Goal: Task Accomplishment & Management: Contribute content

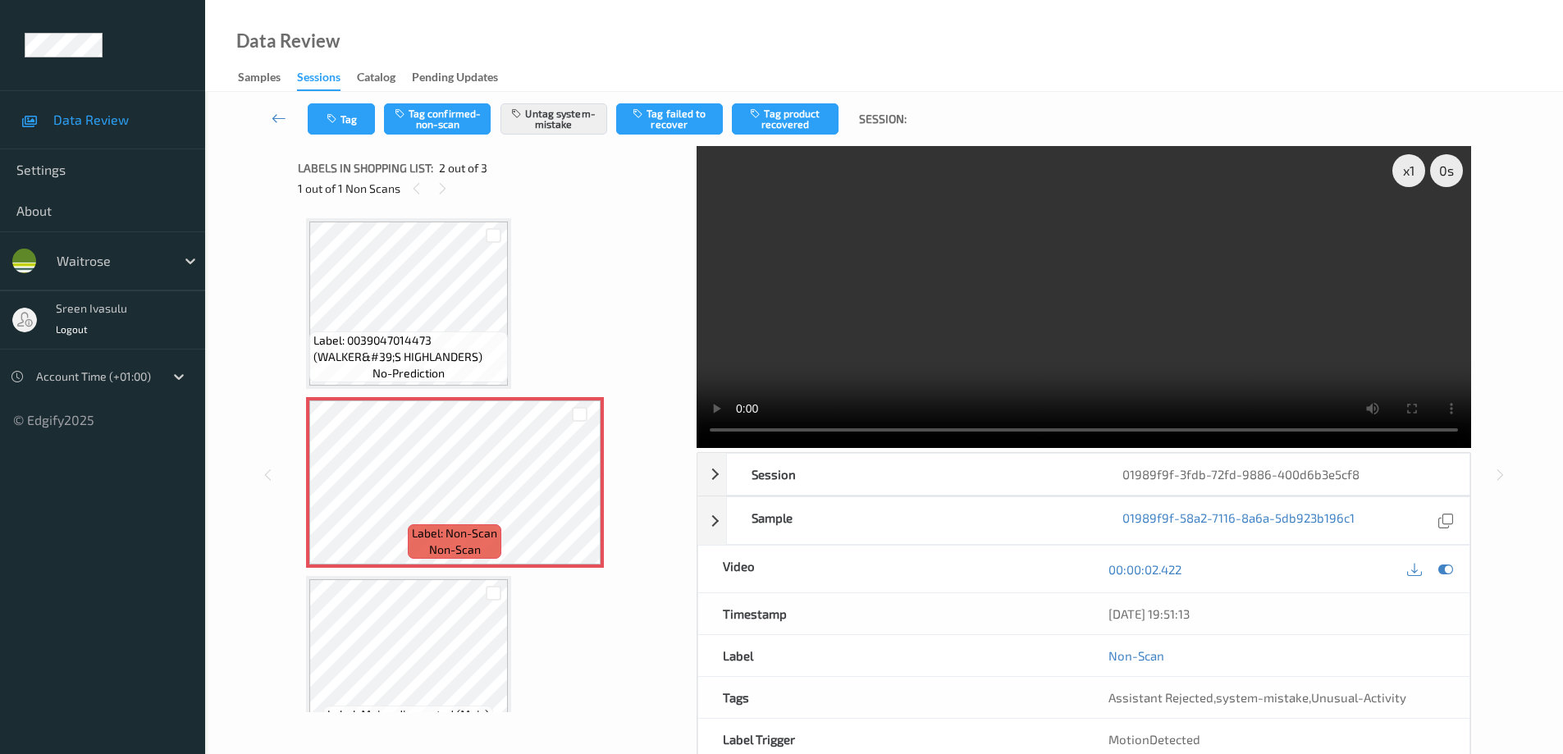
scroll to position [43, 0]
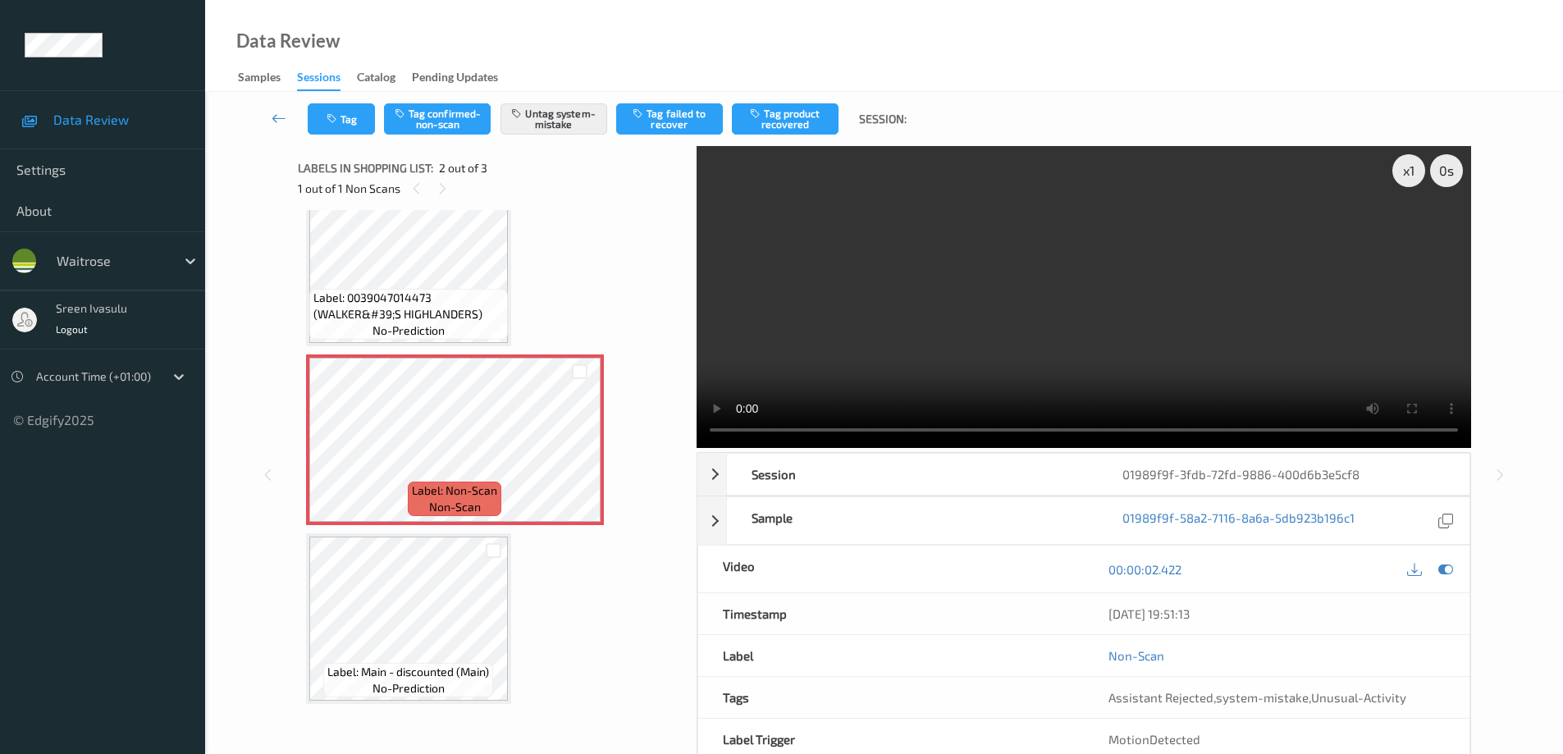
click at [308, 103] on button "Tag" at bounding box center [341, 118] width 67 height 31
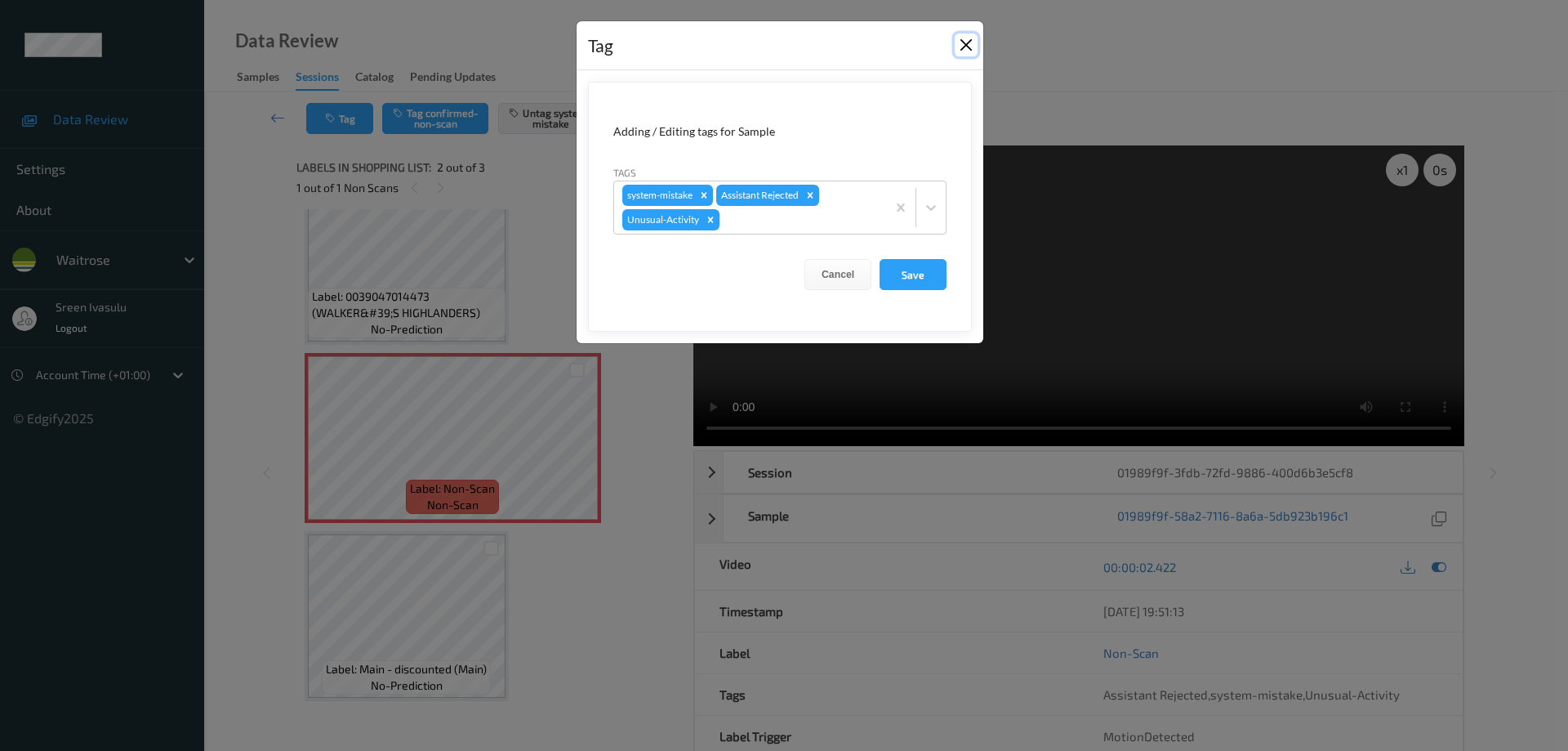
click at [959, 42] on button "Close" at bounding box center [966, 45] width 23 height 23
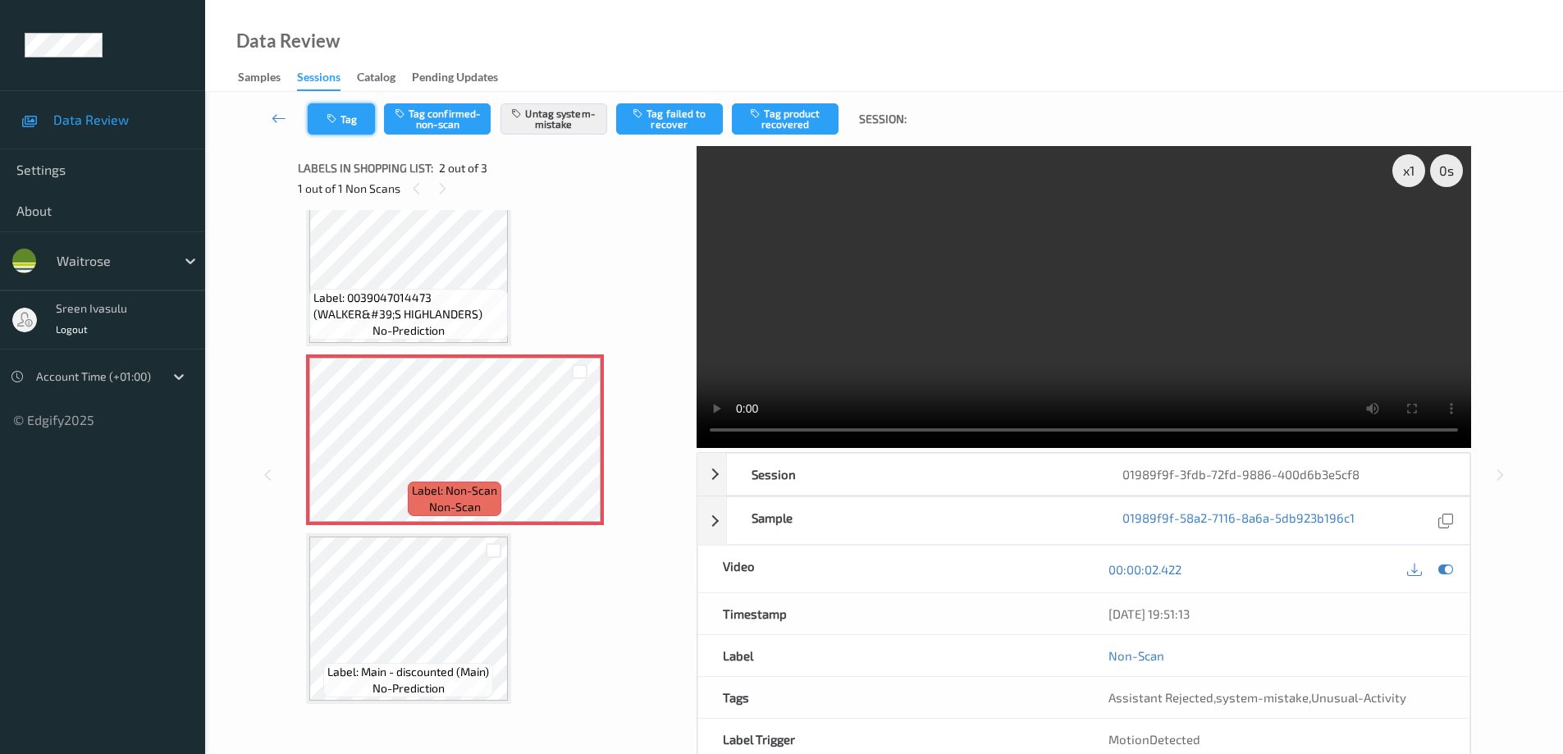
click at [328, 120] on icon "button" at bounding box center [334, 118] width 14 height 11
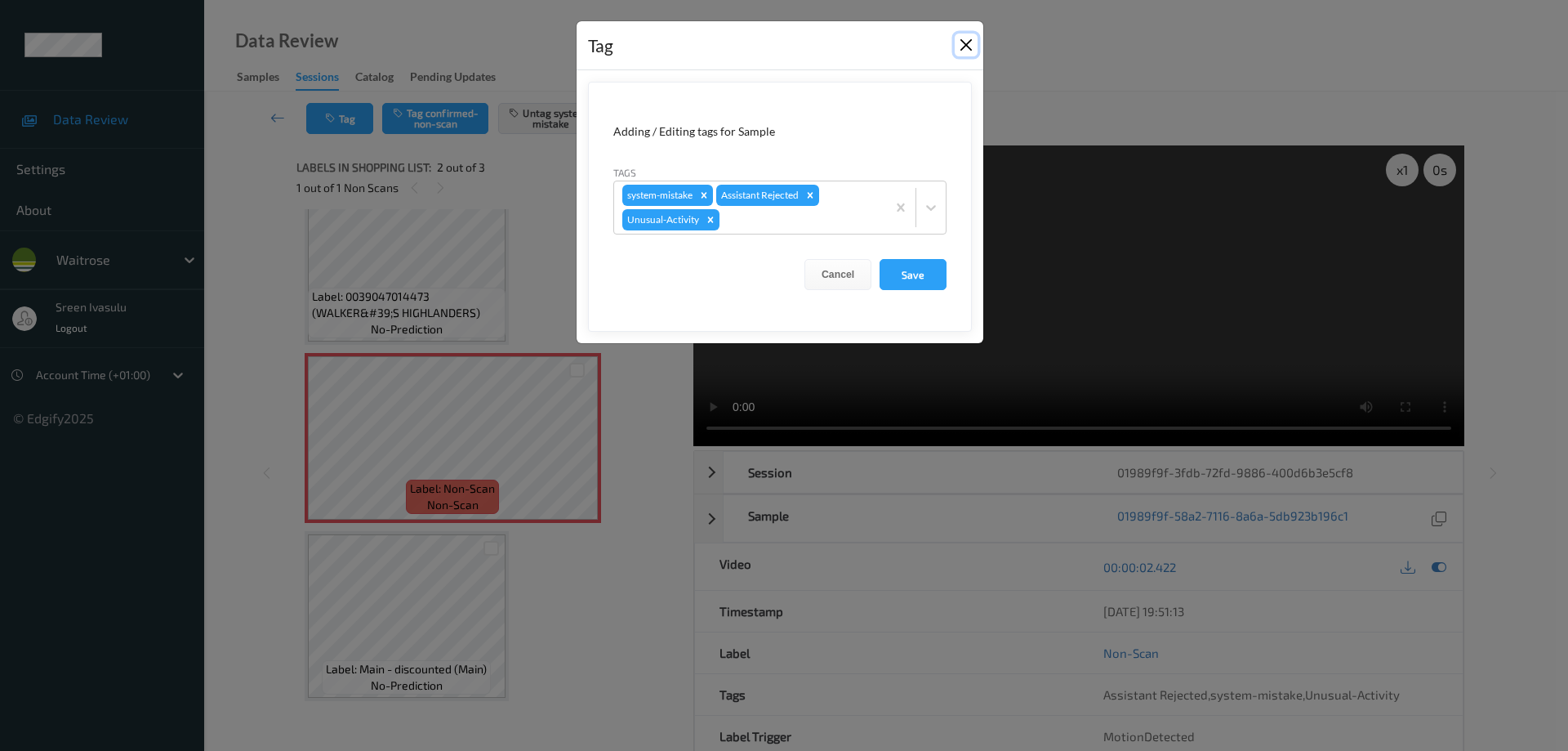
click at [966, 45] on button "Close" at bounding box center [966, 45] width 23 height 23
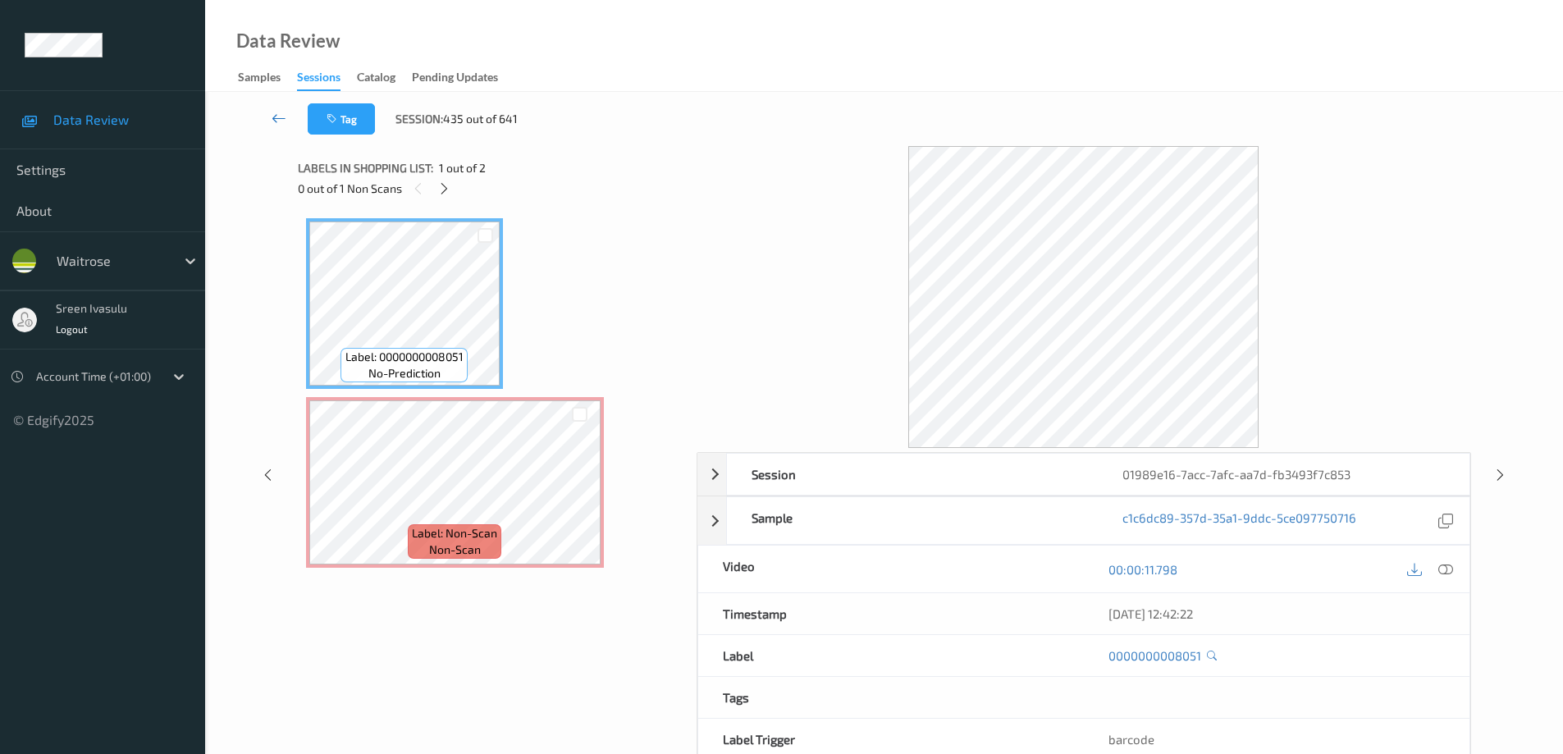
click at [281, 112] on icon at bounding box center [279, 118] width 15 height 16
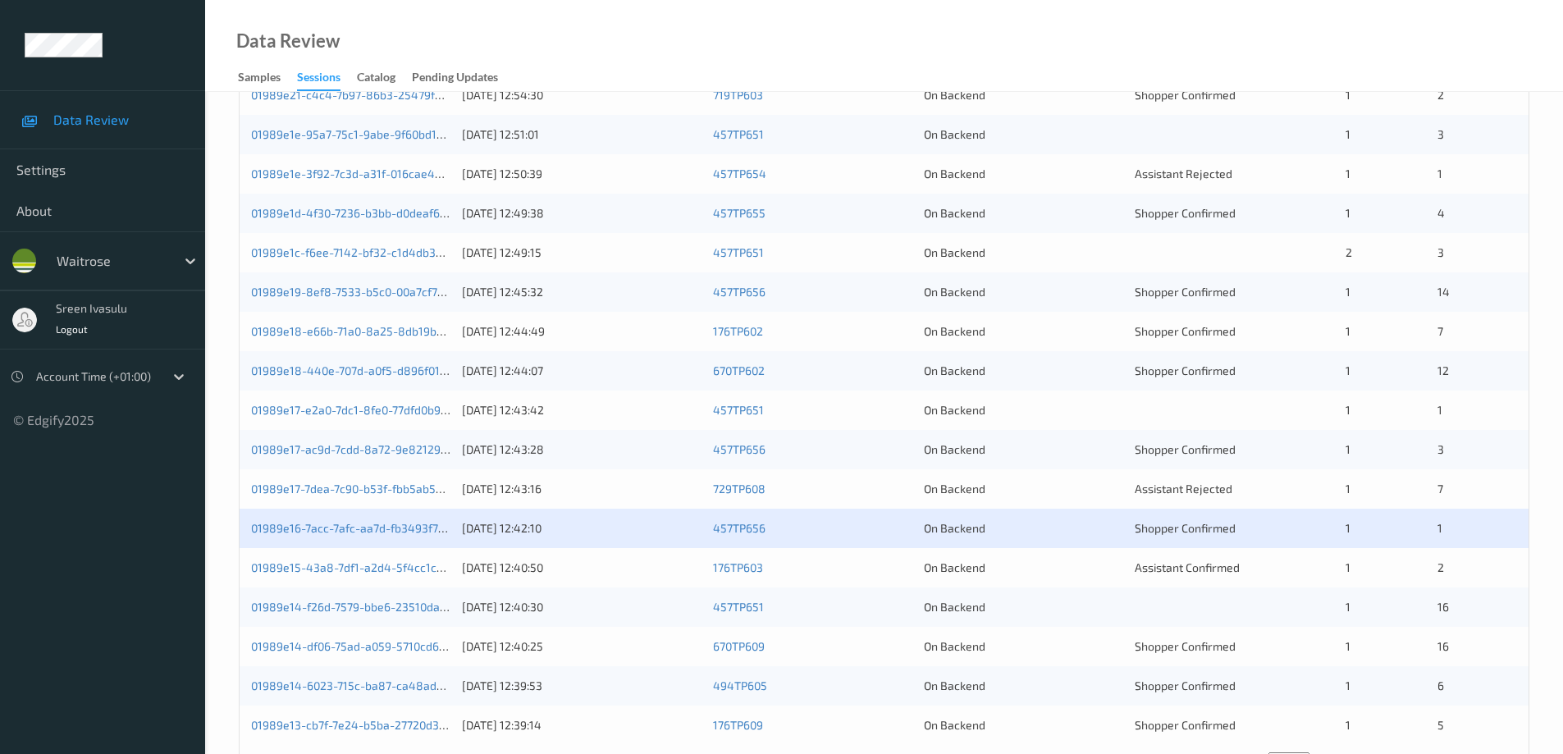
scroll to position [481, 0]
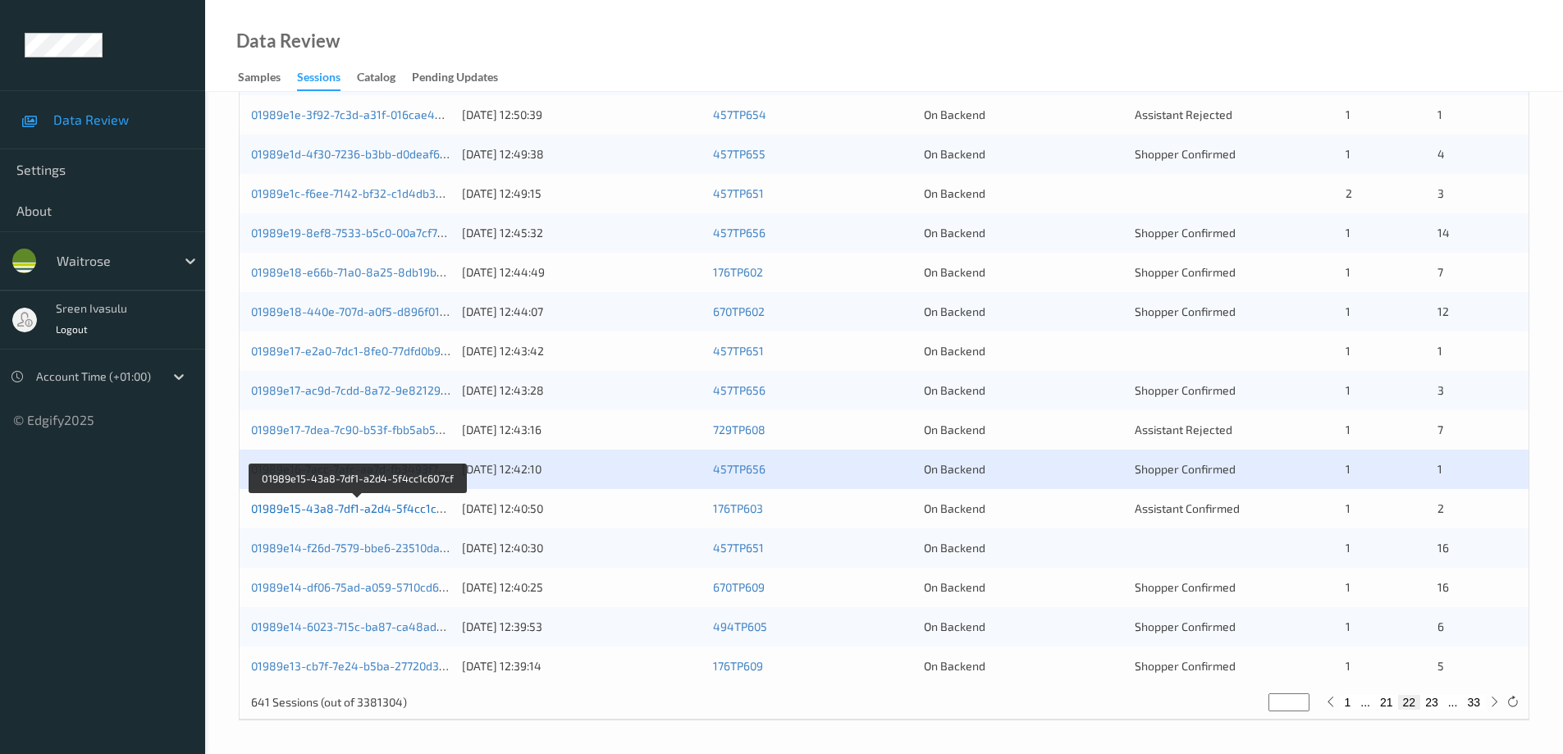
click at [437, 507] on link "01989e15-43a8-7df1-a2d4-5f4cc1c607cf" at bounding box center [358, 508] width 214 height 14
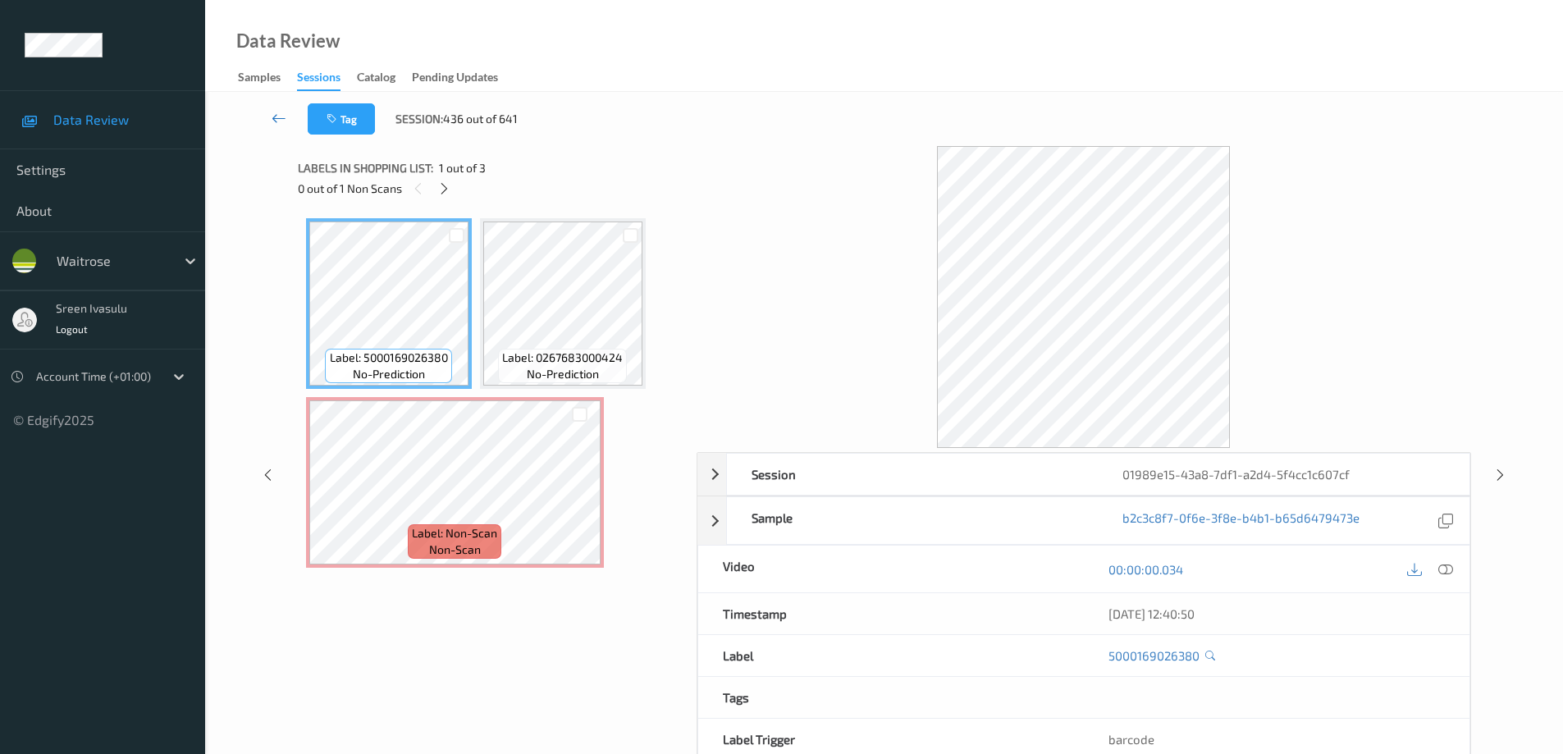
click at [281, 117] on icon at bounding box center [279, 118] width 15 height 16
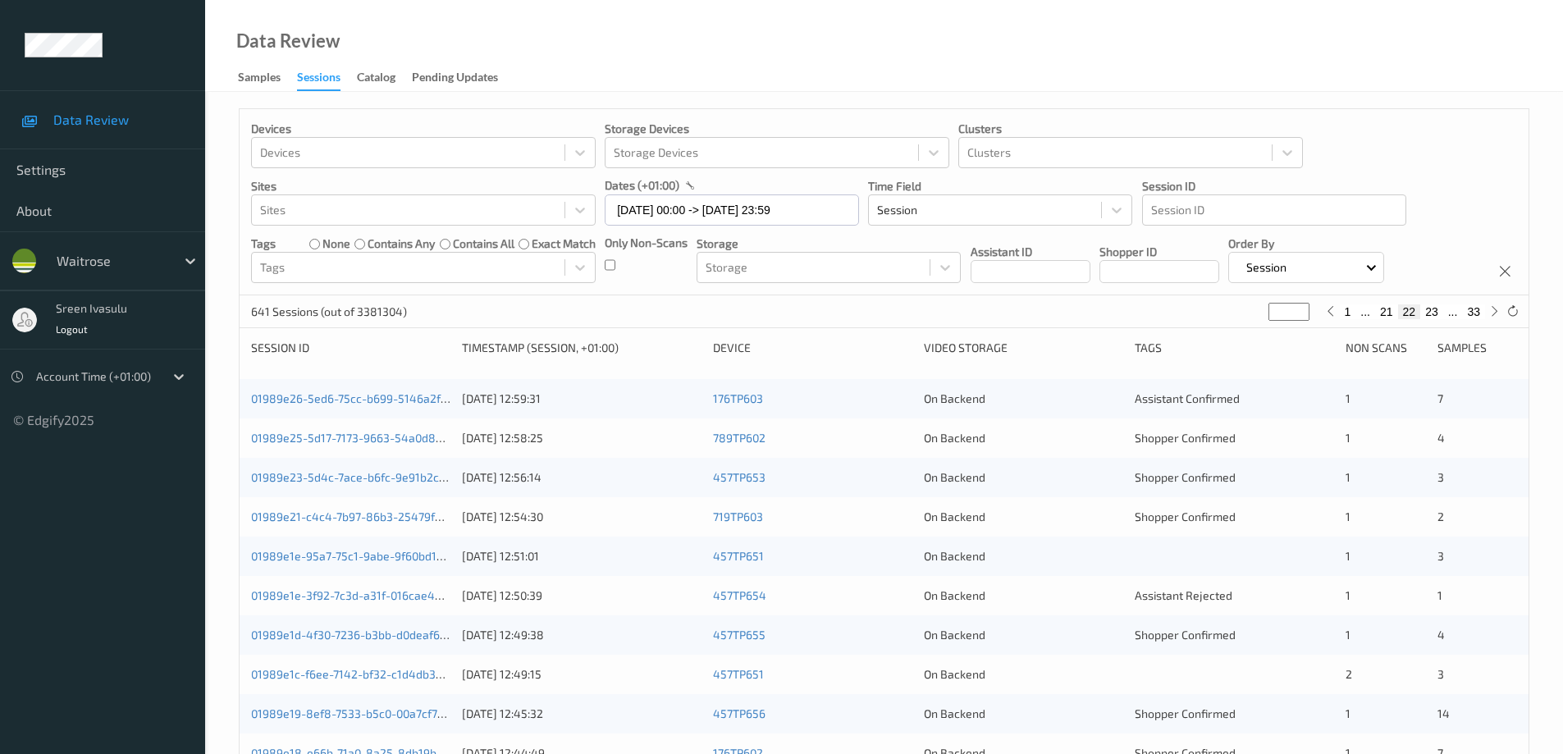
scroll to position [481, 0]
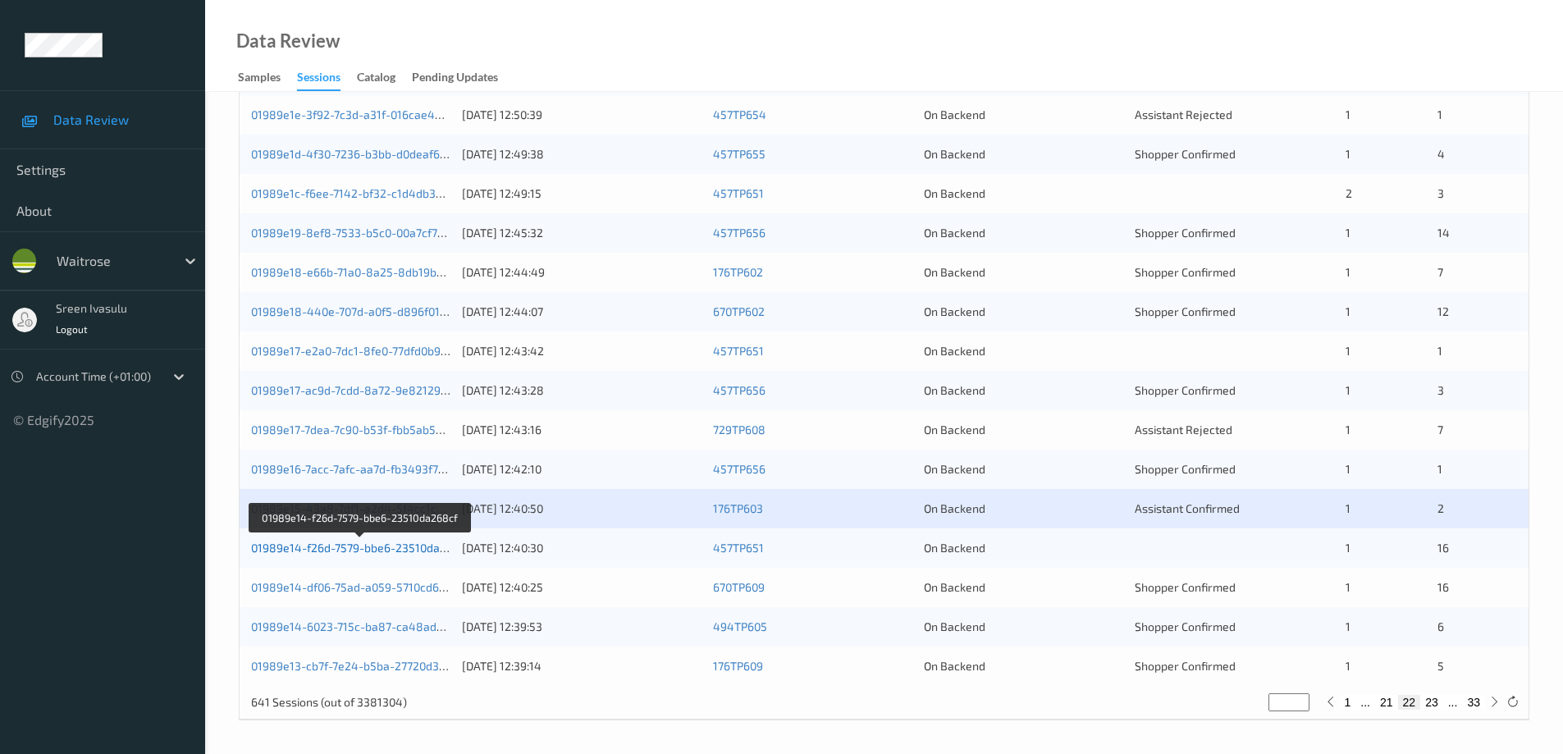
click at [405, 551] on link "01989e14-f26d-7579-bbe6-23510da268cf" at bounding box center [360, 548] width 219 height 14
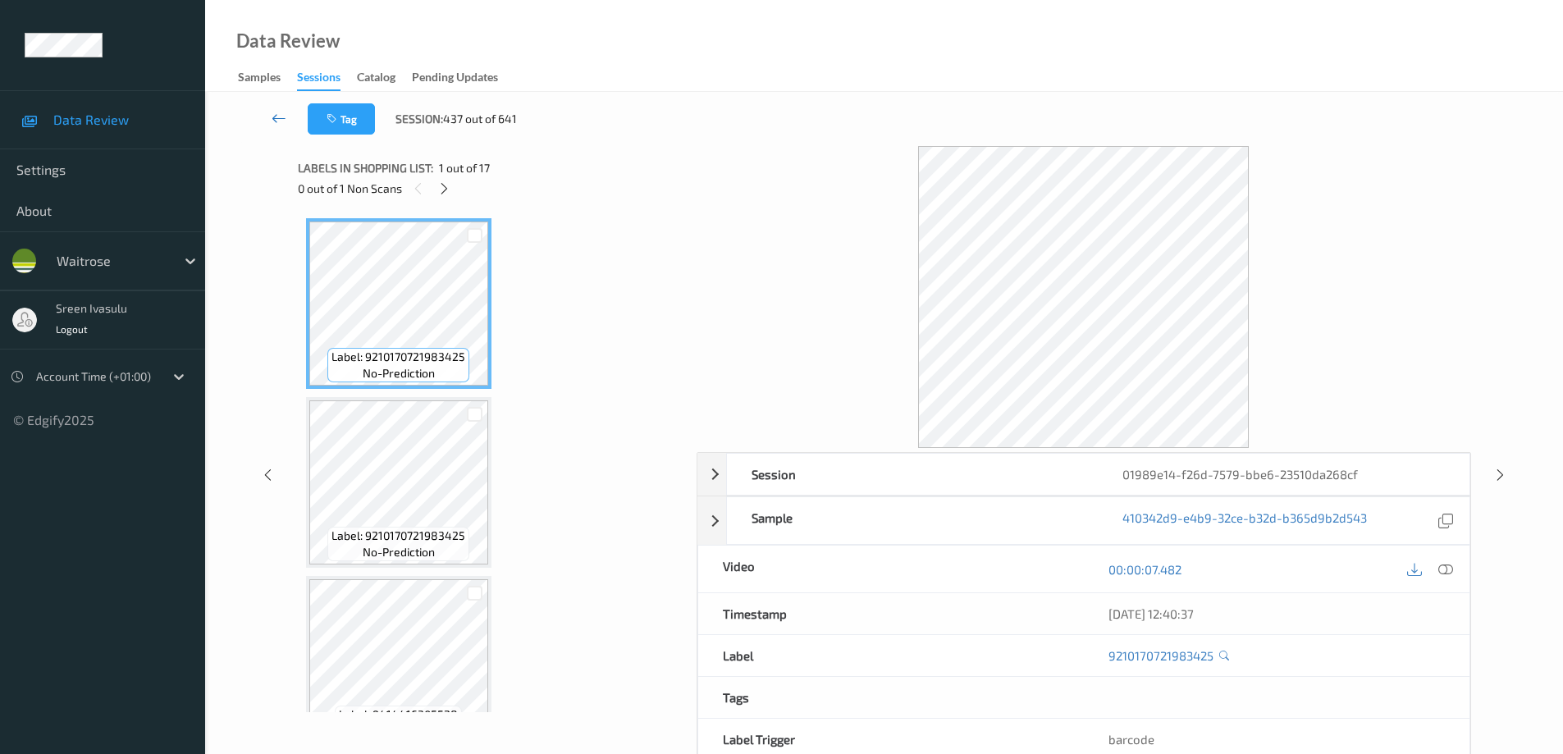
click at [278, 112] on icon at bounding box center [279, 118] width 15 height 16
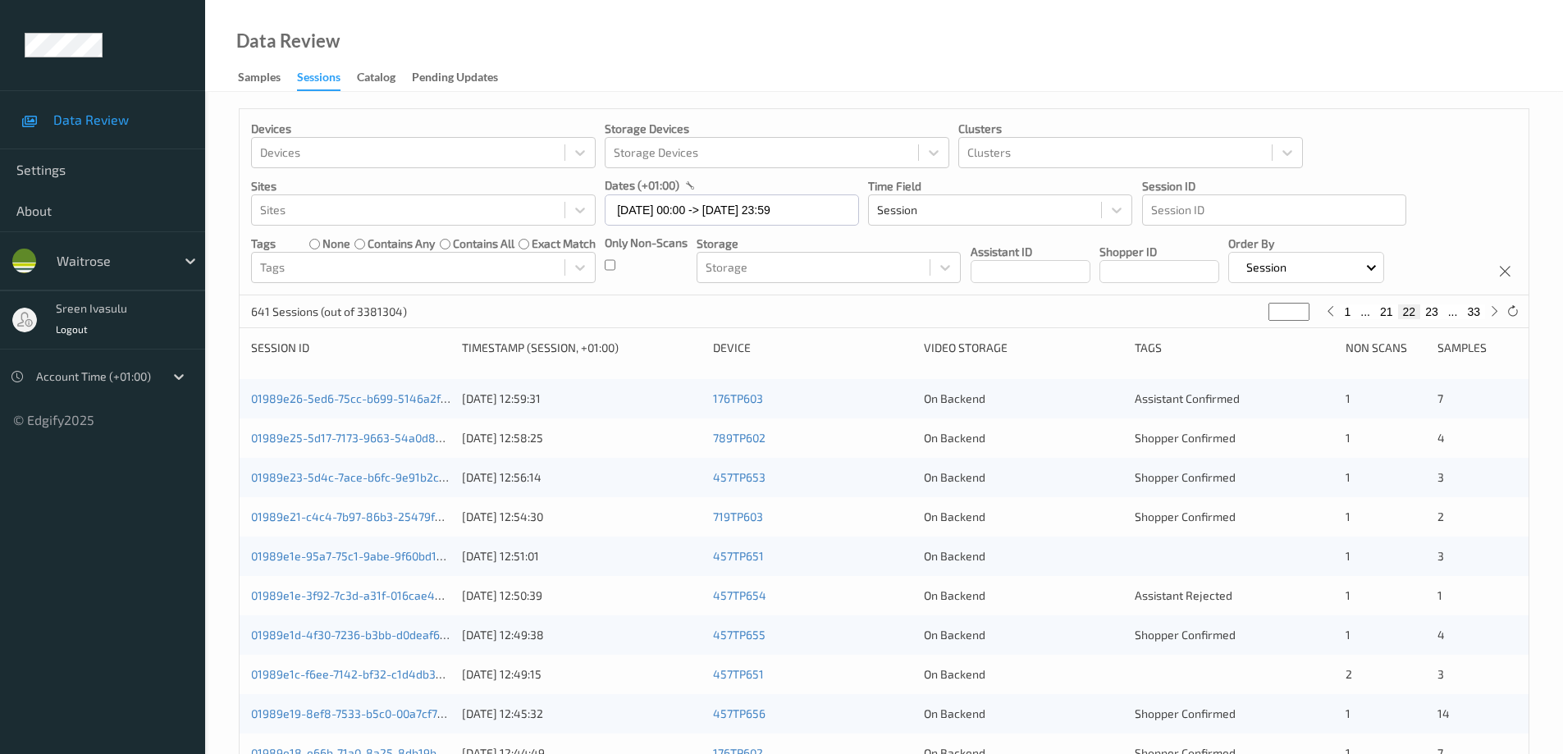
scroll to position [481, 0]
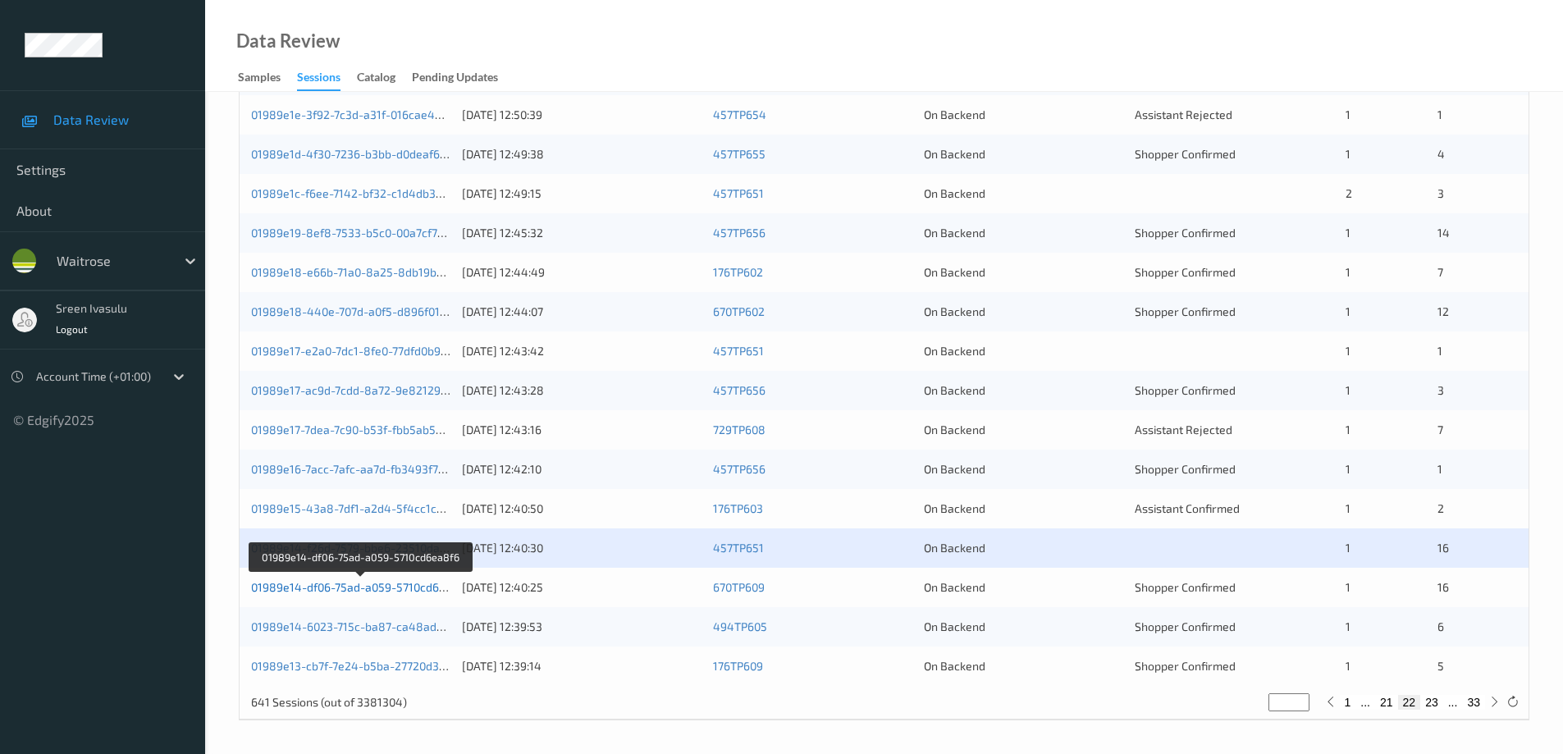
click at [433, 588] on link "01989e14-df06-75ad-a059-5710cd6ea8f6" at bounding box center [360, 587] width 219 height 14
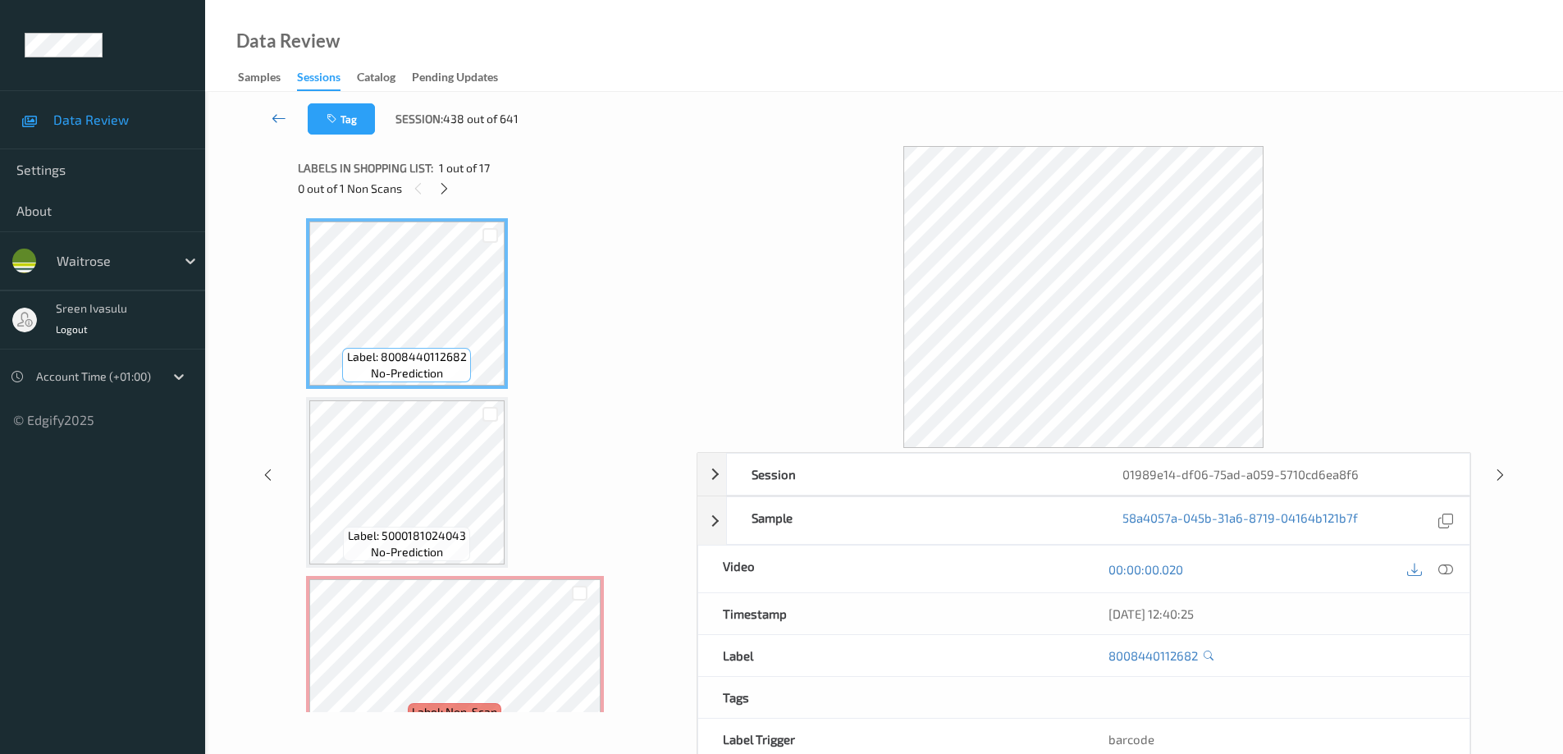
click at [281, 121] on icon at bounding box center [279, 118] width 15 height 16
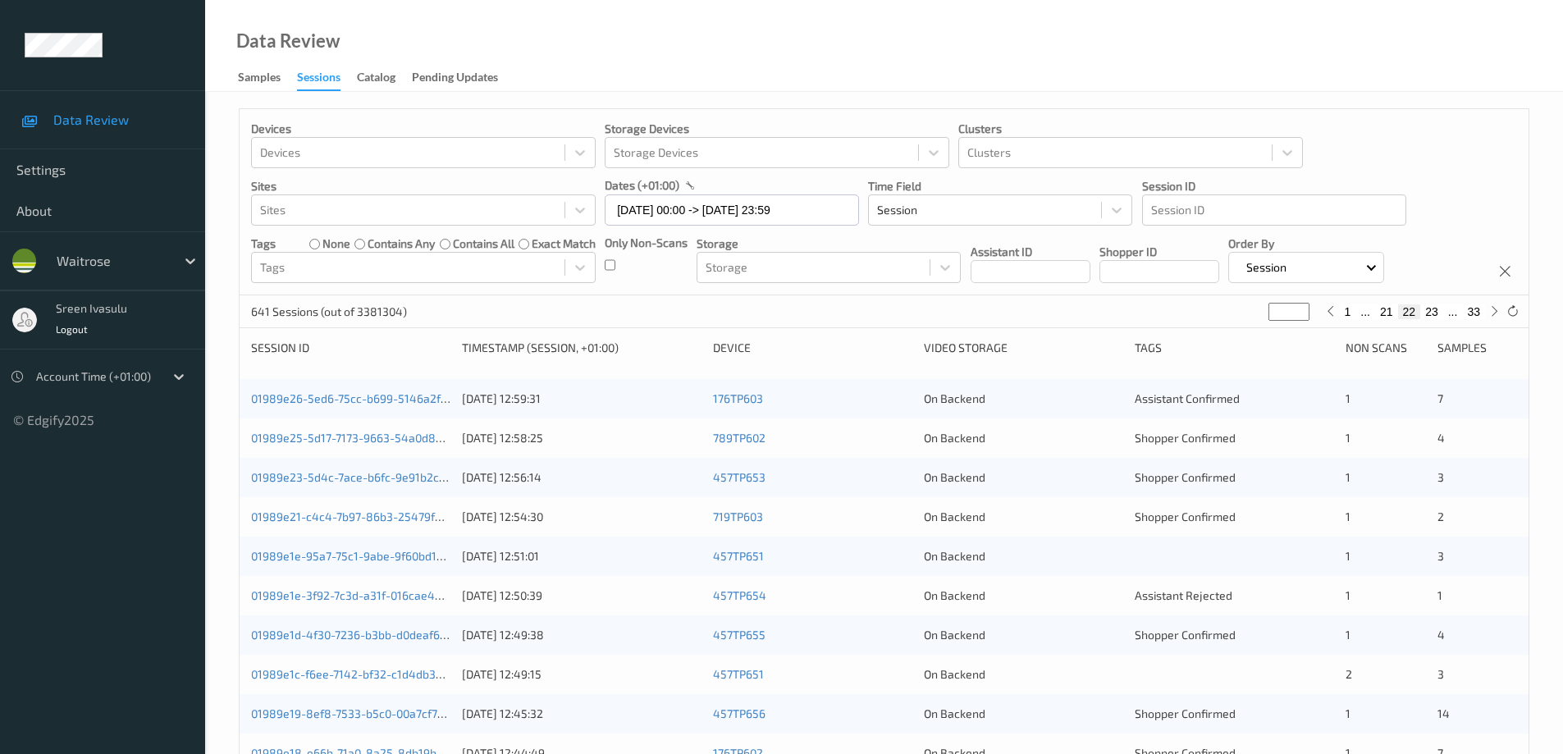
scroll to position [481, 0]
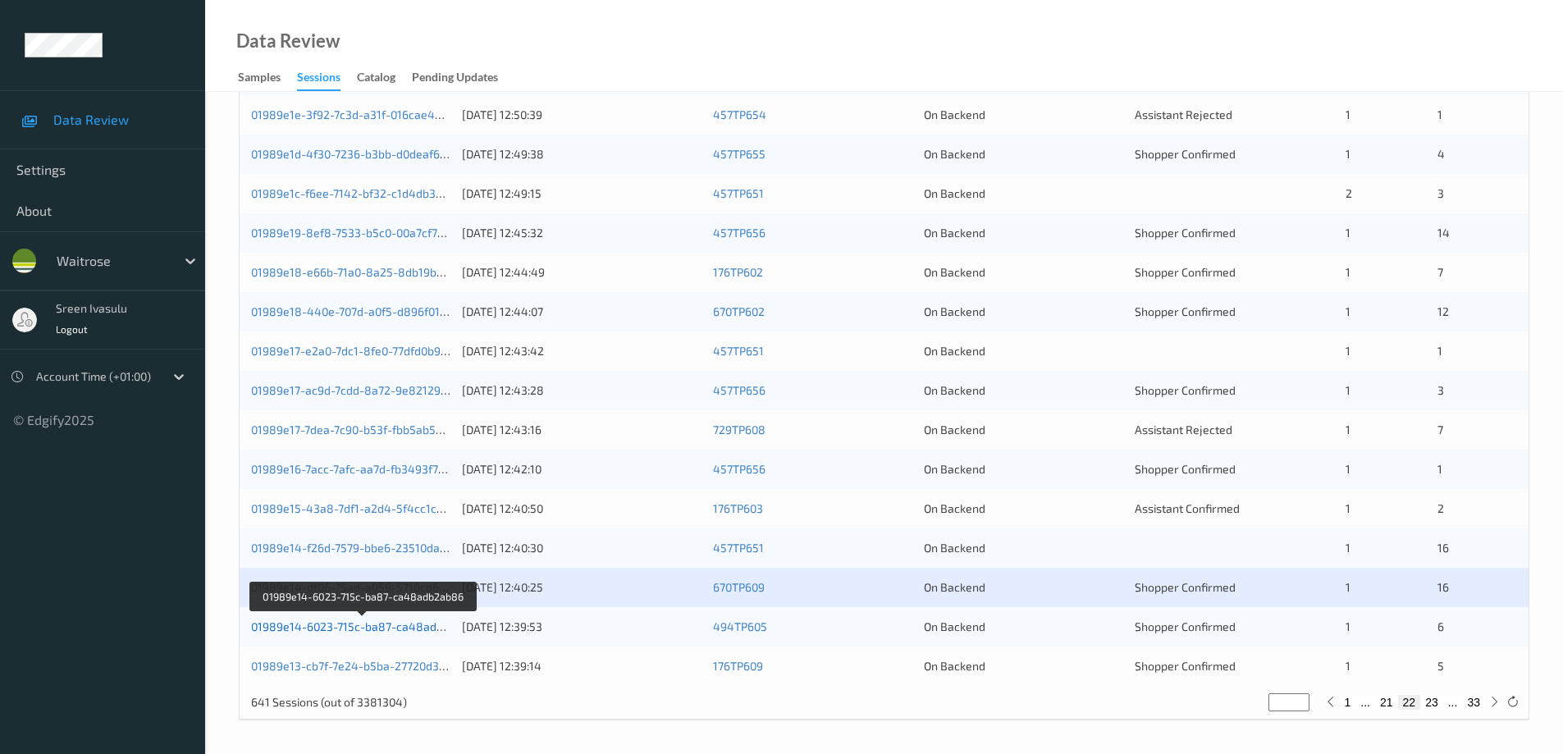
click at [428, 629] on link "01989e14-6023-715c-ba87-ca48adb2ab86" at bounding box center [364, 627] width 226 height 14
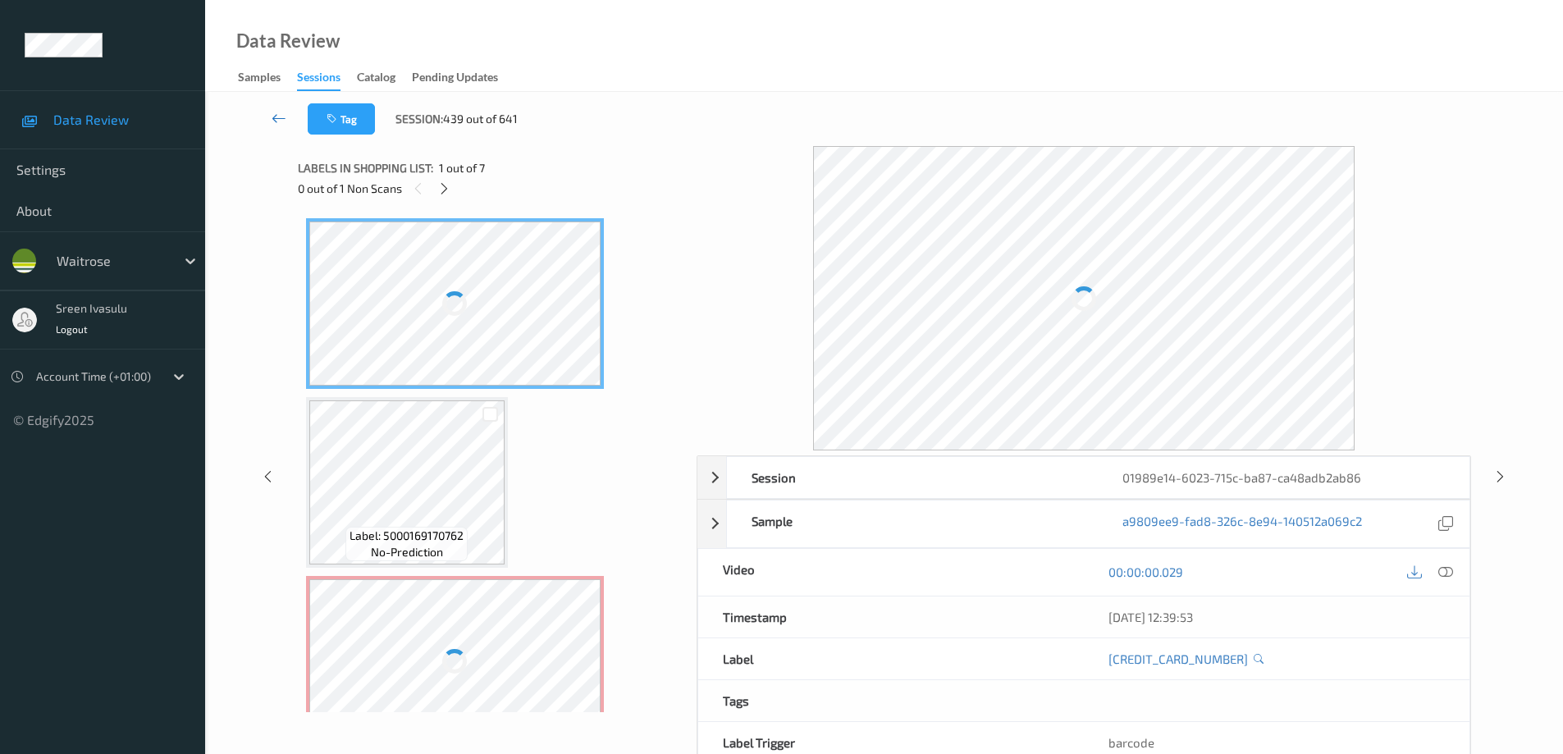
click at [281, 119] on icon at bounding box center [279, 118] width 15 height 16
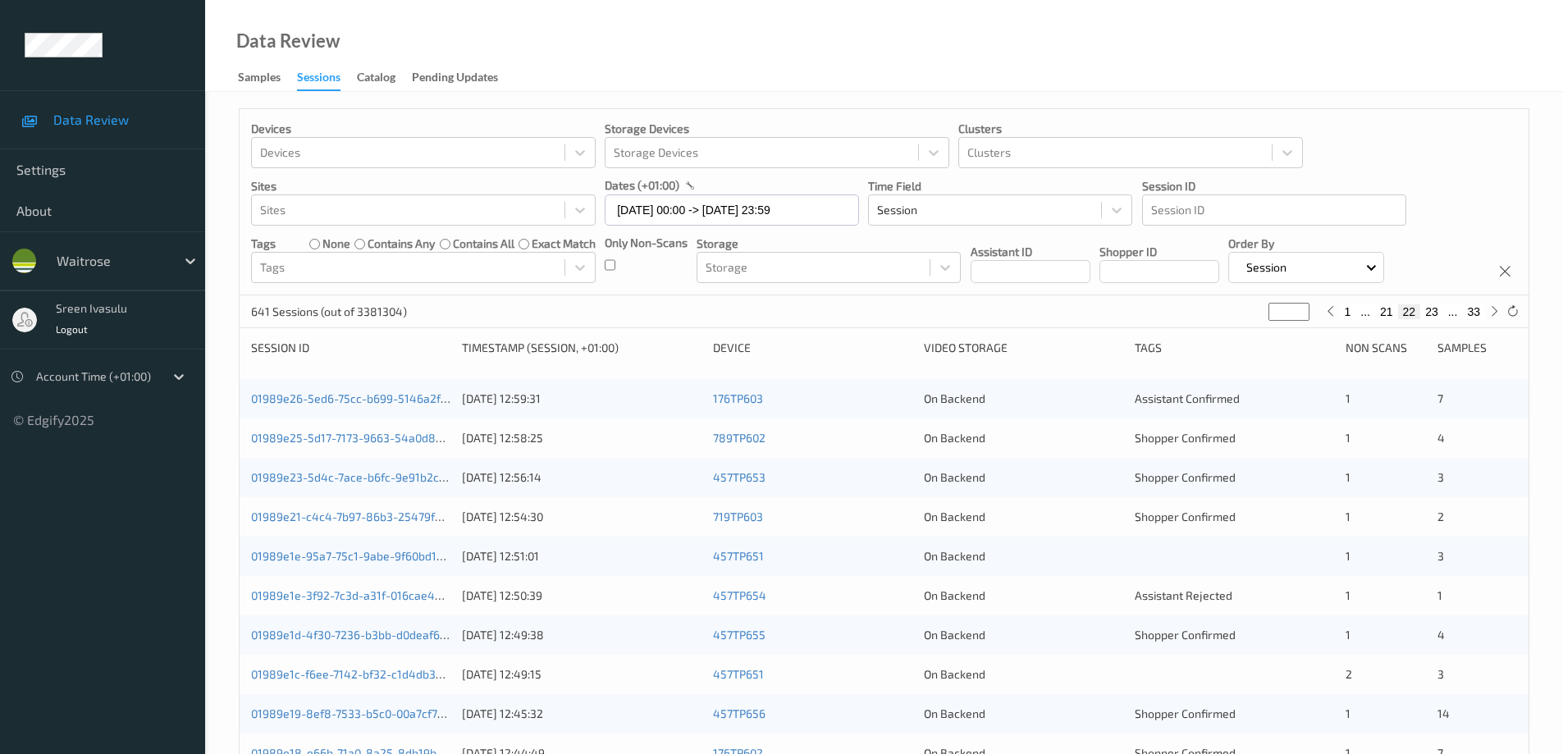
scroll to position [481, 0]
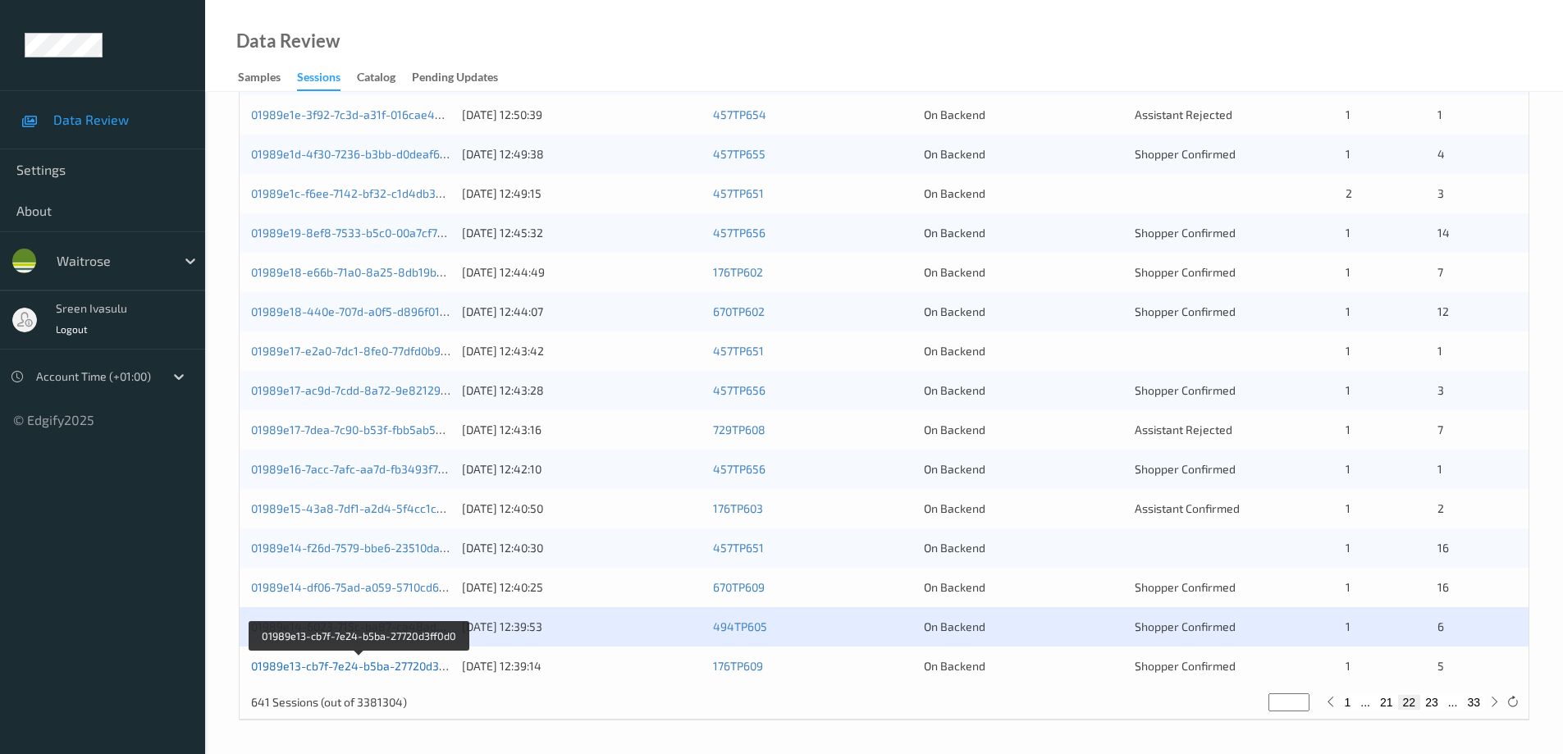
click at [417, 665] on link "01989e13-cb7f-7e24-b5ba-27720d3ff0d0" at bounding box center [359, 666] width 216 height 14
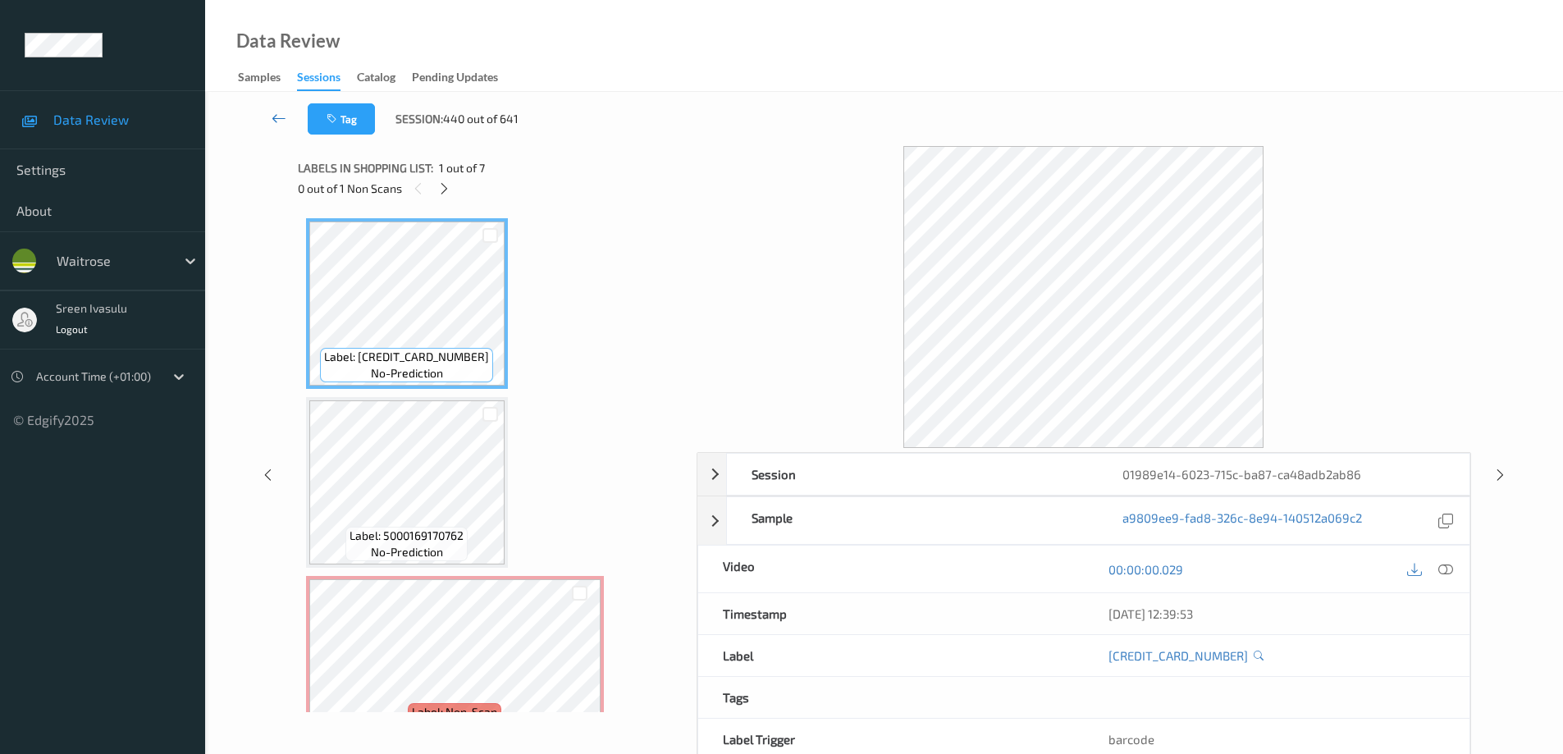
click at [273, 117] on icon at bounding box center [279, 118] width 15 height 16
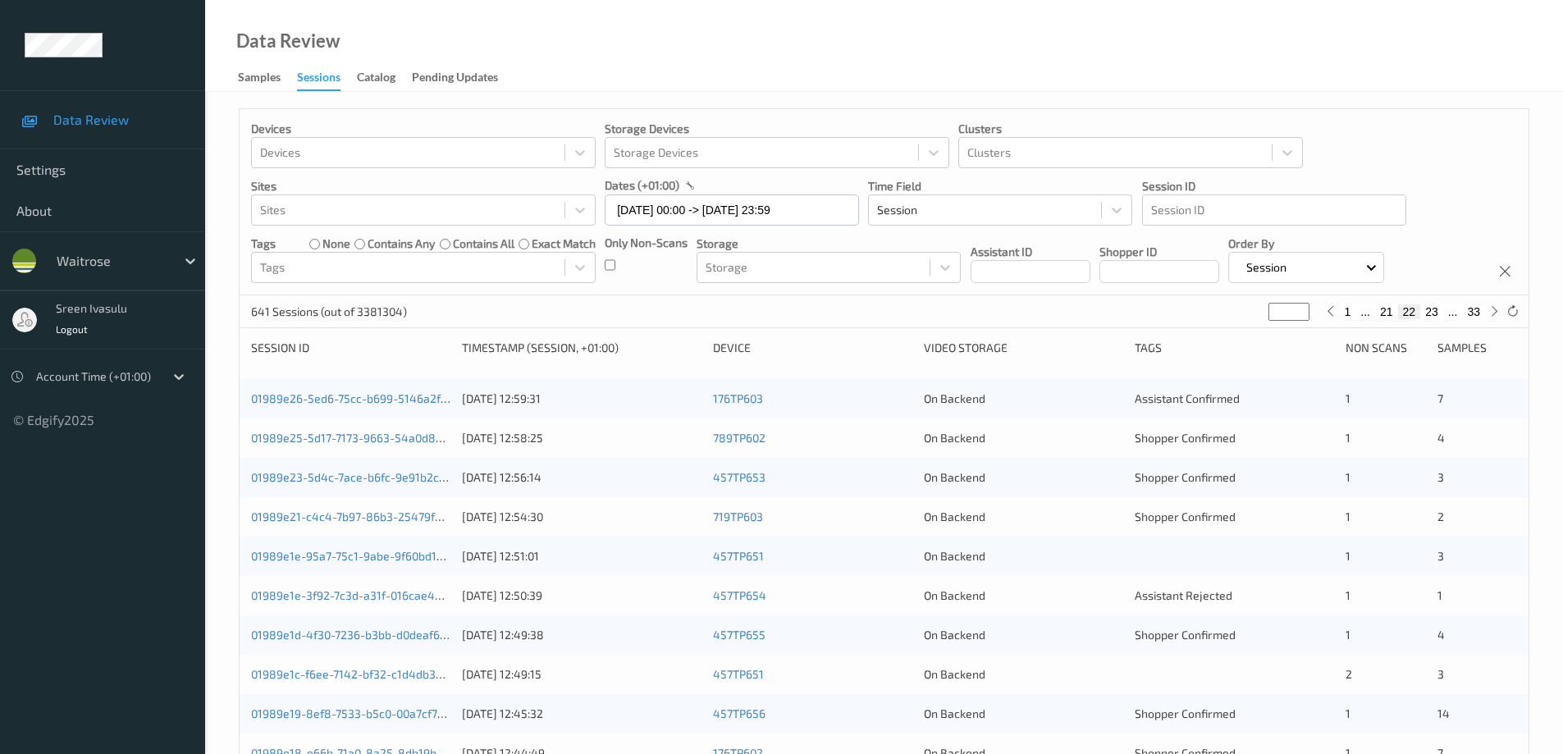
scroll to position [481, 0]
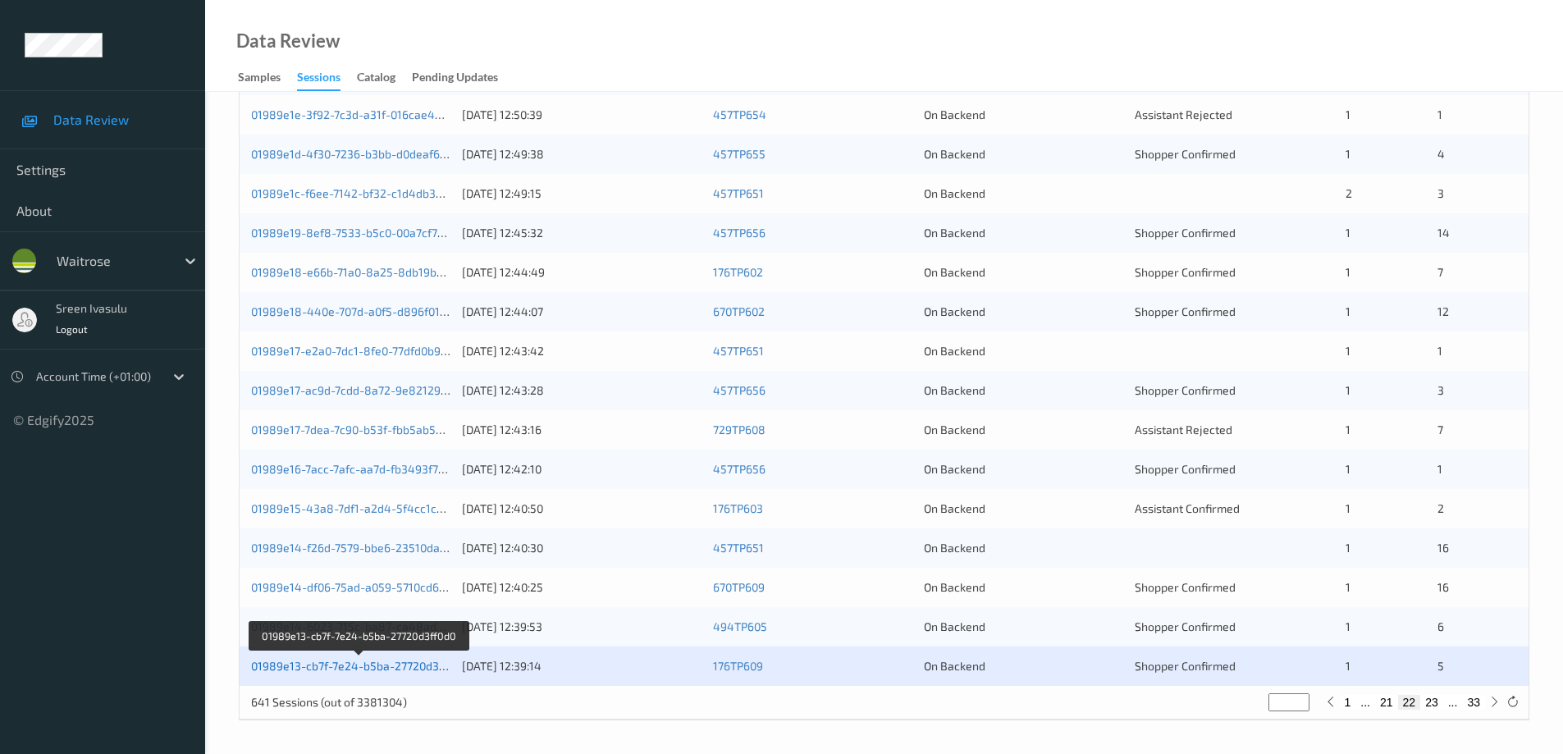
click at [413, 662] on link "01989e13-cb7f-7e24-b5ba-27720d3ff0d0" at bounding box center [359, 666] width 216 height 14
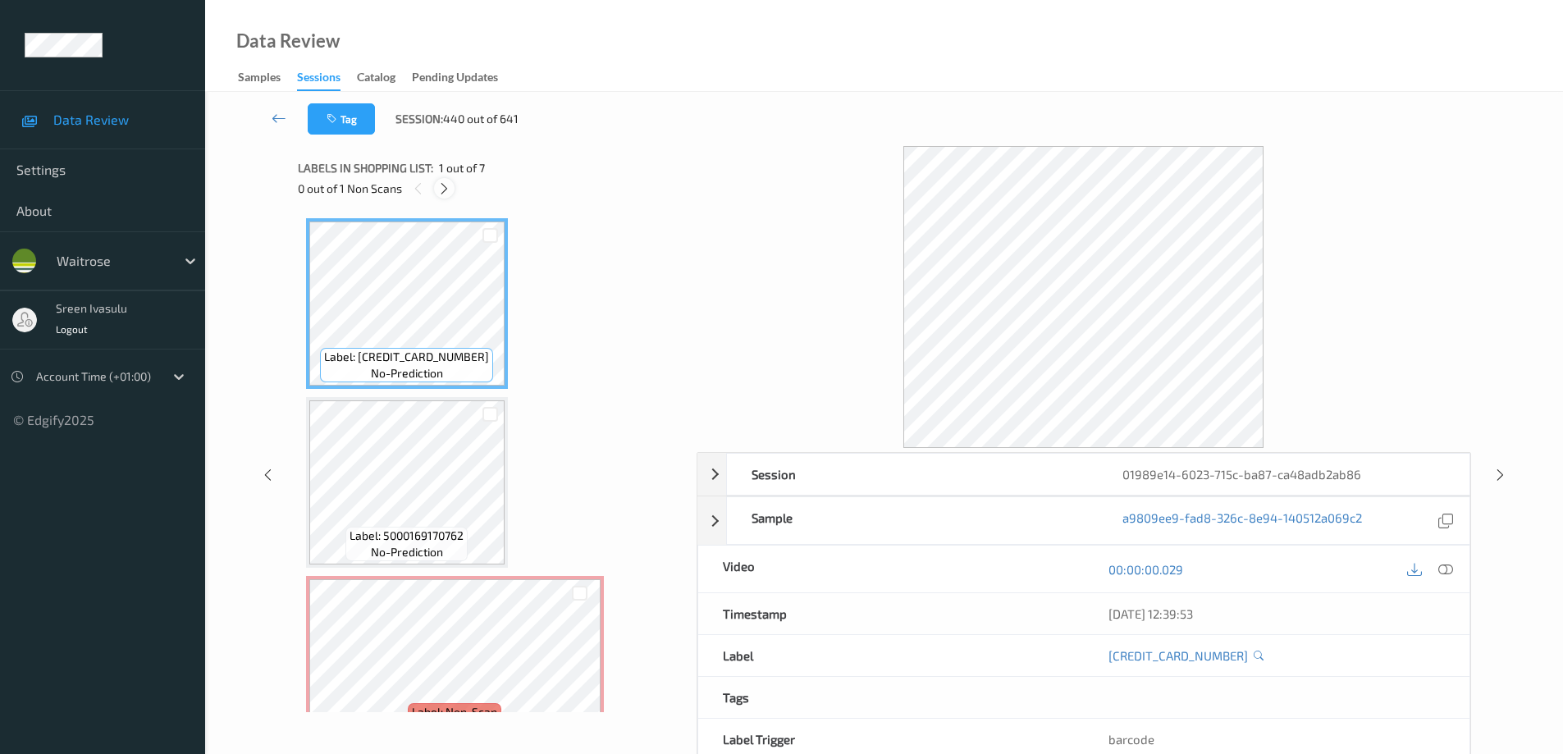
click at [450, 196] on div at bounding box center [444, 188] width 21 height 21
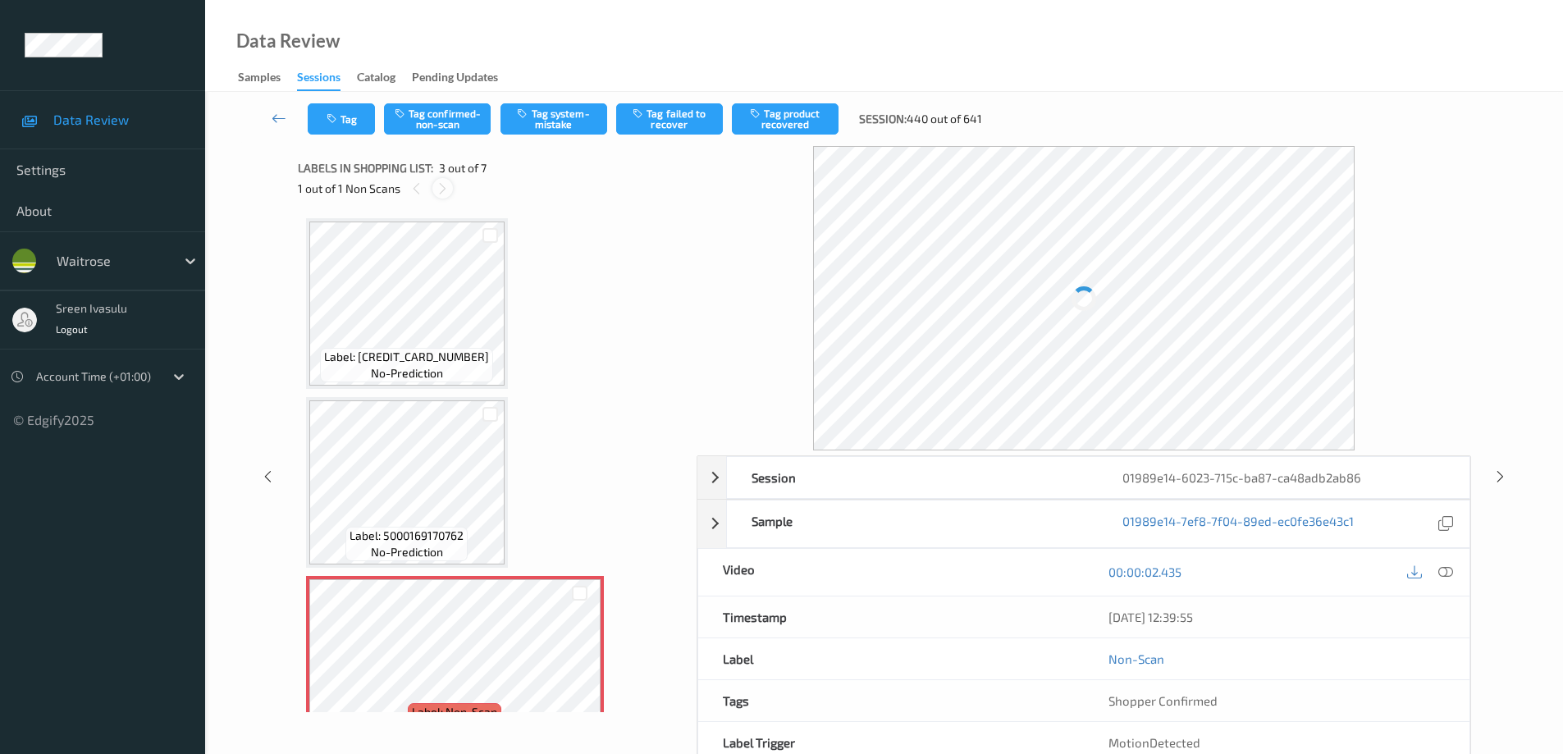
scroll to position [187, 0]
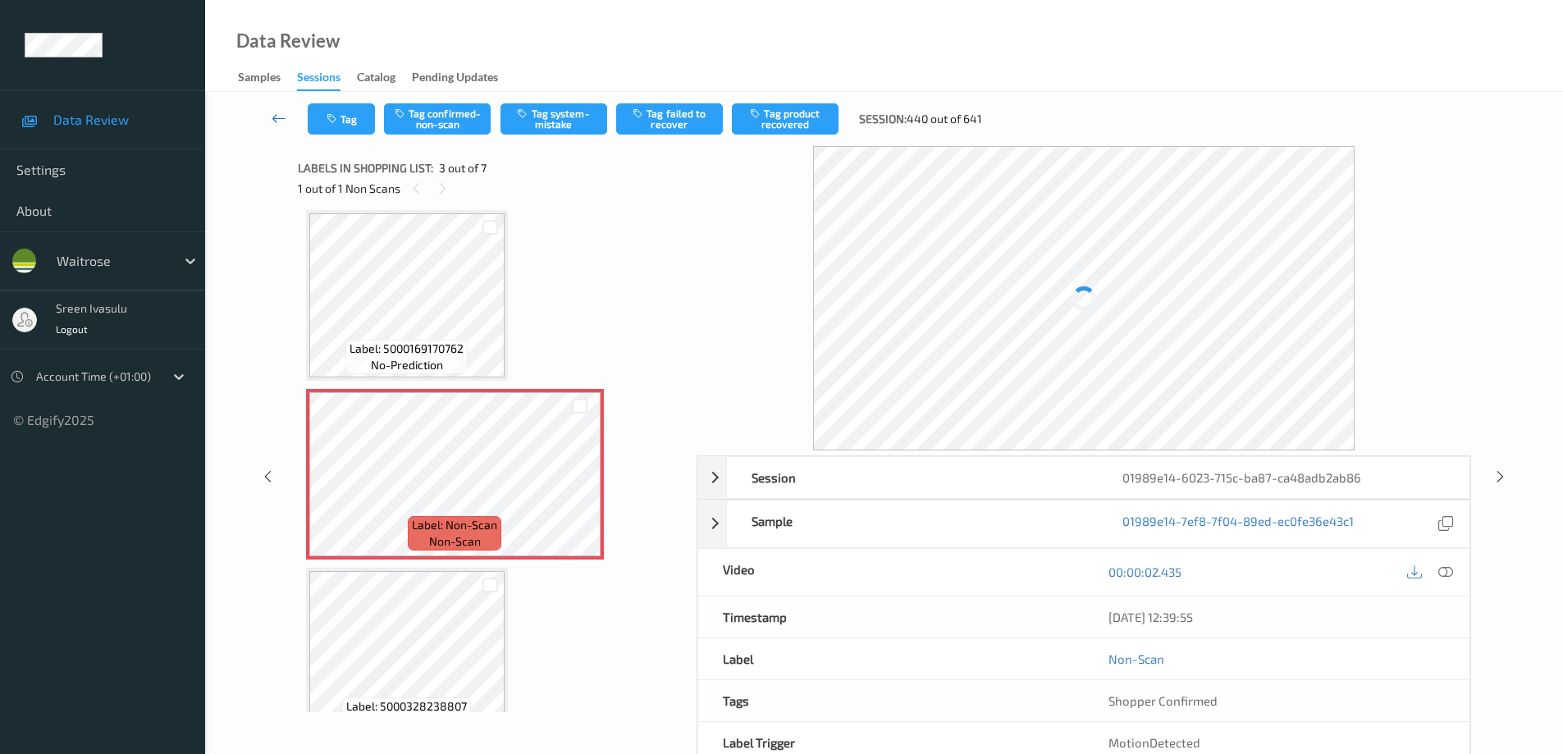
click at [277, 117] on icon at bounding box center [279, 118] width 15 height 16
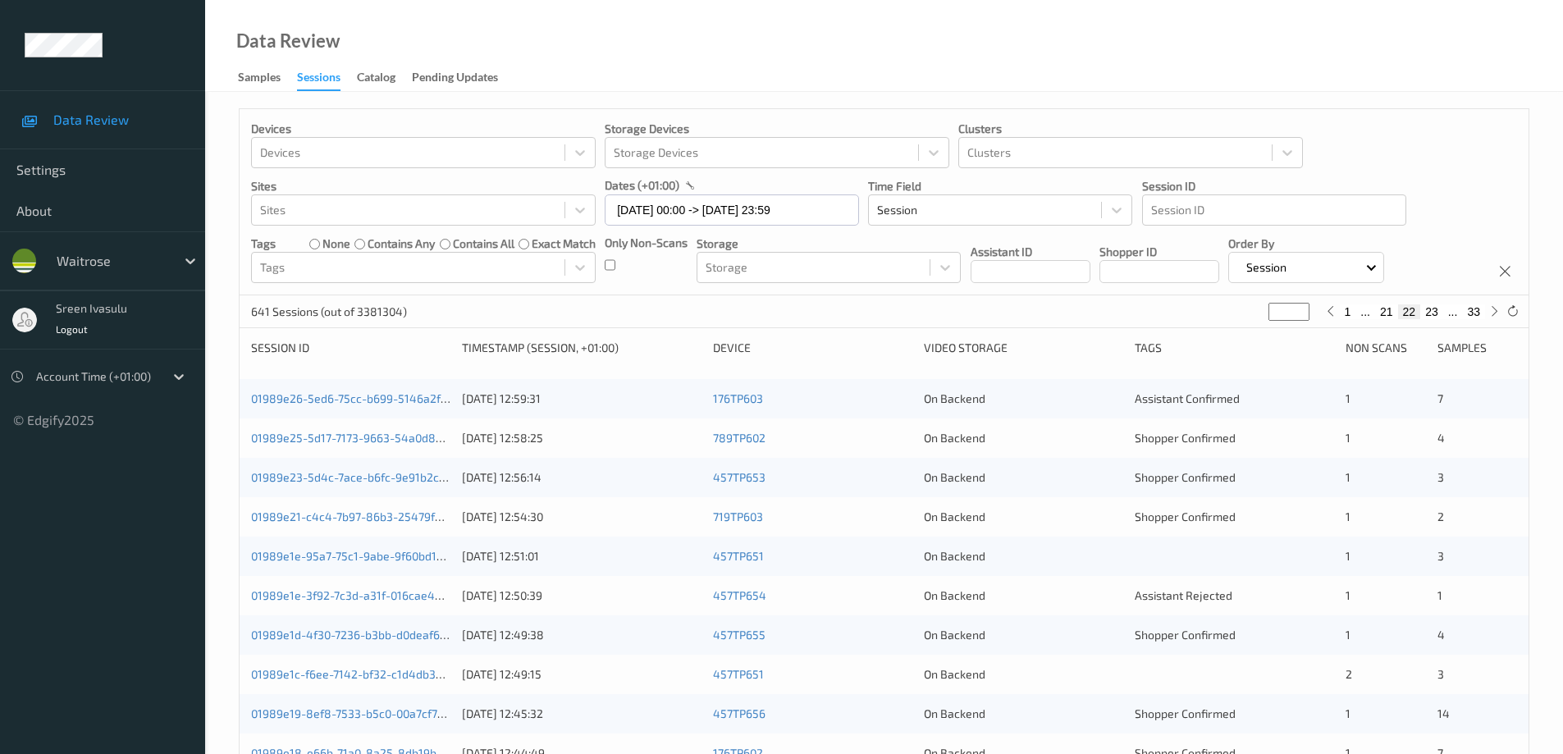
scroll to position [481, 0]
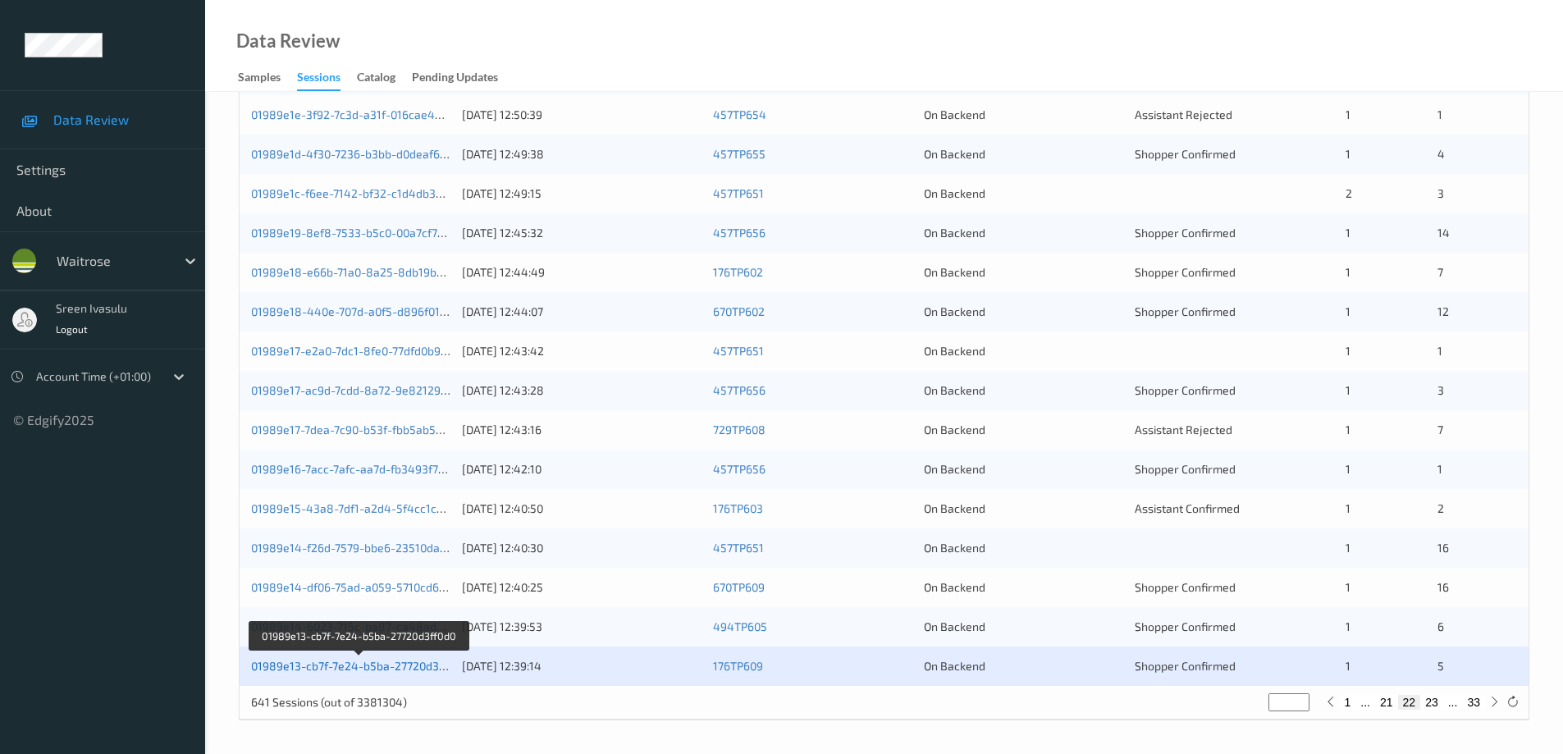
click at [388, 661] on link "01989e13-cb7f-7e24-b5ba-27720d3ff0d0" at bounding box center [359, 666] width 216 height 14
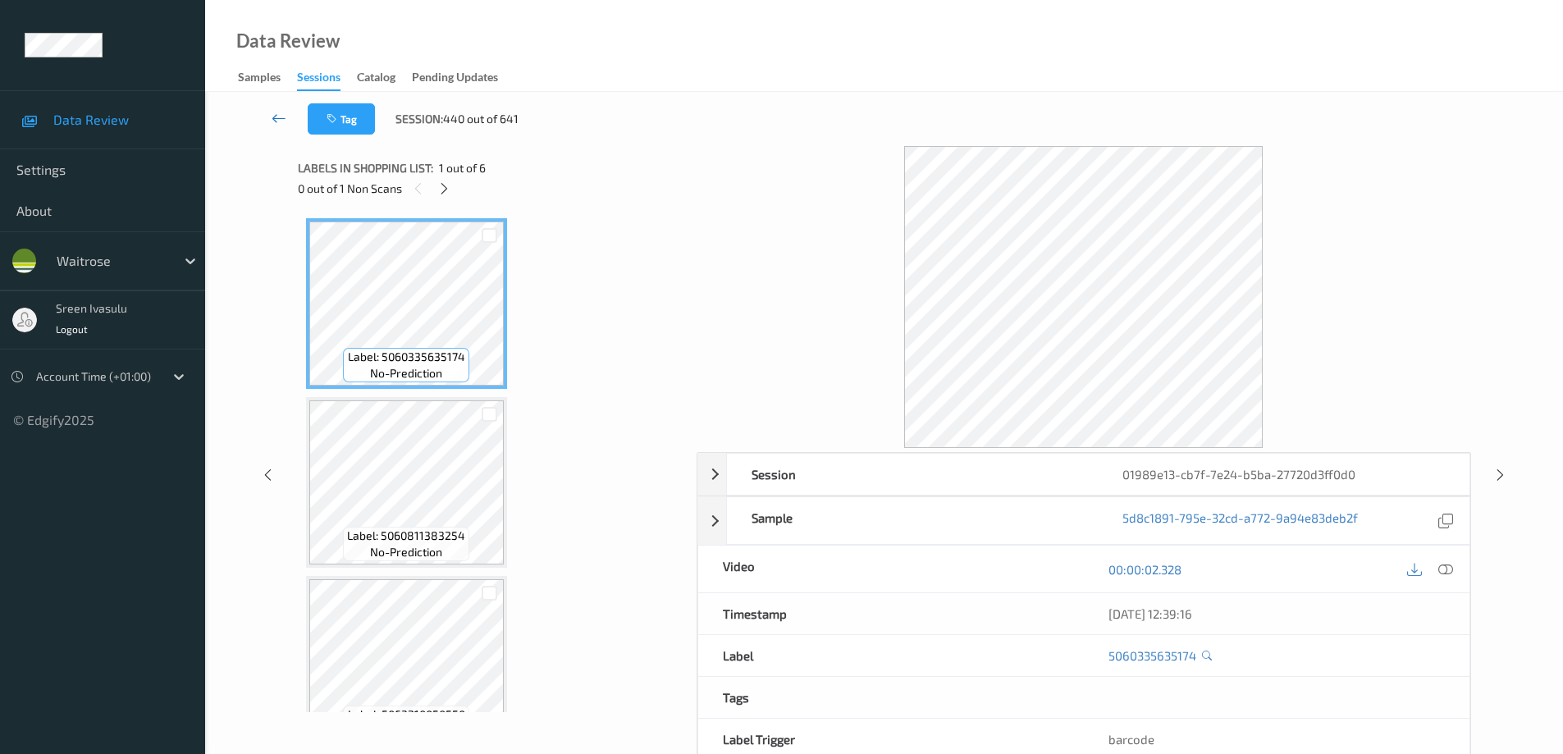
click at [274, 116] on icon at bounding box center [279, 118] width 15 height 16
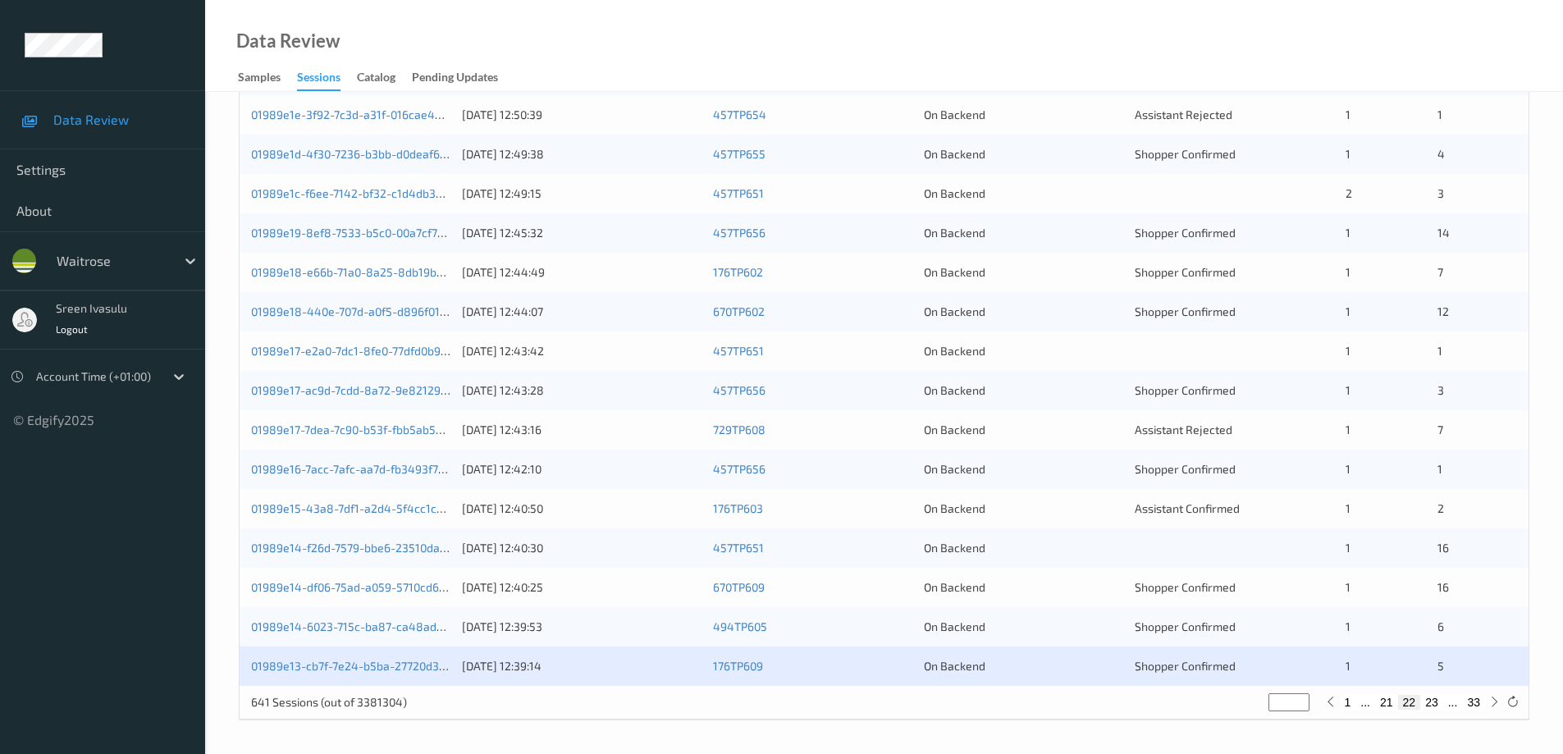
scroll to position [153, 0]
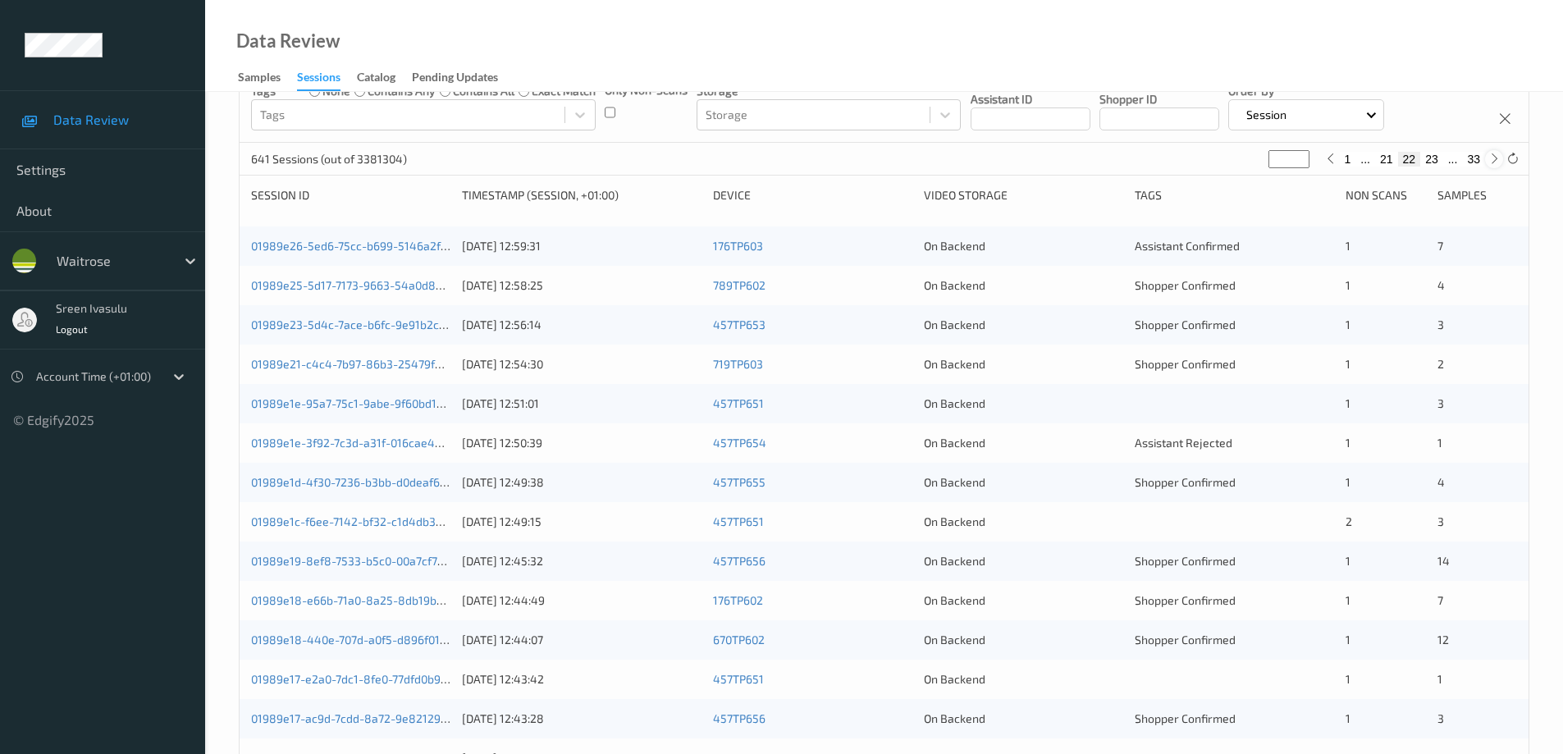
click at [1492, 157] on icon at bounding box center [1494, 159] width 12 height 12
type input "**"
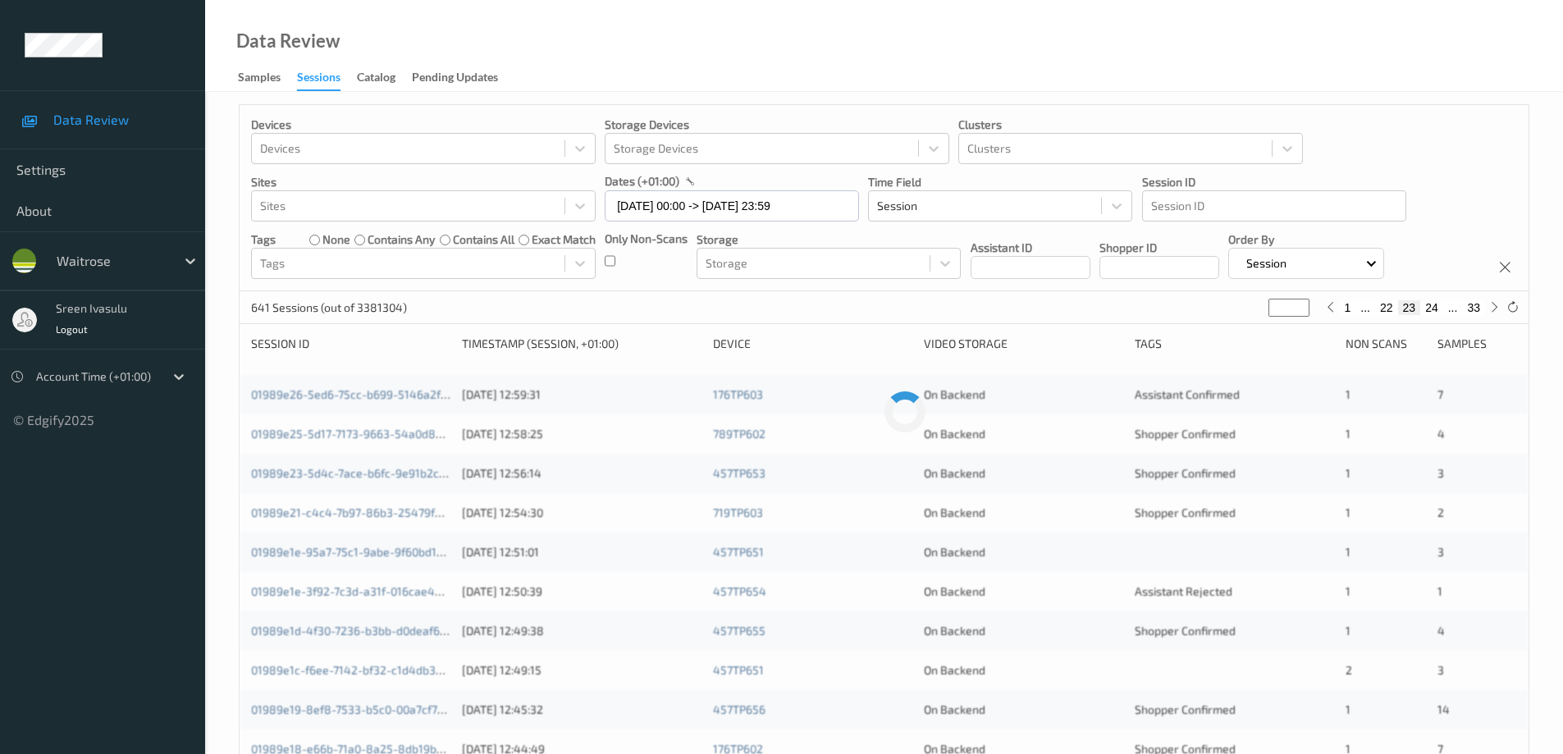
scroll to position [0, 0]
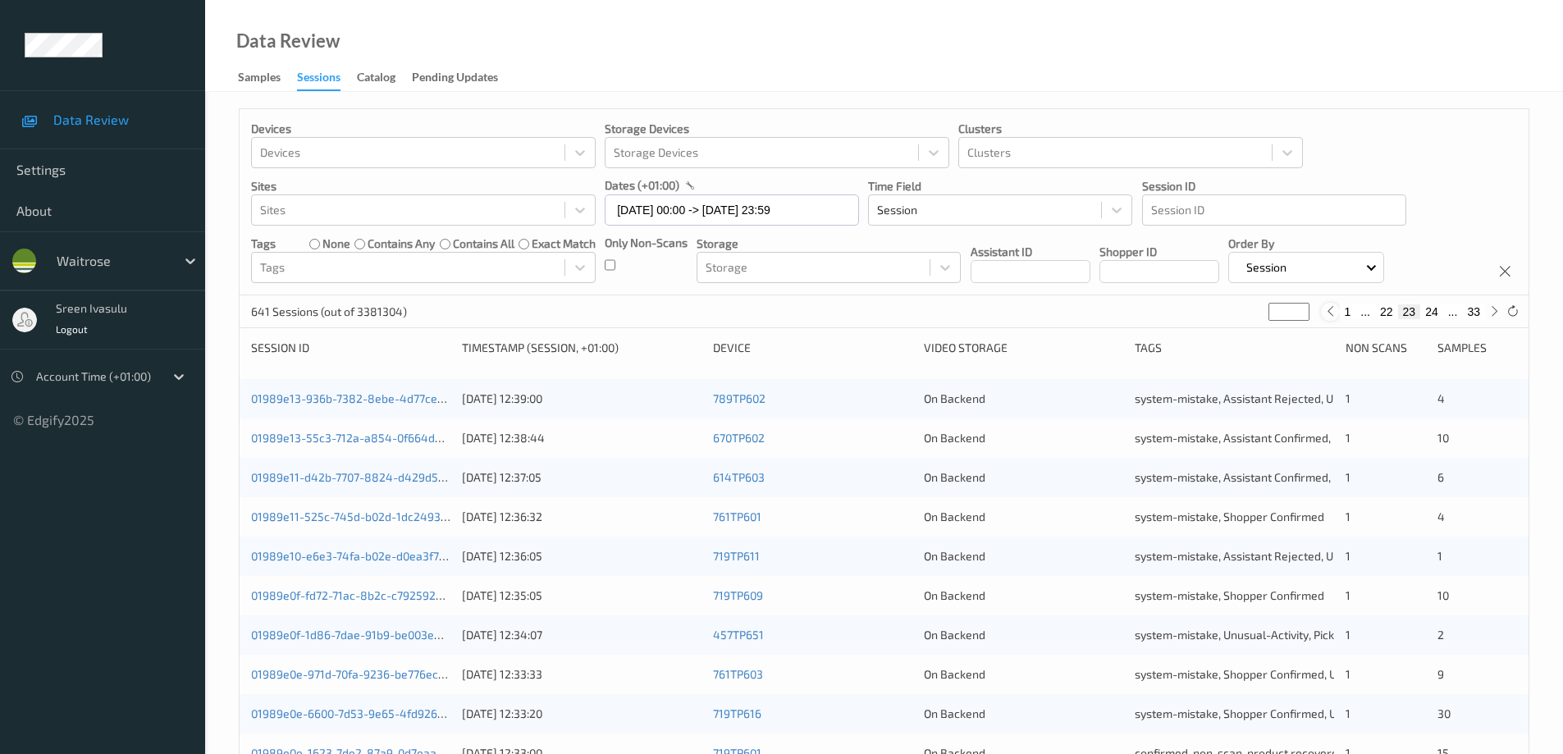
click at [1331, 315] on icon at bounding box center [1330, 311] width 12 height 12
type input "**"
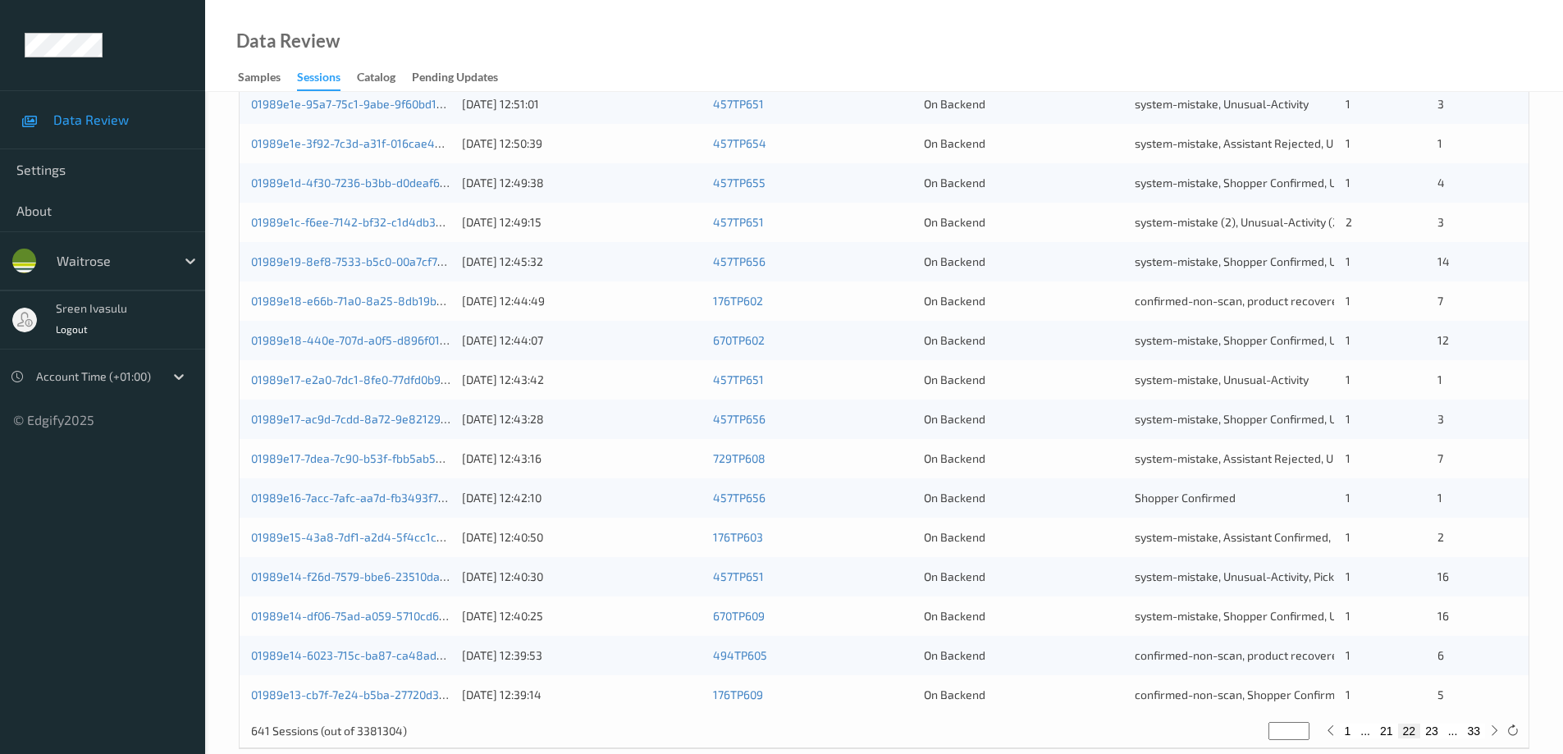
scroll to position [481, 0]
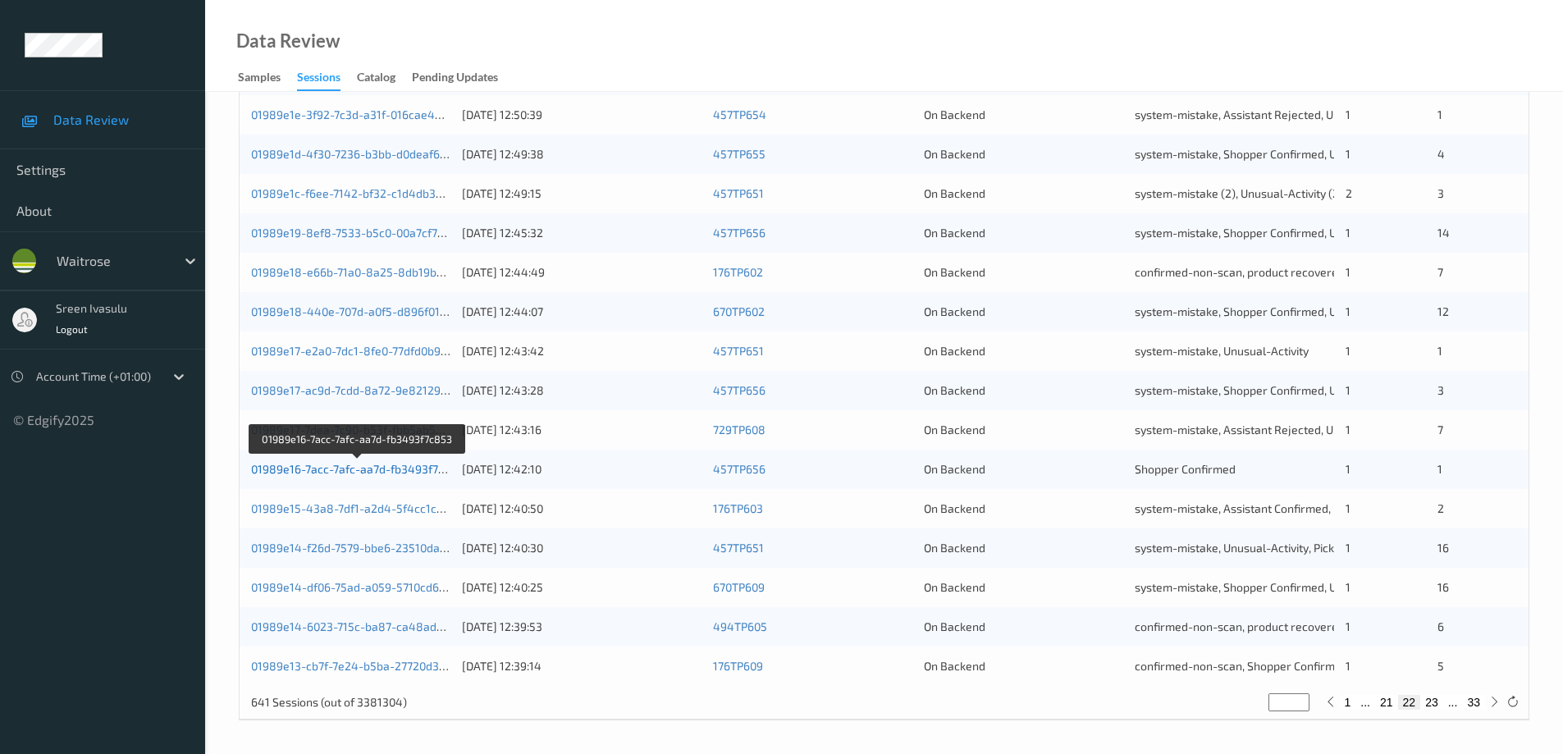
click at [419, 467] on link "01989e16-7acc-7afc-aa7d-fb3493f7c853" at bounding box center [357, 469] width 213 height 14
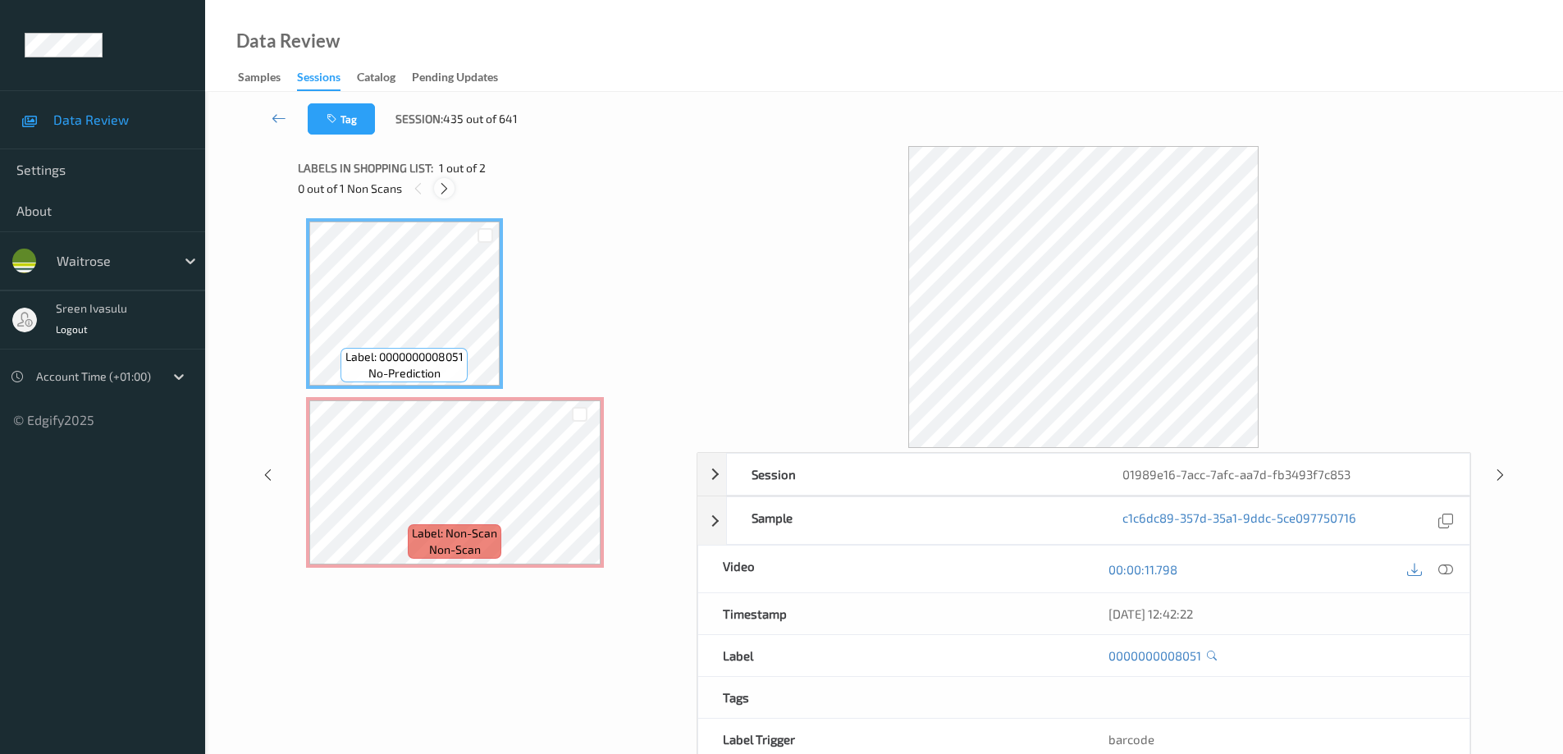
click at [450, 190] on icon at bounding box center [444, 188] width 14 height 15
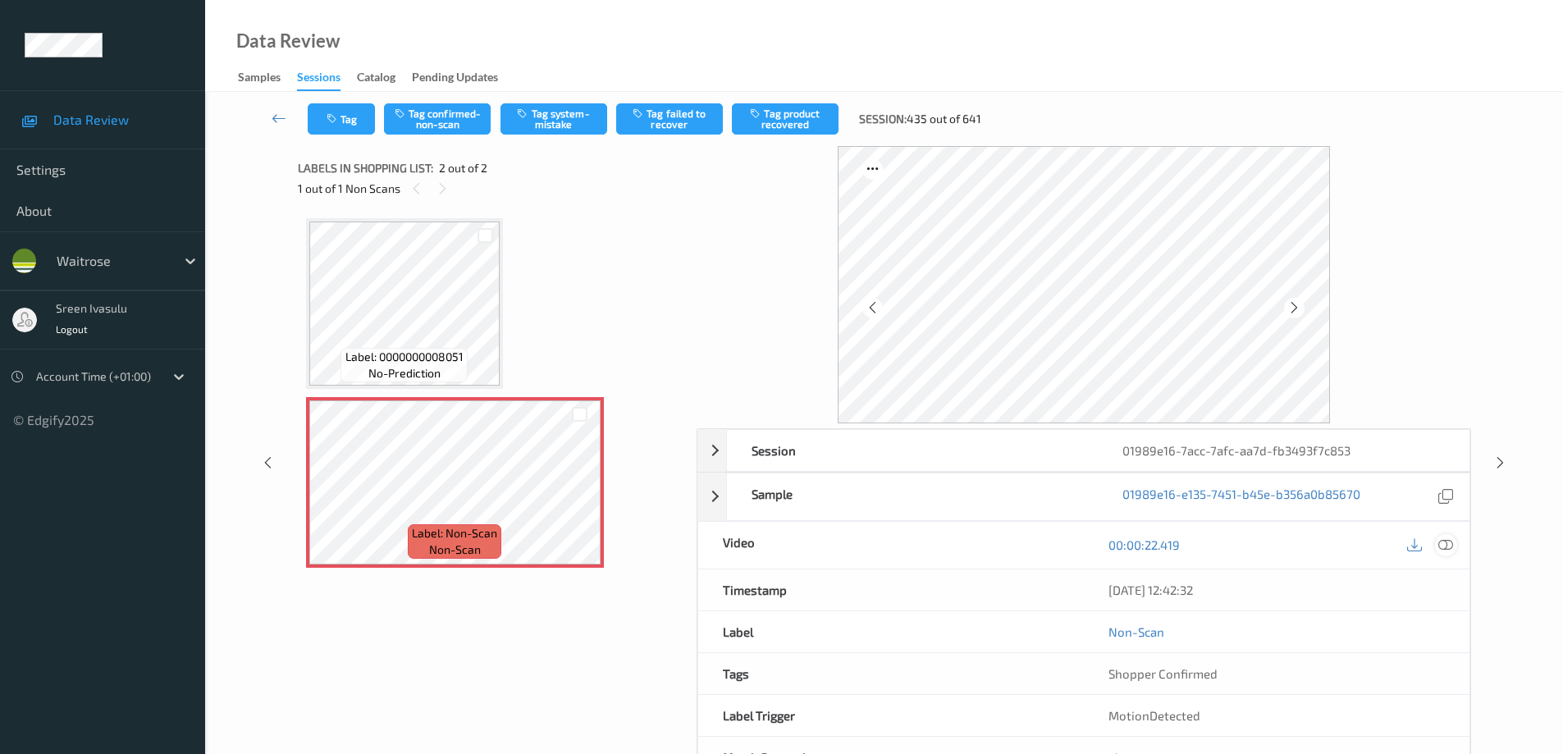
click at [1447, 542] on icon at bounding box center [1445, 544] width 15 height 15
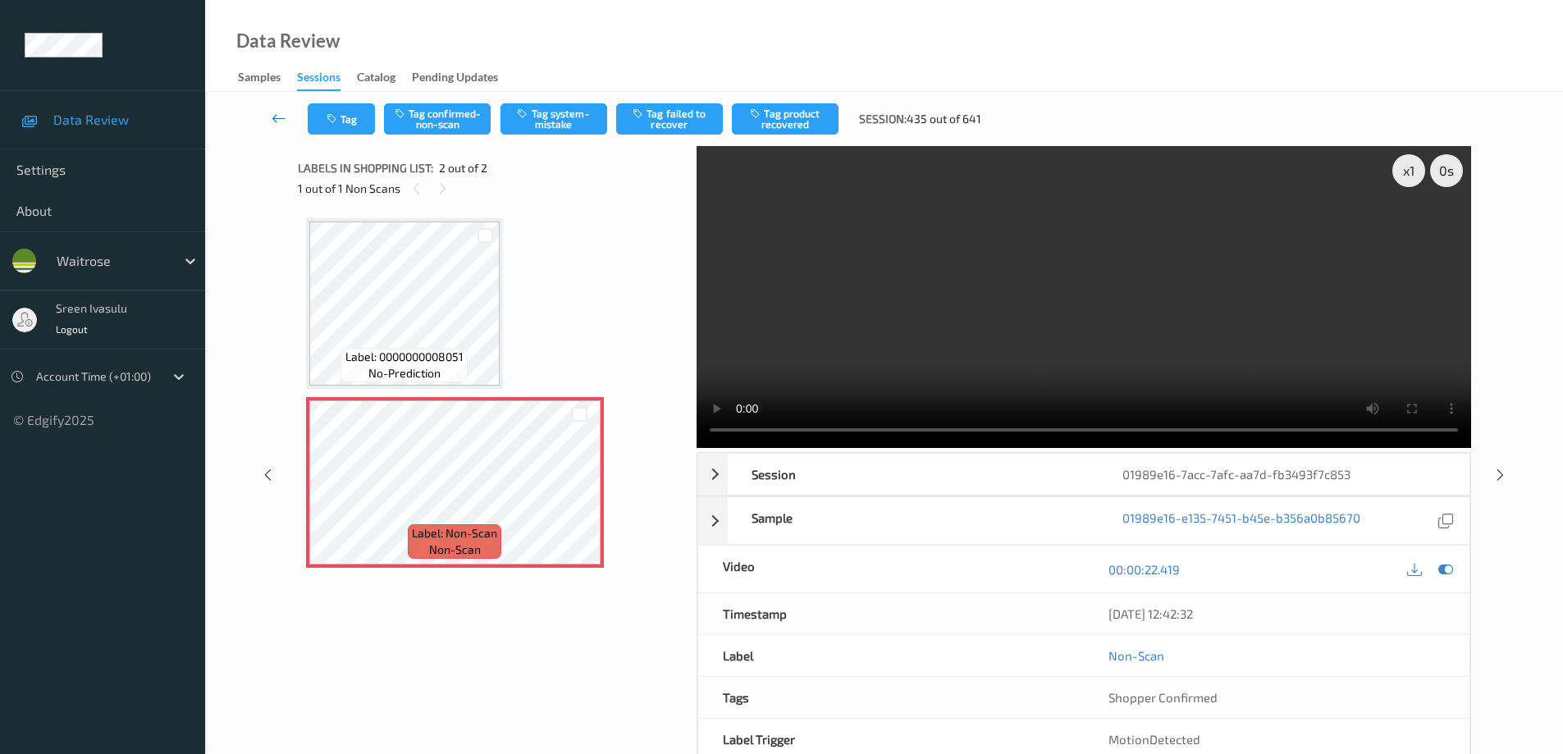
click at [277, 113] on icon at bounding box center [279, 118] width 15 height 16
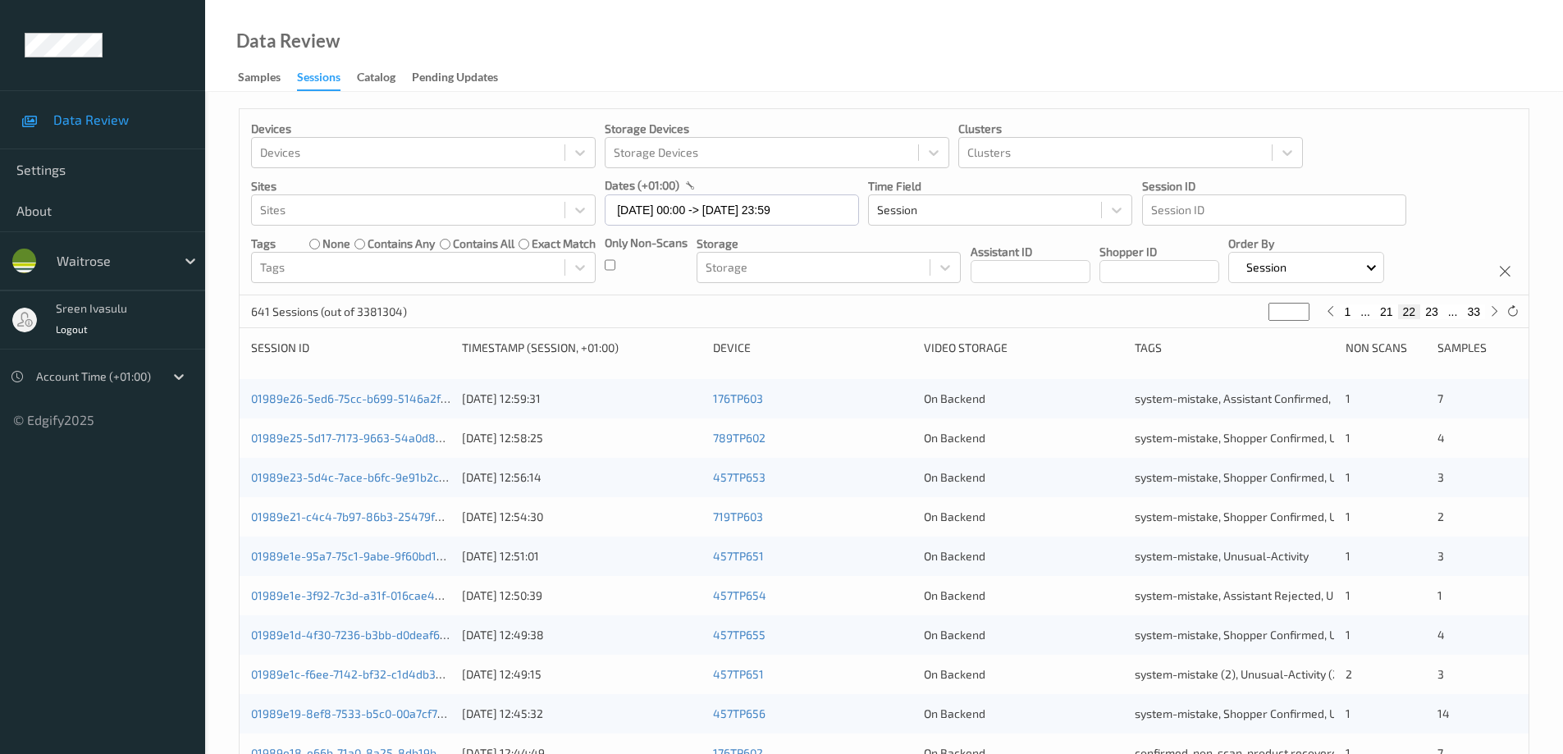
scroll to position [481, 0]
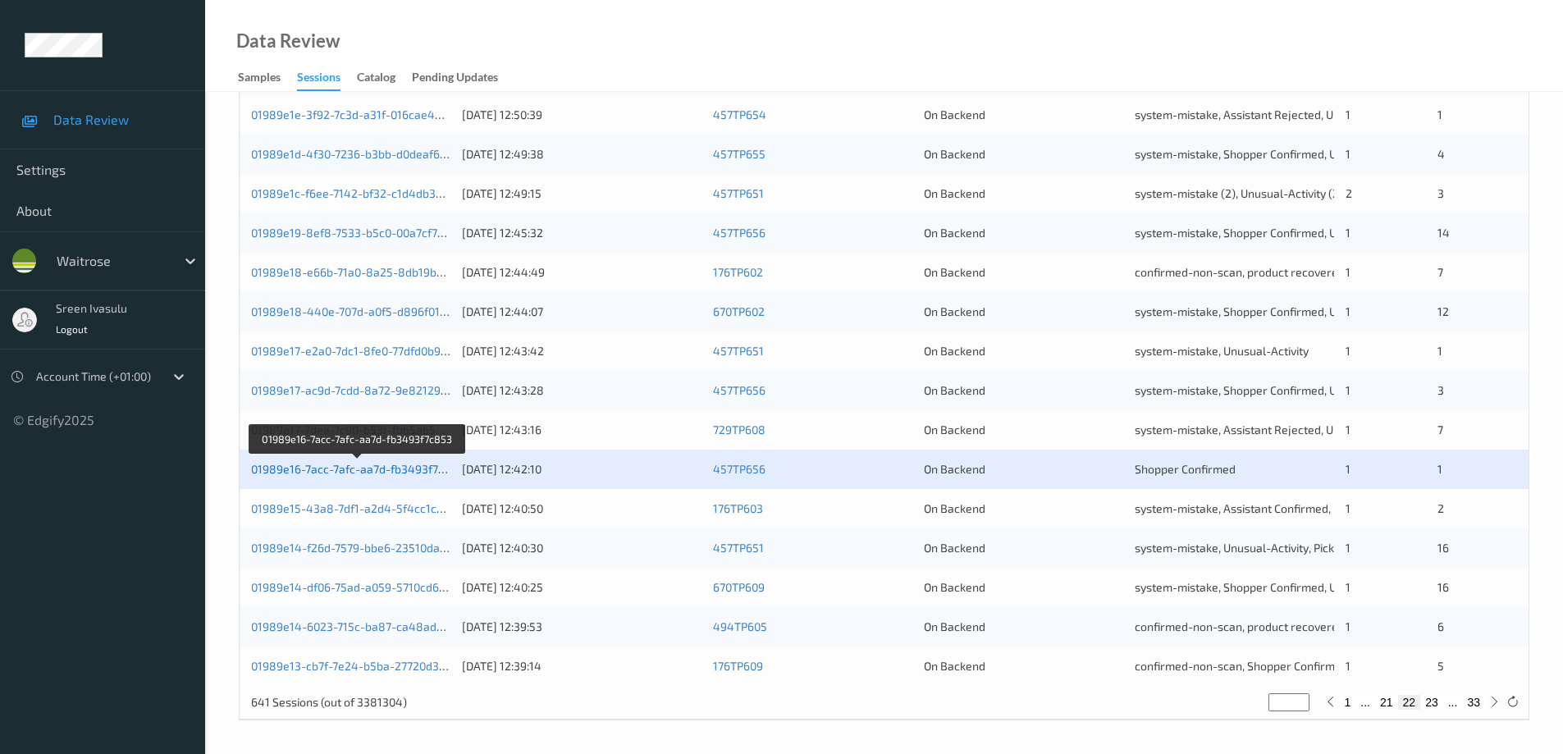
click at [441, 468] on link "01989e16-7acc-7afc-aa7d-fb3493f7c853" at bounding box center [357, 469] width 213 height 14
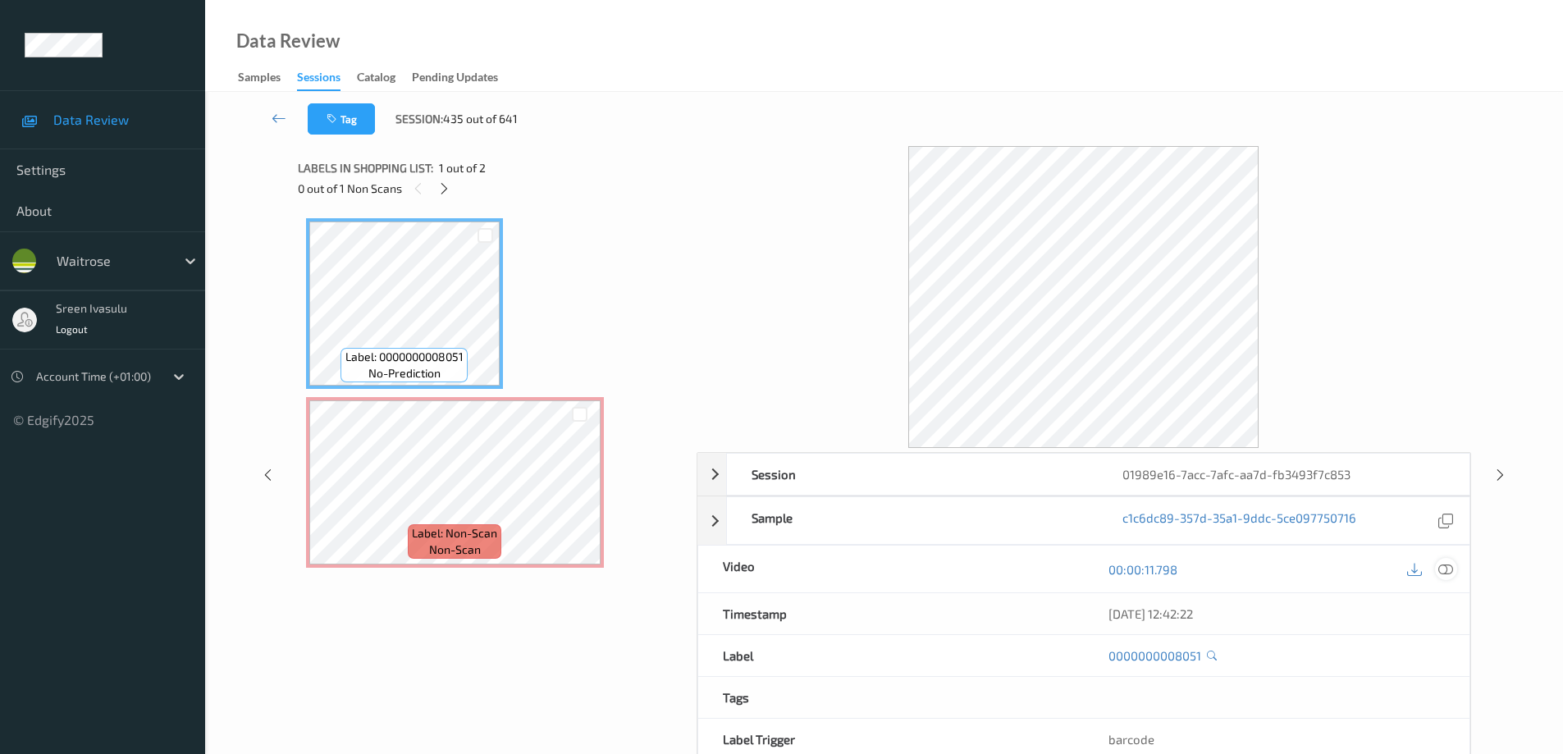
click at [1442, 565] on icon at bounding box center [1445, 569] width 15 height 15
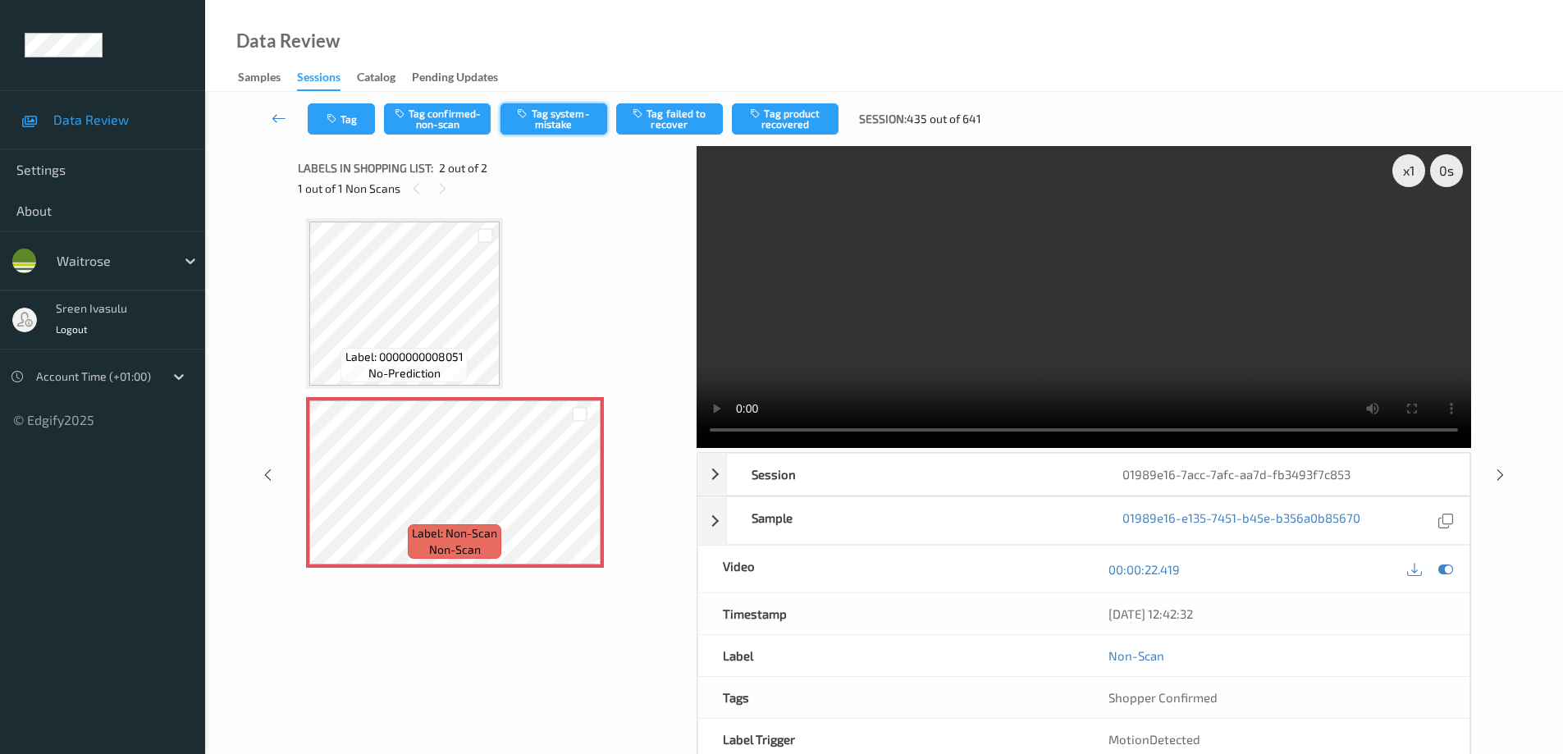
click at [546, 117] on button "Tag system-mistake" at bounding box center [554, 118] width 107 height 31
click at [323, 119] on button "Tag" at bounding box center [341, 118] width 67 height 31
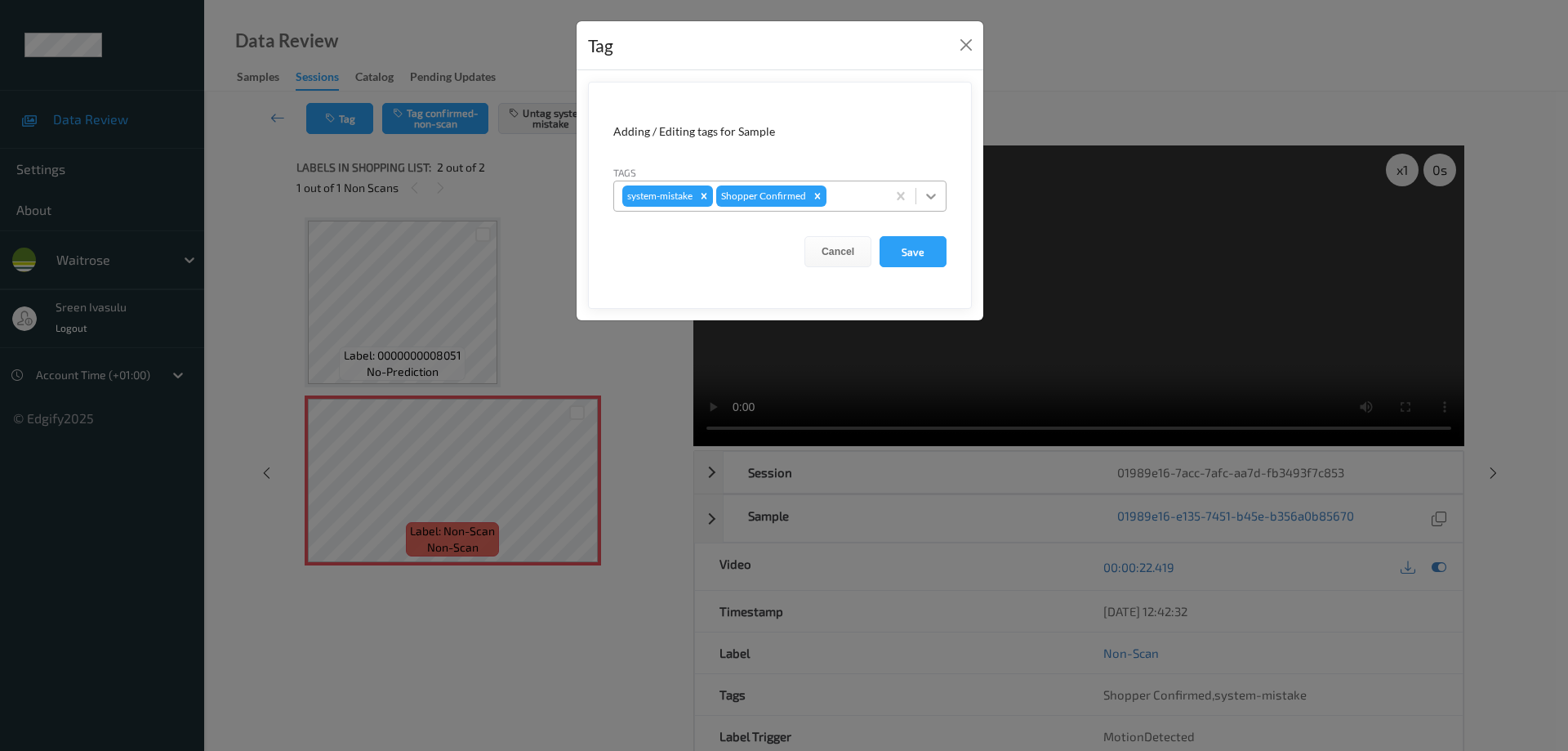
click at [938, 193] on icon at bounding box center [931, 196] width 16 height 16
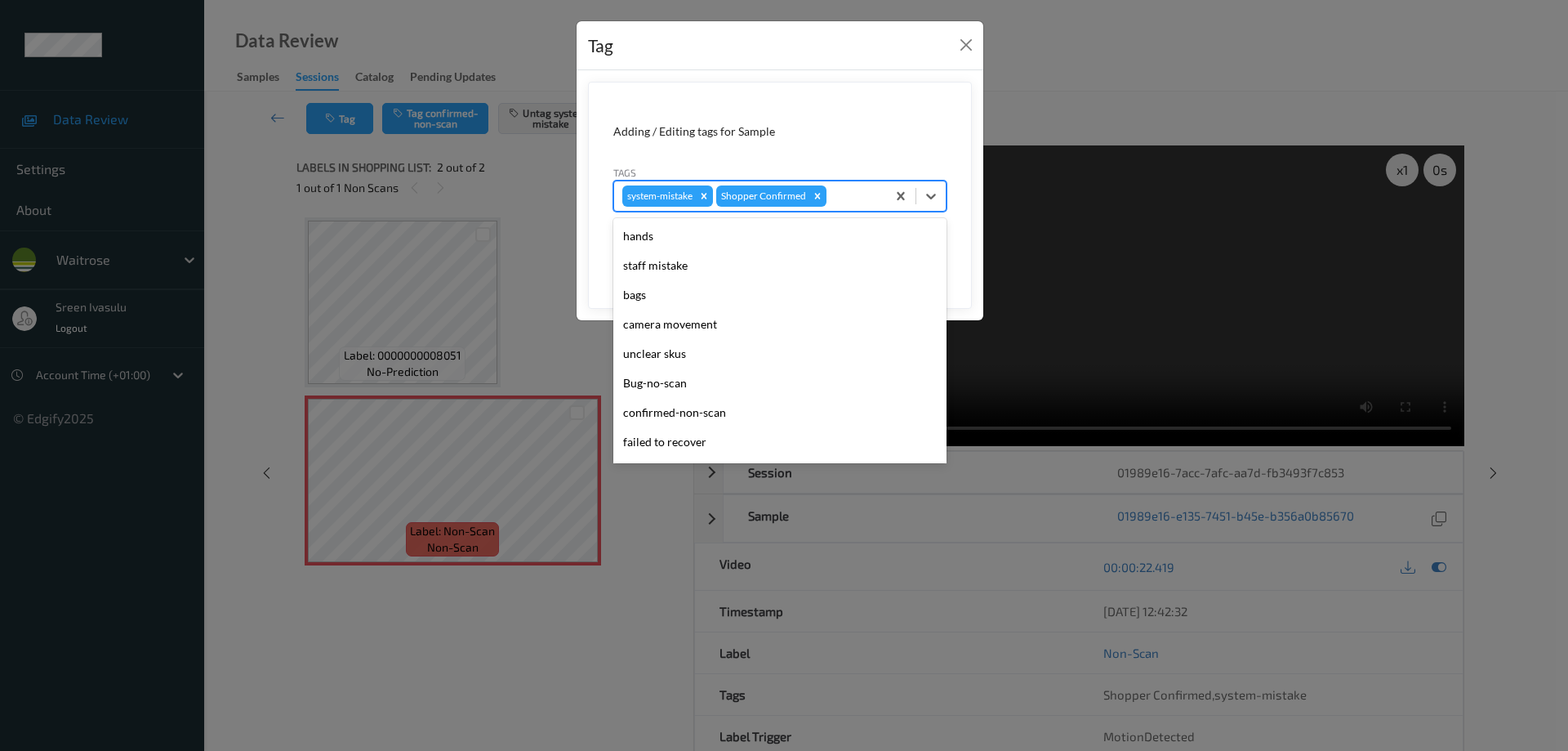
scroll to position [321, 0]
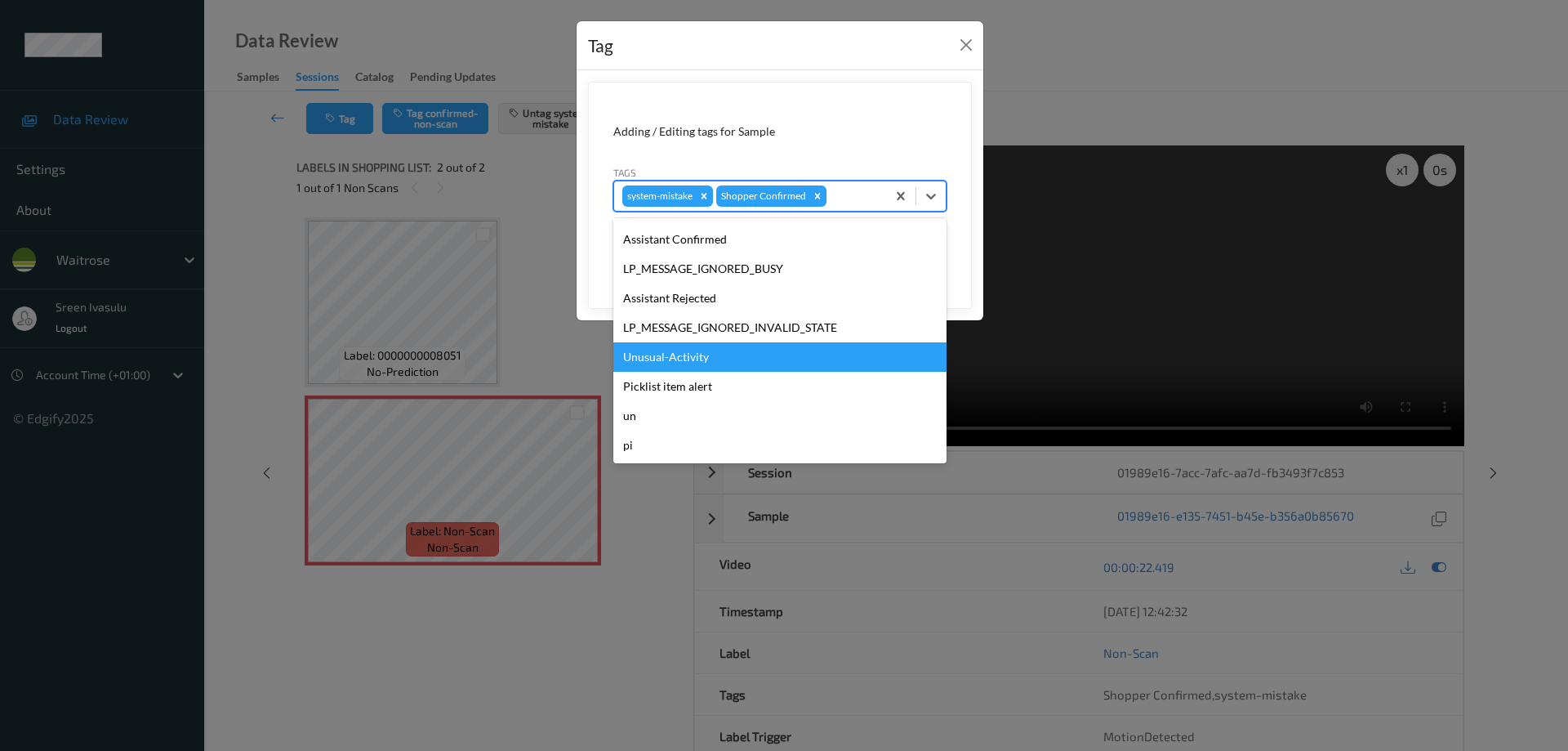
click at [694, 363] on div "Unusual-Activity" at bounding box center [780, 358] width 334 height 30
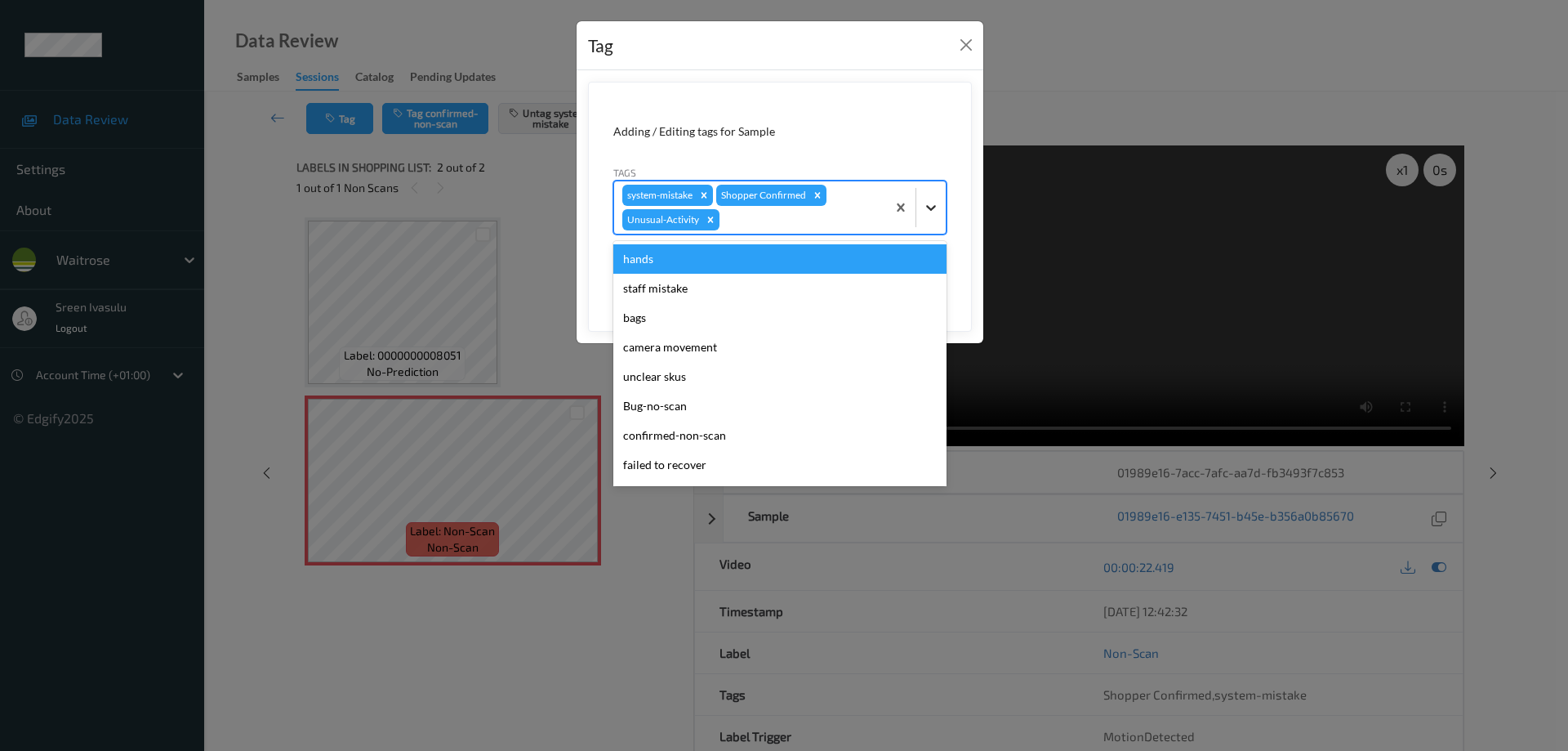
click at [929, 197] on div at bounding box center [932, 208] width 30 height 30
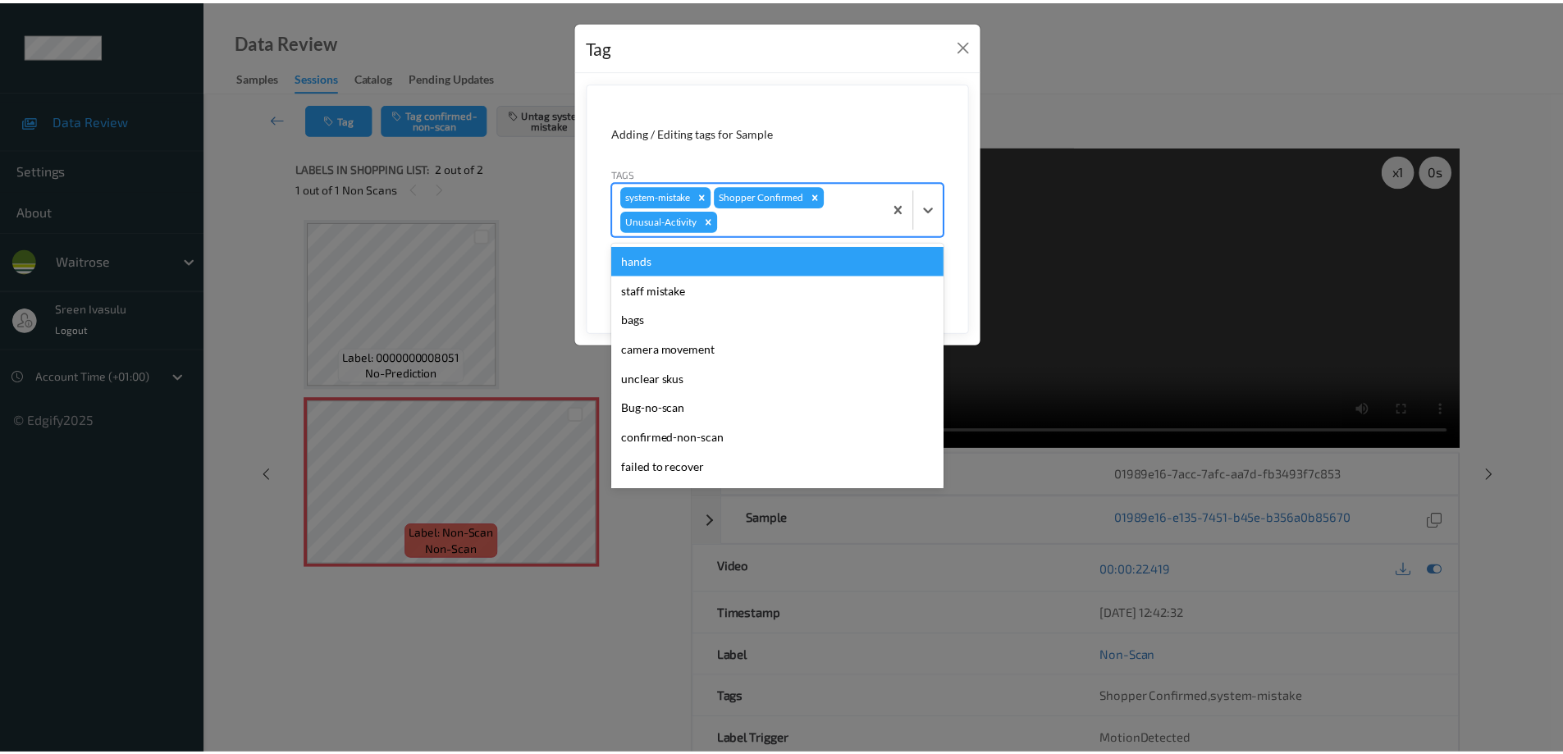
scroll to position [292, 0]
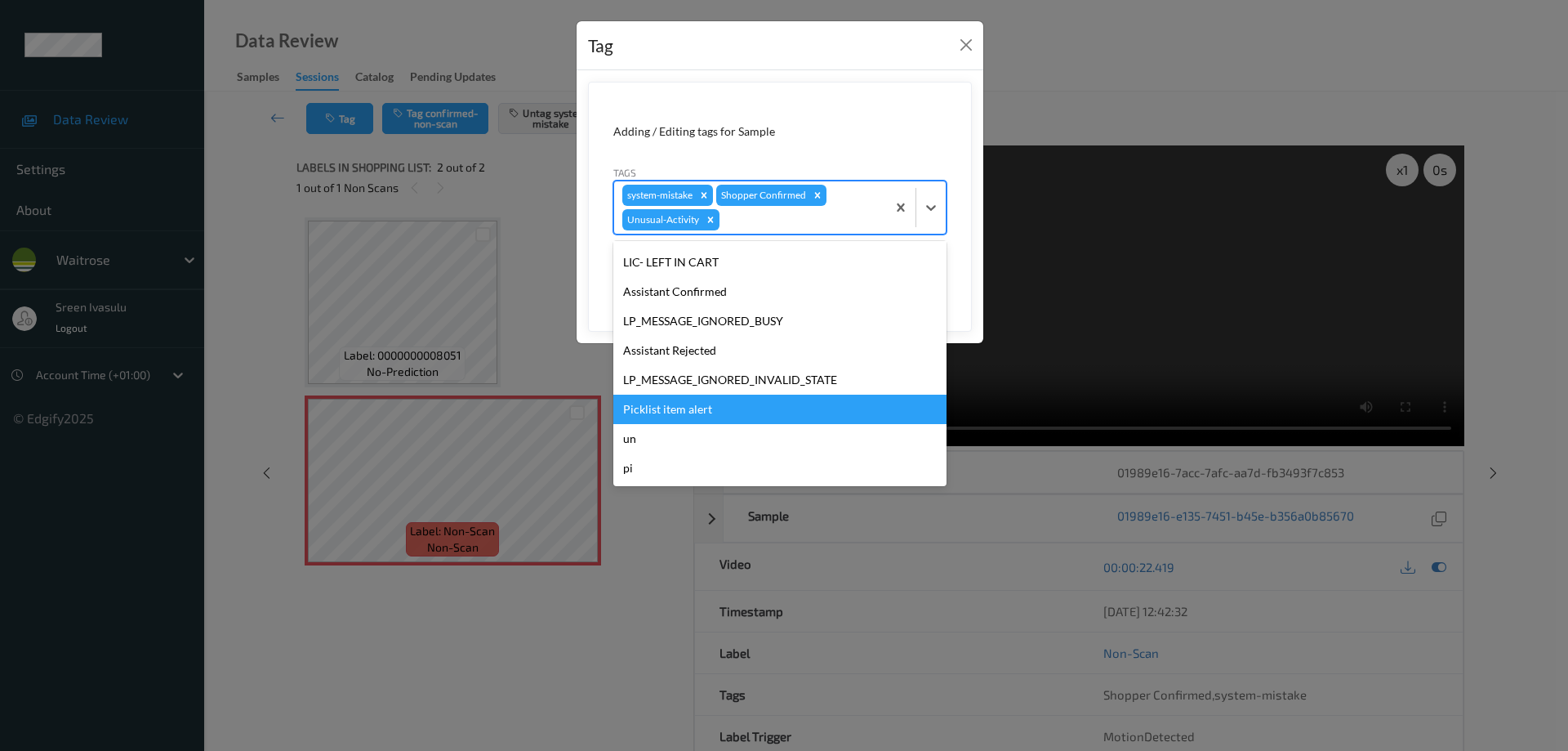
click at [687, 407] on div "Picklist item alert" at bounding box center [780, 409] width 334 height 30
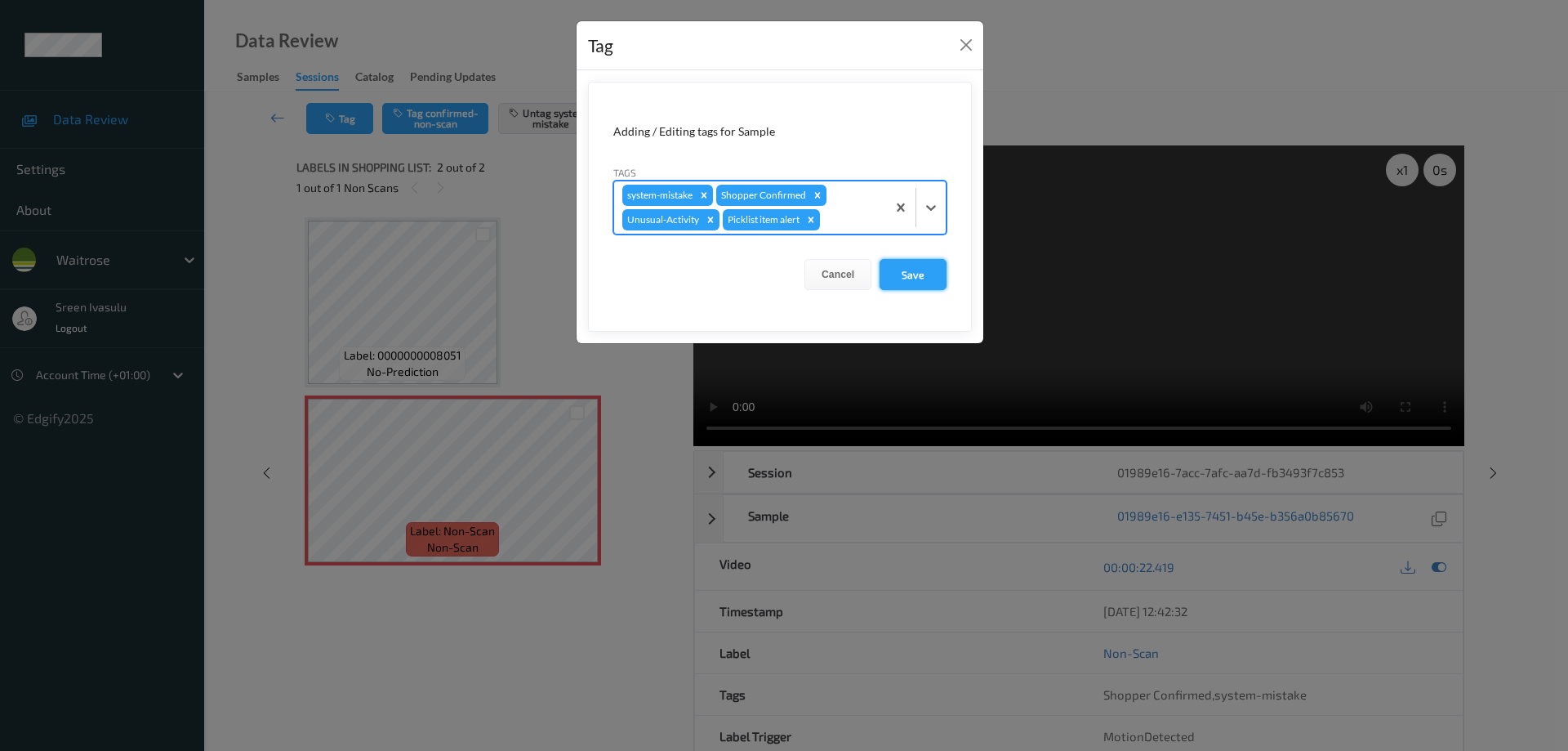
click at [915, 284] on button "Save" at bounding box center [913, 274] width 67 height 31
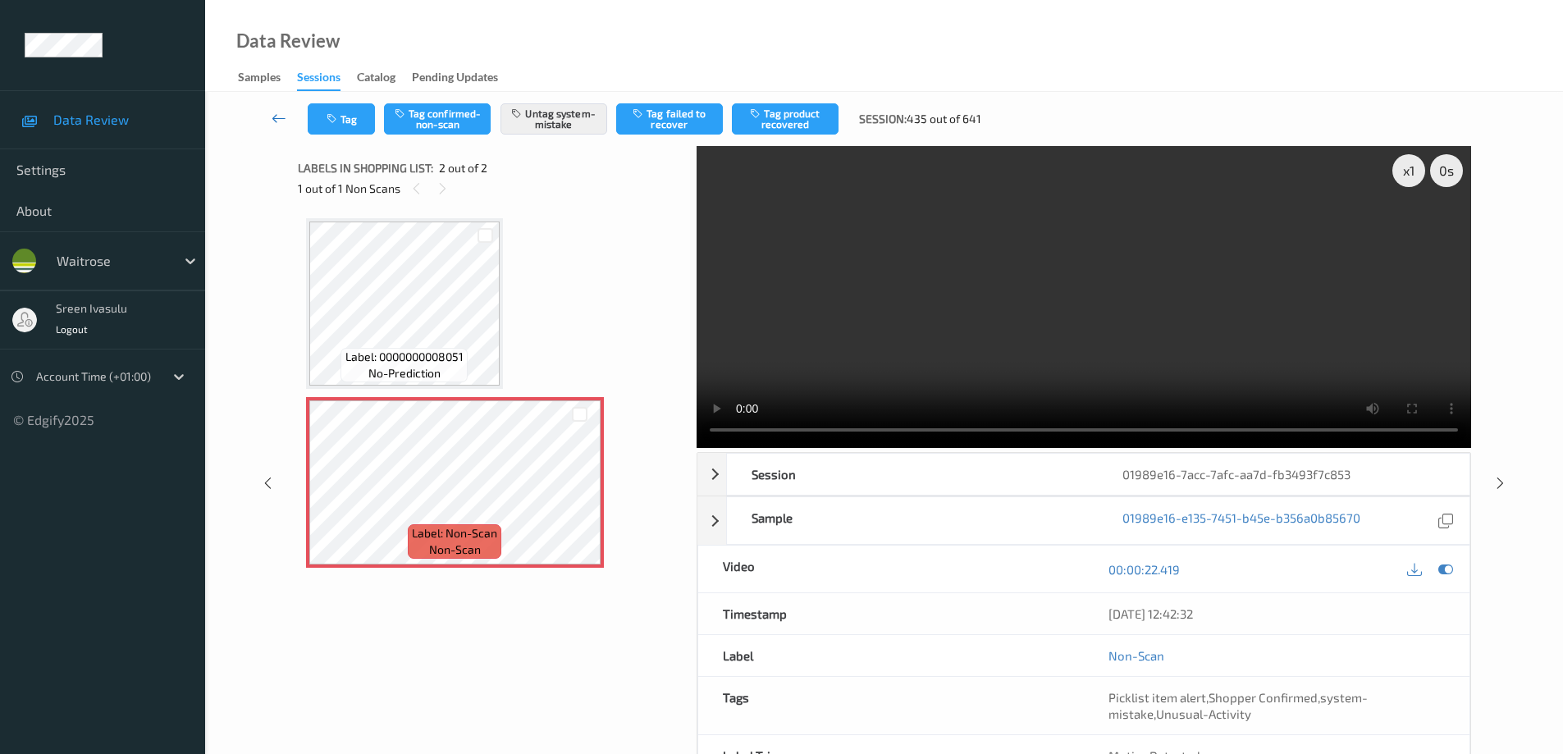
click at [274, 121] on icon at bounding box center [279, 118] width 15 height 16
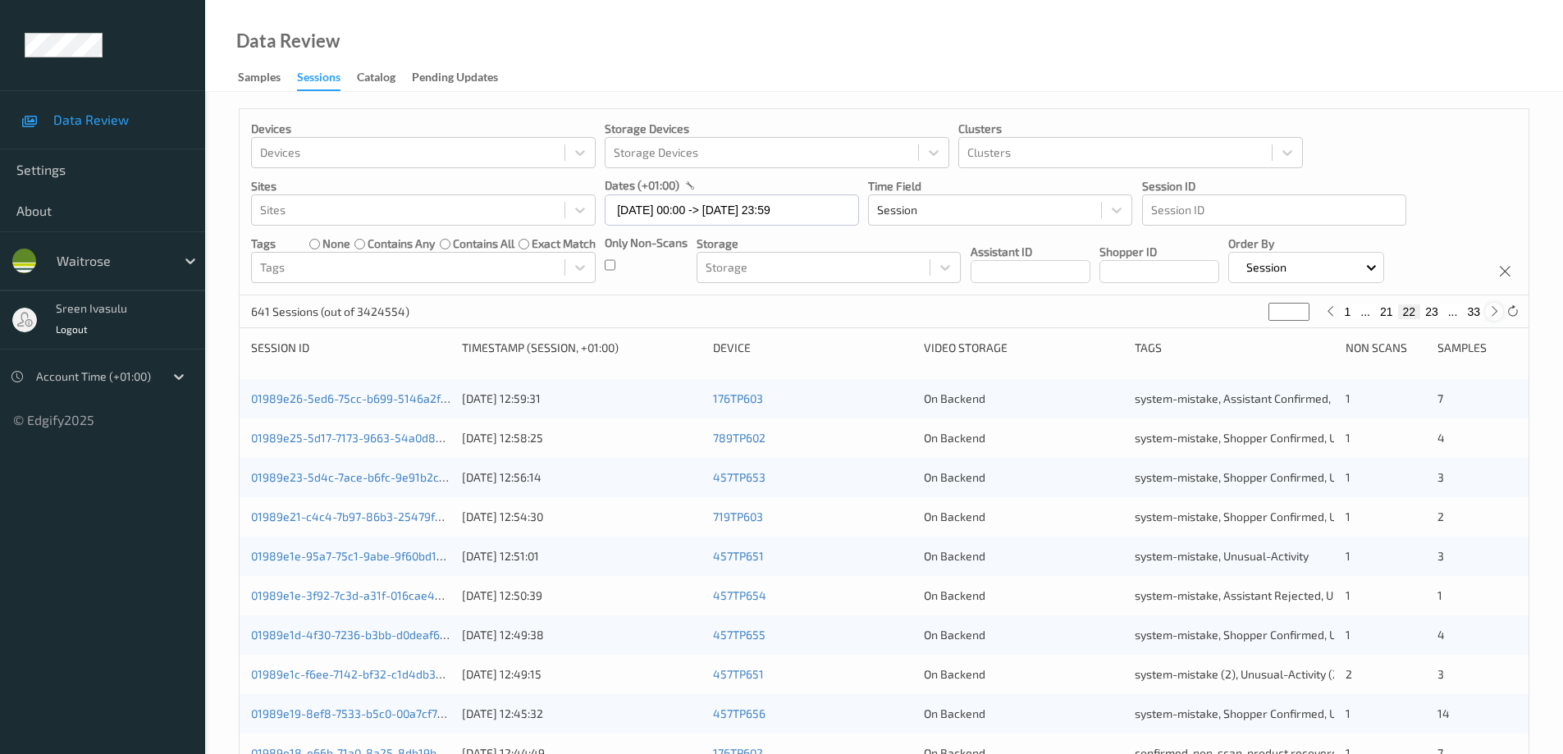
click at [1494, 311] on icon at bounding box center [1494, 311] width 12 height 12
type input "**"
click at [1494, 311] on icon at bounding box center [1494, 311] width 12 height 12
type input "**"
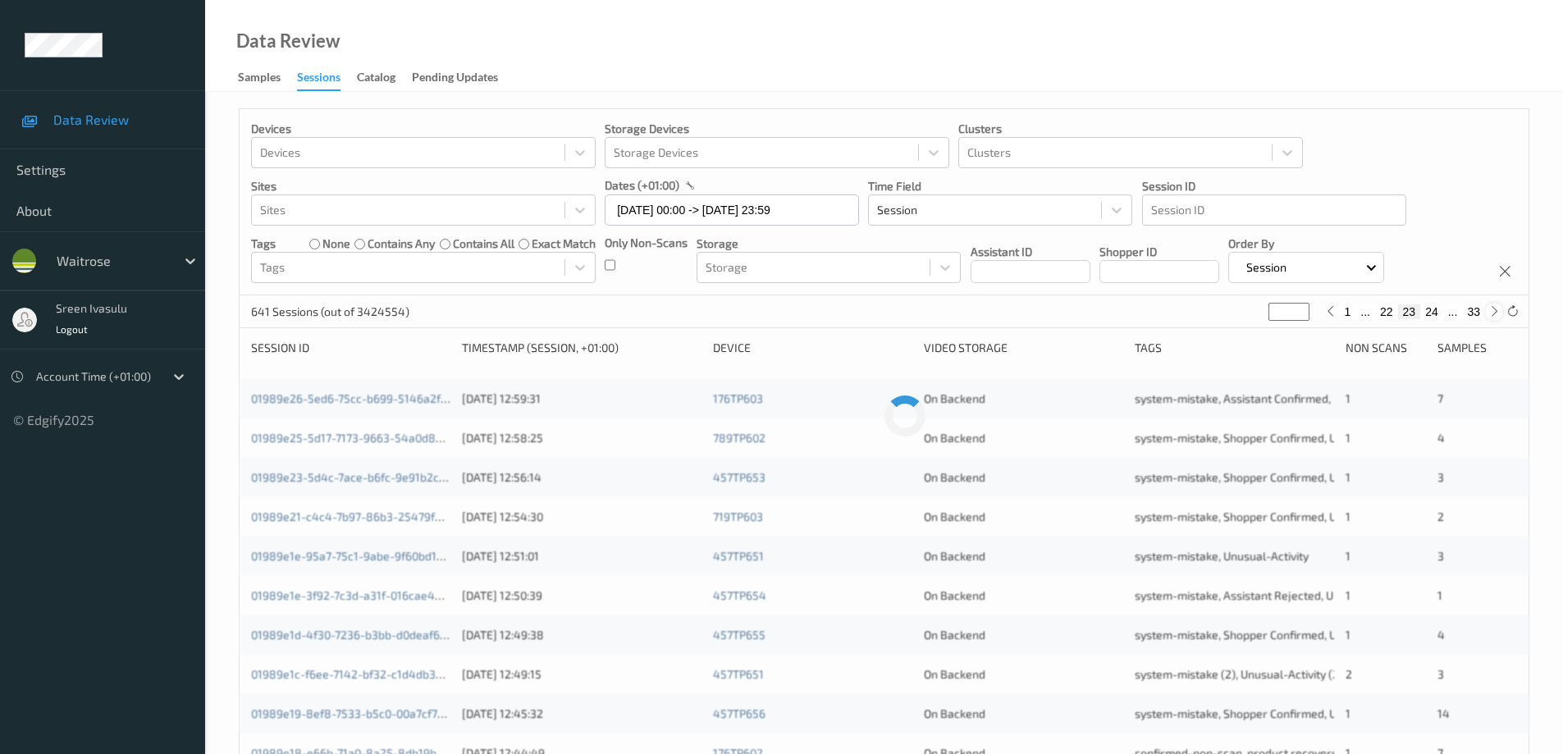
type input "**"
click at [1494, 311] on icon at bounding box center [1494, 311] width 12 height 12
type input "**"
click at [1494, 311] on icon at bounding box center [1494, 311] width 12 height 12
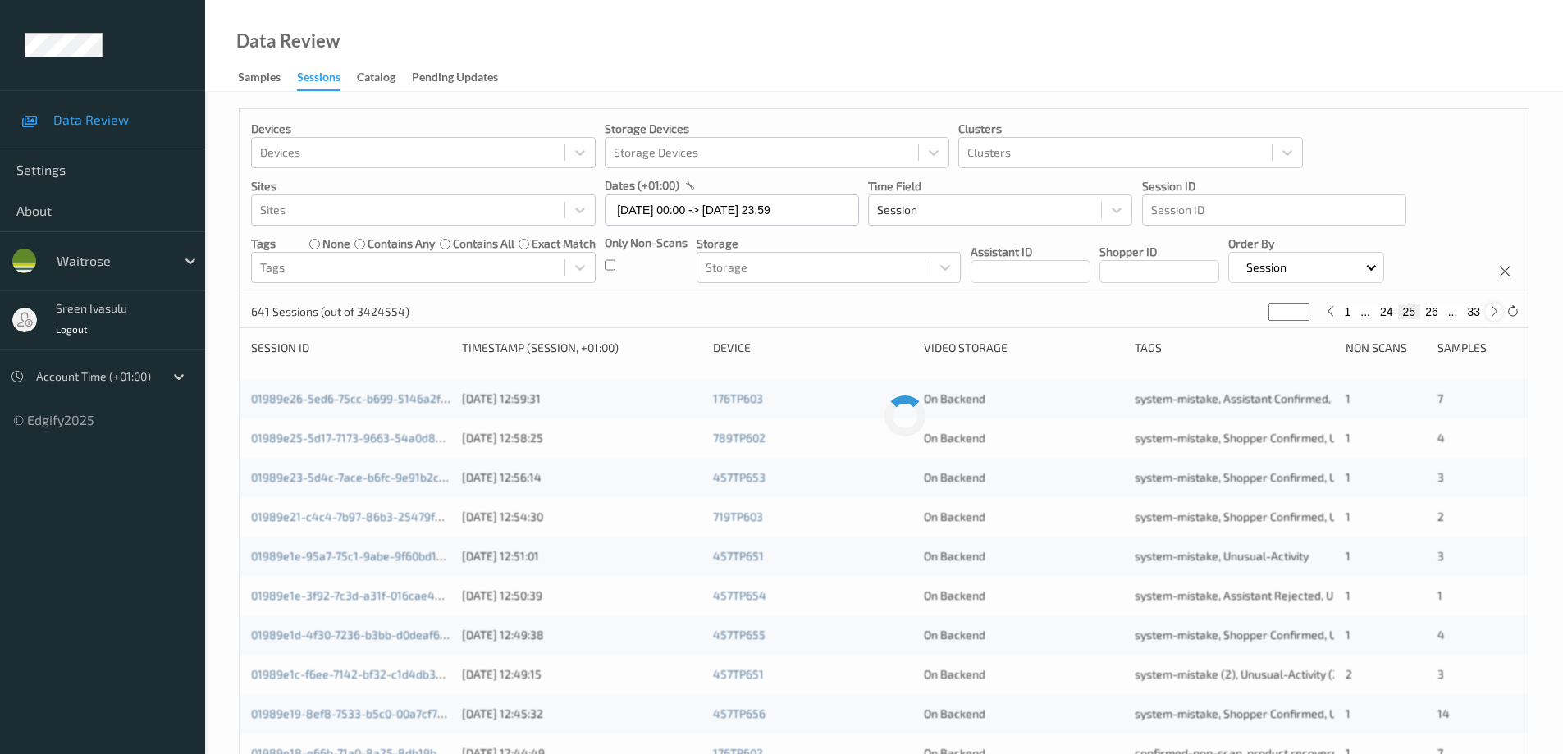
type input "**"
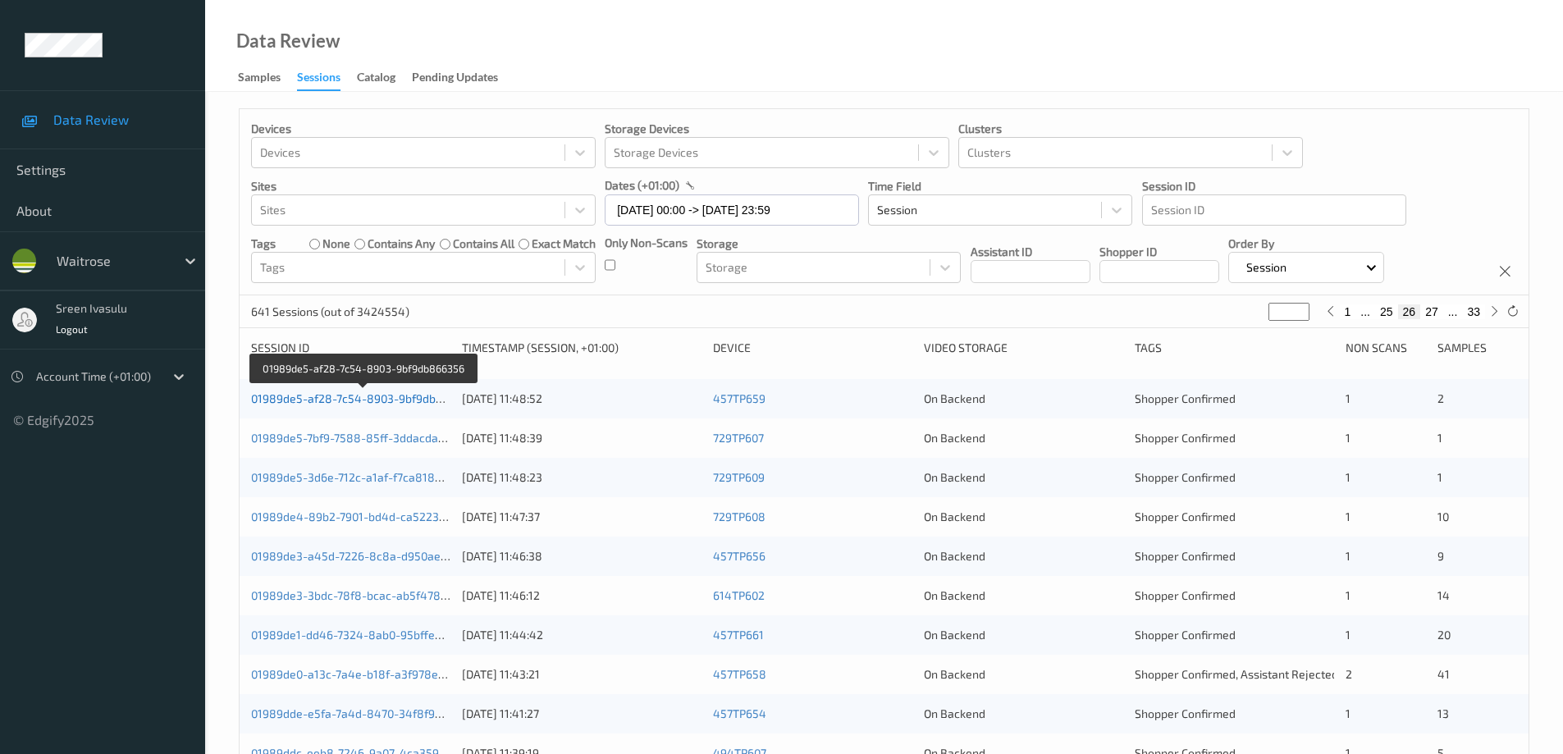
click at [437, 400] on link "01989de5-af28-7c54-8903-9bf9db866356" at bounding box center [363, 398] width 225 height 14
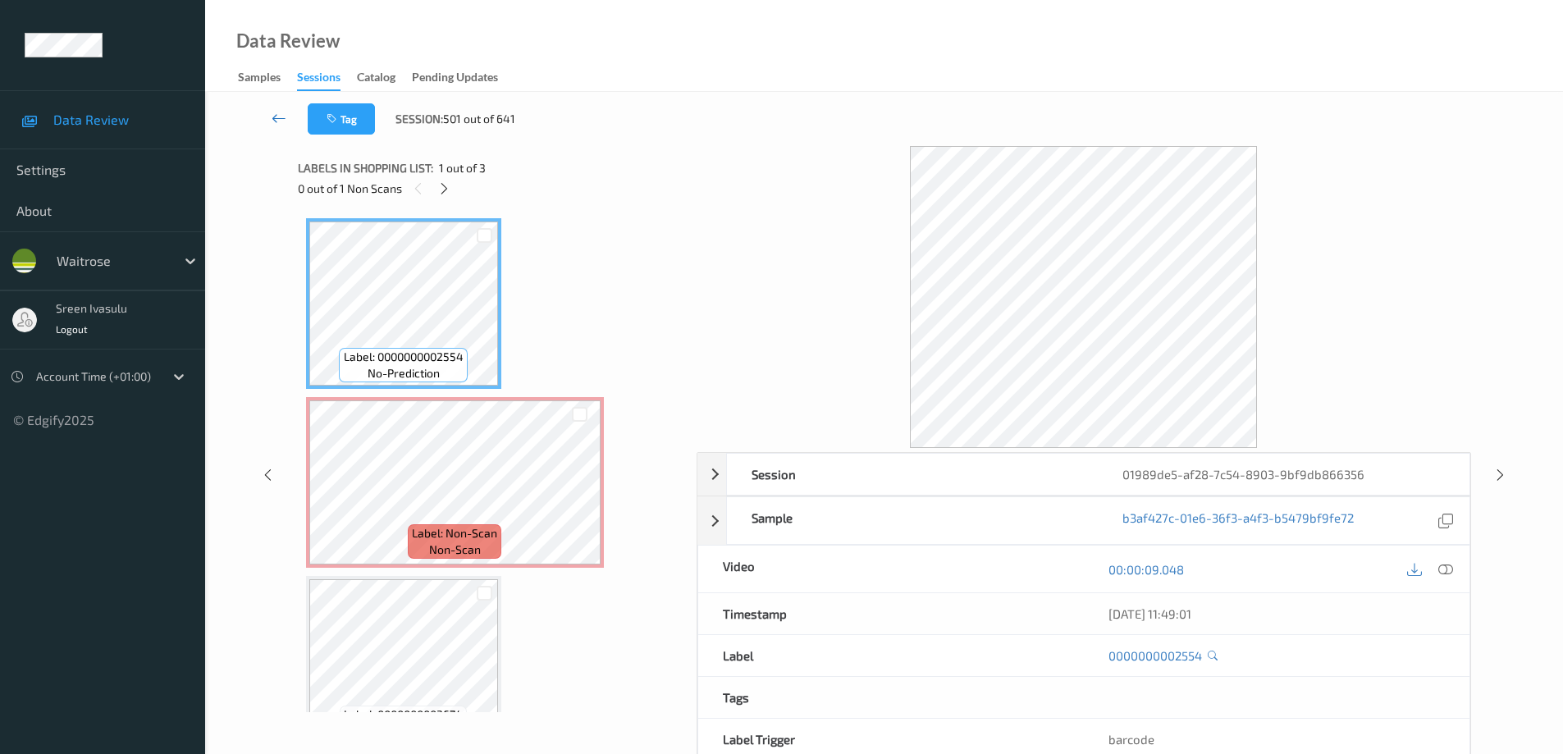
click at [277, 107] on link at bounding box center [278, 118] width 57 height 31
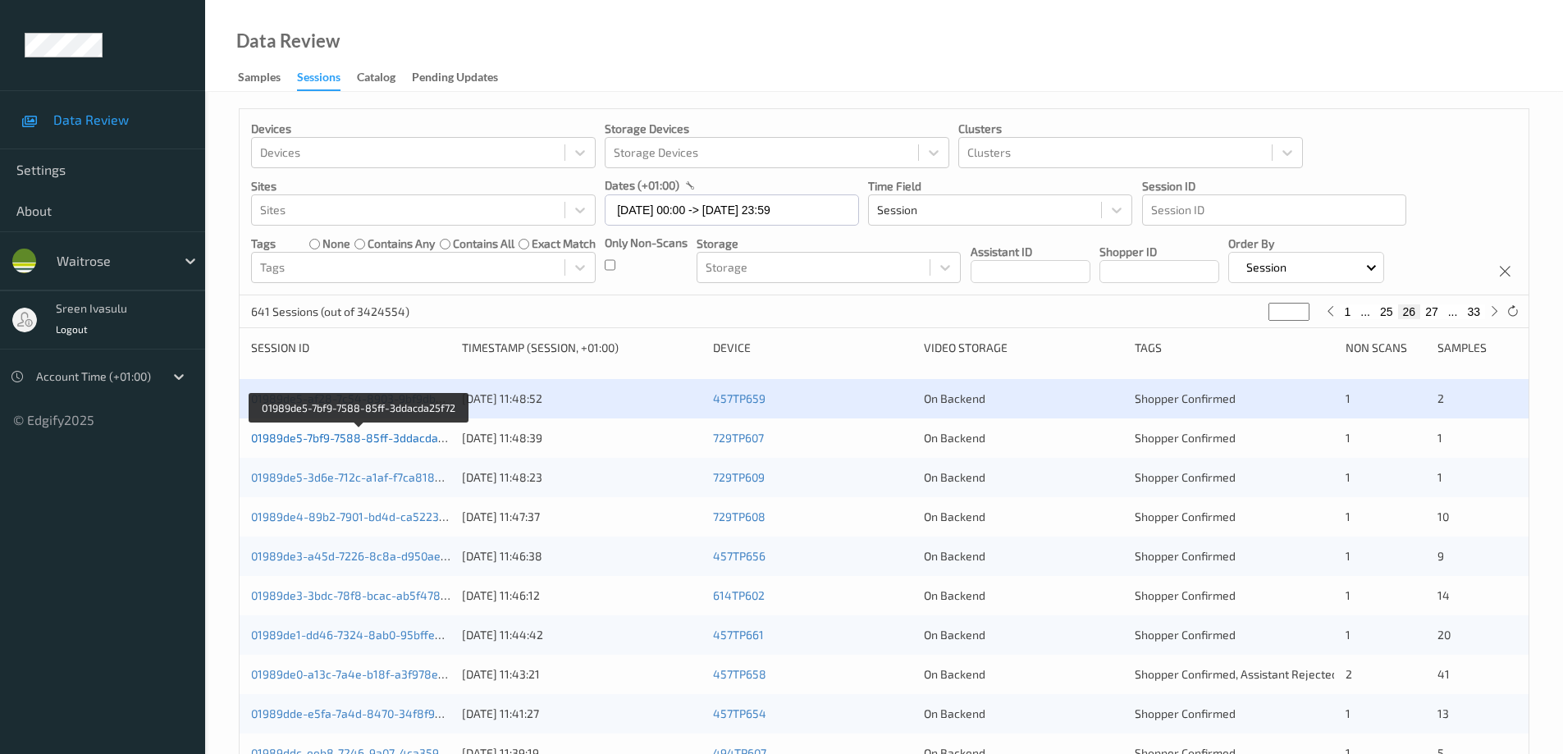
click at [381, 440] on link "01989de5-7bf9-7588-85ff-3ddacda25f72" at bounding box center [359, 438] width 217 height 14
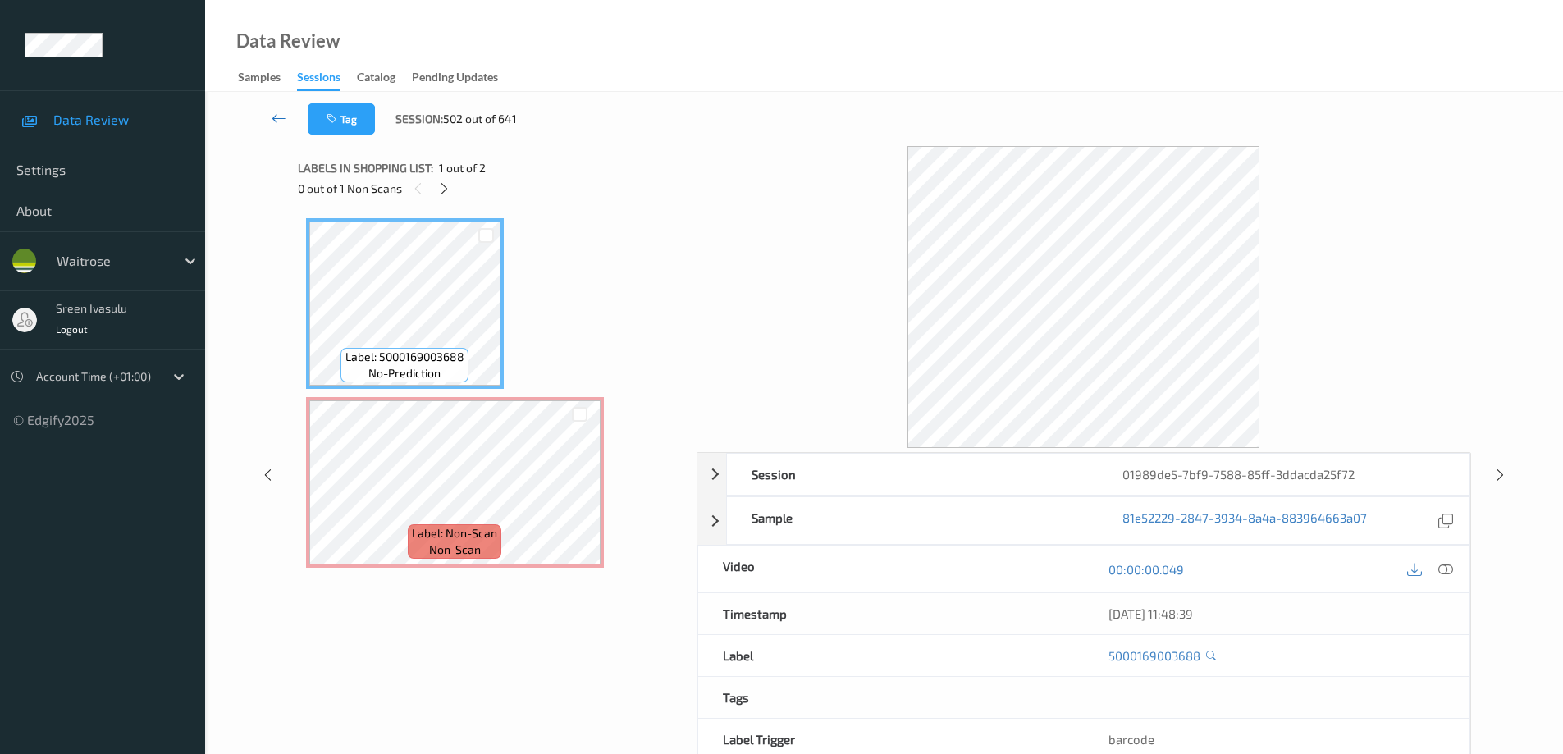
click at [277, 112] on icon at bounding box center [279, 118] width 15 height 16
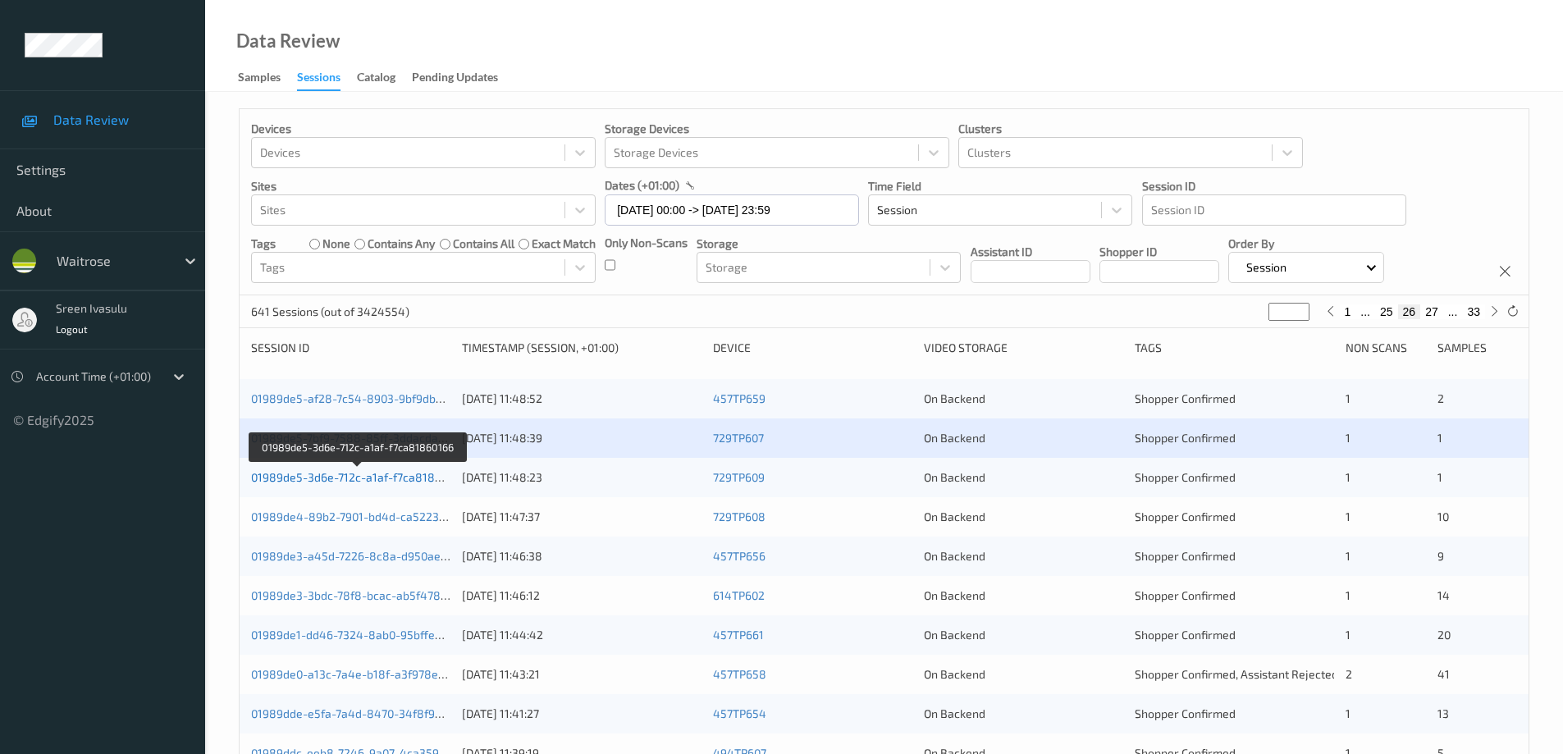
click at [440, 478] on link "01989de5-3d6e-712c-a1af-f7ca81860166" at bounding box center [358, 477] width 215 height 14
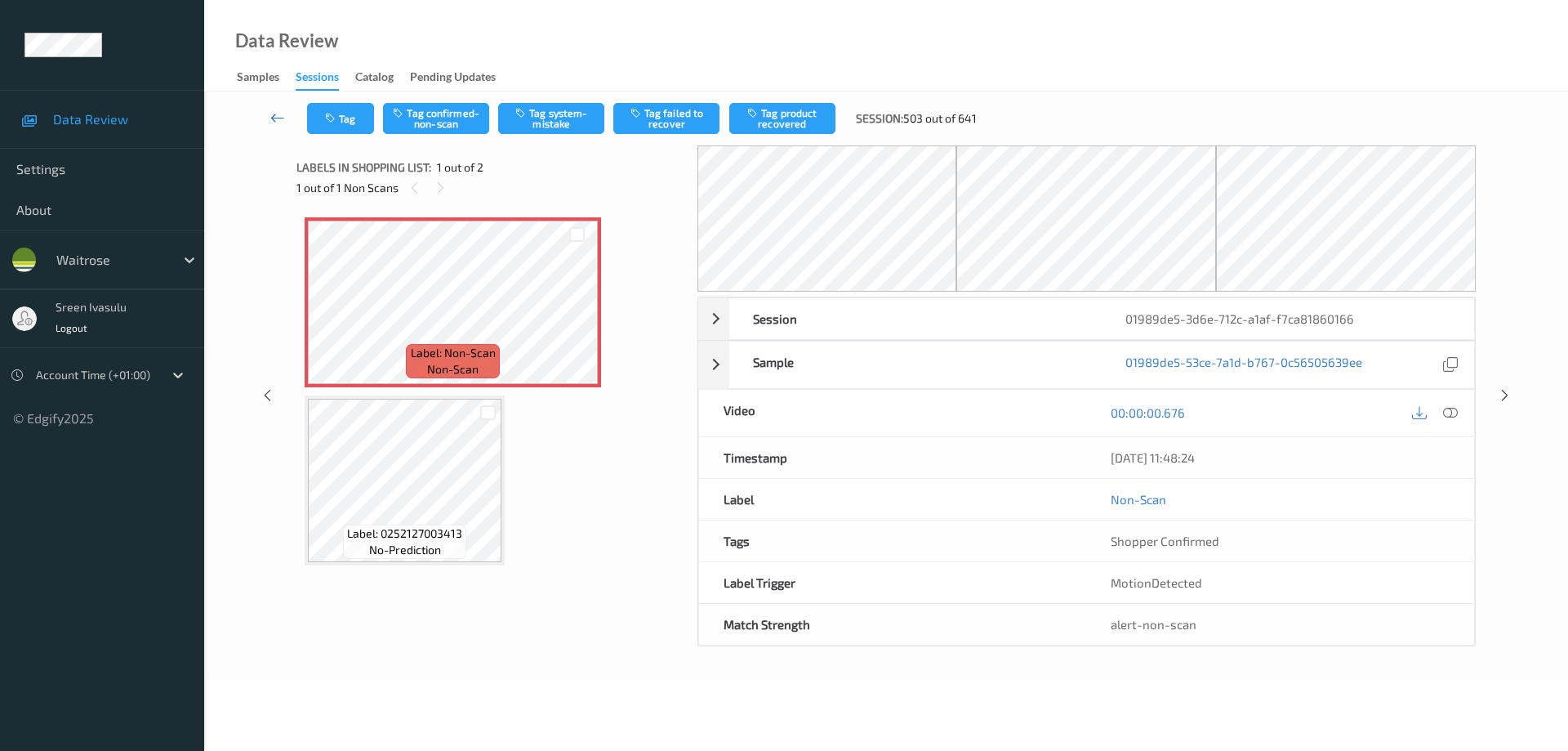
click at [277, 117] on icon at bounding box center [278, 118] width 15 height 16
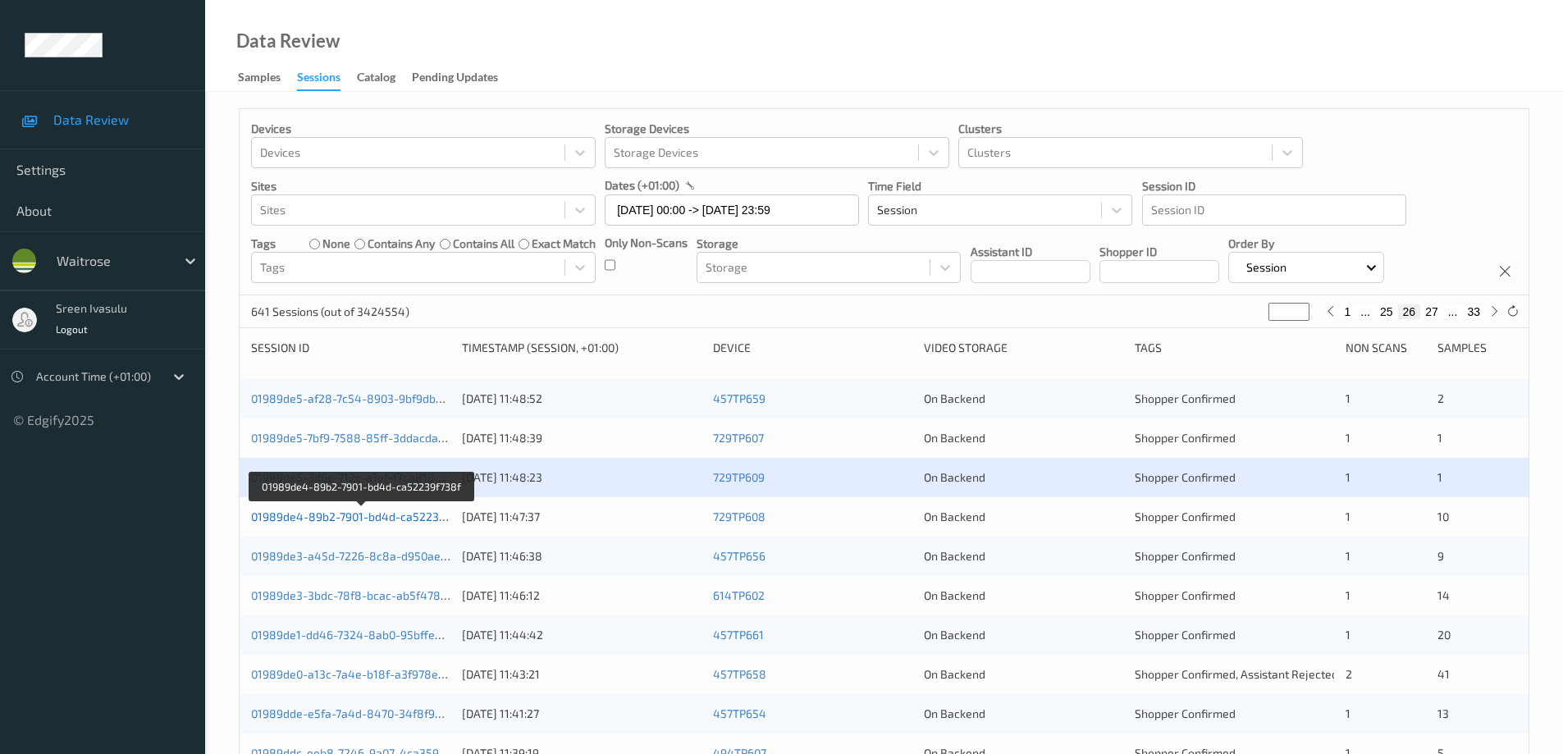
click at [386, 514] on link "01989de4-89b2-7901-bd4d-ca52239f738f" at bounding box center [362, 517] width 222 height 14
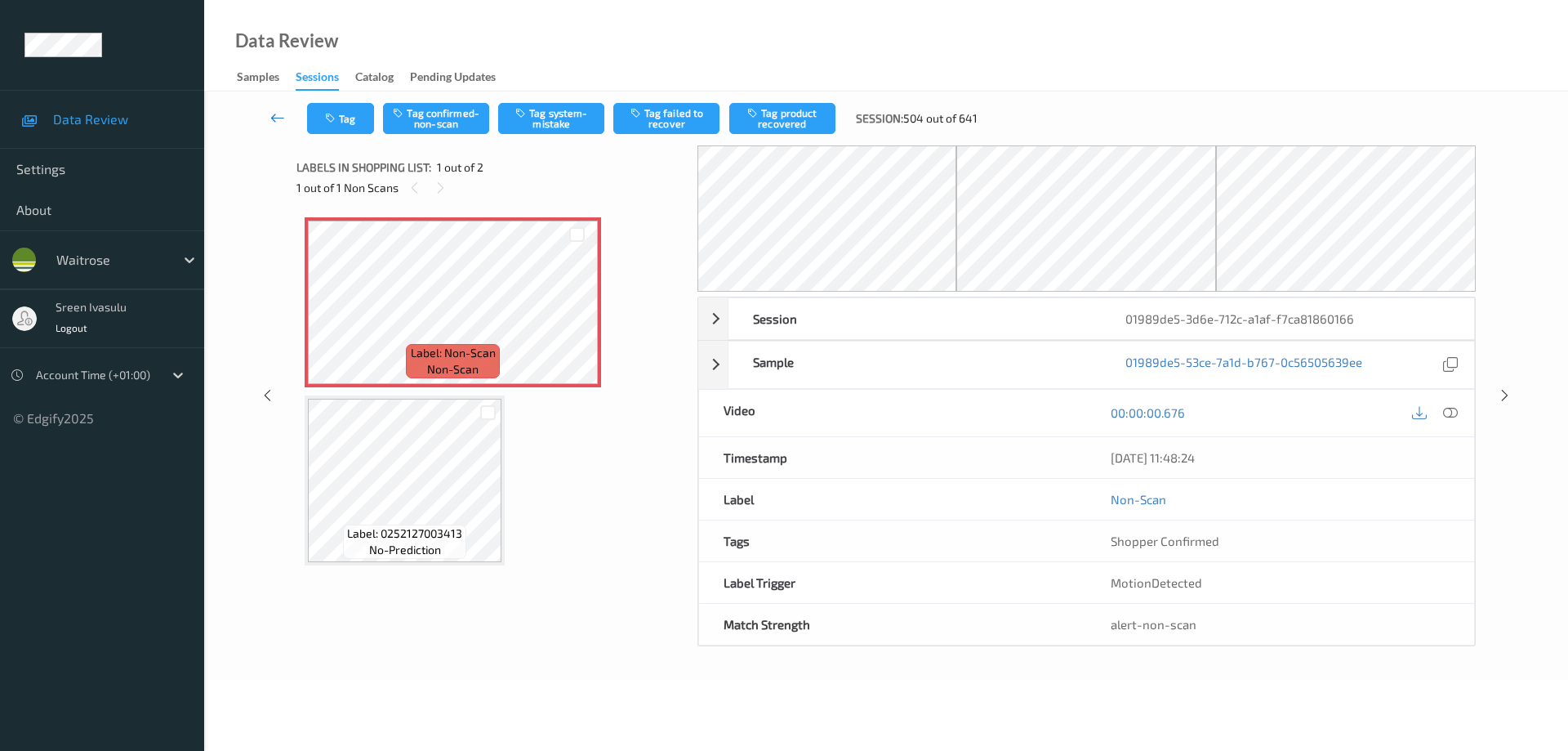
click at [283, 117] on icon at bounding box center [278, 118] width 15 height 16
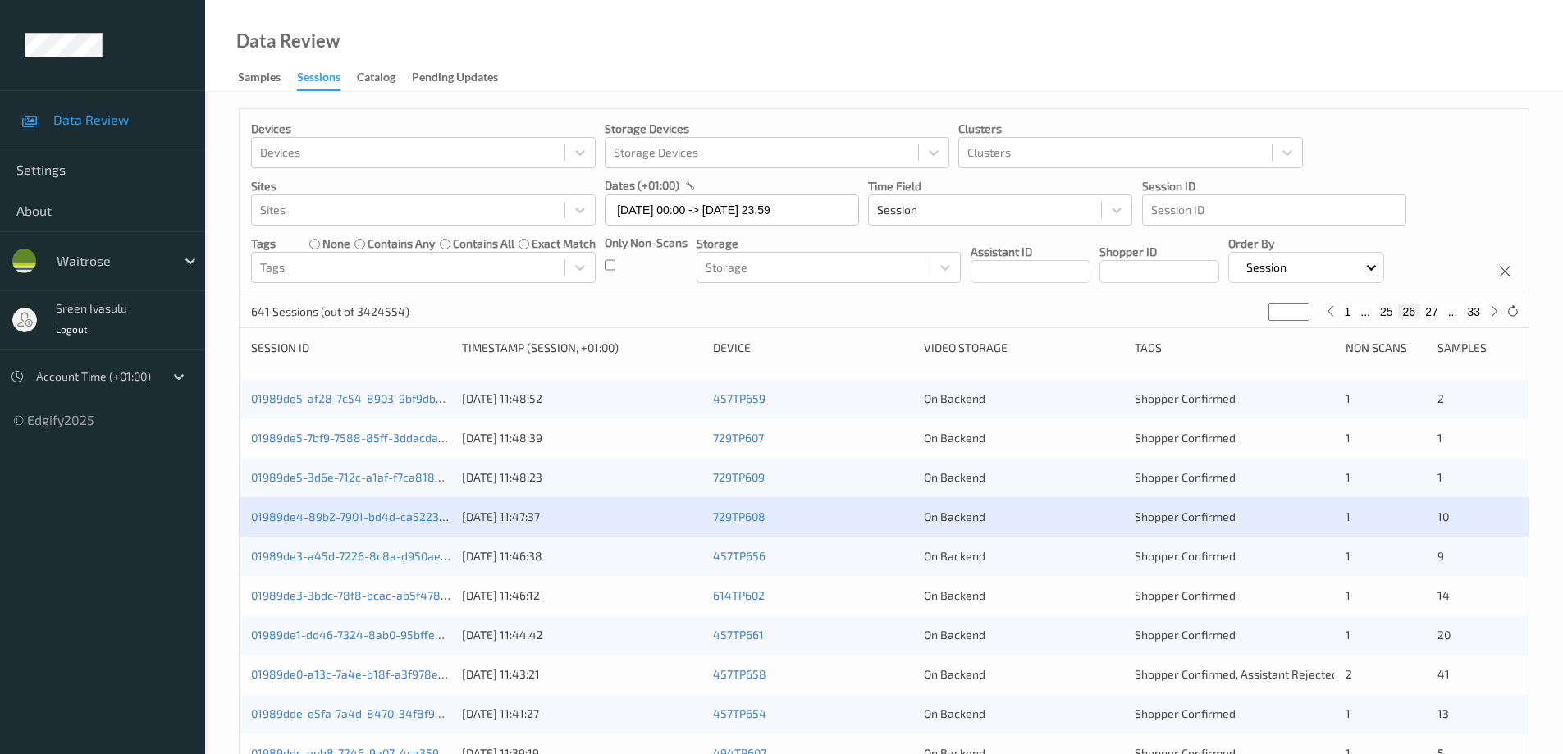
scroll to position [328, 0]
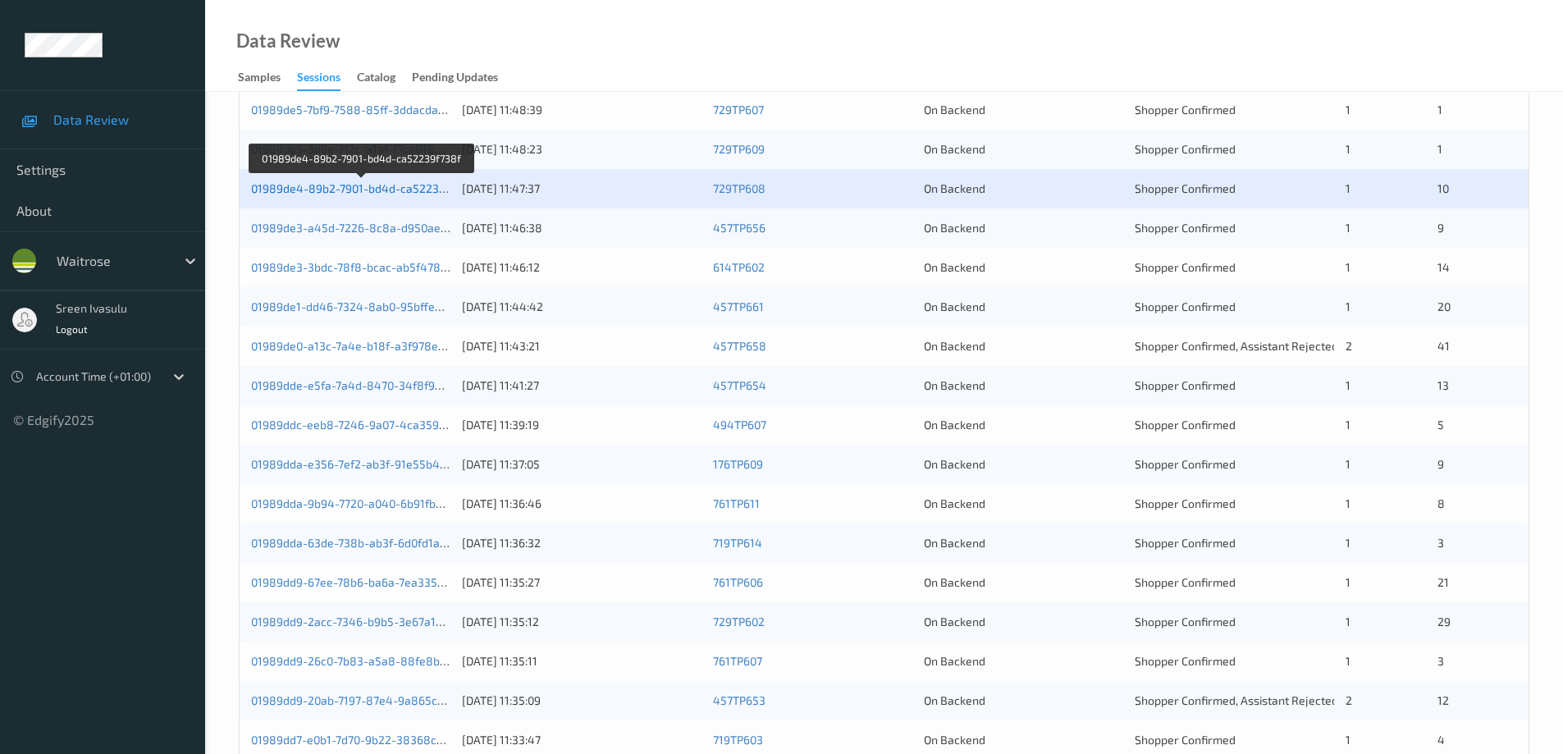
click at [400, 185] on link "01989de4-89b2-7901-bd4d-ca52239f738f" at bounding box center [362, 188] width 222 height 14
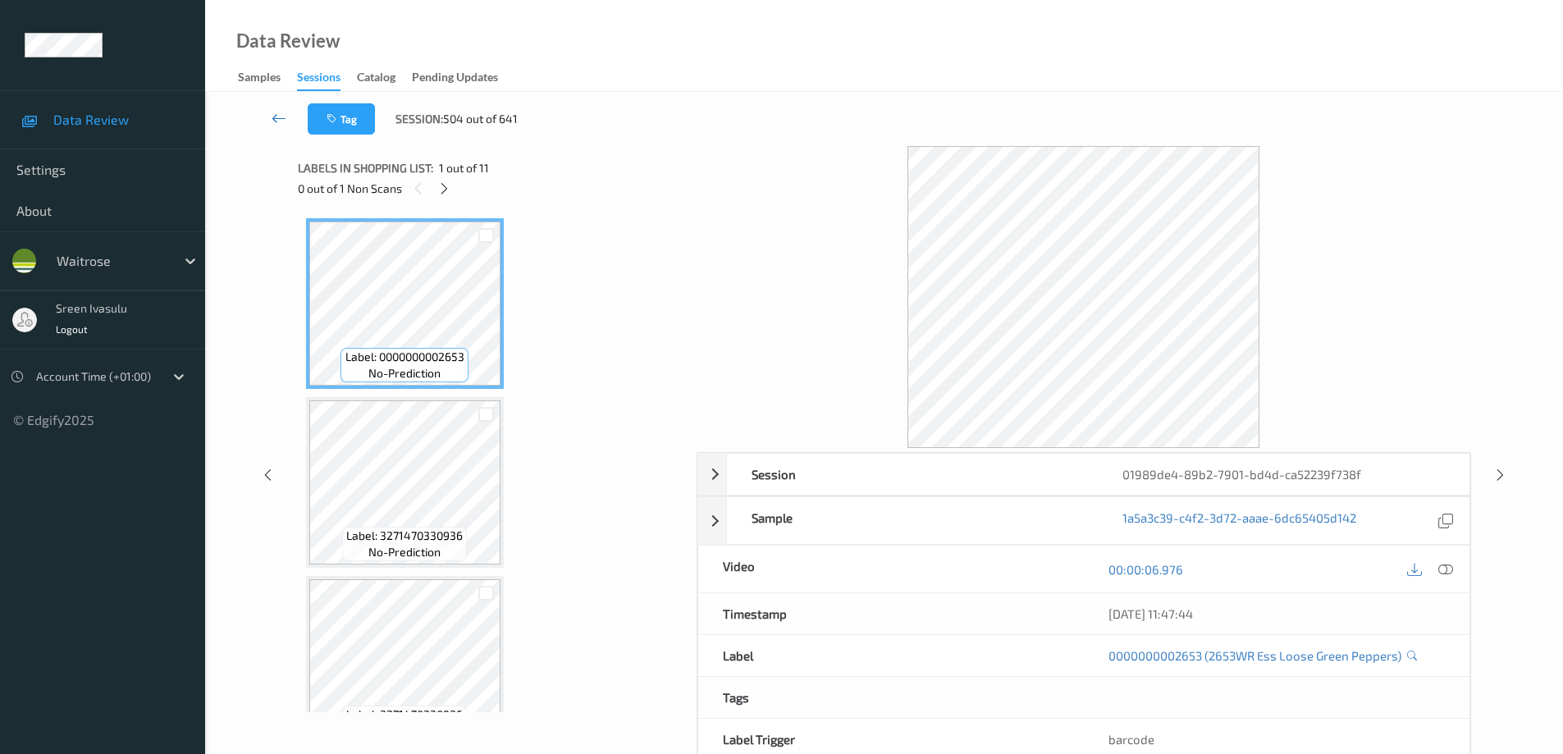
click at [277, 119] on icon at bounding box center [279, 118] width 15 height 16
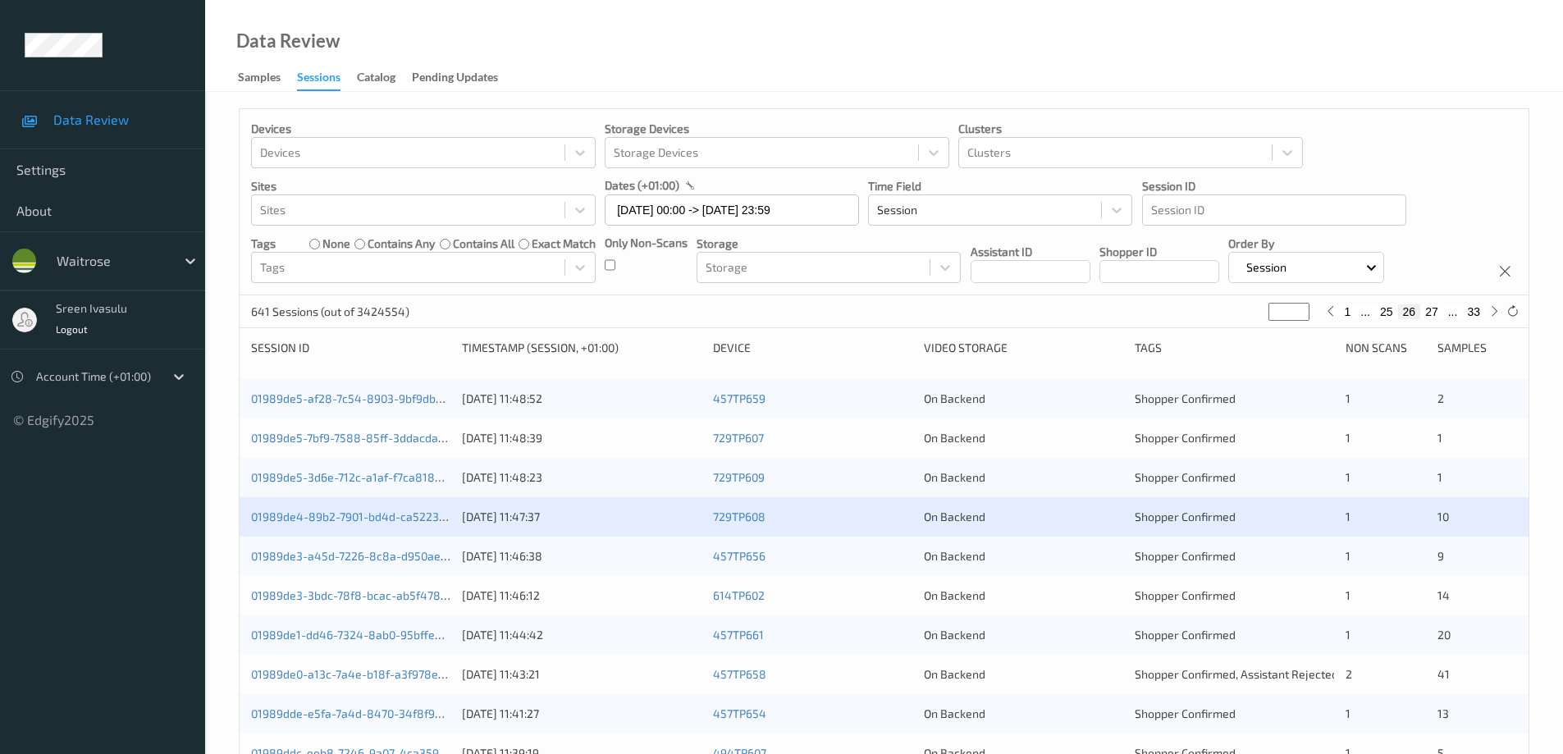
scroll to position [328, 0]
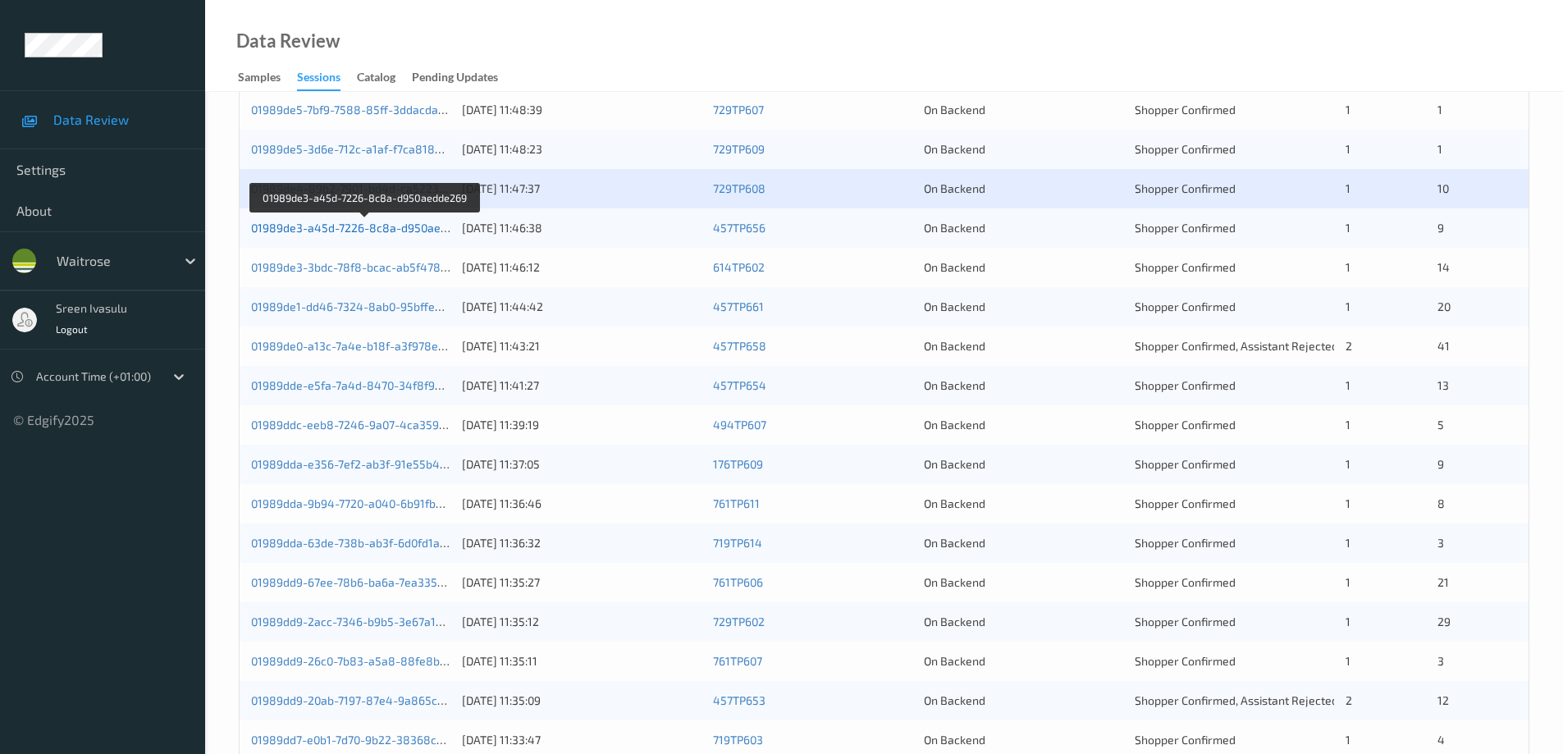
click at [418, 229] on link "01989de3-a45d-7226-8c8a-d950aedde269" at bounding box center [365, 228] width 229 height 14
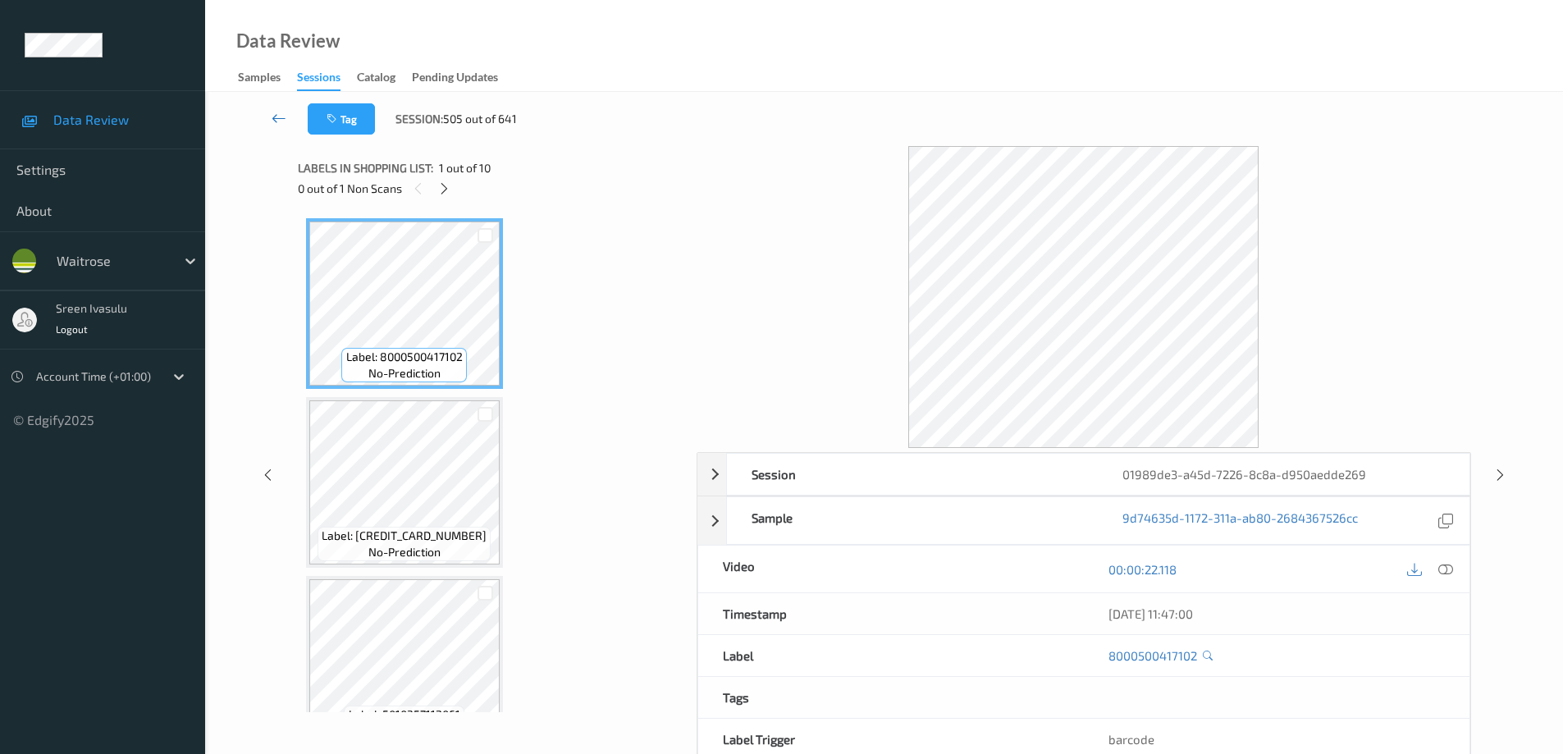
click at [279, 108] on link at bounding box center [278, 118] width 57 height 31
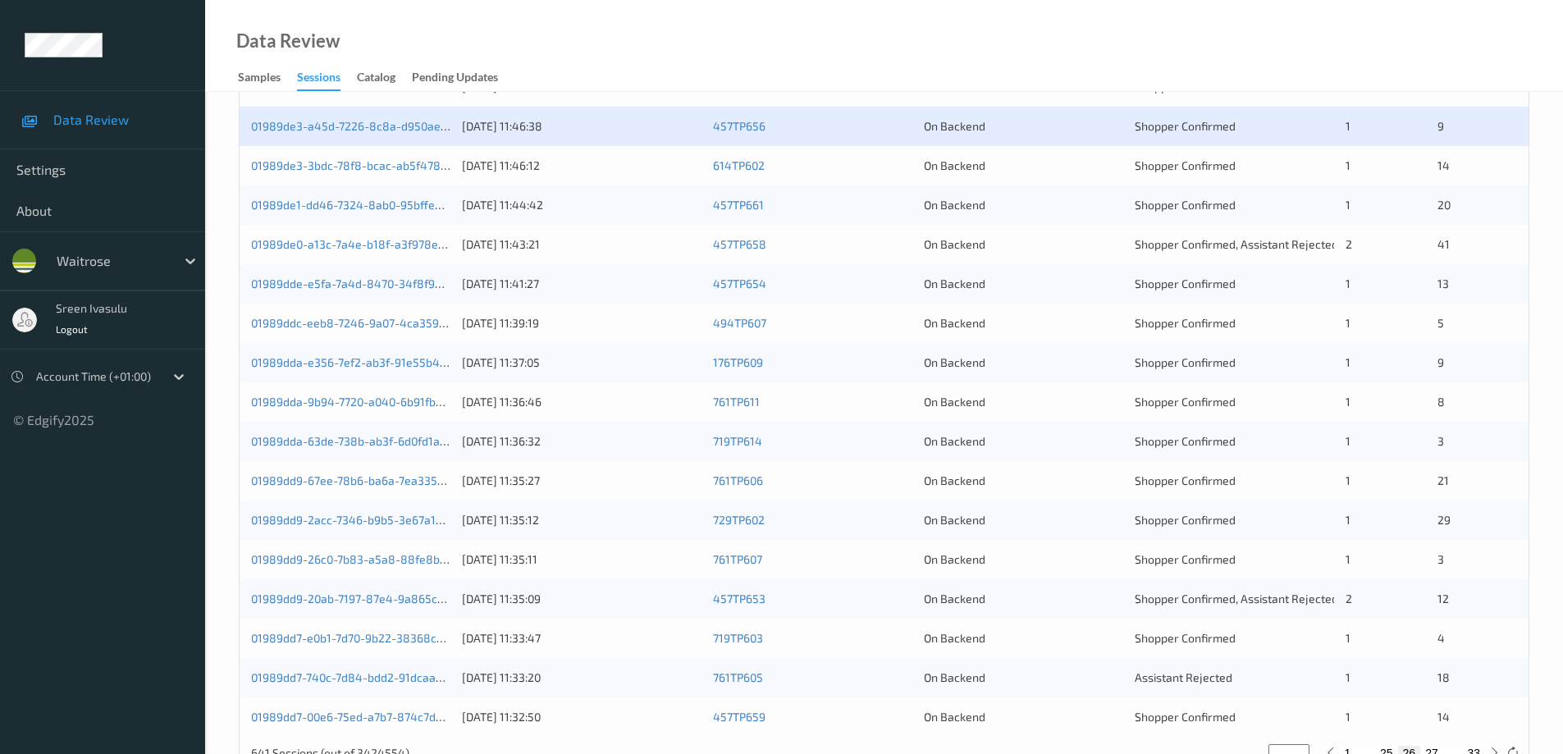
scroll to position [153, 0]
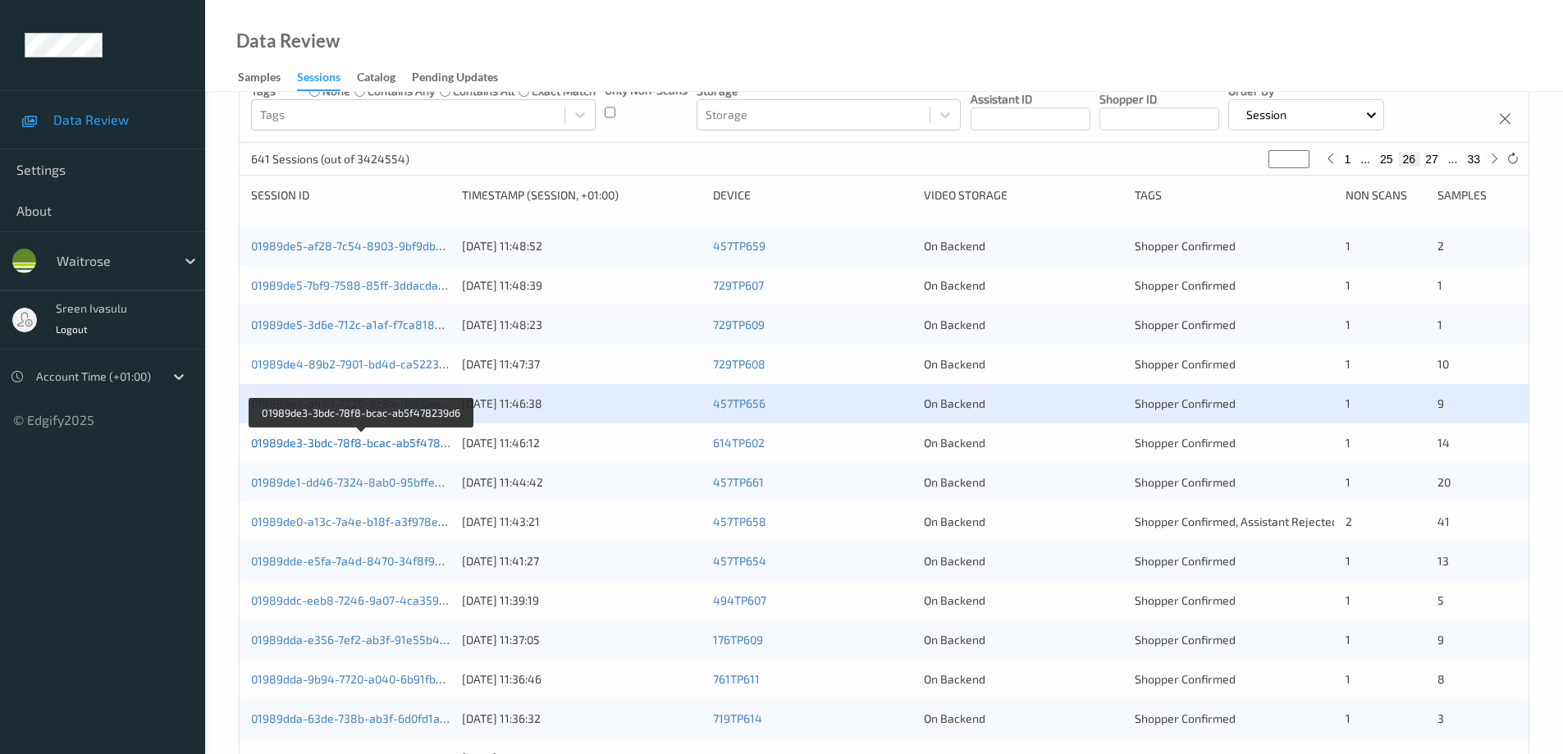
click at [438, 442] on link "01989de3-3bdc-78f8-bcac-ab5f478239d6" at bounding box center [362, 443] width 222 height 14
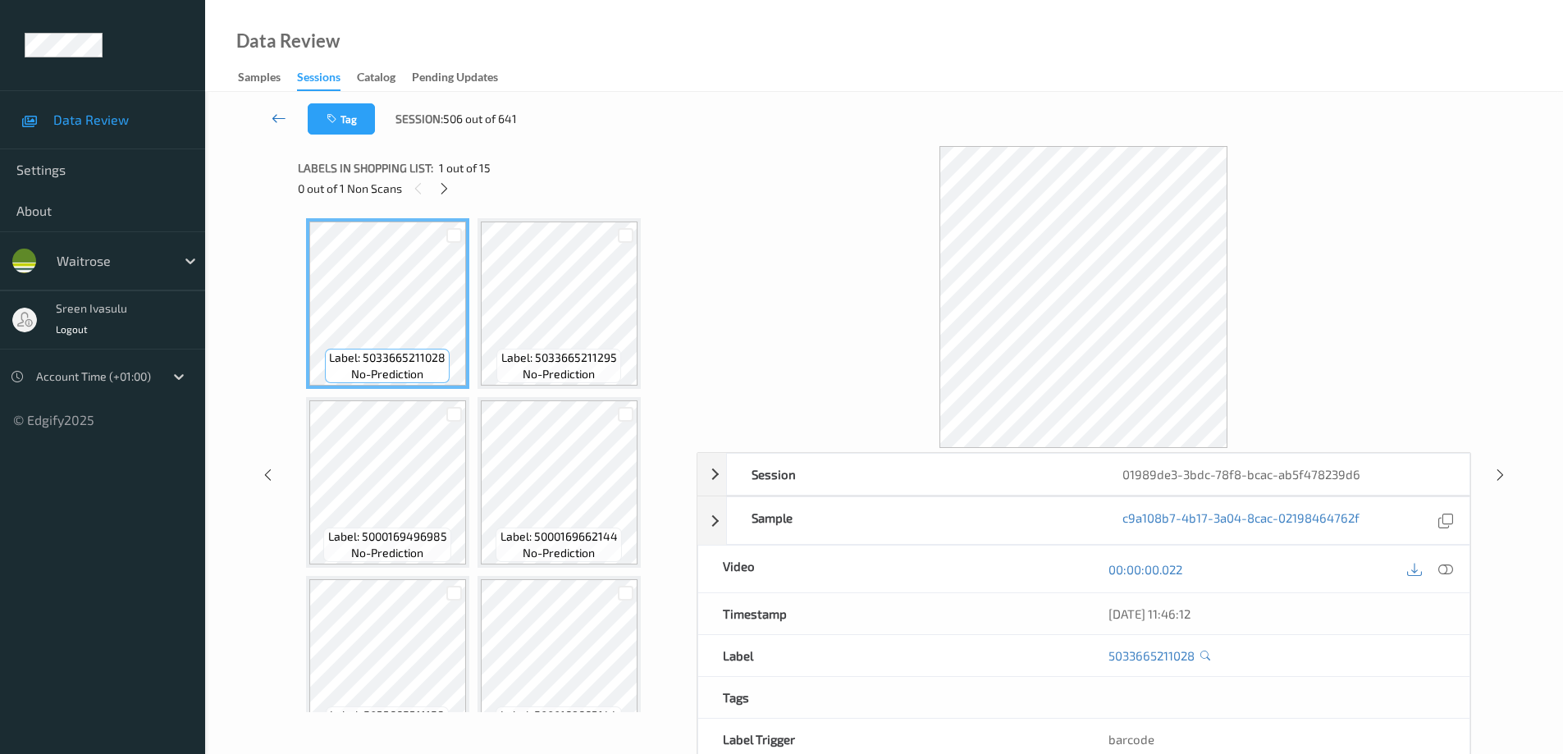
click at [281, 120] on icon at bounding box center [279, 118] width 15 height 16
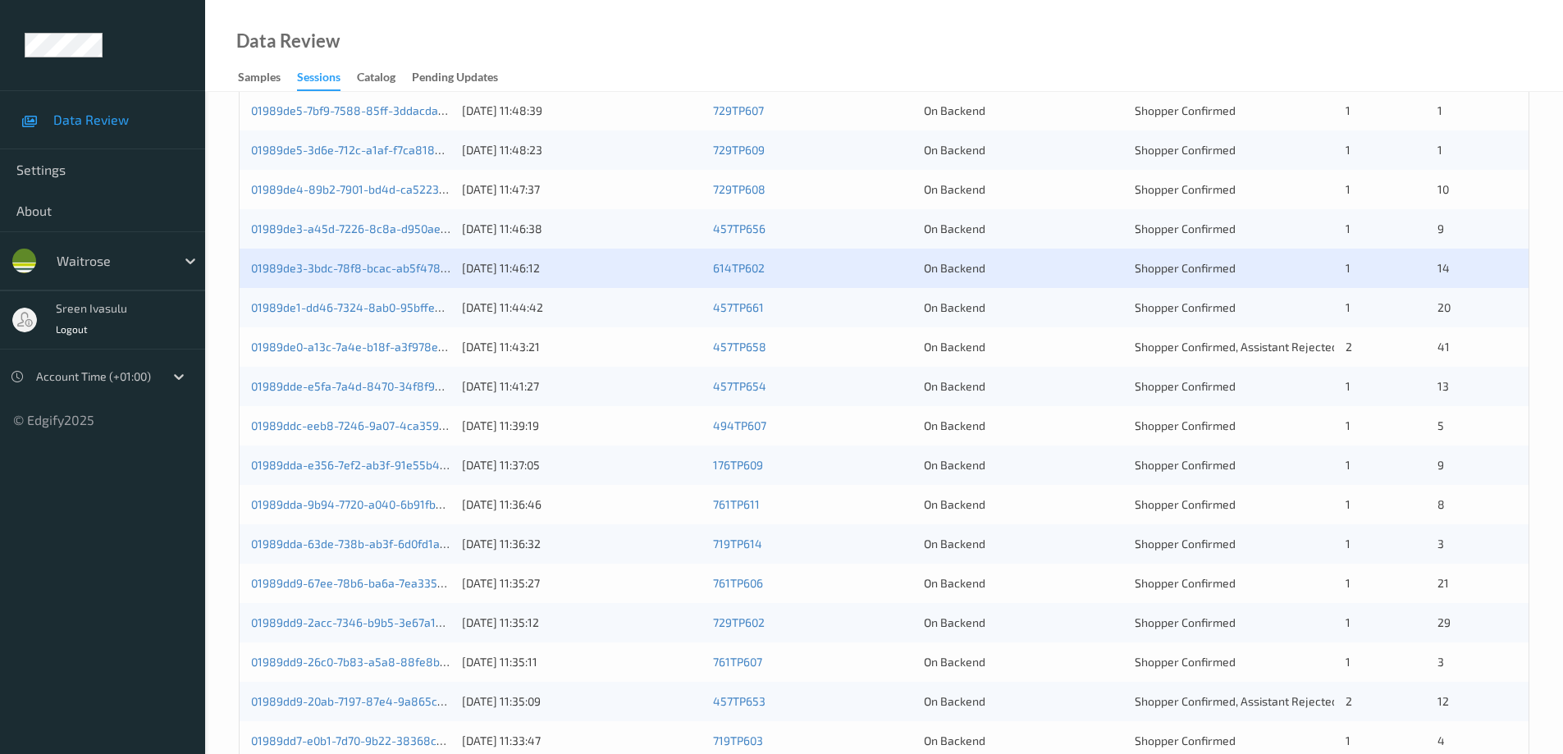
scroll to position [328, 0]
click at [377, 300] on link "01989de1-dd46-7324-8ab0-95bffe50e309" at bounding box center [362, 307] width 223 height 14
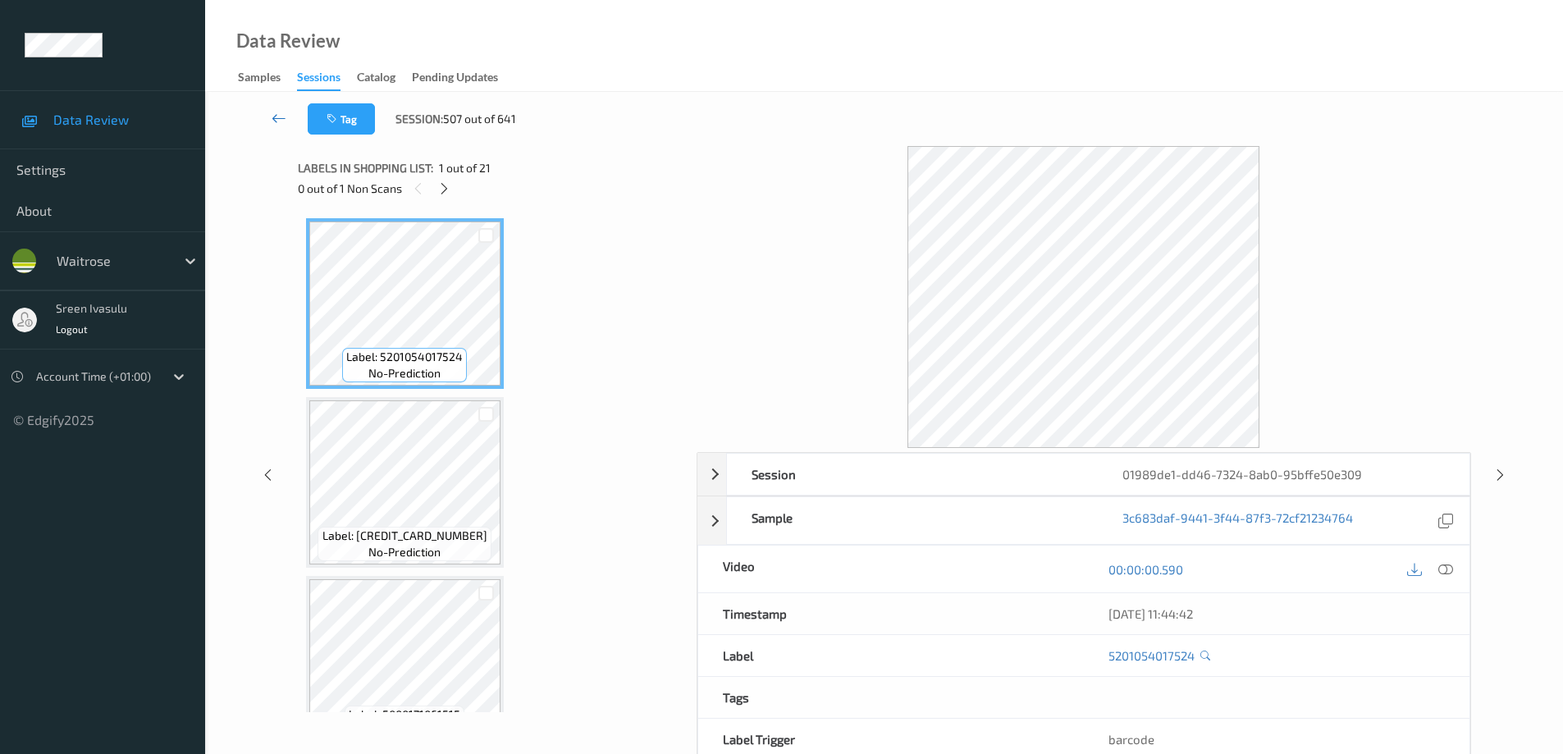
click at [281, 121] on icon at bounding box center [279, 118] width 15 height 16
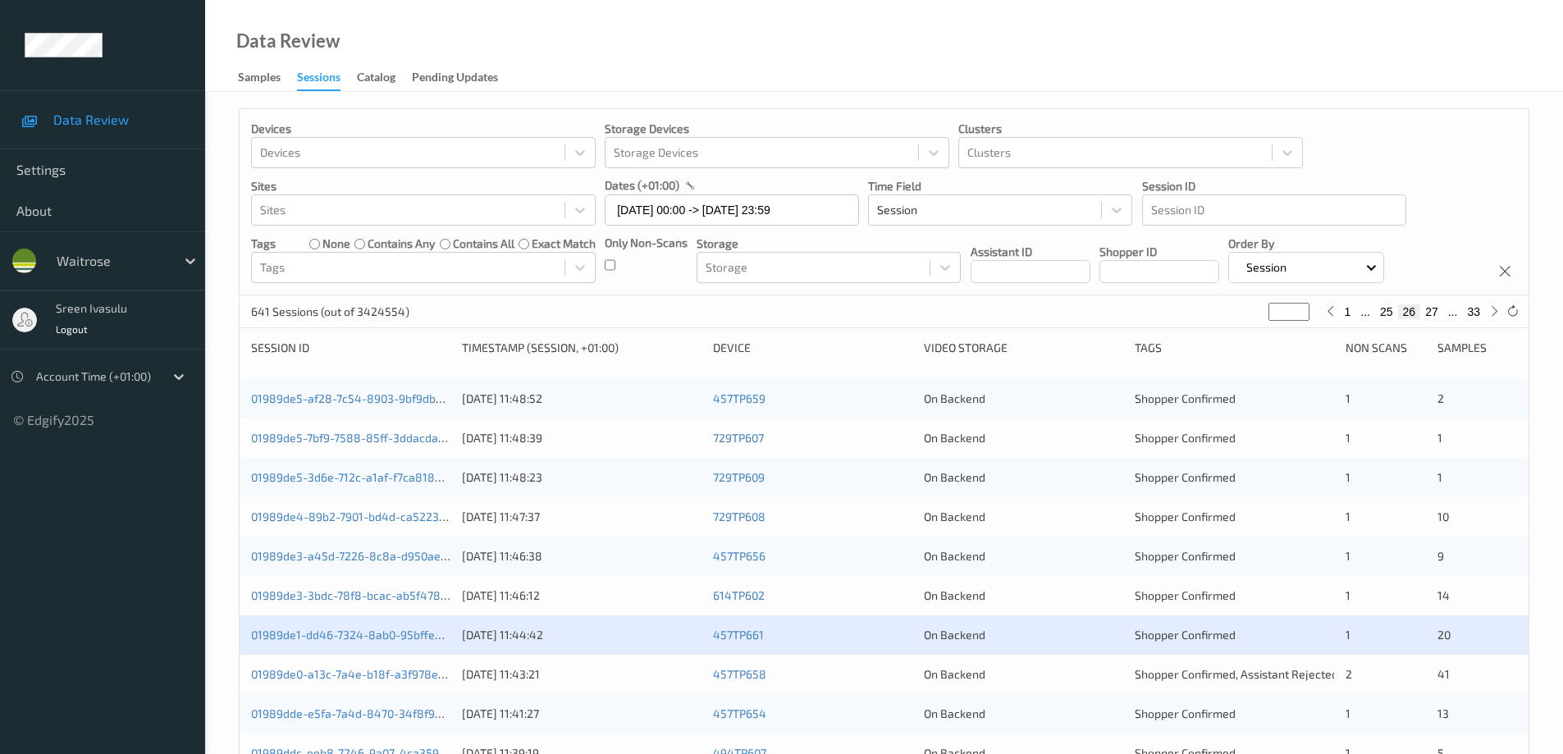
scroll to position [328, 0]
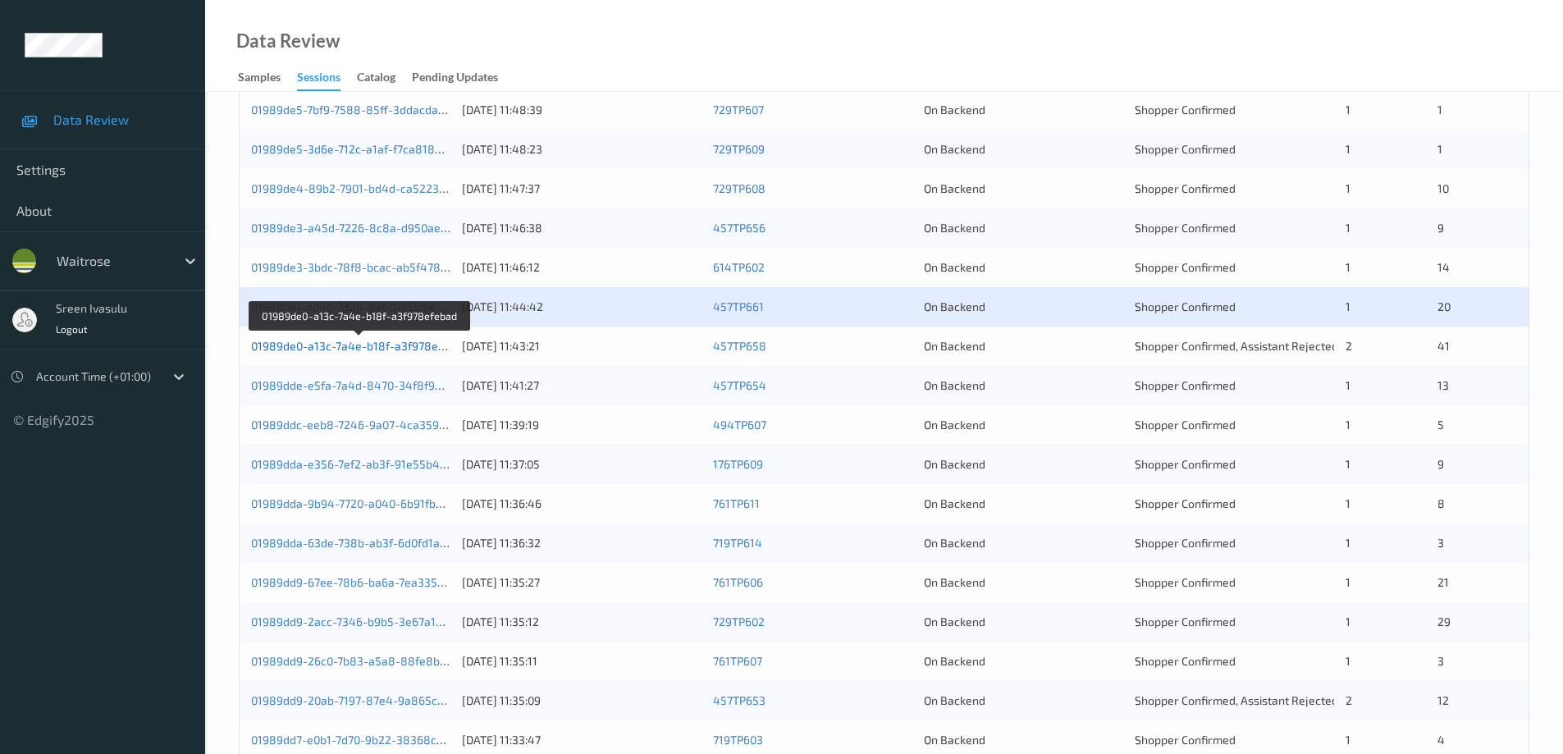
click at [392, 341] on link "01989de0-a13c-7a4e-b18f-a3f978efebad" at bounding box center [359, 346] width 217 height 14
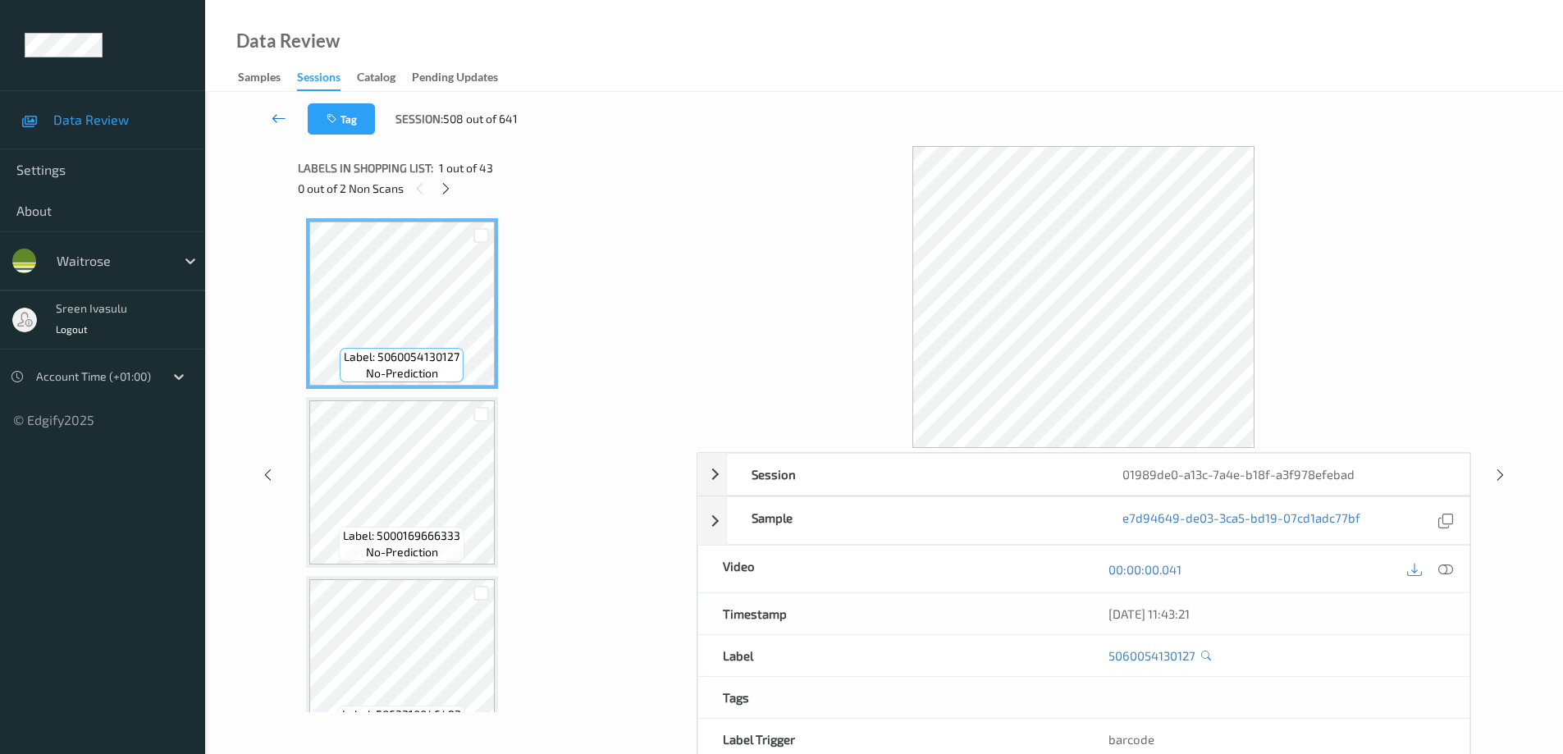
click at [272, 115] on icon at bounding box center [279, 118] width 15 height 16
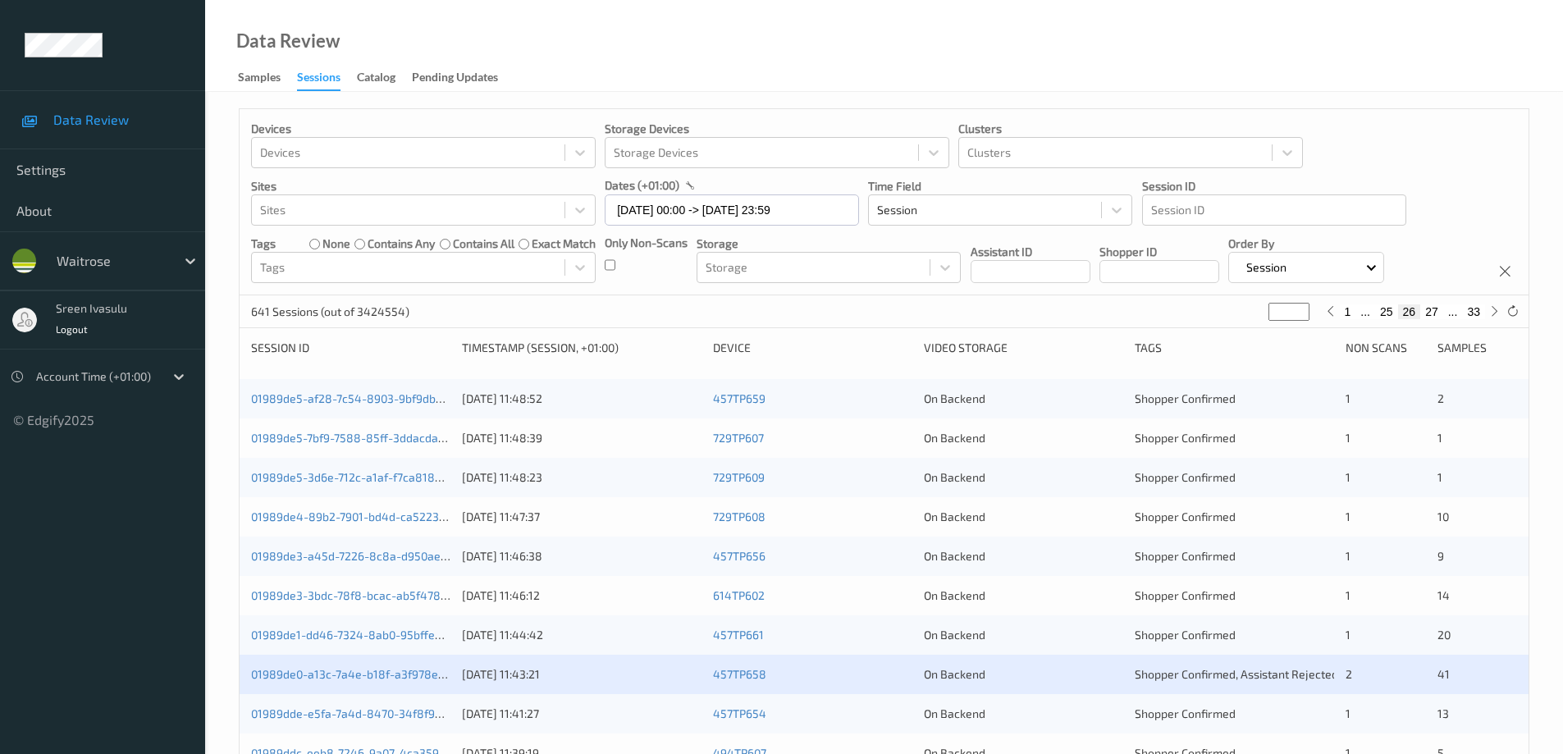
scroll to position [481, 0]
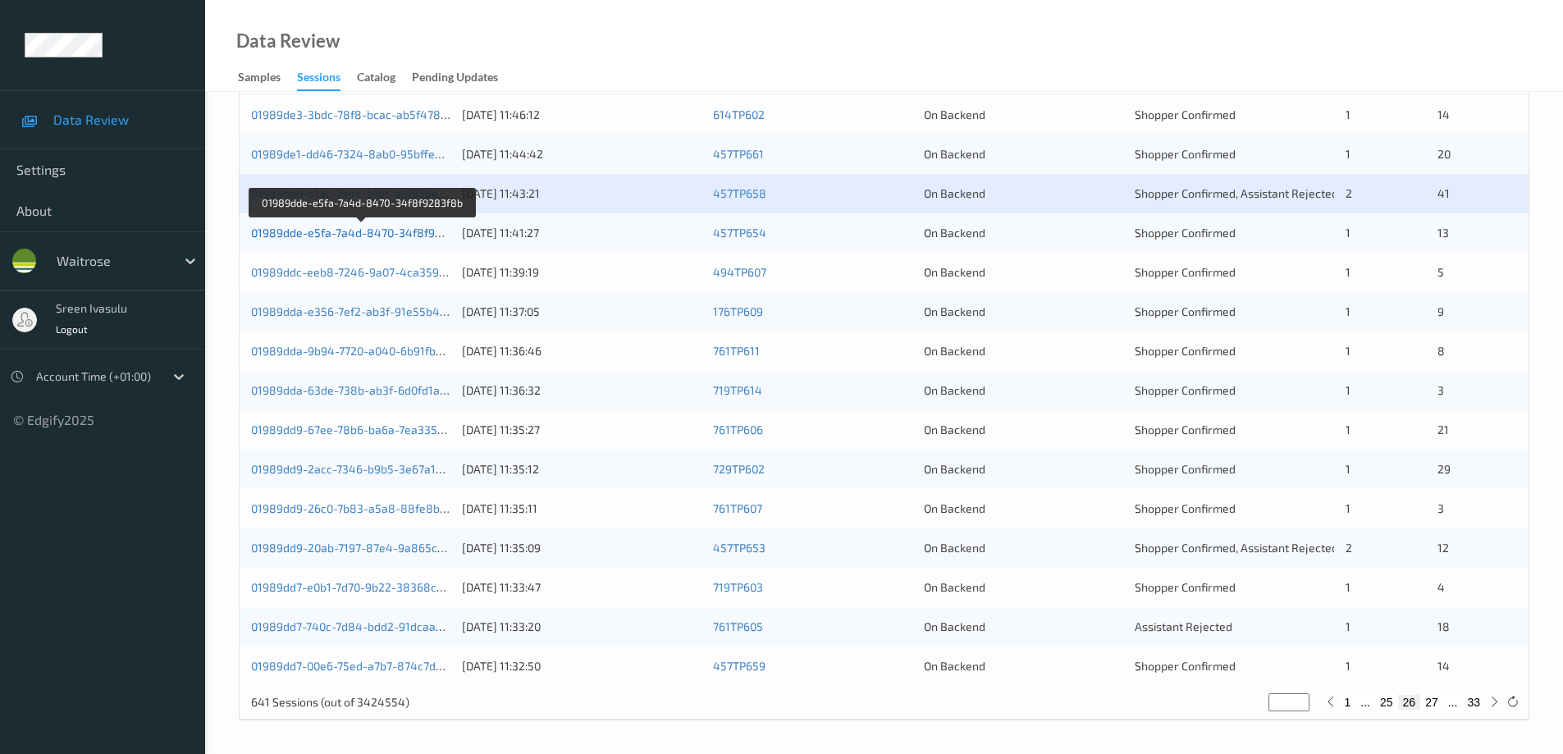
click at [424, 232] on link "01989dde-e5fa-7a4d-8470-34f8f9283f8b" at bounding box center [362, 233] width 222 height 14
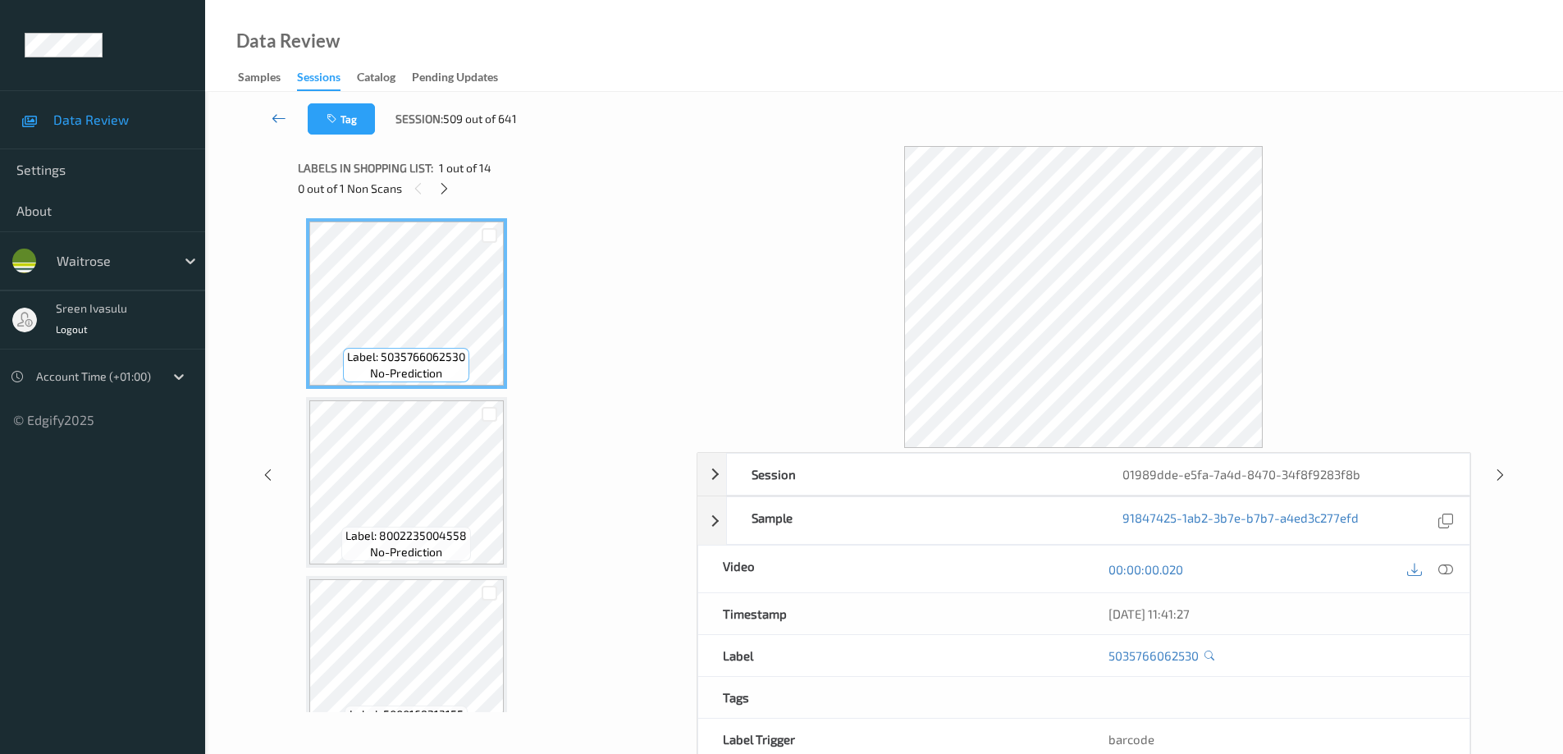
click at [280, 115] on icon at bounding box center [279, 118] width 15 height 16
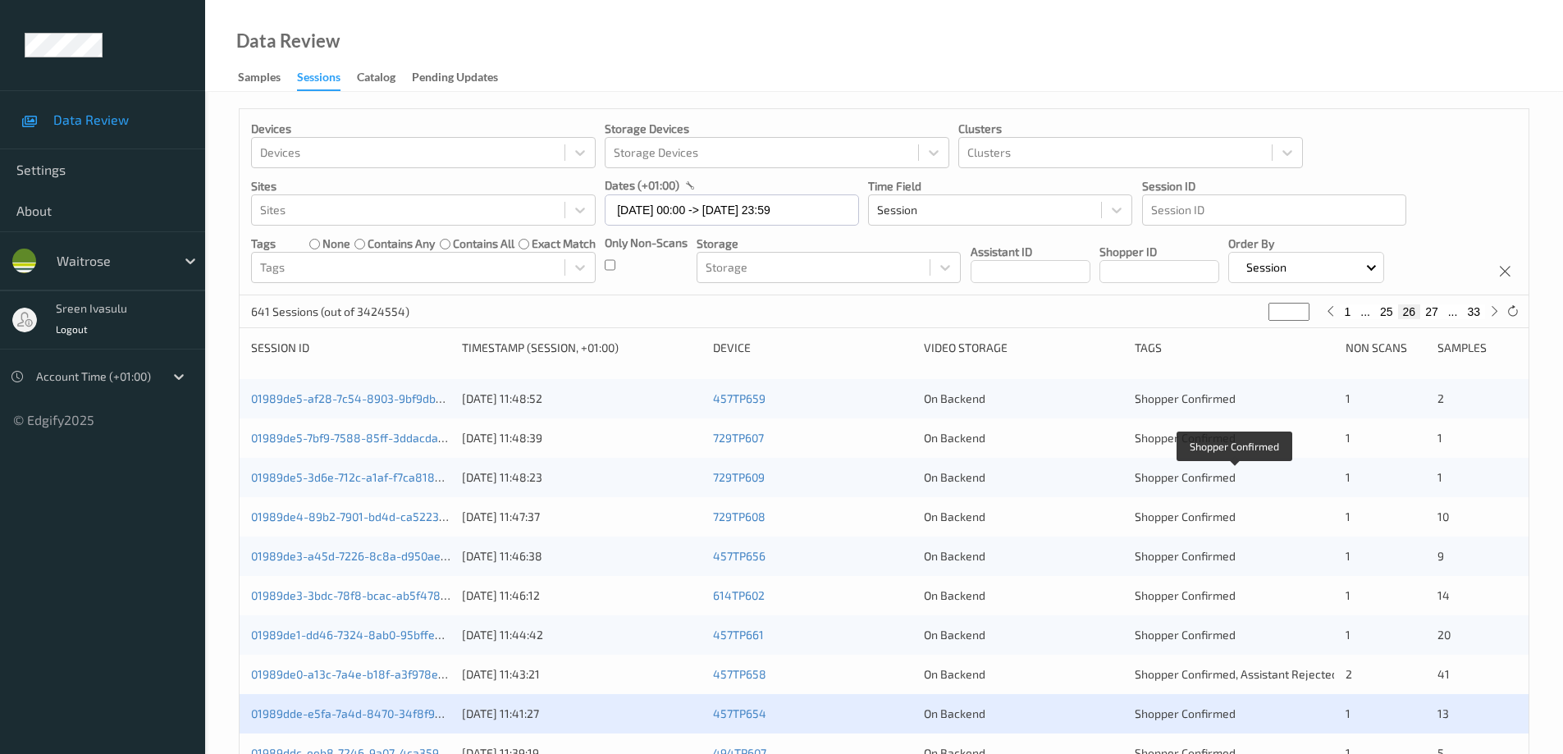
scroll to position [481, 0]
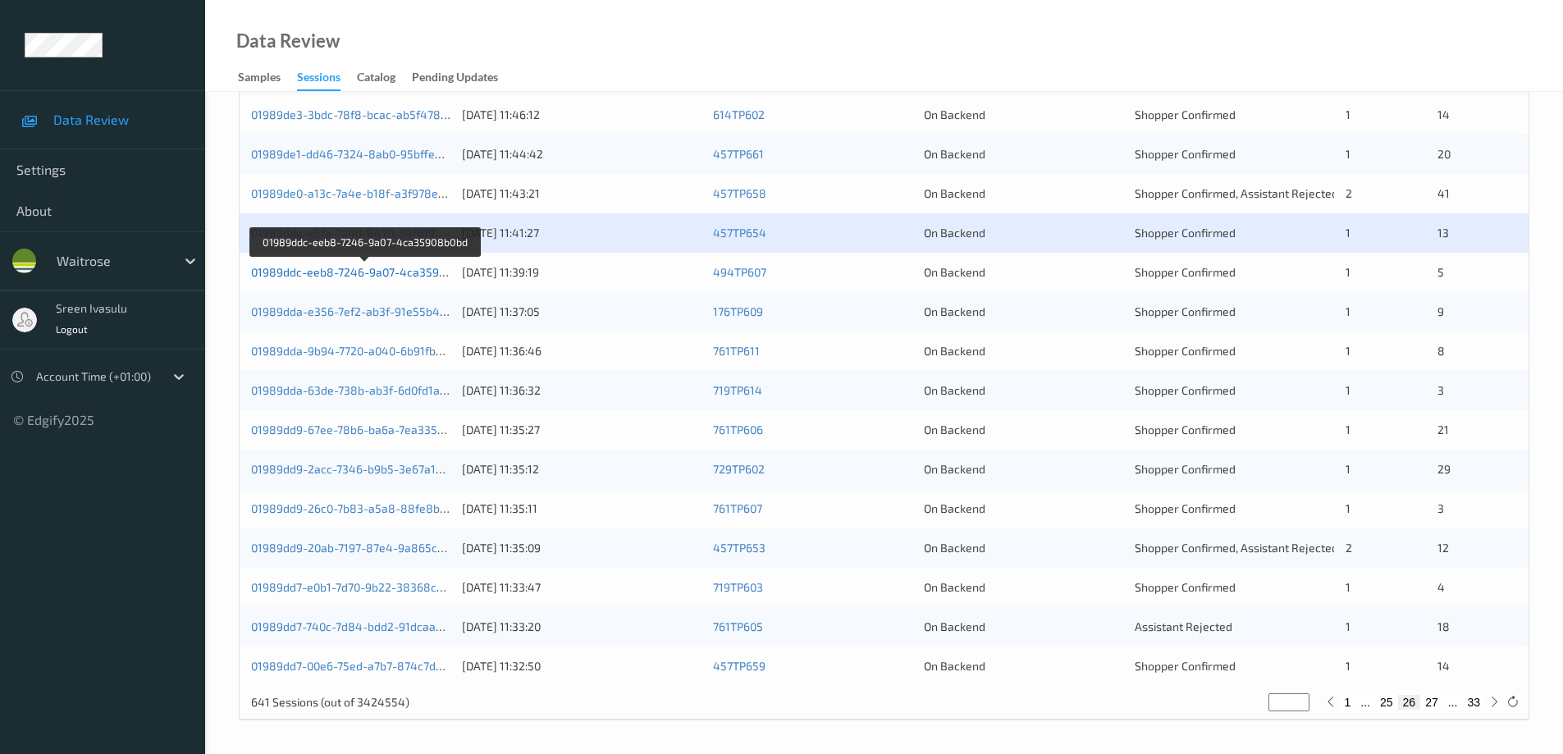
click at [423, 270] on link "01989ddc-eeb8-7246-9a07-4ca35908b0bd" at bounding box center [365, 272] width 228 height 14
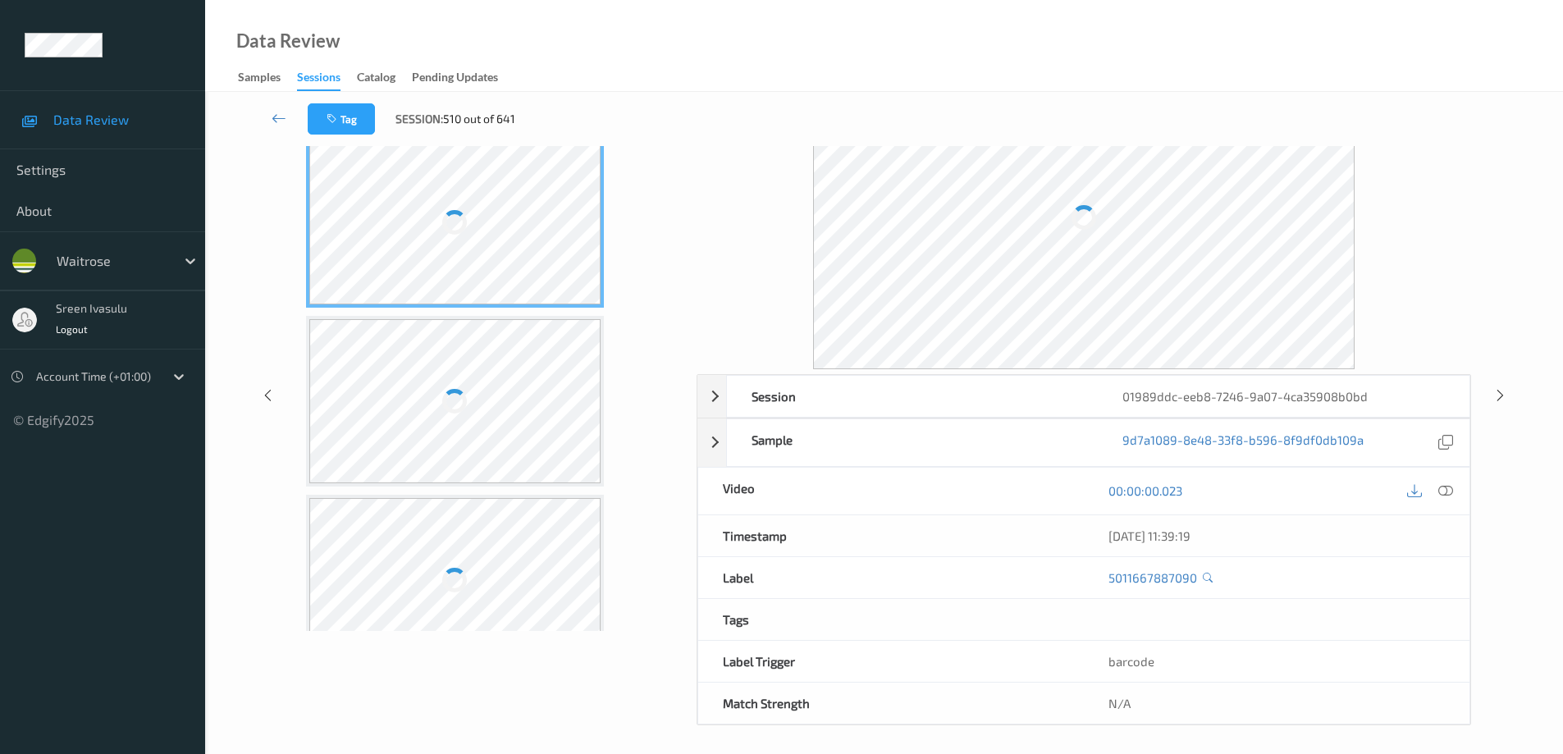
scroll to position [83, 0]
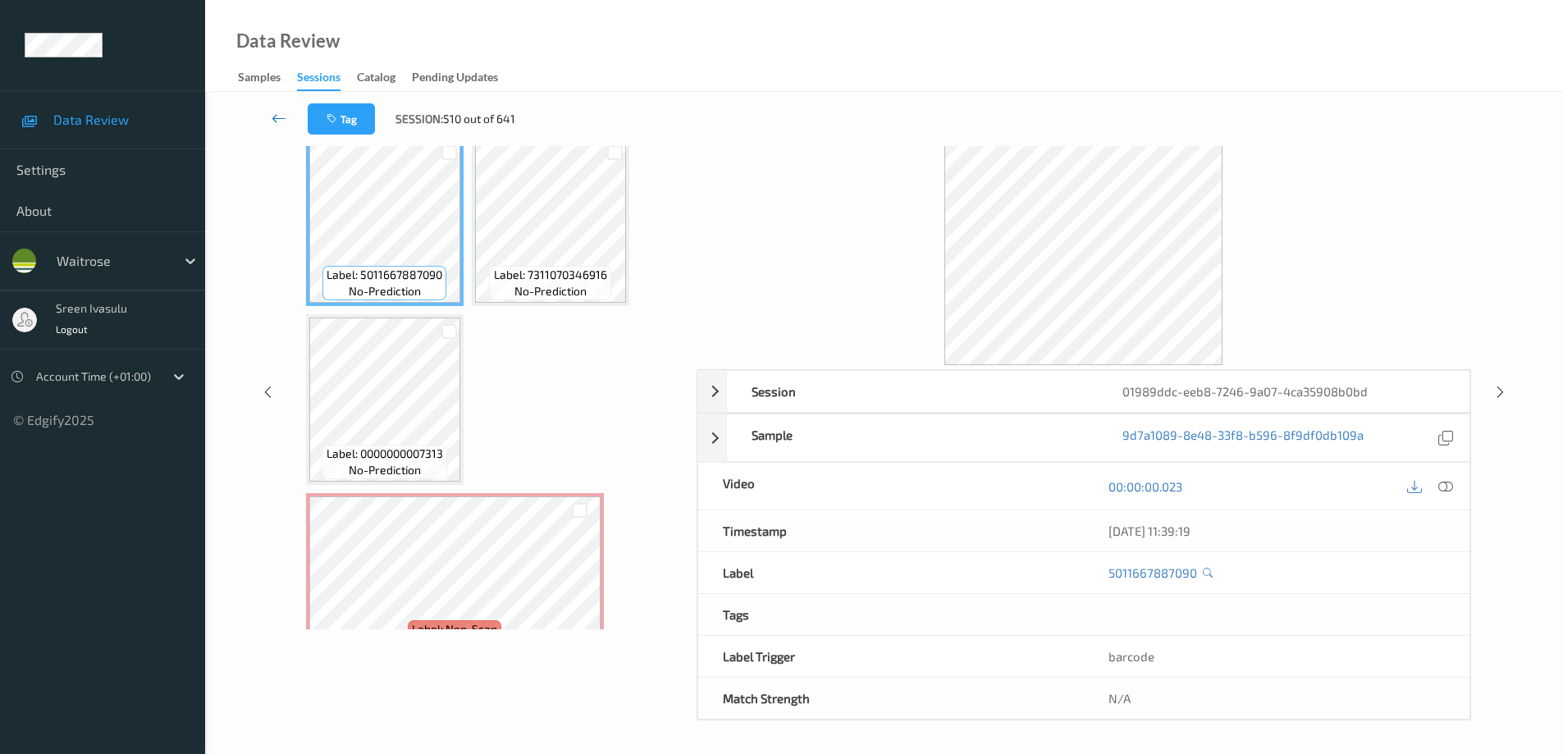
click at [277, 121] on icon at bounding box center [279, 118] width 15 height 16
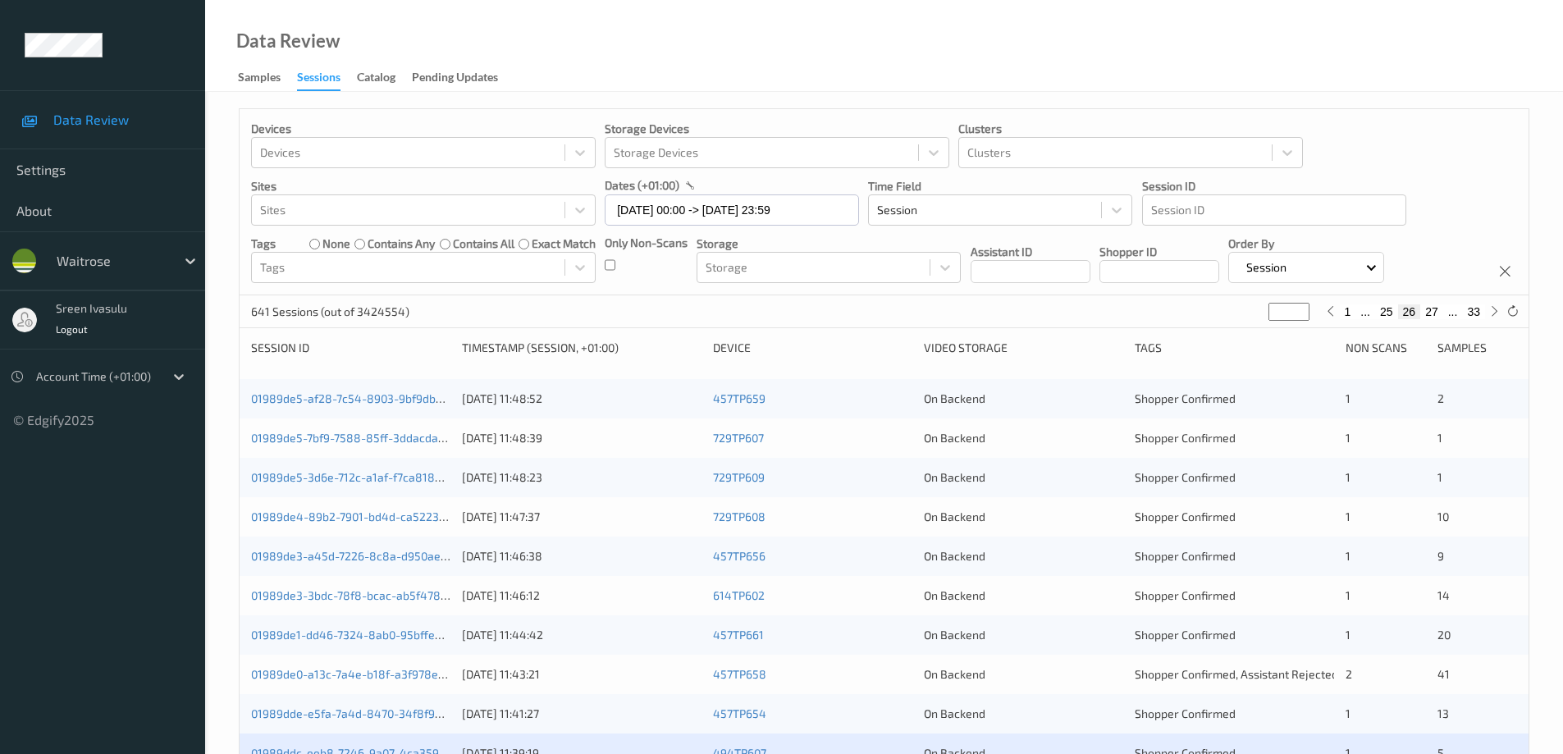
scroll to position [481, 0]
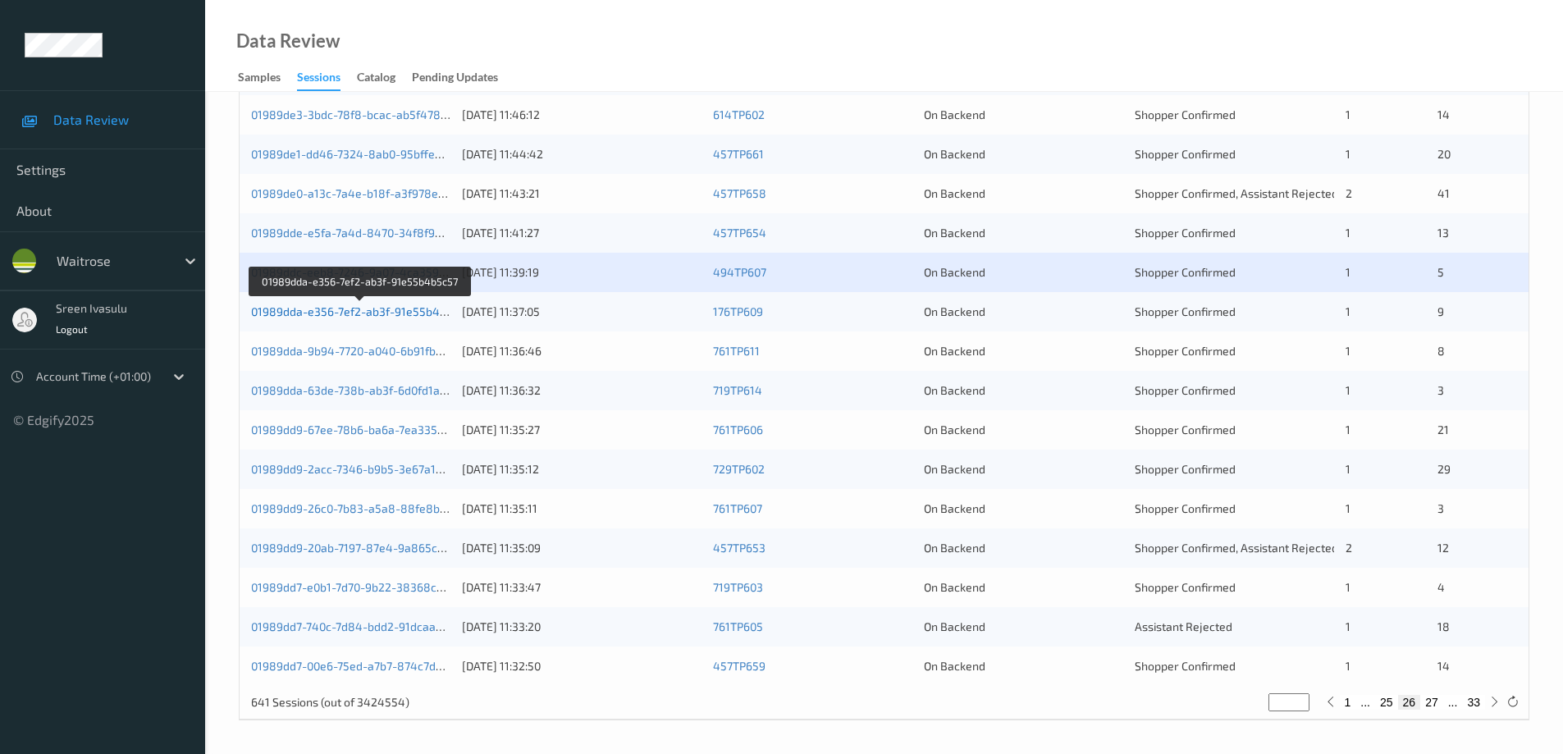
click at [423, 306] on link "01989dda-e356-7ef2-ab3f-91e55b4b5c57" at bounding box center [361, 311] width 220 height 14
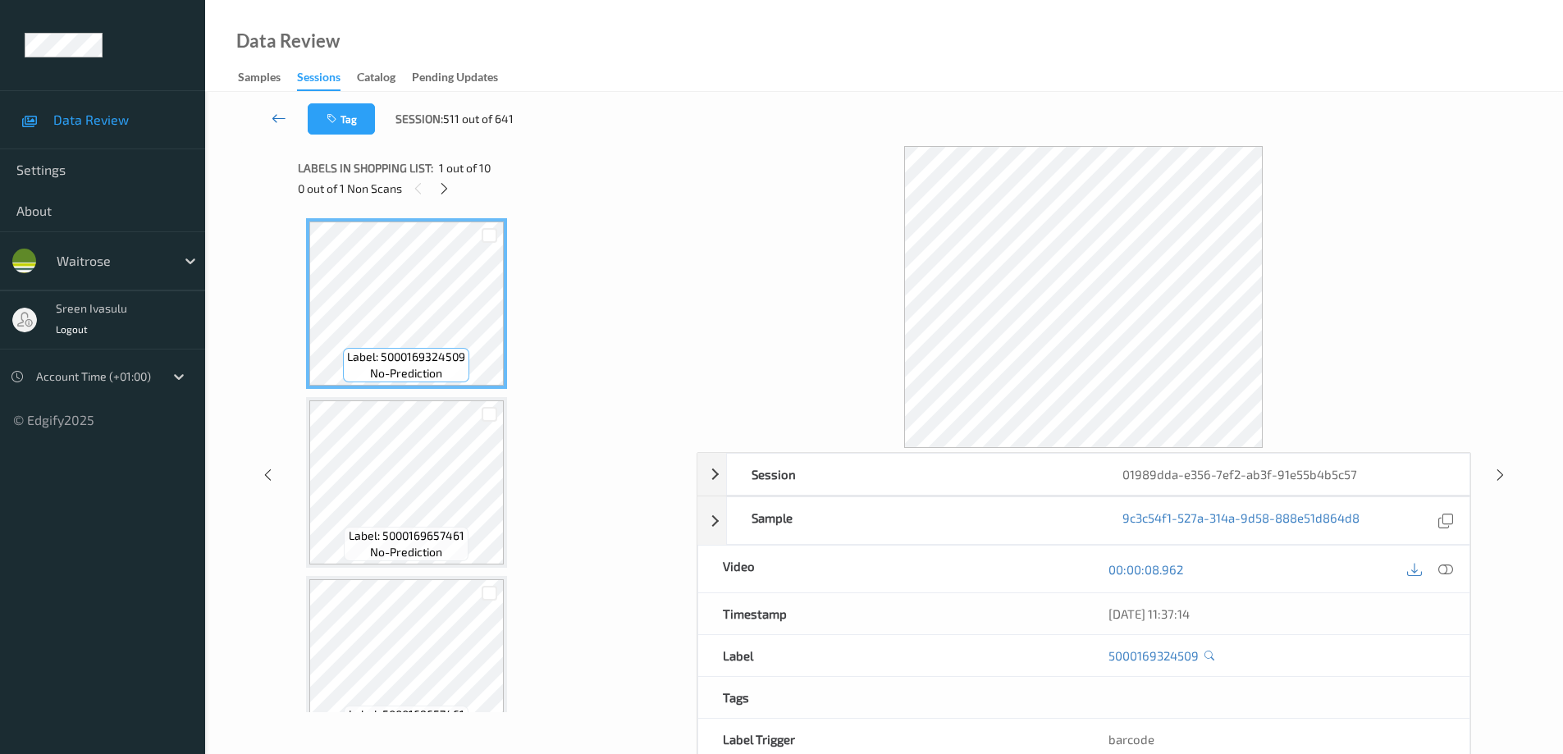
click at [284, 112] on icon at bounding box center [279, 118] width 15 height 16
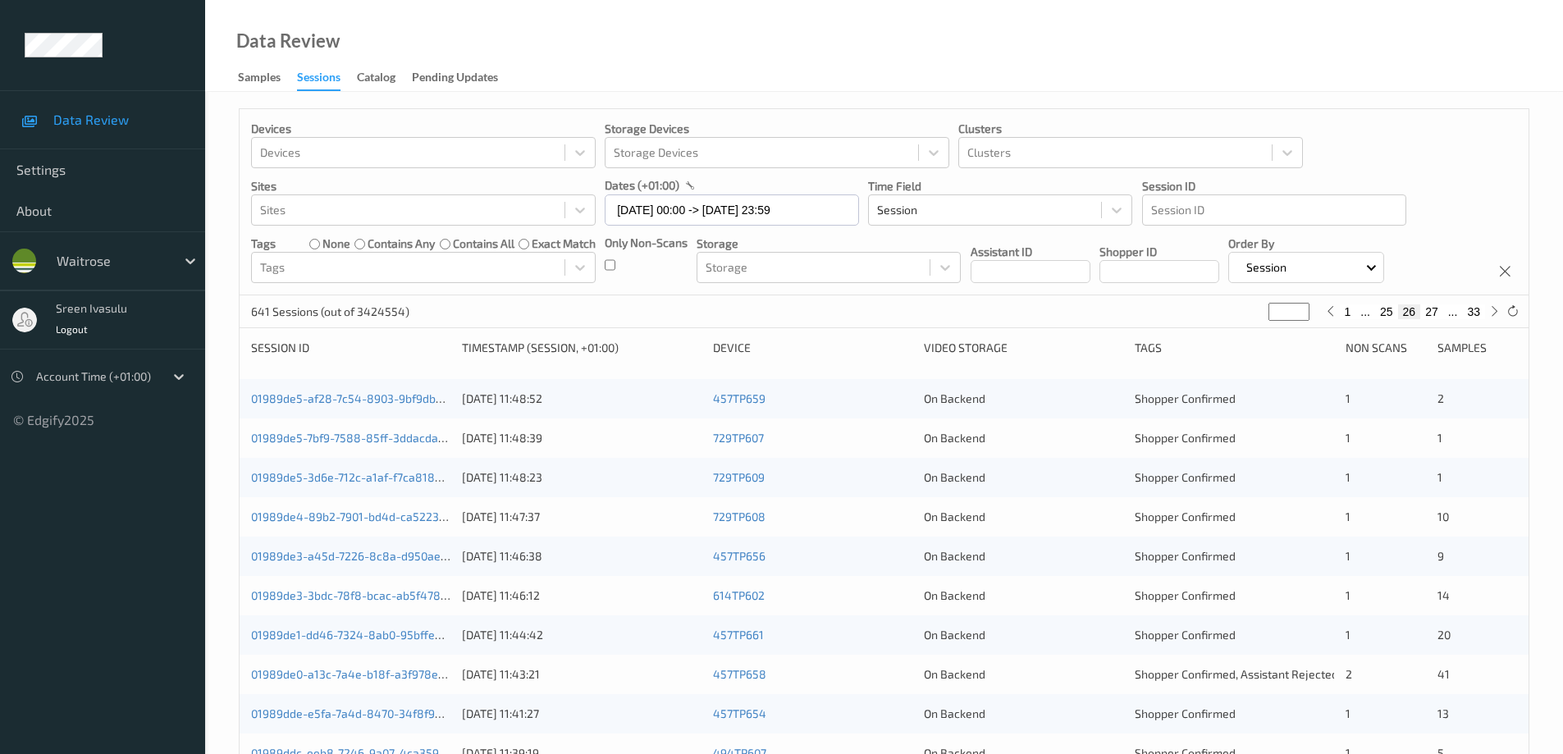
scroll to position [328, 0]
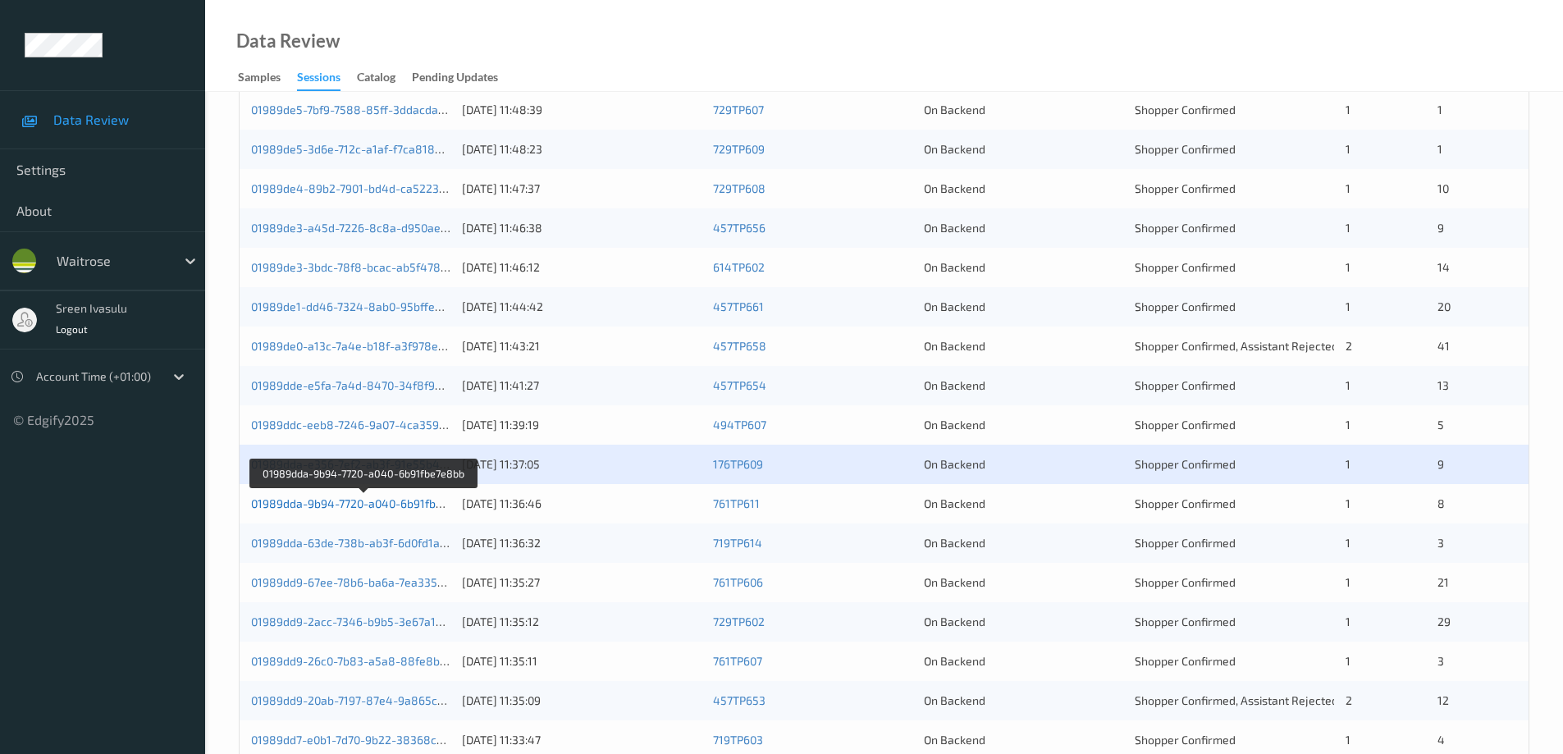
click at [427, 501] on link "01989dda-9b94-7720-a040-6b91fbe7e8bb" at bounding box center [363, 503] width 224 height 14
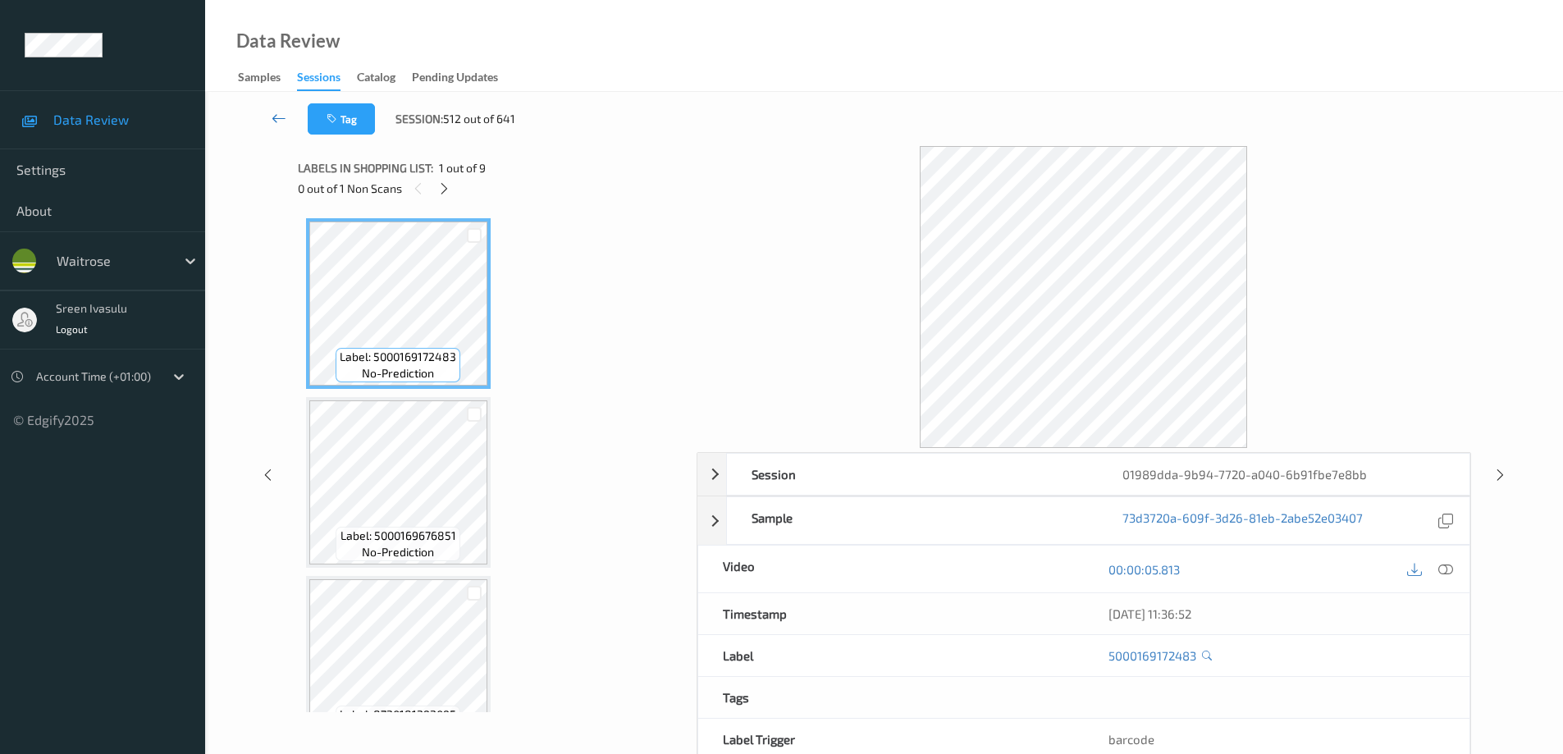
click at [281, 117] on icon at bounding box center [279, 118] width 15 height 16
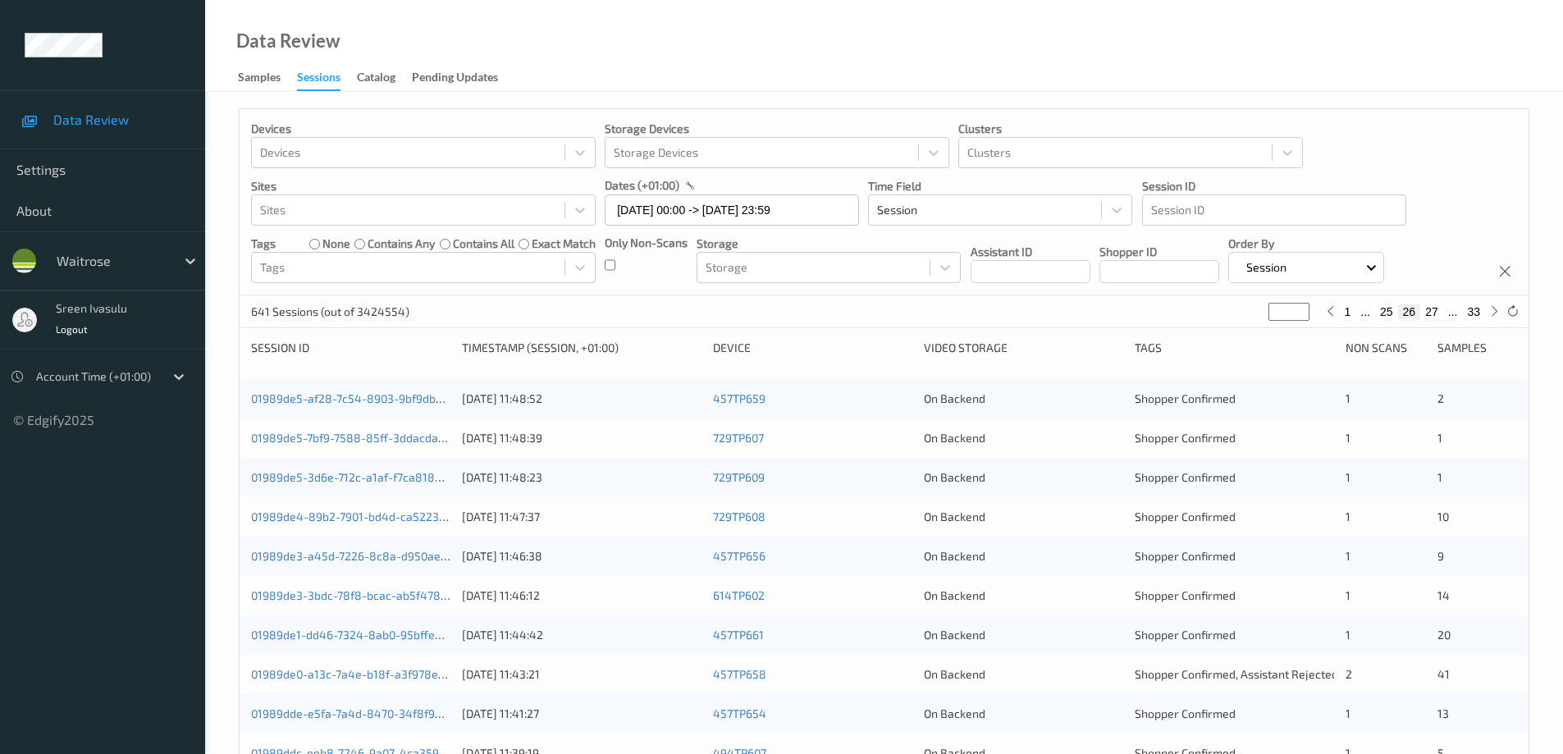
scroll to position [481, 0]
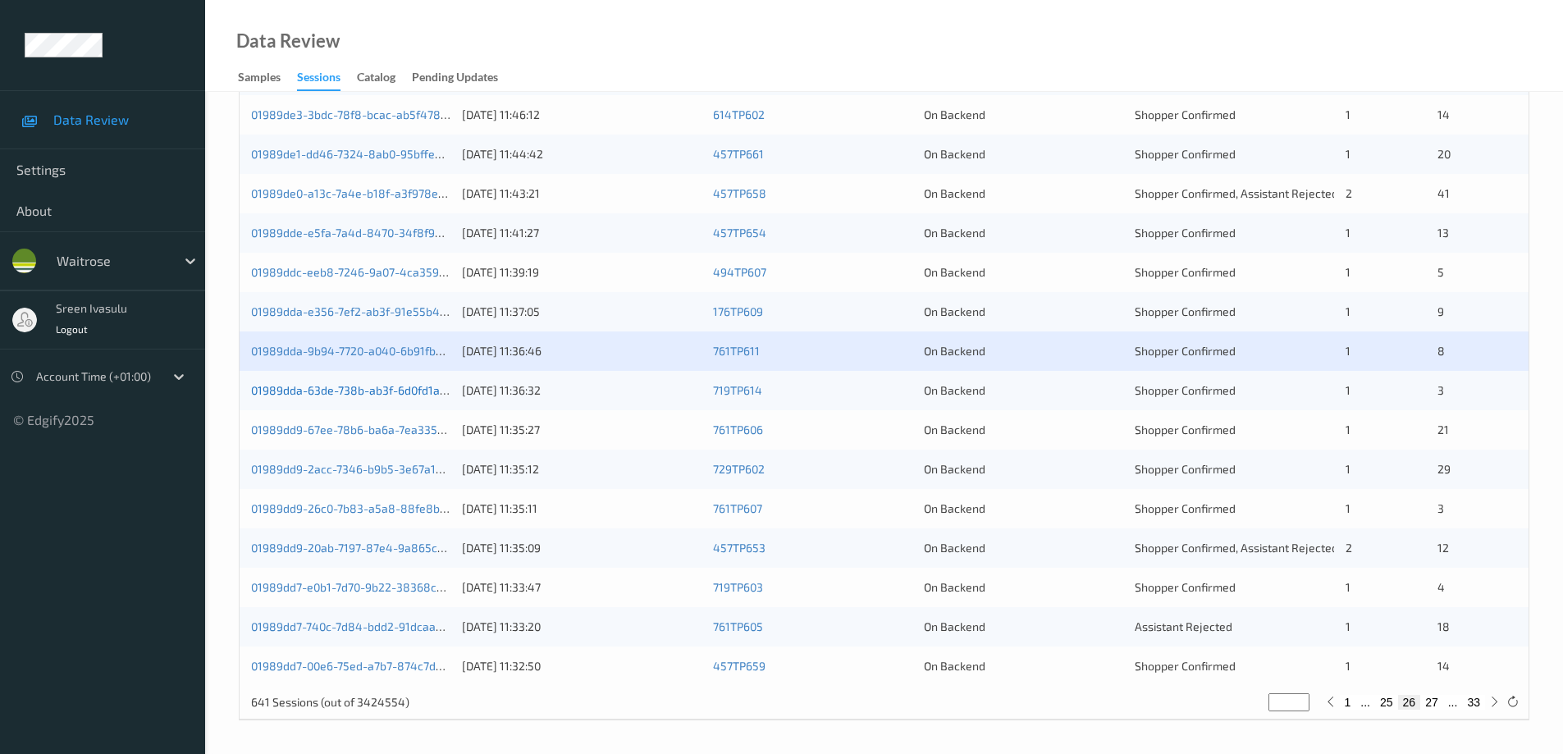
click at [416, 391] on link "01989dda-63de-738b-ab3f-6d0fd1a8ea82" at bounding box center [362, 390] width 223 height 14
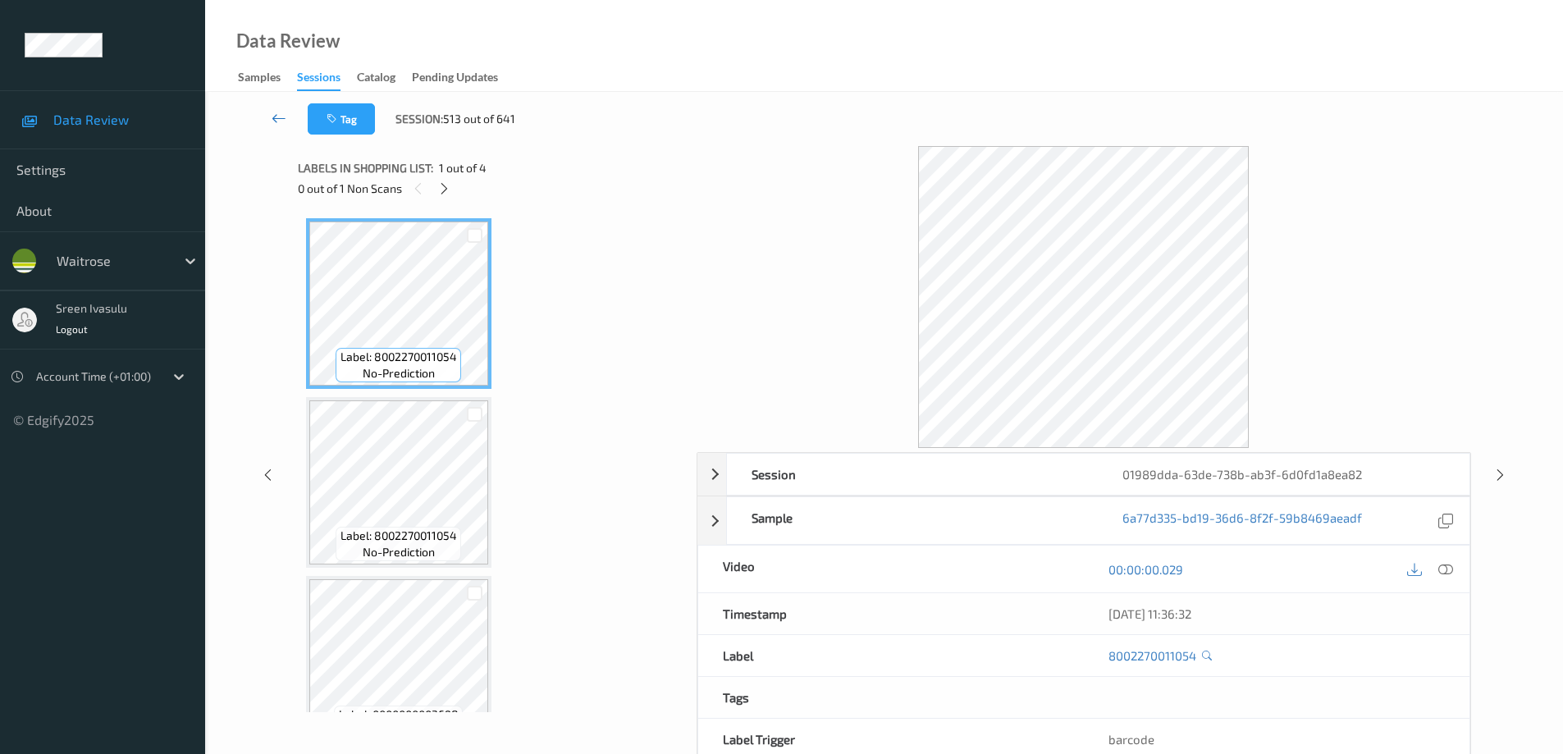
click at [280, 112] on icon at bounding box center [279, 118] width 15 height 16
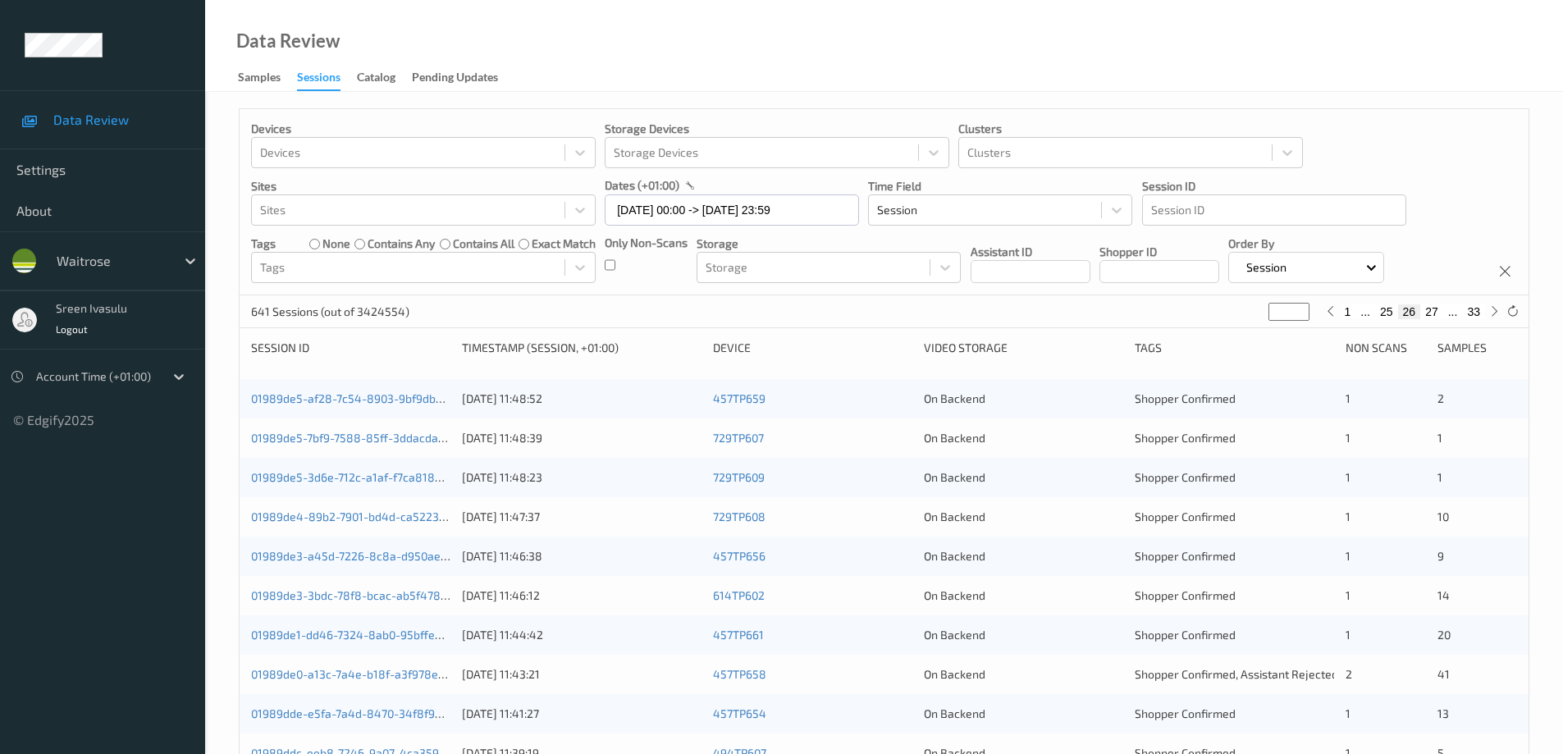
scroll to position [481, 0]
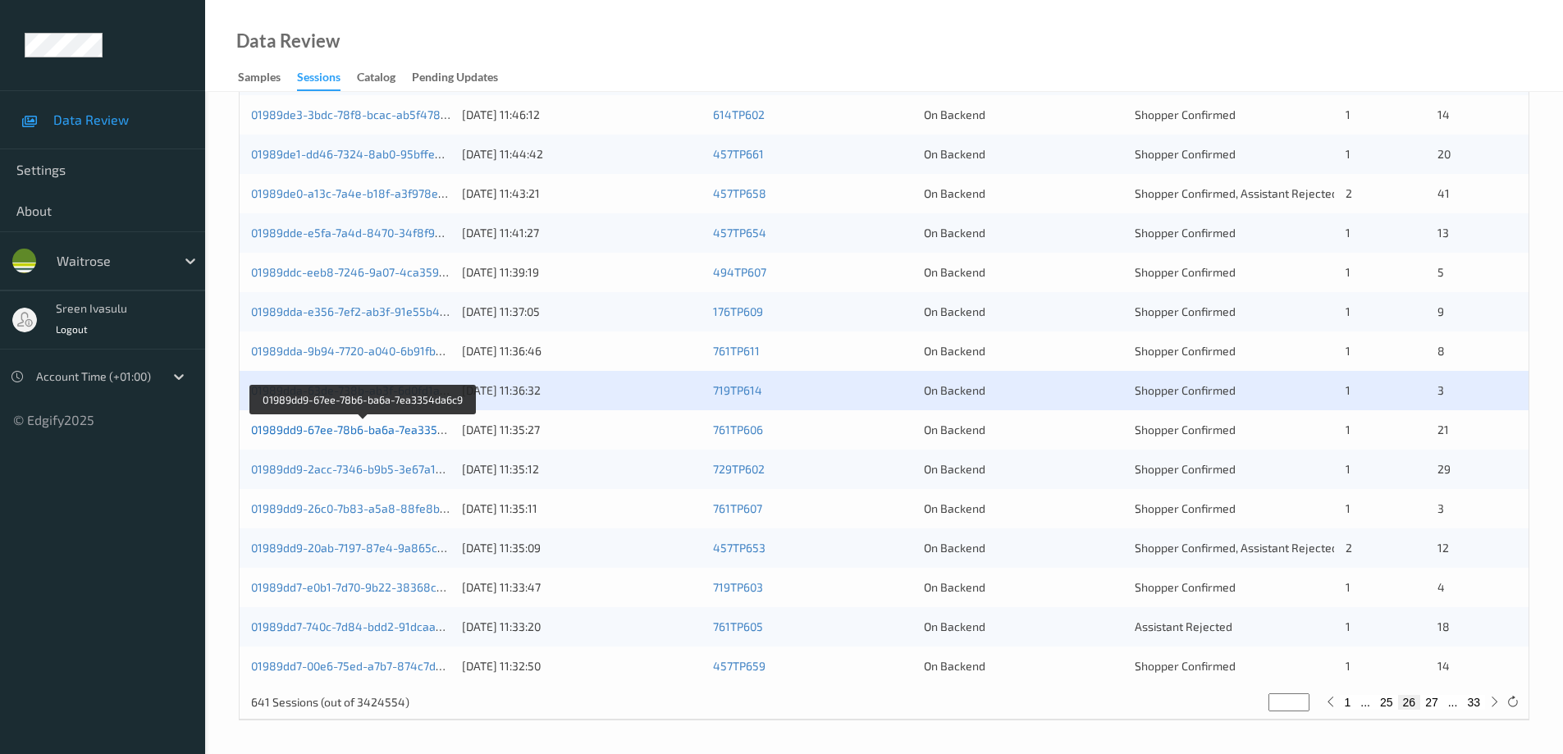
click at [395, 432] on link "01989dd9-67ee-78b6-ba6a-7ea3354da6c9" at bounding box center [364, 430] width 226 height 14
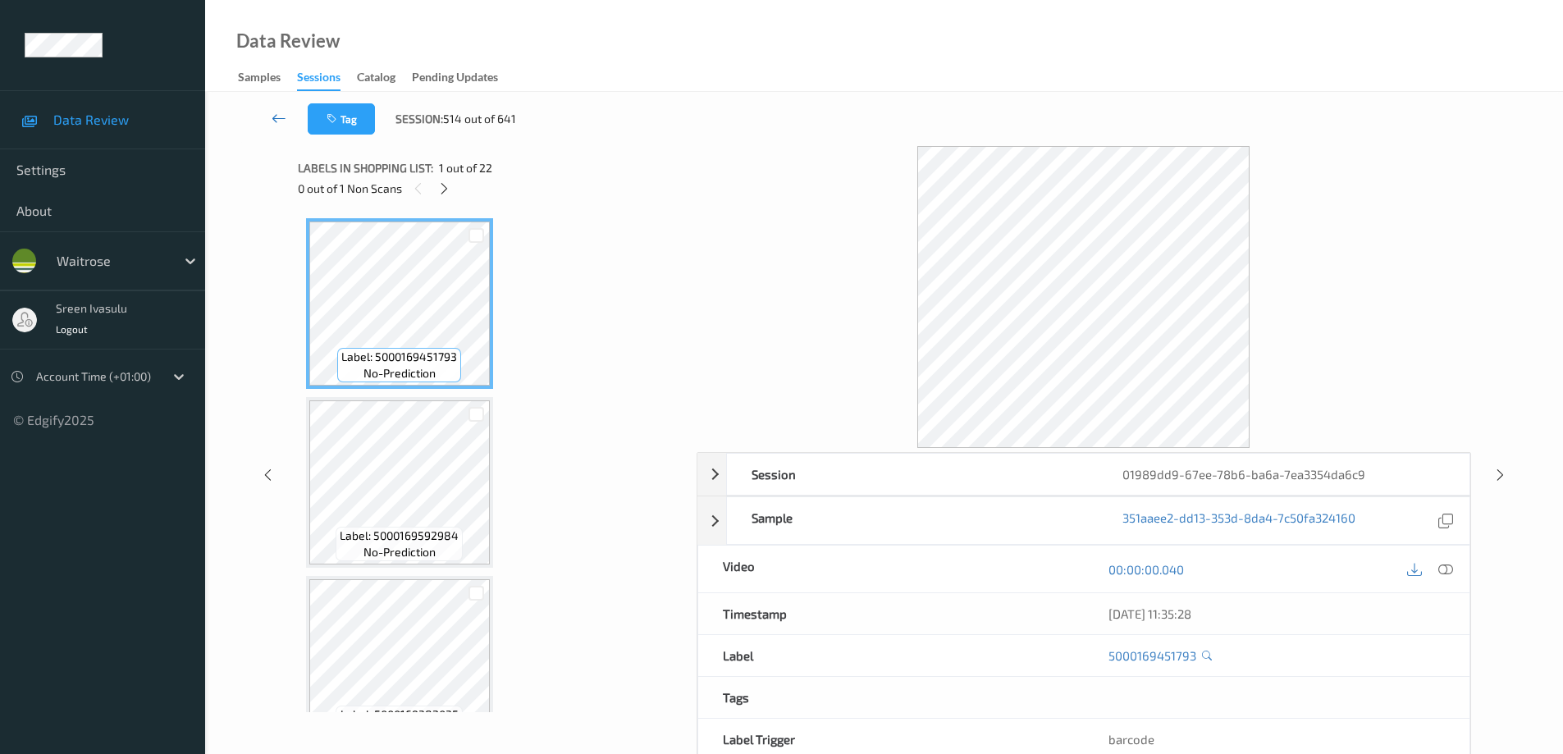
click at [270, 108] on link at bounding box center [278, 118] width 57 height 31
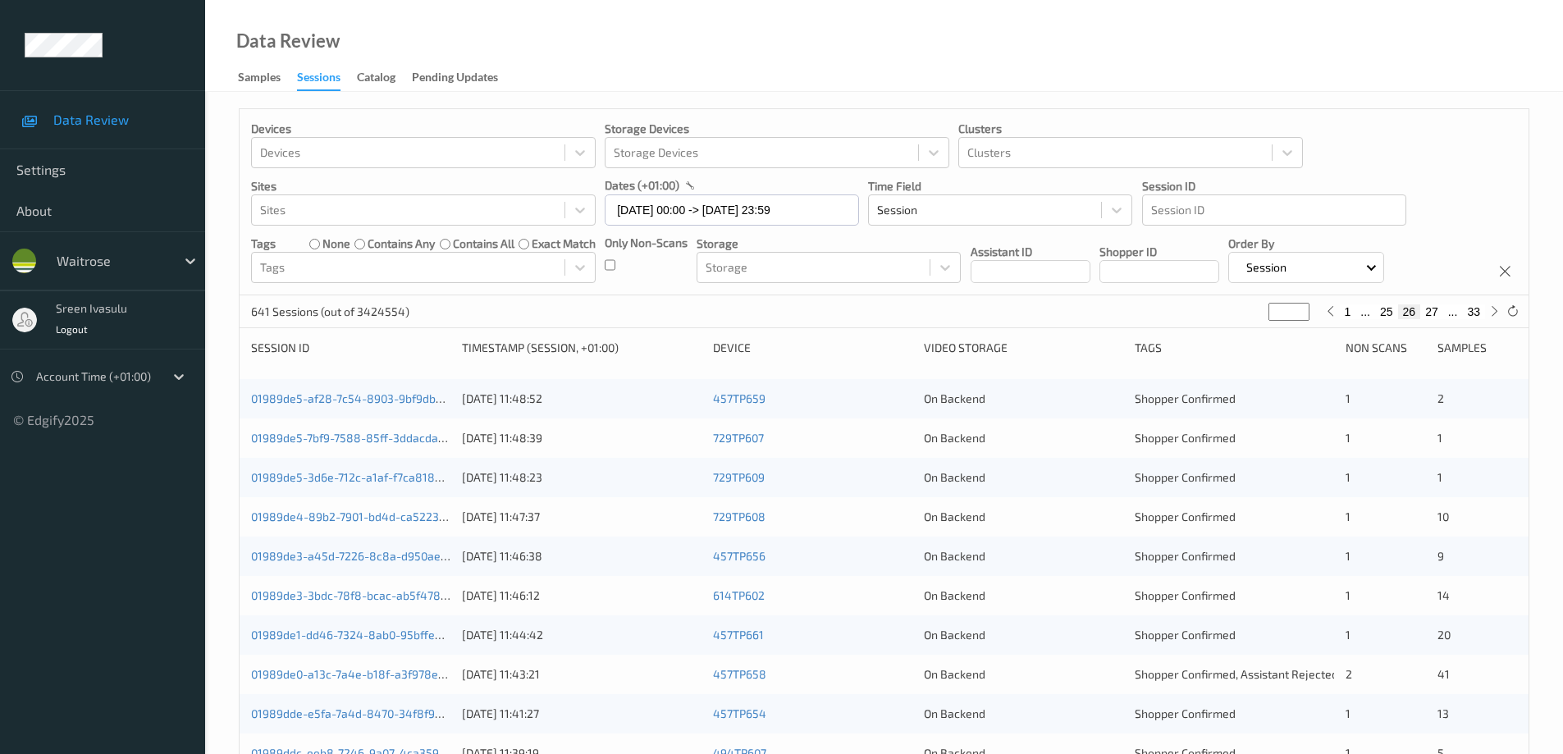
scroll to position [481, 0]
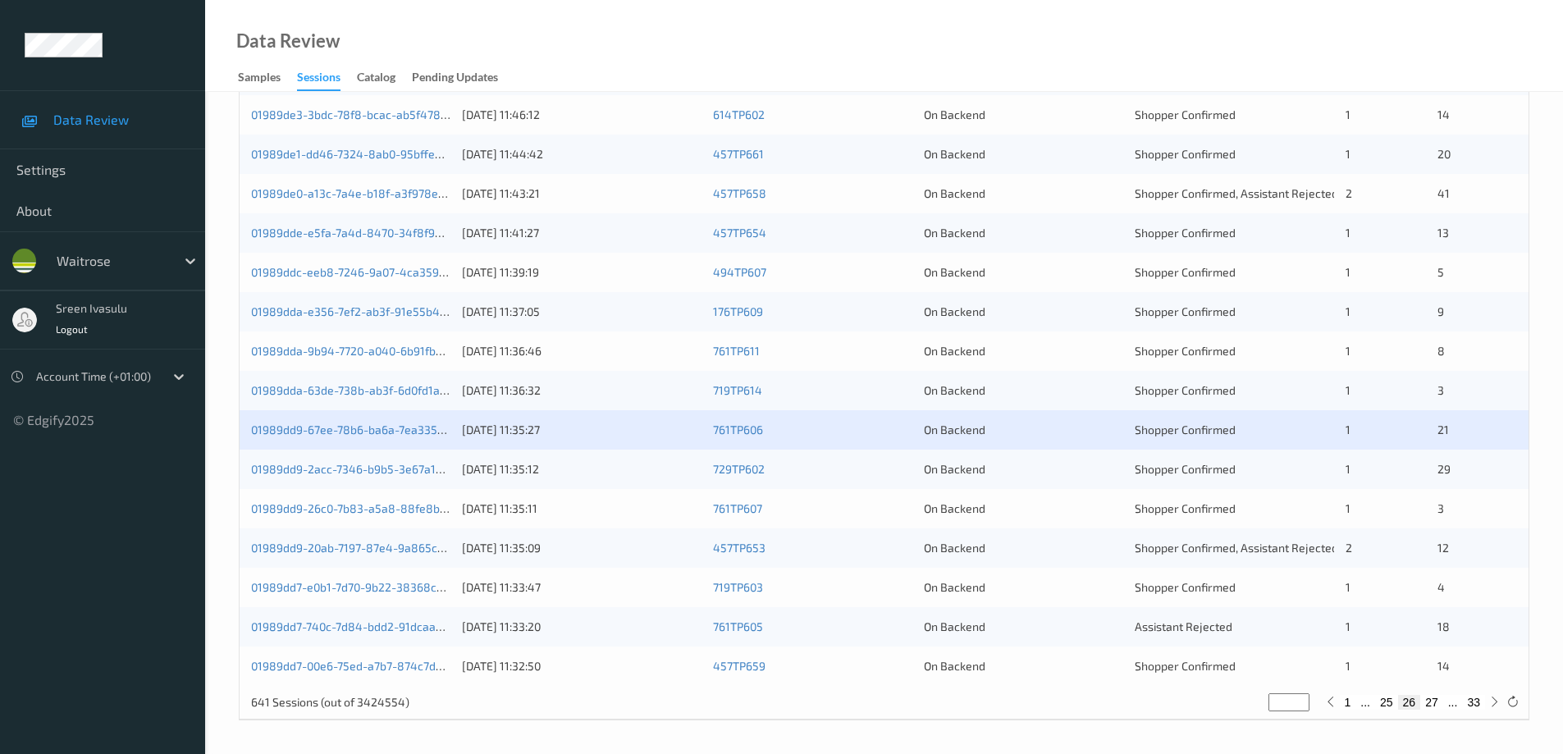
click at [427, 460] on div "01989dd9-2acc-7346-b9b5-3e67a1ca4277 12/08/2025 11:35:12 729TP602 On Backend Sh…" at bounding box center [884, 469] width 1289 height 39
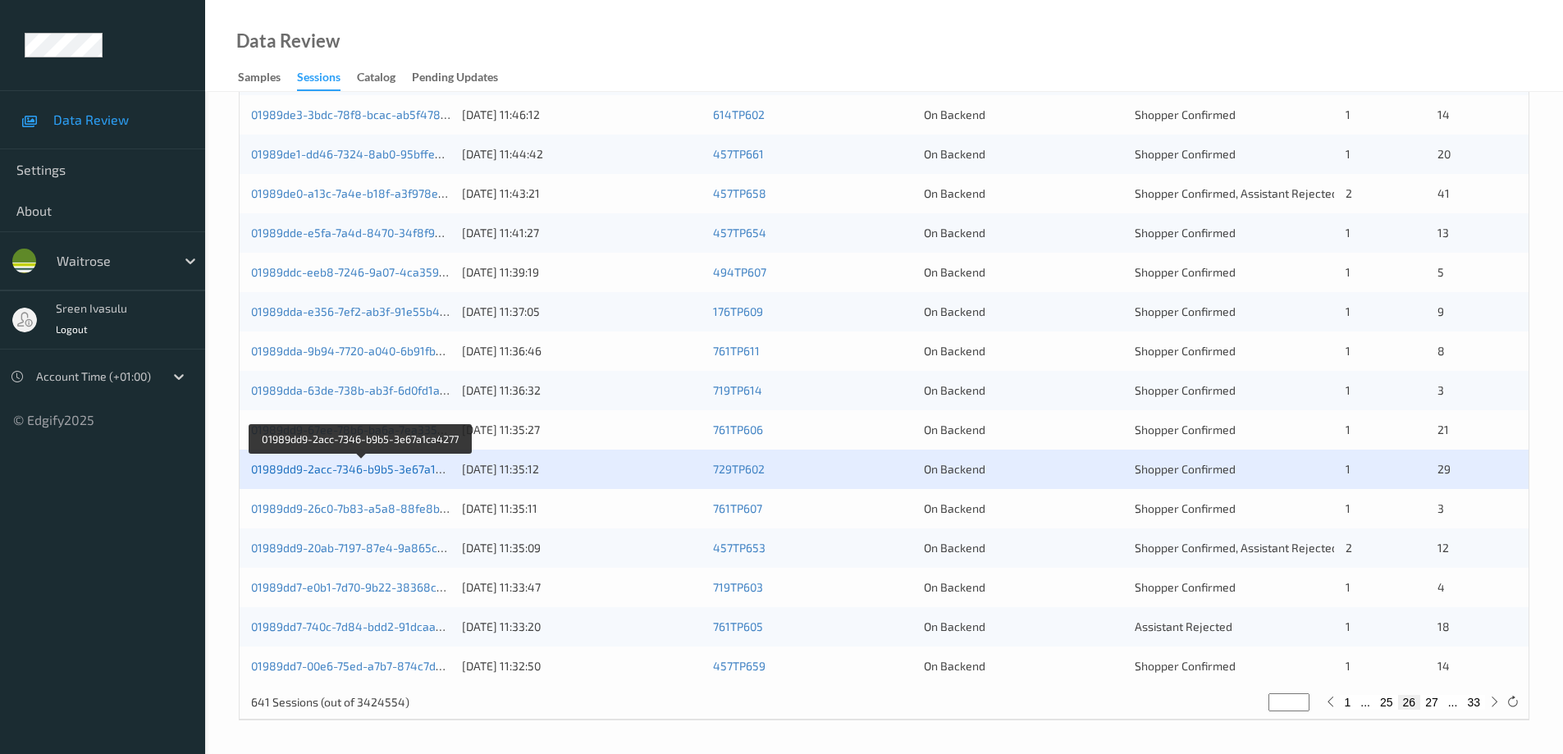
click at [432, 469] on link "01989dd9-2acc-7346-b9b5-3e67a1ca4277" at bounding box center [362, 469] width 222 height 14
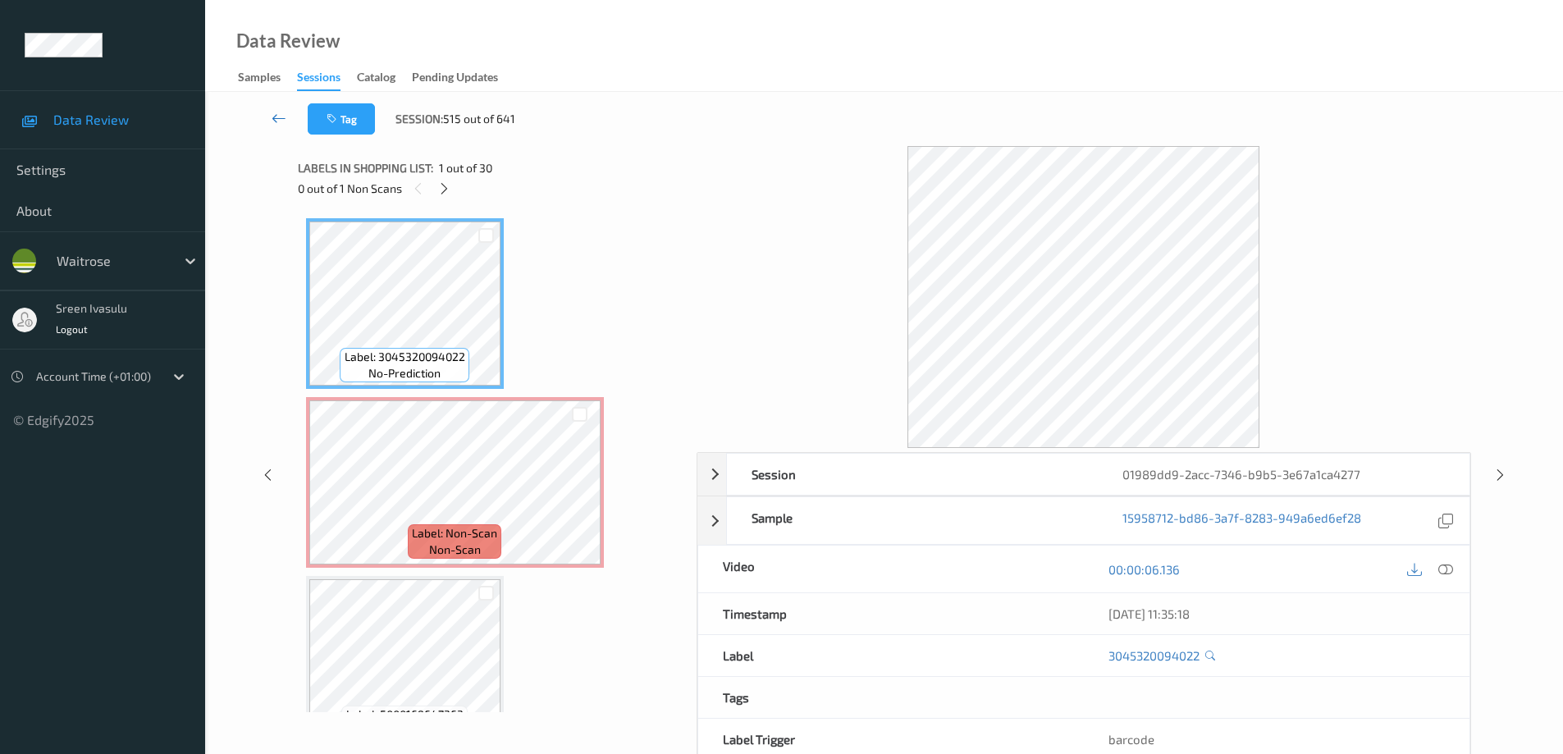
click at [287, 114] on link at bounding box center [278, 118] width 57 height 31
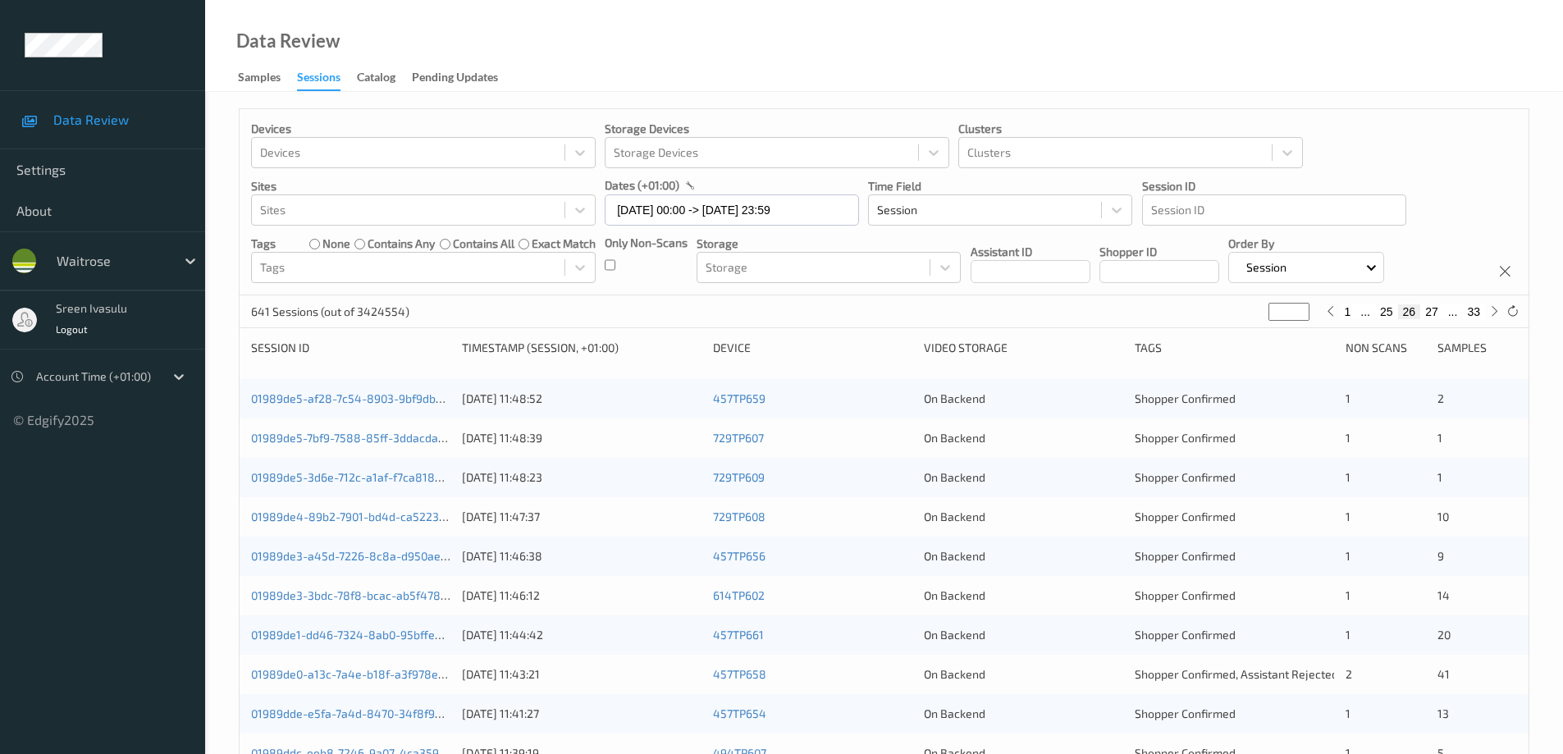
scroll to position [481, 0]
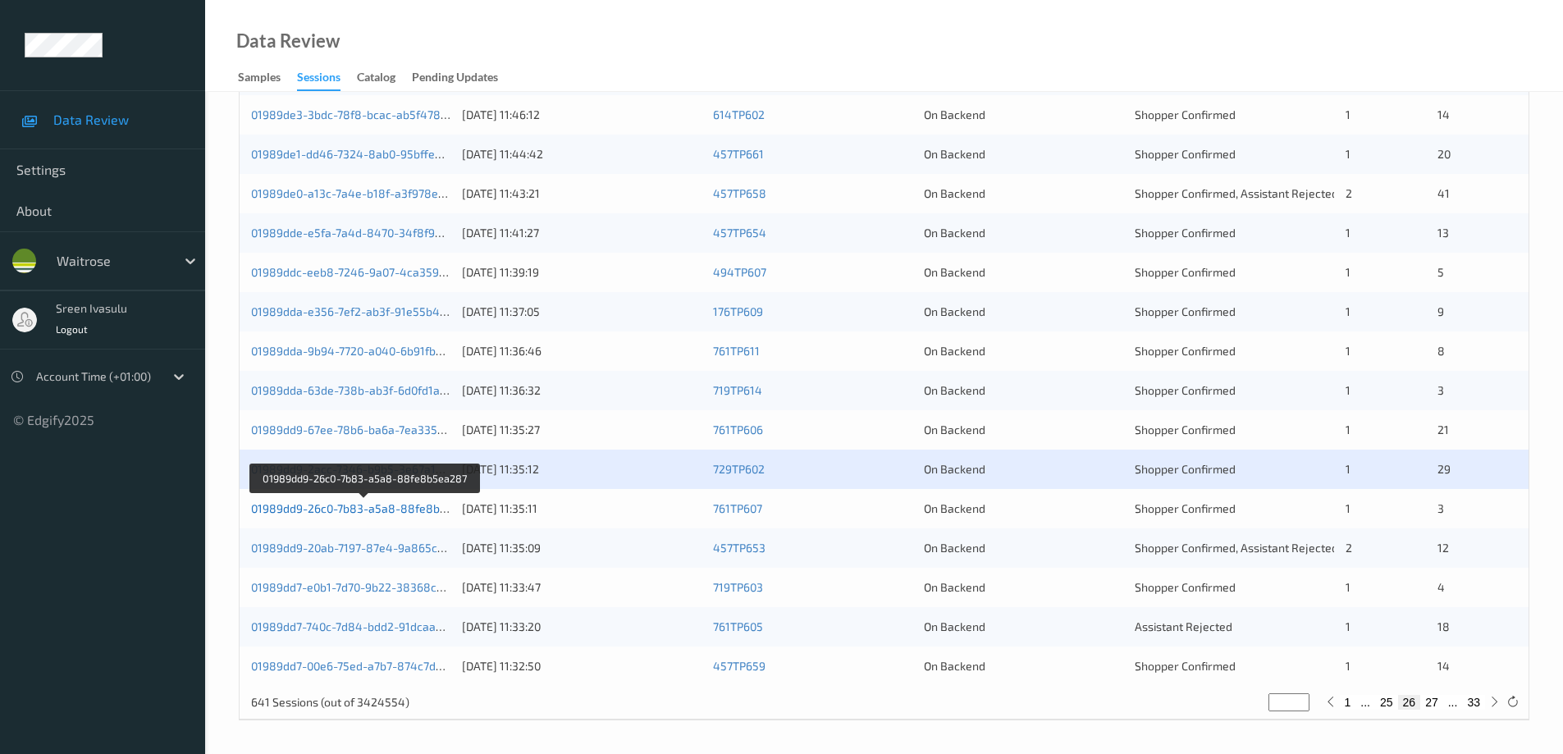
click at [422, 510] on link "01989dd9-26c0-7b83-a5a8-88fe8b5ea287" at bounding box center [365, 508] width 228 height 14
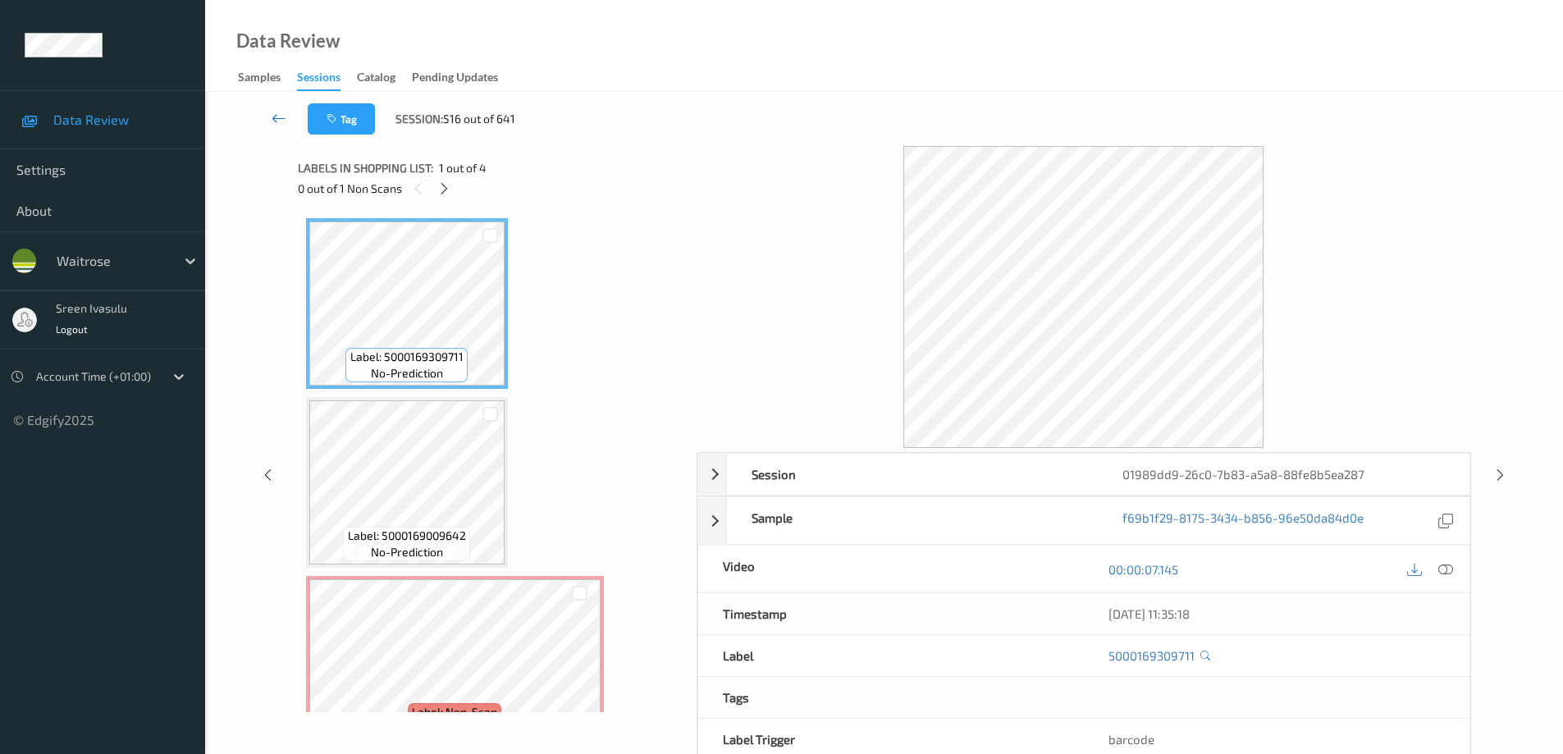
click at [277, 114] on icon at bounding box center [279, 118] width 15 height 16
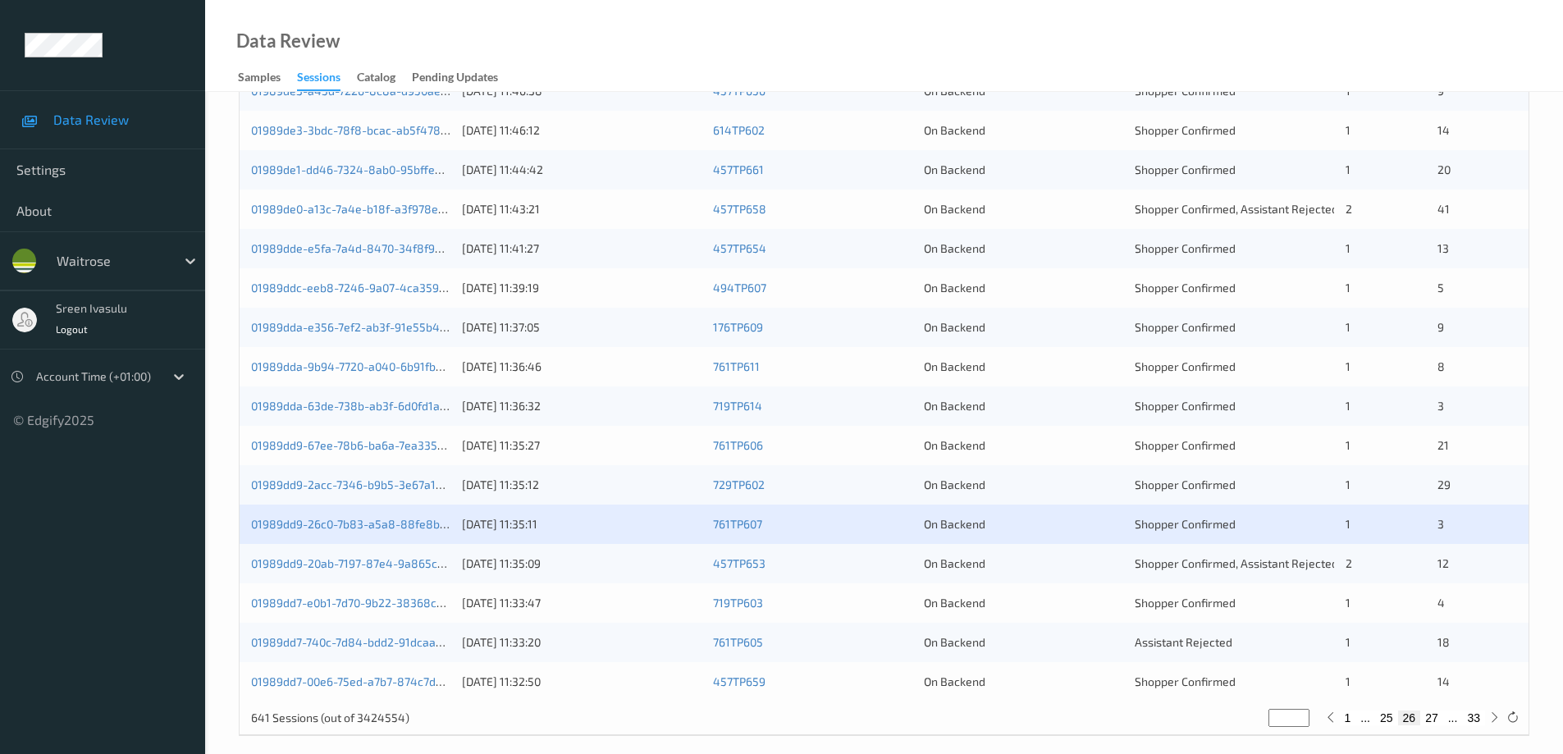
scroll to position [481, 0]
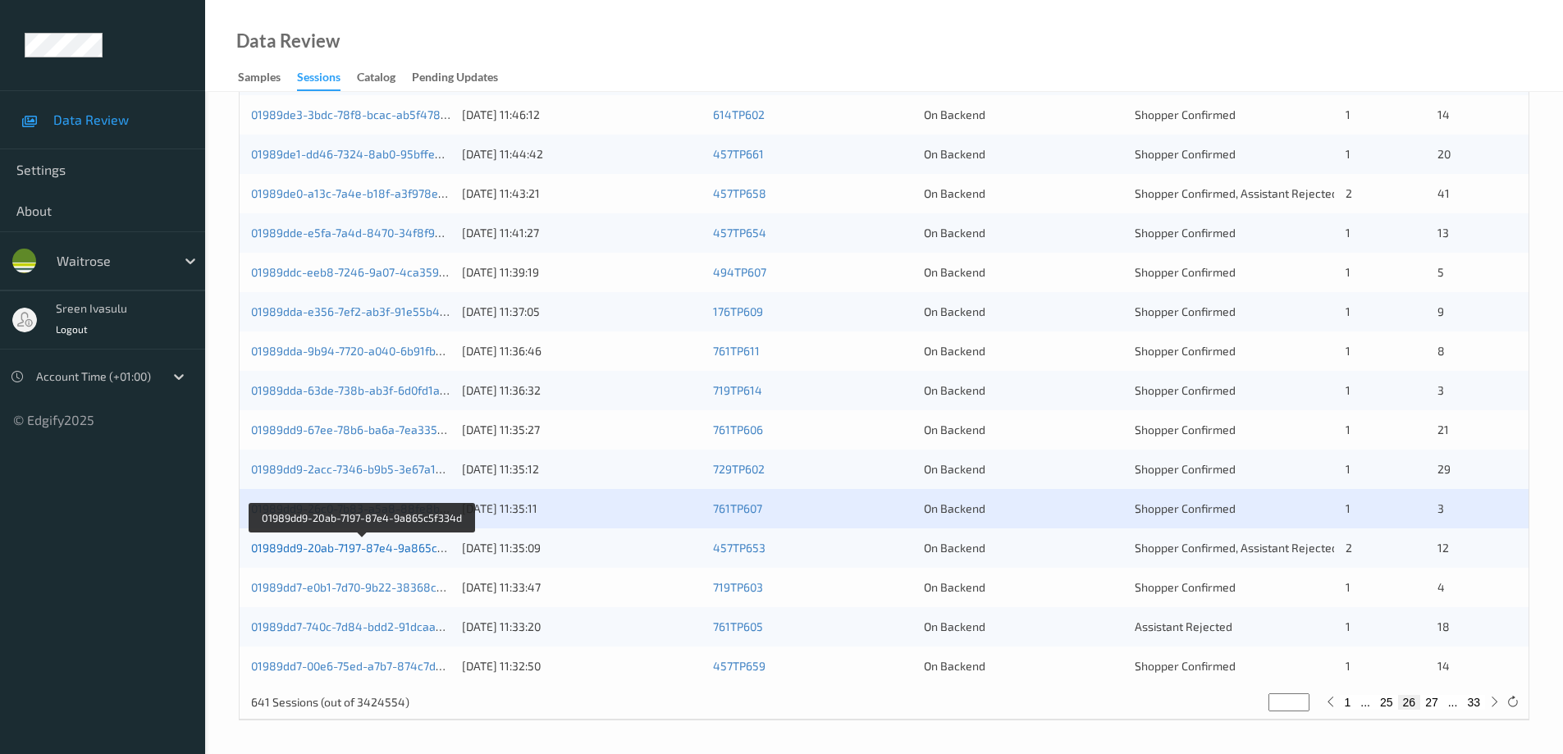
click at [428, 552] on link "01989dd9-20ab-7197-87e4-9a865c5f334d" at bounding box center [363, 548] width 224 height 14
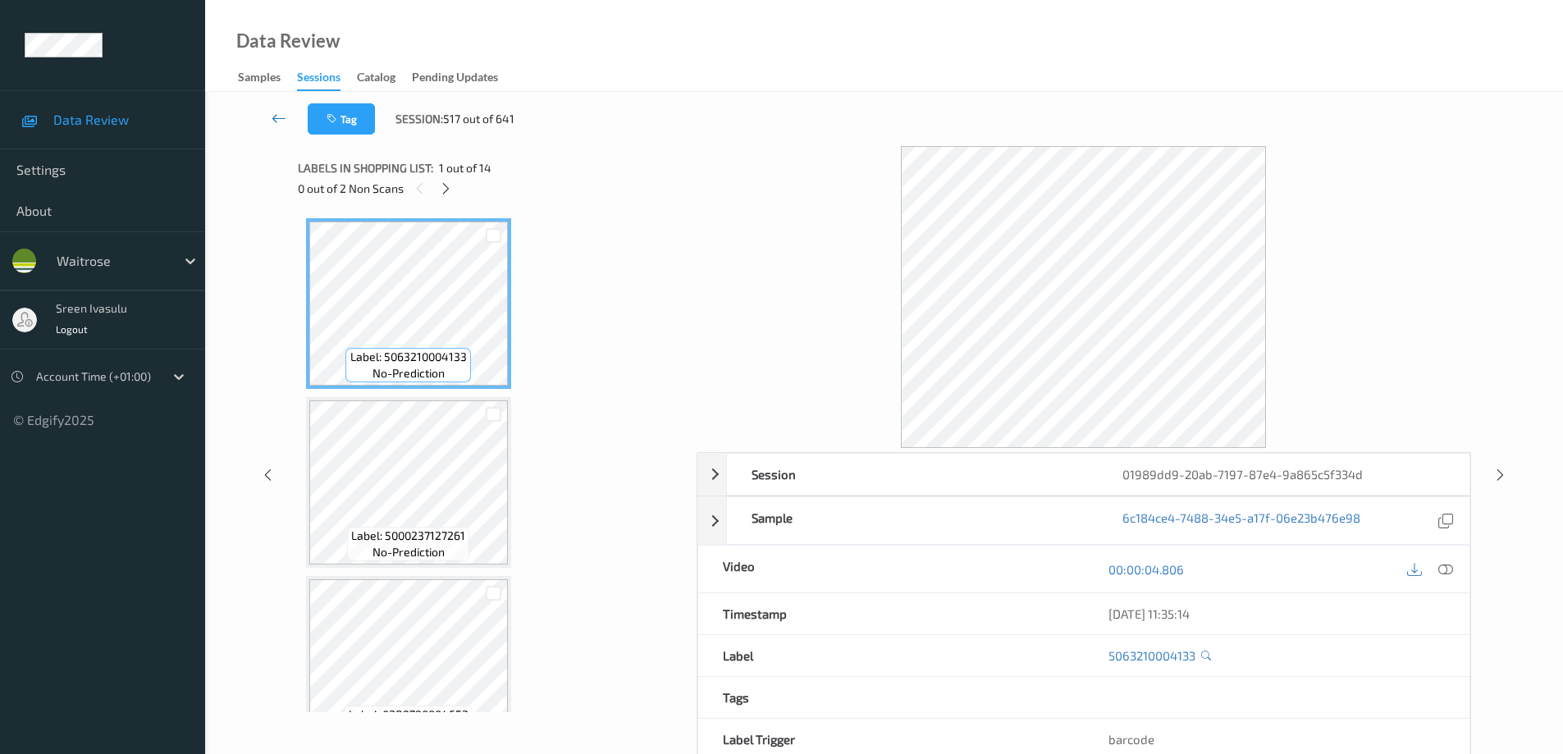
click at [264, 117] on link at bounding box center [278, 118] width 57 height 31
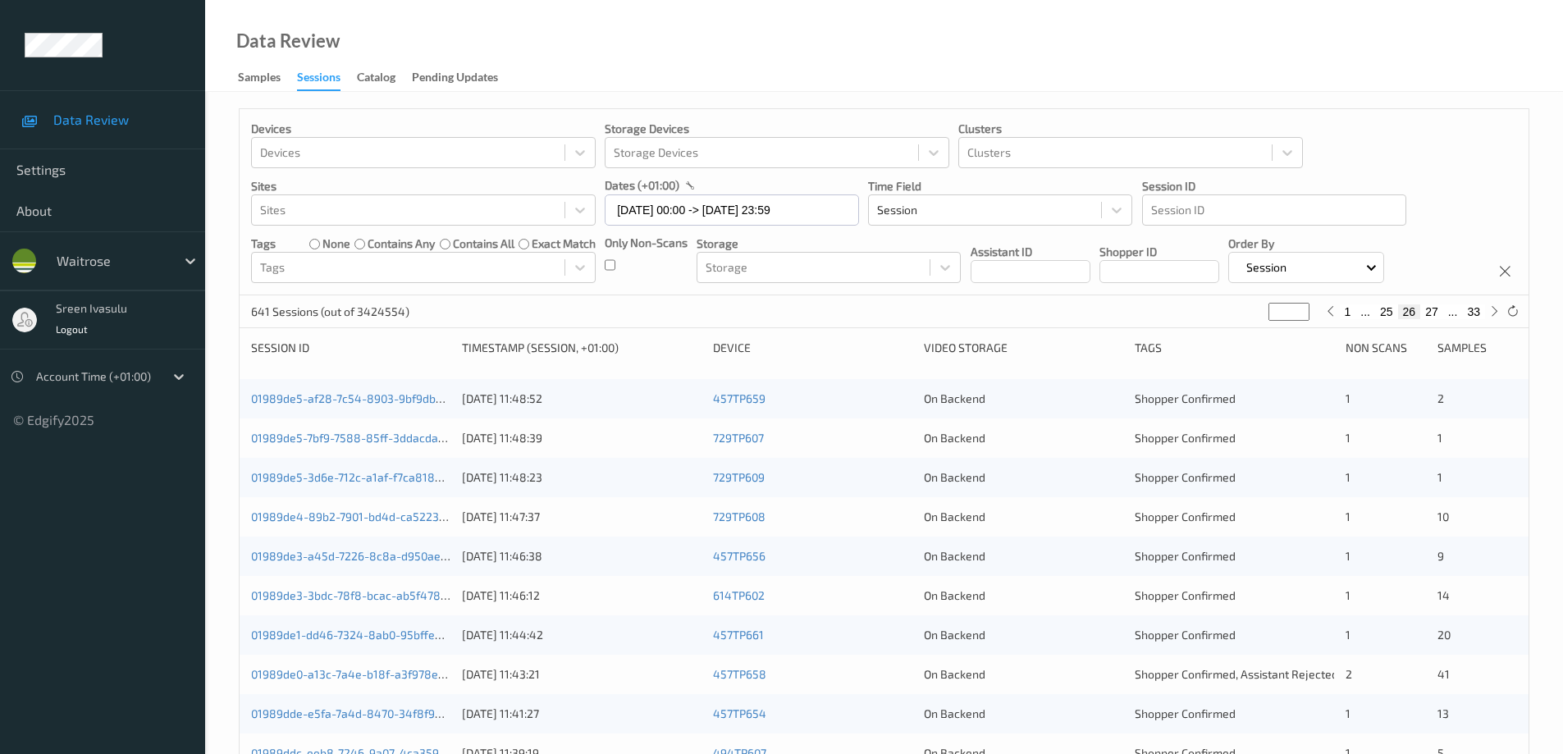
scroll to position [481, 0]
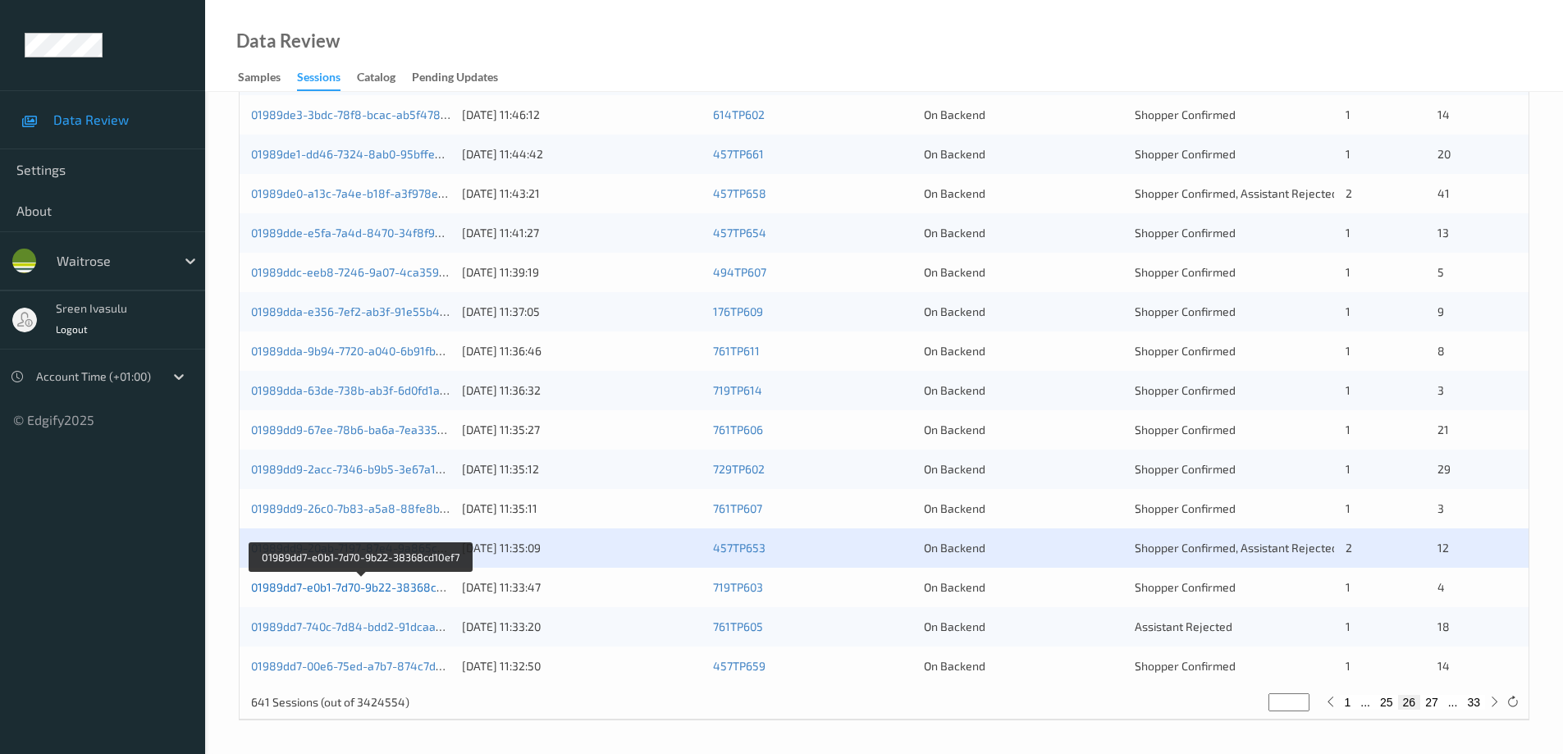
click at [418, 583] on link "01989dd7-e0b1-7d70-9b22-38368cd10ef7" at bounding box center [361, 587] width 220 height 14
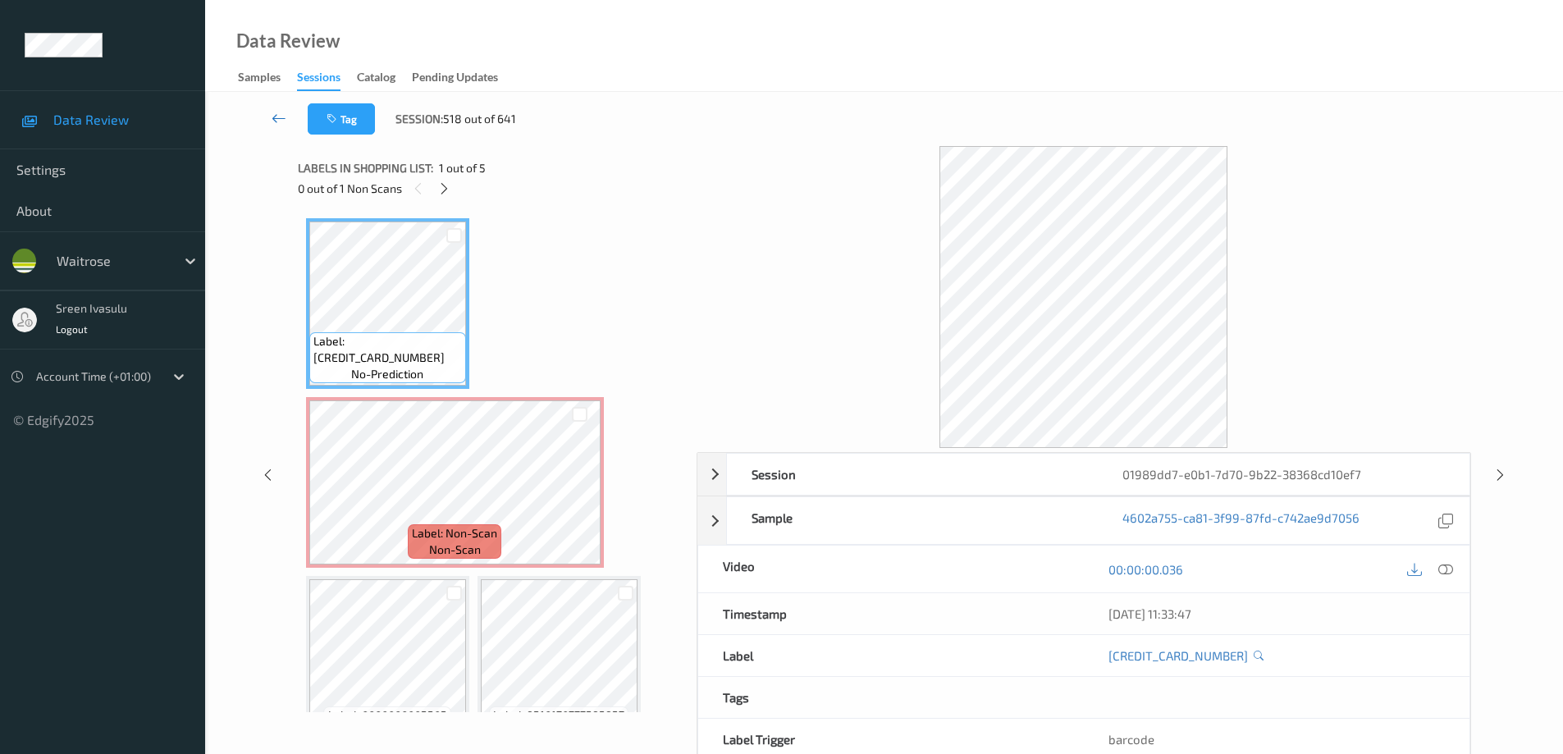
click at [283, 120] on icon at bounding box center [279, 118] width 15 height 16
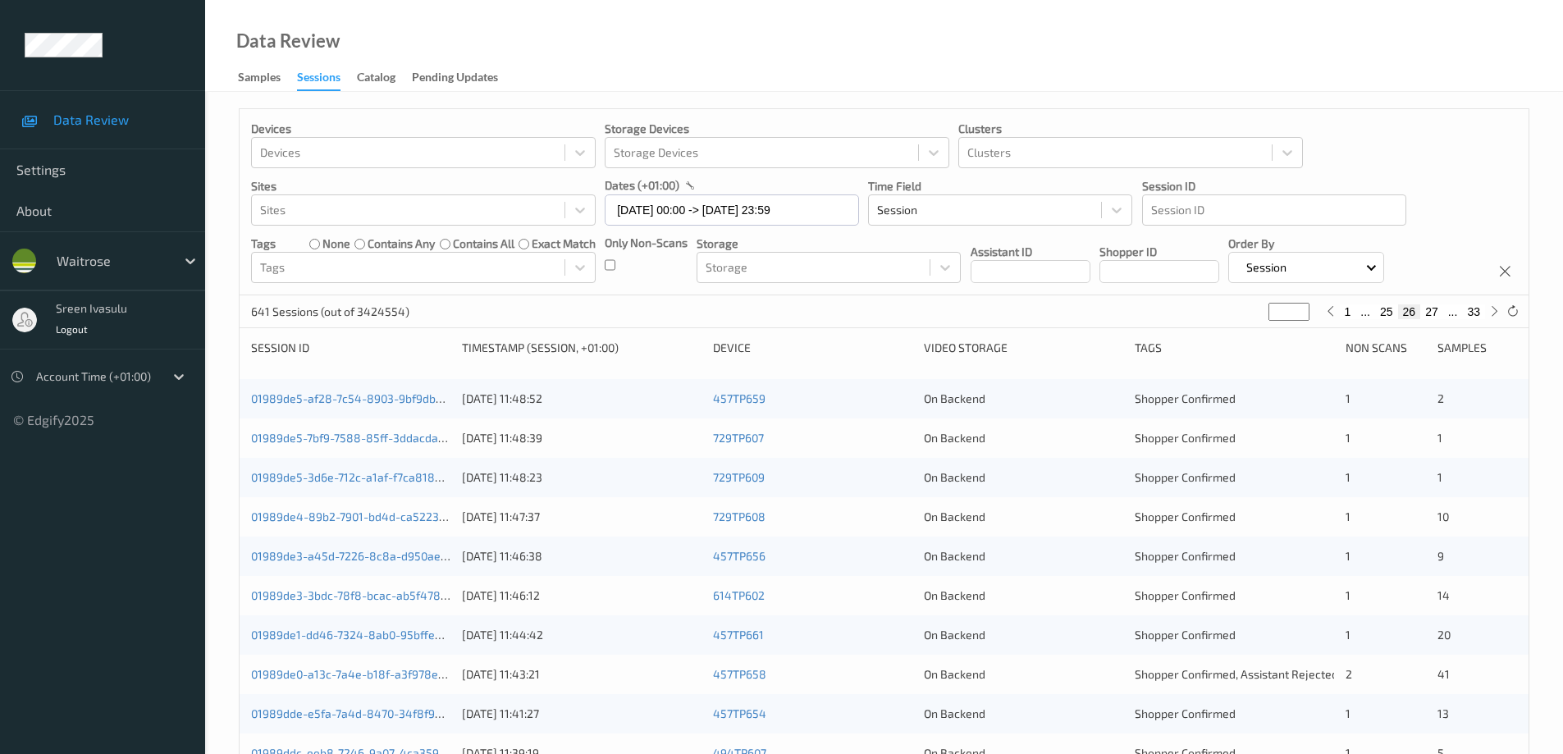
scroll to position [481, 0]
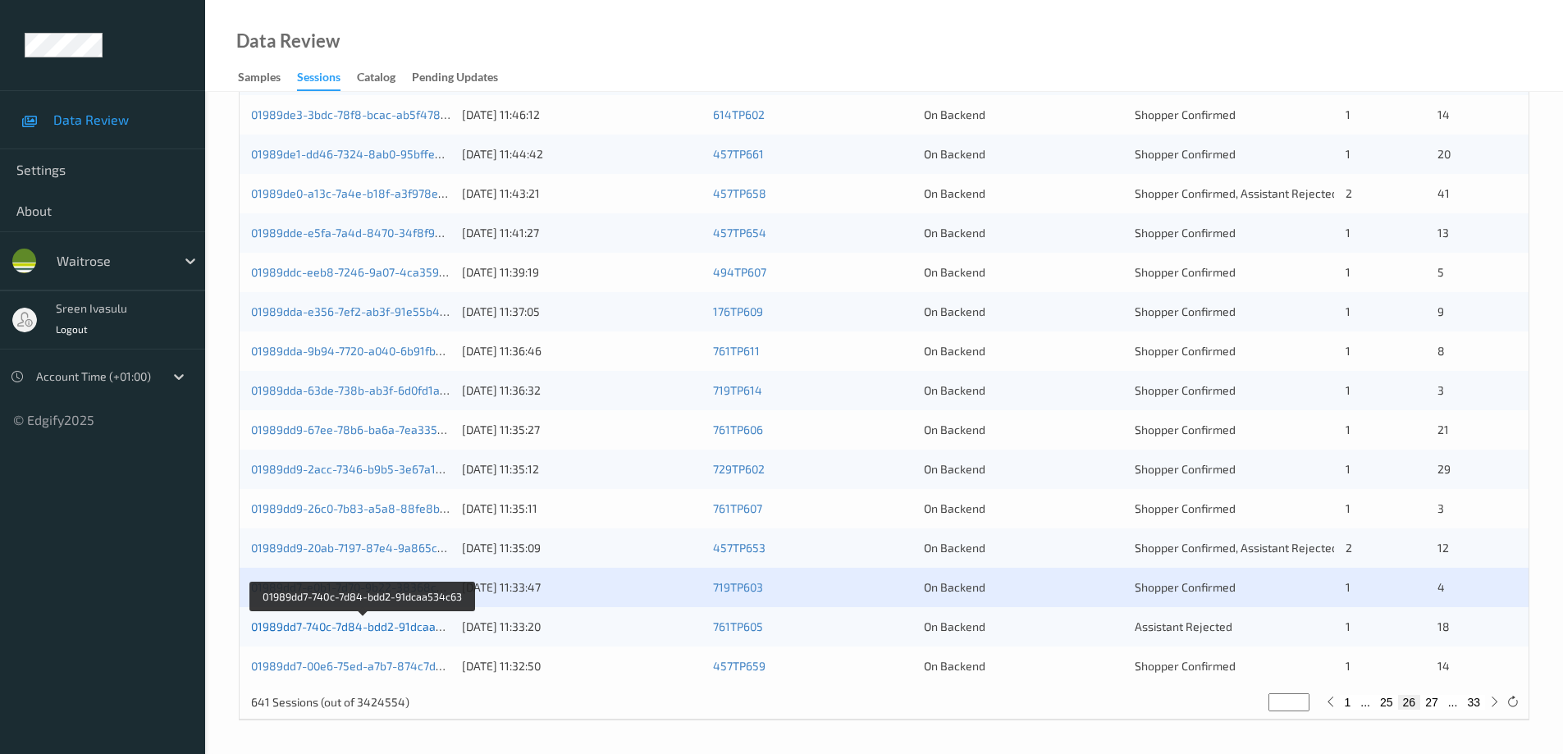
click at [415, 629] on link "01989dd7-740c-7d84-bdd2-91dcaa534c63" at bounding box center [363, 627] width 224 height 14
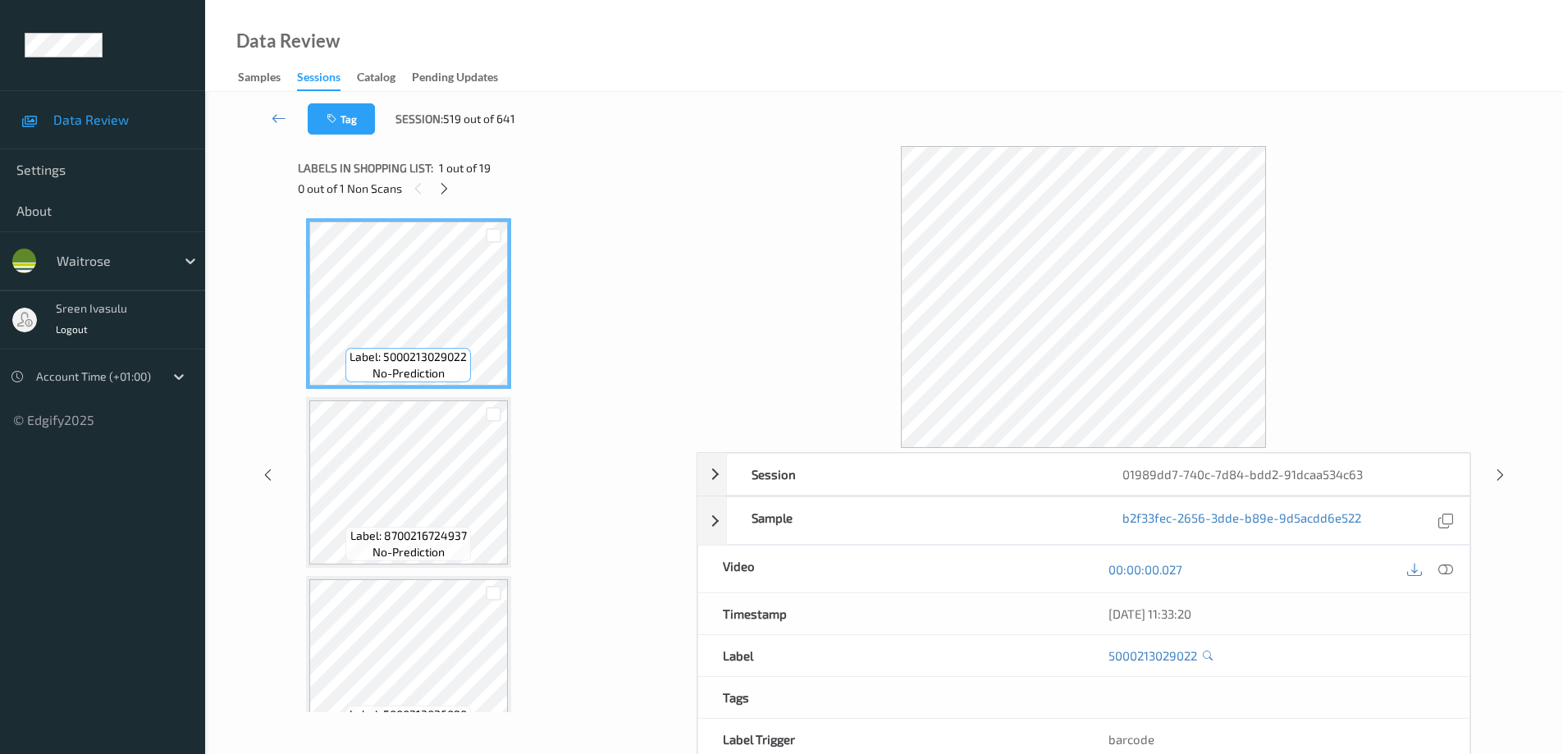
scroll to position [83, 0]
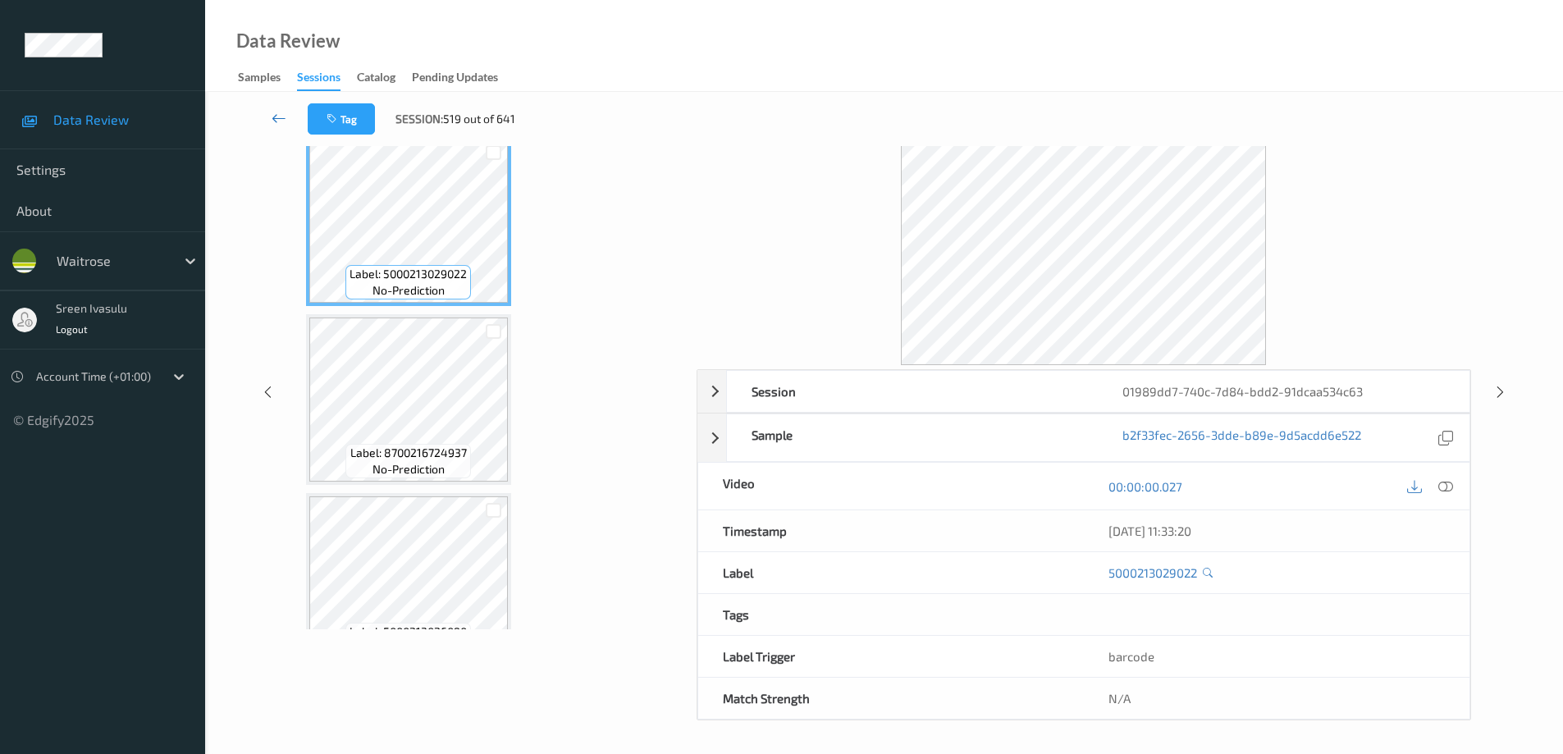
click at [270, 114] on link at bounding box center [278, 118] width 57 height 31
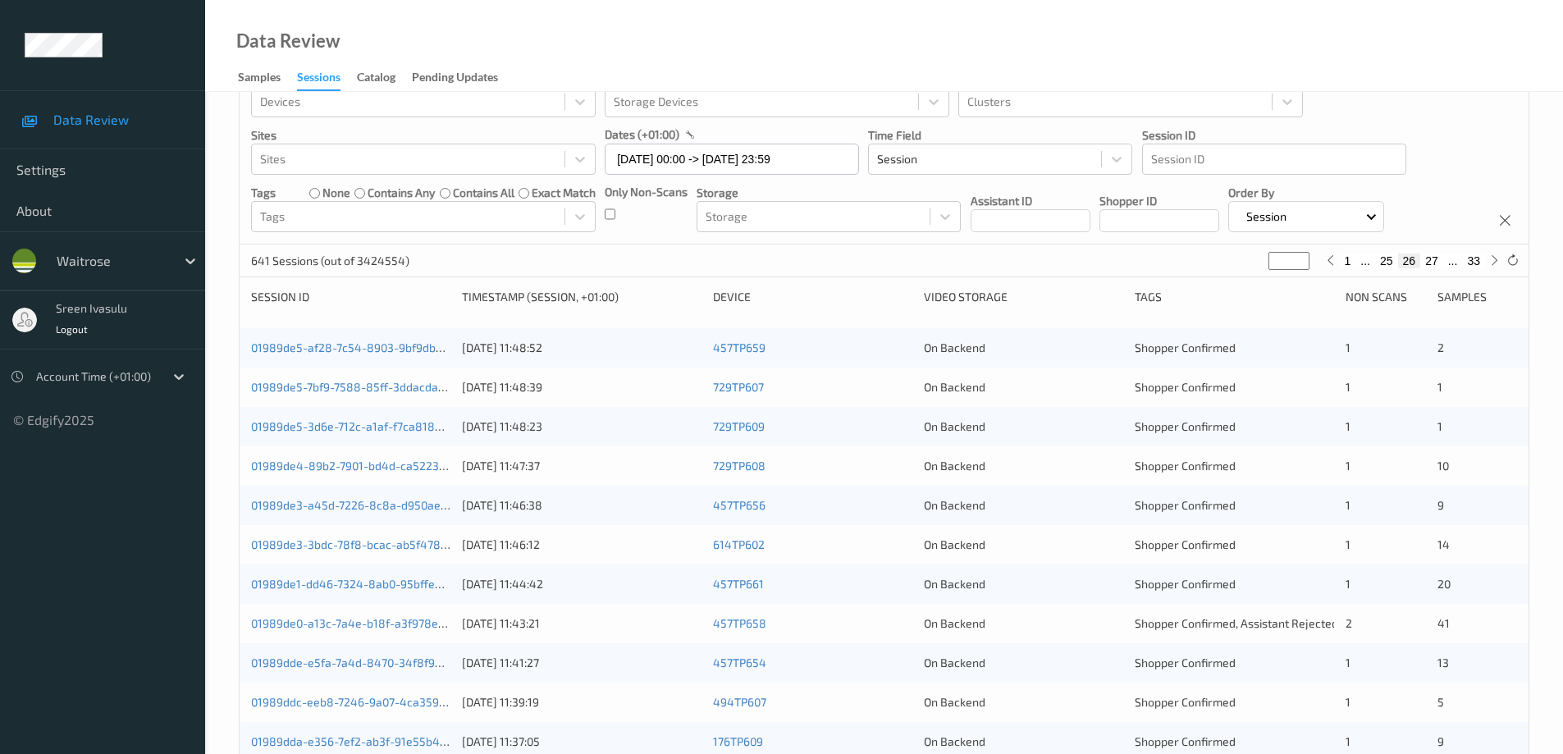
scroll to position [481, 0]
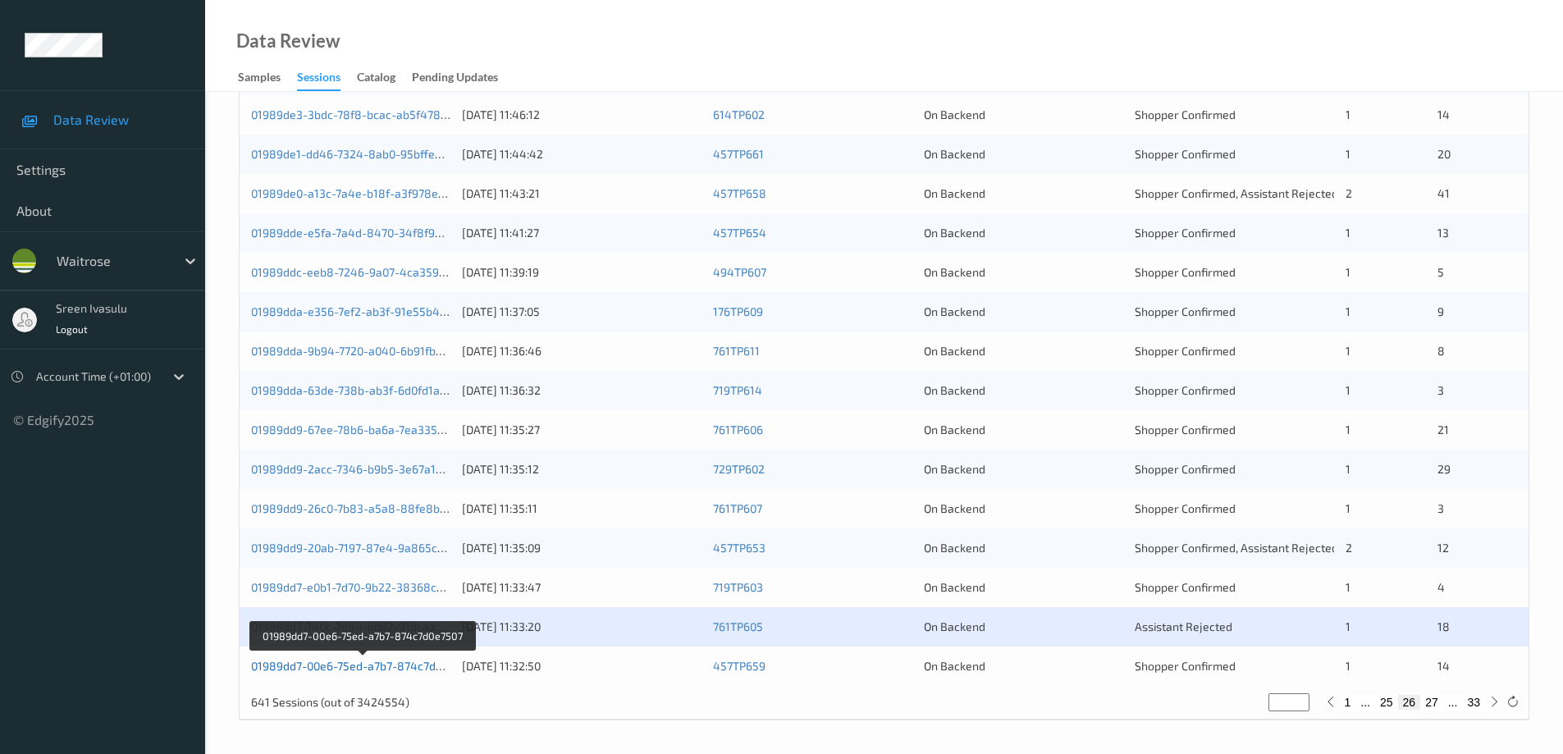
click at [434, 665] on link "01989dd7-00e6-75ed-a7b7-874c7d0e7507" at bounding box center [362, 666] width 222 height 14
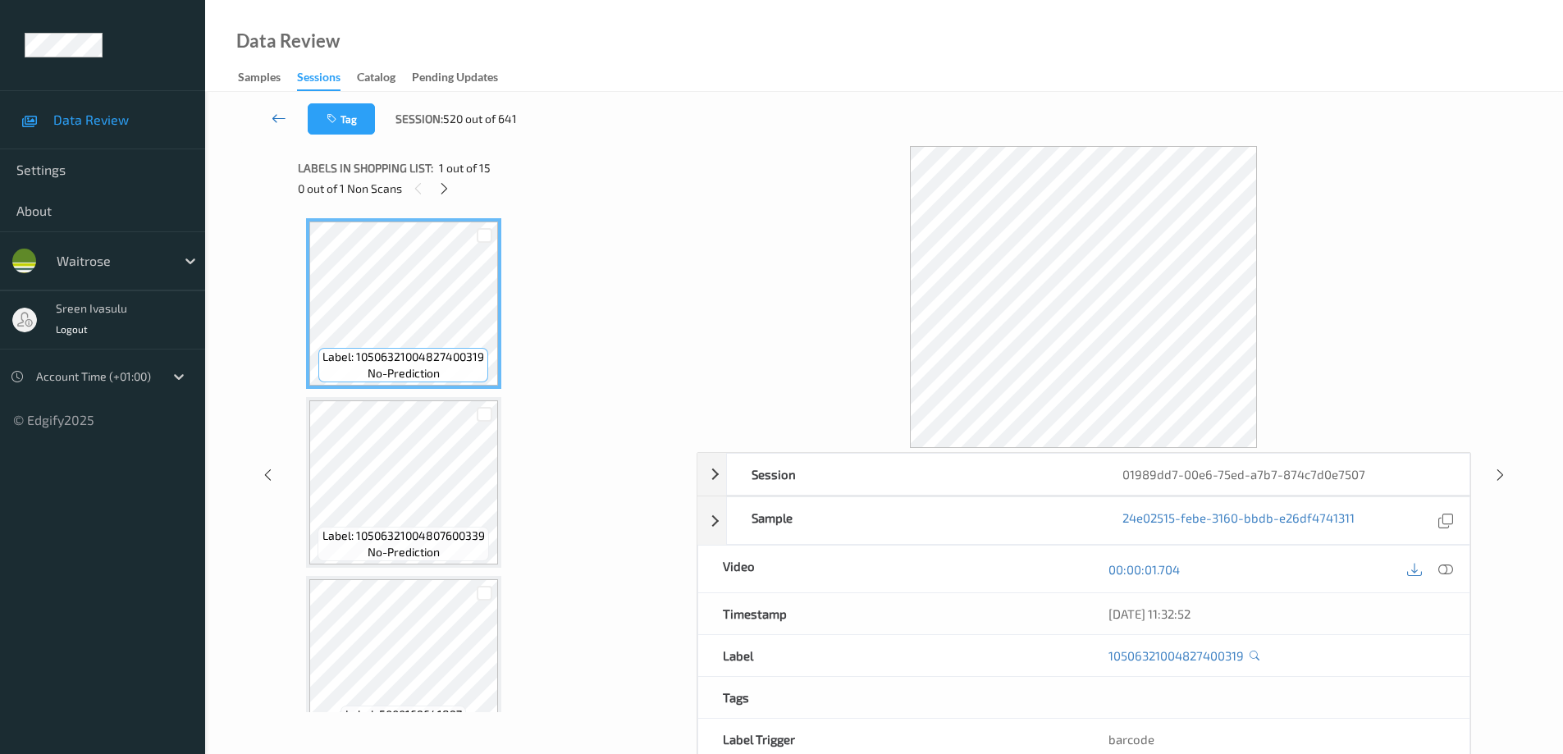
click at [281, 117] on icon at bounding box center [279, 118] width 15 height 16
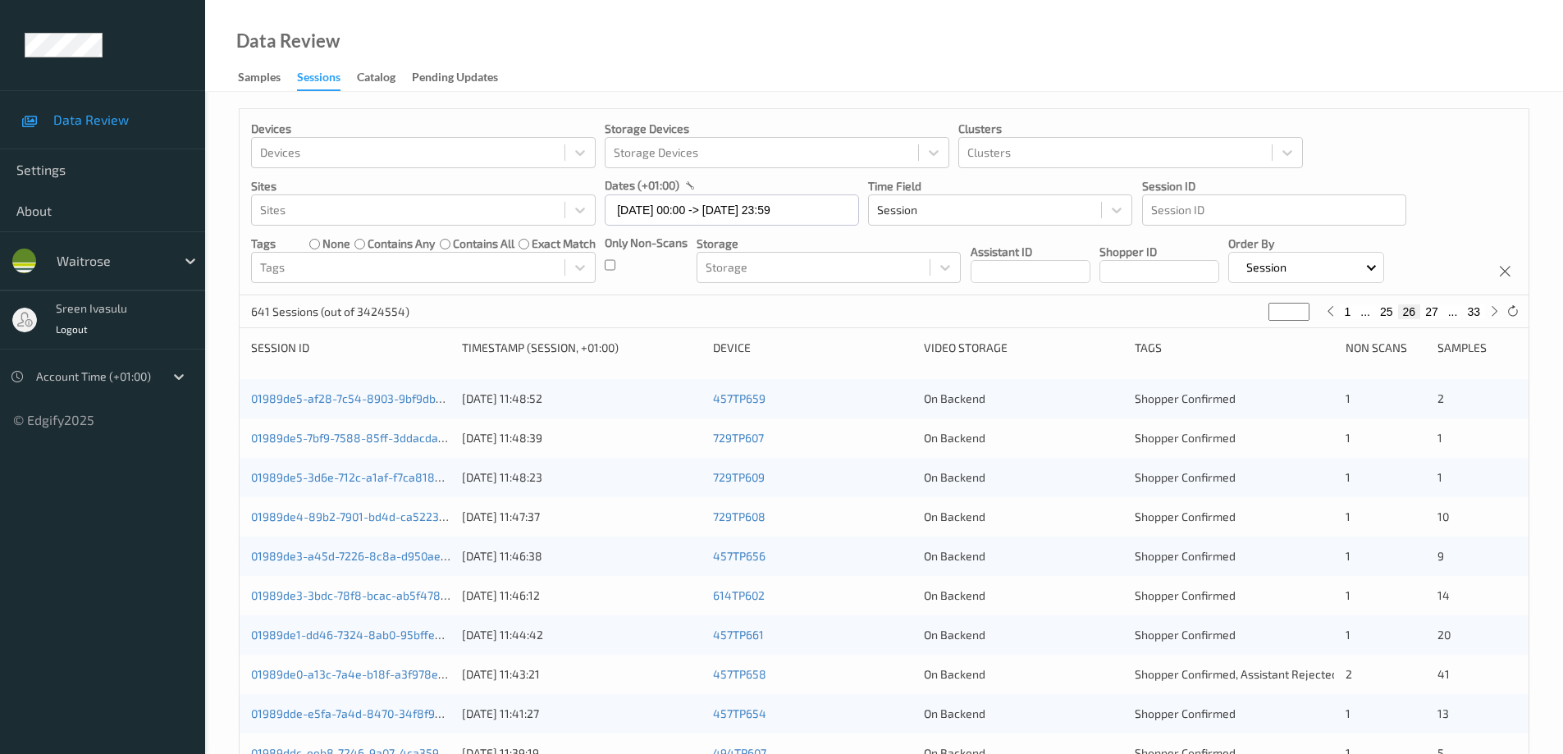
click at [1495, 315] on icon at bounding box center [1494, 311] width 12 height 12
type input "**"
click at [1328, 312] on icon at bounding box center [1330, 311] width 12 height 12
type input "**"
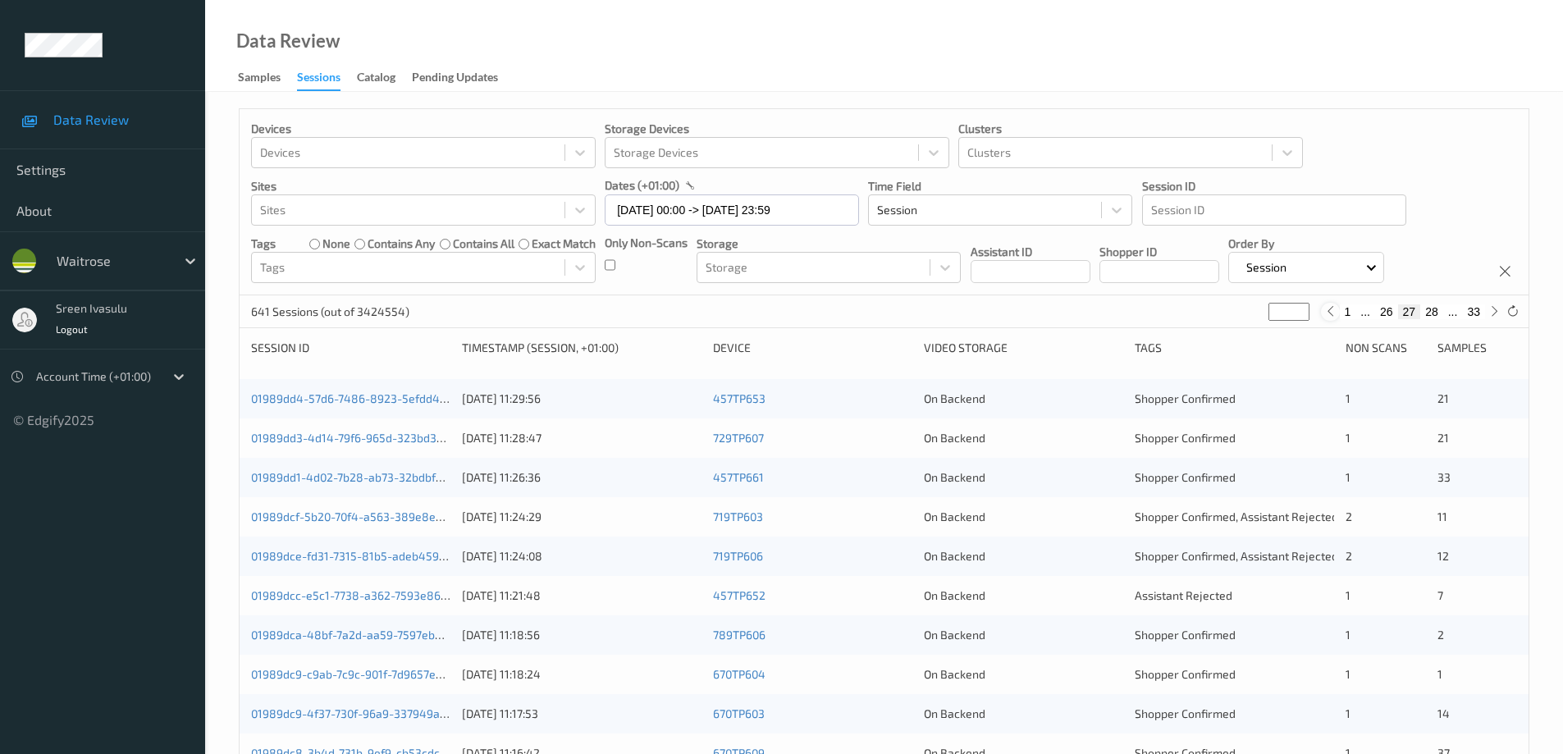
type input "**"
click at [1493, 314] on icon at bounding box center [1494, 311] width 12 height 12
type input "**"
click at [426, 395] on link "01989dd4-57d6-7486-8923-5efdd49f603d" at bounding box center [364, 398] width 226 height 14
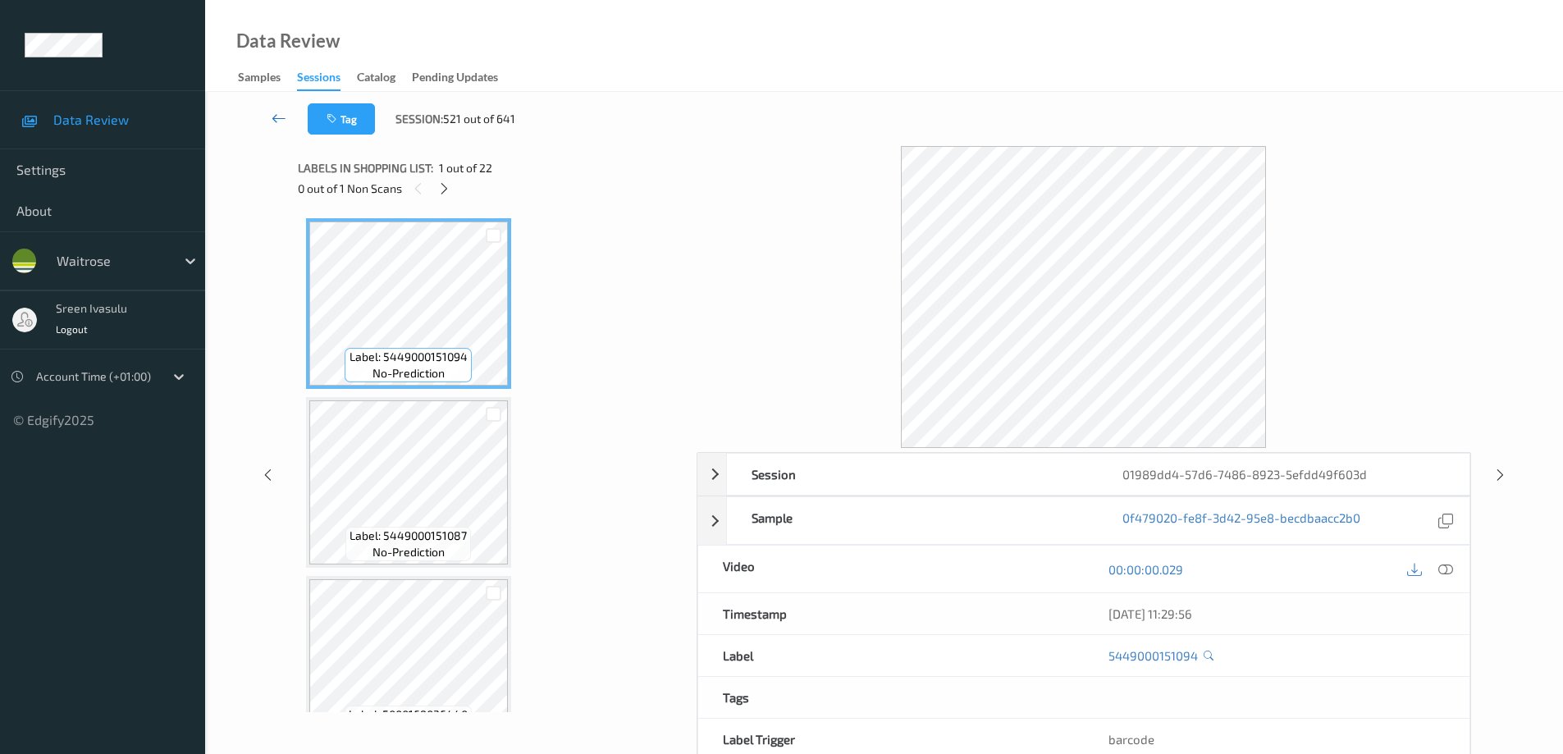
click at [284, 118] on icon at bounding box center [279, 118] width 15 height 16
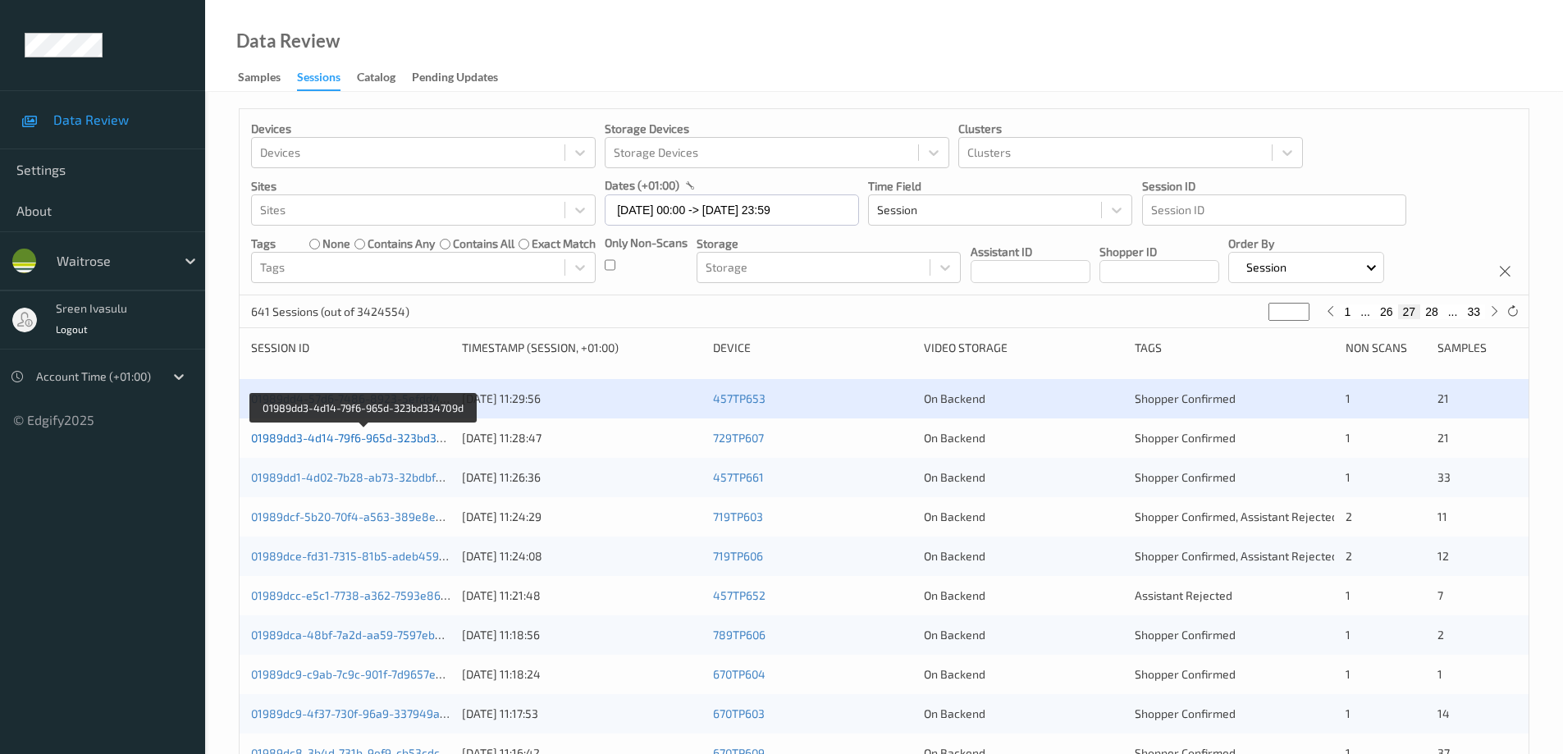
click at [426, 435] on link "01989dd3-4d14-79f6-965d-323bd334709d" at bounding box center [363, 438] width 225 height 14
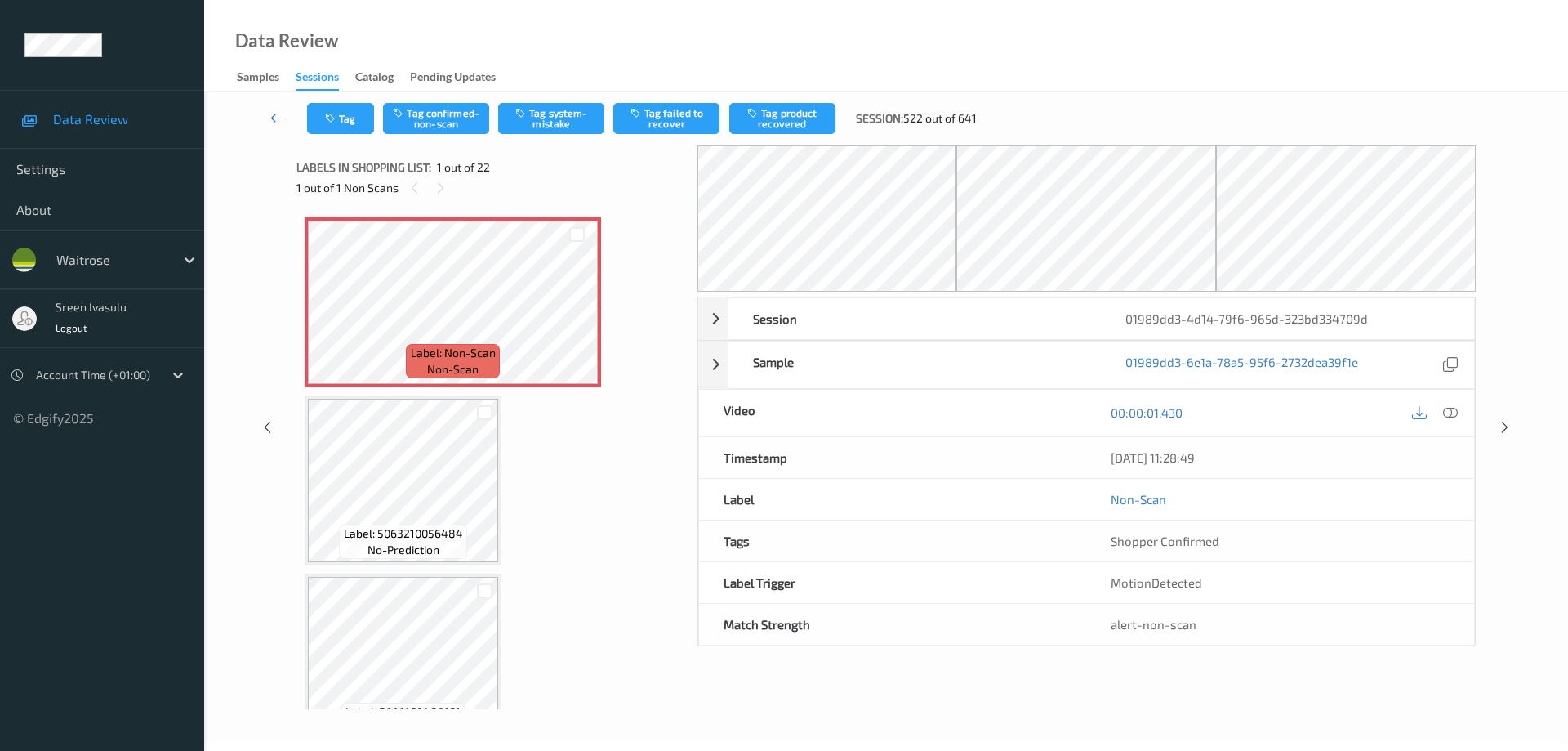
click at [279, 119] on icon at bounding box center [278, 118] width 15 height 16
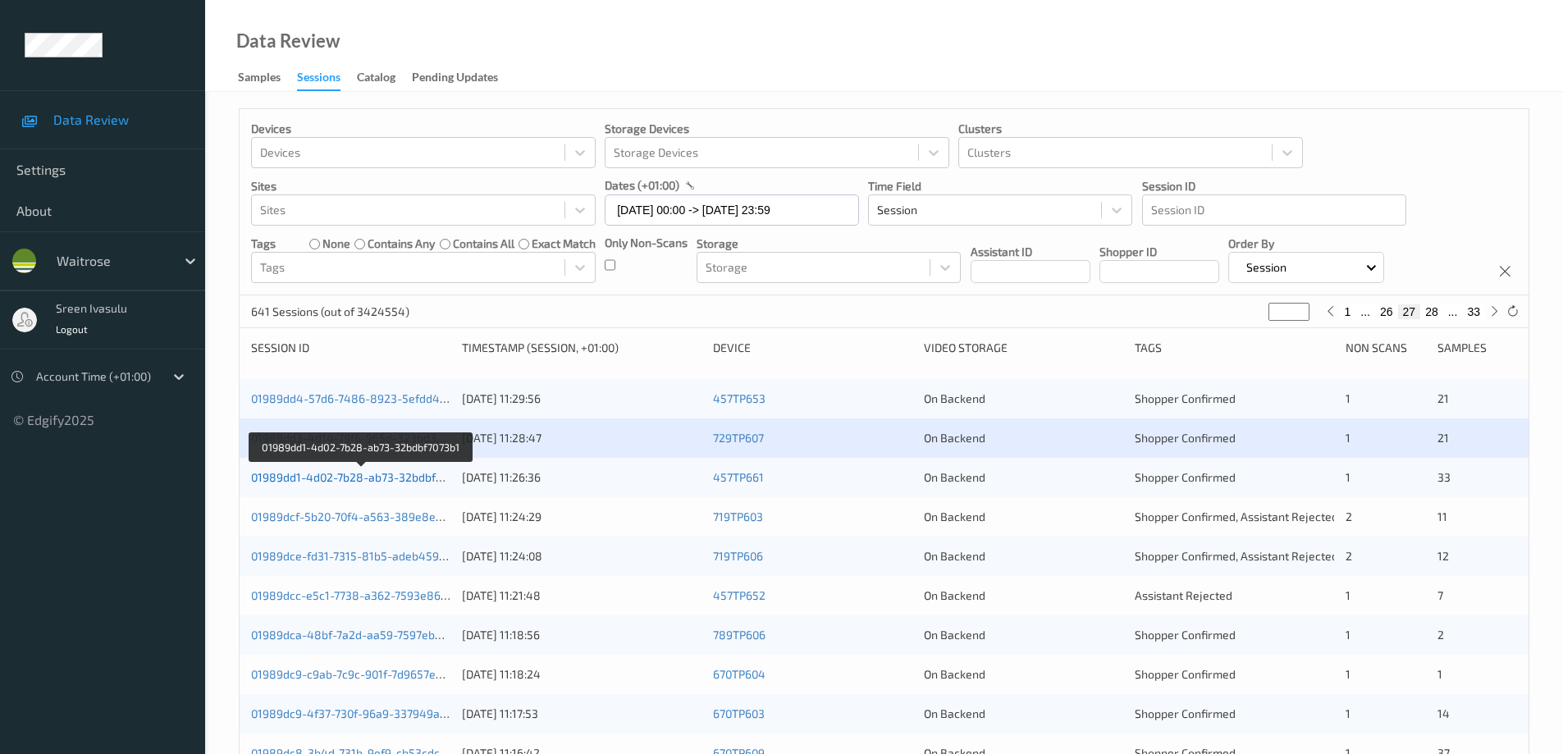
click at [431, 482] on link "01989dd1-4d02-7b28-ab73-32bdbf7073b1" at bounding box center [361, 477] width 221 height 14
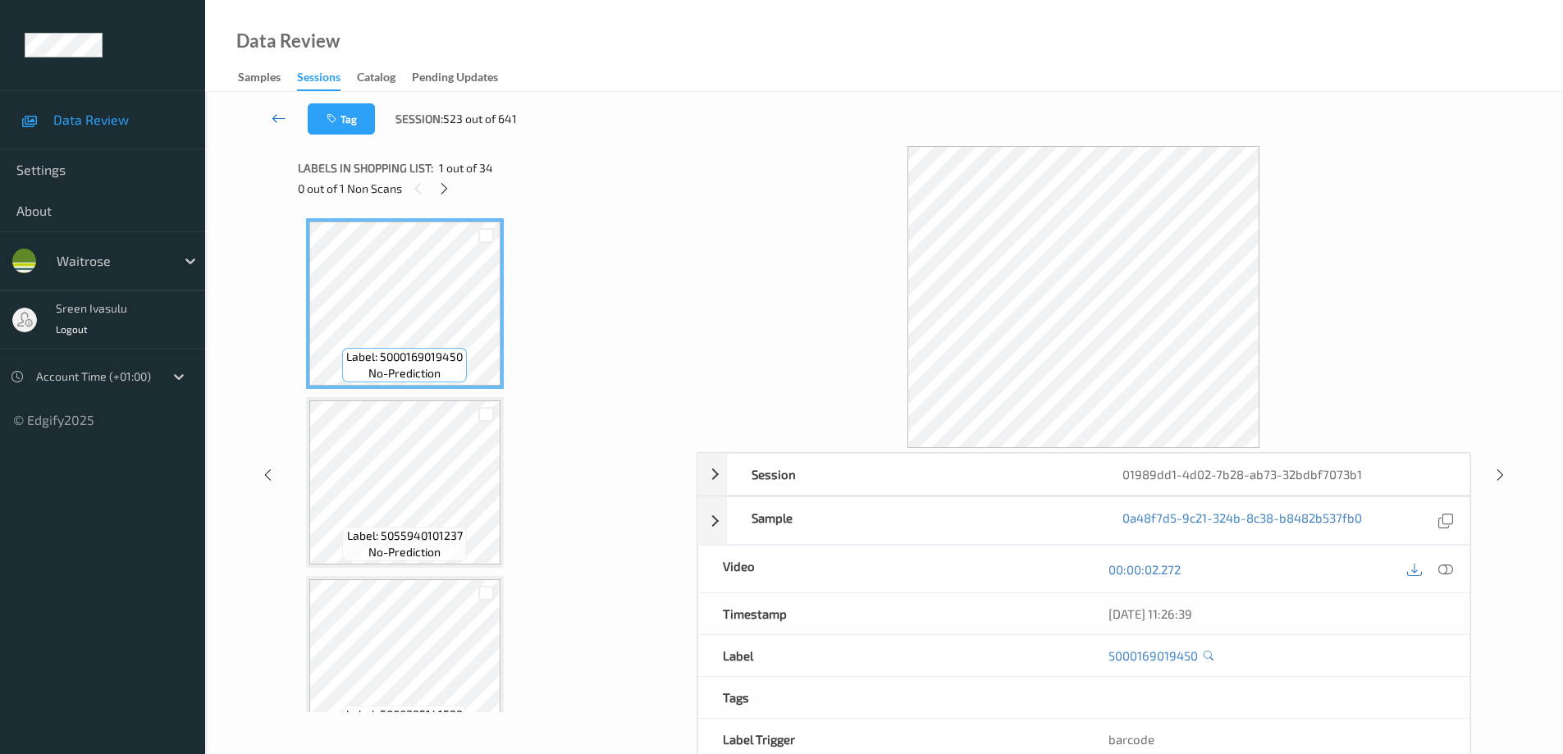
click at [278, 121] on icon at bounding box center [279, 118] width 15 height 16
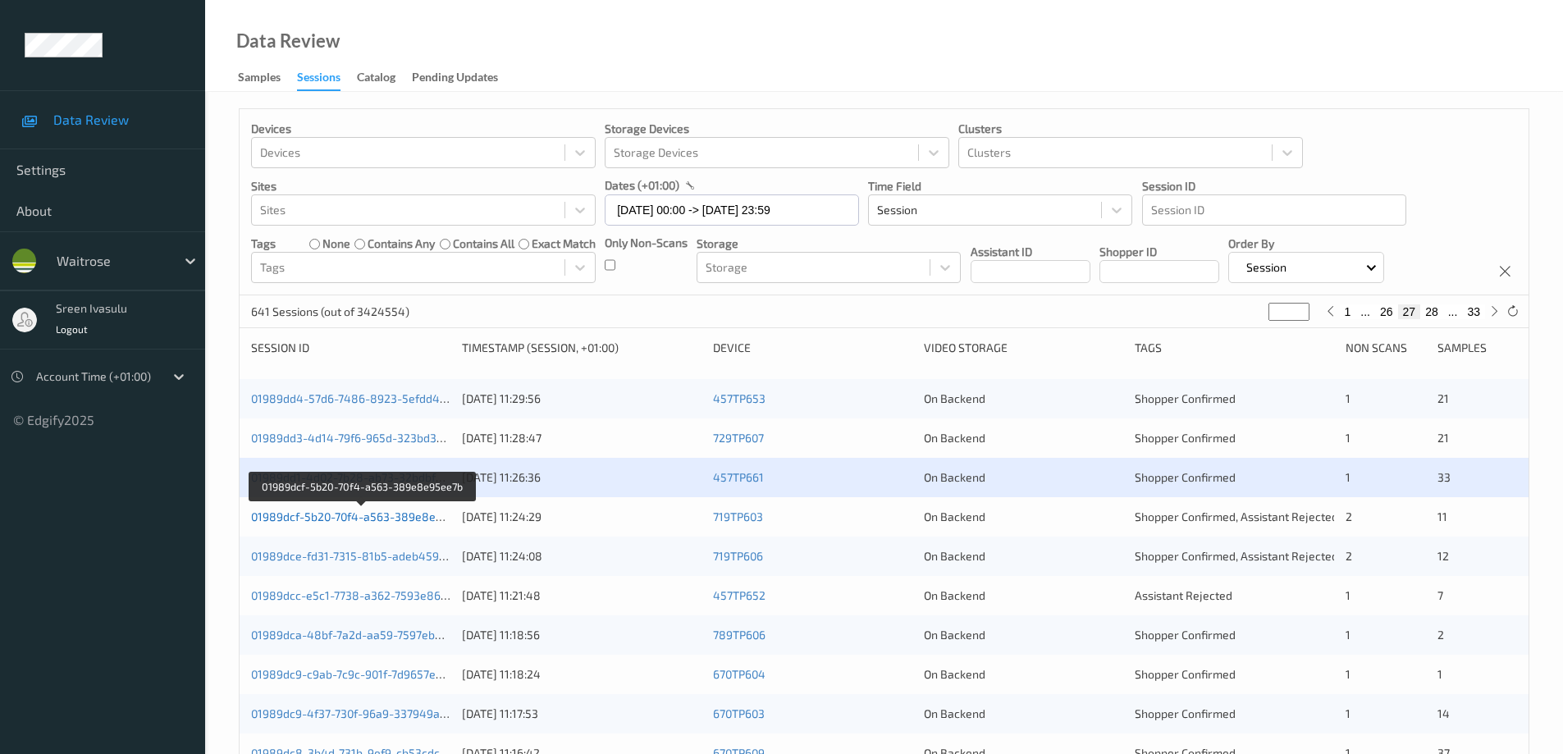
click at [425, 517] on link "01989dcf-5b20-70f4-a563-389e8e95ee7b" at bounding box center [362, 517] width 223 height 14
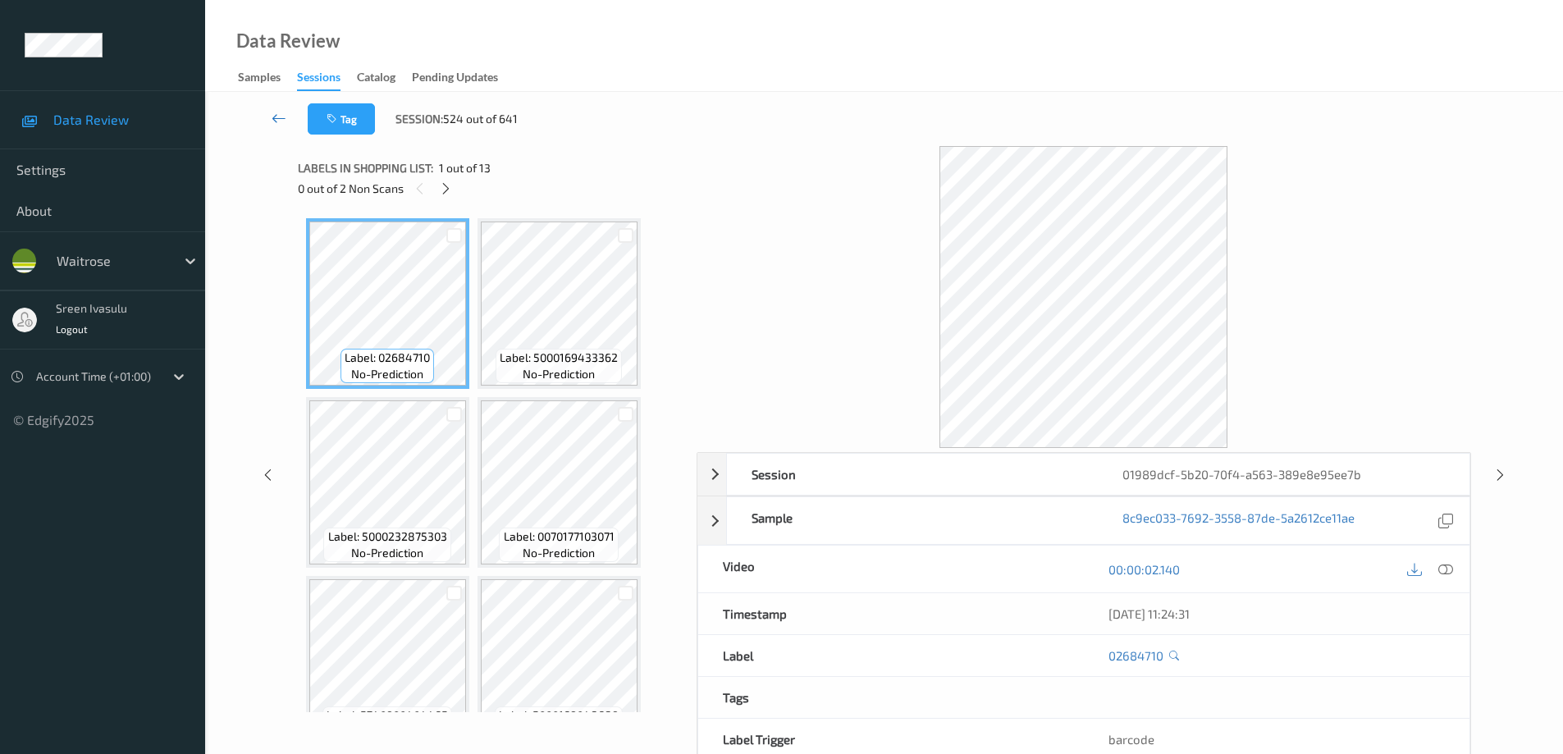
click at [277, 117] on icon at bounding box center [279, 118] width 15 height 16
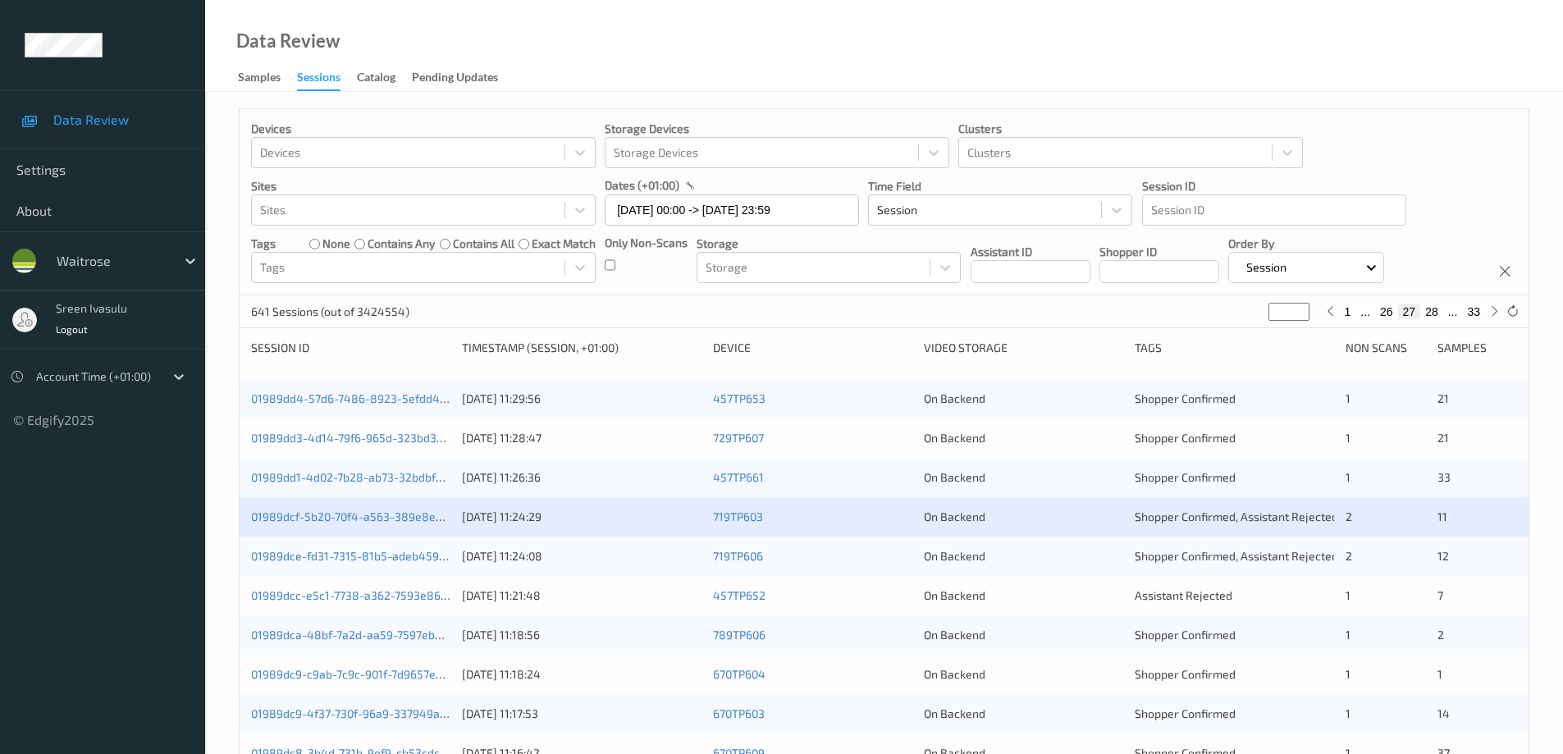
scroll to position [328, 0]
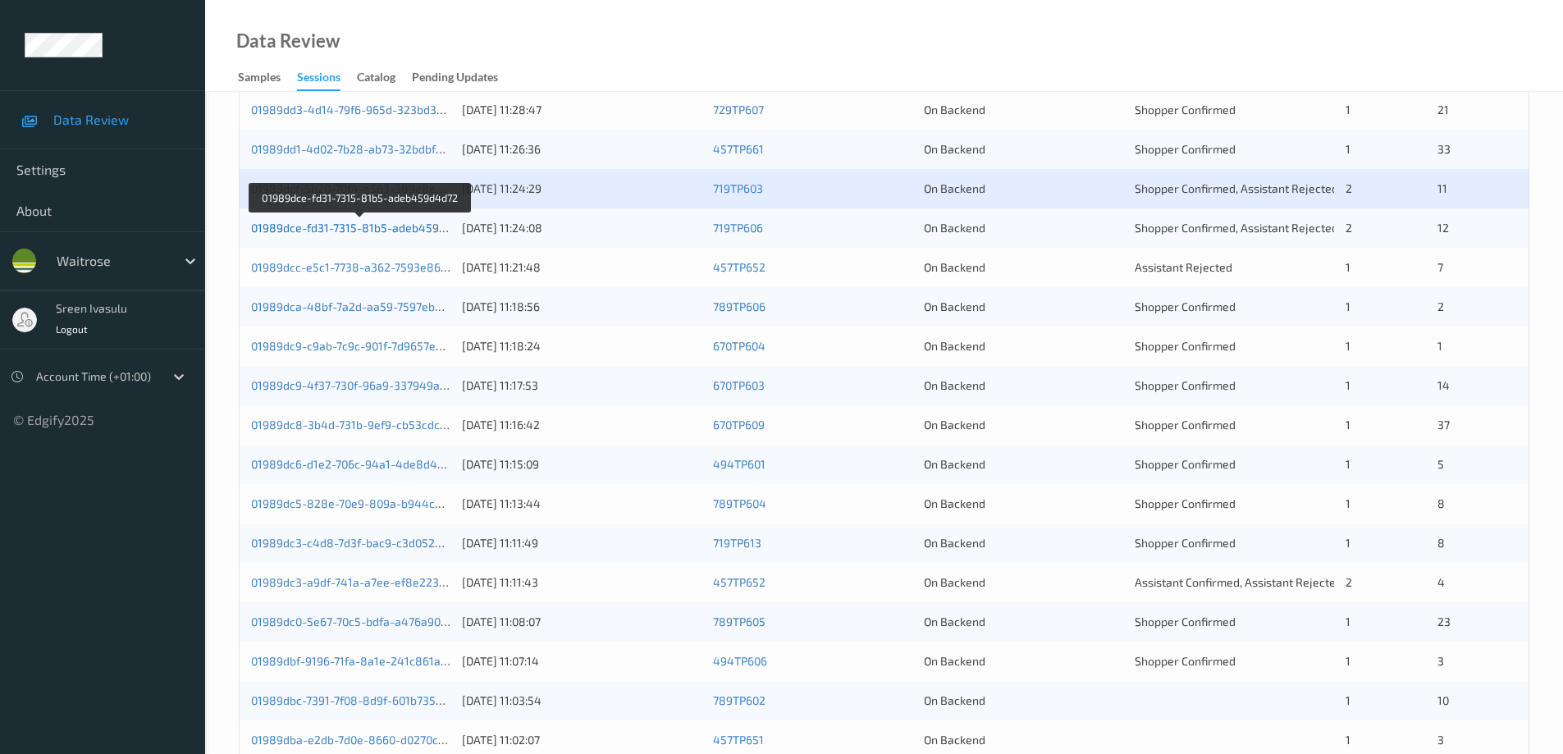
click at [400, 231] on link "01989dce-fd31-7315-81b5-adeb459d4d72" at bounding box center [361, 228] width 221 height 14
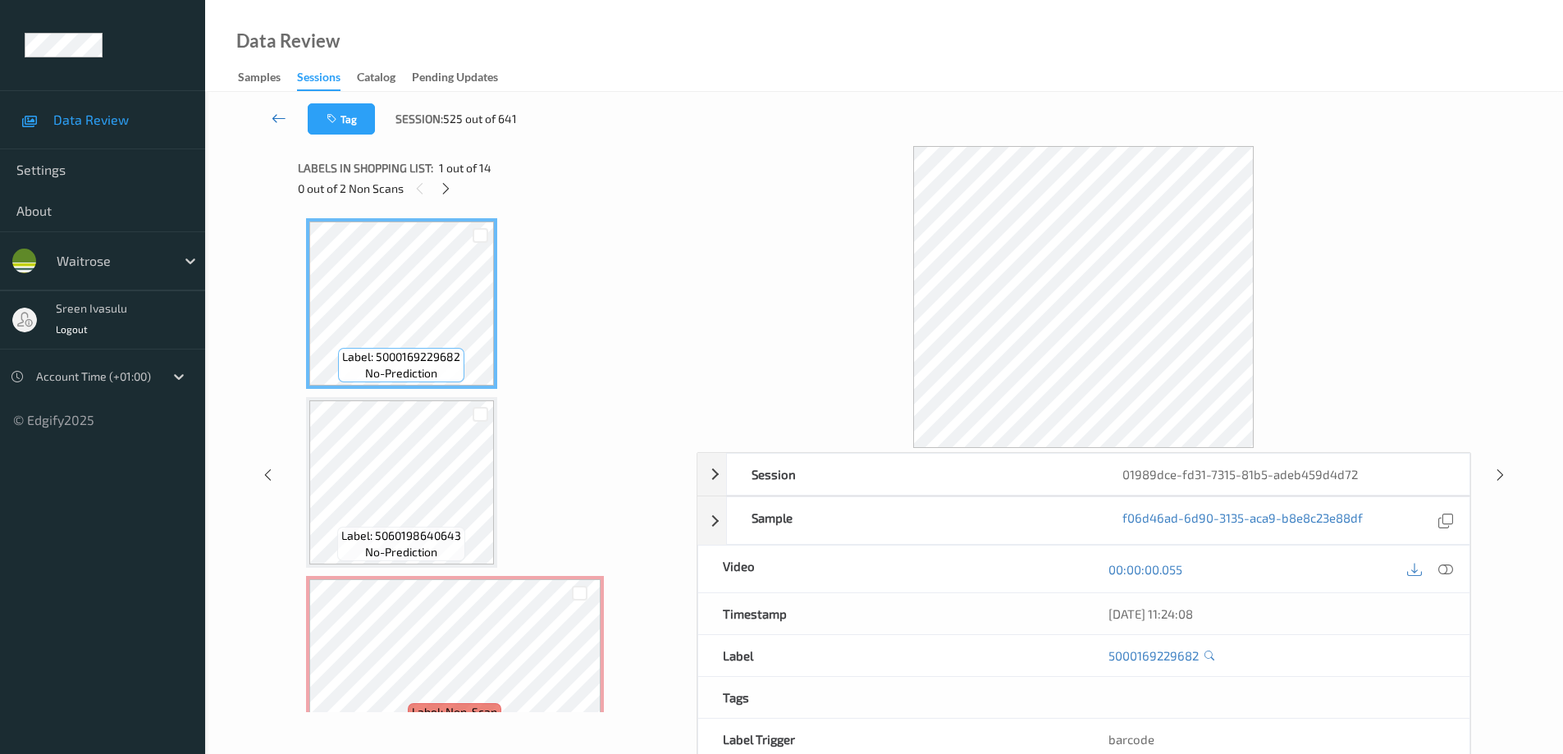
click at [287, 117] on link at bounding box center [278, 118] width 57 height 31
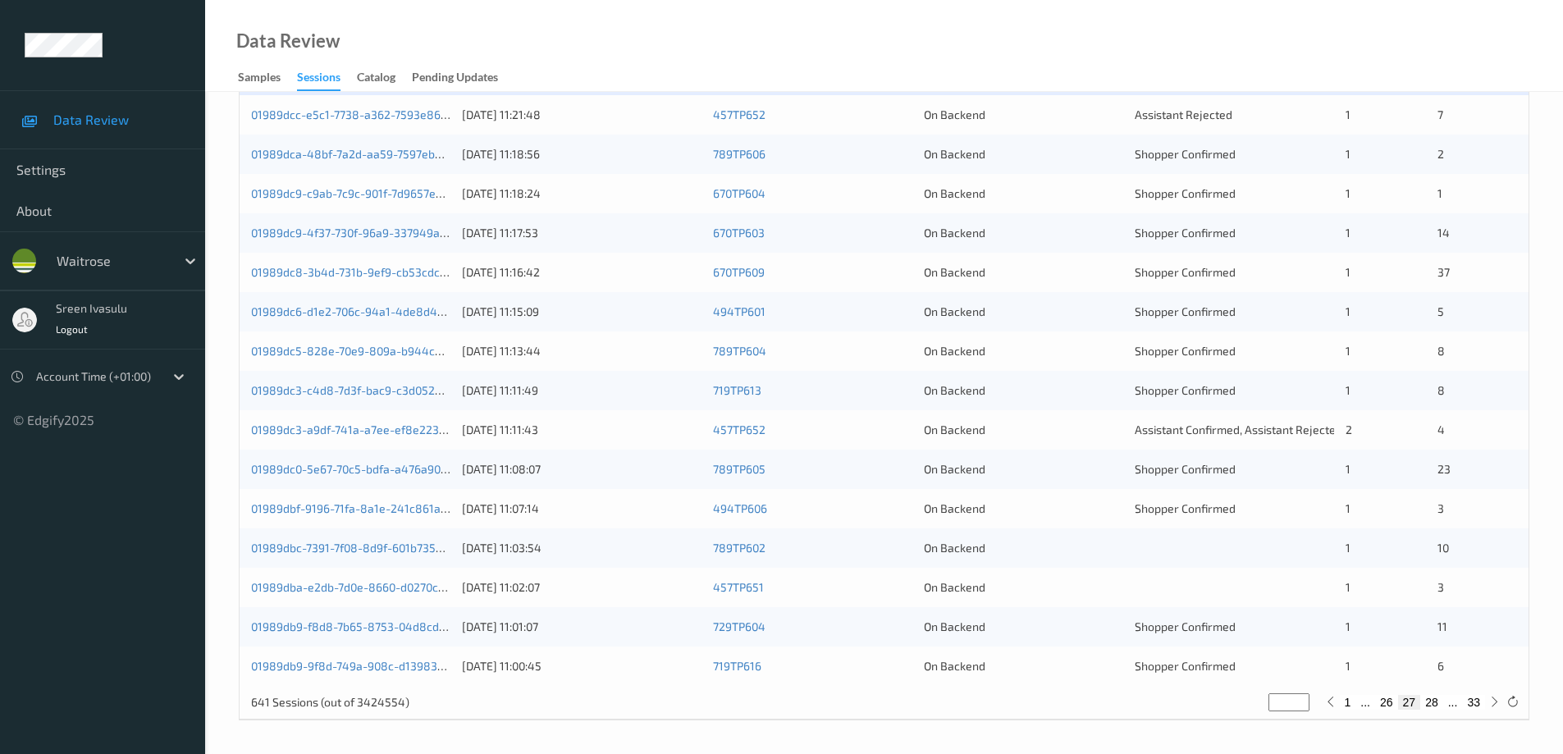
scroll to position [153, 0]
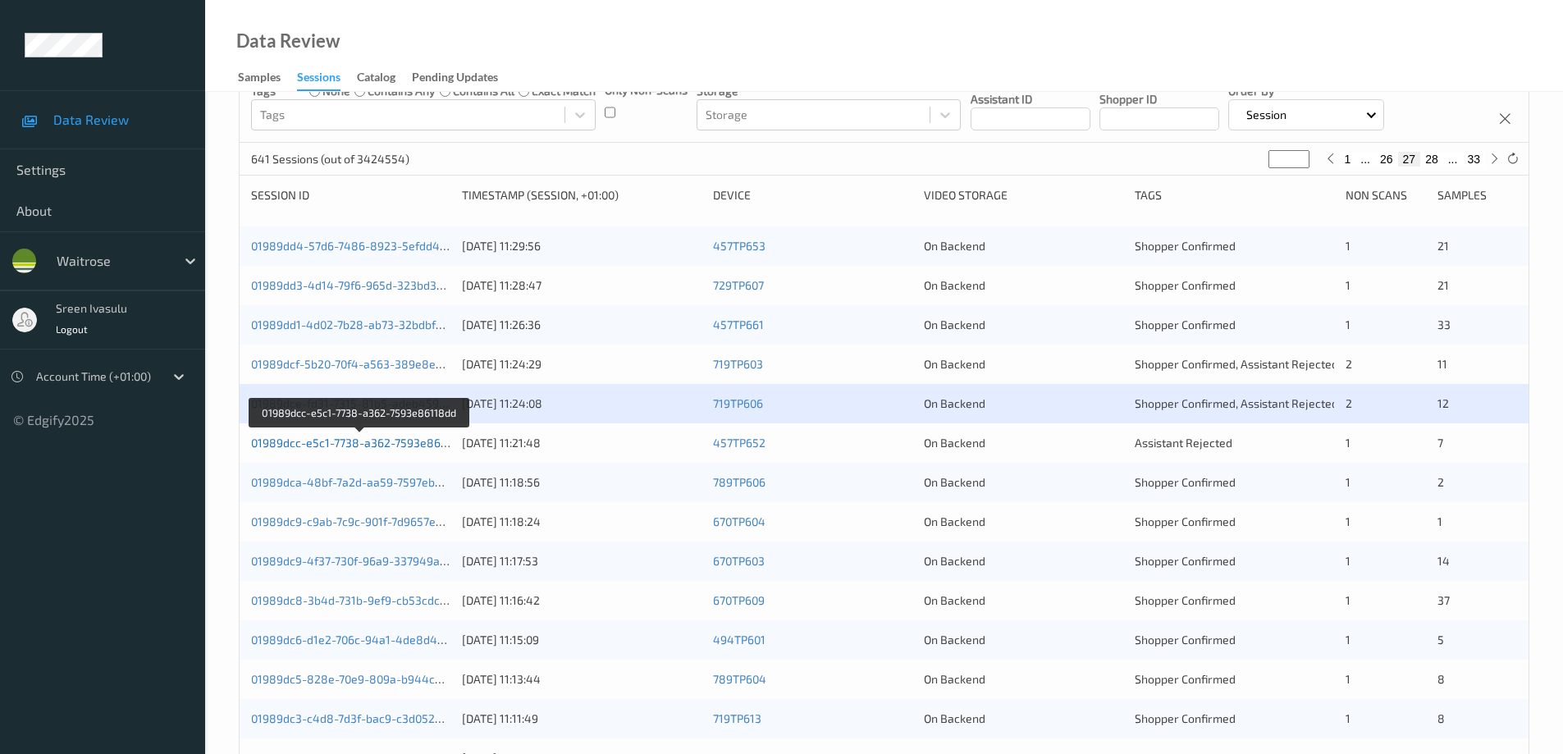
click at [432, 445] on link "01989dcc-e5c1-7738-a362-7593e86118dd" at bounding box center [361, 443] width 220 height 14
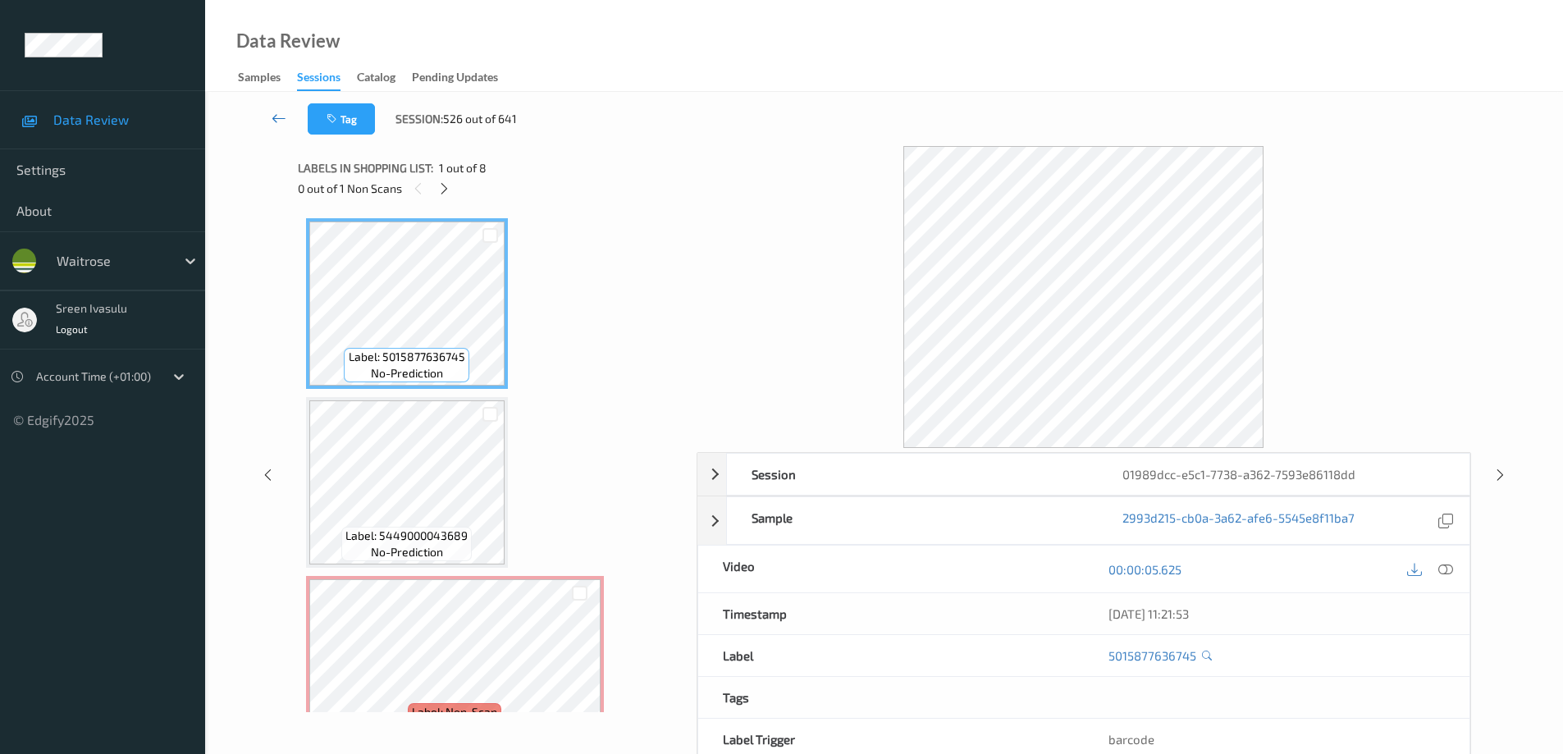
click at [277, 117] on icon at bounding box center [279, 118] width 15 height 16
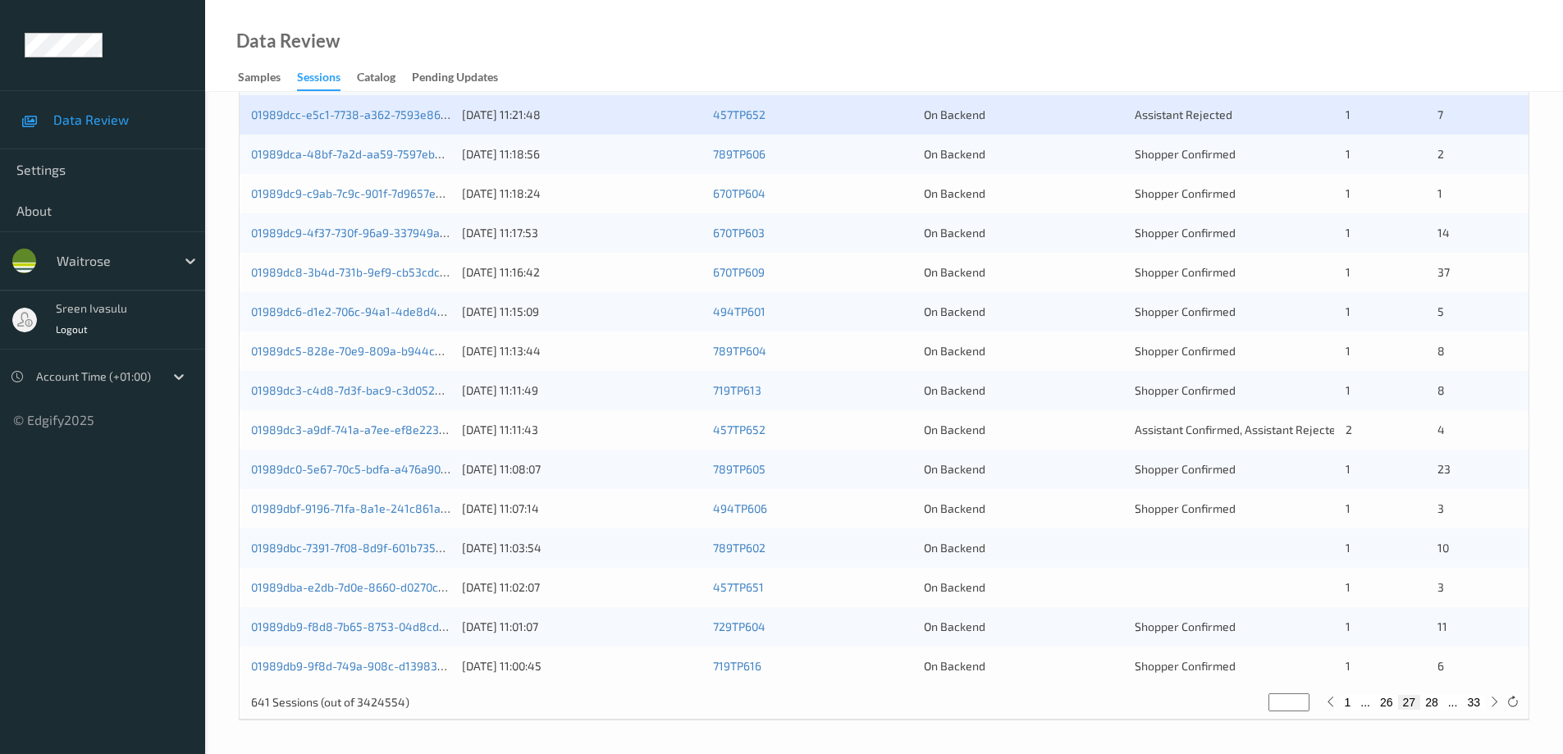
scroll to position [153, 0]
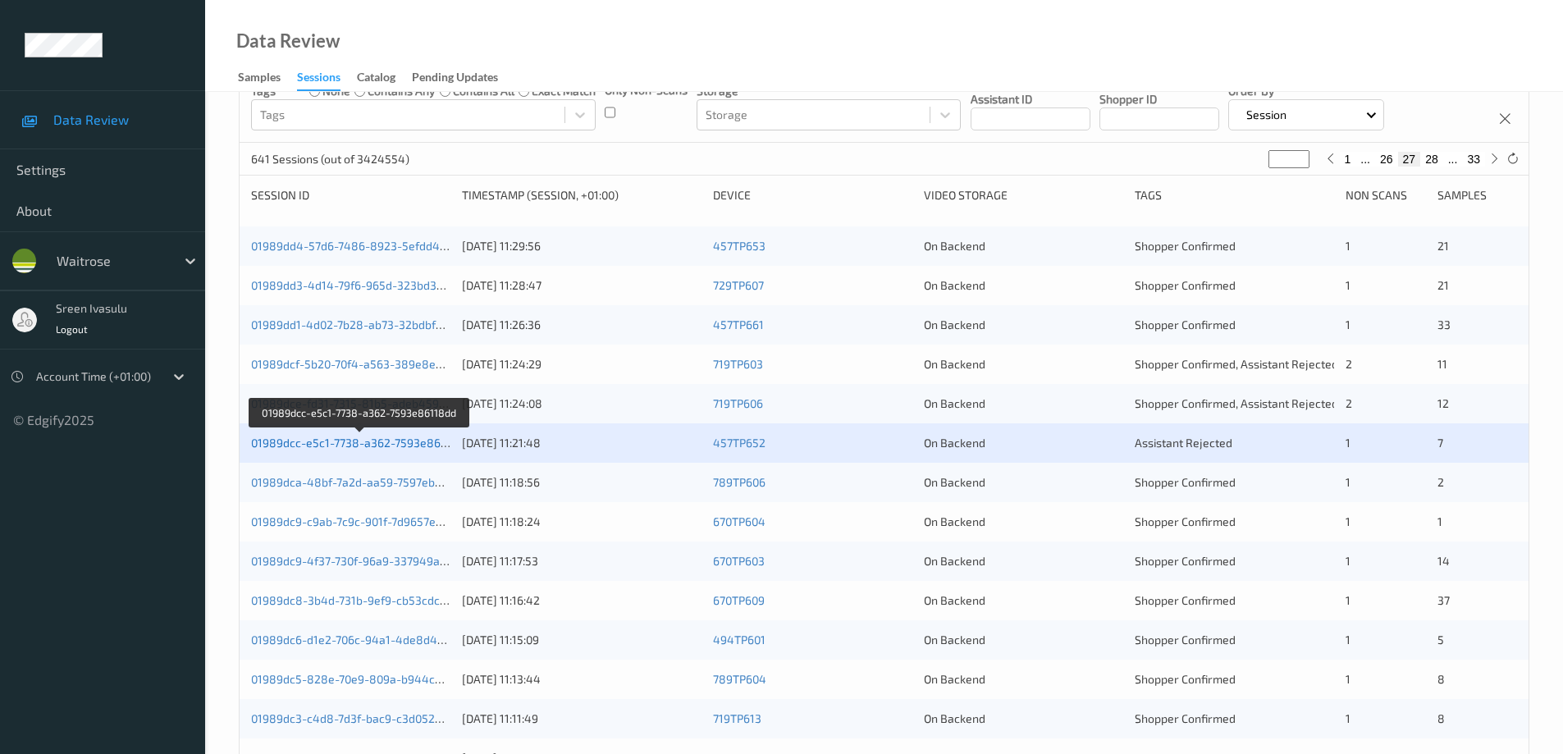
click at [404, 439] on link "01989dcc-e5c1-7738-a362-7593e86118dd" at bounding box center [361, 443] width 220 height 14
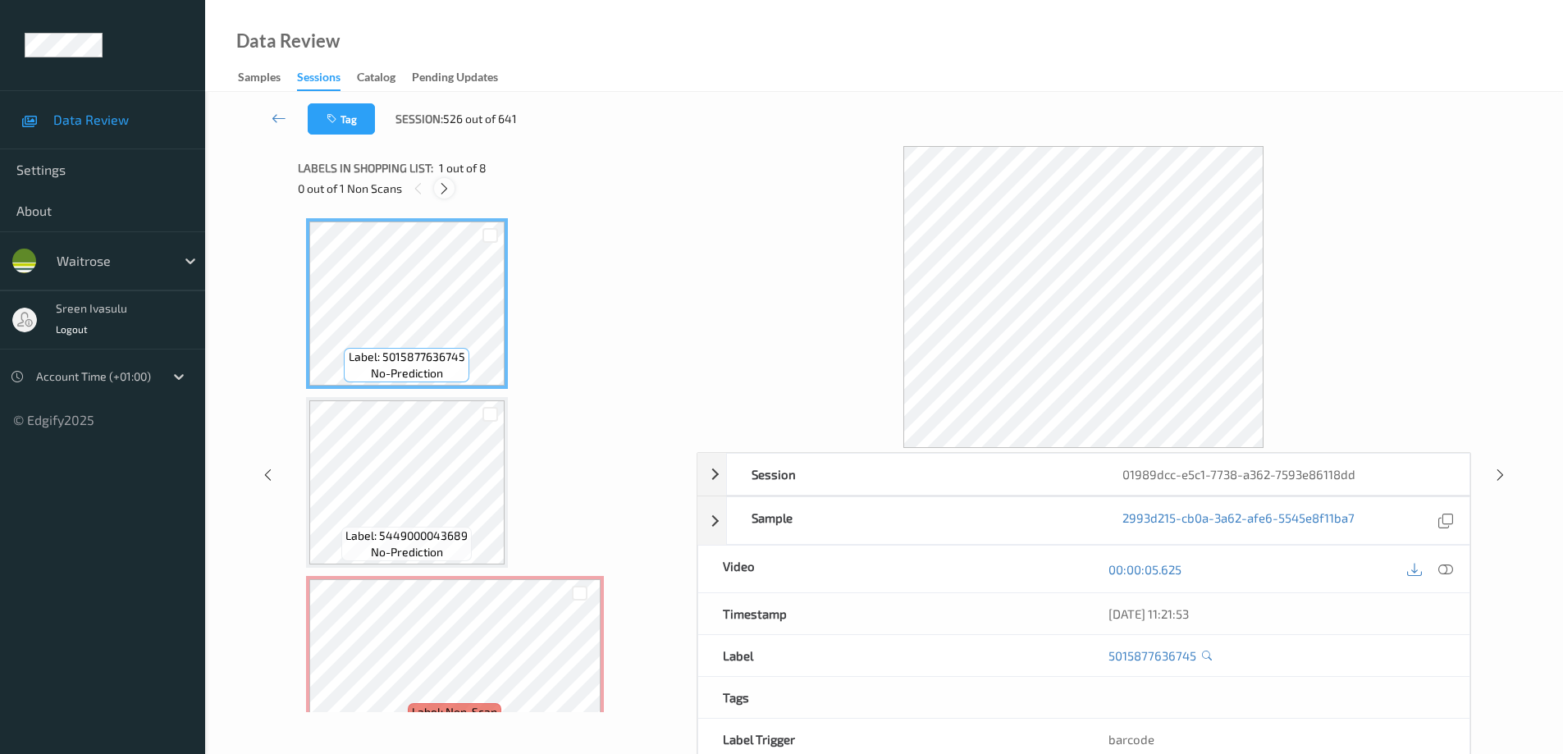
click at [447, 188] on icon at bounding box center [444, 188] width 14 height 15
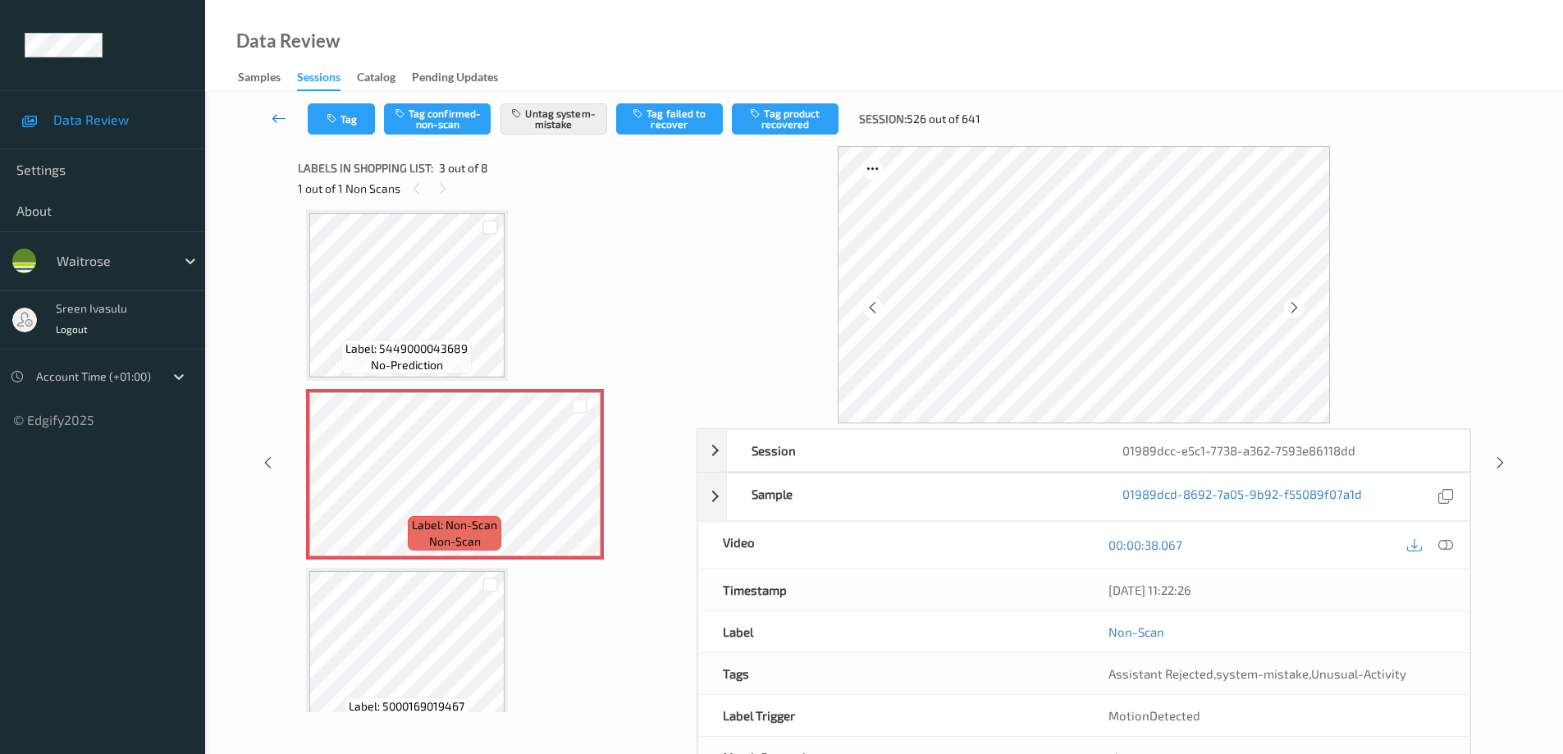
click at [277, 110] on icon at bounding box center [279, 118] width 15 height 16
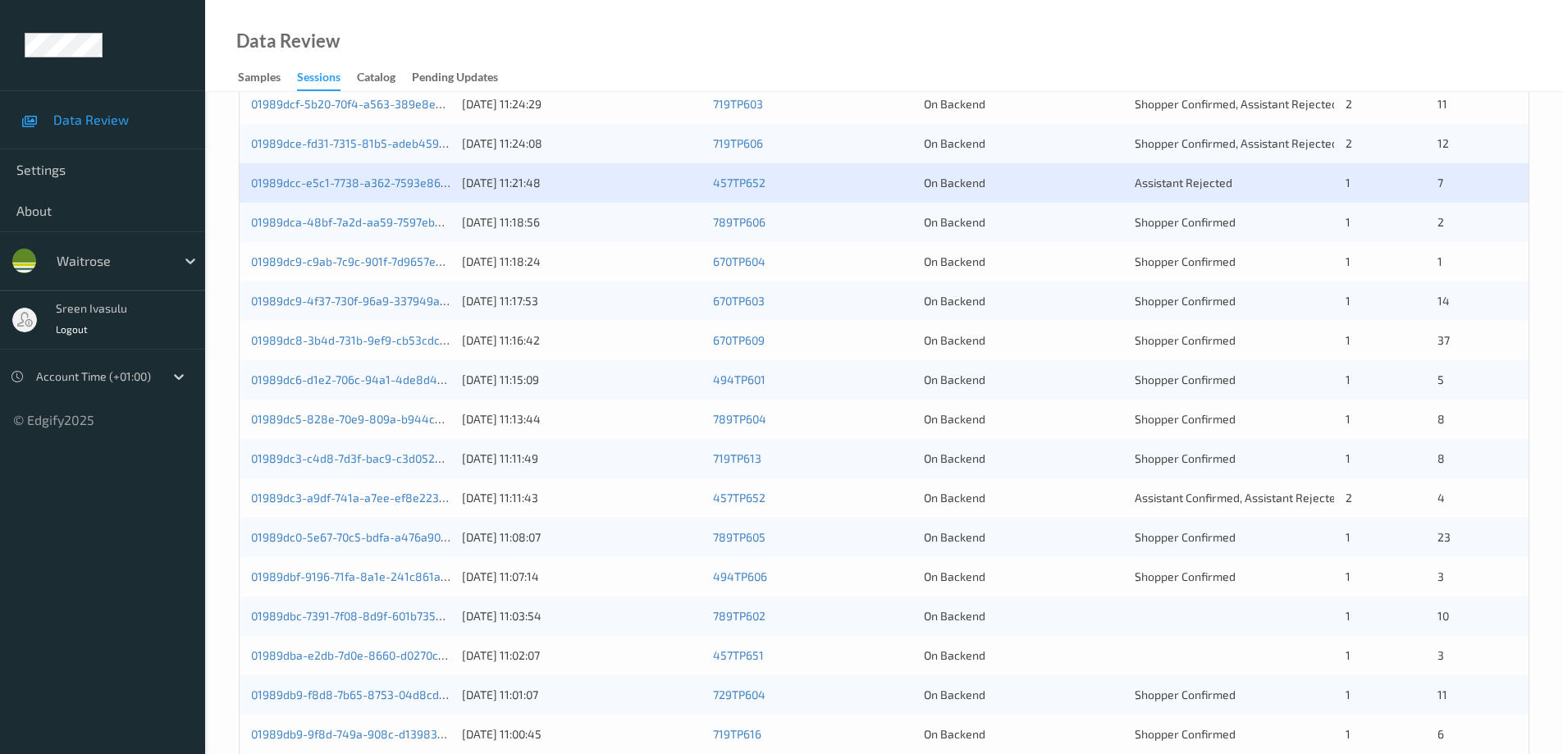
scroll to position [481, 0]
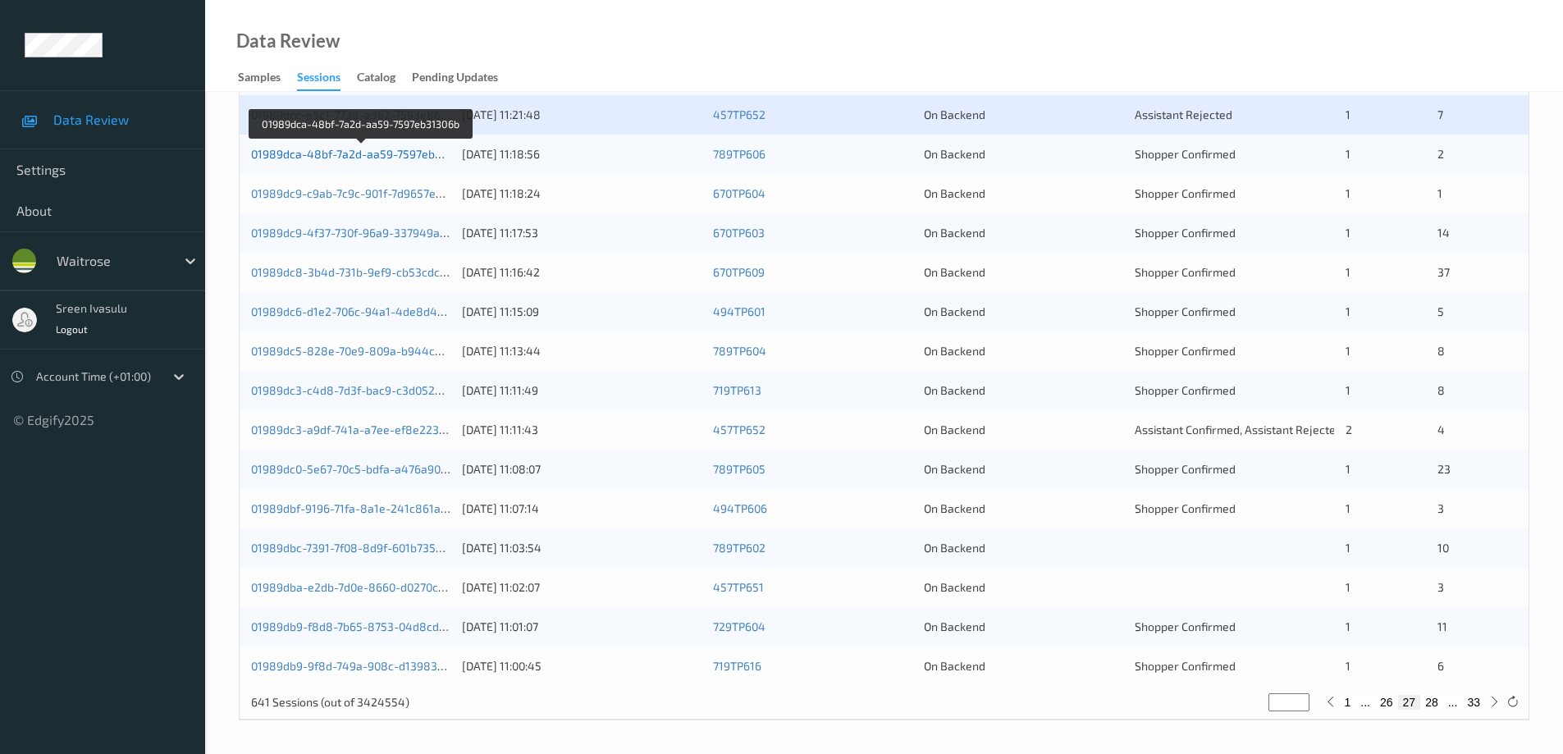
click at [439, 154] on link "01989dca-48bf-7a2d-aa59-7597eb31306b" at bounding box center [362, 154] width 222 height 14
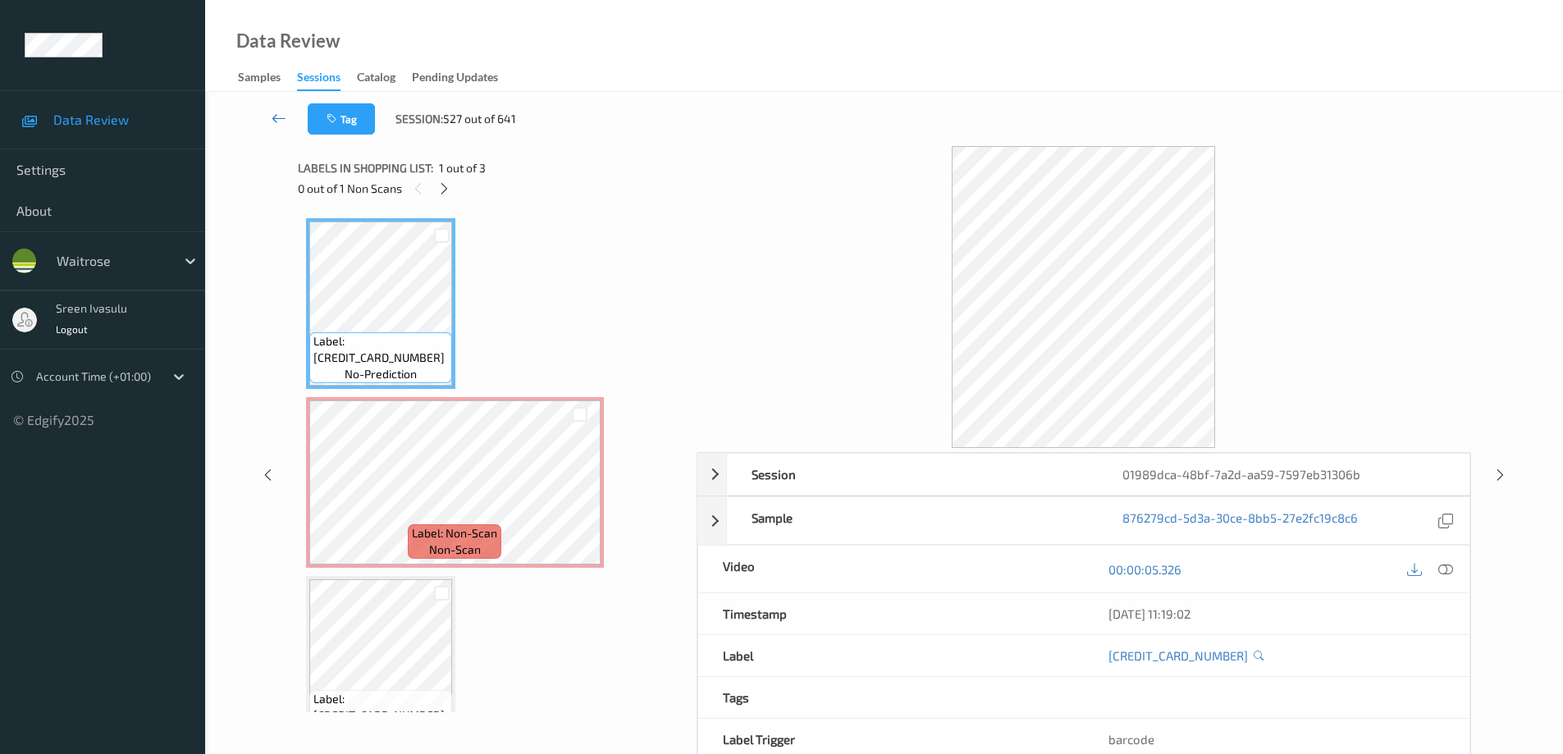
click at [268, 117] on link at bounding box center [278, 118] width 57 height 31
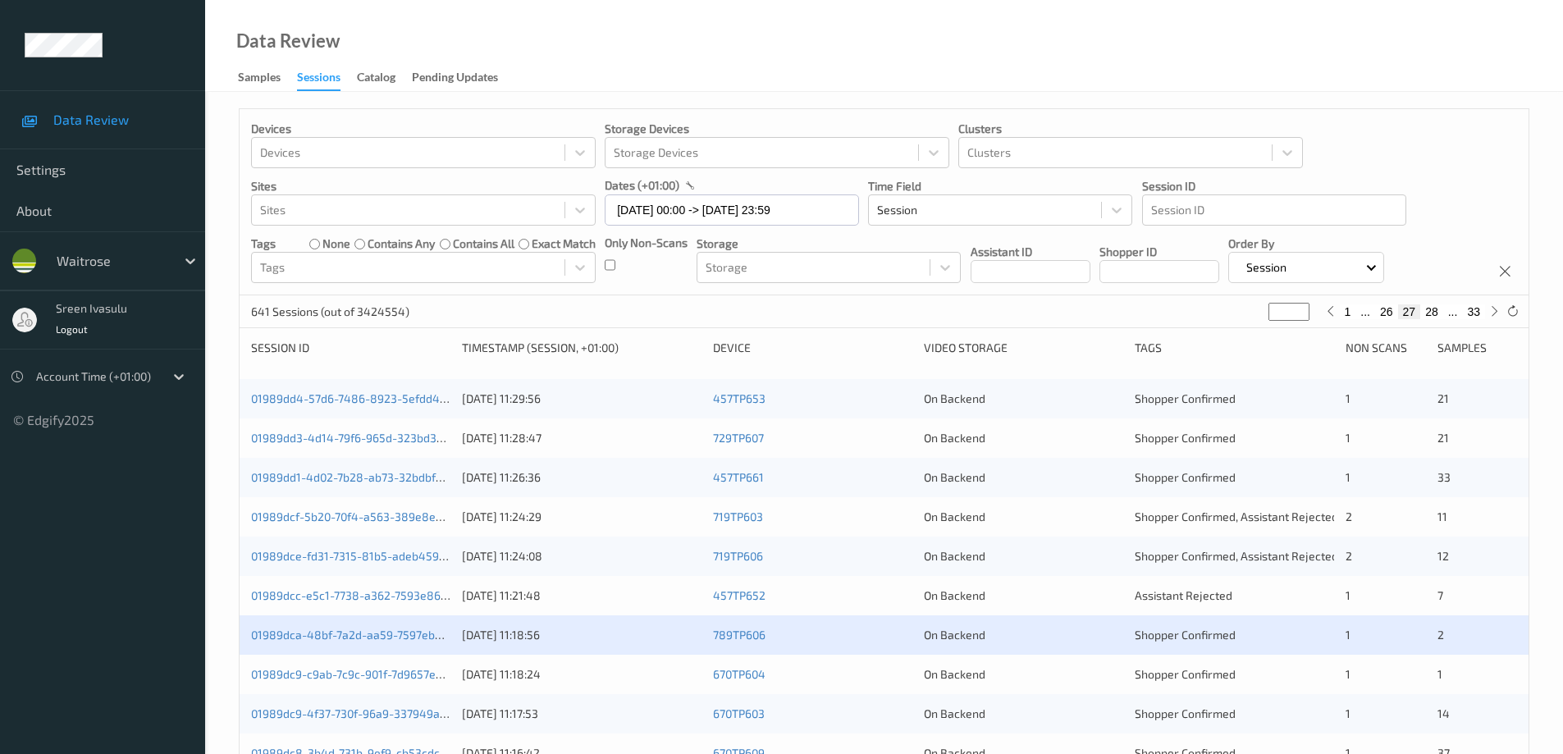
scroll to position [481, 0]
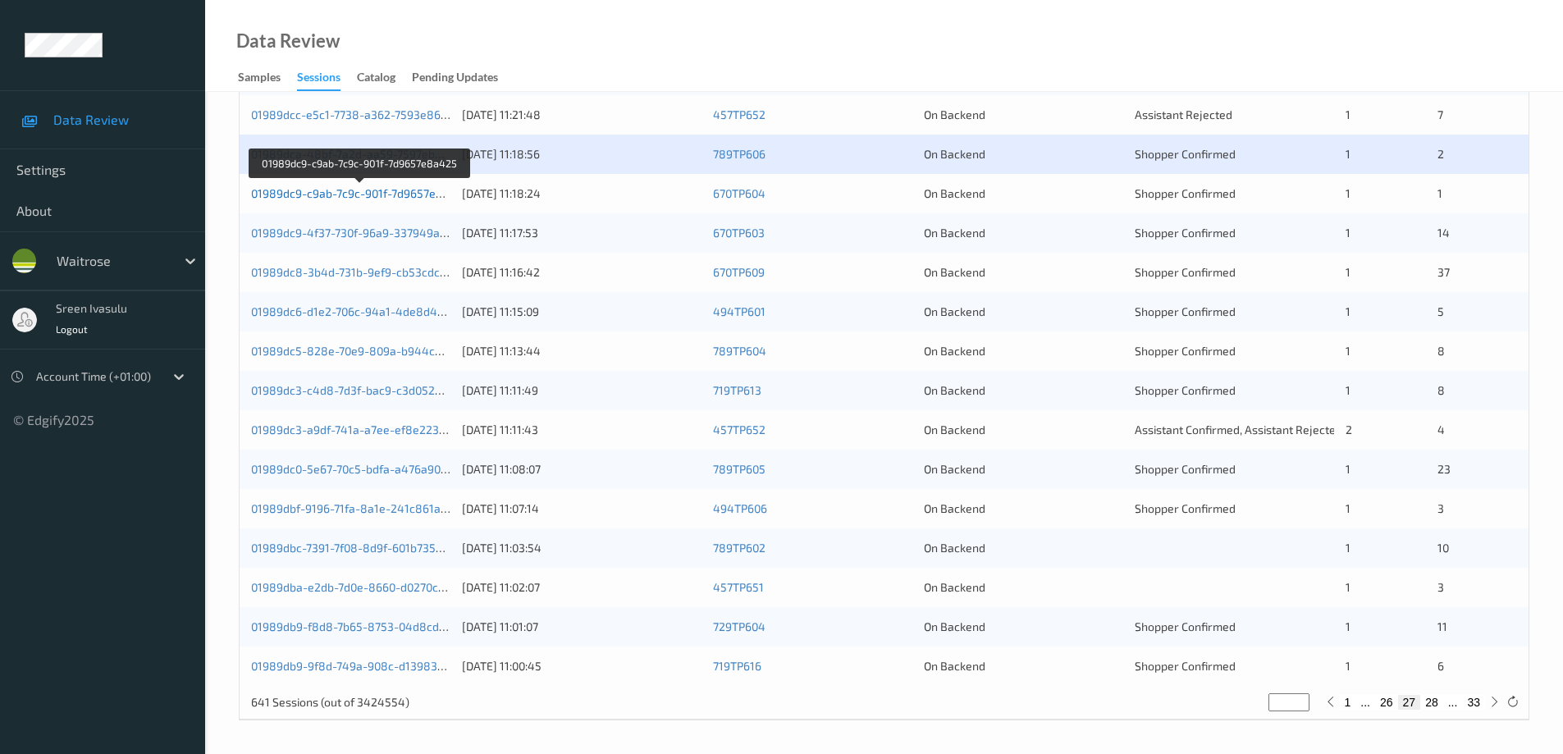
click at [430, 190] on link "01989dc9-c9ab-7c9c-901f-7d9657e8a425" at bounding box center [360, 193] width 219 height 14
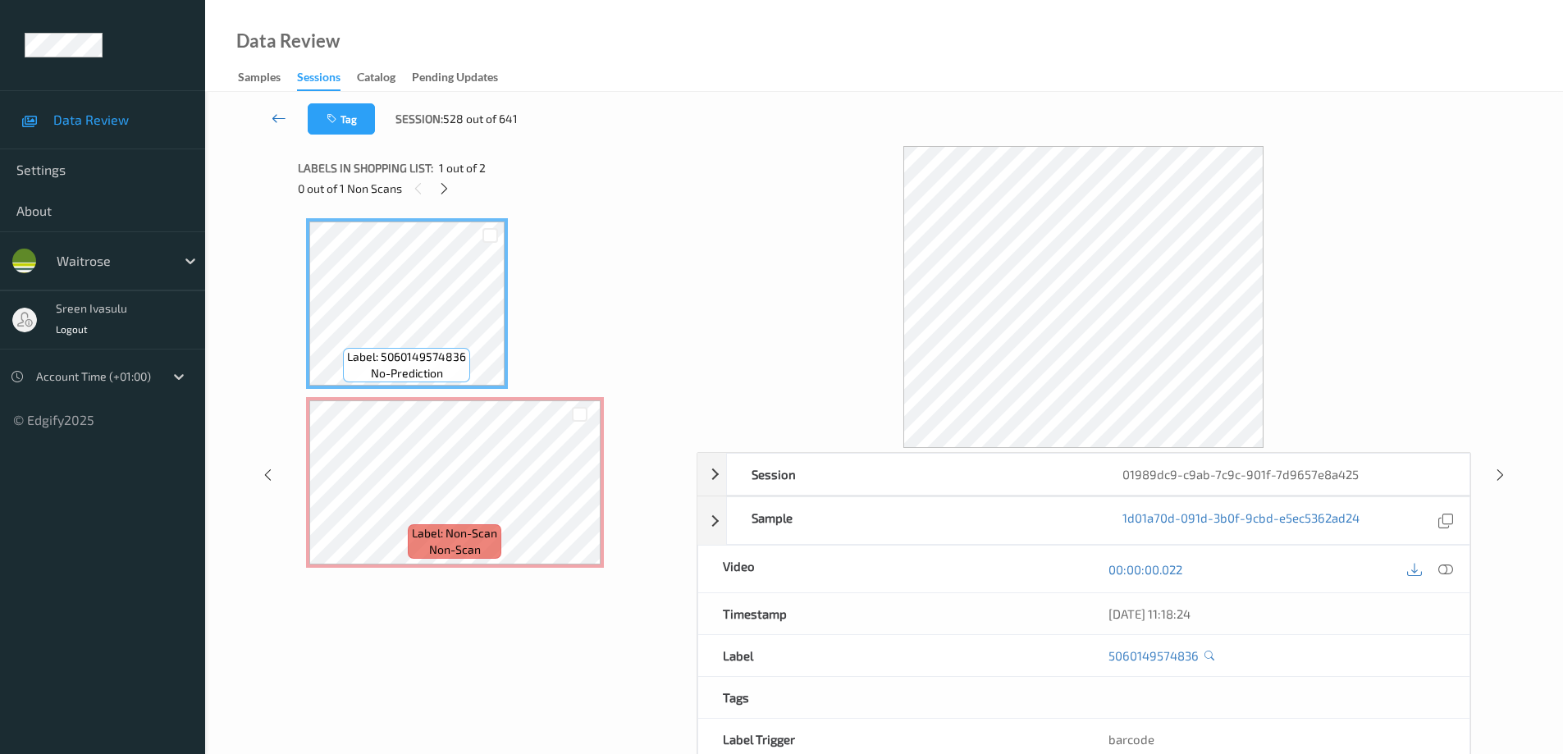
click at [279, 117] on icon at bounding box center [279, 118] width 15 height 16
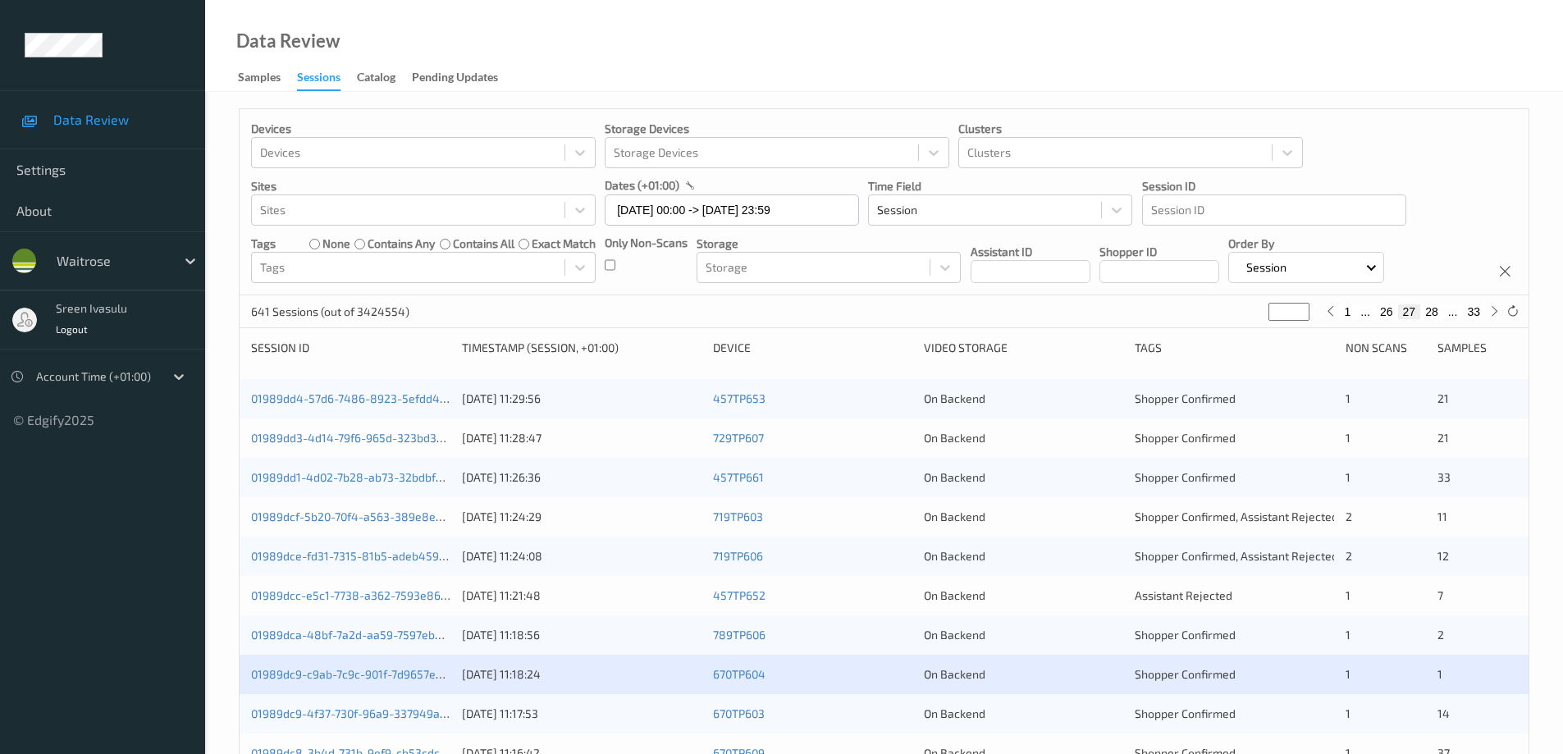
scroll to position [481, 0]
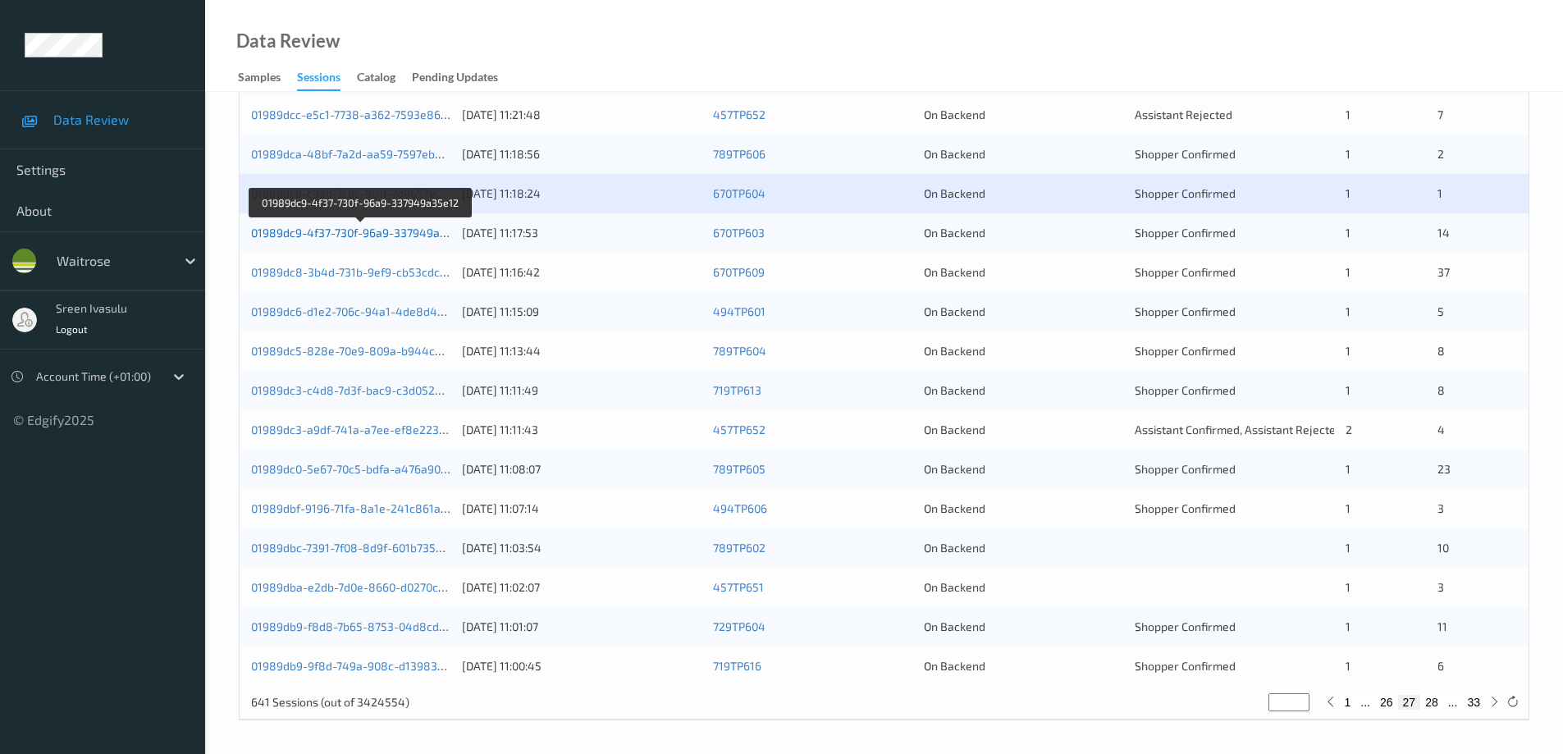
click at [411, 233] on link "01989dc9-4f37-730f-96a9-337949a35e12" at bounding box center [361, 233] width 220 height 14
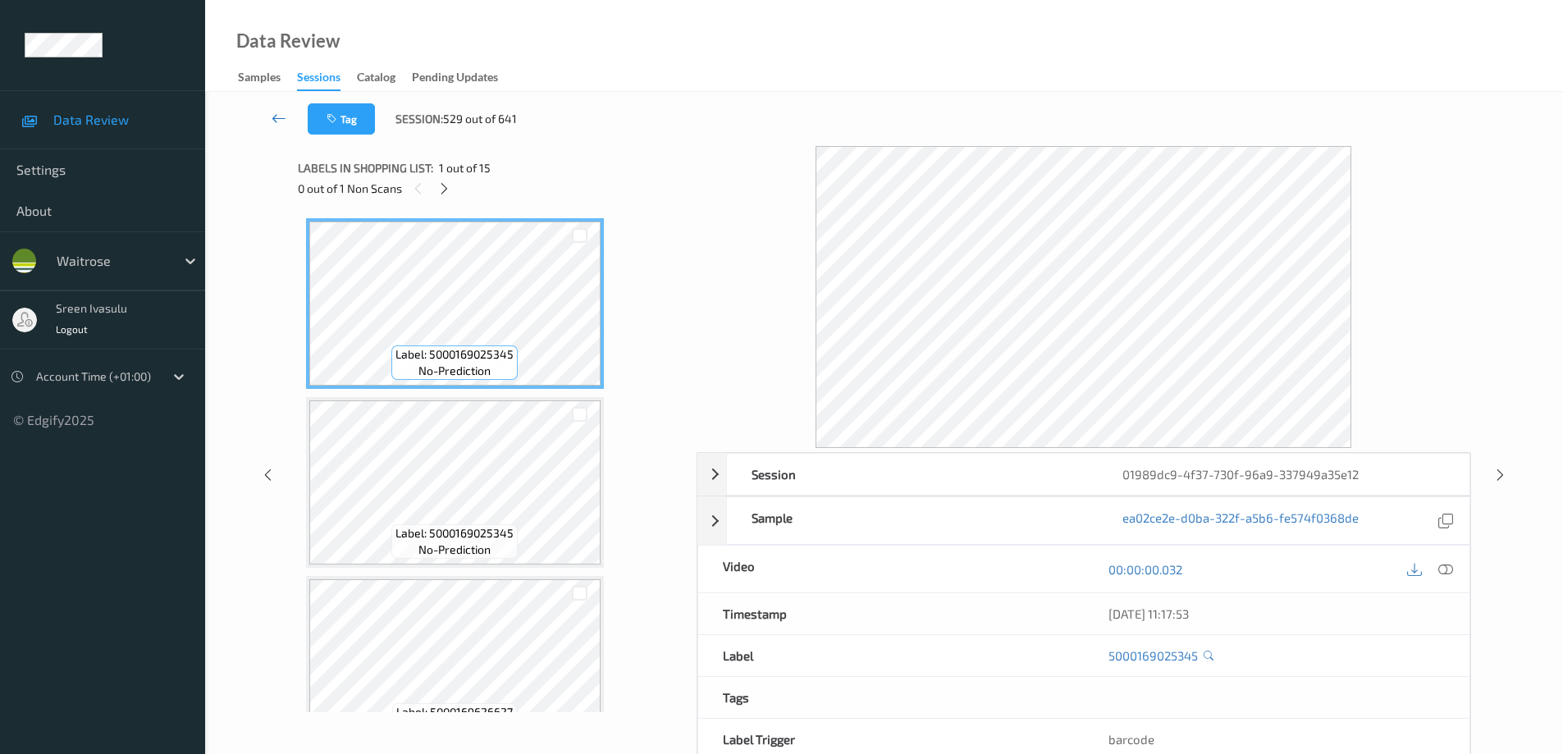
click at [279, 114] on icon at bounding box center [279, 118] width 15 height 16
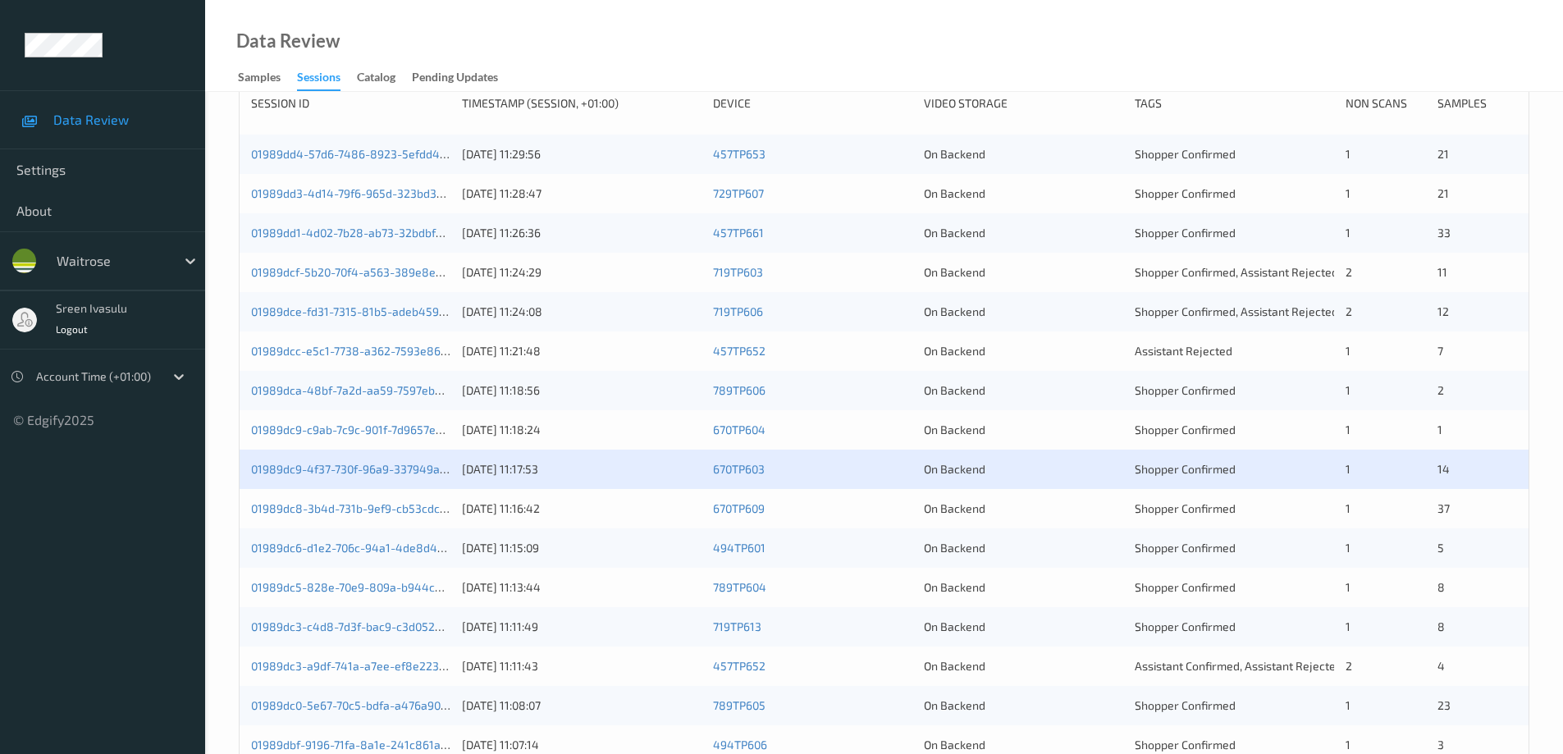
scroll to position [481, 0]
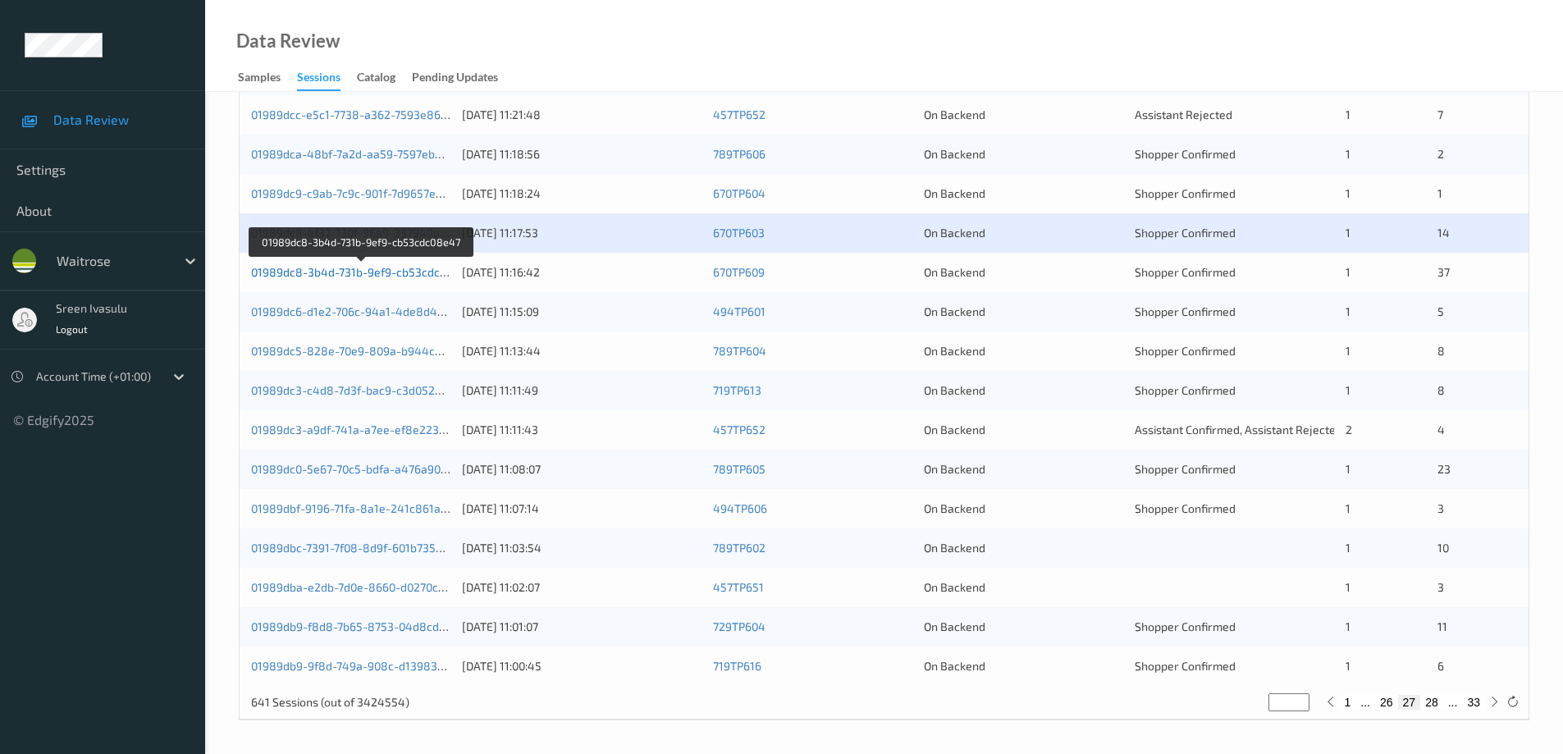
click at [399, 273] on link "01989dc8-3b4d-731b-9ef9-cb53cdc08e47" at bounding box center [362, 272] width 222 height 14
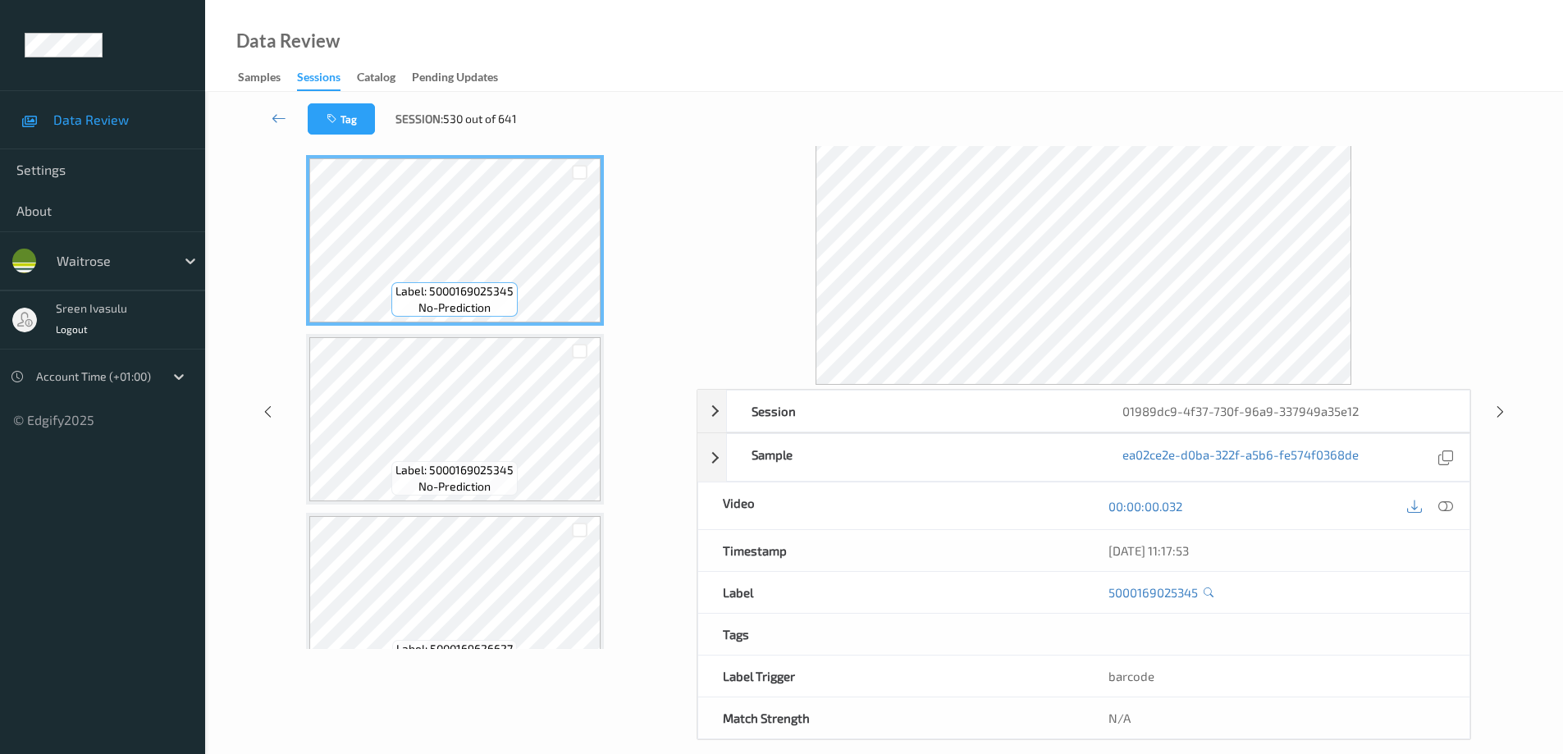
scroll to position [83, 0]
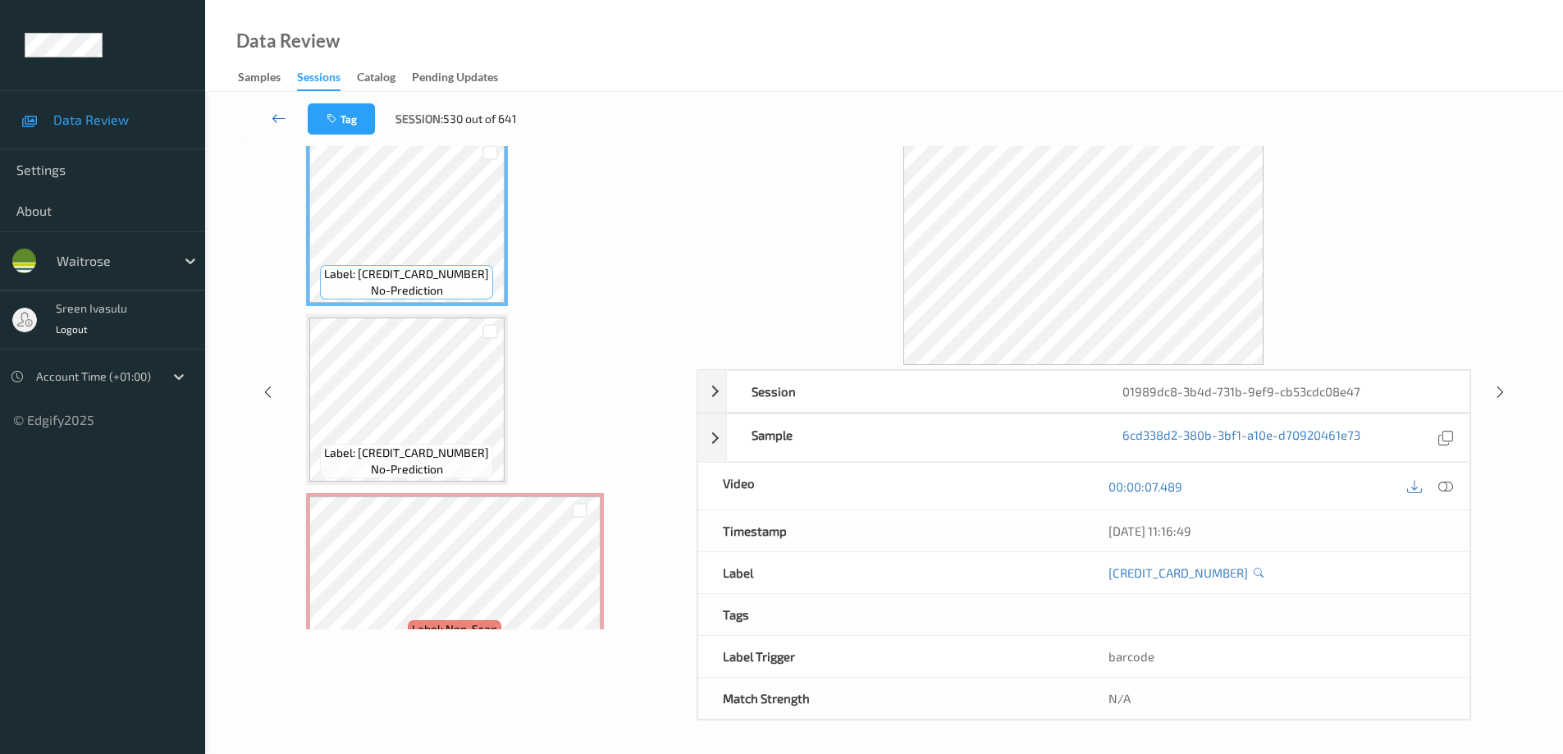
click at [279, 115] on icon at bounding box center [279, 118] width 15 height 16
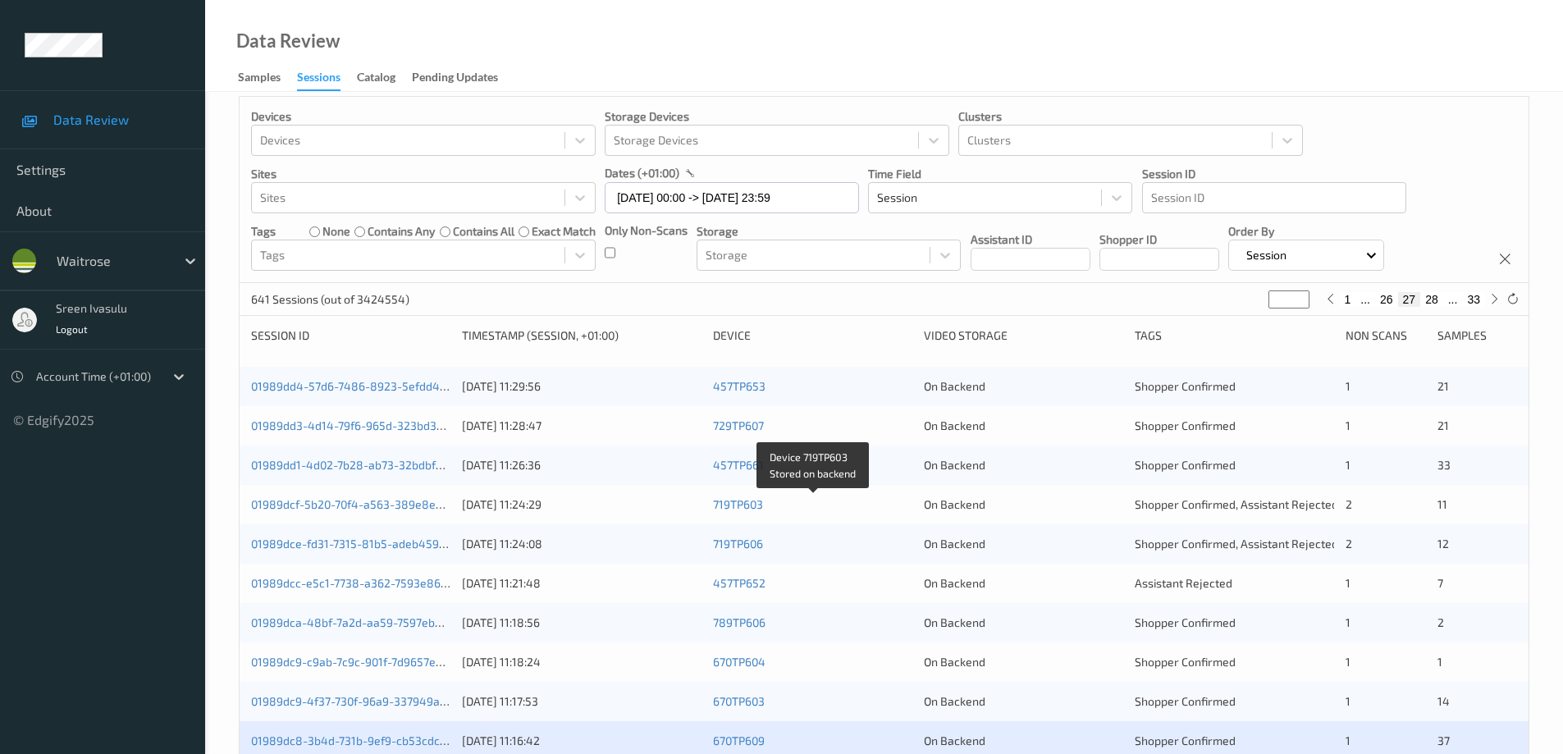
scroll to position [328, 0]
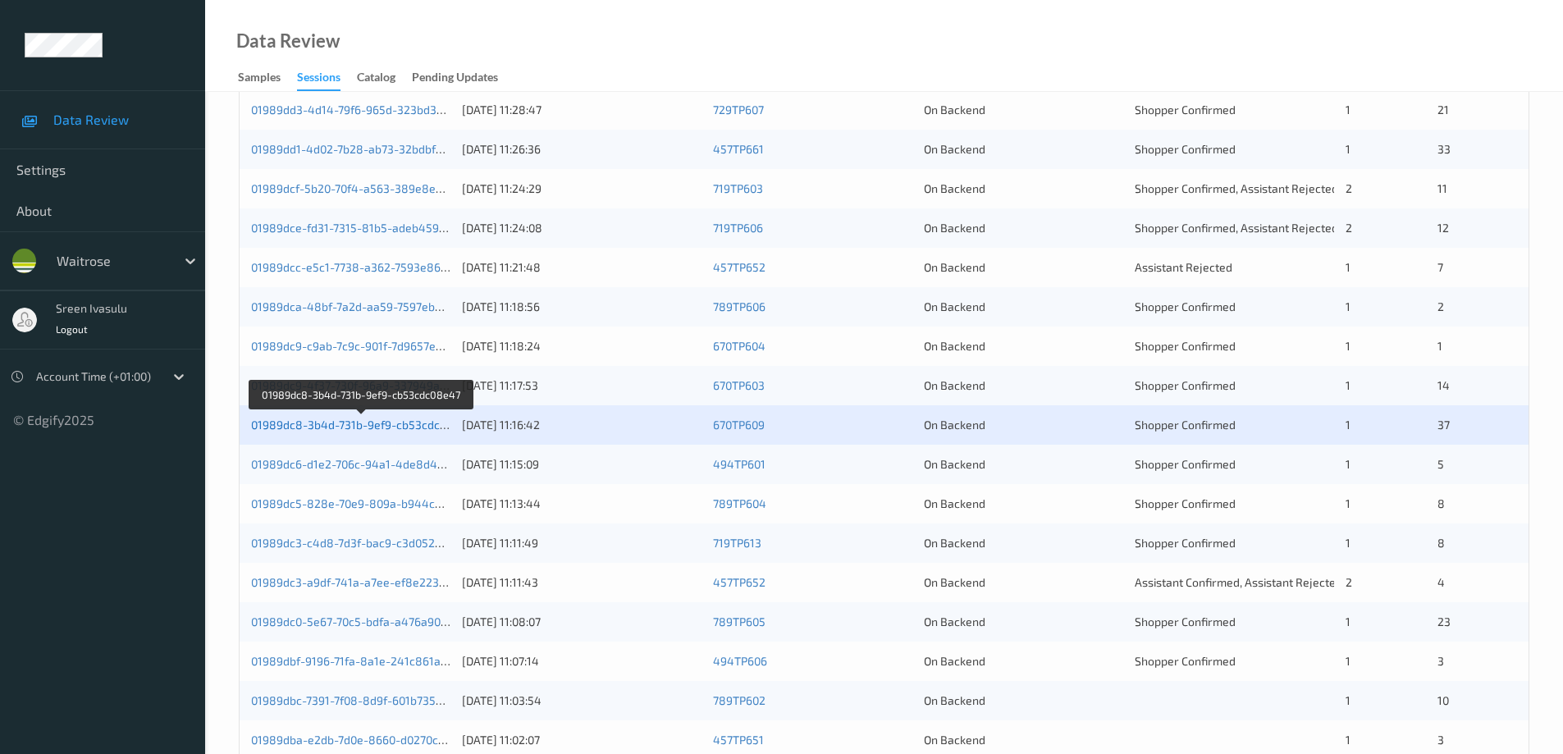
click at [410, 428] on link "01989dc8-3b4d-731b-9ef9-cb53cdc08e47" at bounding box center [362, 425] width 222 height 14
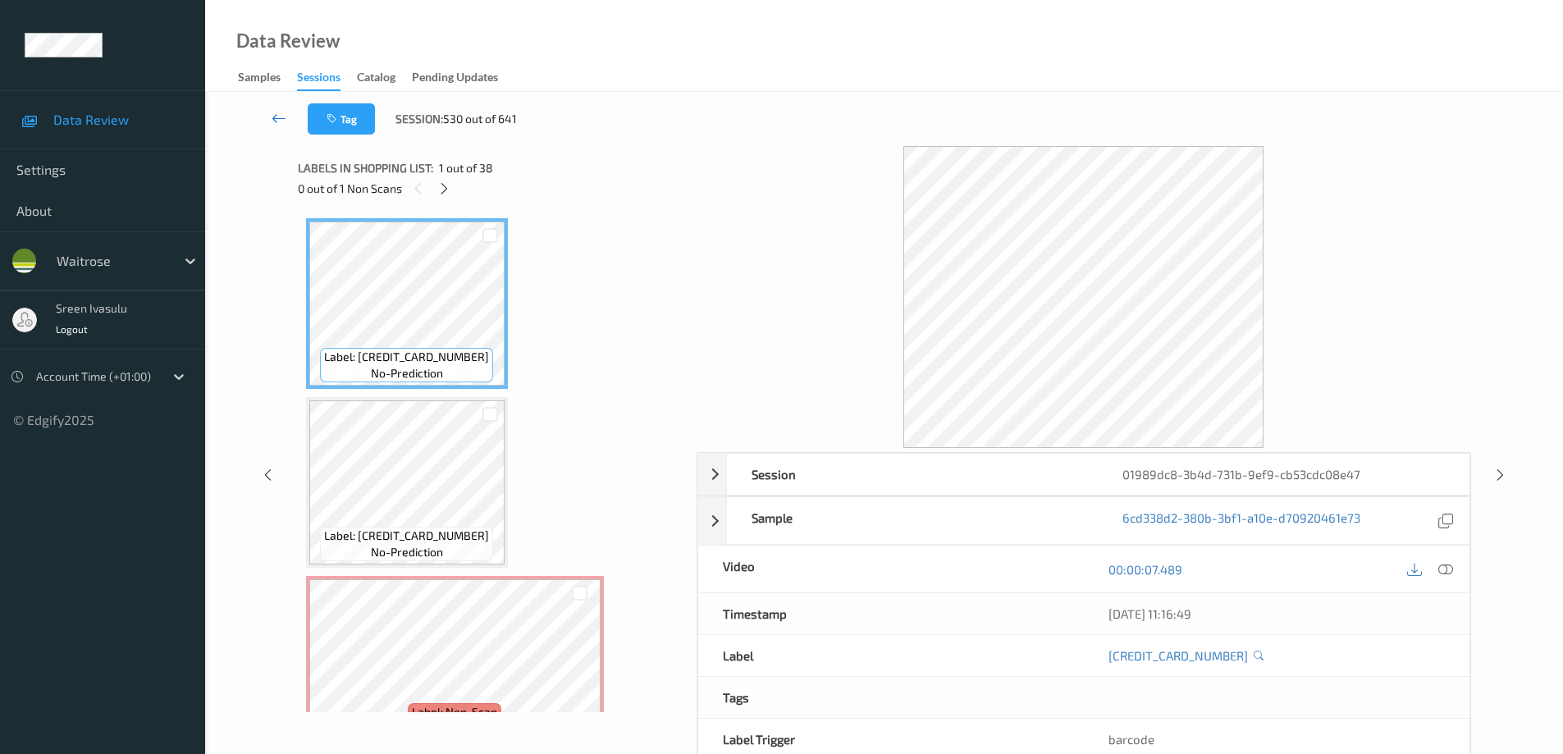
click at [297, 124] on link at bounding box center [278, 118] width 57 height 31
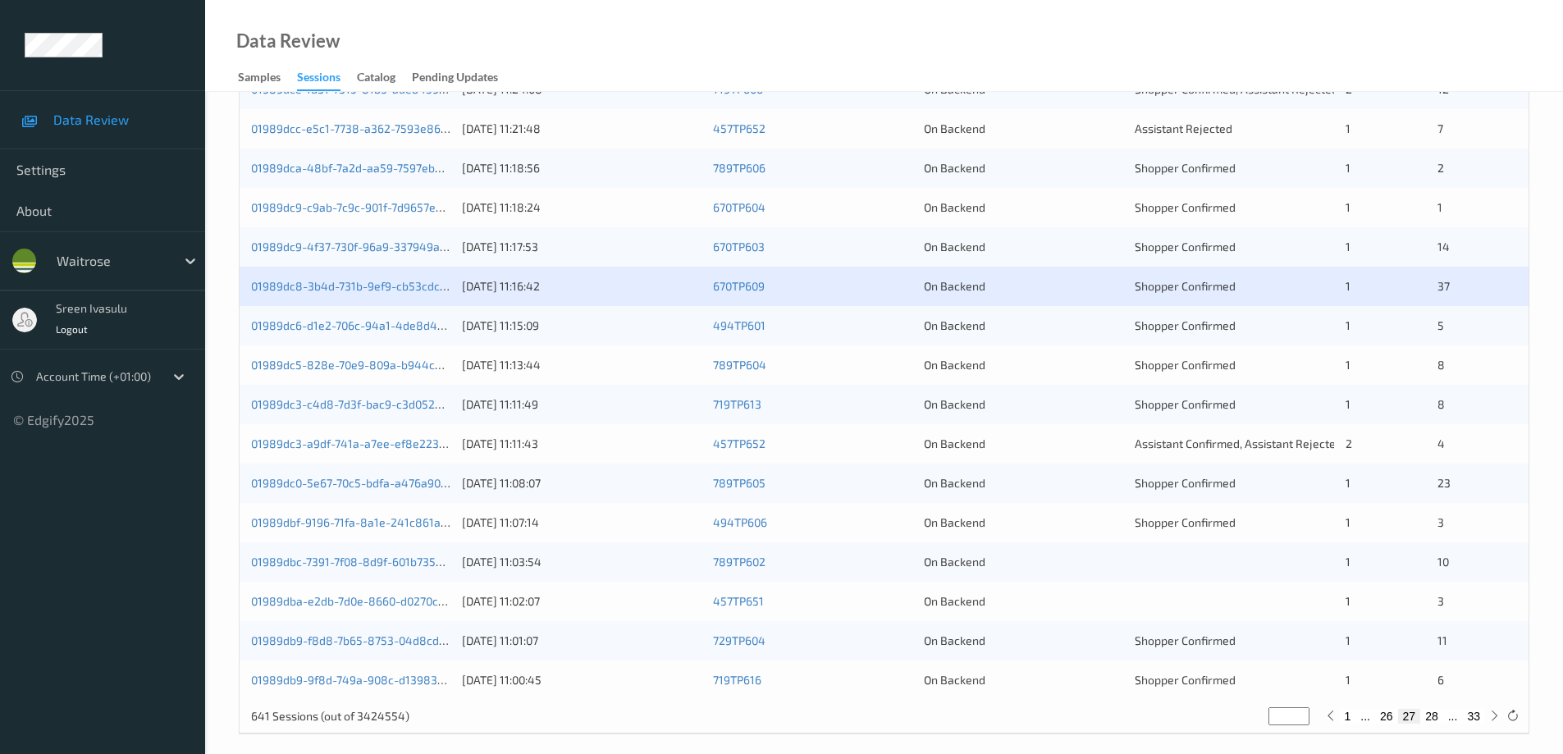
scroll to position [481, 0]
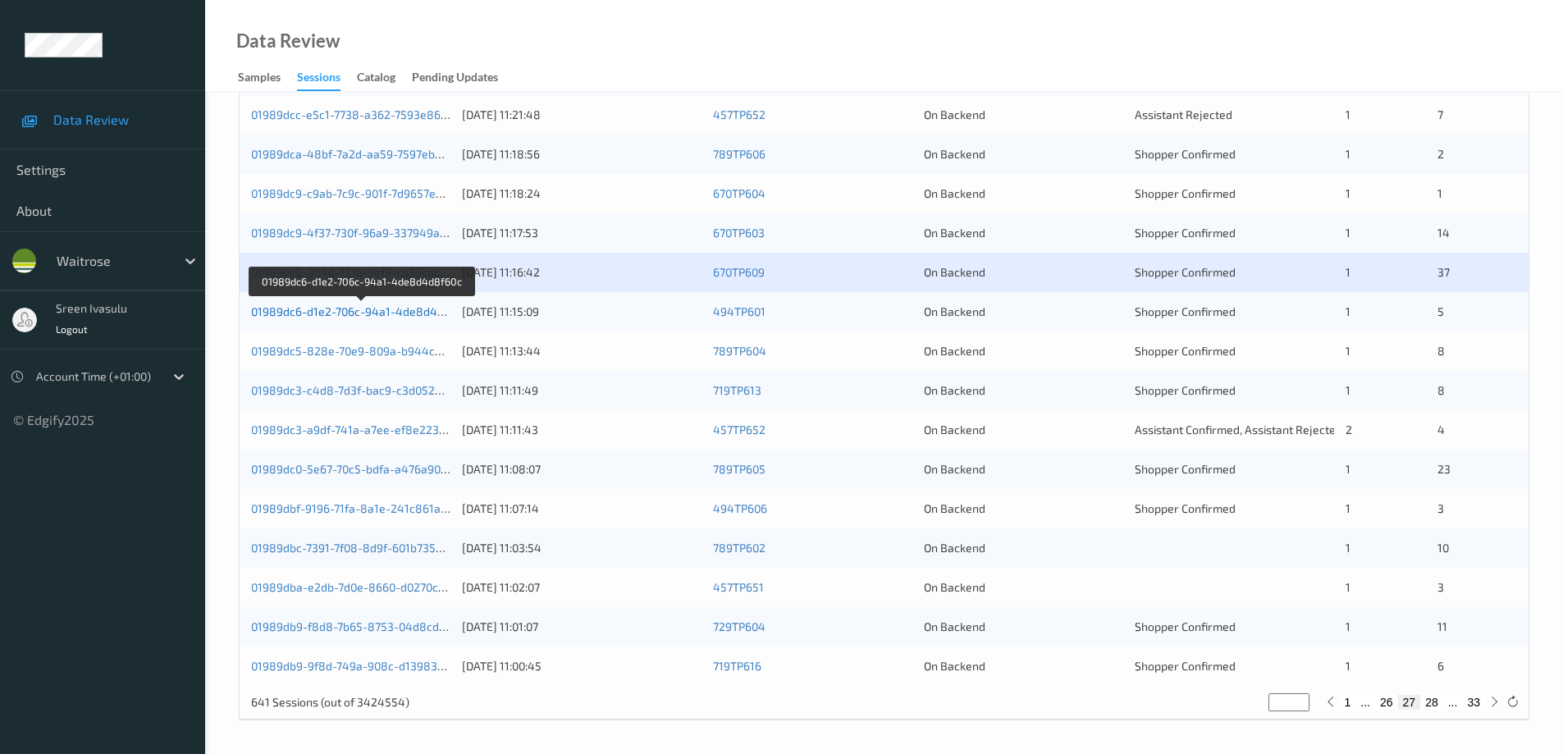
click at [405, 313] on link "01989dc6-d1e2-706c-94a1-4de8d4d8f60c" at bounding box center [362, 311] width 223 height 14
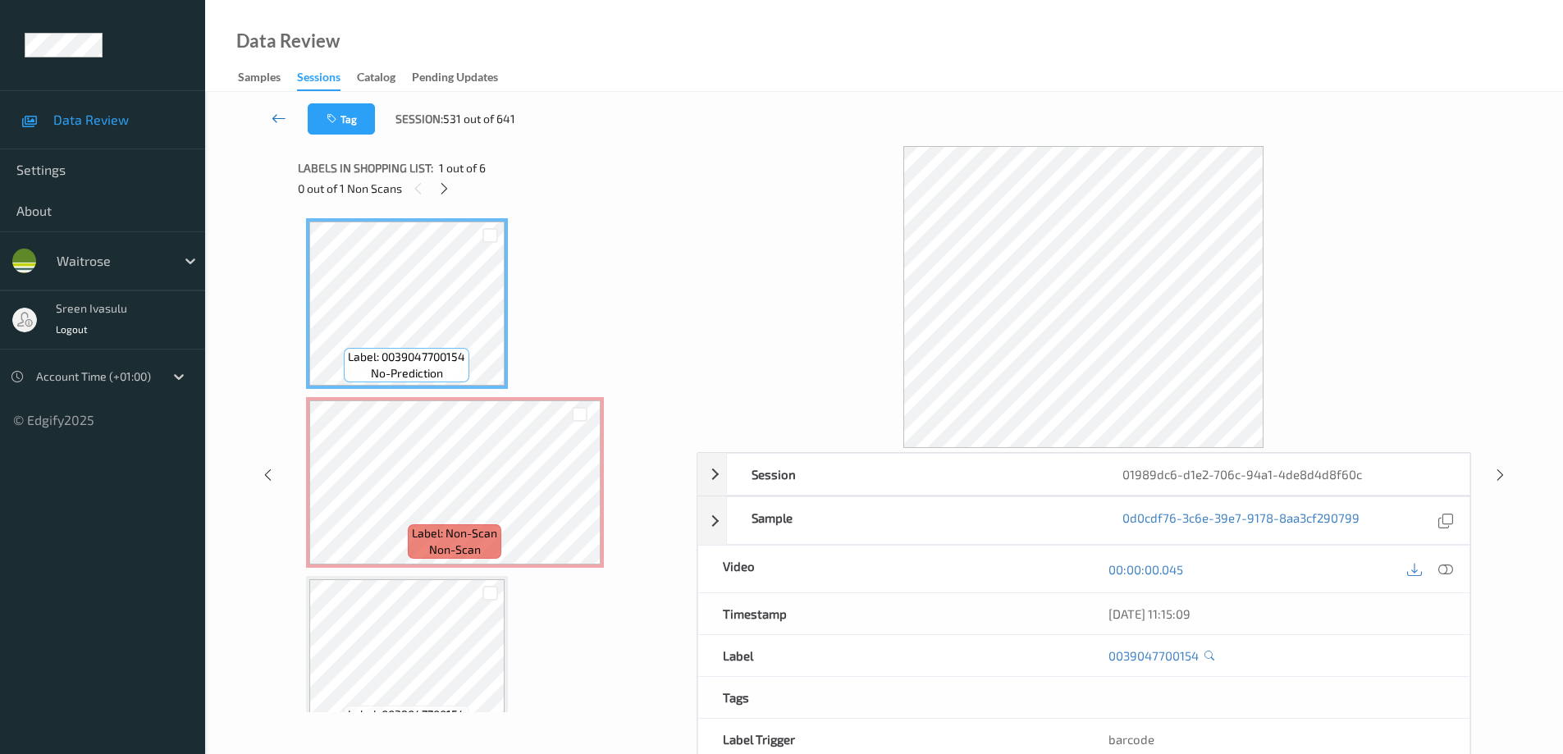
click at [273, 119] on icon at bounding box center [279, 118] width 15 height 16
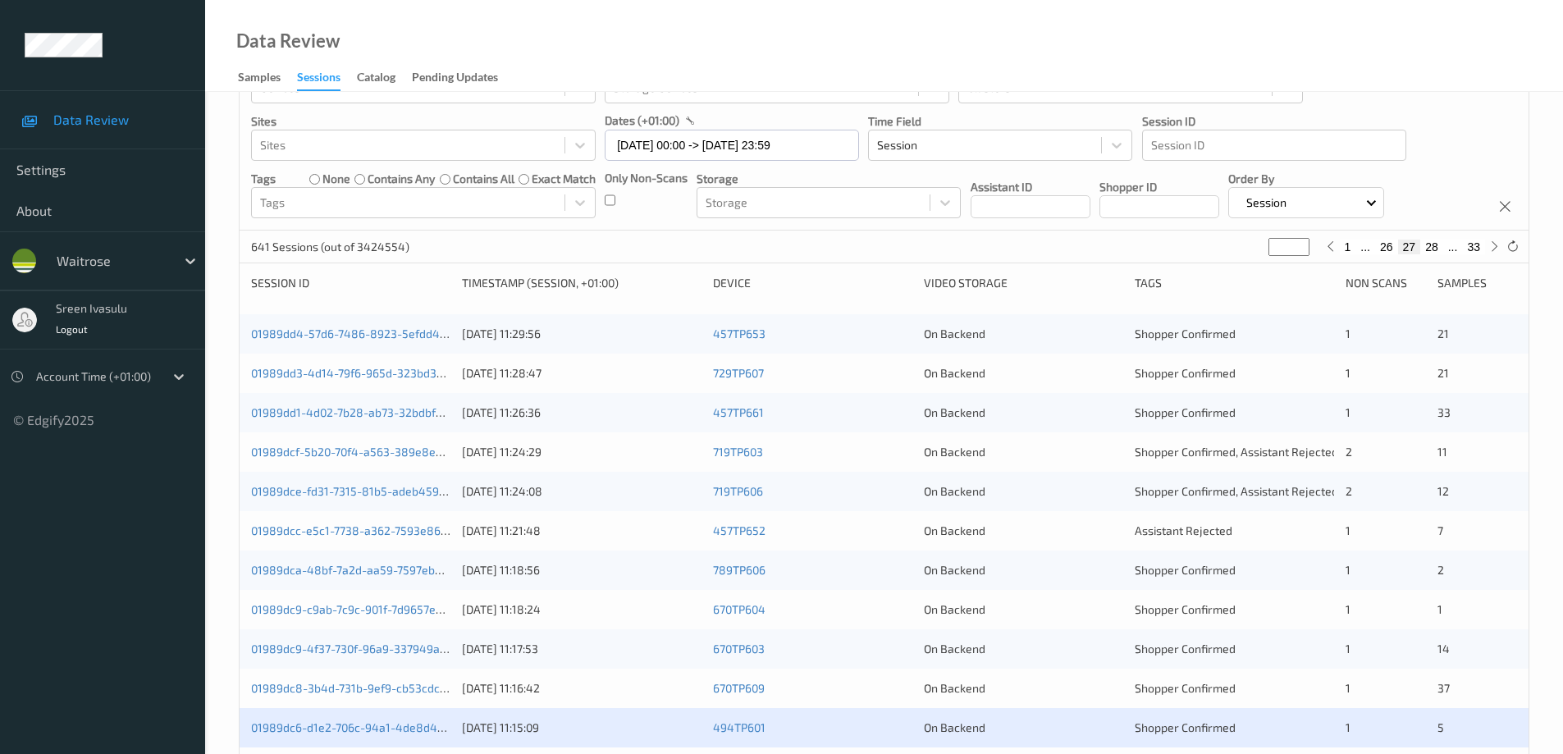
scroll to position [481, 0]
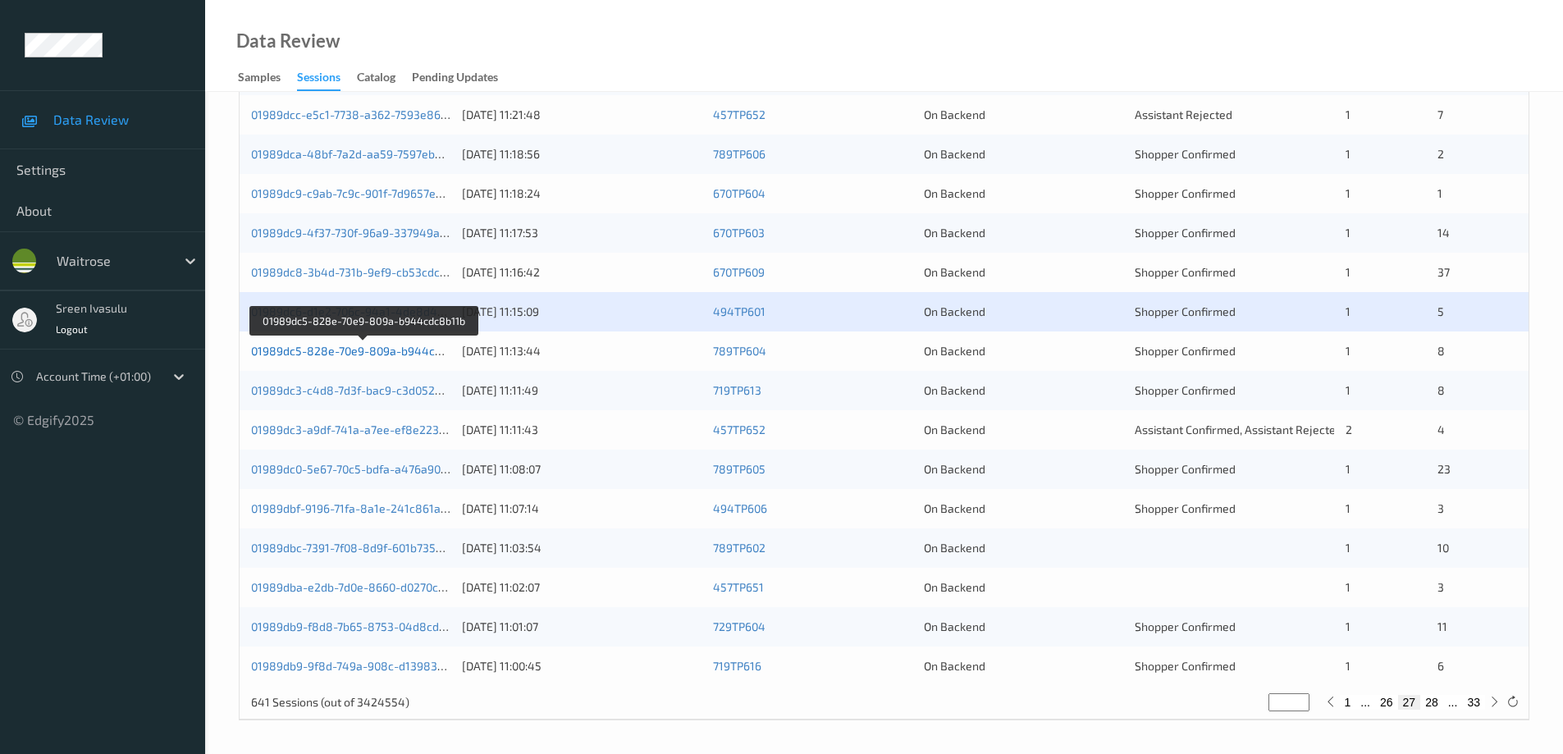
click at [431, 351] on link "01989dc5-828e-70e9-809a-b944cdc8b11b" at bounding box center [364, 351] width 226 height 14
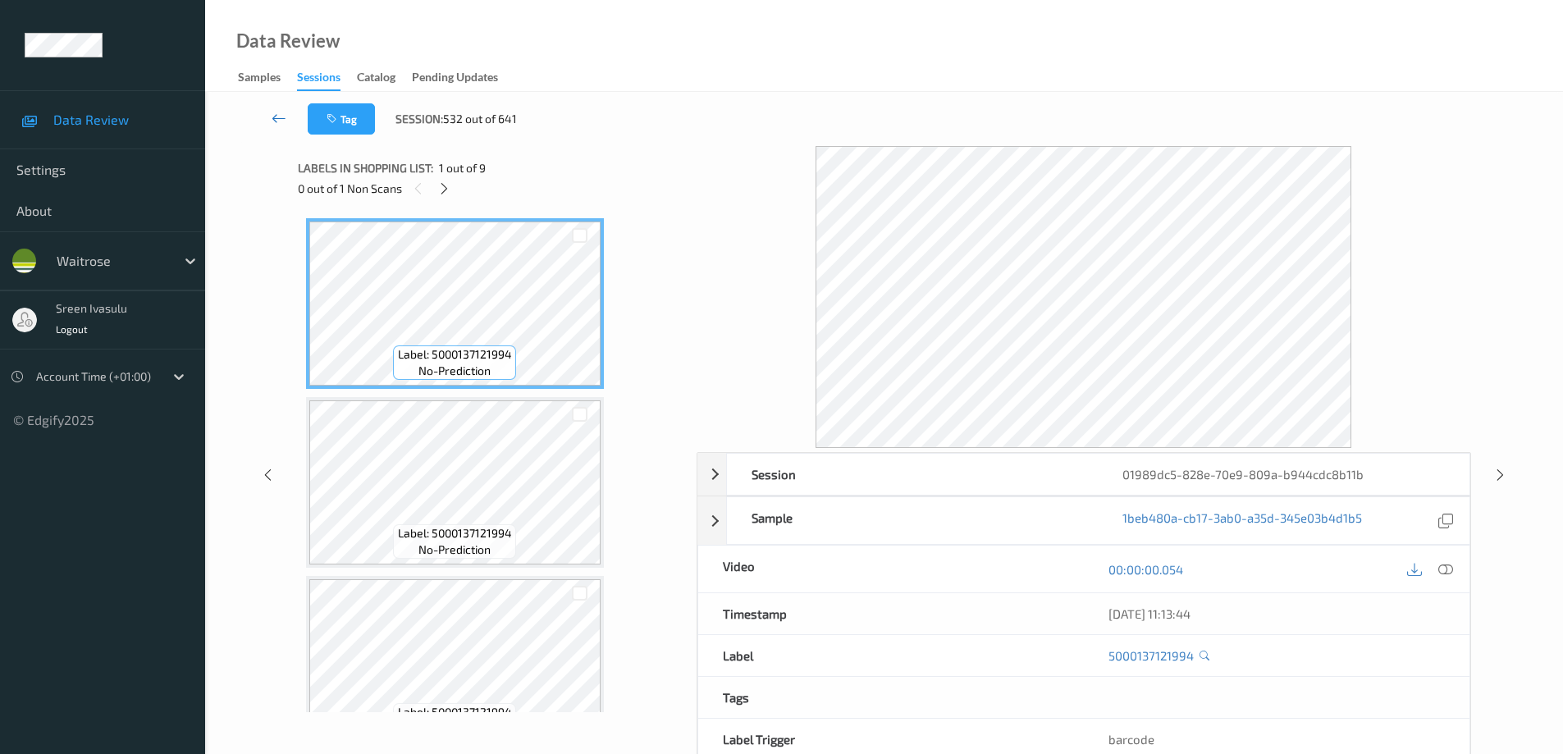
click at [285, 116] on icon at bounding box center [279, 118] width 15 height 16
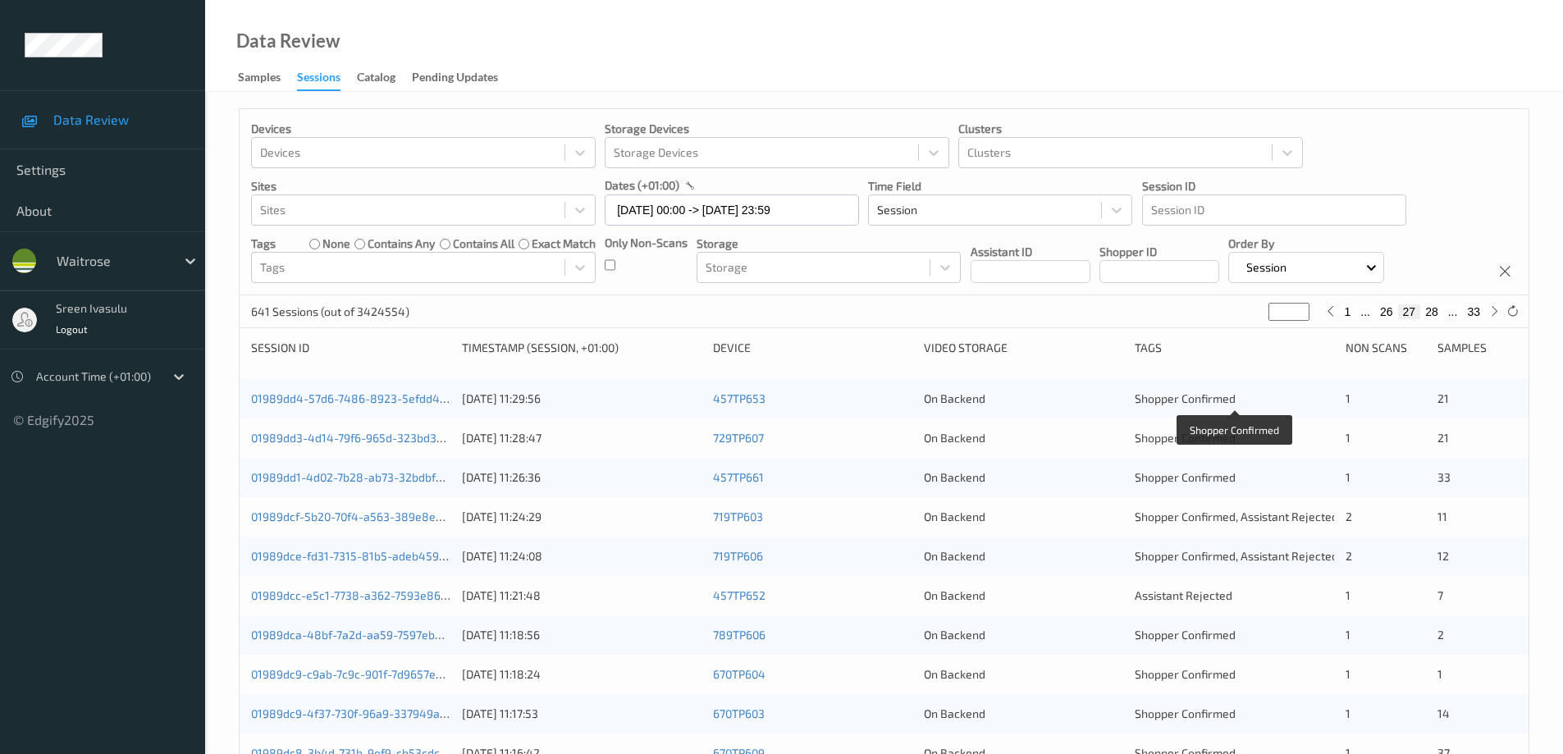
scroll to position [481, 0]
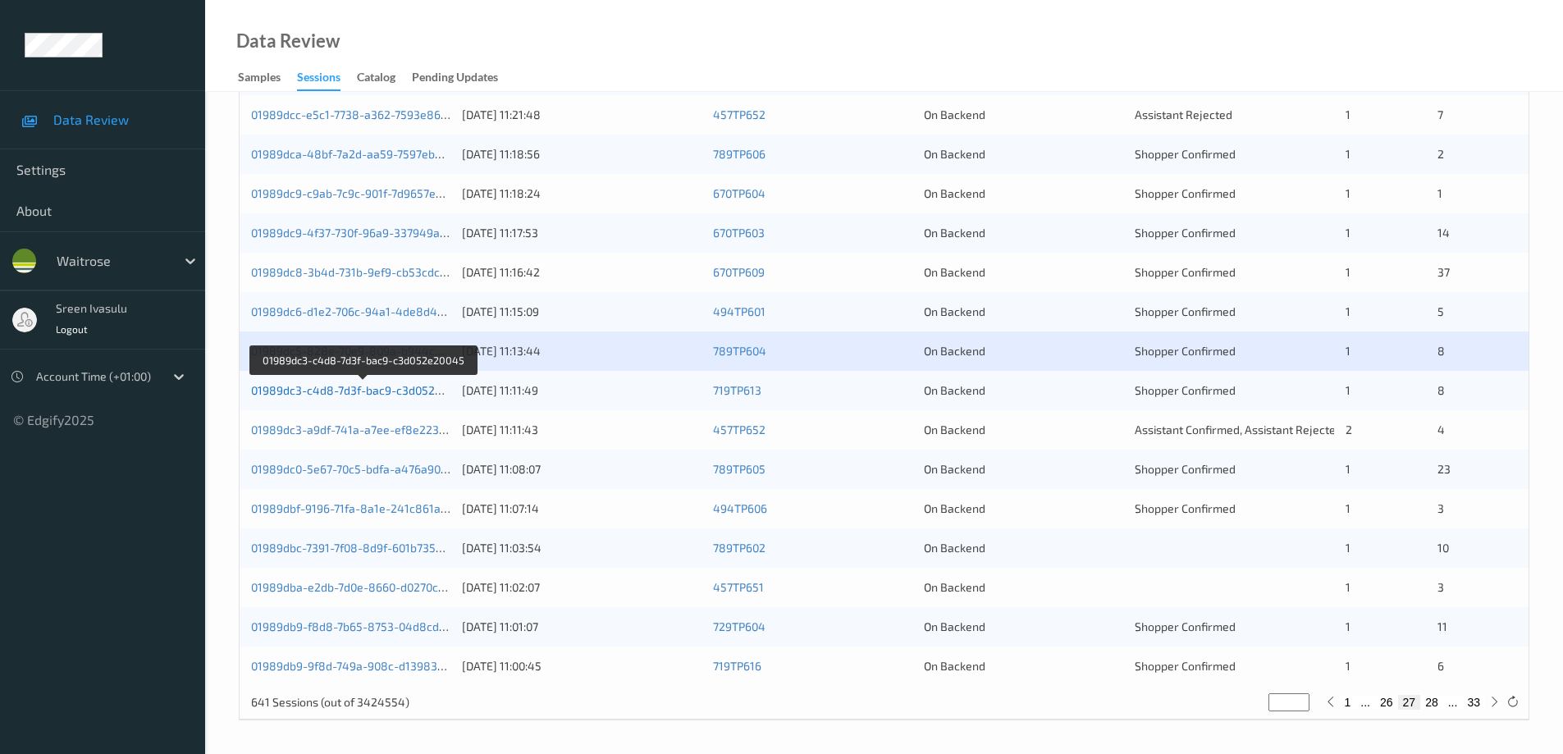
click at [437, 388] on link "01989dc3-c4d8-7d3f-bac9-c3d052e20045" at bounding box center [363, 390] width 224 height 14
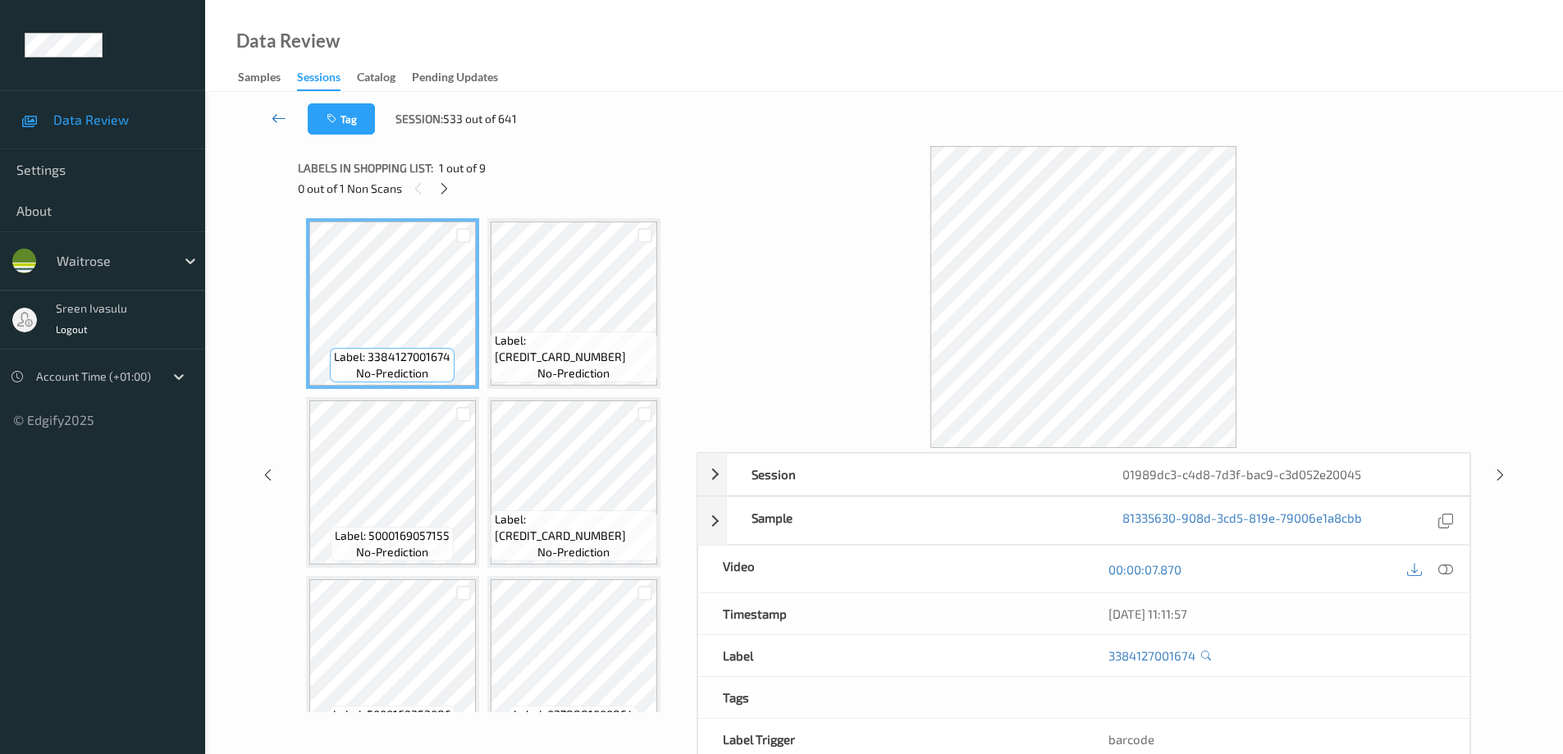
click at [282, 117] on icon at bounding box center [279, 118] width 15 height 16
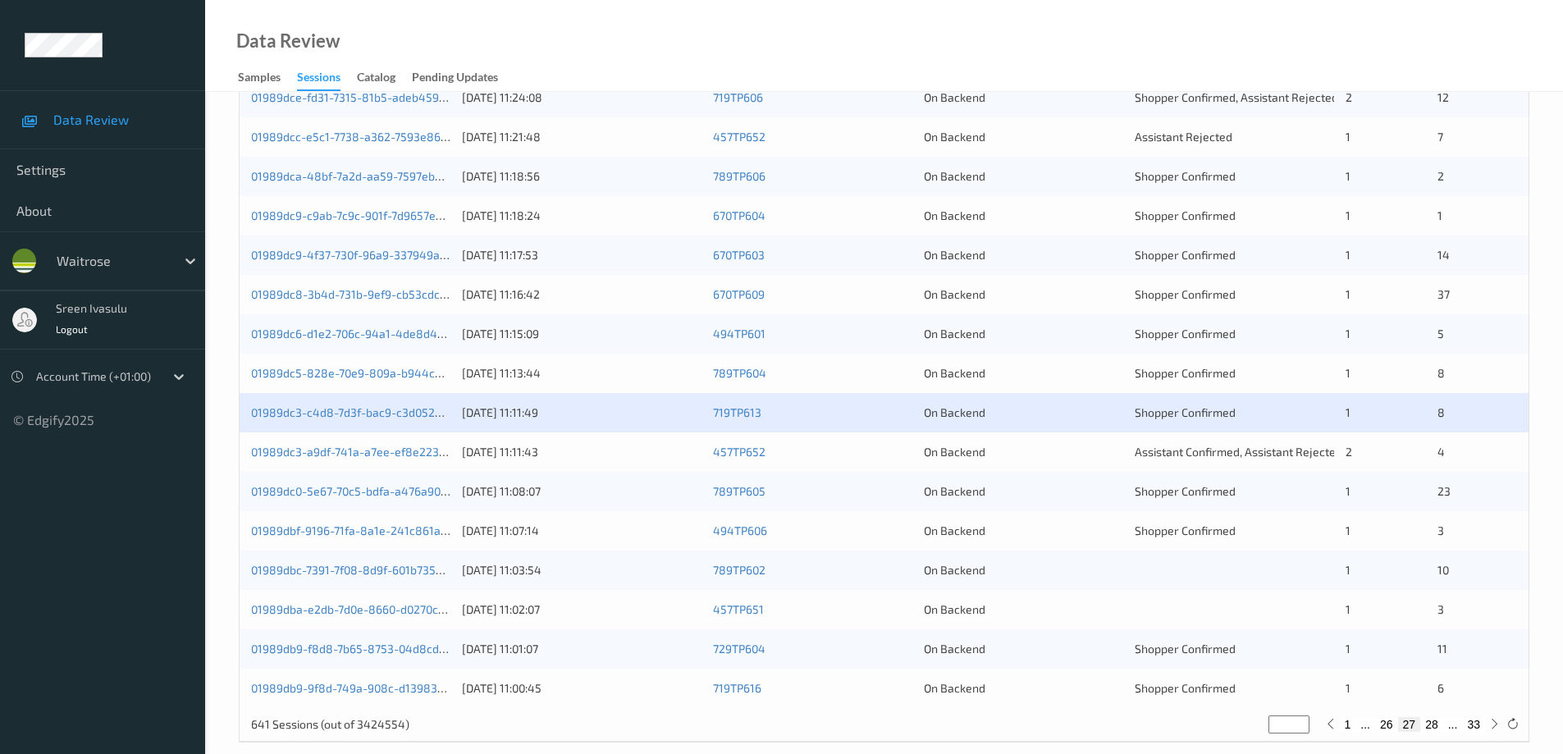
scroll to position [481, 0]
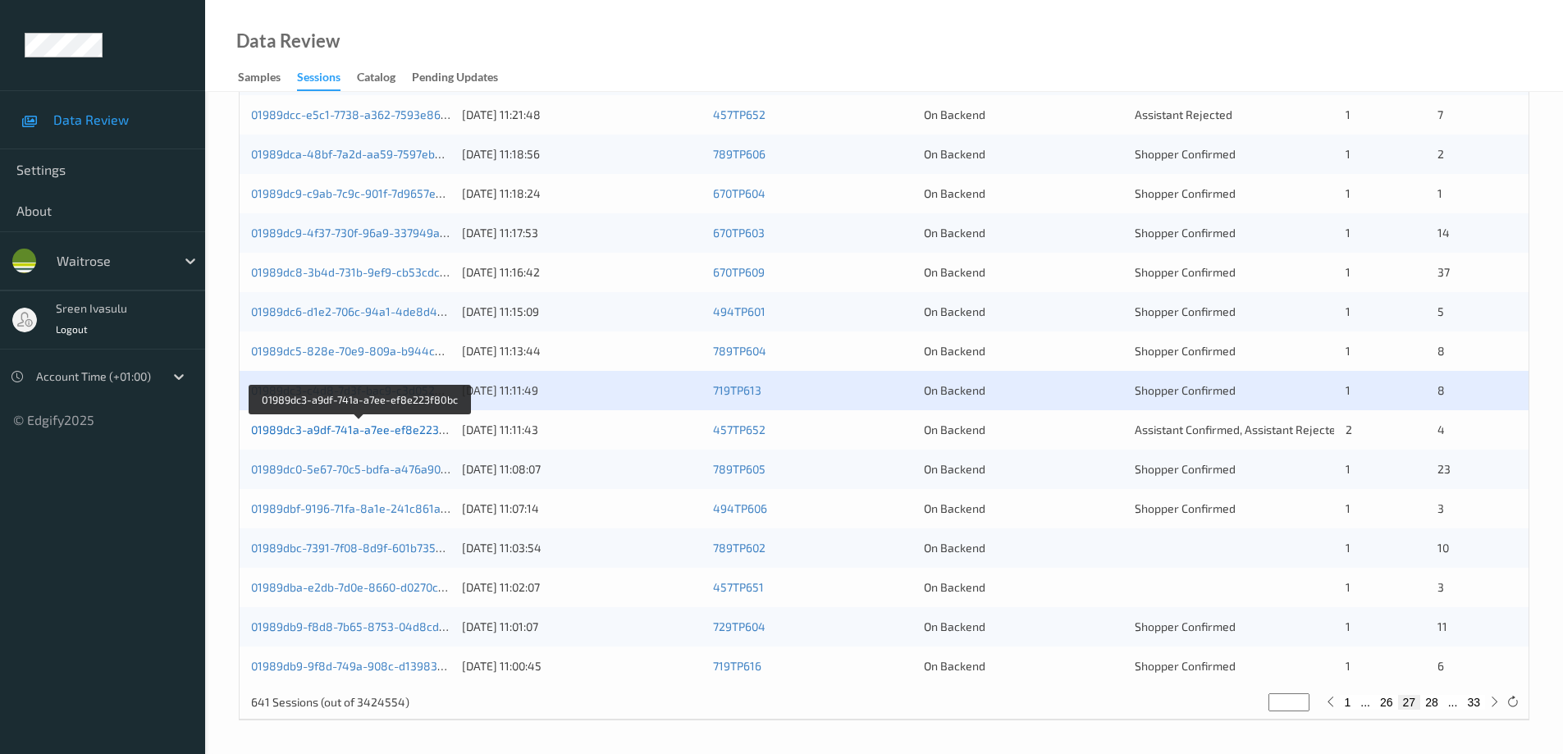
click at [418, 431] on link "01989dc3-a9df-741a-a7ee-ef8e223f80bc" at bounding box center [360, 430] width 218 height 14
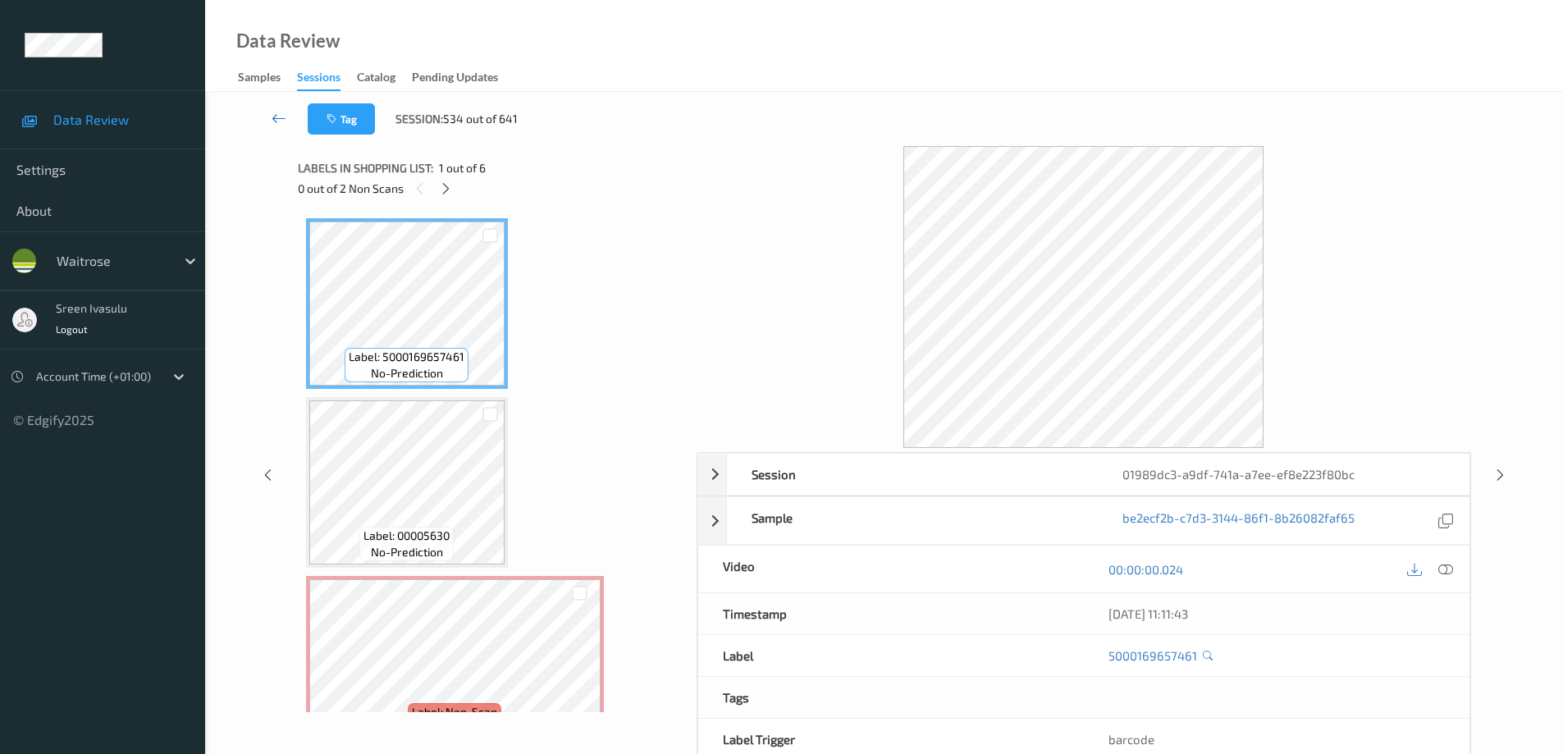
click at [273, 121] on icon at bounding box center [279, 118] width 15 height 16
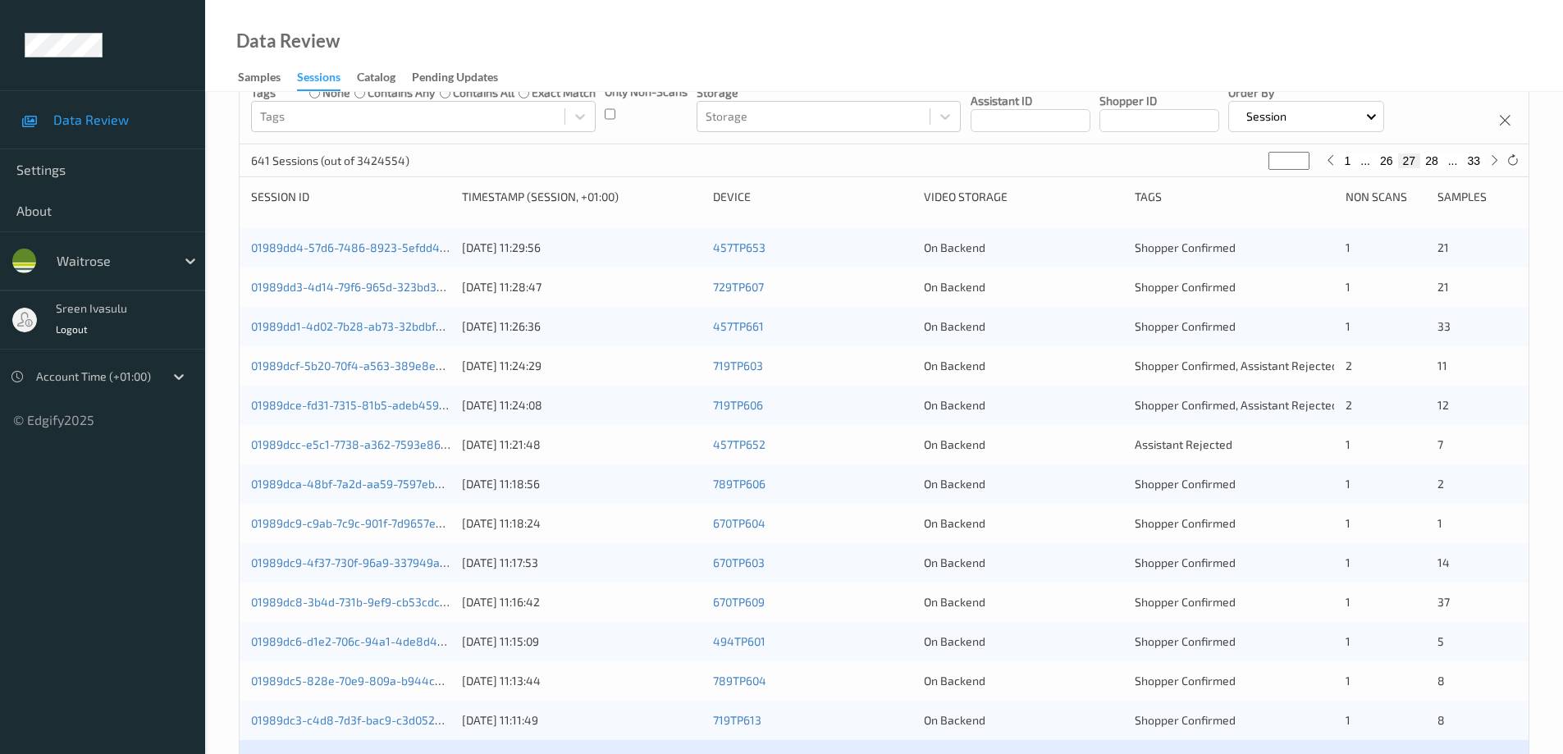
scroll to position [481, 0]
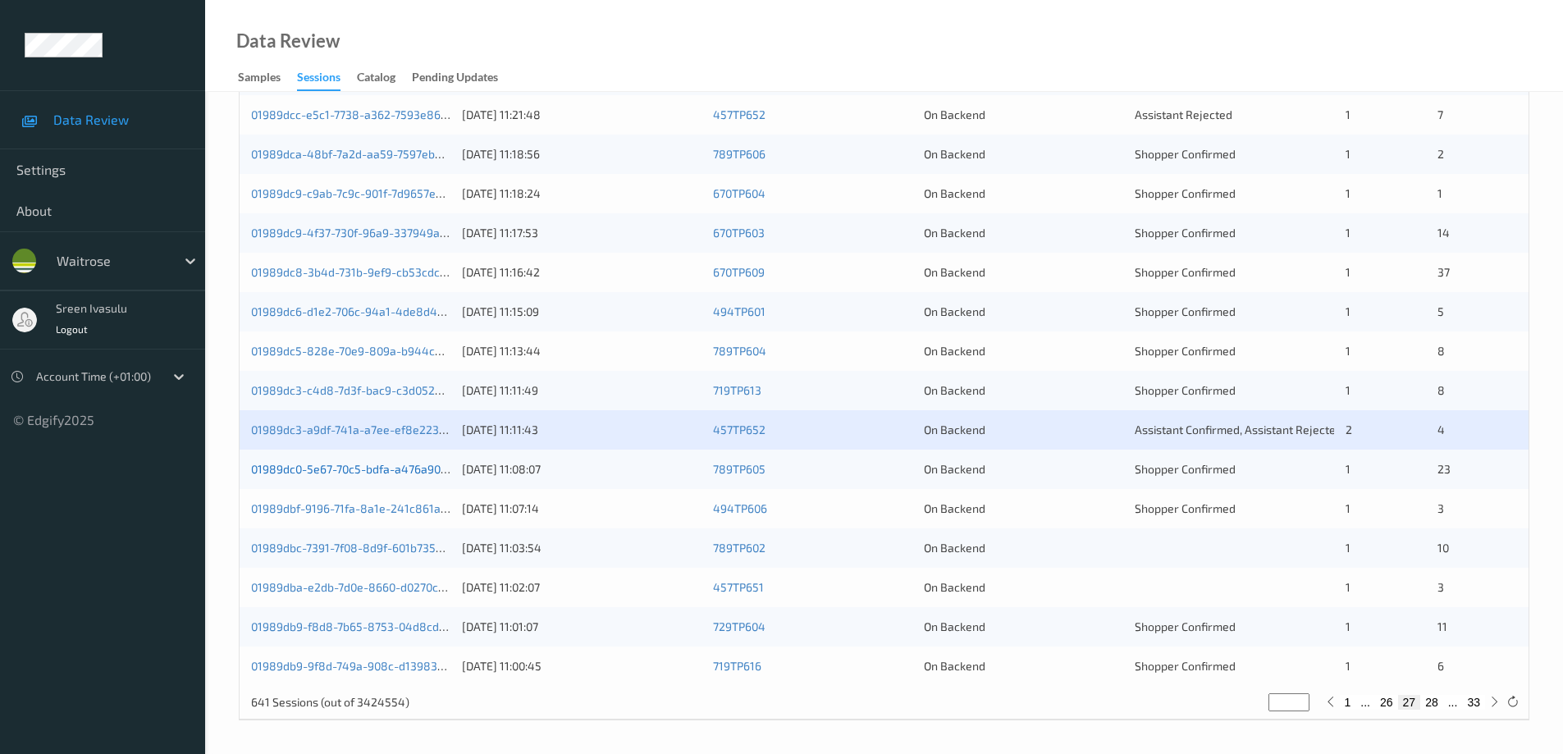
click at [433, 469] on link "01989dc0-5e67-70c5-bdfa-a476a90236b7" at bounding box center [362, 469] width 222 height 14
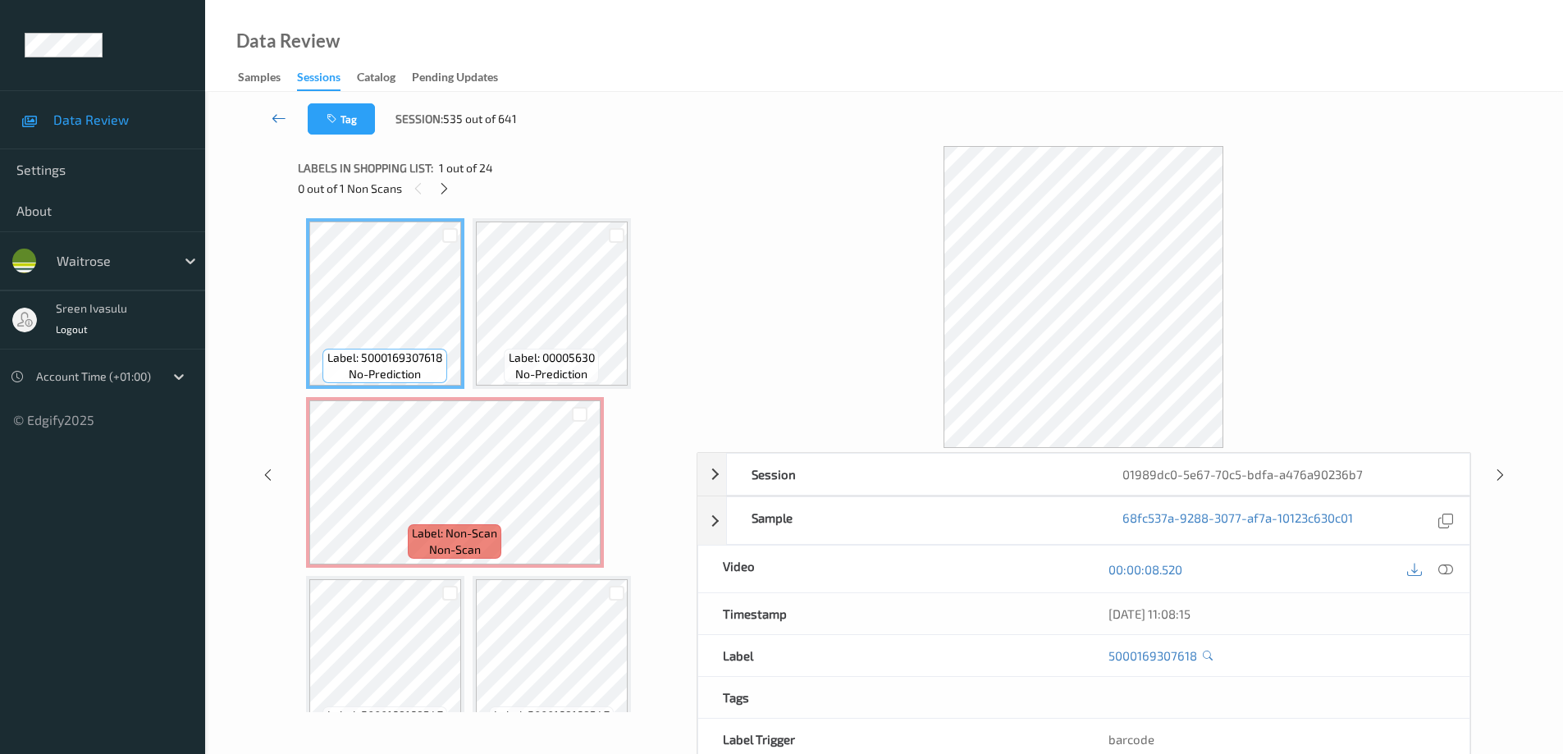
click at [284, 120] on icon at bounding box center [279, 118] width 15 height 16
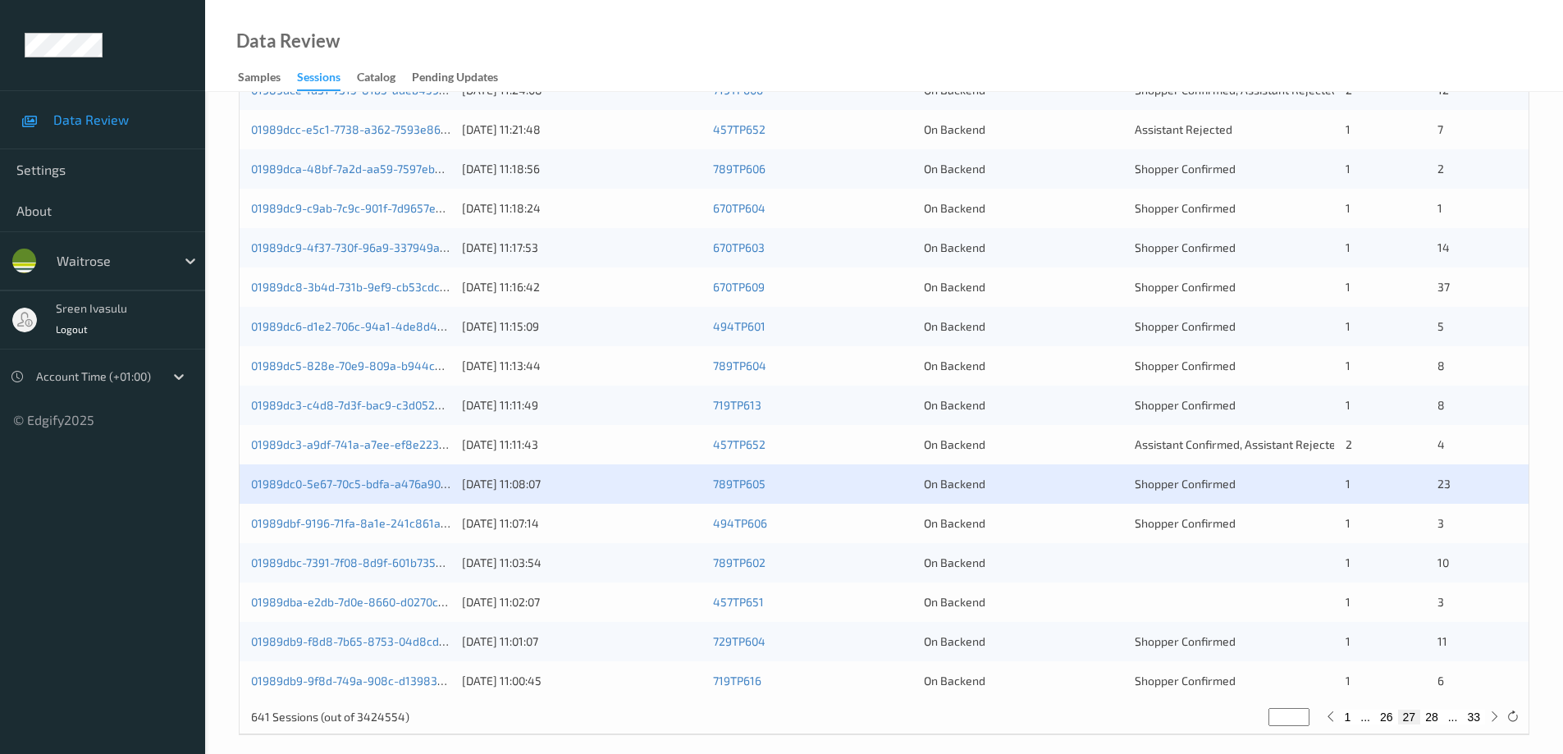
scroll to position [481, 0]
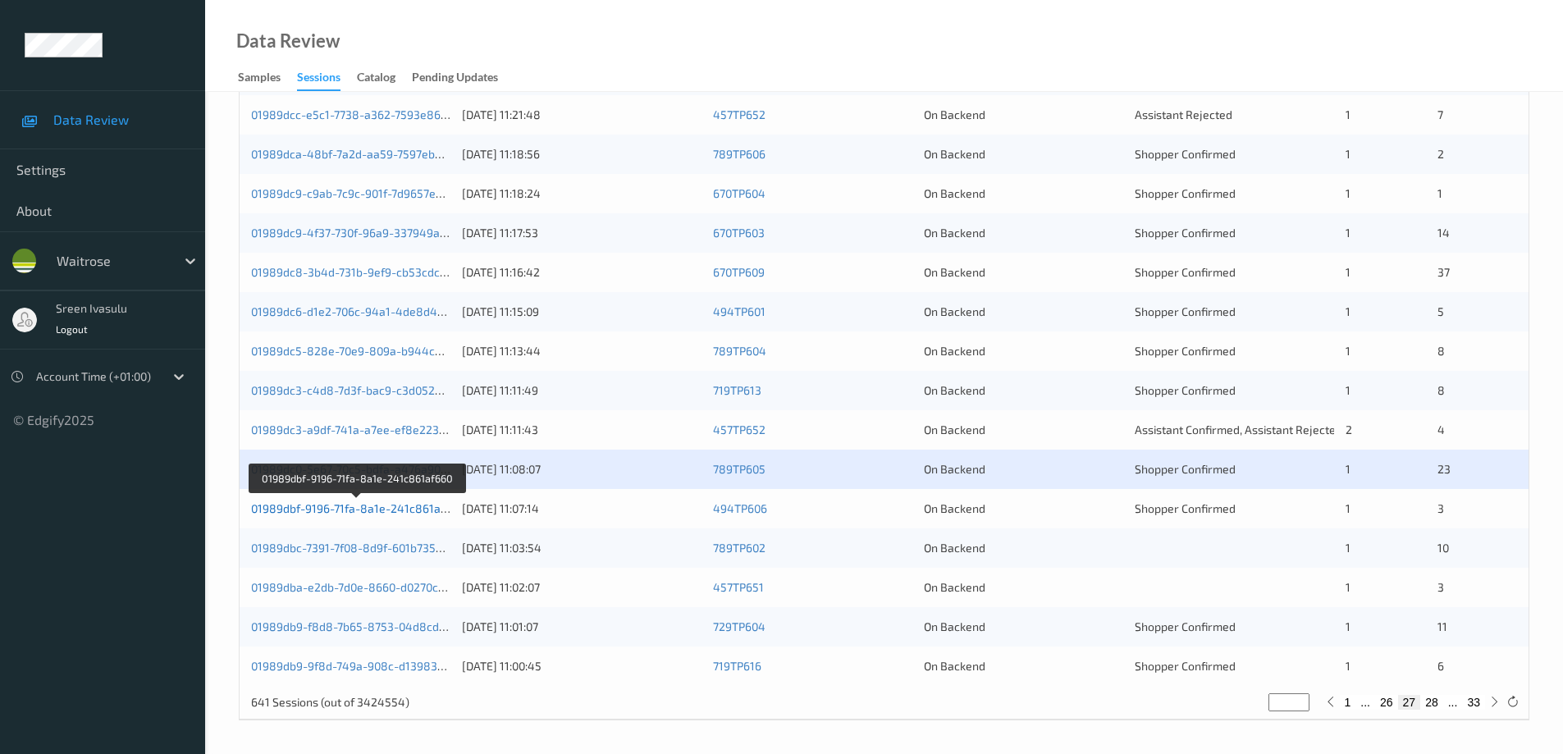
click at [418, 503] on link "01989dbf-9196-71fa-8a1e-241c861af660" at bounding box center [357, 508] width 213 height 14
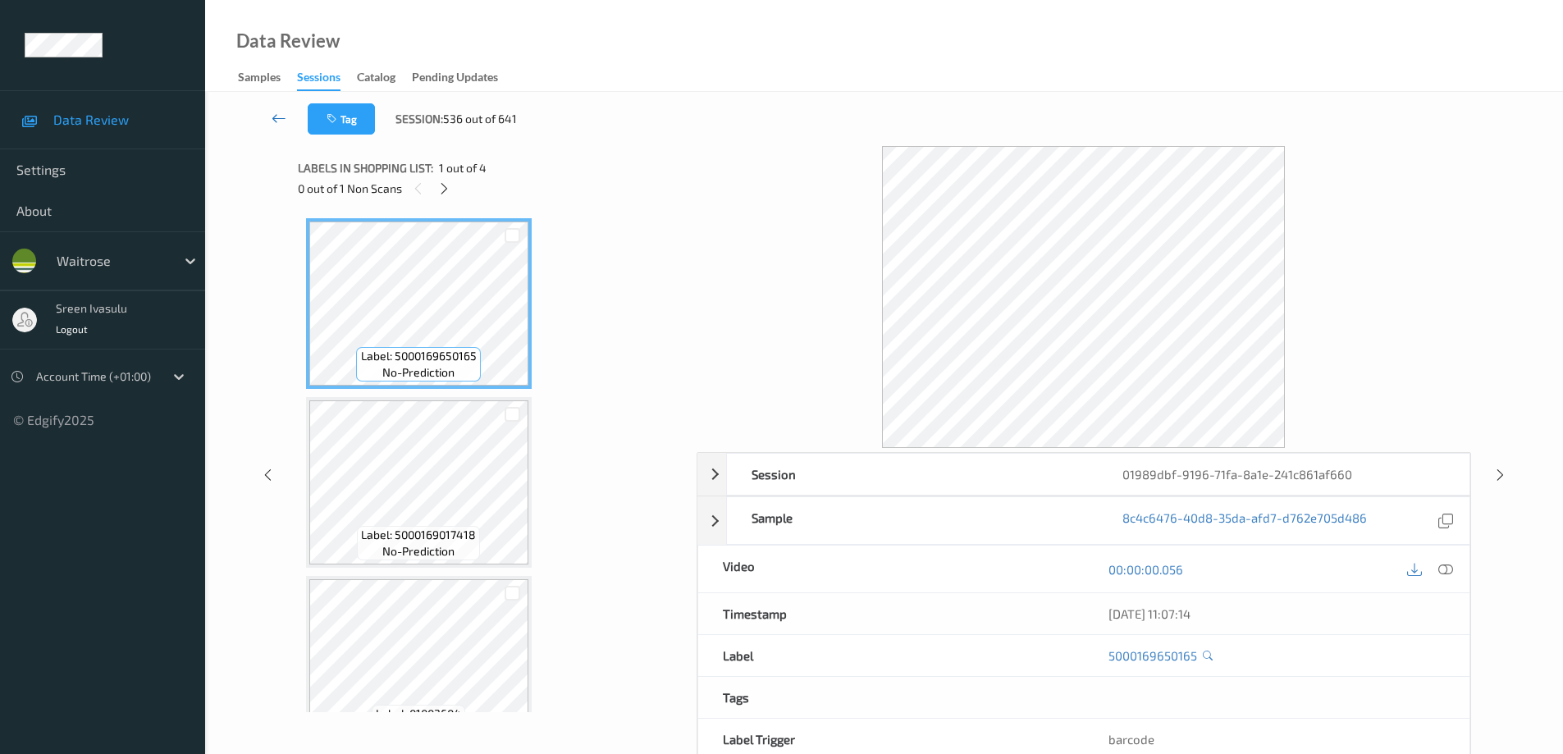
click at [285, 109] on link at bounding box center [278, 118] width 57 height 31
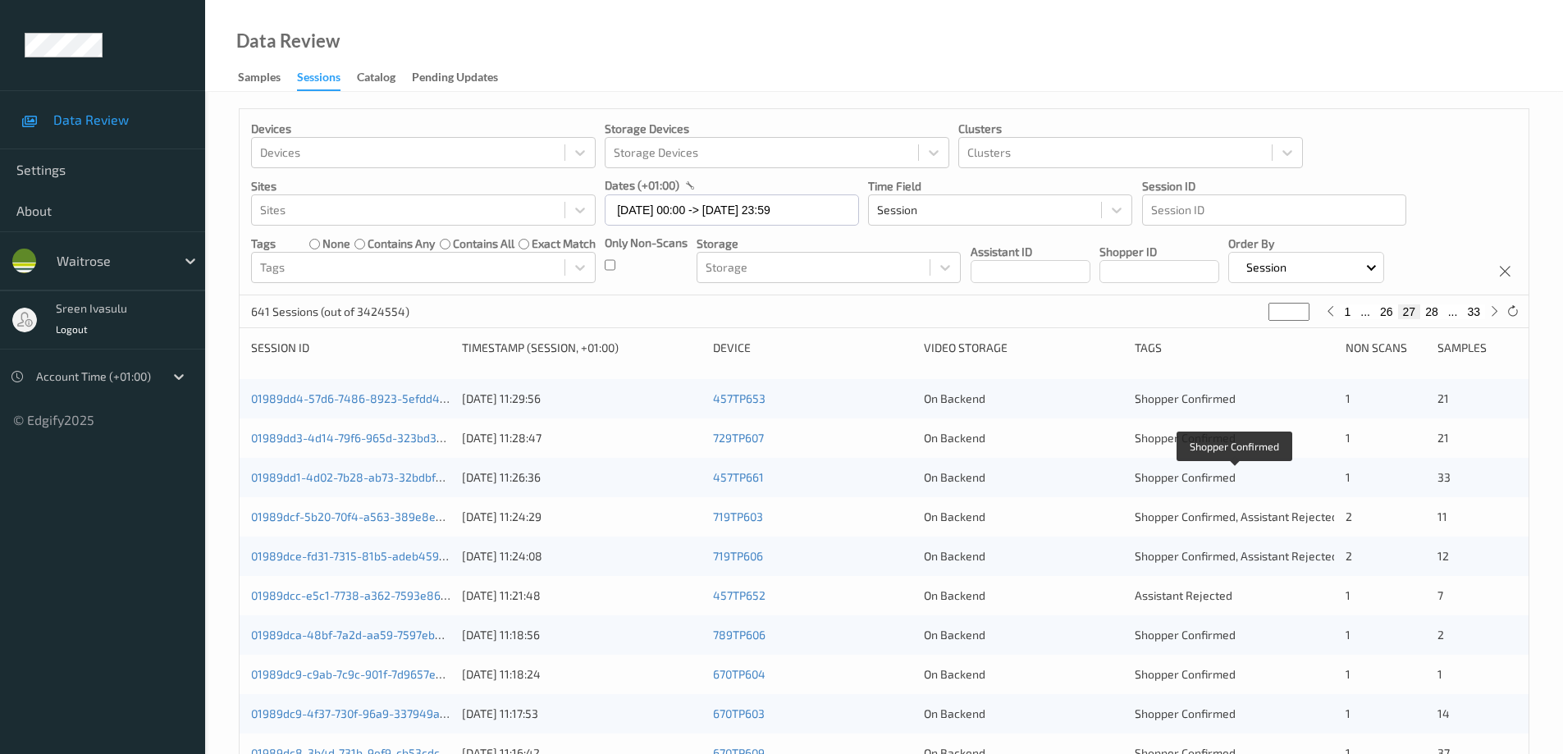
scroll to position [481, 0]
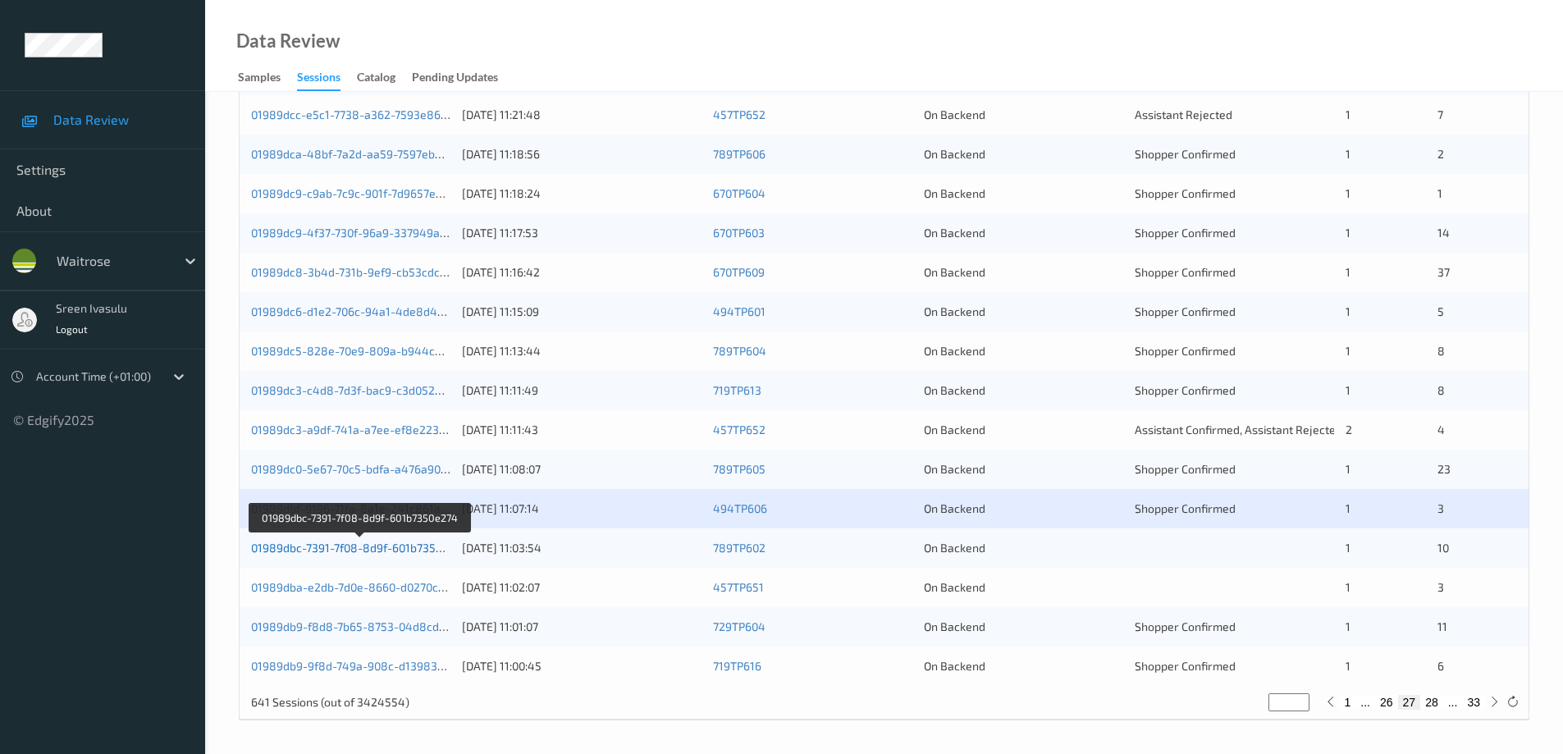
click at [424, 542] on link "01989dbc-7391-7f08-8d9f-601b7350e274" at bounding box center [359, 548] width 217 height 14
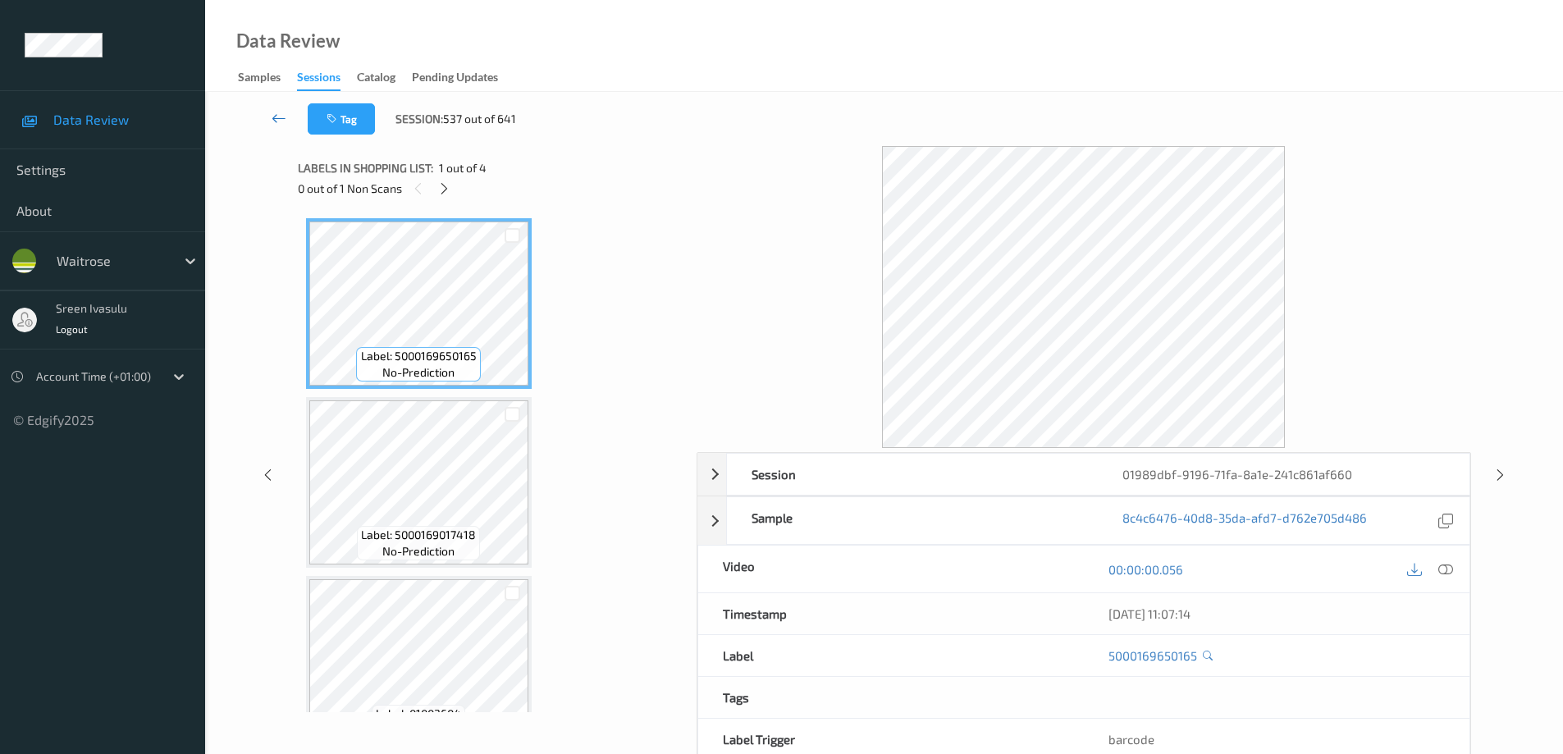
click at [280, 114] on icon at bounding box center [279, 118] width 15 height 16
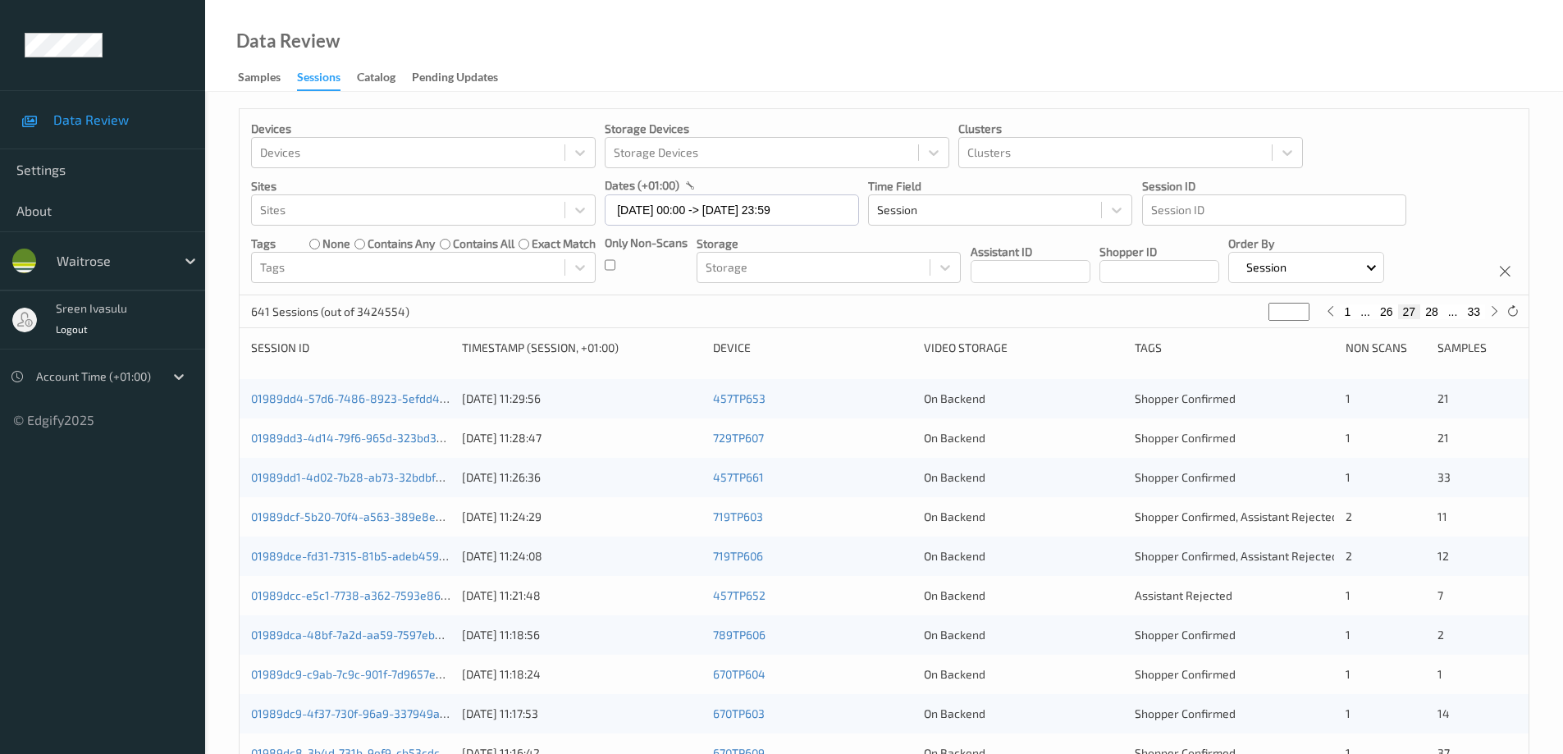
scroll to position [481, 0]
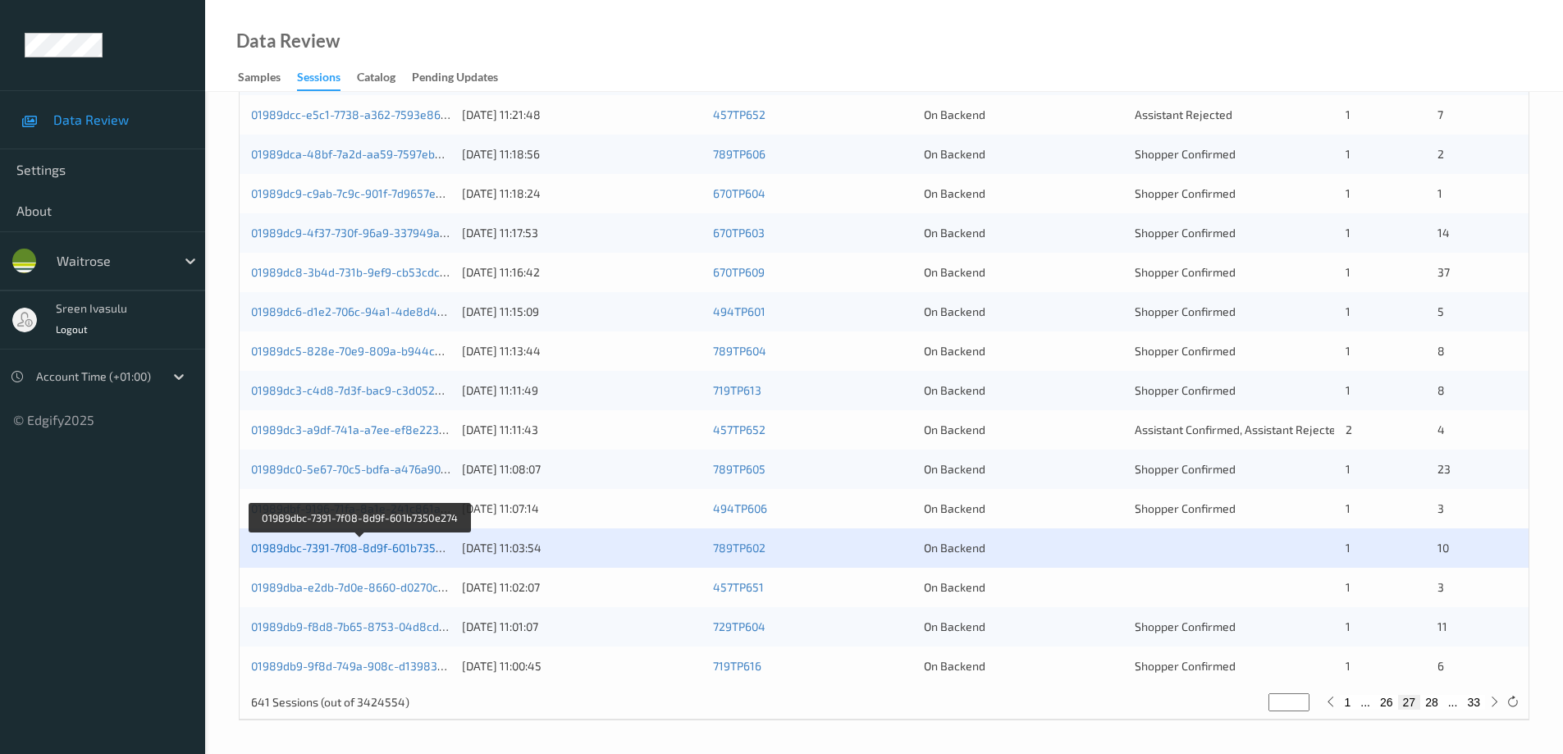
click at [432, 550] on link "01989dbc-7391-7f08-8d9f-601b7350e274" at bounding box center [359, 548] width 217 height 14
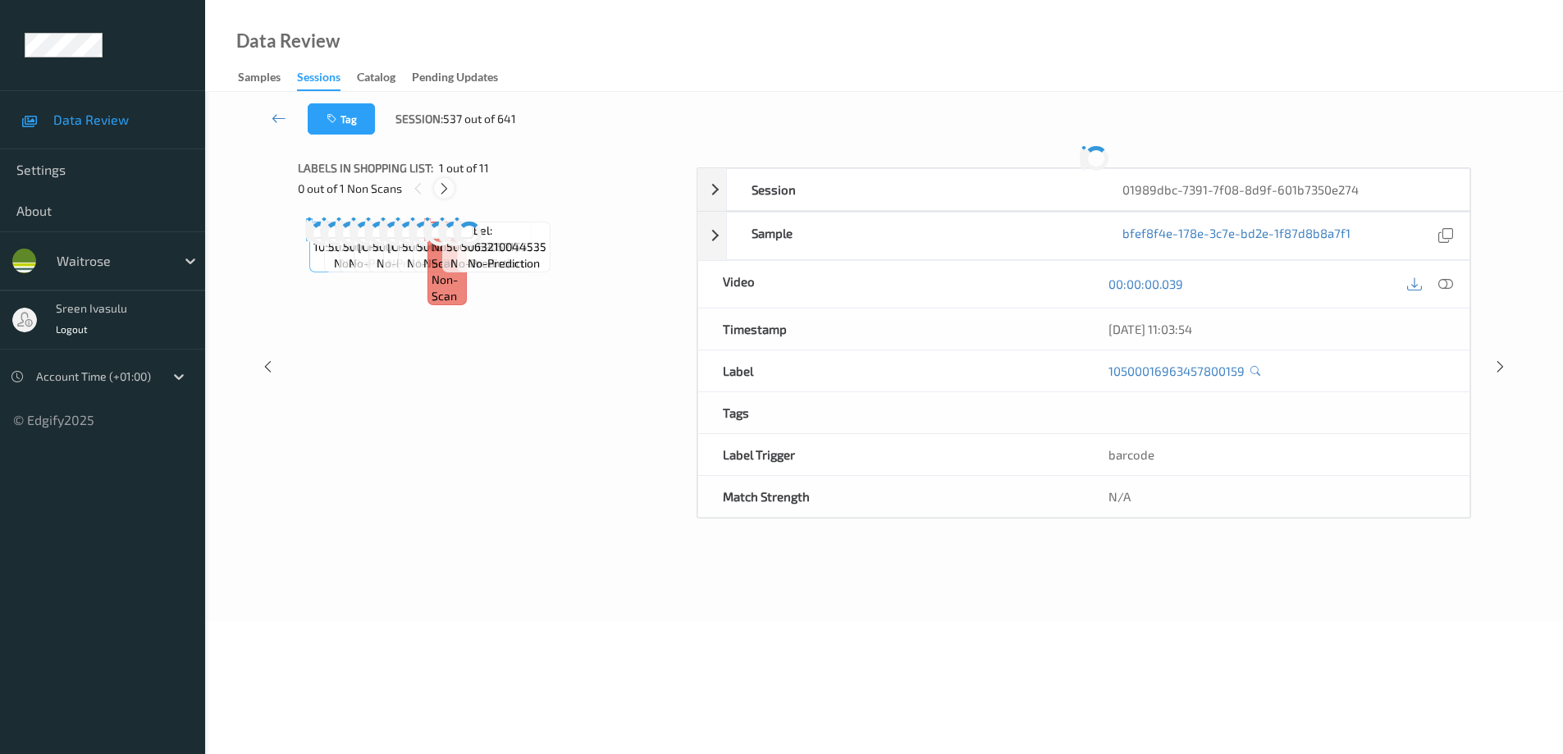
click at [446, 191] on icon at bounding box center [444, 188] width 14 height 15
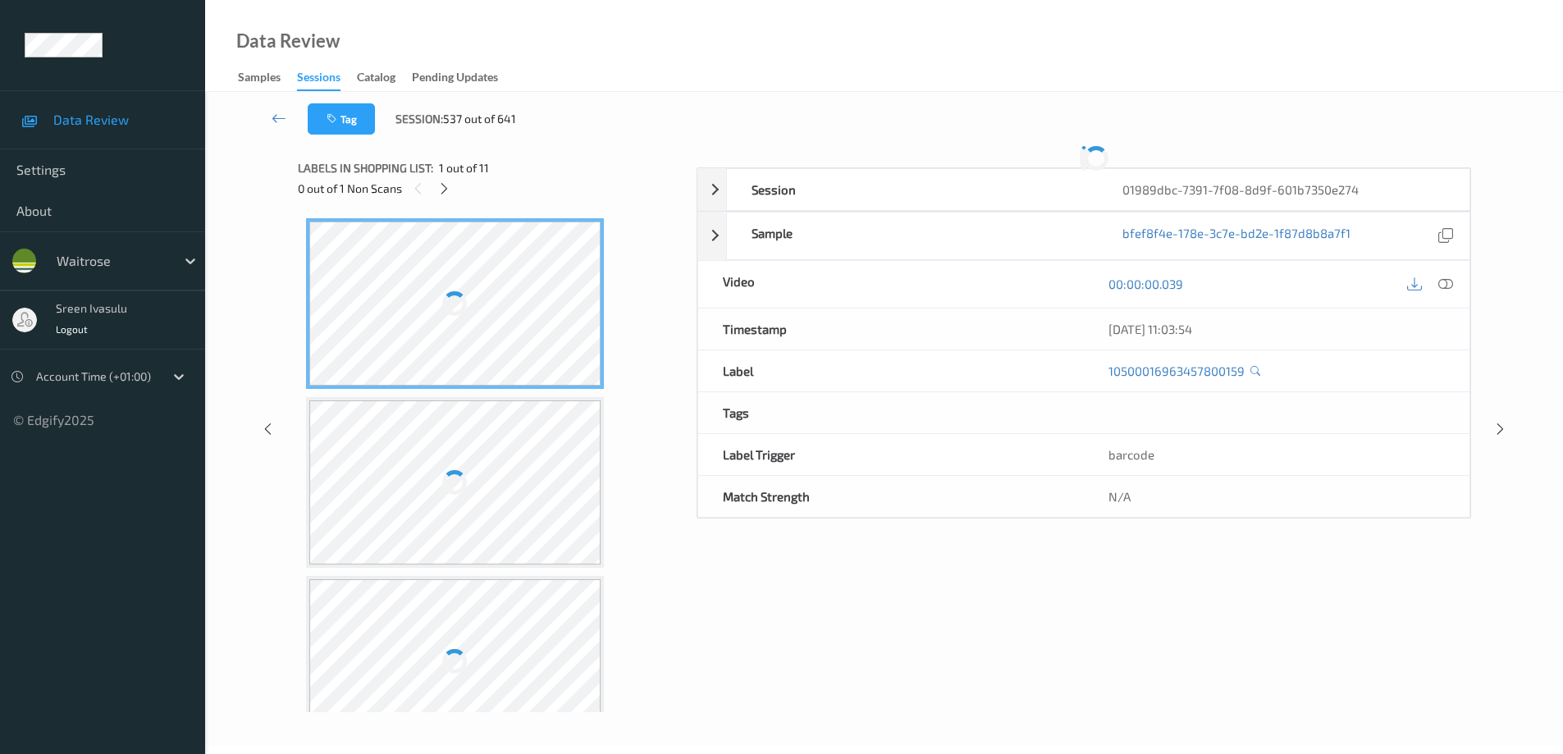
scroll to position [1260, 0]
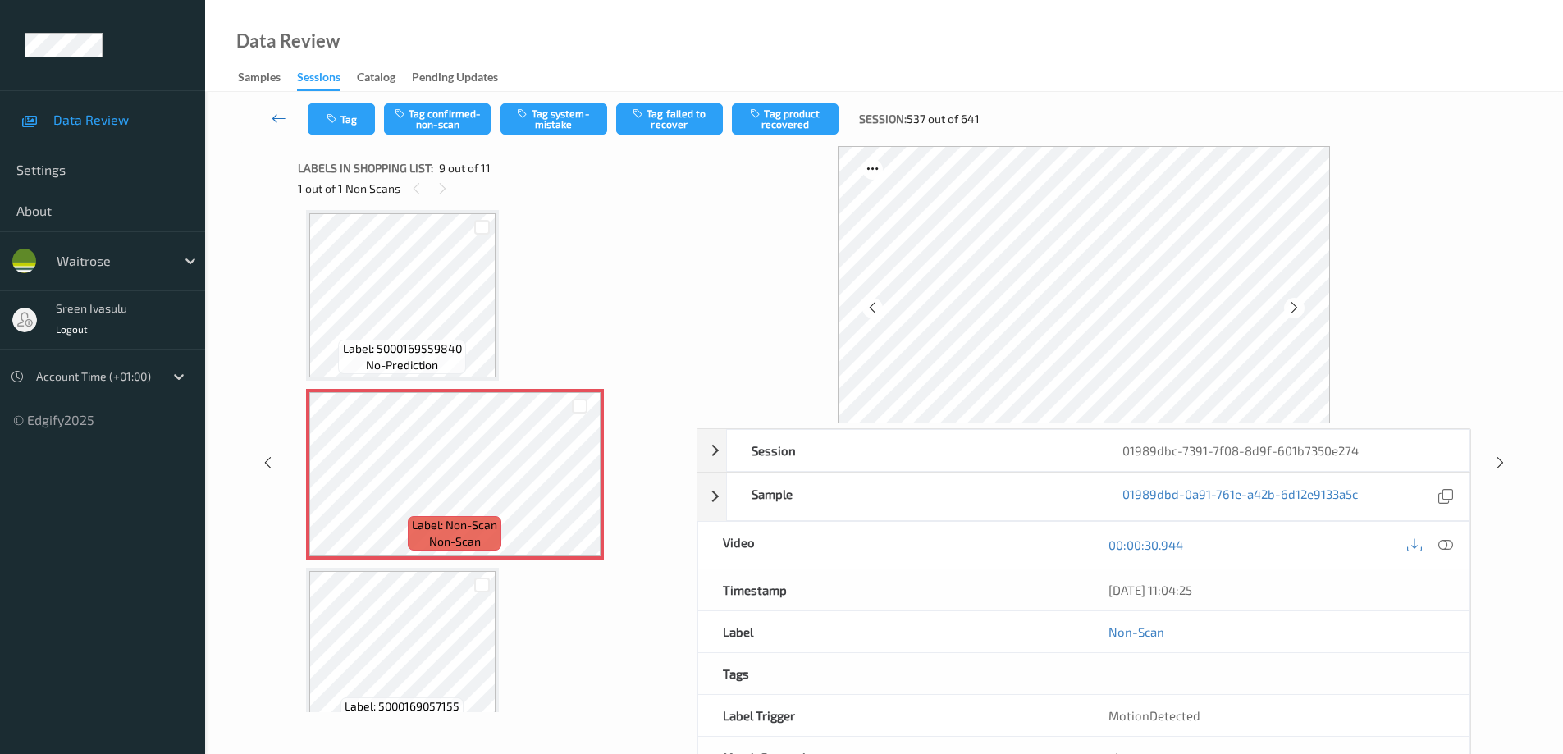
click at [277, 118] on icon at bounding box center [279, 118] width 15 height 16
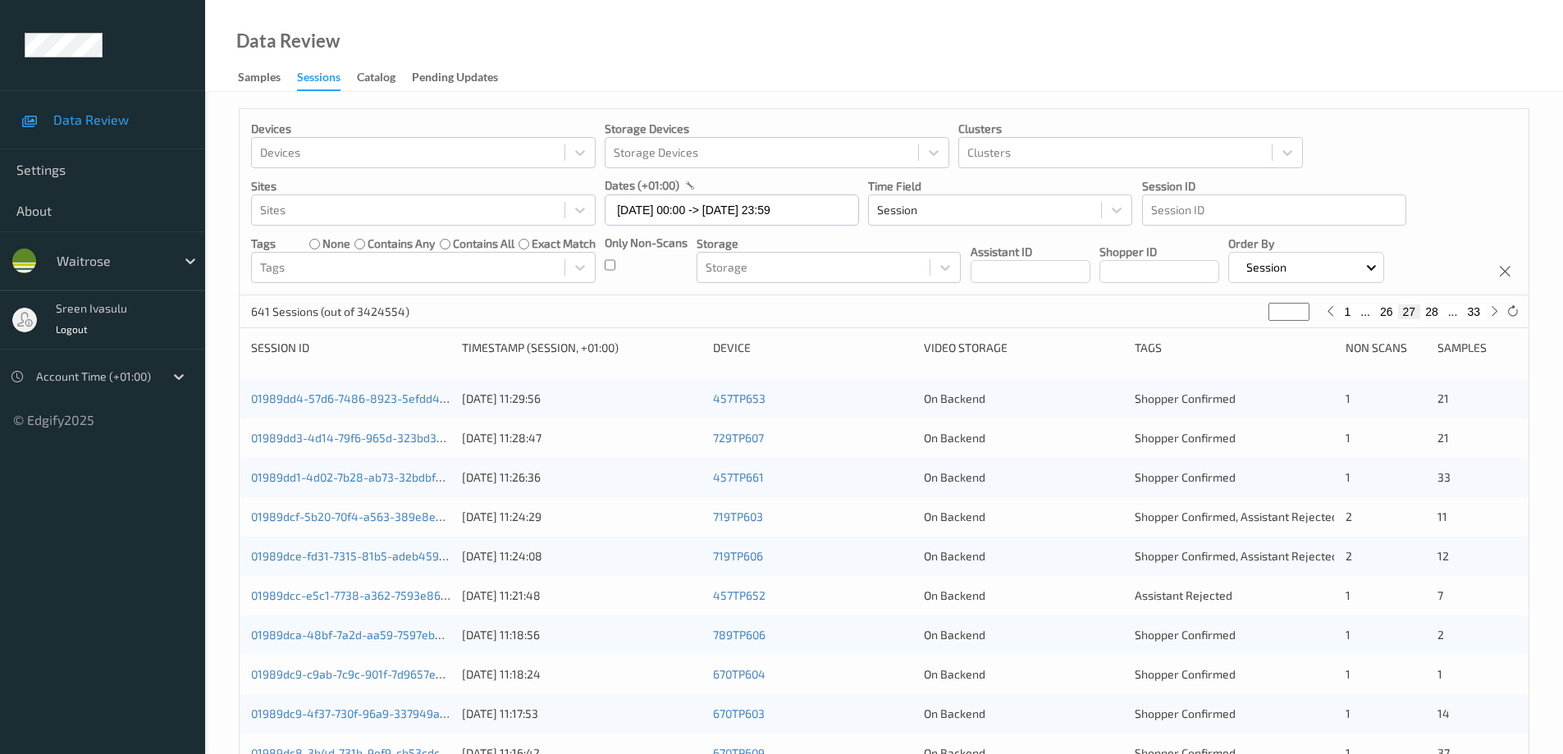
scroll to position [481, 0]
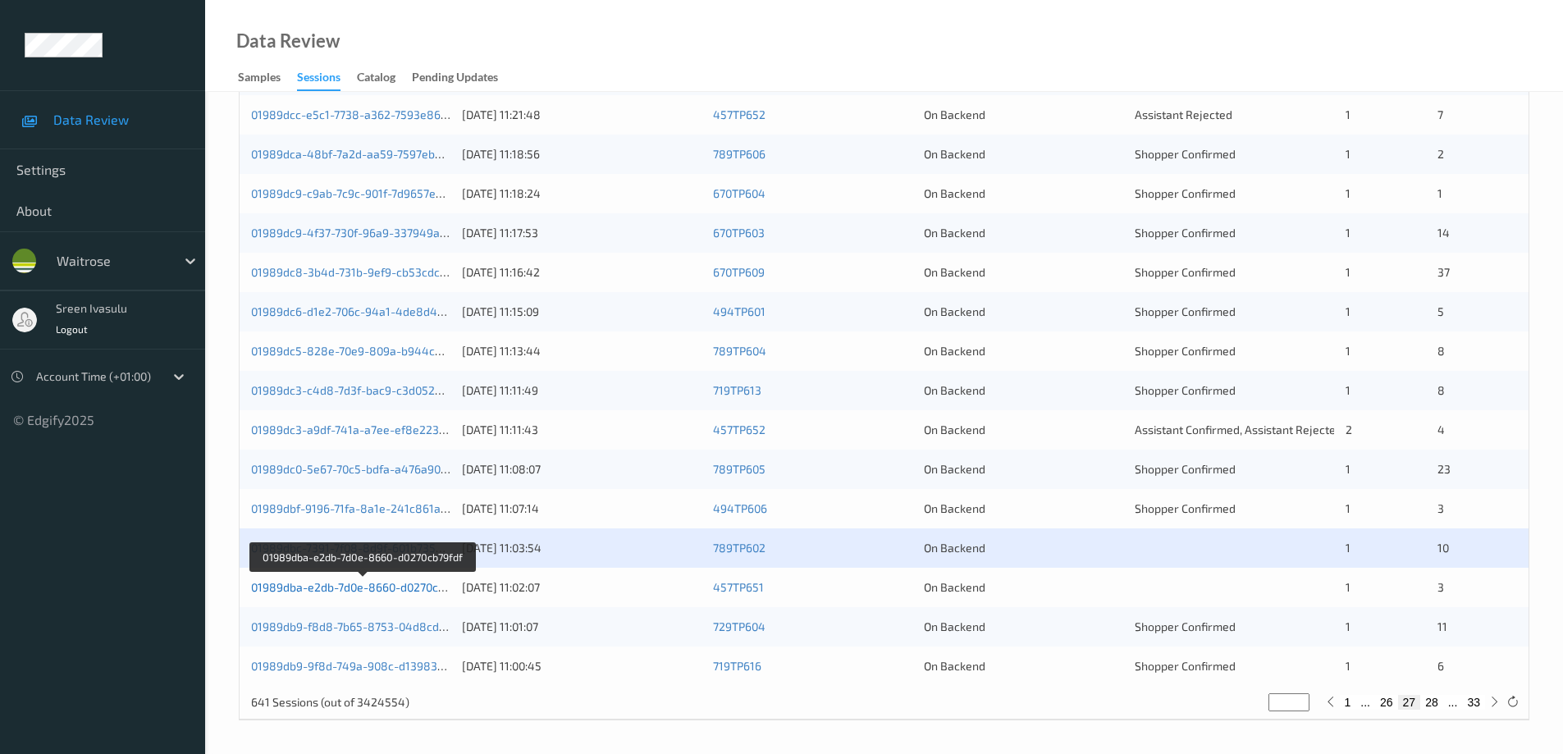
click at [416, 588] on link "01989dba-e2db-7d0e-8660-d0270cb79fdf" at bounding box center [361, 587] width 221 height 14
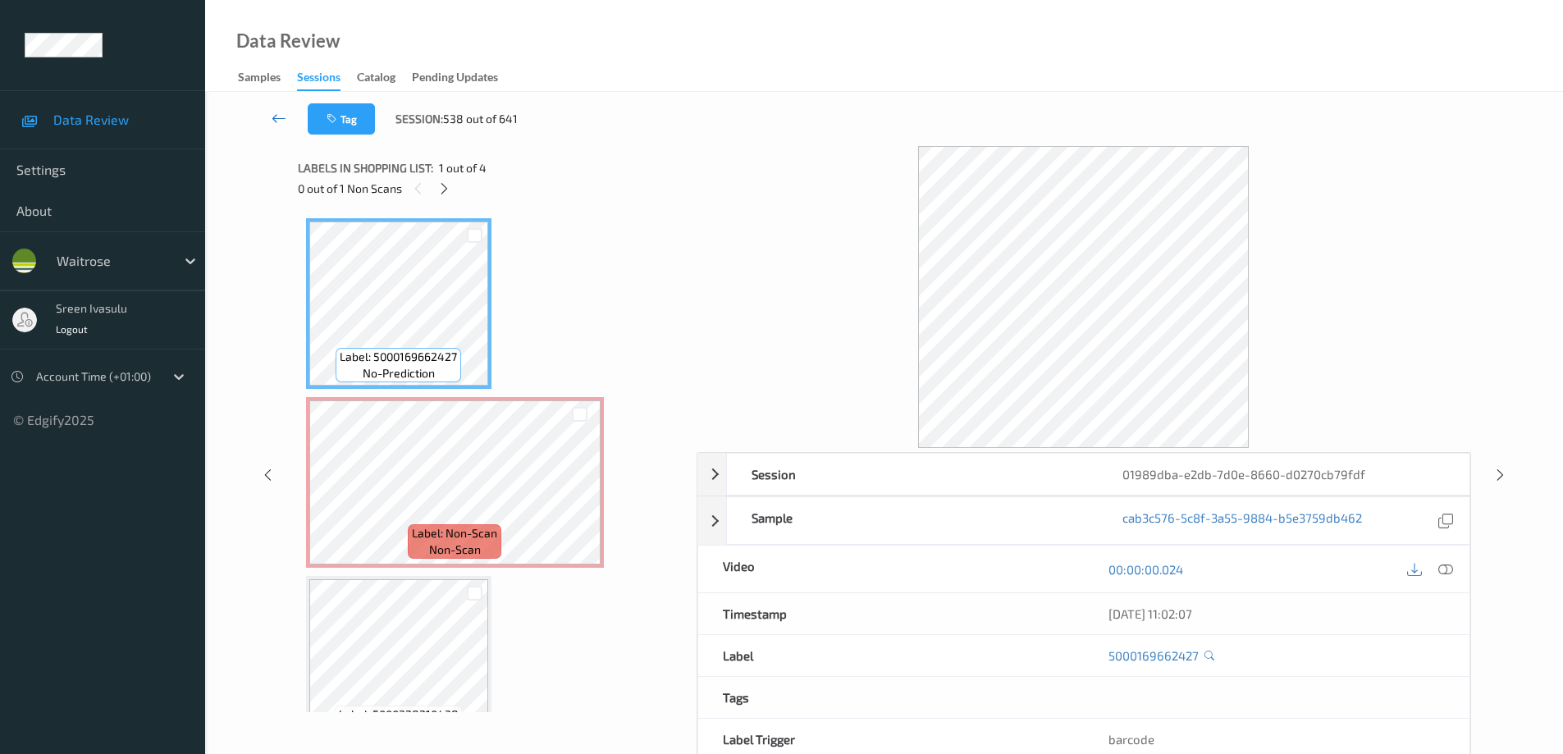
click at [277, 119] on icon at bounding box center [279, 118] width 15 height 16
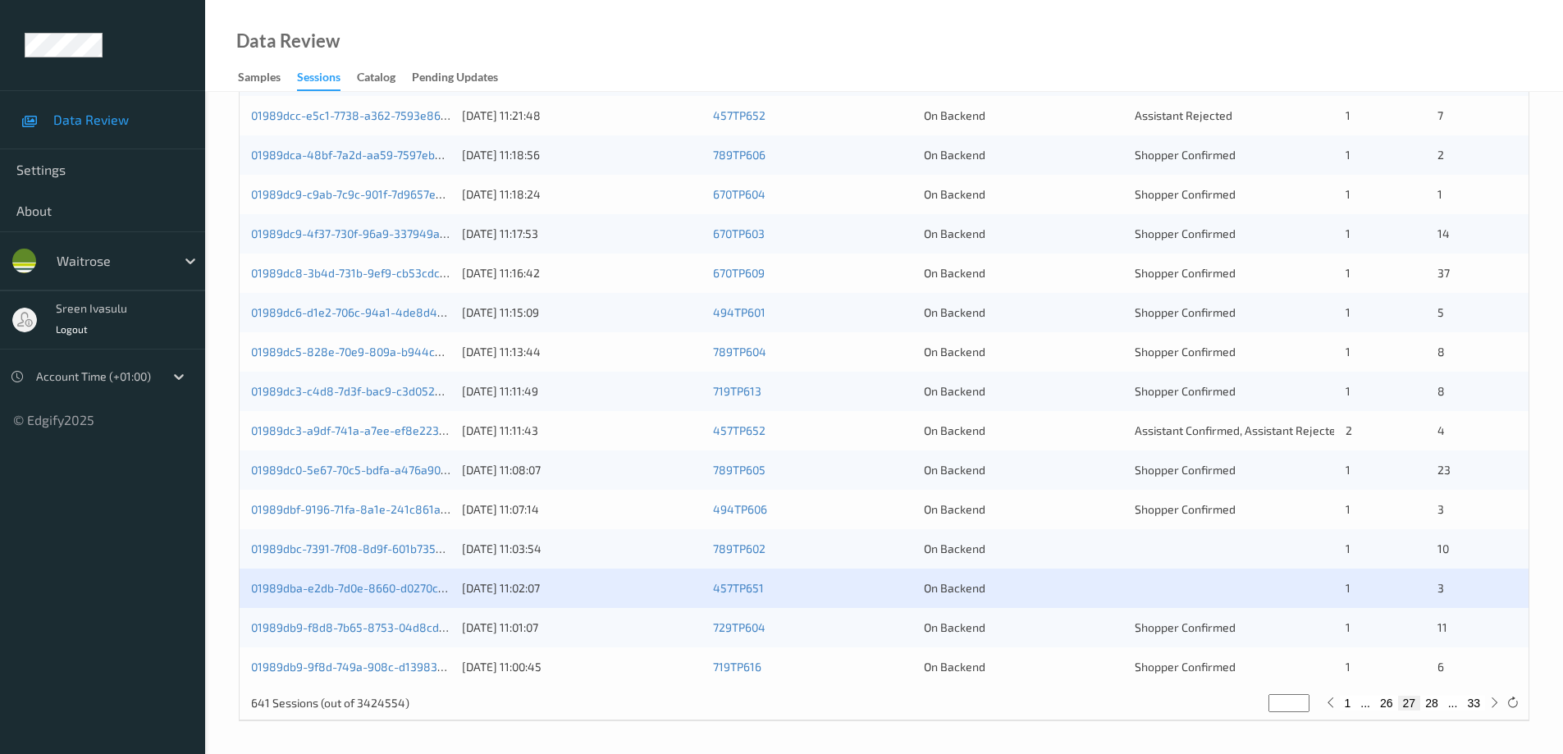
scroll to position [481, 0]
click at [428, 624] on link "01989db9-f8d8-7b65-8753-04d8cd6b0974" at bounding box center [364, 627] width 227 height 14
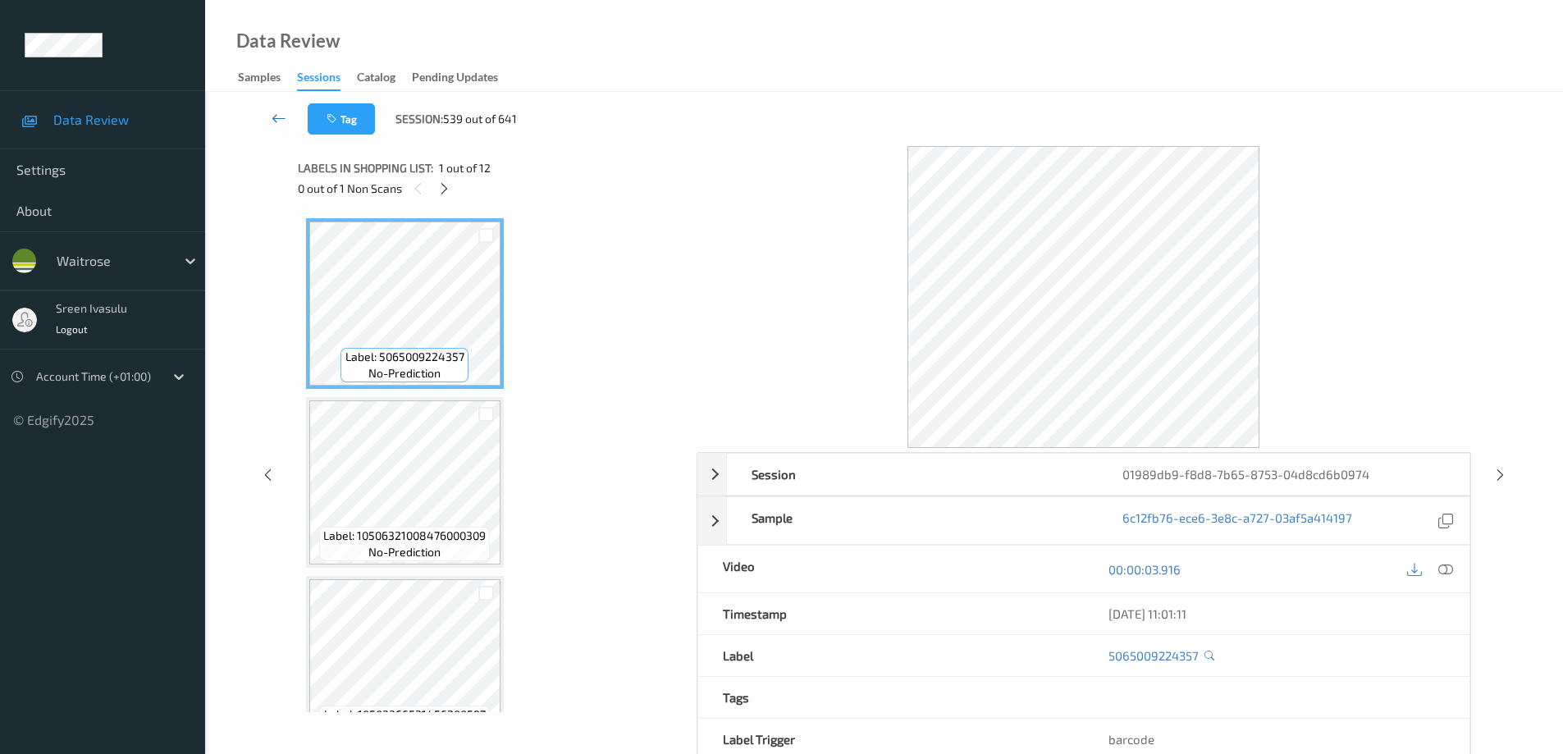
click at [280, 123] on icon at bounding box center [279, 118] width 15 height 16
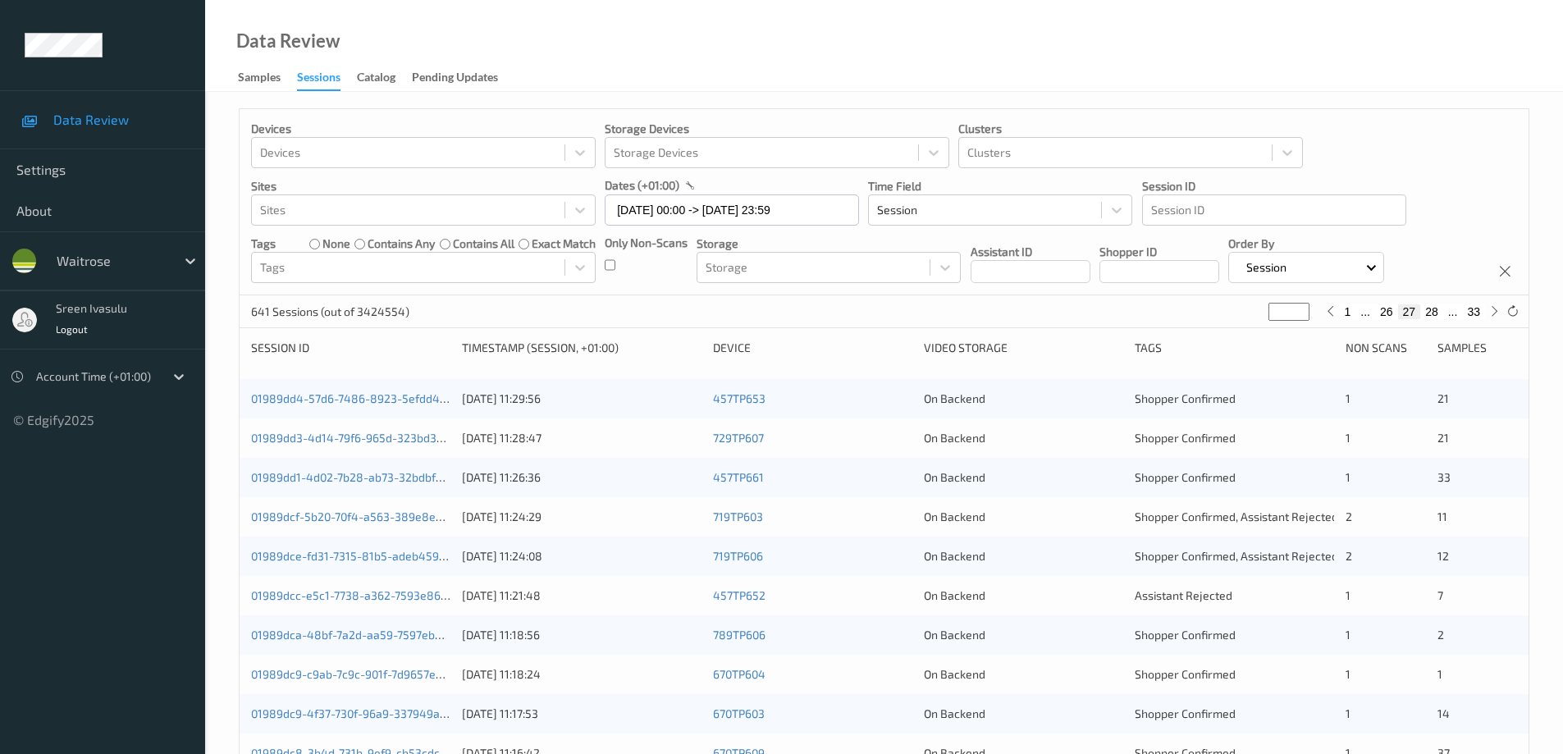
scroll to position [481, 0]
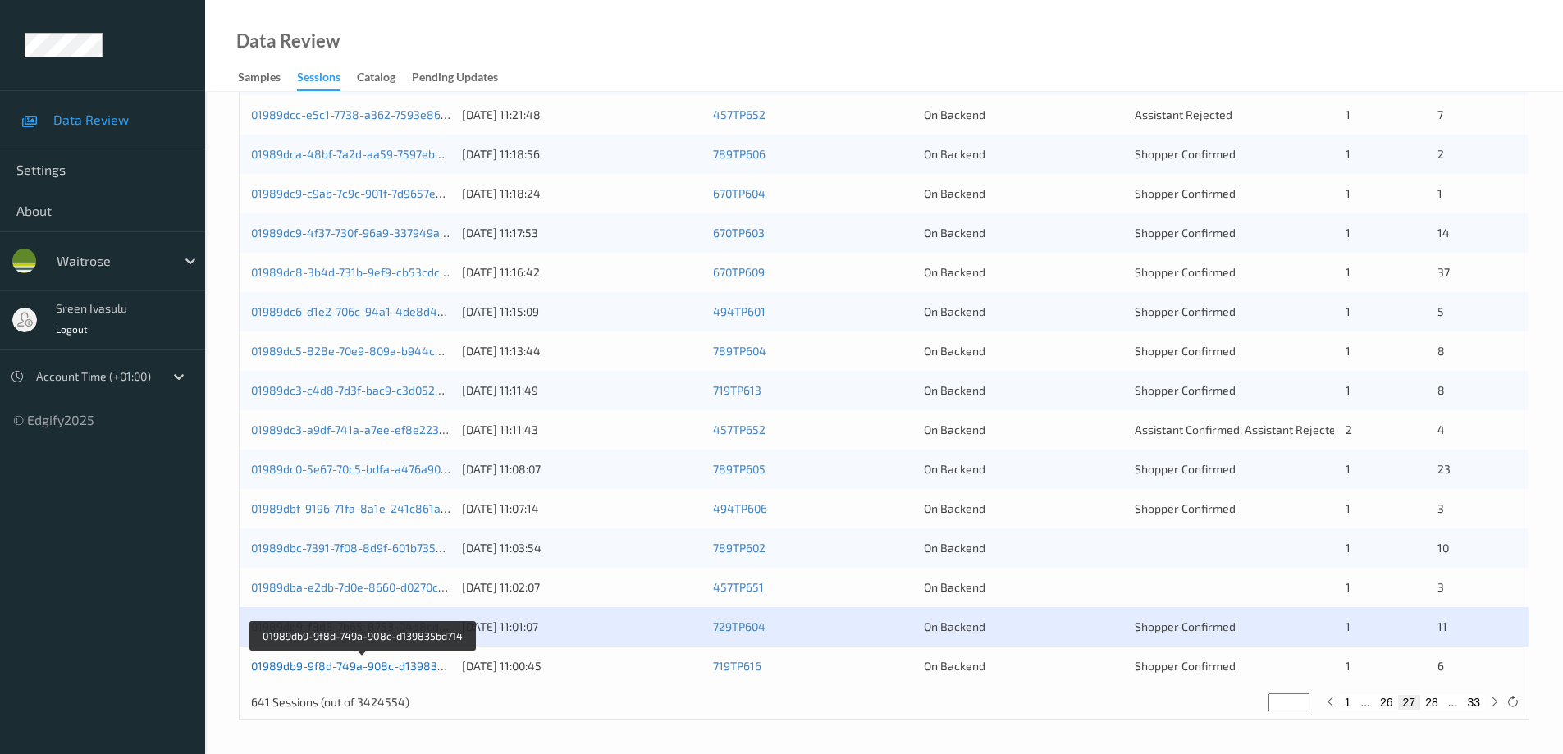
click at [424, 667] on link "01989db9-9f8d-749a-908c-d139835bd714" at bounding box center [363, 666] width 224 height 14
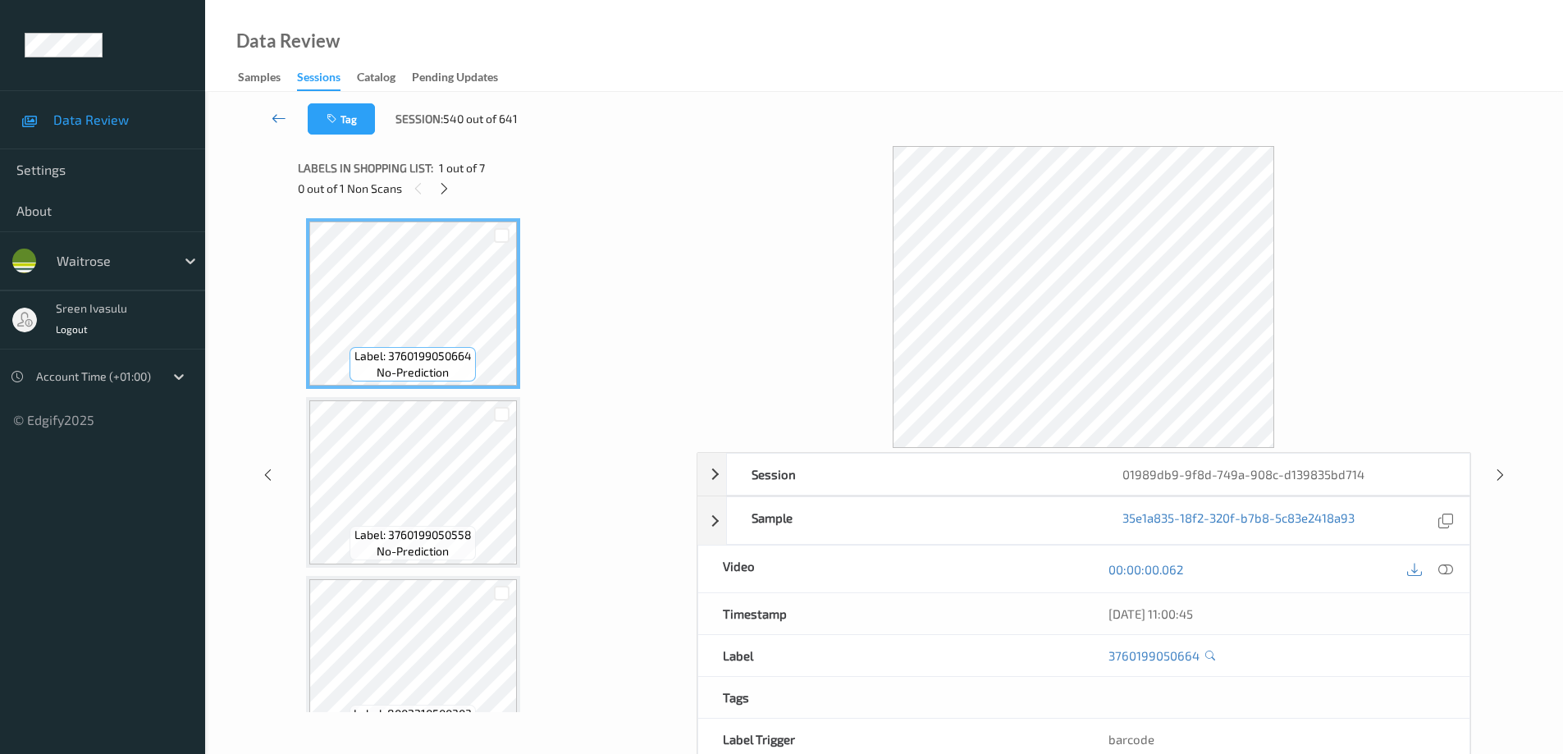
click at [267, 112] on link at bounding box center [278, 118] width 57 height 31
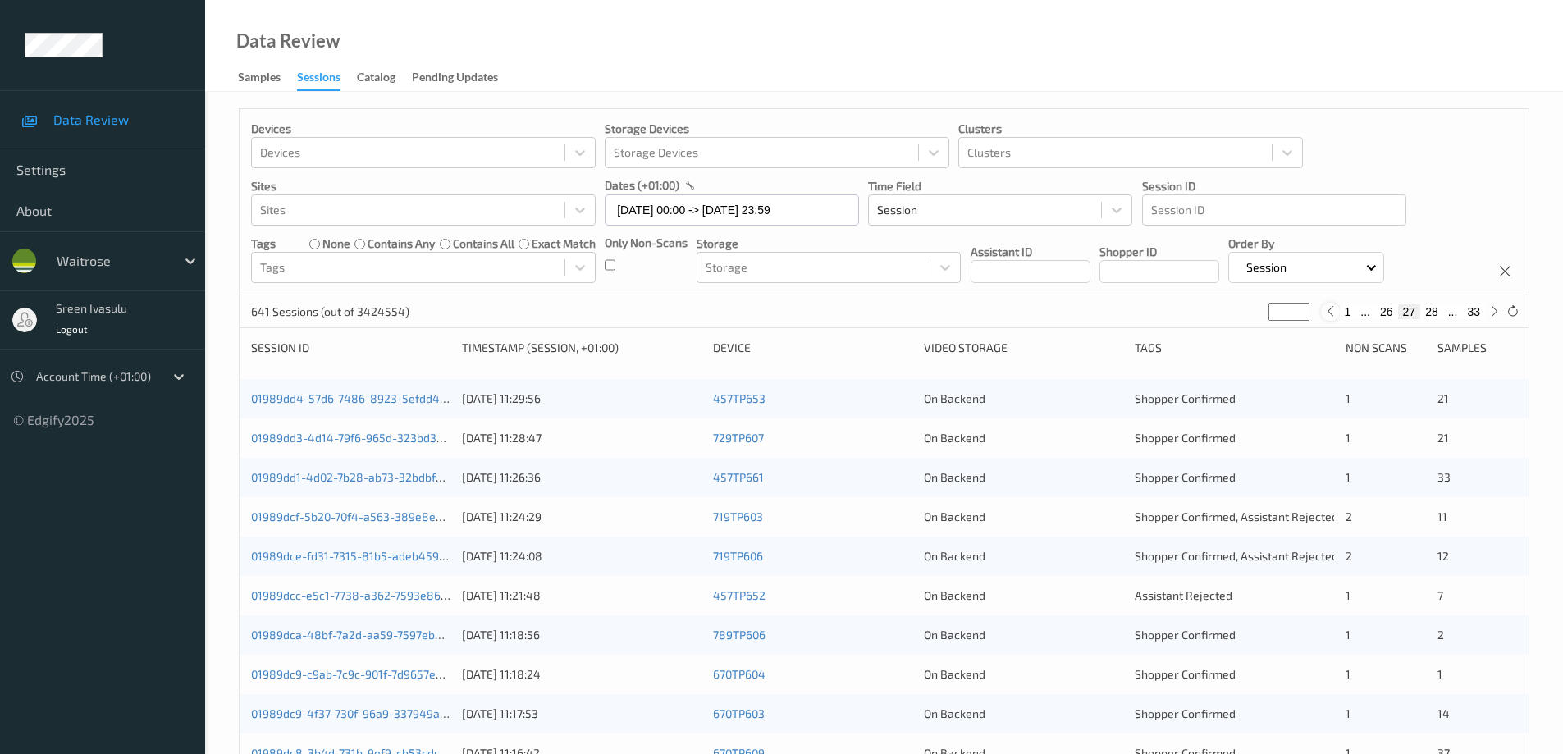
click at [1330, 313] on icon at bounding box center [1330, 311] width 12 height 12
type input "**"
click at [1491, 311] on icon at bounding box center [1494, 311] width 12 height 12
type input "**"
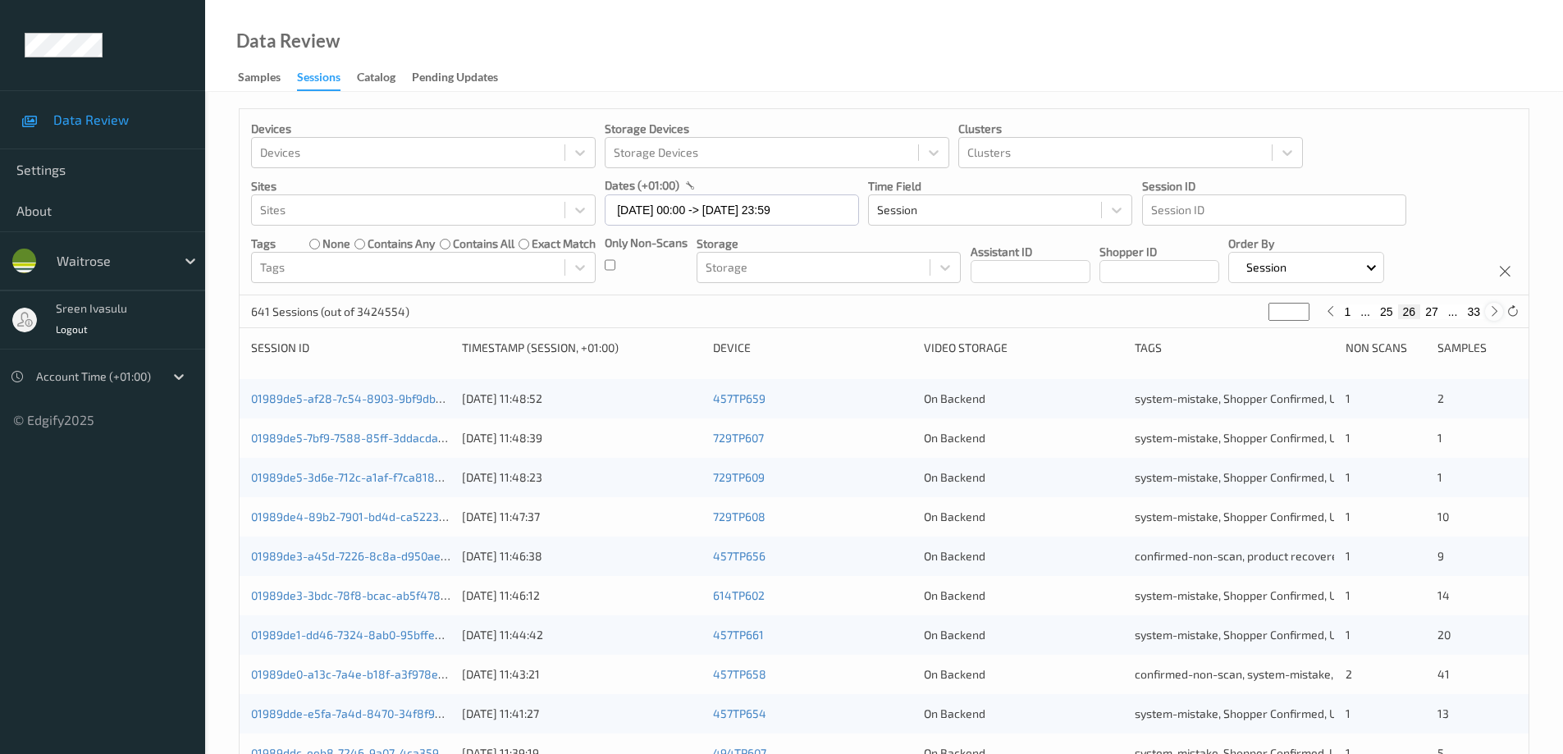
type input "**"
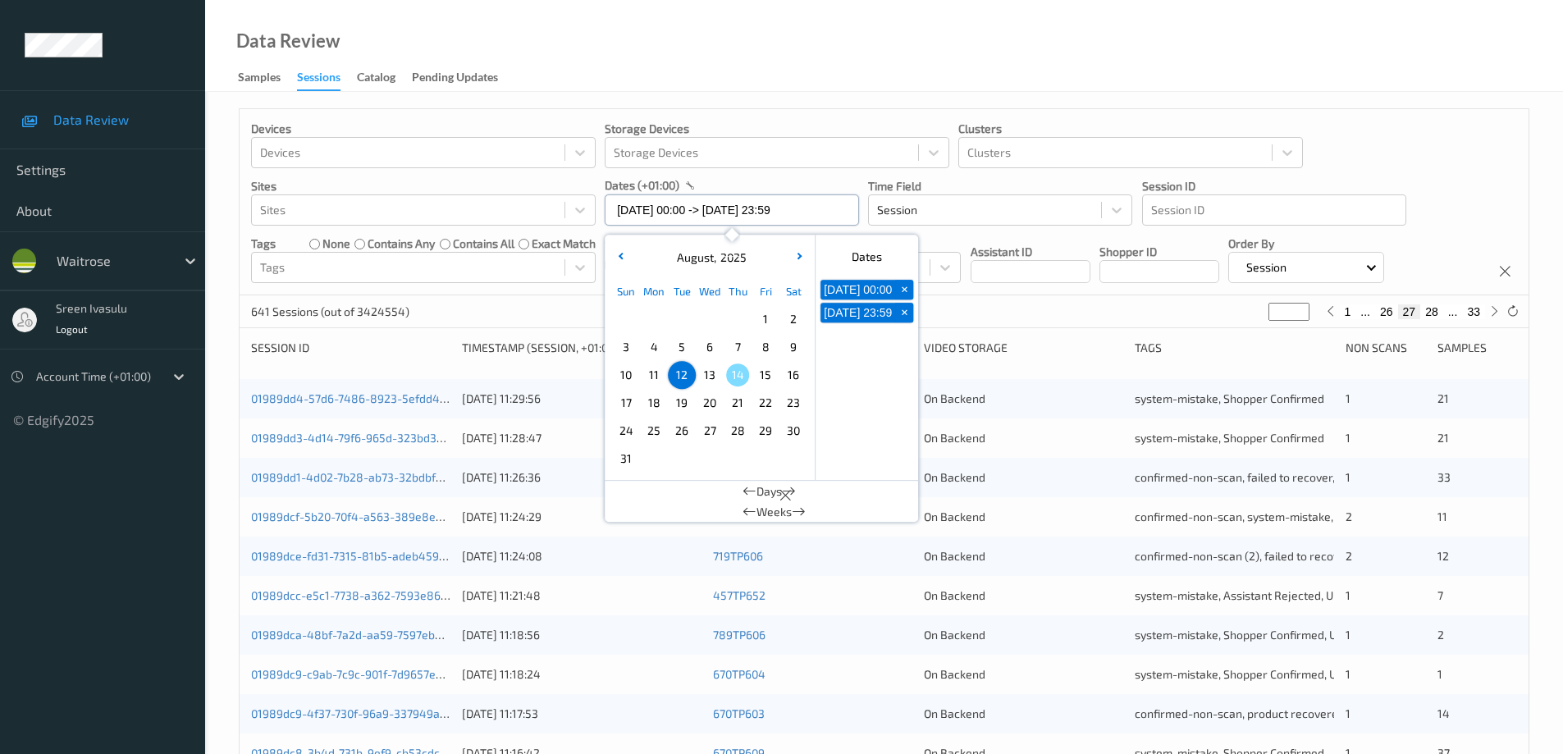
click at [843, 208] on input "12/08/2025 00:00 -> 12/08/2025 23:59" at bounding box center [732, 209] width 254 height 31
click at [715, 372] on span "13" at bounding box center [709, 375] width 23 height 23
type input "13/08/2025 00:00"
type input "*"
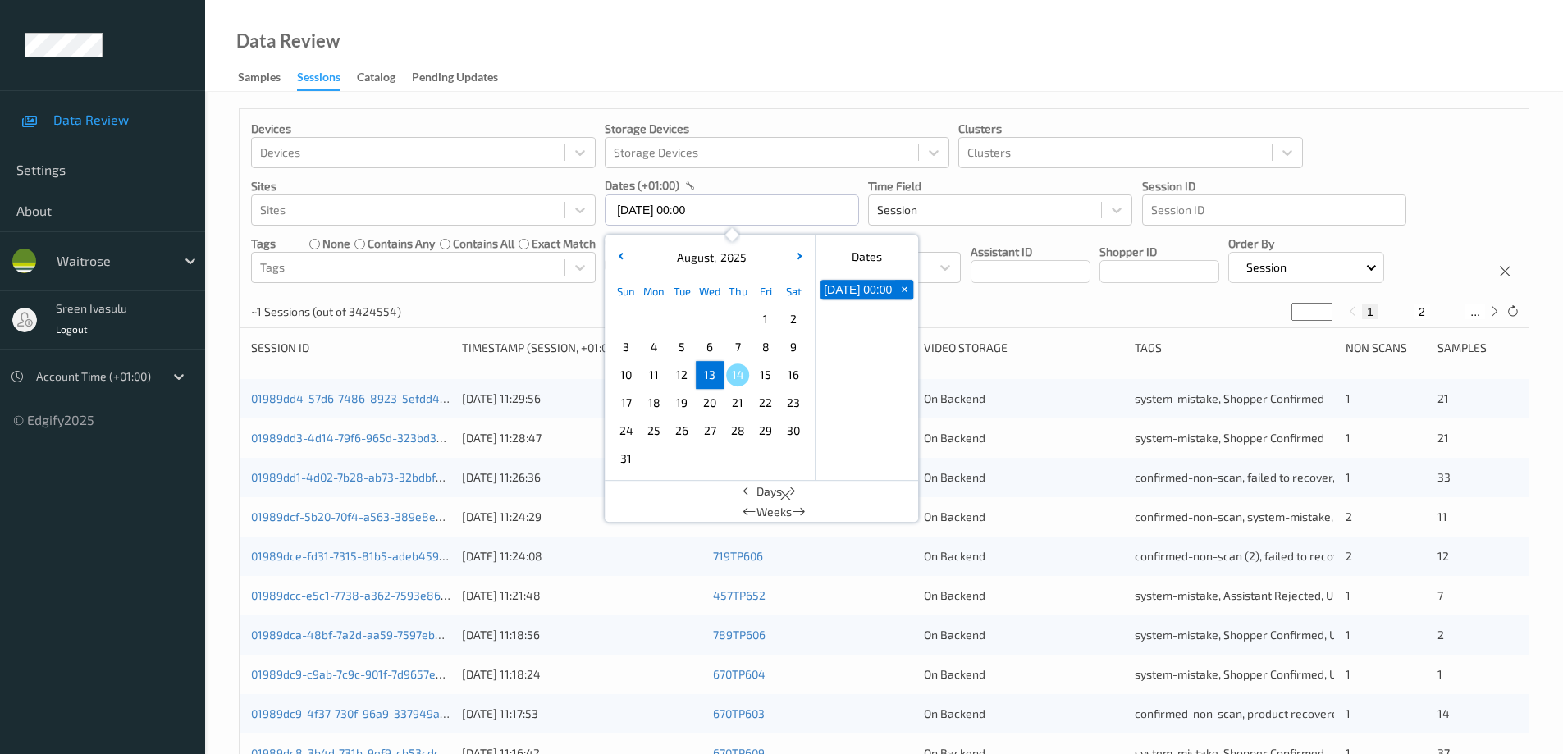
click at [715, 372] on span "13" at bounding box center [709, 375] width 23 height 23
type input "13/08/2025 00:00 -> 13/08/2025 23:59"
click at [1400, 162] on div "Devices Devices Storage Devices Storage Devices Clusters Clusters Sites Sites d…" at bounding box center [884, 202] width 1289 height 186
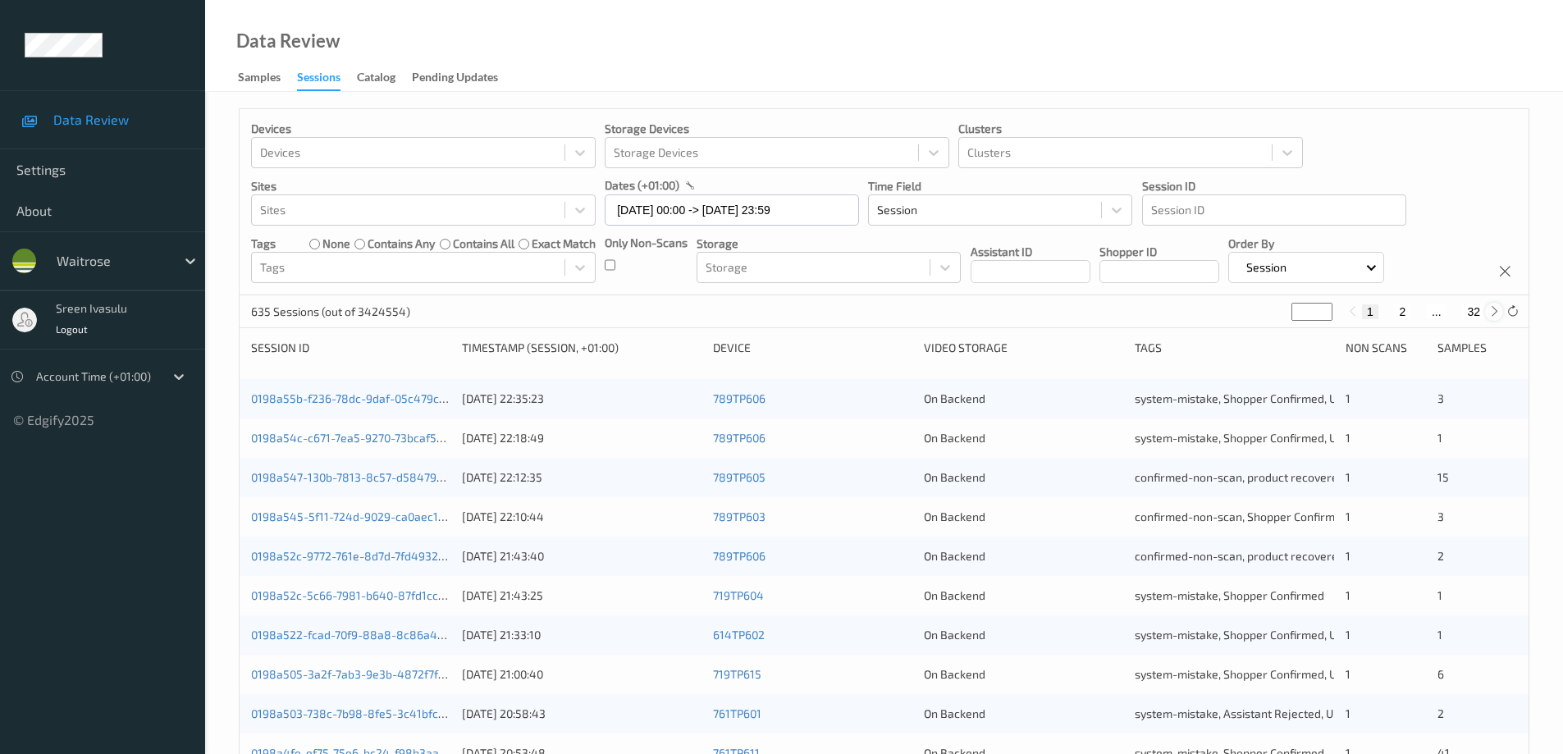
click at [1496, 311] on icon at bounding box center [1494, 311] width 12 height 12
type input "*"
click at [1496, 311] on icon at bounding box center [1494, 311] width 12 height 12
type input "*"
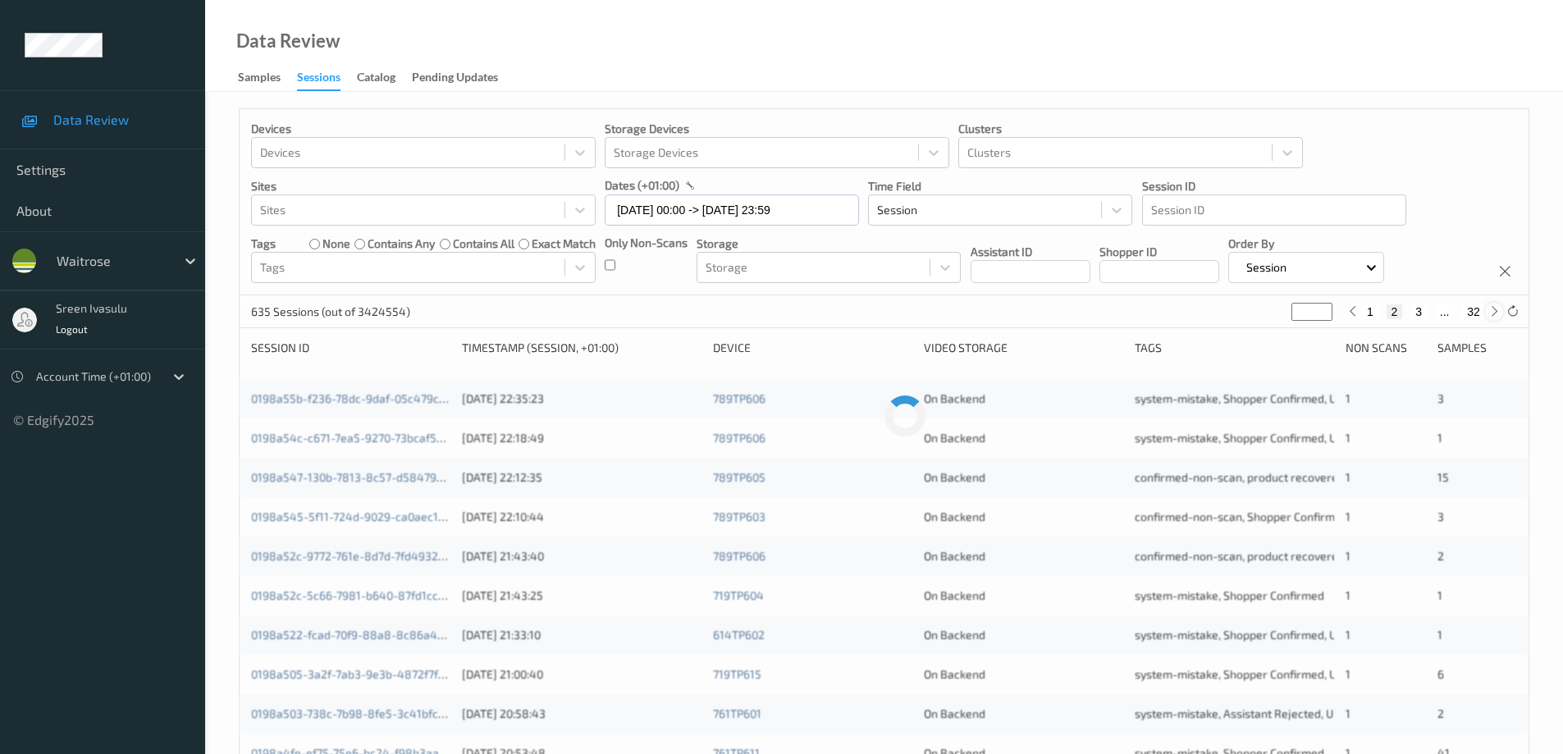
type input "*"
click at [1496, 311] on icon at bounding box center [1494, 311] width 12 height 12
type input "*"
click at [1496, 311] on icon at bounding box center [1494, 311] width 12 height 12
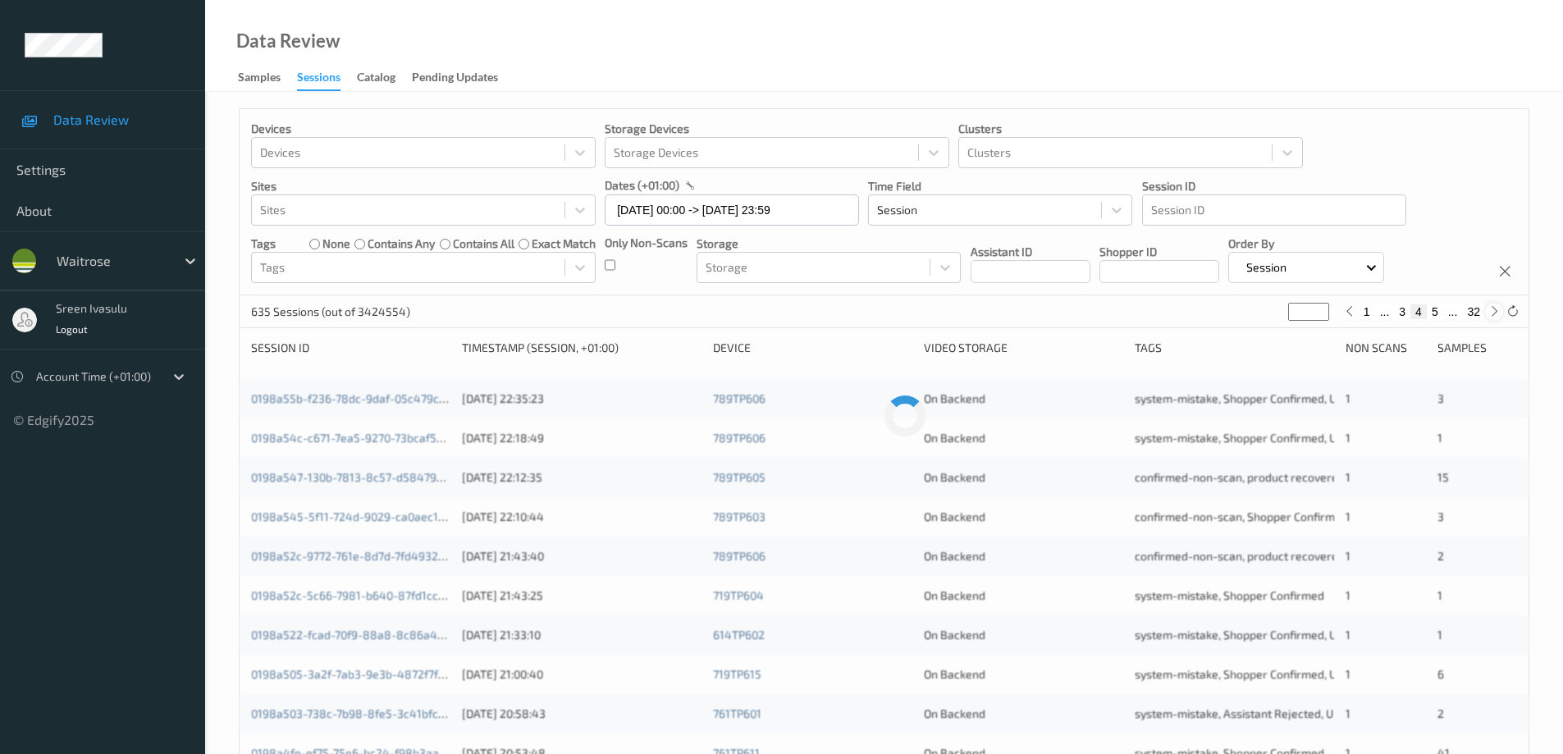
type input "*"
click at [1496, 311] on icon at bounding box center [1494, 311] width 12 height 12
type input "*"
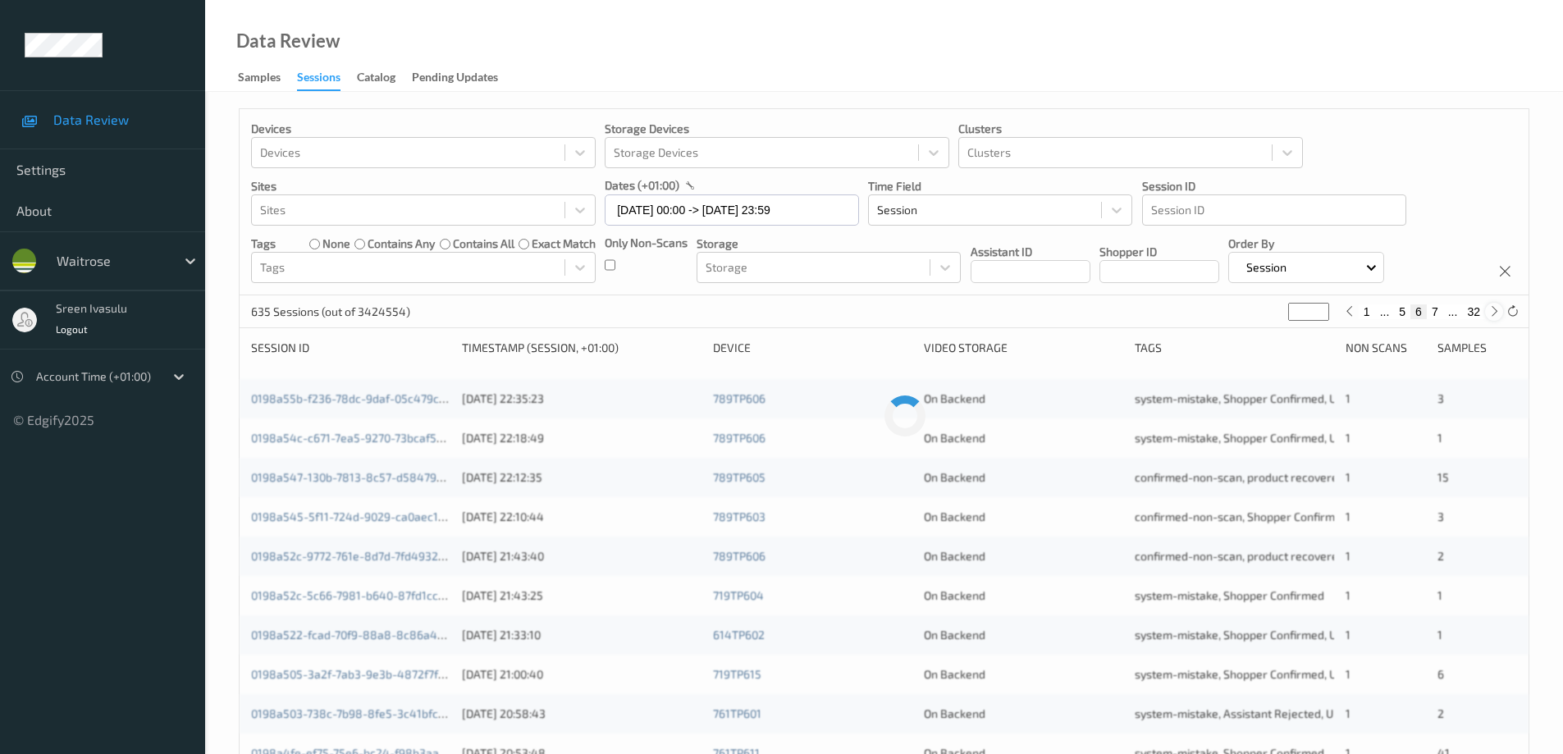
click at [1496, 311] on icon at bounding box center [1494, 311] width 12 height 12
type input "*"
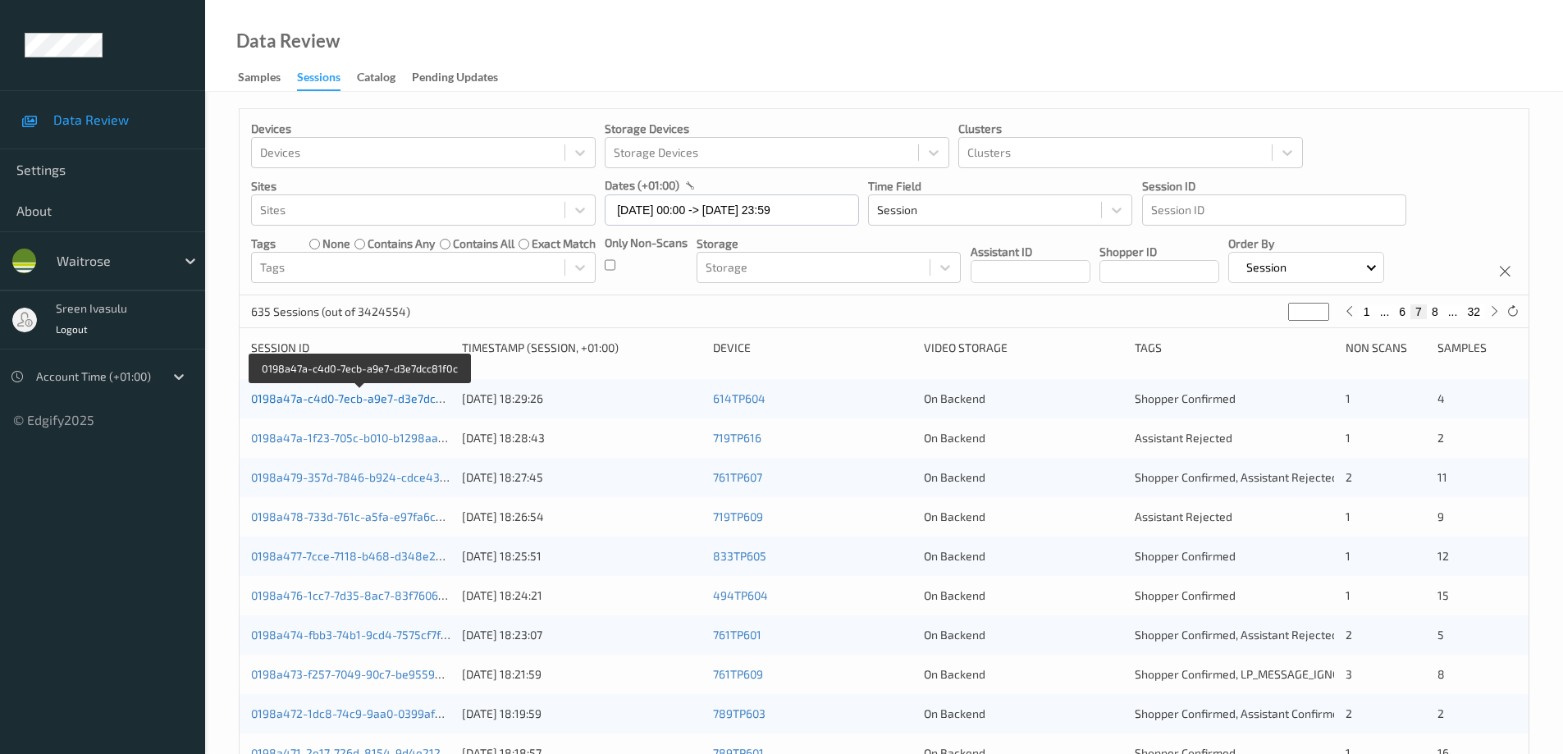
click at [436, 395] on link "0198a47a-c4d0-7ecb-a9e7-d3e7dcc81f0c" at bounding box center [360, 398] width 219 height 14
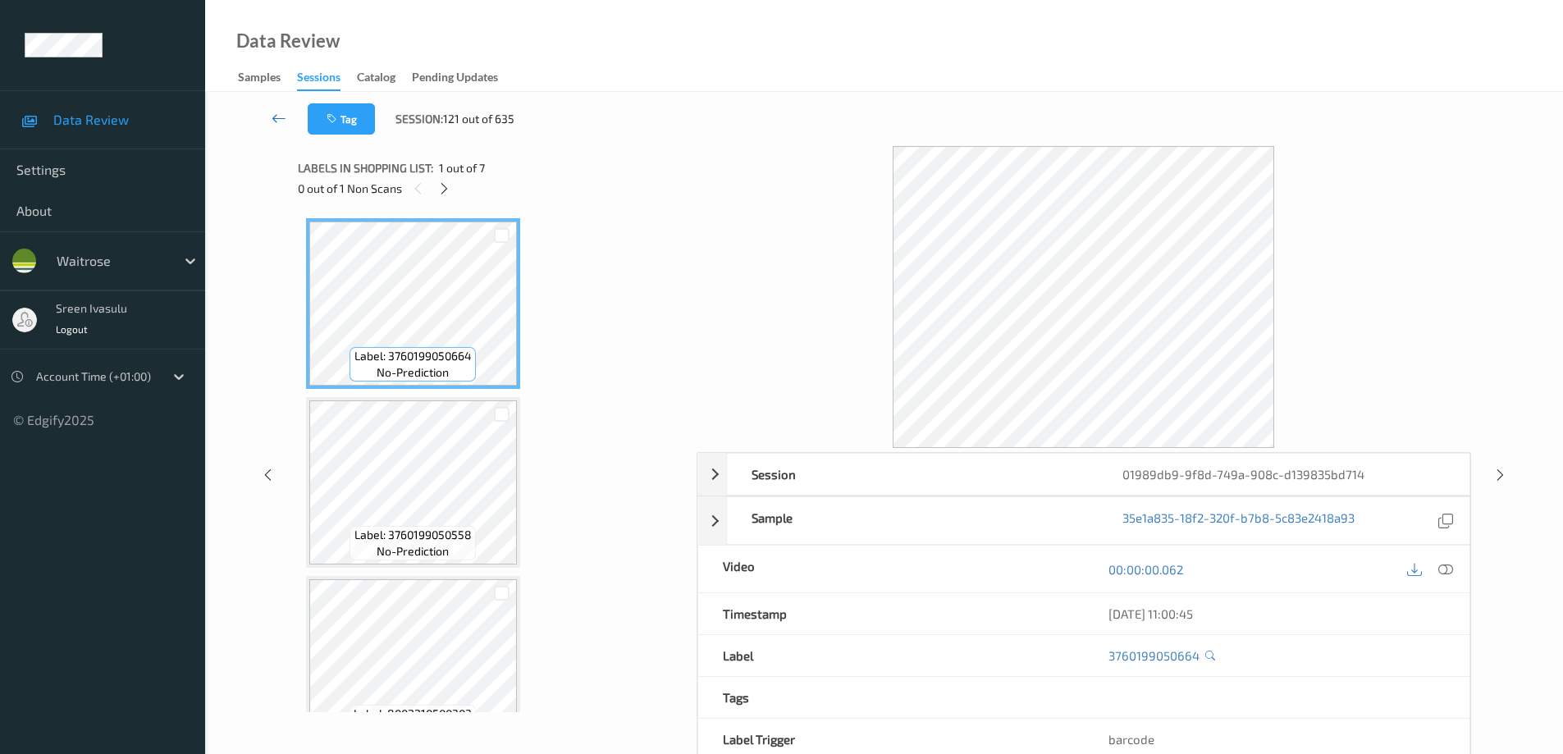
click at [279, 117] on icon at bounding box center [279, 118] width 15 height 16
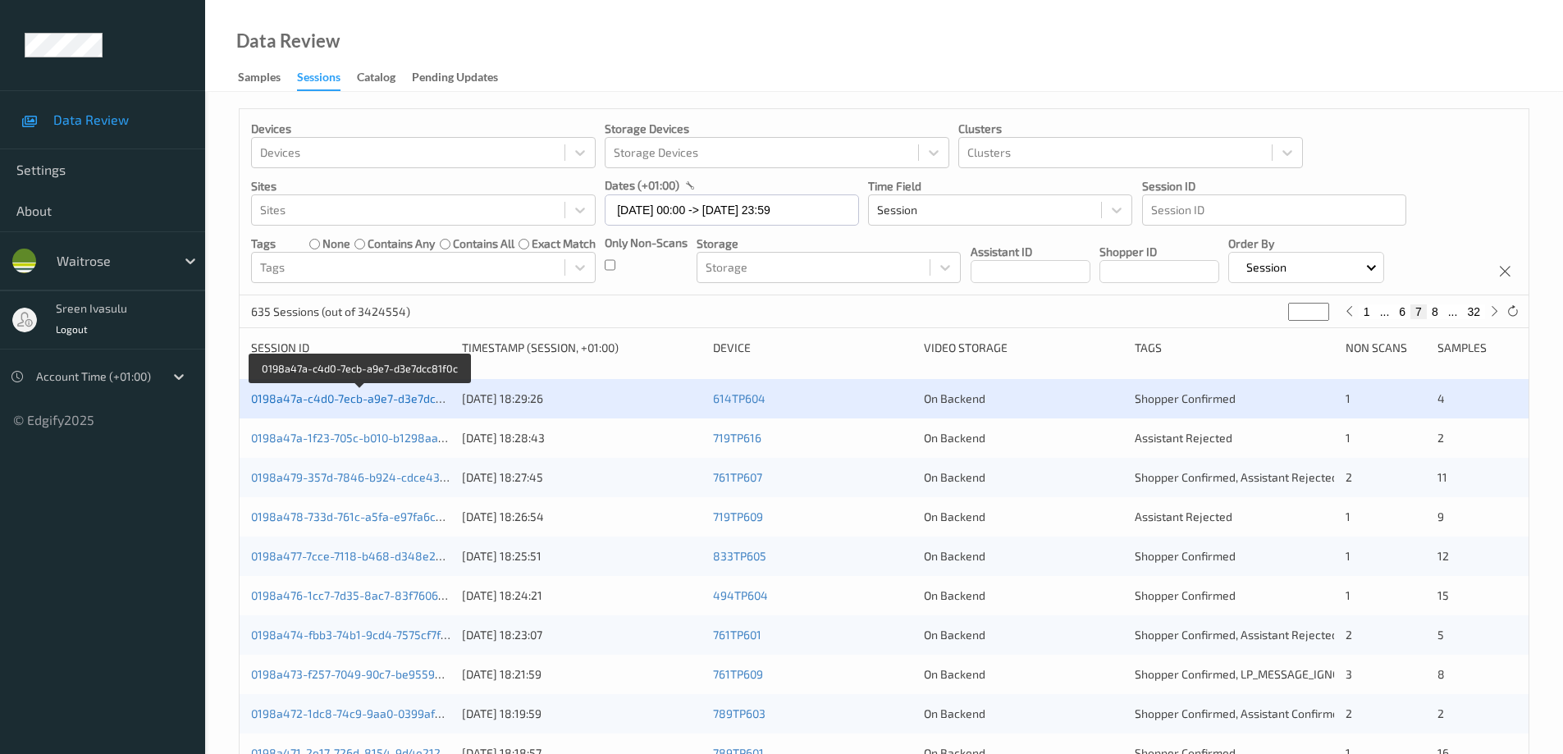
click at [413, 392] on link "0198a47a-c4d0-7ecb-a9e7-d3e7dcc81f0c" at bounding box center [360, 398] width 219 height 14
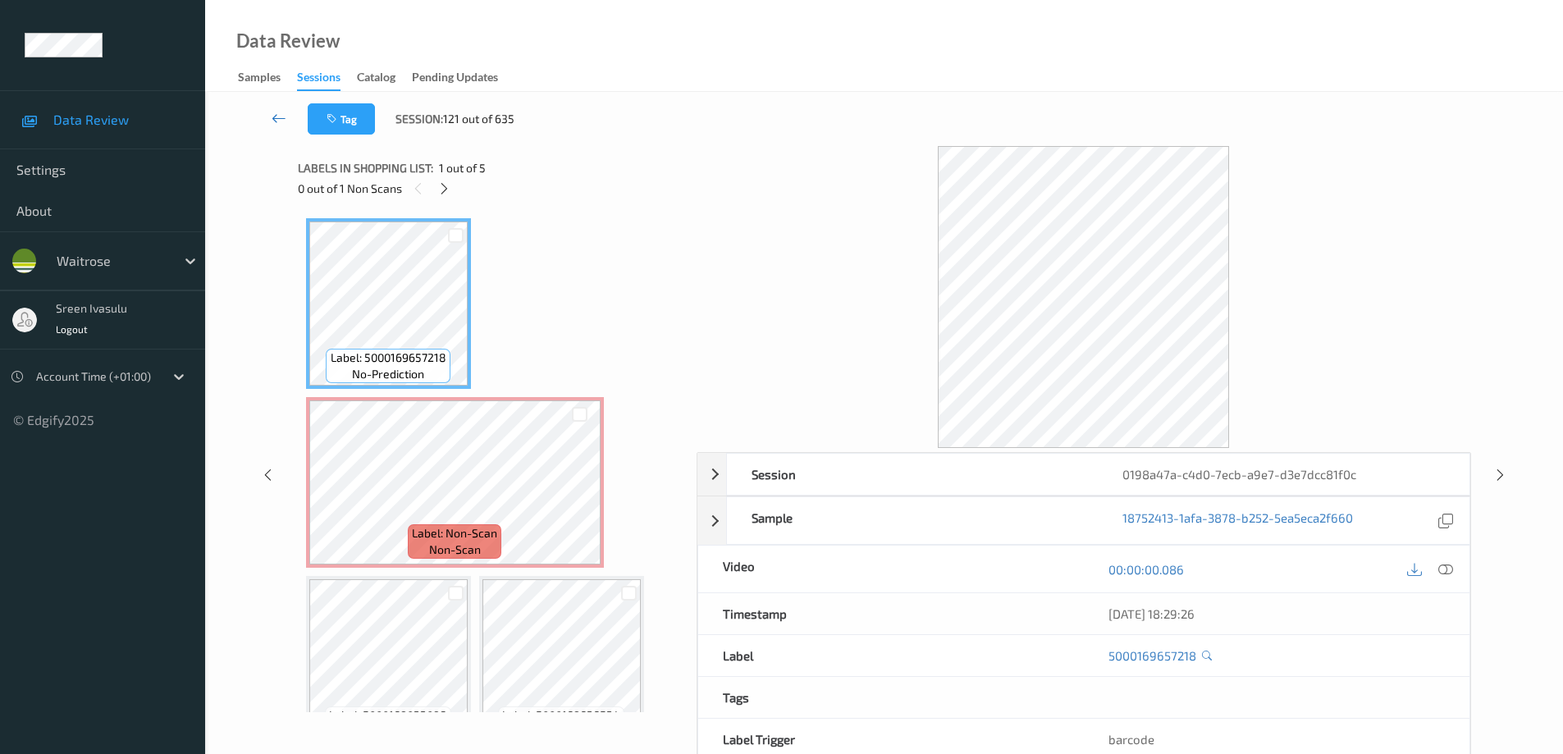
click at [282, 117] on icon at bounding box center [279, 118] width 15 height 16
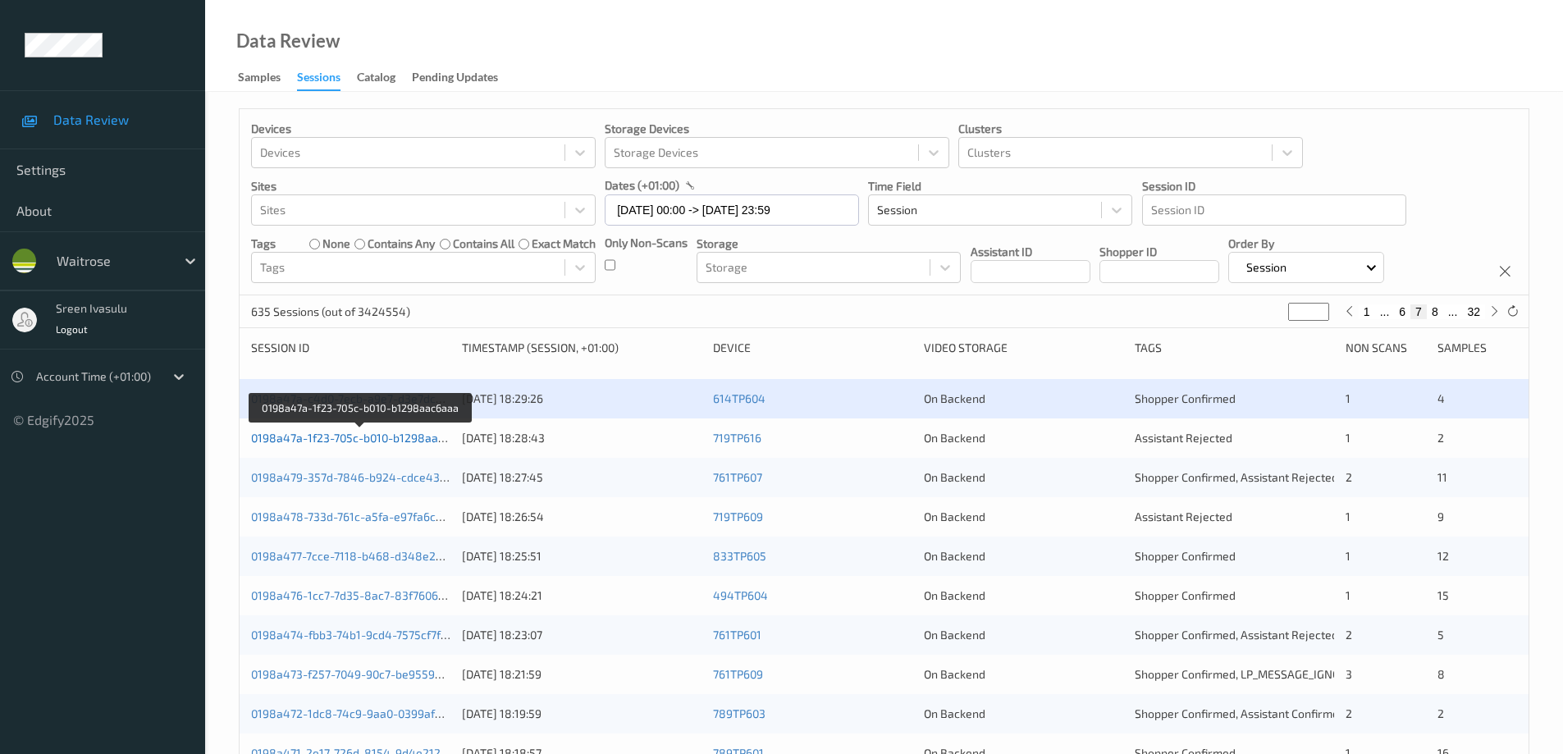
click at [432, 438] on link "0198a47a-1f23-705c-b010-b1298aac6aaa" at bounding box center [360, 438] width 219 height 14
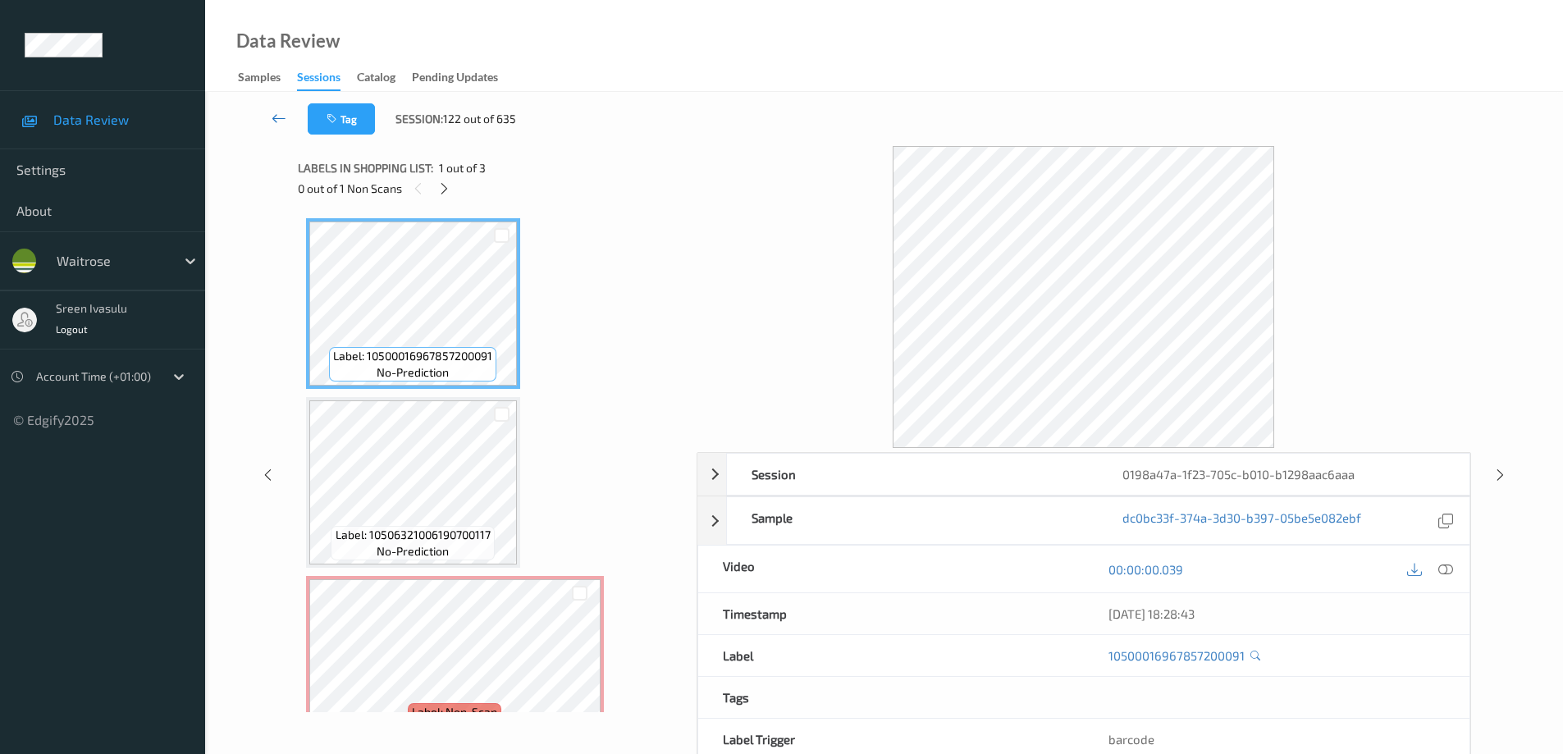
click at [284, 124] on icon at bounding box center [279, 118] width 15 height 16
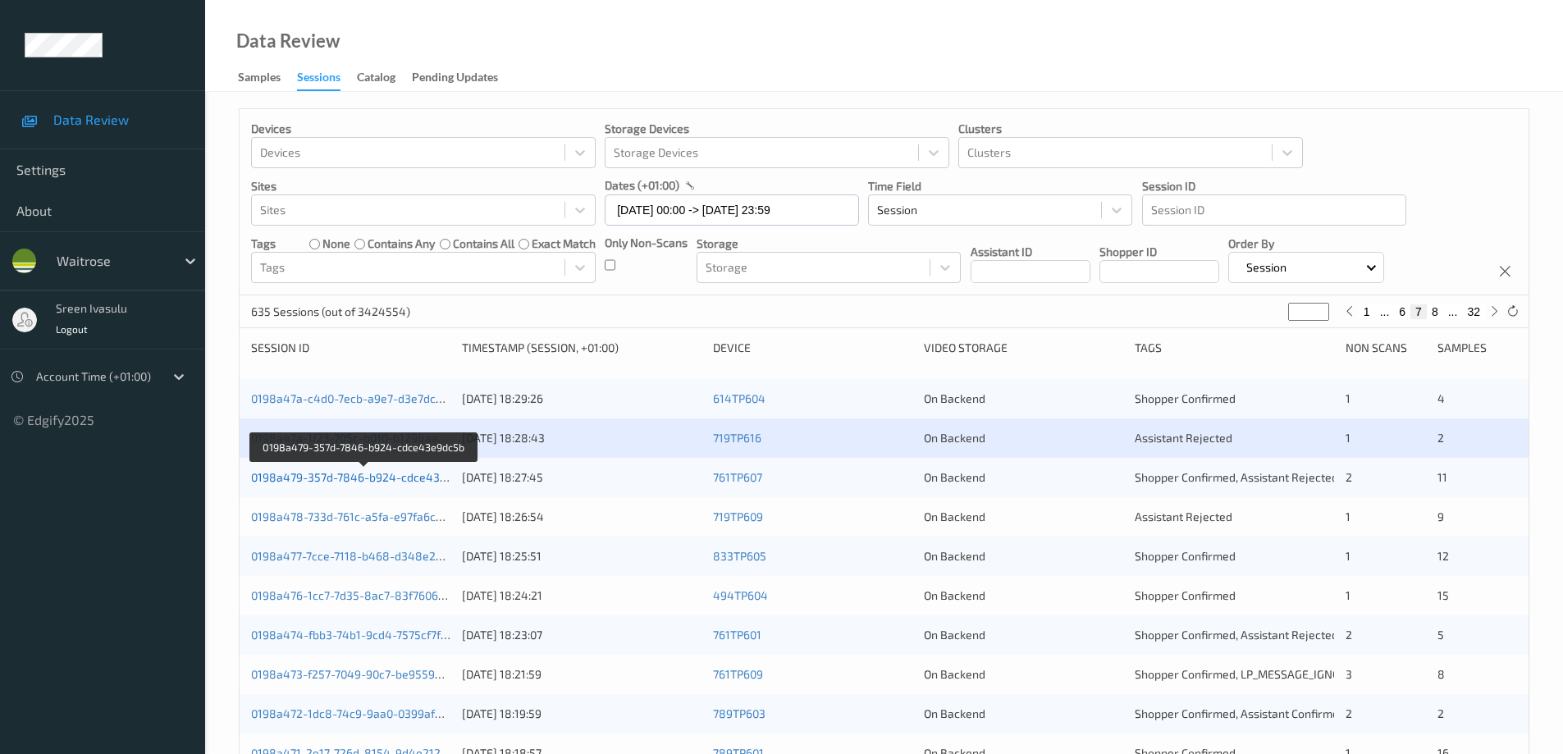
click at [439, 478] on link "0198a479-357d-7846-b924-cdce43e9dc5b" at bounding box center [364, 477] width 227 height 14
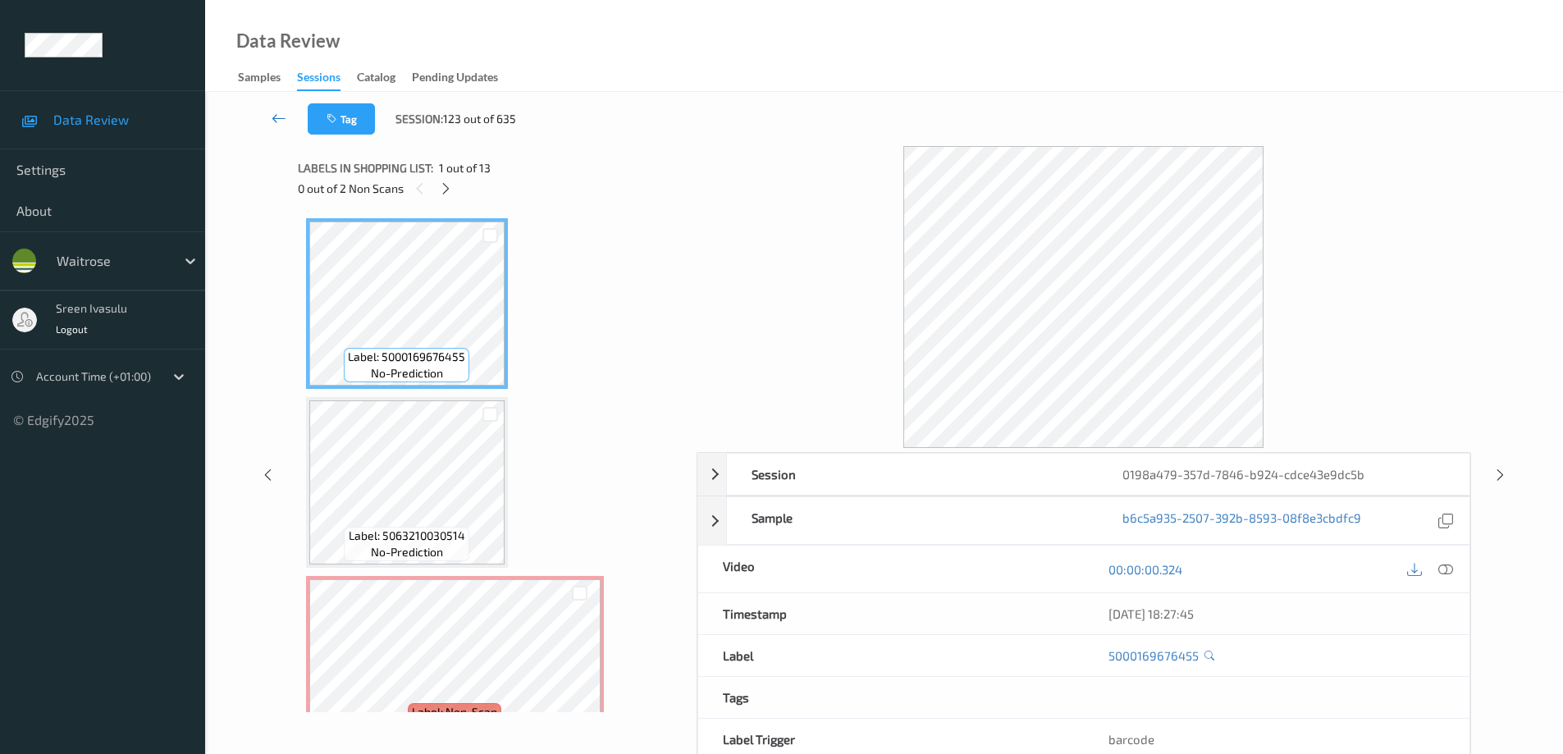
click at [264, 117] on link at bounding box center [278, 118] width 57 height 31
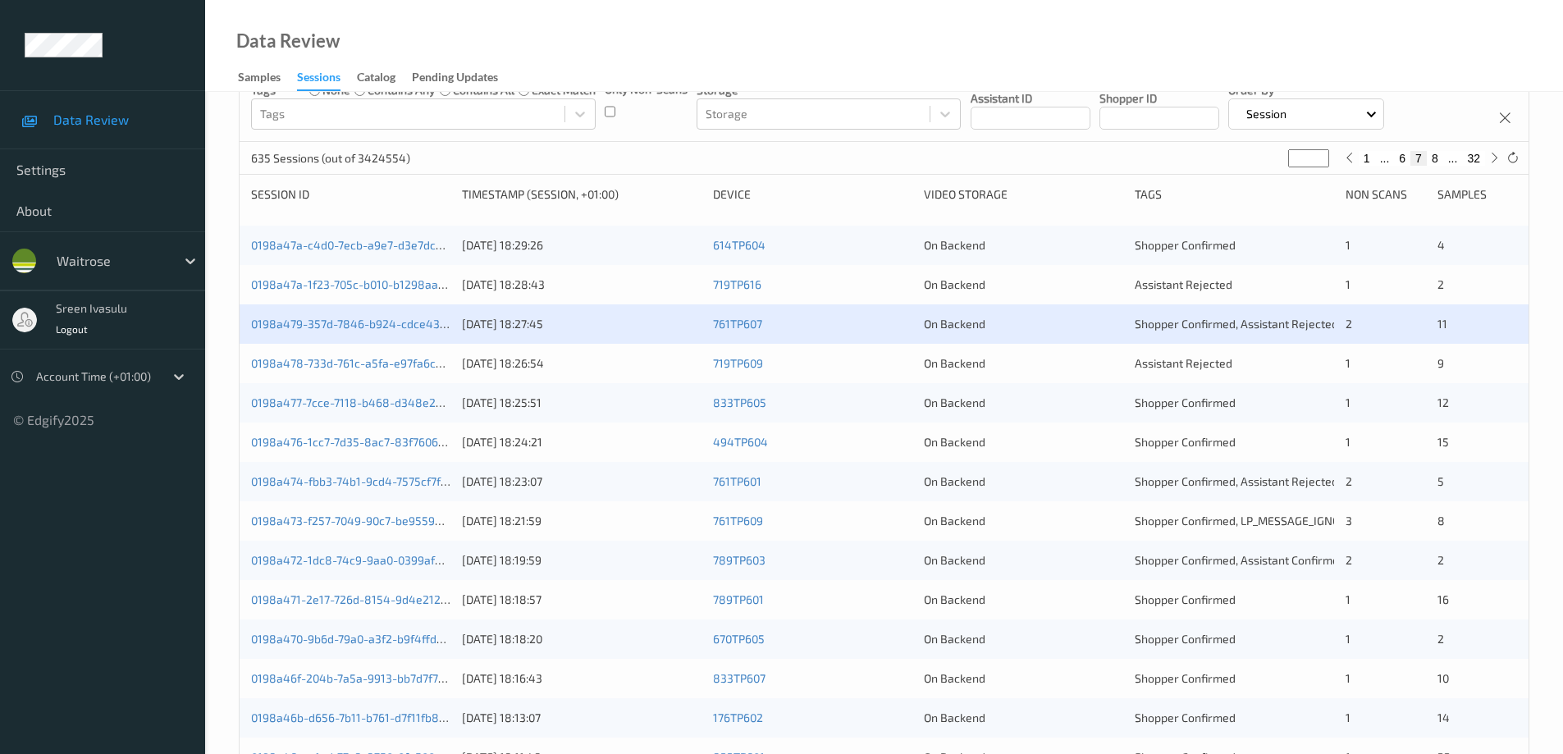
scroll to position [153, 0]
click at [425, 366] on link "0198a478-733d-761c-a5fa-e97fa6c94934" at bounding box center [360, 364] width 219 height 14
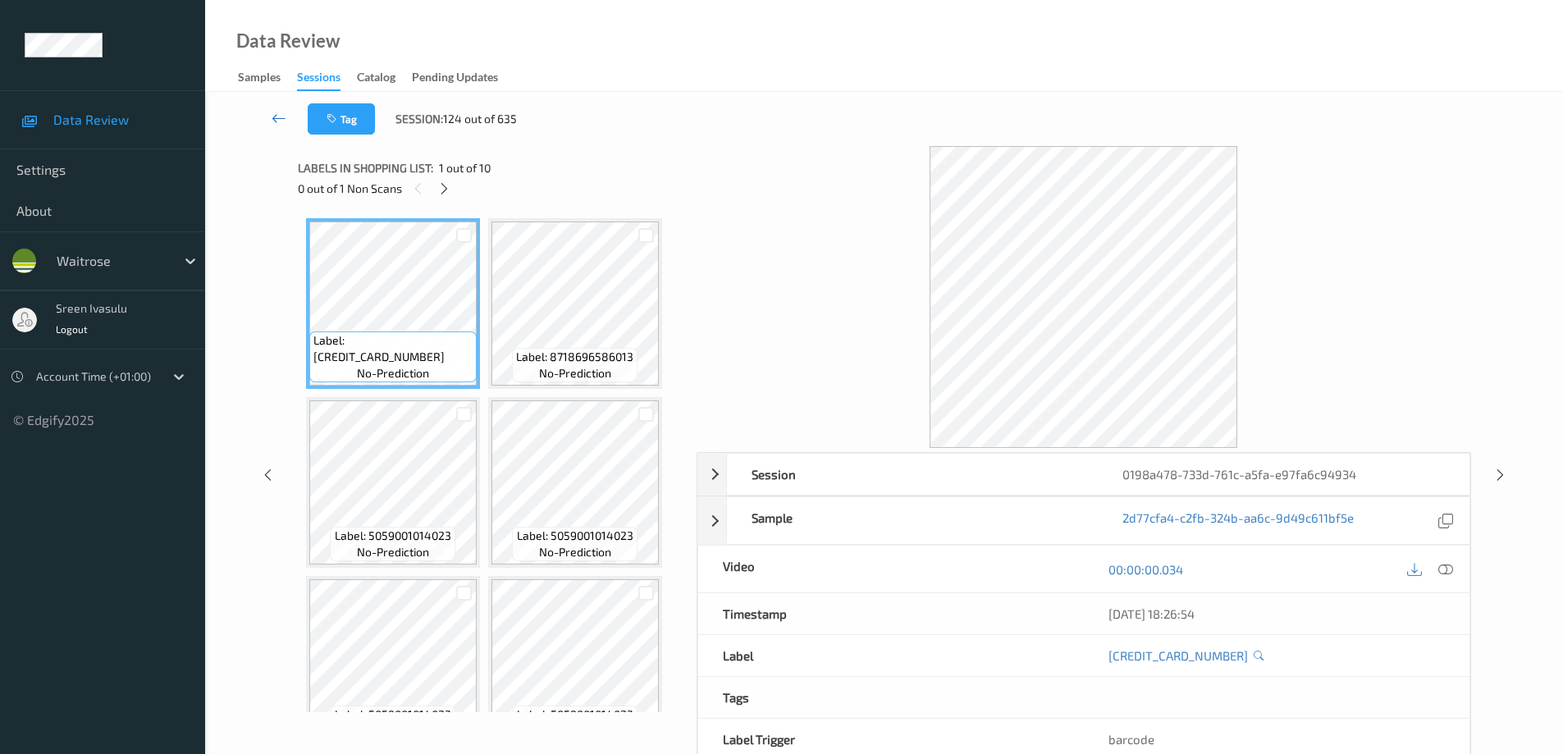
click at [281, 116] on icon at bounding box center [279, 118] width 15 height 16
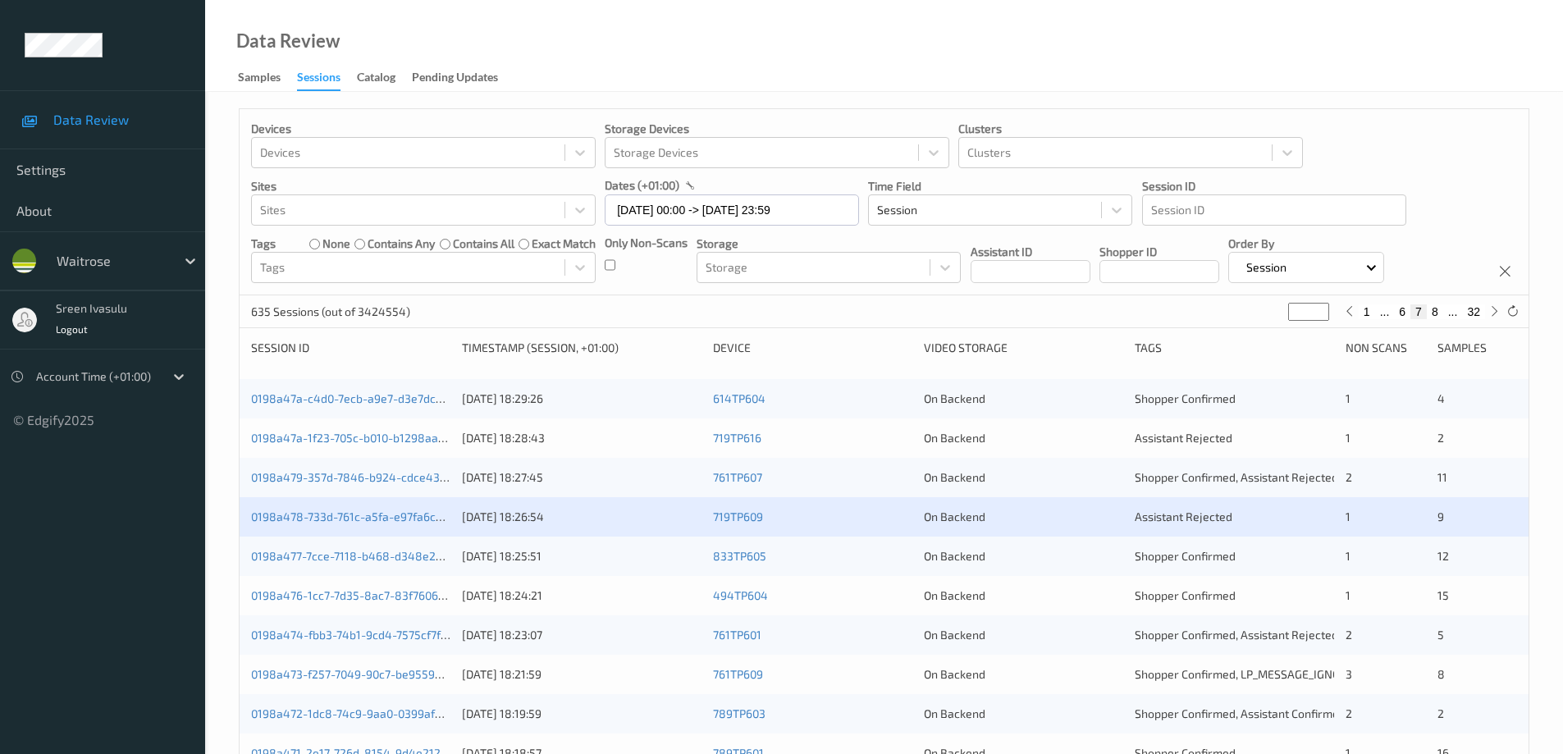
scroll to position [328, 0]
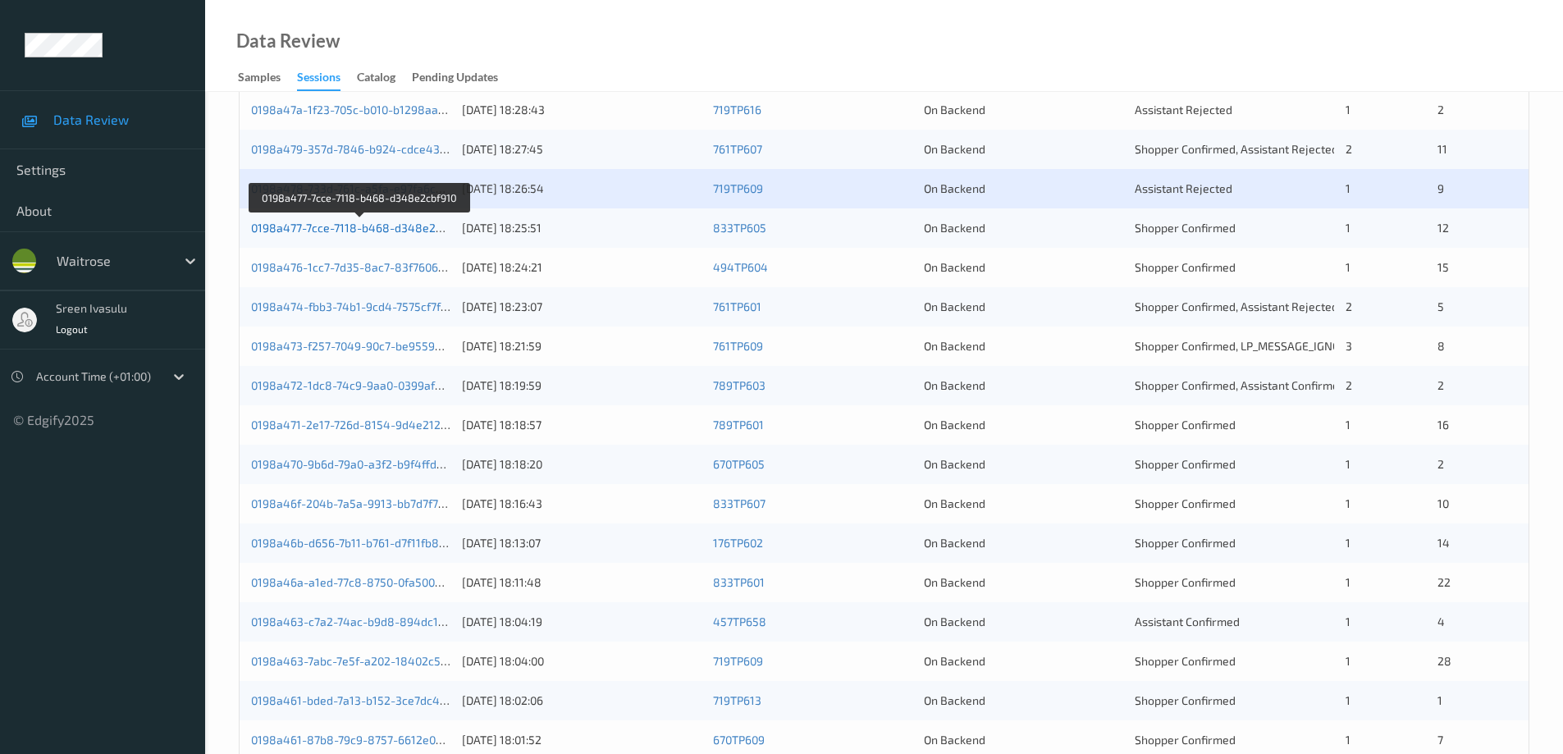
click at [405, 225] on link "0198a477-7cce-7118-b468-d348e2cbf910" at bounding box center [360, 228] width 219 height 14
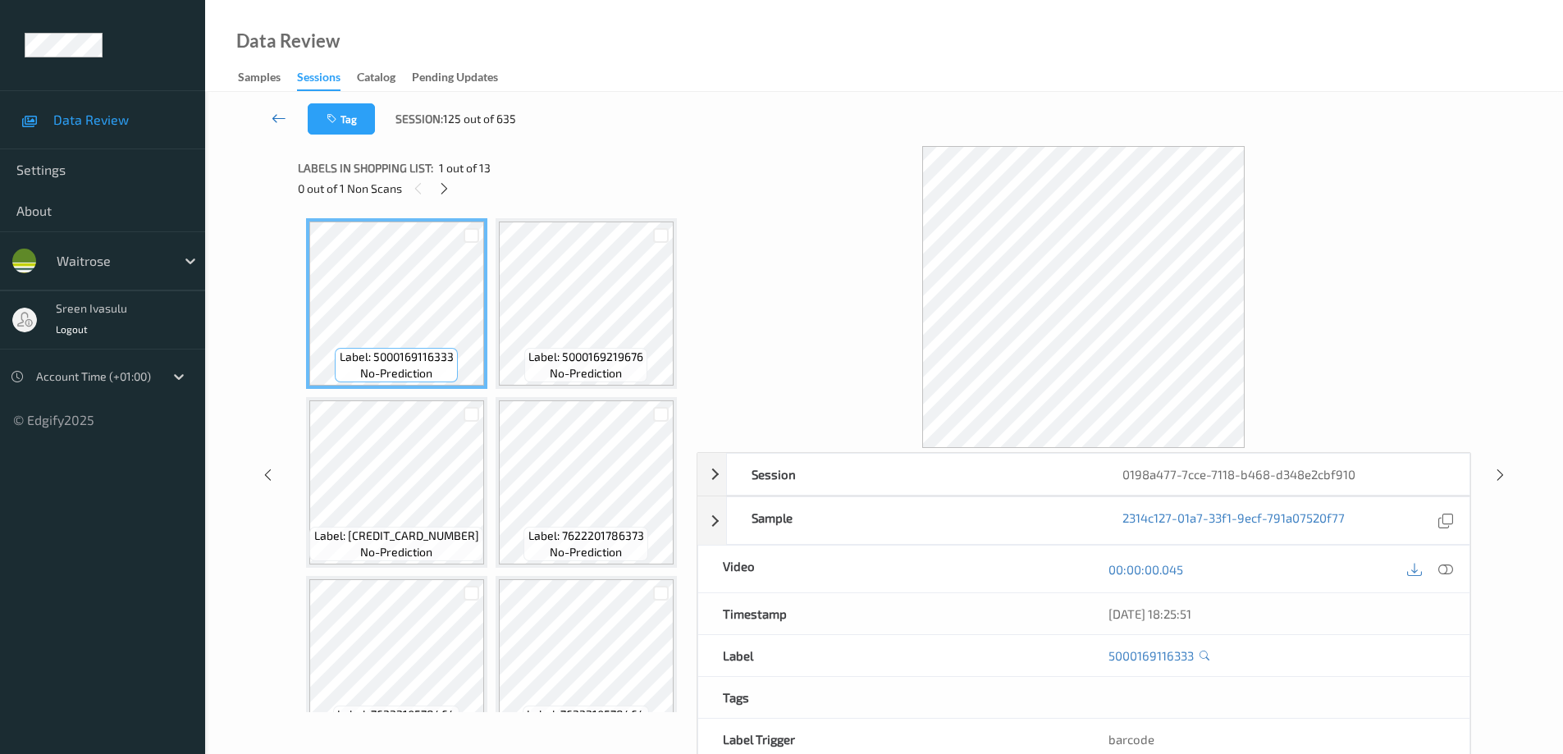
click at [284, 117] on icon at bounding box center [279, 118] width 15 height 16
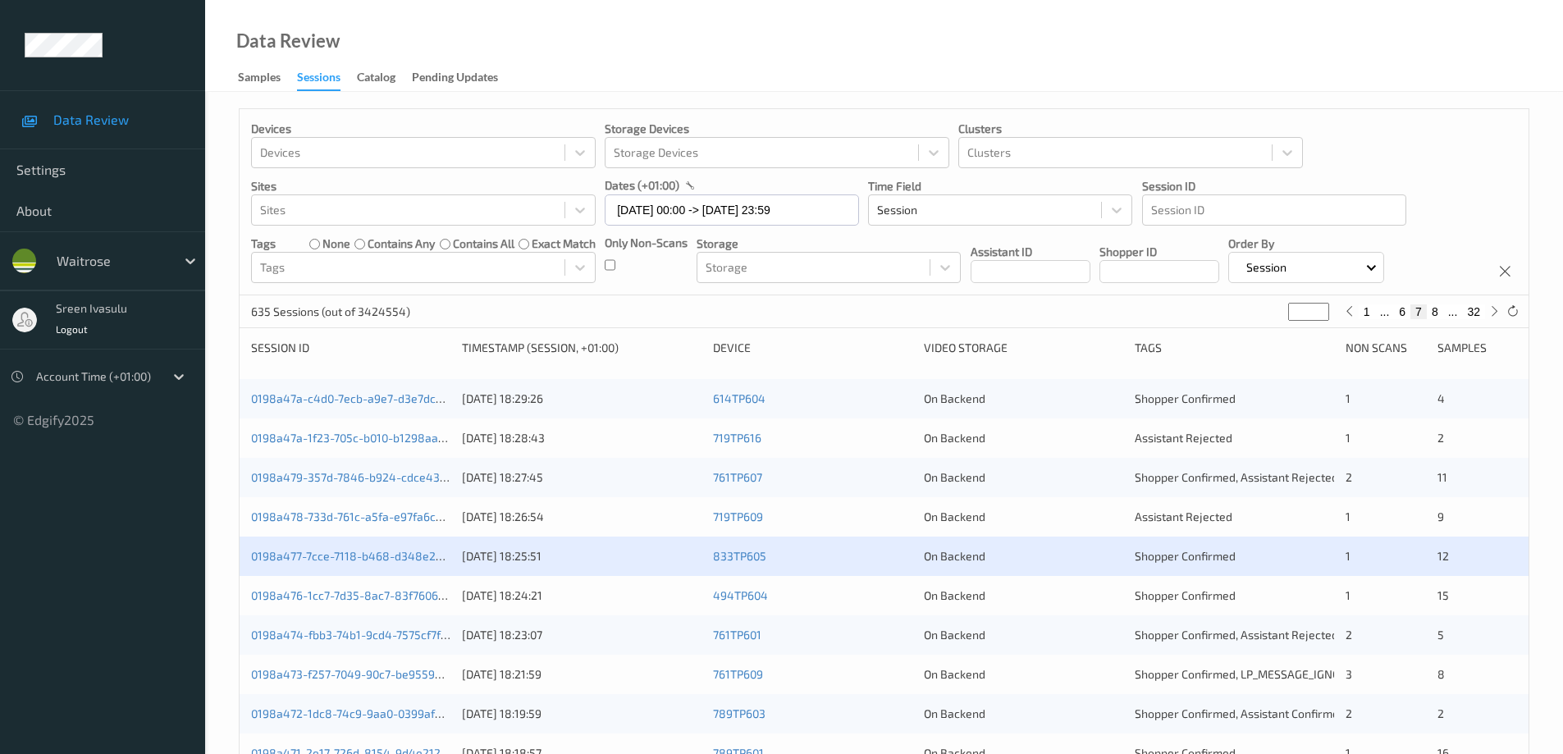
scroll to position [328, 0]
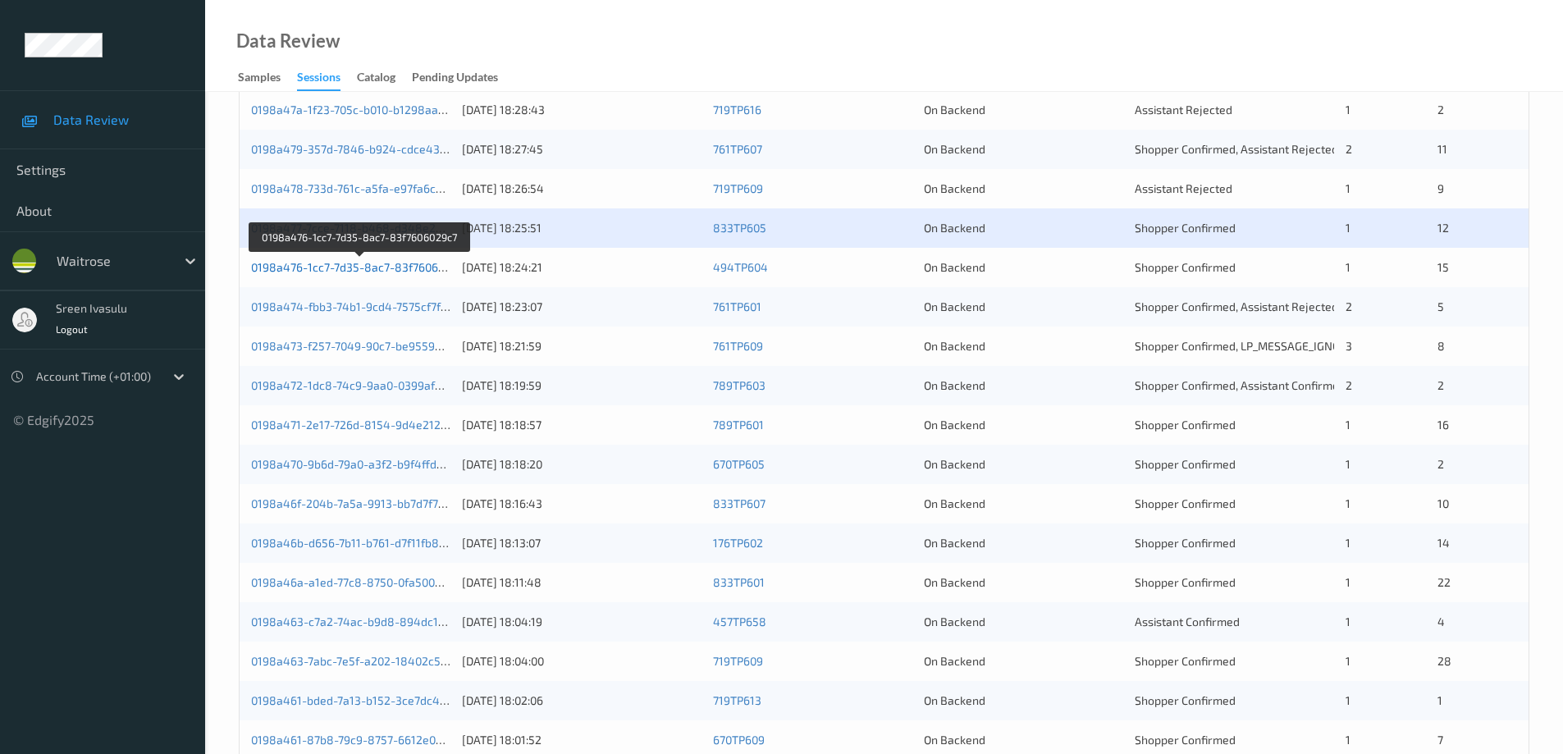
click at [424, 263] on link "0198a476-1cc7-7d35-8ac7-83f7606029c7" at bounding box center [360, 267] width 218 height 14
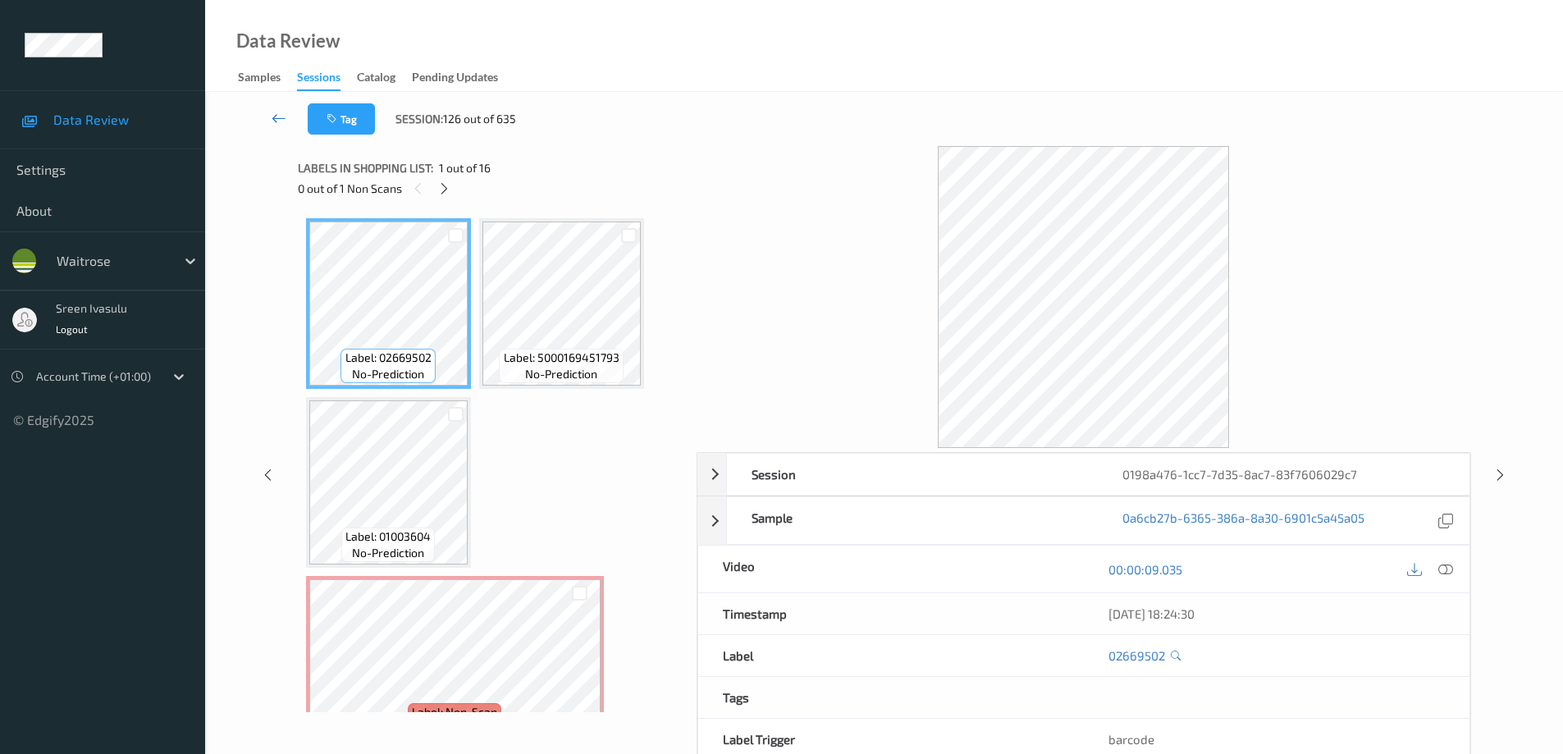
click at [282, 117] on icon at bounding box center [279, 118] width 15 height 16
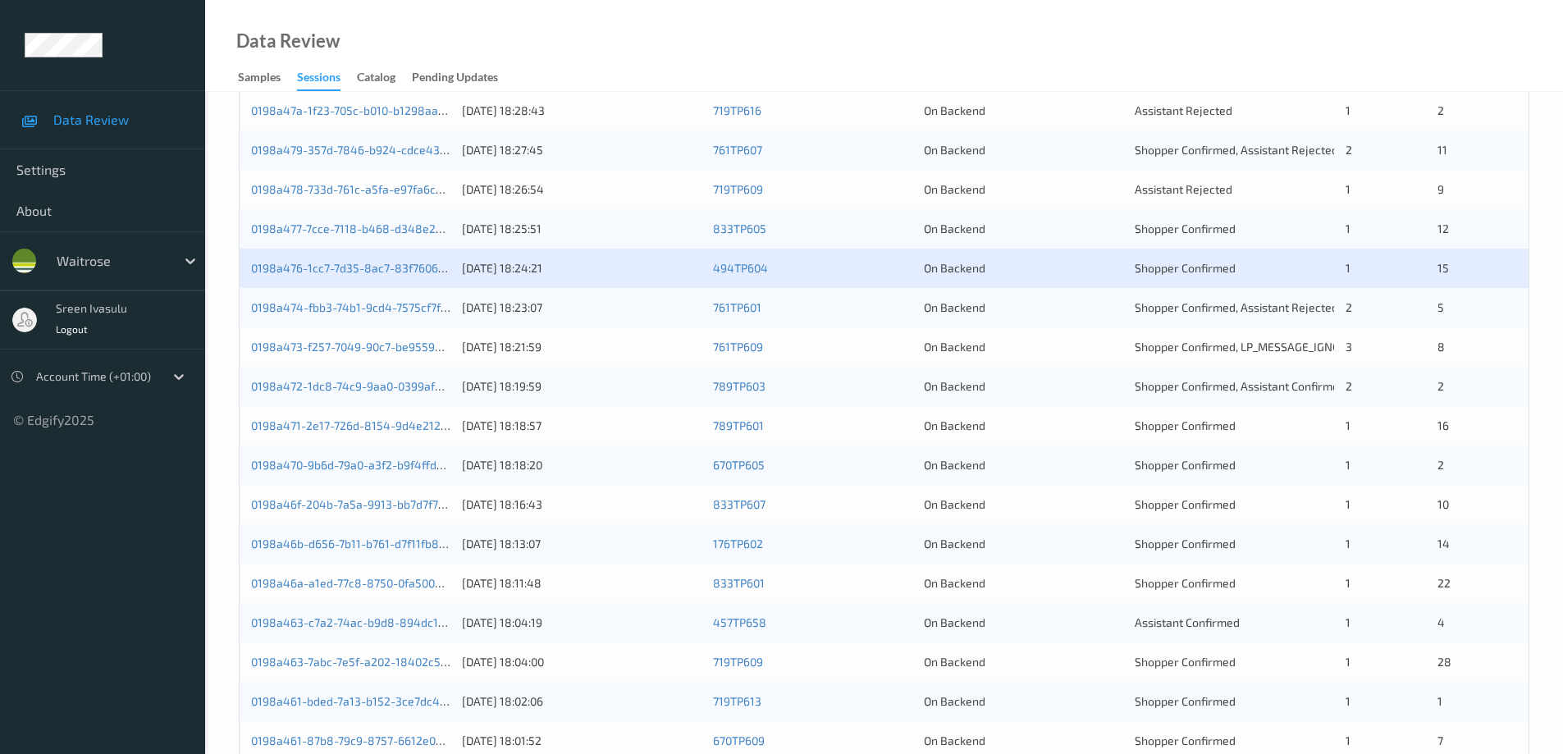
scroll to position [328, 0]
click at [418, 307] on link "0198a474-fbb3-74b1-9cd4-7575cf7f2d58" at bounding box center [359, 307] width 217 height 14
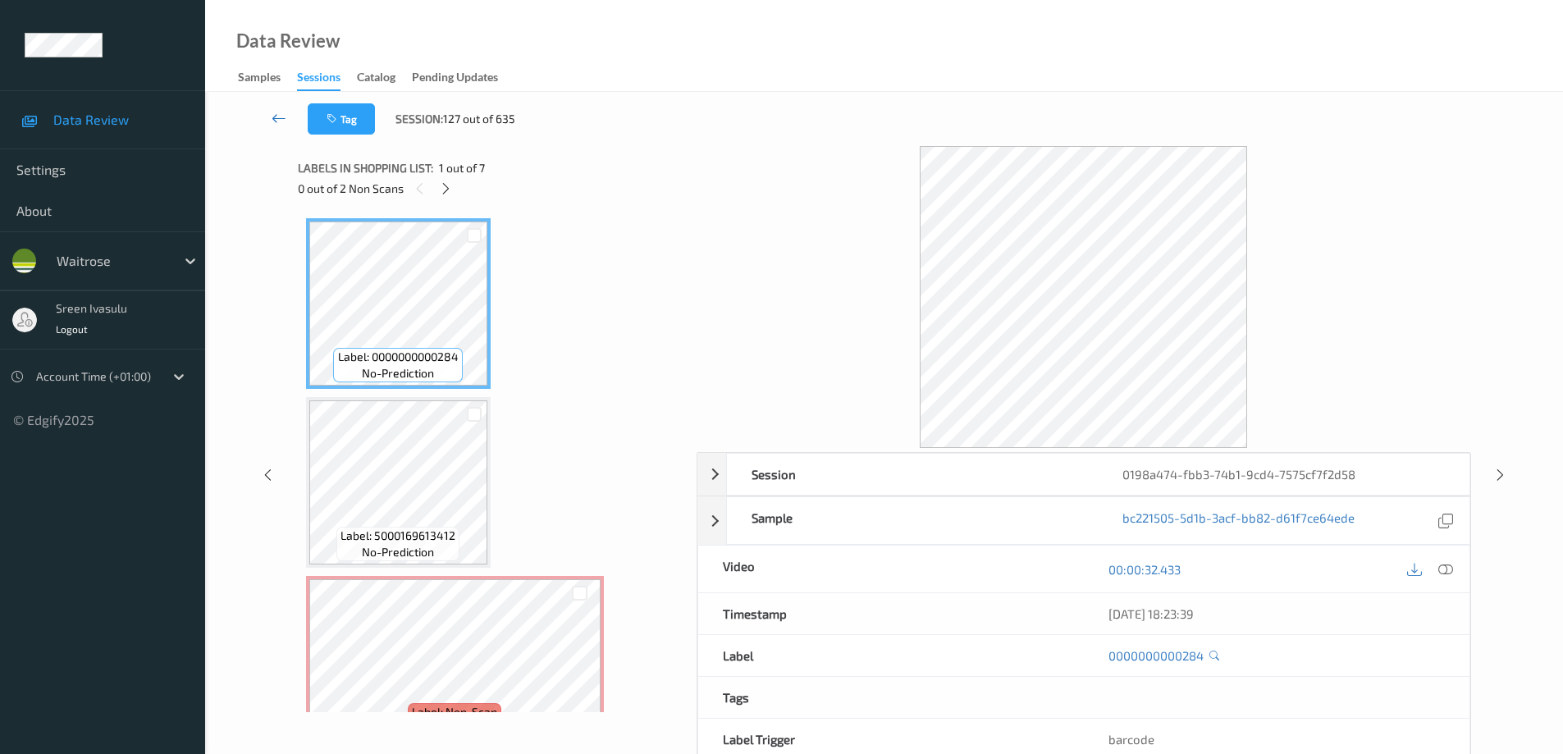
click at [281, 113] on icon at bounding box center [279, 118] width 15 height 16
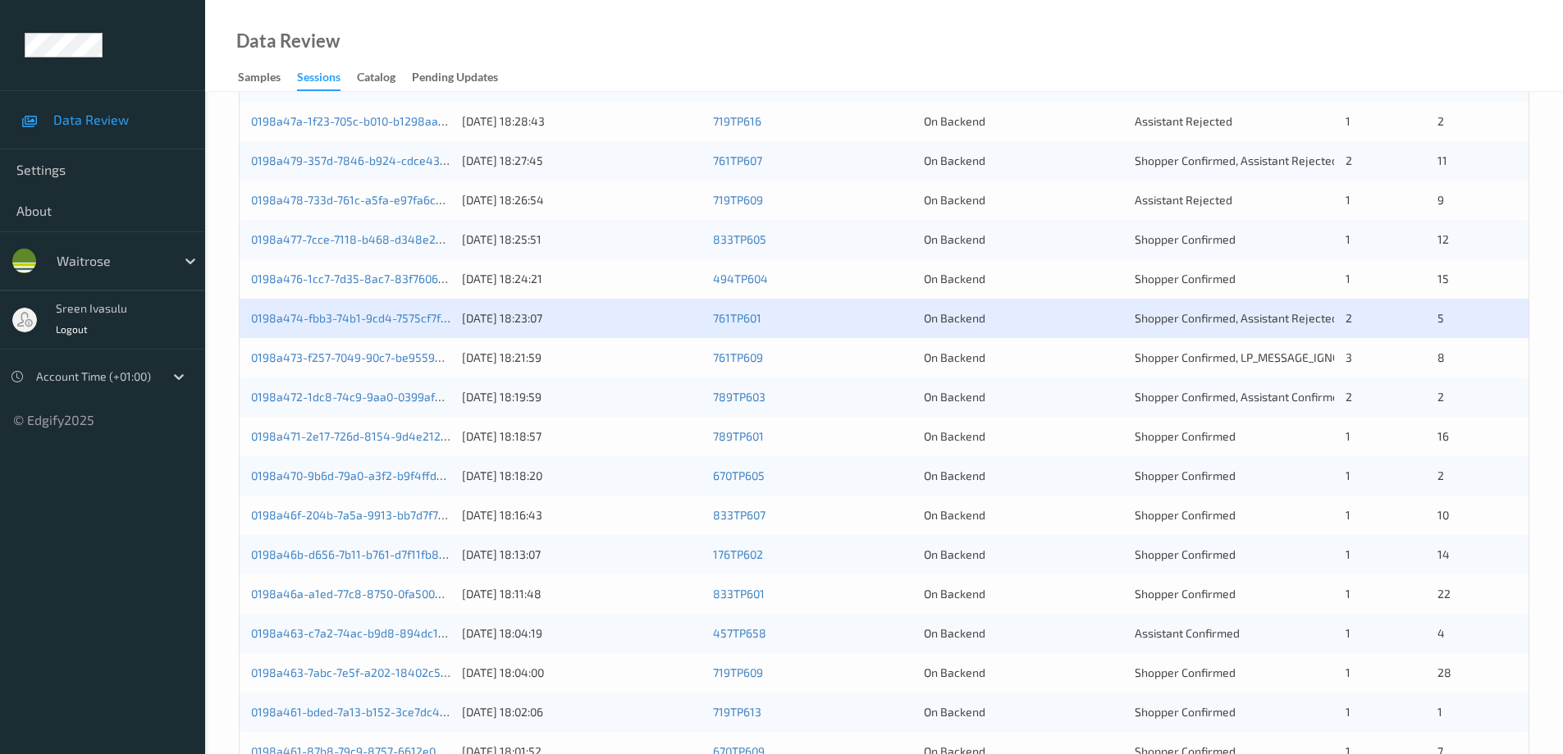
scroll to position [328, 0]
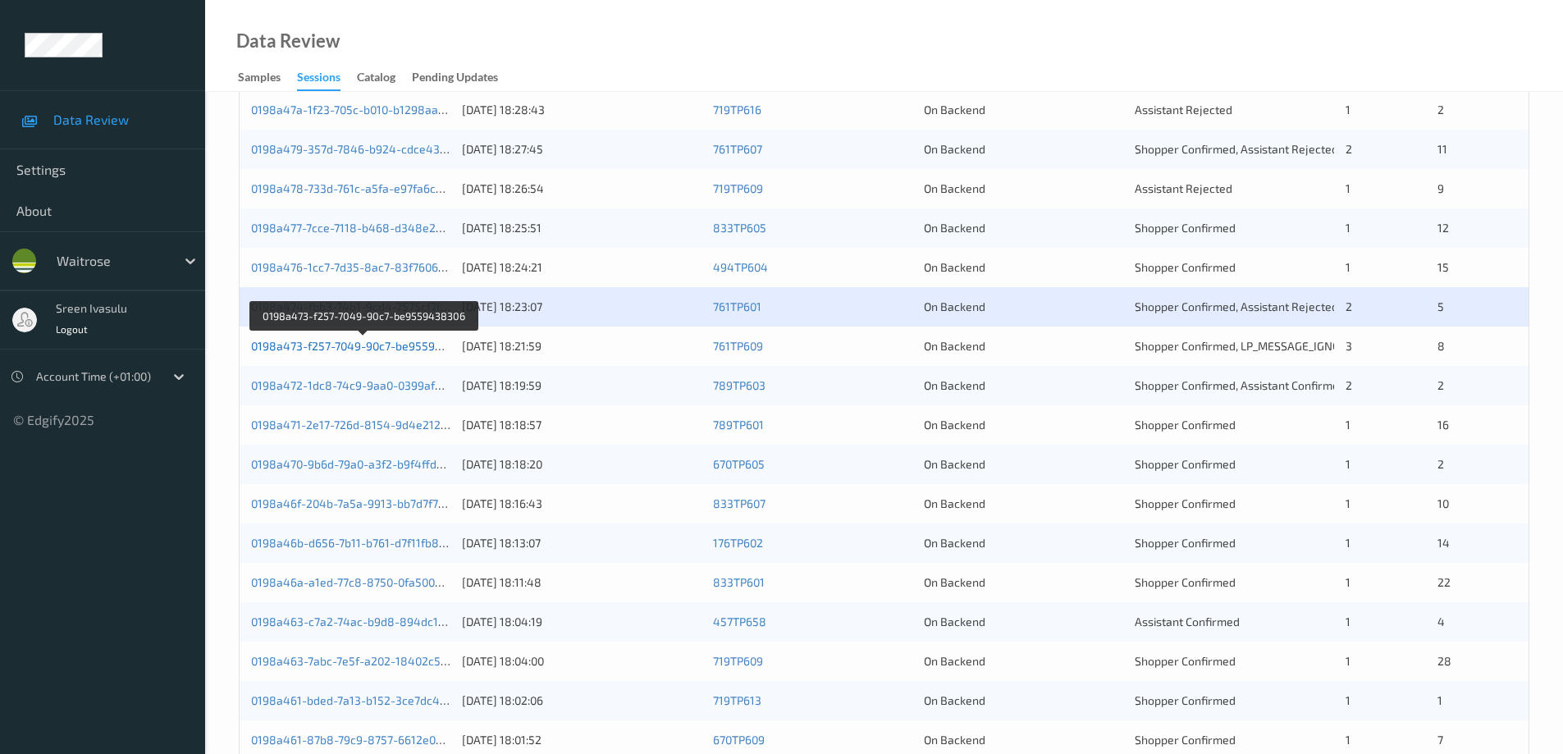
click at [391, 345] on link "0198a473-f257-7049-90c7-be9559438306" at bounding box center [363, 346] width 225 height 14
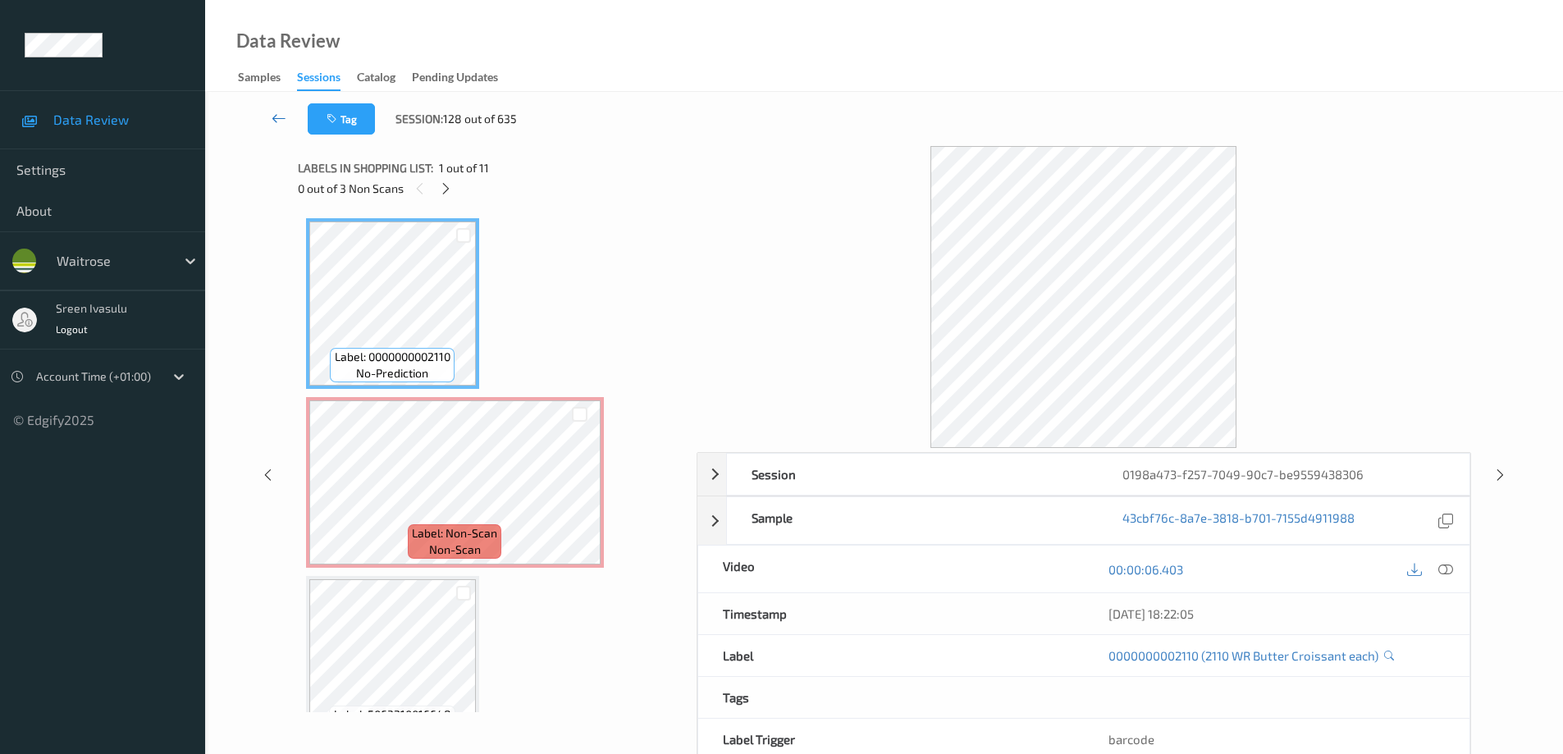
click at [277, 104] on link at bounding box center [278, 118] width 57 height 31
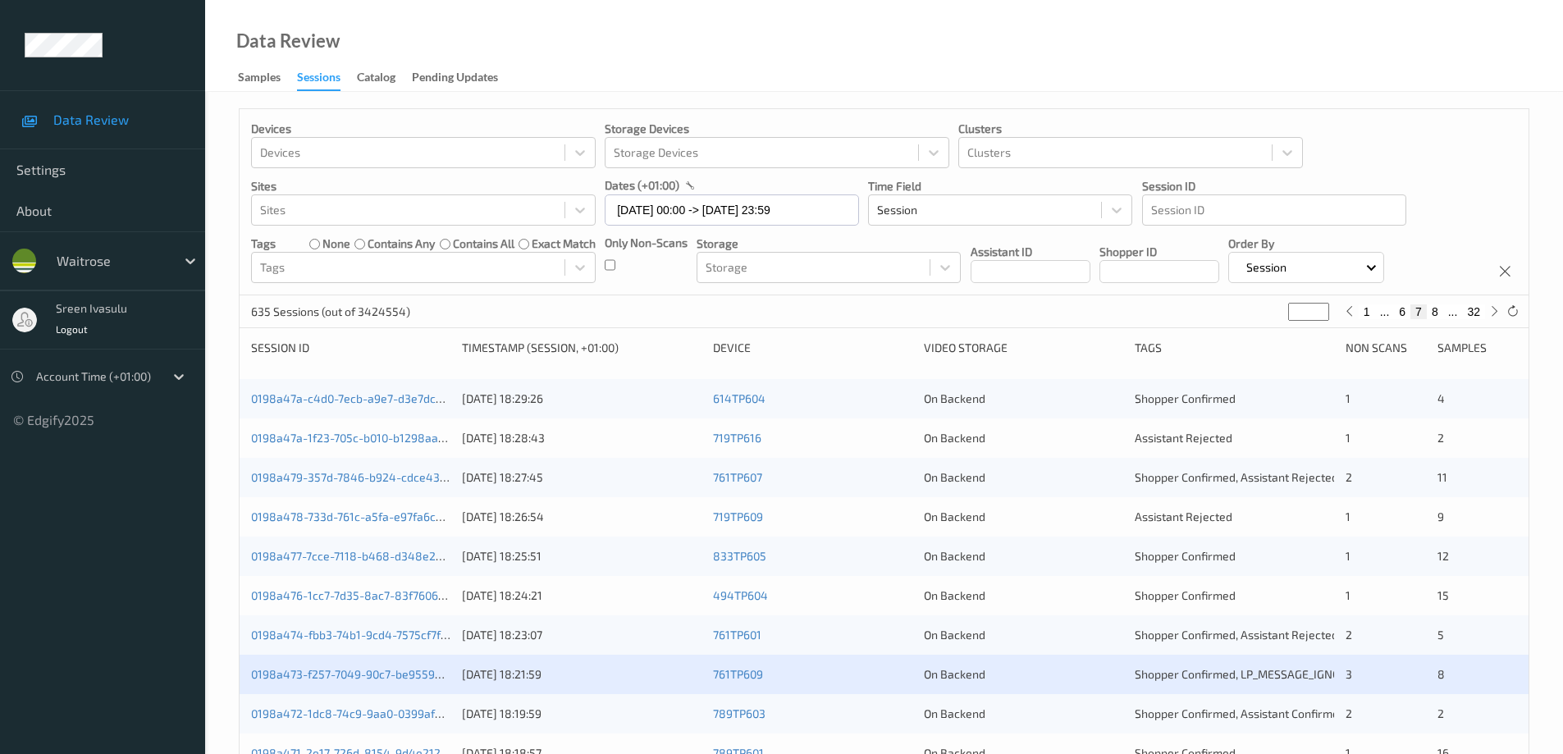
scroll to position [328, 0]
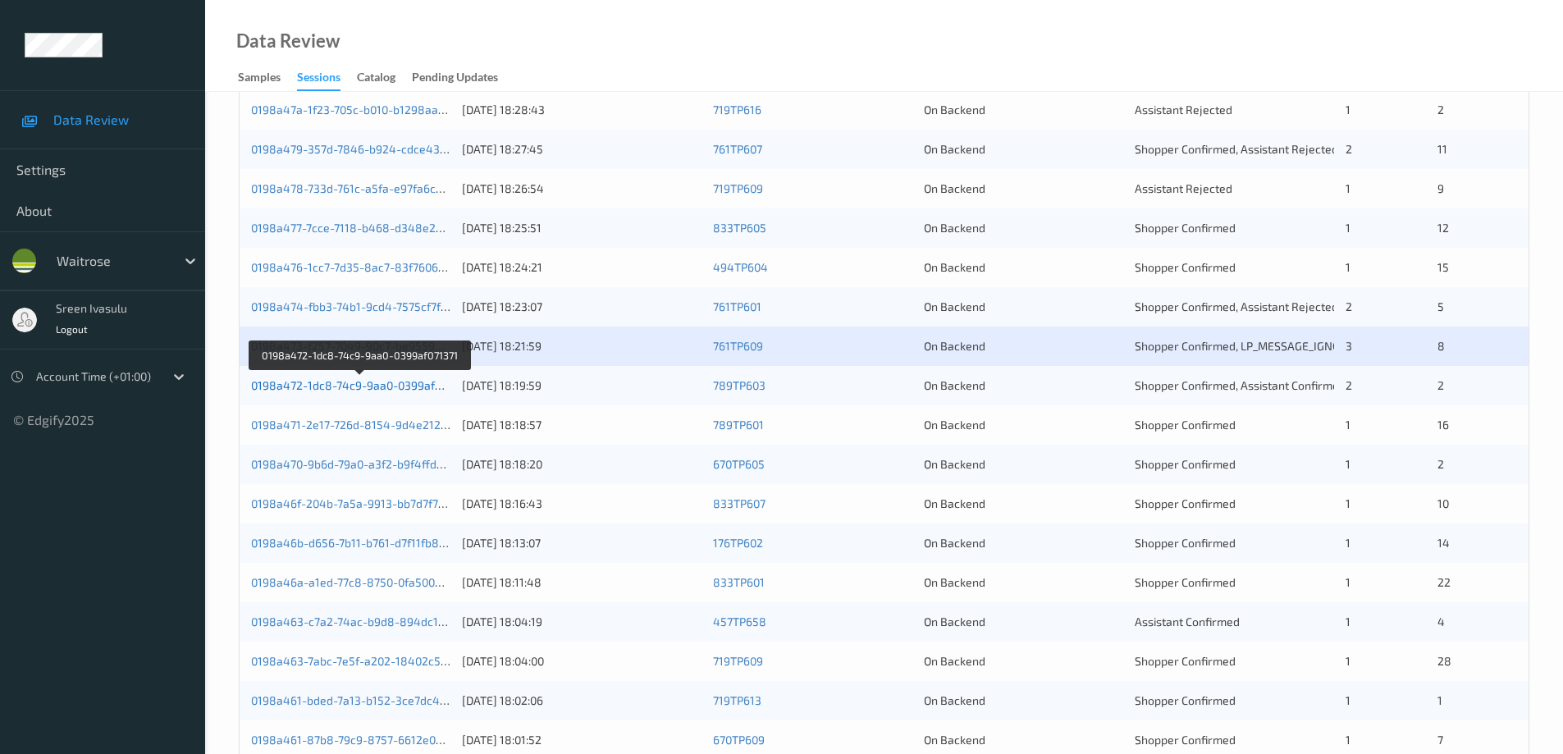
click at [396, 389] on link "0198a472-1dc8-74c9-9aa0-0399af071371" at bounding box center [360, 385] width 218 height 14
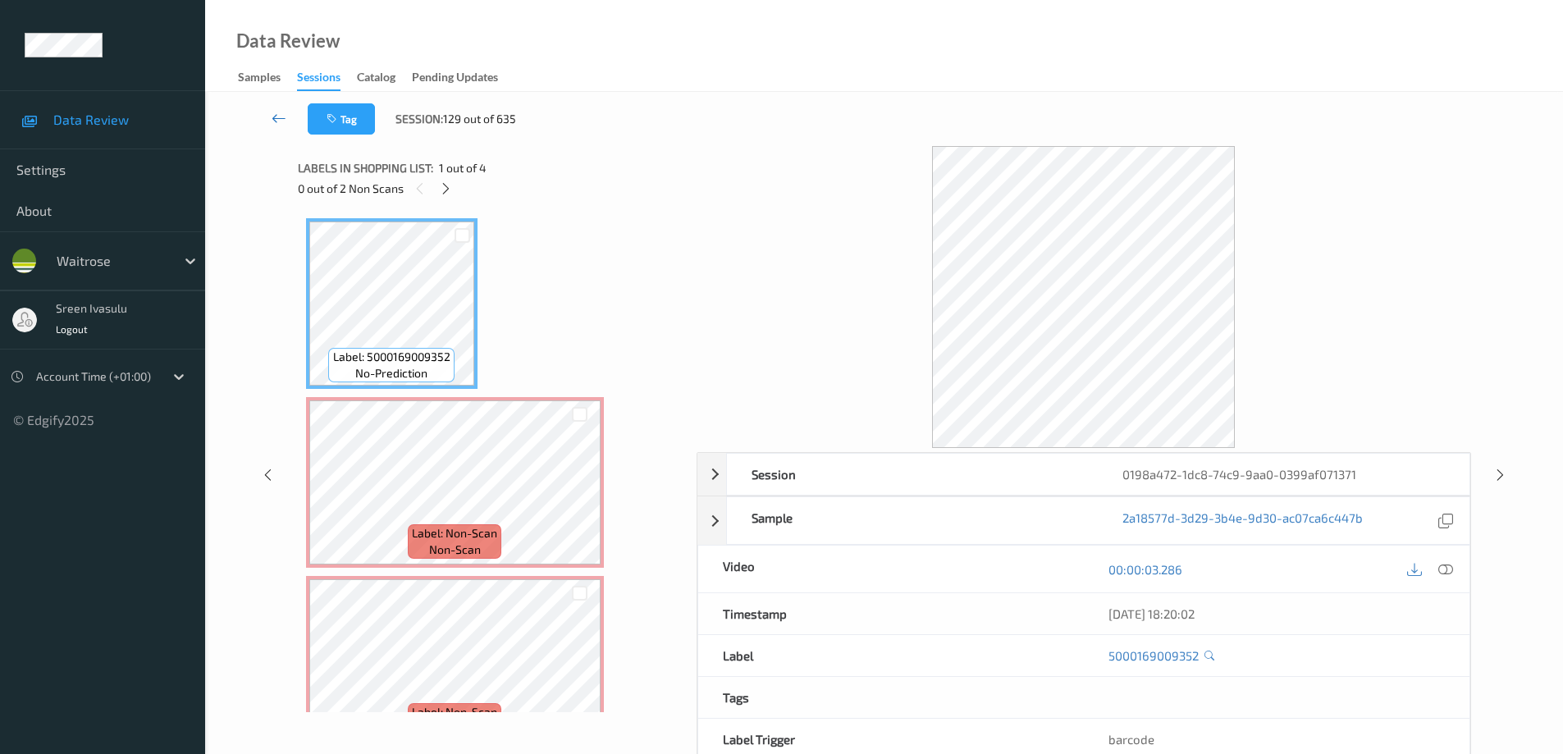
click at [278, 115] on icon at bounding box center [279, 118] width 15 height 16
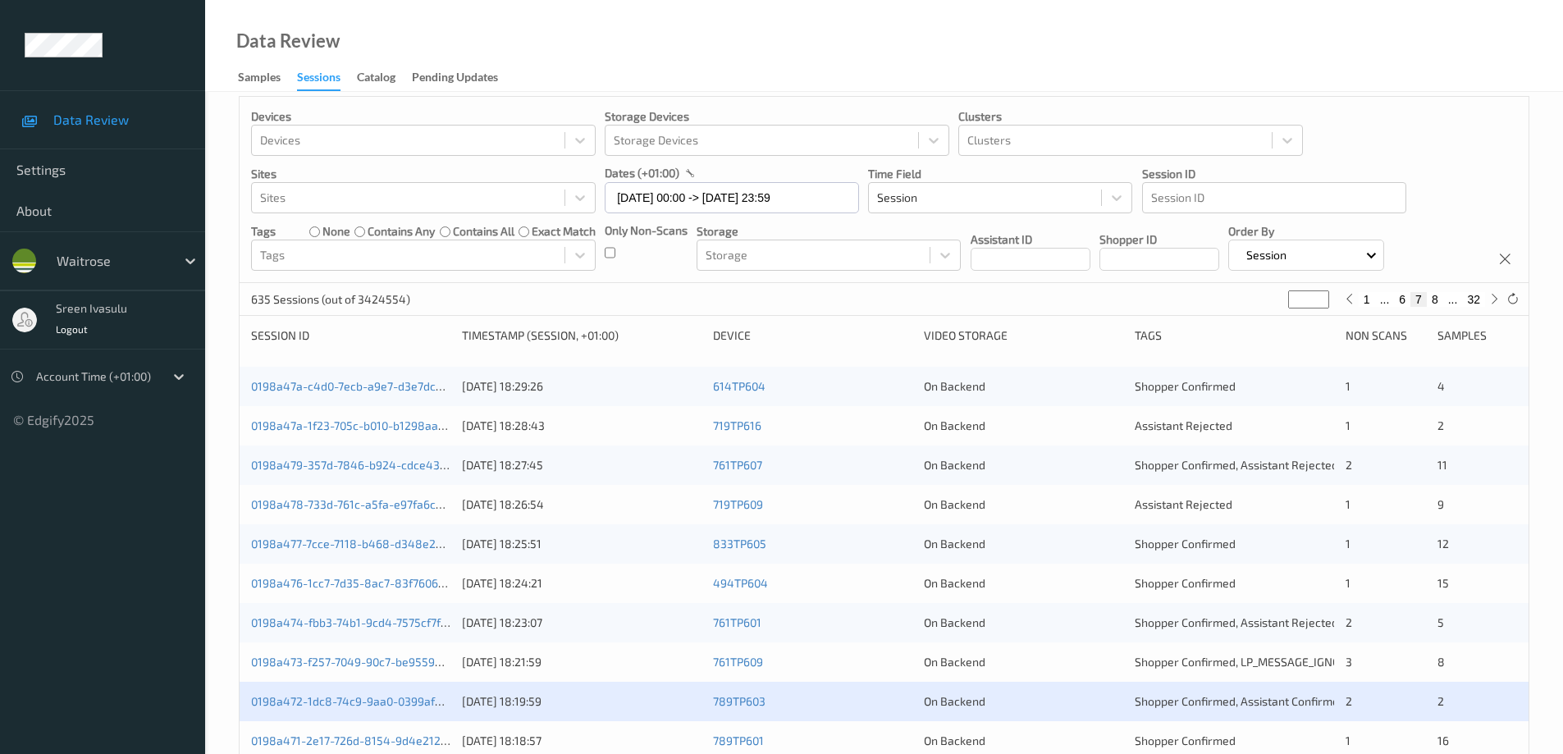
scroll to position [481, 0]
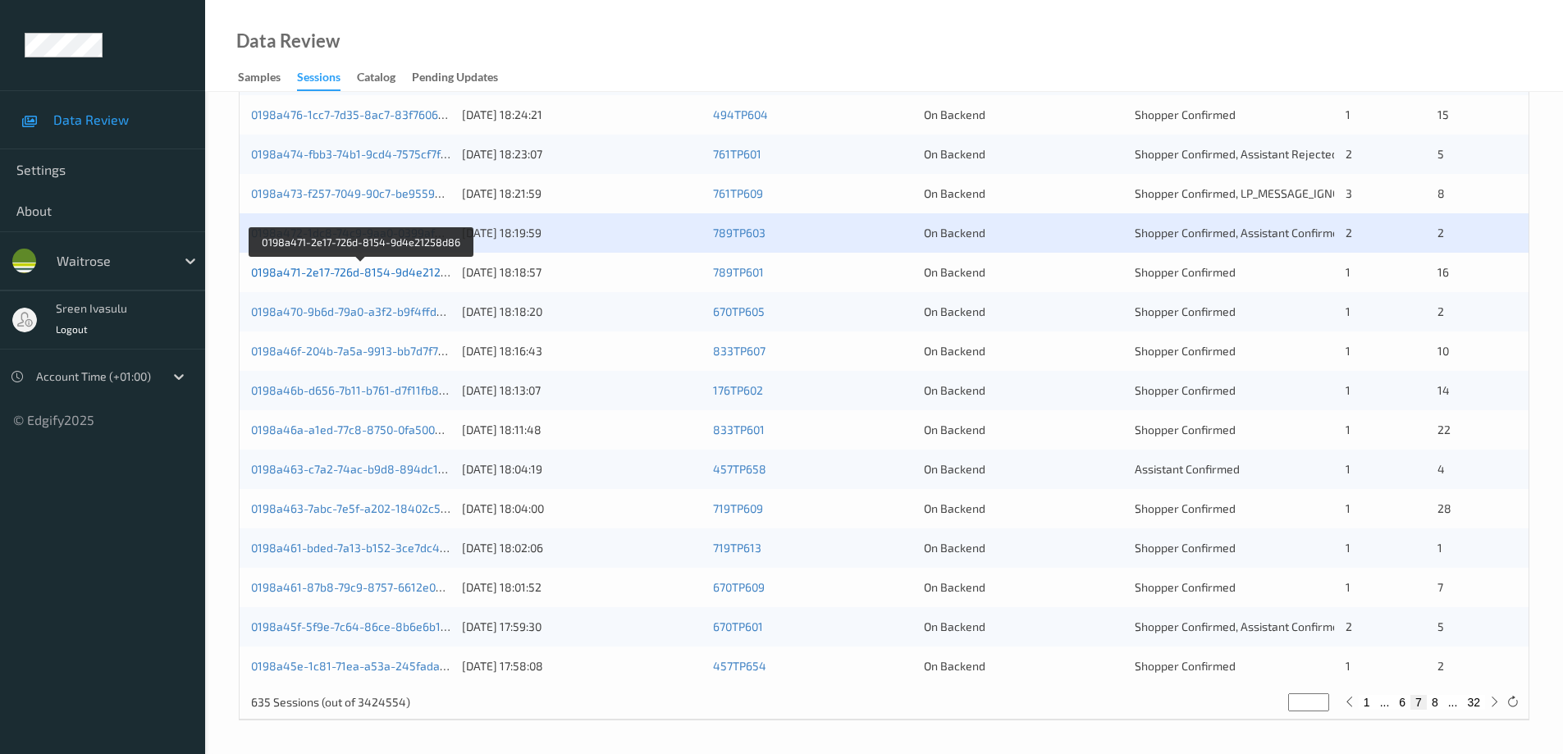
click at [437, 272] on link "0198a471-2e17-726d-8154-9d4e21258d86" at bounding box center [363, 272] width 224 height 14
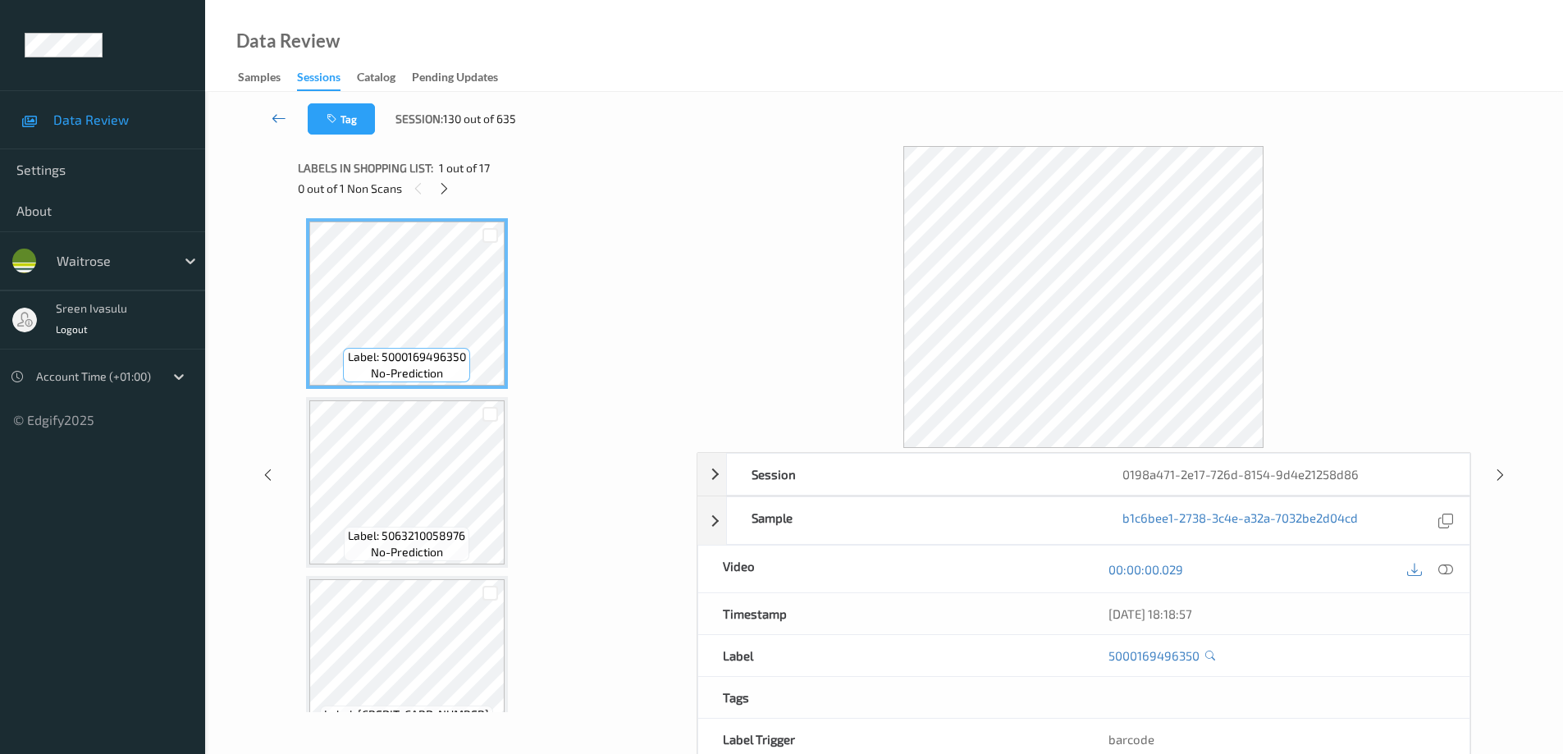
click at [278, 115] on icon at bounding box center [279, 118] width 15 height 16
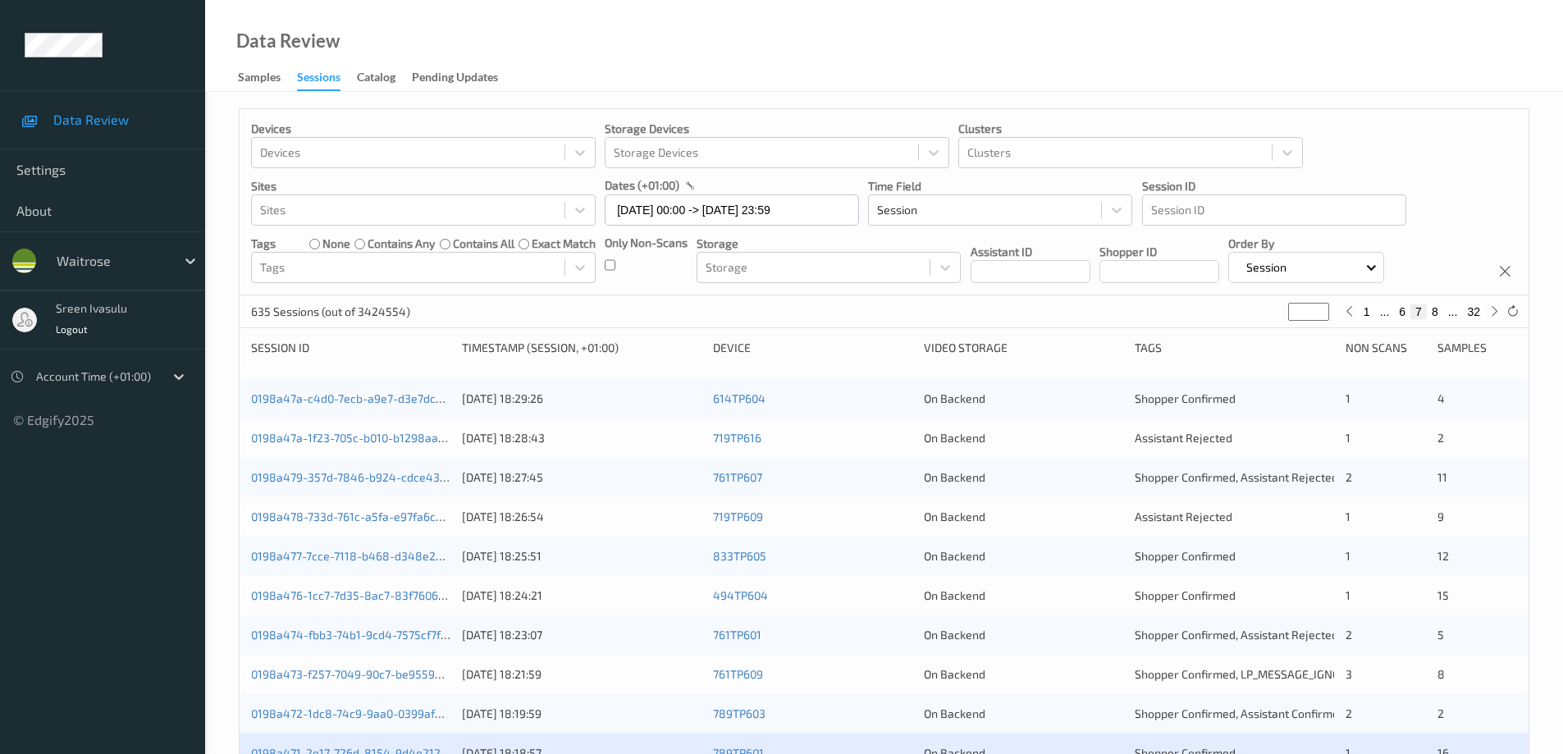
scroll to position [328, 0]
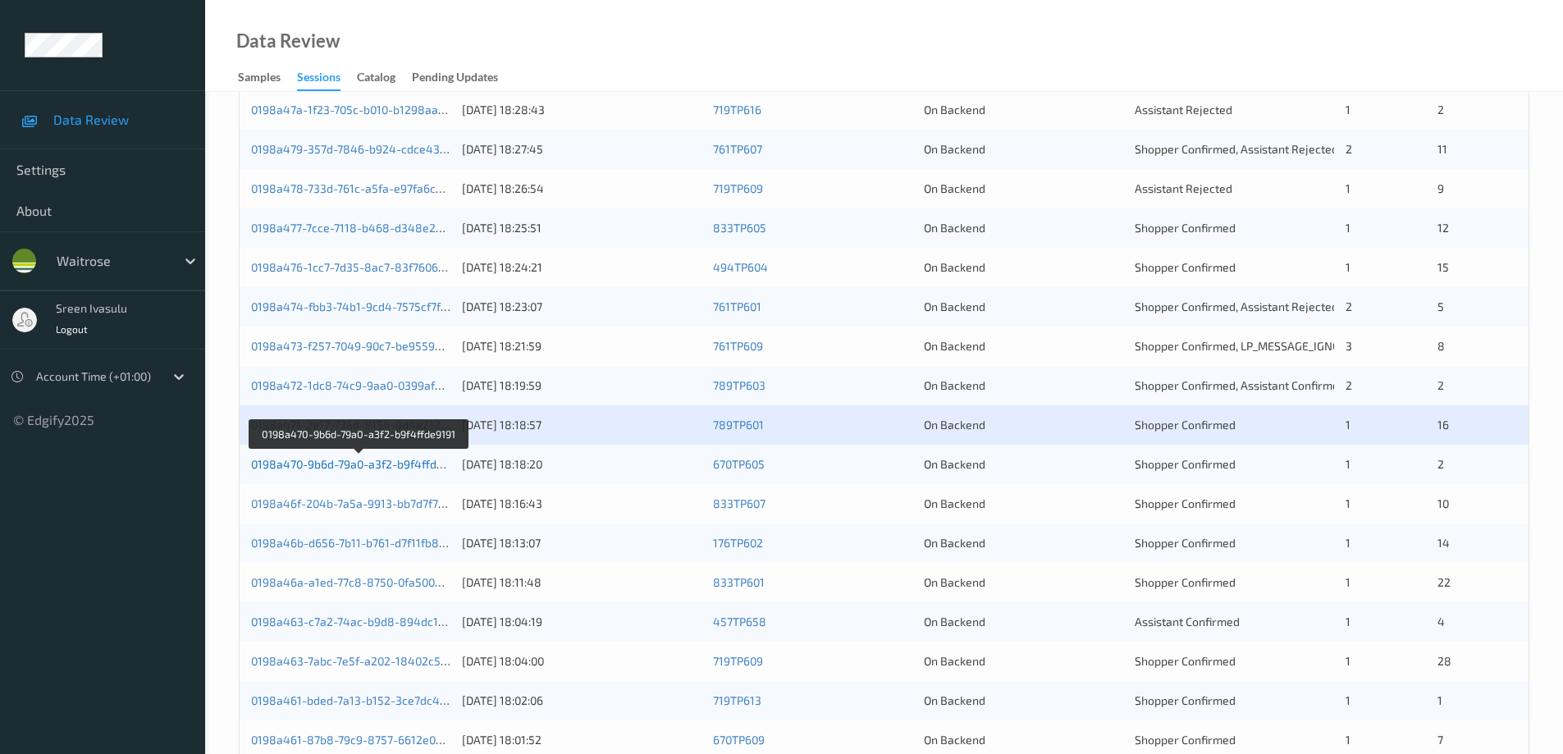
click at [427, 465] on link "0198a470-9b6d-79a0-a3f2-b9f4ffde9191" at bounding box center [358, 464] width 215 height 14
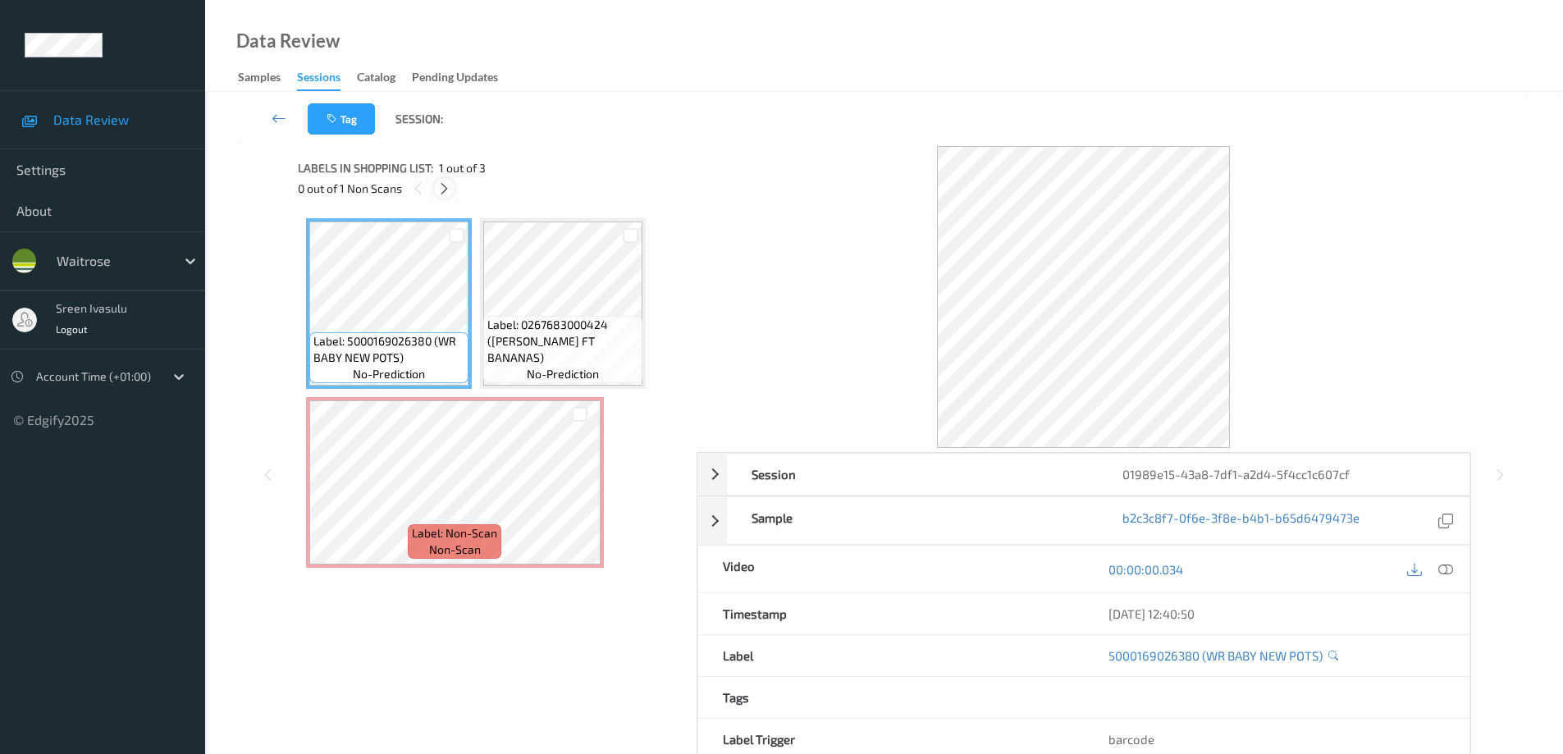
click at [451, 188] on icon at bounding box center [444, 188] width 14 height 15
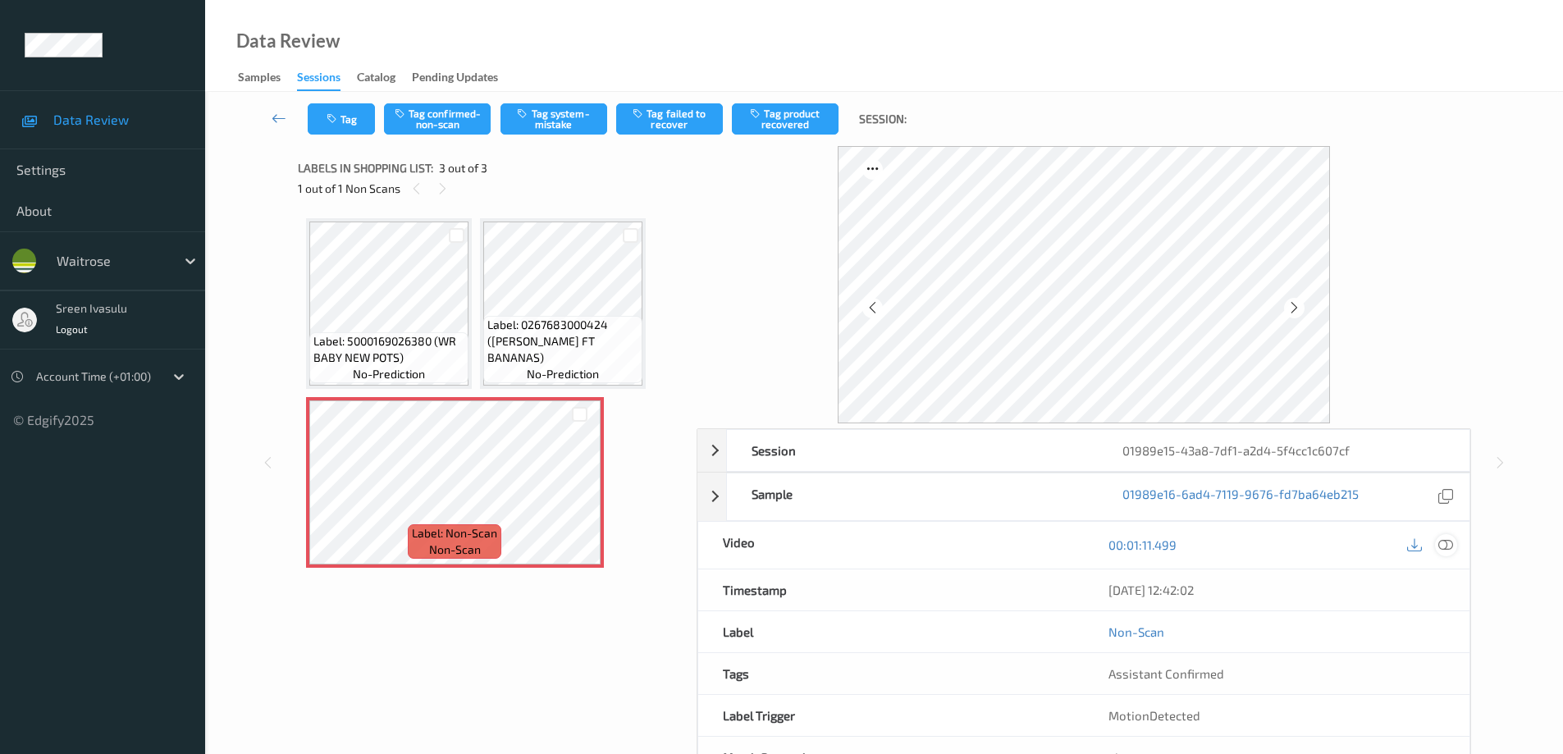
click at [1448, 549] on icon at bounding box center [1445, 544] width 15 height 15
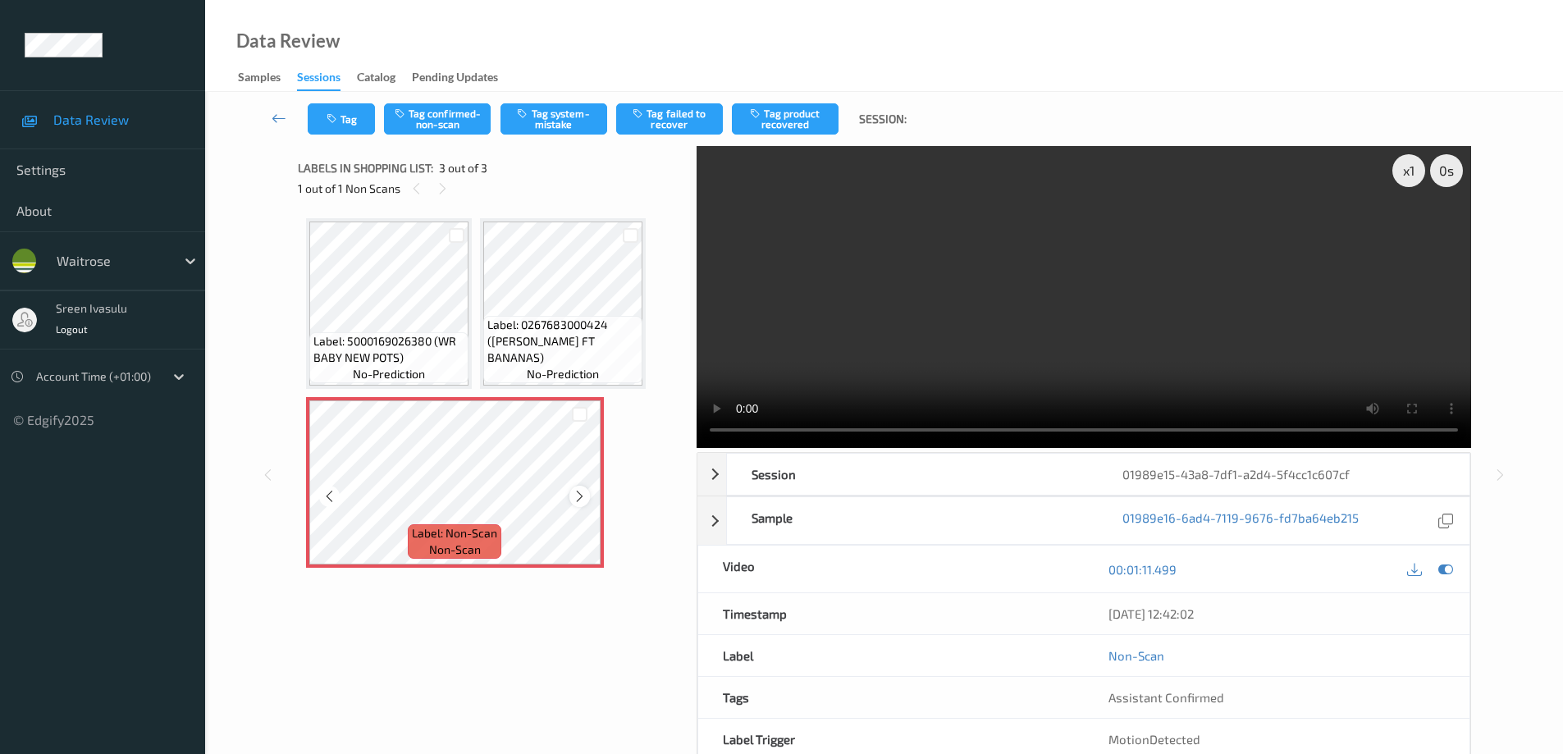
click at [582, 496] on icon at bounding box center [580, 496] width 14 height 15
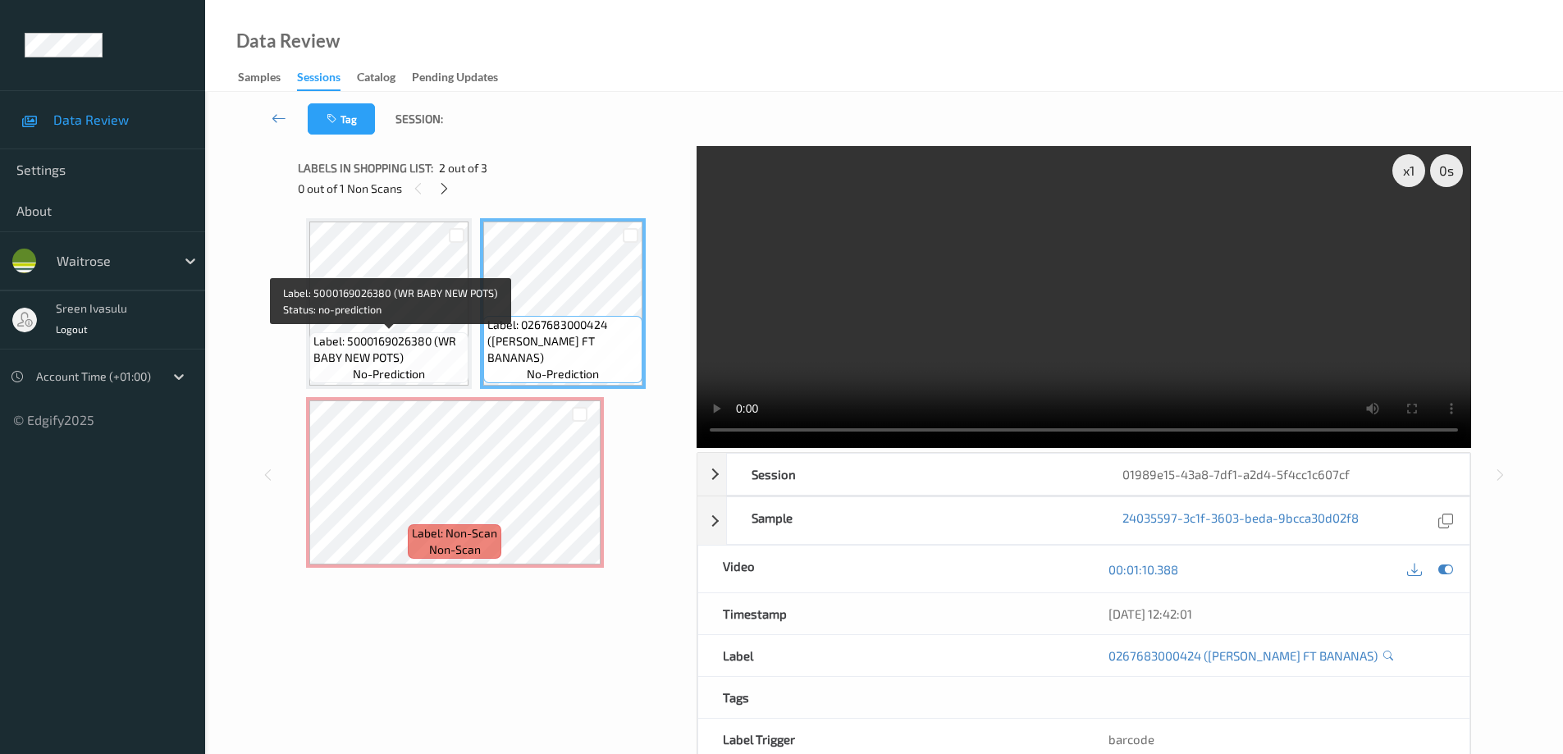
click at [405, 345] on span "Label: 5000169026380 (WR BABY NEW POTS)" at bounding box center [388, 349] width 151 height 33
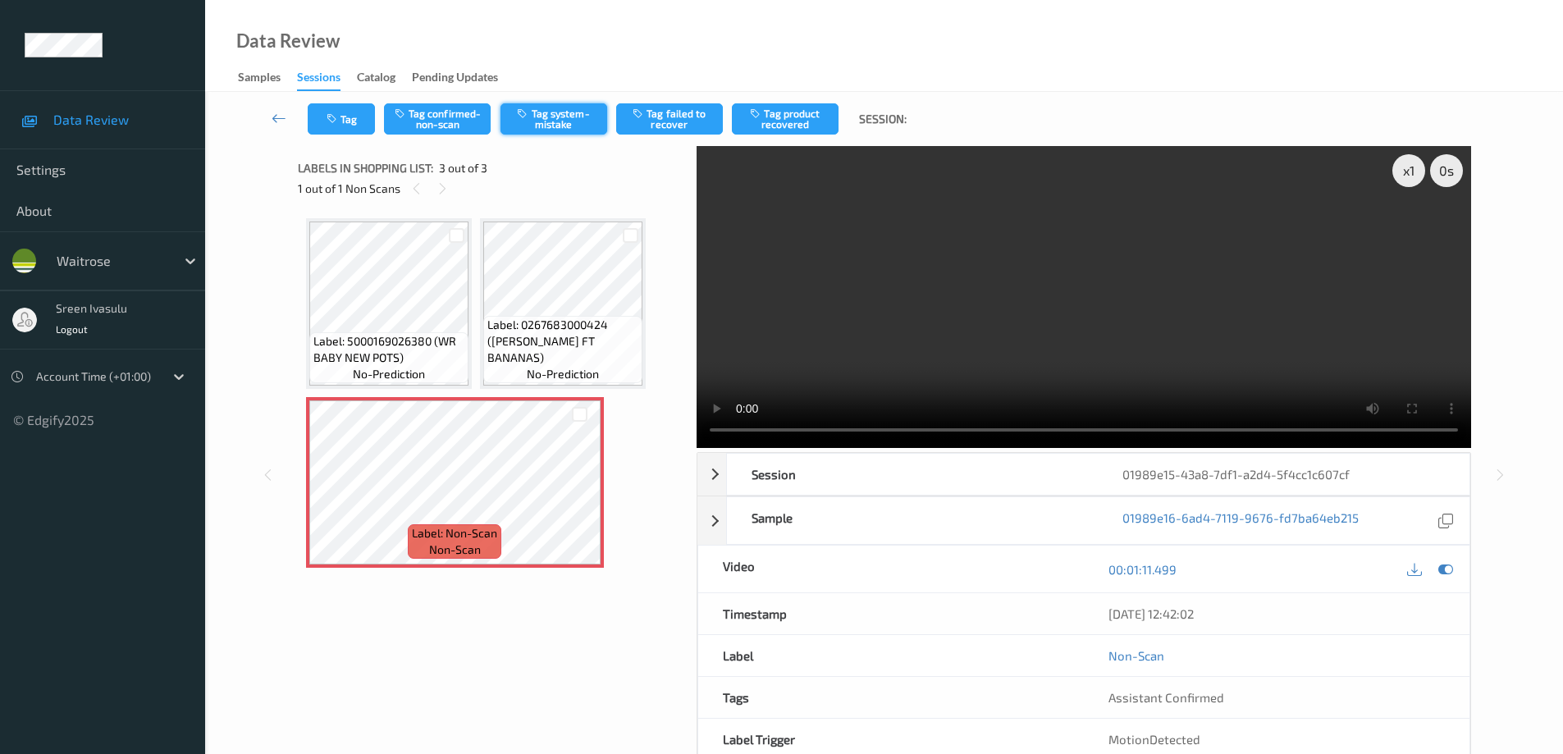
click at [587, 126] on button "Tag system-mistake" at bounding box center [554, 118] width 107 height 31
click at [359, 126] on button "Tag" at bounding box center [341, 118] width 67 height 31
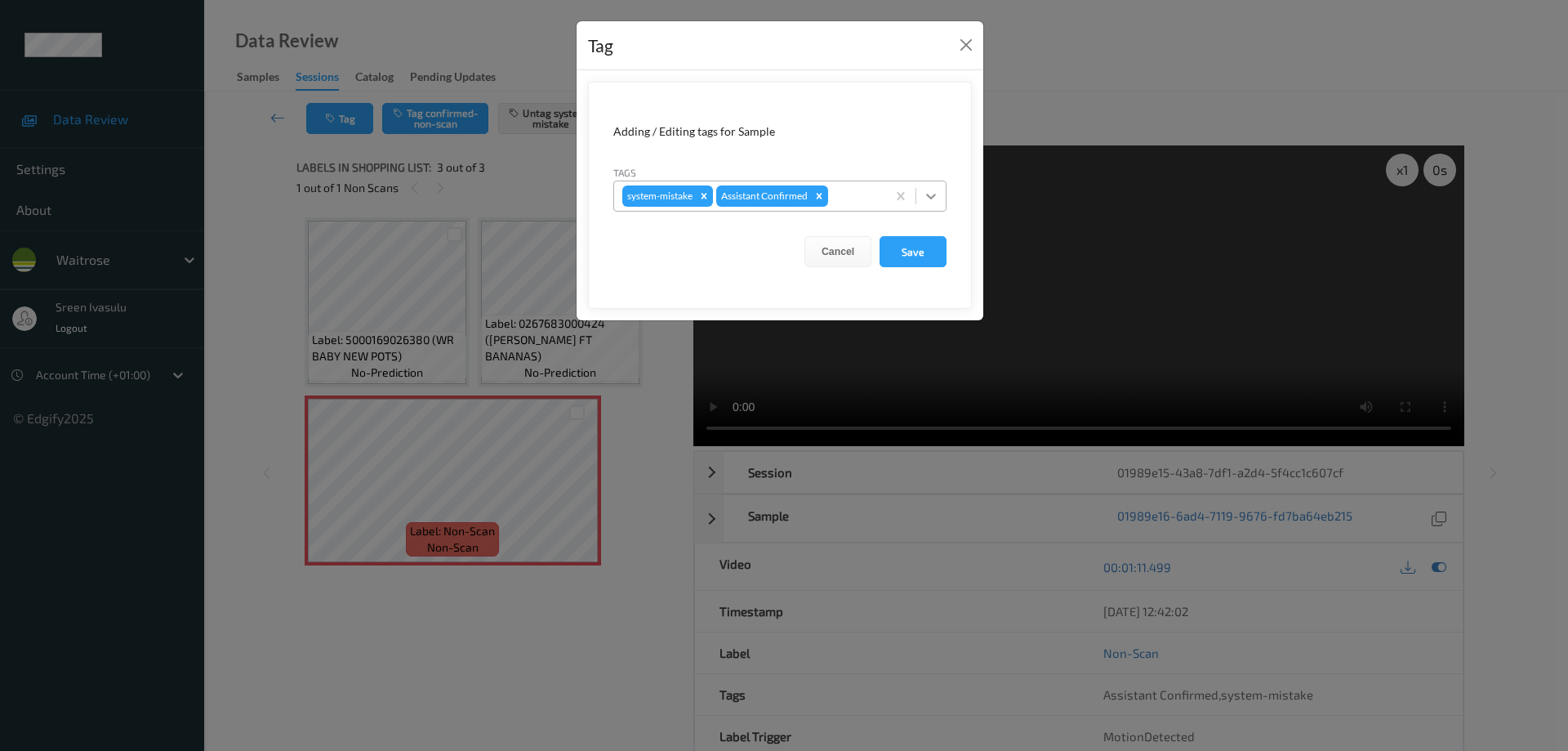
click at [917, 197] on div at bounding box center [932, 196] width 30 height 30
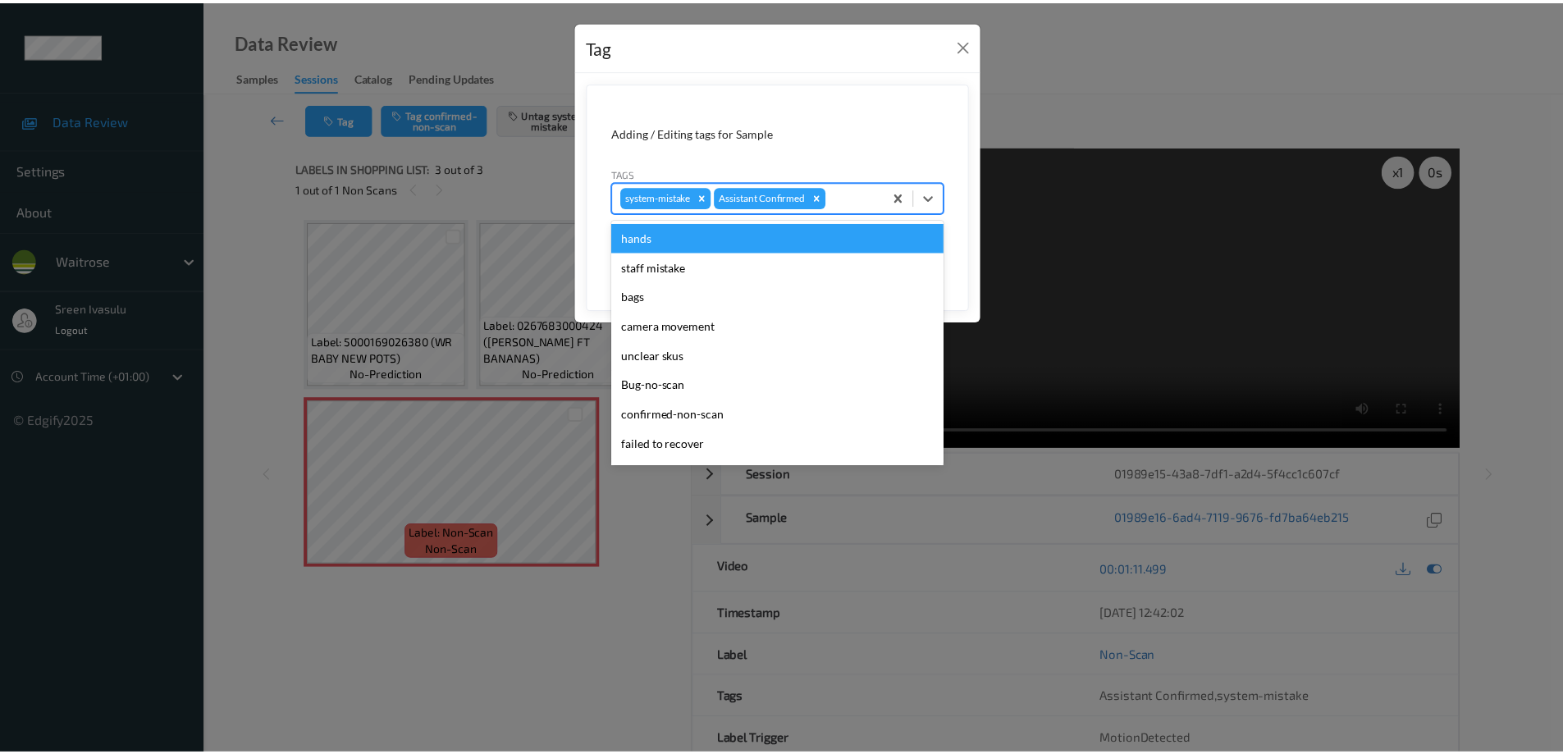
scroll to position [322, 0]
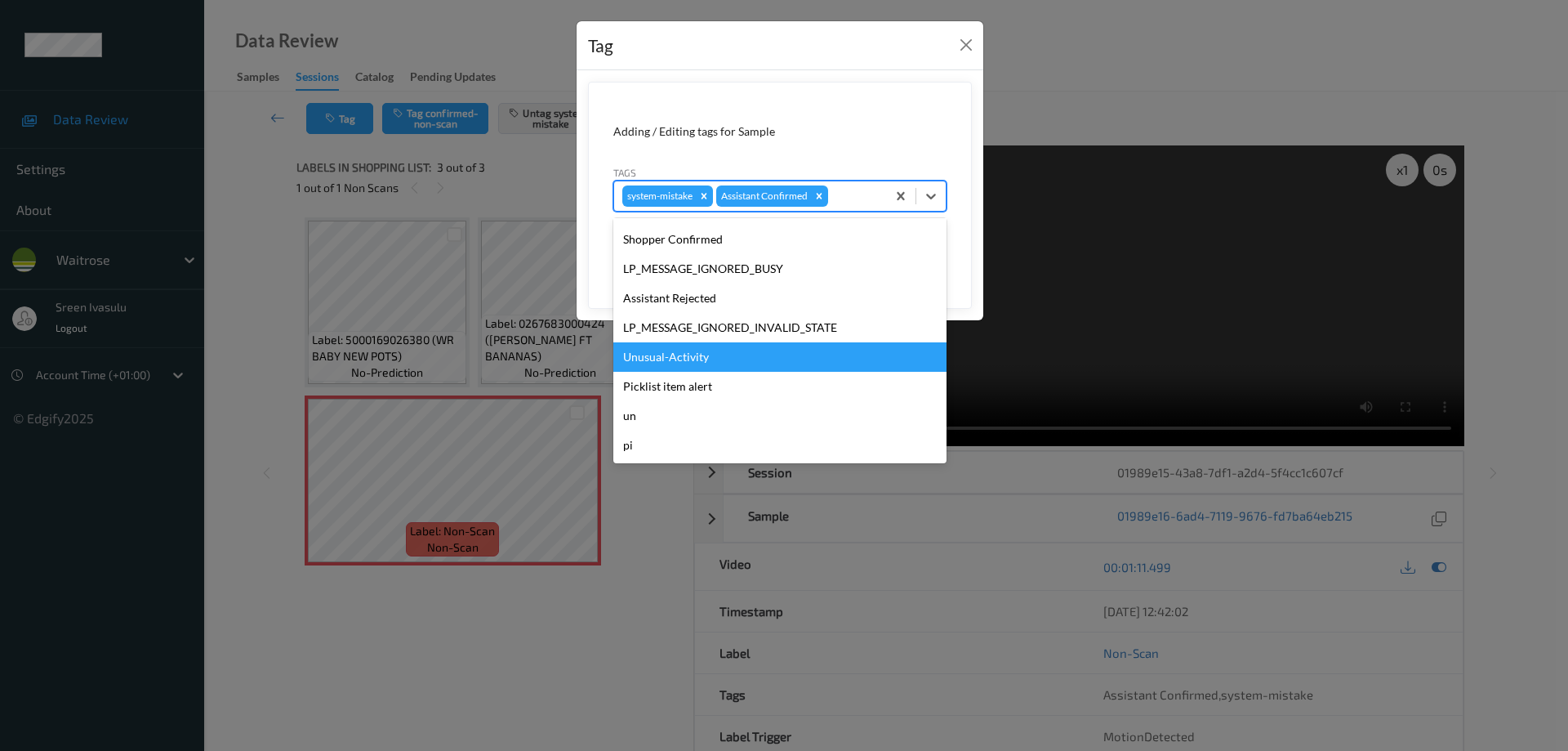
click at [670, 349] on div "Unusual-Activity" at bounding box center [780, 358] width 334 height 30
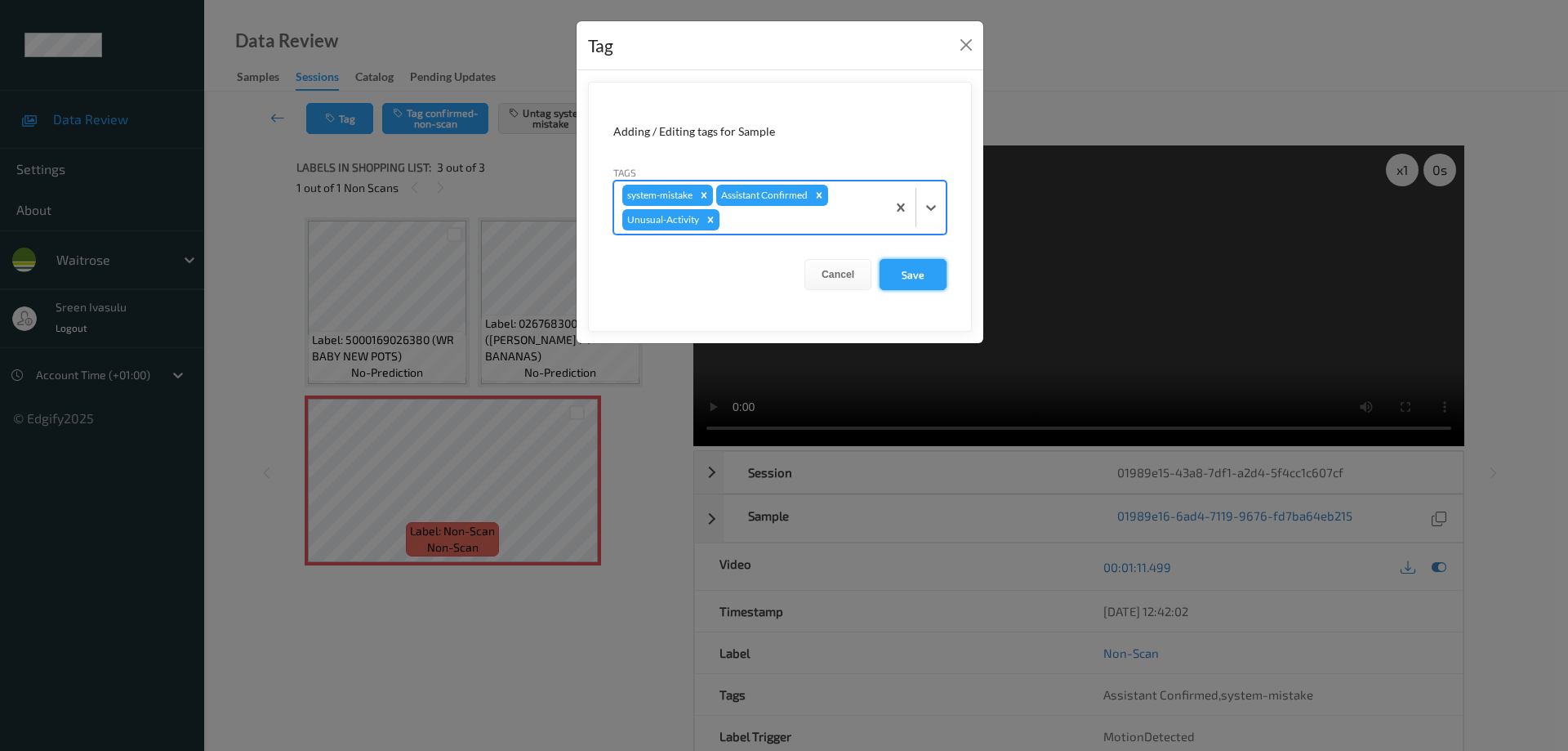
click at [908, 275] on button "Save" at bounding box center [913, 274] width 67 height 31
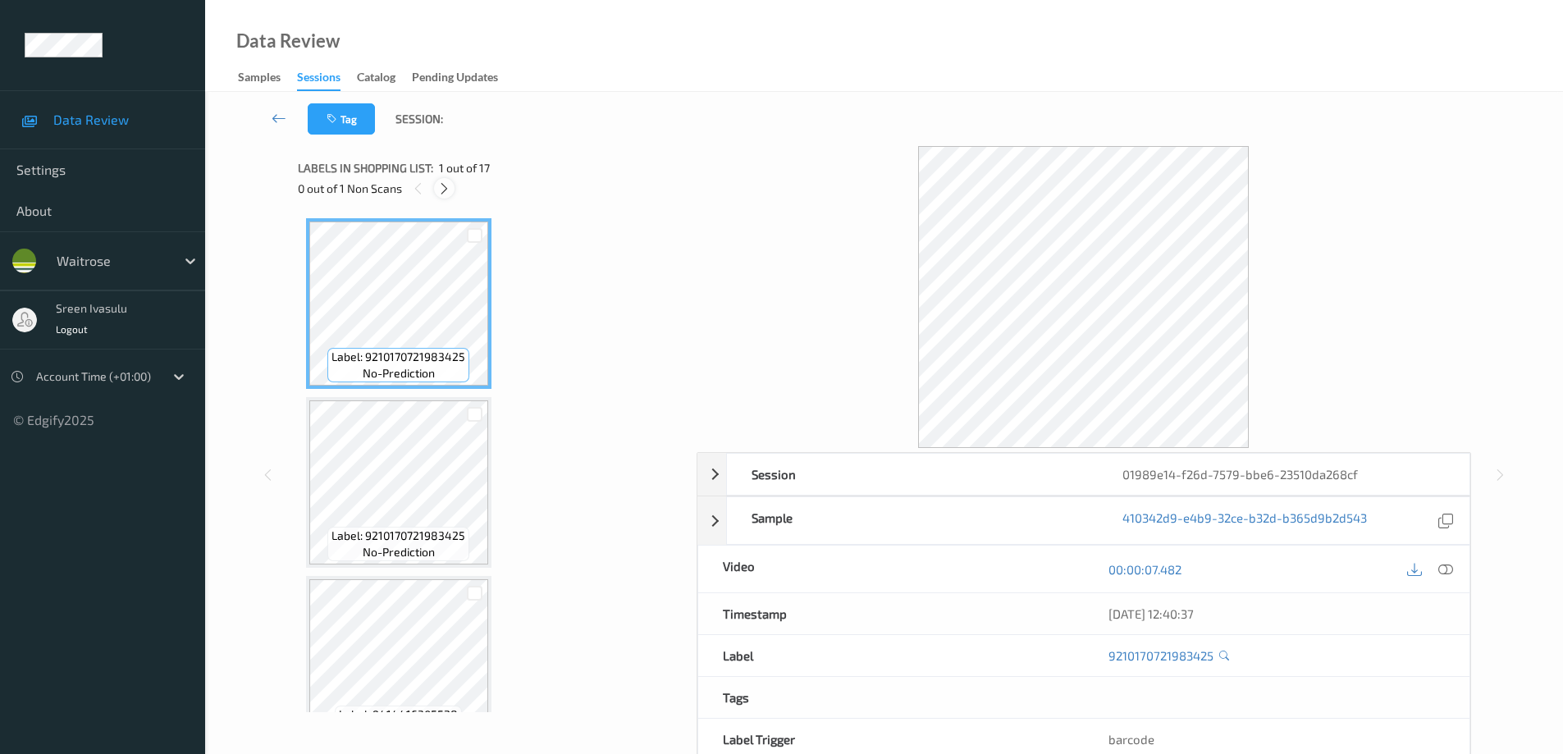
click at [440, 190] on icon at bounding box center [444, 188] width 14 height 15
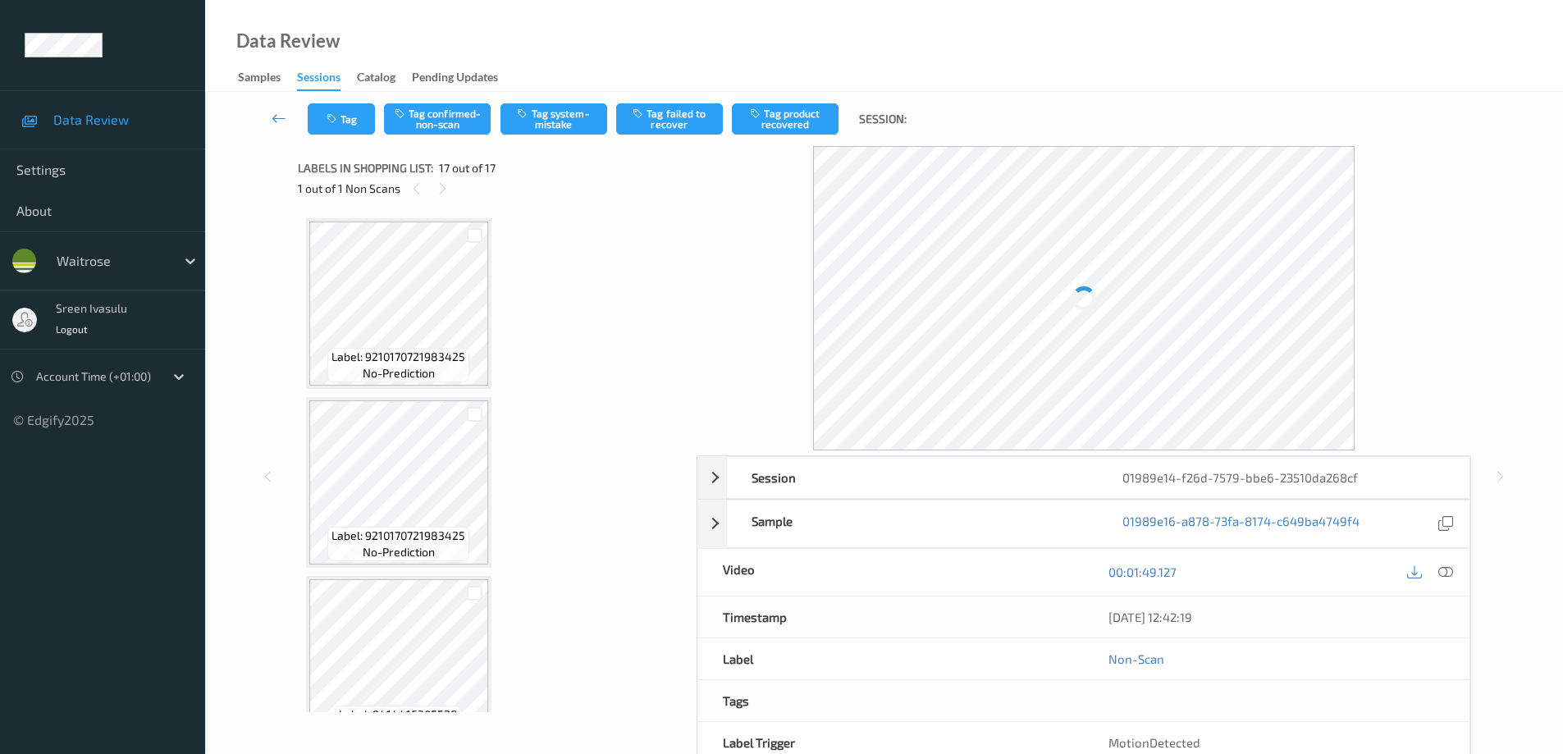
scroll to position [2547, 0]
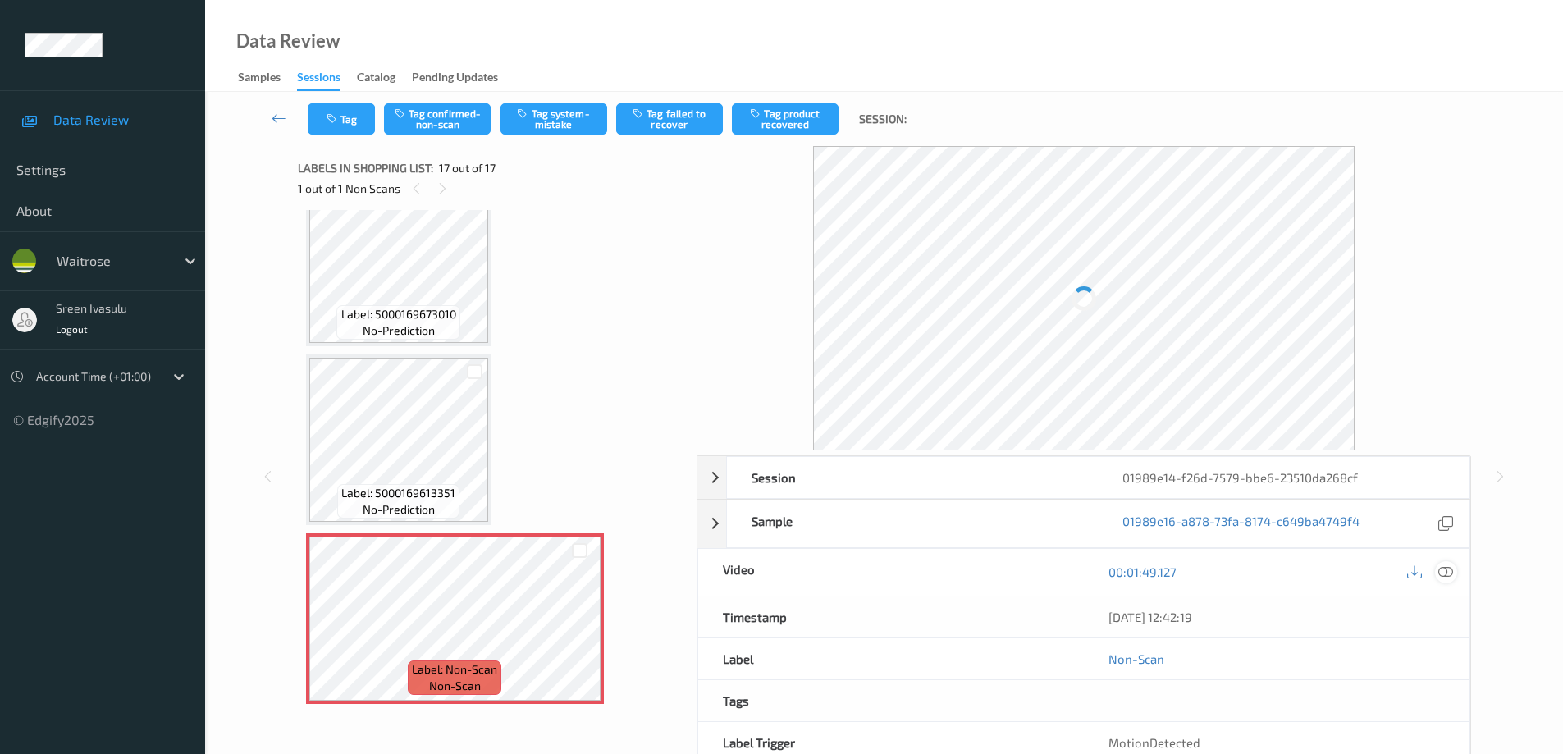
click at [1444, 572] on icon at bounding box center [1445, 572] width 15 height 15
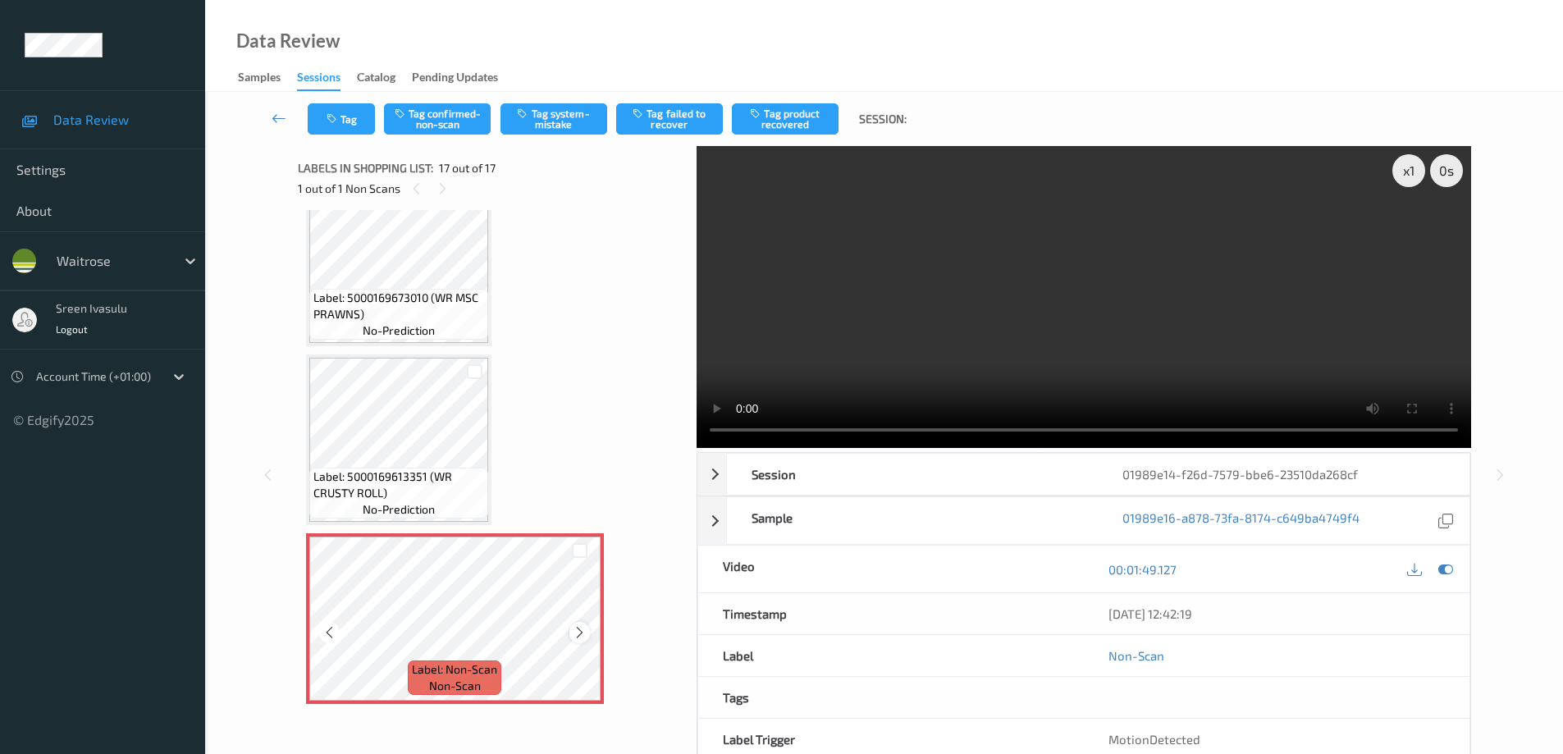
click at [584, 637] on icon at bounding box center [580, 632] width 14 height 15
click at [394, 472] on span "Label: 5000169613351 (WR CRUSTY ROLL)" at bounding box center [398, 485] width 171 height 33
click at [574, 120] on button "Tag system-mistake" at bounding box center [554, 118] width 107 height 31
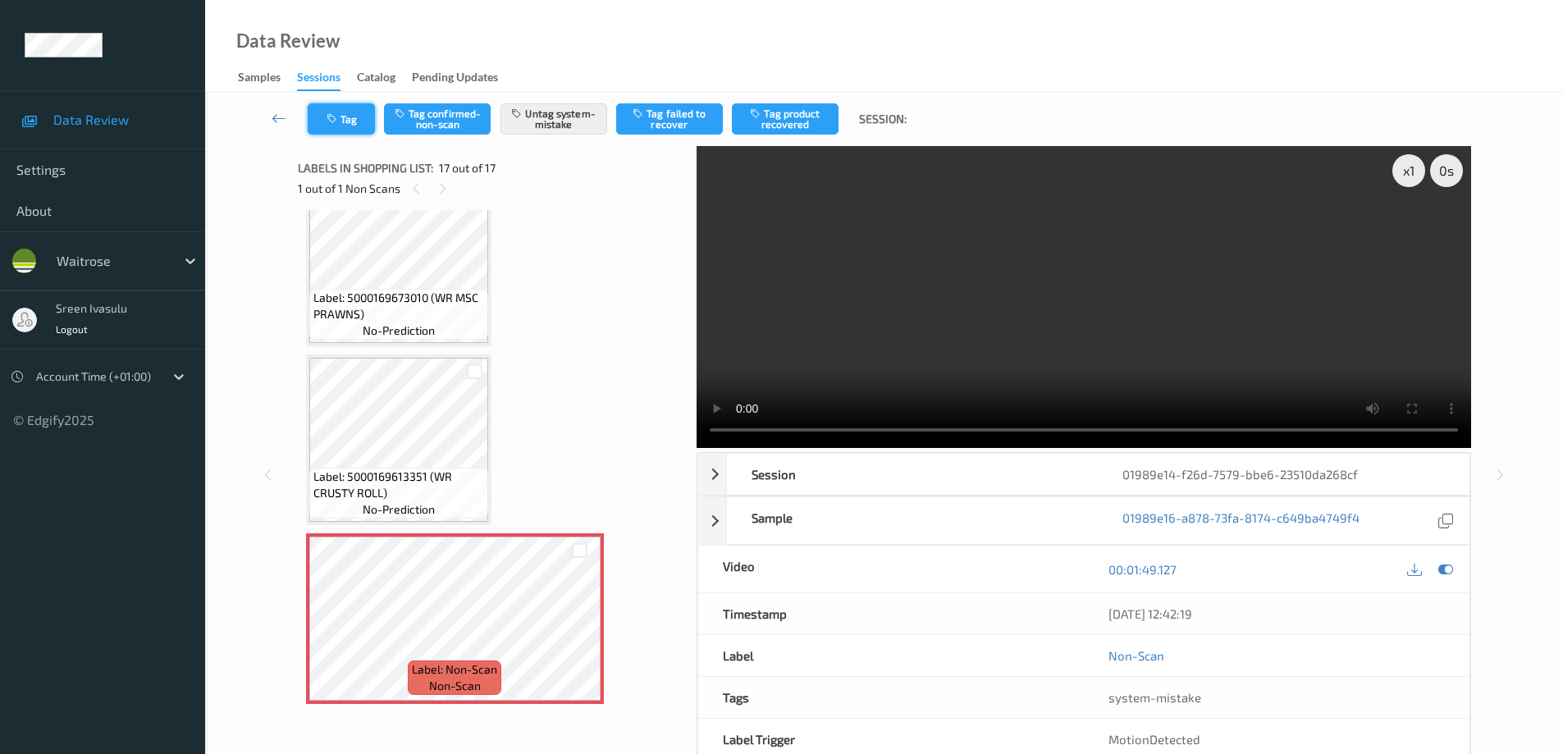
click at [354, 116] on button "Tag" at bounding box center [341, 118] width 67 height 31
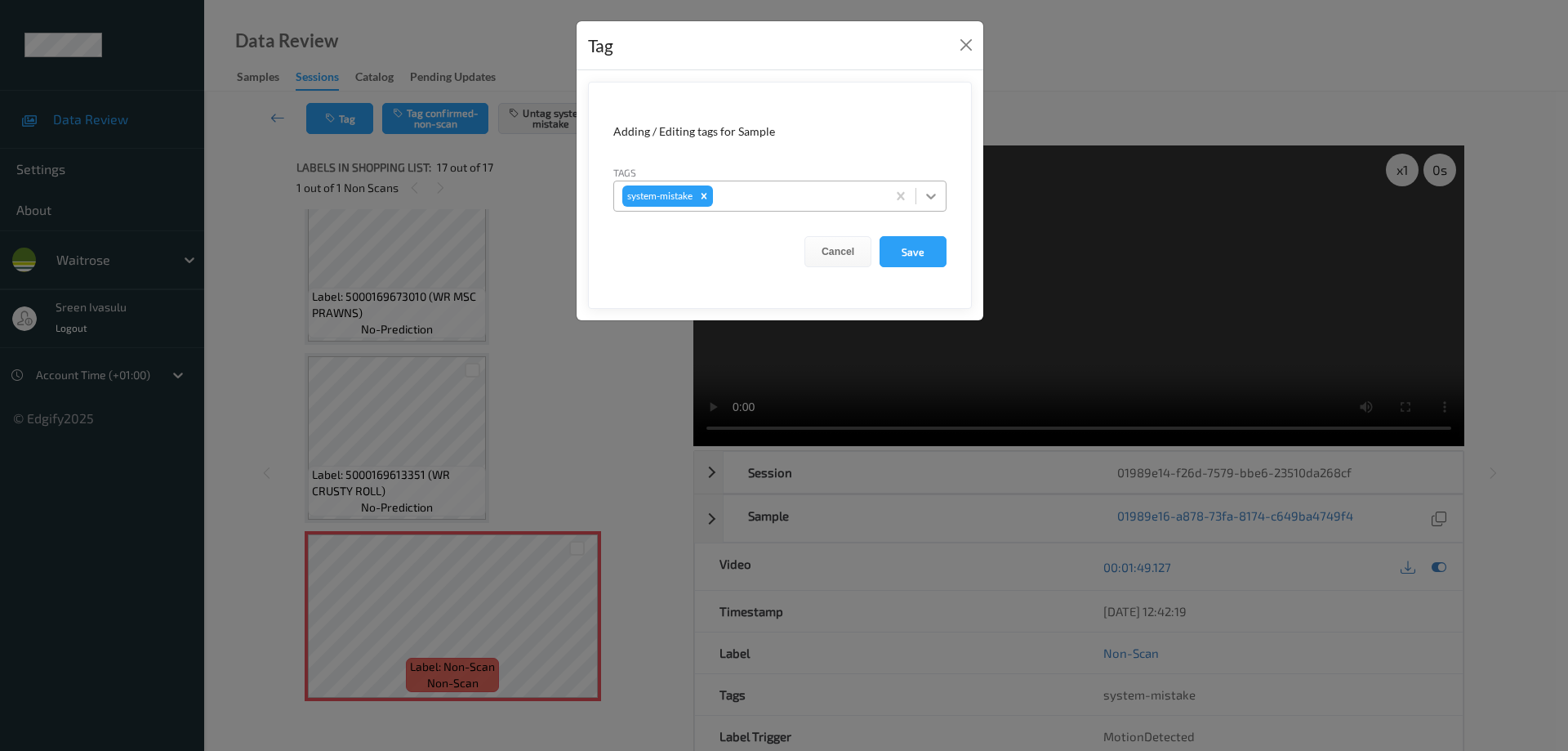
click at [928, 194] on icon at bounding box center [932, 196] width 10 height 6
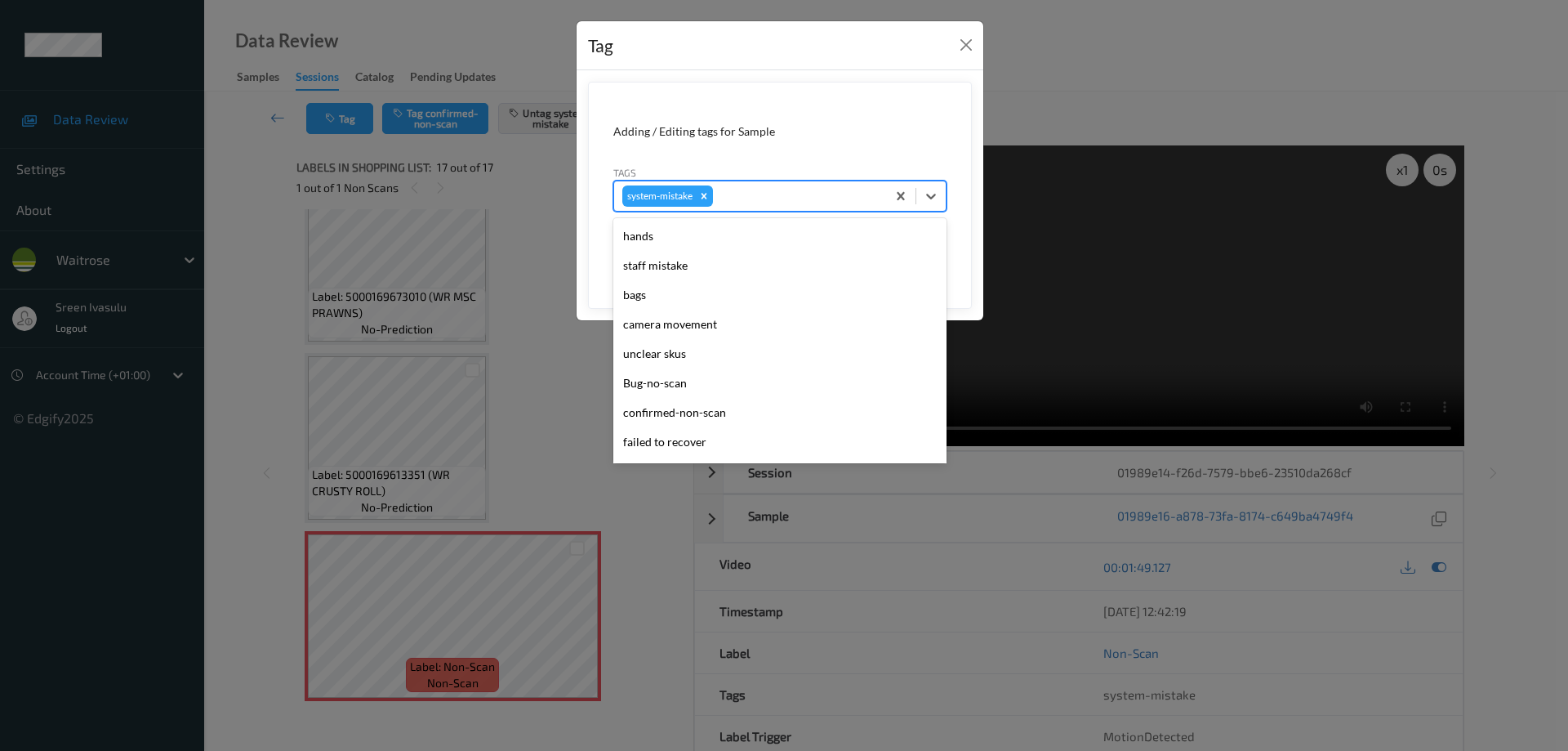
scroll to position [350, 0]
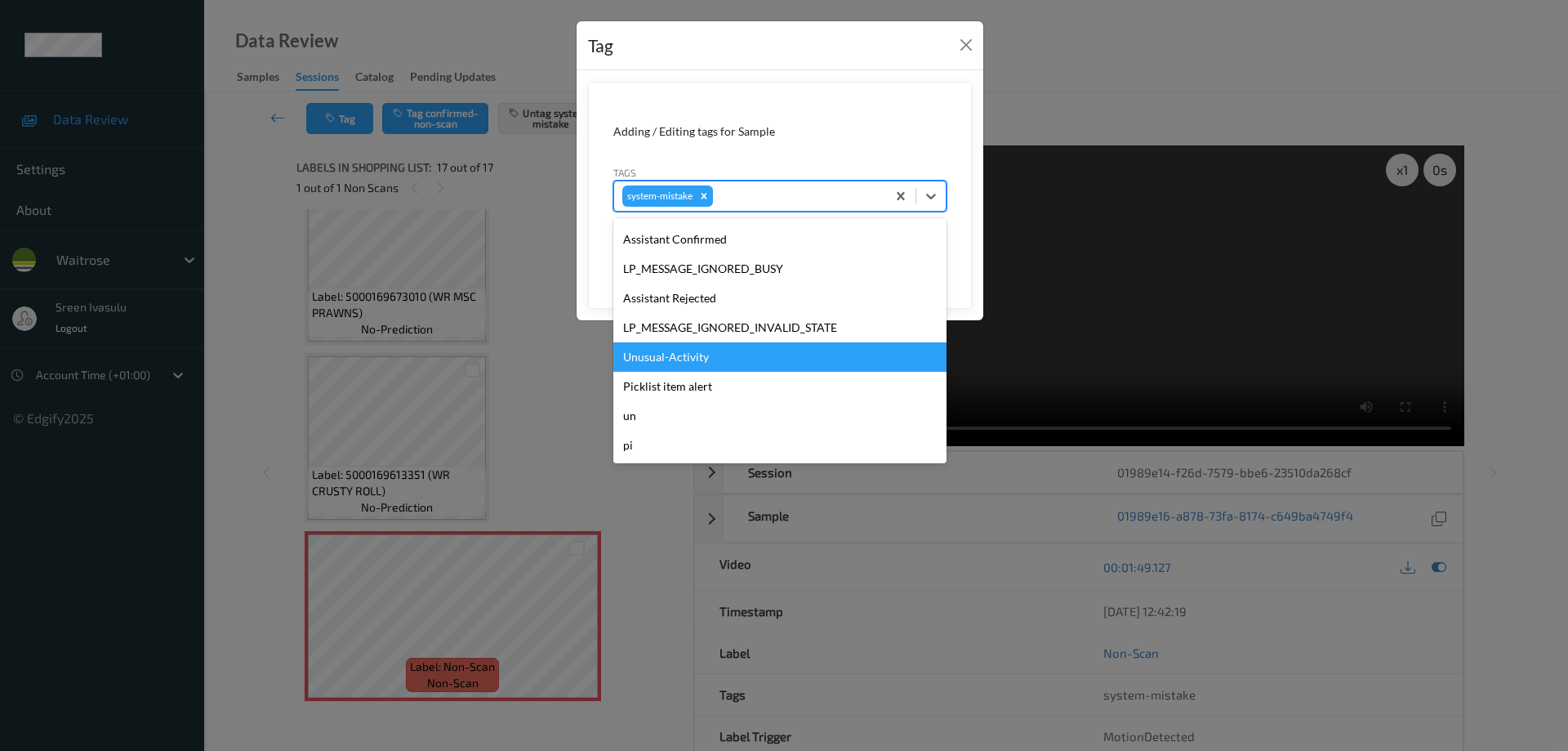
click at [667, 360] on div "Unusual-Activity" at bounding box center [780, 358] width 334 height 30
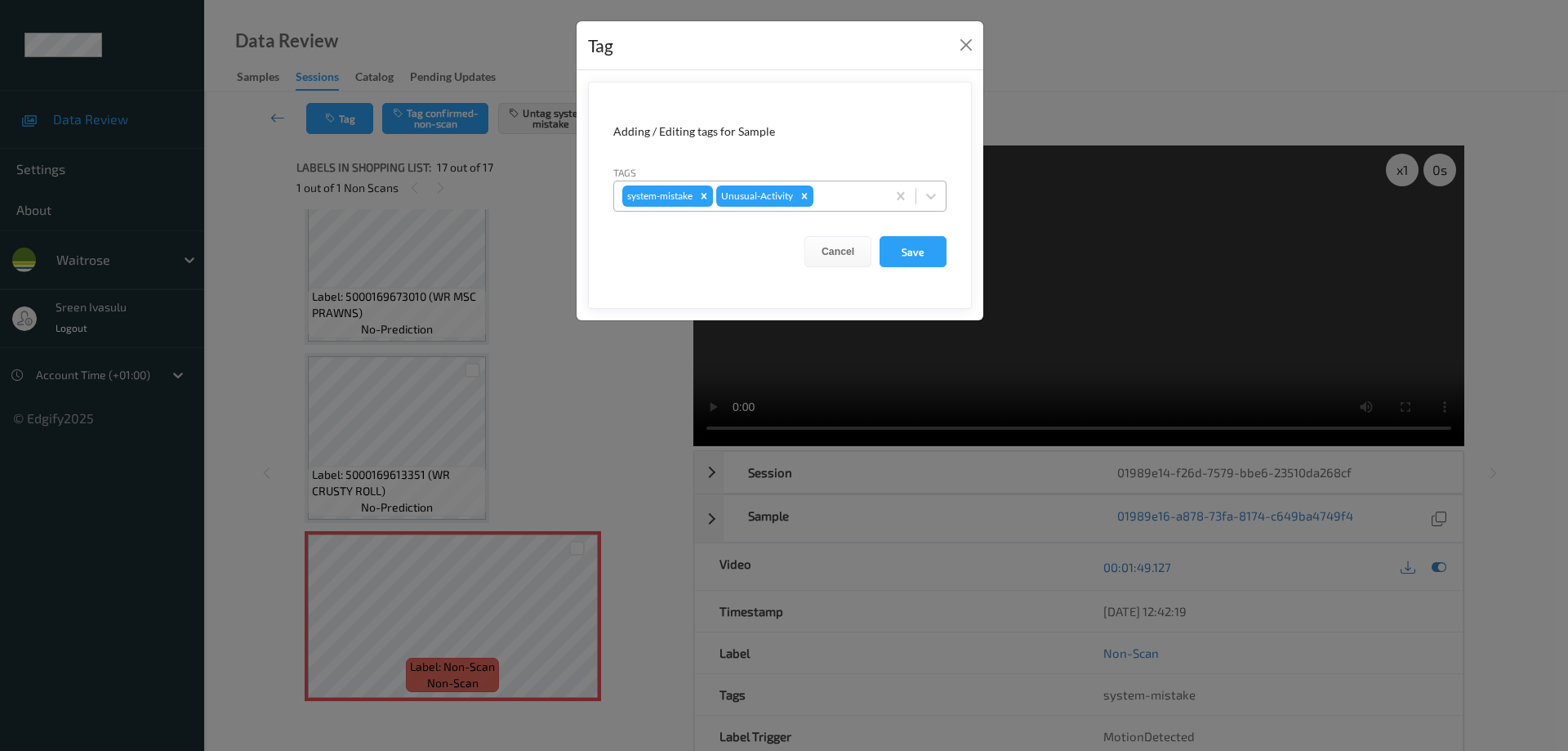
drag, startPoint x: 930, startPoint y: 193, endPoint x: 913, endPoint y: 211, distance: 24.8
click at [930, 193] on icon at bounding box center [931, 196] width 16 height 16
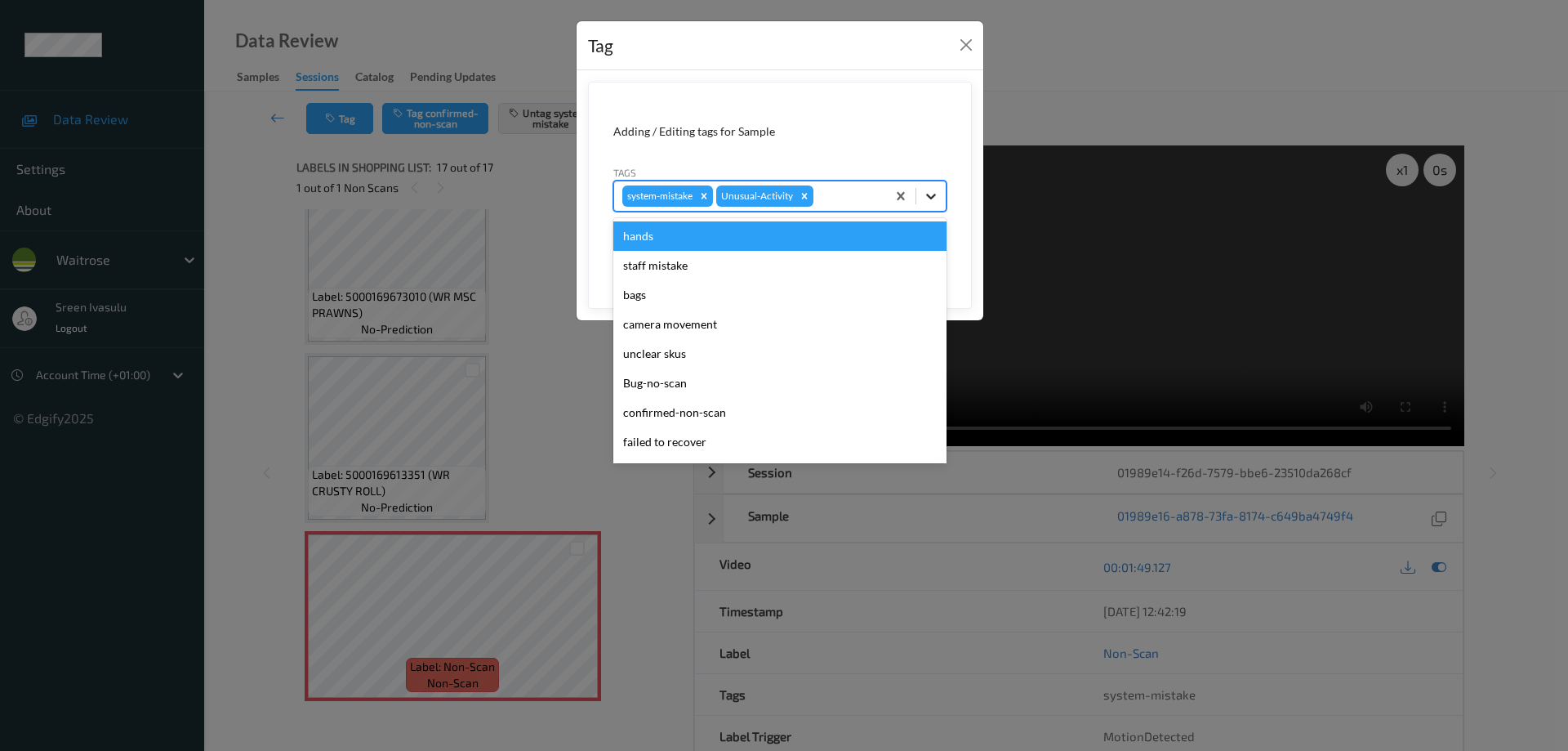
click at [930, 198] on icon at bounding box center [931, 196] width 16 height 16
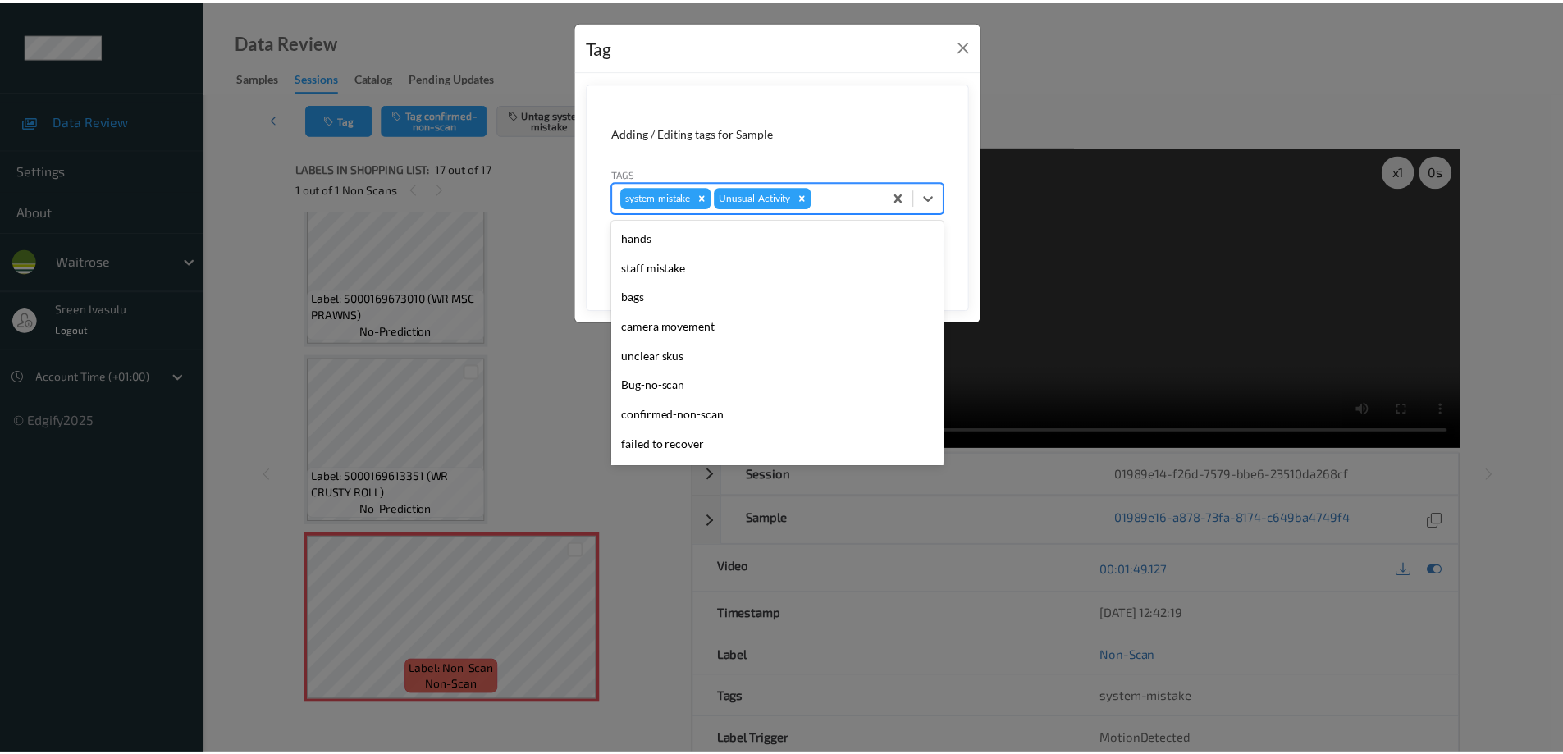
scroll to position [322, 0]
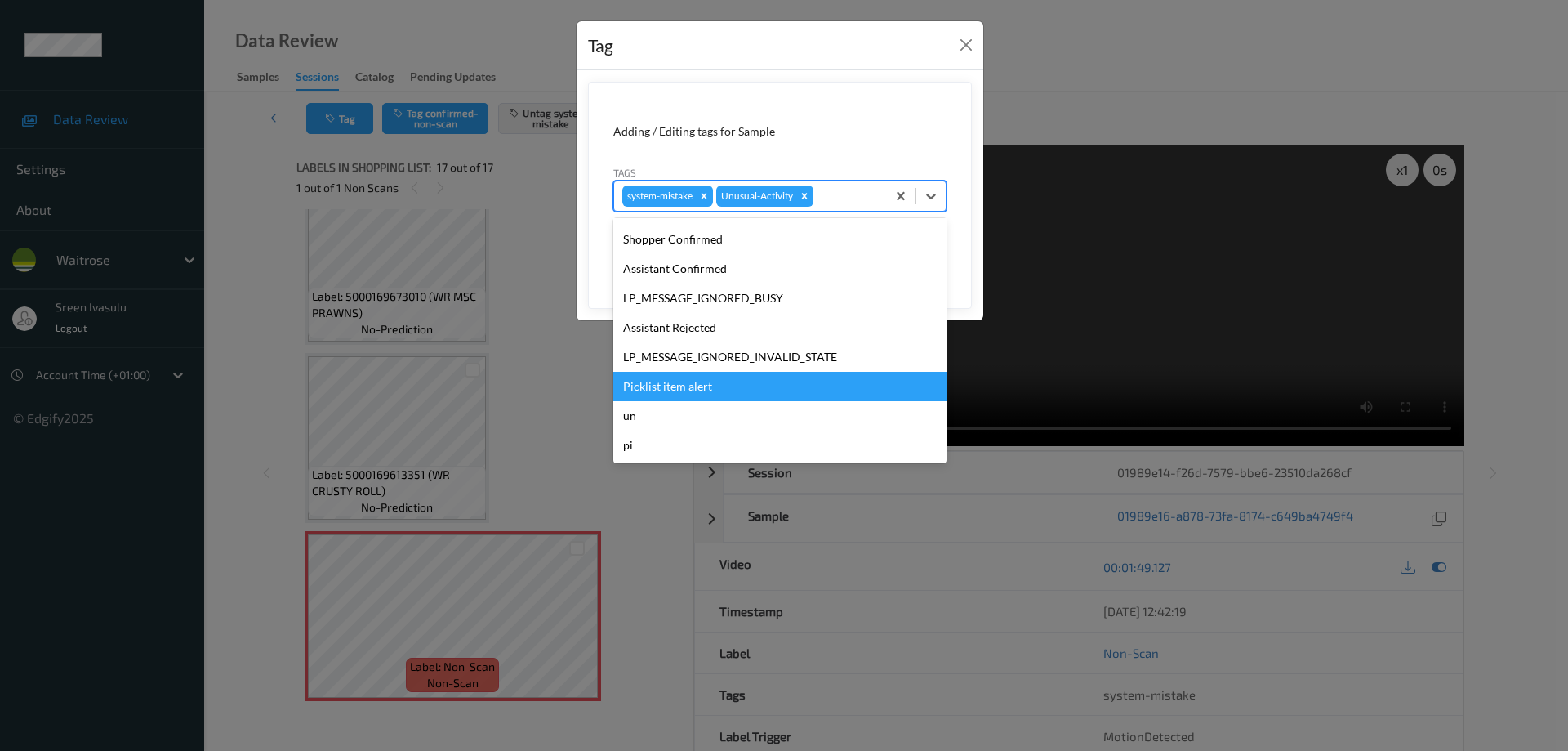
click at [680, 389] on div "Picklist item alert" at bounding box center [780, 386] width 334 height 30
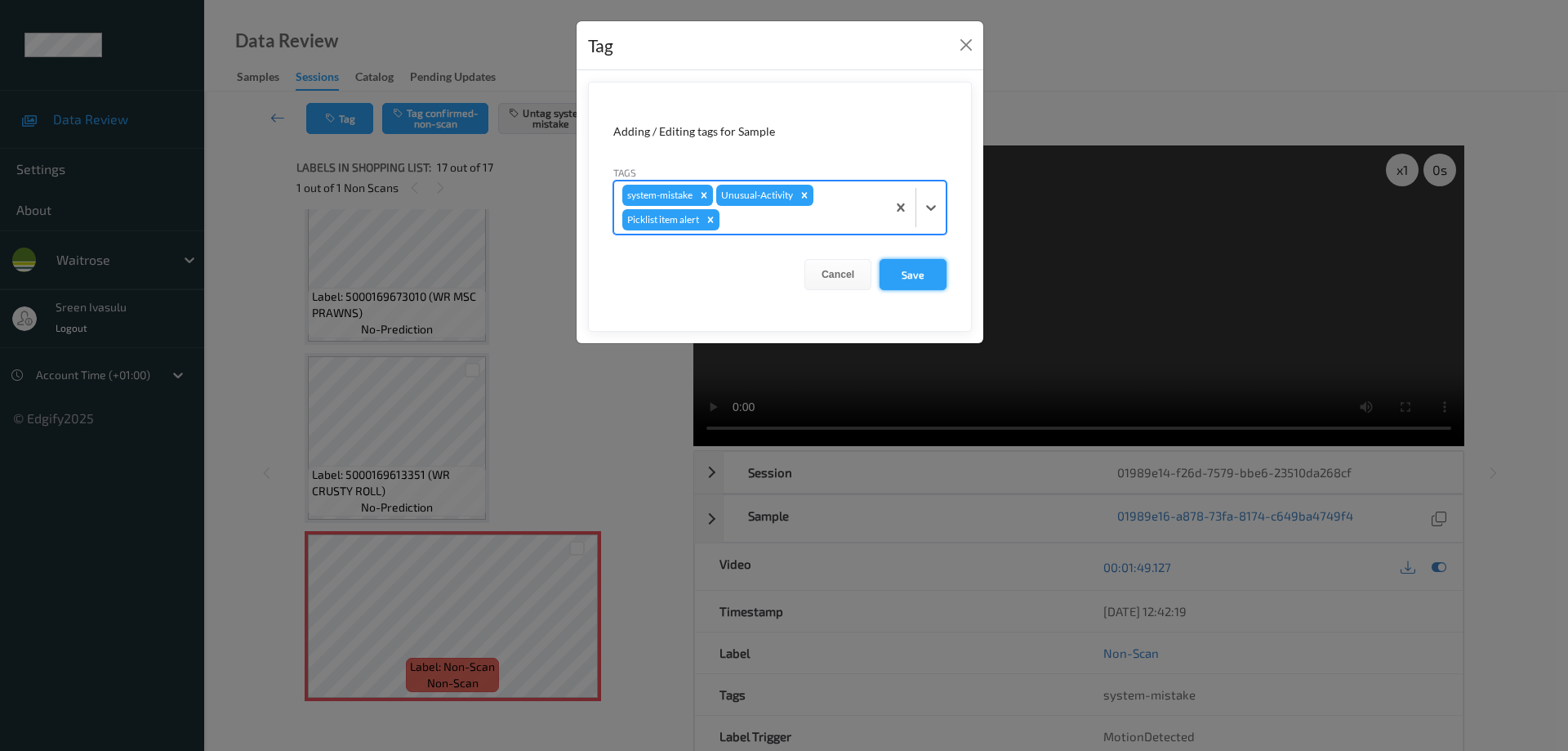
click at [899, 280] on button "Save" at bounding box center [913, 274] width 67 height 31
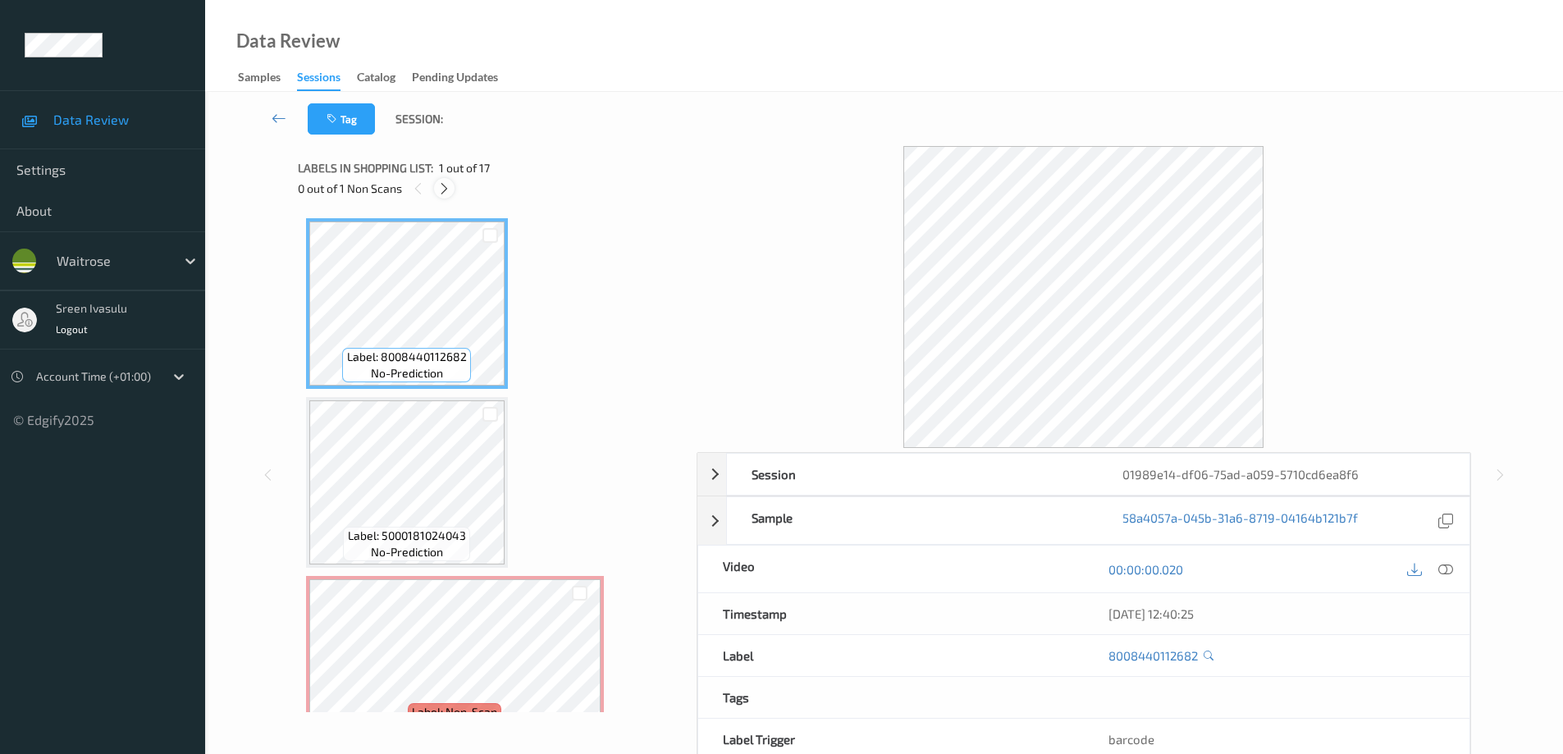
click at [446, 195] on icon at bounding box center [444, 188] width 14 height 15
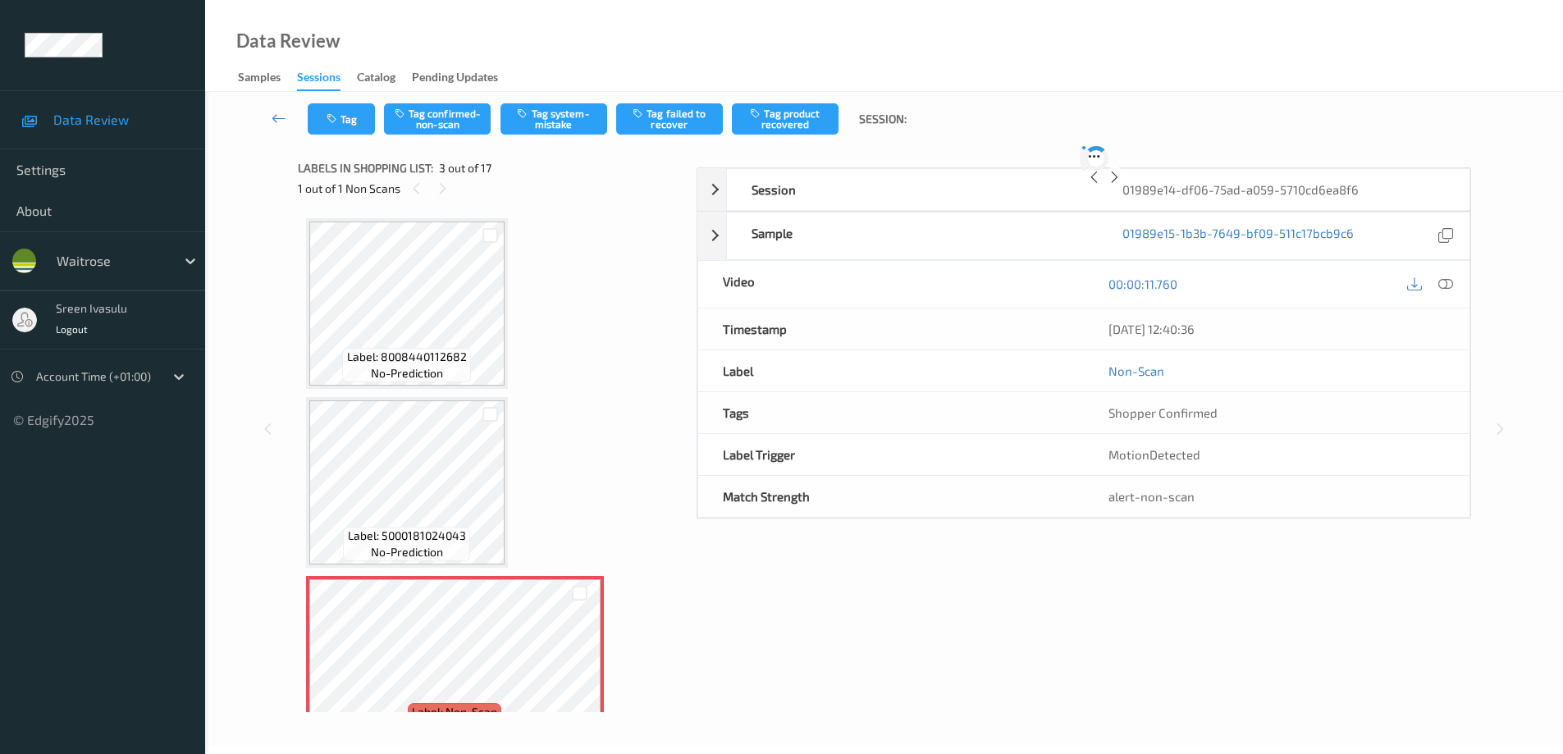
scroll to position [187, 0]
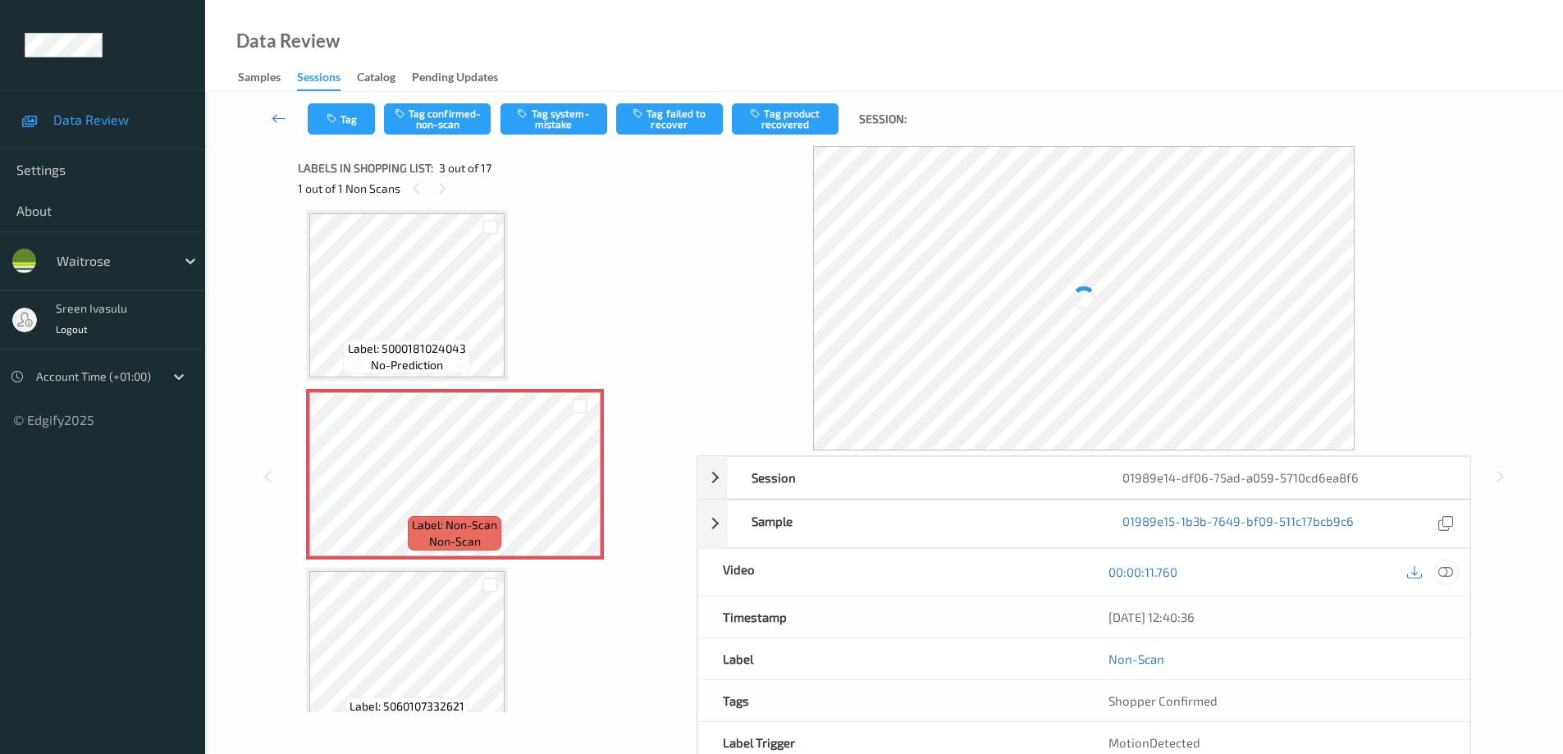
click at [1446, 574] on icon at bounding box center [1445, 572] width 15 height 15
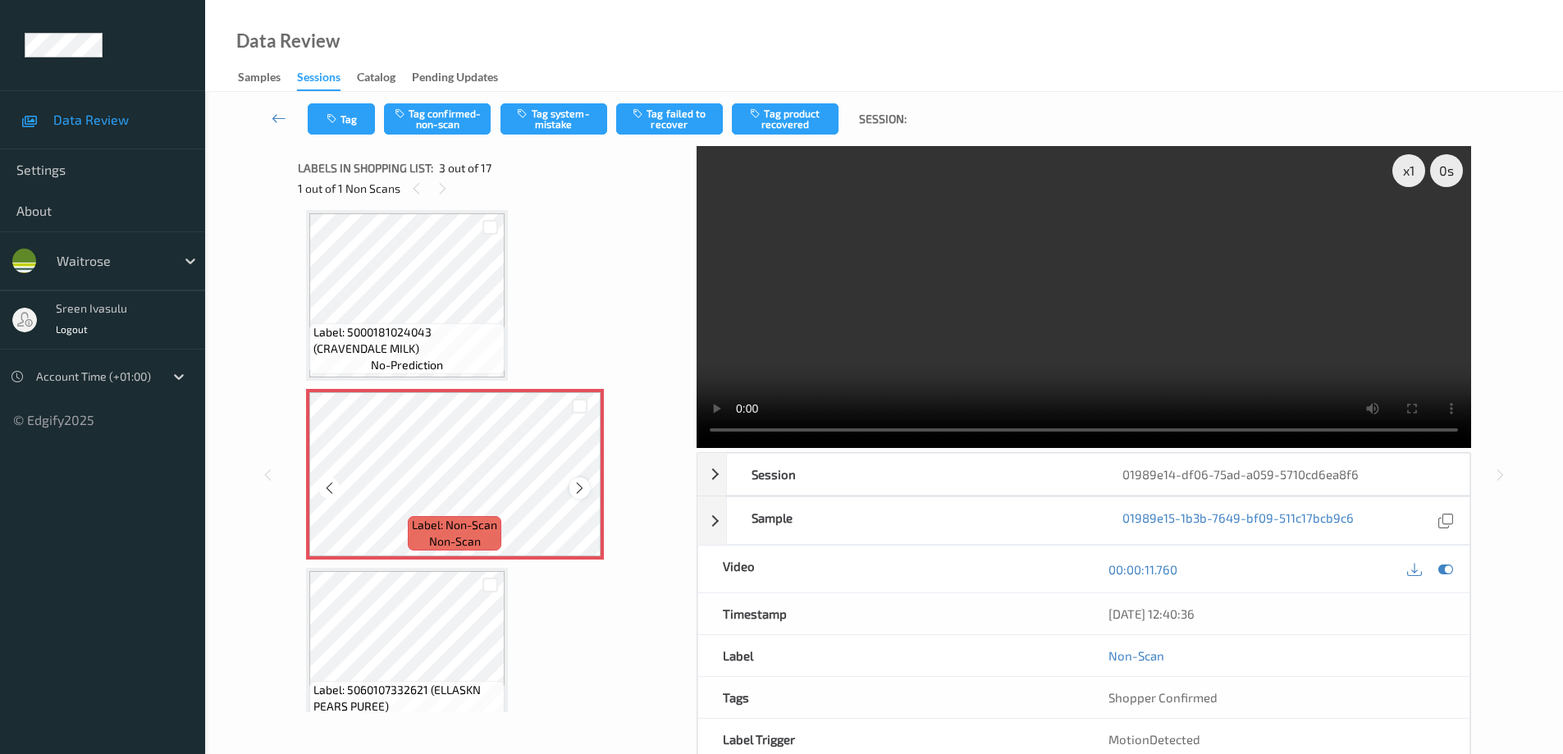
click at [575, 487] on icon at bounding box center [580, 488] width 14 height 15
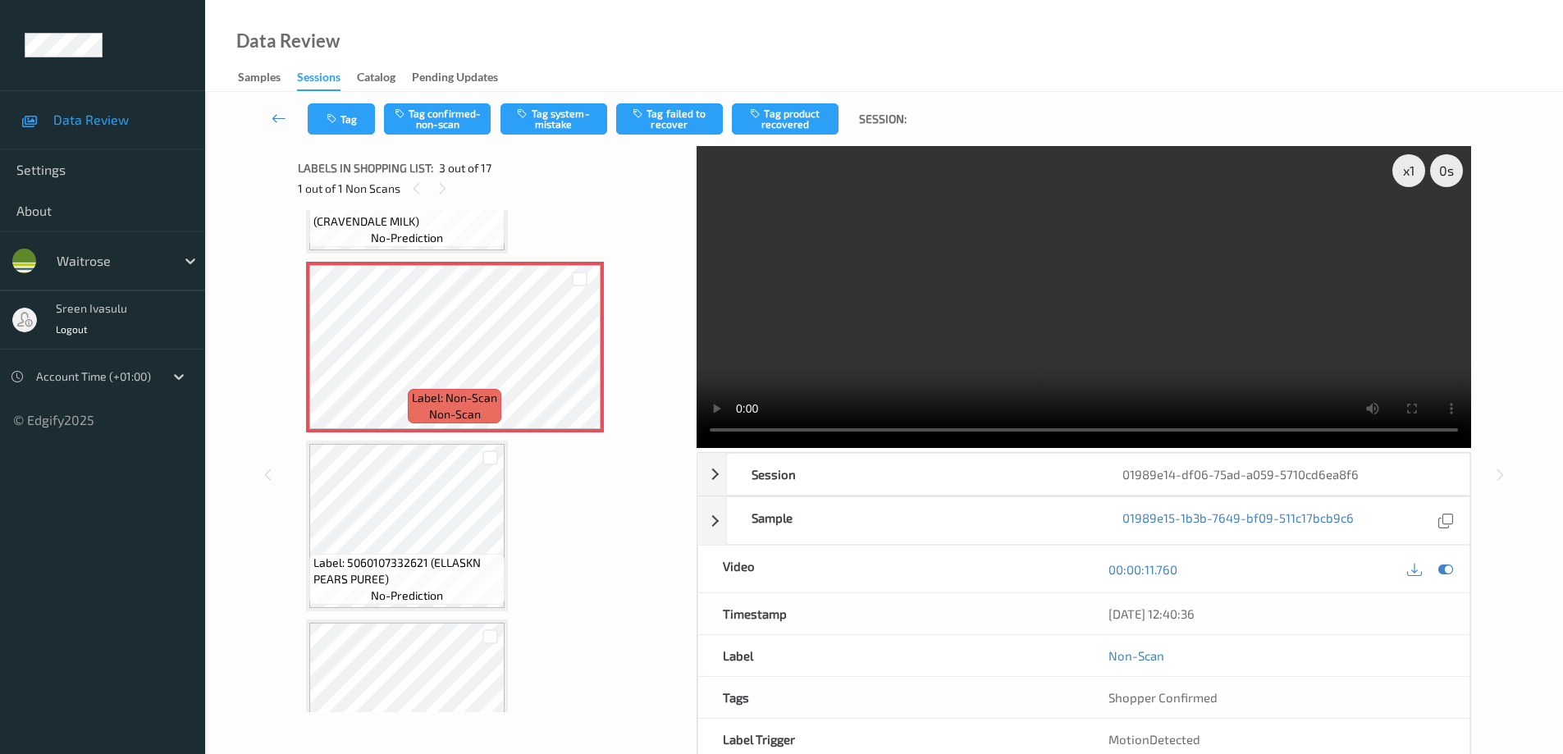
scroll to position [328, 0]
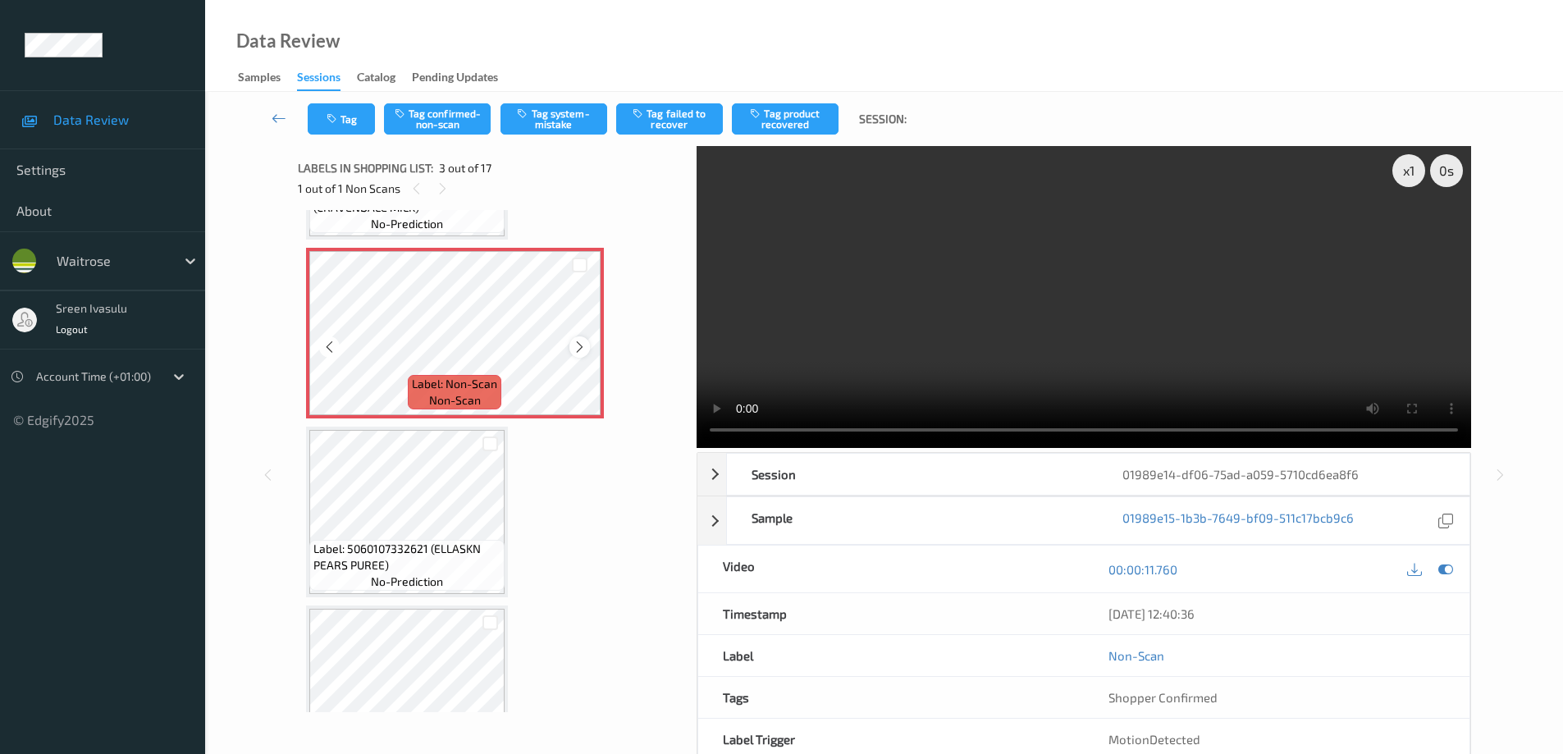
click at [579, 350] on icon at bounding box center [580, 347] width 14 height 15
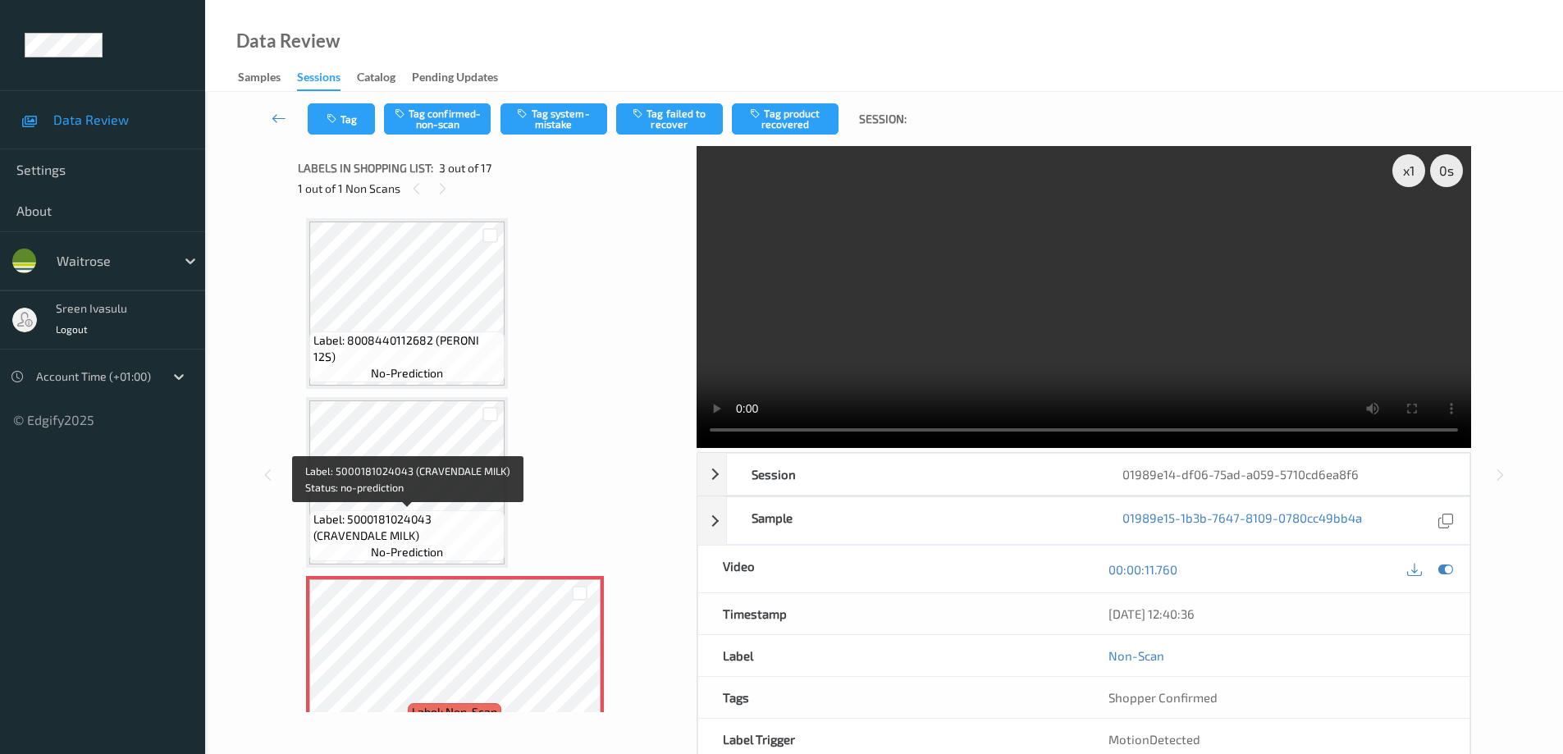
click at [398, 511] on span "Label: 5000181024043 (CRAVENDALE MILK)" at bounding box center [406, 527] width 187 height 33
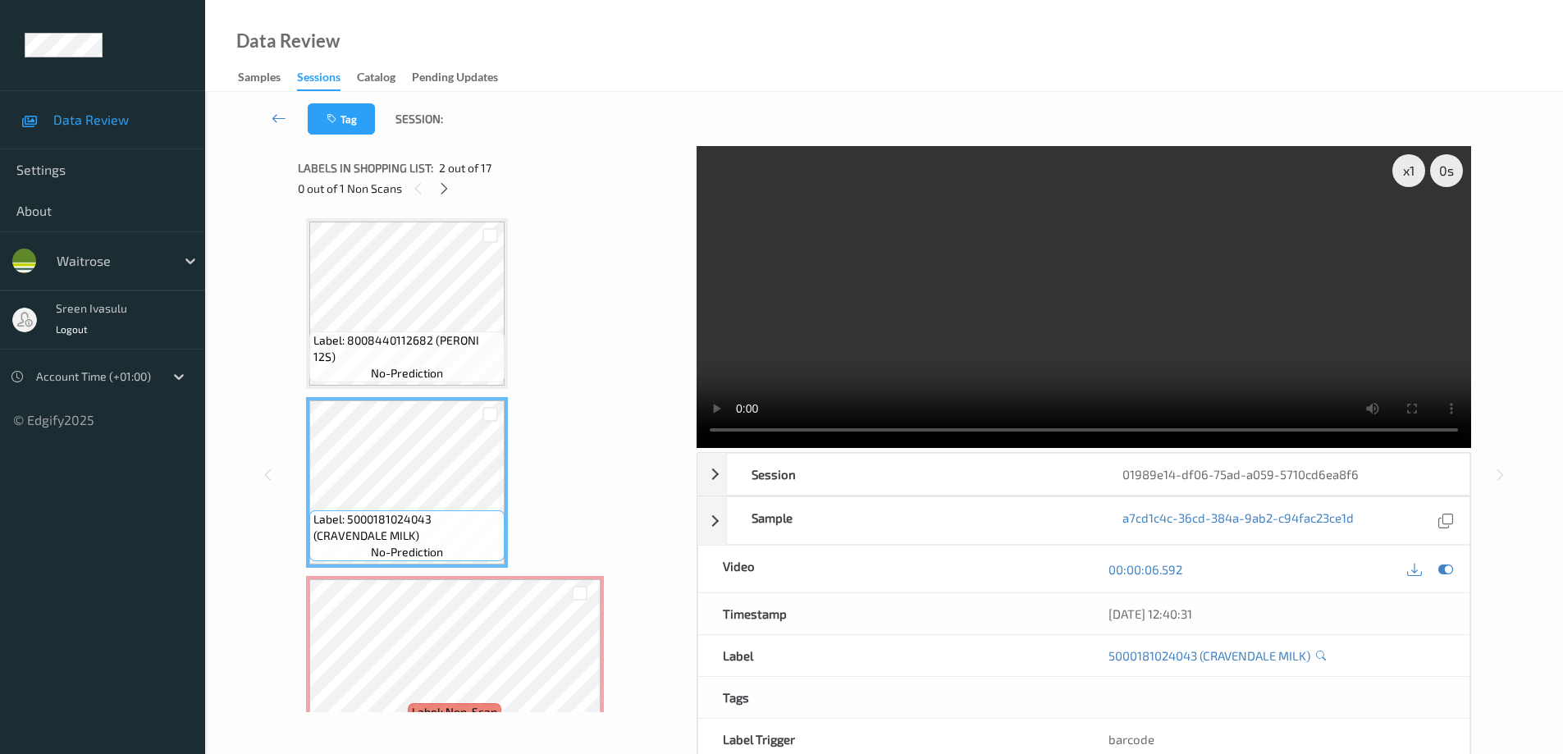
scroll to position [328, 0]
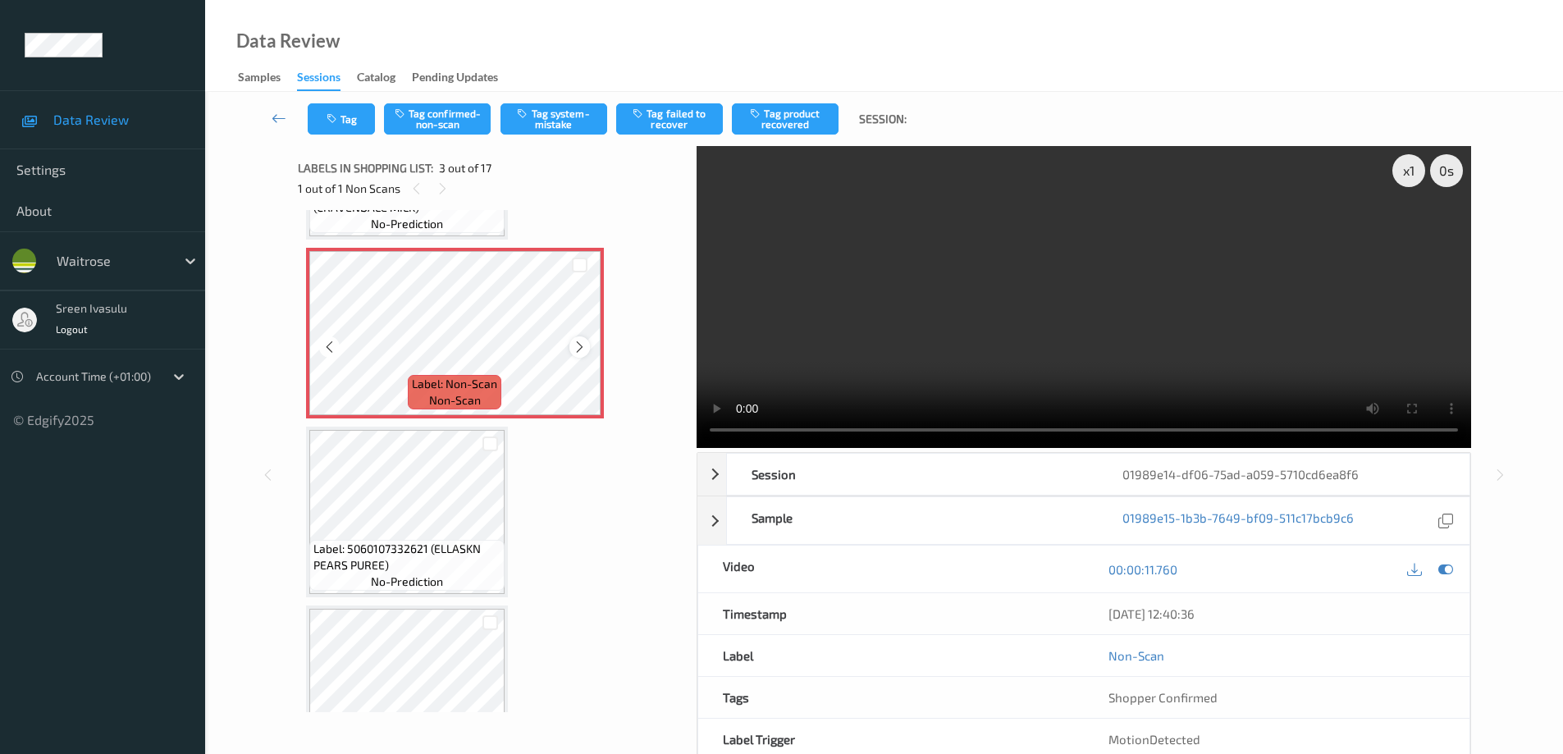
click at [574, 351] on icon at bounding box center [580, 347] width 14 height 15
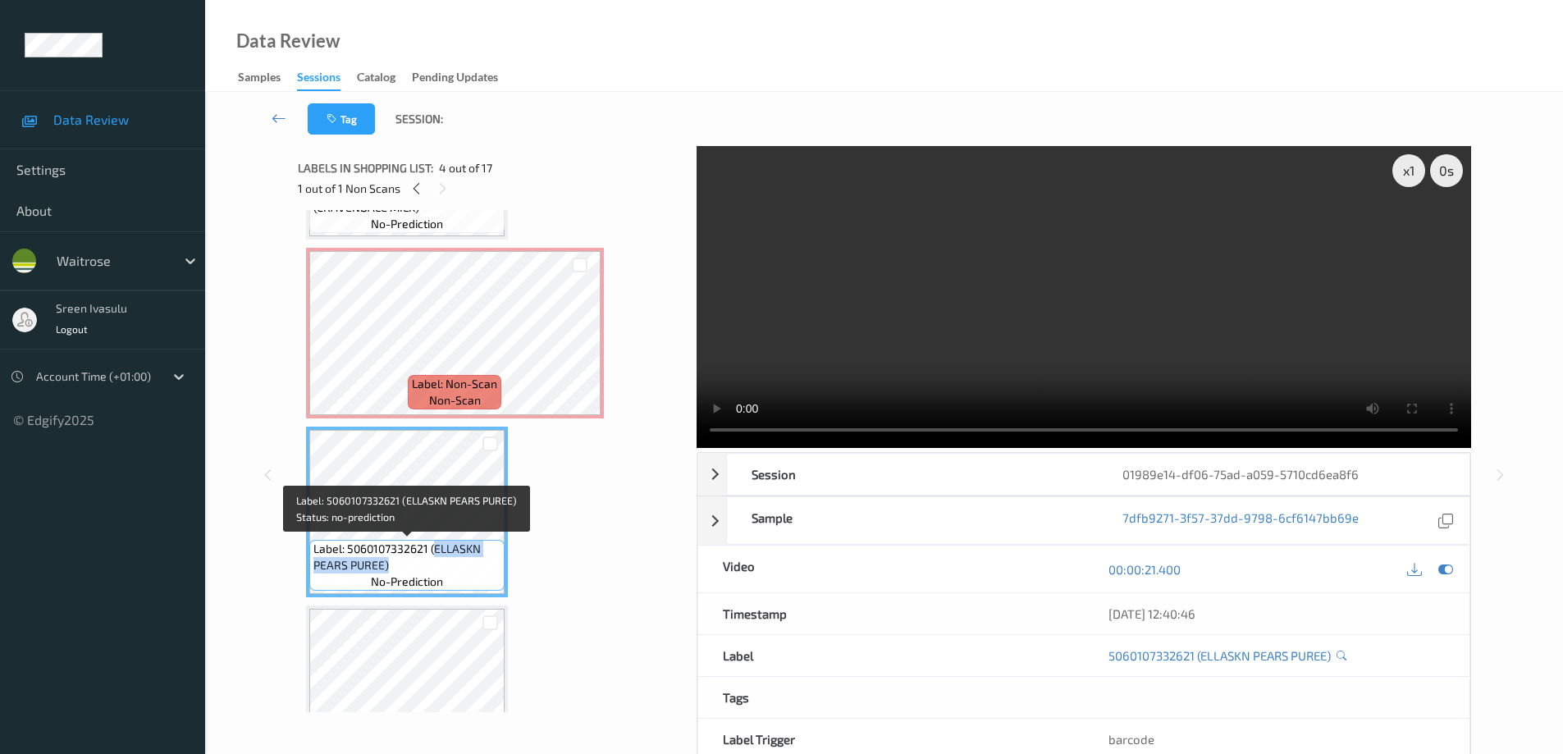
drag, startPoint x: 432, startPoint y: 549, endPoint x: 450, endPoint y: 562, distance: 21.7
click at [450, 562] on span "Label: 5060107332621 (ELLASKN PEARS PUREE)" at bounding box center [406, 557] width 187 height 33
copy span "ELLASKN PEARS PUREE)"
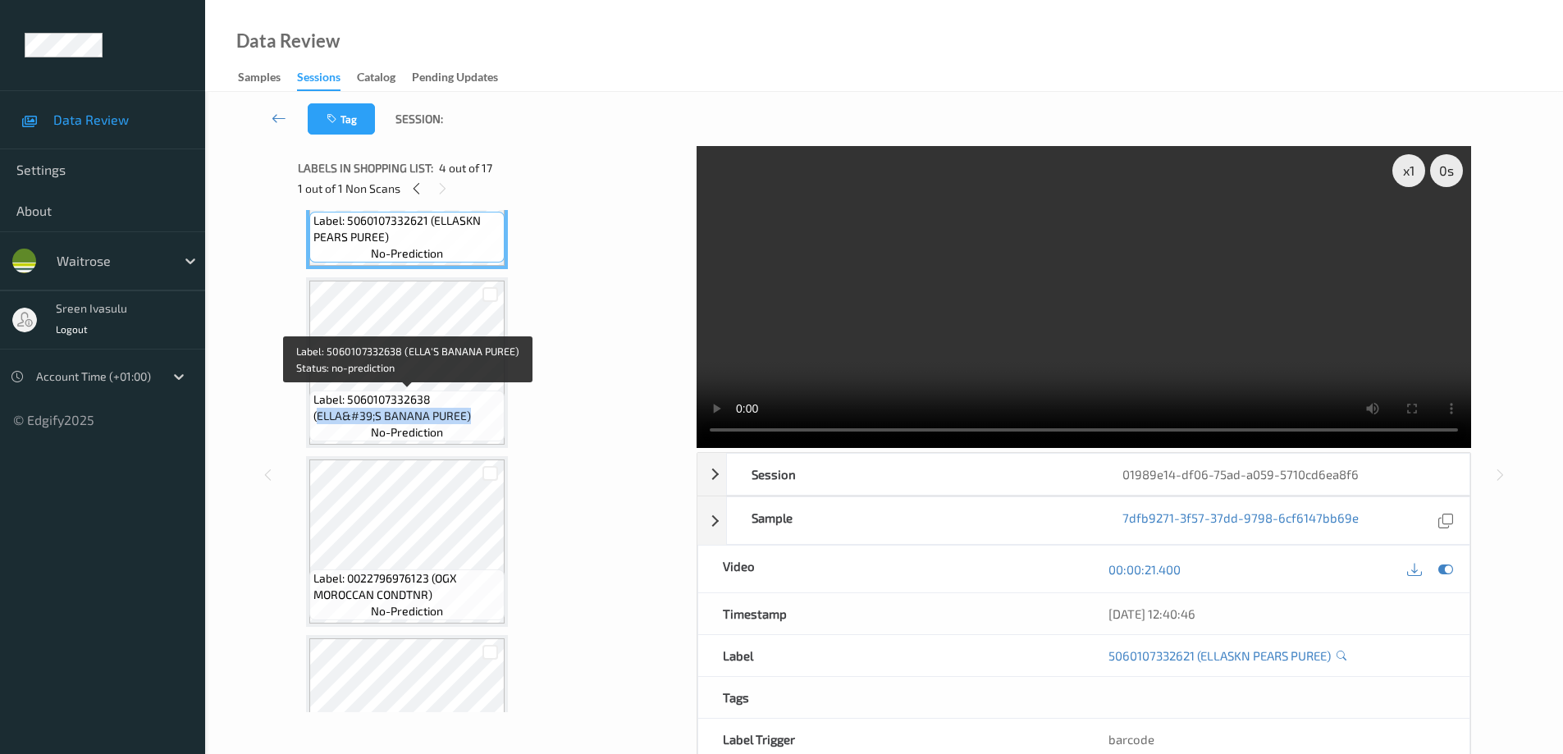
drag, startPoint x: 317, startPoint y: 419, endPoint x: 503, endPoint y: 418, distance: 186.3
click at [503, 418] on div "Label: 5060107332638 (ELLA&#39;S BANANA PUREE) no-prediction" at bounding box center [406, 416] width 195 height 51
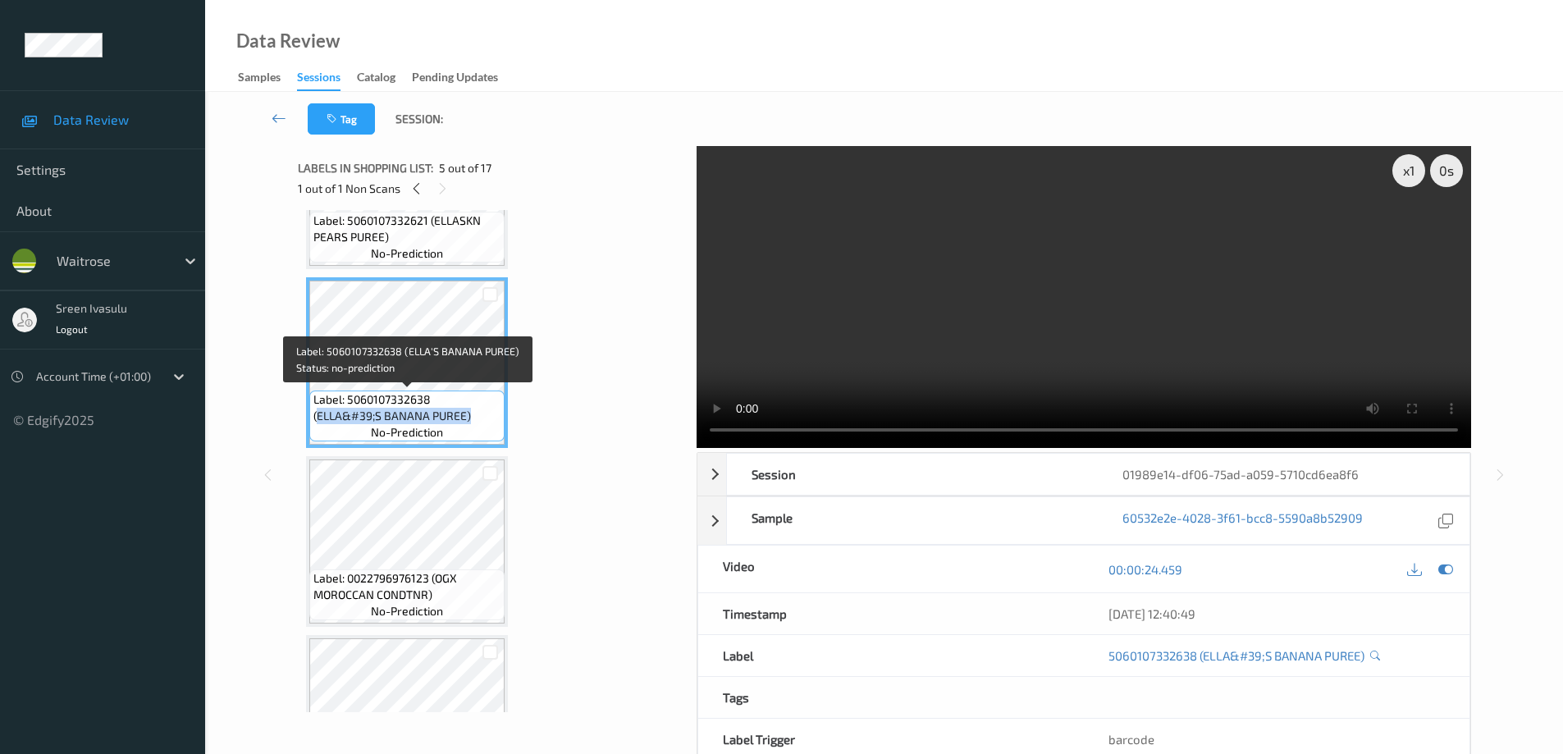
copy span "ELLA&#39;S BANANA PUREE)"
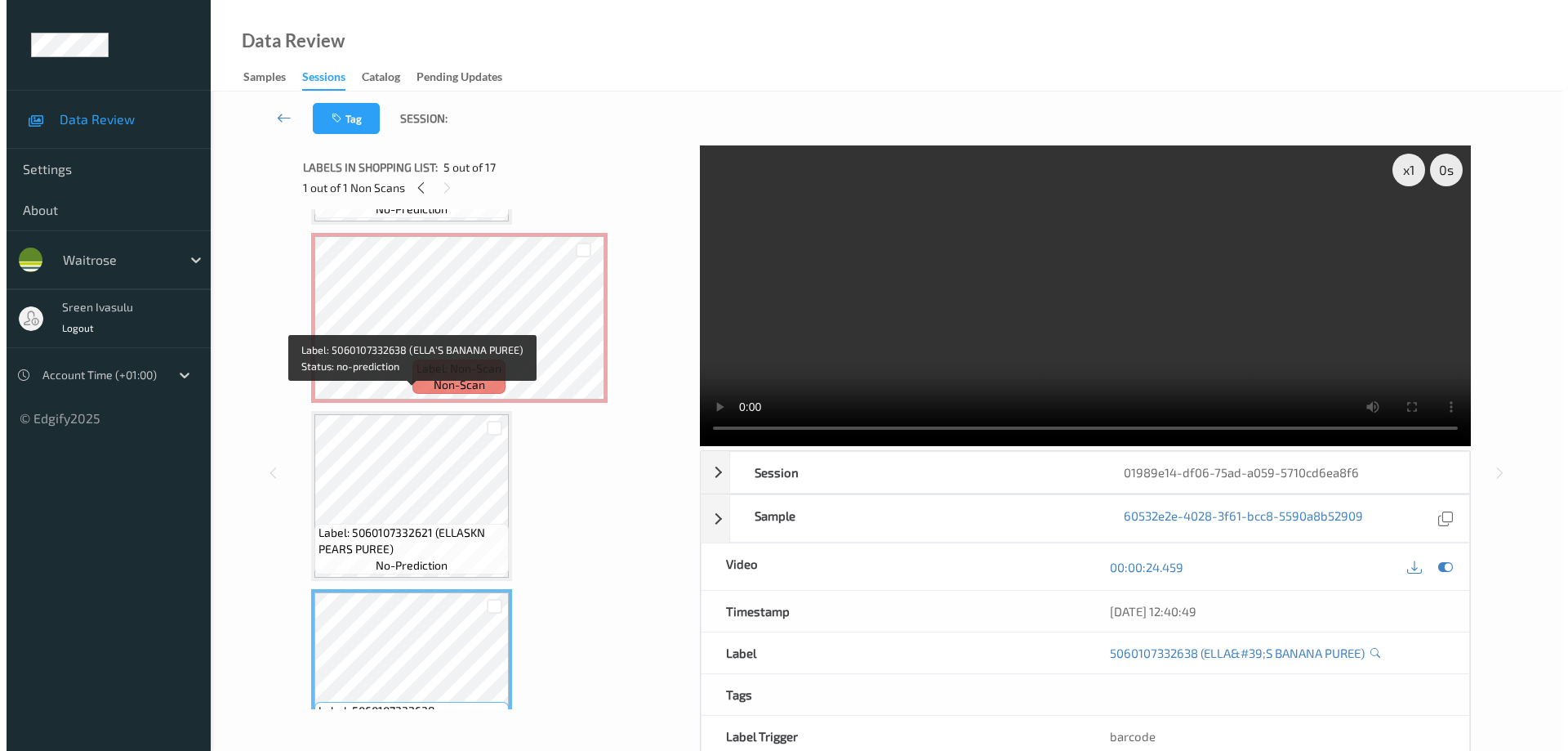
scroll to position [327, 0]
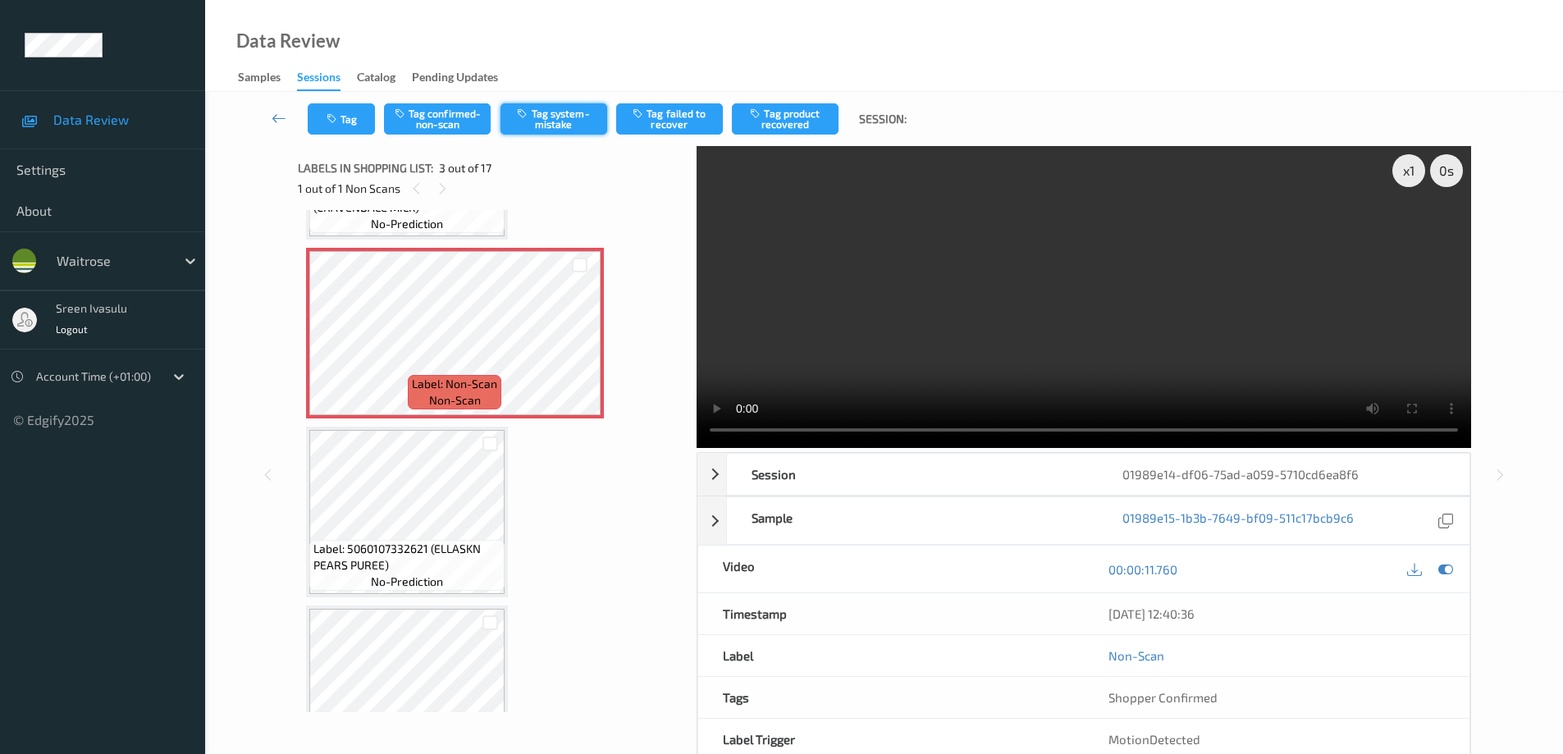
click at [530, 115] on icon "button" at bounding box center [524, 112] width 14 height 11
click at [347, 122] on button "Tag" at bounding box center [341, 118] width 67 height 31
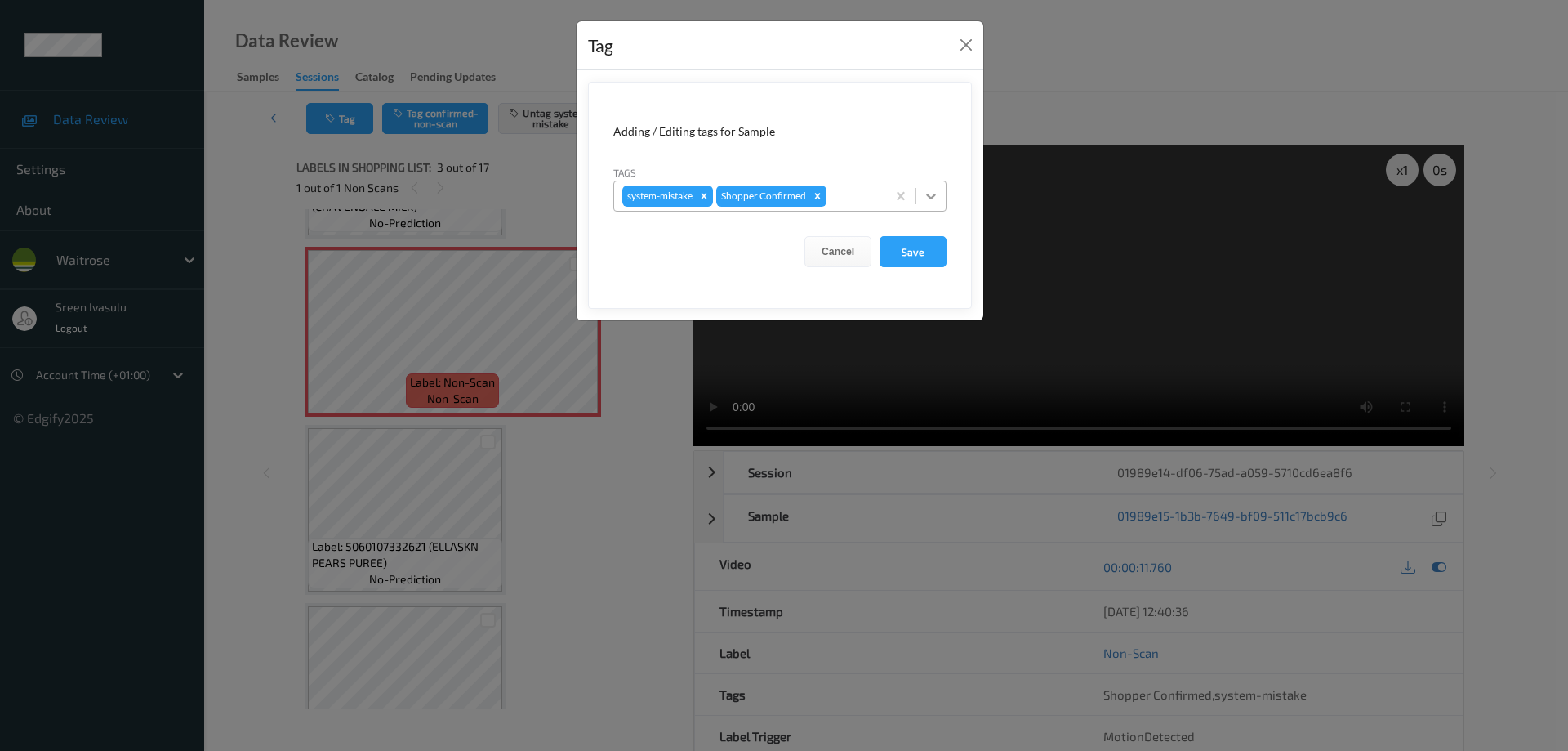
click at [923, 195] on icon at bounding box center [931, 196] width 16 height 16
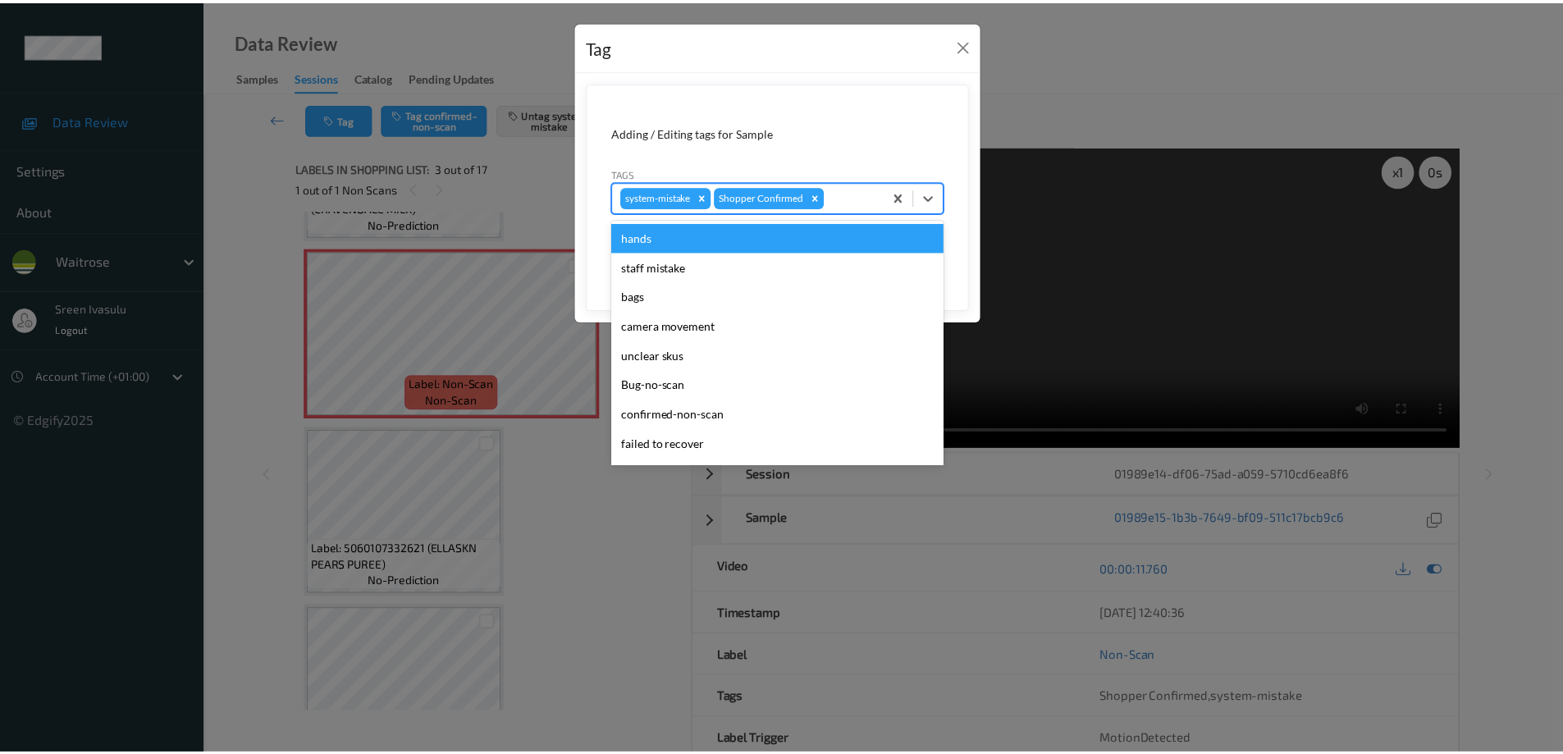
scroll to position [322, 0]
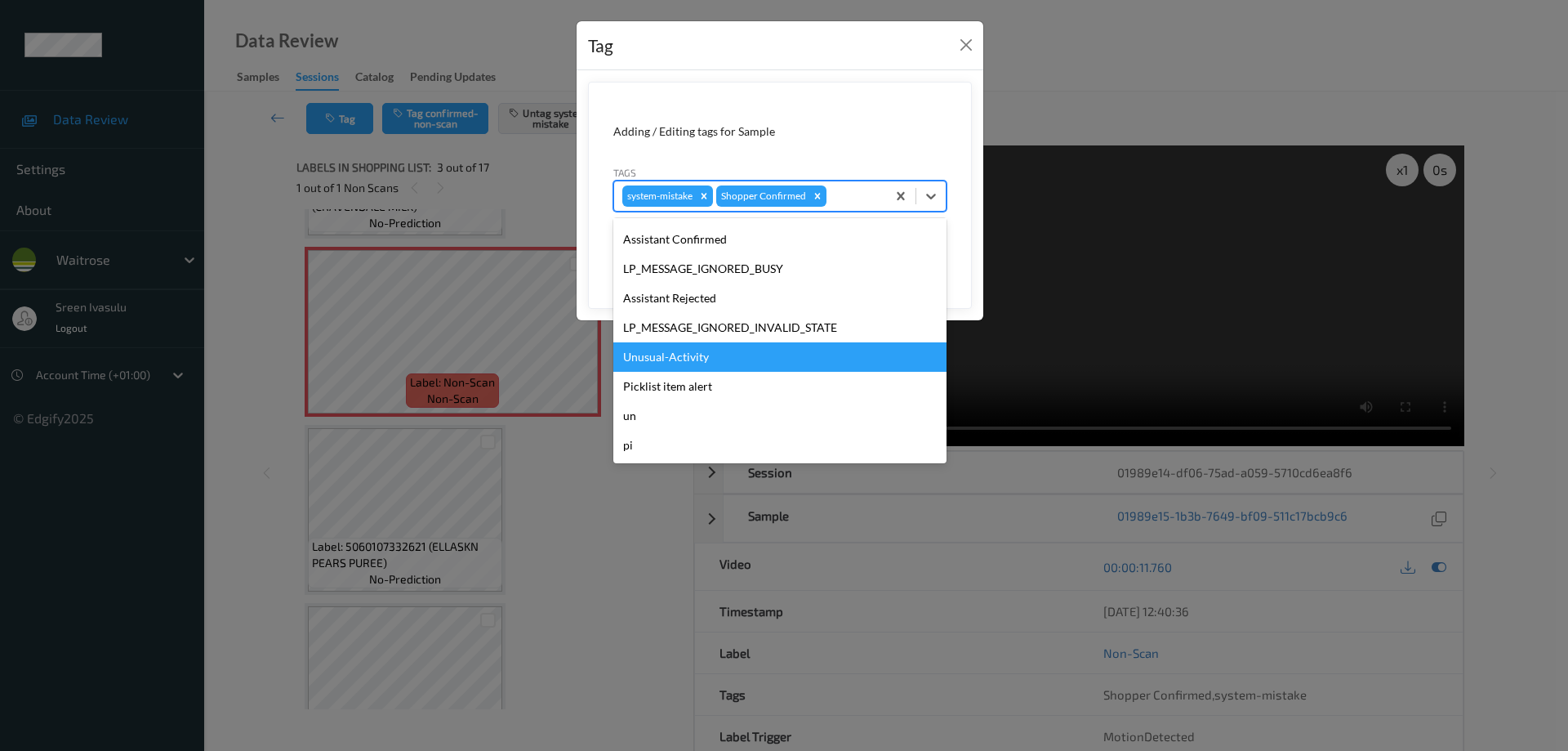
click at [659, 351] on div "Unusual-Activity" at bounding box center [780, 358] width 334 height 30
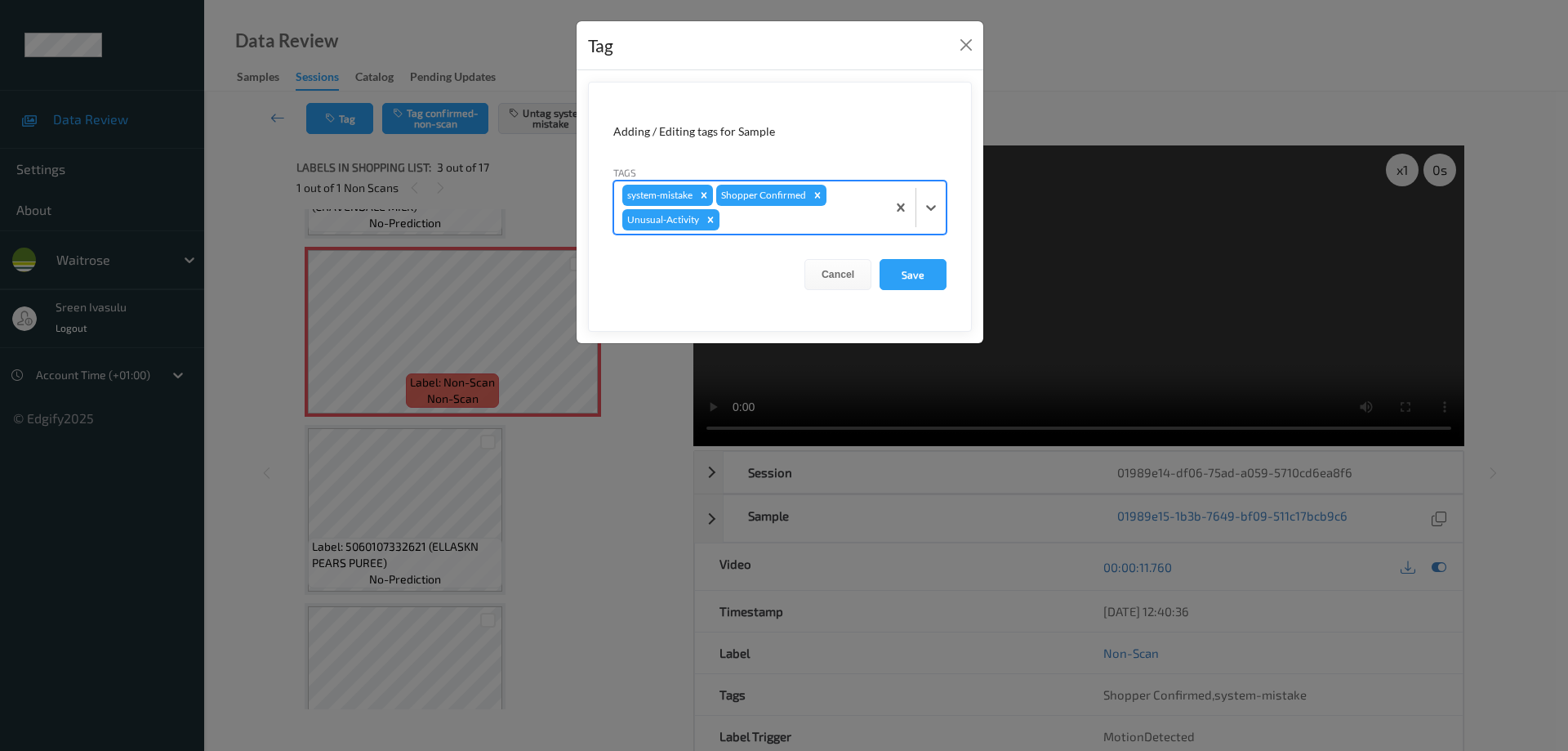
click at [917, 255] on form "Adding / Editing tags for Sample Tags option Unusual-Activity, selected. Select…" at bounding box center [781, 206] width 384 height 250
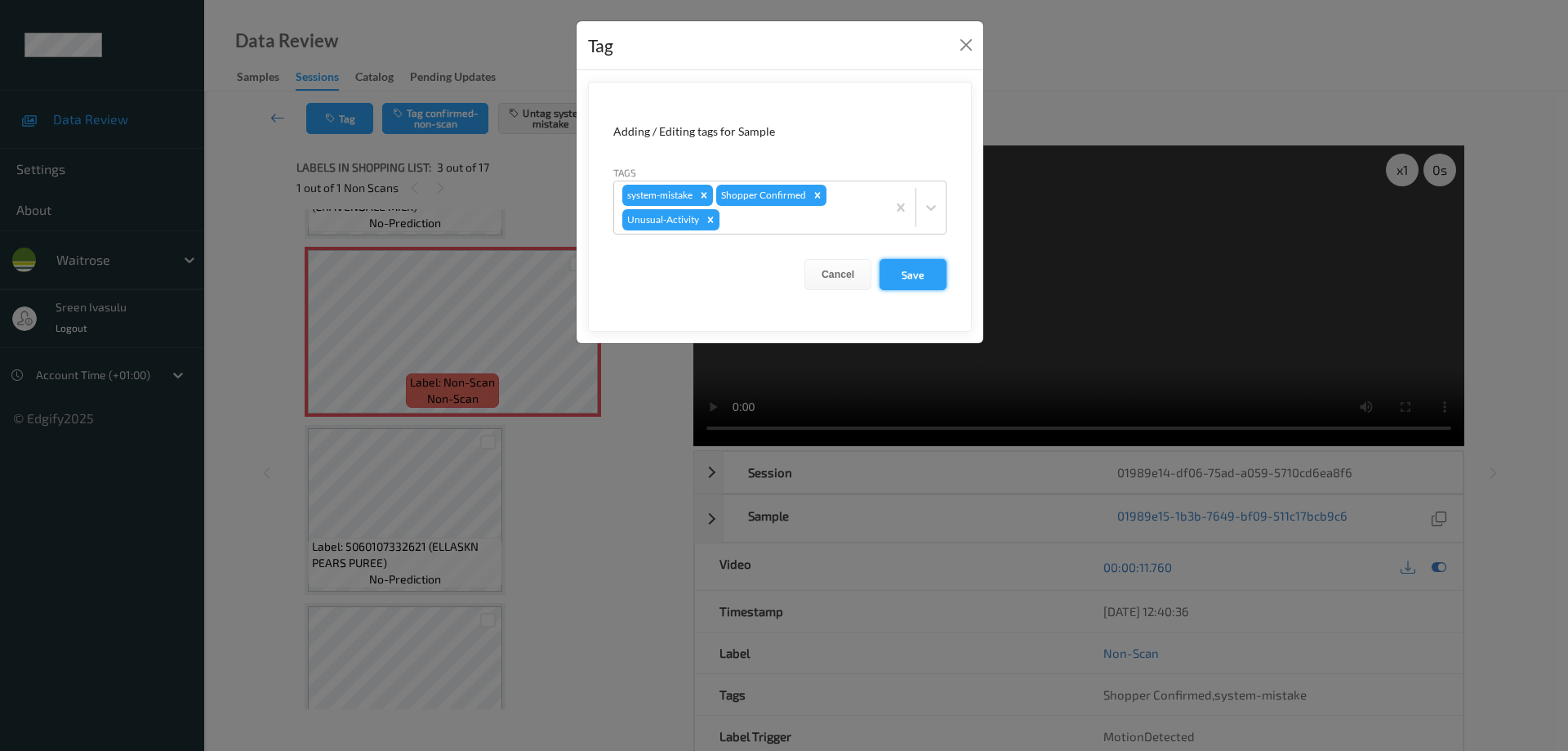
click at [914, 279] on button "Save" at bounding box center [913, 274] width 67 height 31
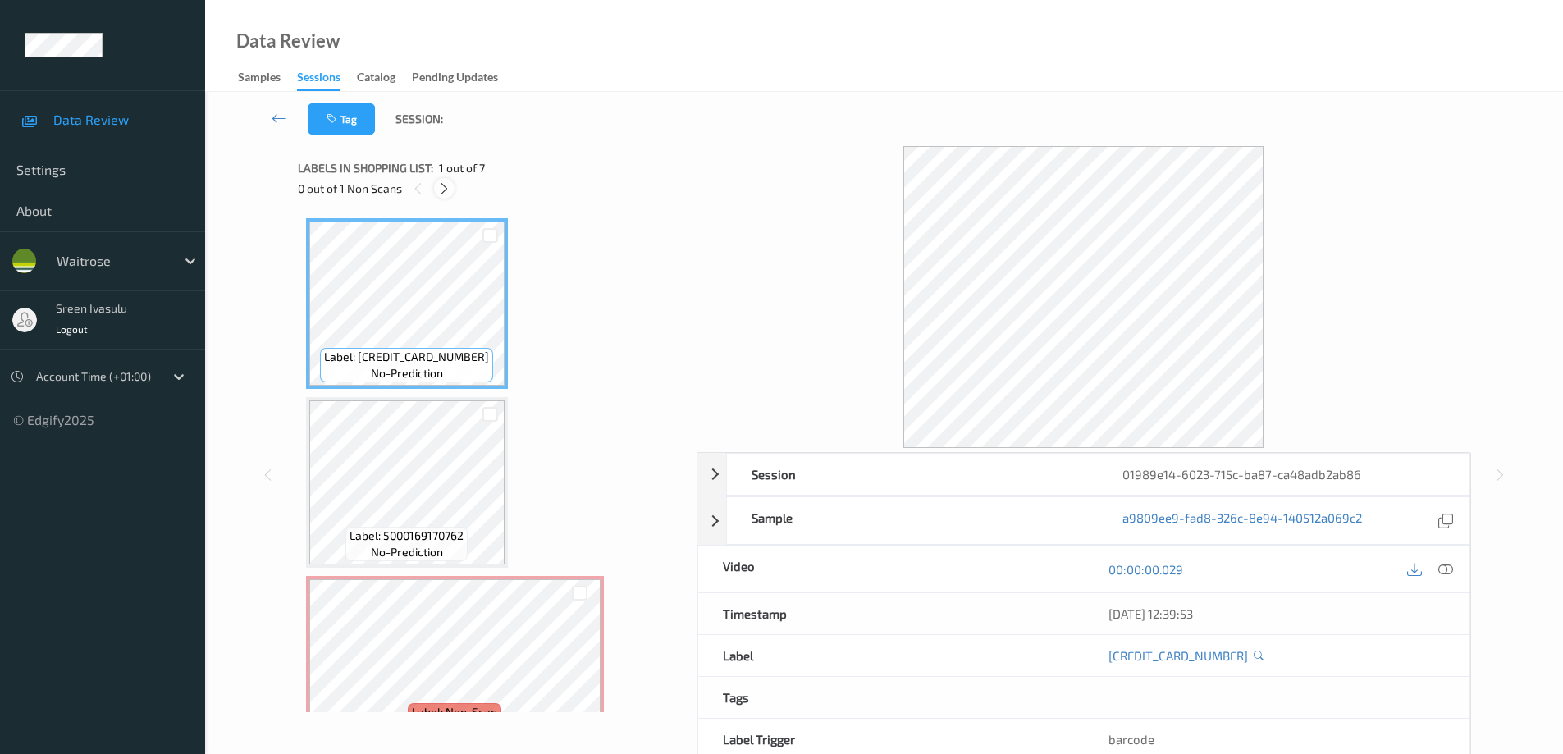
click at [448, 184] on icon at bounding box center [444, 188] width 14 height 15
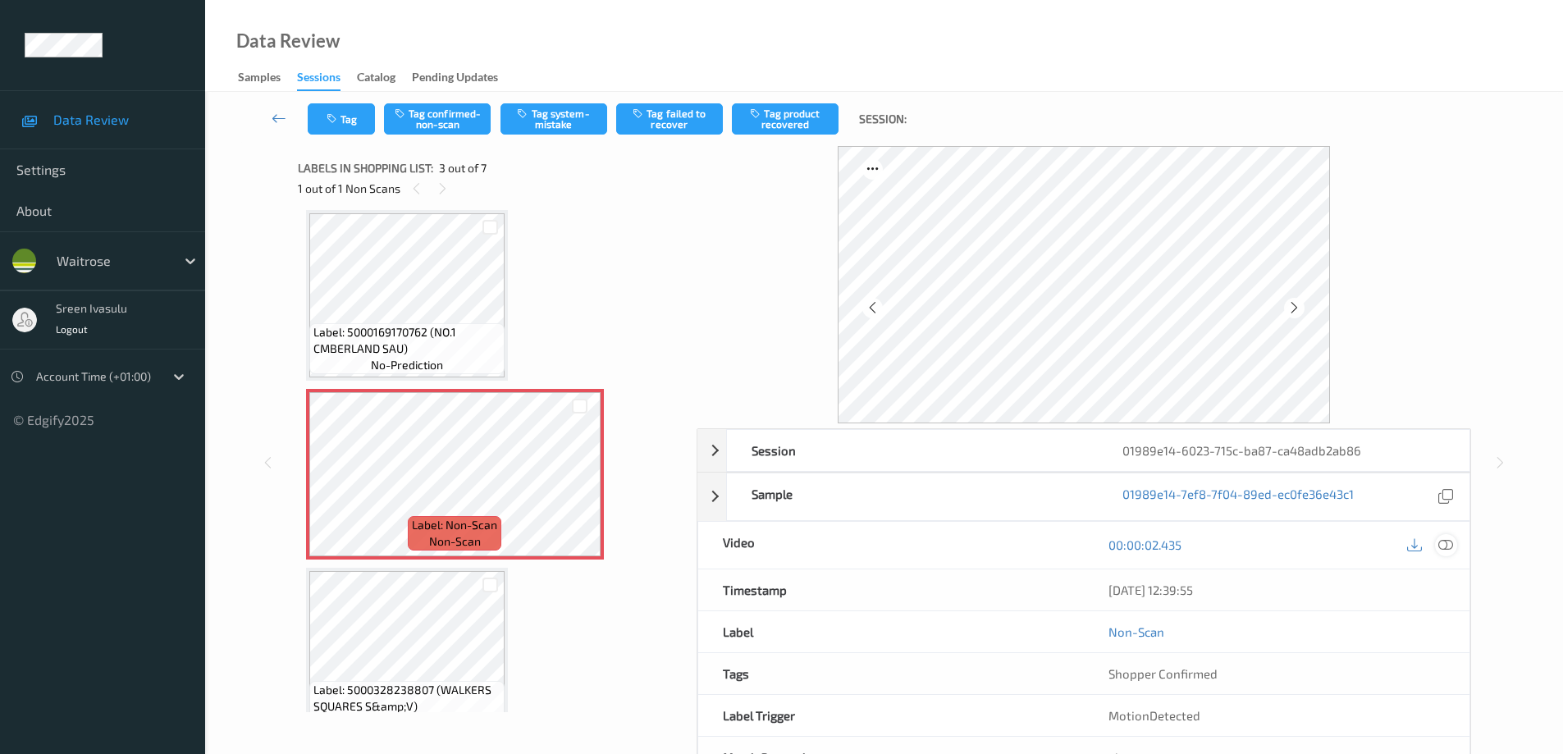
click at [1447, 551] on icon at bounding box center [1445, 544] width 15 height 15
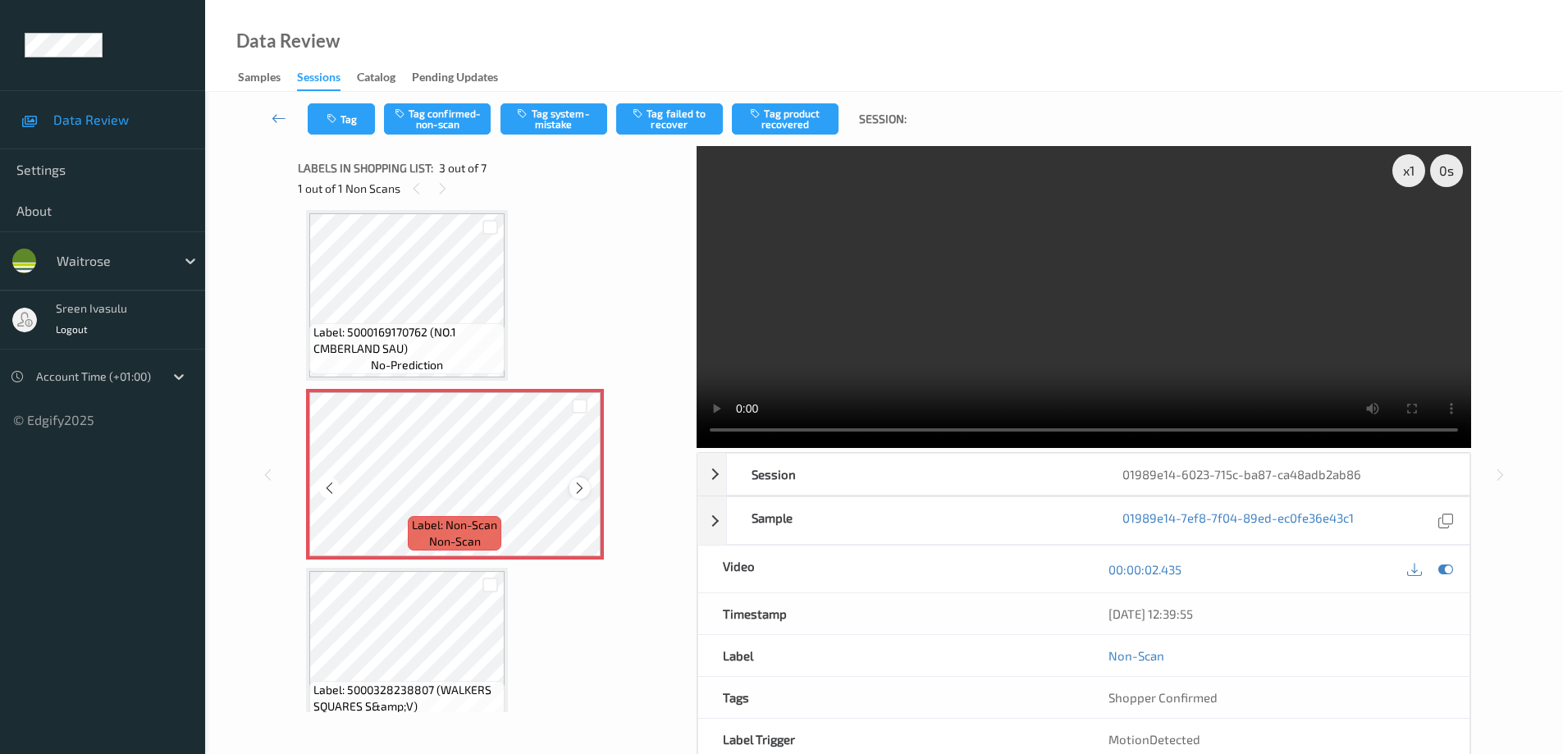
click at [583, 486] on icon at bounding box center [580, 488] width 14 height 15
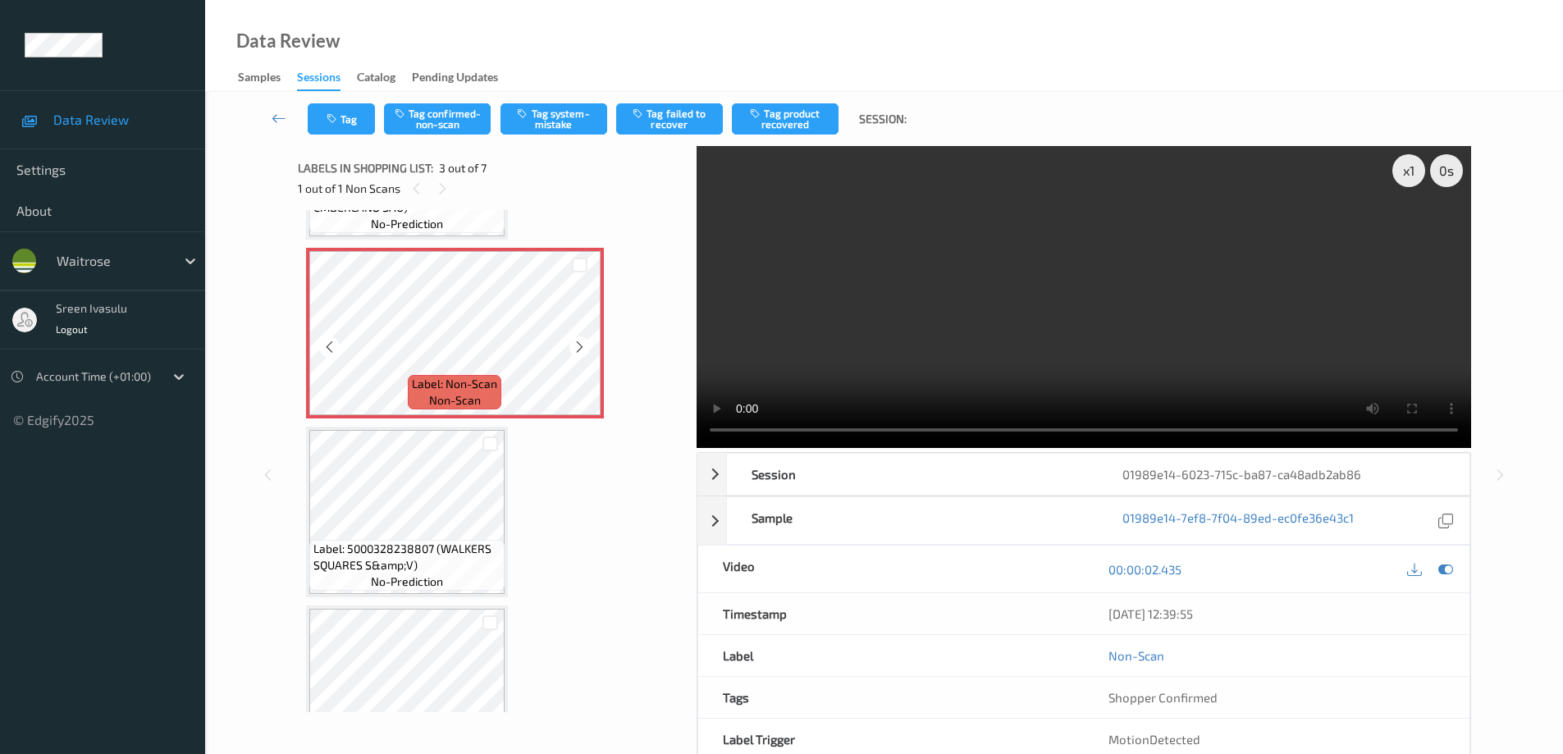
scroll to position [0, 0]
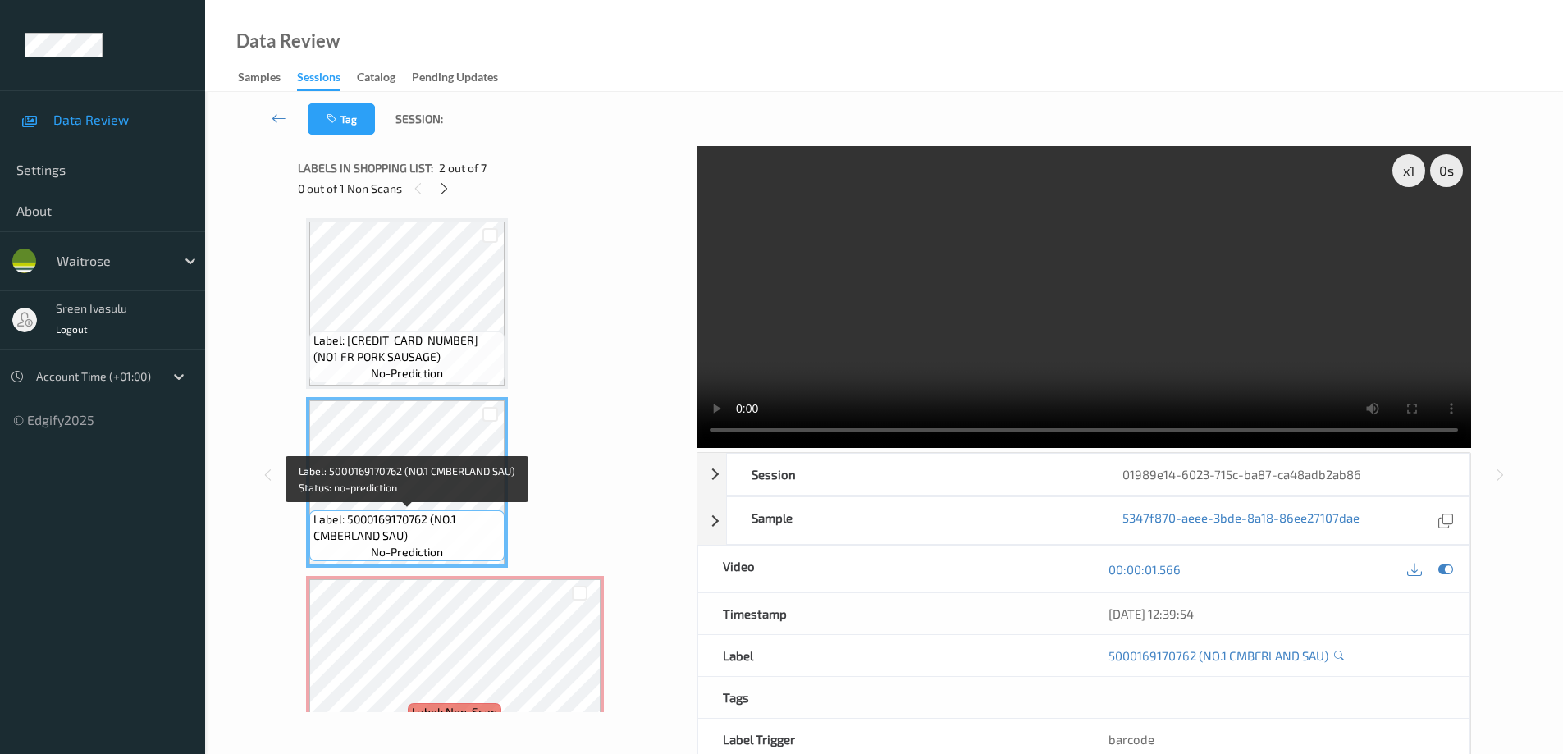
click at [447, 566] on div "Label: 5000169170762 (NO.1 CMBERLAND SAU) no-prediction" at bounding box center [407, 482] width 202 height 171
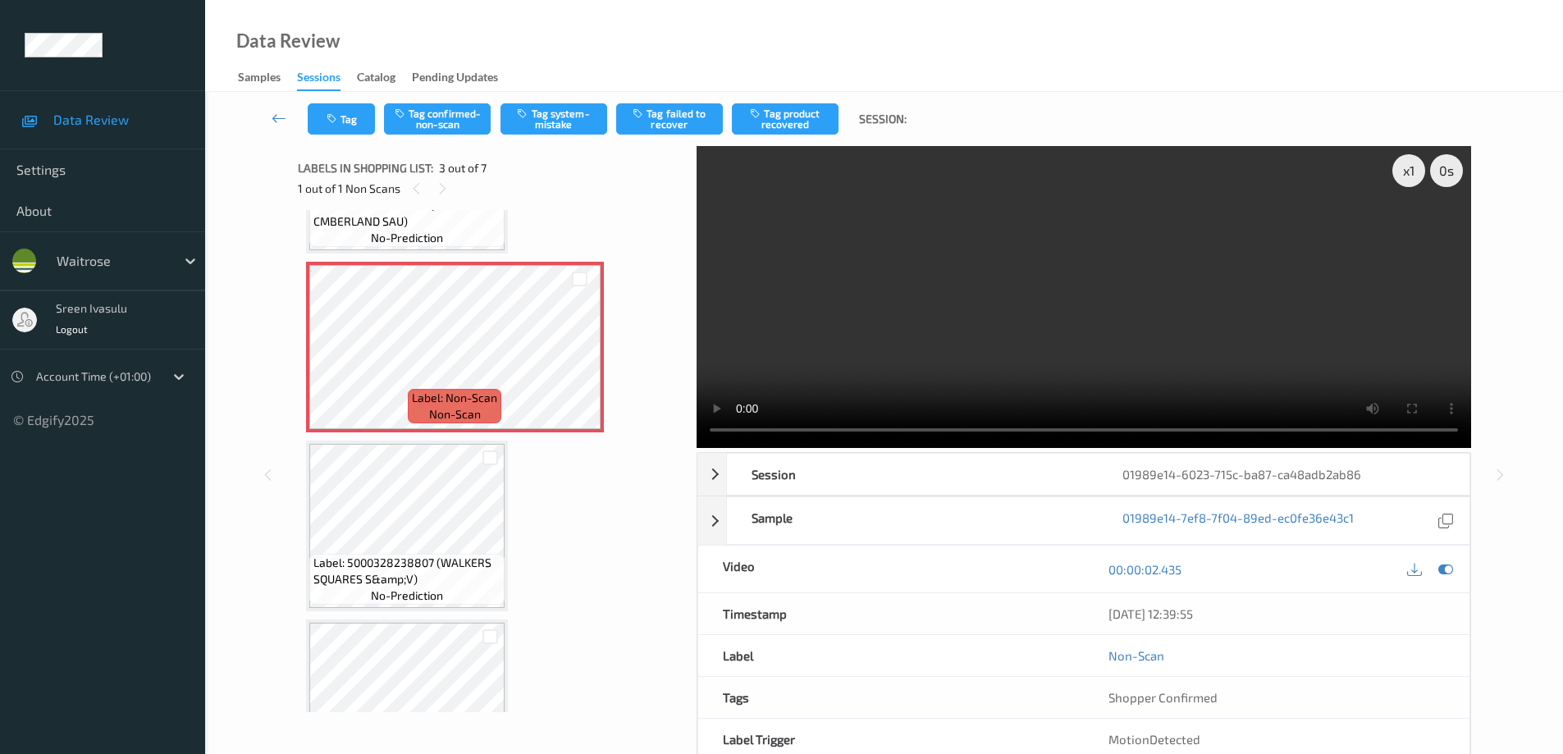
scroll to position [328, 0]
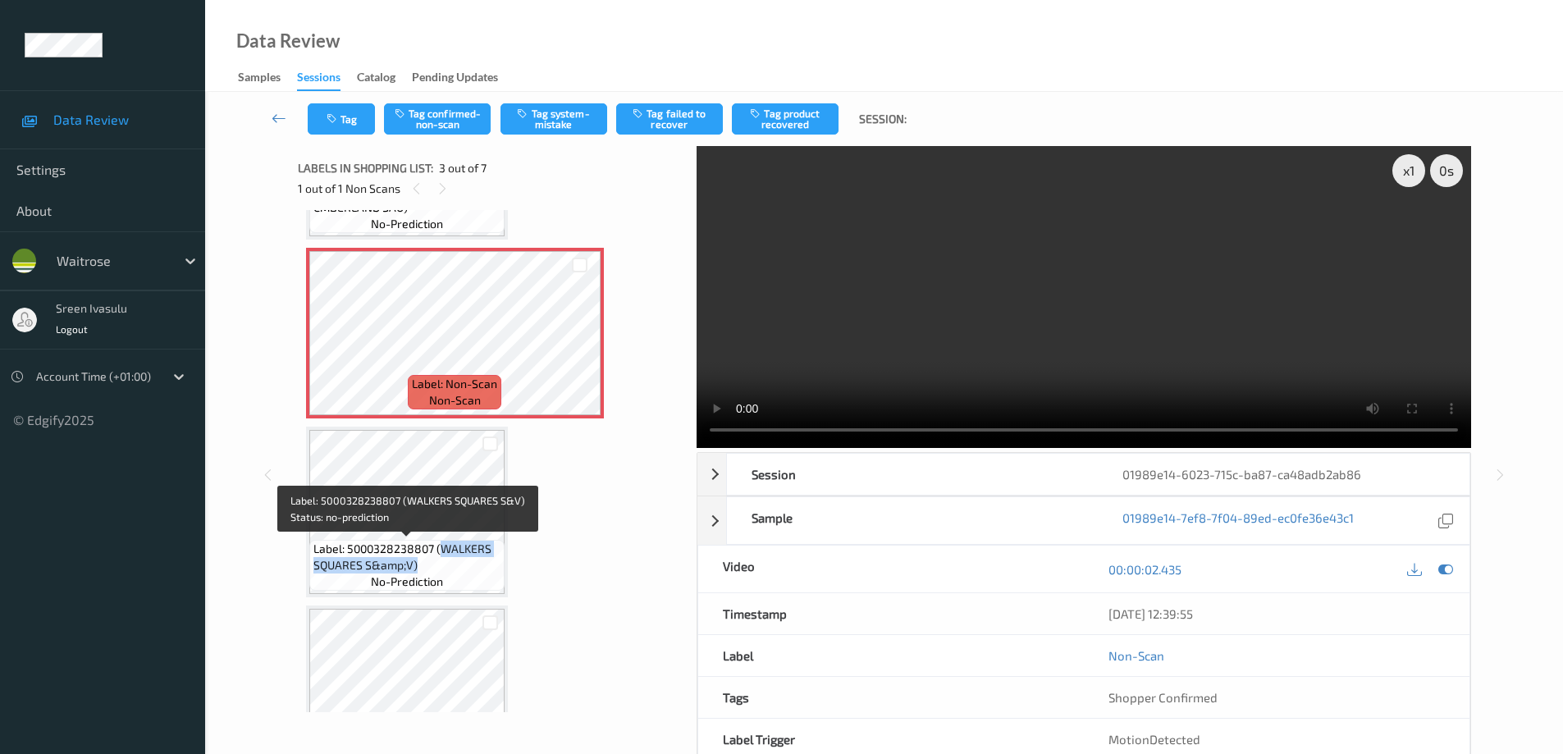
drag, startPoint x: 455, startPoint y: 555, endPoint x: 464, endPoint y: 562, distance: 11.7
click at [464, 562] on span "Label: 5000328238807 (WALKERS SQUARES S&amp;V)" at bounding box center [406, 557] width 187 height 33
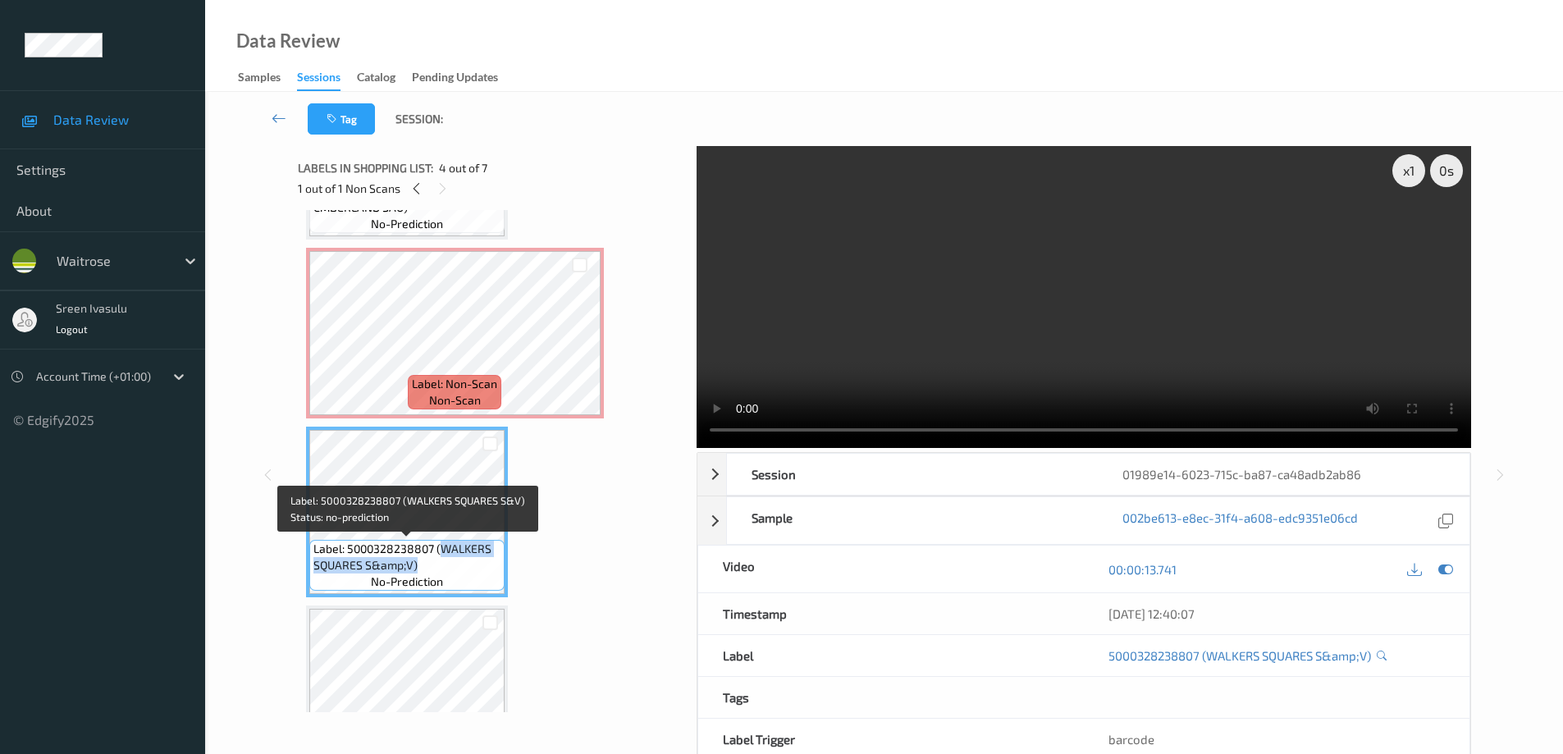
copy span "WALKERS SQUARES S&amp;V)"
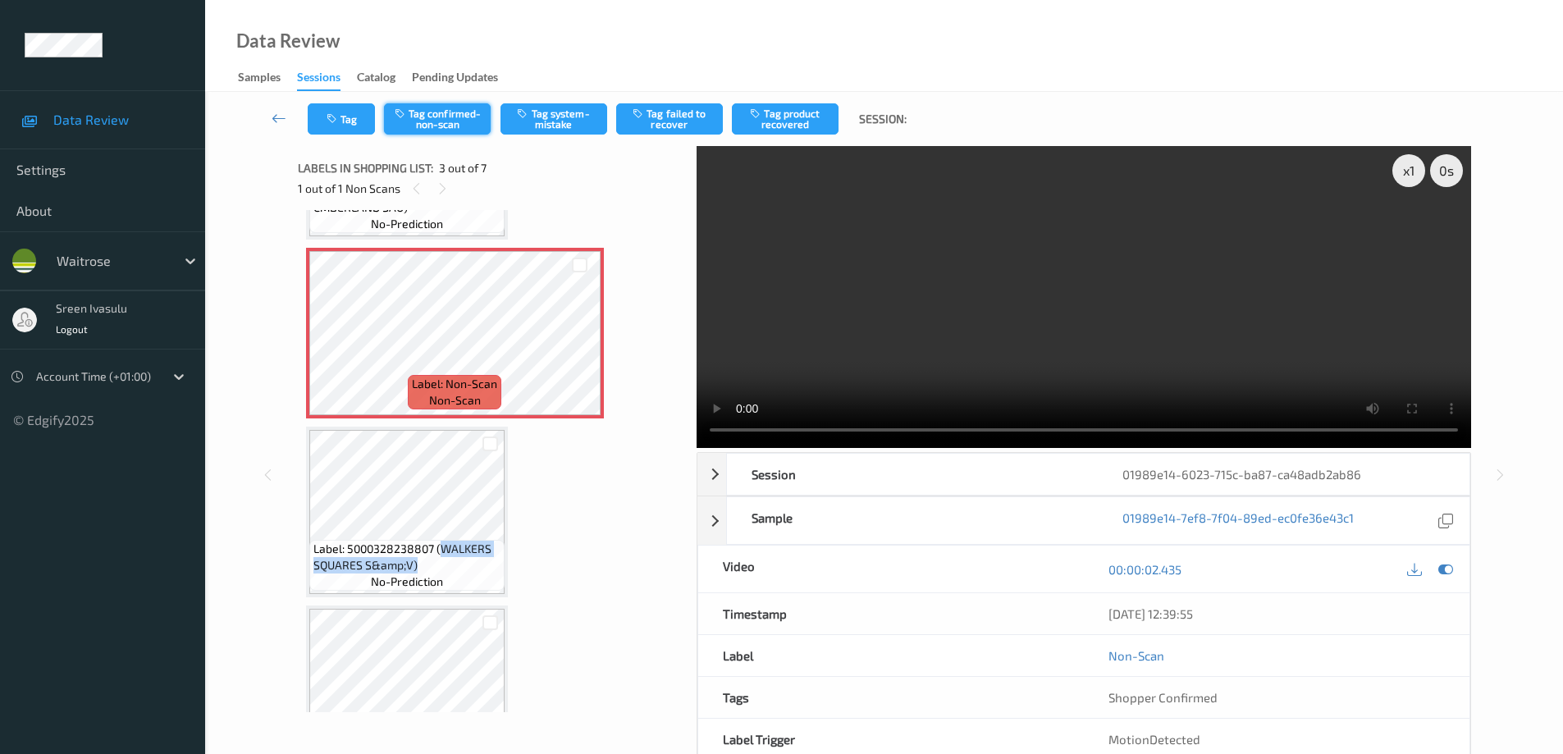
click at [455, 121] on button "Tag confirmed-non-scan" at bounding box center [437, 118] width 107 height 31
click at [802, 116] on button "Tag product recovered" at bounding box center [785, 118] width 107 height 31
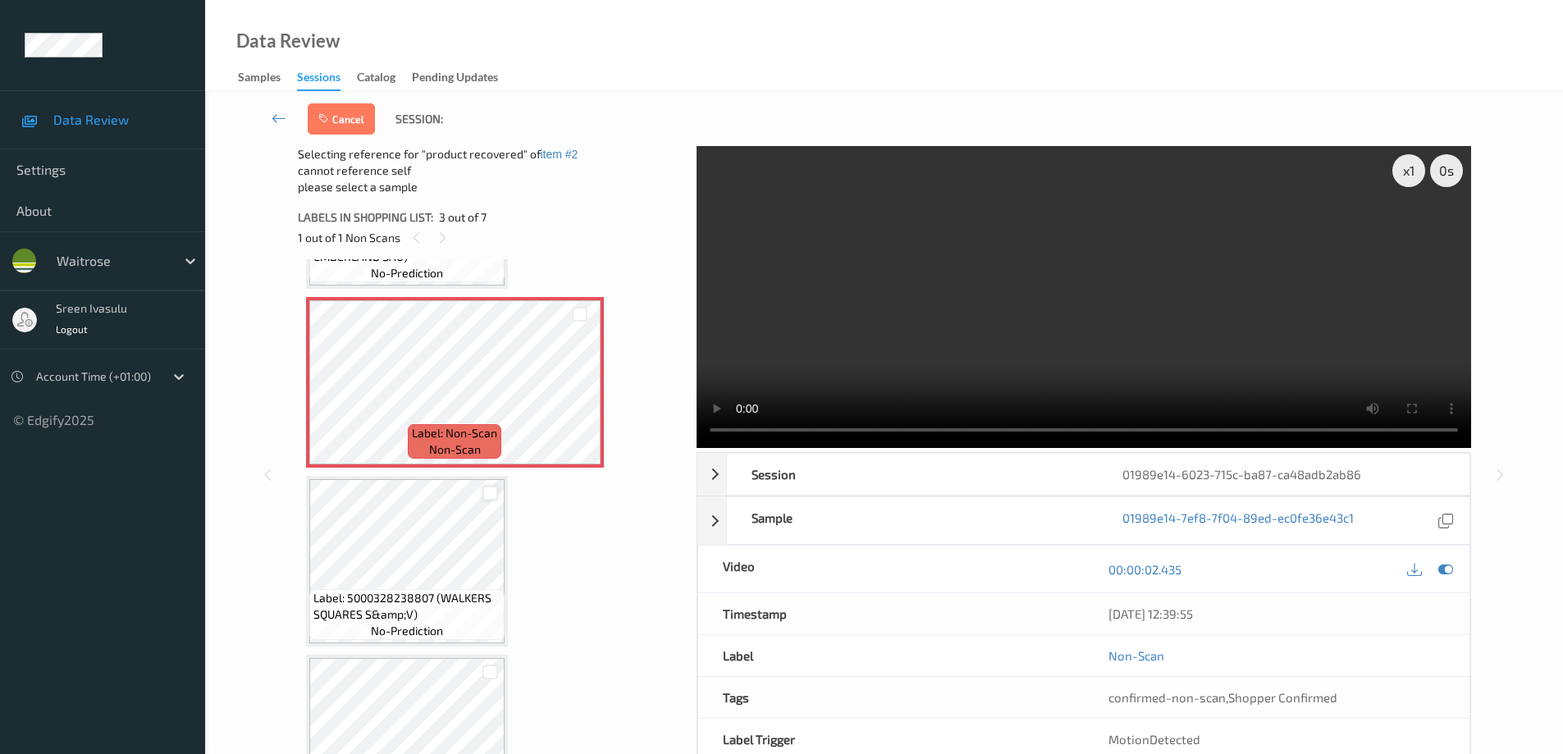
click at [486, 495] on div at bounding box center [490, 494] width 16 height 16
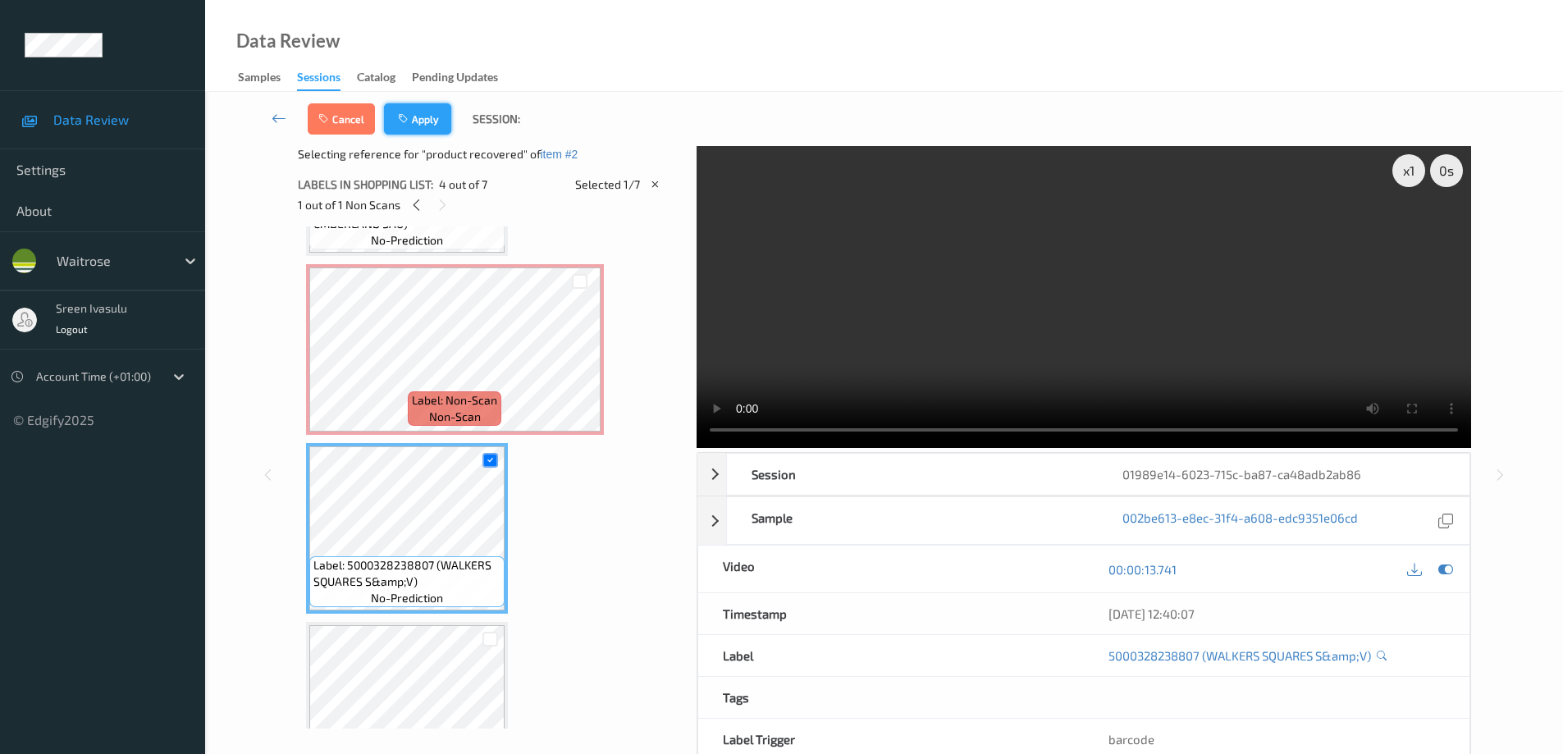
click at [420, 108] on button "Apply" at bounding box center [417, 118] width 67 height 31
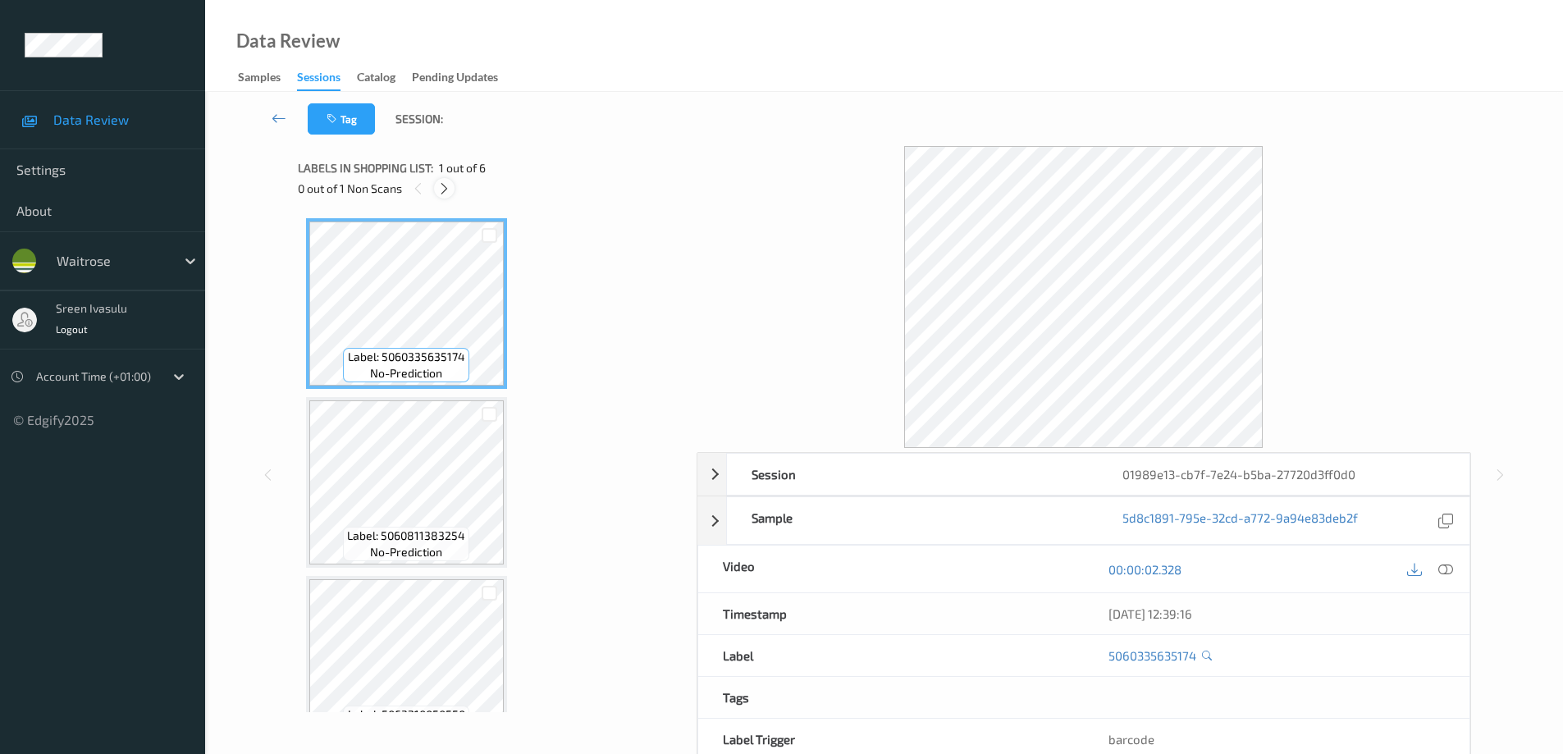
click at [440, 189] on icon at bounding box center [444, 188] width 14 height 15
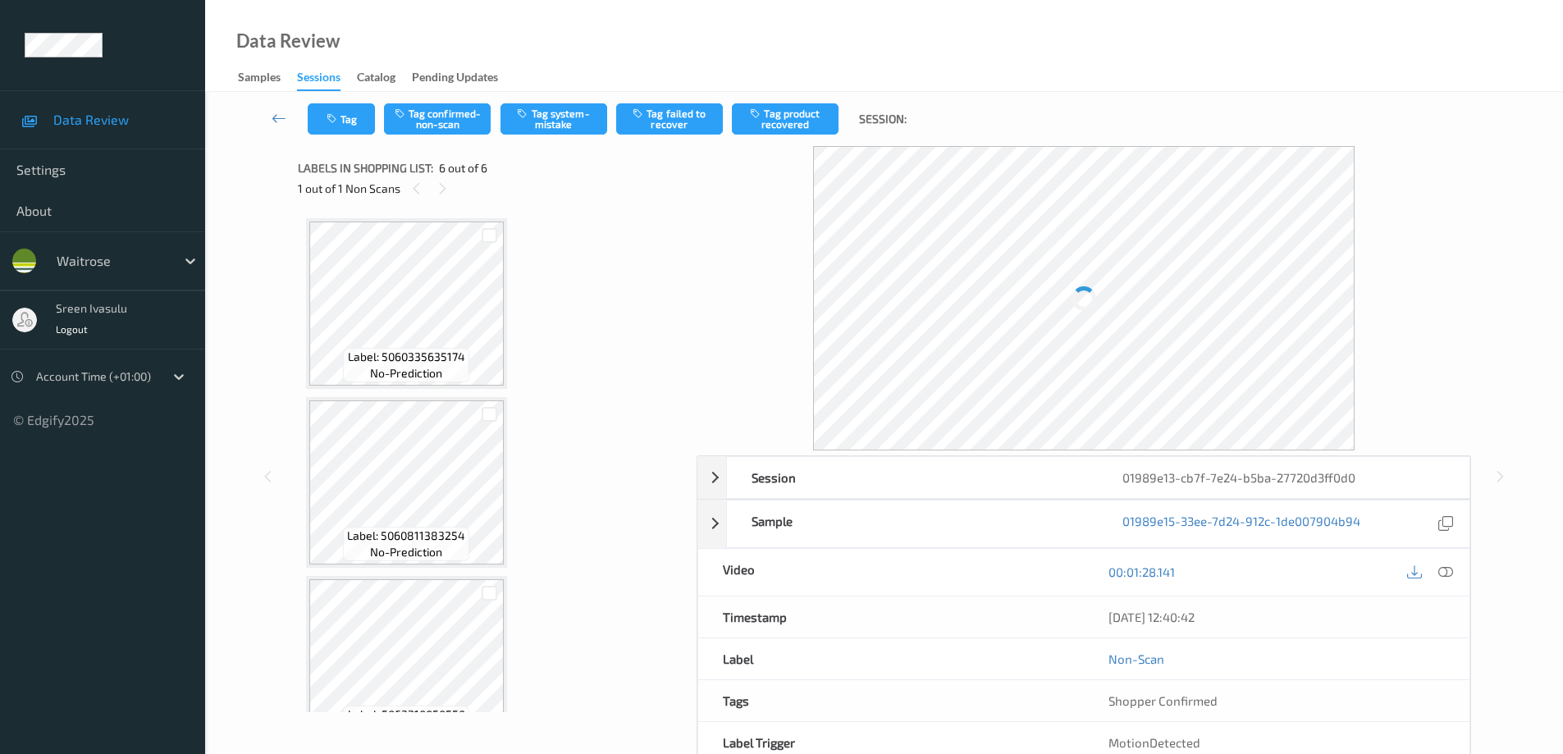
scroll to position [579, 0]
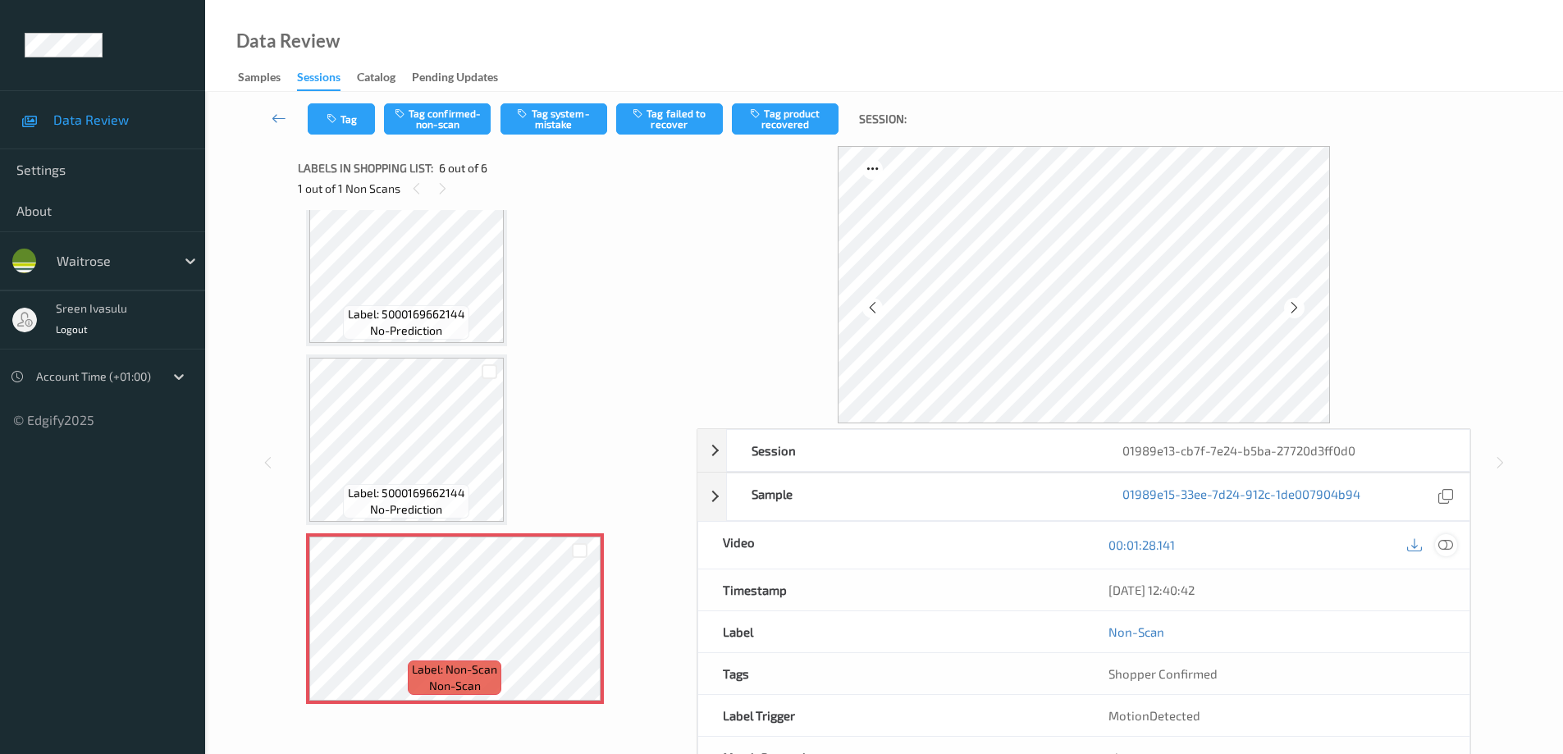
click at [1446, 542] on icon at bounding box center [1445, 544] width 15 height 15
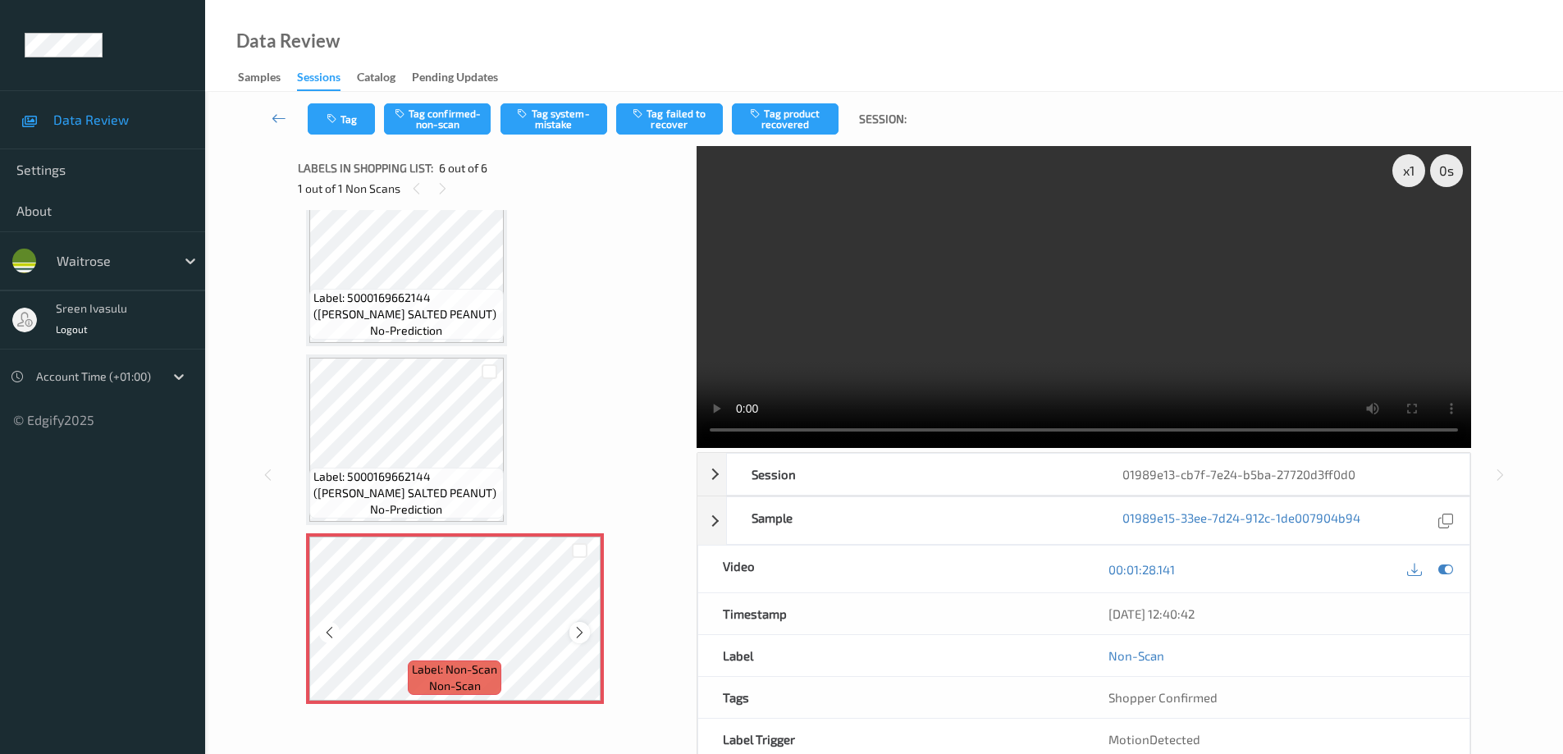
click at [579, 638] on icon at bounding box center [580, 632] width 14 height 15
click at [573, 635] on icon at bounding box center [580, 632] width 14 height 15
click at [439, 121] on button "Tag confirmed-non-scan" at bounding box center [437, 118] width 107 height 31
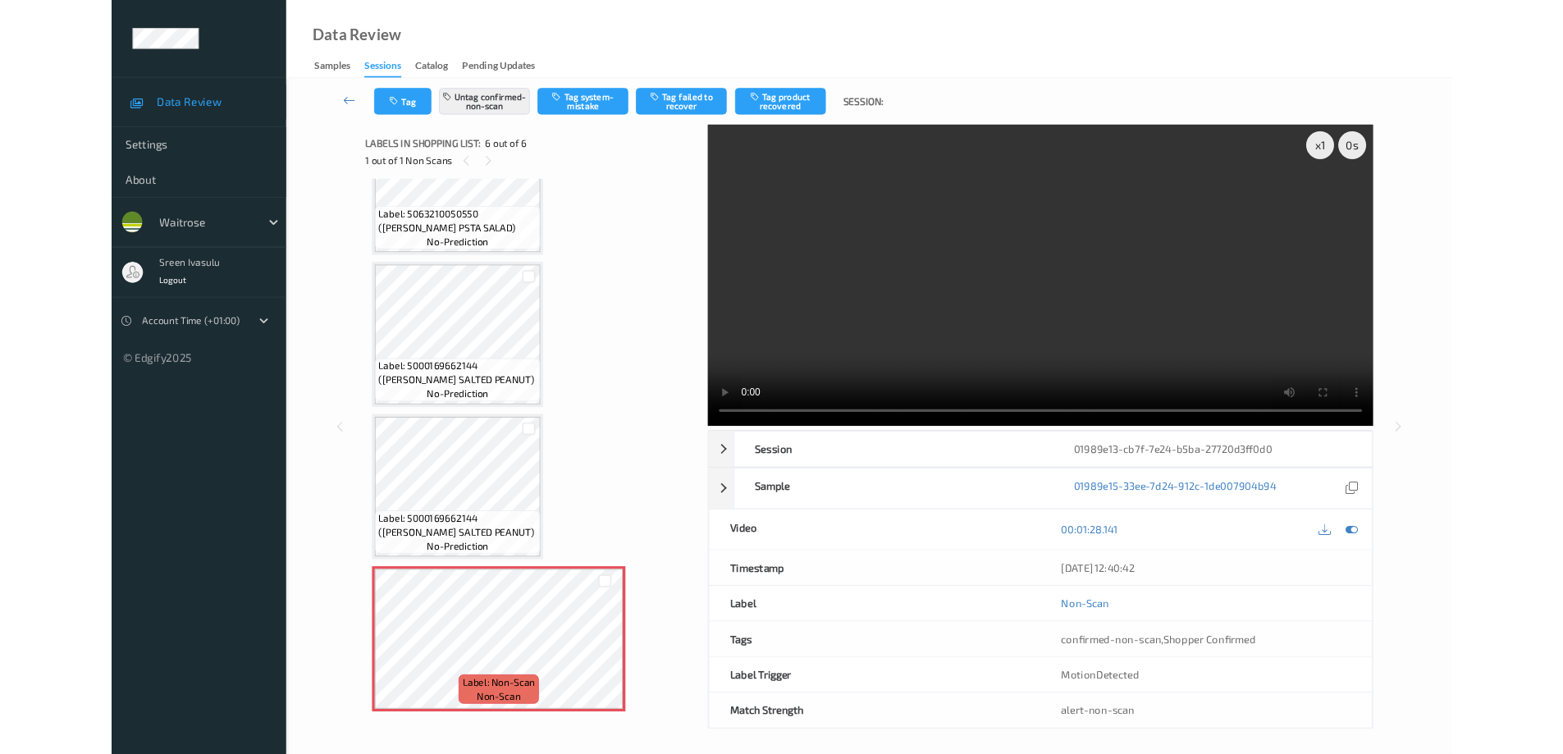
scroll to position [447, 0]
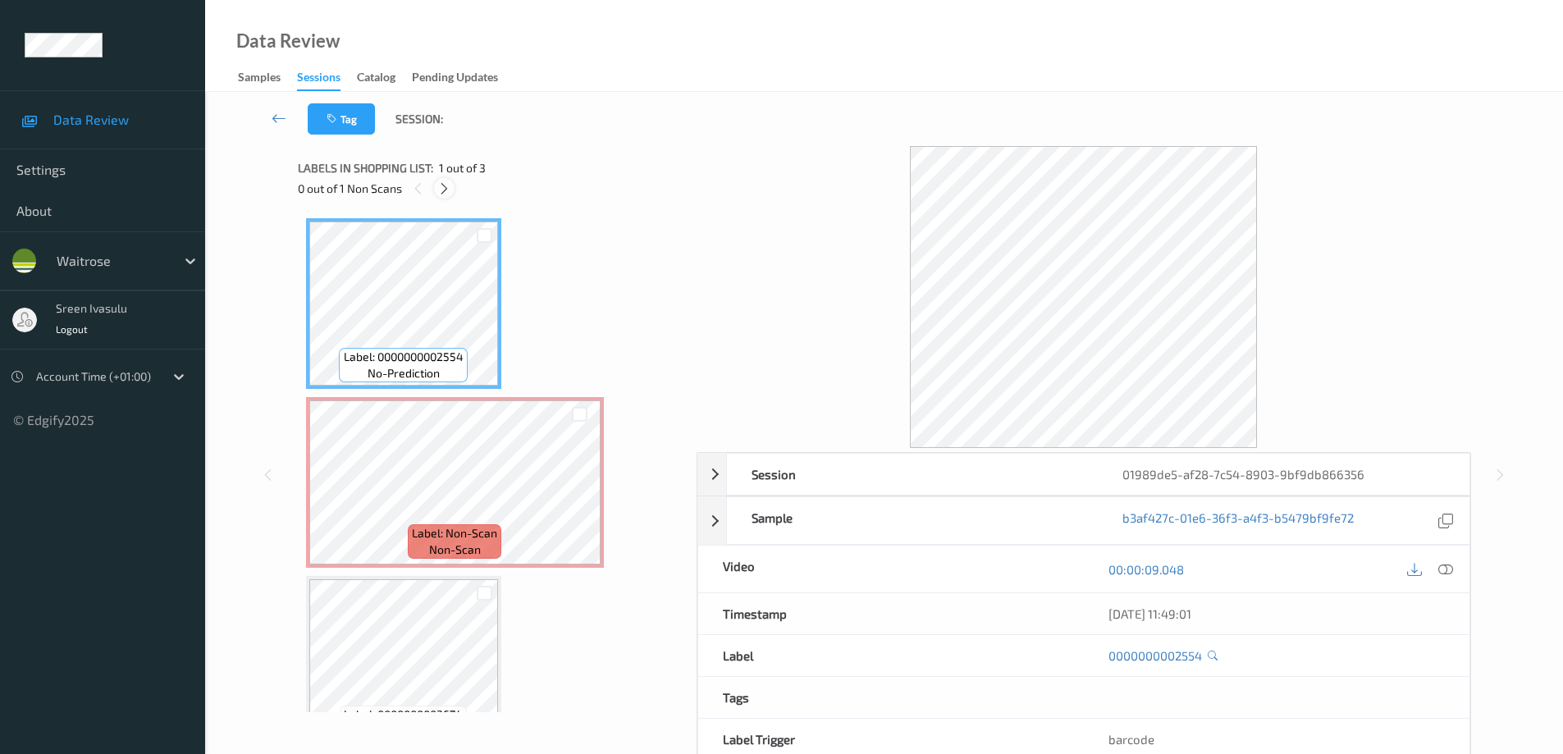
click at [449, 193] on icon at bounding box center [444, 188] width 14 height 15
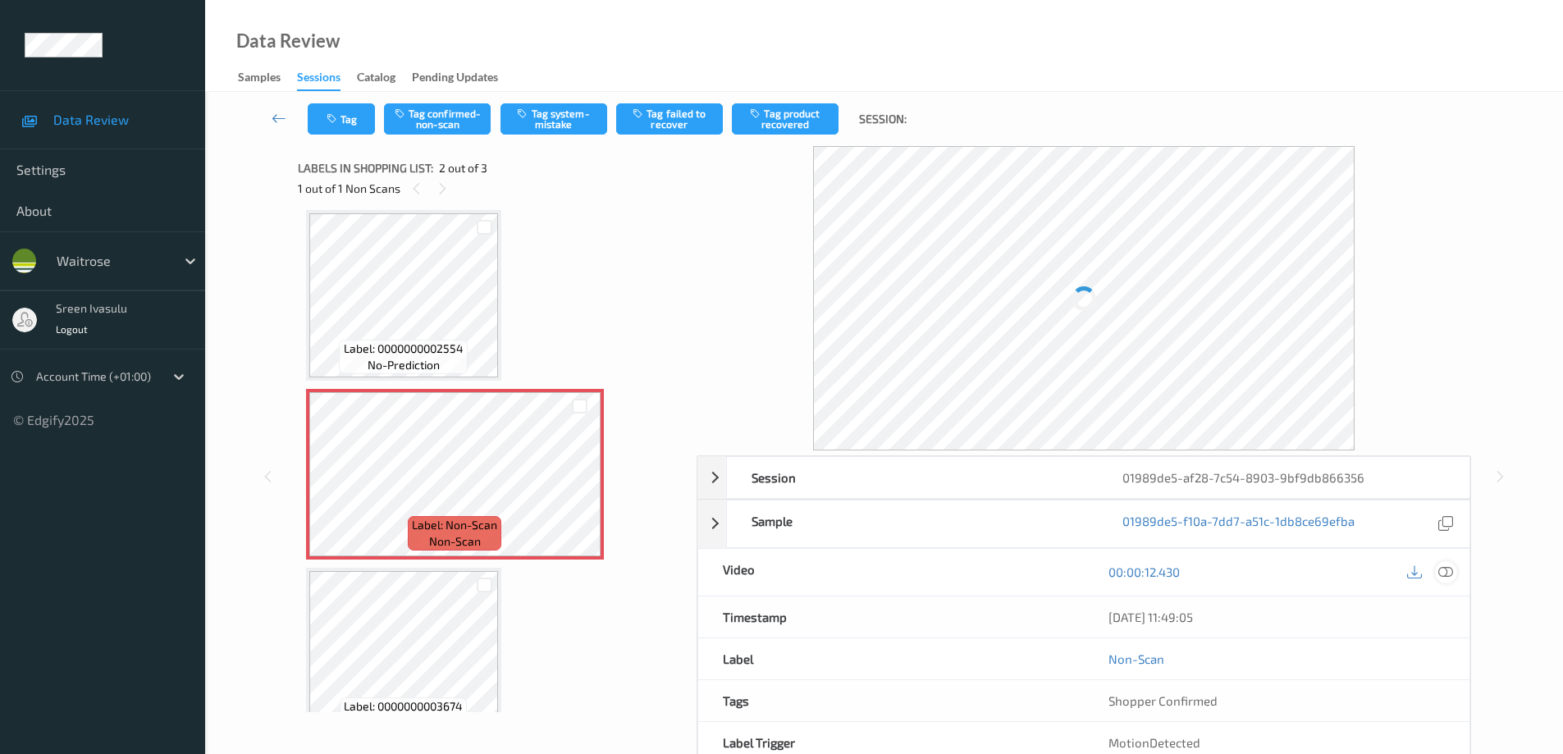
click at [1446, 572] on icon at bounding box center [1445, 572] width 15 height 15
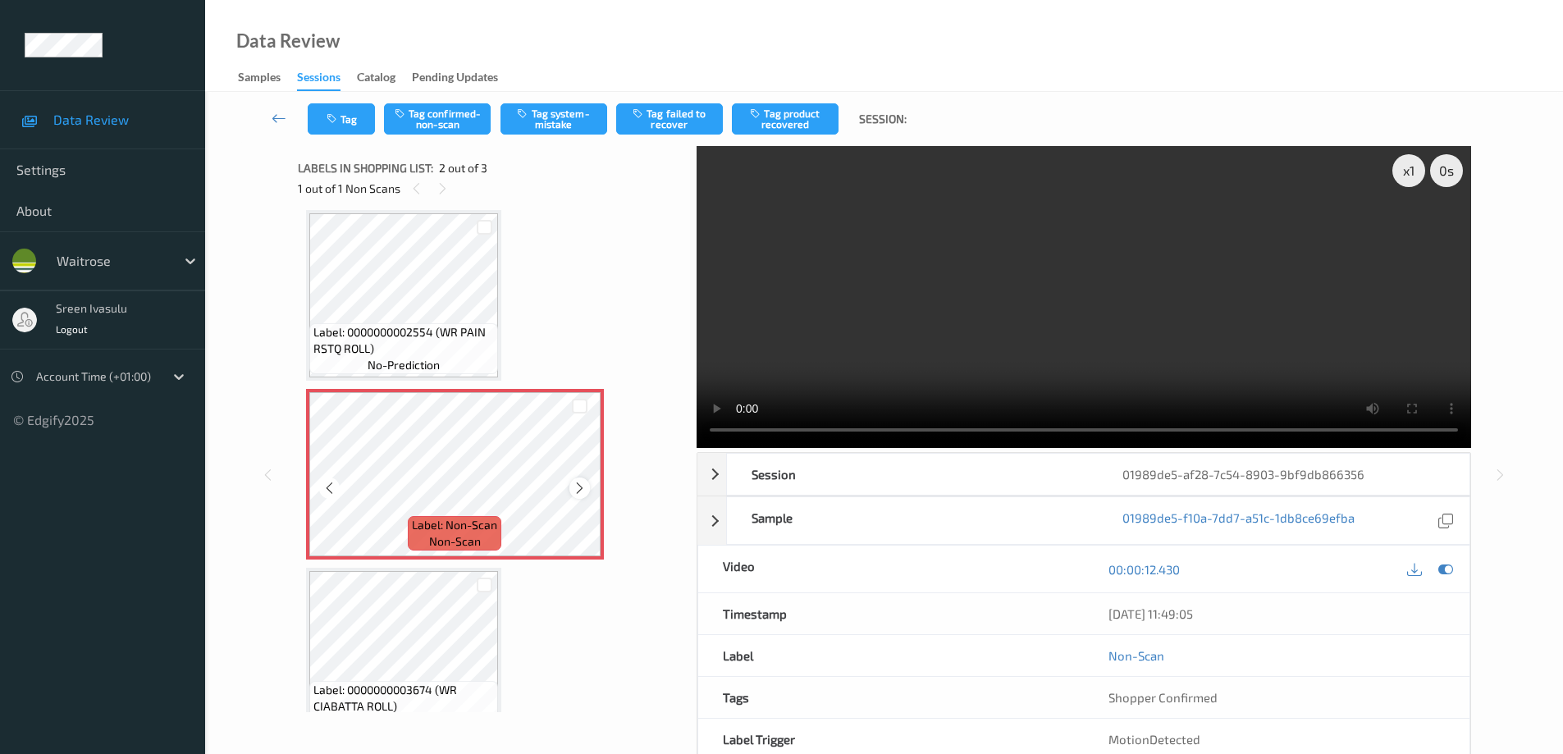
click at [581, 496] on div at bounding box center [579, 488] width 21 height 21
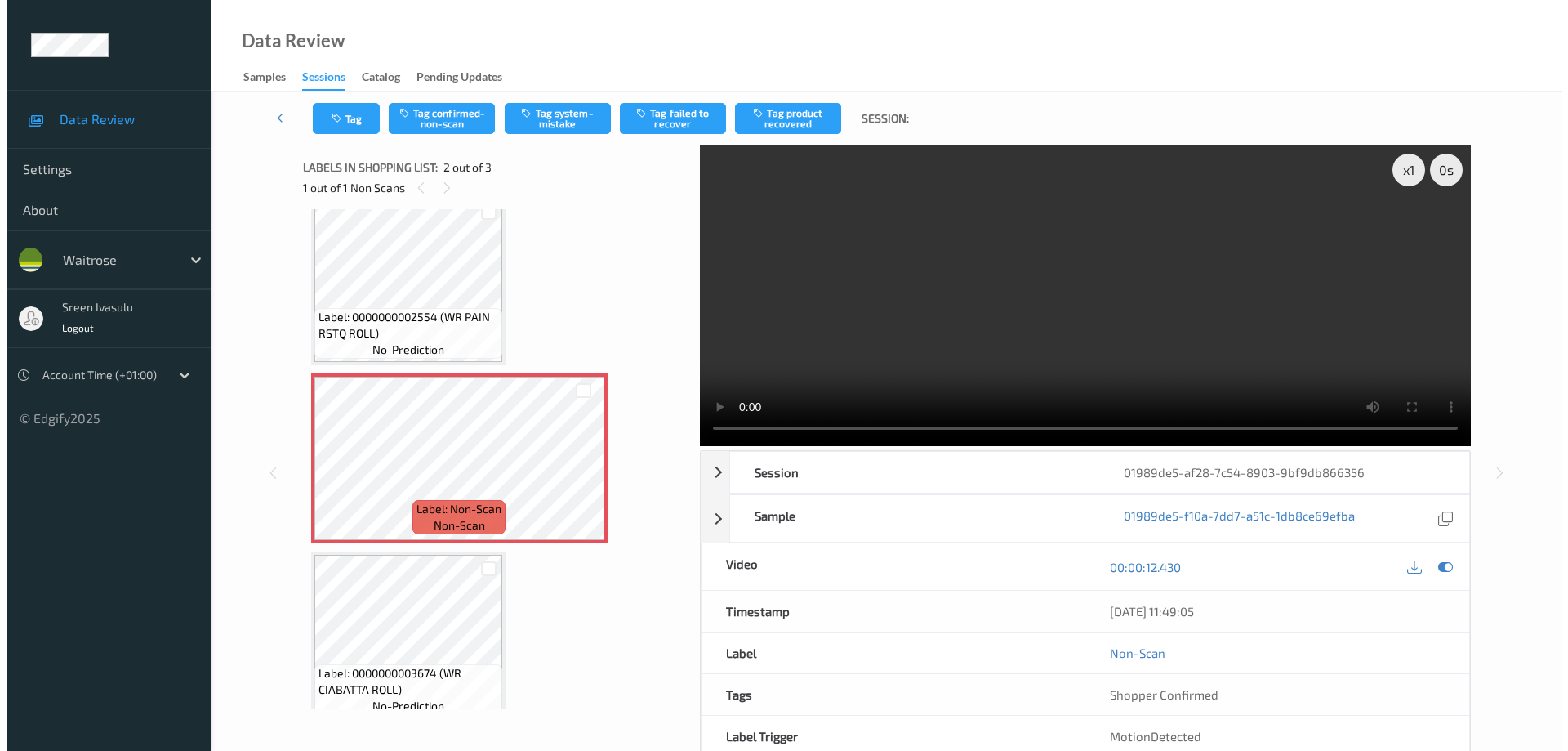
scroll to position [43, 0]
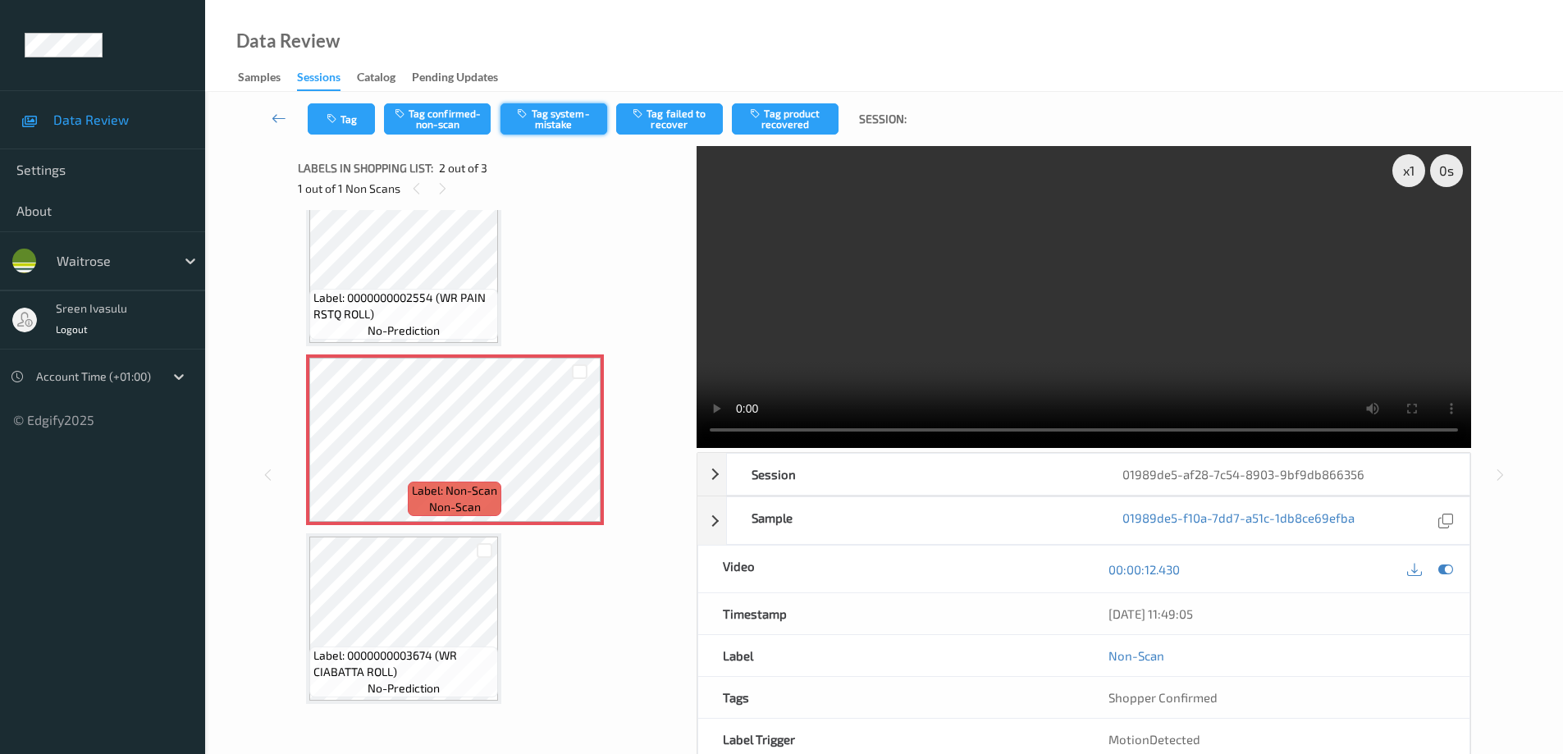
click at [535, 125] on button "Tag system-mistake" at bounding box center [554, 118] width 107 height 31
click at [337, 126] on button "Tag" at bounding box center [341, 118] width 67 height 31
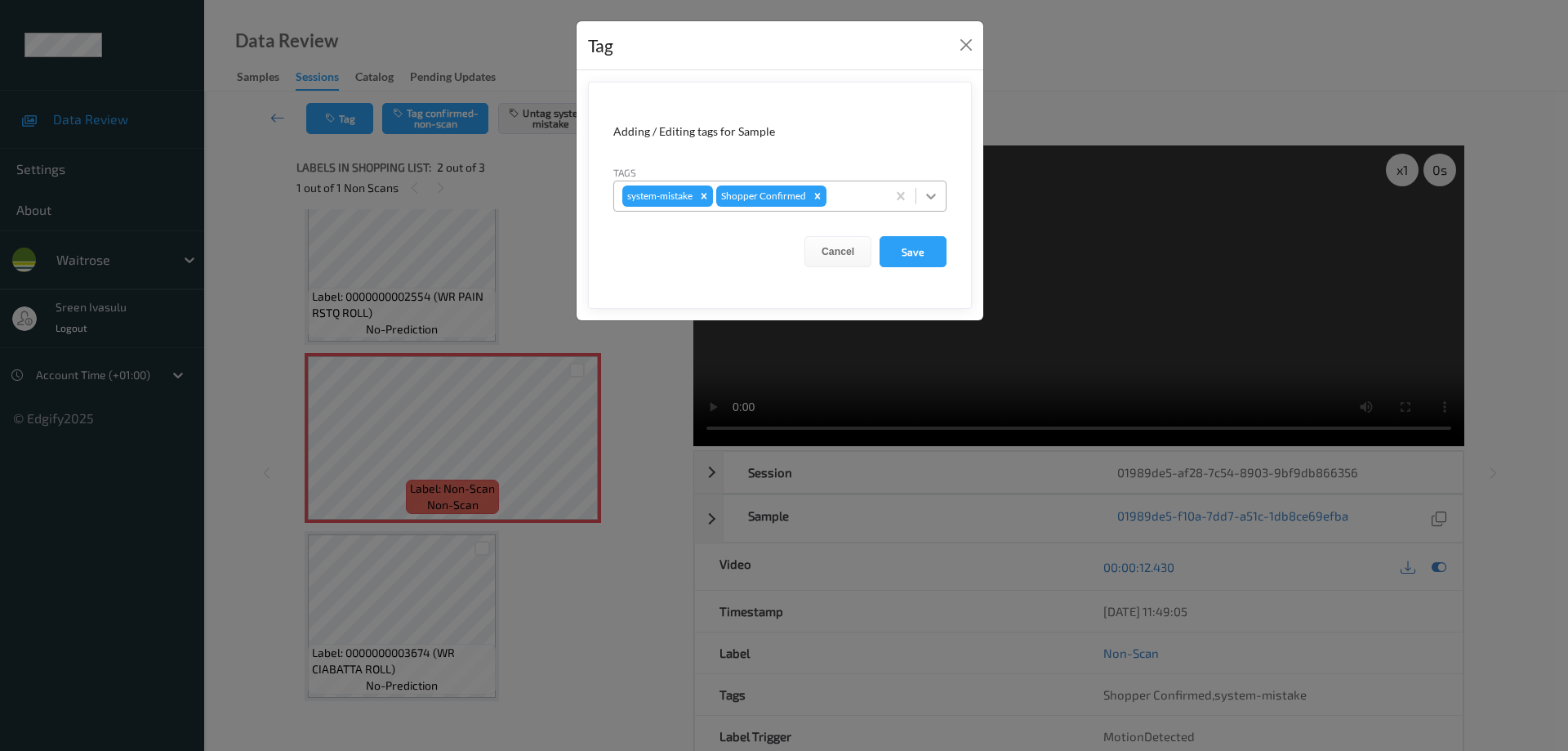
click at [932, 203] on icon at bounding box center [931, 196] width 16 height 16
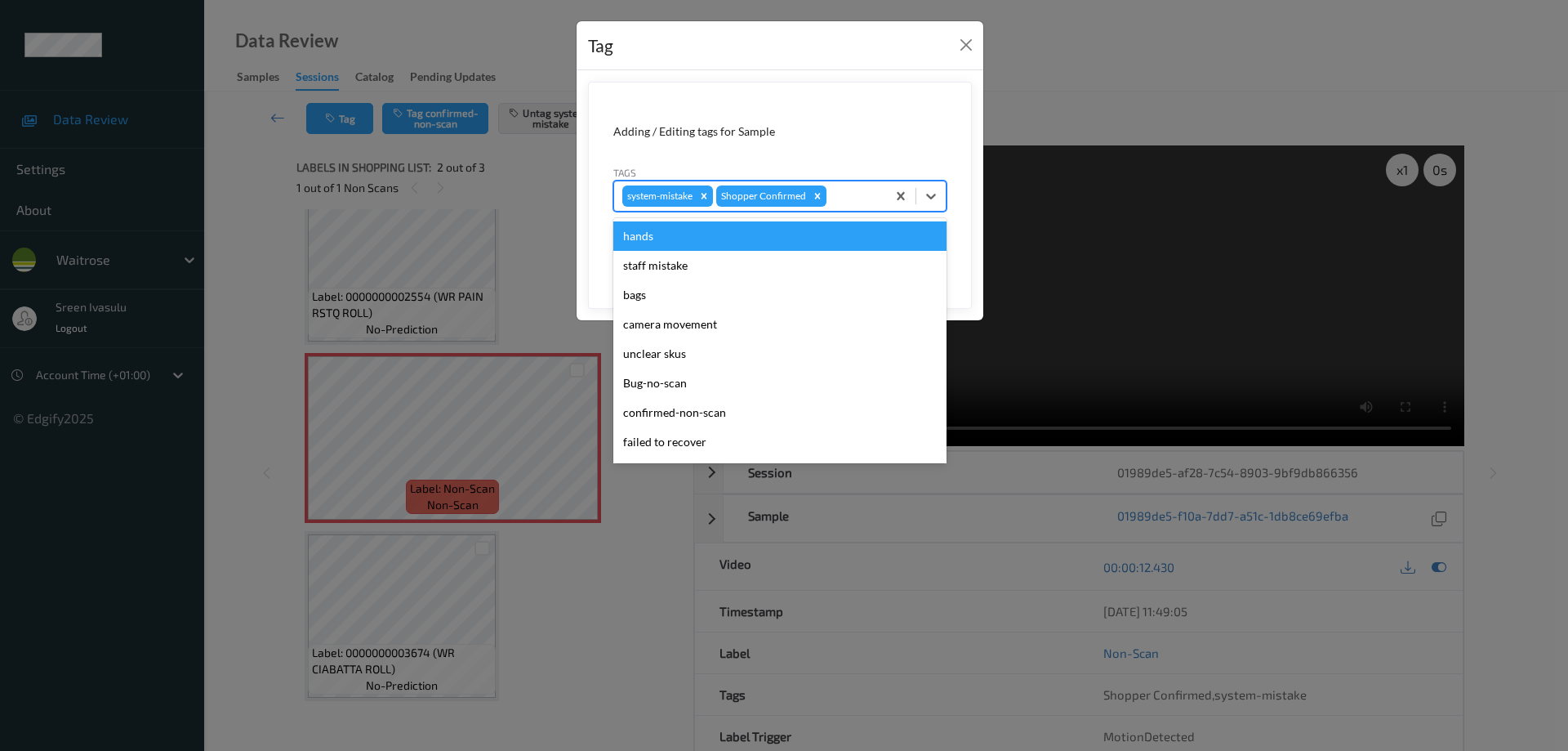
scroll to position [321, 0]
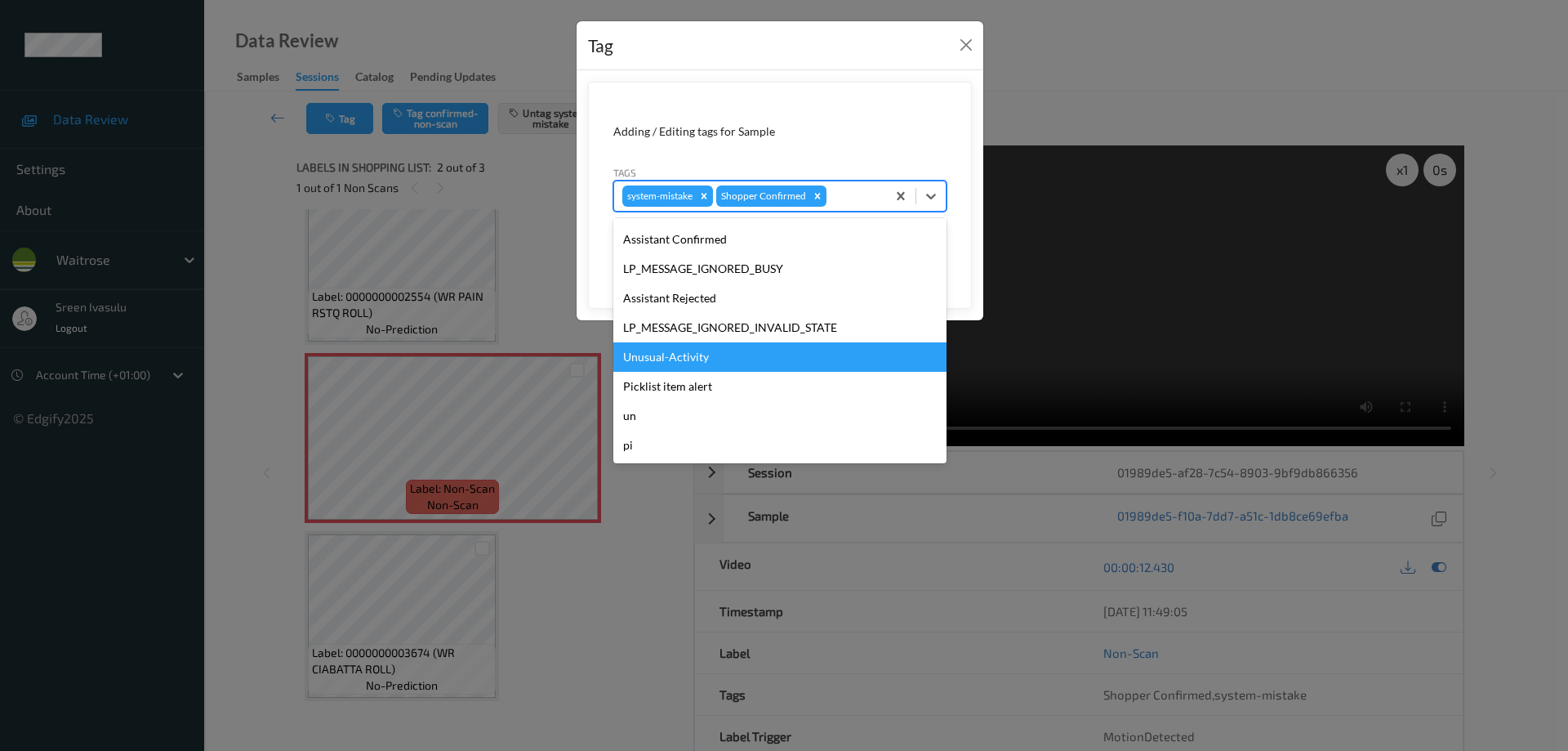
click at [695, 364] on div "Unusual-Activity" at bounding box center [780, 358] width 334 height 30
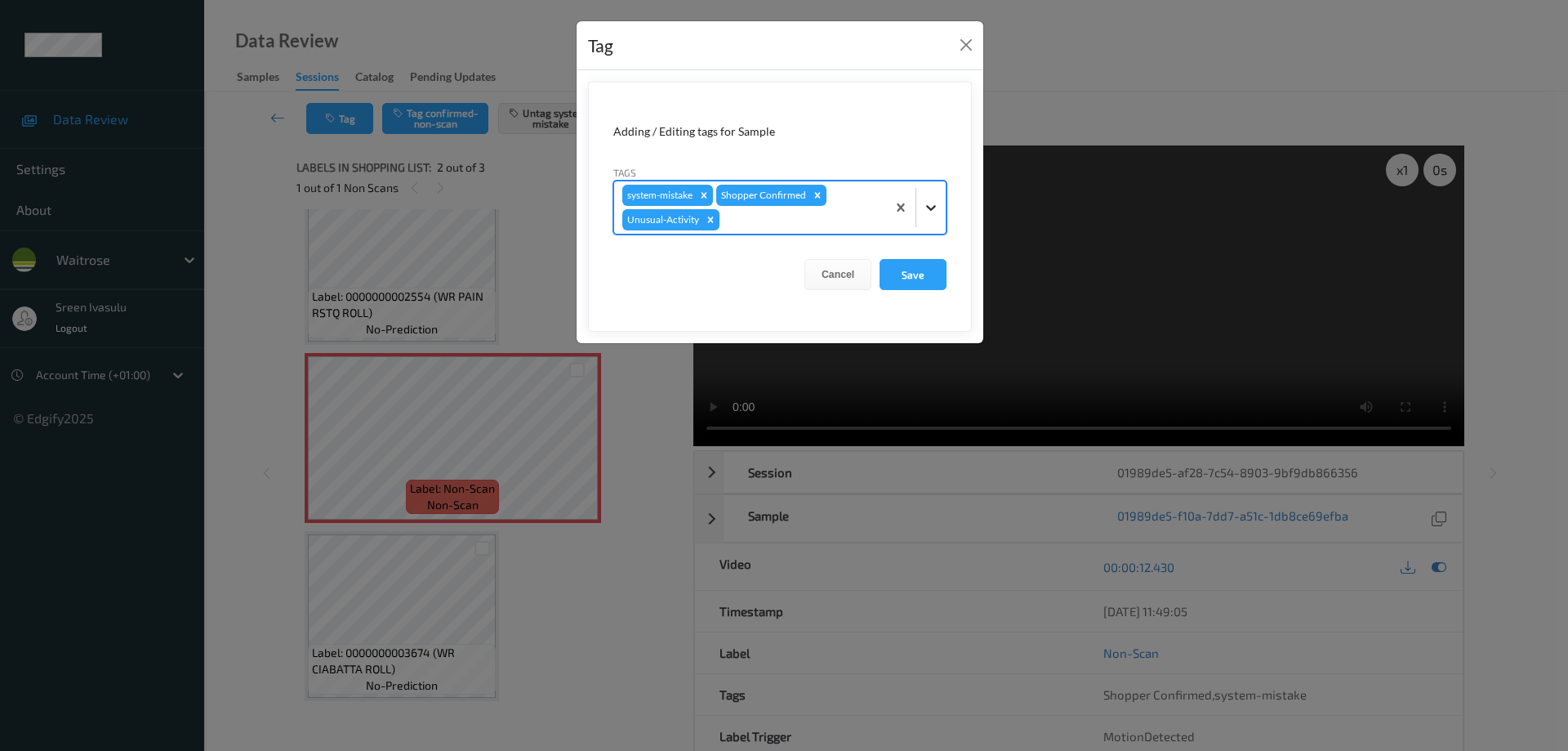
click at [922, 202] on div at bounding box center [932, 208] width 30 height 30
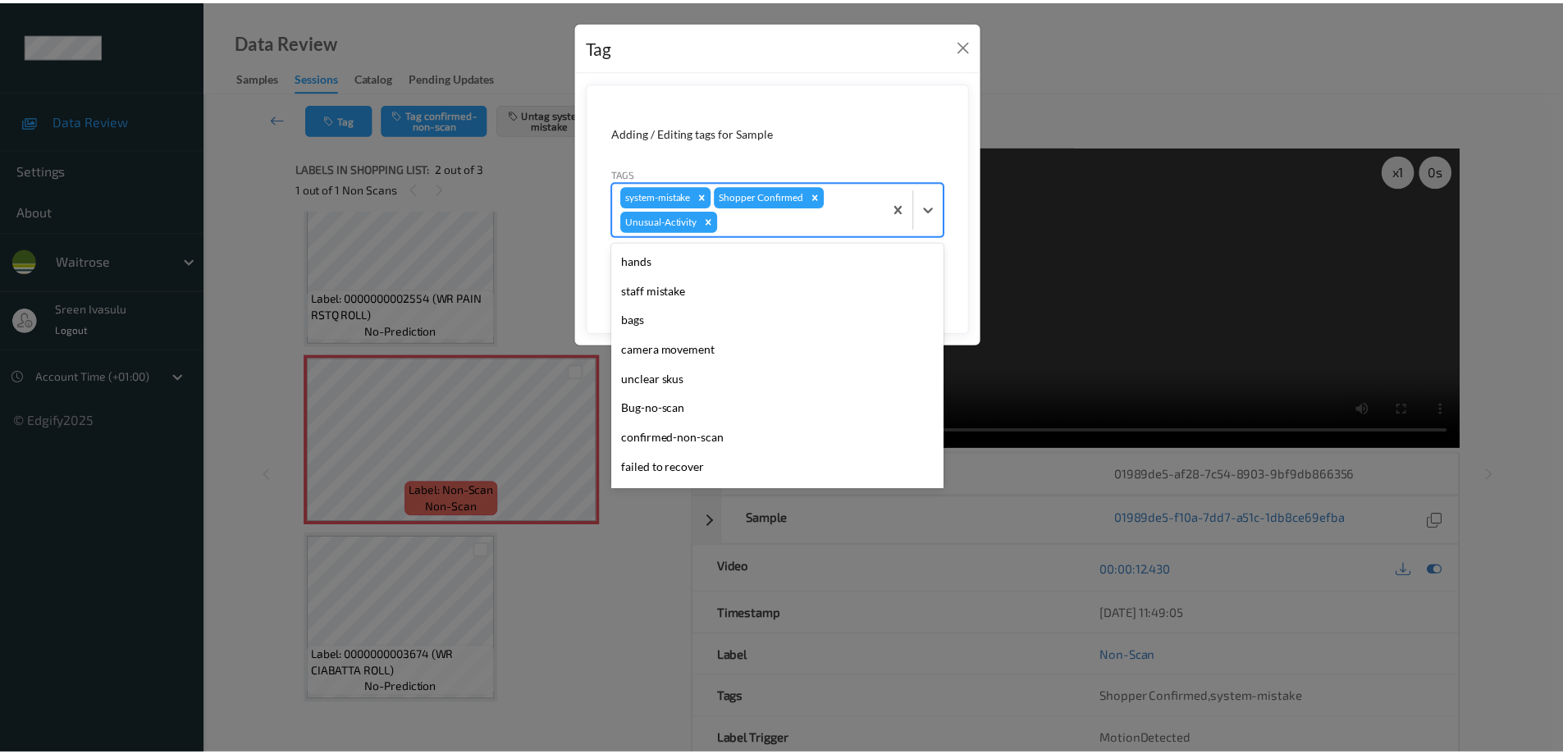
scroll to position [292, 0]
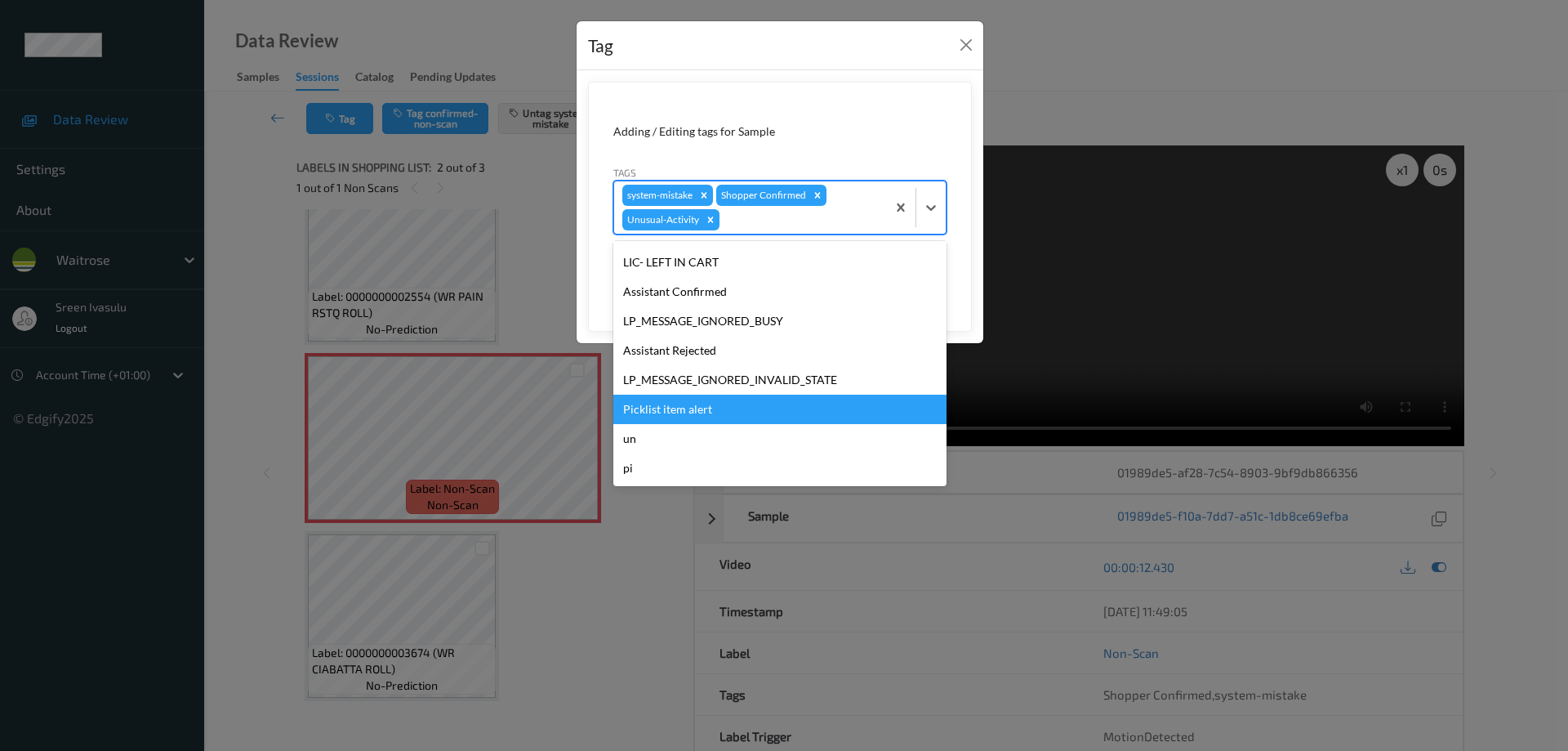
click at [670, 413] on div "Picklist item alert" at bounding box center [780, 409] width 334 height 30
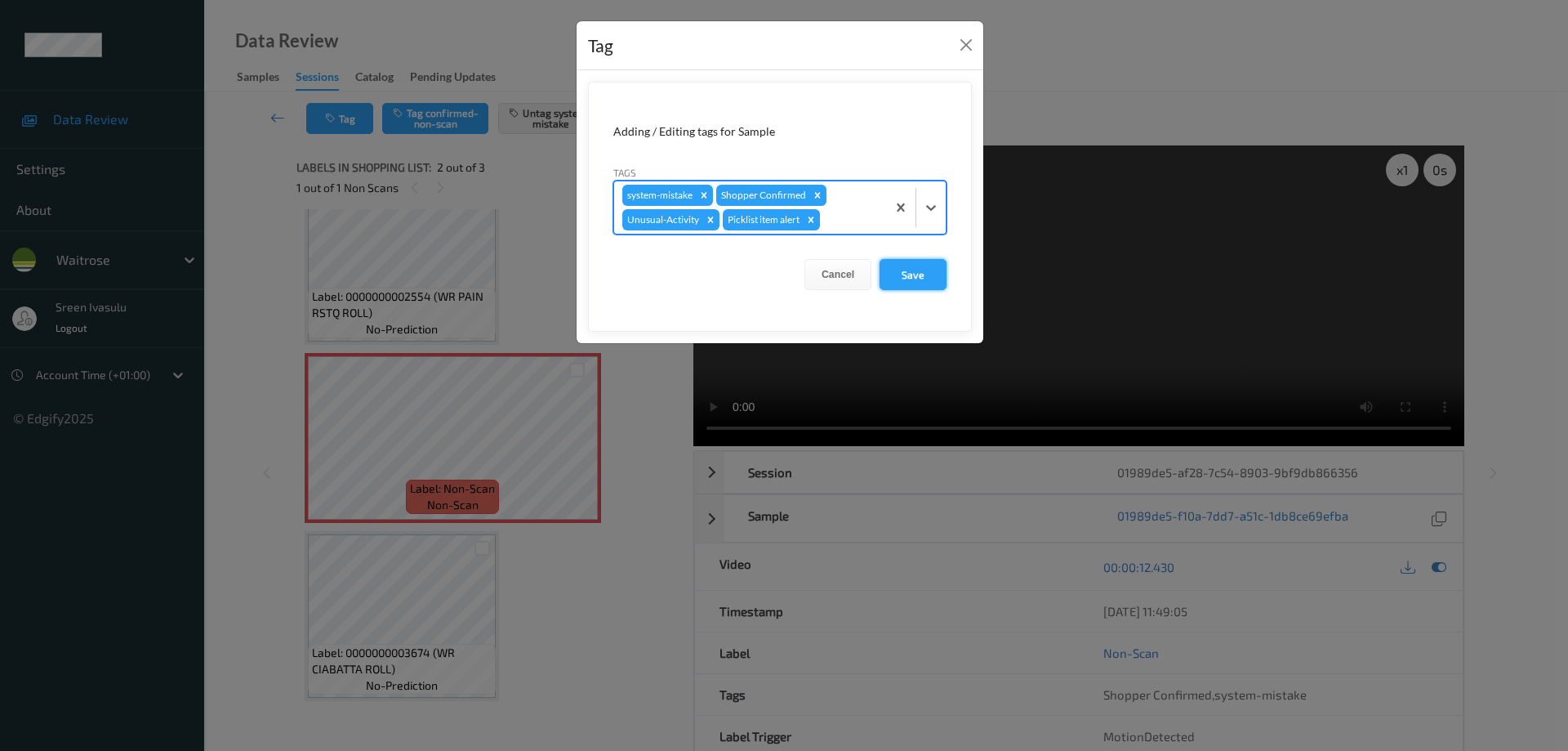
click at [899, 279] on button "Save" at bounding box center [913, 274] width 67 height 31
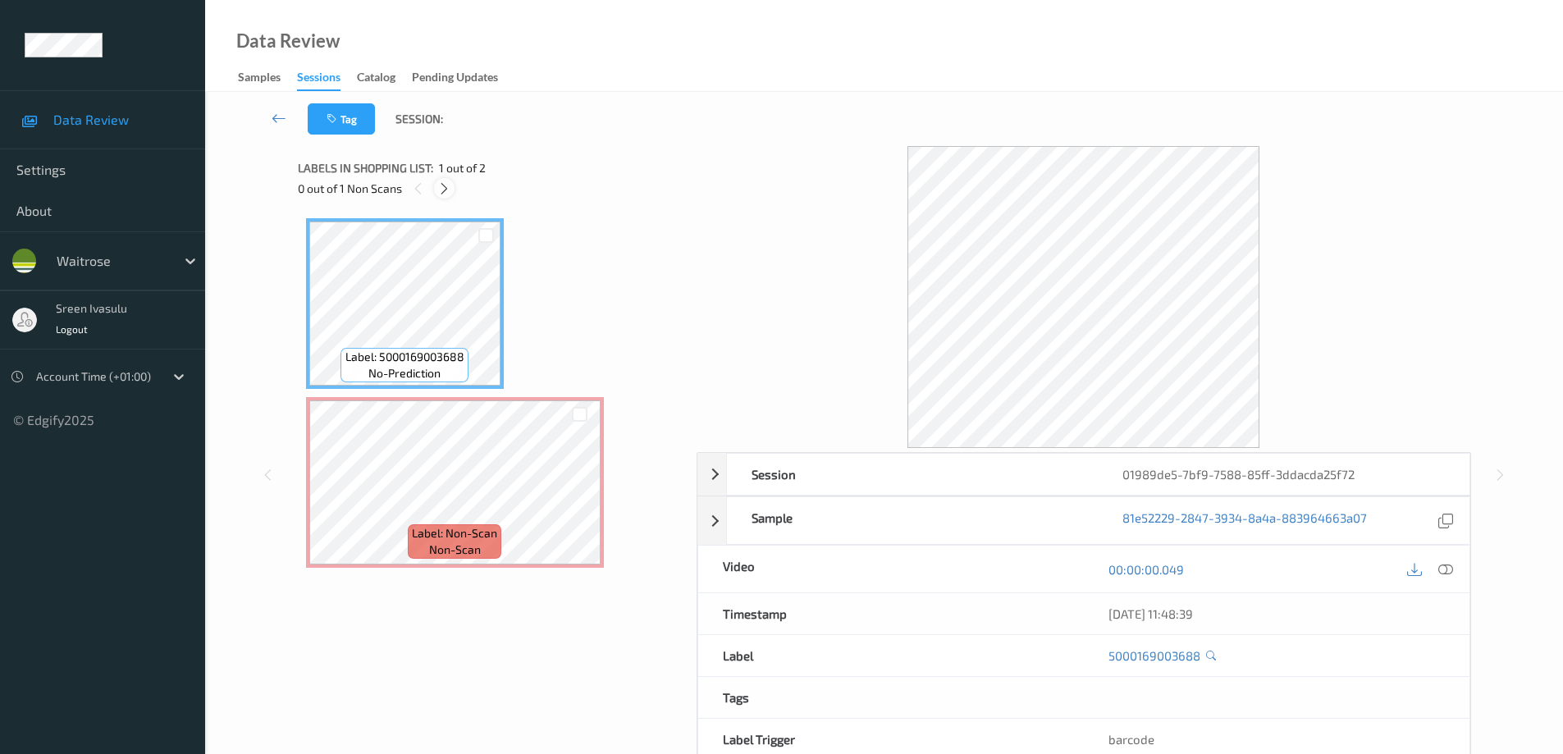
click at [439, 190] on icon at bounding box center [444, 188] width 14 height 15
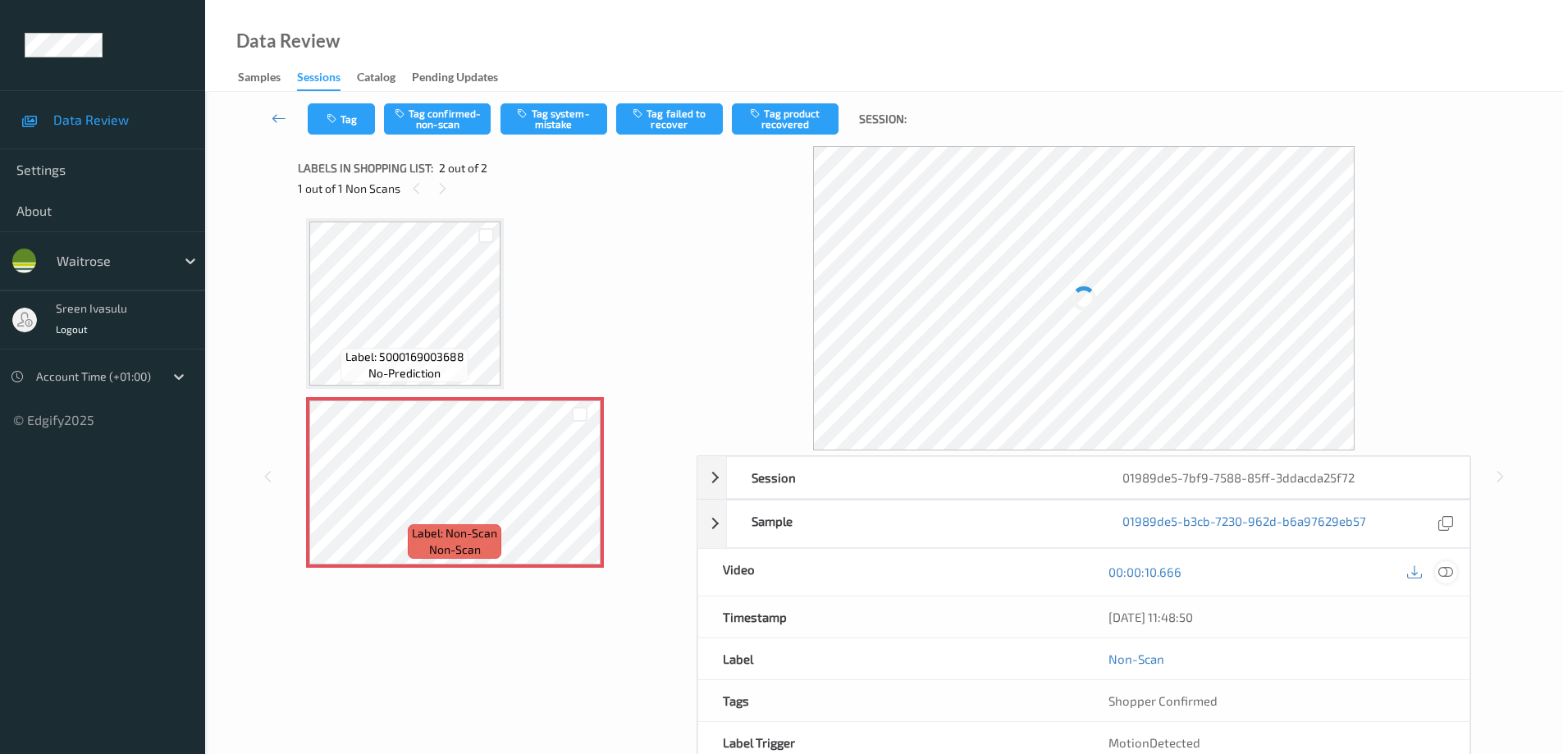
click at [1446, 569] on icon at bounding box center [1445, 572] width 15 height 15
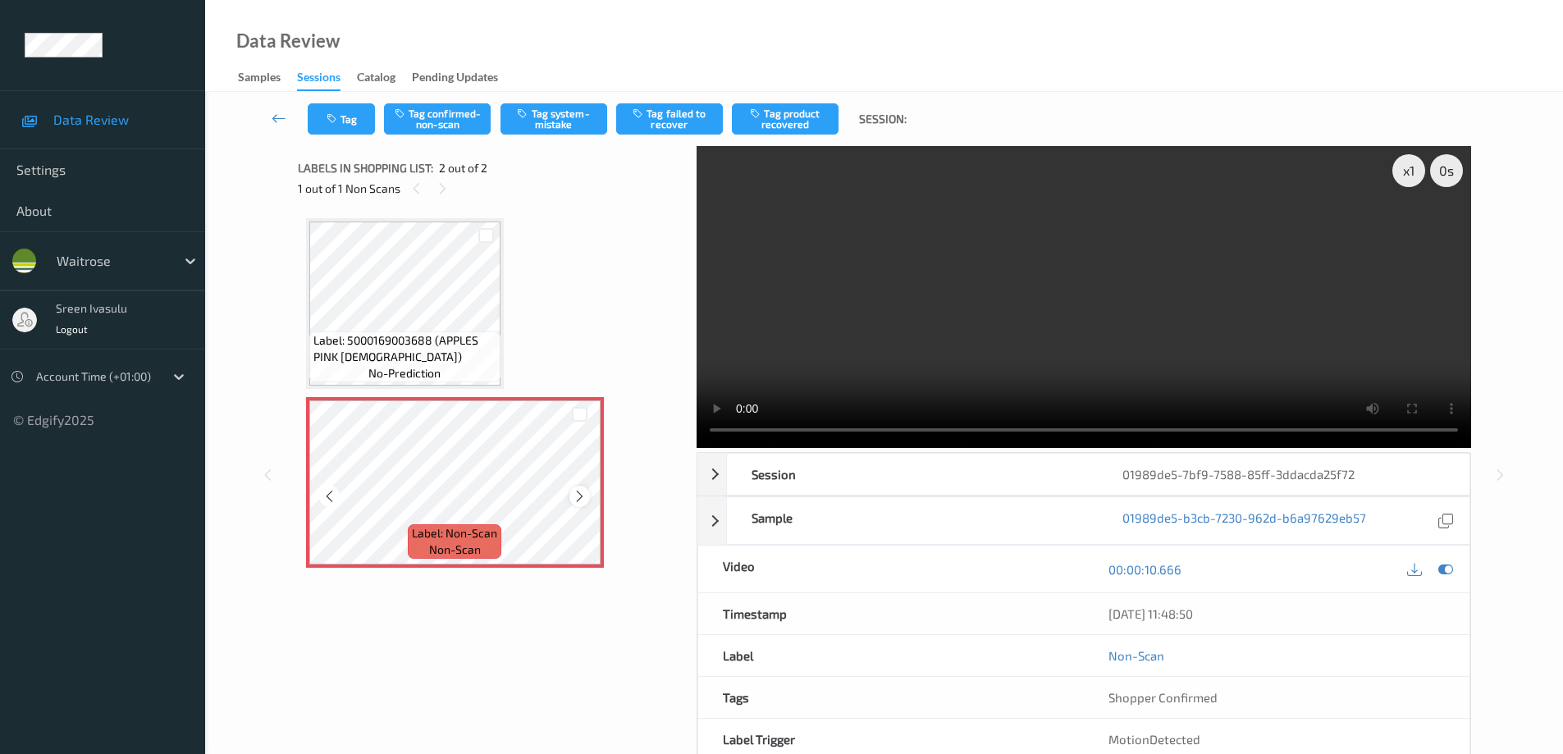
click at [580, 498] on icon at bounding box center [580, 496] width 14 height 15
click at [550, 126] on button "Tag system-mistake" at bounding box center [554, 118] width 107 height 31
click at [337, 125] on button "Tag" at bounding box center [341, 118] width 67 height 31
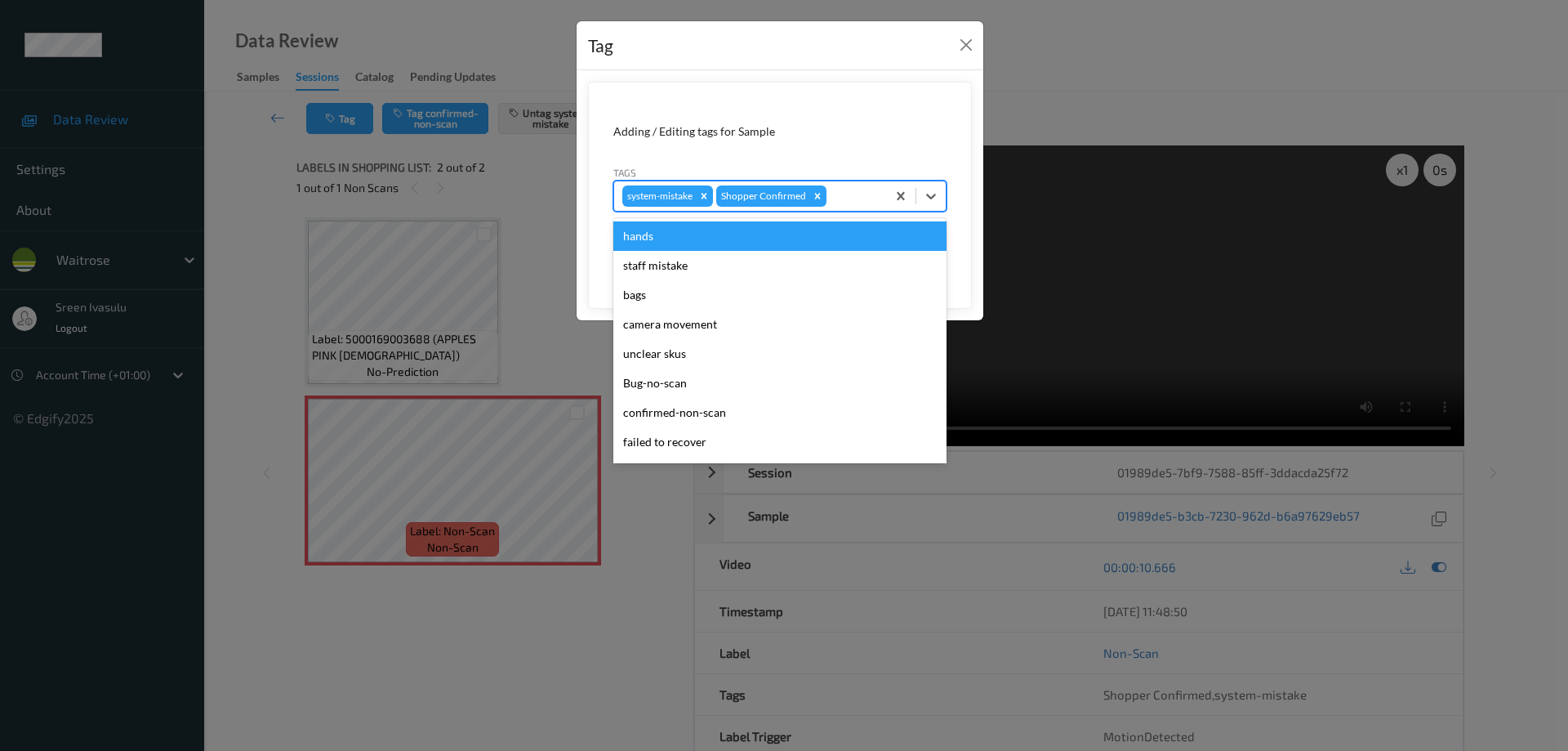
drag, startPoint x: 937, startPoint y: 202, endPoint x: 801, endPoint y: 268, distance: 151.2
click at [937, 204] on div at bounding box center [932, 196] width 30 height 30
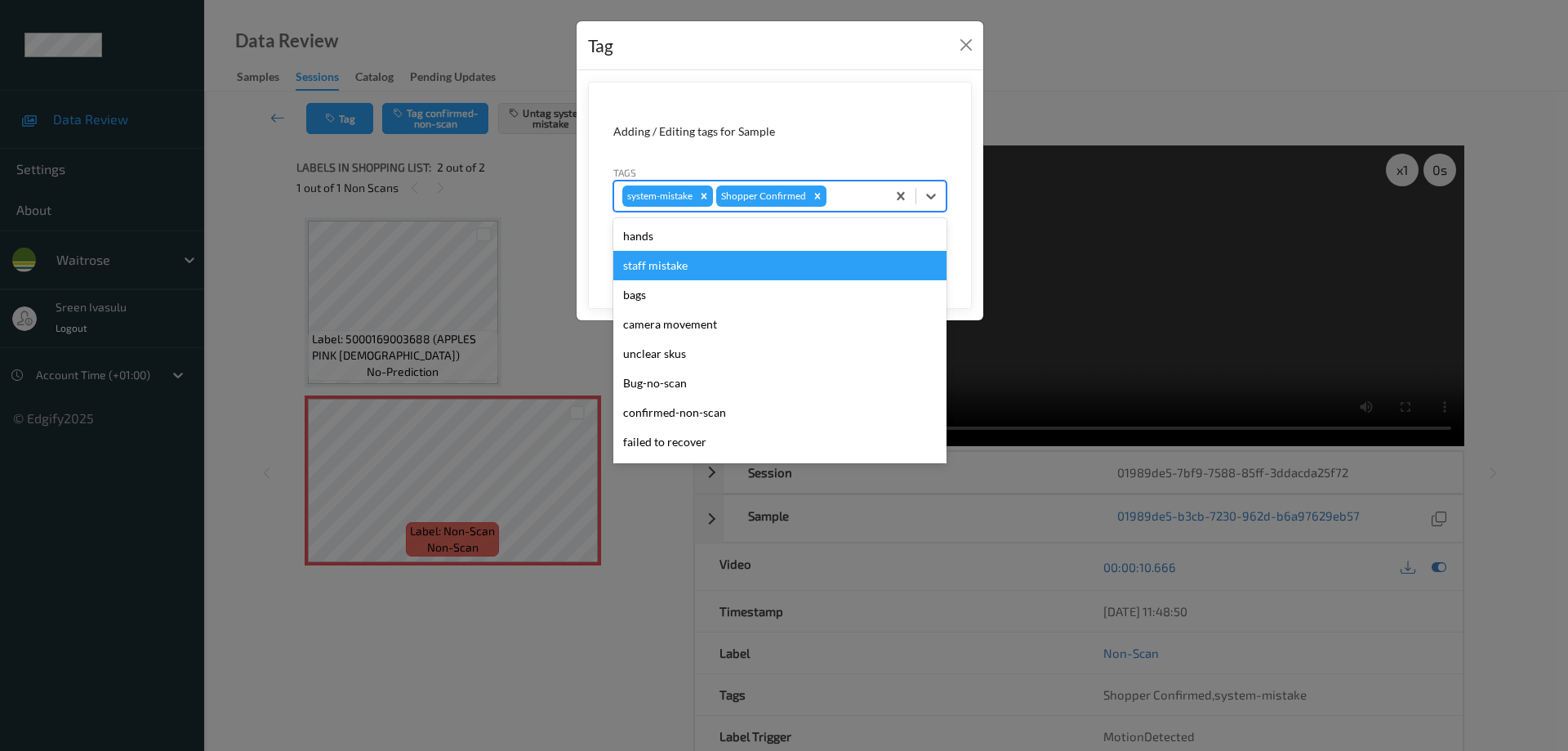
scroll to position [321, 0]
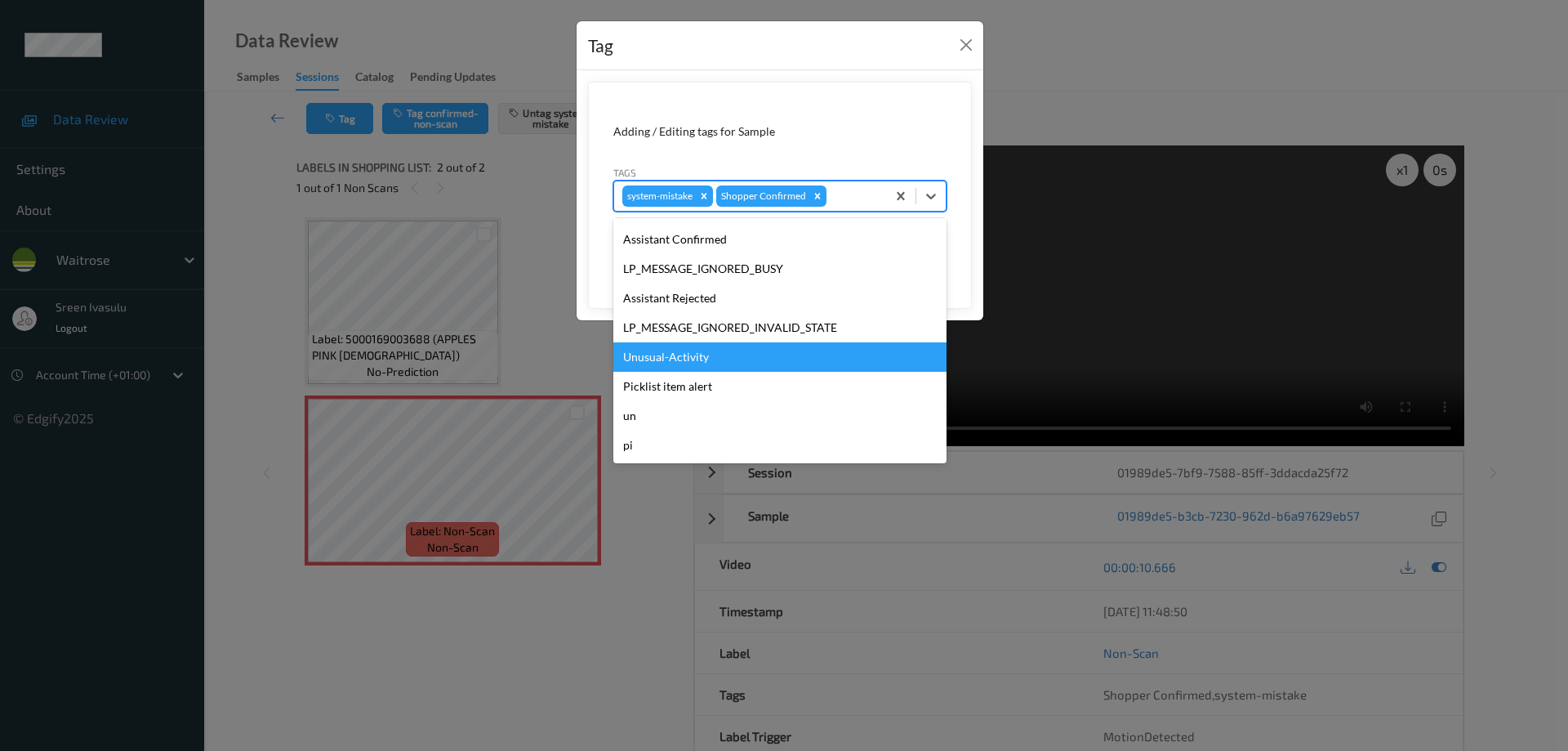
click at [704, 361] on div "Unusual-Activity" at bounding box center [780, 358] width 334 height 30
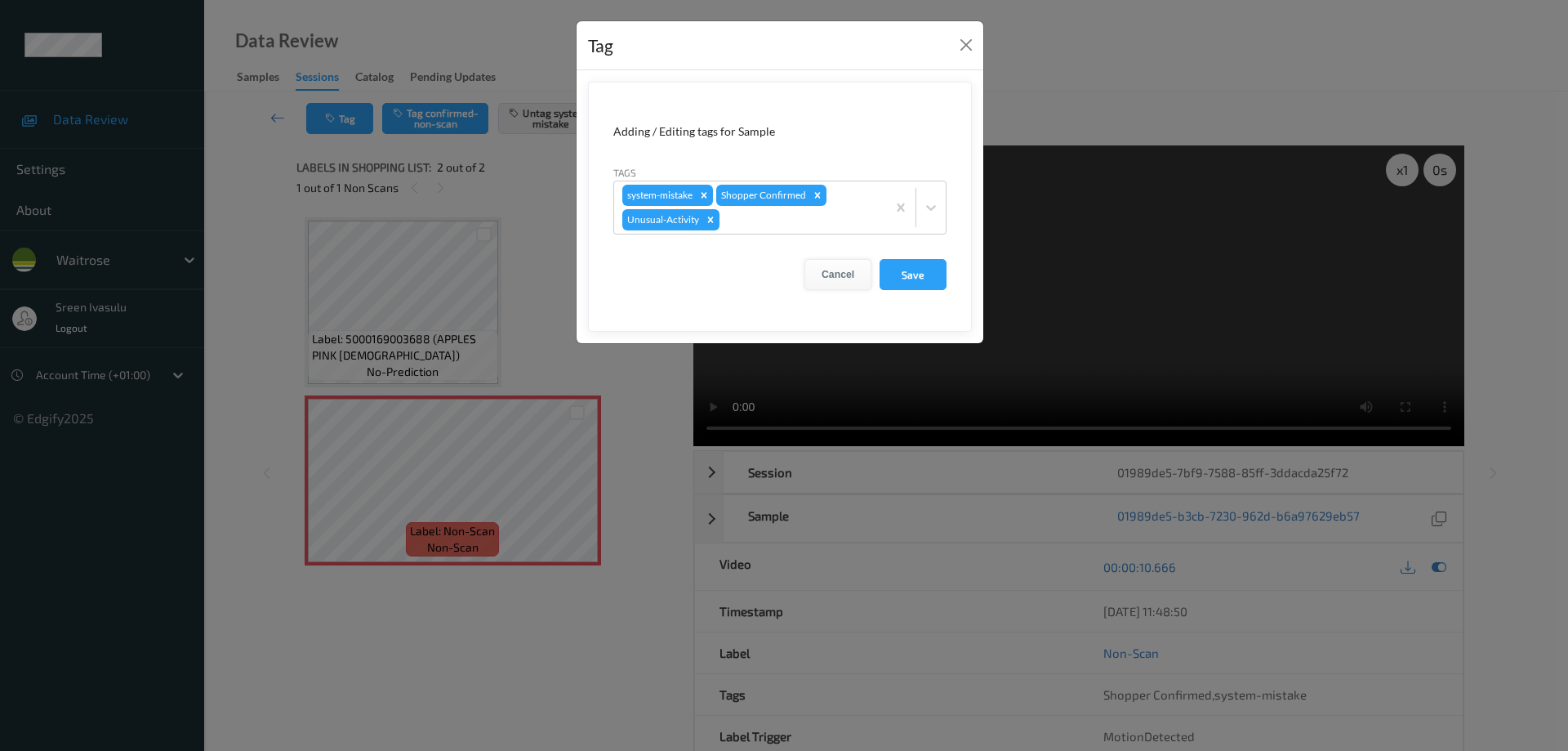
click at [867, 284] on button "Cancel" at bounding box center [837, 274] width 67 height 31
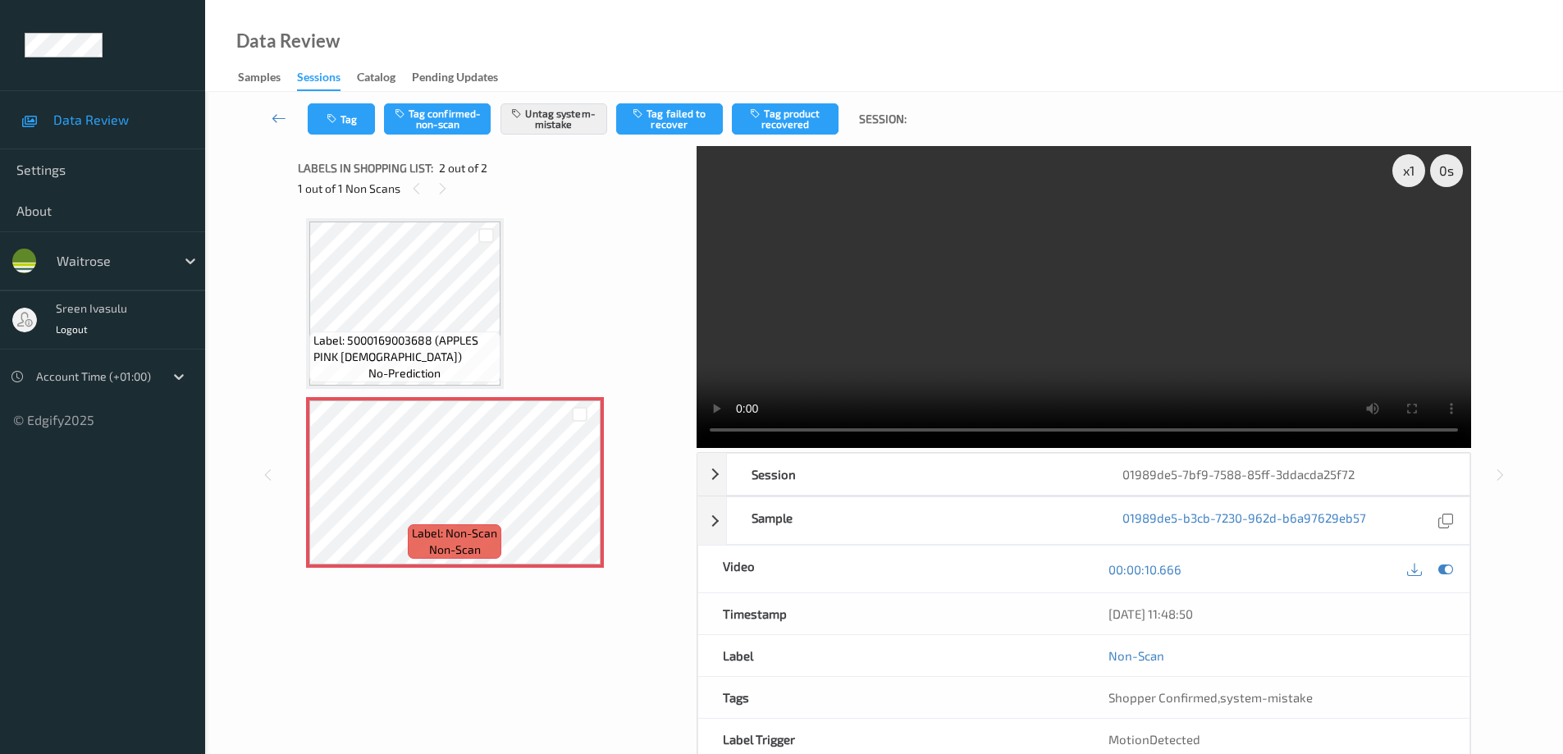
click at [904, 274] on video at bounding box center [1084, 297] width 775 height 302
click at [358, 122] on button "Tag" at bounding box center [341, 118] width 67 height 31
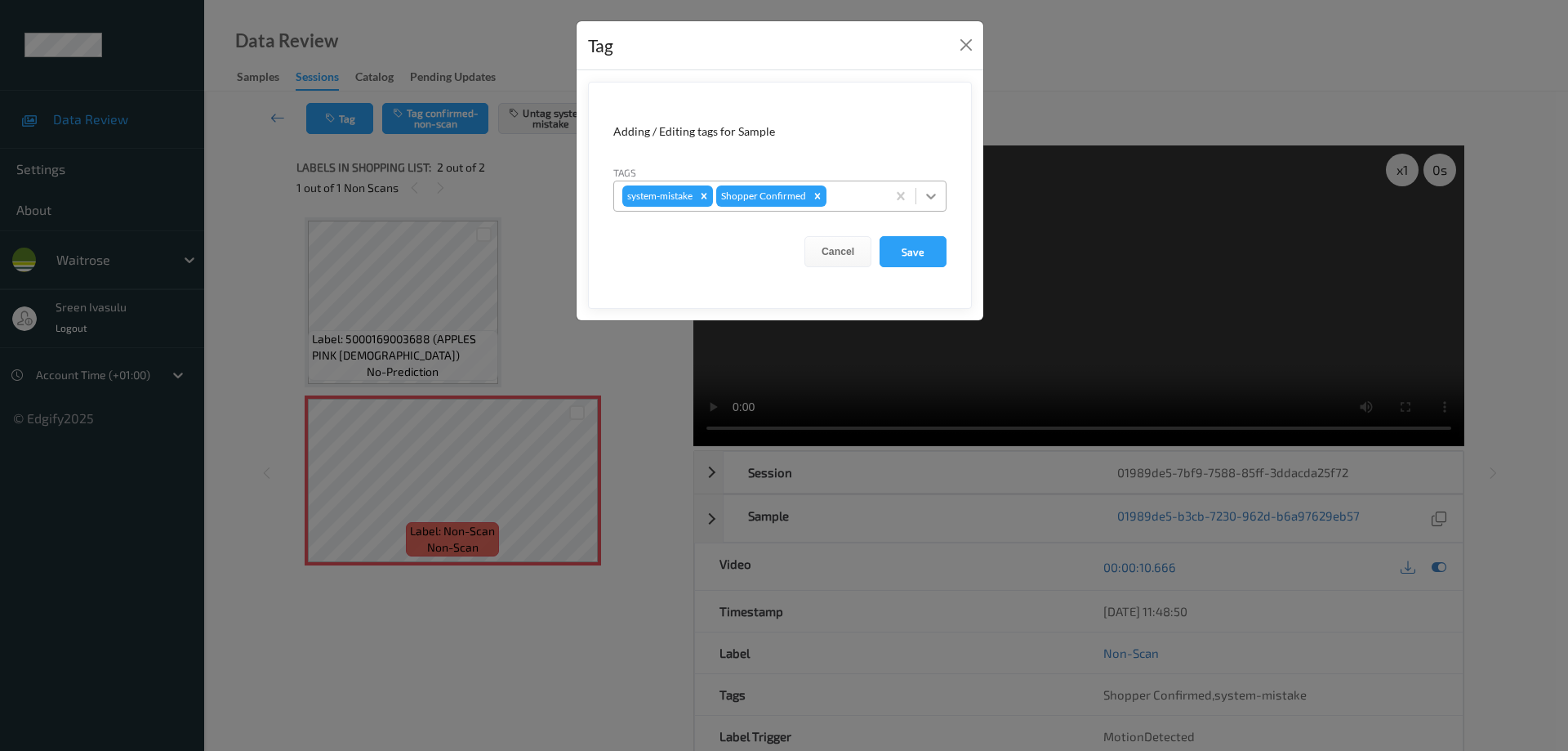
click at [932, 197] on icon at bounding box center [932, 196] width 10 height 6
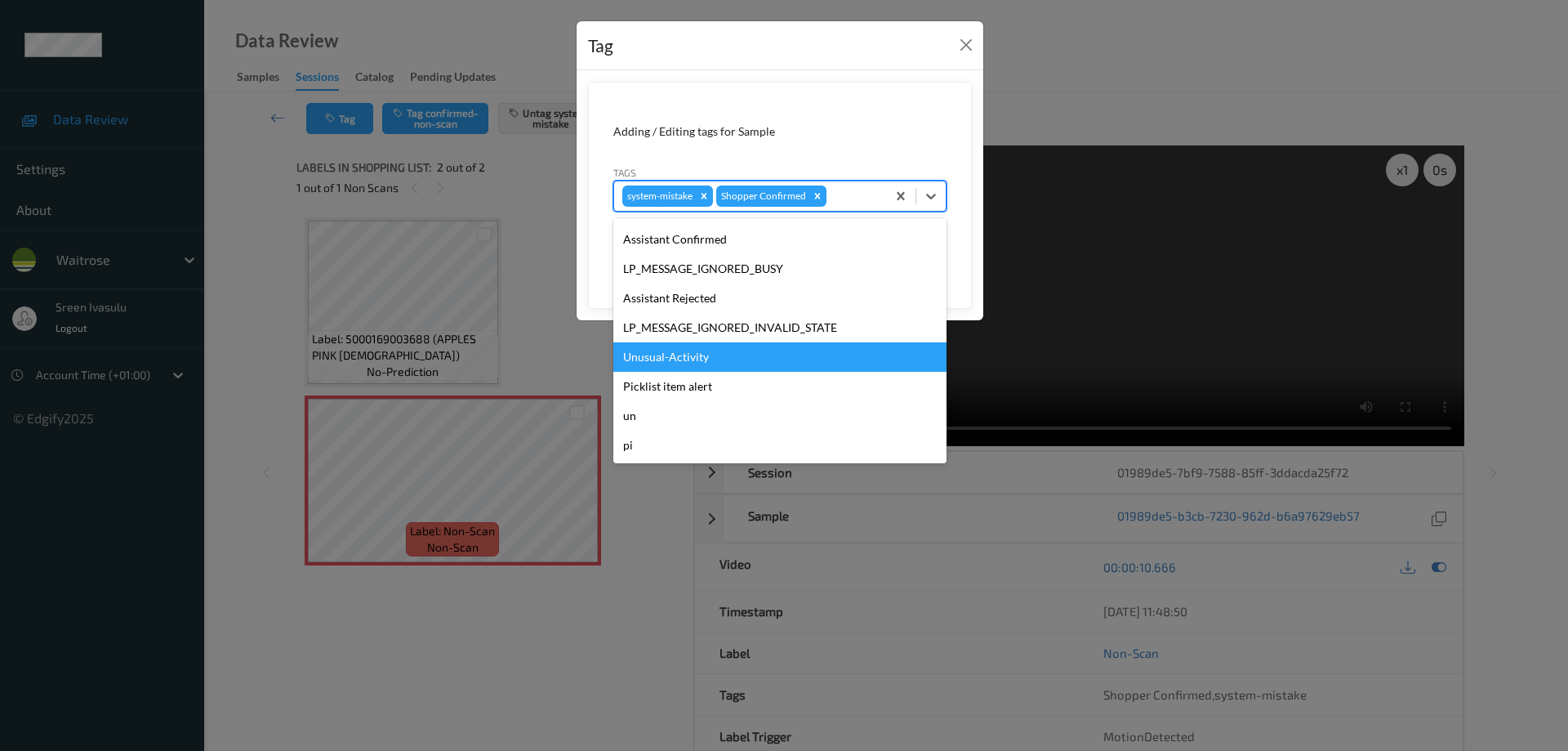
click at [701, 353] on div "Unusual-Activity" at bounding box center [780, 358] width 334 height 30
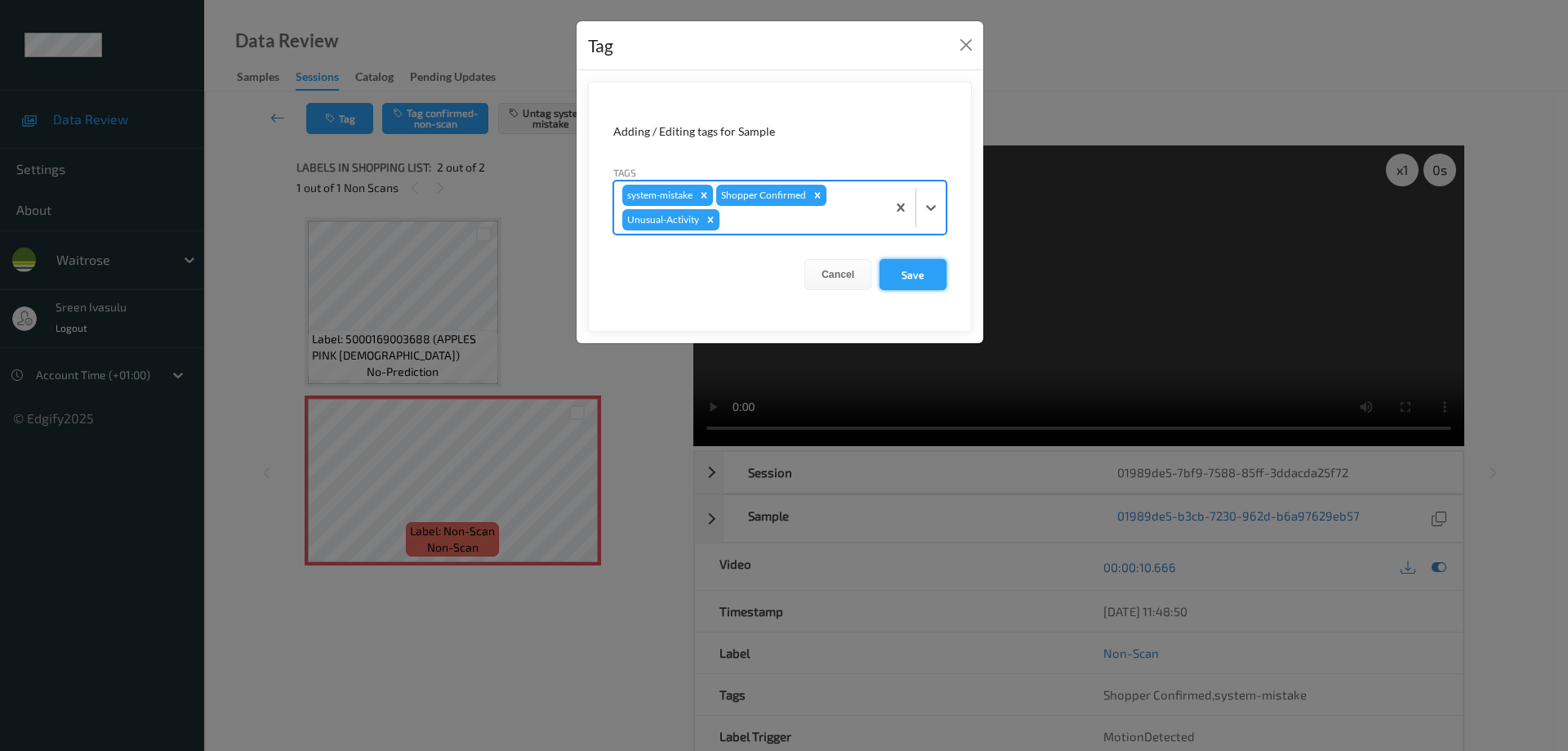
click at [900, 273] on button "Save" at bounding box center [913, 274] width 67 height 31
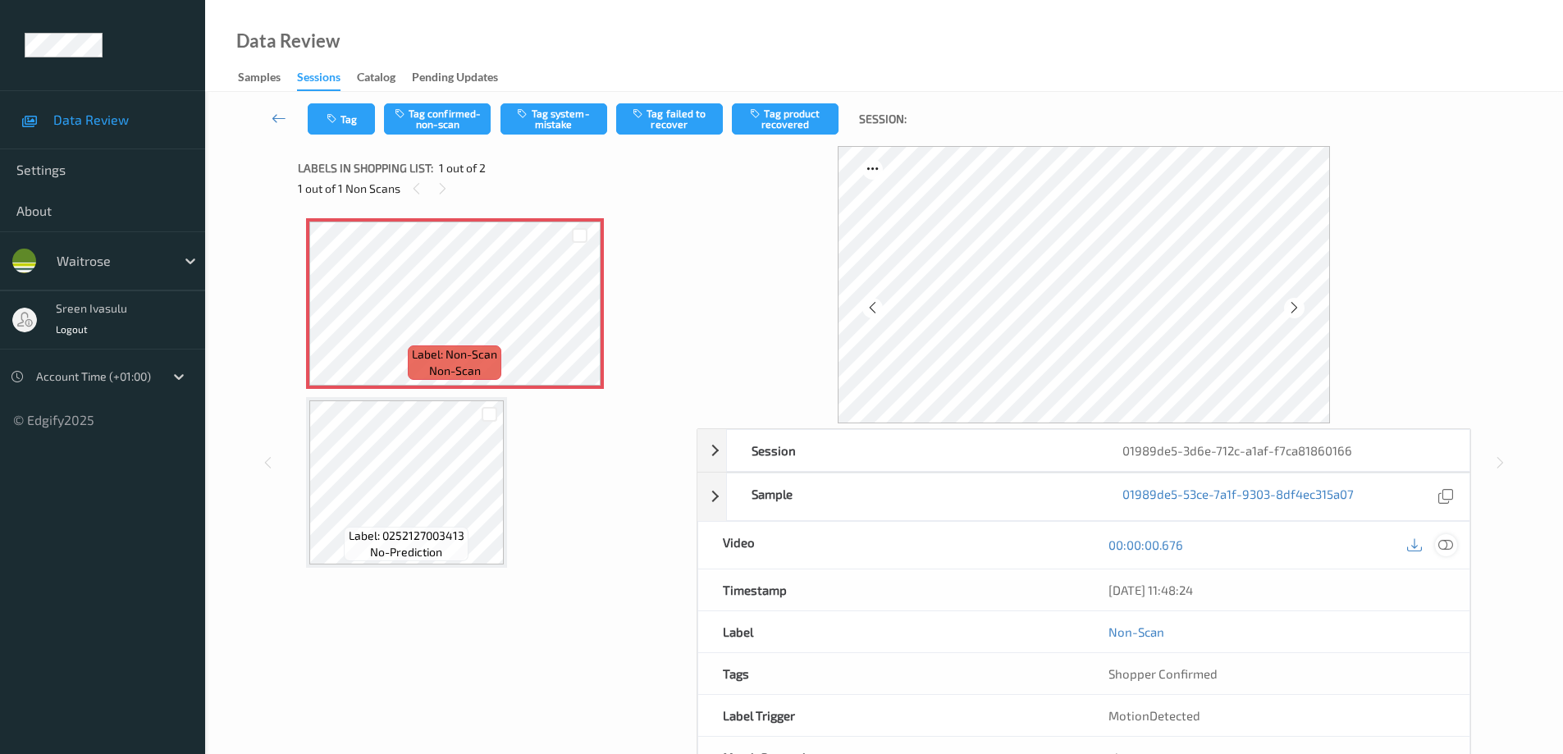
click at [1444, 547] on icon at bounding box center [1445, 544] width 15 height 15
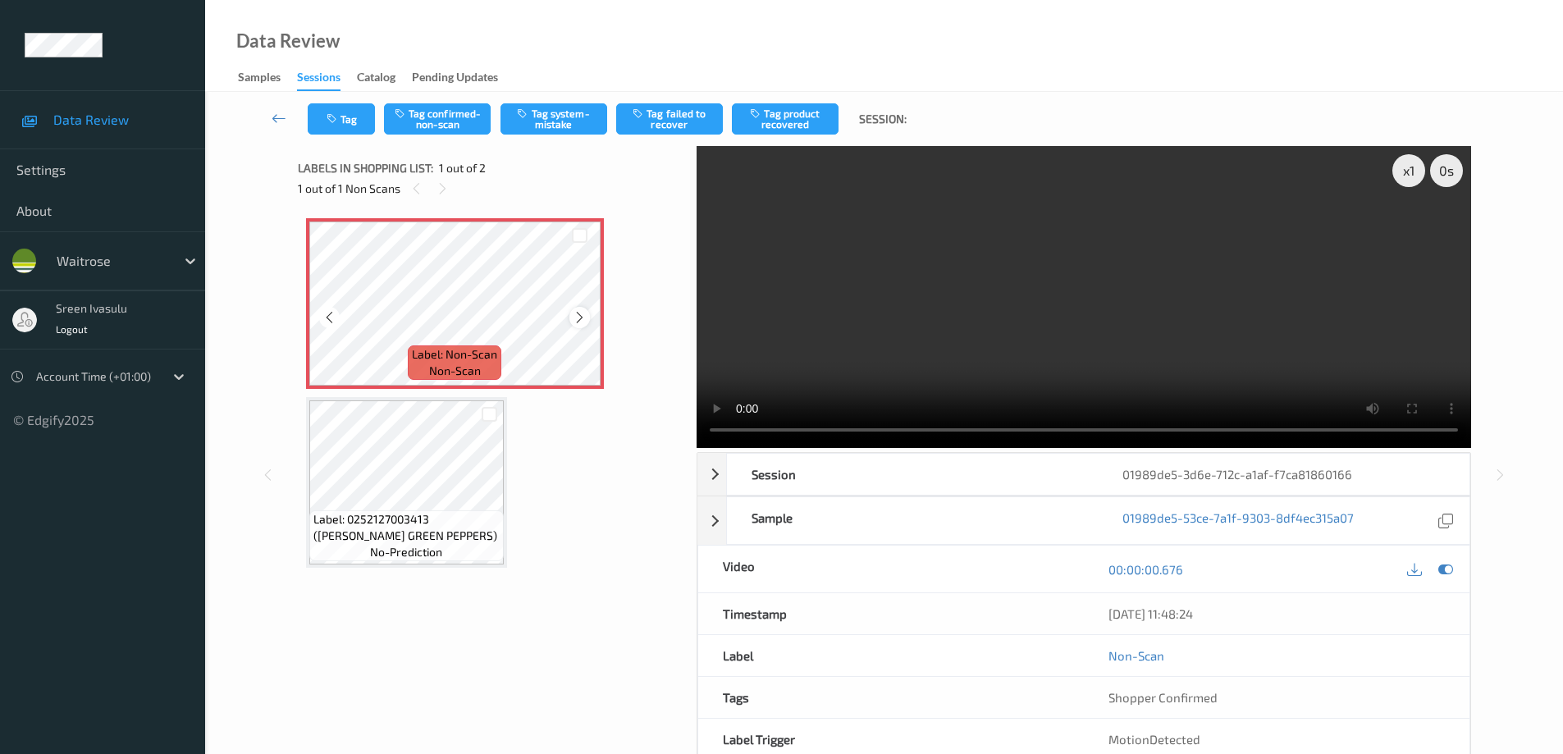
click at [571, 319] on div at bounding box center [579, 317] width 21 height 21
click at [569, 121] on button "Tag system-mistake" at bounding box center [554, 118] width 107 height 31
click at [339, 121] on icon "button" at bounding box center [334, 118] width 14 height 11
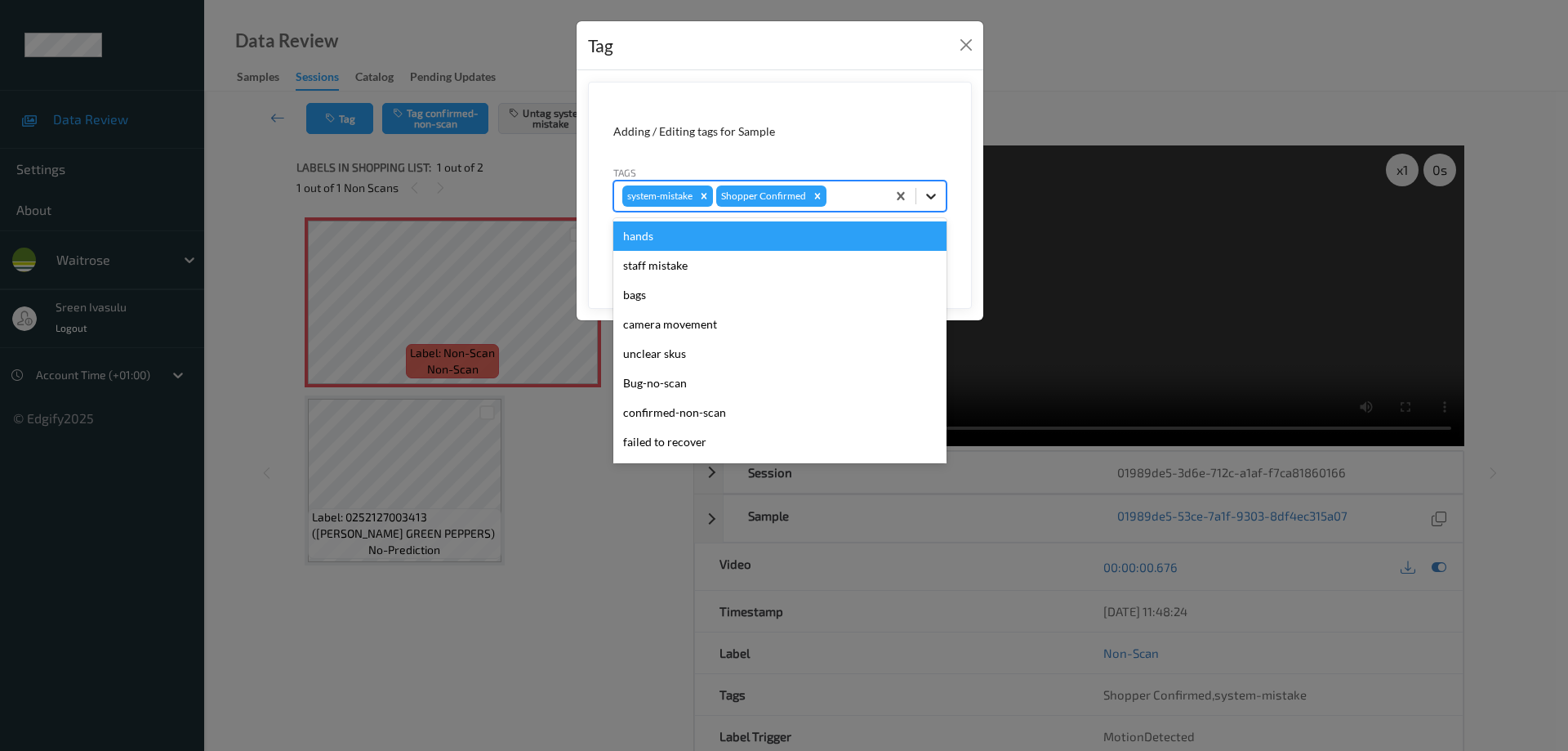
click at [924, 198] on icon at bounding box center [931, 196] width 16 height 16
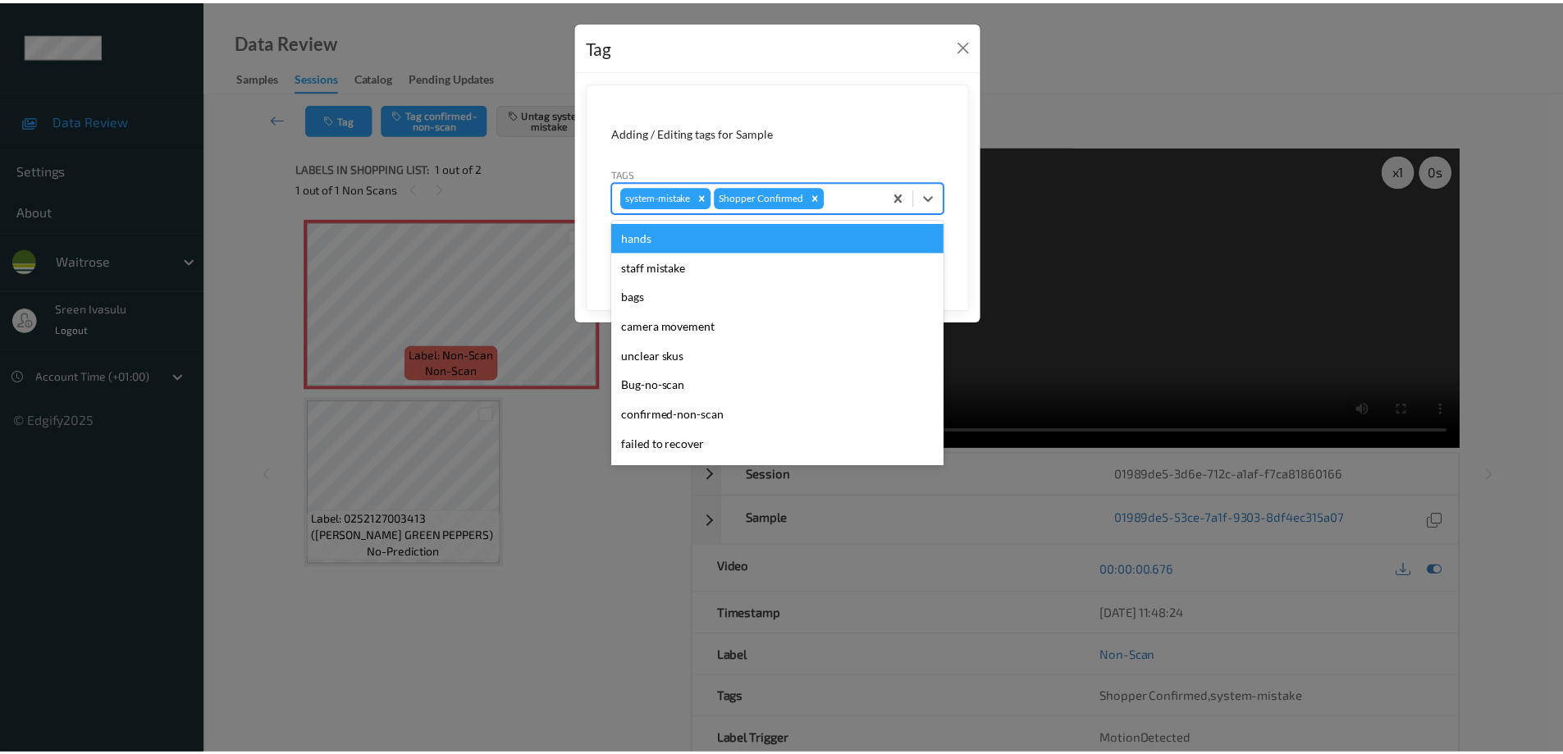
scroll to position [322, 0]
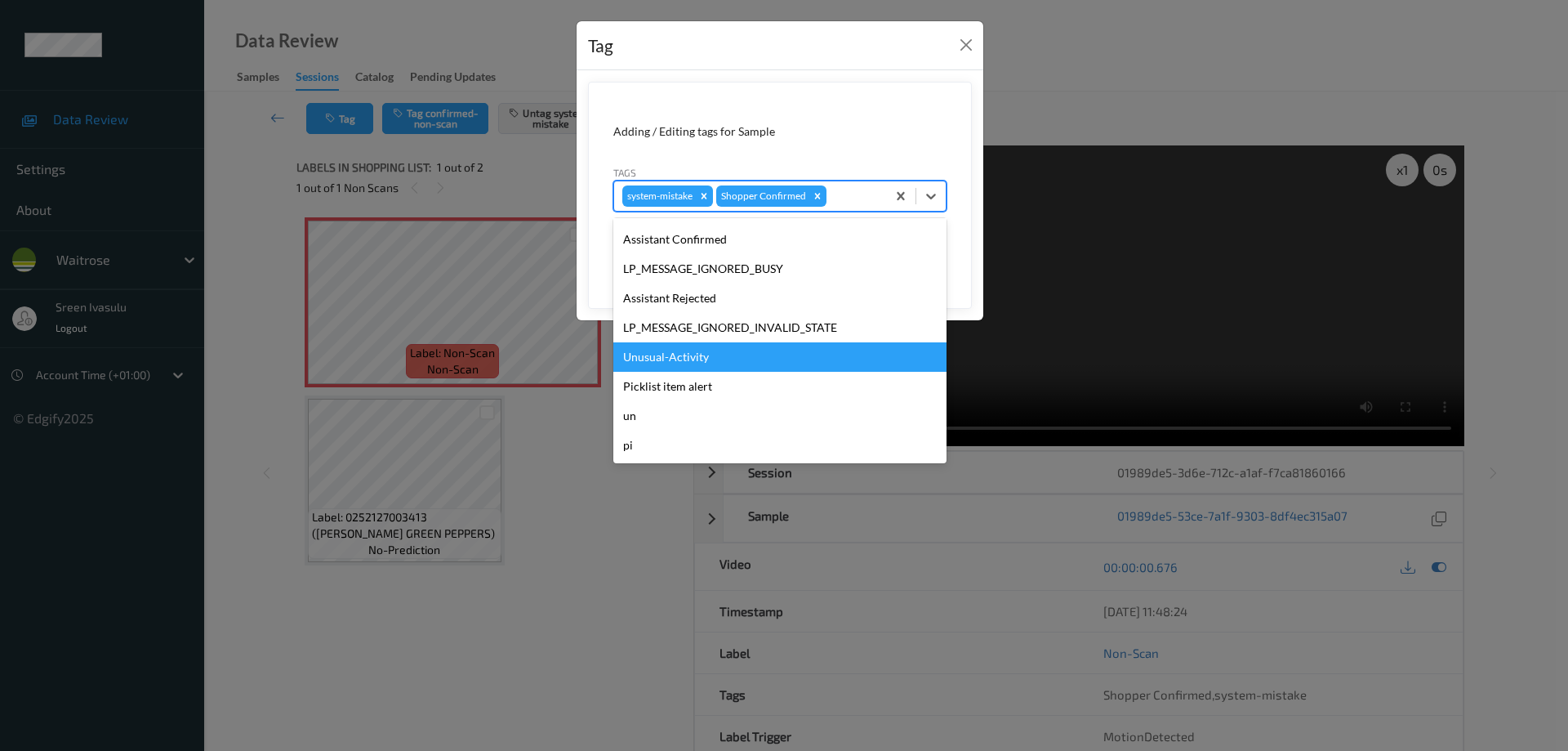
click at [691, 353] on div "Unusual-Activity" at bounding box center [780, 358] width 334 height 30
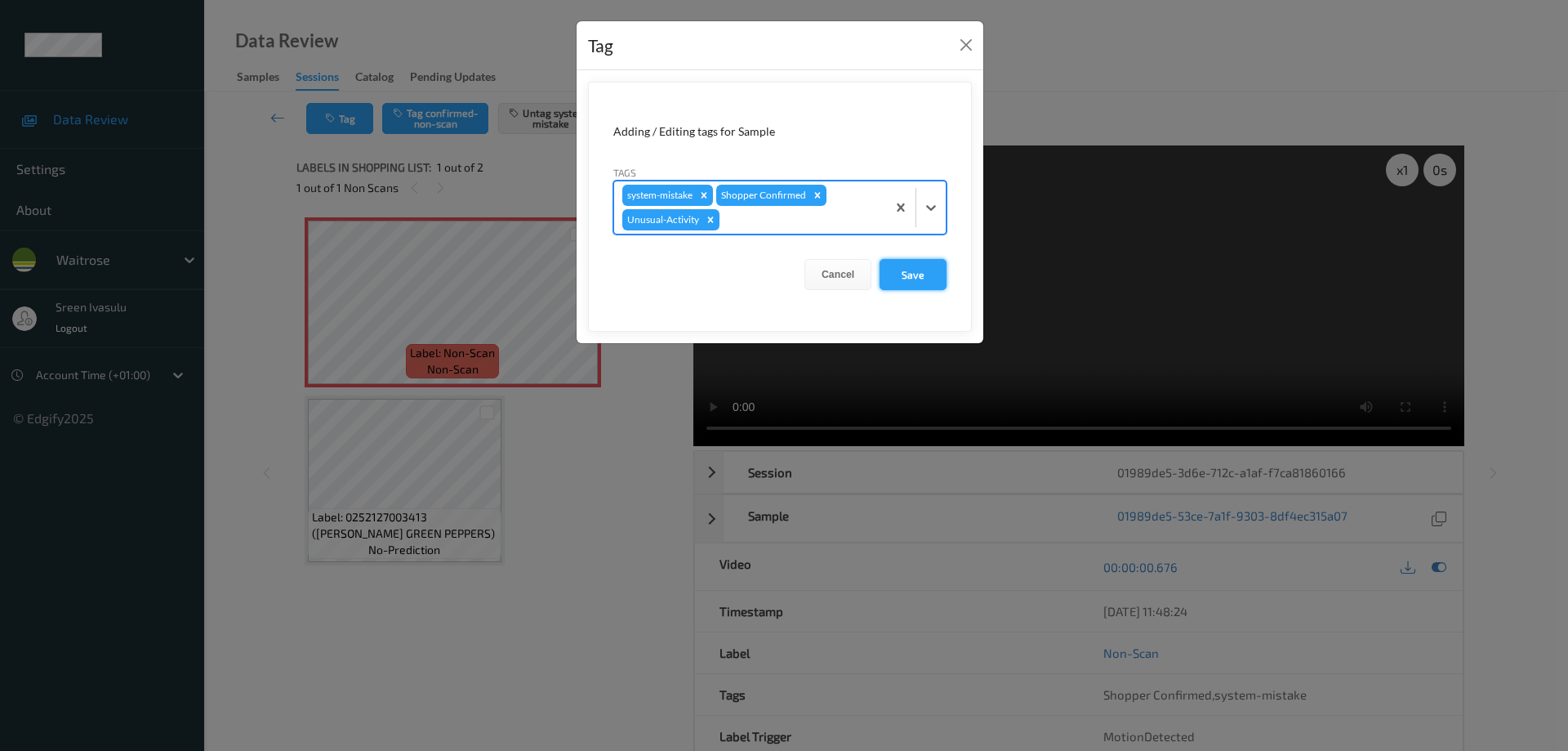
click at [915, 283] on button "Save" at bounding box center [913, 274] width 67 height 31
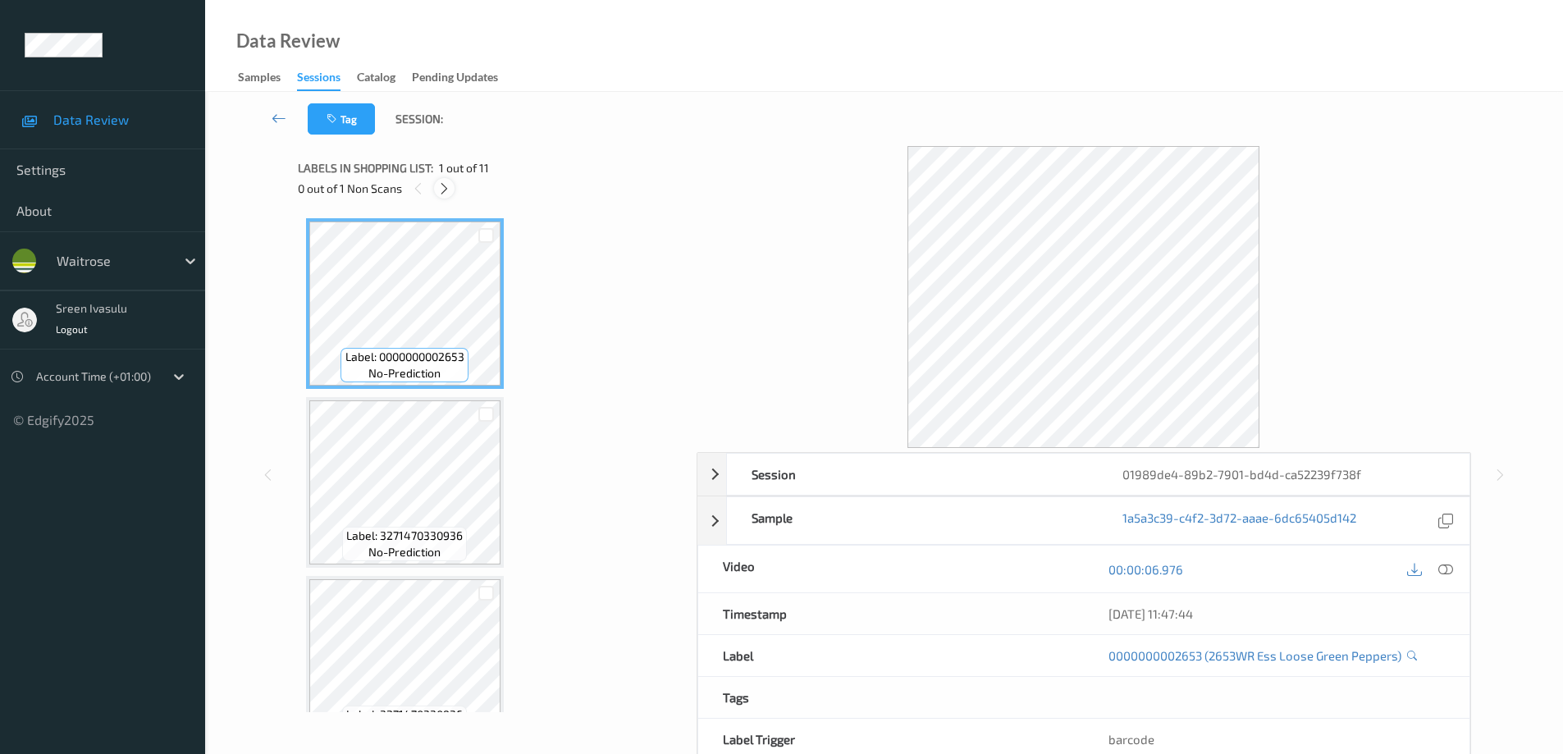
click at [444, 187] on icon at bounding box center [444, 188] width 14 height 15
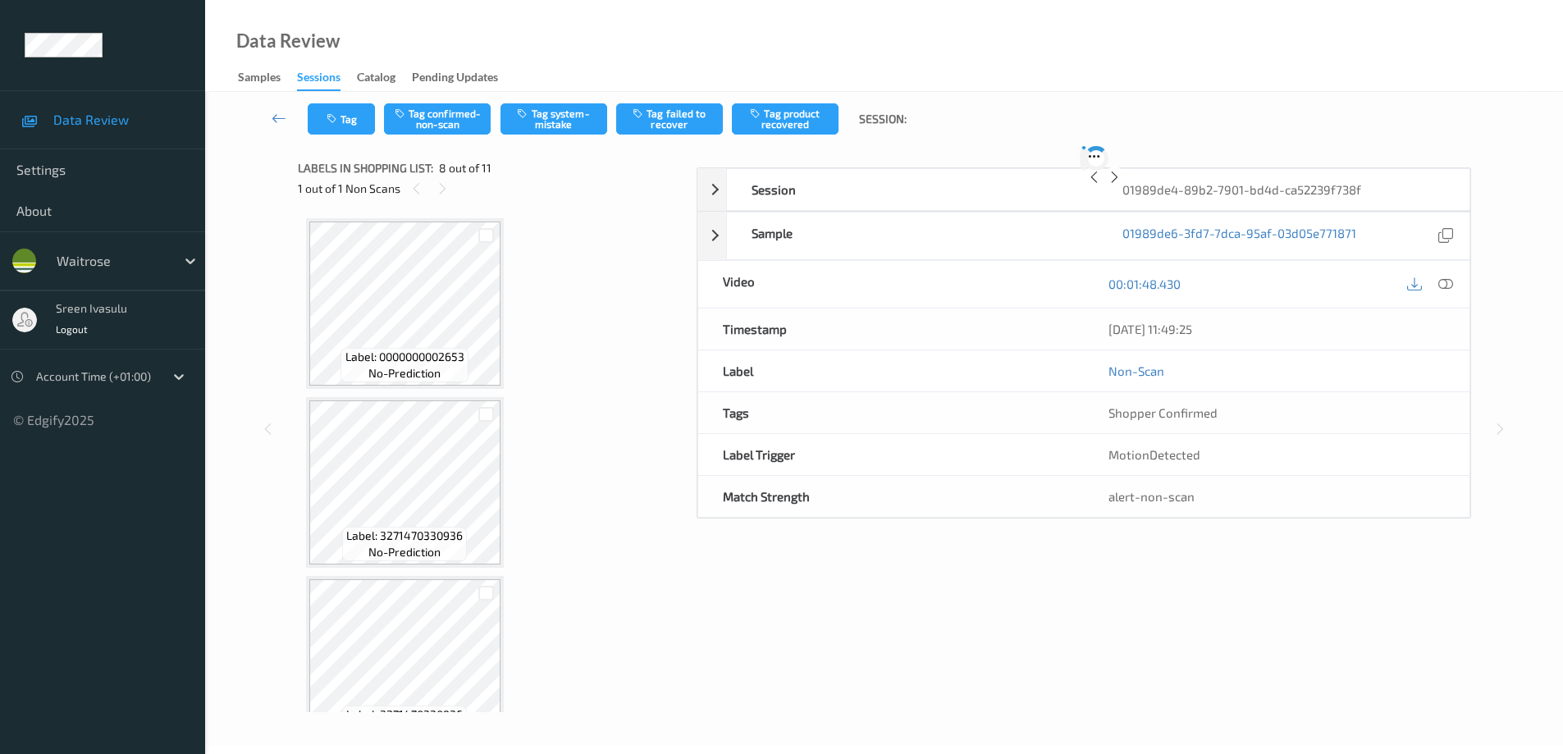
scroll to position [1081, 0]
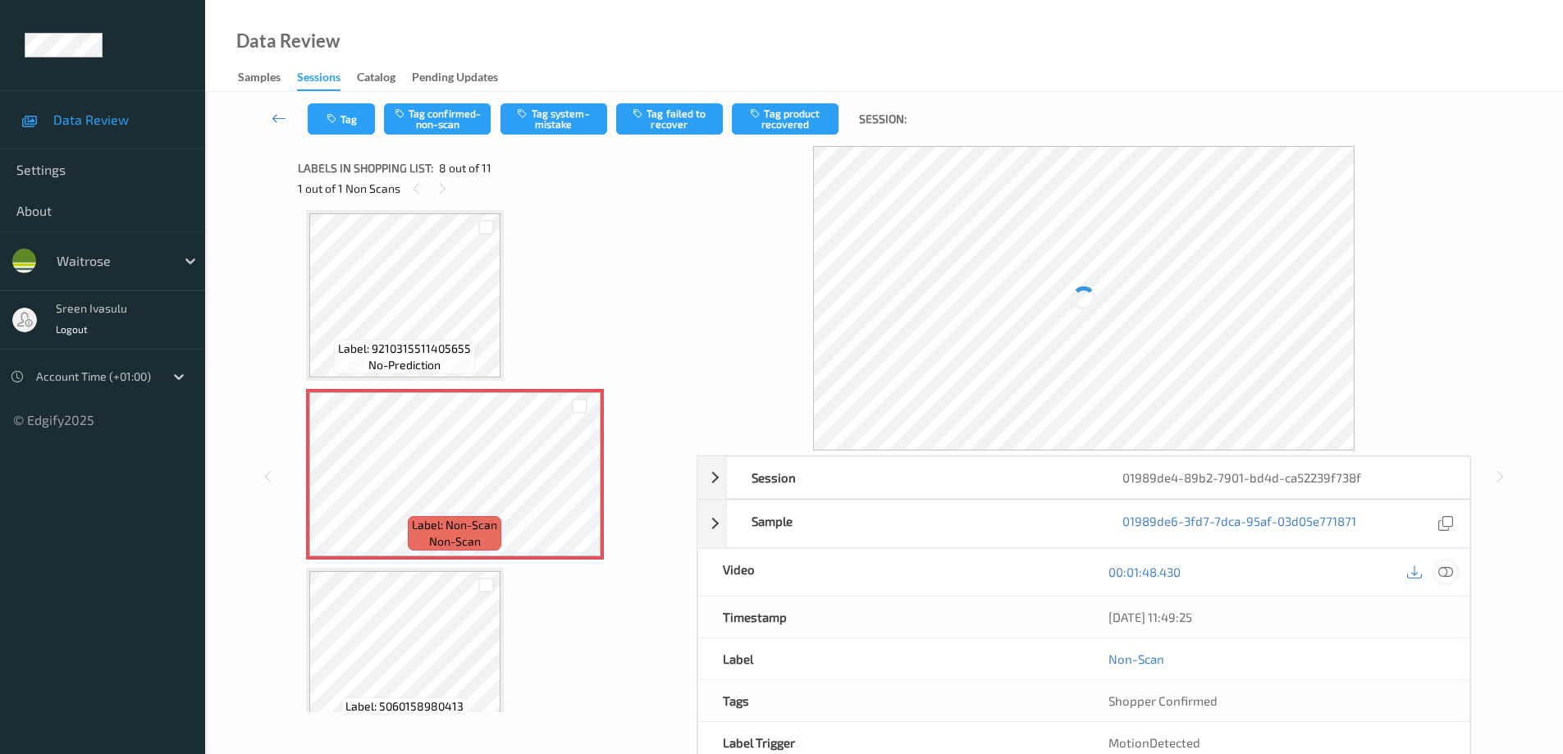
click at [1451, 575] on icon at bounding box center [1445, 572] width 15 height 15
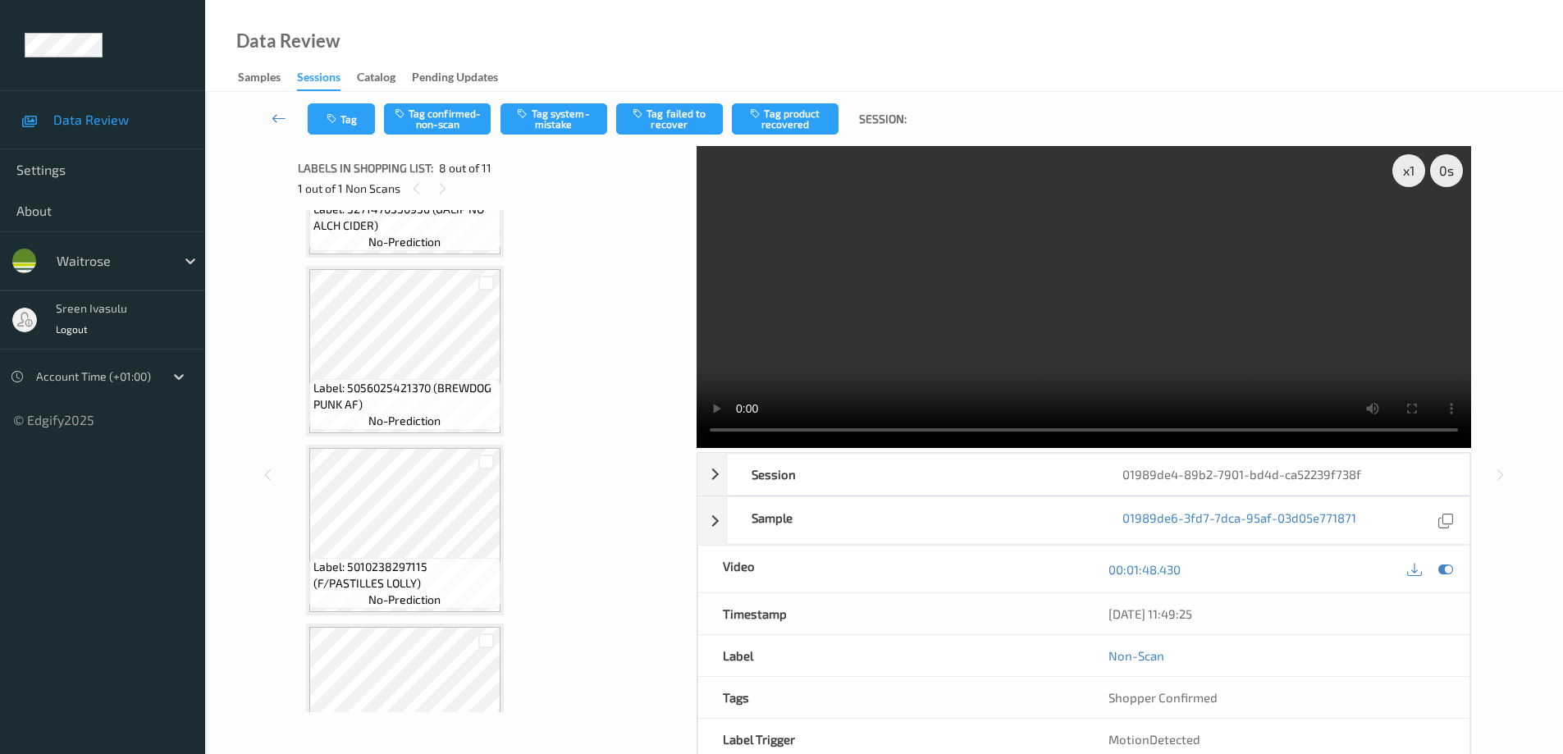
scroll to position [0, 0]
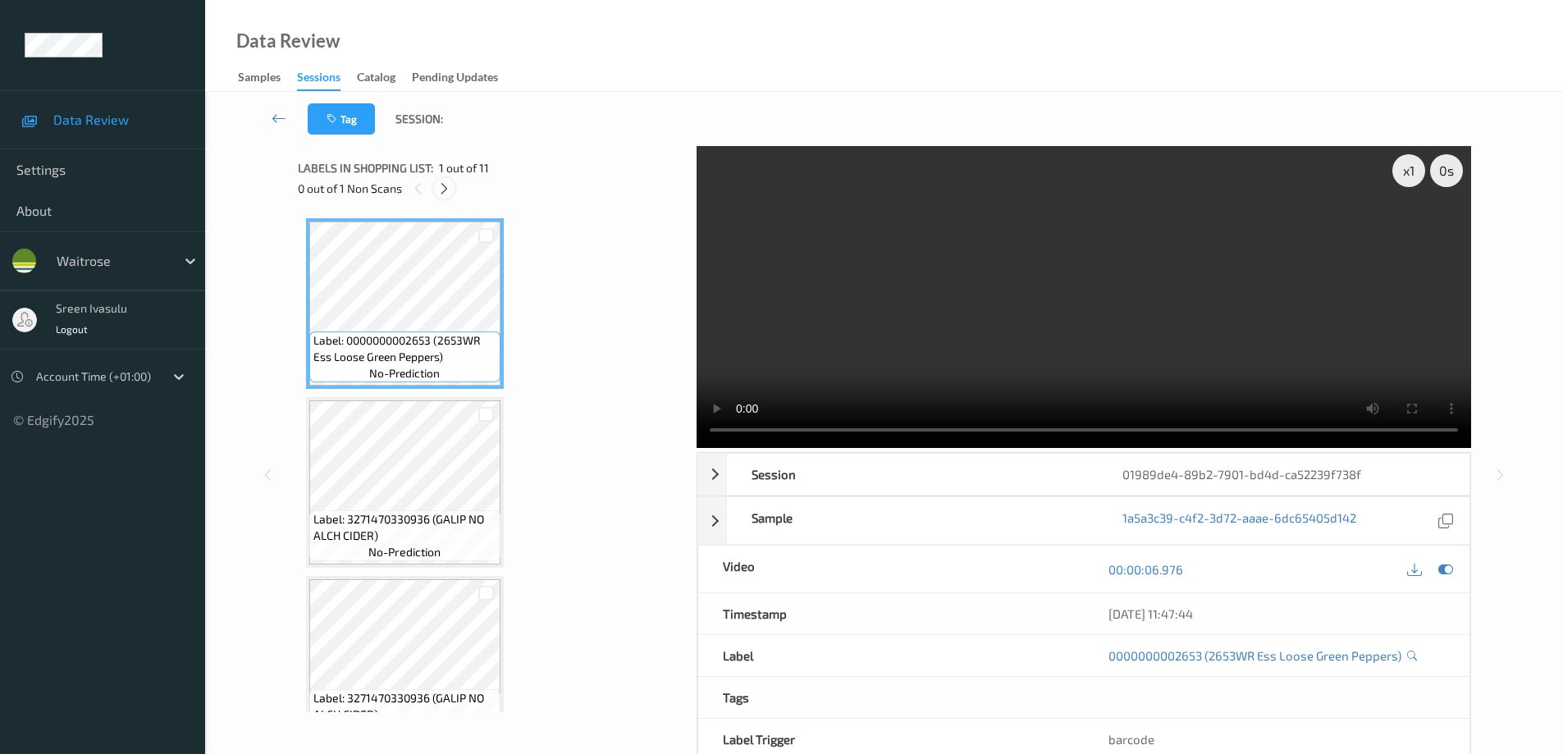
click at [446, 181] on icon at bounding box center [444, 188] width 14 height 15
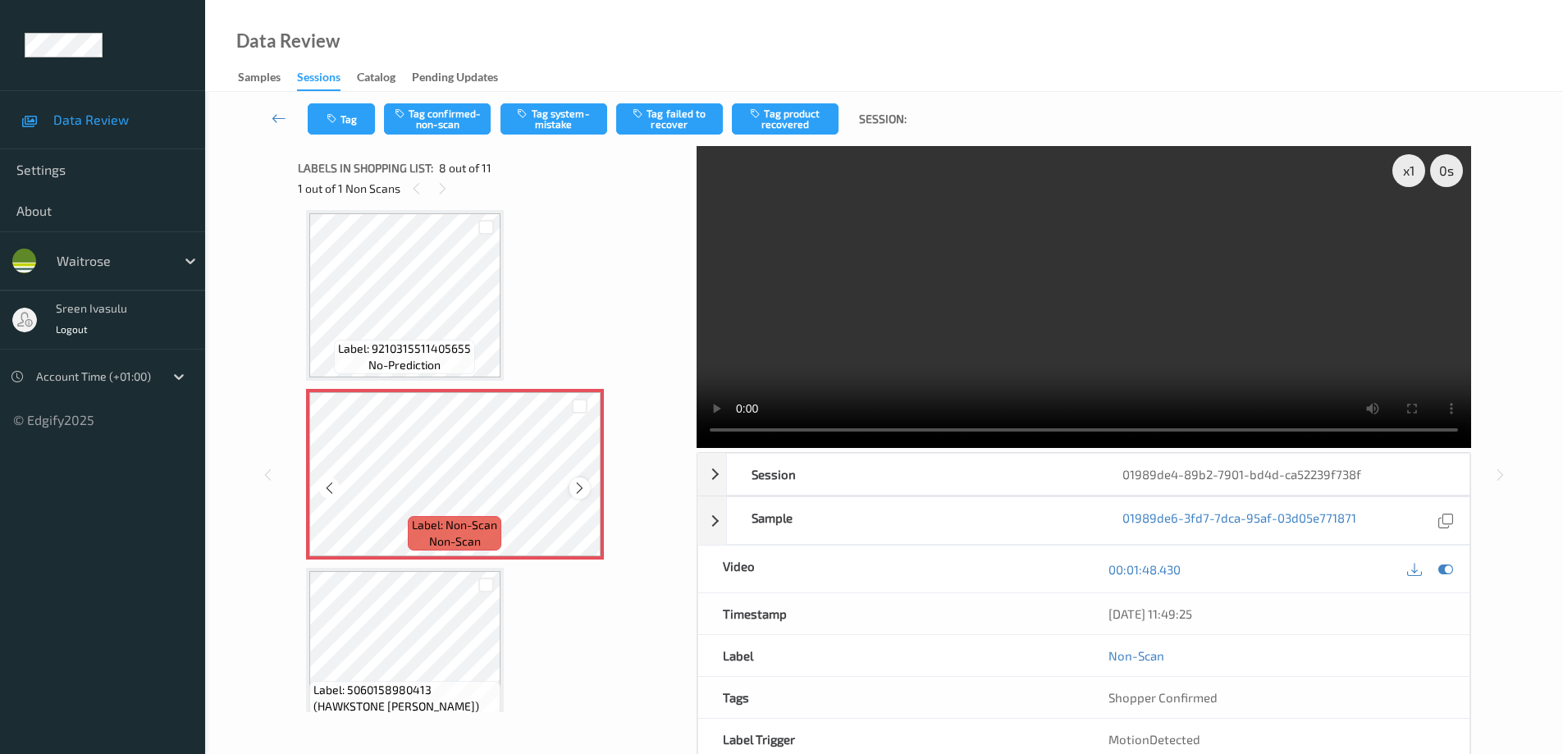
click at [580, 487] on icon at bounding box center [580, 488] width 14 height 15
click at [554, 112] on button "Tag system-mistake" at bounding box center [554, 118] width 107 height 31
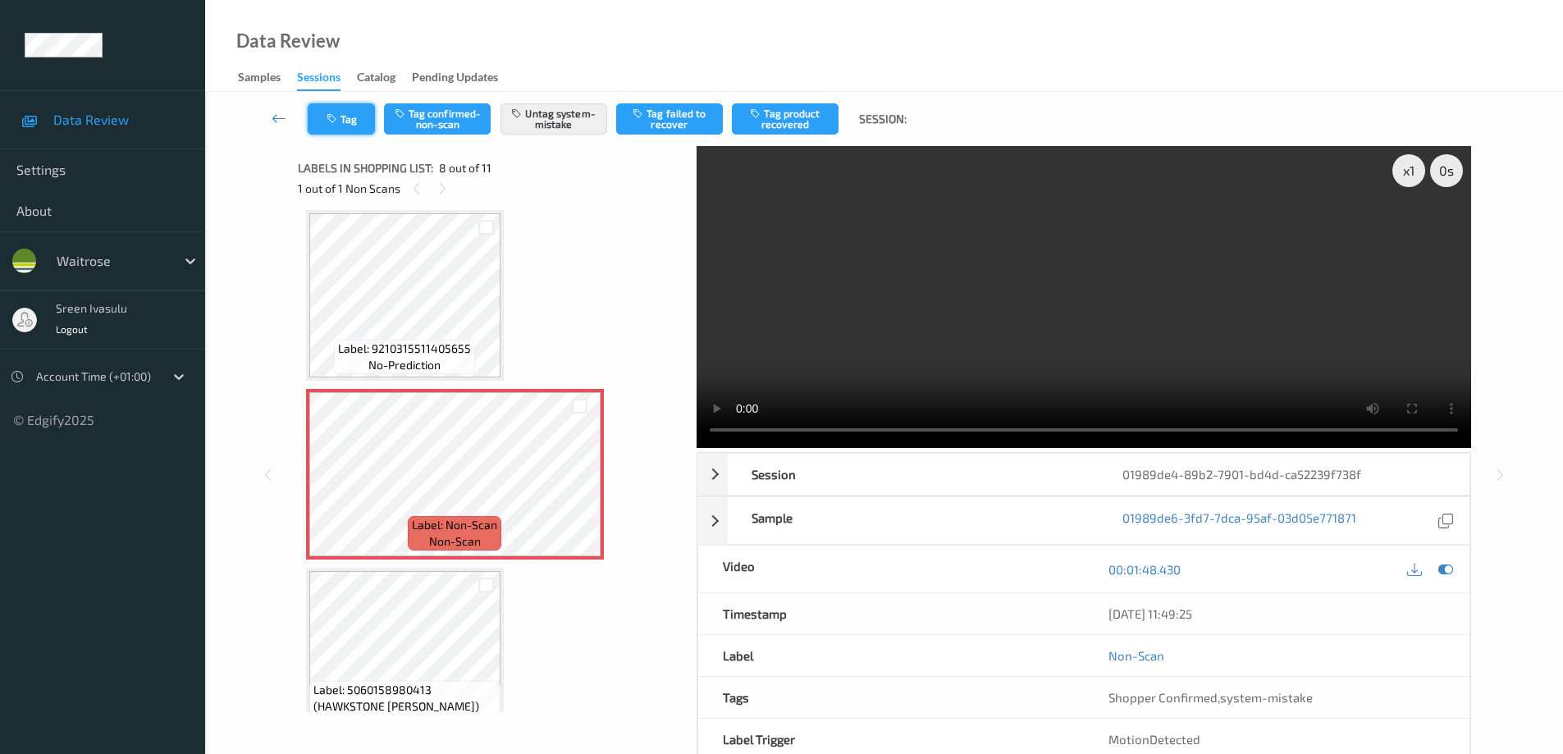
click at [346, 114] on button "Tag" at bounding box center [341, 118] width 67 height 31
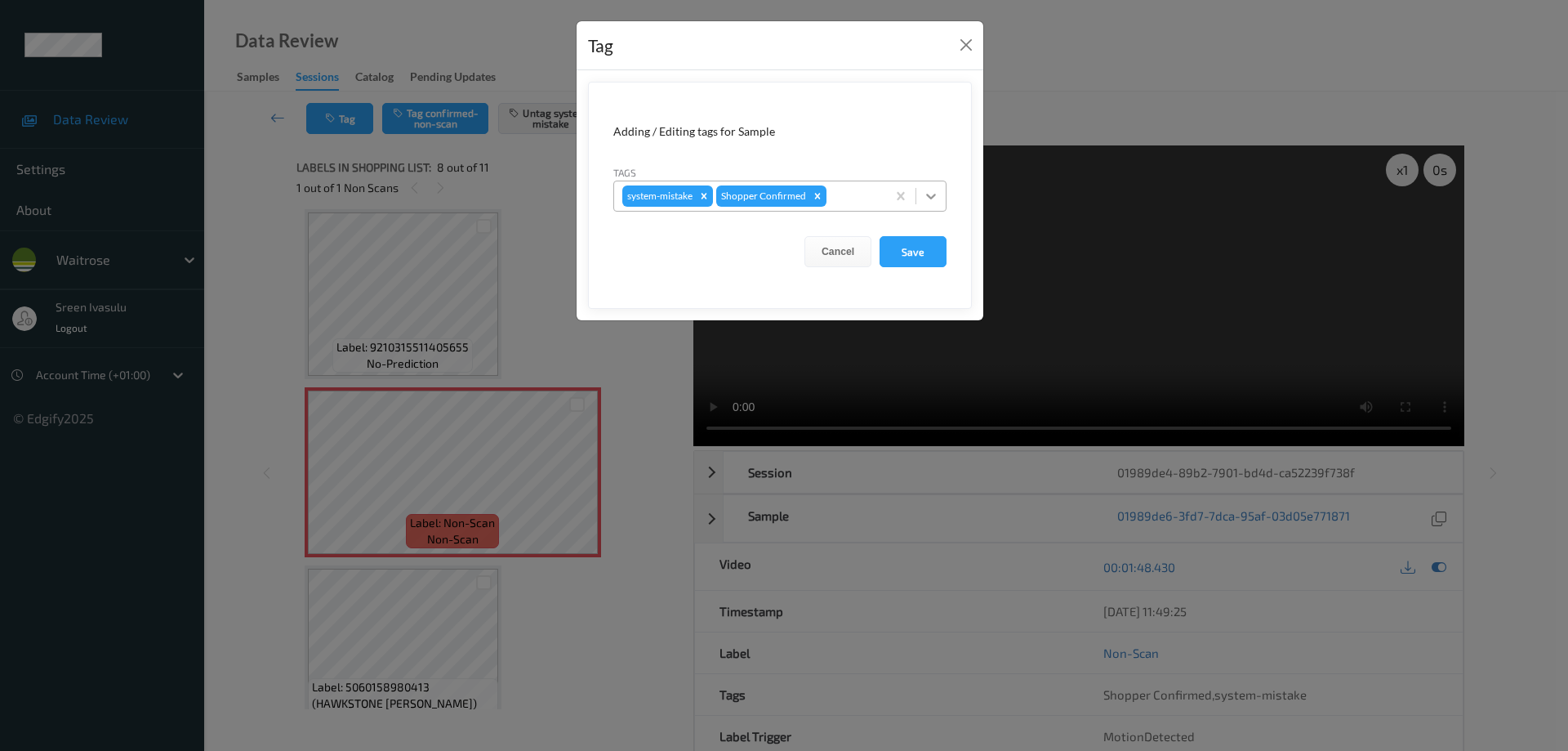
click at [931, 193] on icon at bounding box center [931, 196] width 16 height 16
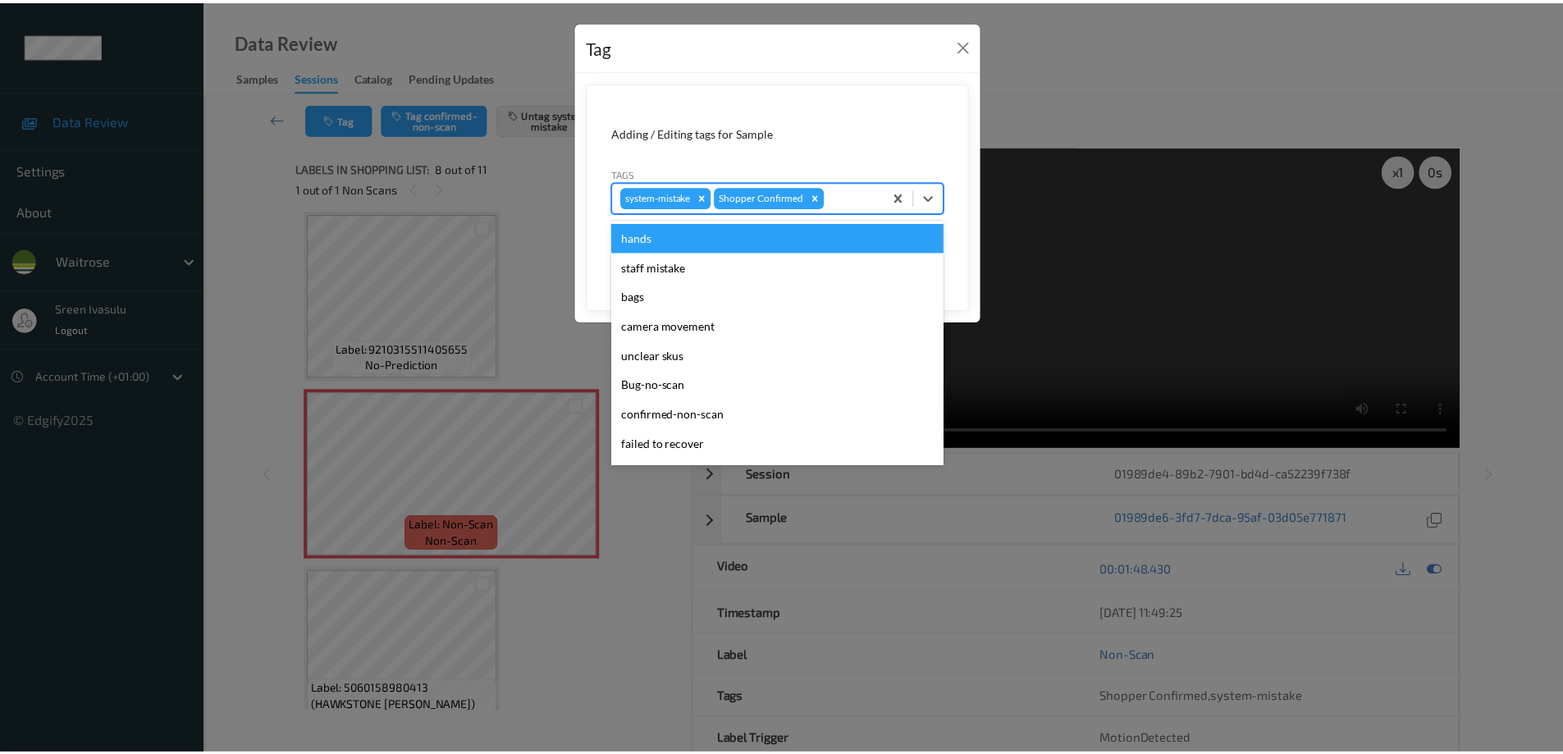
scroll to position [322, 0]
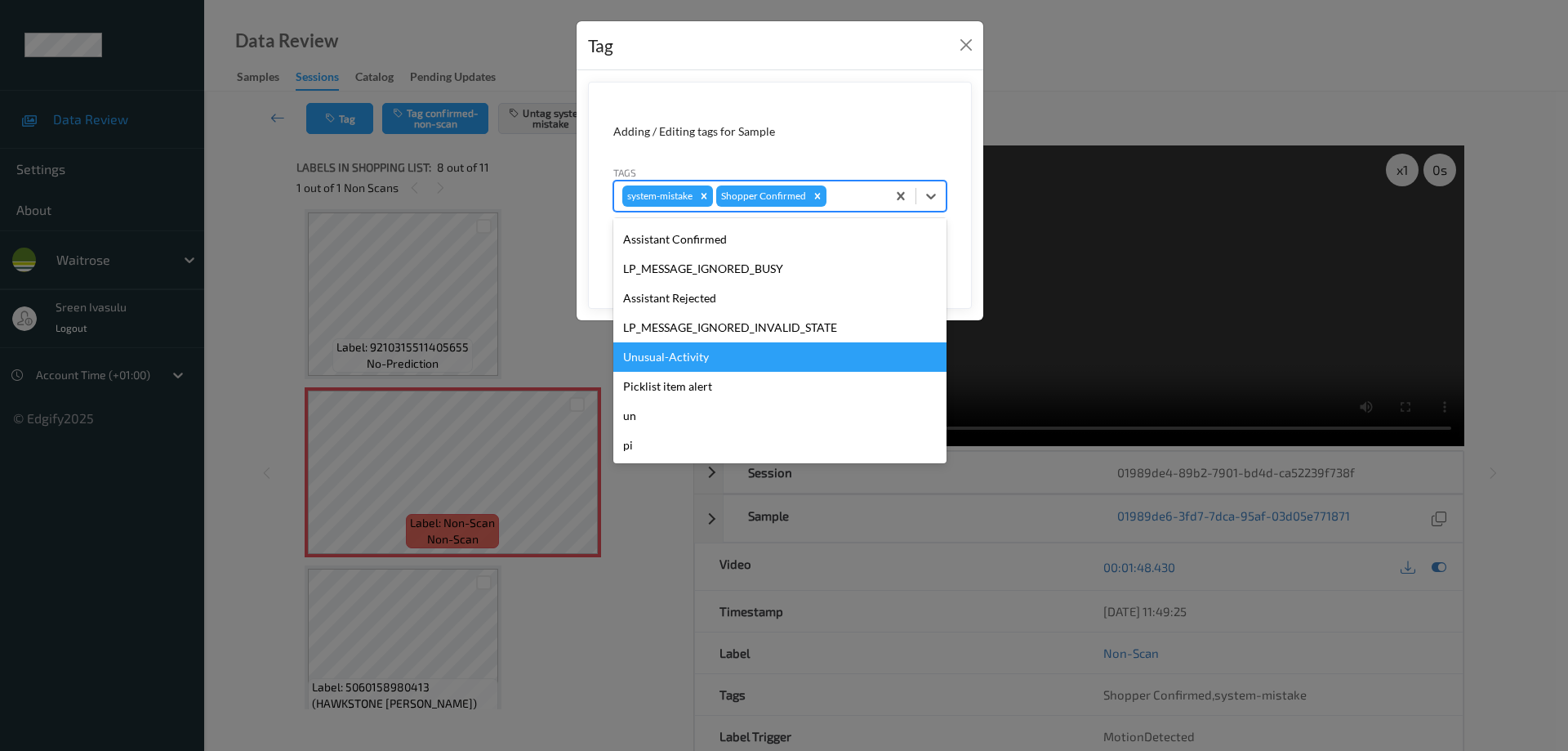
click at [690, 351] on div "Unusual-Activity" at bounding box center [780, 358] width 334 height 30
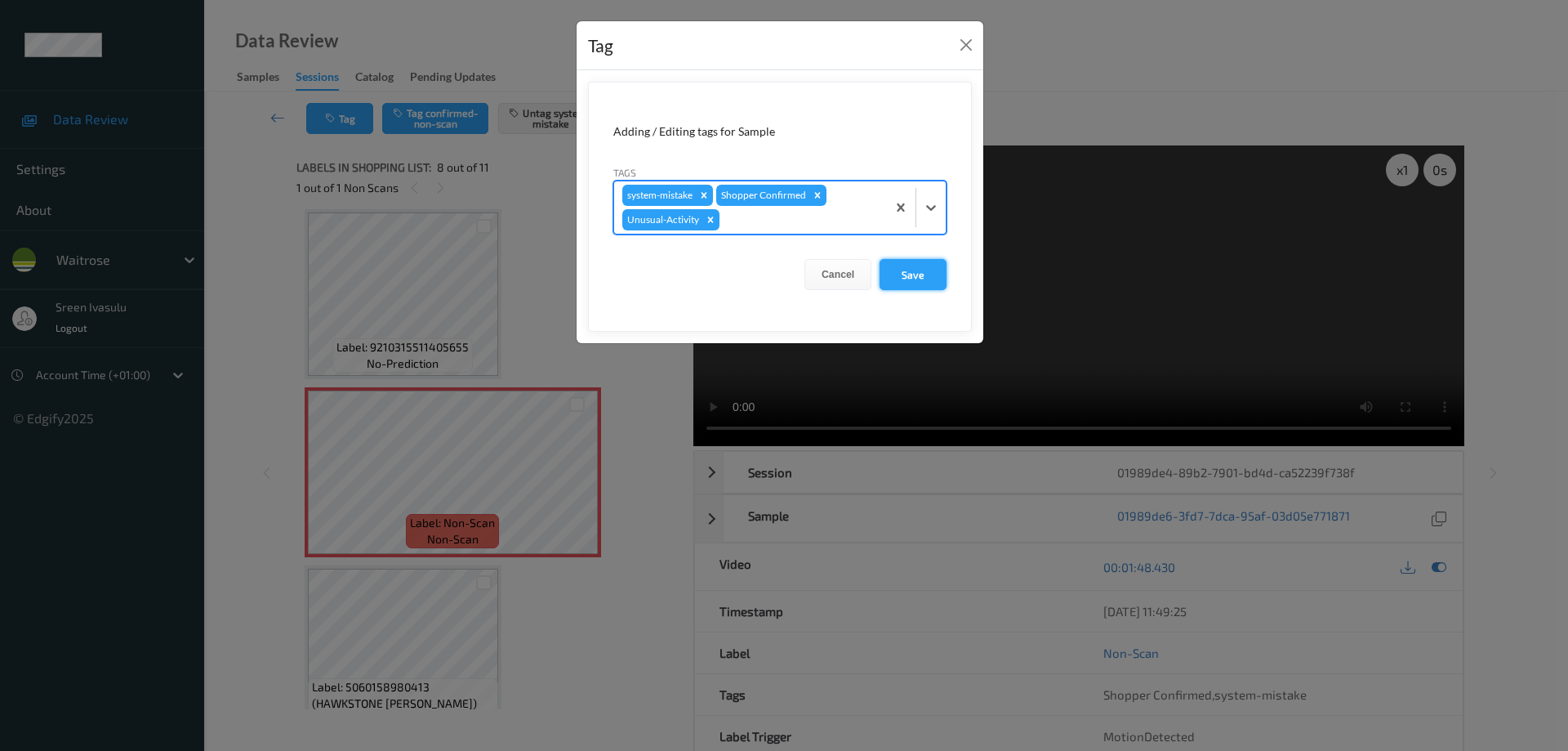
click at [911, 271] on button "Save" at bounding box center [913, 274] width 67 height 31
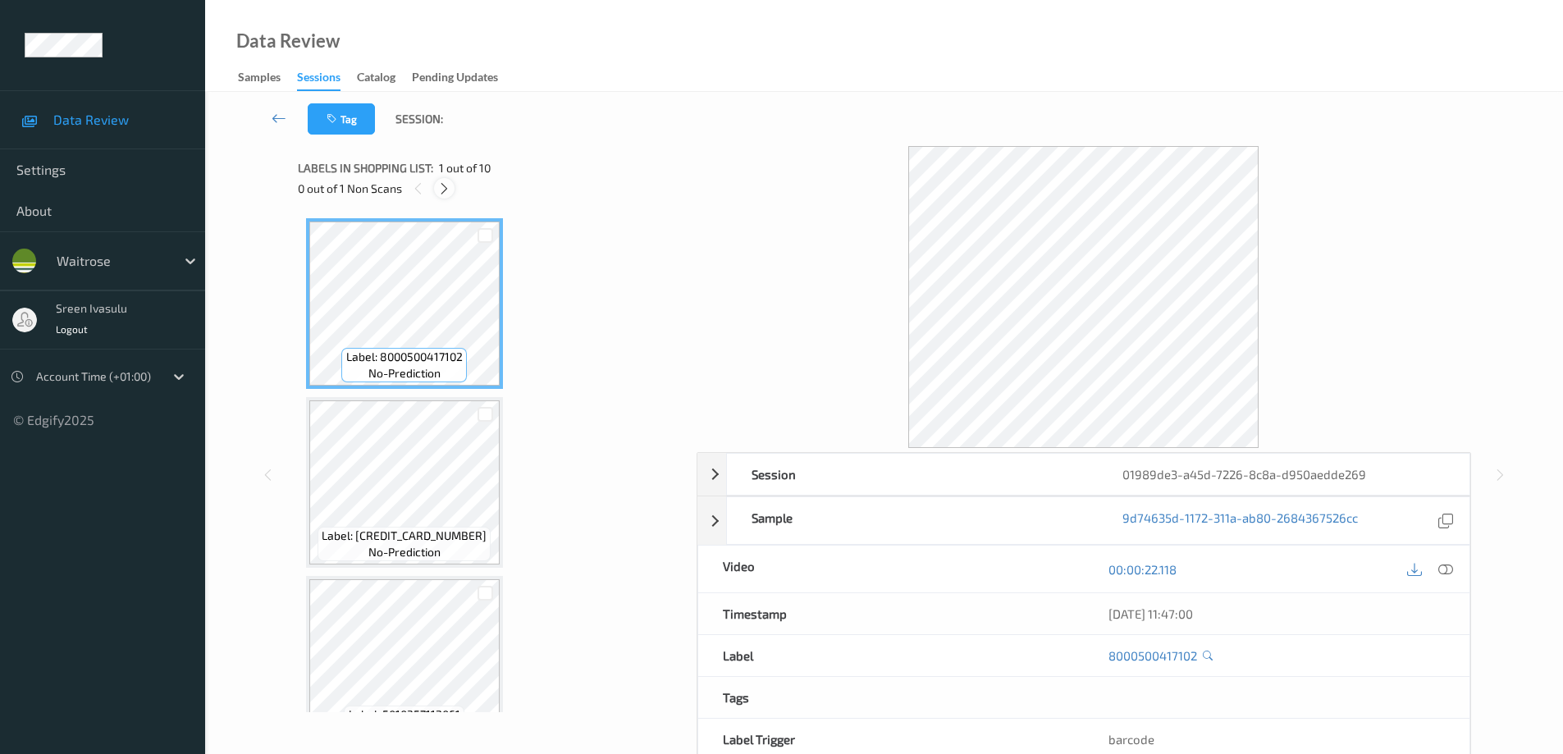
click at [441, 190] on icon at bounding box center [444, 188] width 14 height 15
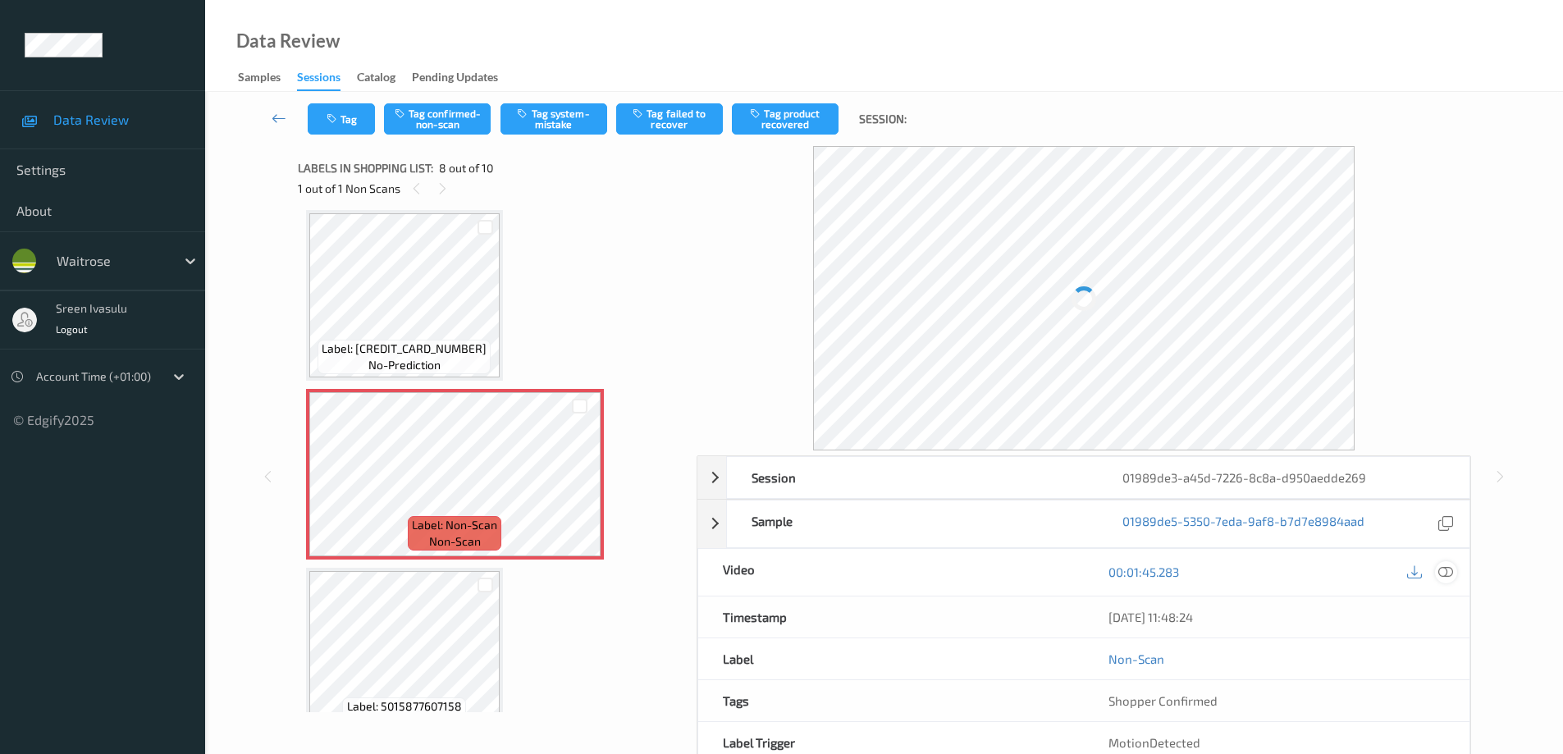
click at [1441, 570] on icon at bounding box center [1445, 572] width 15 height 15
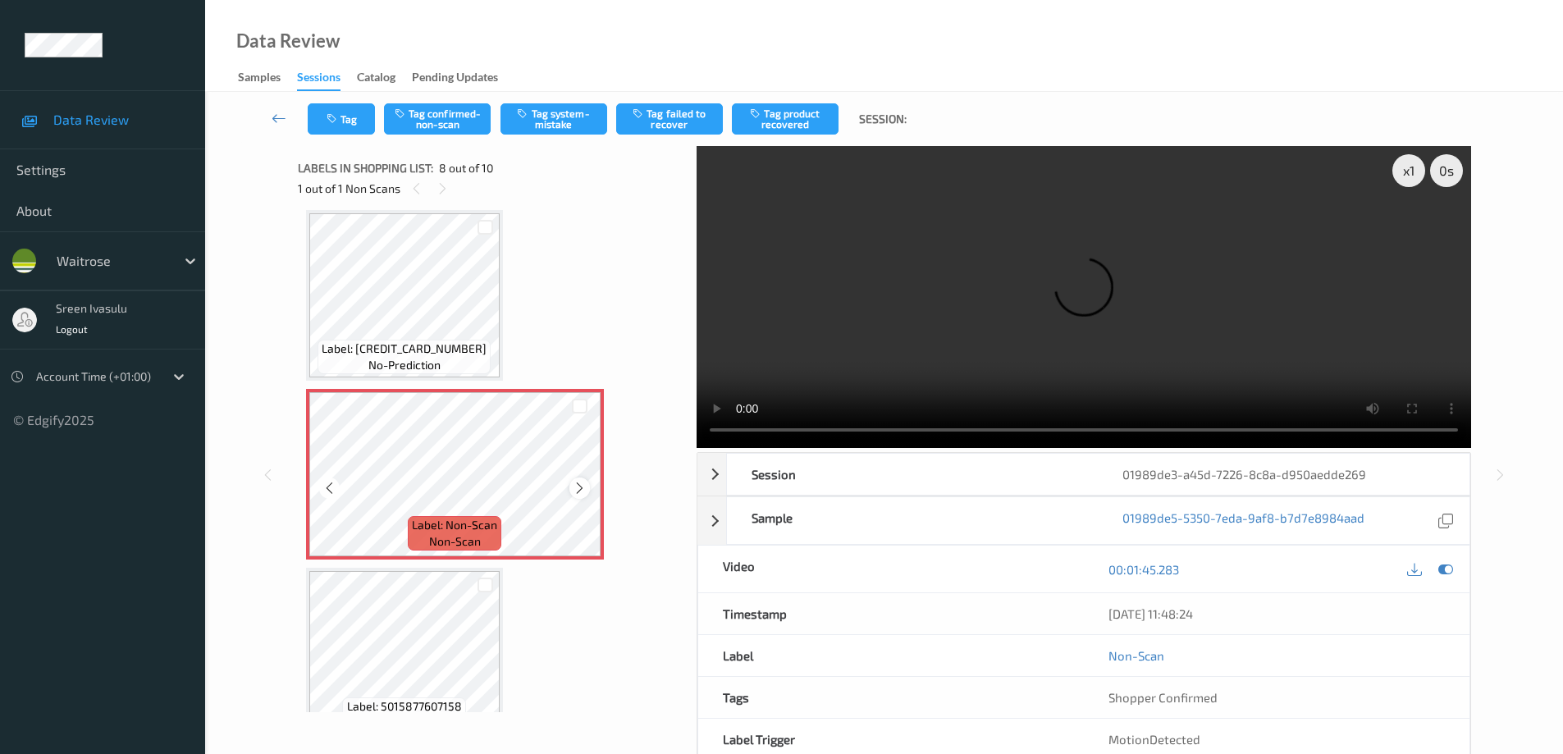
click at [578, 489] on icon at bounding box center [580, 488] width 14 height 15
click at [578, 486] on icon at bounding box center [580, 488] width 14 height 15
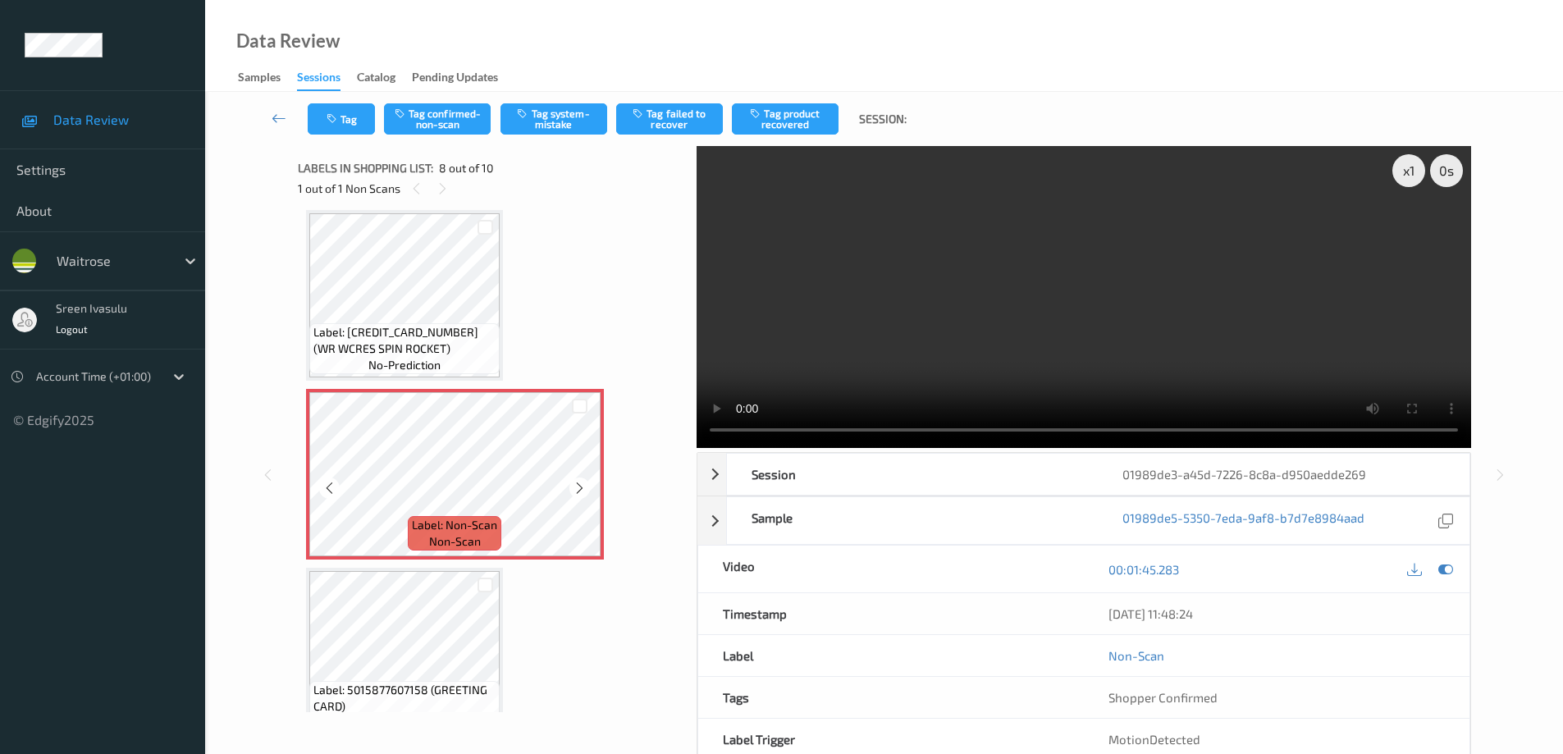
click at [578, 486] on icon at bounding box center [580, 488] width 14 height 15
click at [464, 126] on button "Tag confirmed-non-scan" at bounding box center [437, 118] width 107 height 31
click at [794, 114] on button "Tag product recovered" at bounding box center [785, 118] width 107 height 31
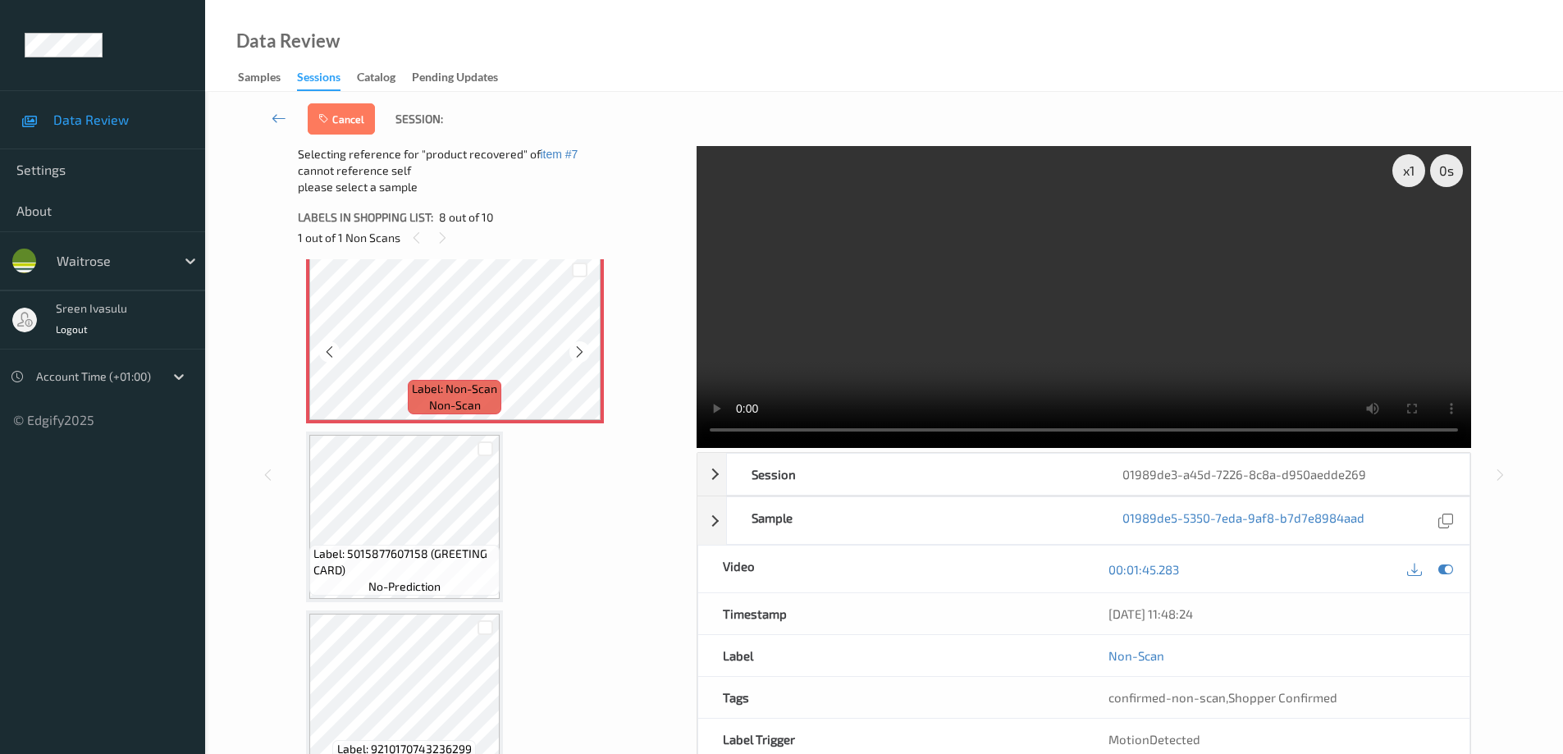
scroll to position [1295, 0]
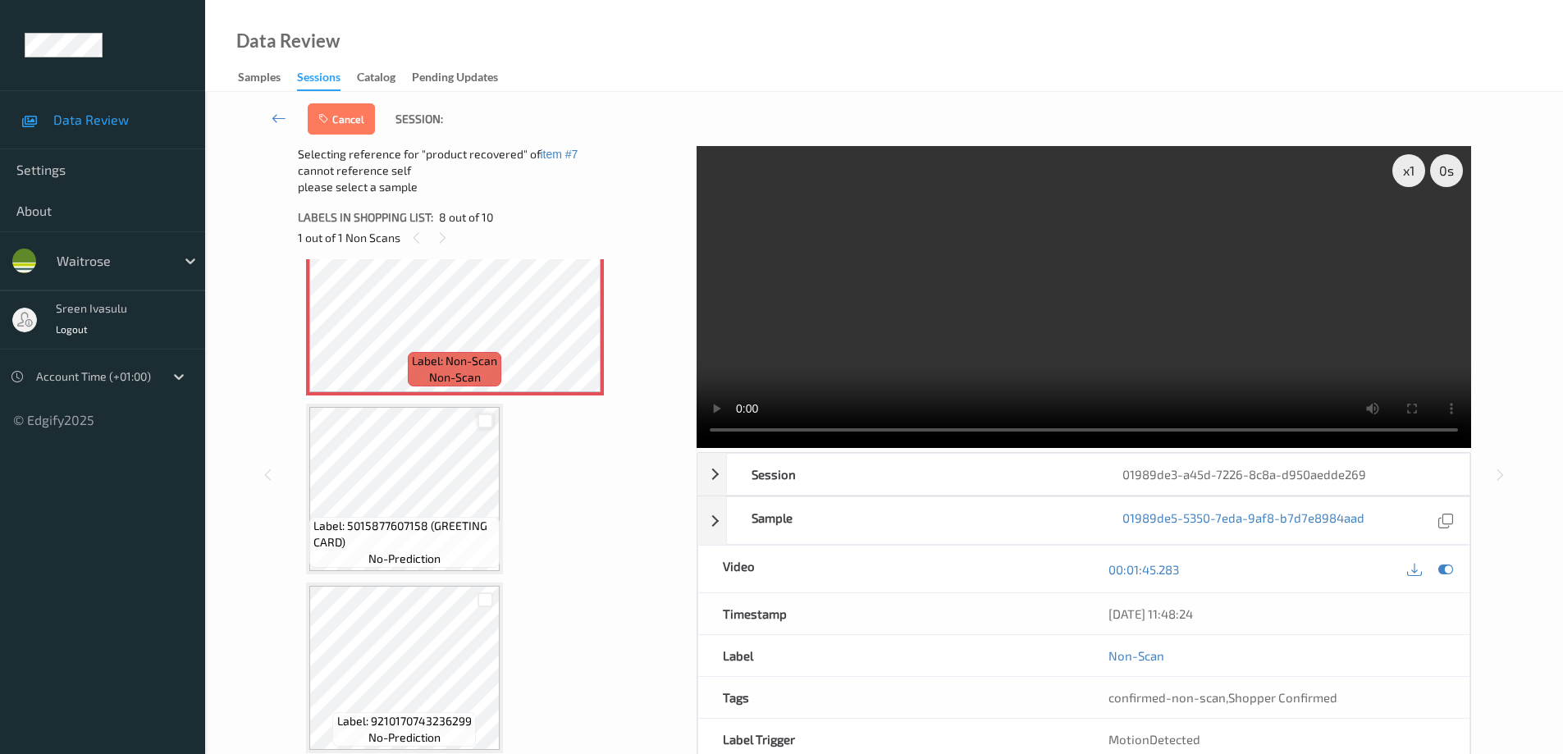
click at [487, 424] on div at bounding box center [486, 422] width 16 height 16
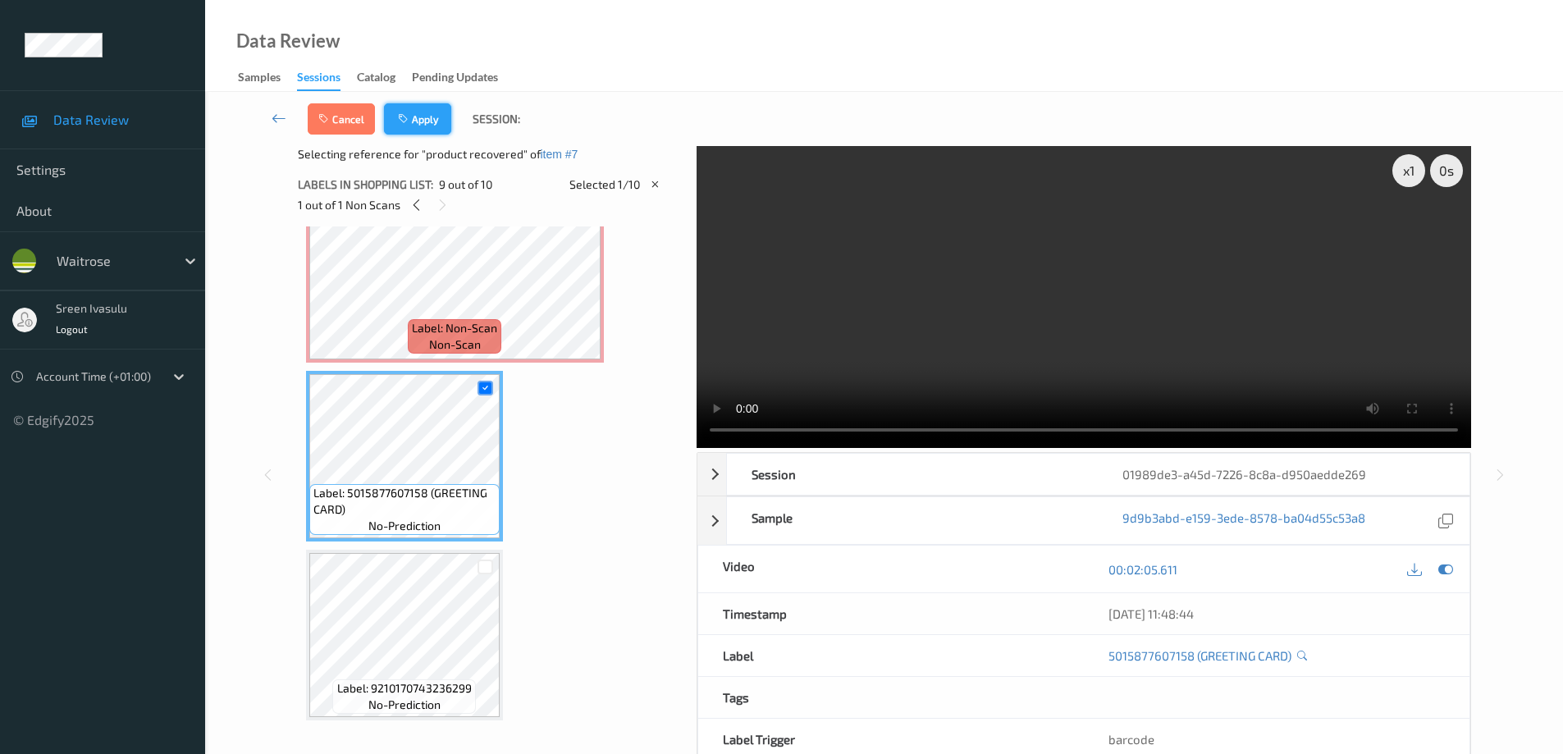
click at [424, 110] on button "Apply" at bounding box center [417, 118] width 67 height 31
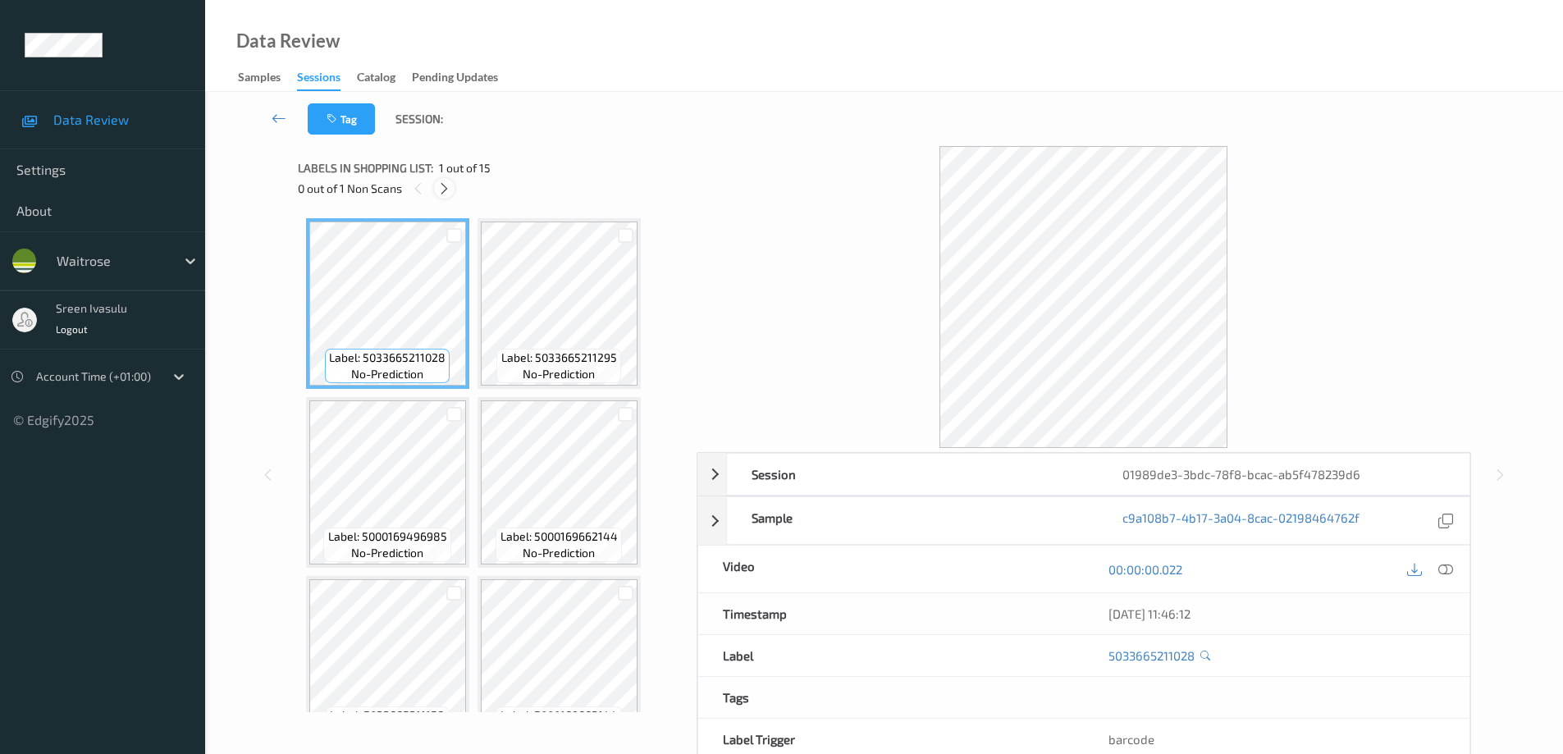
click at [446, 189] on icon at bounding box center [444, 188] width 14 height 15
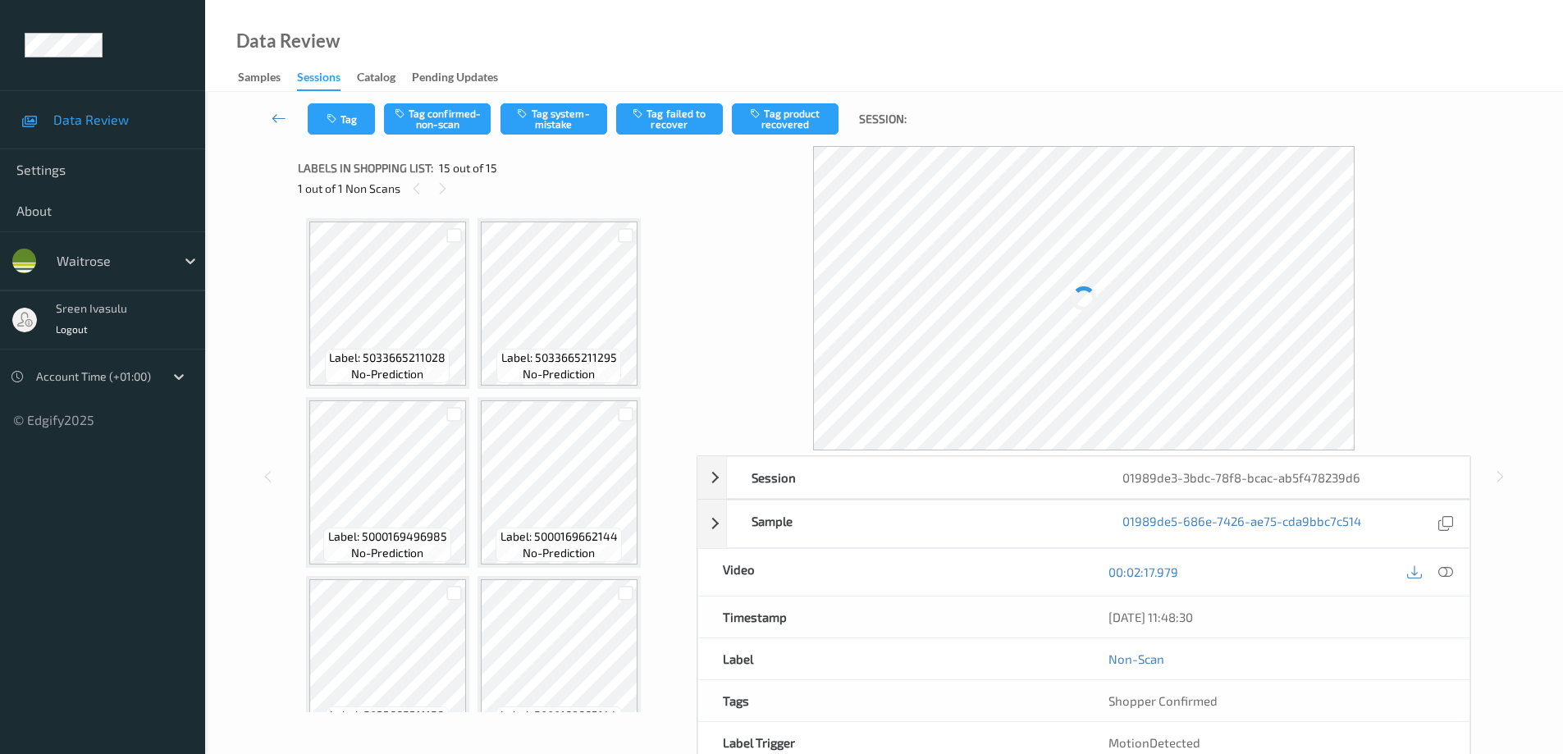
scroll to position [937, 0]
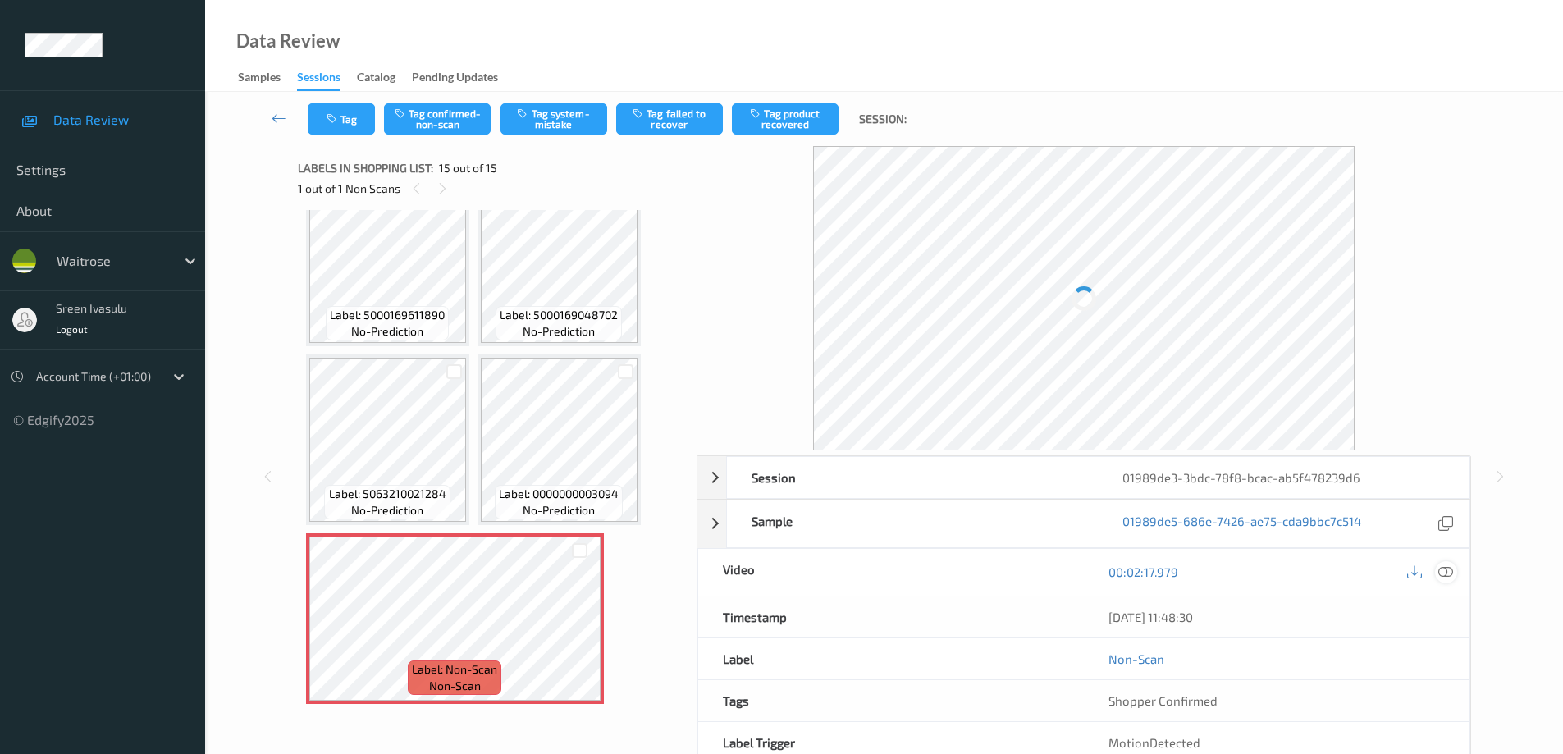
click at [1451, 565] on icon at bounding box center [1445, 572] width 15 height 15
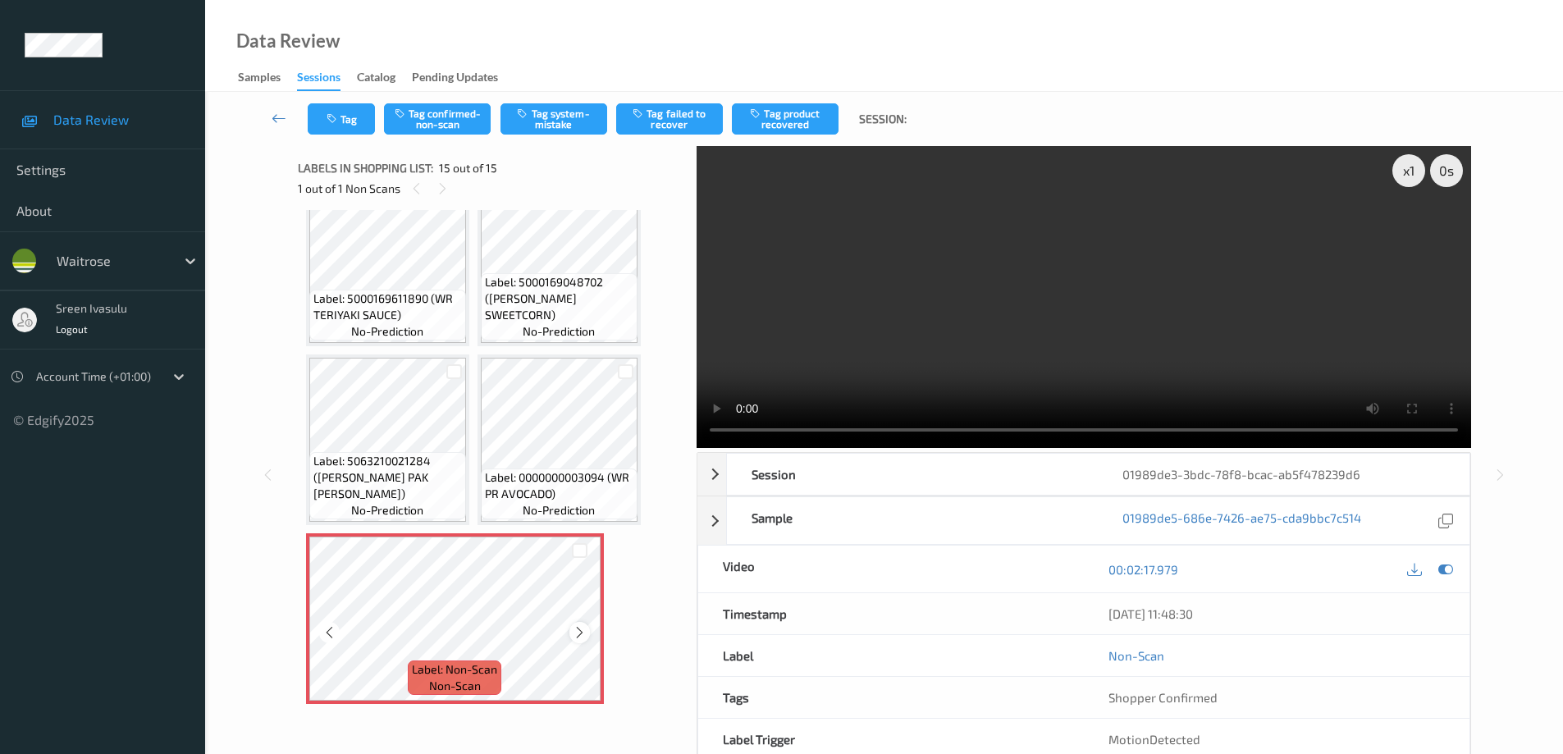
click at [570, 638] on div at bounding box center [579, 632] width 21 height 21
click at [571, 638] on div at bounding box center [579, 632] width 21 height 21
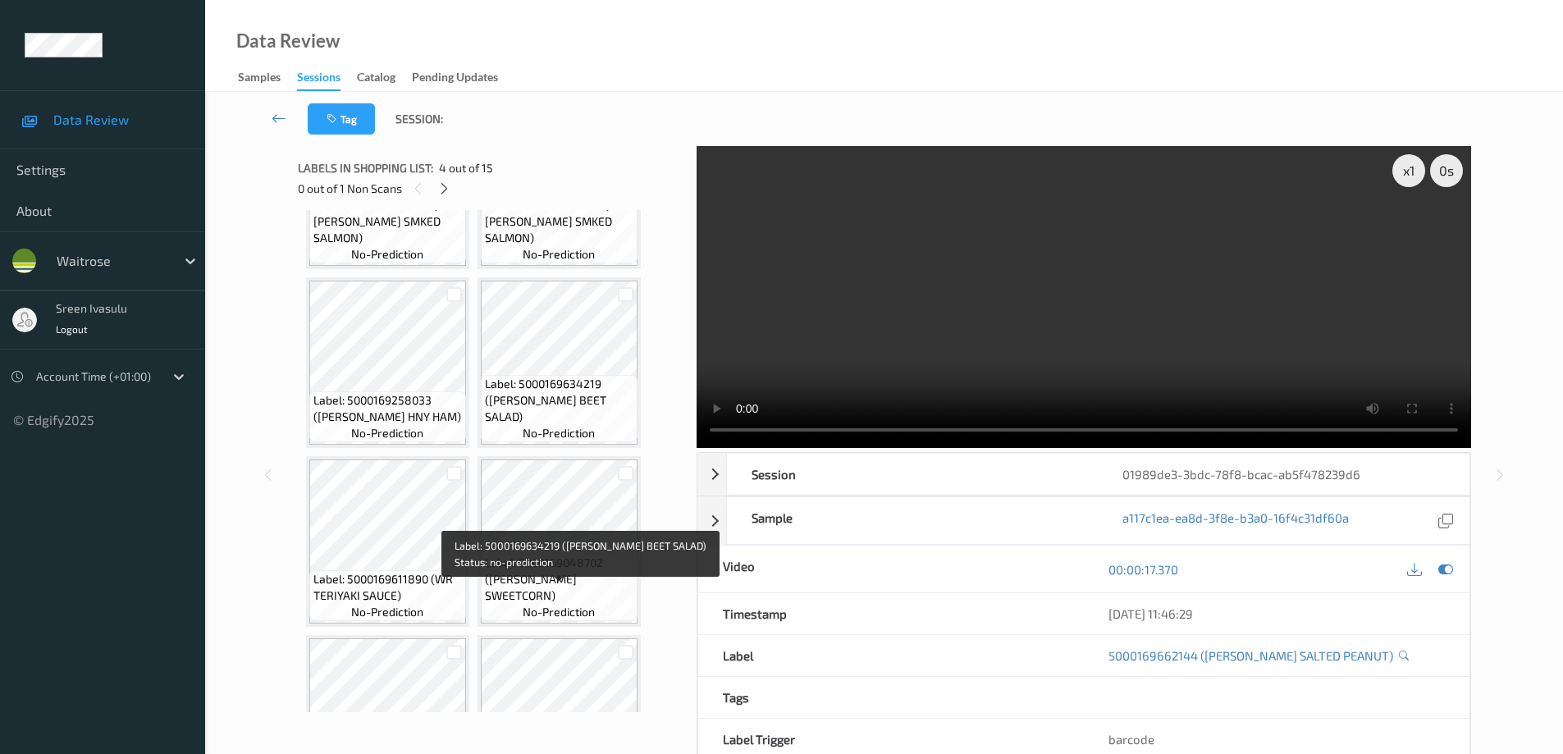
scroll to position [328, 0]
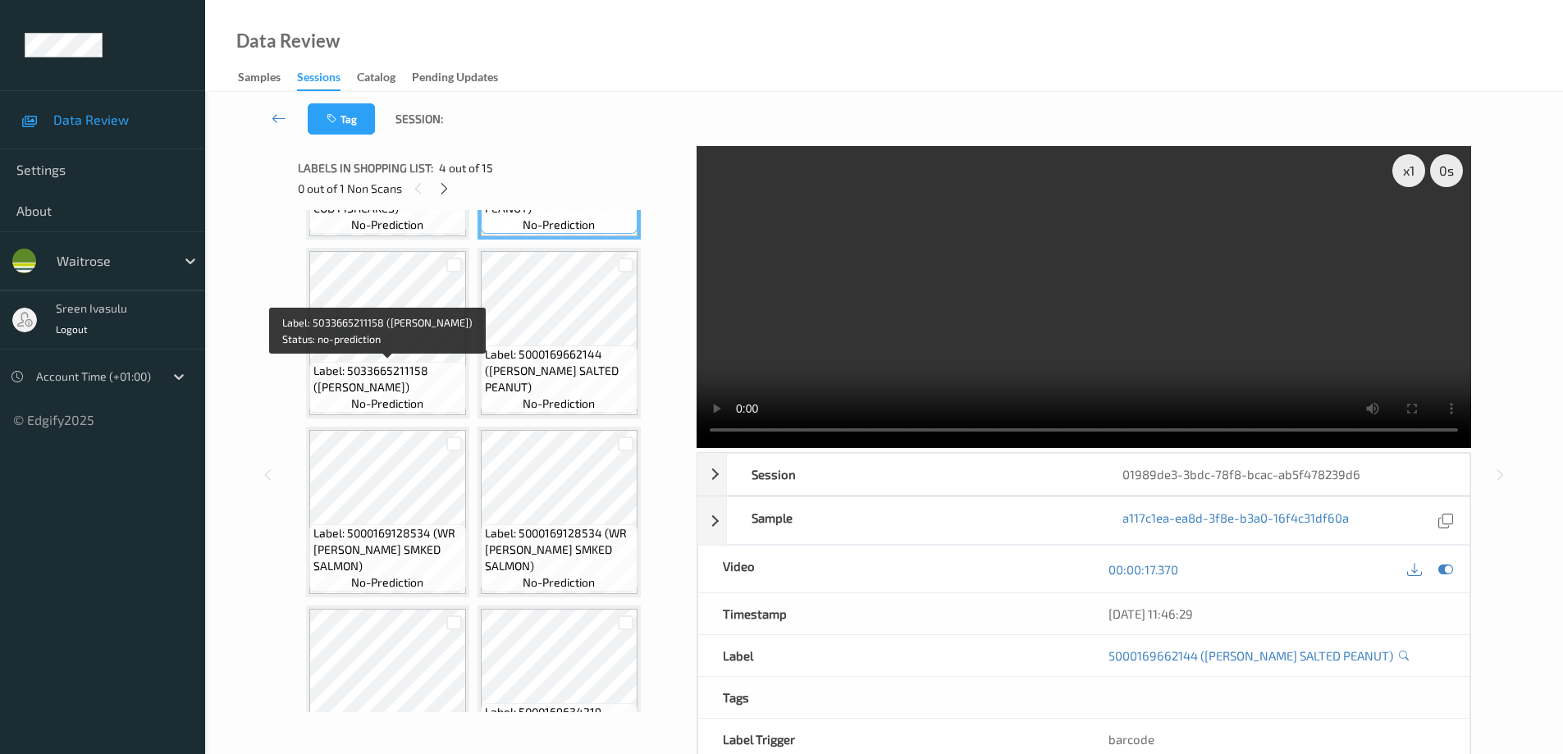
click at [408, 362] on div "Label: 5033665211158 (BIGHAMS MOUSSAKA) no-prediction" at bounding box center [387, 387] width 157 height 51
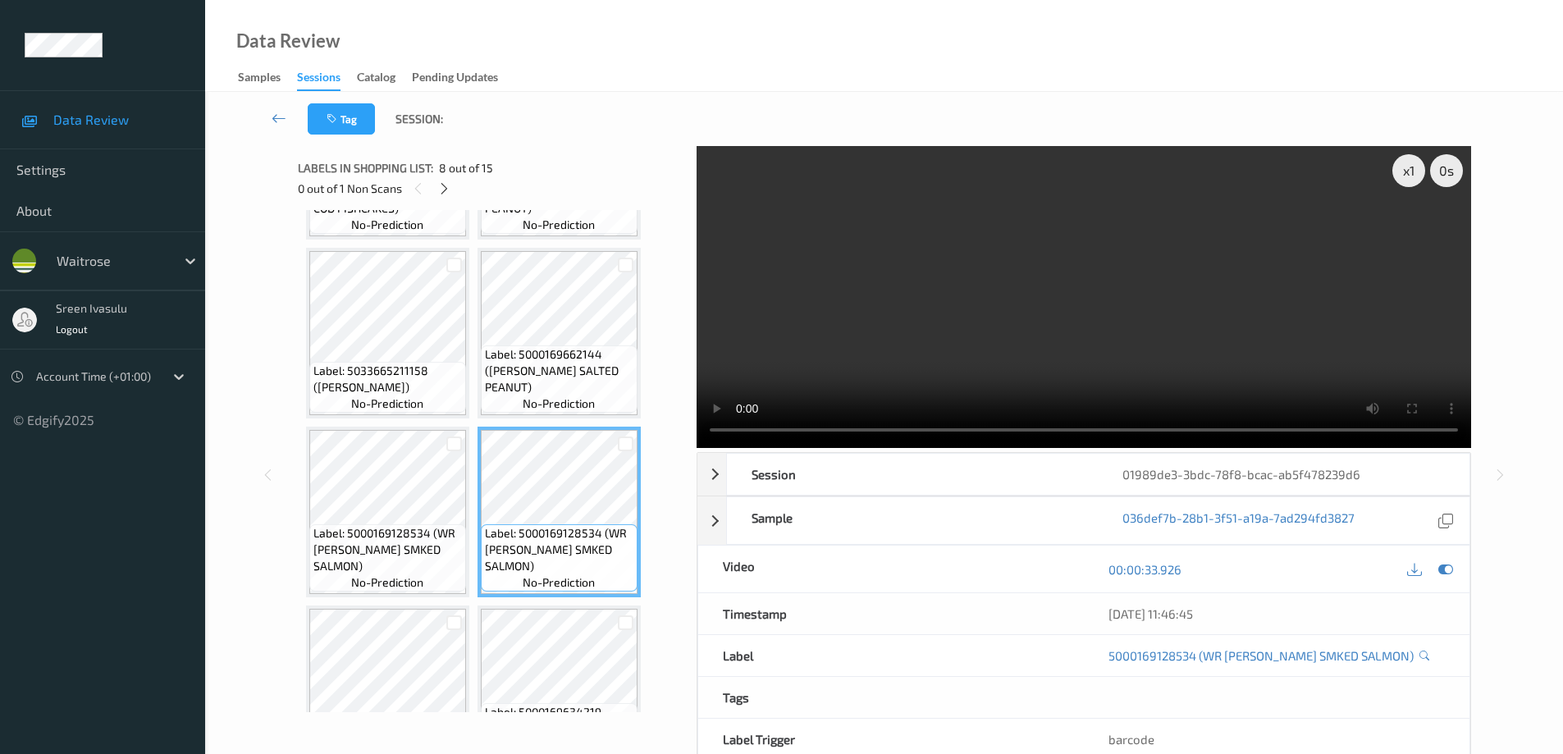
scroll to position [656, 0]
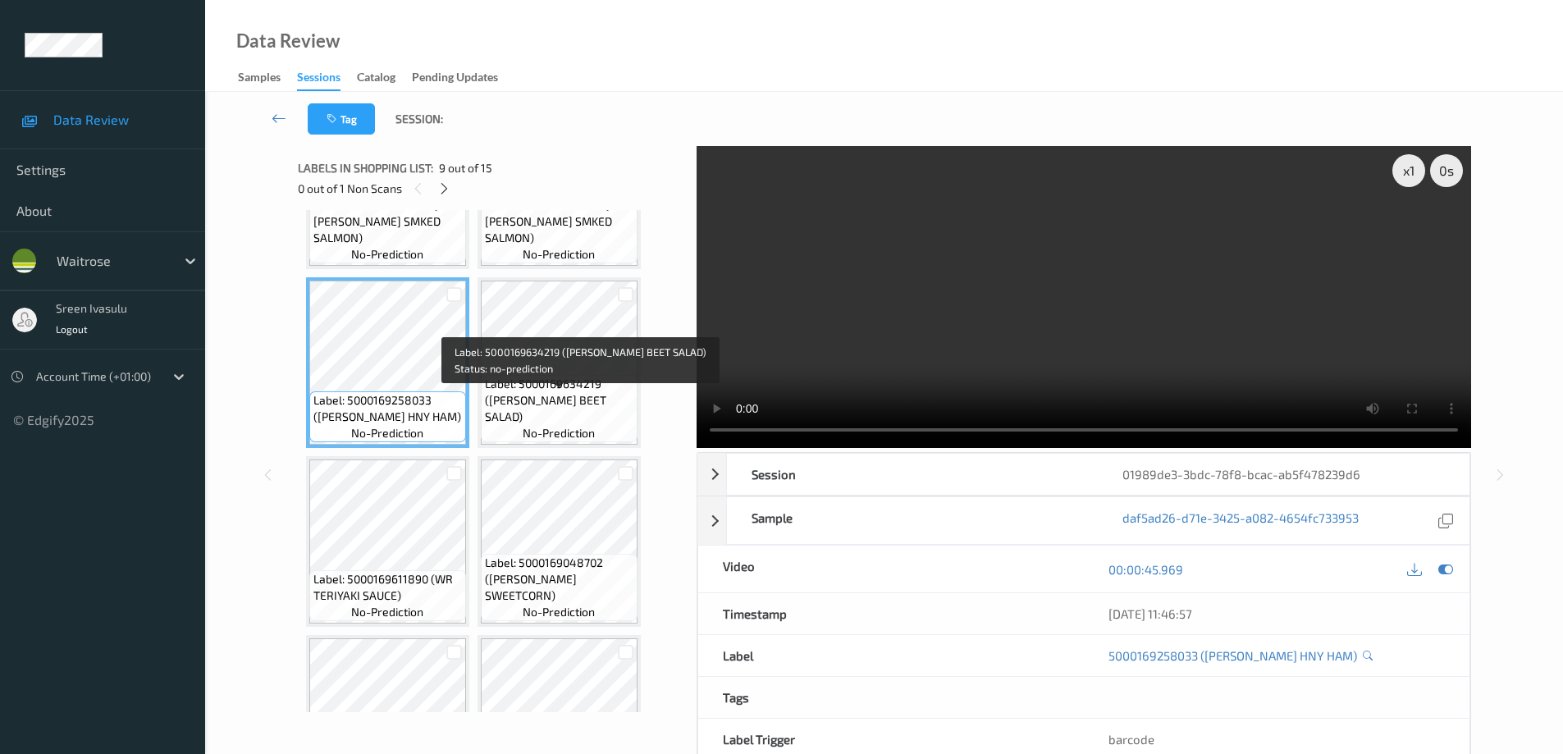
click at [558, 400] on span "Label: 5000169634219 ([PERSON_NAME] BEET SALAD)" at bounding box center [559, 400] width 149 height 49
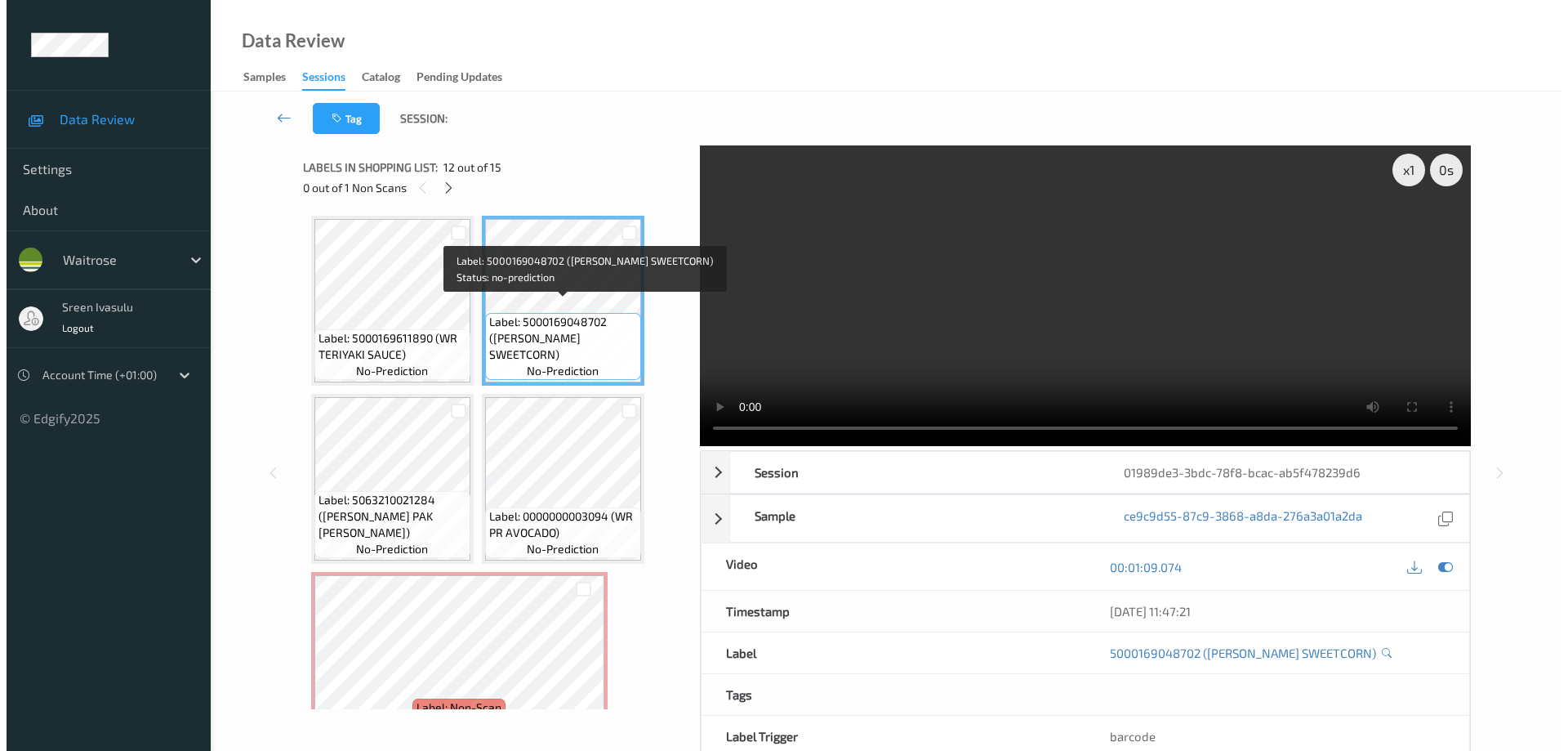
scroll to position [933, 0]
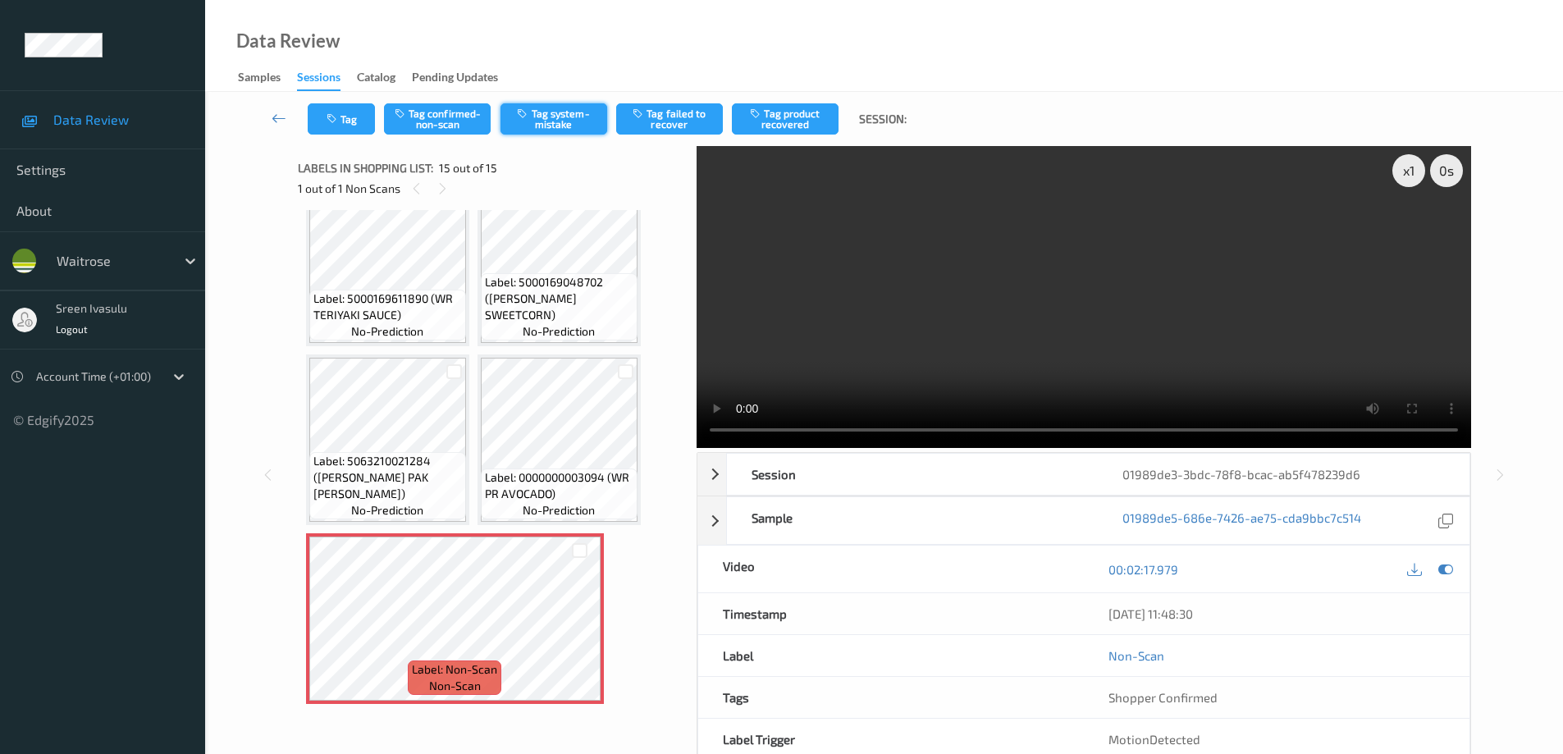
click at [582, 132] on button "Tag system-mistake" at bounding box center [554, 118] width 107 height 31
click at [341, 122] on button "Tag" at bounding box center [341, 118] width 67 height 31
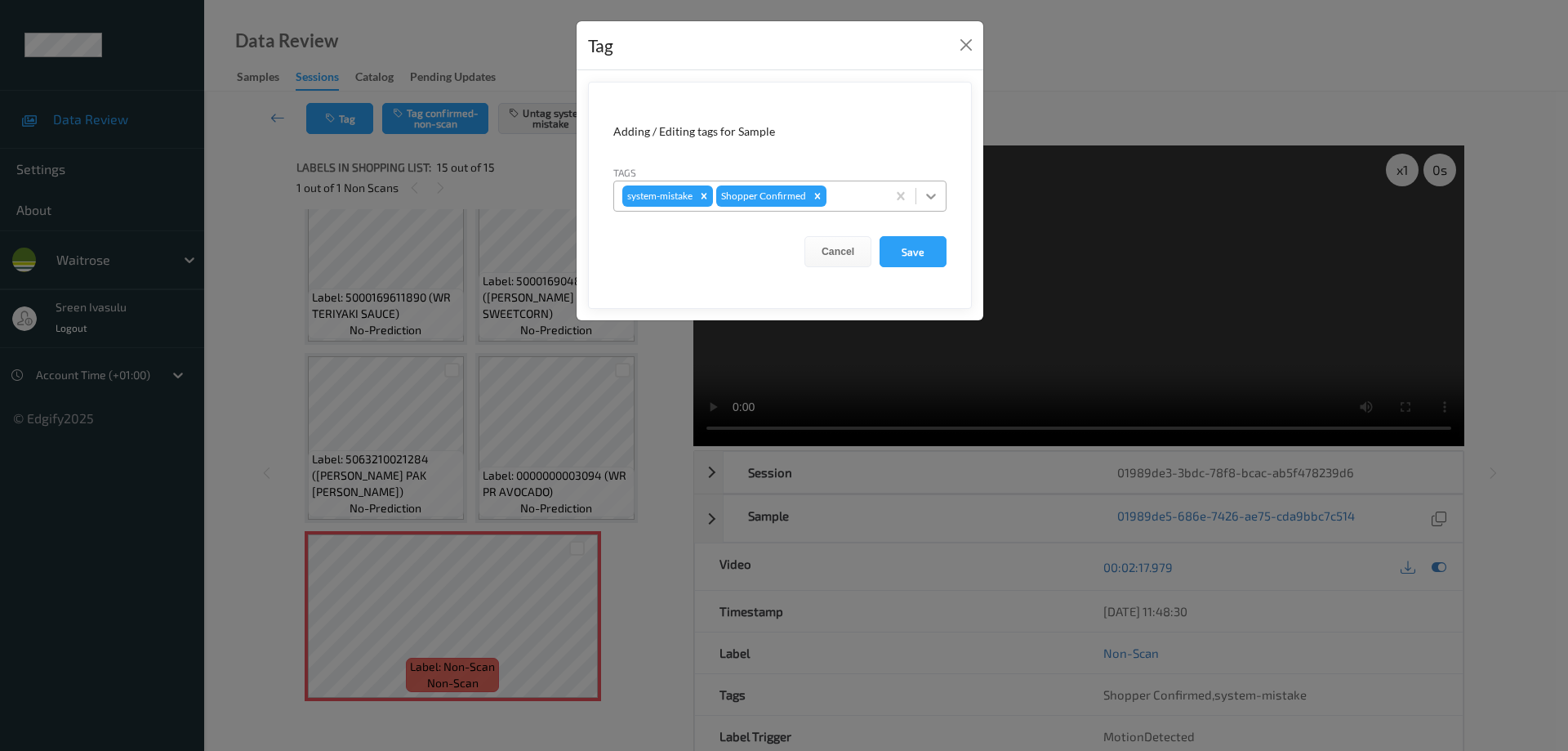
click at [942, 196] on div at bounding box center [932, 196] width 30 height 30
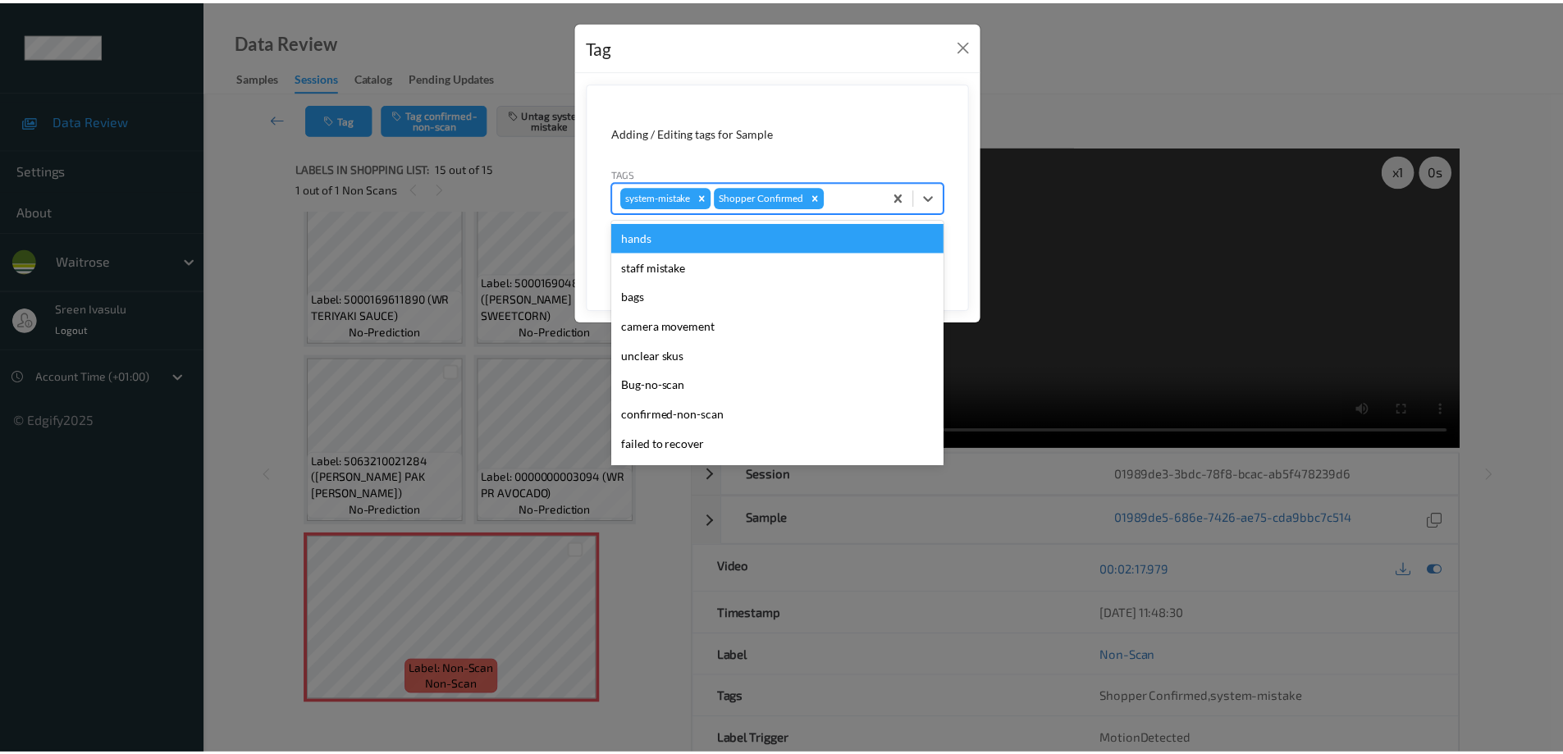
scroll to position [322, 0]
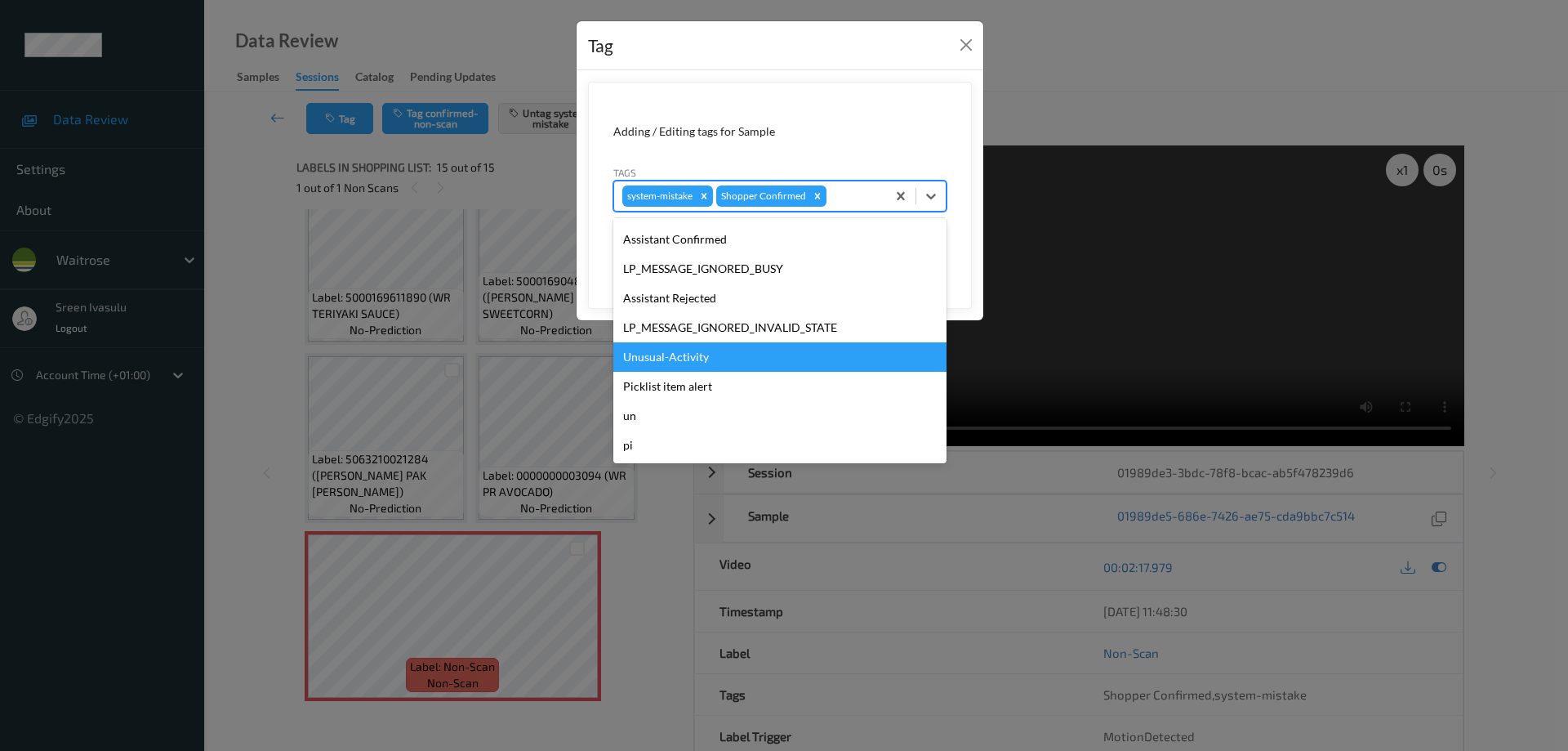
click at [702, 360] on div "Unusual-Activity" at bounding box center [780, 358] width 334 height 30
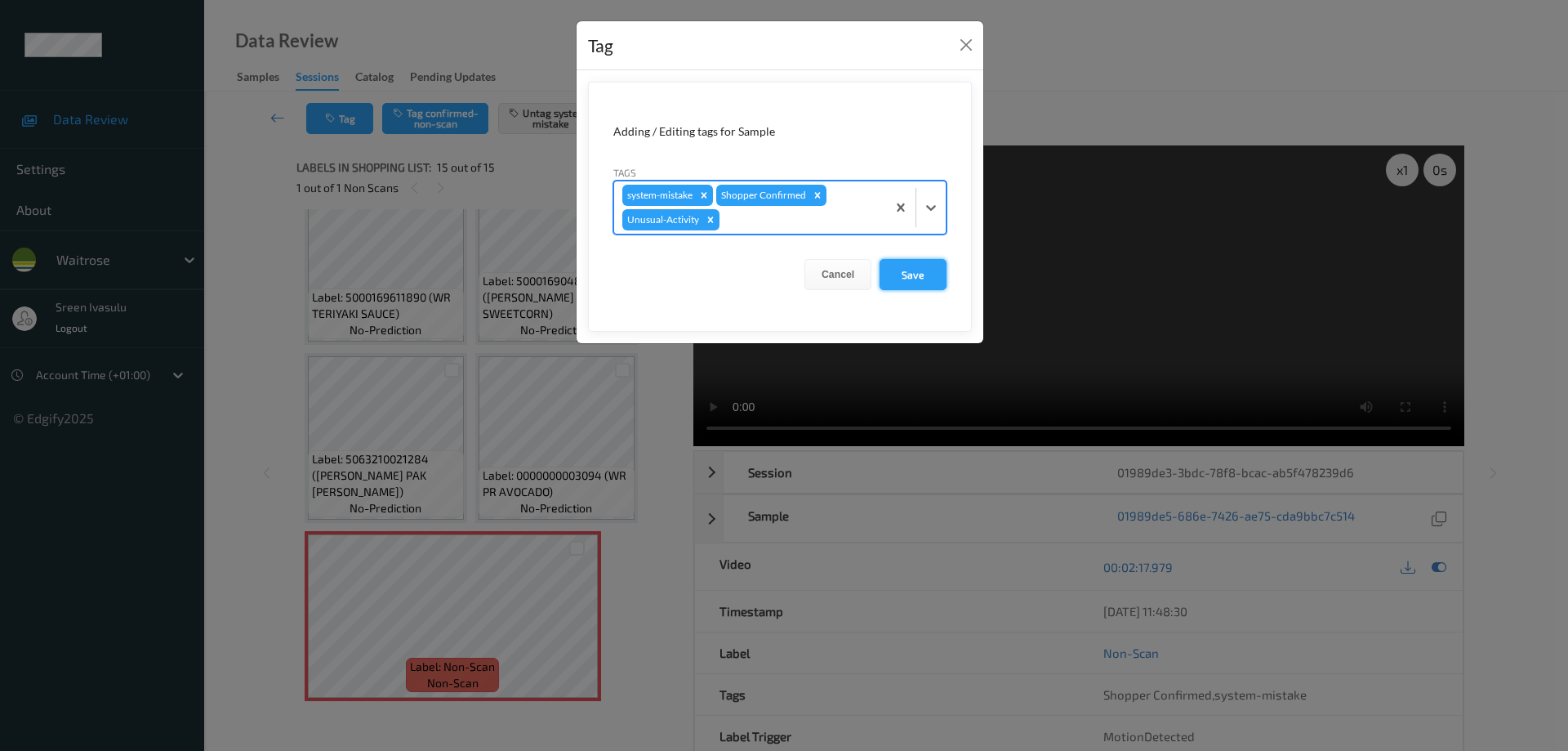
click at [905, 280] on button "Save" at bounding box center [913, 274] width 67 height 31
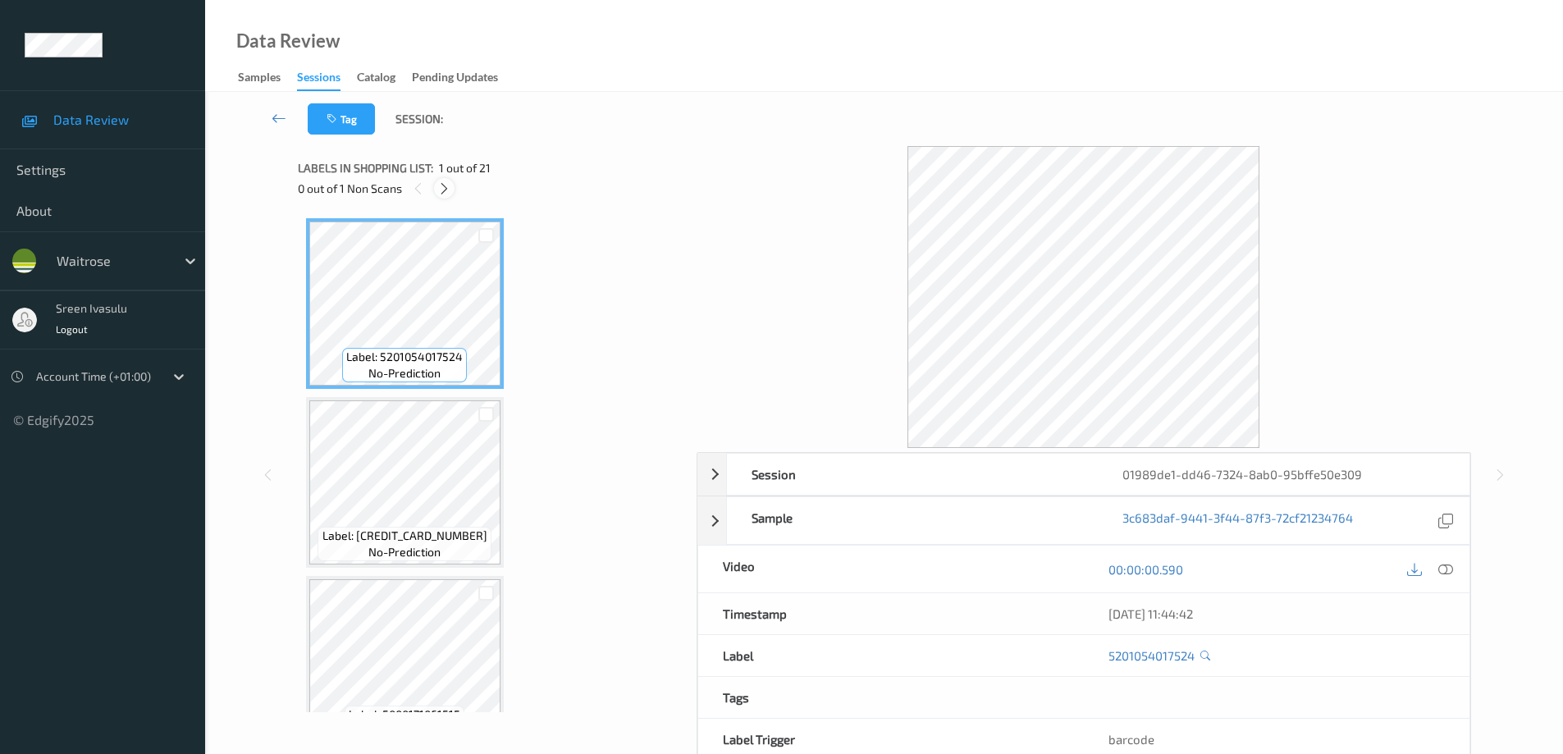
click at [444, 196] on div at bounding box center [444, 188] width 21 height 21
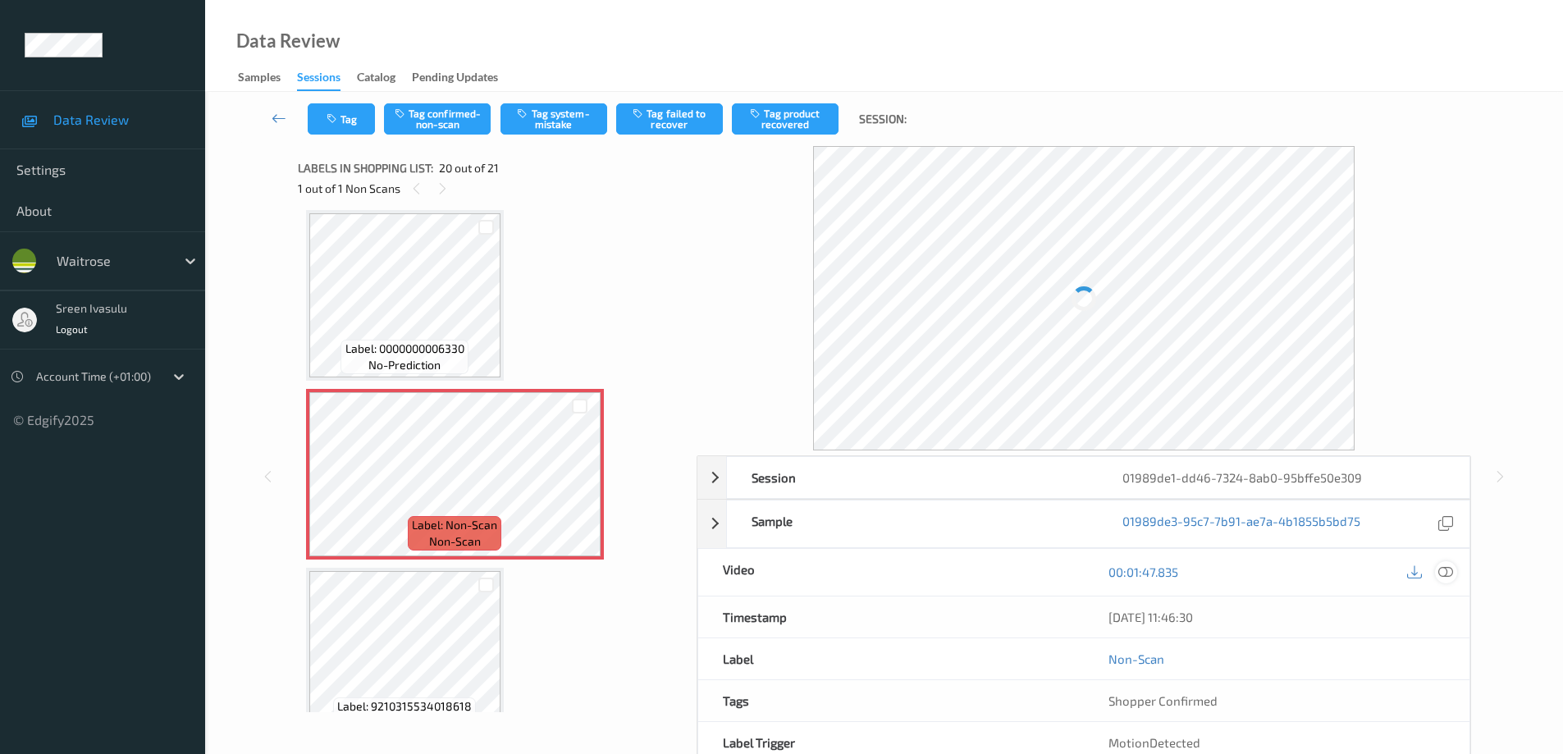
click at [1444, 565] on icon at bounding box center [1445, 572] width 15 height 15
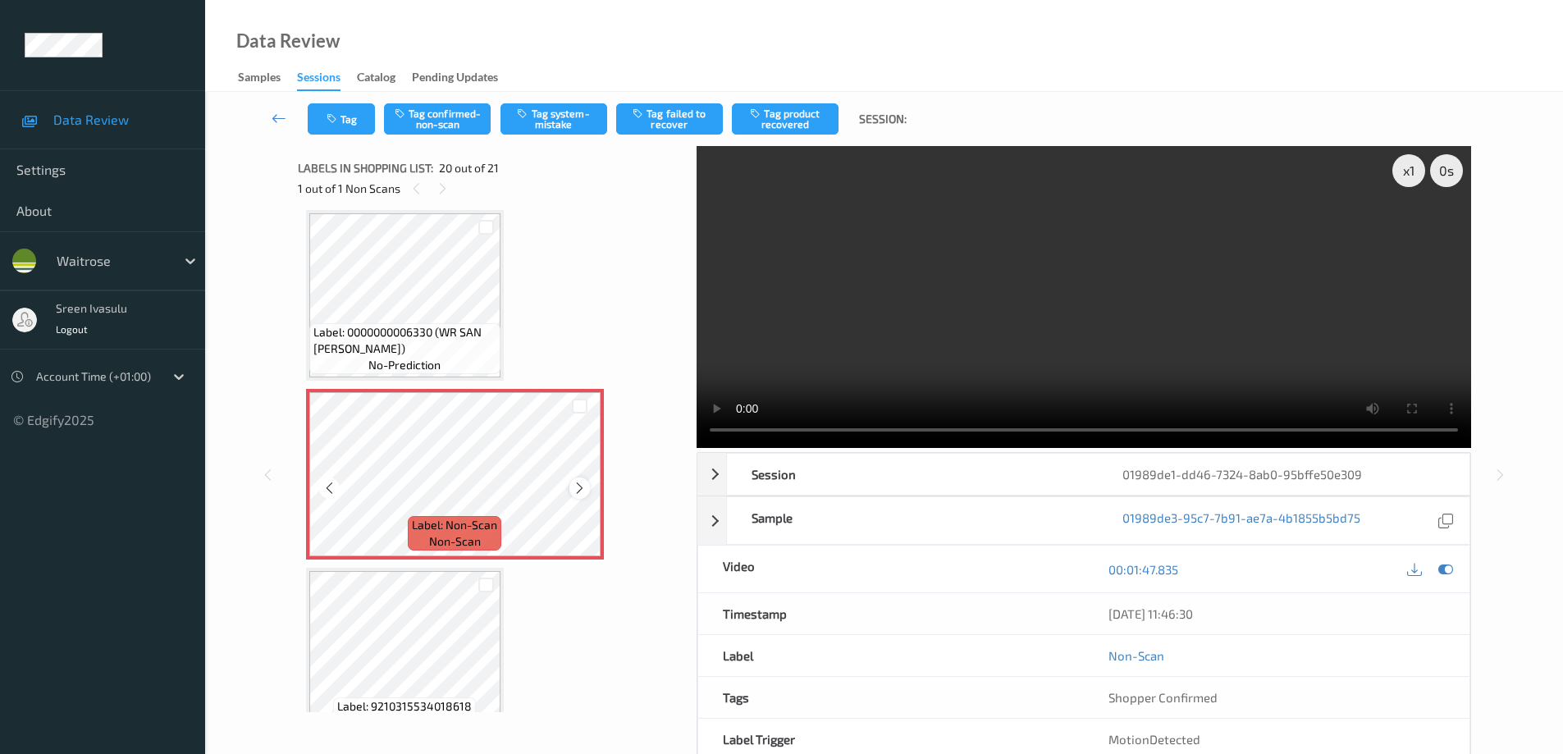
click at [583, 488] on icon at bounding box center [580, 488] width 14 height 15
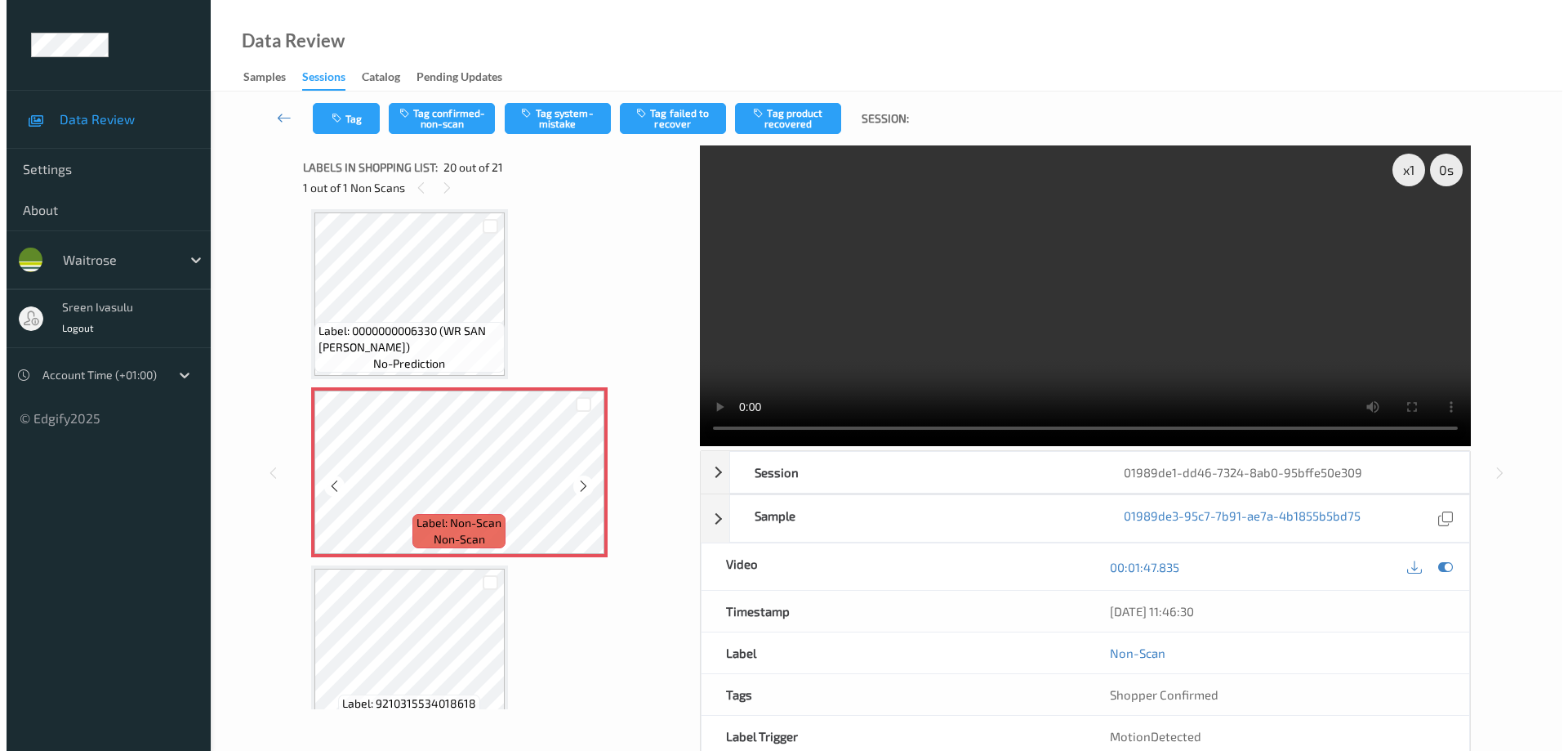
scroll to position [3250, 0]
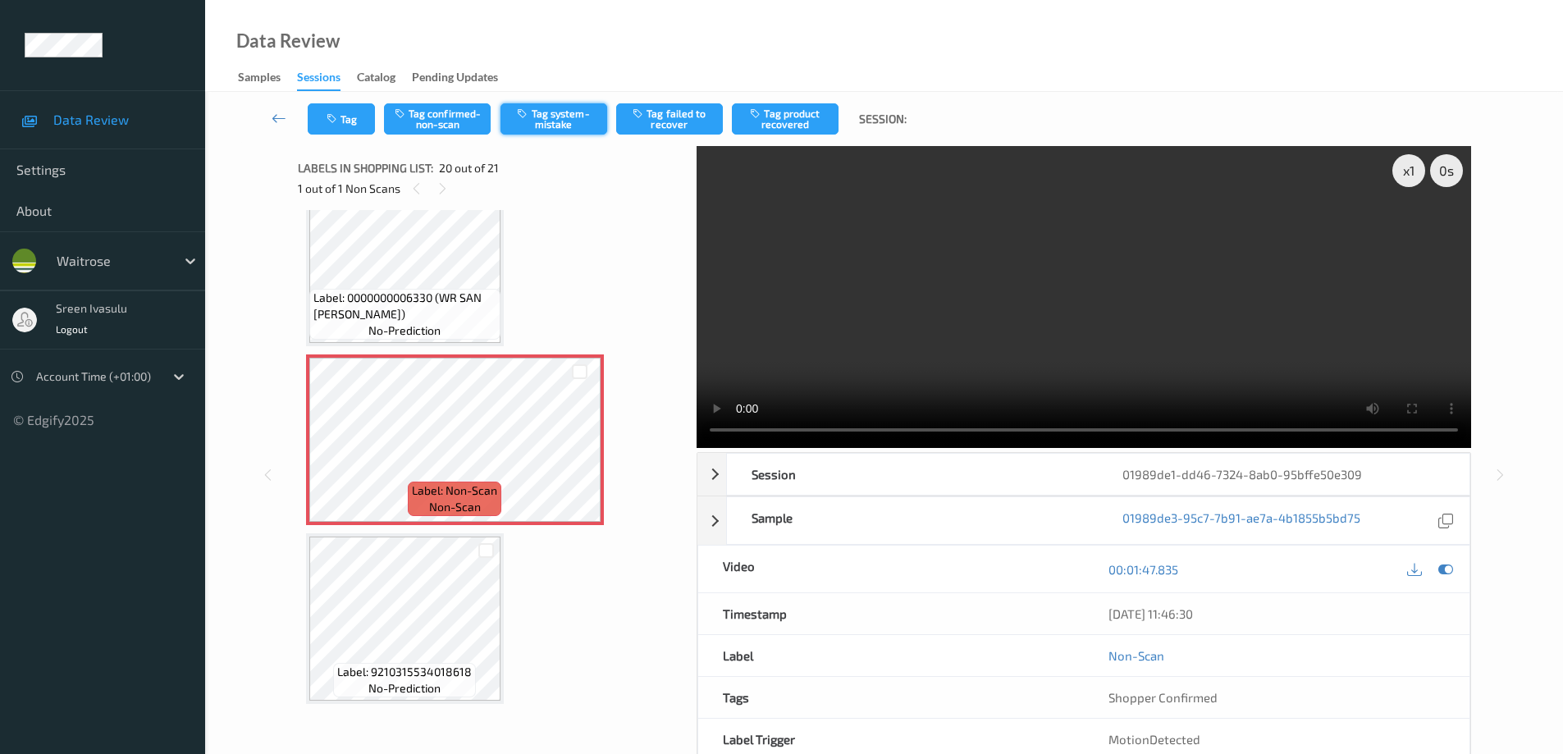
click at [551, 122] on button "Tag system-mistake" at bounding box center [554, 118] width 107 height 31
click at [323, 117] on button "Tag" at bounding box center [341, 118] width 67 height 31
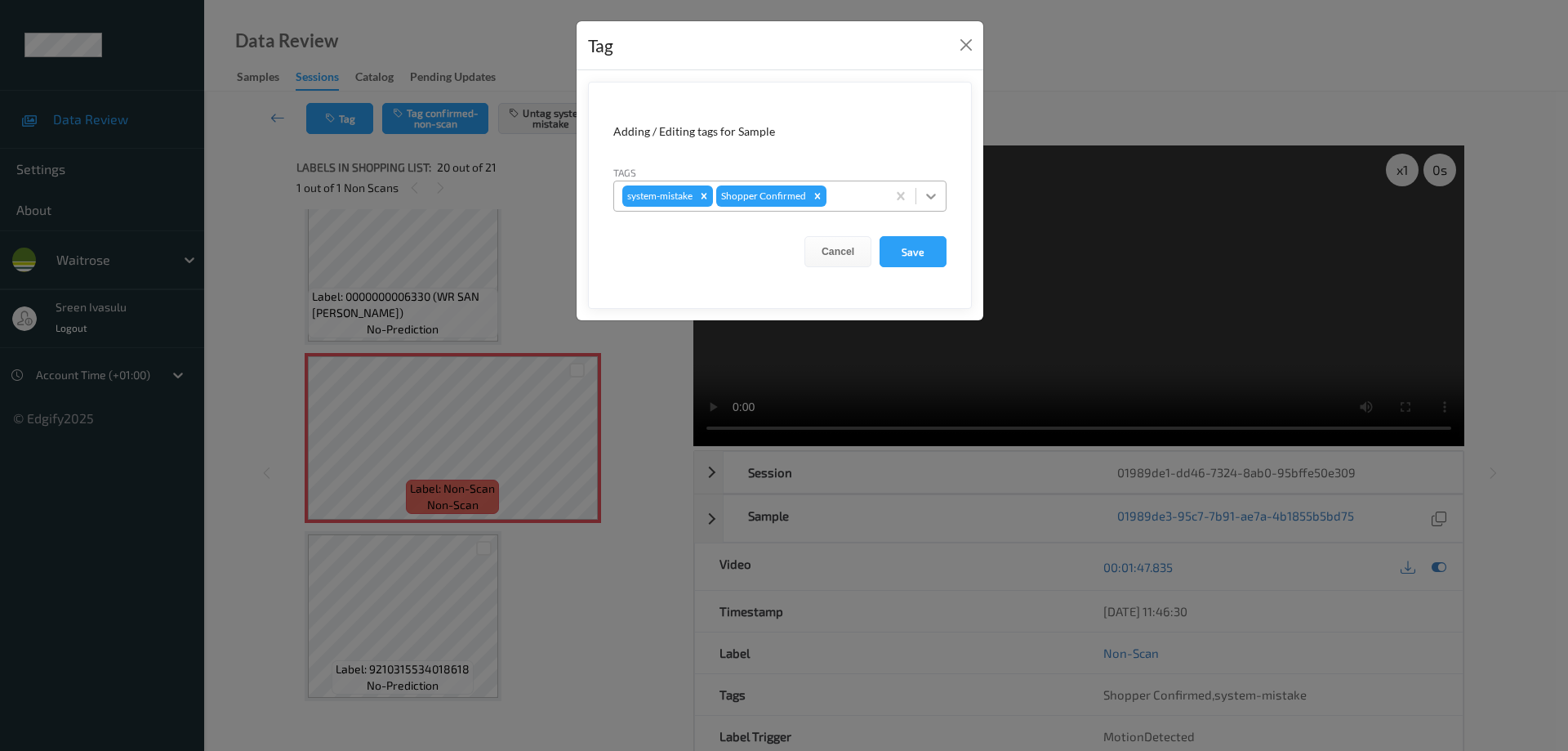
click at [934, 202] on icon at bounding box center [931, 196] width 16 height 16
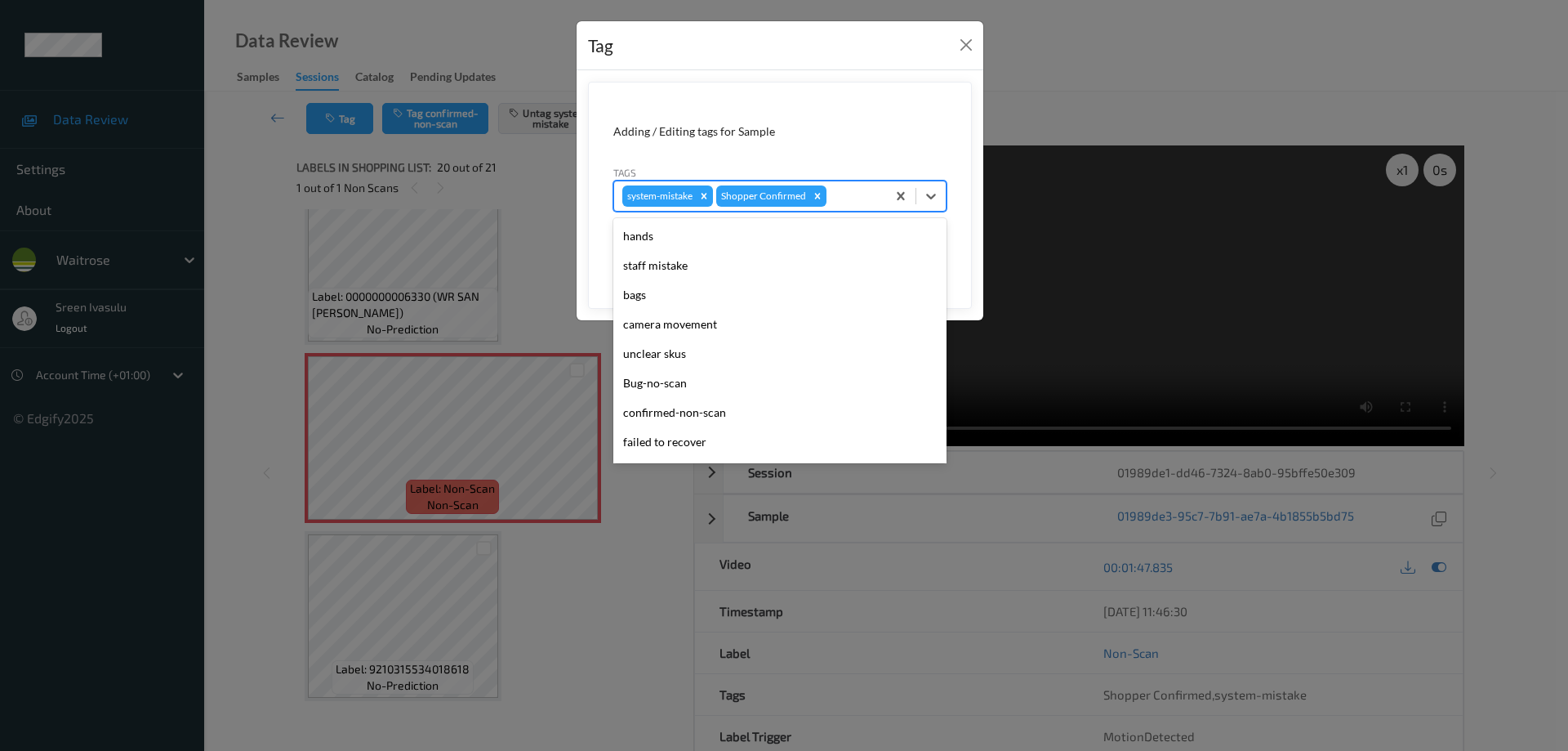
scroll to position [321, 0]
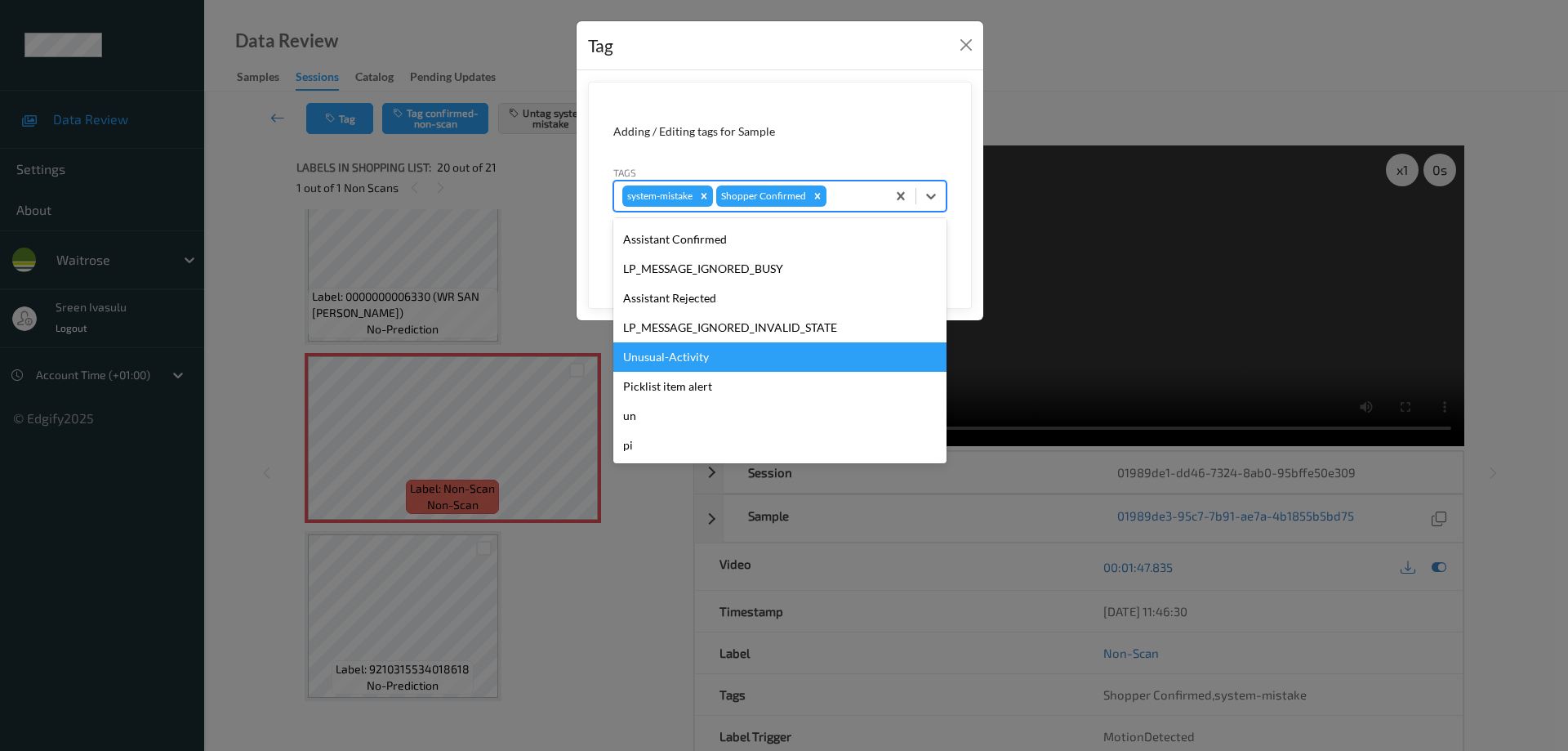
click at [721, 364] on div "Unusual-Activity" at bounding box center [780, 358] width 334 height 30
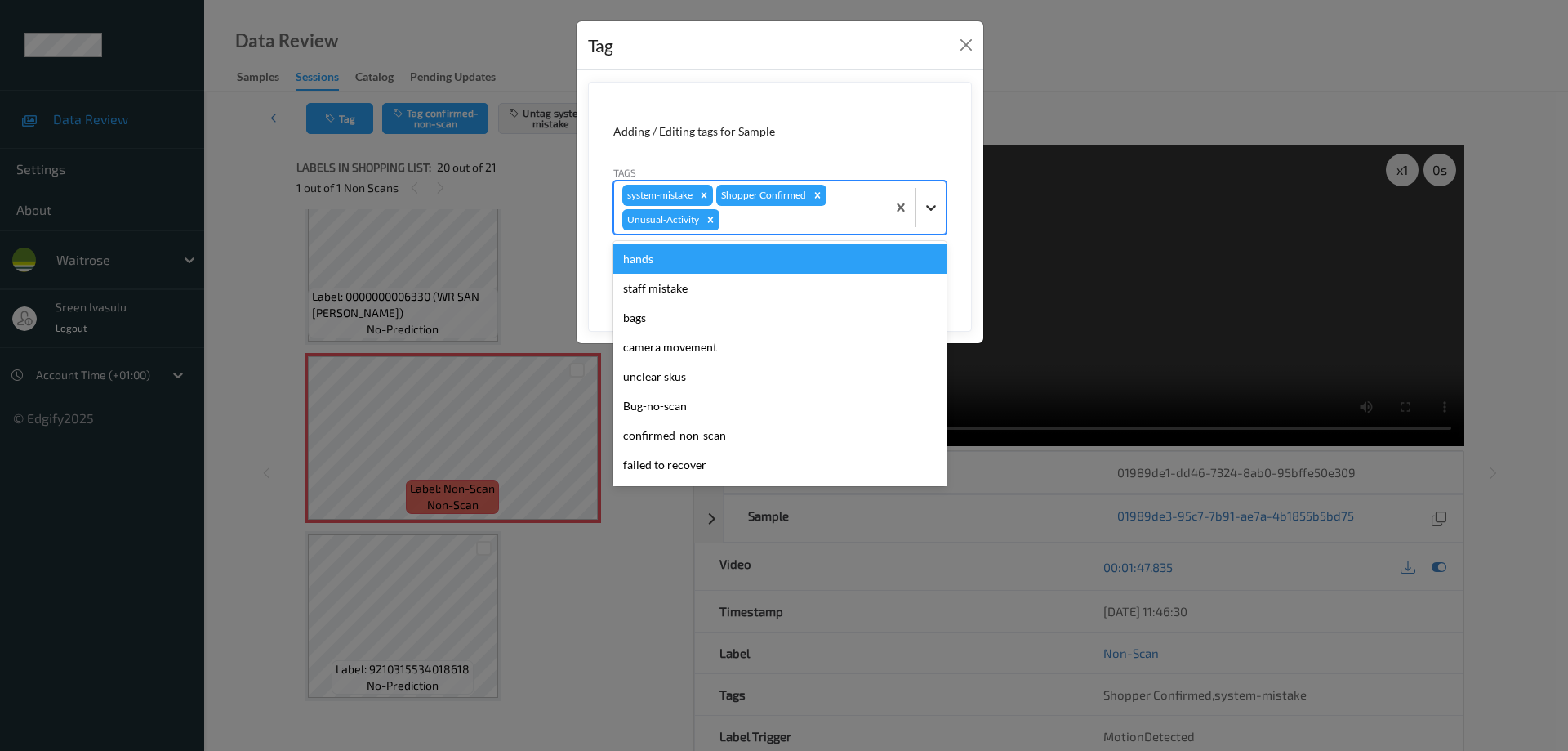
click at [927, 200] on icon at bounding box center [931, 207] width 16 height 16
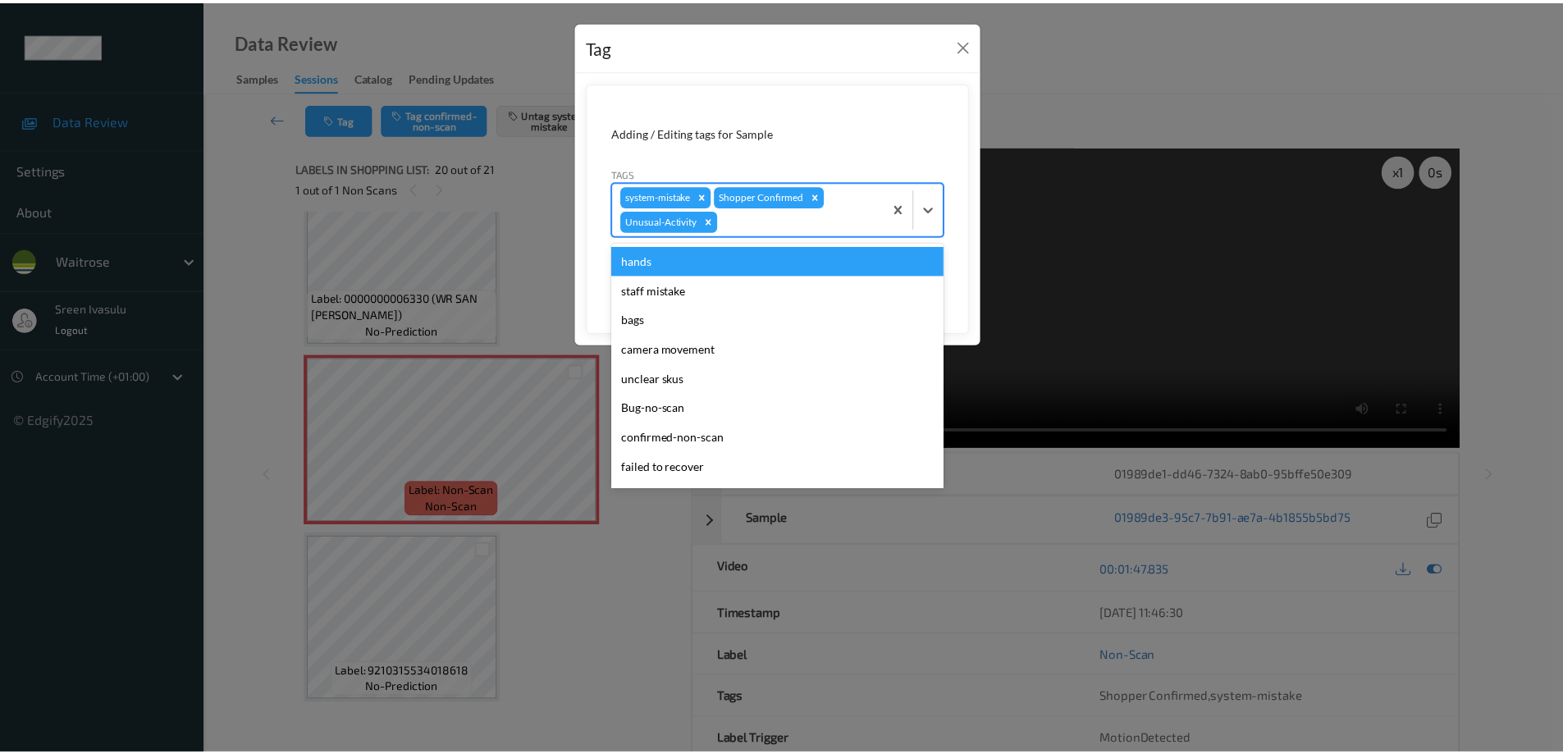
scroll to position [292, 0]
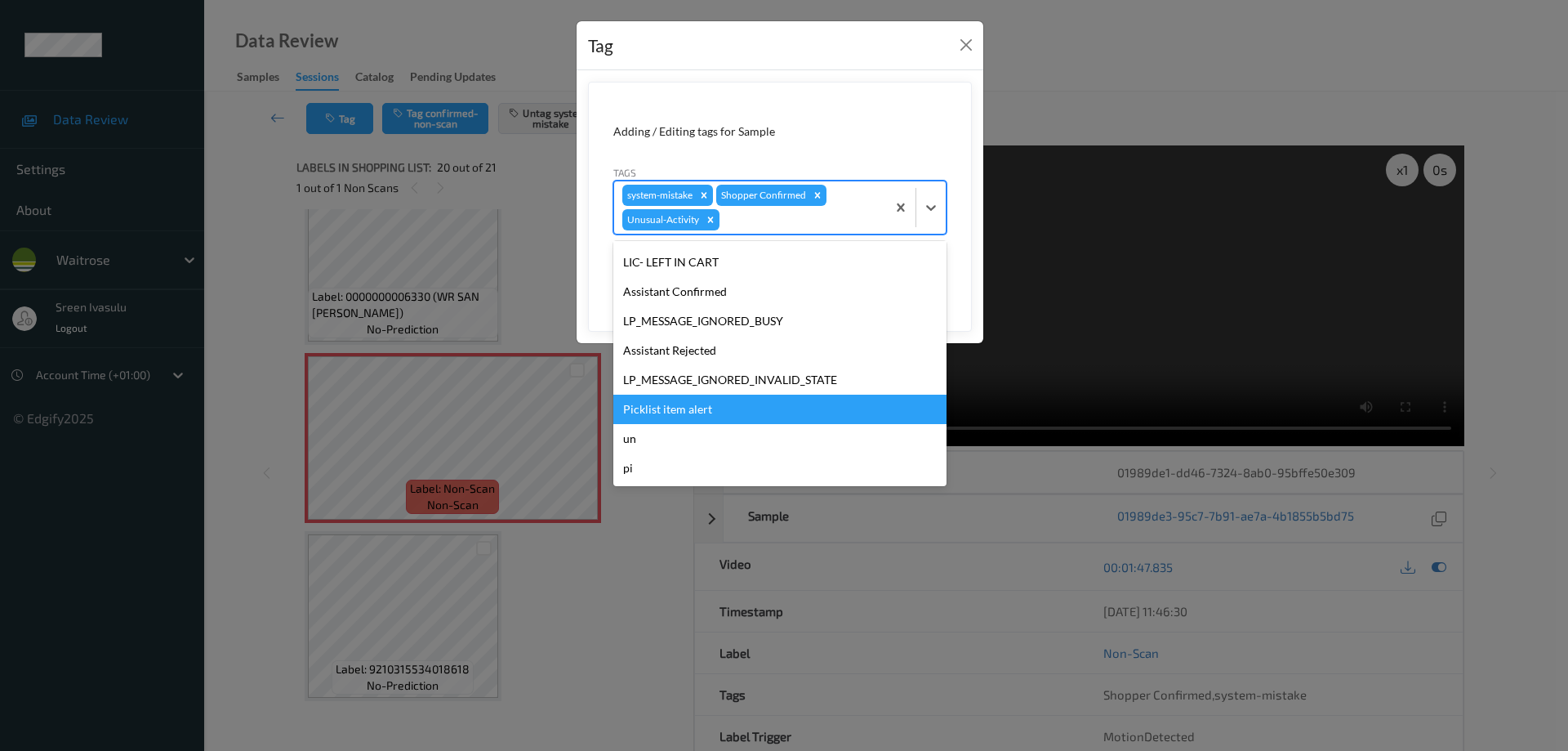
click at [678, 401] on div "Picklist item alert" at bounding box center [780, 409] width 334 height 30
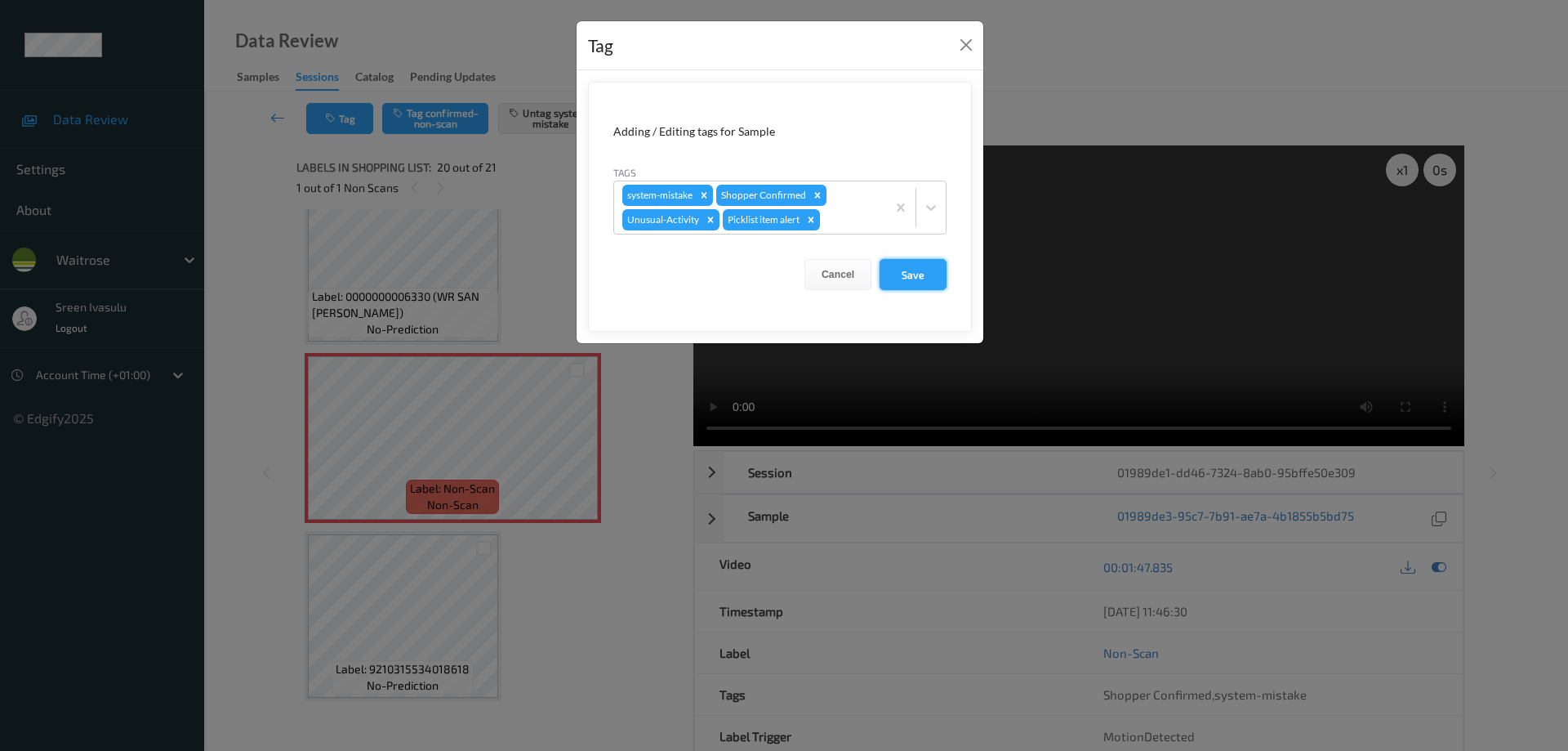
click at [906, 281] on button "Save" at bounding box center [913, 274] width 67 height 31
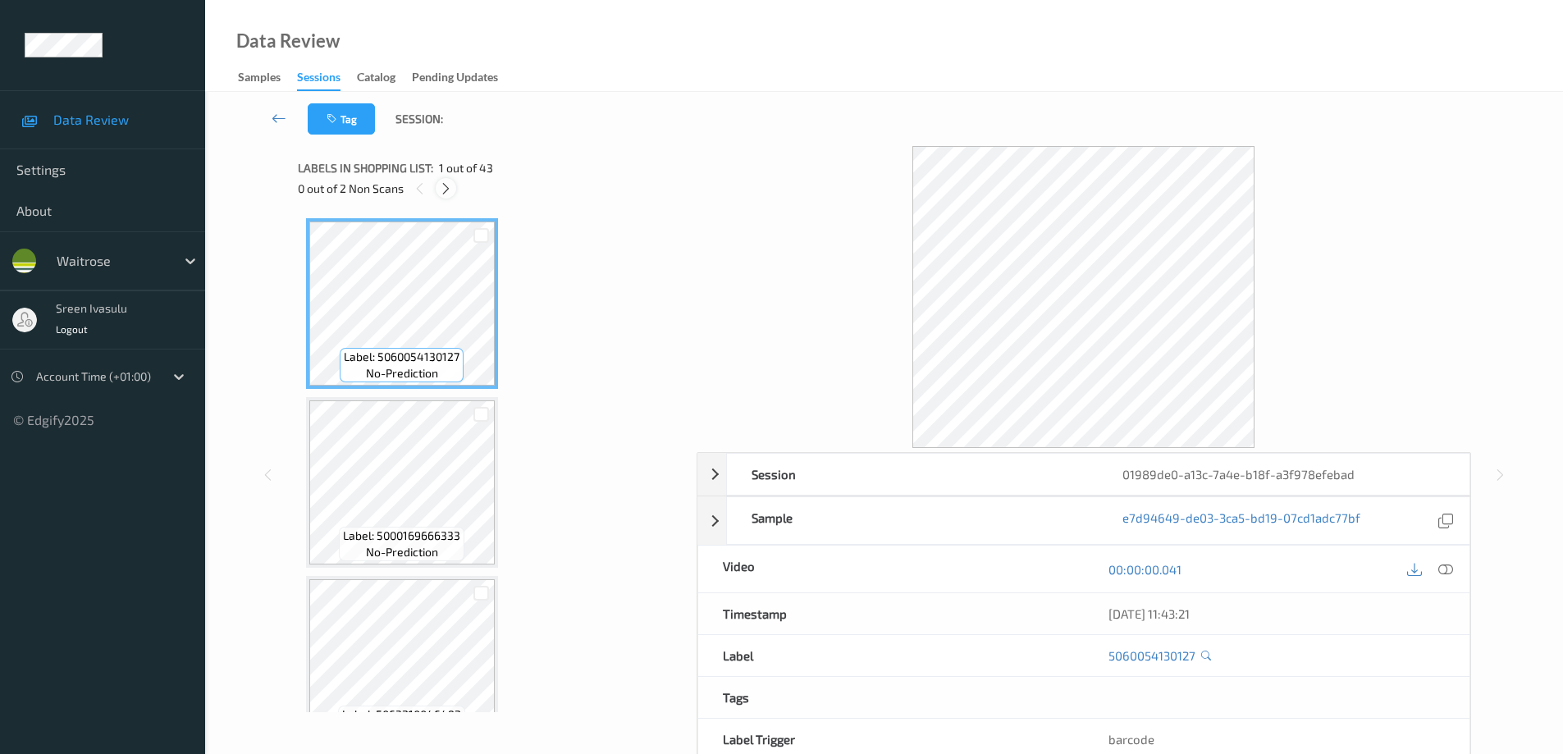
click at [455, 187] on div at bounding box center [446, 188] width 21 height 21
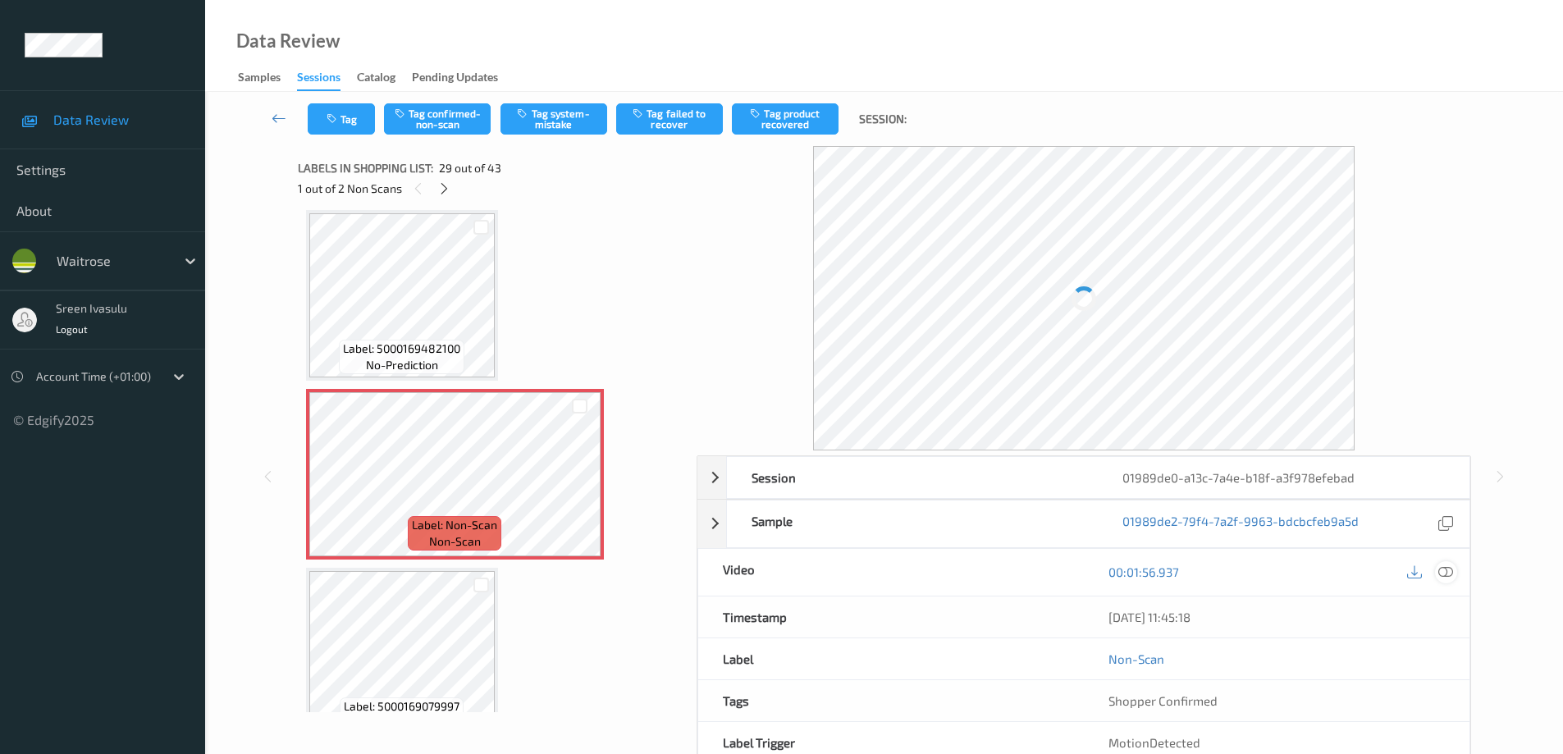
click at [1443, 574] on icon at bounding box center [1445, 572] width 15 height 15
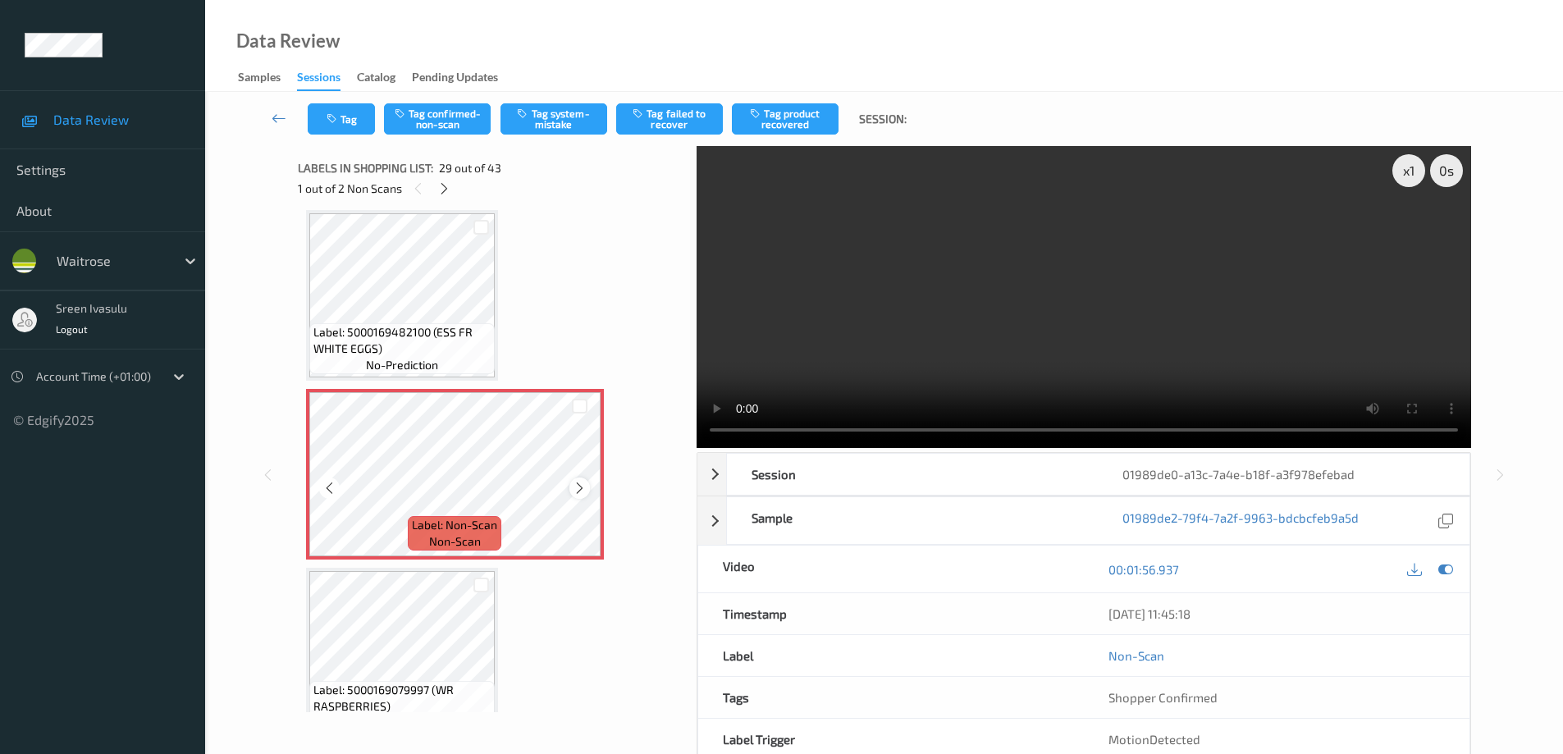
click at [582, 487] on icon at bounding box center [580, 488] width 14 height 15
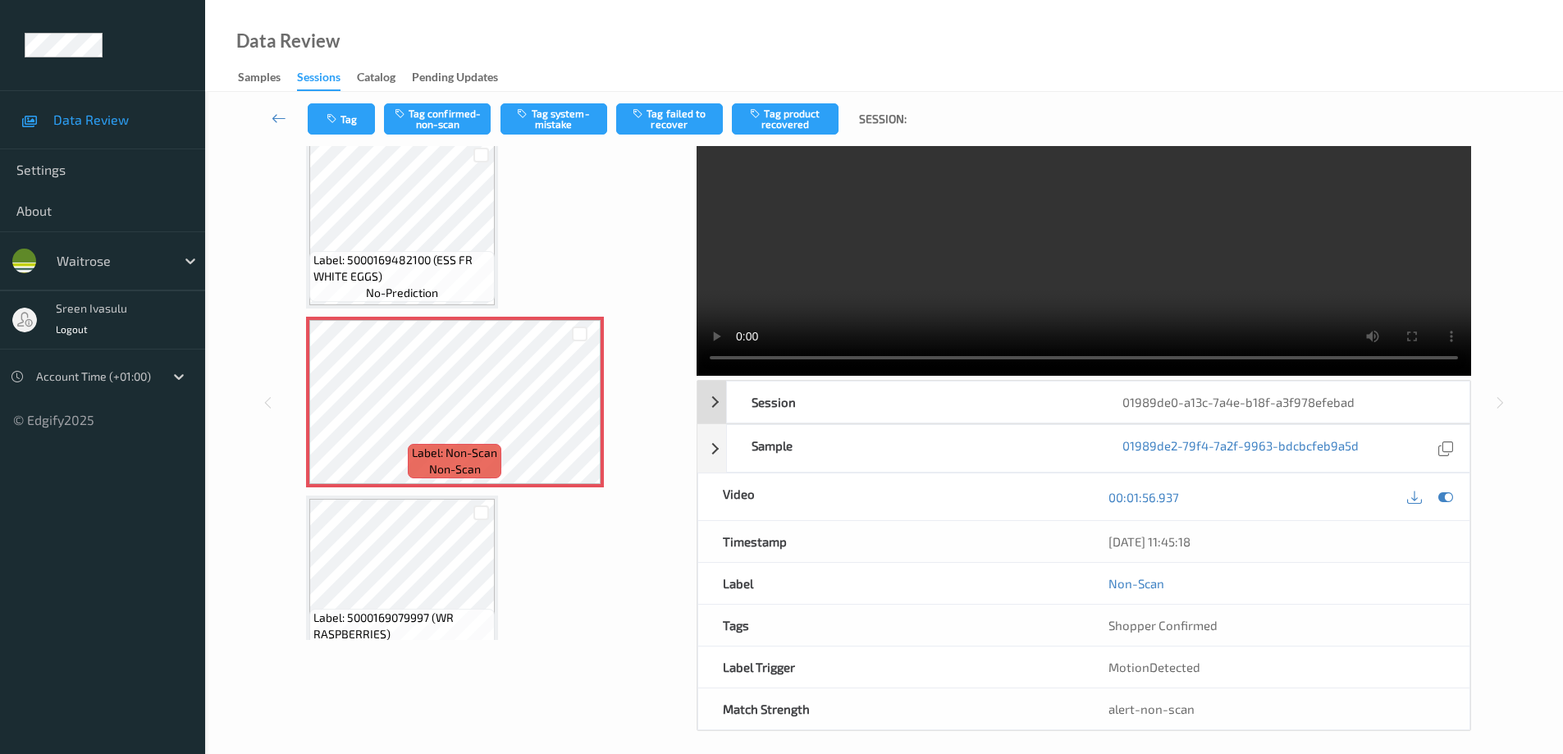
scroll to position [0, 0]
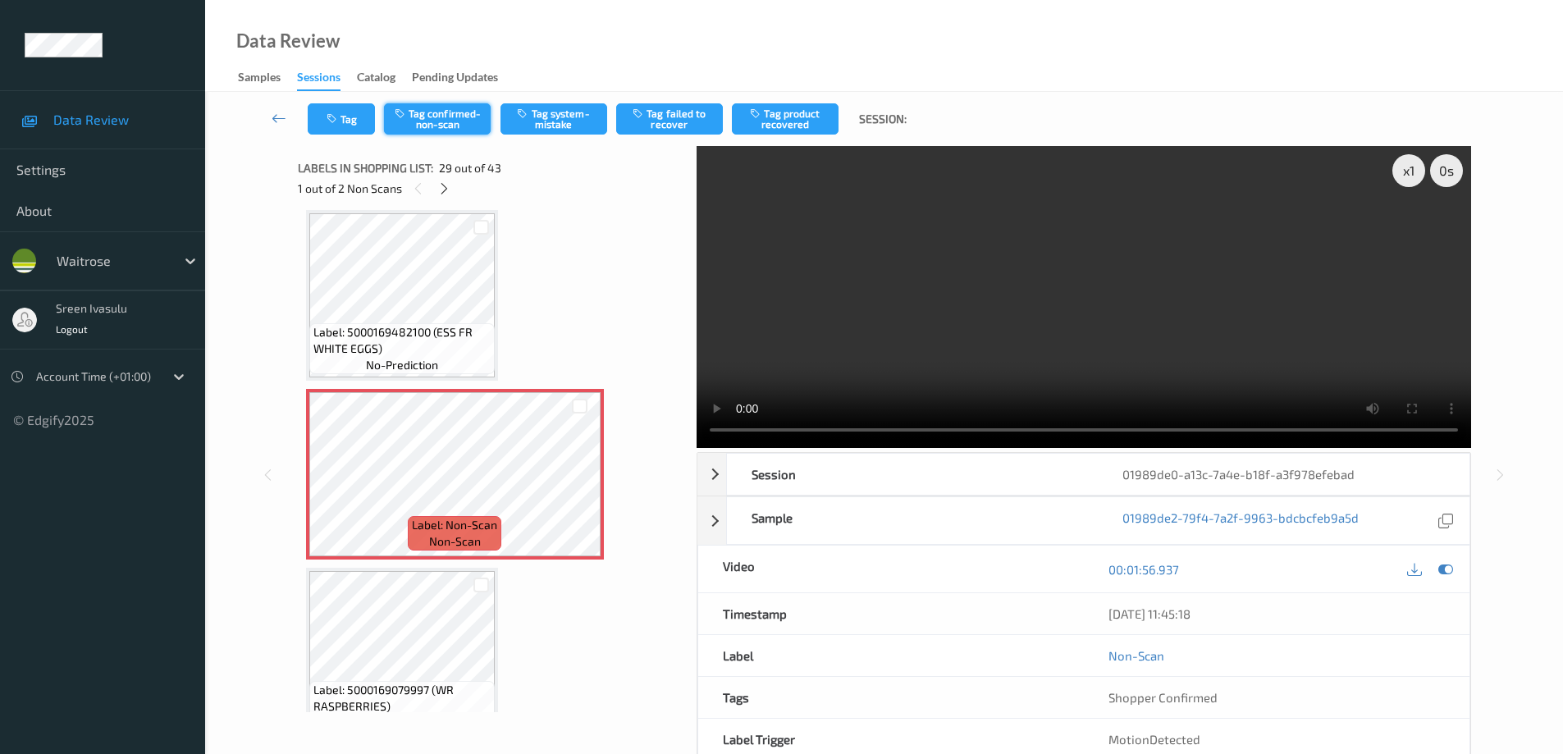
click at [445, 118] on button "Tag confirmed-non-scan" at bounding box center [437, 118] width 107 height 31
click at [659, 128] on button "Tag failed to recover" at bounding box center [669, 118] width 107 height 31
click at [441, 189] on icon at bounding box center [444, 188] width 14 height 15
click at [542, 111] on button "Tag system-mistake" at bounding box center [554, 118] width 107 height 31
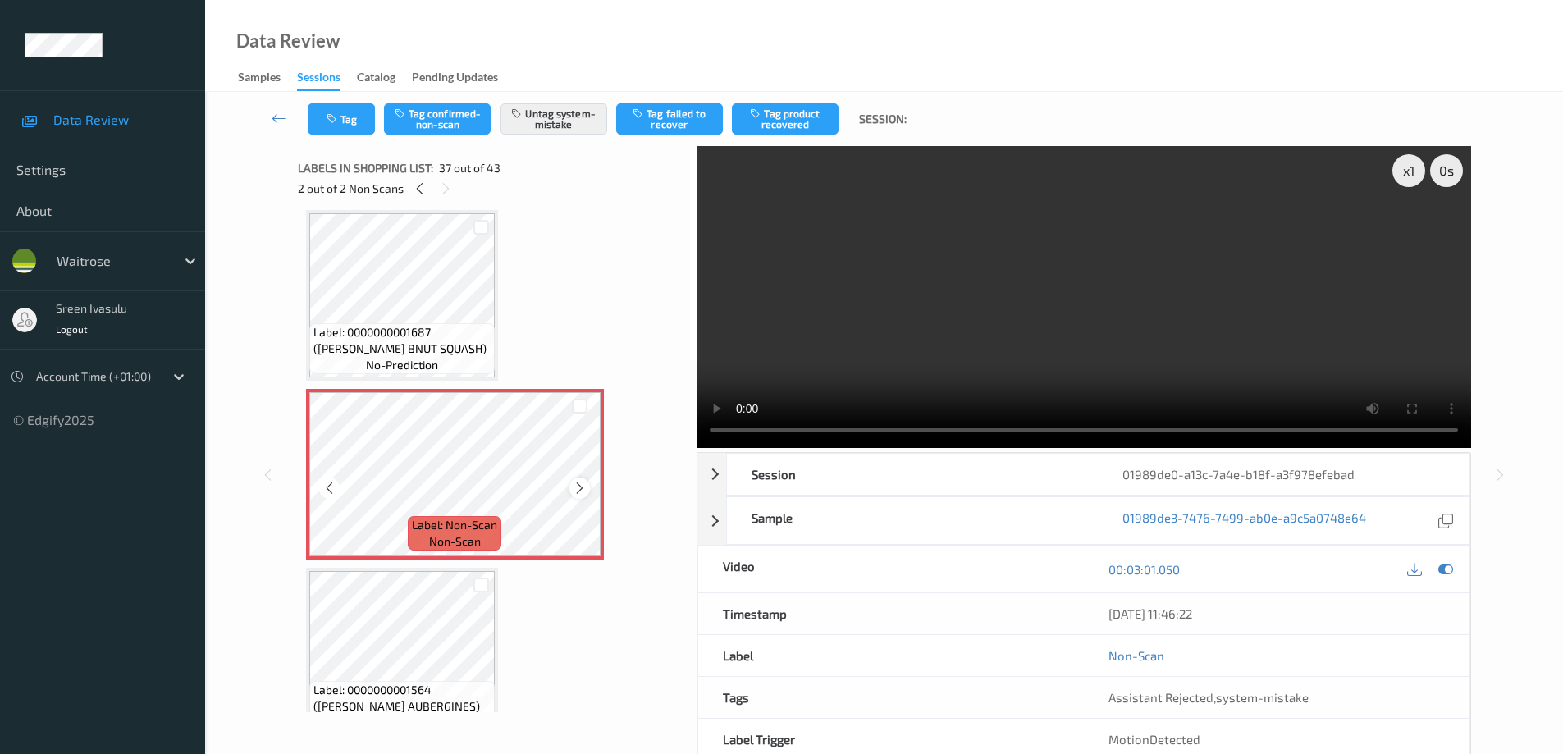
click at [579, 490] on icon at bounding box center [580, 488] width 14 height 15
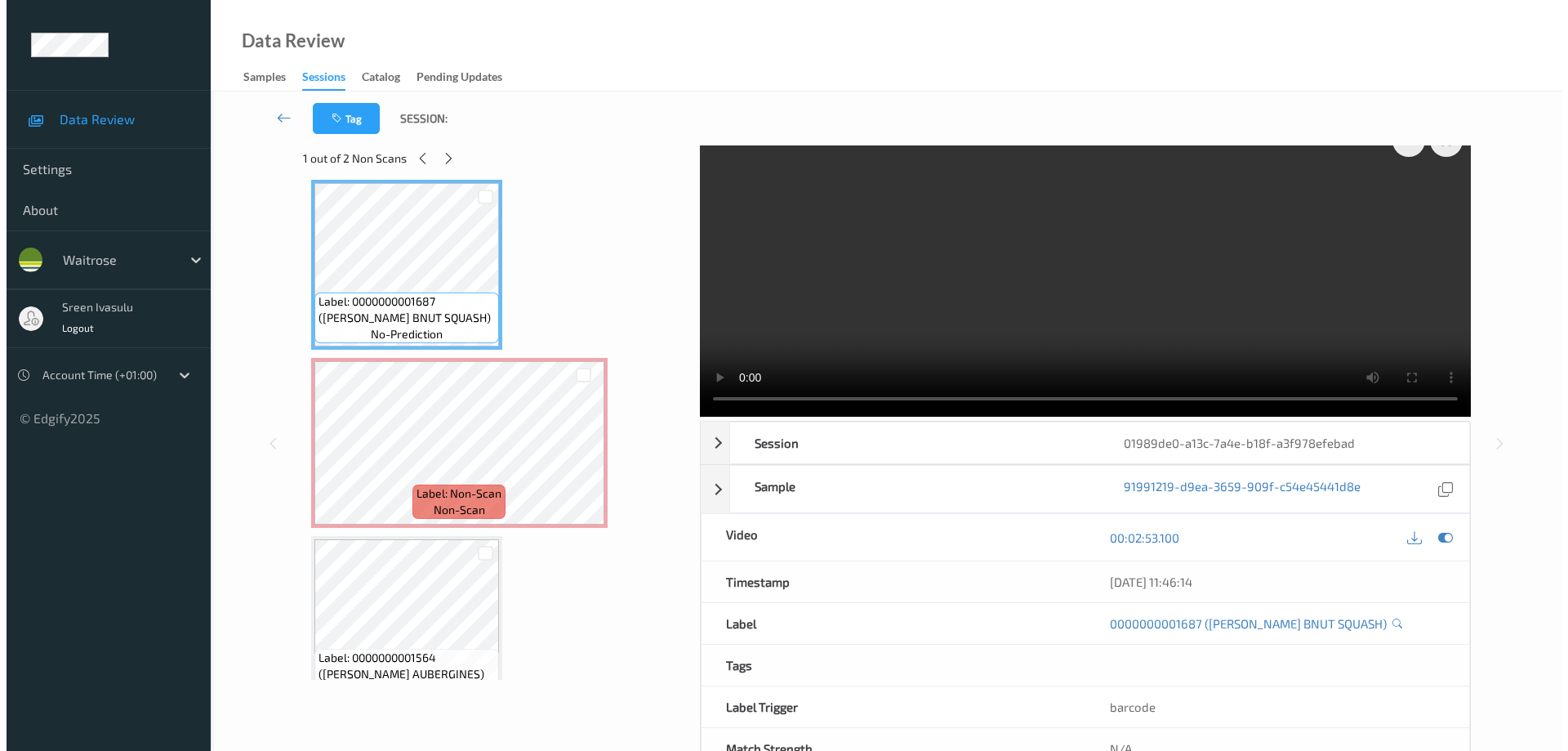
scroll to position [0, 0]
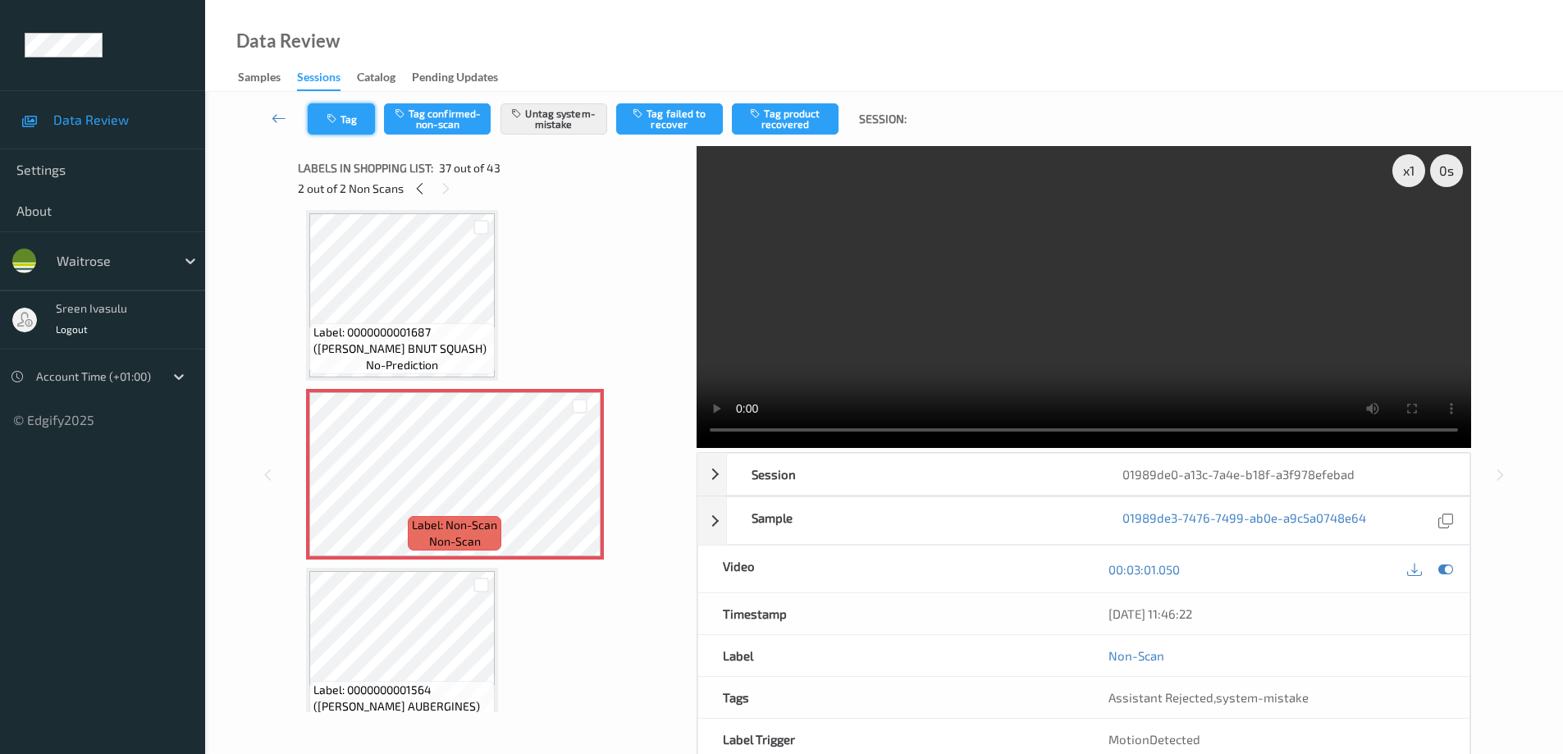
click at [342, 122] on button "Tag" at bounding box center [341, 118] width 67 height 31
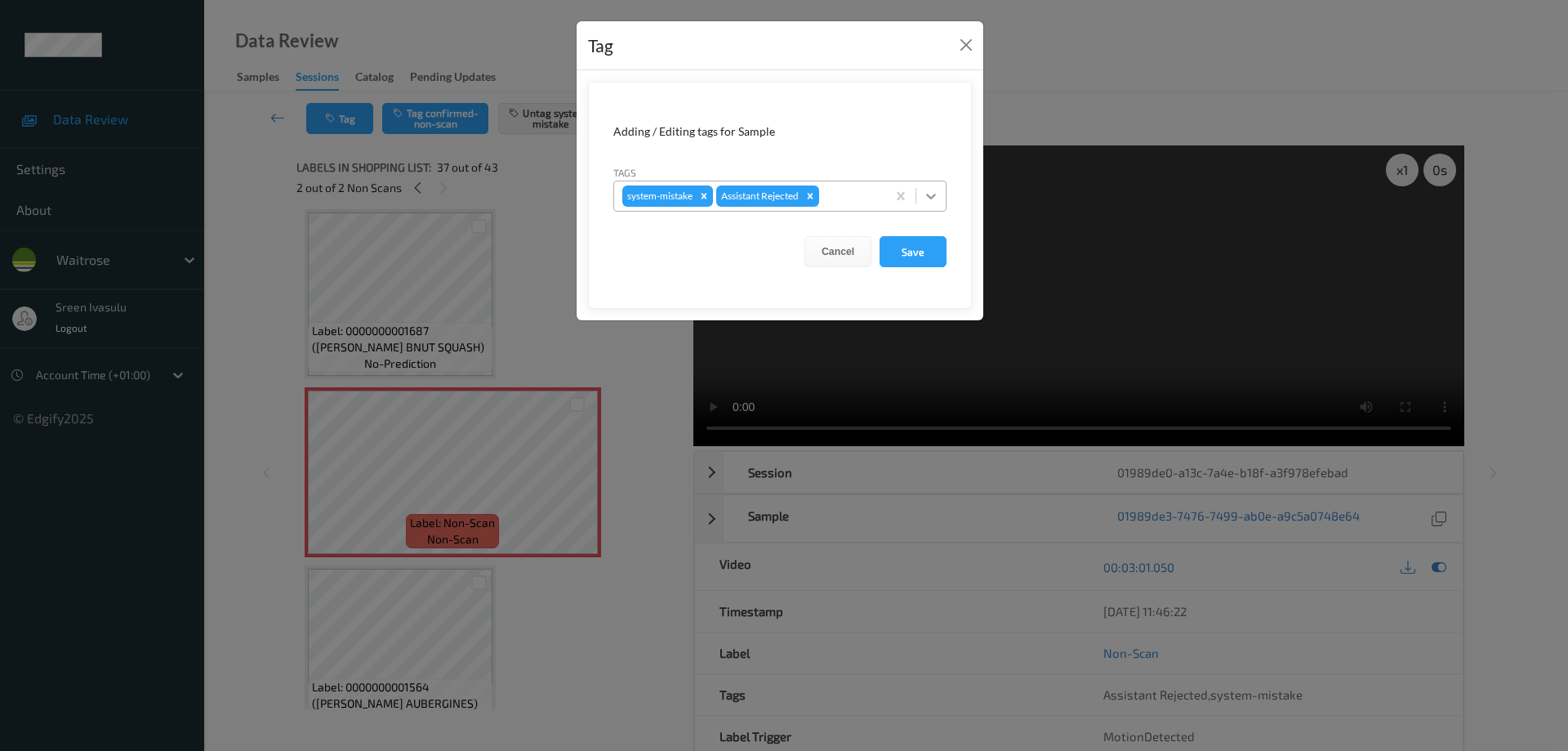
click at [936, 197] on icon at bounding box center [931, 196] width 16 height 16
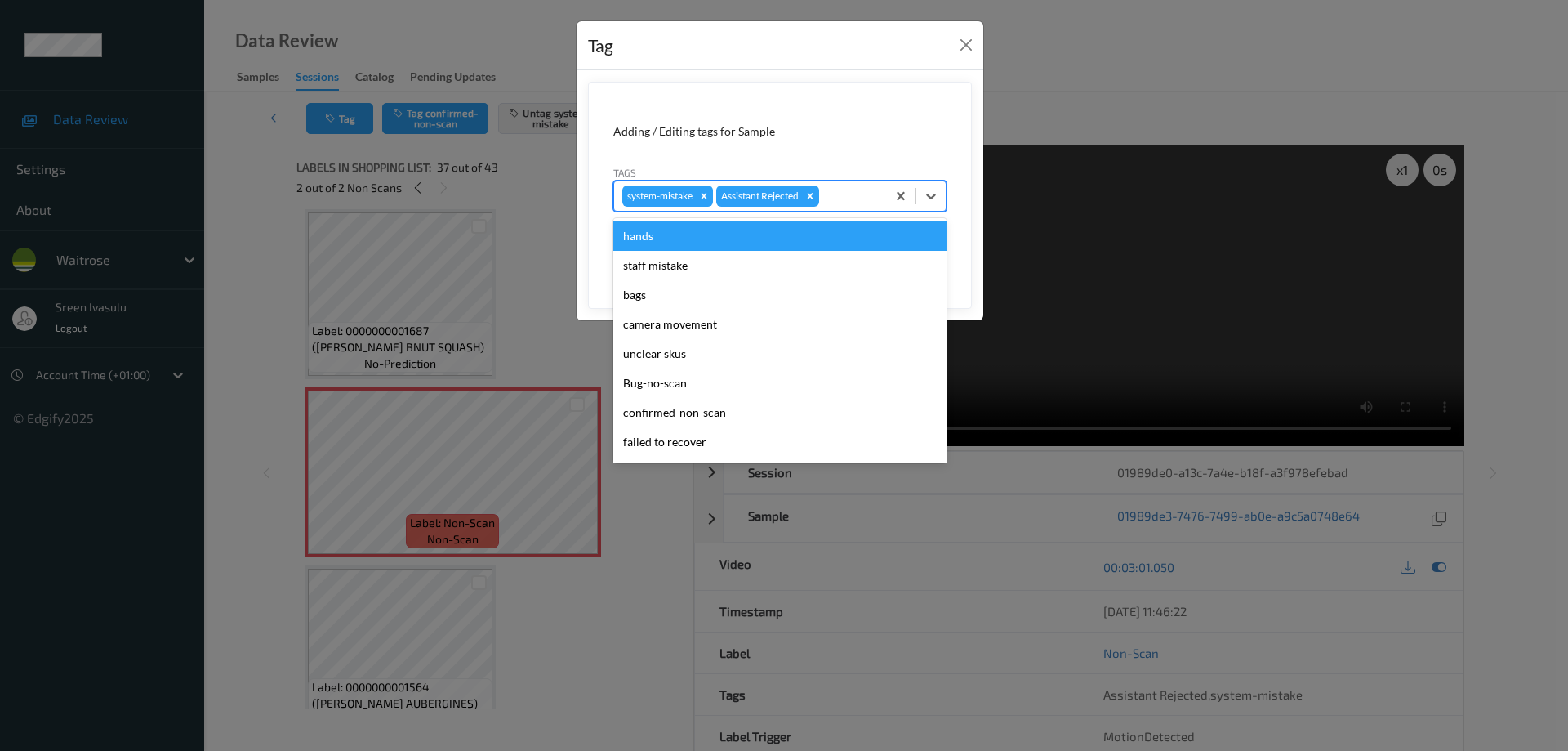
scroll to position [321, 0]
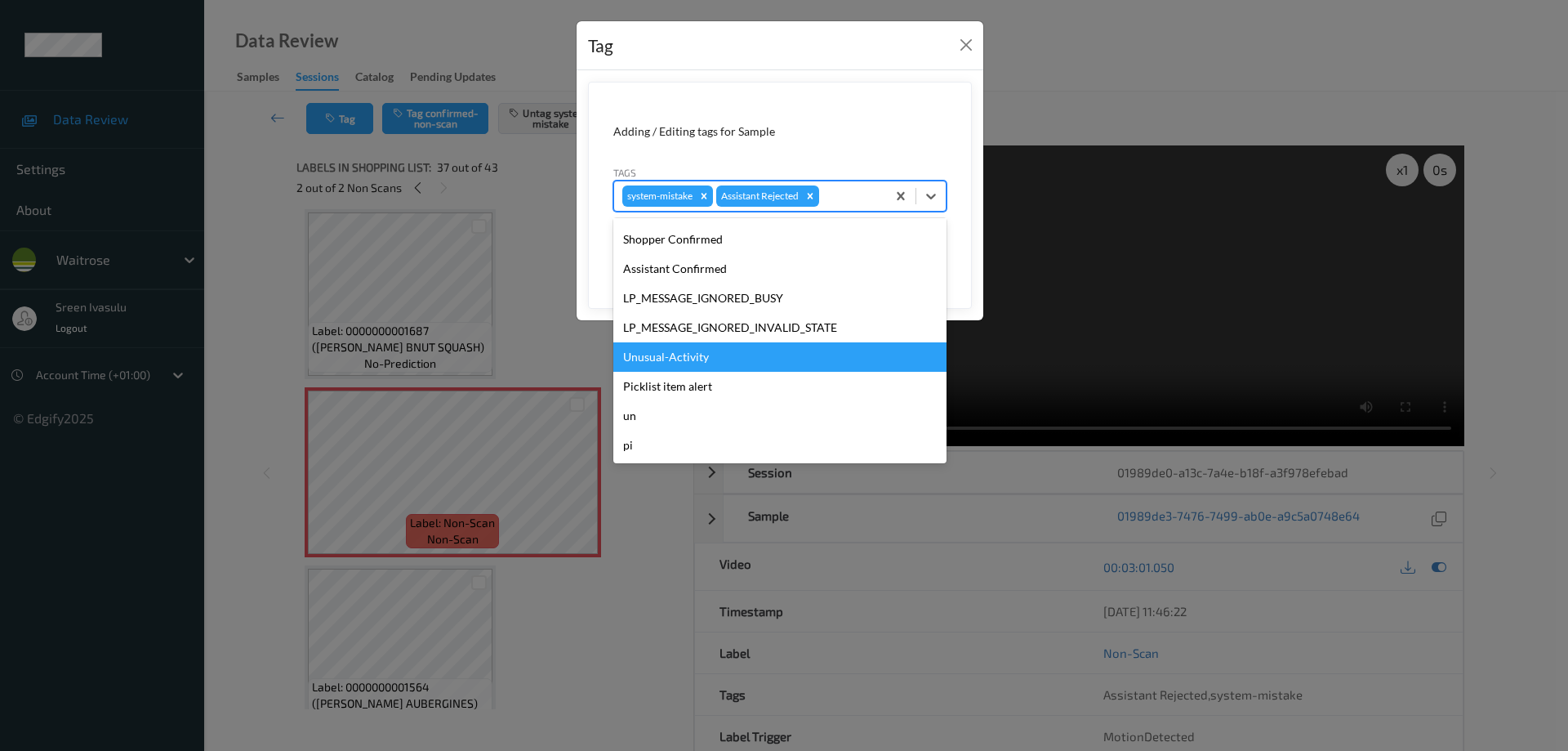
click at [692, 353] on div "Unusual-Activity" at bounding box center [780, 358] width 334 height 30
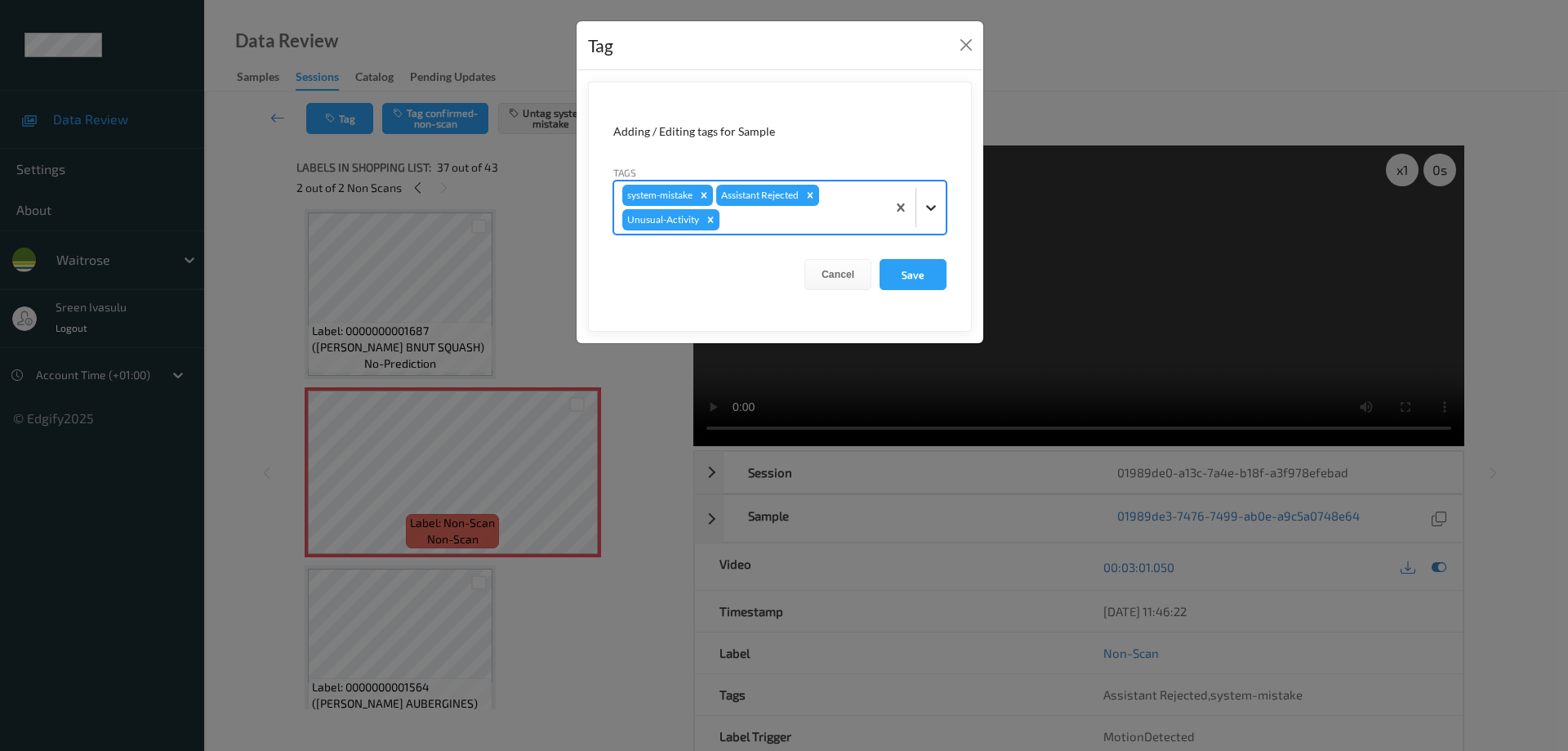
click at [931, 202] on icon at bounding box center [931, 207] width 16 height 16
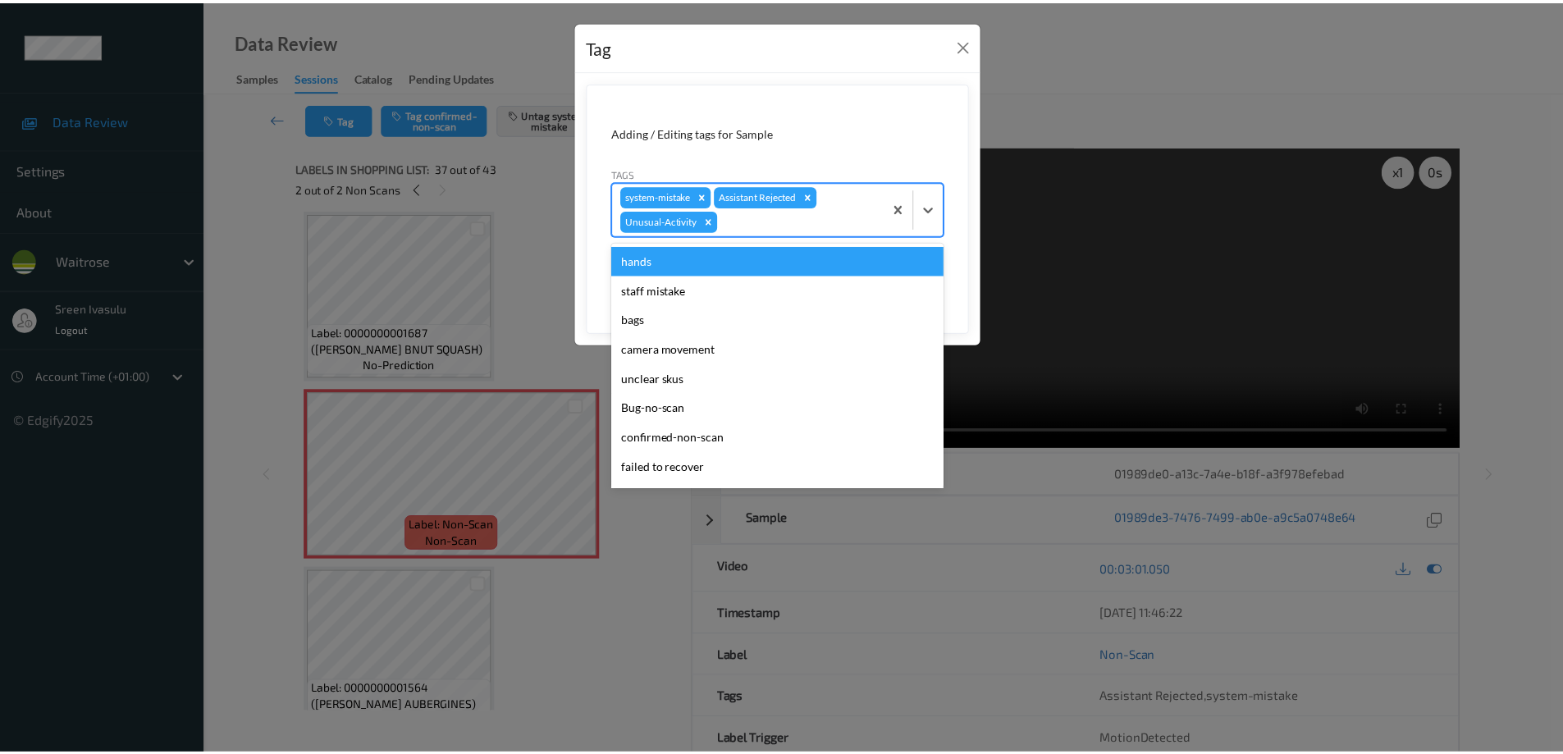
scroll to position [292, 0]
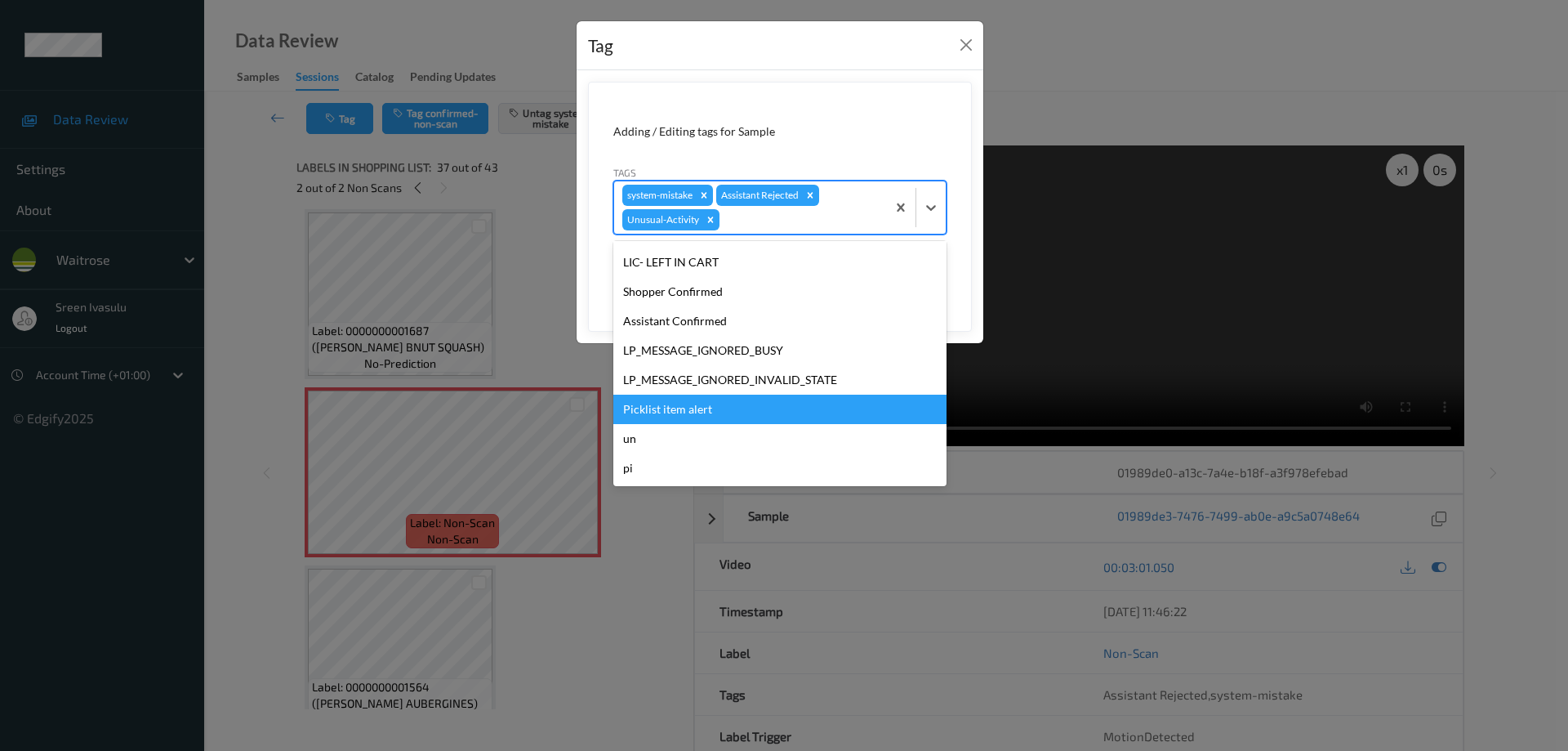
click at [713, 412] on div "Picklist item alert" at bounding box center [780, 409] width 334 height 30
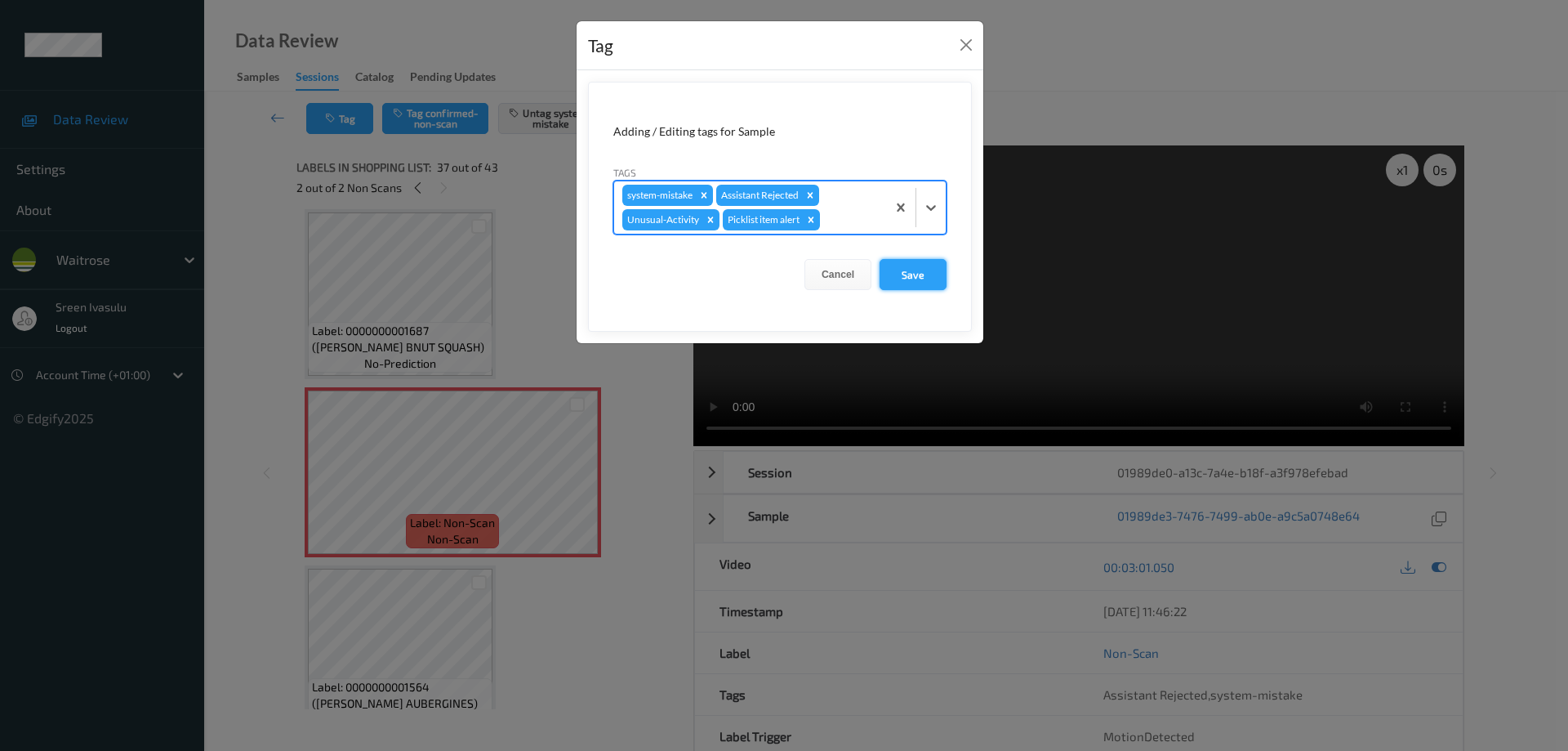
click at [920, 262] on button "Save" at bounding box center [913, 274] width 67 height 31
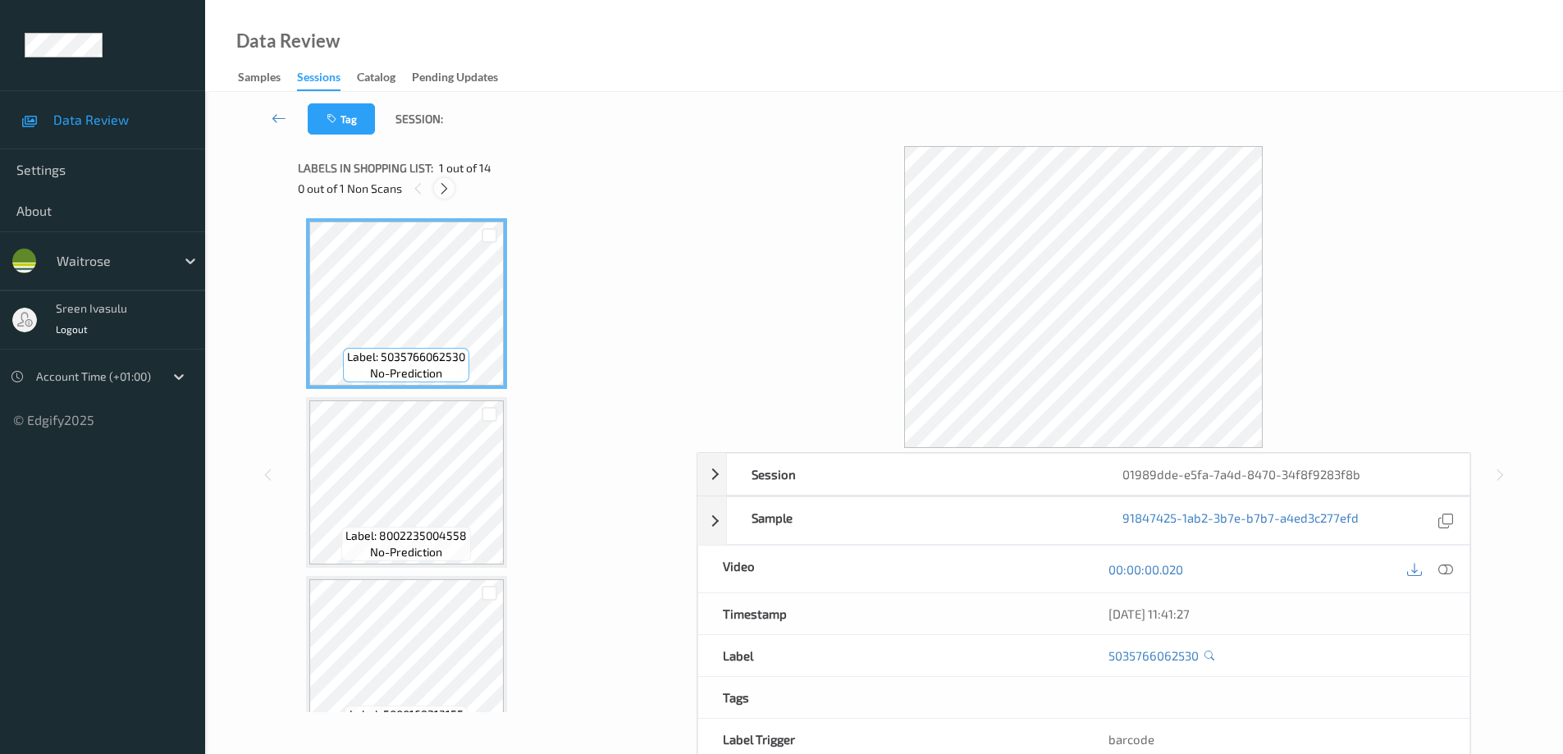
click at [448, 188] on icon at bounding box center [444, 188] width 14 height 15
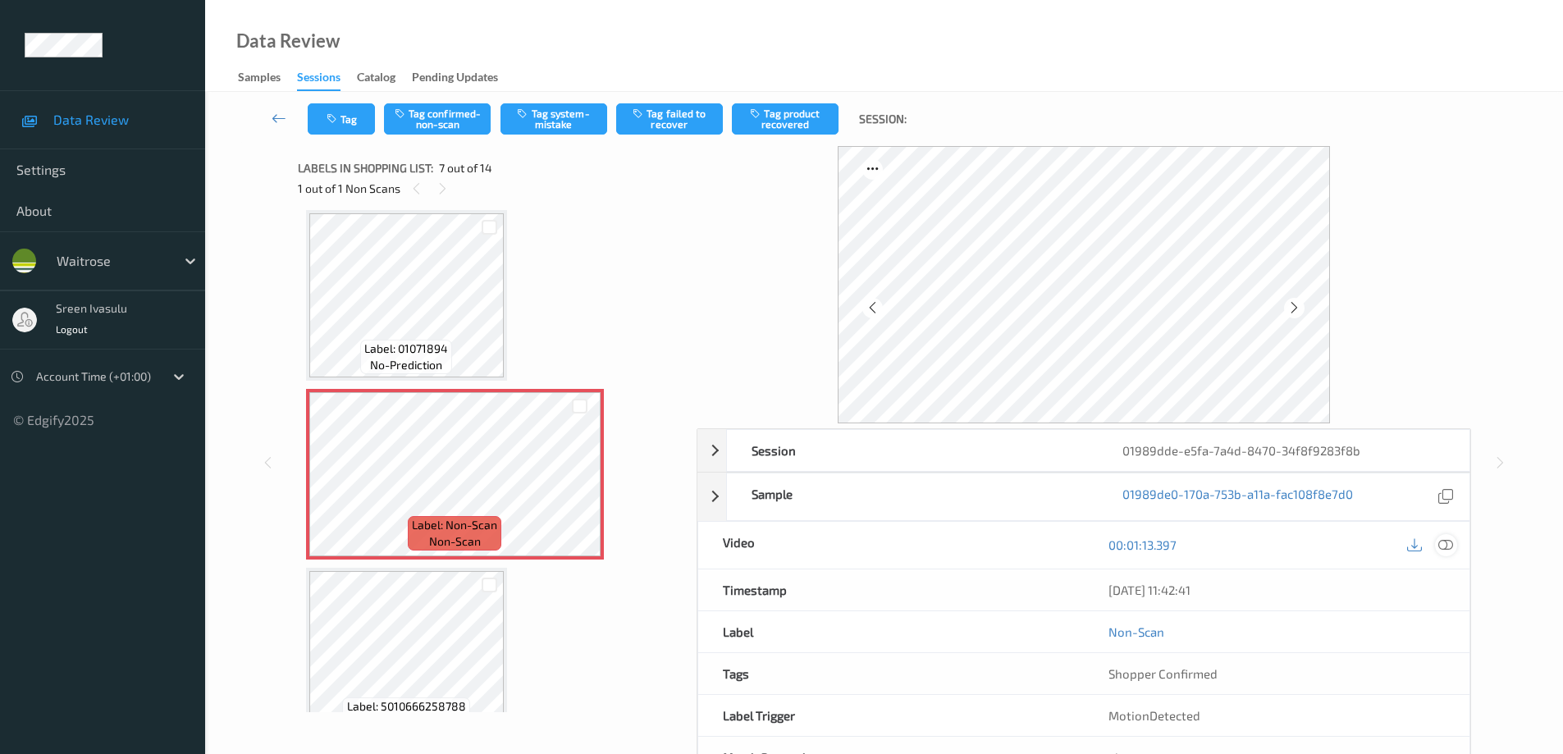
click at [1443, 543] on icon at bounding box center [1445, 544] width 15 height 15
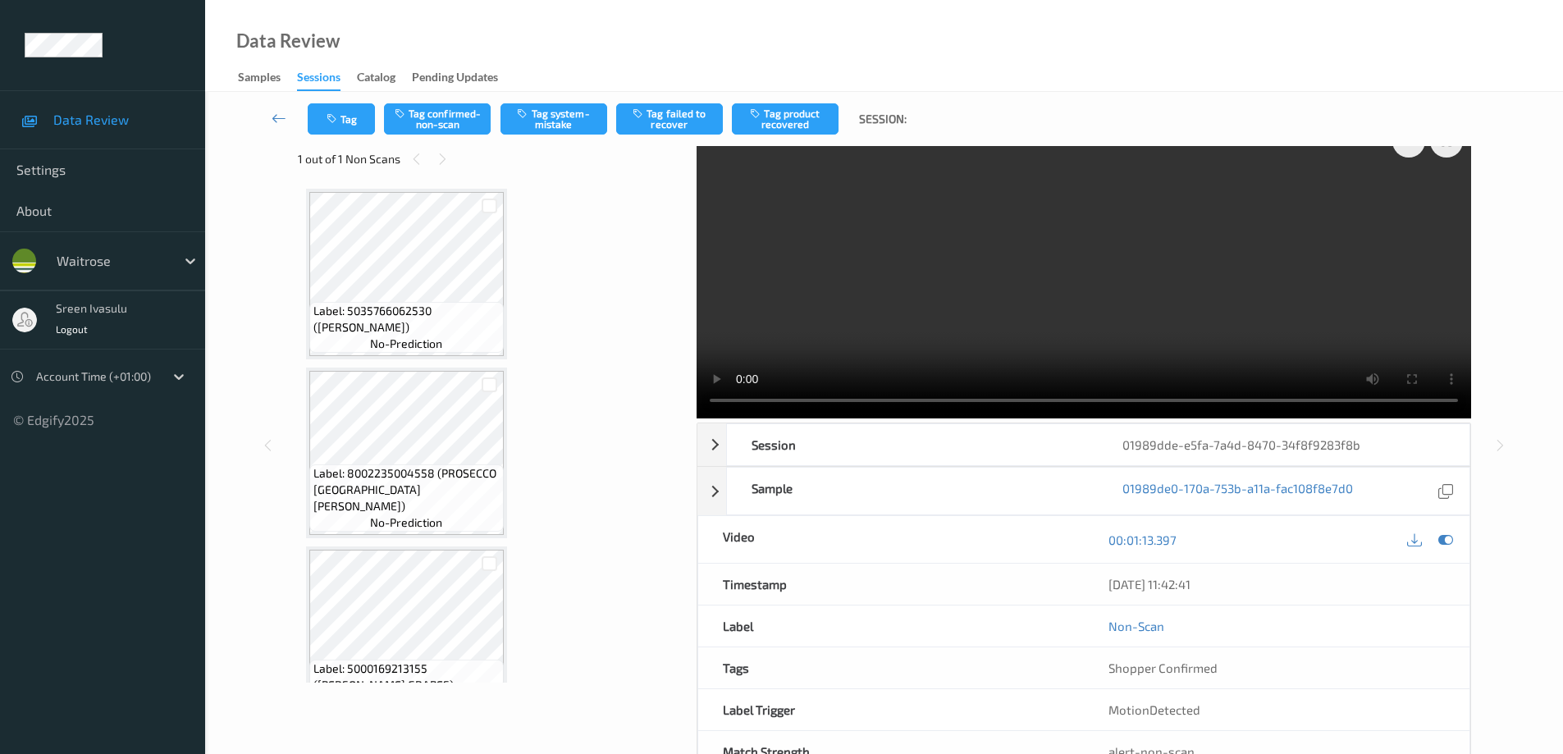
scroll to position [0, 0]
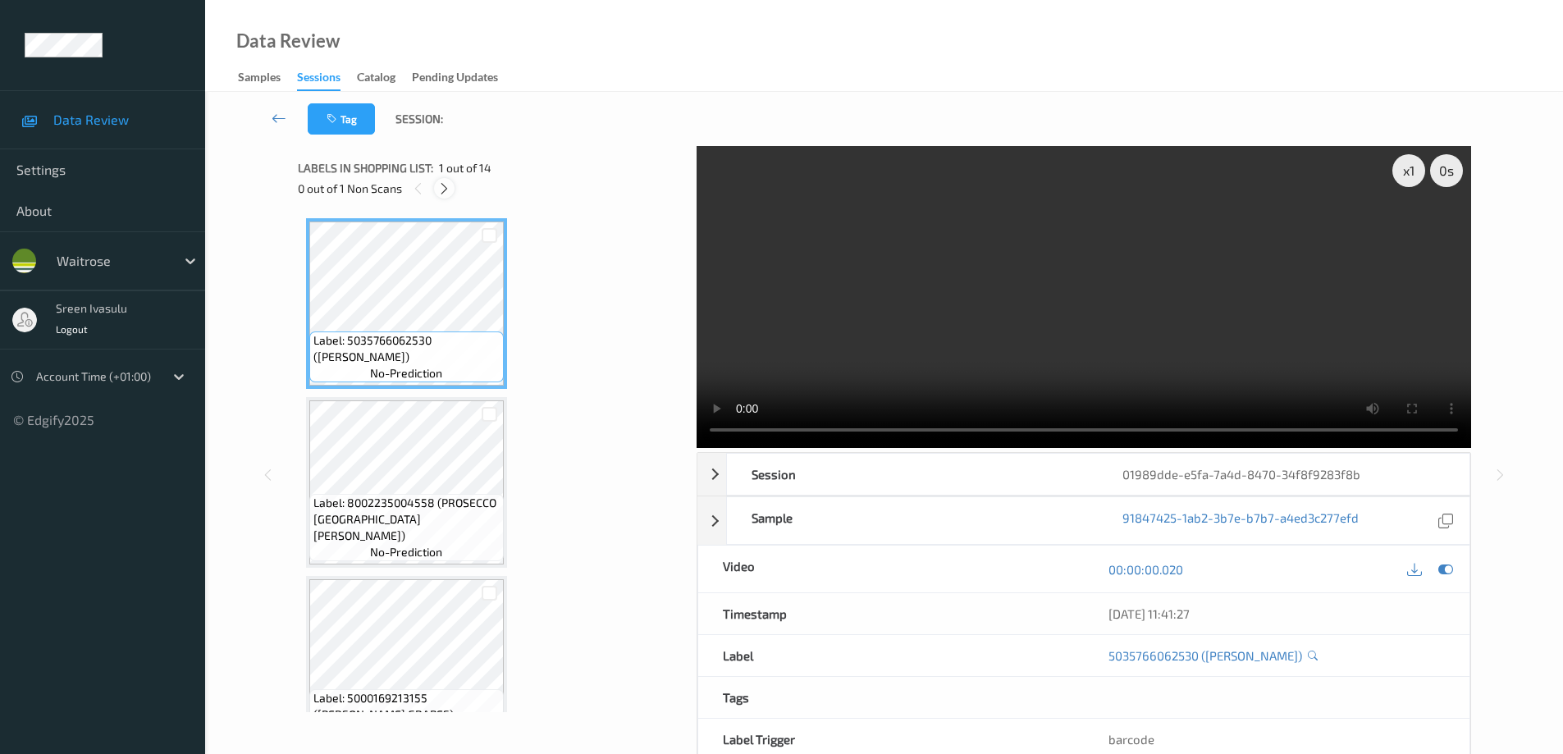
click at [445, 184] on icon at bounding box center [444, 188] width 14 height 15
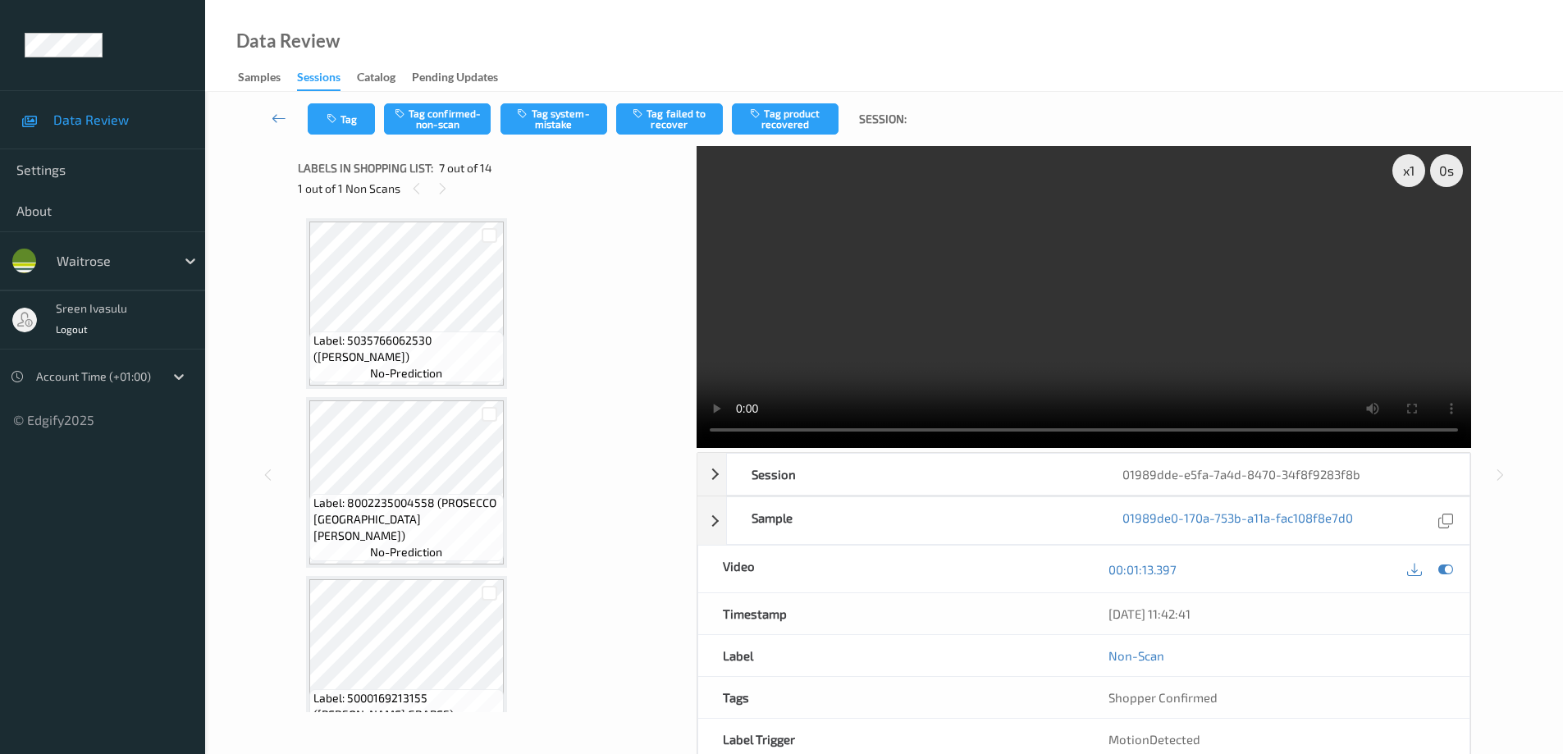
scroll to position [903, 0]
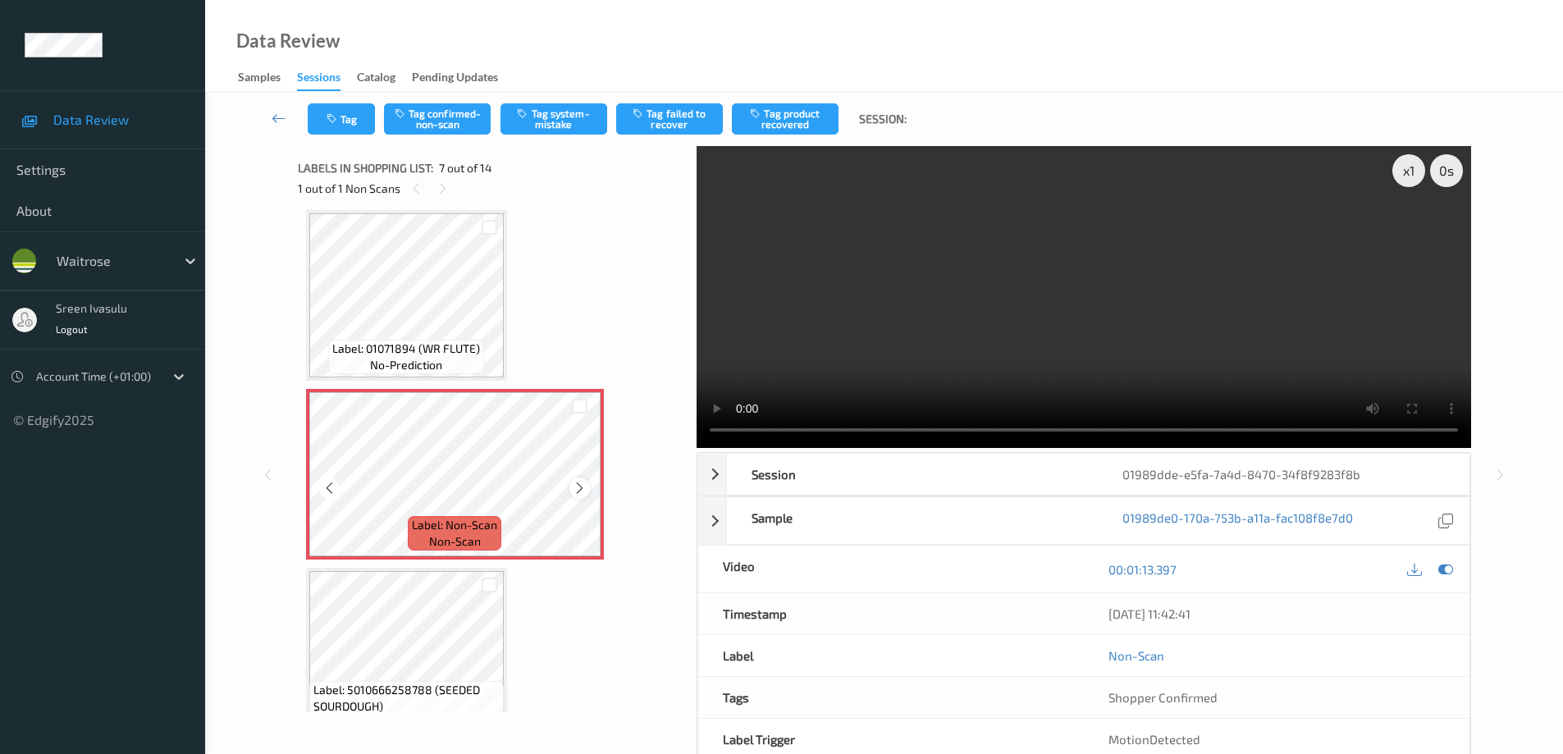
click at [587, 490] on div at bounding box center [579, 488] width 21 height 21
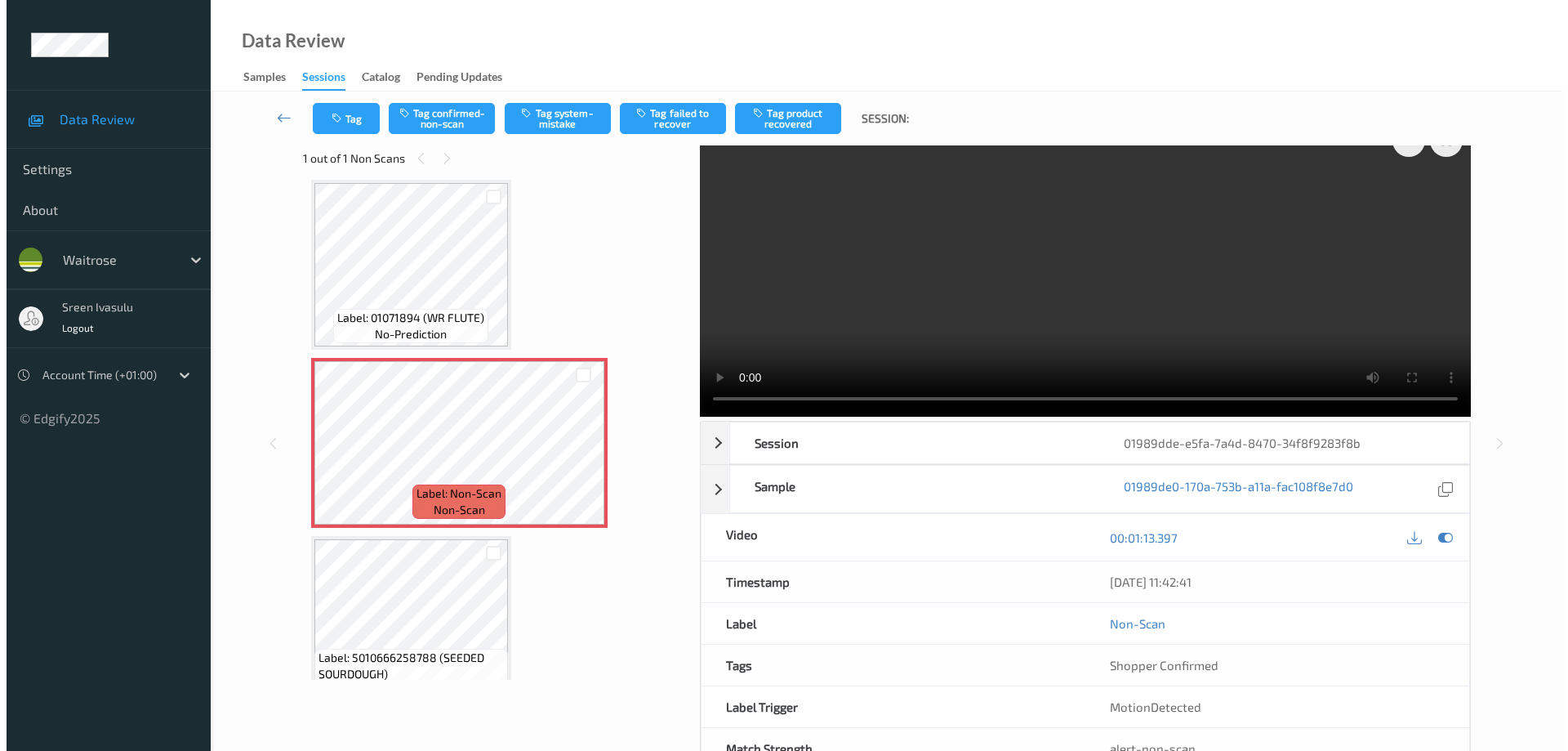
scroll to position [0, 0]
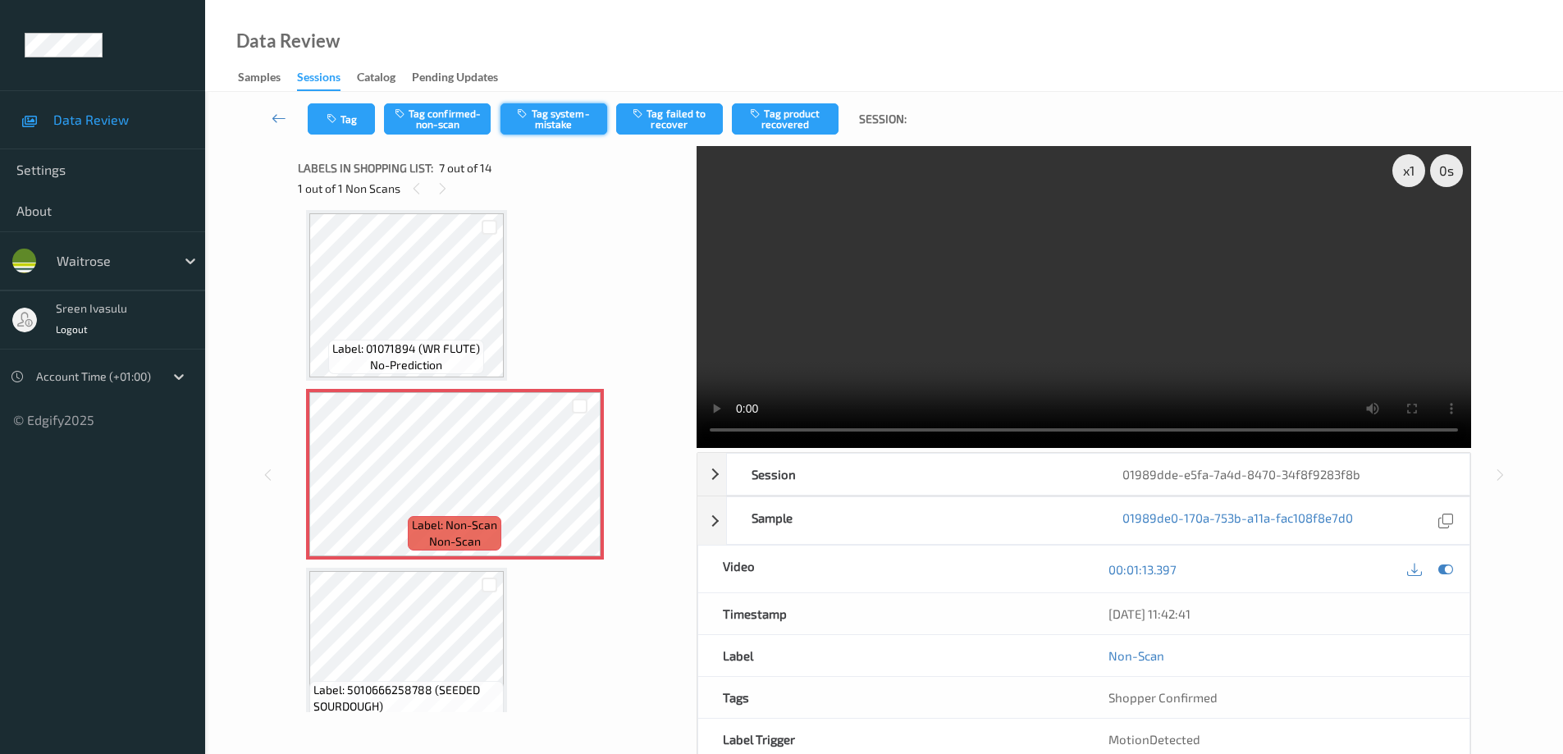
click at [569, 120] on button "Tag system-mistake" at bounding box center [554, 118] width 107 height 31
click at [358, 119] on button "Tag" at bounding box center [341, 118] width 67 height 31
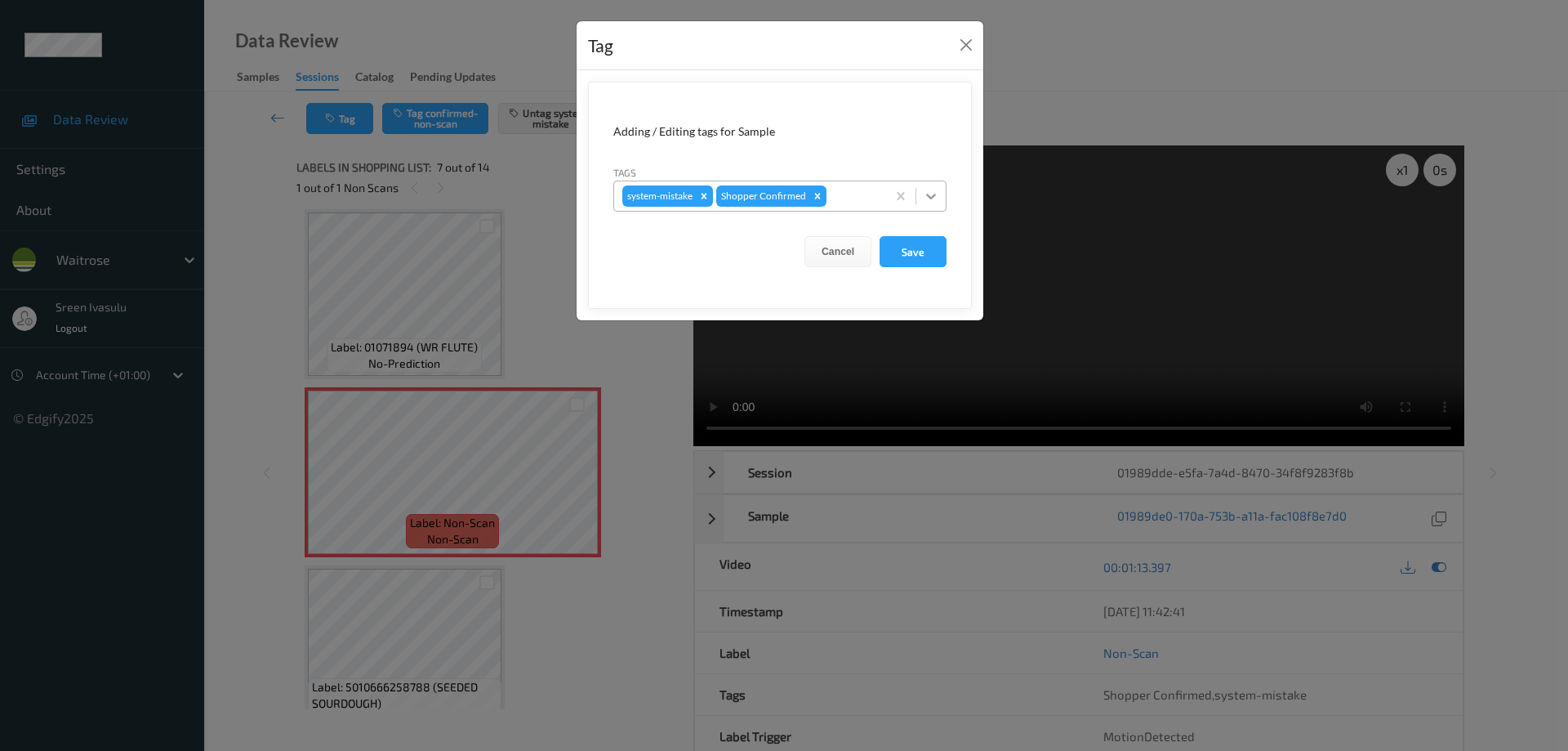
click at [931, 199] on icon at bounding box center [931, 196] width 16 height 16
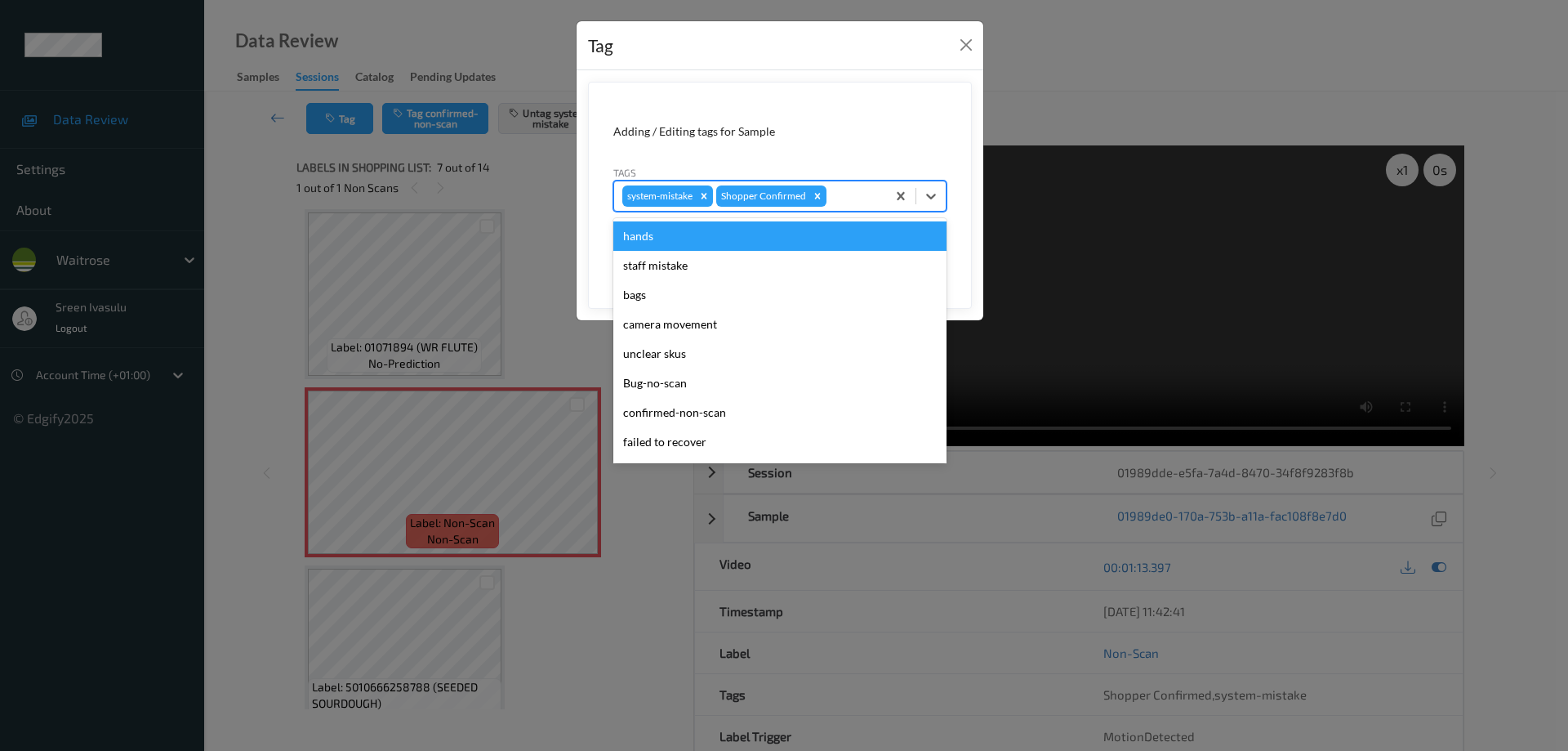
scroll to position [321, 0]
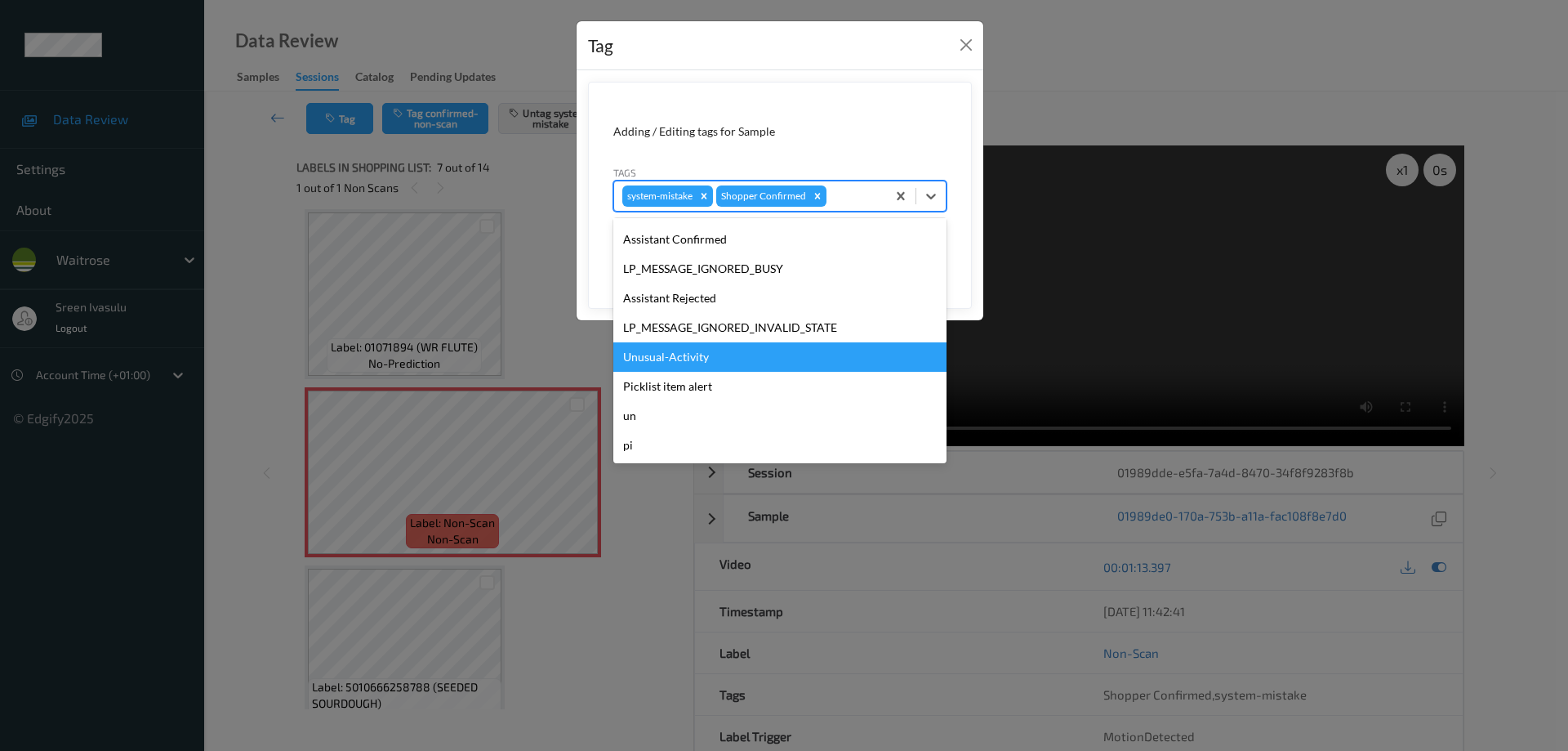
click at [676, 362] on div "Unusual-Activity" at bounding box center [780, 358] width 334 height 30
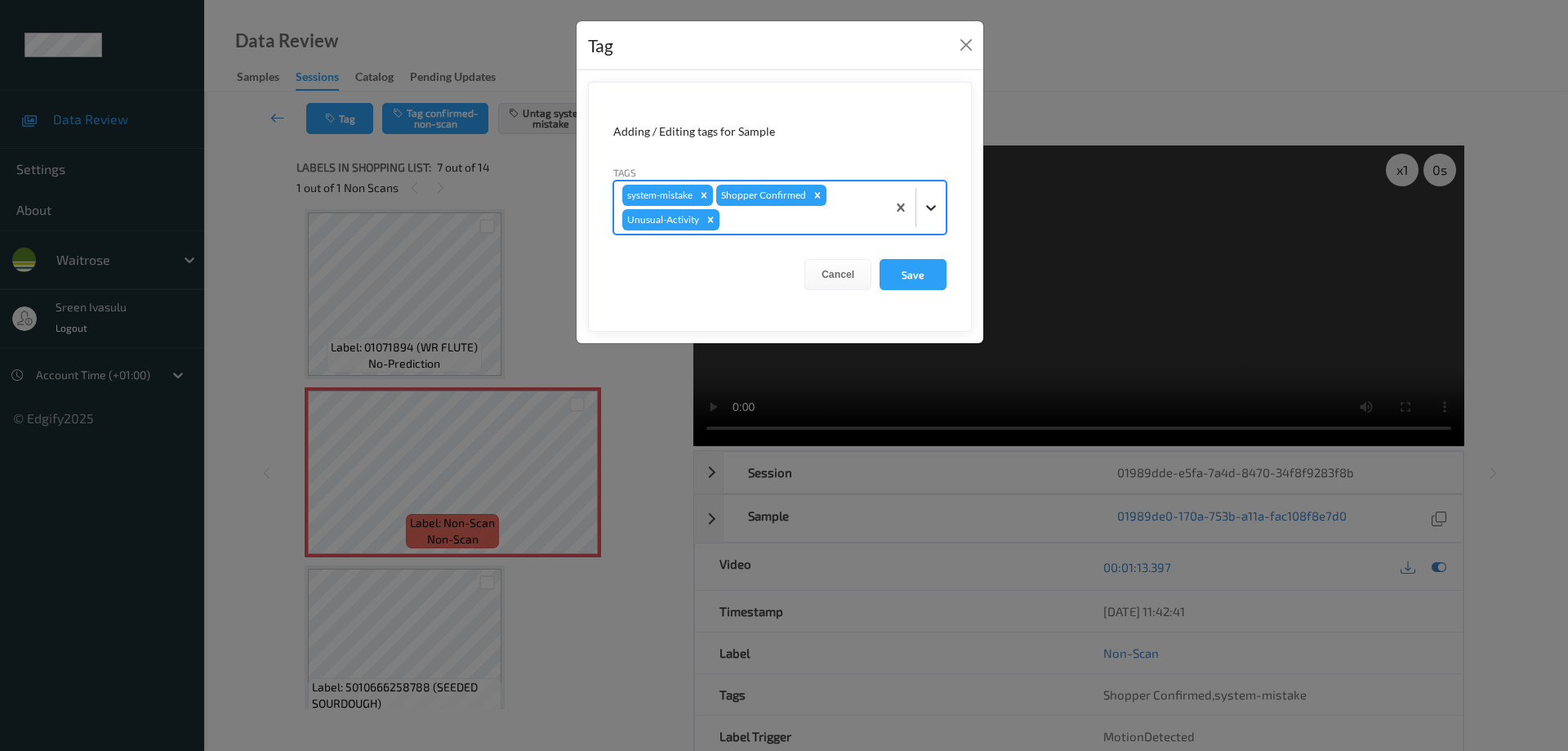
click at [938, 196] on div at bounding box center [932, 208] width 30 height 30
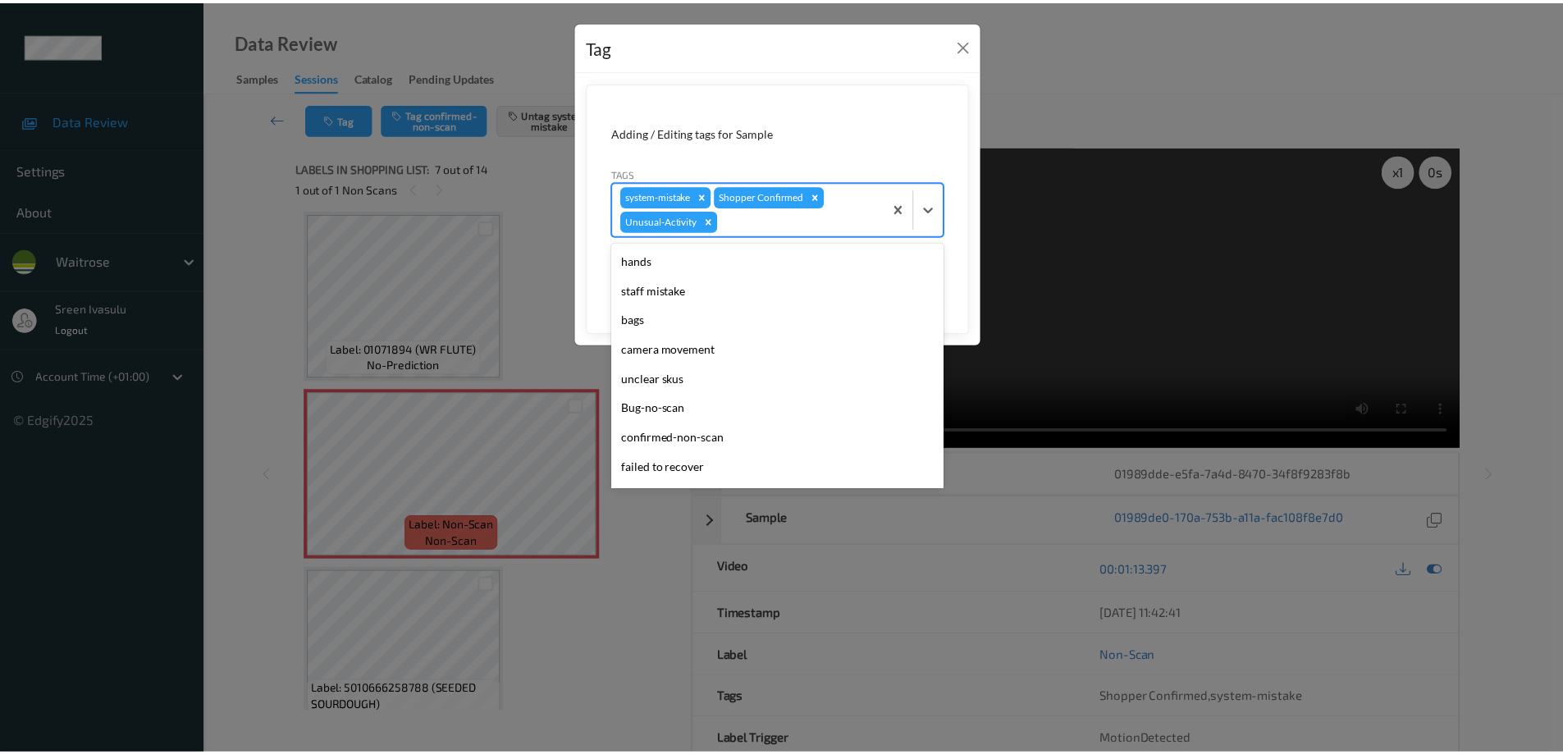
scroll to position [292, 0]
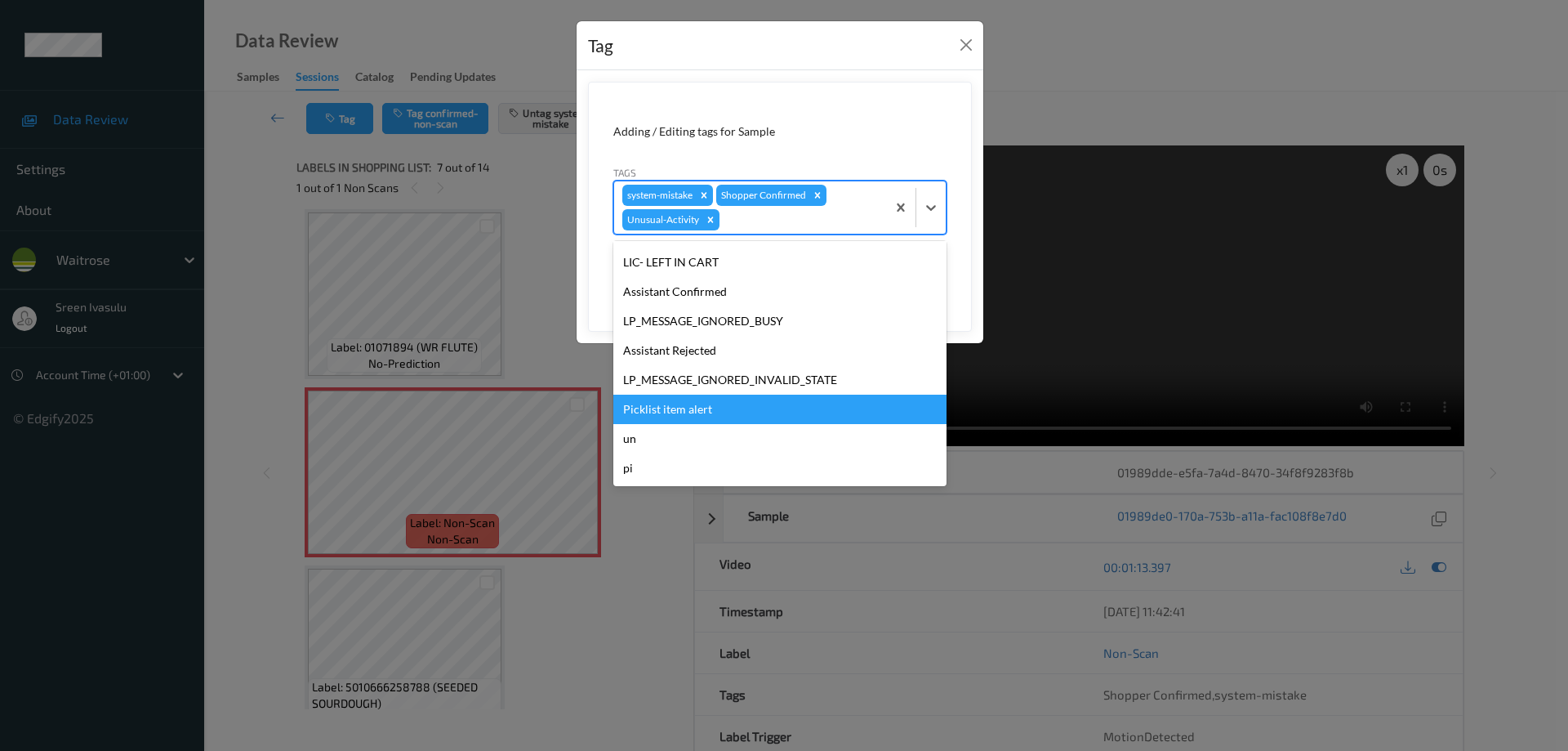
click at [704, 405] on div "Picklist item alert" at bounding box center [780, 409] width 334 height 30
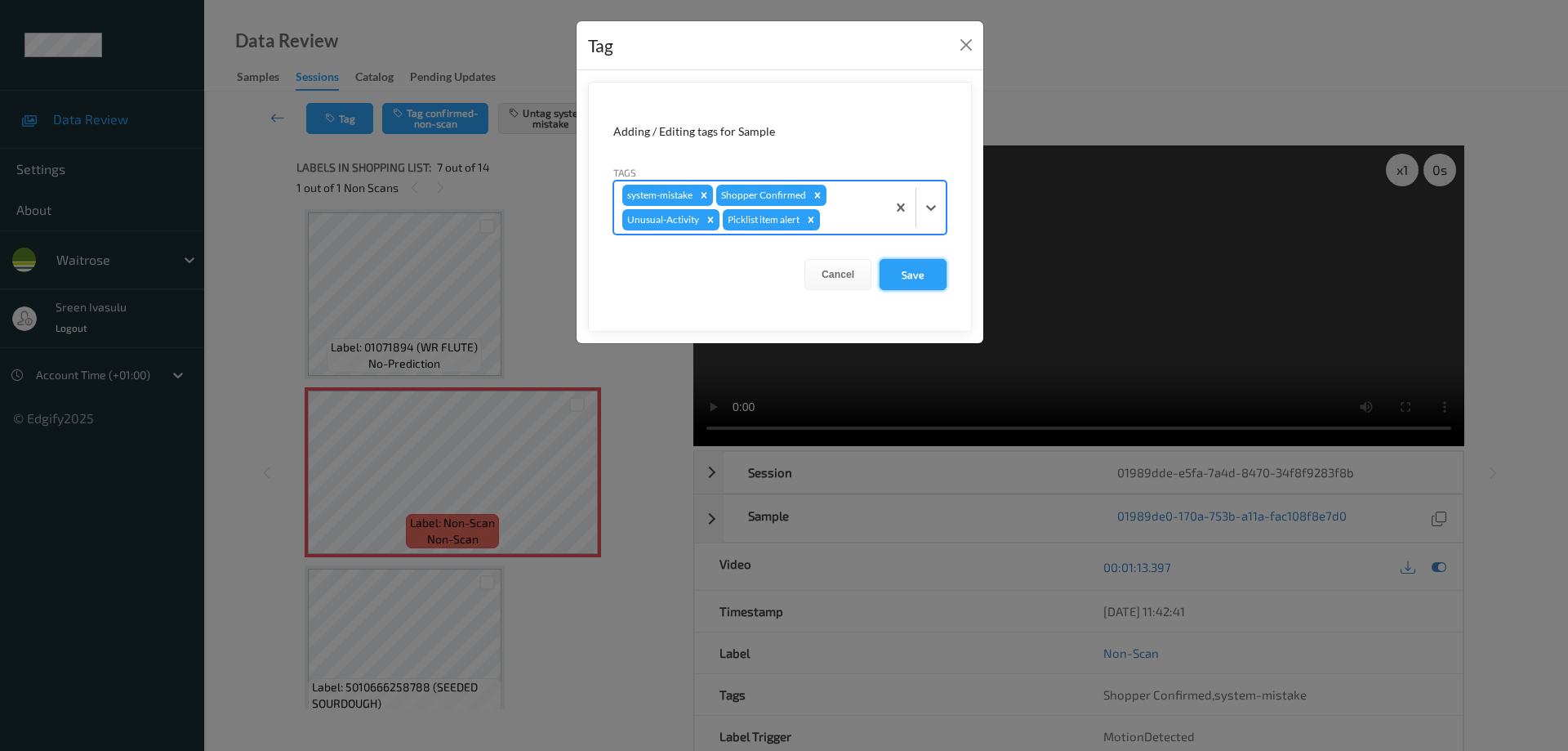
click at [889, 271] on button "Save" at bounding box center [913, 274] width 67 height 31
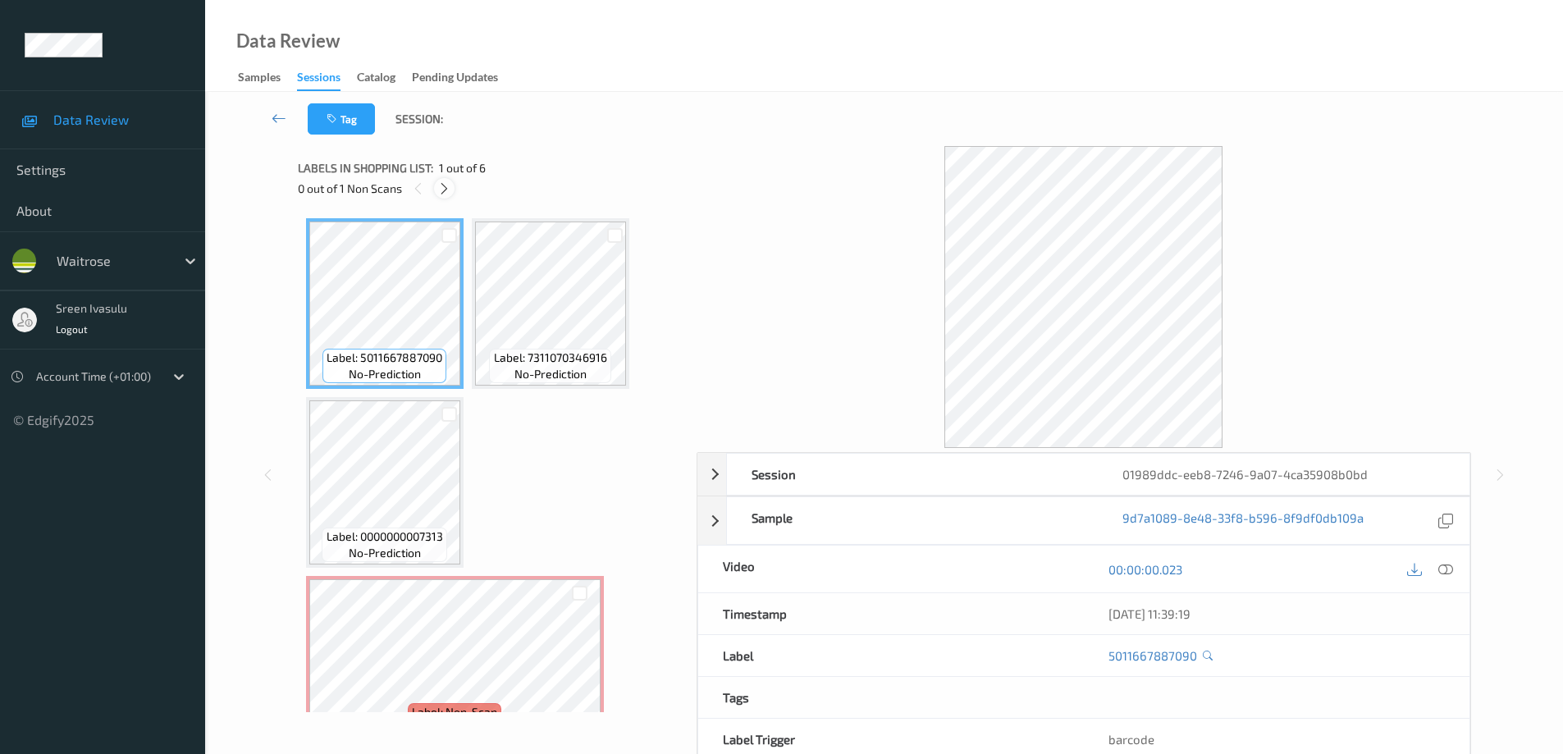
click at [442, 189] on icon at bounding box center [444, 188] width 14 height 15
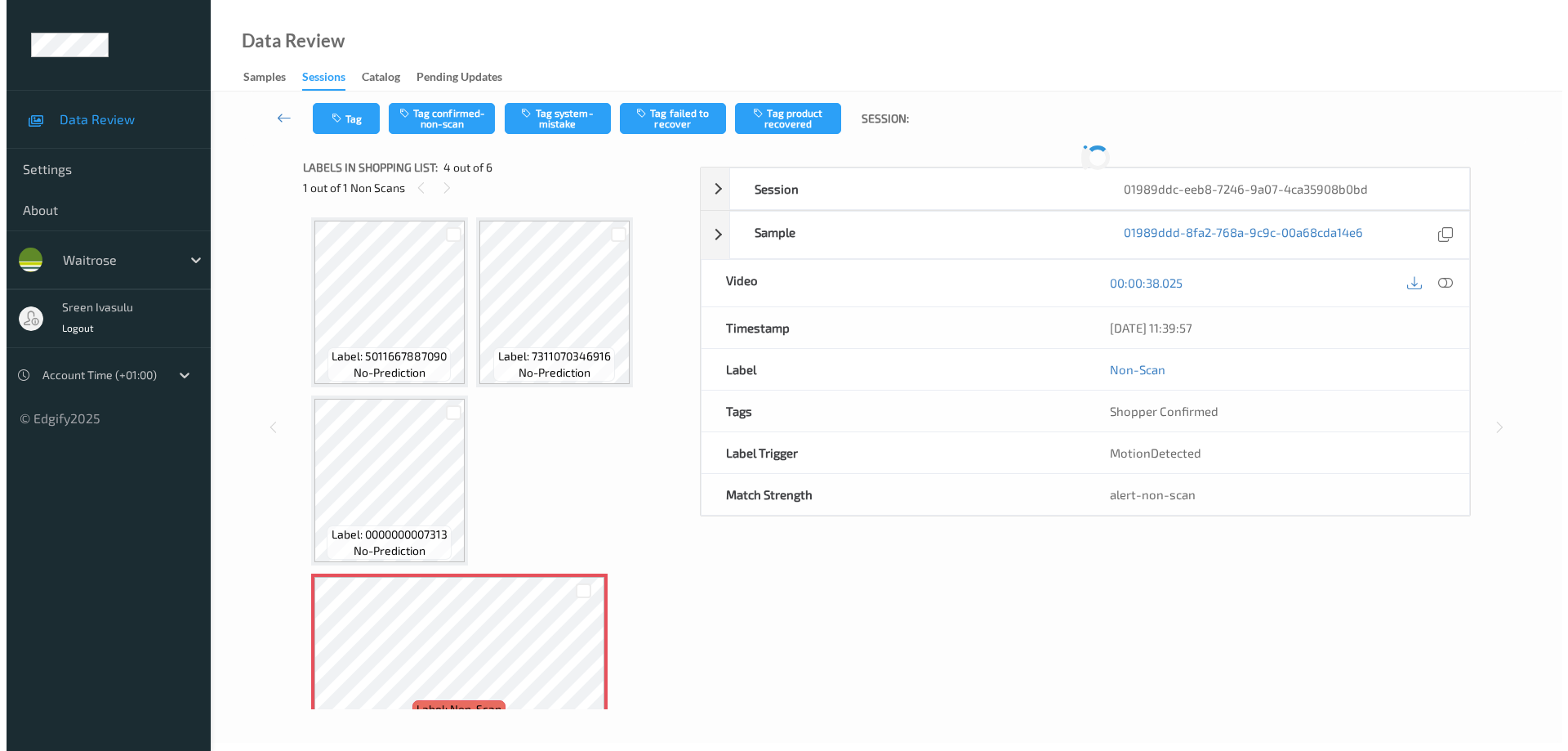
scroll to position [186, 0]
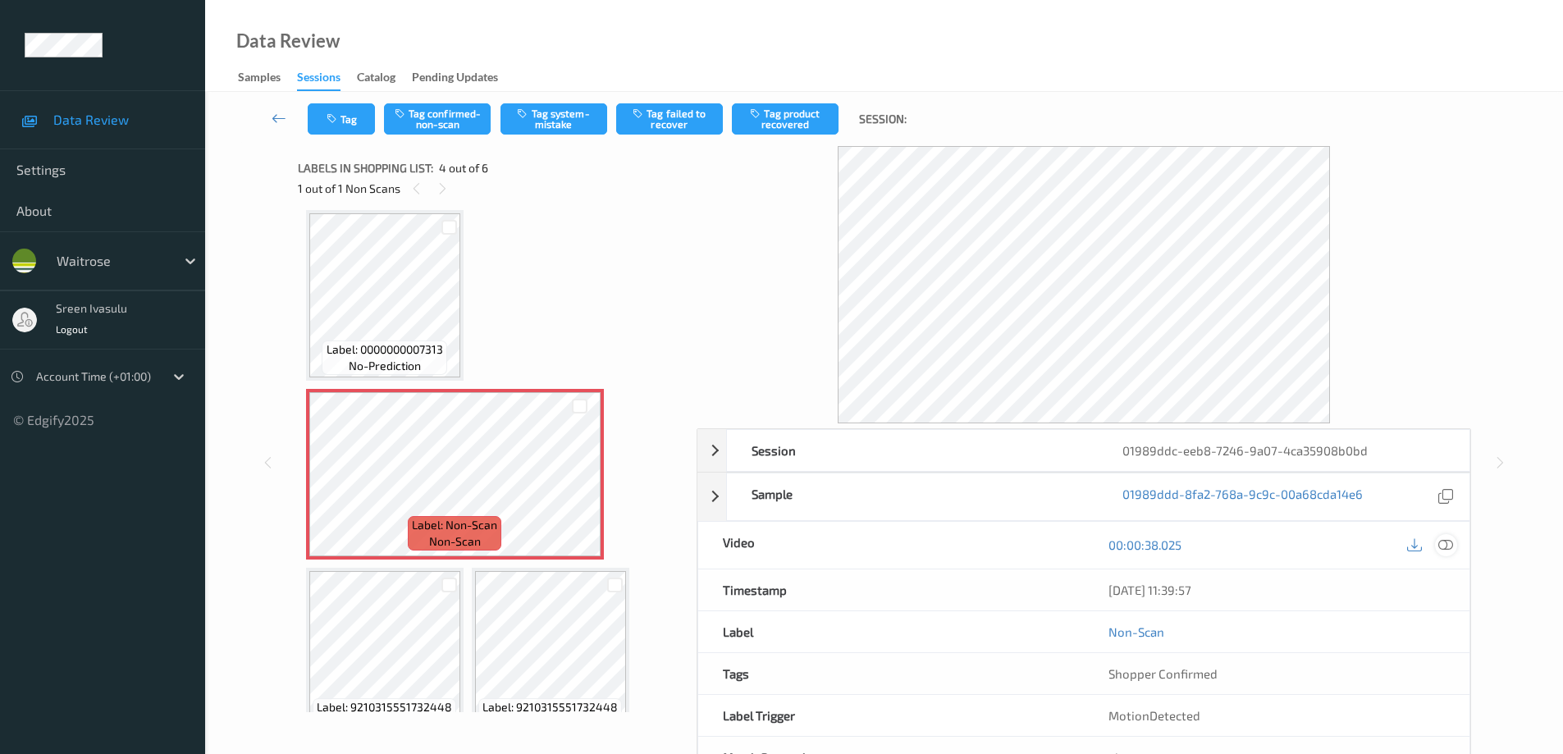
click at [1450, 542] on icon at bounding box center [1445, 544] width 15 height 15
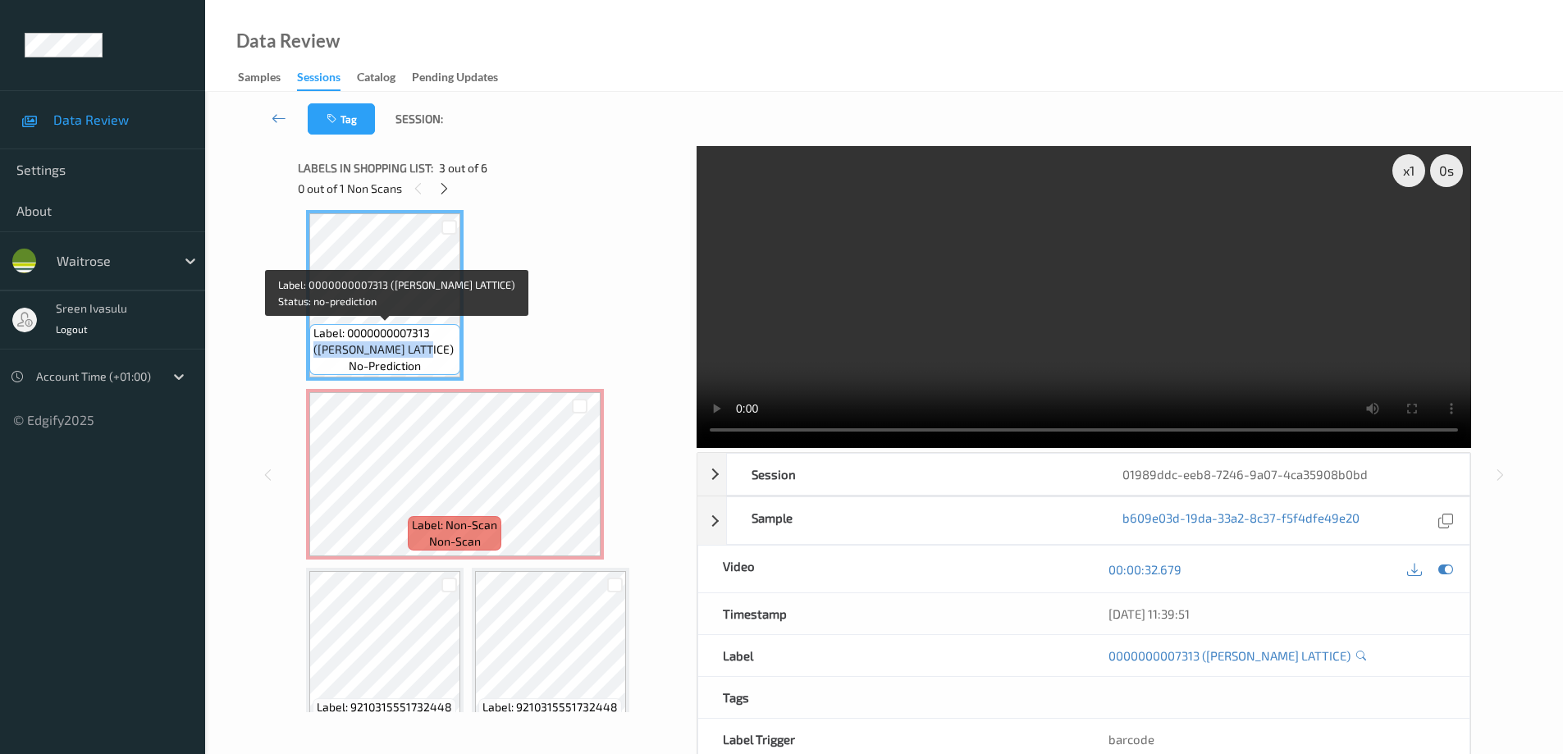
drag, startPoint x: 322, startPoint y: 351, endPoint x: 458, endPoint y: 354, distance: 136.2
click at [458, 354] on div "Label: 0000000007313 ([PERSON_NAME] LATTICE) no-prediction" at bounding box center [384, 349] width 151 height 51
copy span "([PERSON_NAME] LATTICE)"
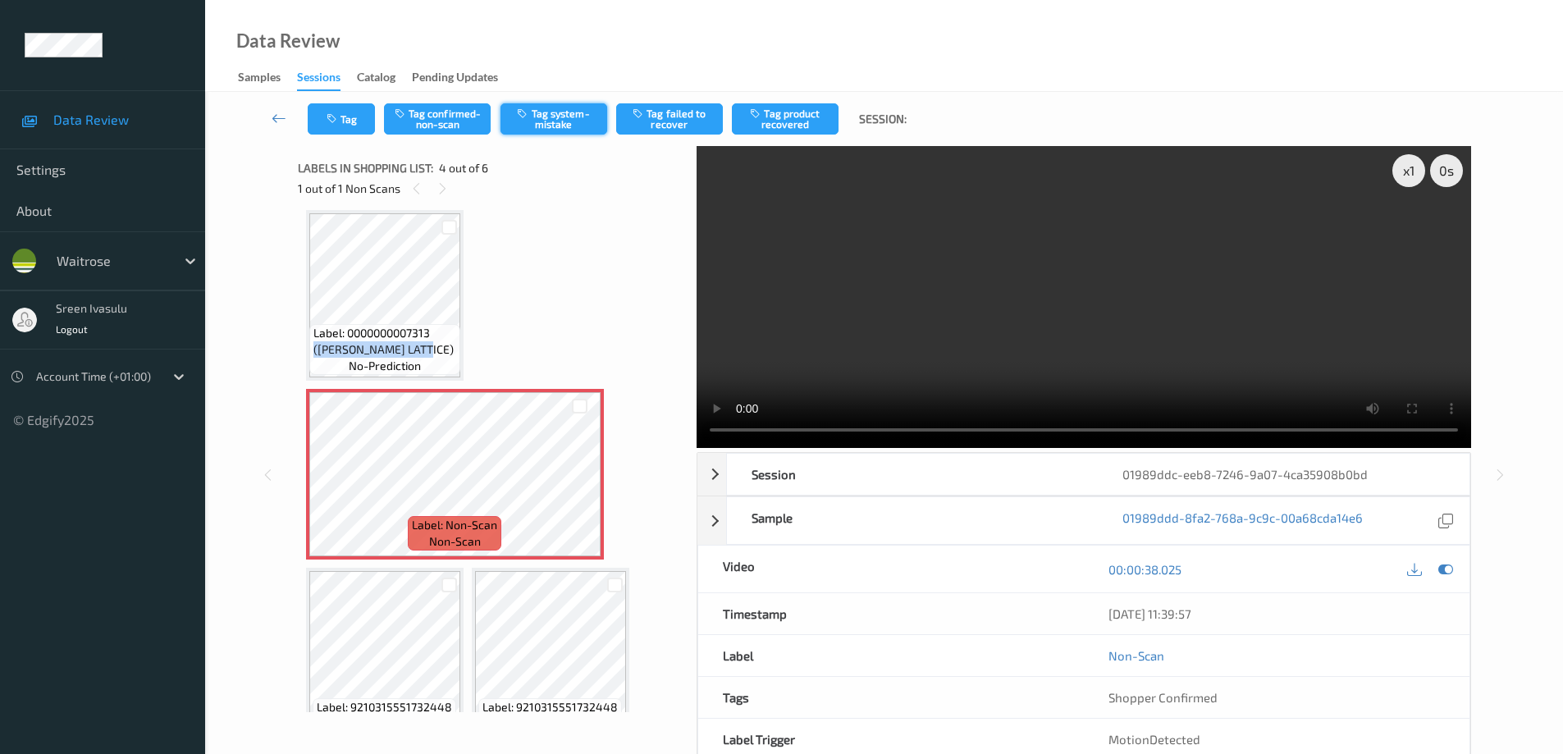
click at [559, 126] on button "Tag system-mistake" at bounding box center [554, 118] width 107 height 31
click at [347, 125] on button "Tag" at bounding box center [341, 118] width 67 height 31
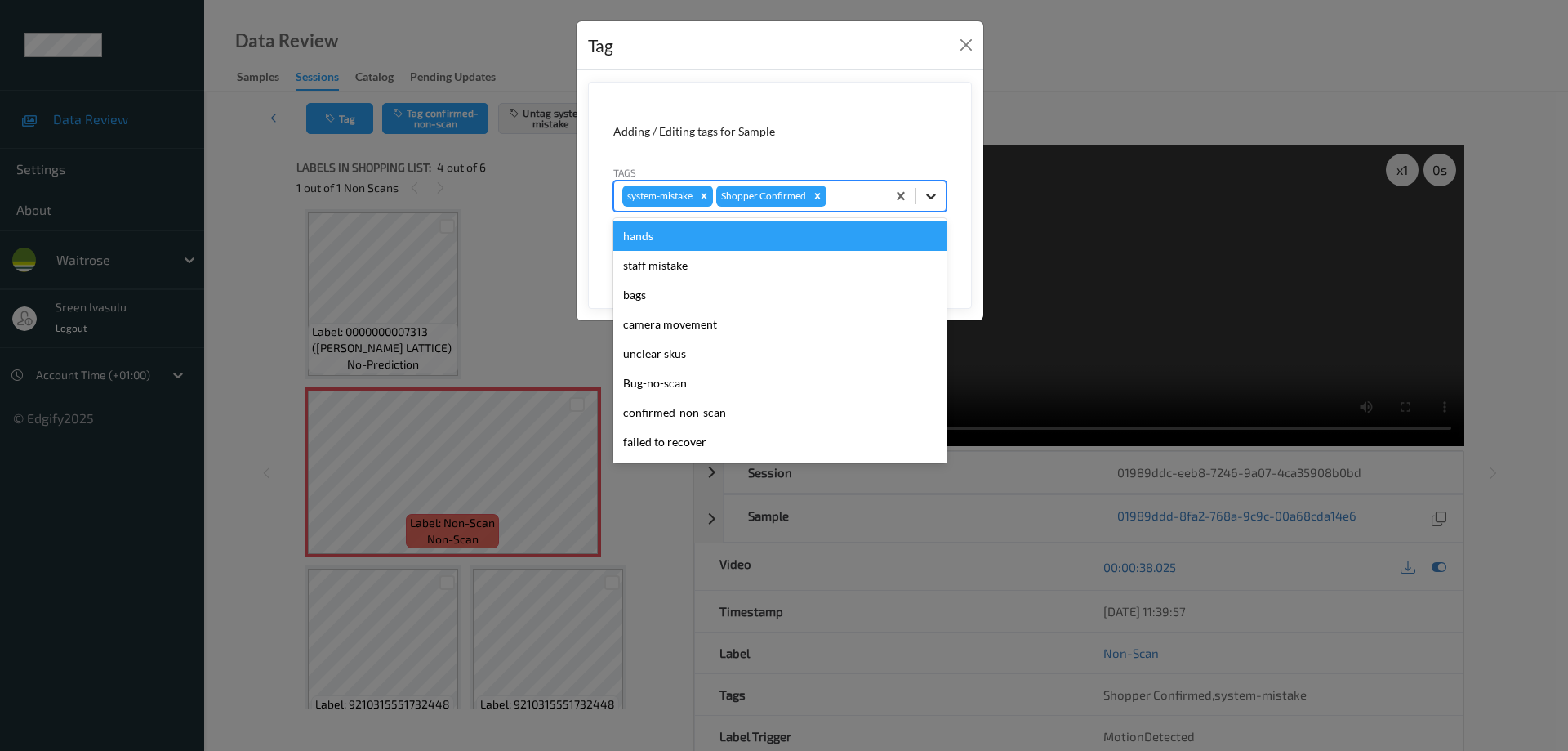
click at [933, 203] on icon at bounding box center [931, 196] width 16 height 16
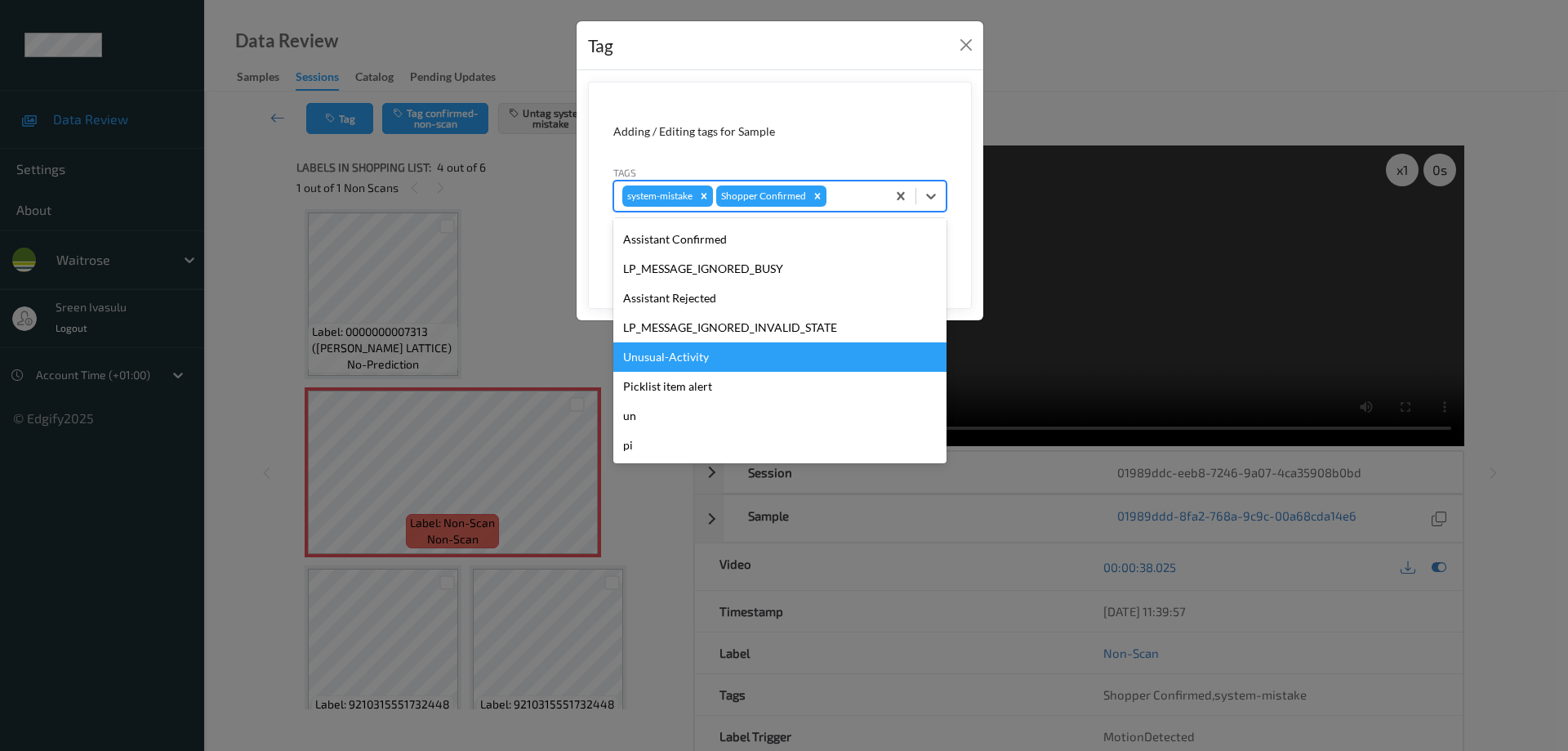
click at [670, 353] on div "Unusual-Activity" at bounding box center [780, 358] width 334 height 30
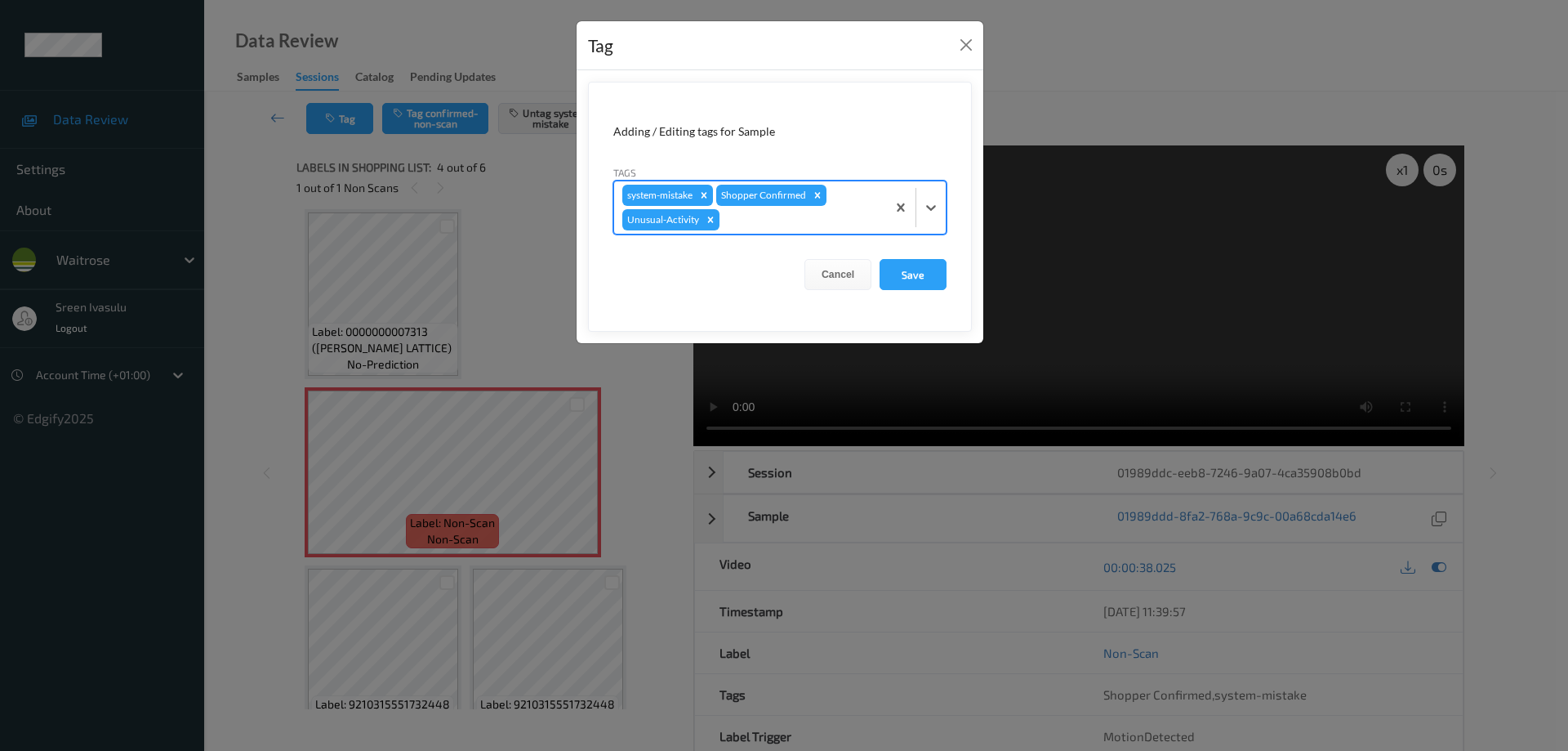
click at [931, 185] on div at bounding box center [916, 207] width 60 height 53
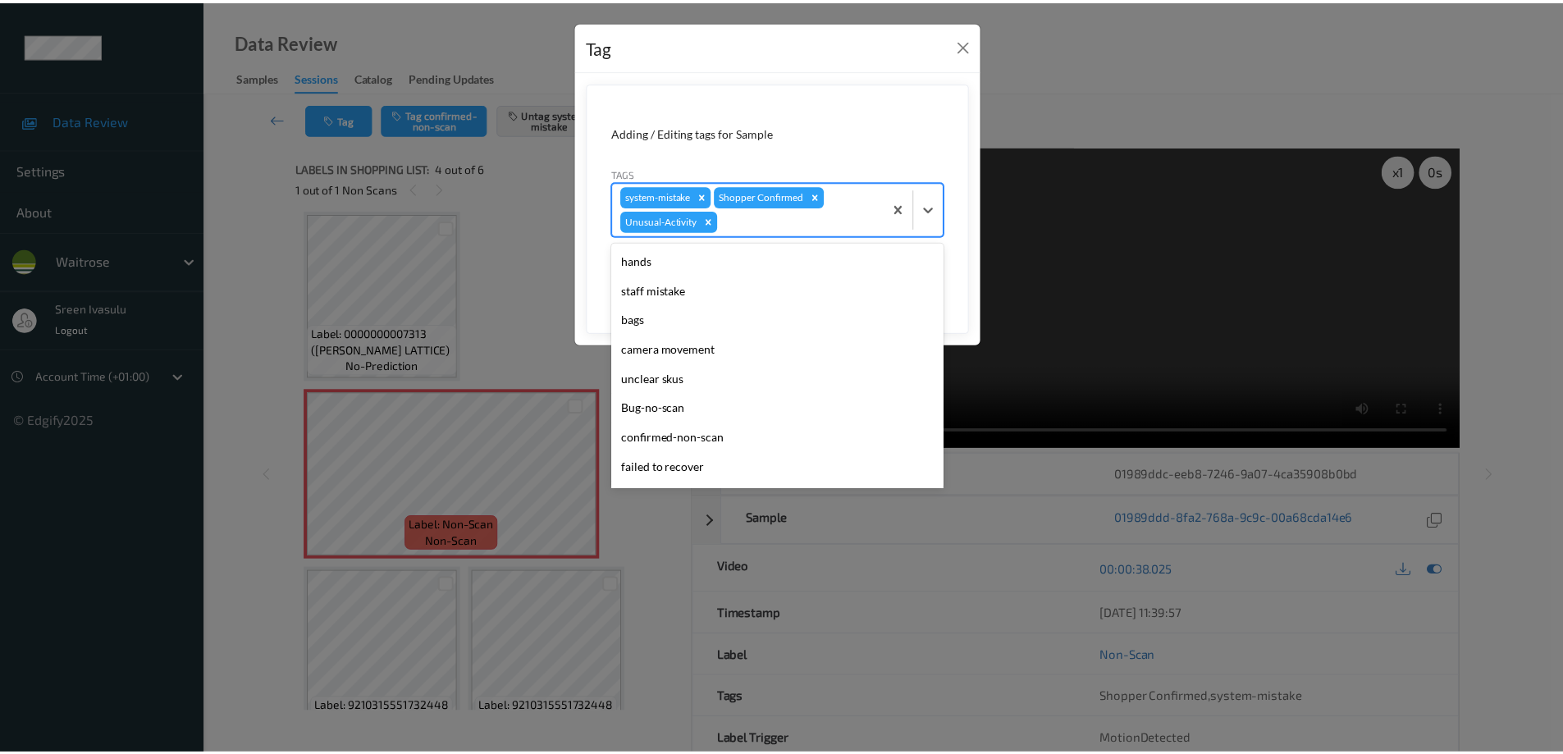
scroll to position [292, 0]
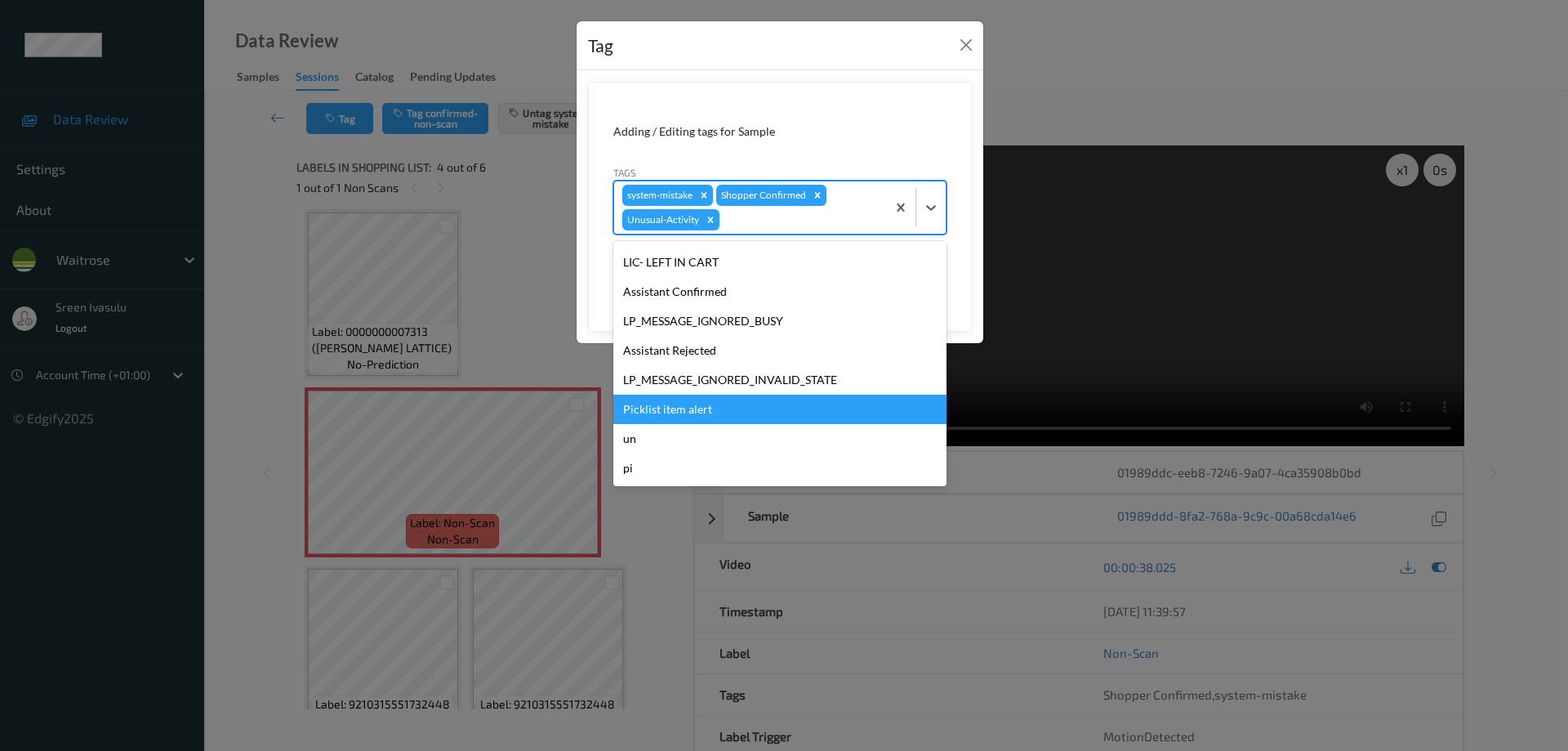
click at [682, 401] on div "Picklist item alert" at bounding box center [780, 409] width 334 height 30
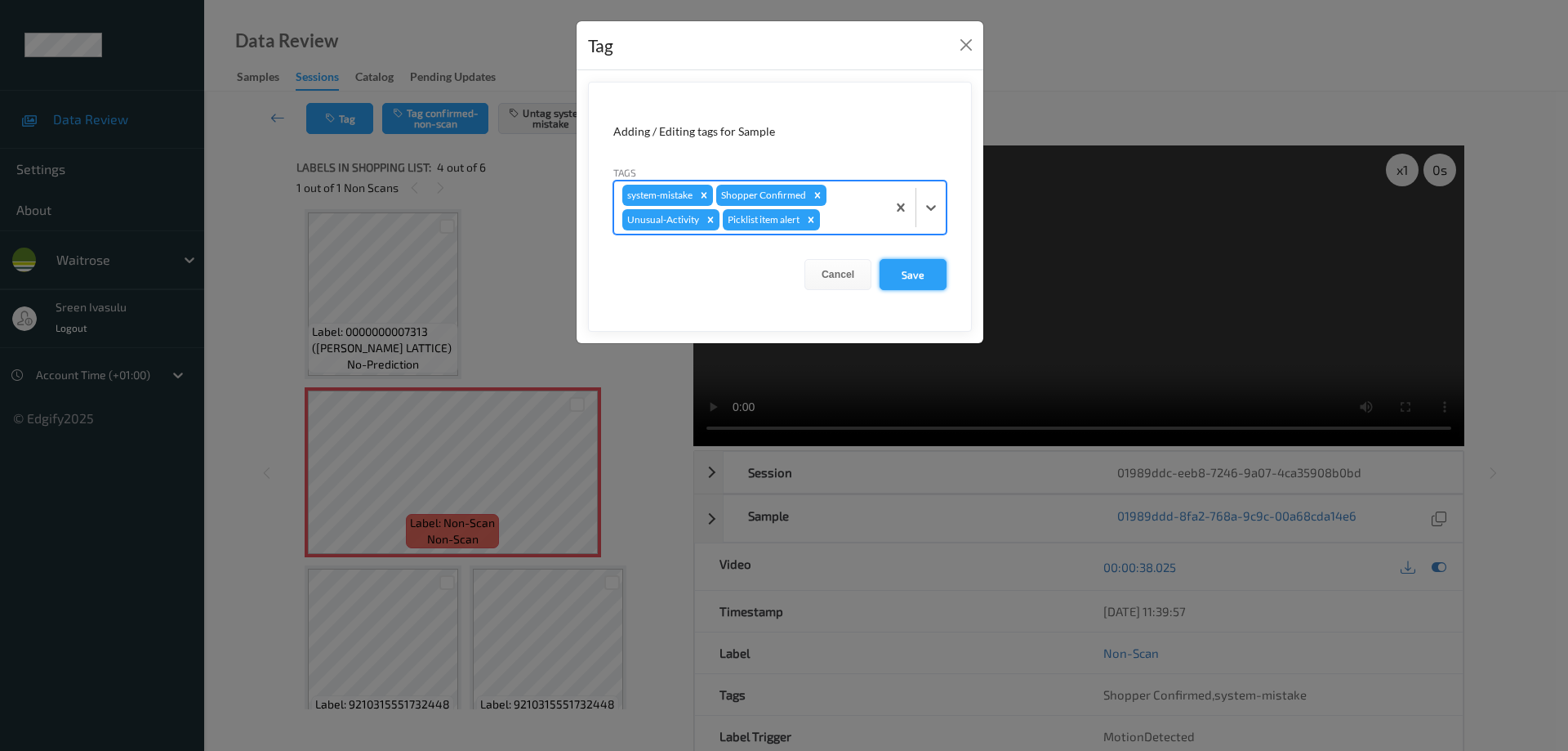
click at [925, 271] on button "Save" at bounding box center [913, 274] width 67 height 31
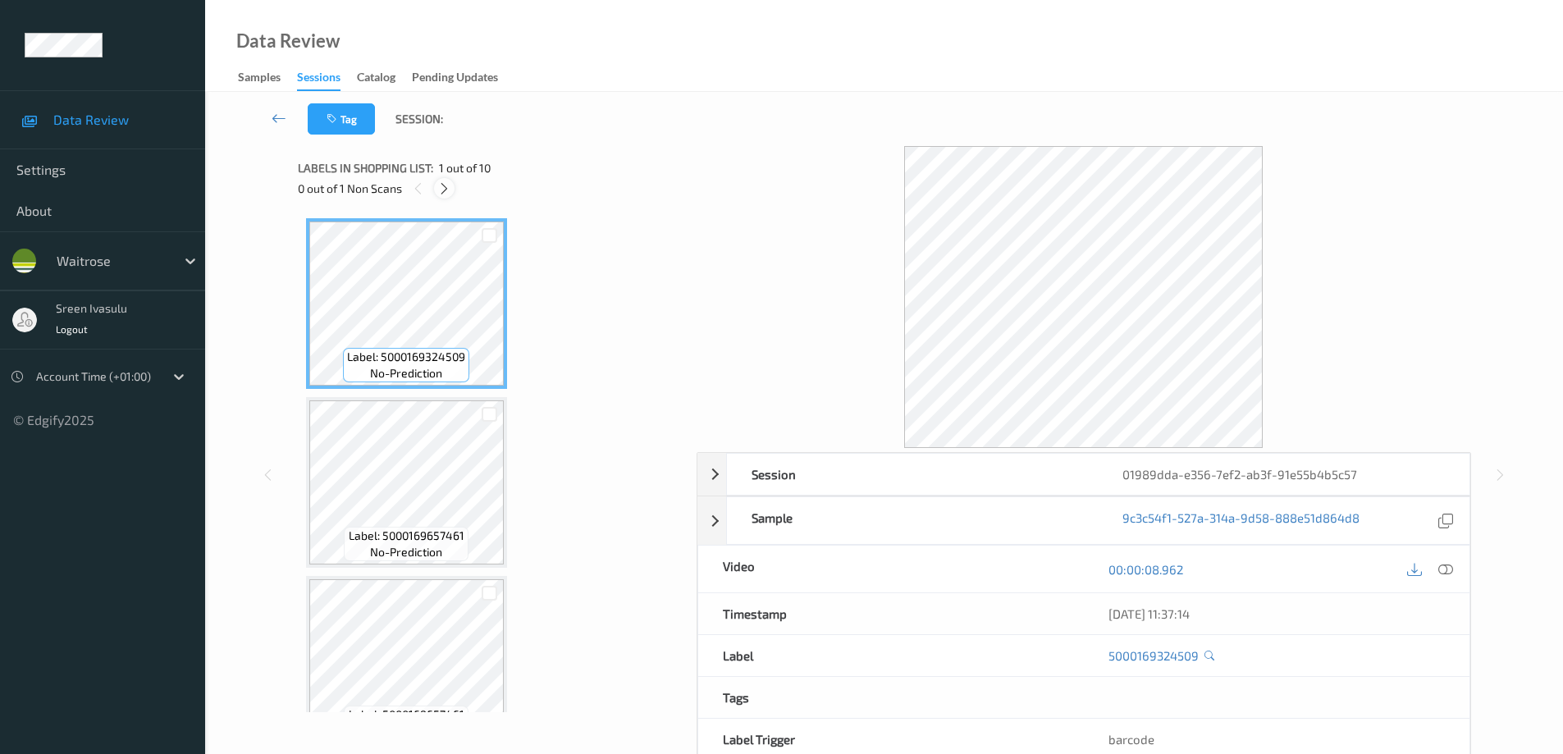
click at [450, 187] on icon at bounding box center [444, 188] width 14 height 15
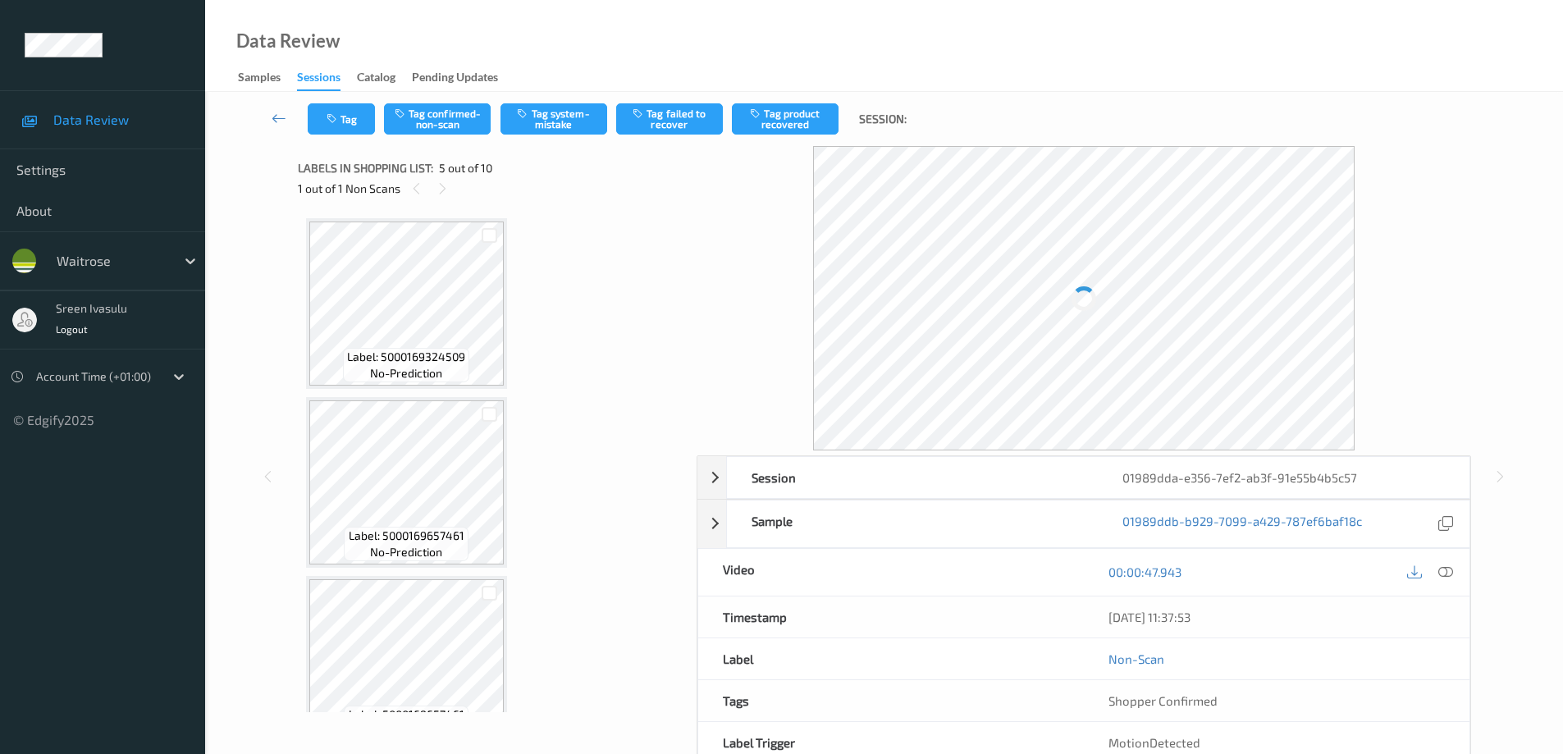
scroll to position [545, 0]
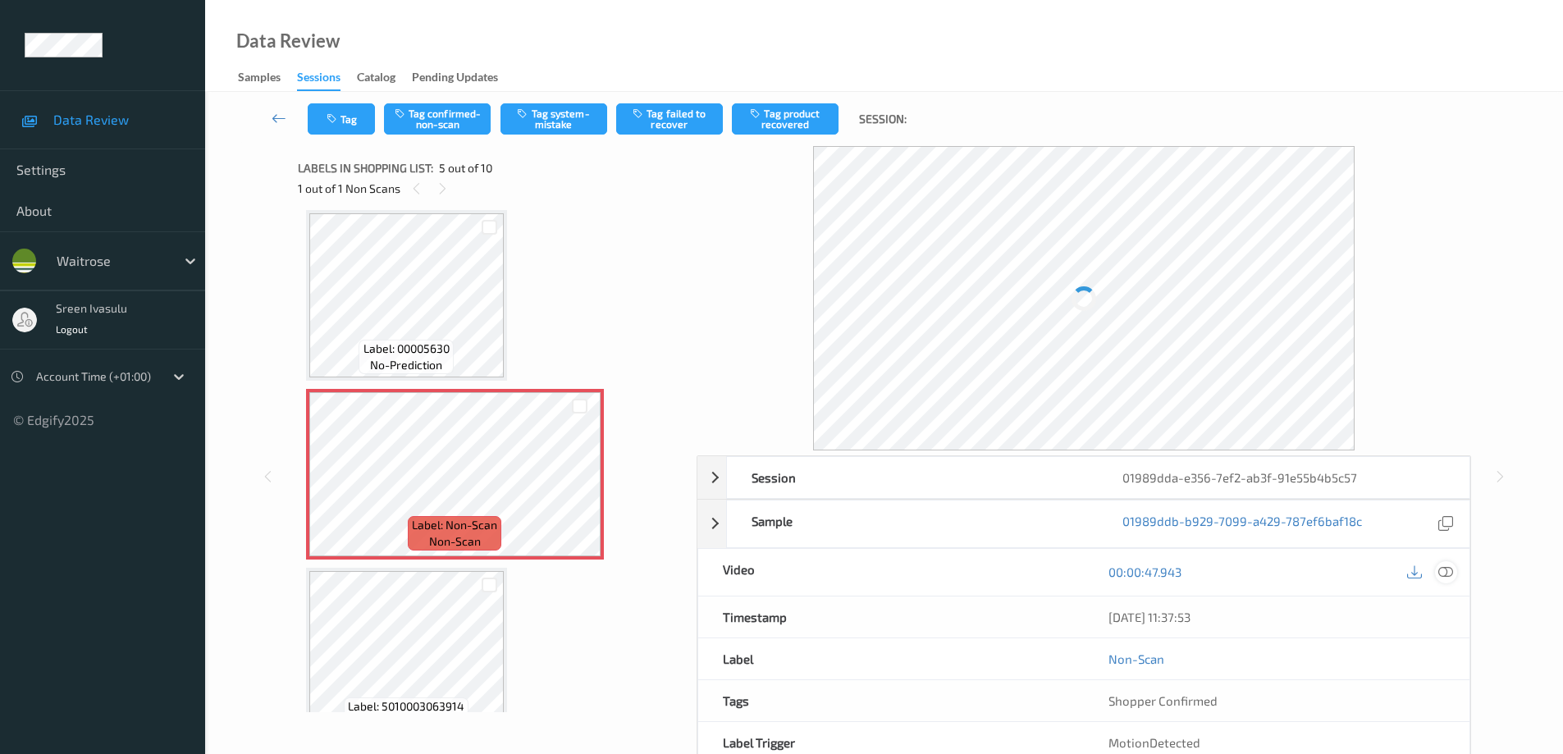
click at [1442, 574] on icon at bounding box center [1445, 572] width 15 height 15
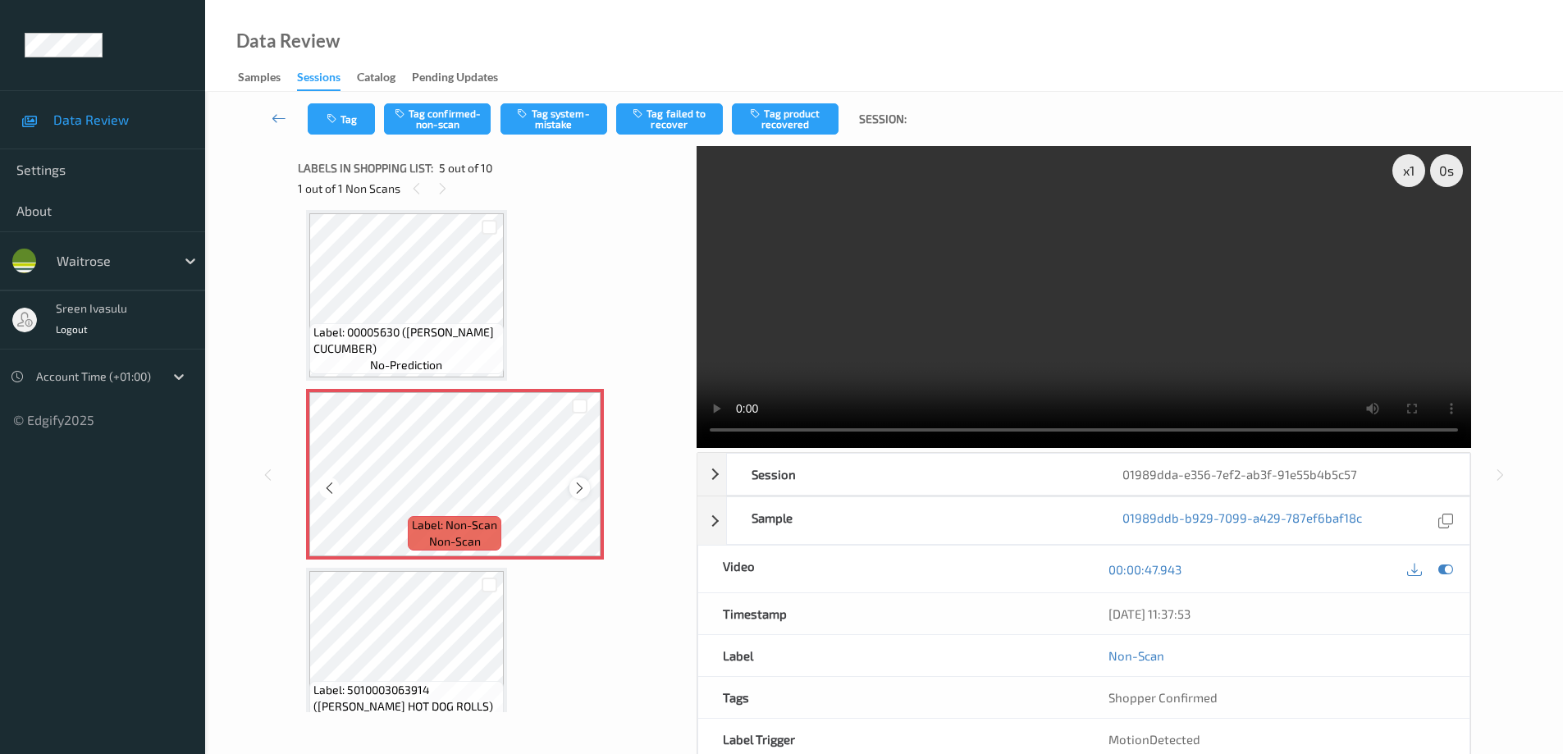
click at [578, 492] on icon at bounding box center [580, 488] width 14 height 15
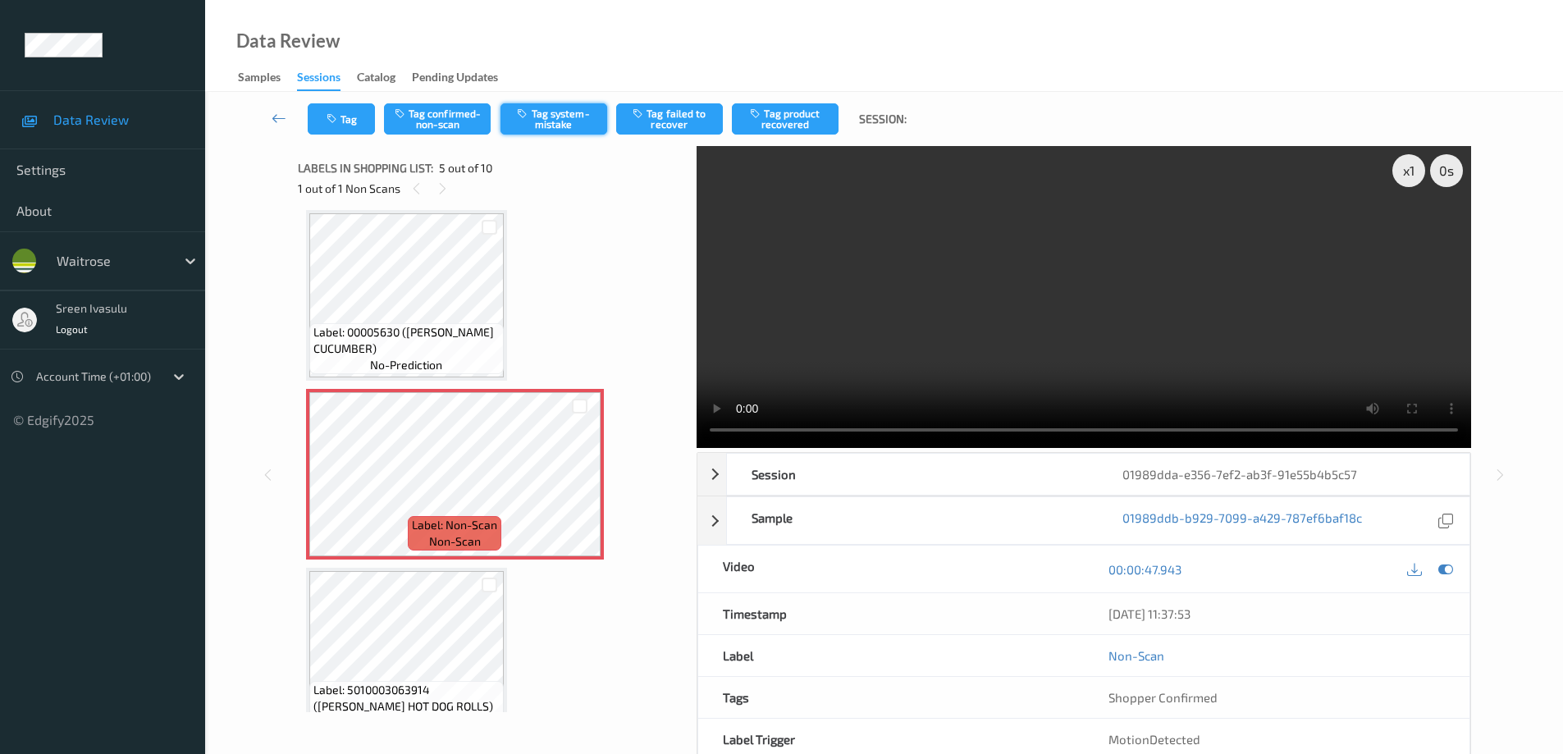
click at [574, 124] on button "Tag system-mistake" at bounding box center [554, 118] width 107 height 31
click at [572, 117] on button "Tag system-mistake" at bounding box center [554, 118] width 107 height 31
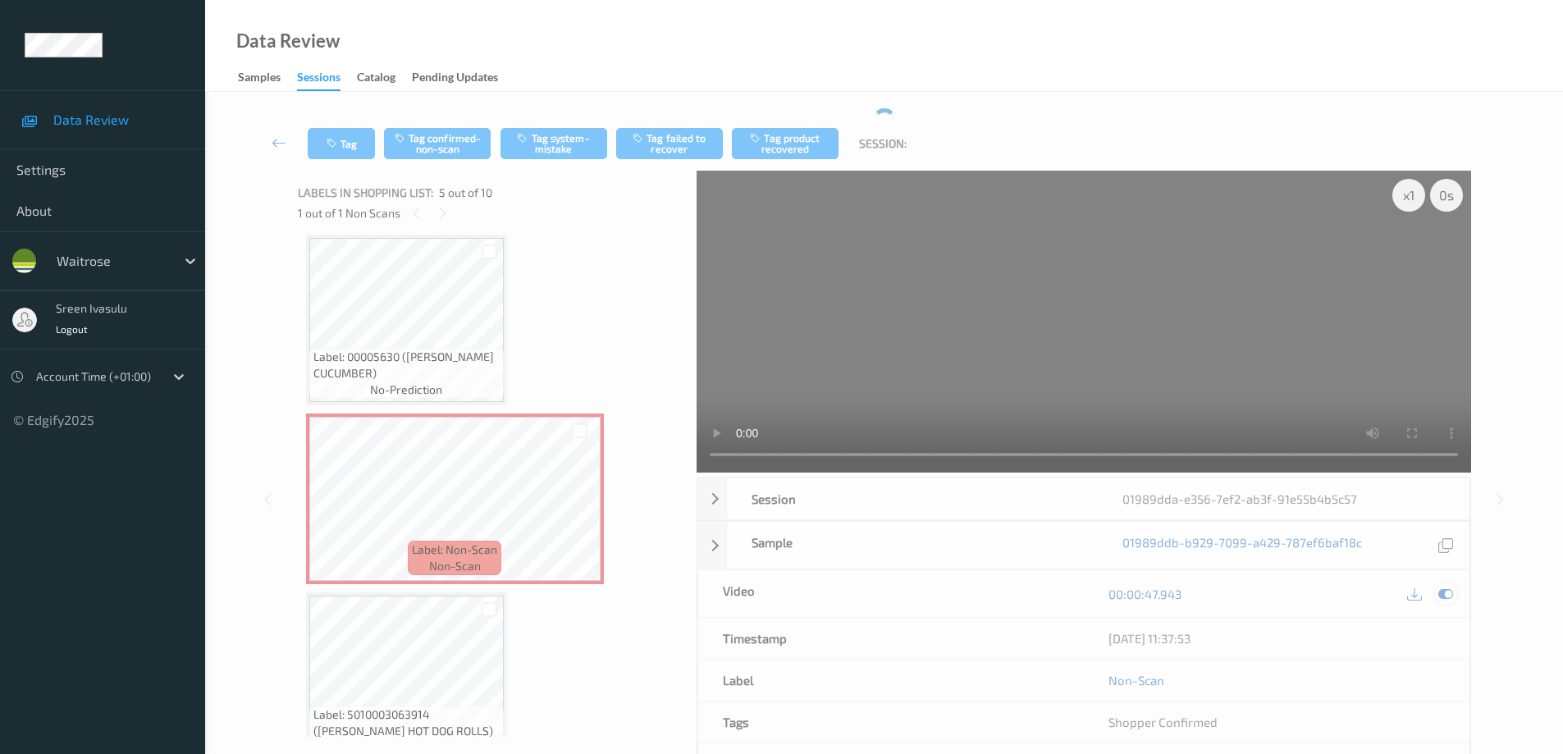
click at [1451, 592] on icon at bounding box center [1445, 594] width 15 height 15
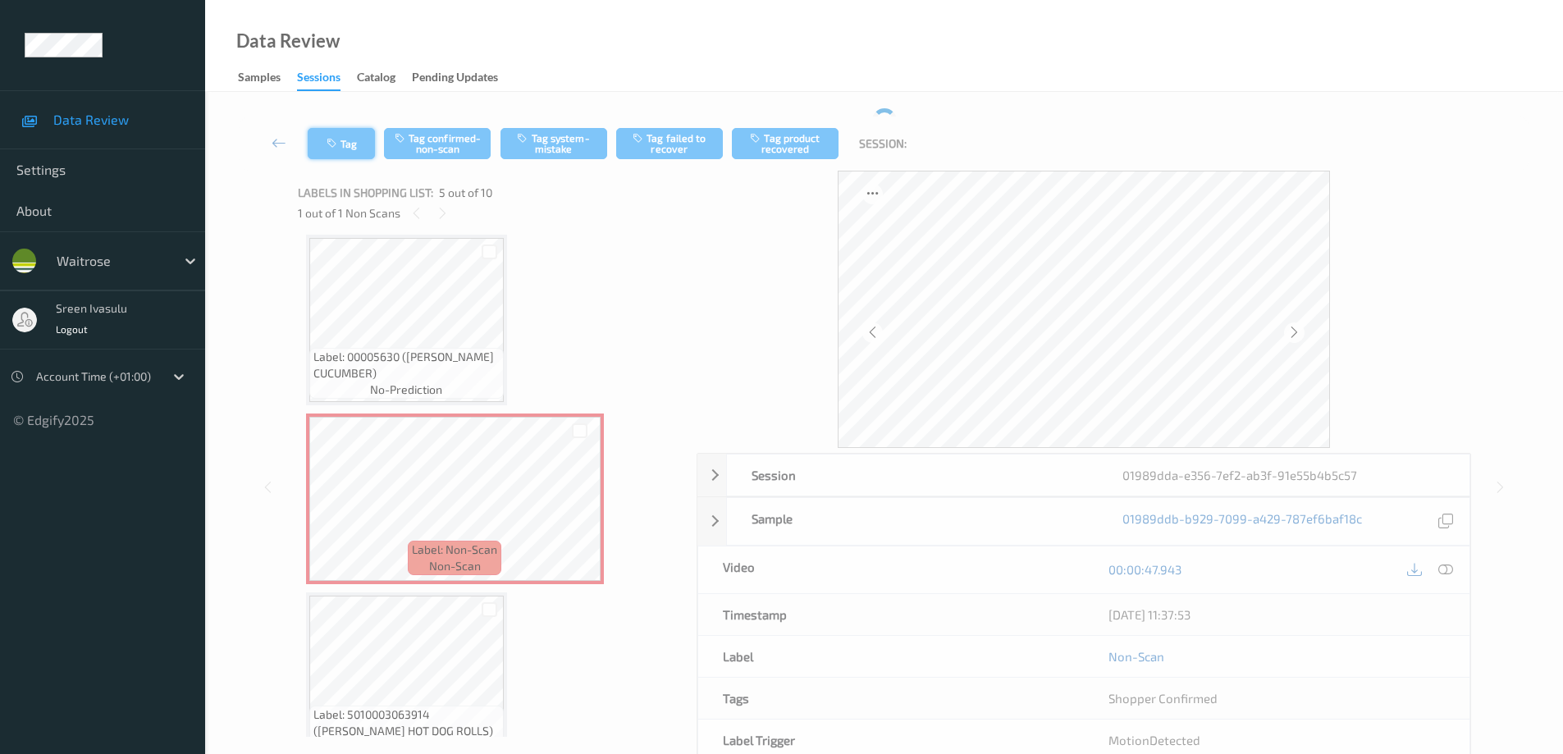
click at [351, 152] on button "Tag" at bounding box center [341, 143] width 67 height 31
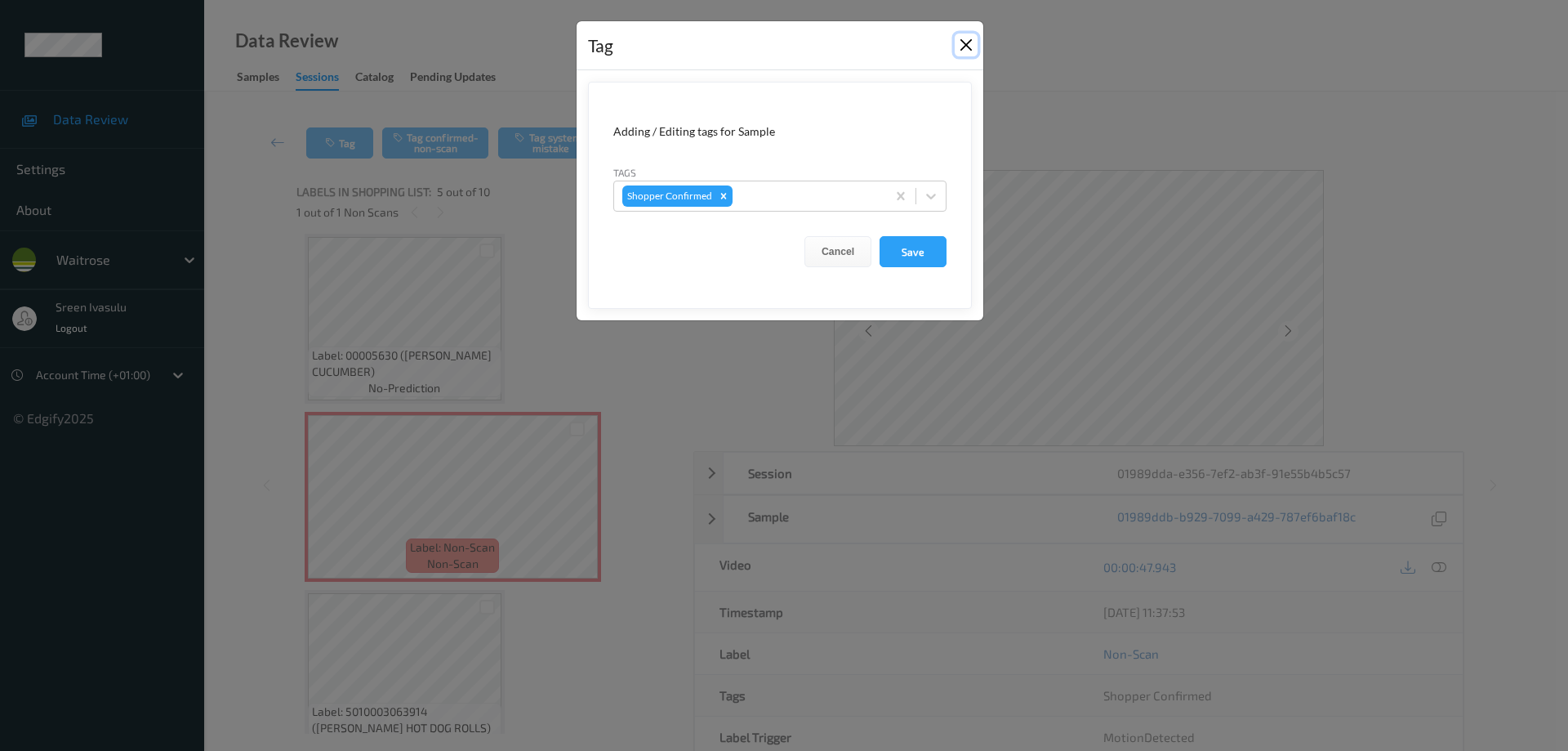
click at [965, 44] on button "Close" at bounding box center [966, 45] width 23 height 23
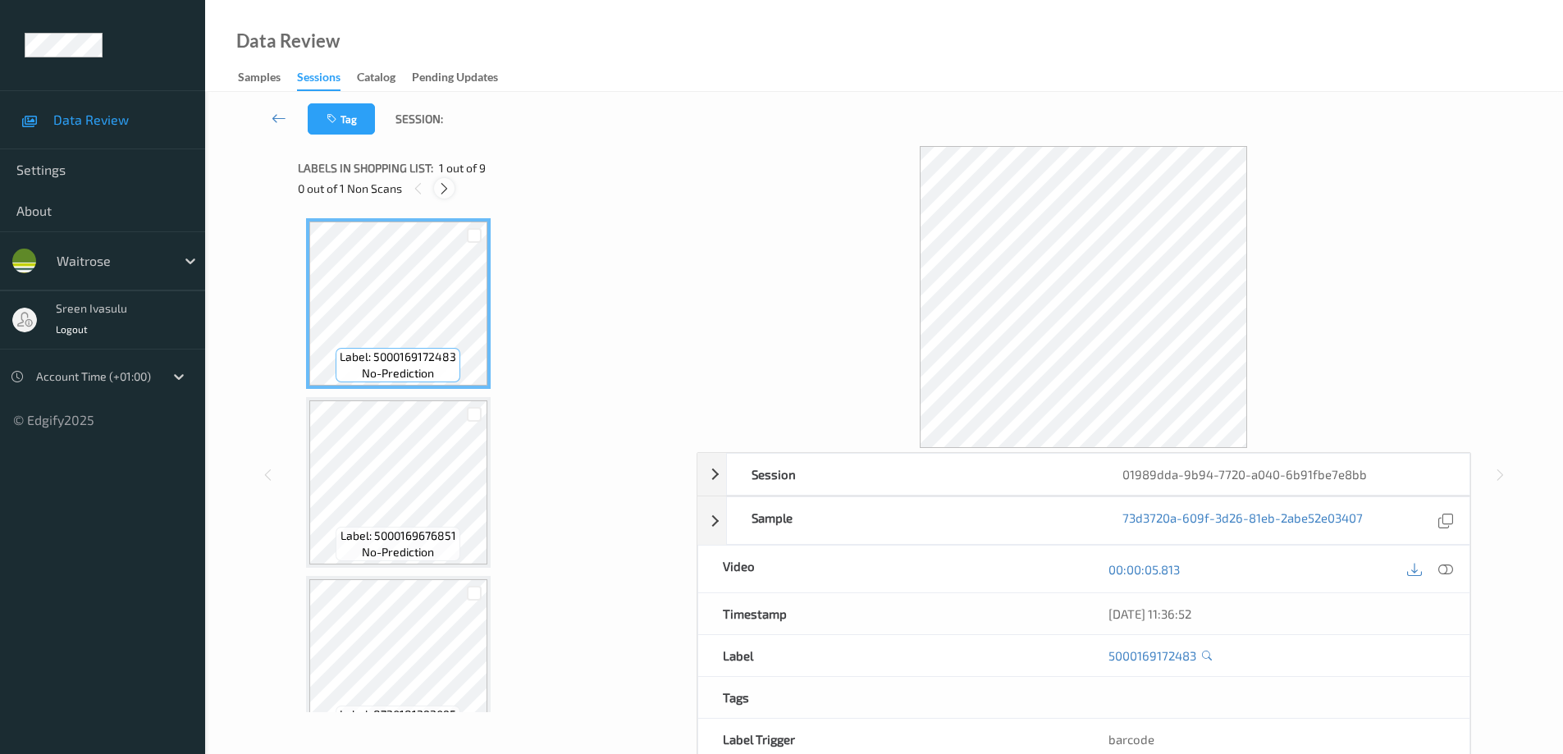
click at [448, 186] on icon at bounding box center [444, 188] width 14 height 15
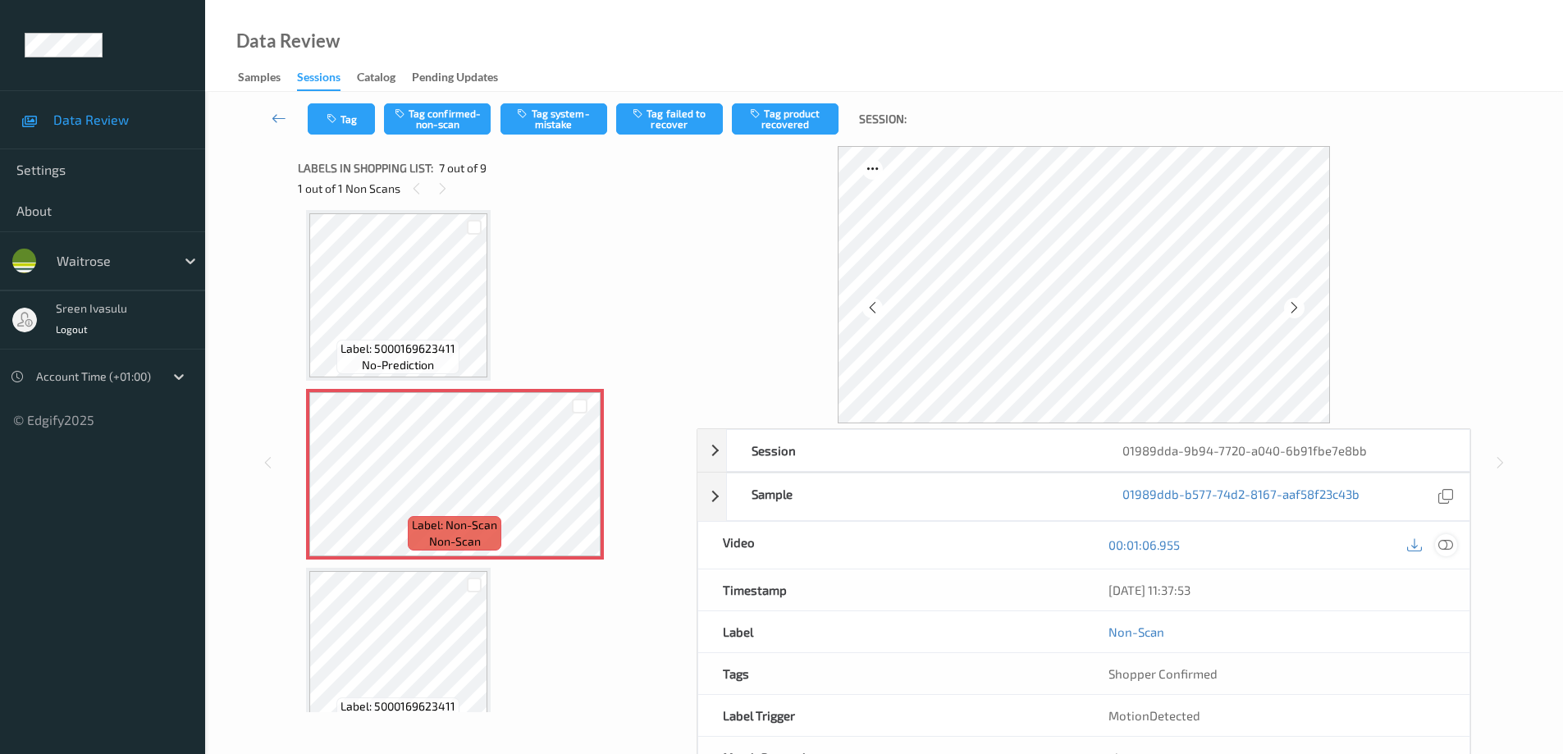
click at [1444, 542] on icon at bounding box center [1445, 544] width 15 height 15
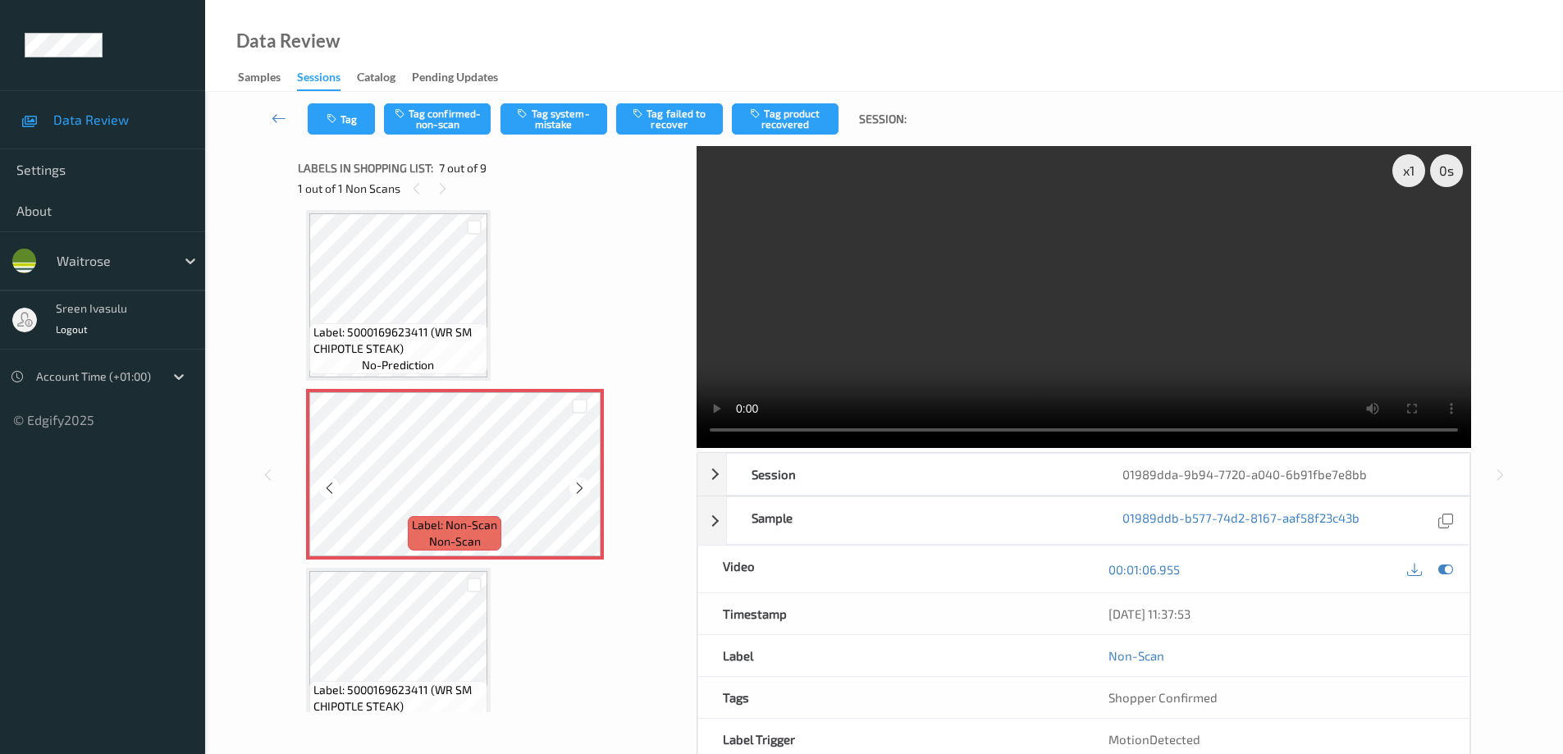
click at [574, 490] on icon at bounding box center [580, 488] width 14 height 15
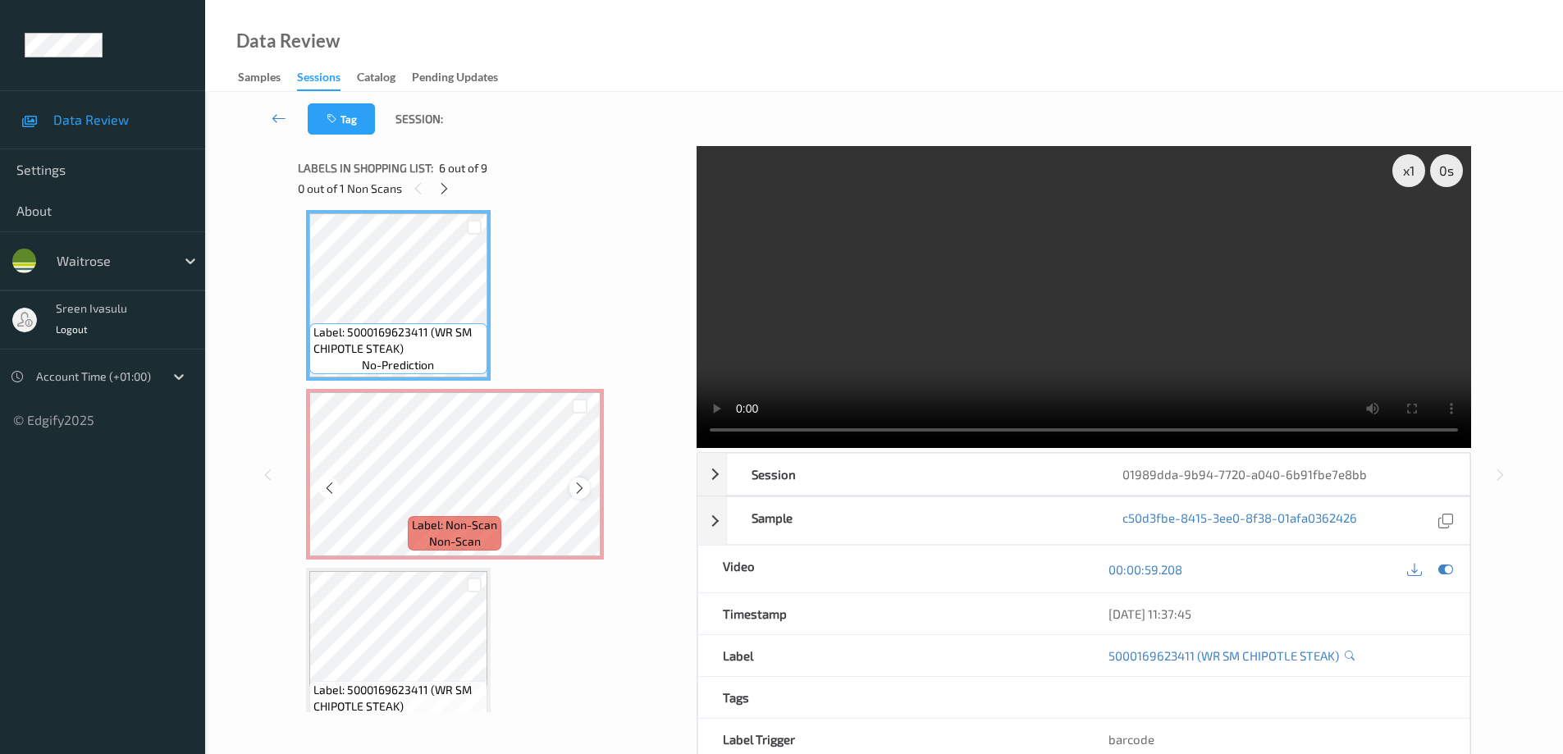
click at [579, 488] on icon at bounding box center [580, 488] width 14 height 15
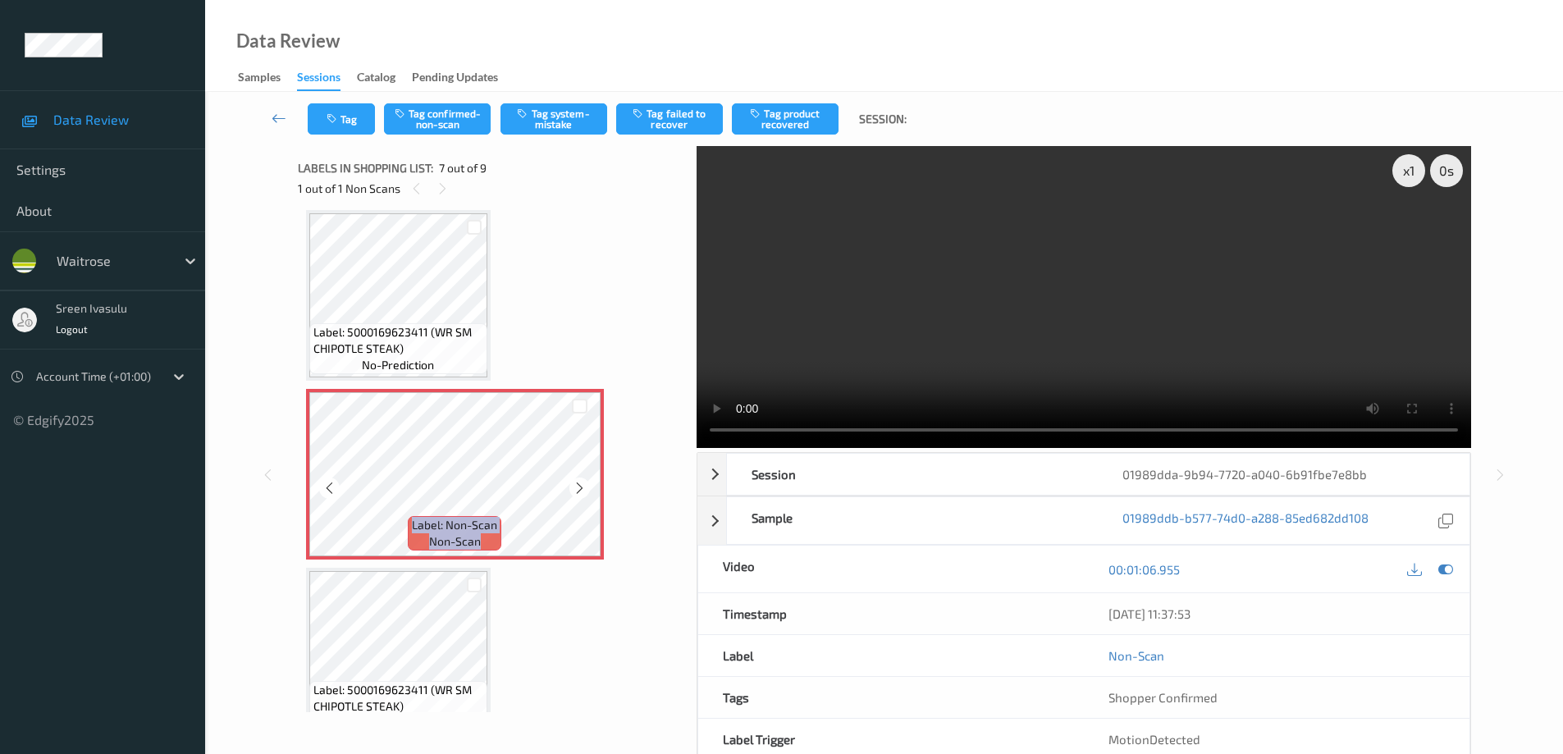
click at [579, 488] on icon at bounding box center [580, 488] width 14 height 15
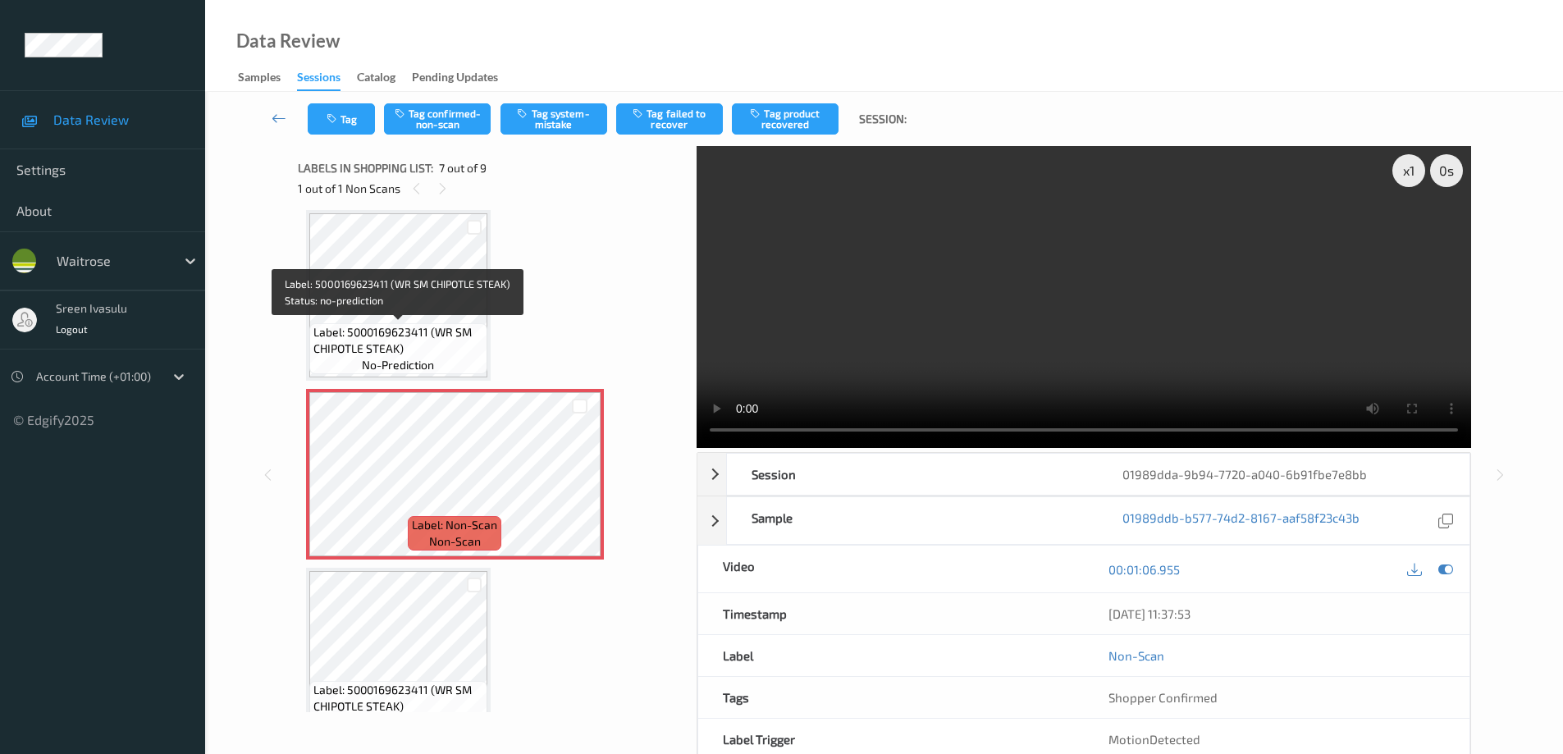
click at [446, 345] on span "Label: 5000169623411 (WR SM CHIPOTLE STEAK)" at bounding box center [398, 340] width 170 height 33
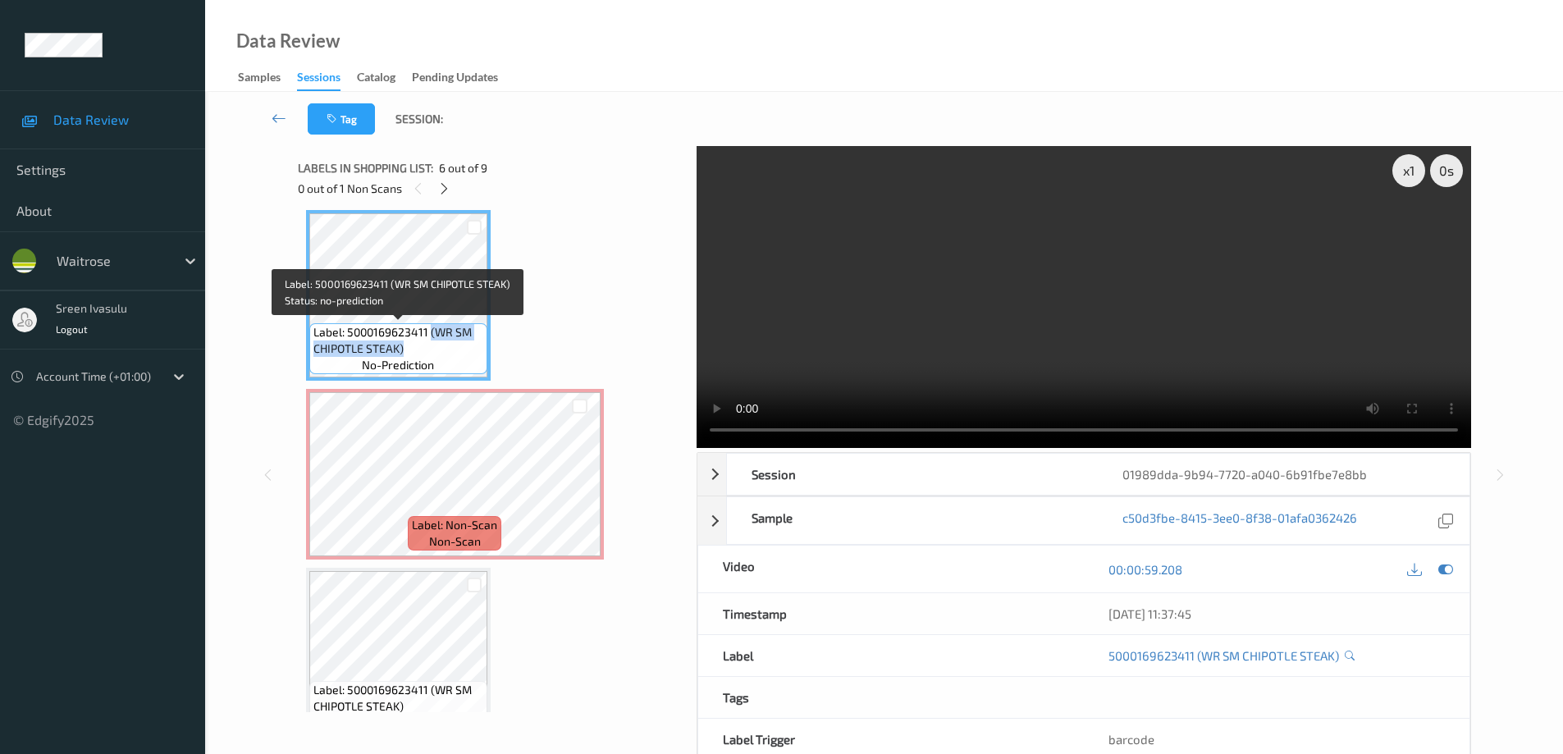
click at [456, 345] on span "Label: 5000169623411 (WR SM CHIPOTLE STEAK)" at bounding box center [398, 340] width 170 height 33
copy span "(WR SM CHIPOTLE STEAK)"
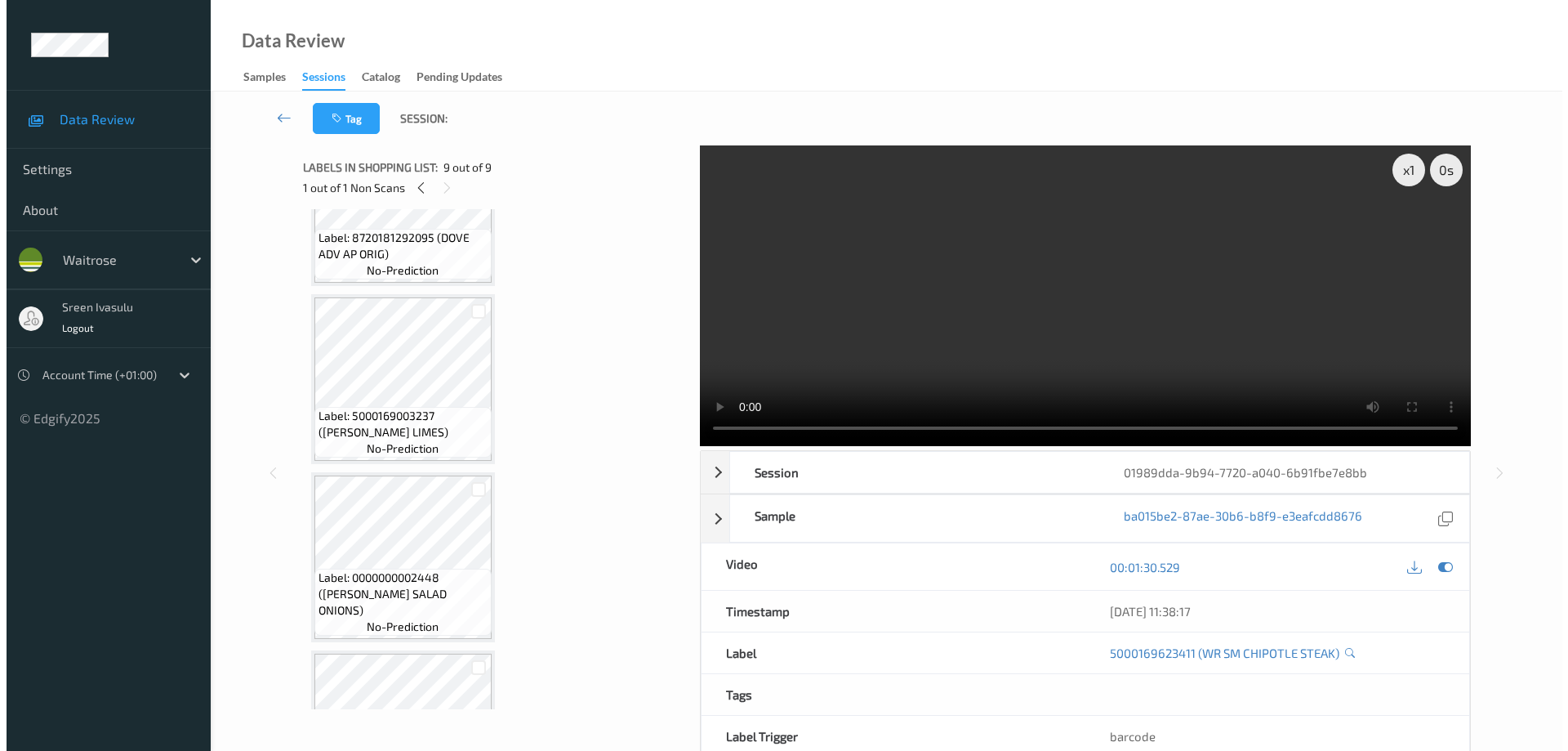
scroll to position [1112, 0]
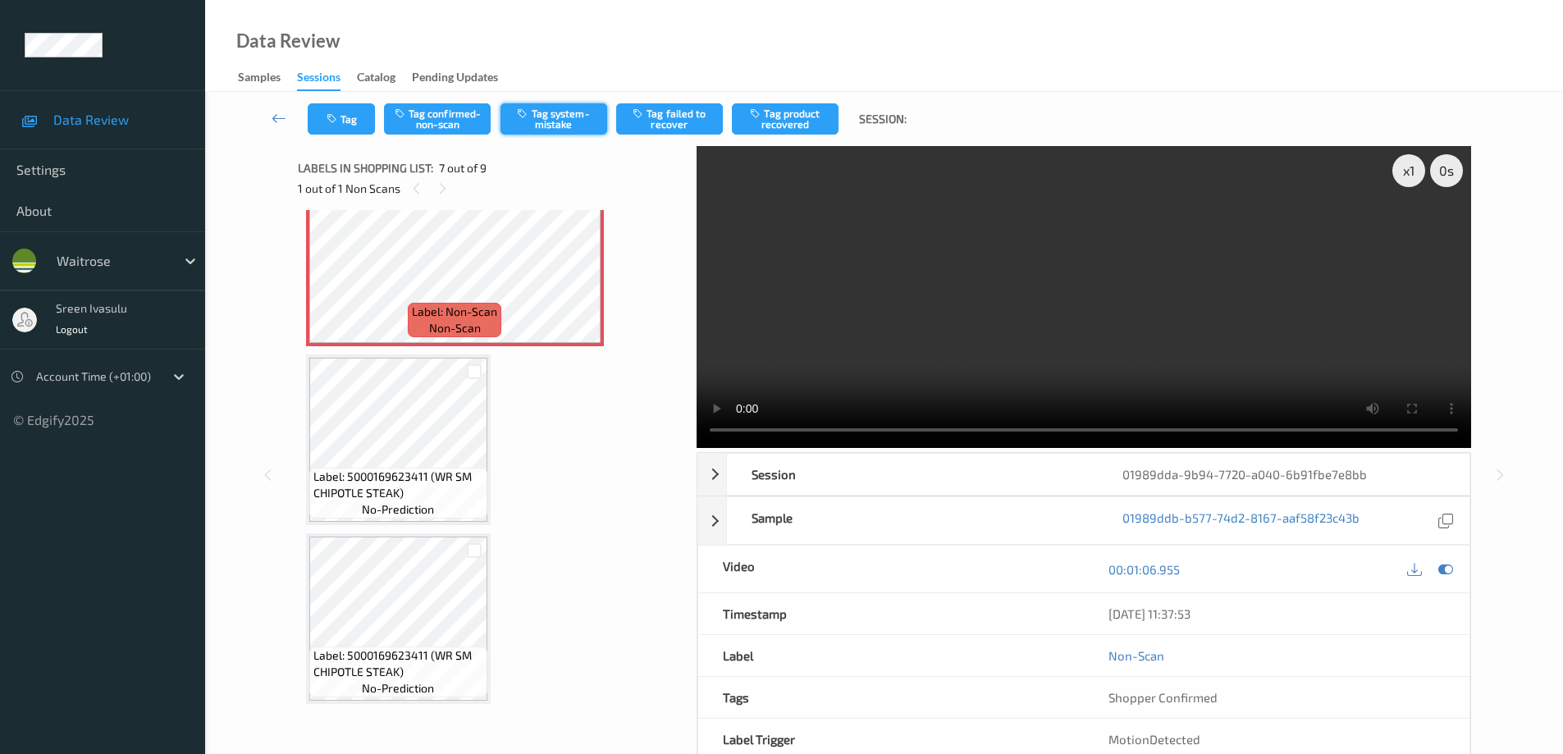
click at [568, 120] on button "Tag system-mistake" at bounding box center [554, 118] width 107 height 31
click at [350, 119] on button "Tag" at bounding box center [341, 118] width 67 height 31
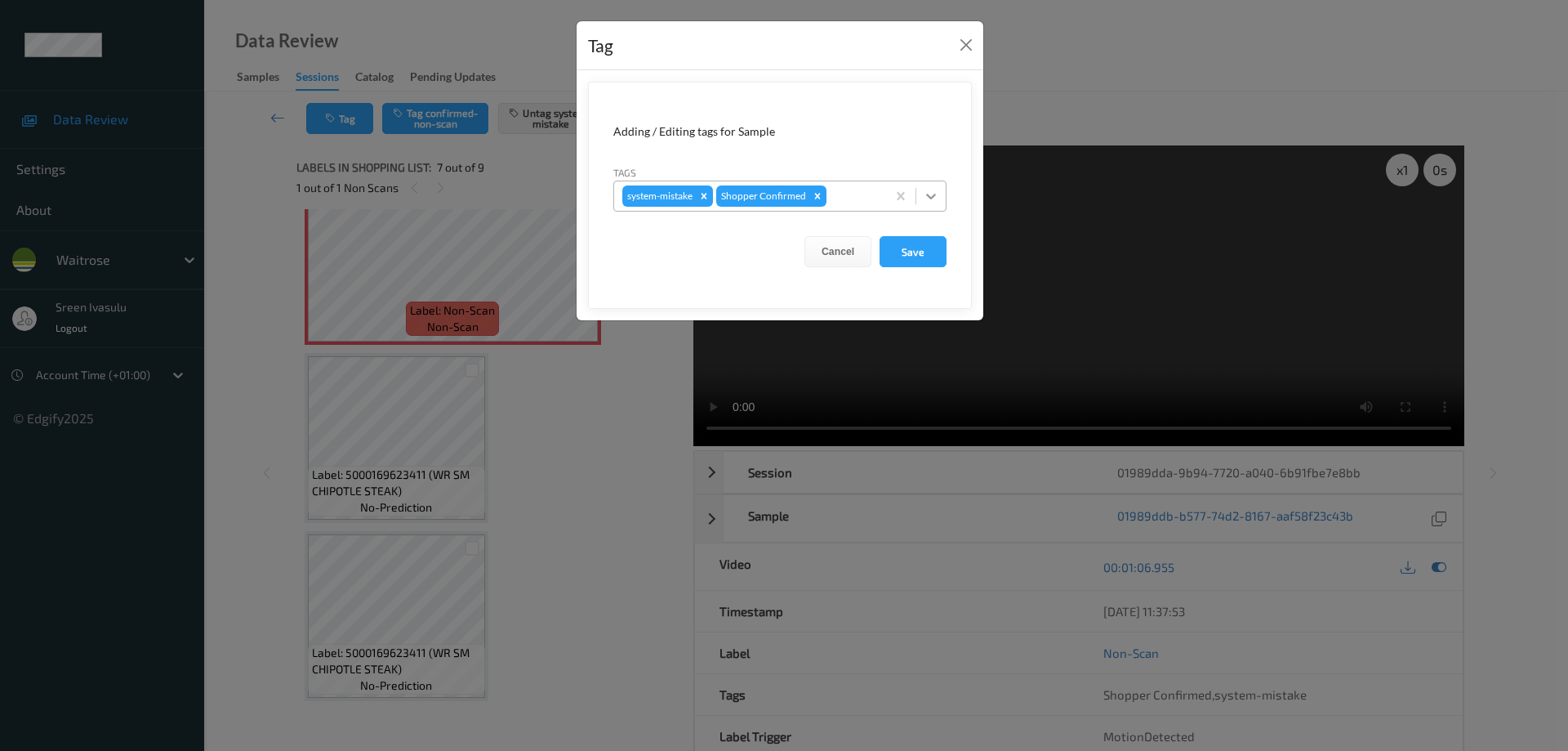
drag, startPoint x: 930, startPoint y: 193, endPoint x: 927, endPoint y: 211, distance: 18.2
click at [931, 194] on icon at bounding box center [931, 196] width 16 height 16
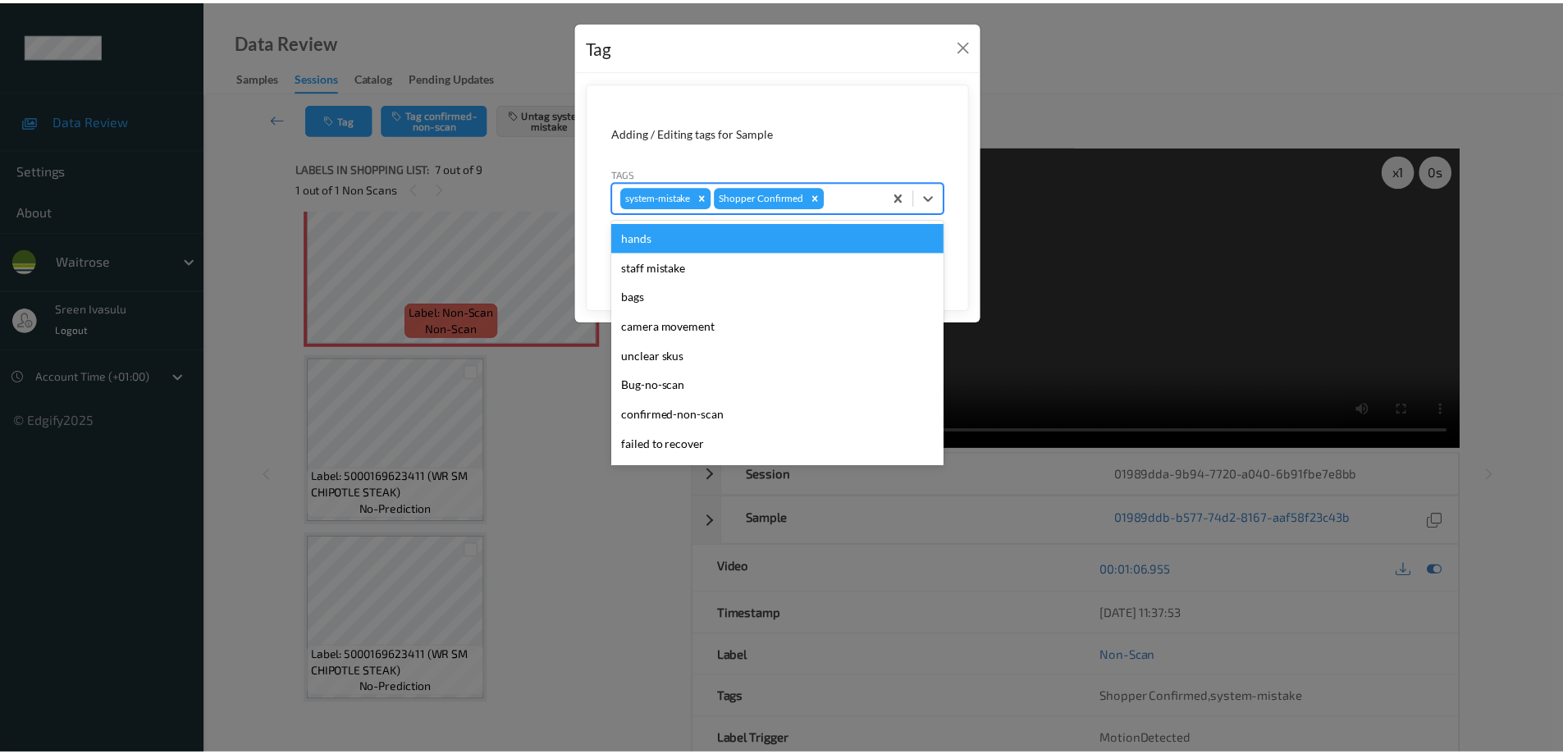
scroll to position [322, 0]
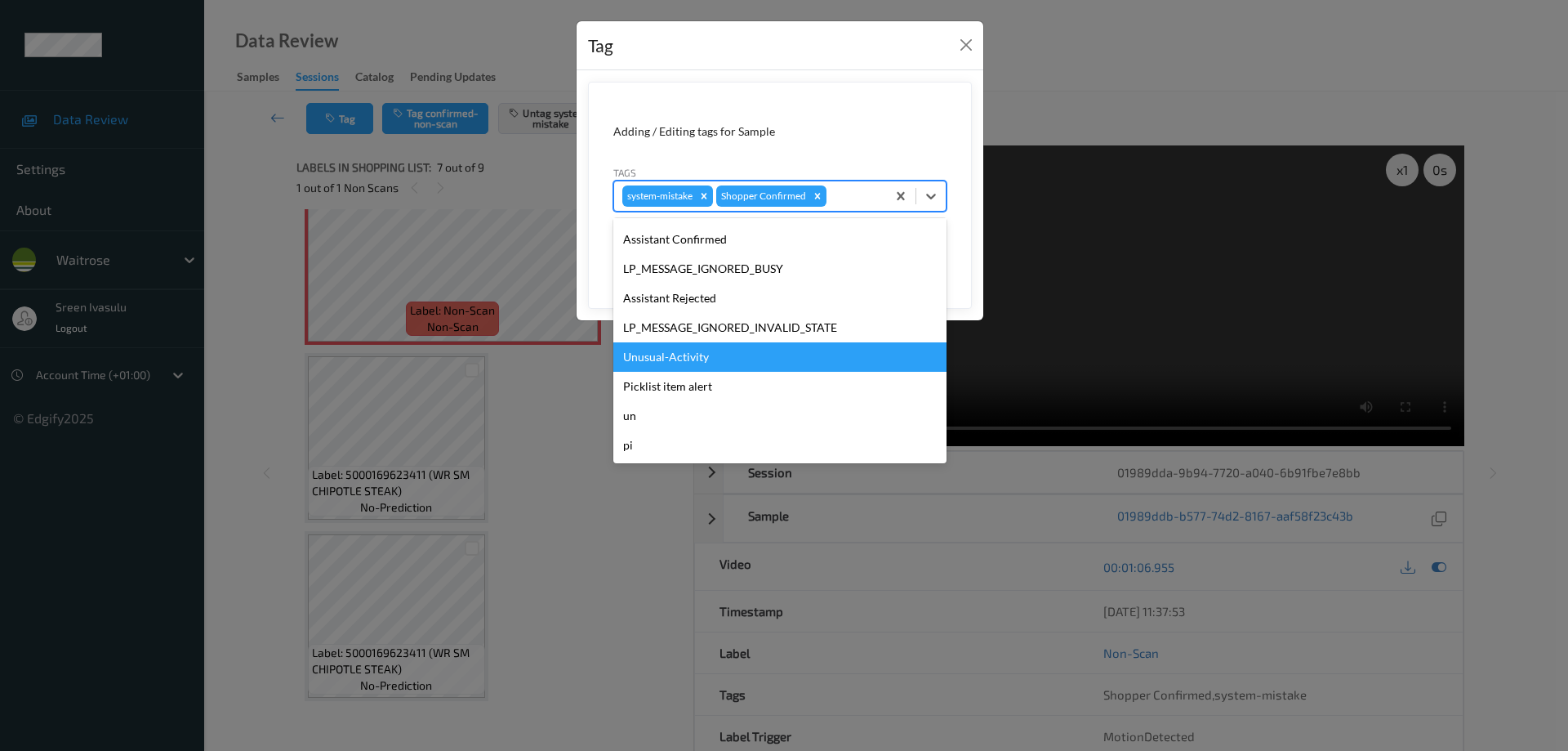
click at [711, 349] on div "Unusual-Activity" at bounding box center [780, 358] width 334 height 30
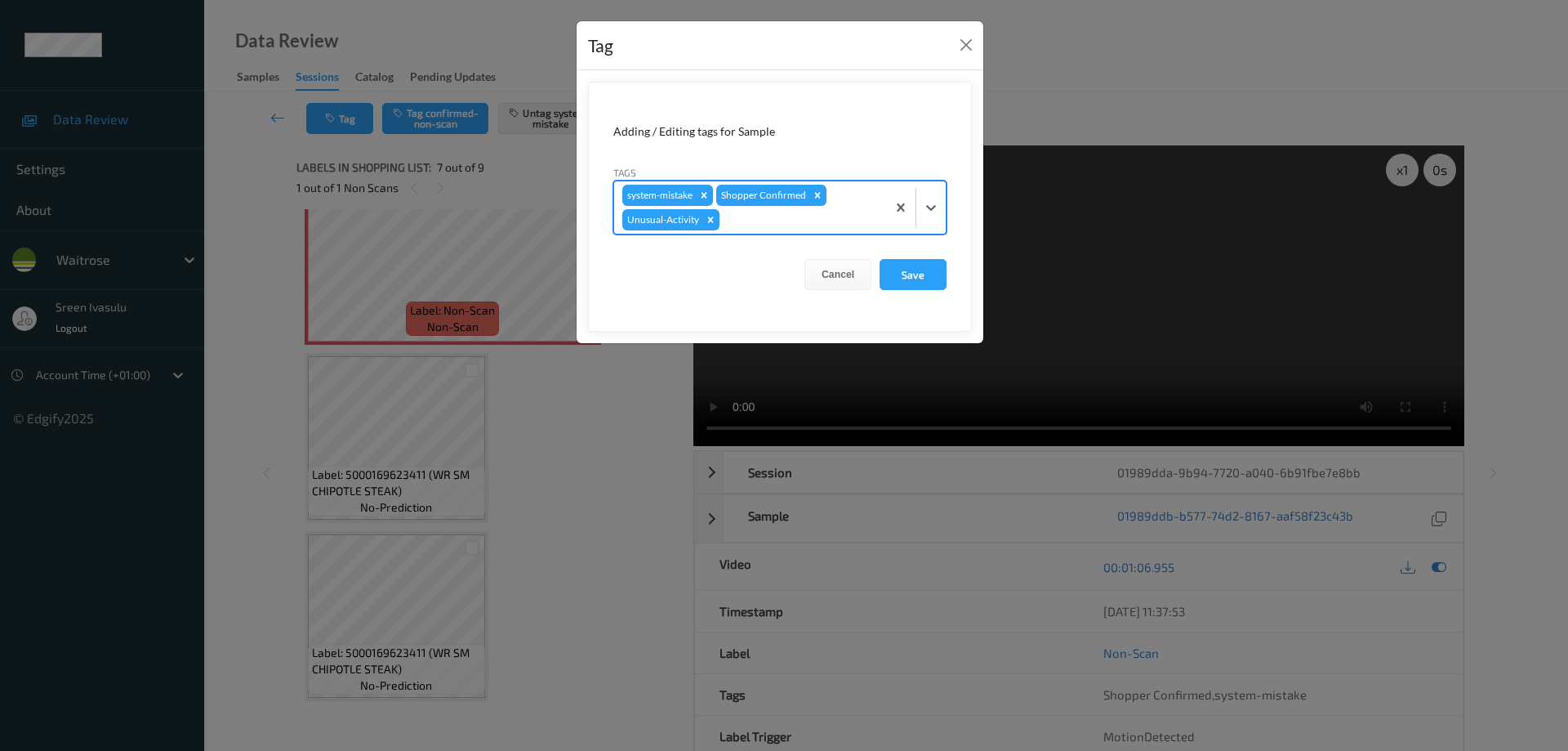
click at [874, 259] on div "Cancel Save" at bounding box center [780, 274] width 334 height 31
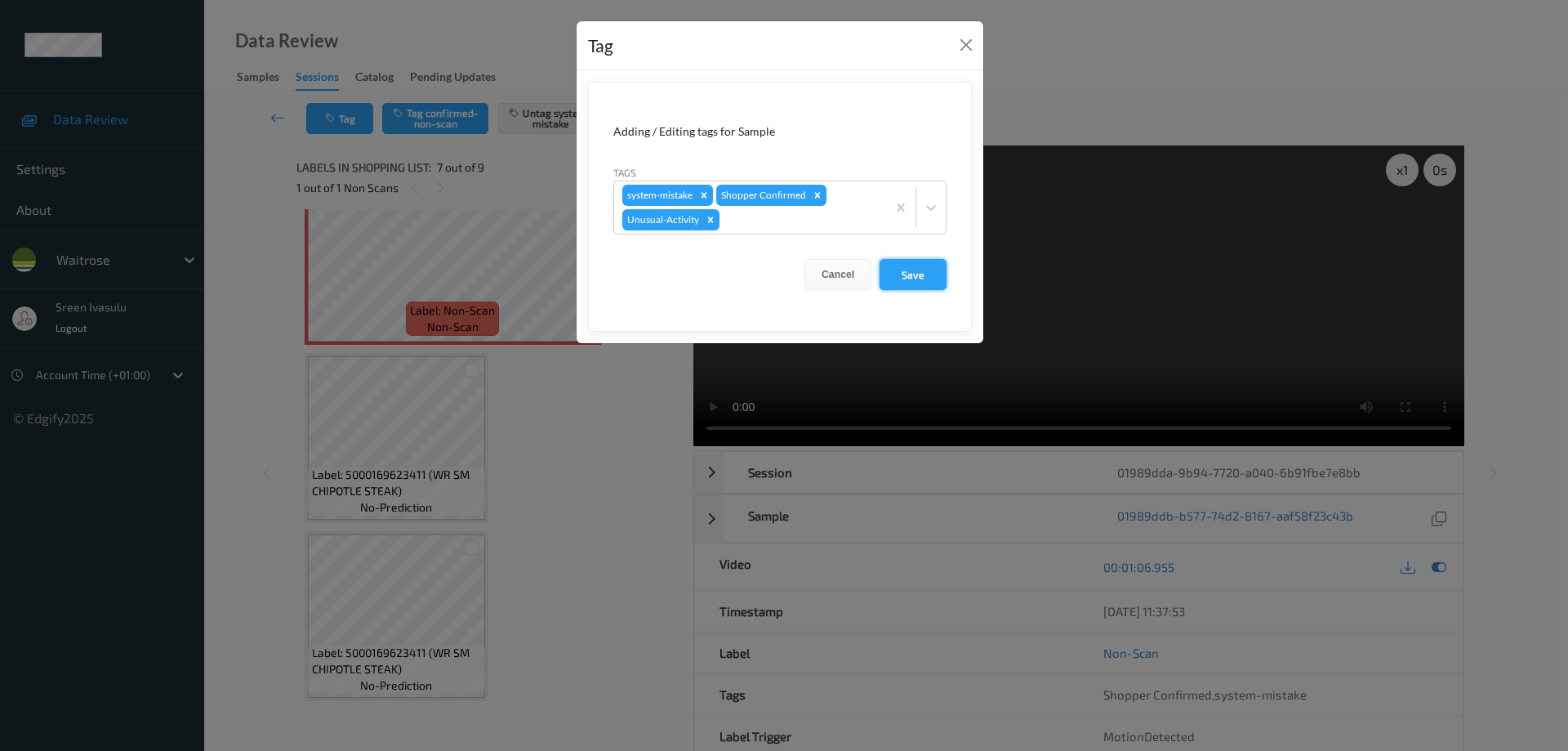
click at [914, 276] on button "Save" at bounding box center [913, 274] width 67 height 31
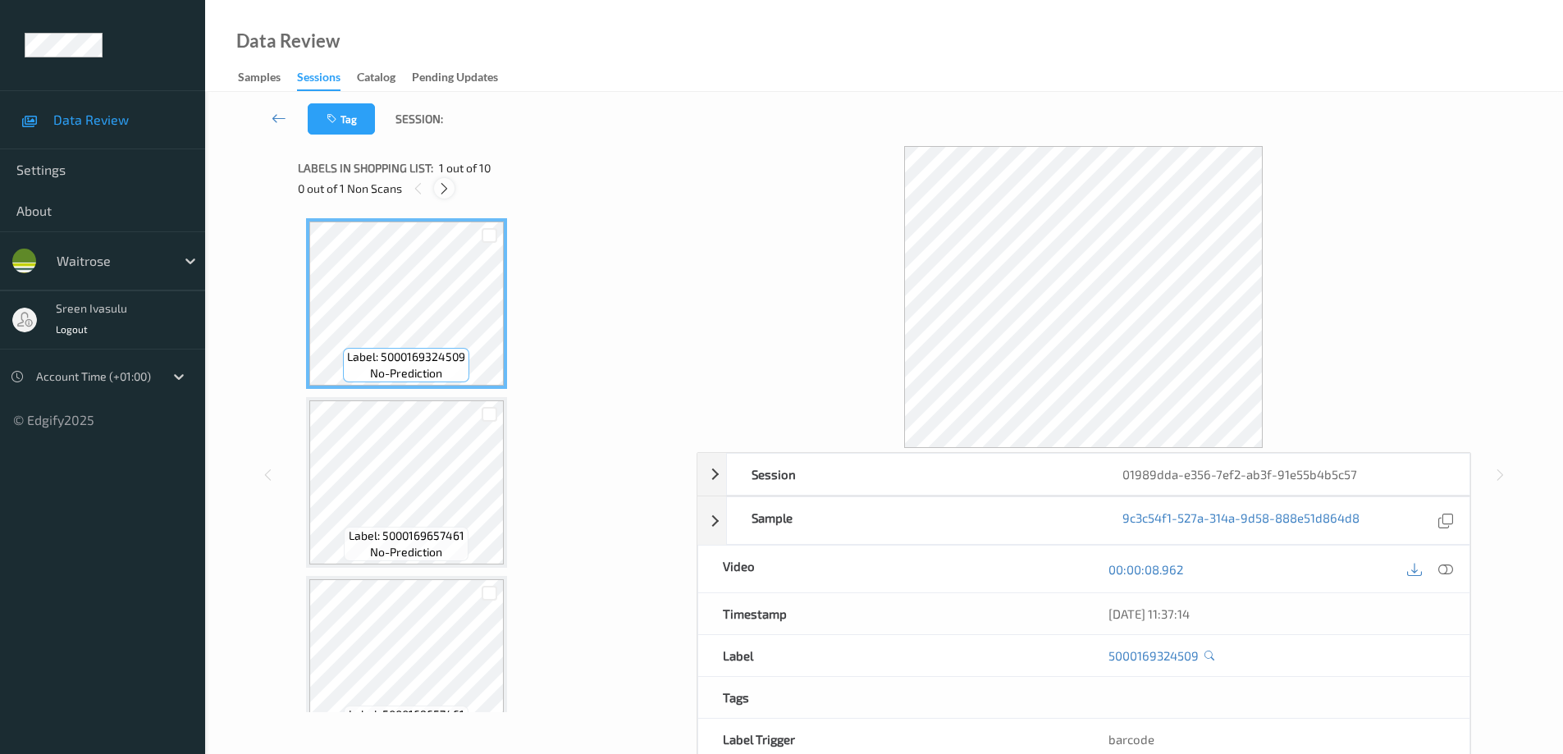
click at [445, 190] on icon at bounding box center [444, 188] width 14 height 15
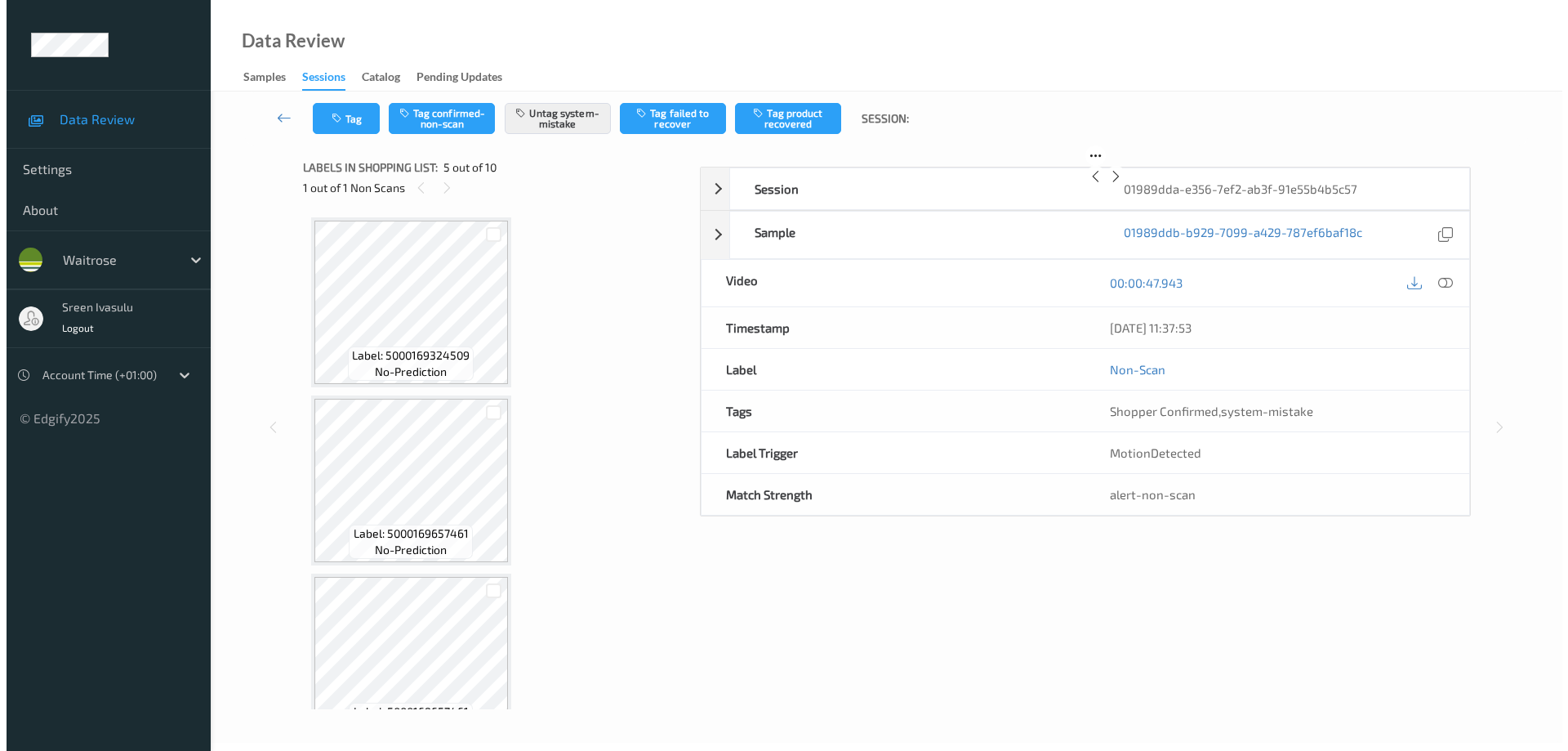
scroll to position [543, 0]
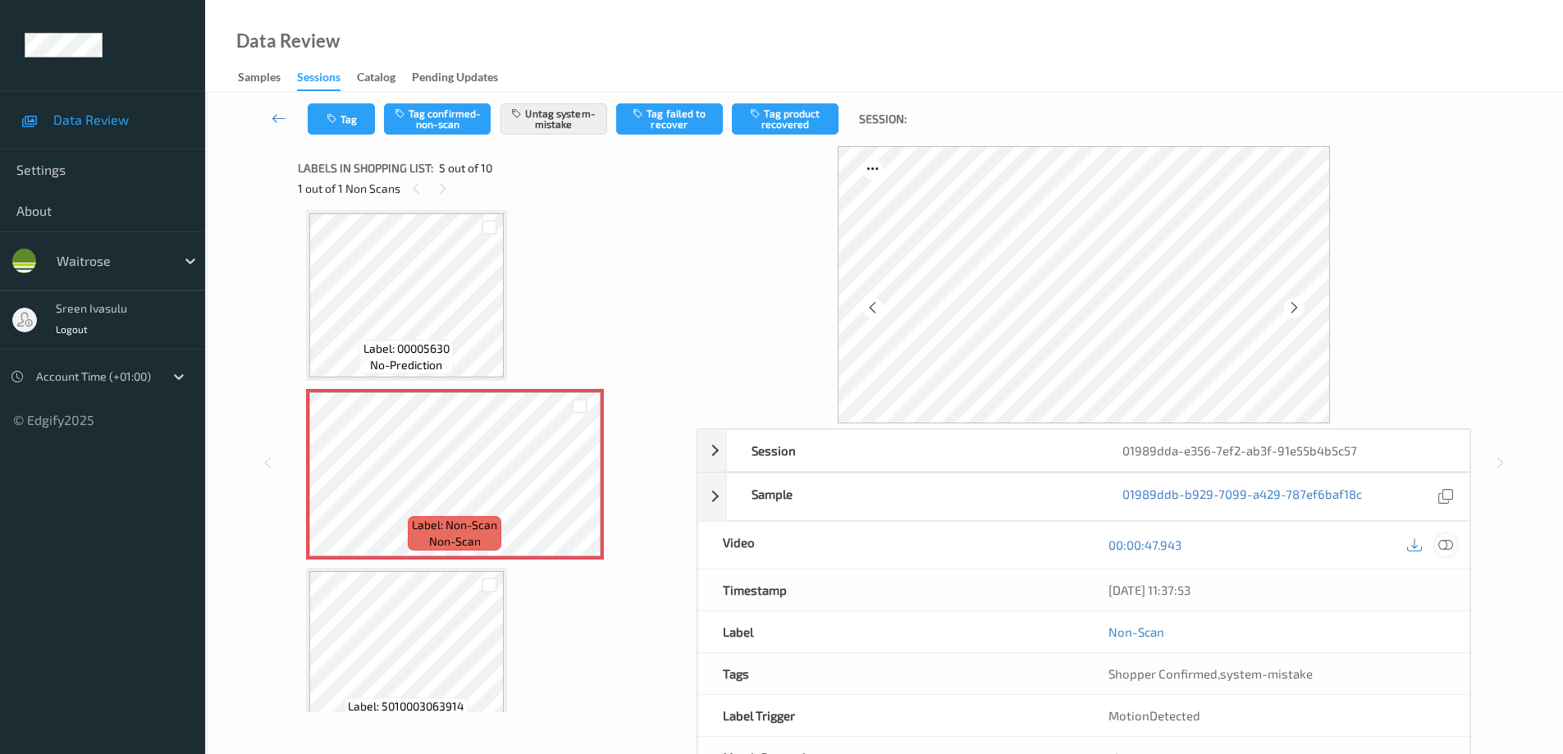
click at [1448, 546] on icon at bounding box center [1445, 544] width 15 height 15
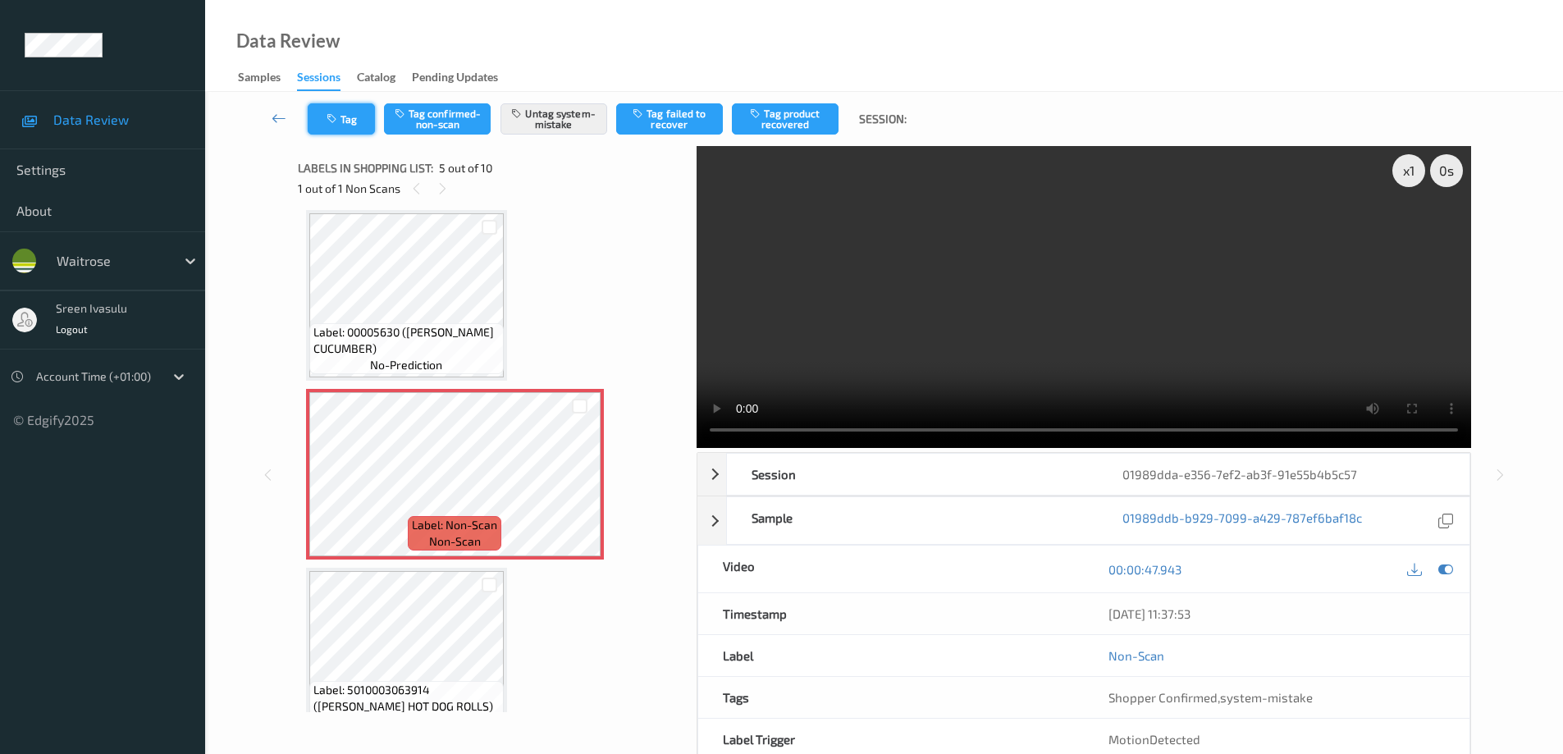
click at [318, 121] on button "Tag" at bounding box center [341, 118] width 67 height 31
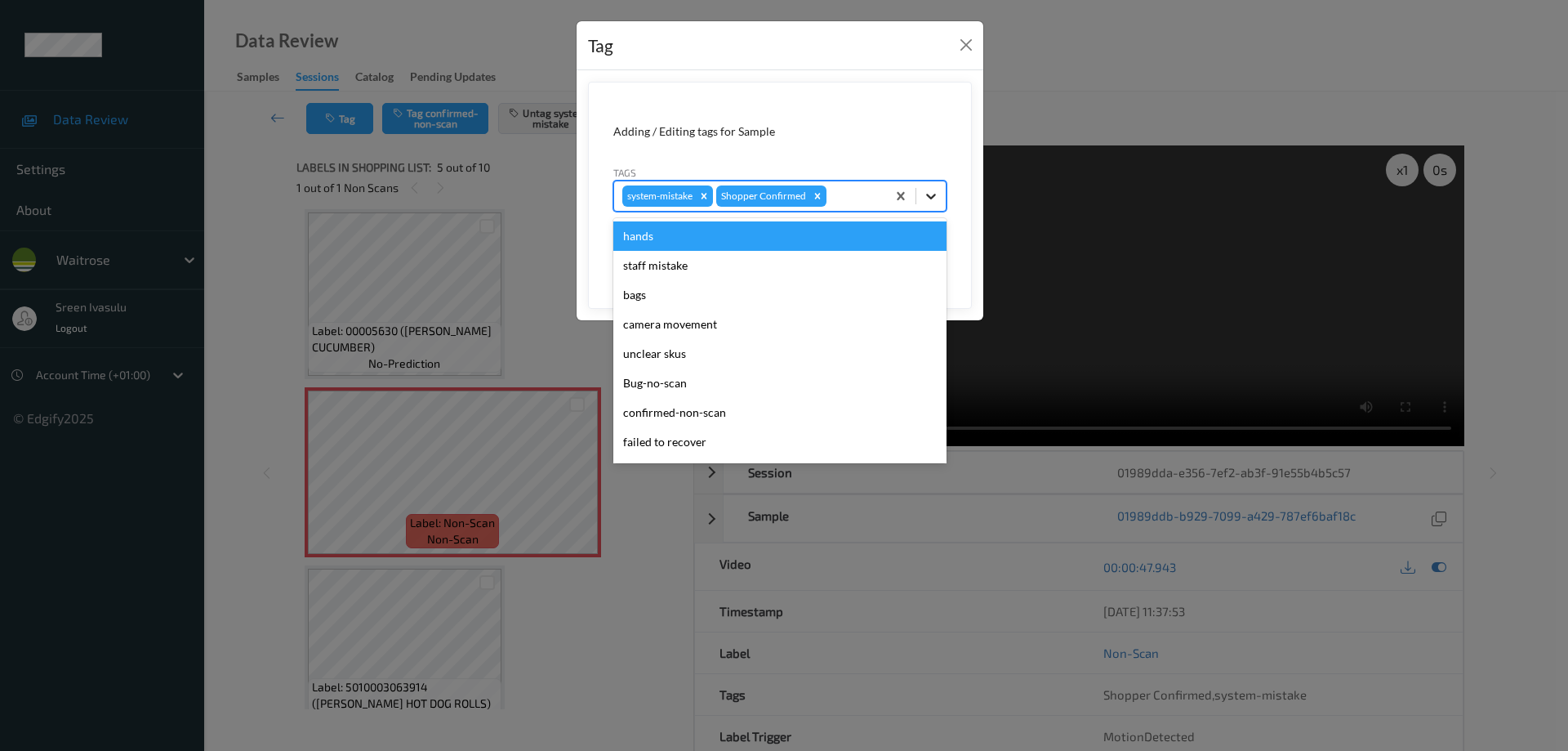
click at [933, 202] on icon at bounding box center [931, 196] width 16 height 16
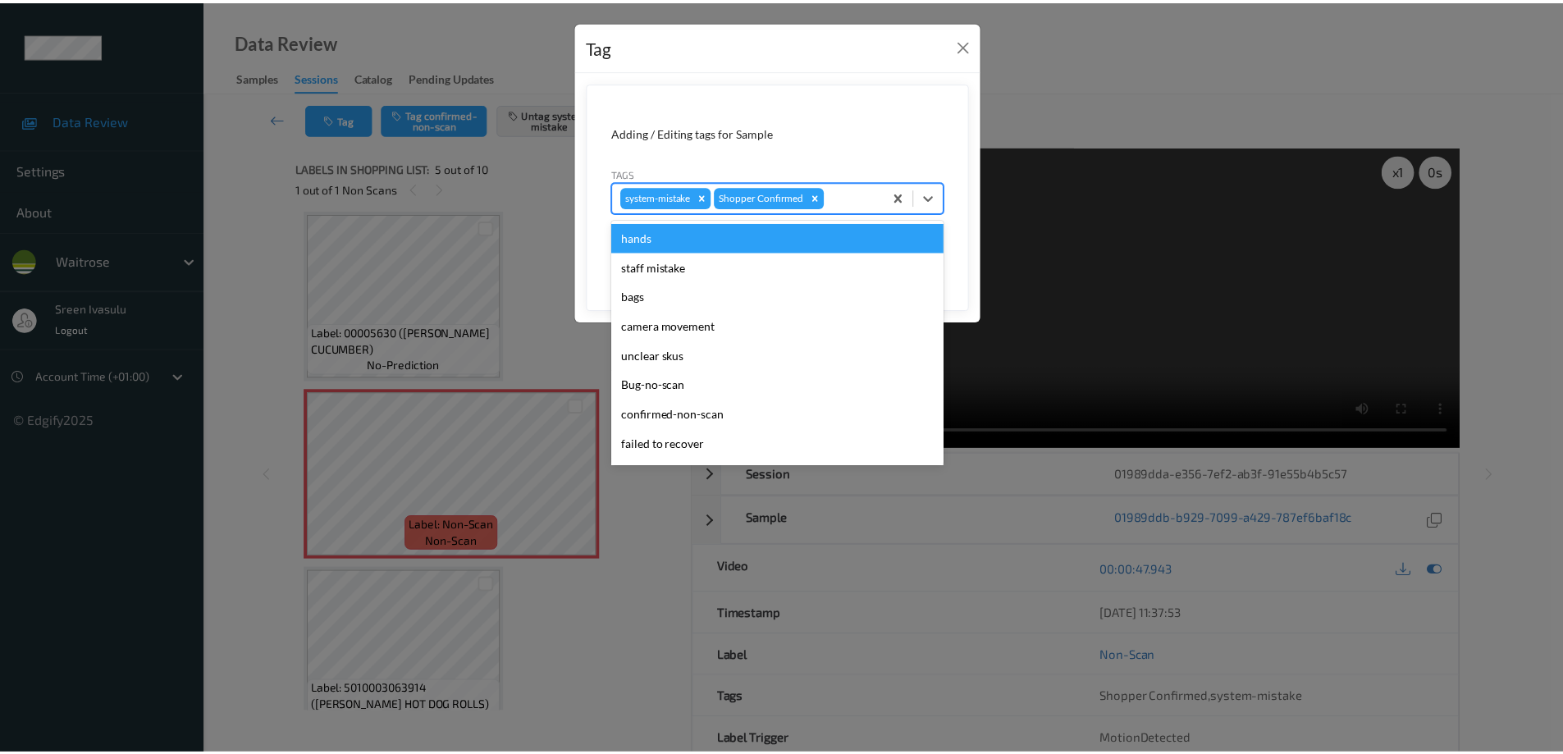
scroll to position [322, 0]
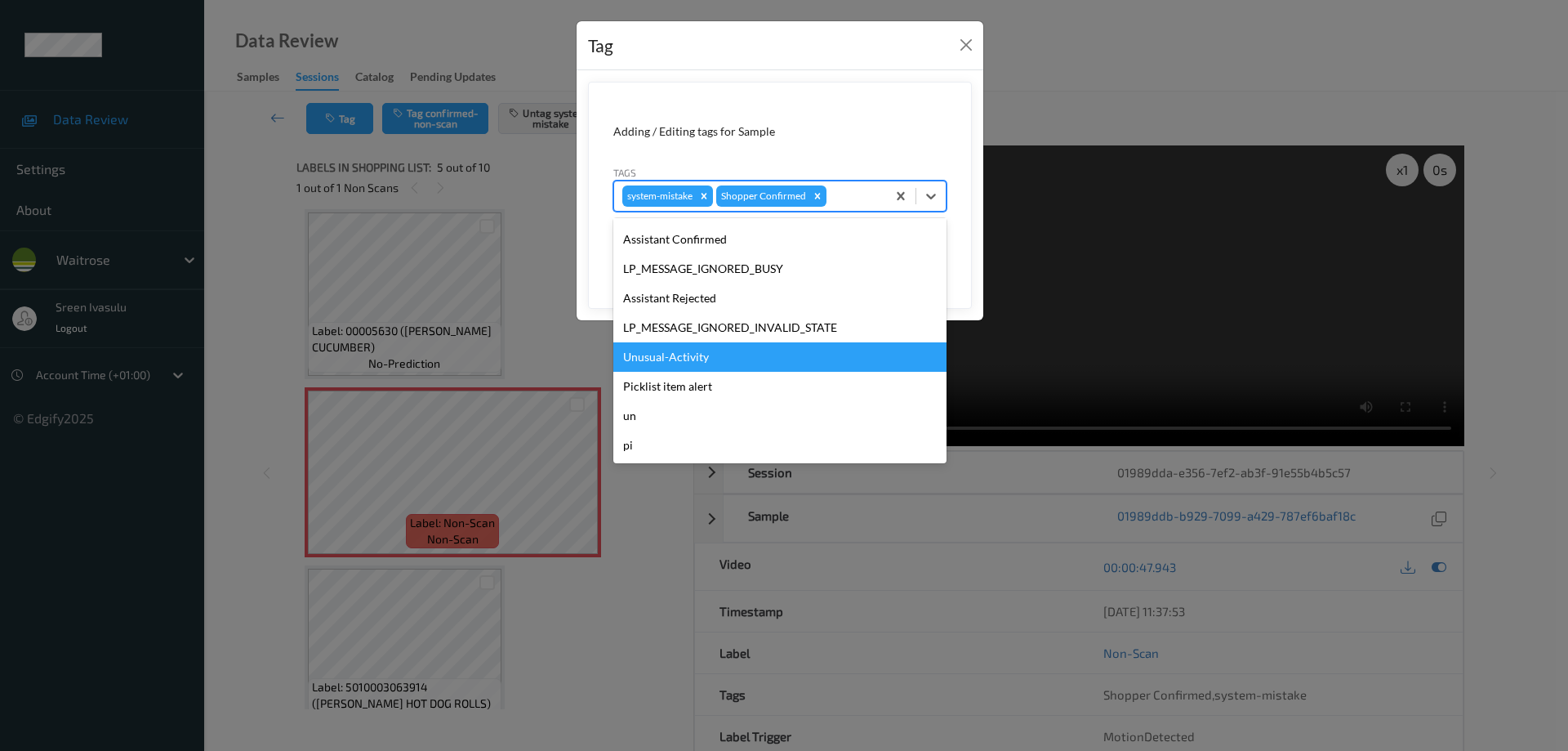
click at [679, 357] on div "Unusual-Activity" at bounding box center [780, 358] width 334 height 30
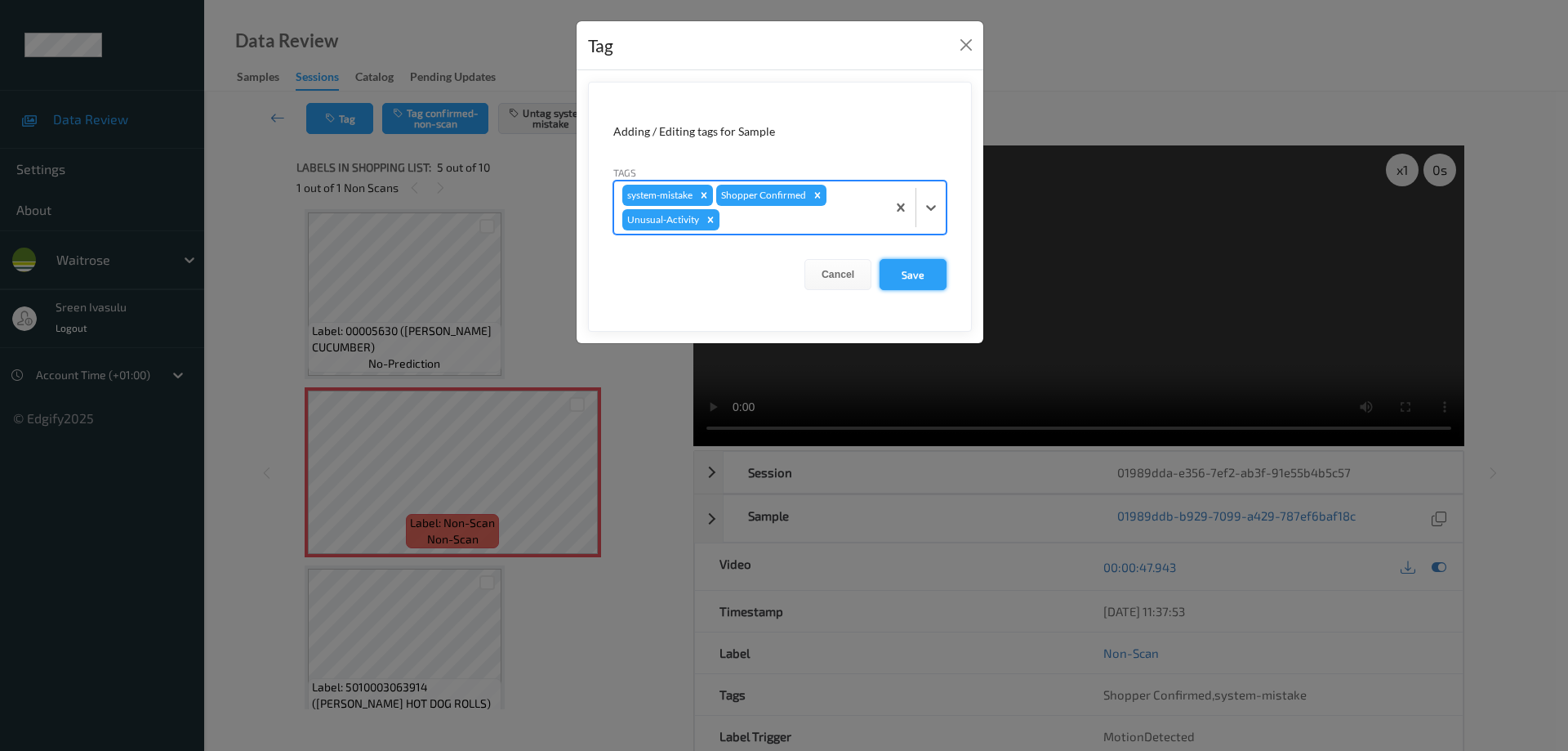
click at [897, 274] on button "Save" at bounding box center [913, 274] width 67 height 31
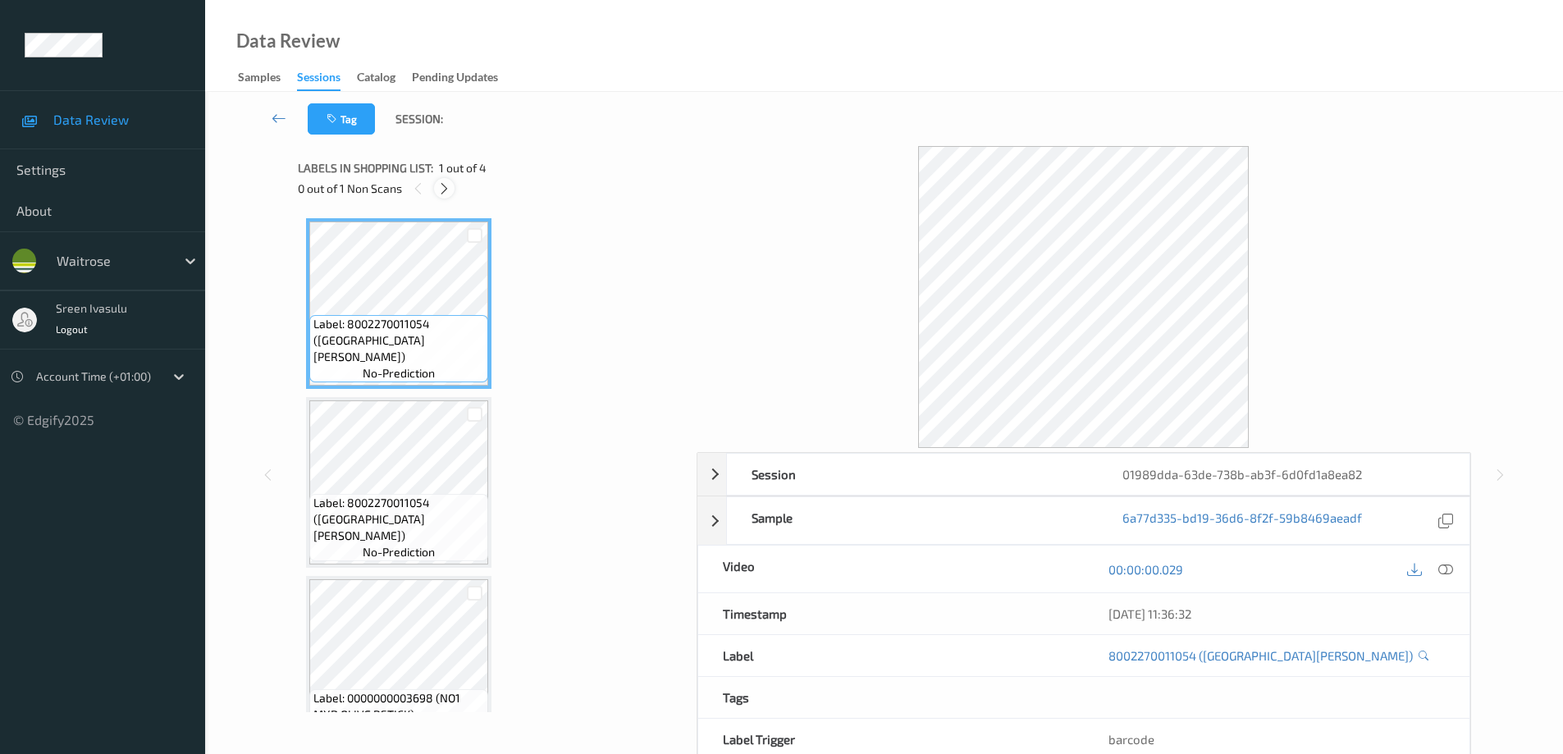
click at [447, 186] on icon at bounding box center [444, 188] width 14 height 15
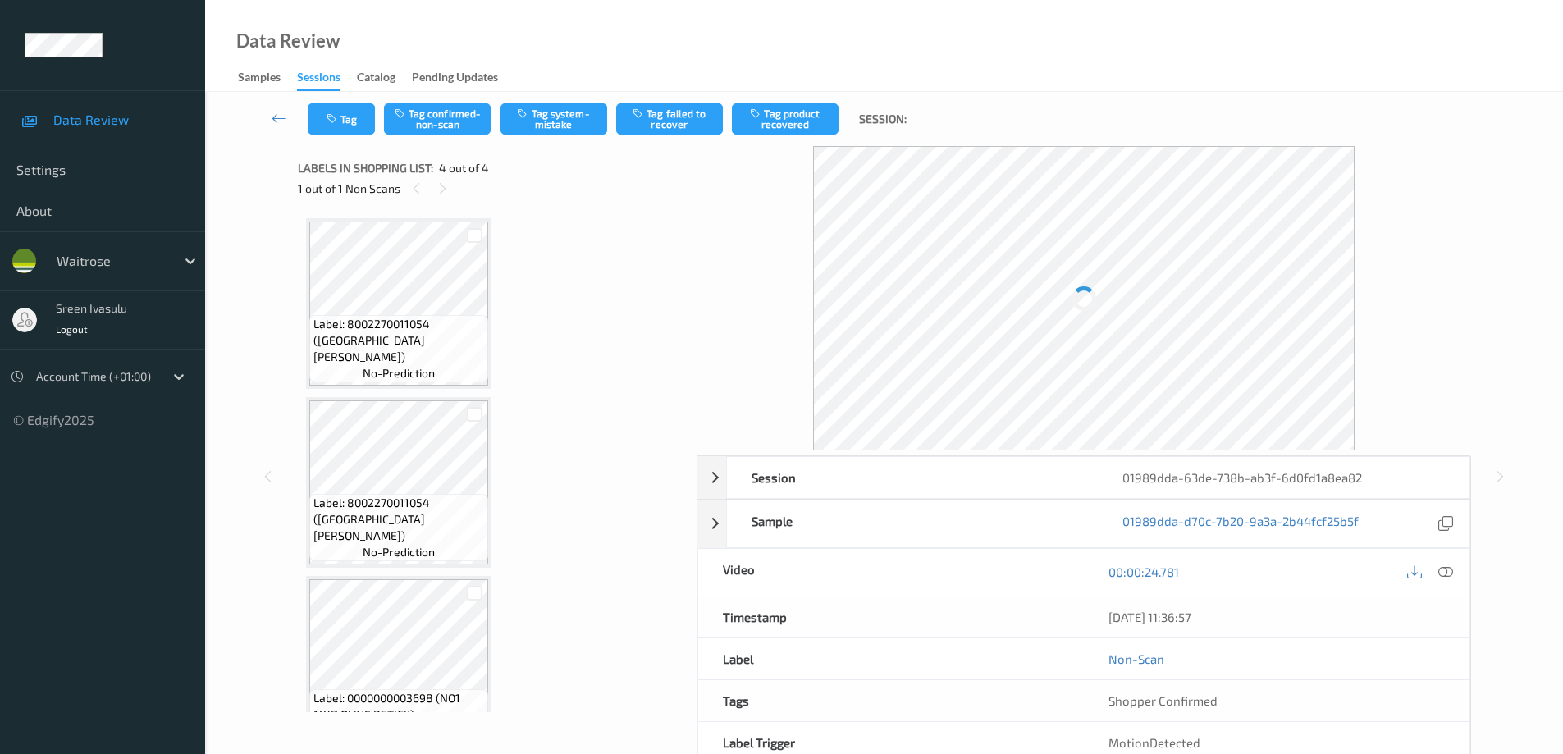
scroll to position [222, 0]
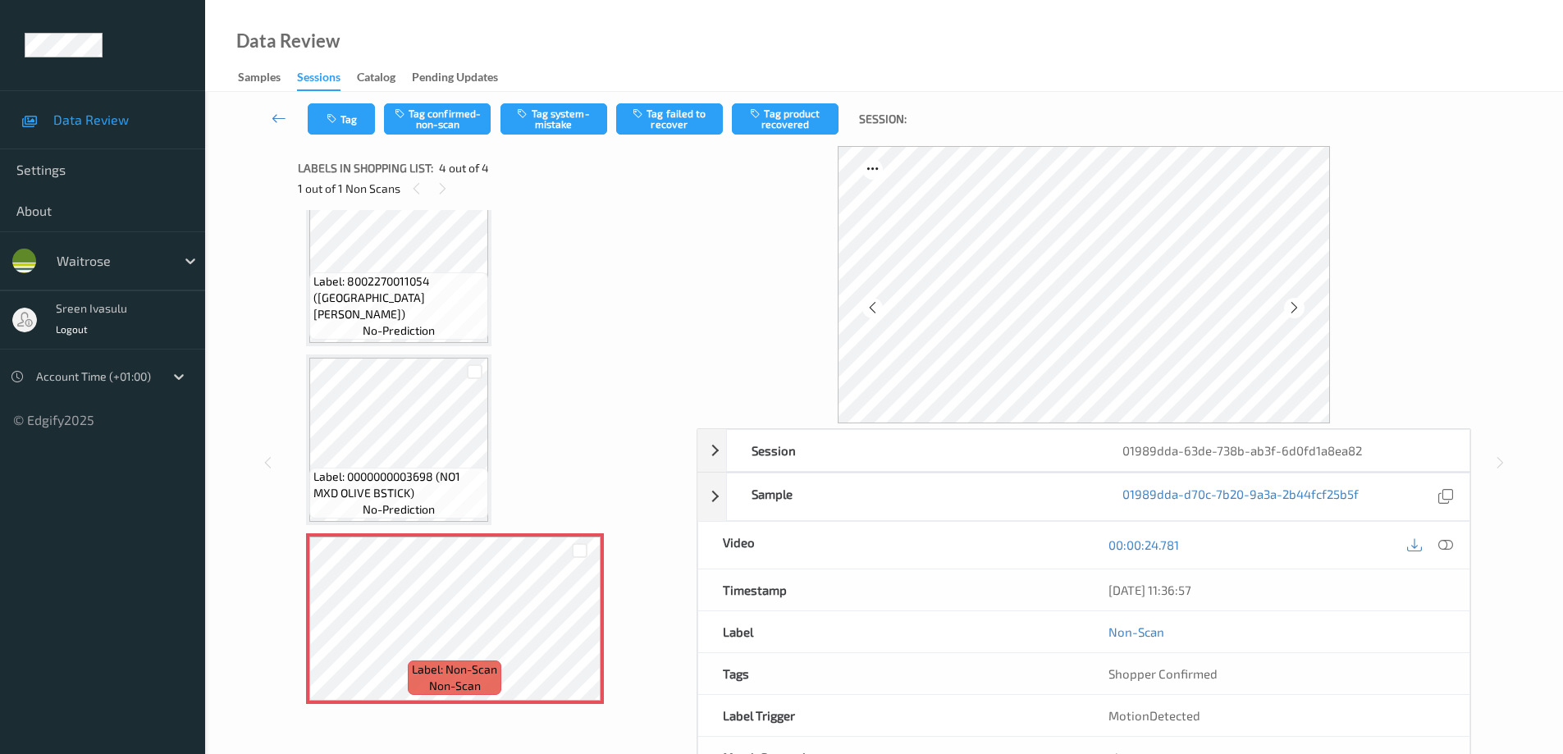
click at [1466, 538] on div "00:00:24.781" at bounding box center [1277, 545] width 386 height 47
click at [1431, 545] on div at bounding box center [1429, 545] width 53 height 22
click at [1451, 546] on icon at bounding box center [1445, 544] width 15 height 15
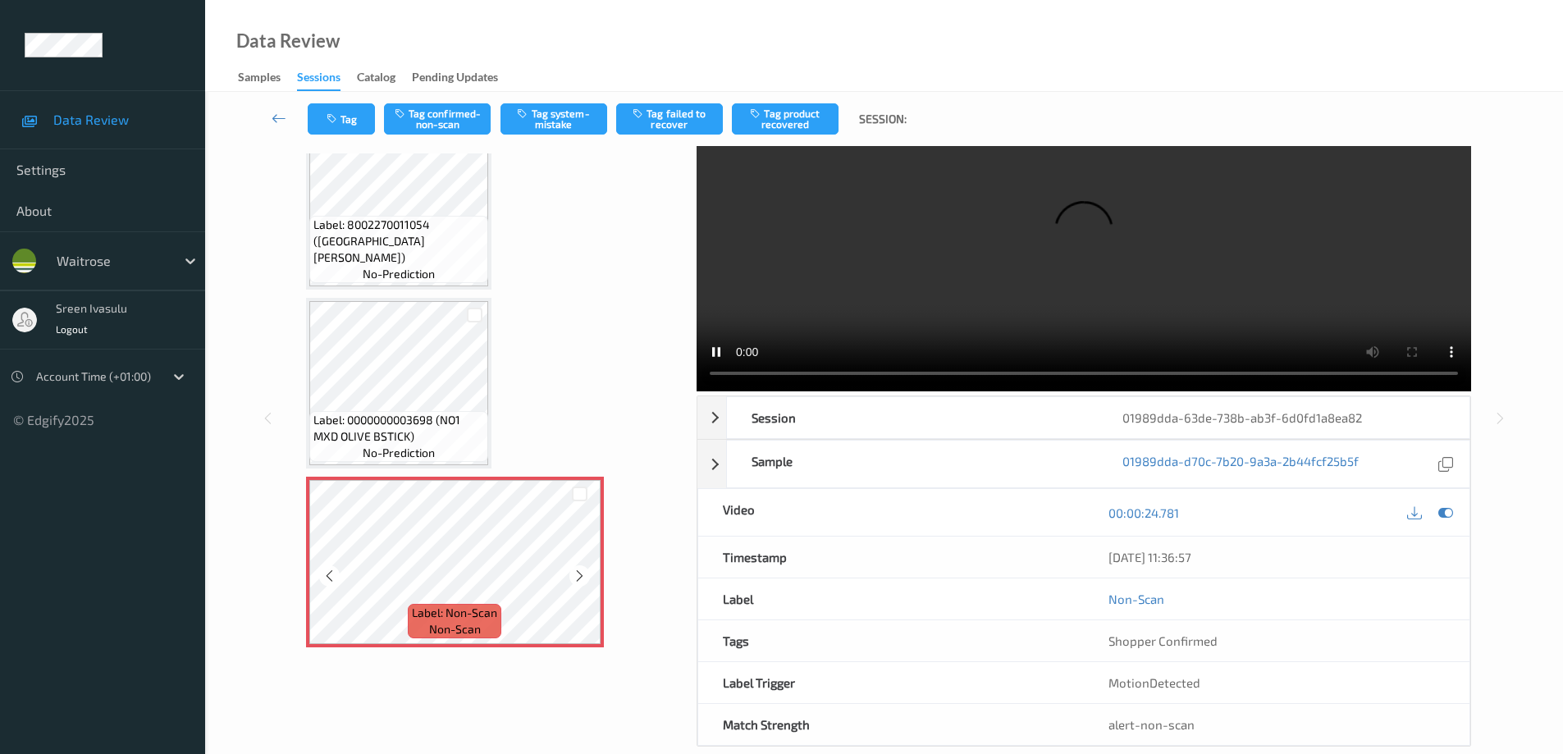
scroll to position [83, 0]
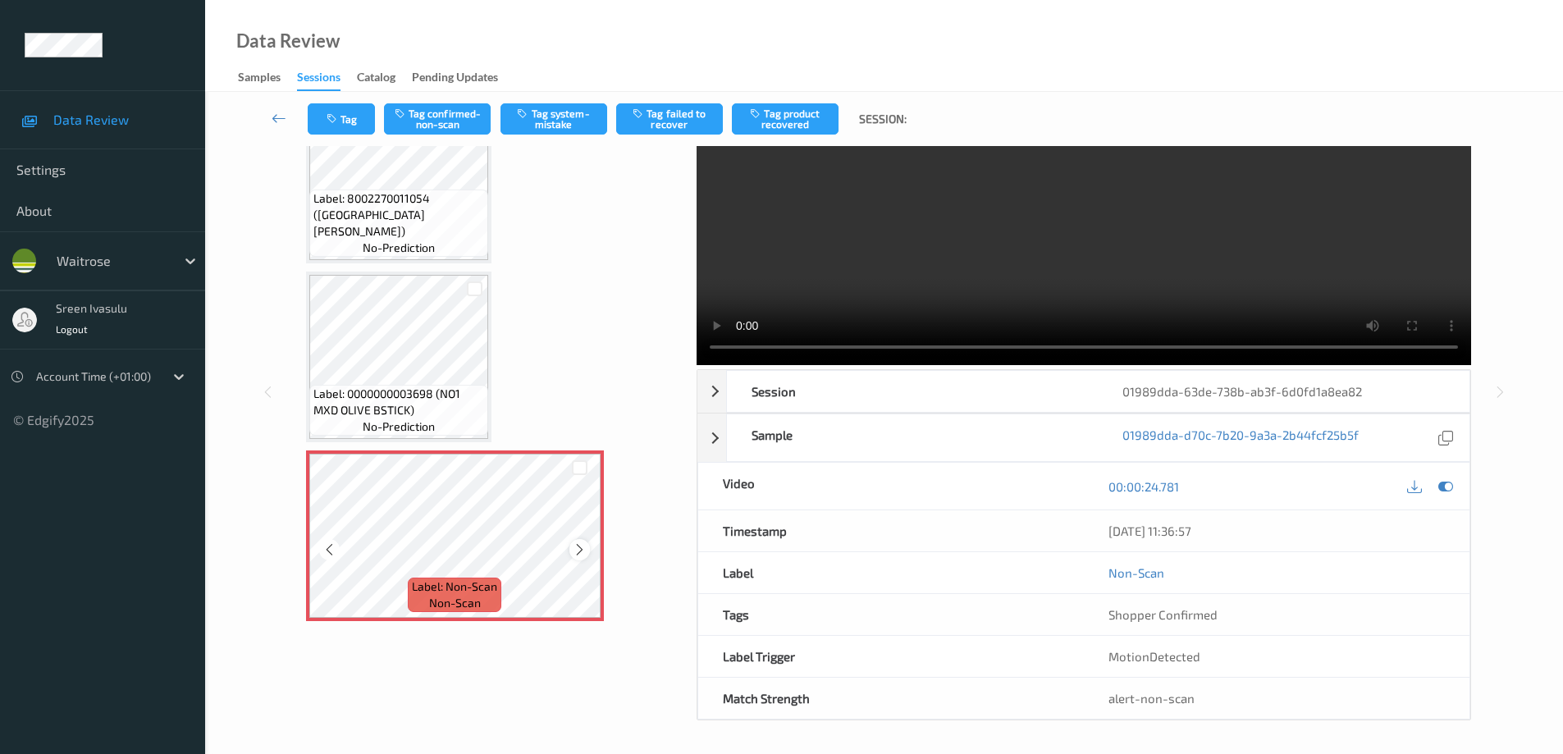
click at [588, 550] on div at bounding box center [579, 549] width 21 height 21
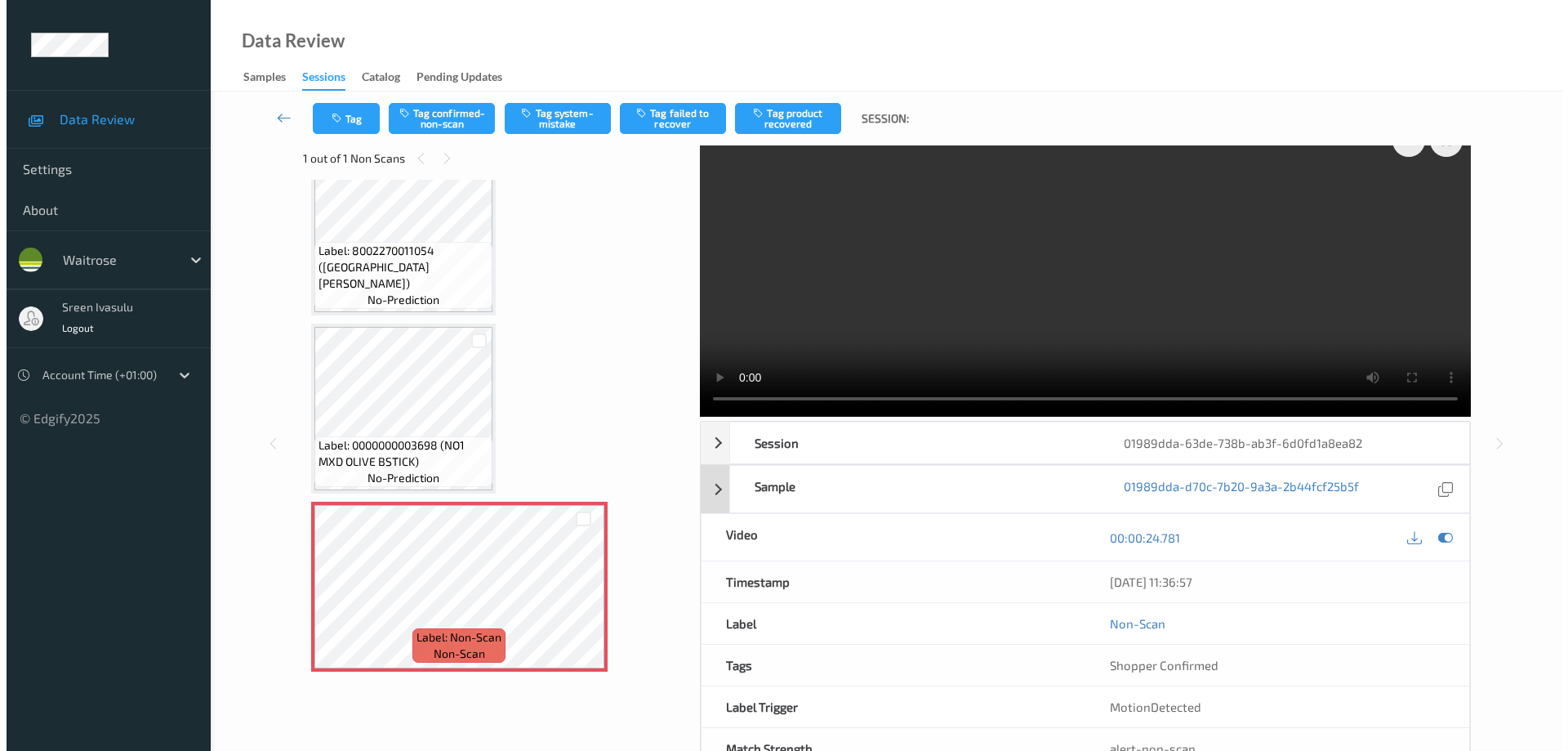
scroll to position [0, 0]
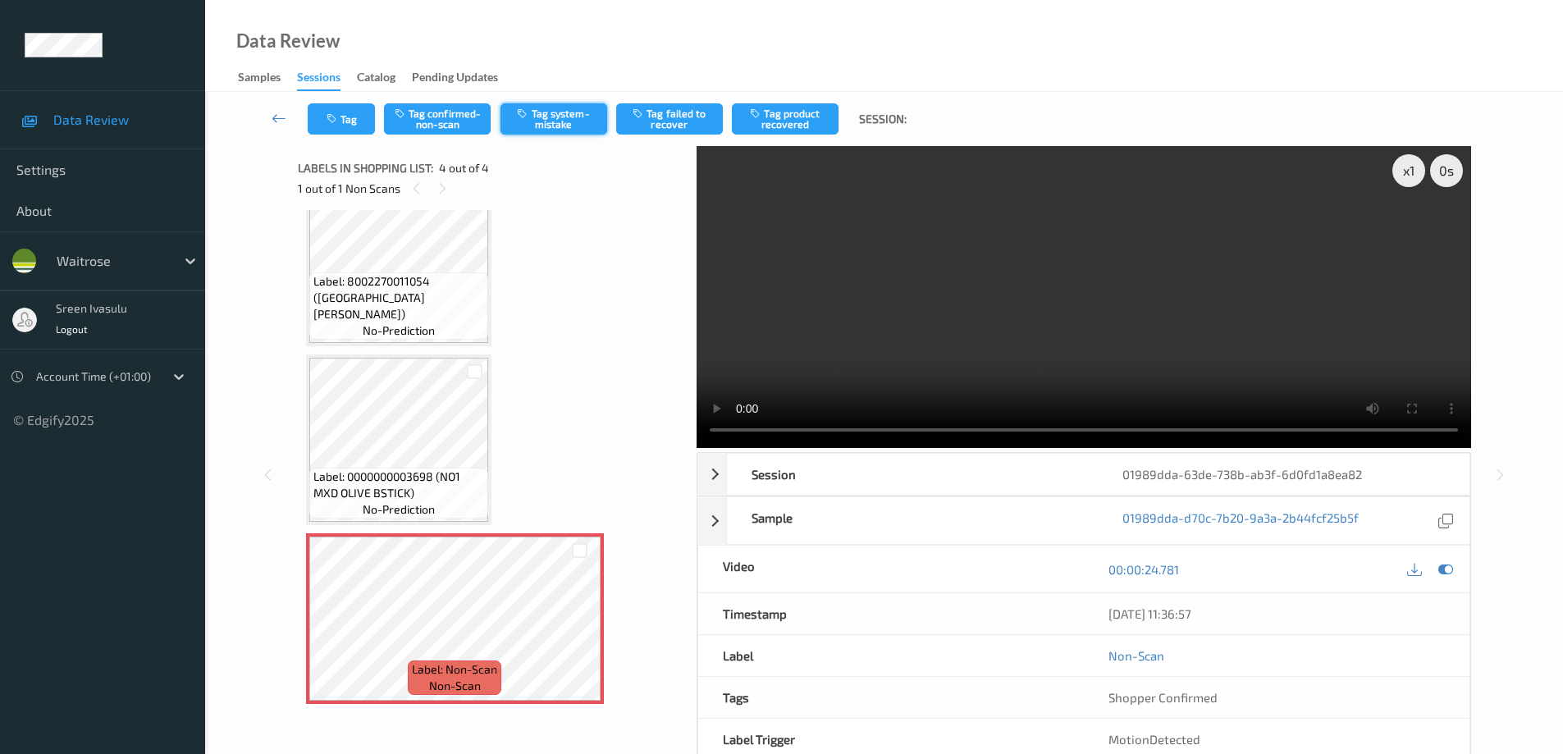
click at [571, 111] on button "Tag system-mistake" at bounding box center [554, 118] width 107 height 31
click at [350, 126] on button "Tag" at bounding box center [341, 118] width 67 height 31
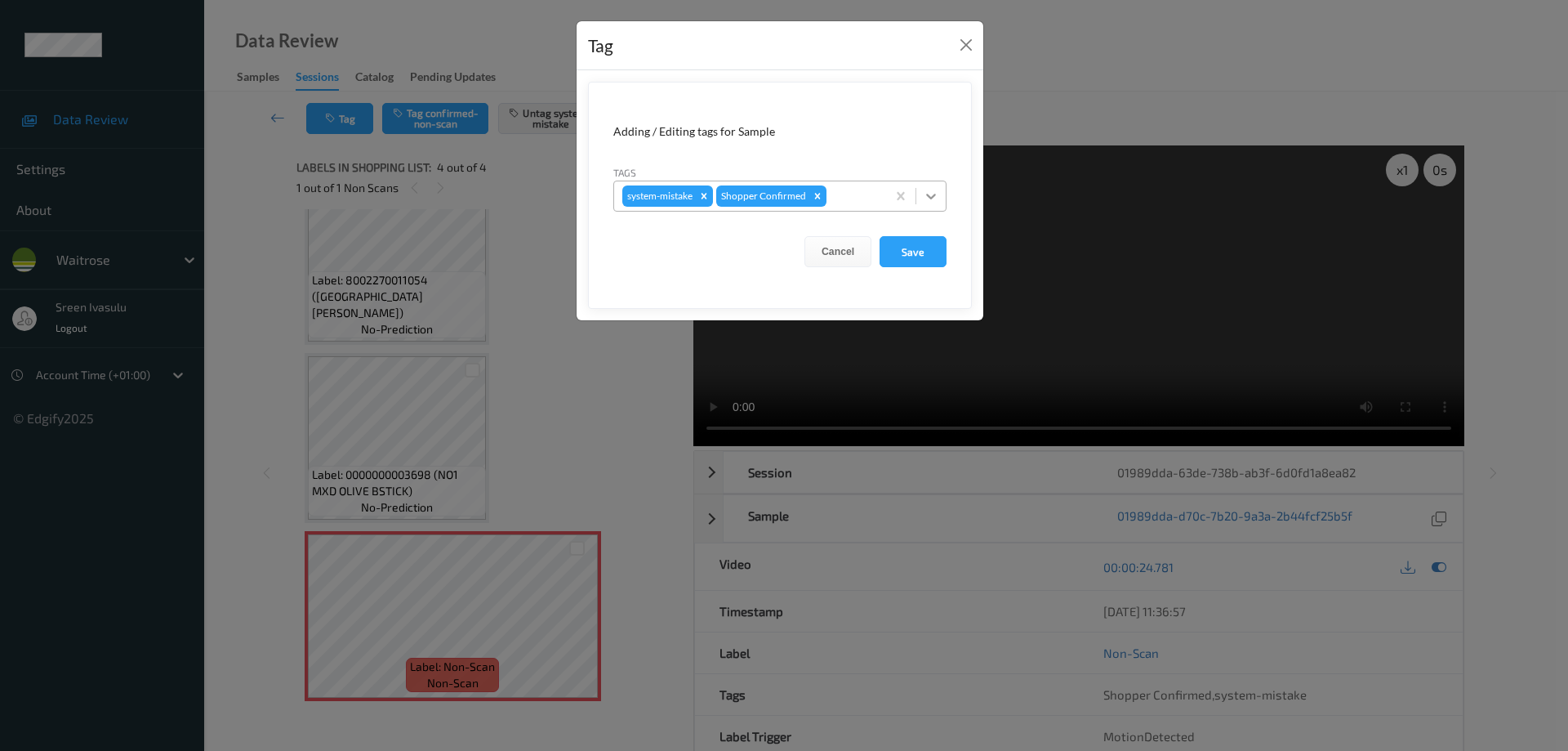
click at [936, 198] on icon at bounding box center [931, 196] width 16 height 16
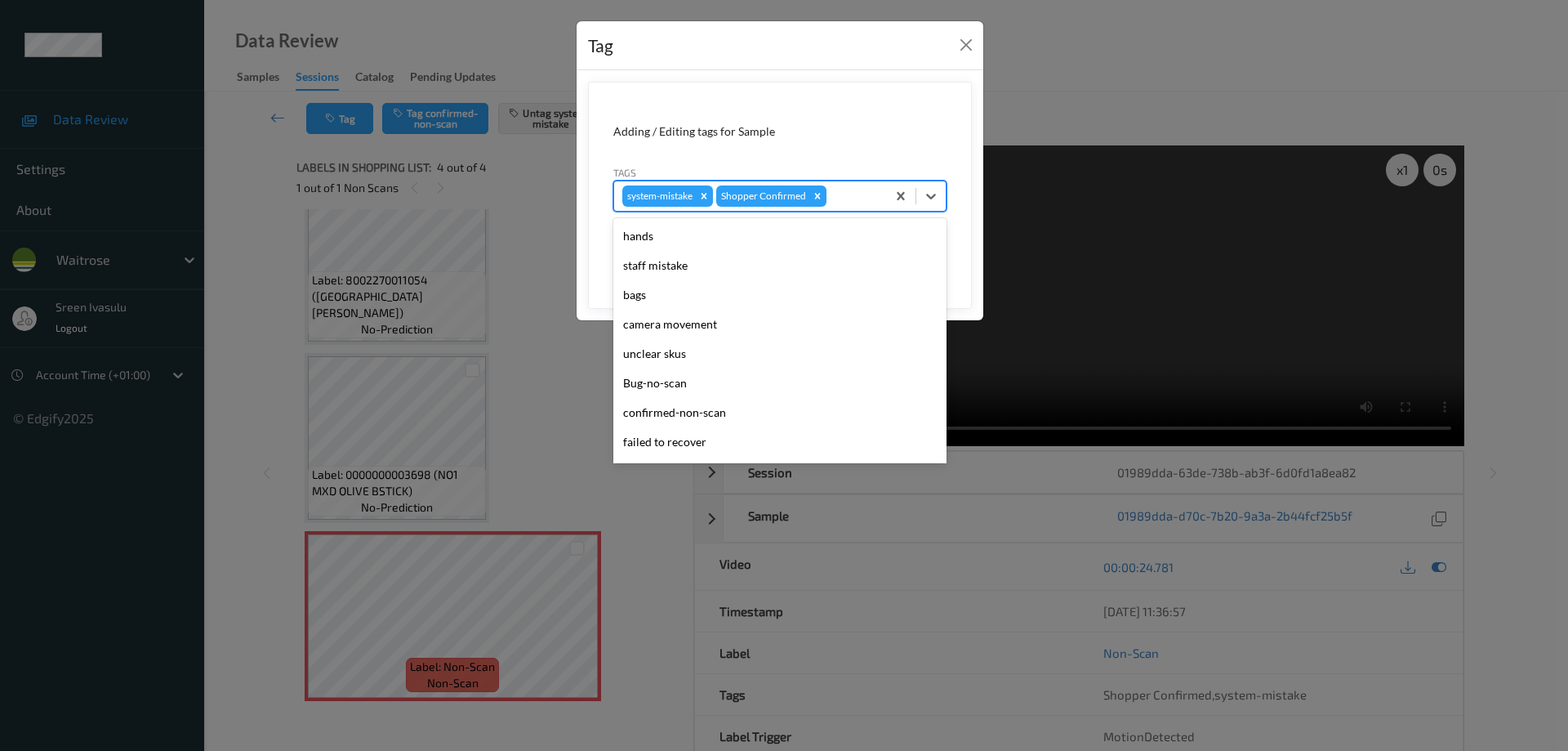
scroll to position [321, 0]
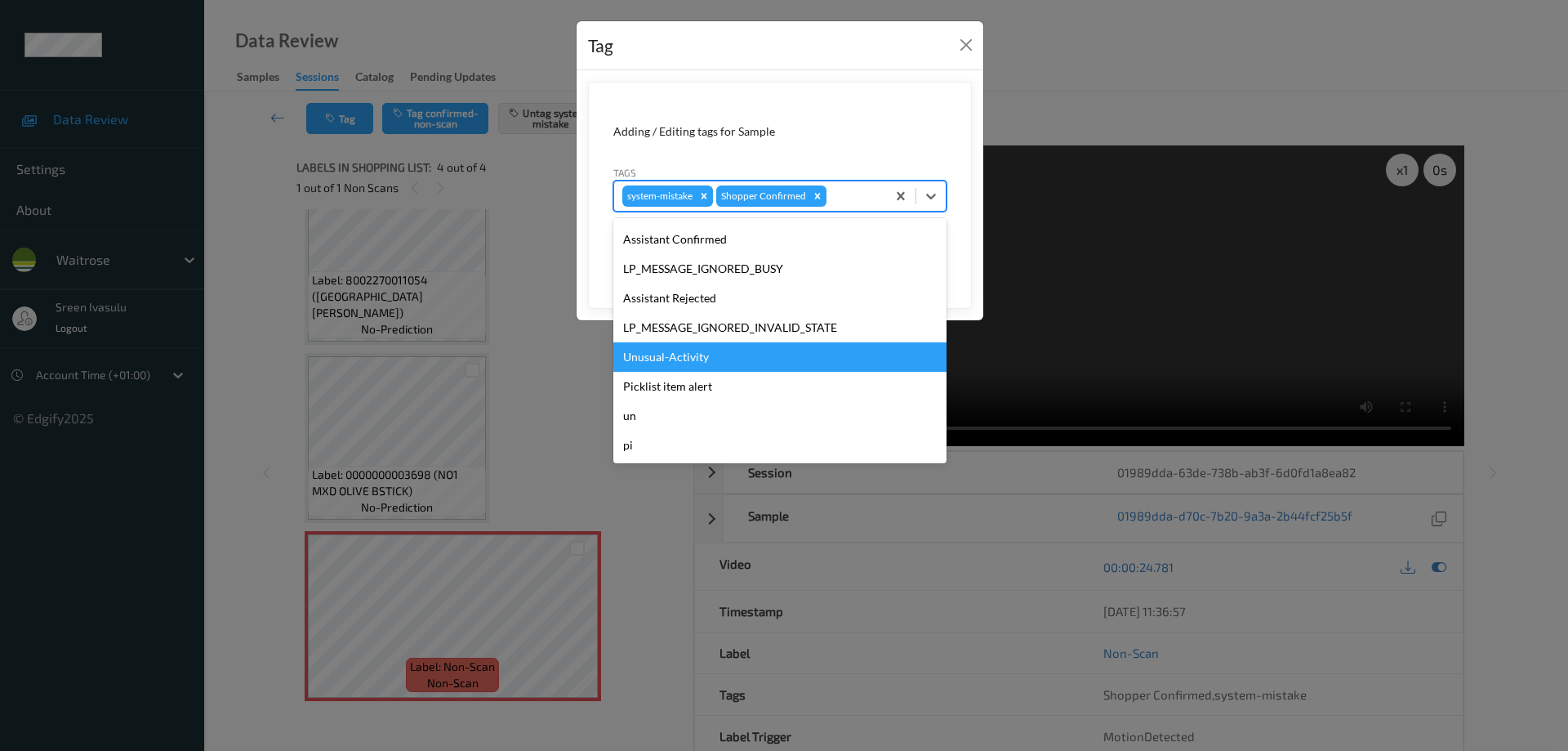
click at [677, 356] on div "Unusual-Activity" at bounding box center [780, 358] width 334 height 30
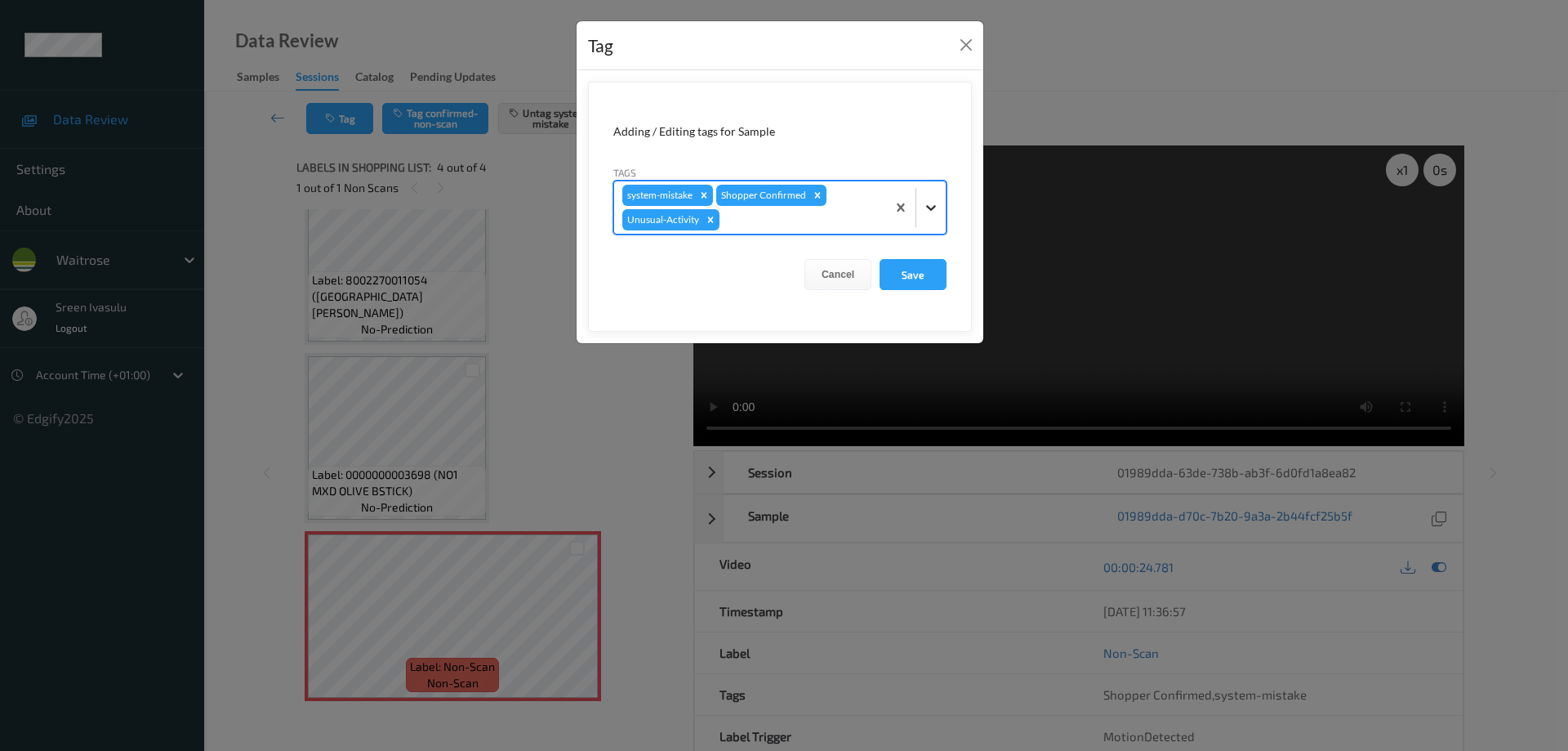
click at [928, 212] on icon at bounding box center [931, 207] width 16 height 16
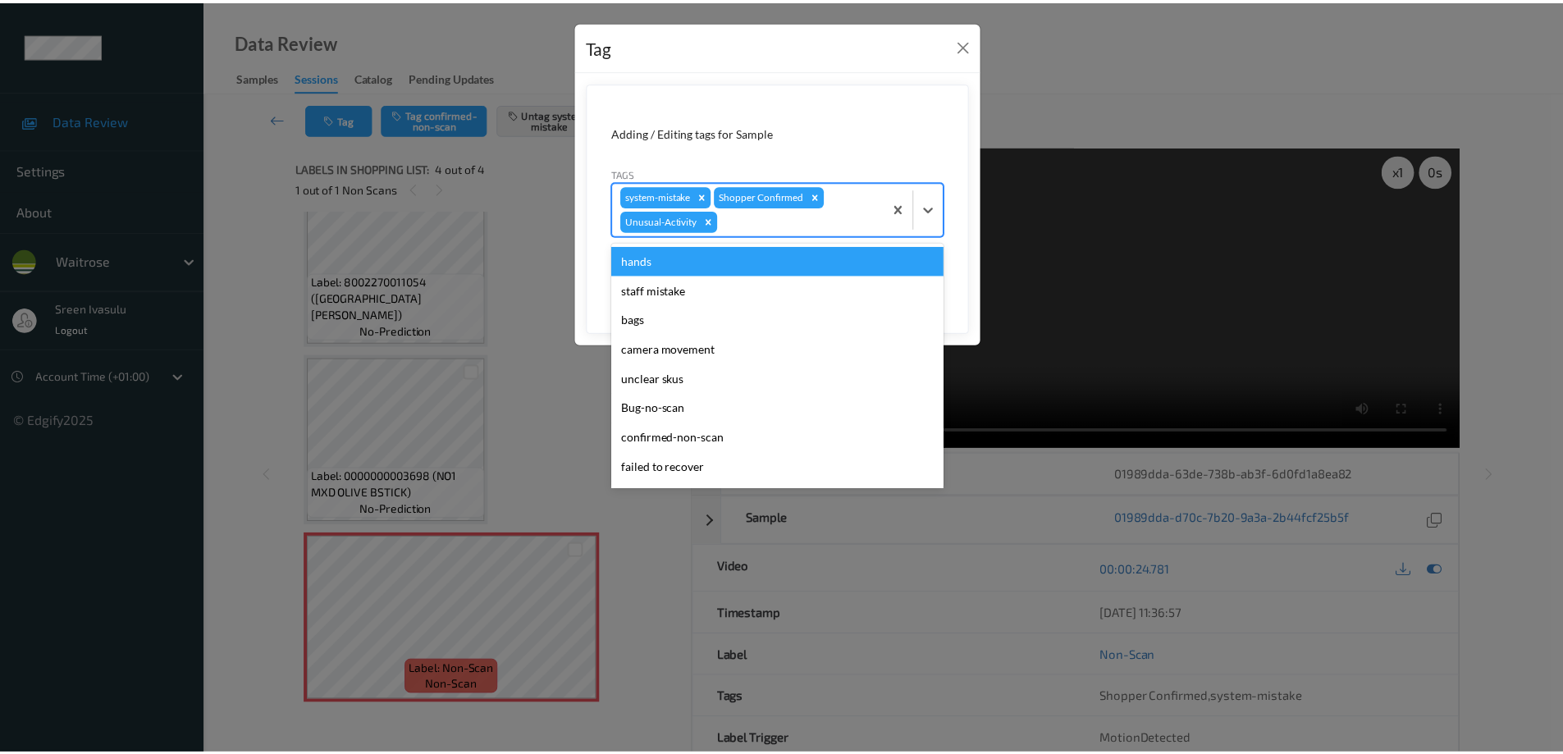
scroll to position [292, 0]
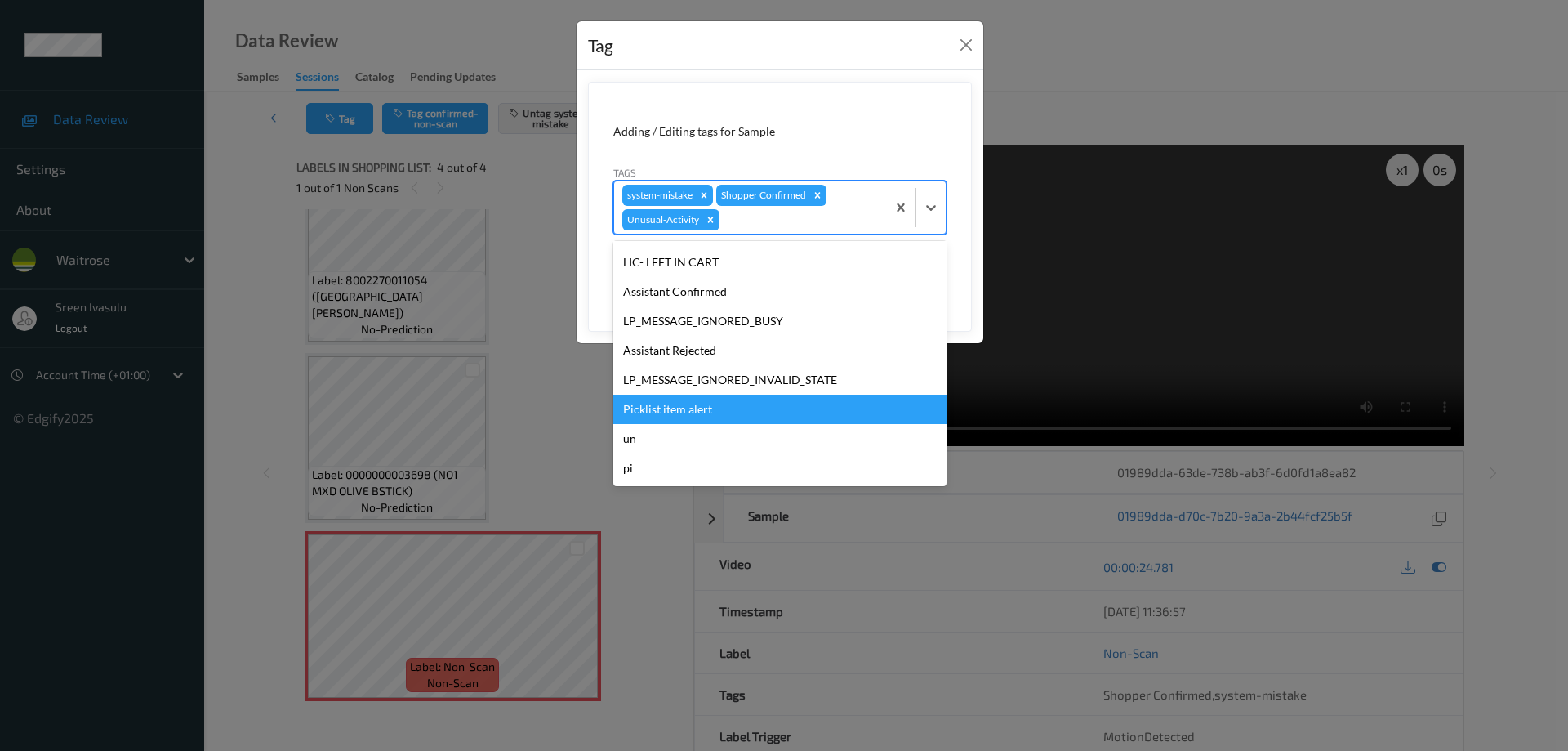
click at [676, 415] on div "Picklist item alert" at bounding box center [780, 409] width 334 height 30
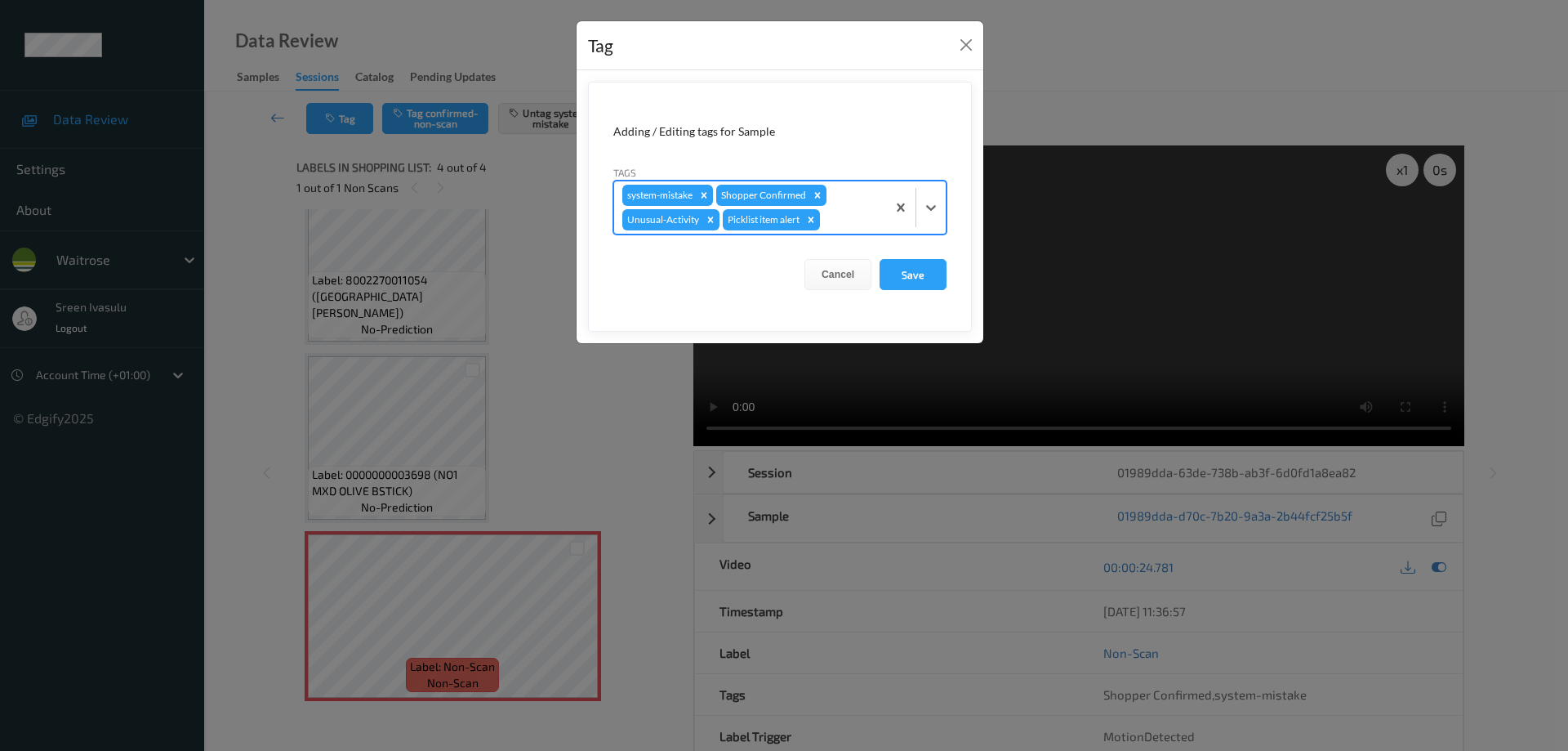
click at [877, 278] on div "Cancel Save" at bounding box center [780, 274] width 334 height 31
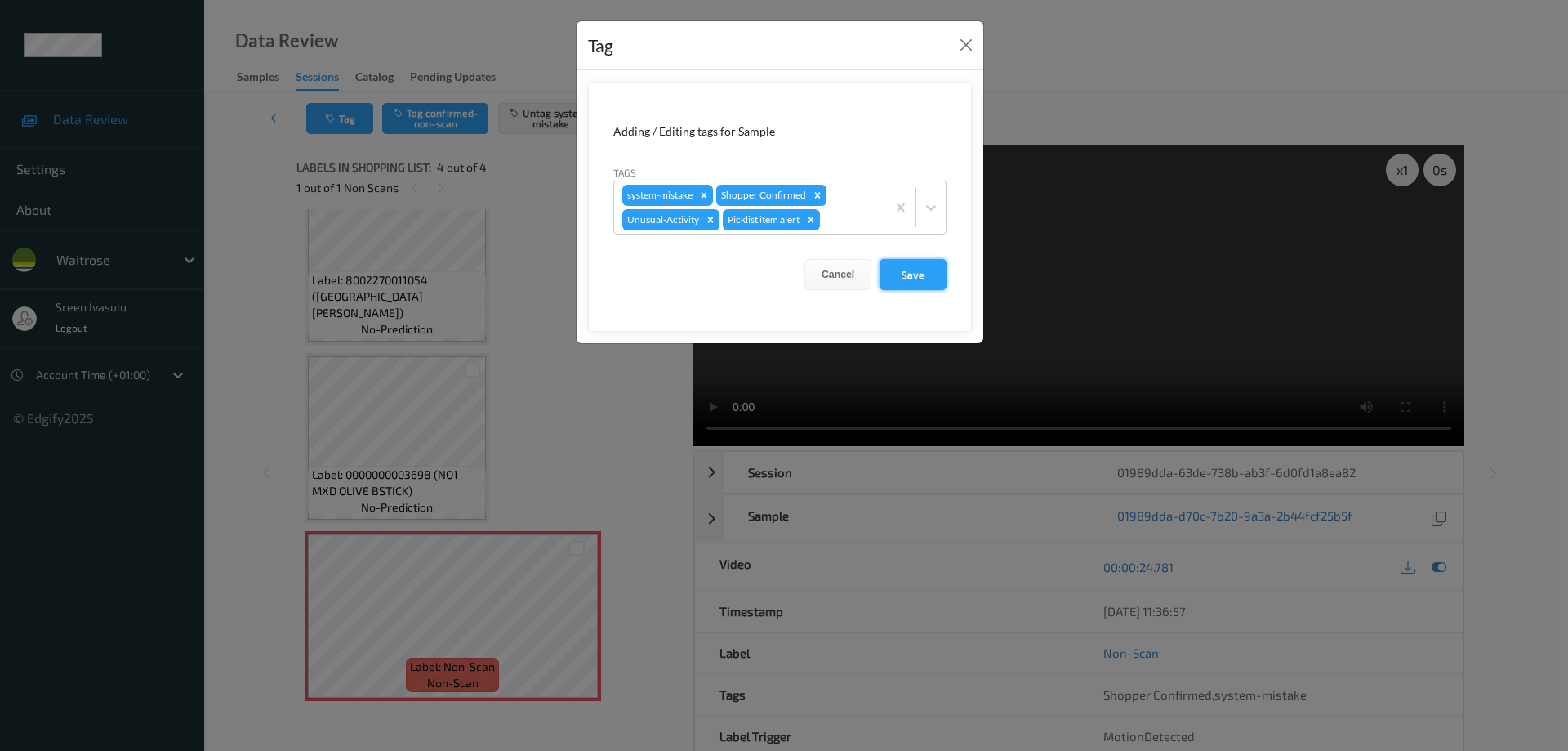
click at [926, 276] on button "Save" at bounding box center [913, 274] width 67 height 31
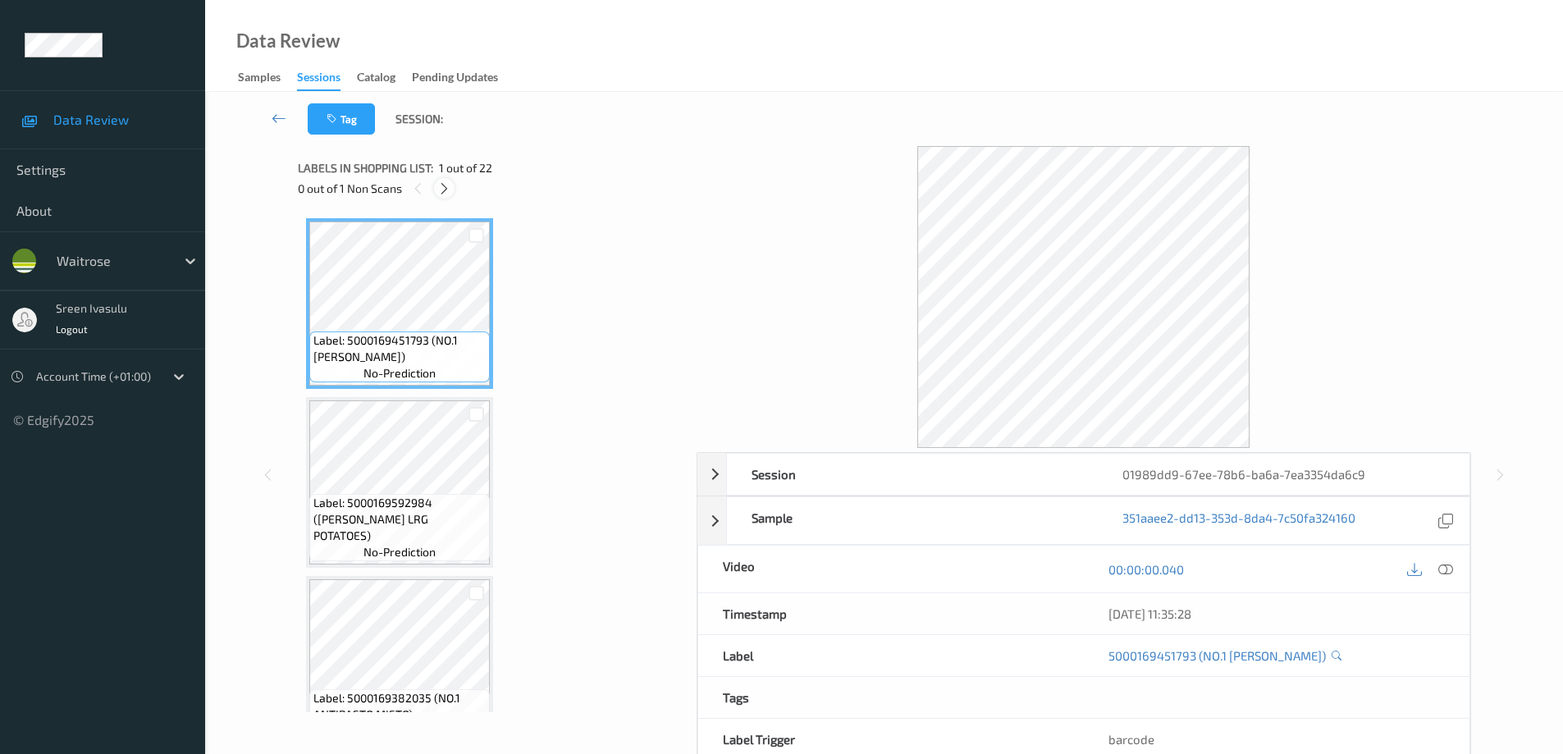
click at [440, 189] on icon at bounding box center [444, 188] width 14 height 15
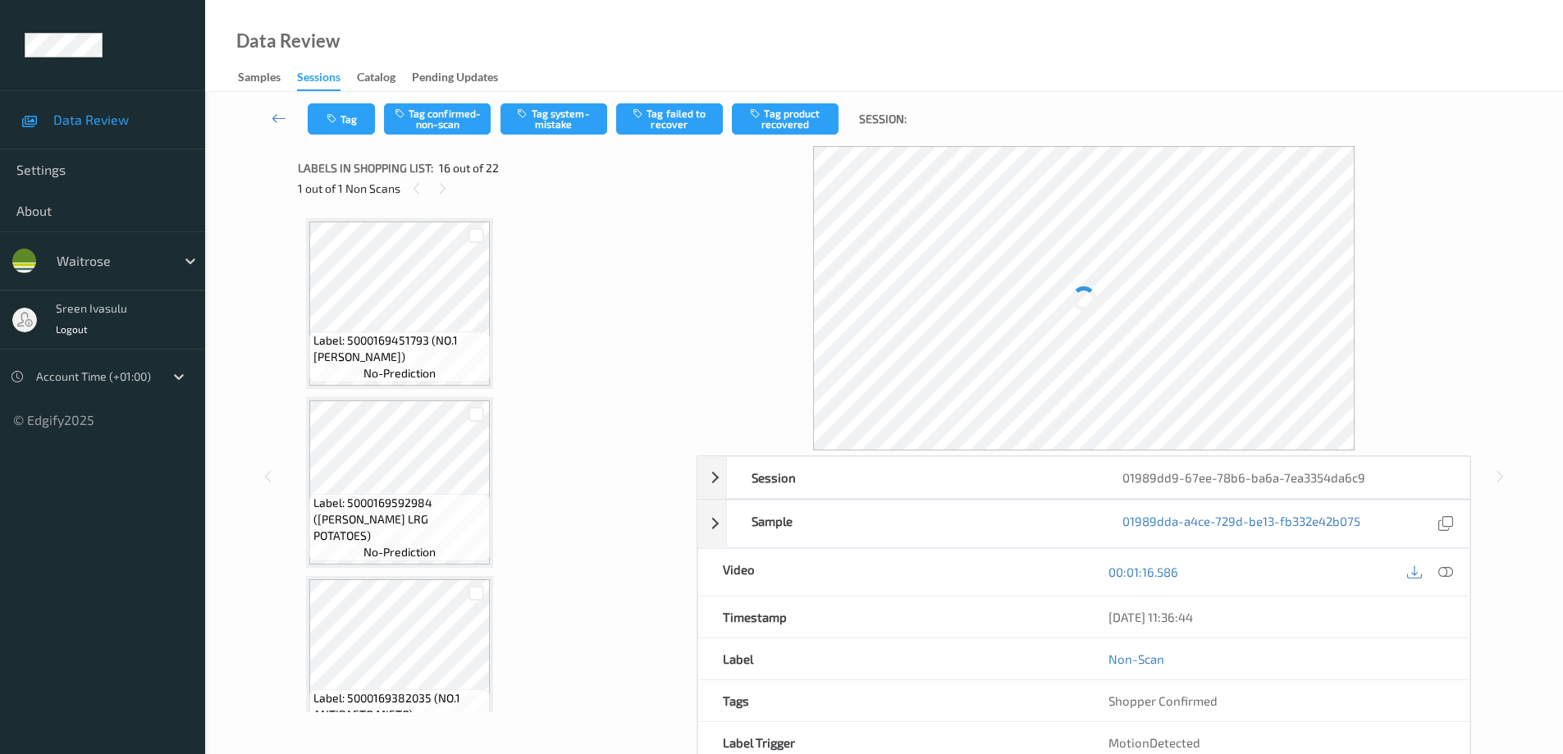
scroll to position [2513, 0]
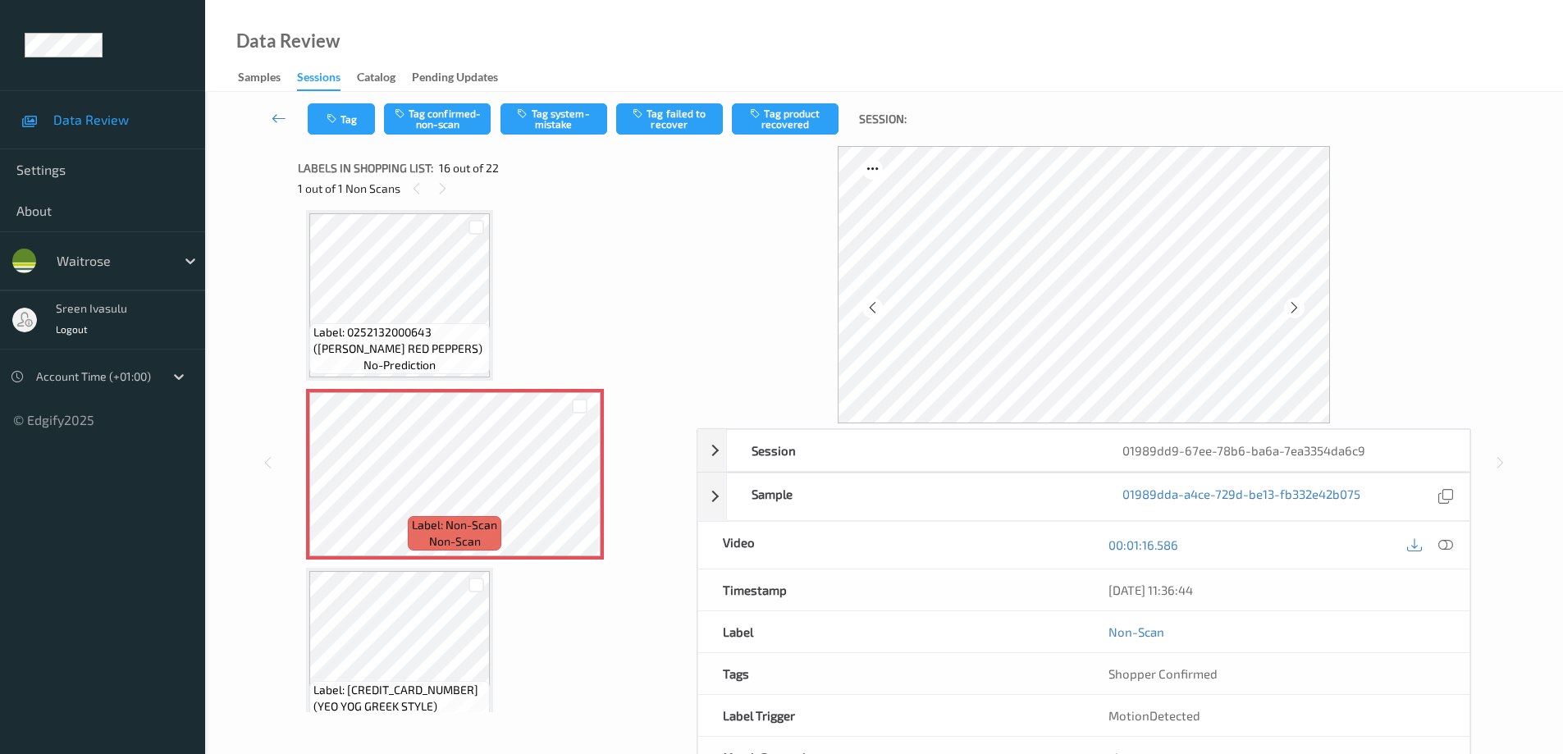
click at [1455, 569] on div "12/08/2025 11:36:44" at bounding box center [1277, 589] width 386 height 41
click at [1444, 542] on icon at bounding box center [1445, 544] width 15 height 15
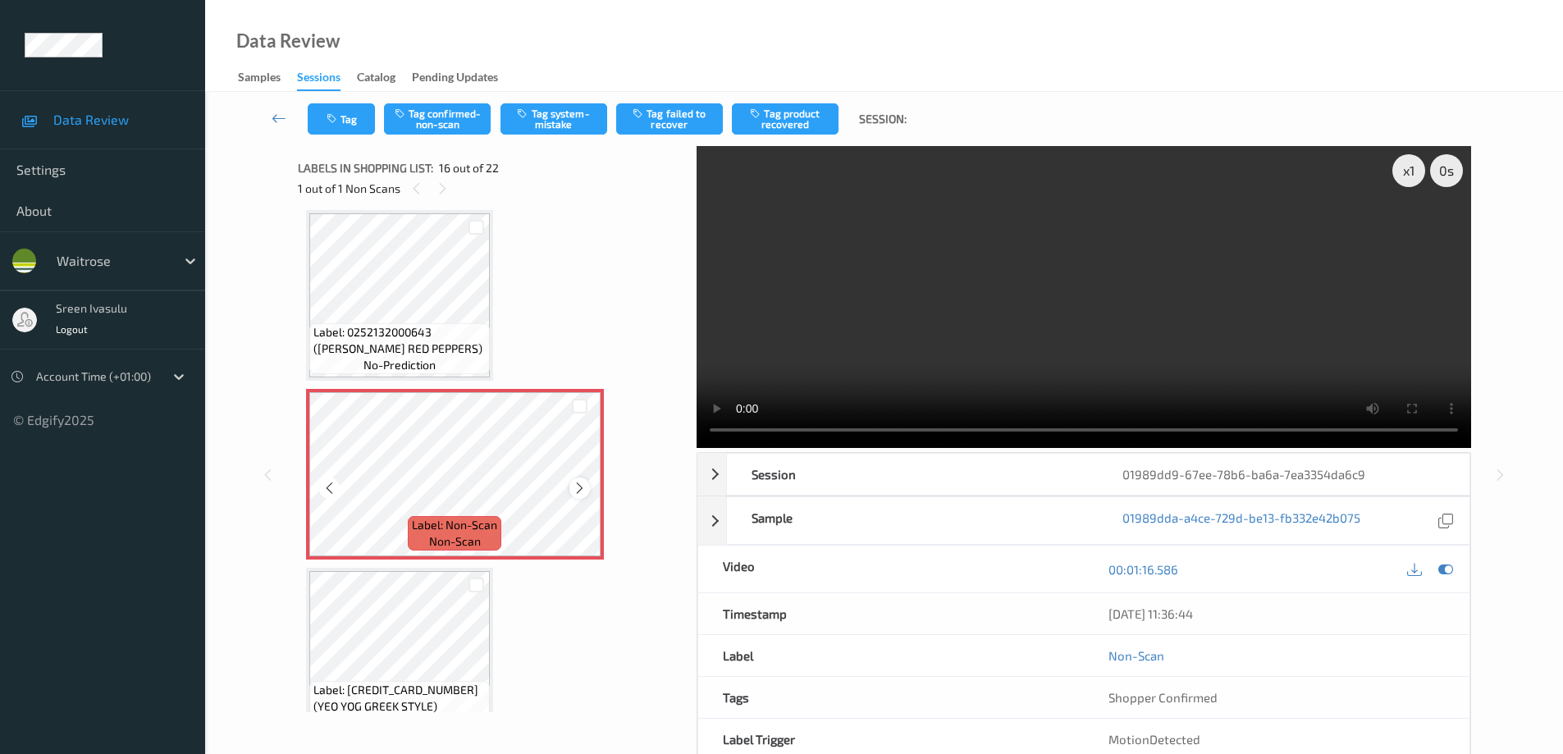
click at [583, 487] on icon at bounding box center [580, 488] width 14 height 15
click at [578, 489] on icon at bounding box center [580, 488] width 14 height 15
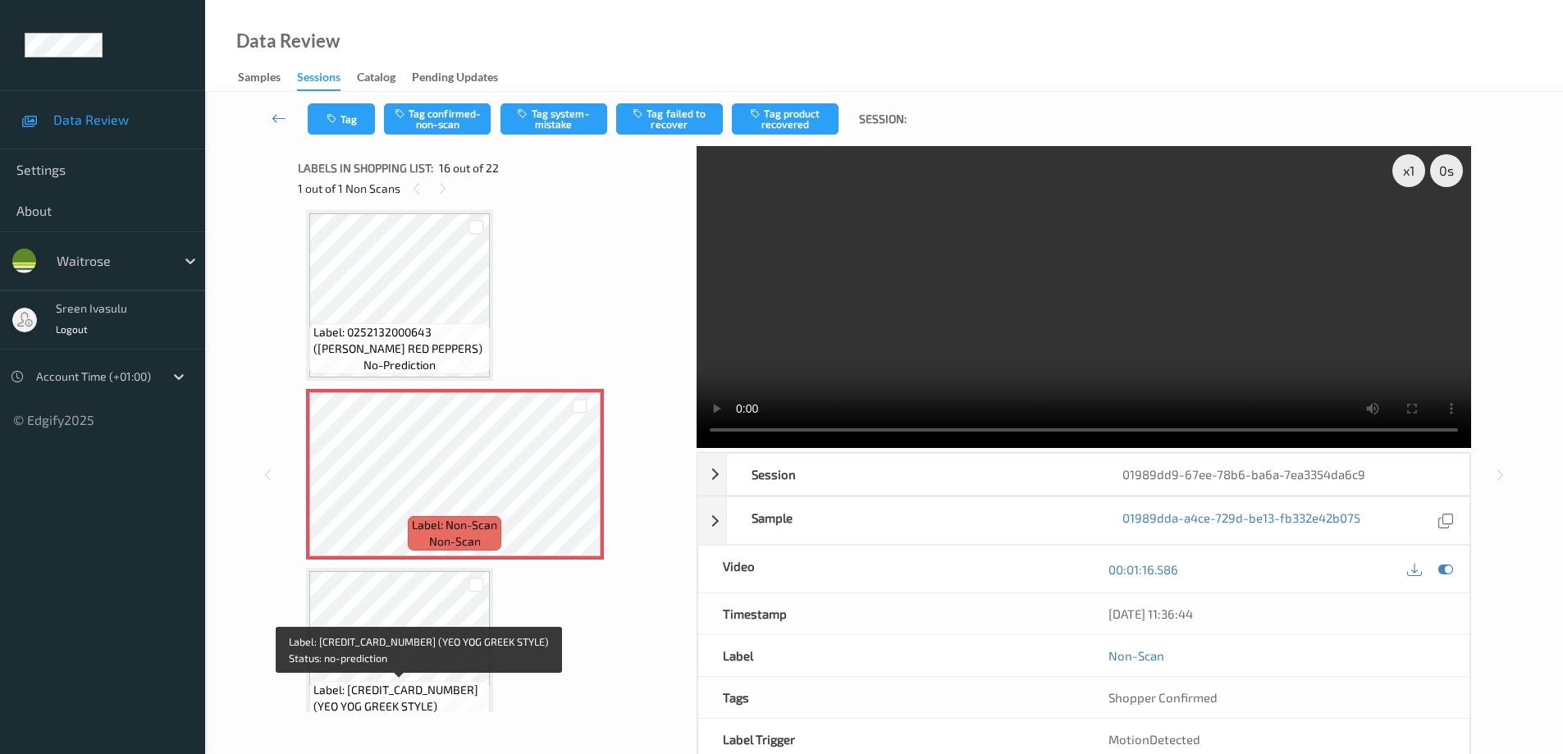
click at [429, 681] on div "Label: 5036589205425 (YEO YOG GREEK STYLE) no-prediction" at bounding box center [399, 706] width 181 height 51
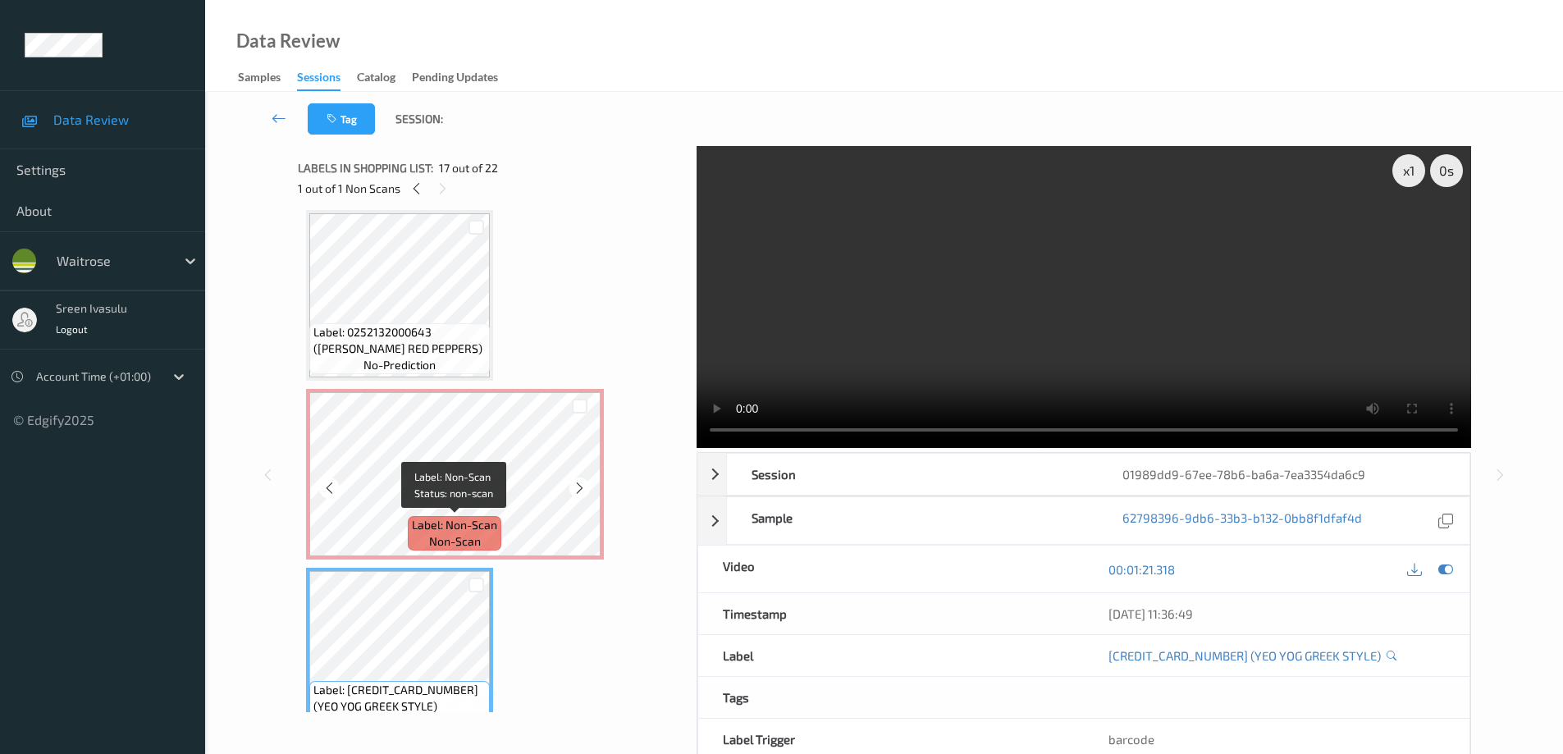
click at [469, 524] on span "Label: Non-Scan" at bounding box center [454, 525] width 85 height 16
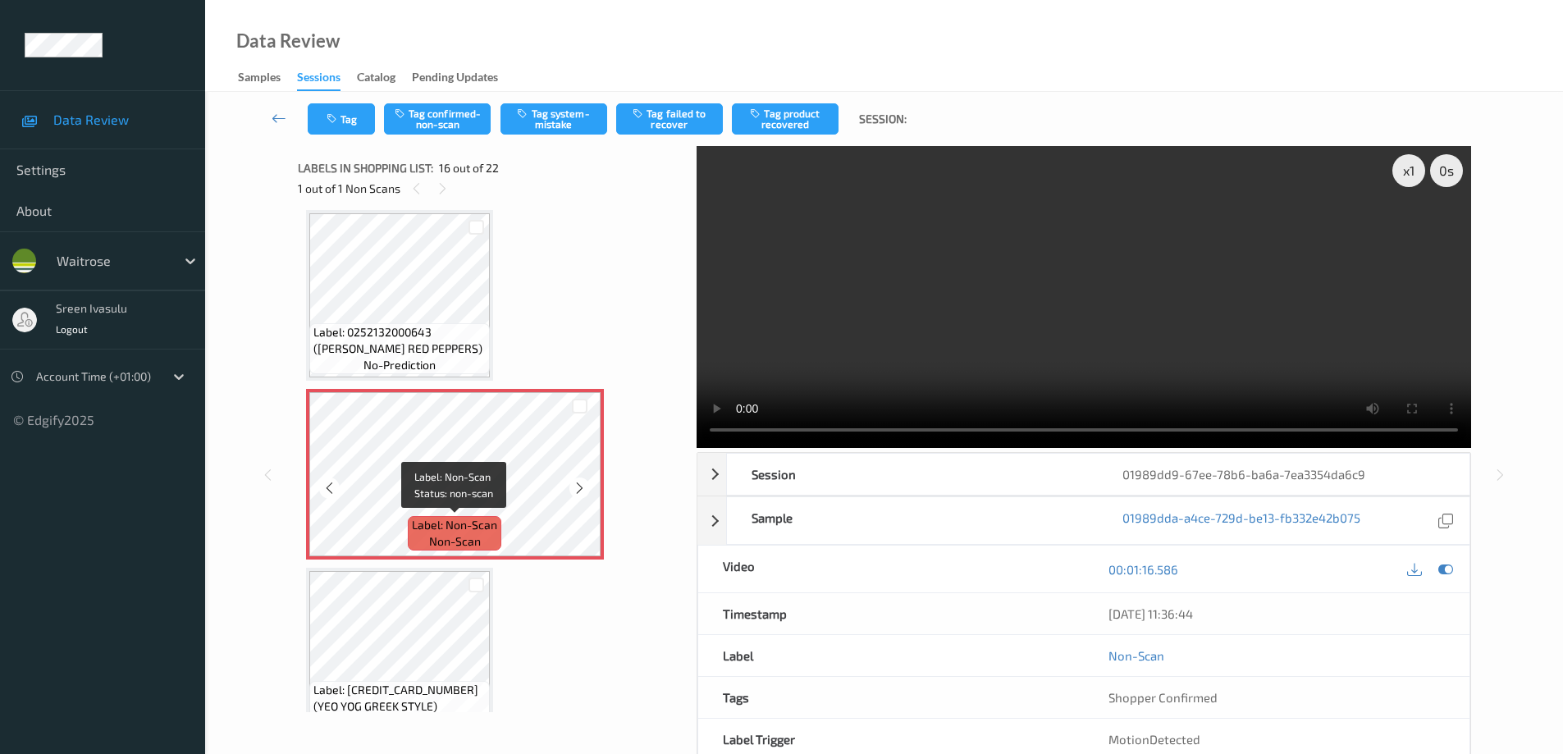
scroll to position [2841, 0]
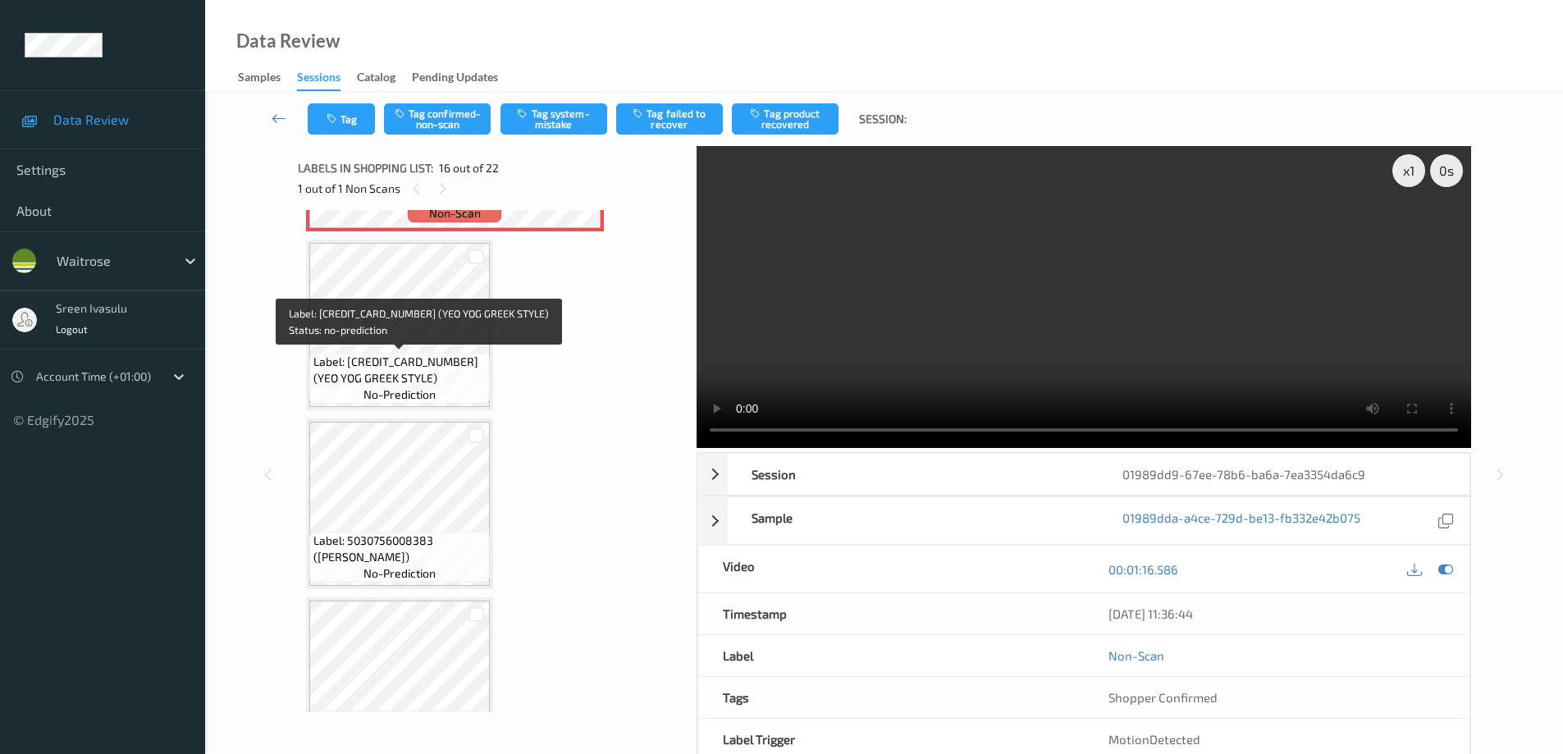
click at [441, 373] on span "Label: 5036589205425 (YEO YOG GREEK STYLE)" at bounding box center [399, 370] width 172 height 33
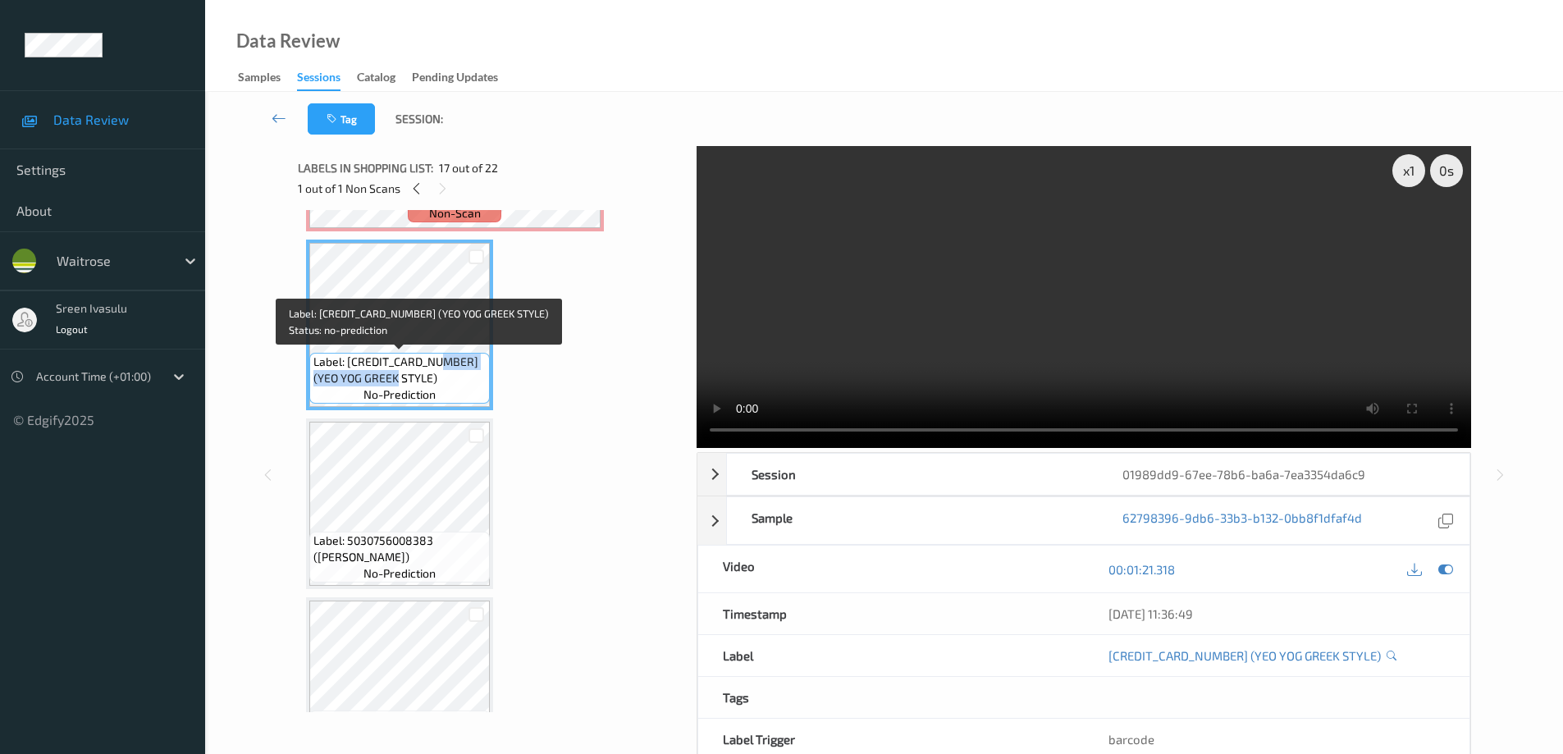
drag, startPoint x: 440, startPoint y: 363, endPoint x: 464, endPoint y: 380, distance: 29.4
click at [464, 380] on span "Label: 5036589205425 (YEO YOG GREEK STYLE)" at bounding box center [399, 370] width 172 height 33
copy span "YEO YOG GREEK STYLE)"
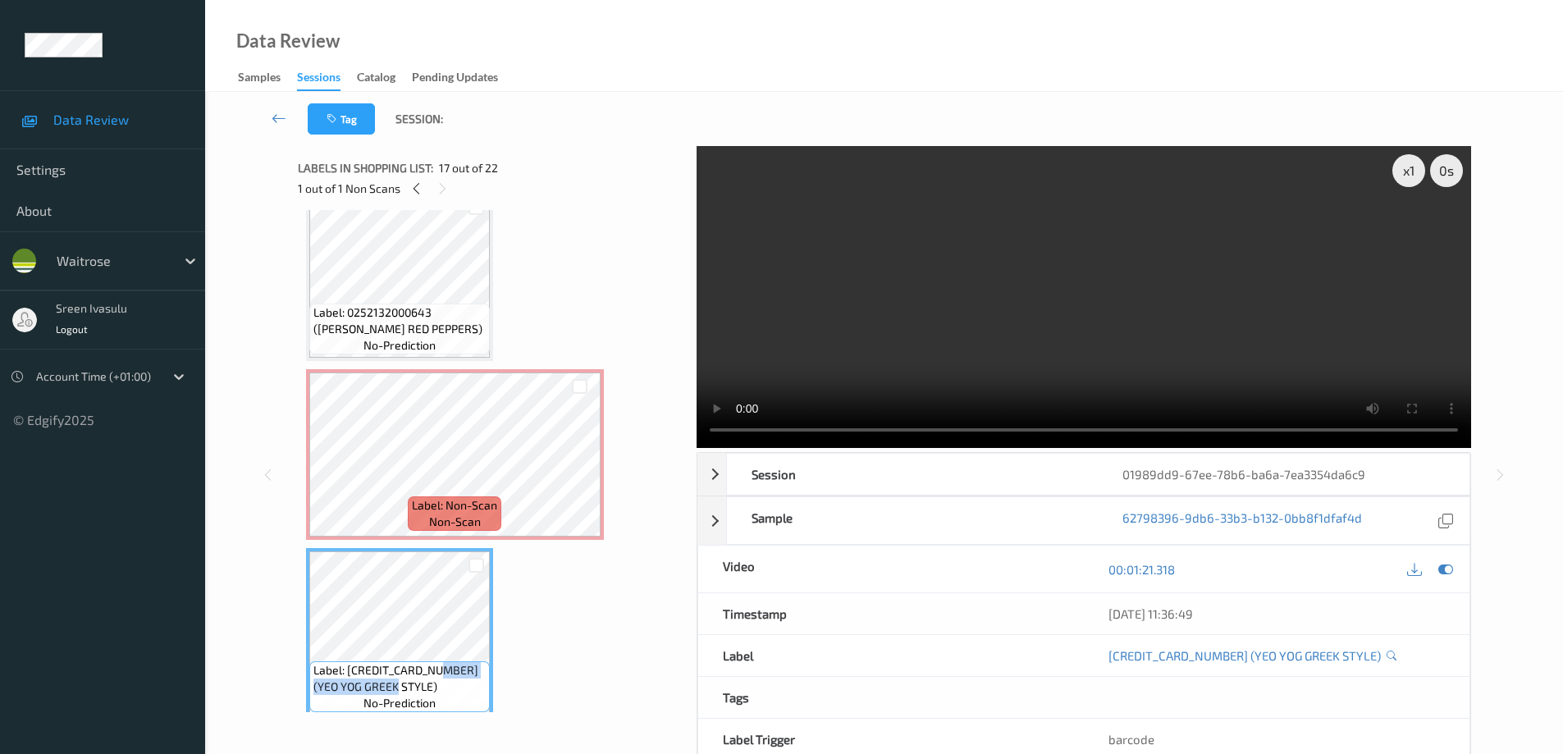
scroll to position [2513, 0]
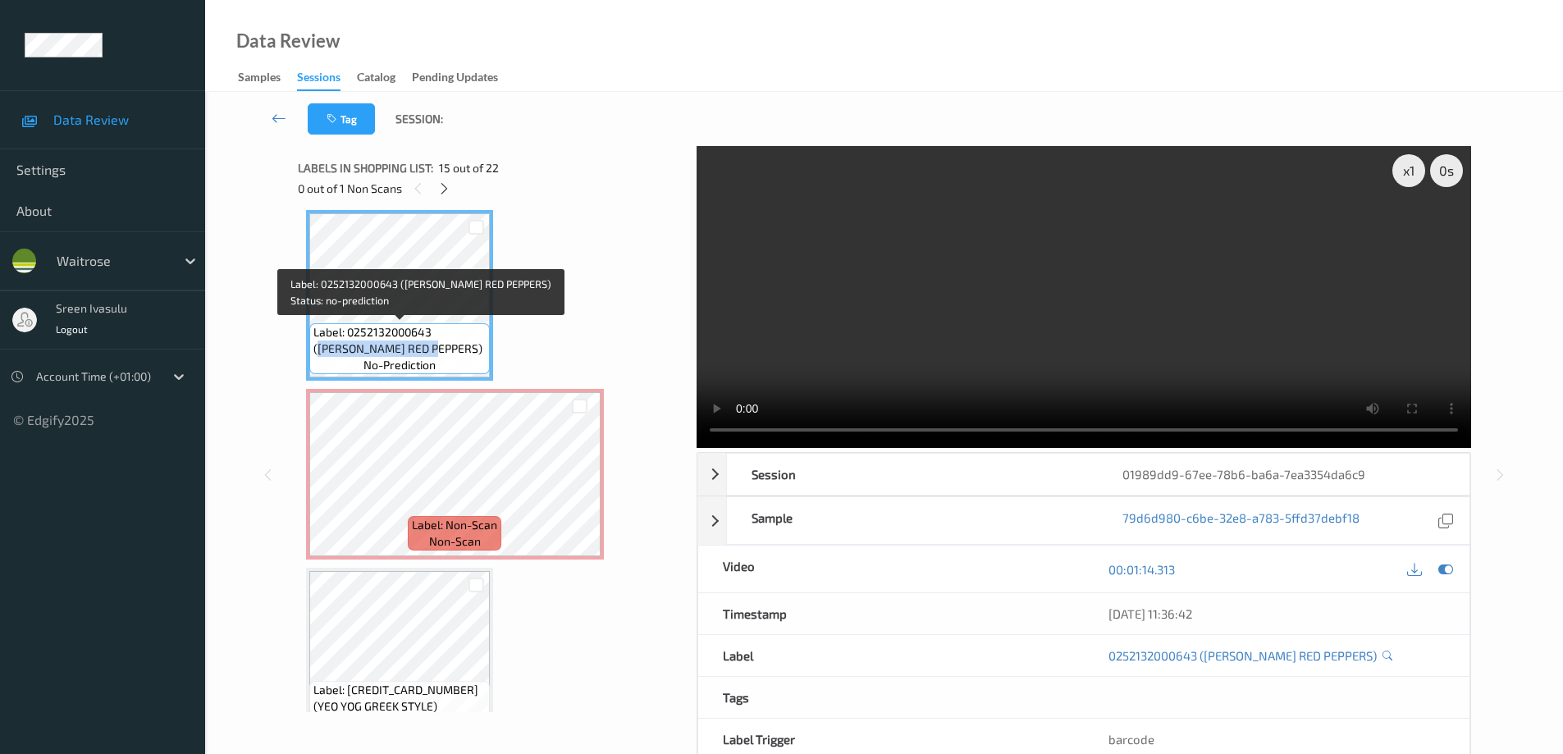
drag, startPoint x: 438, startPoint y: 329, endPoint x: 469, endPoint y: 352, distance: 38.1
click at [469, 352] on span "Label: 0252132000643 (WR ESS RED PEPPERS)" at bounding box center [399, 340] width 172 height 33
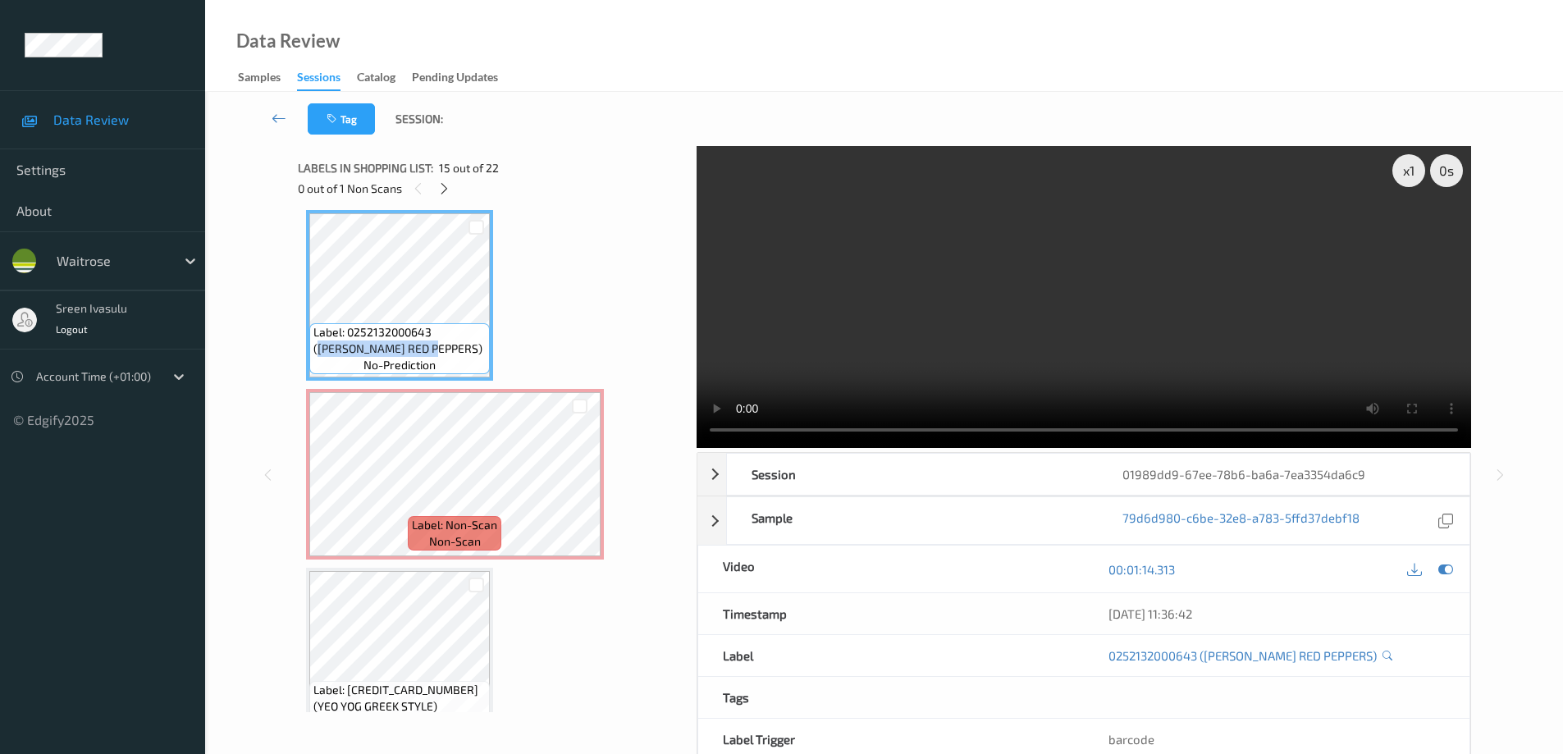
scroll to position [2184, 0]
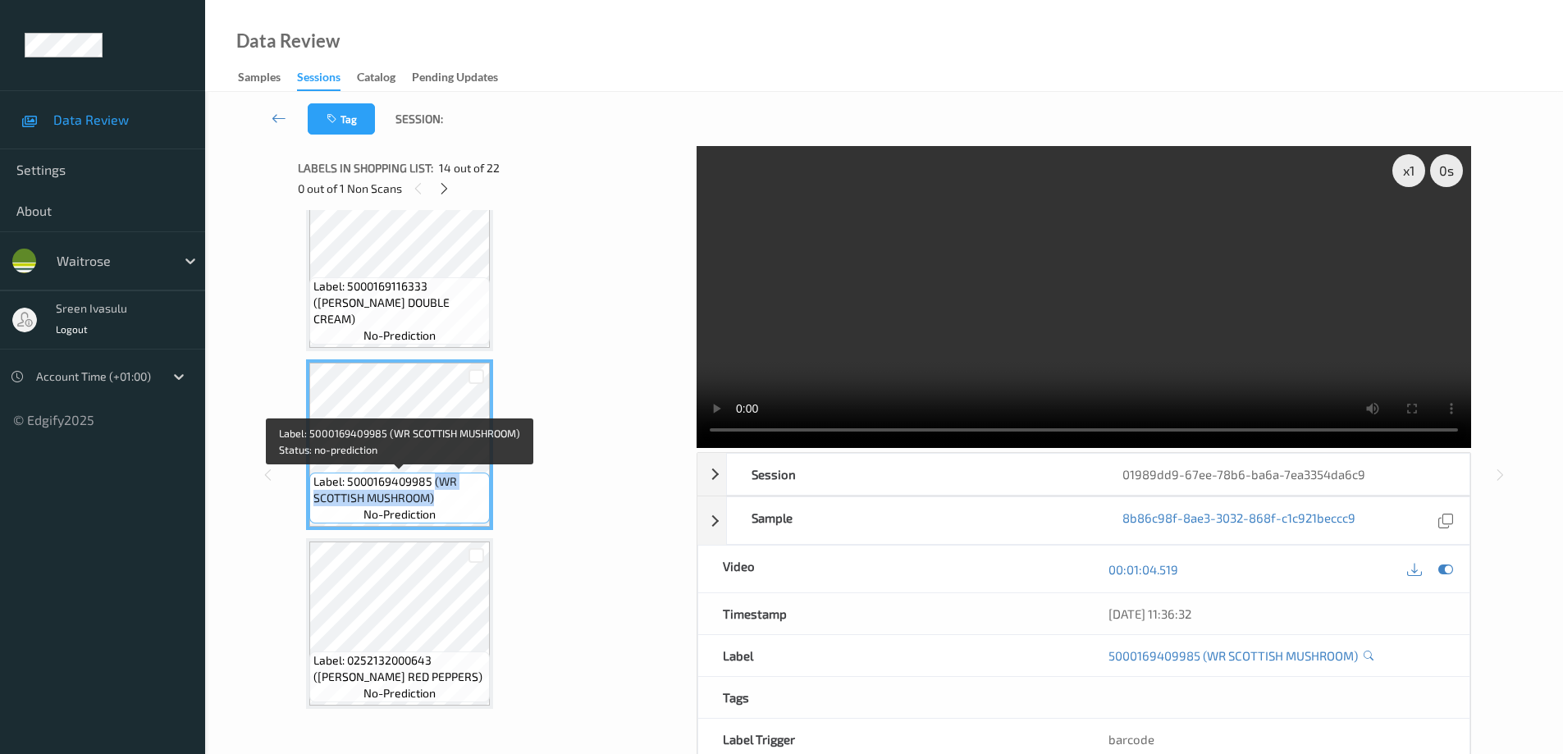
drag, startPoint x: 436, startPoint y: 483, endPoint x: 447, endPoint y: 491, distance: 13.7
click at [447, 491] on span "Label: 5000169409985 (WR SCOTTISH MUSHROOM)" at bounding box center [399, 489] width 172 height 33
copy span "(WR SCOTTISH MUSHROOM)"
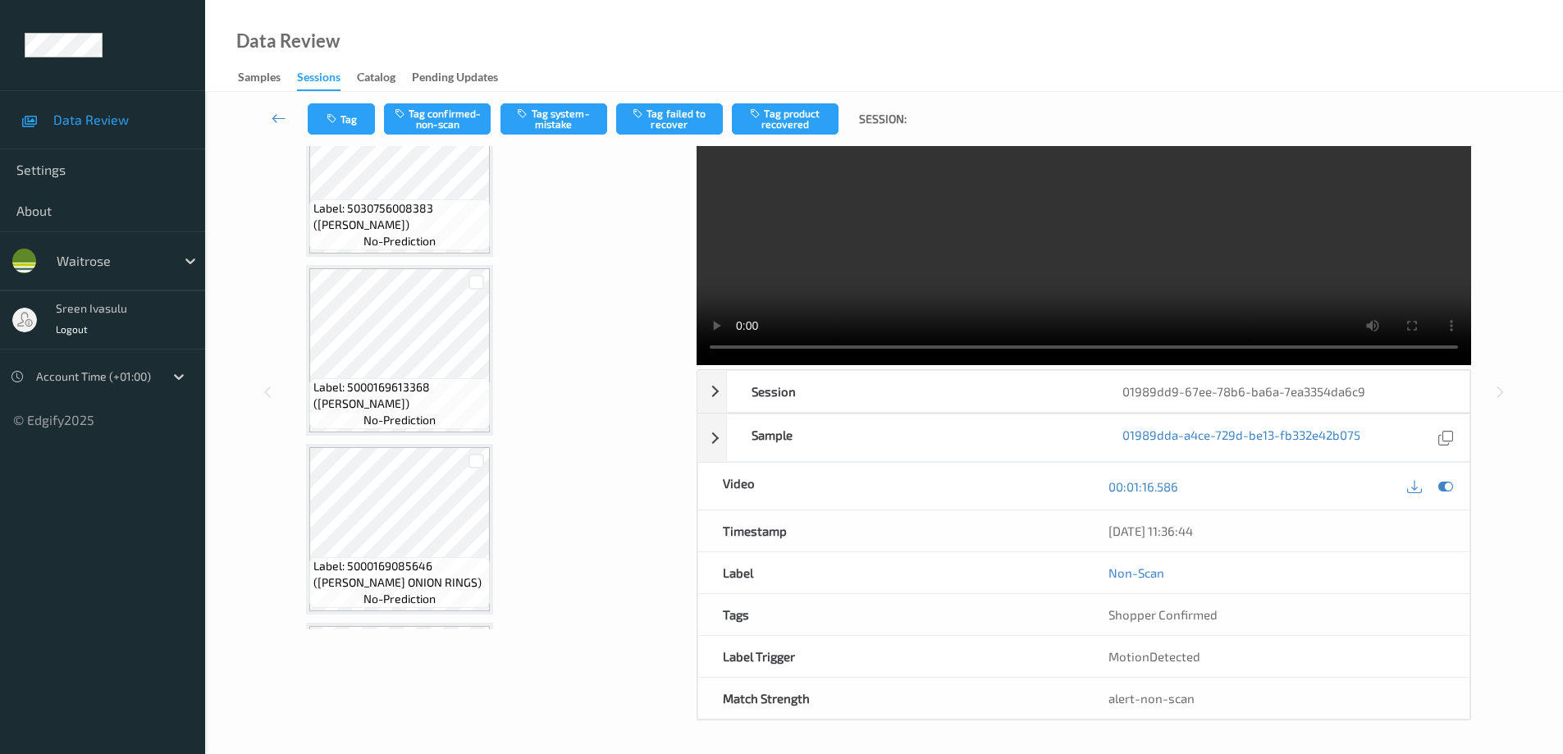
scroll to position [2785, 0]
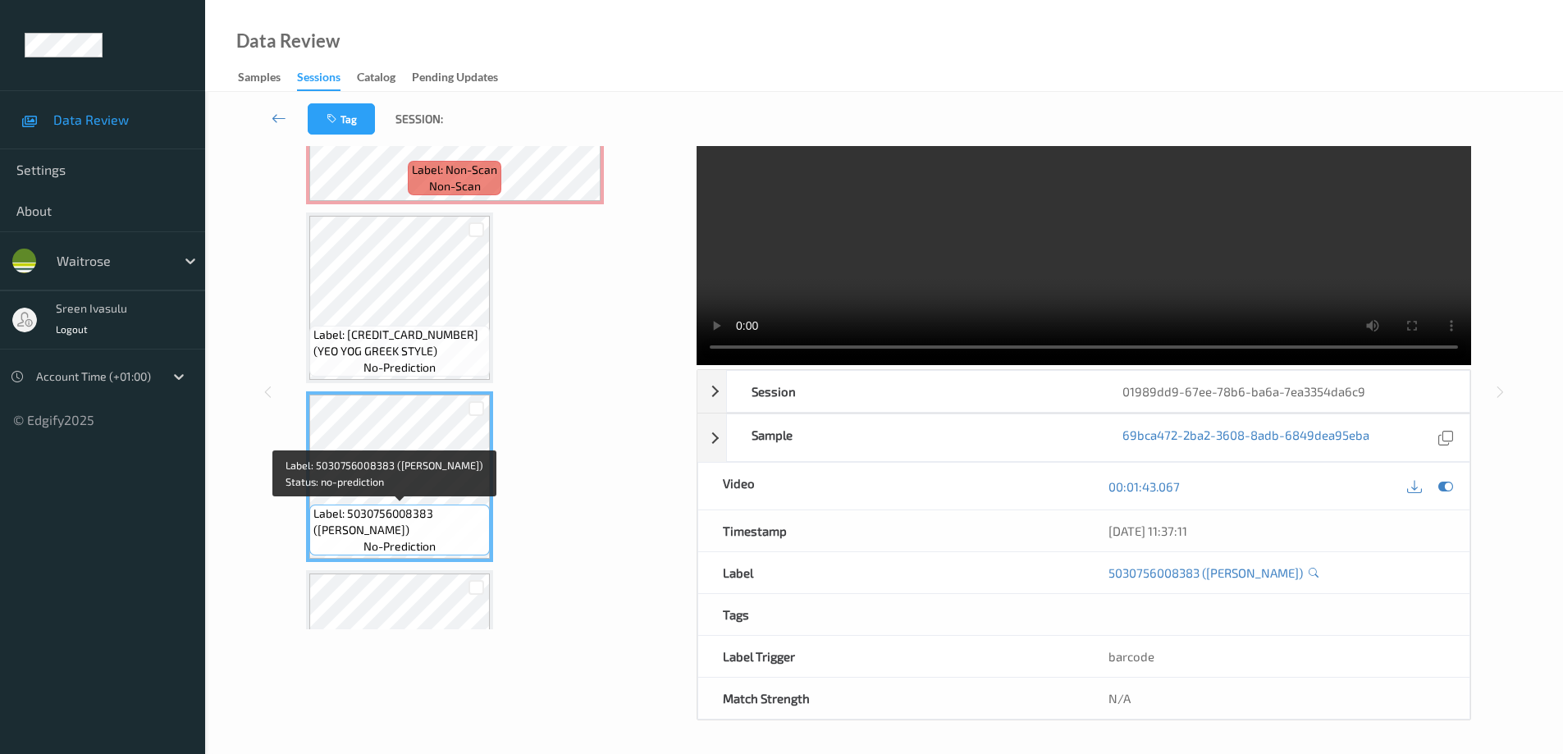
drag, startPoint x: 437, startPoint y: 510, endPoint x: 460, endPoint y: 533, distance: 32.5
click at [460, 533] on span "Label: 5030756008383 (PUKKA CHK HAM LEEK P)" at bounding box center [399, 521] width 172 height 33
copy span "PUKKA CHK HAM LEEK P)"
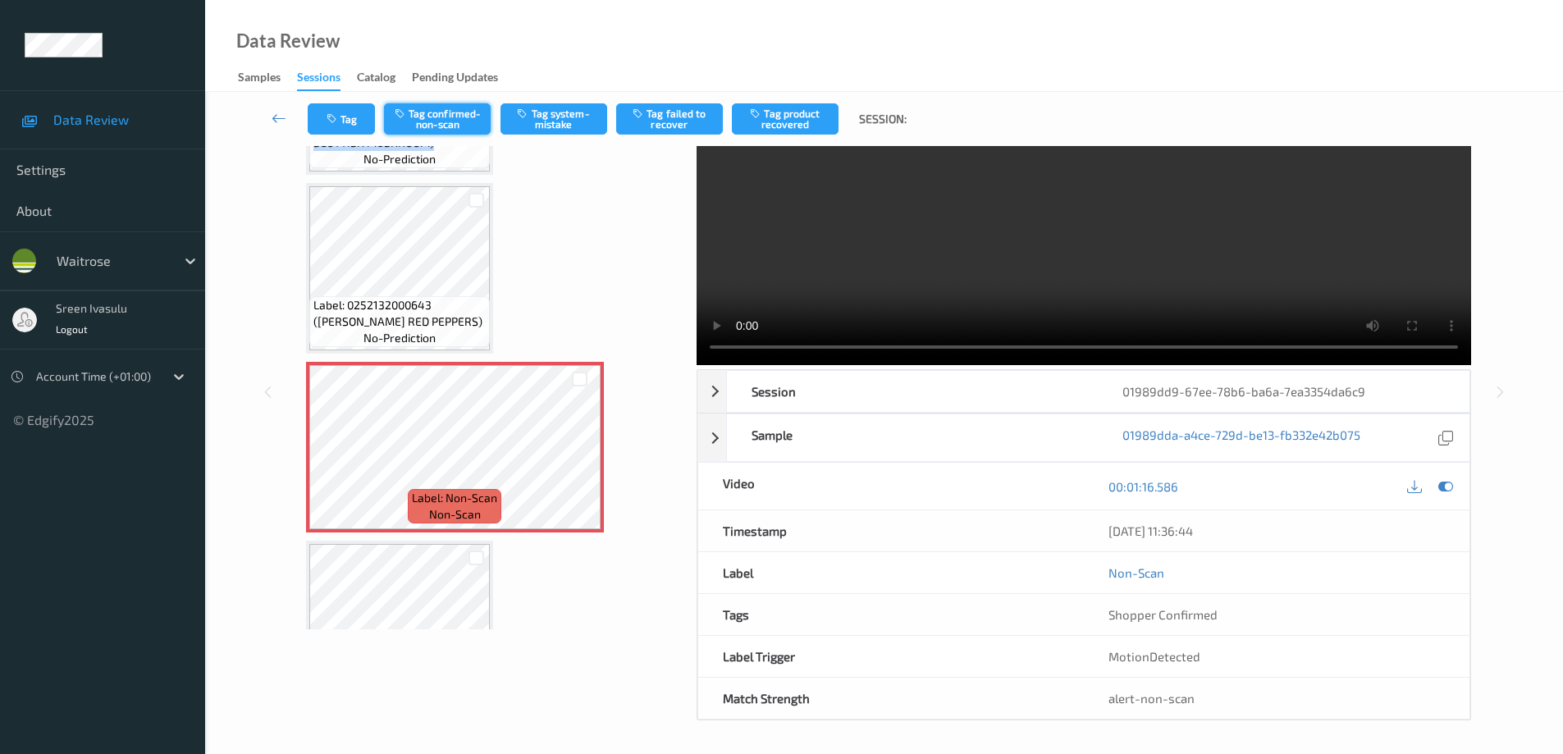
click at [464, 115] on button "Tag confirmed-non-scan" at bounding box center [437, 118] width 107 height 31
click at [799, 107] on button "Tag product recovered" at bounding box center [785, 118] width 107 height 31
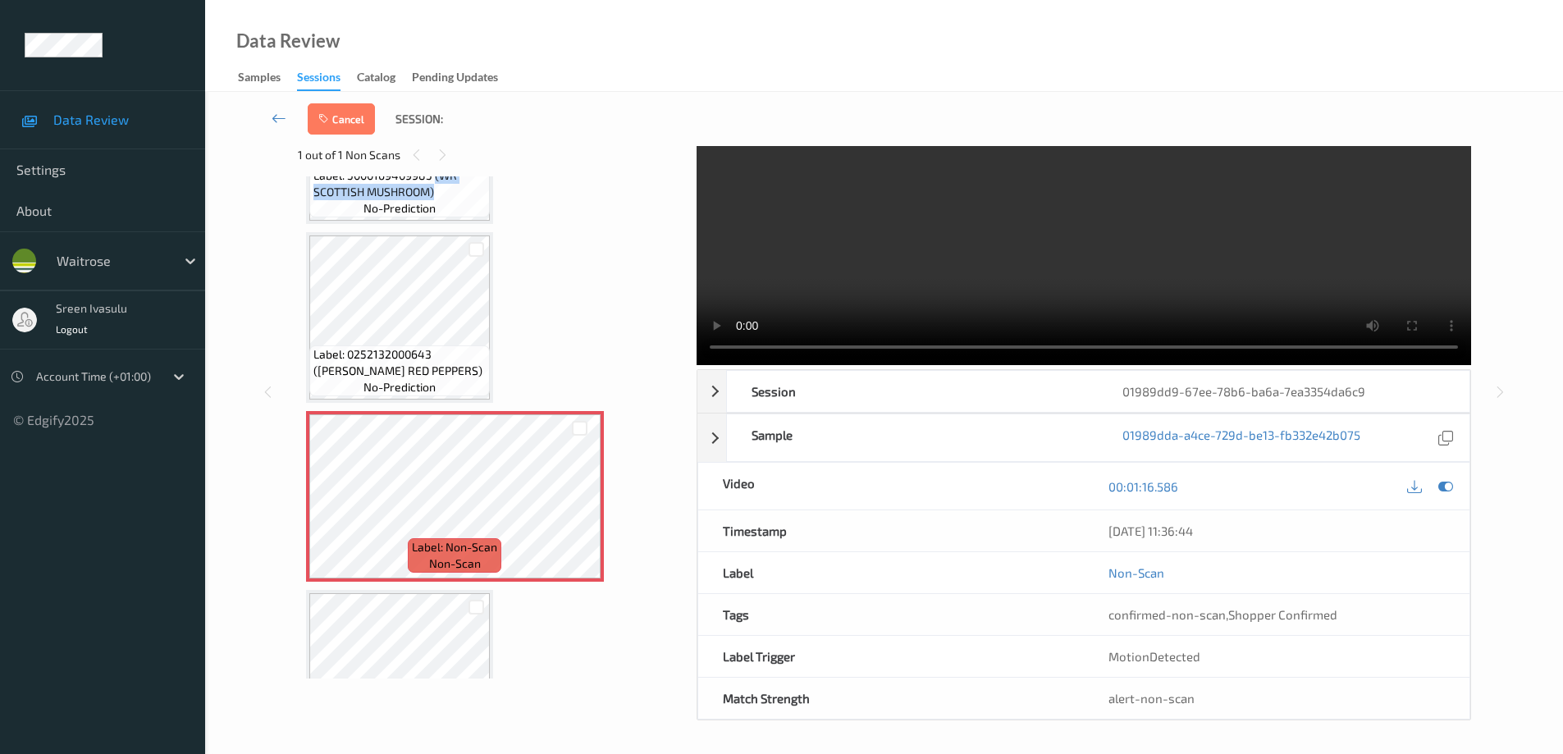
scroll to position [2785, 0]
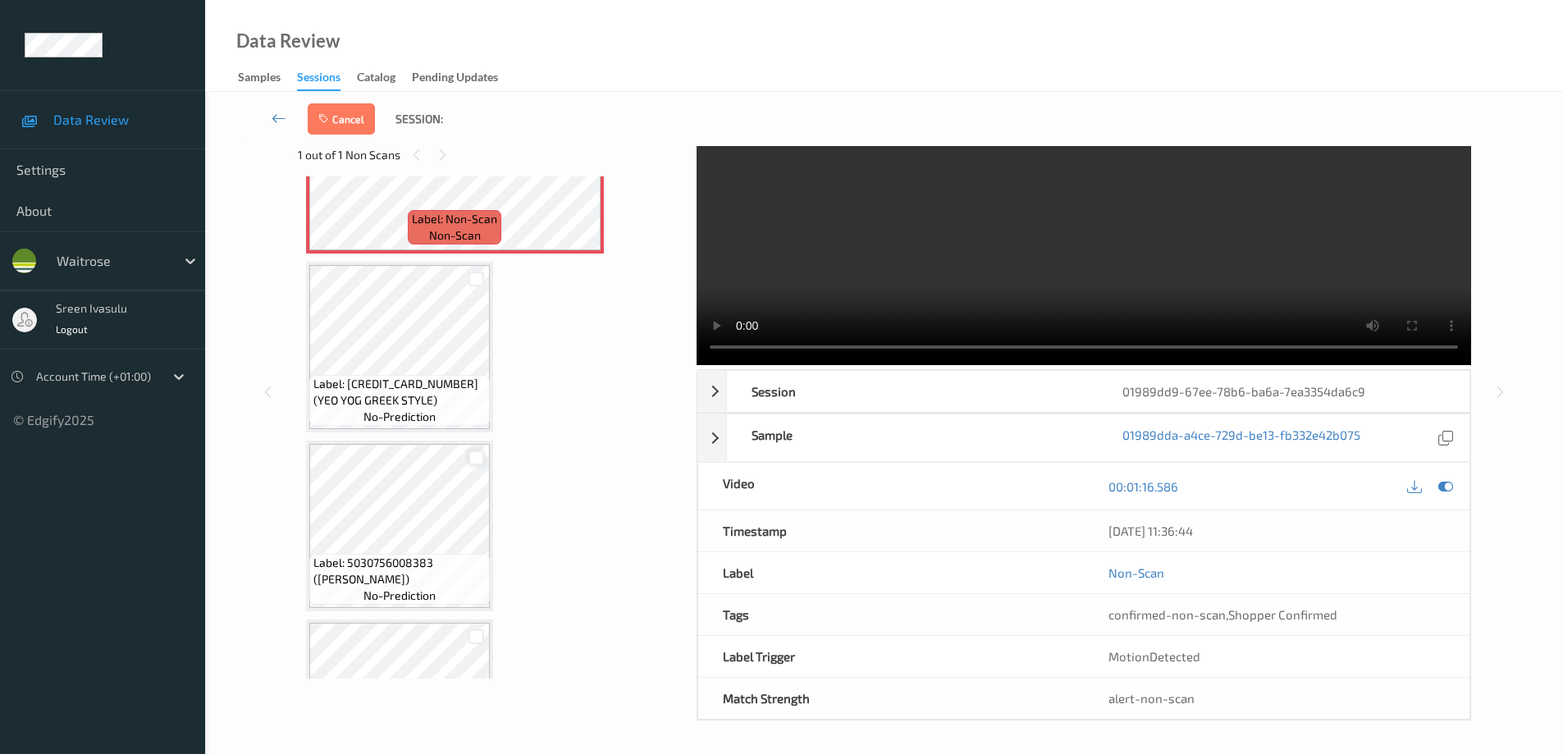
click at [476, 455] on div at bounding box center [477, 458] width 16 height 16
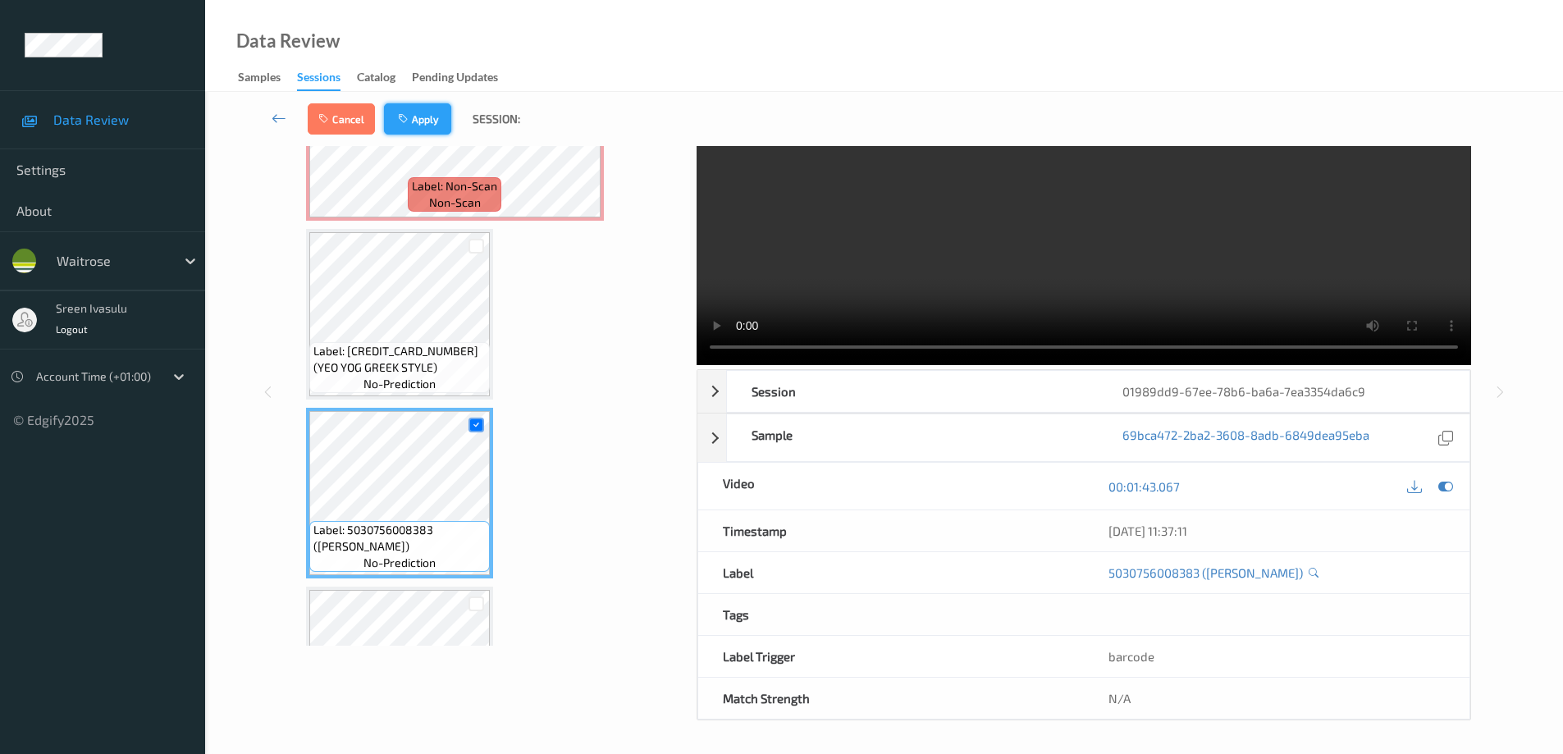
click at [421, 110] on button "Apply" at bounding box center [417, 118] width 67 height 31
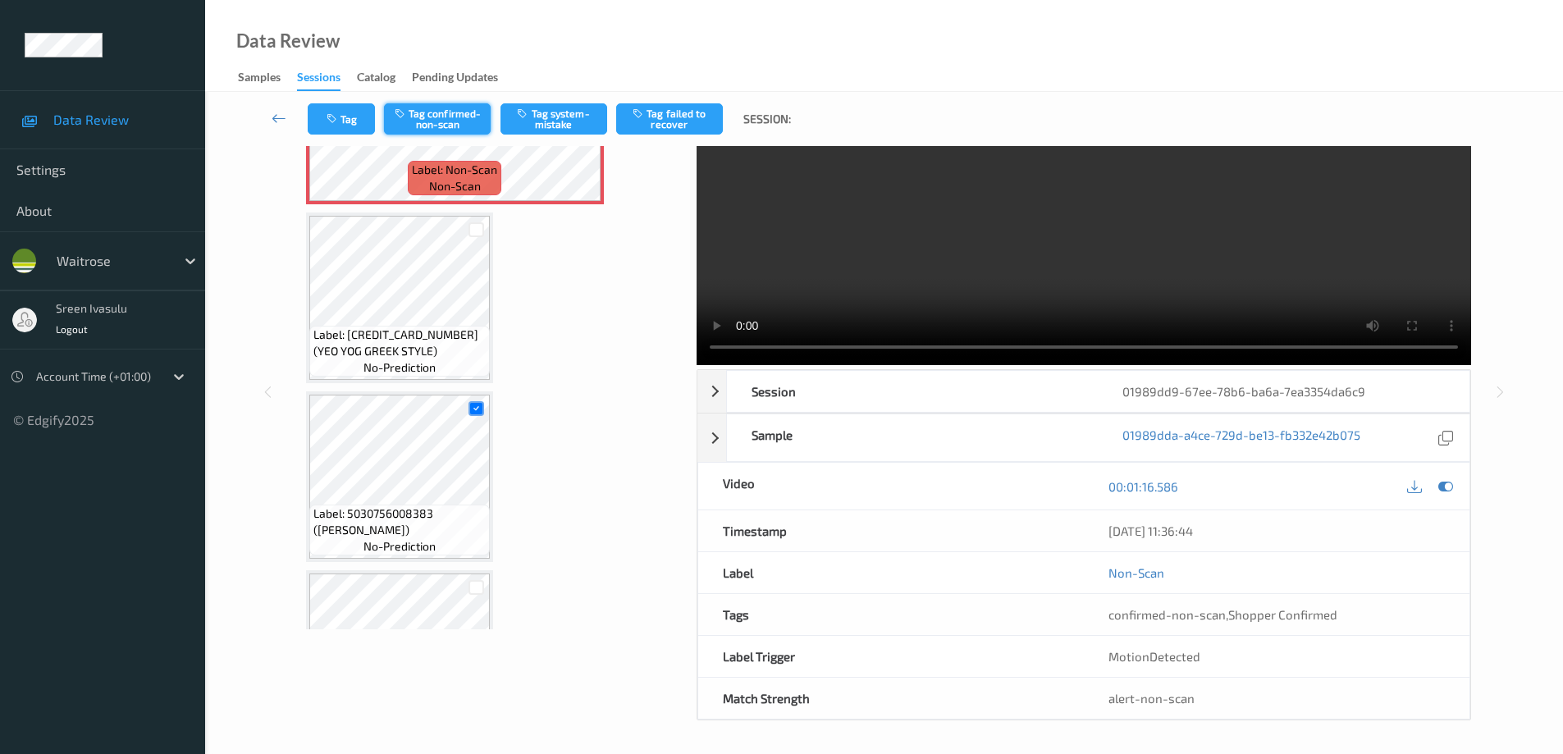
scroll to position [2513, 0]
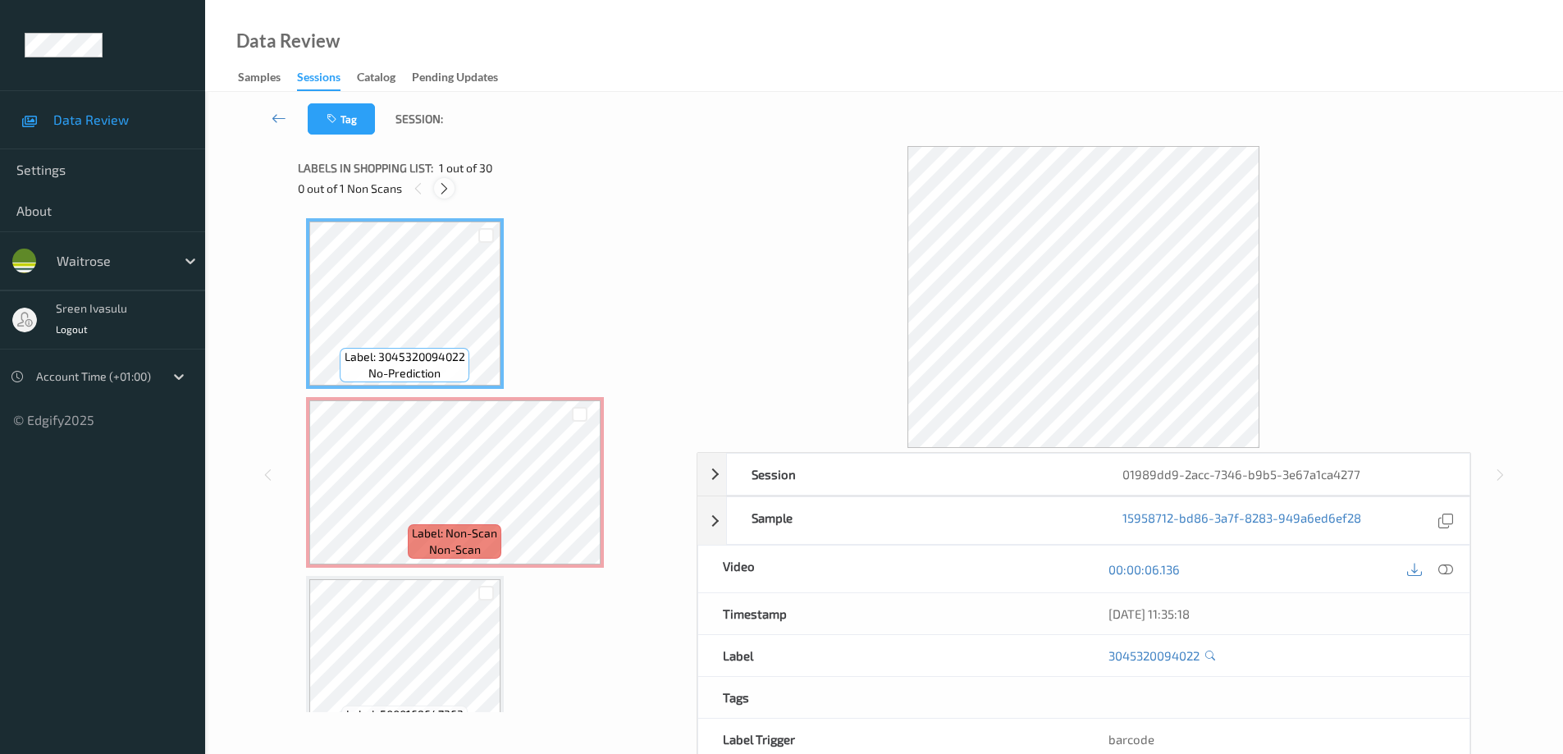
click at [446, 193] on icon at bounding box center [444, 188] width 14 height 15
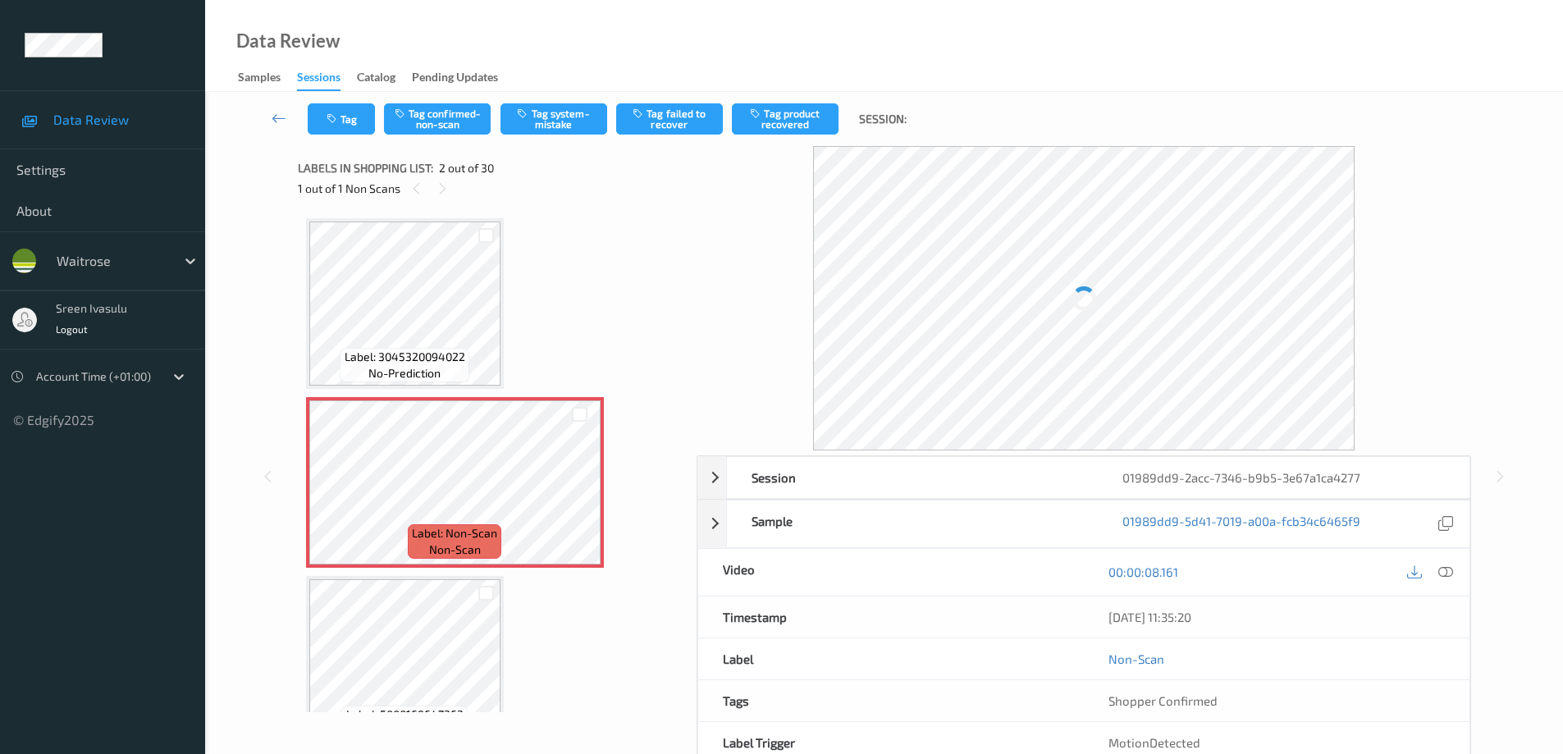
scroll to position [8, 0]
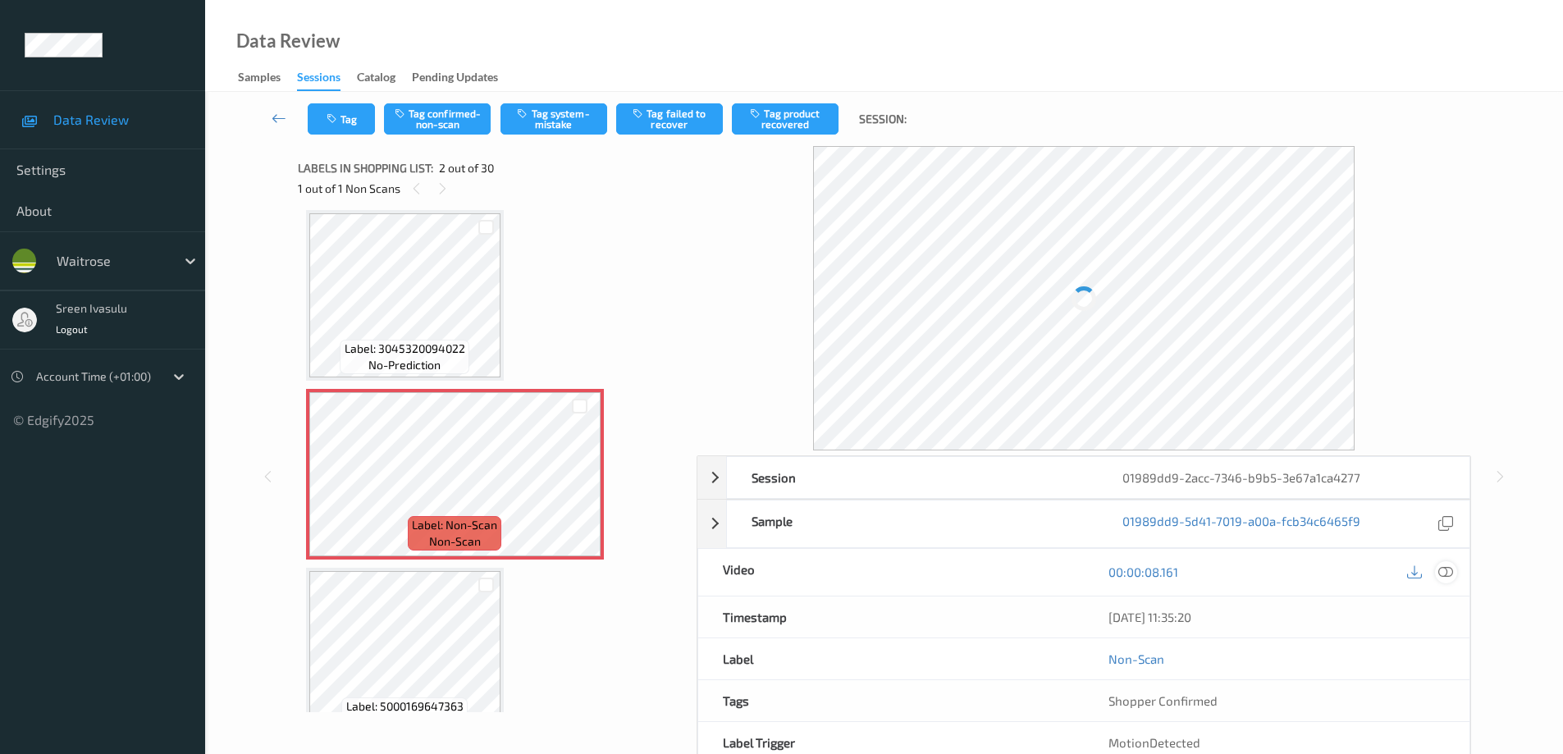
click at [1448, 570] on icon at bounding box center [1445, 572] width 15 height 15
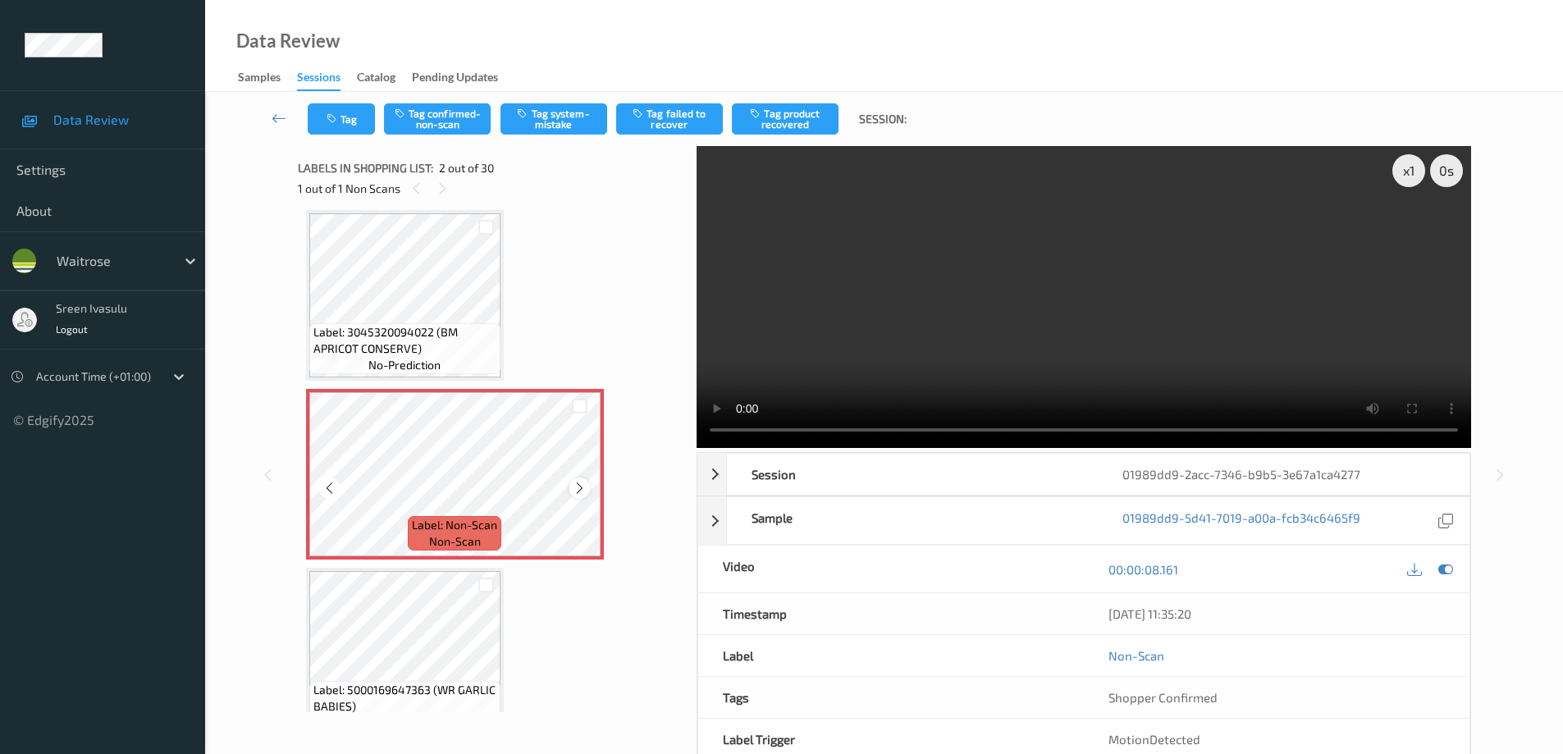
click at [573, 487] on icon at bounding box center [580, 488] width 14 height 15
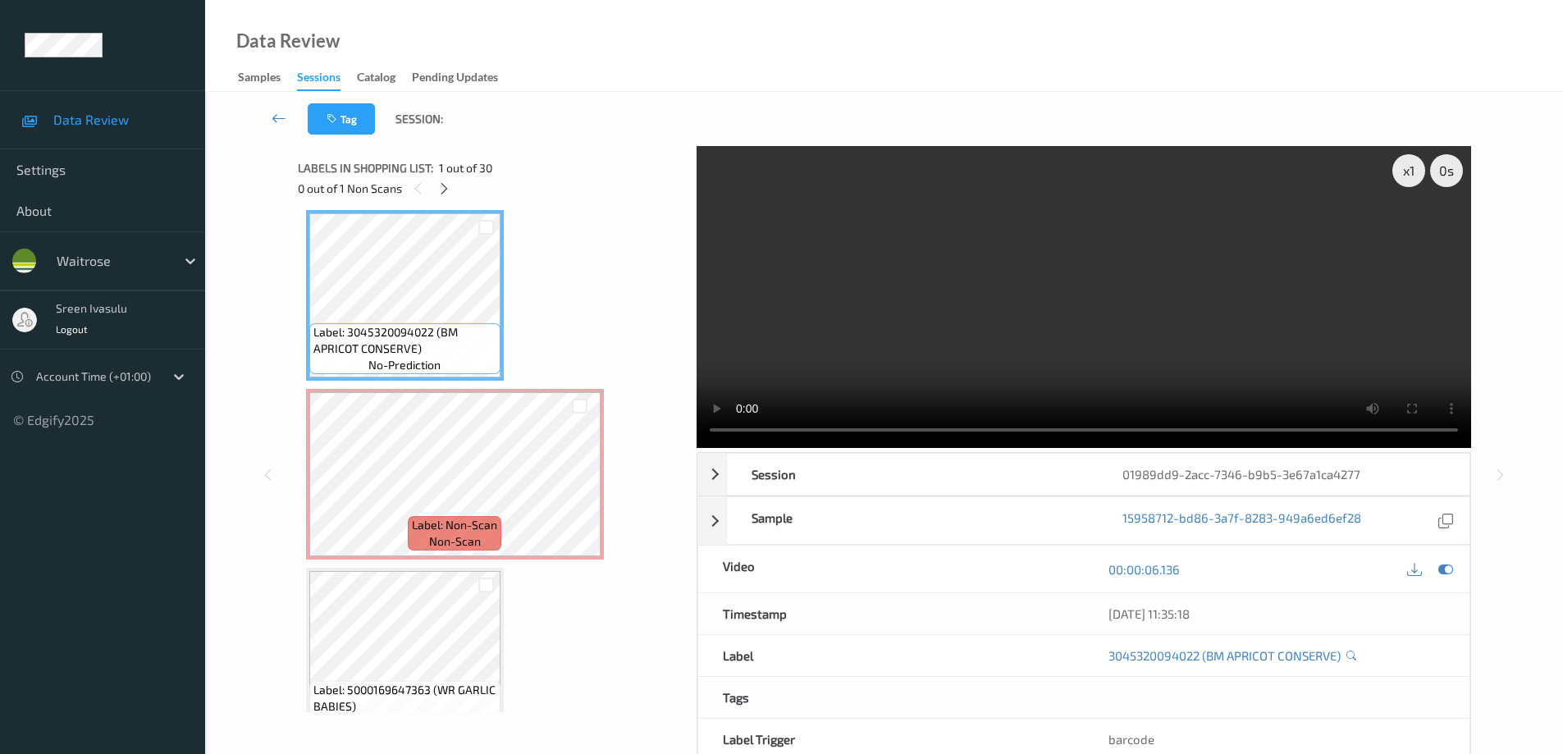
scroll to position [0, 0]
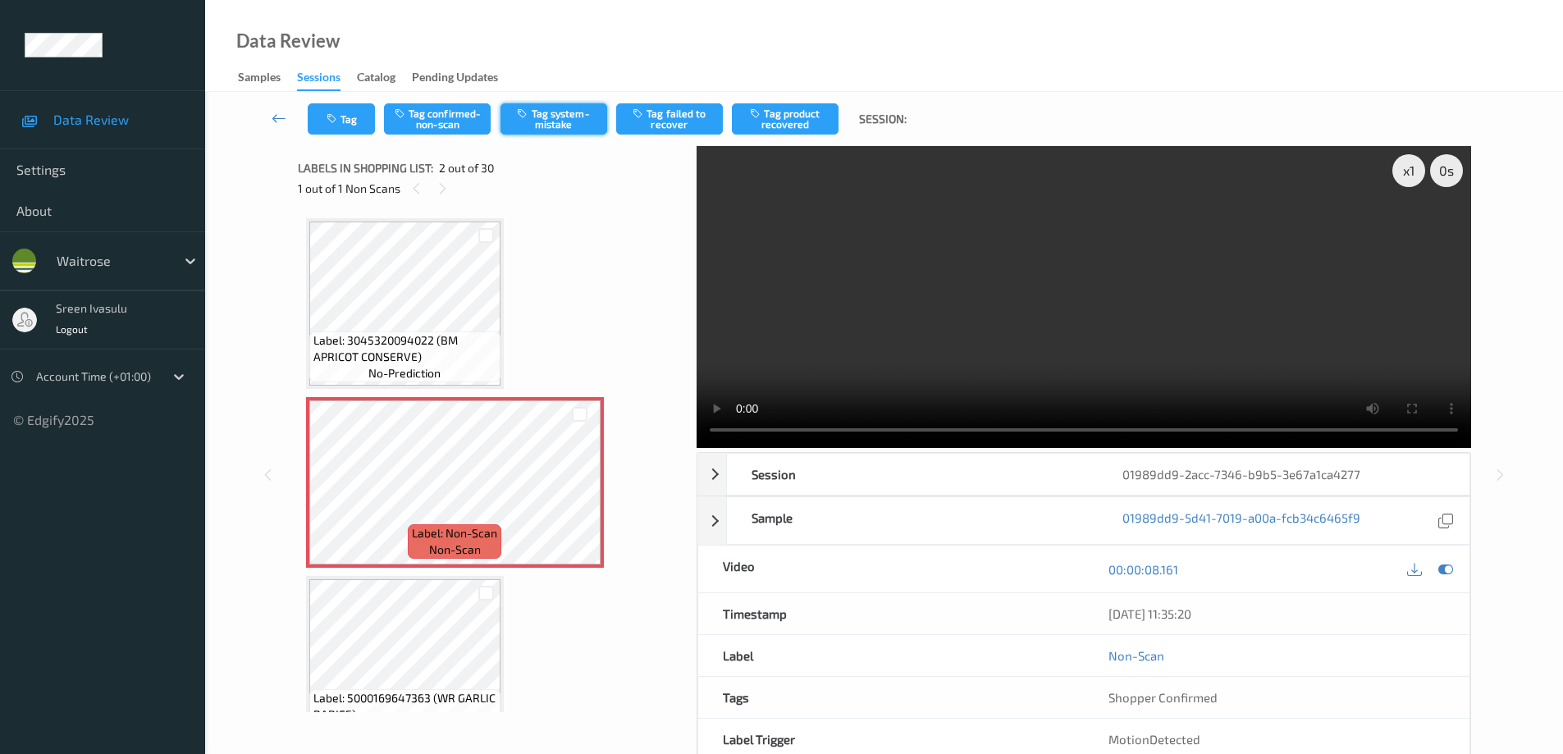
click at [557, 119] on button "Tag system-mistake" at bounding box center [554, 118] width 107 height 31
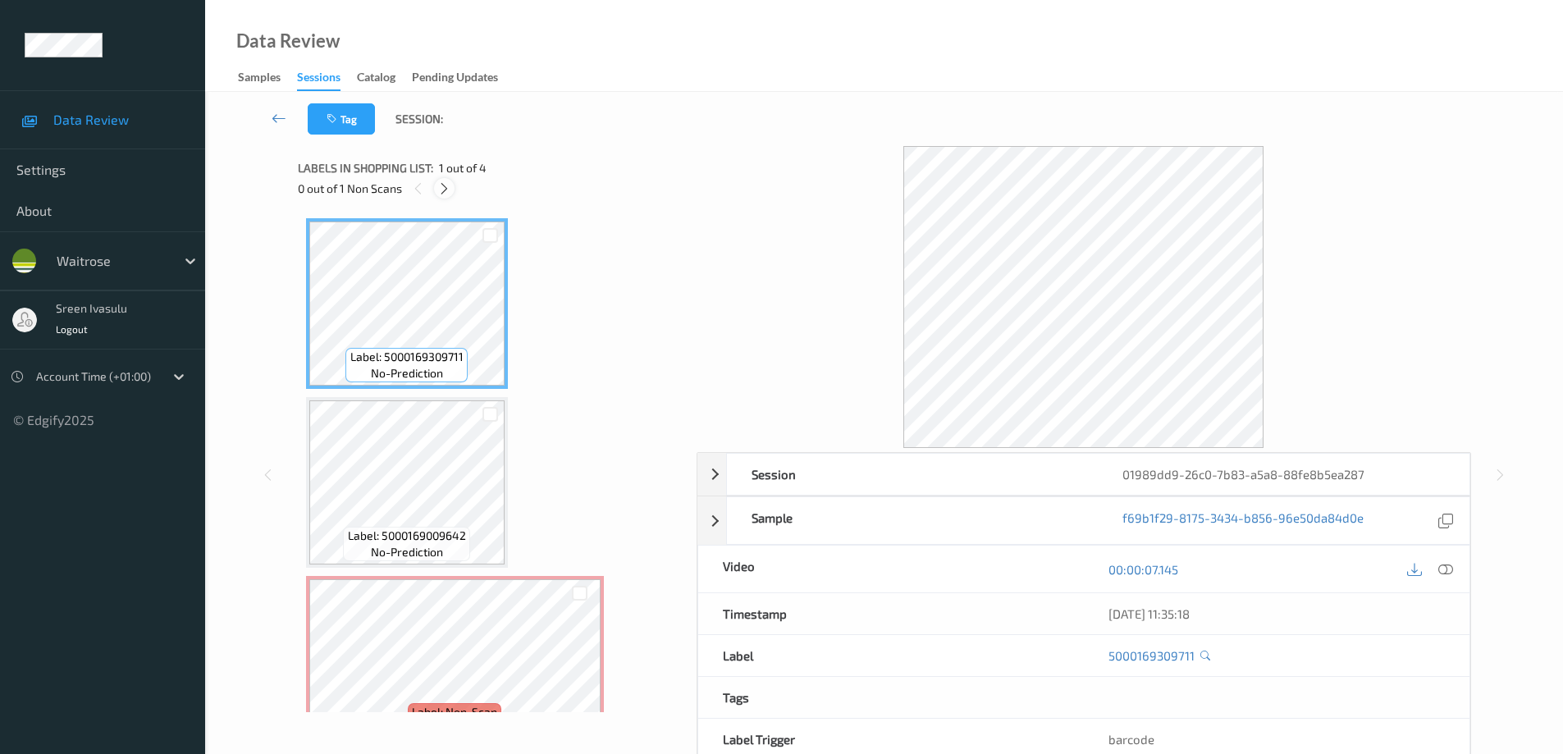
click at [450, 187] on icon at bounding box center [444, 188] width 14 height 15
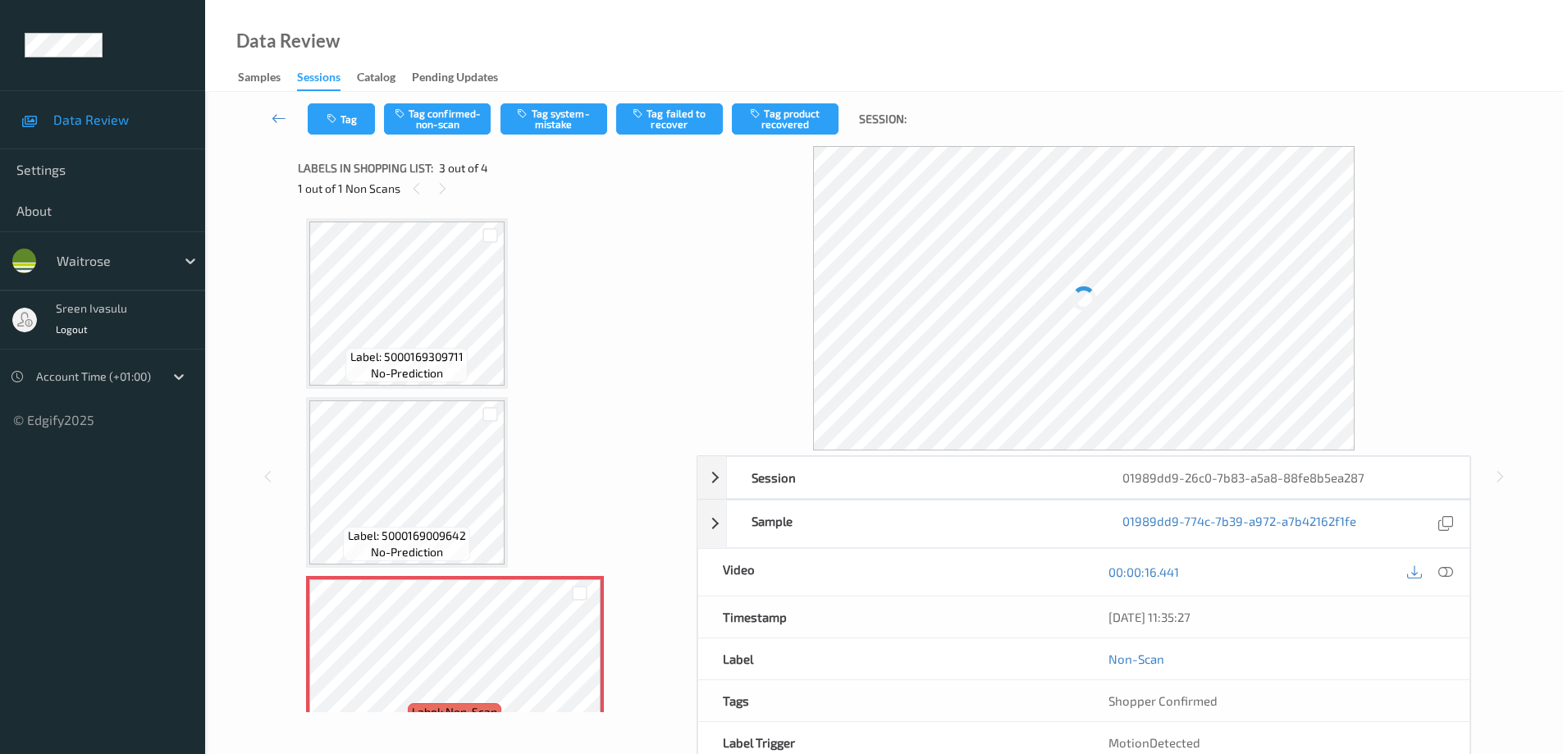
scroll to position [187, 0]
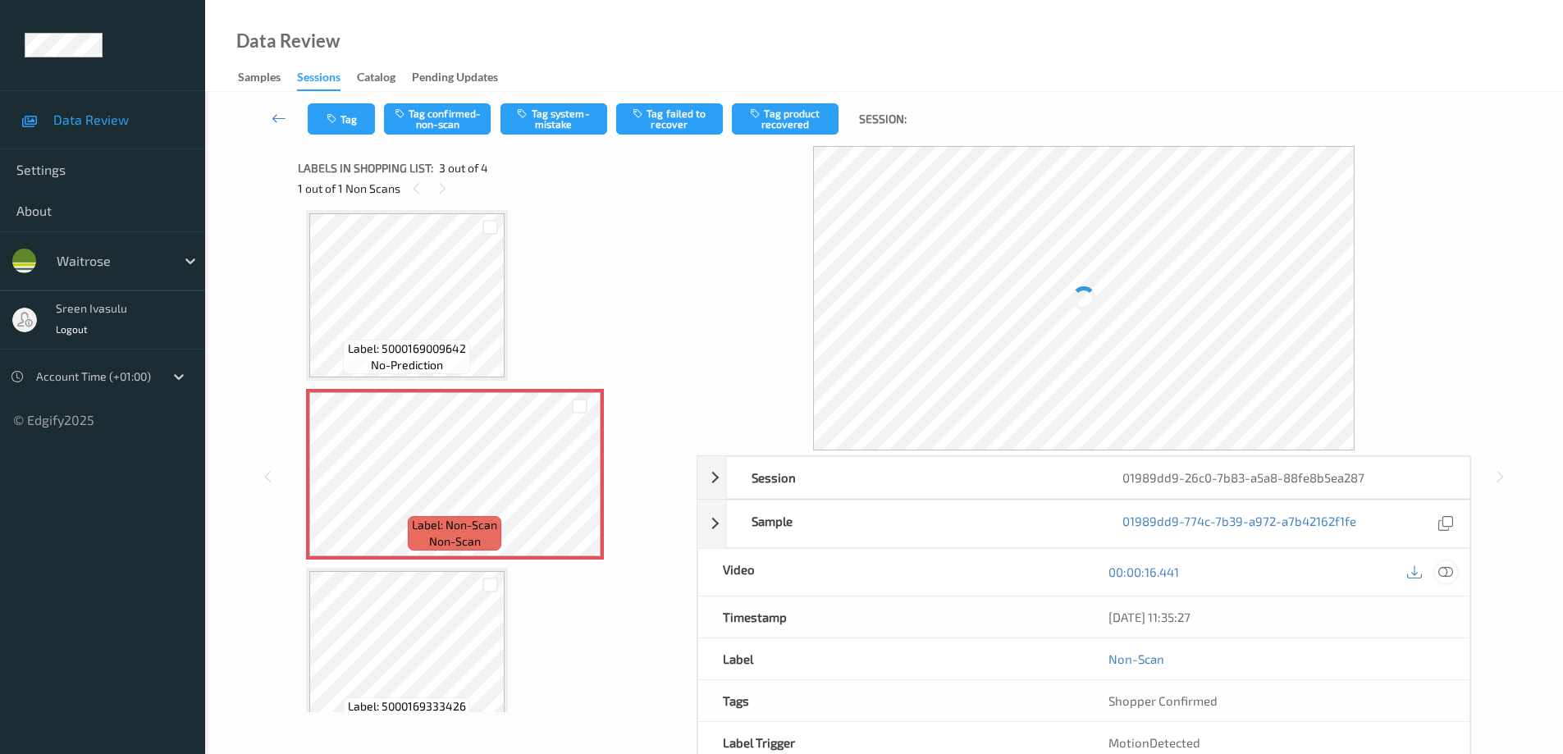
click at [1450, 578] on icon at bounding box center [1445, 572] width 15 height 15
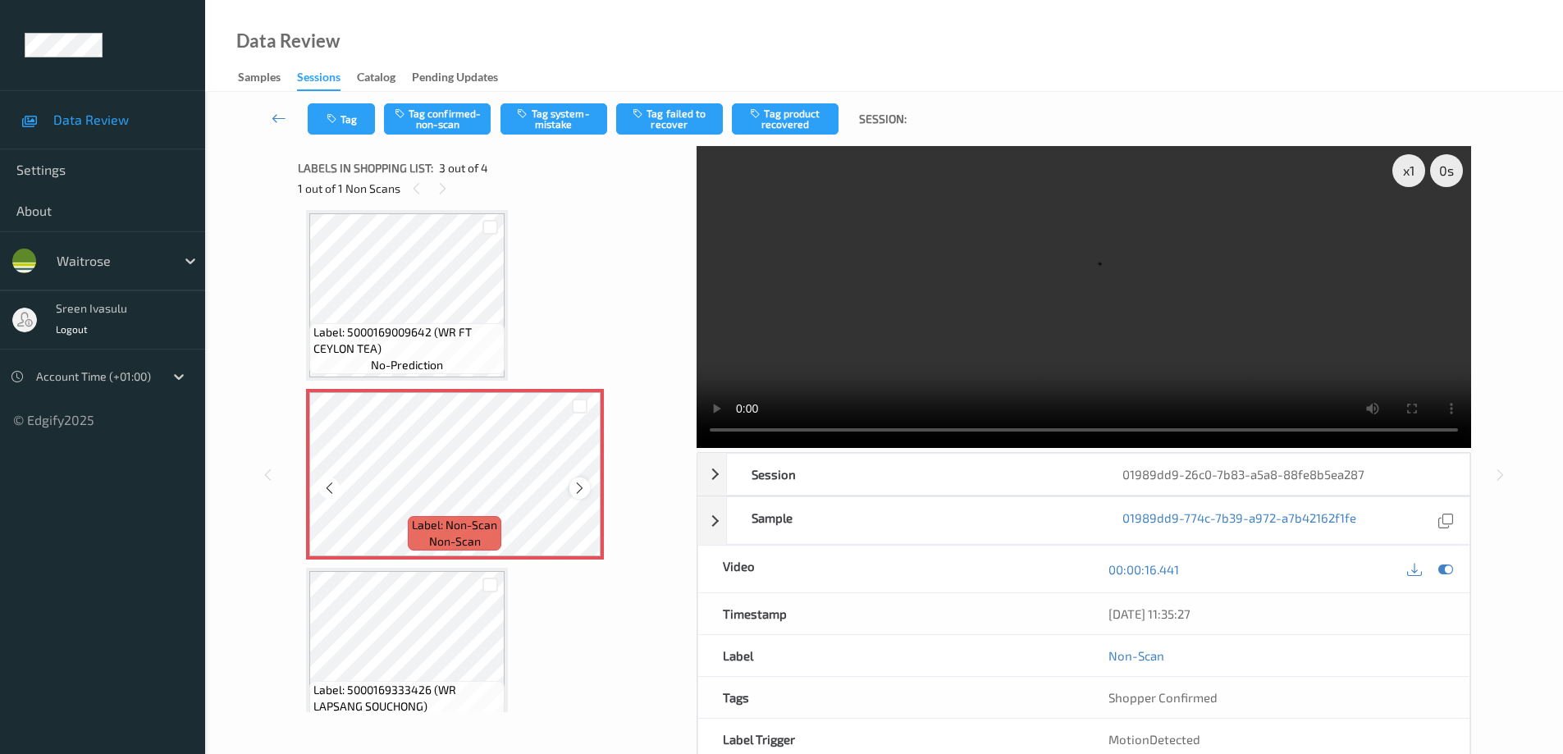
click at [583, 489] on icon at bounding box center [580, 488] width 14 height 15
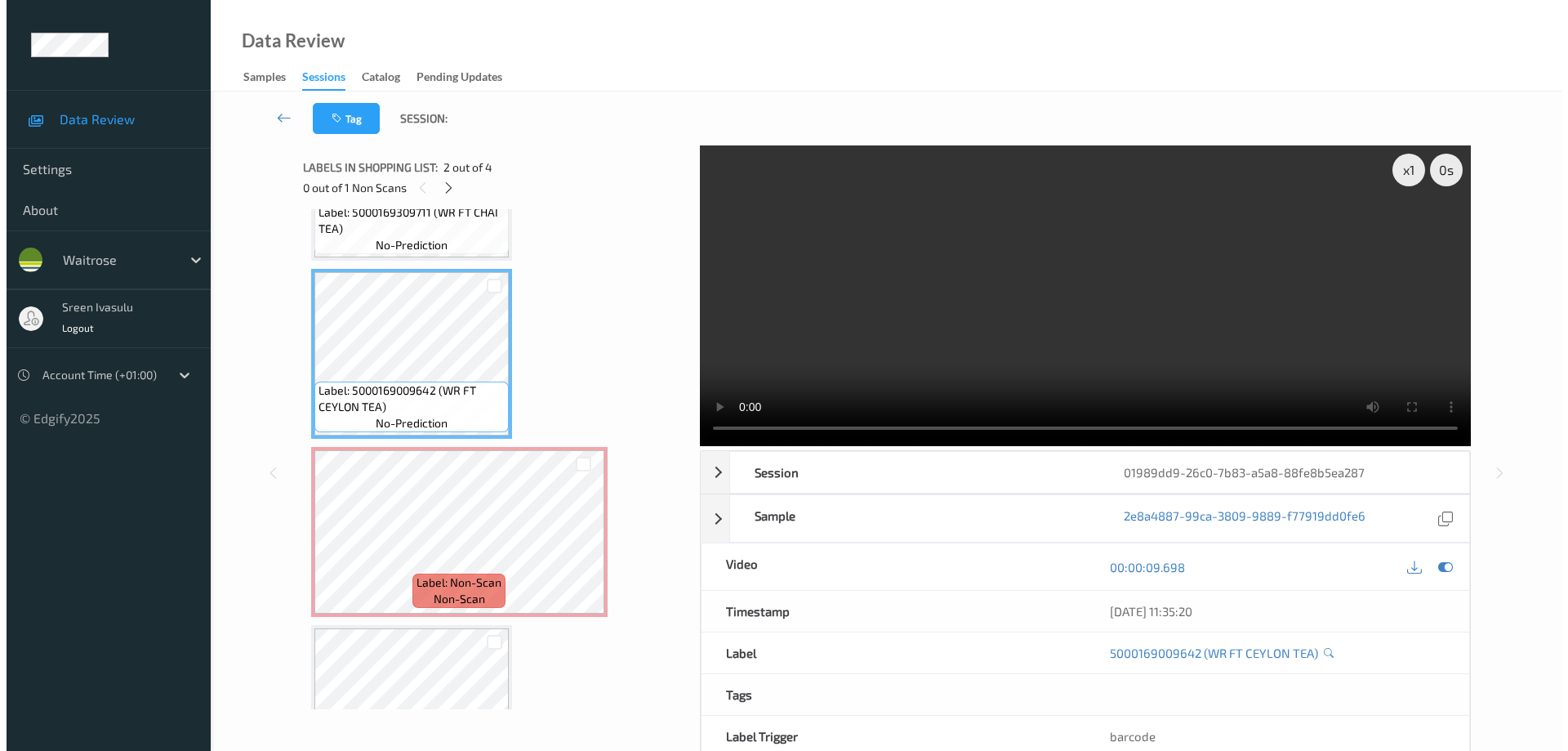
scroll to position [221, 0]
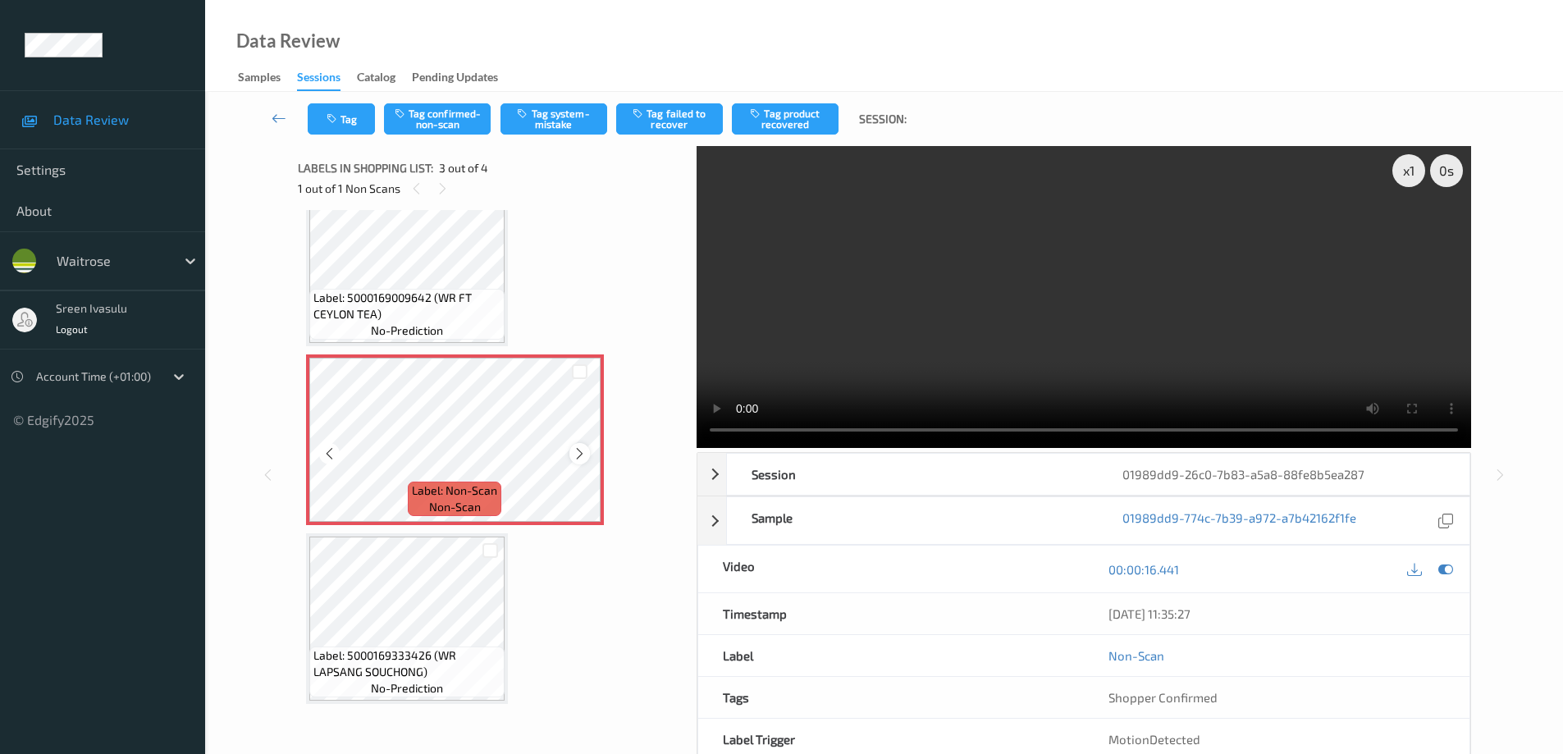
click at [580, 452] on icon at bounding box center [580, 453] width 14 height 15
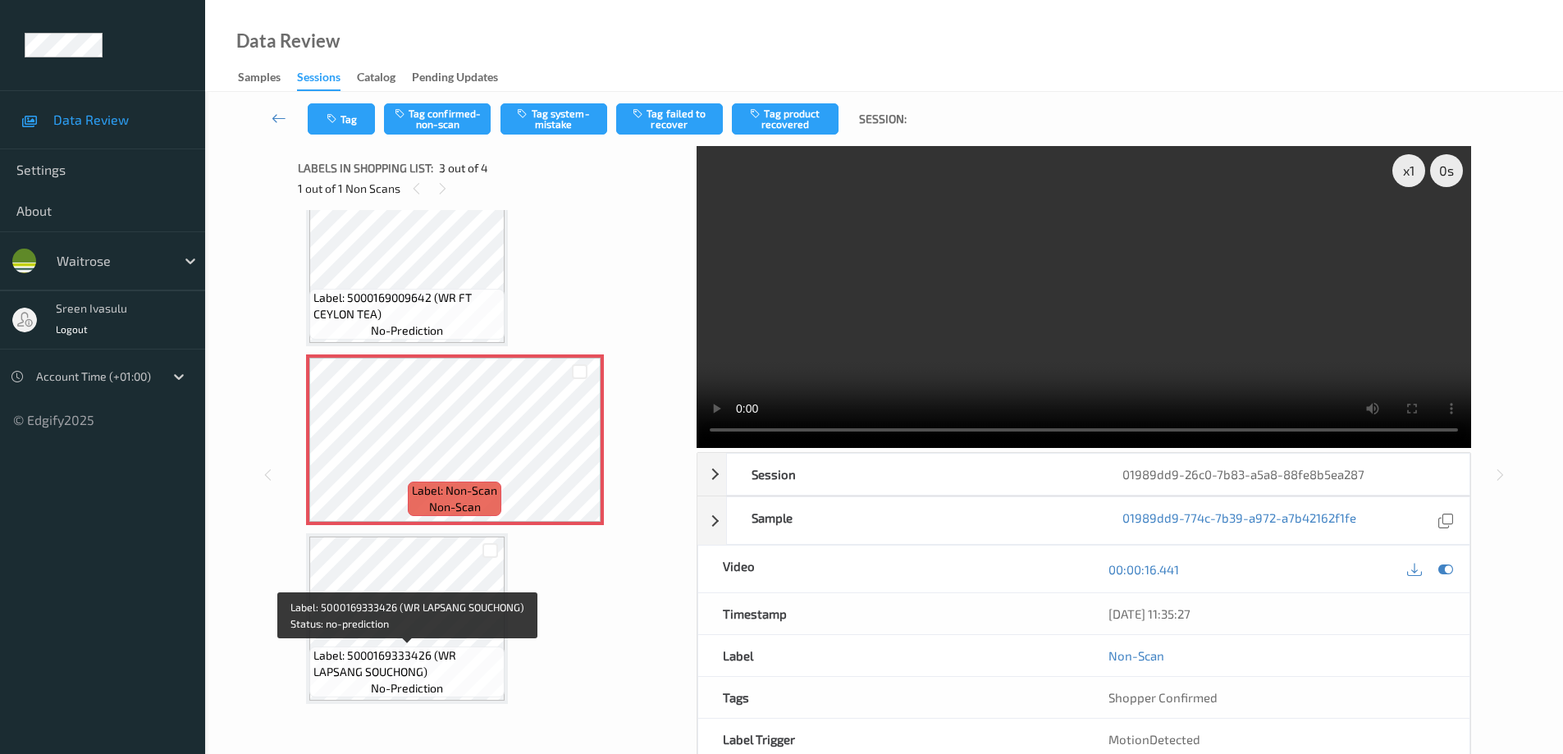
click at [391, 666] on span "Label: 5000169333426 (WR LAPSANG SOUCHONG)" at bounding box center [406, 663] width 187 height 33
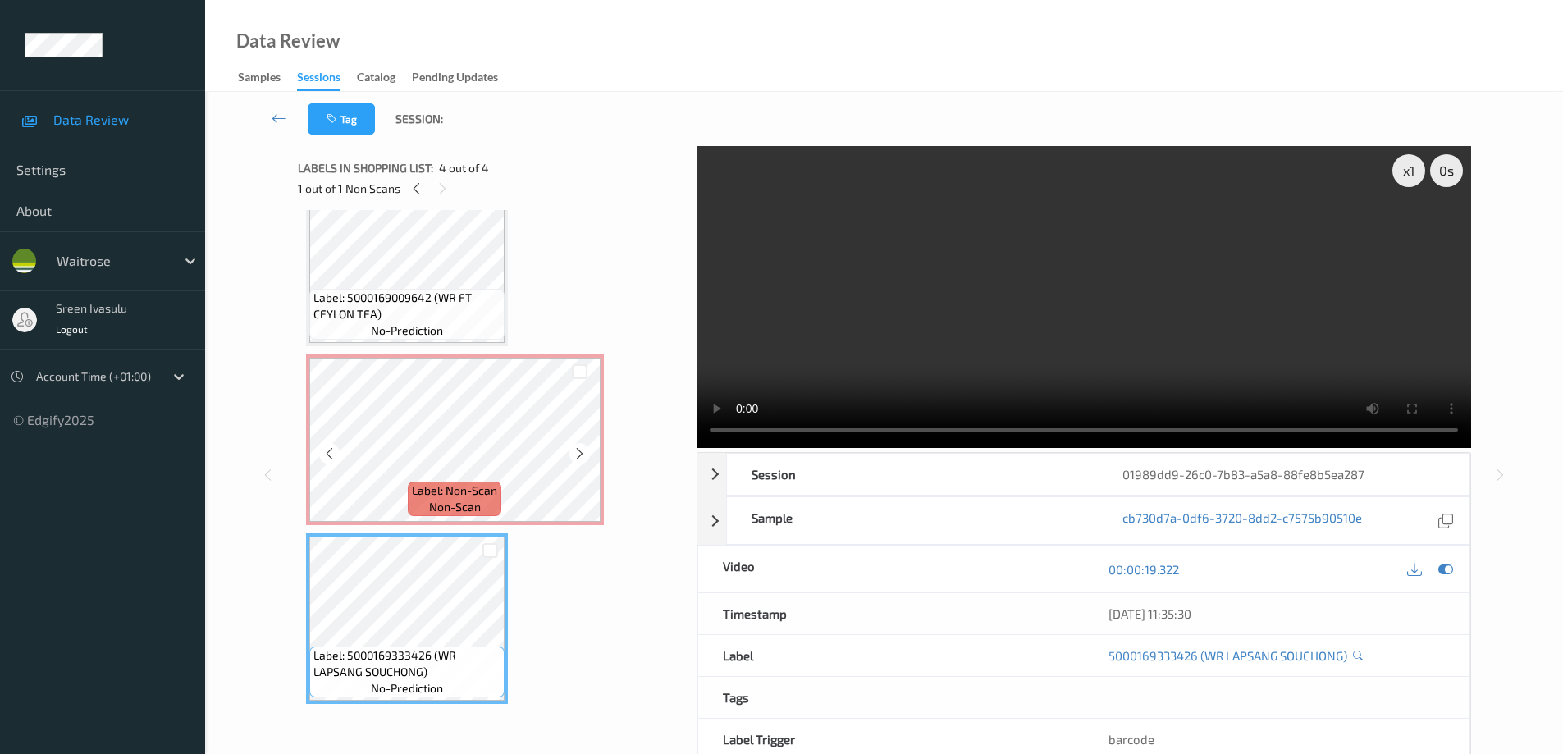
click at [452, 494] on span "Label: Non-Scan" at bounding box center [454, 490] width 85 height 16
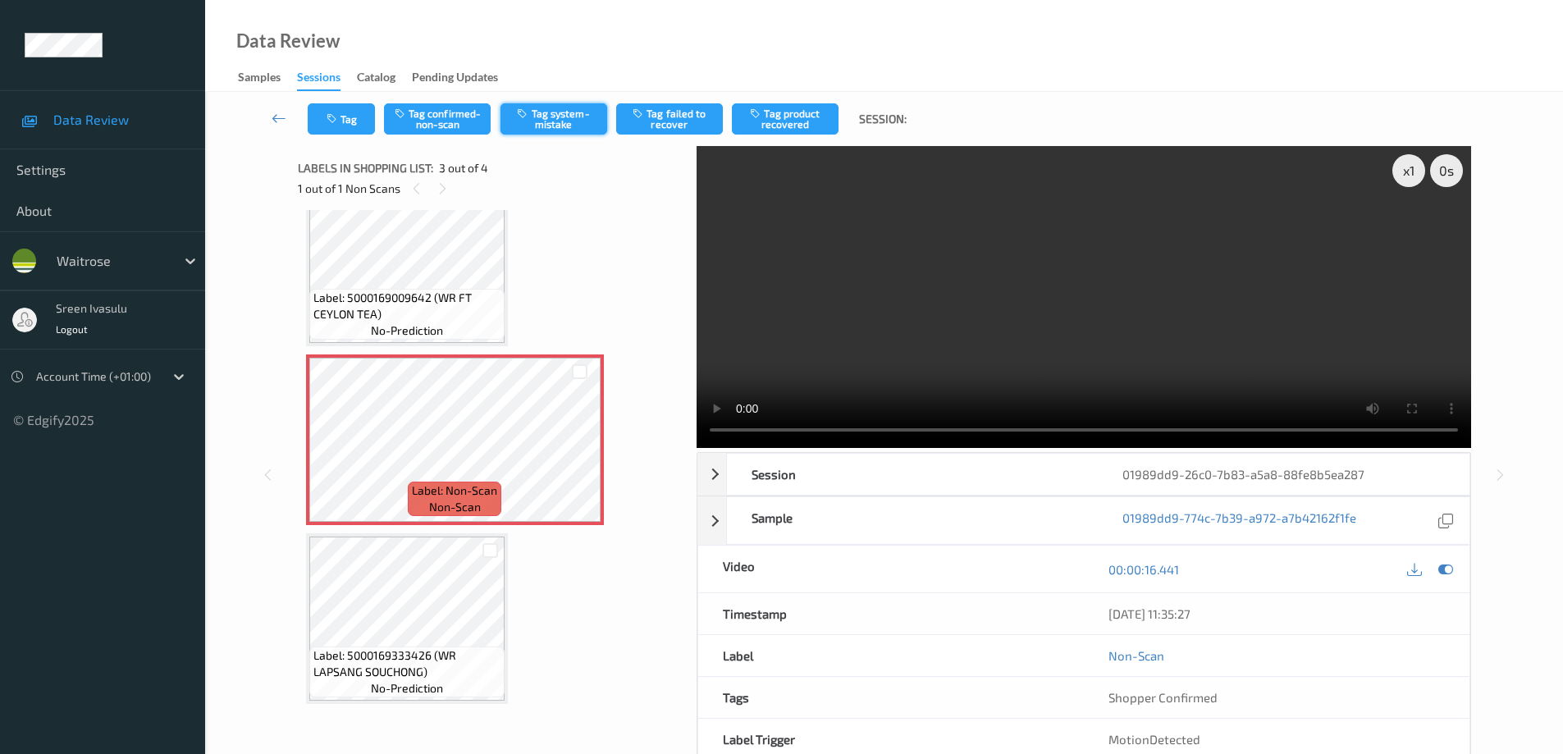
click at [562, 119] on button "Tag system-mistake" at bounding box center [554, 118] width 107 height 31
click at [325, 123] on button "Tag" at bounding box center [341, 118] width 67 height 31
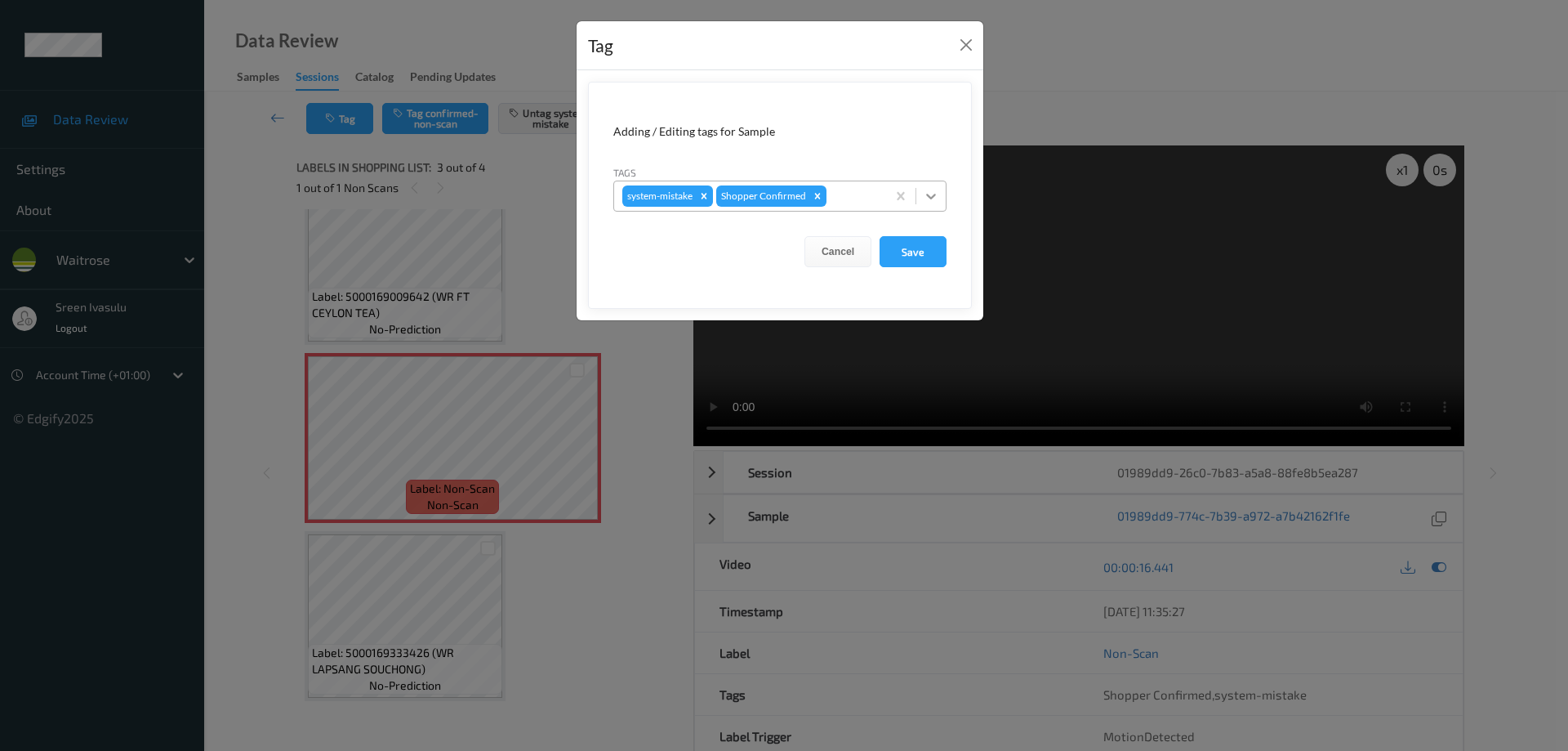
click at [932, 197] on icon at bounding box center [932, 196] width 10 height 6
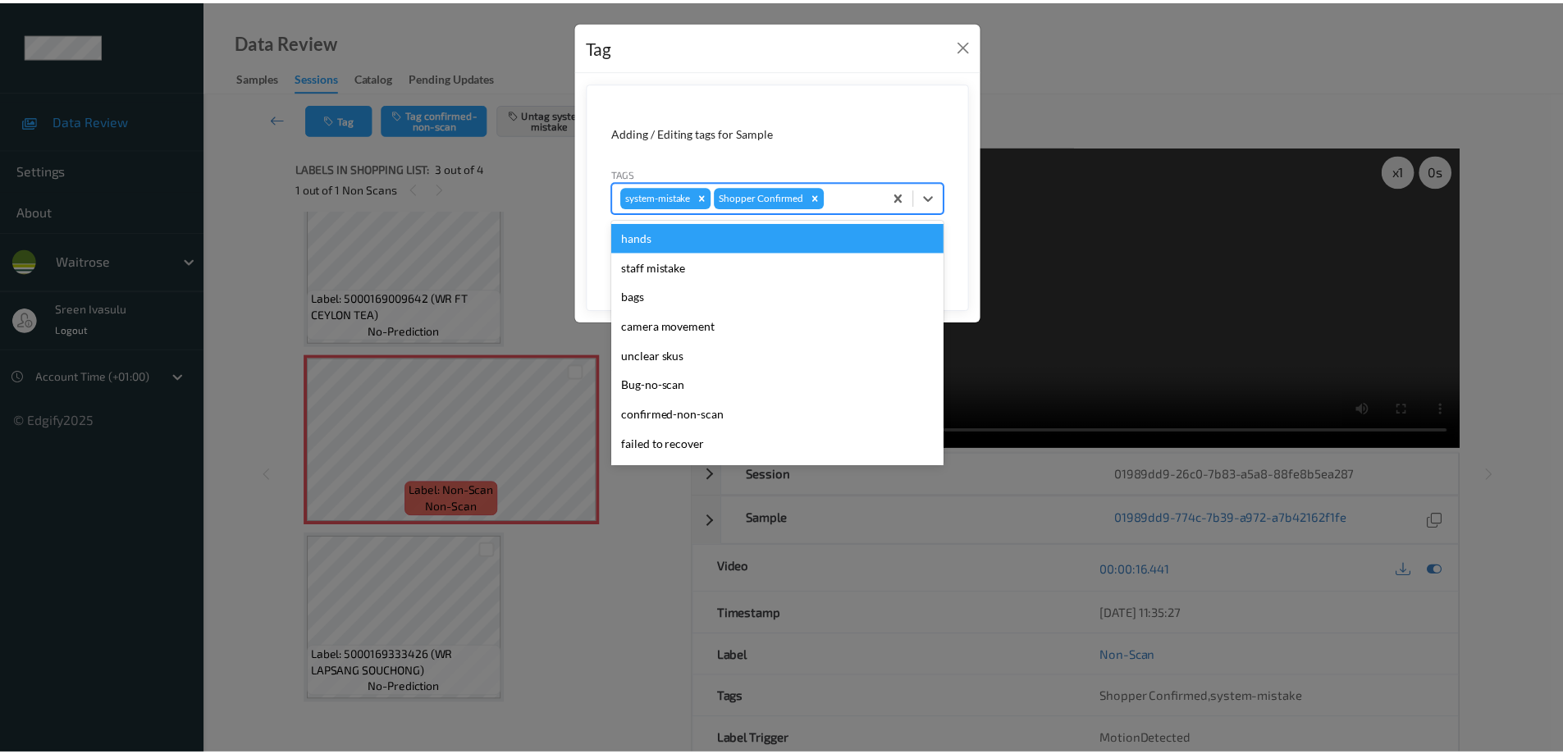
scroll to position [322, 0]
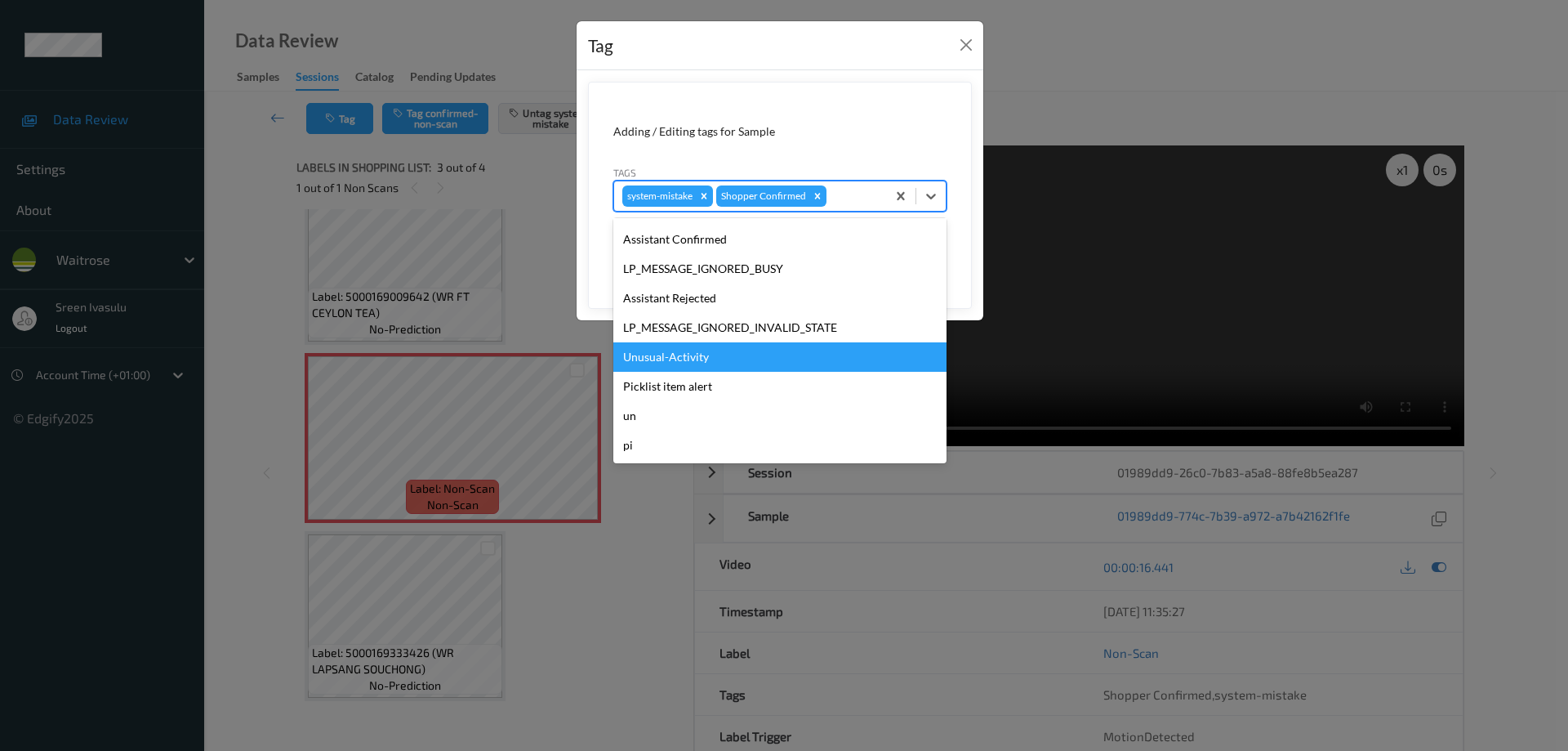
click at [699, 356] on div "Unusual-Activity" at bounding box center [780, 358] width 334 height 30
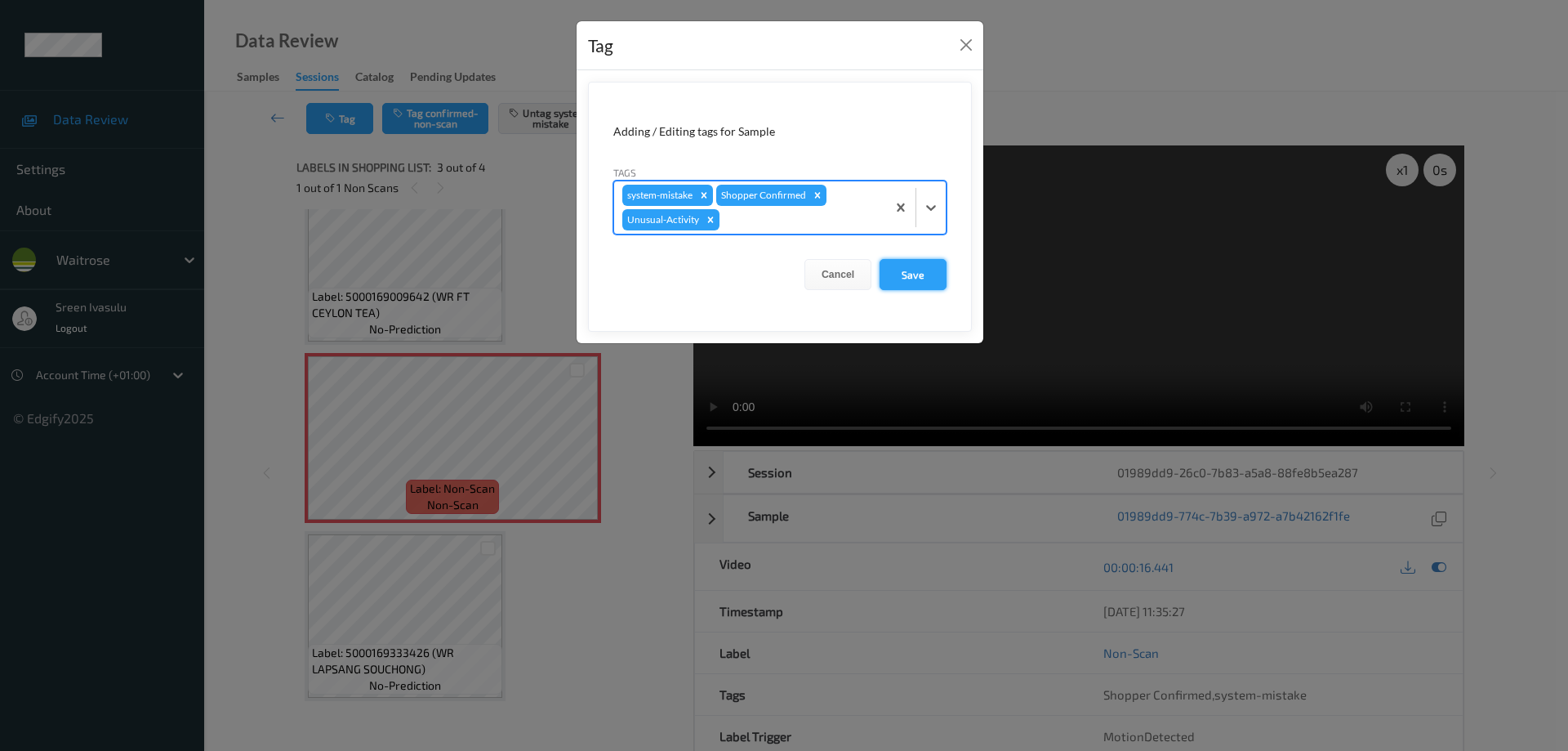
click at [913, 270] on button "Save" at bounding box center [913, 274] width 67 height 31
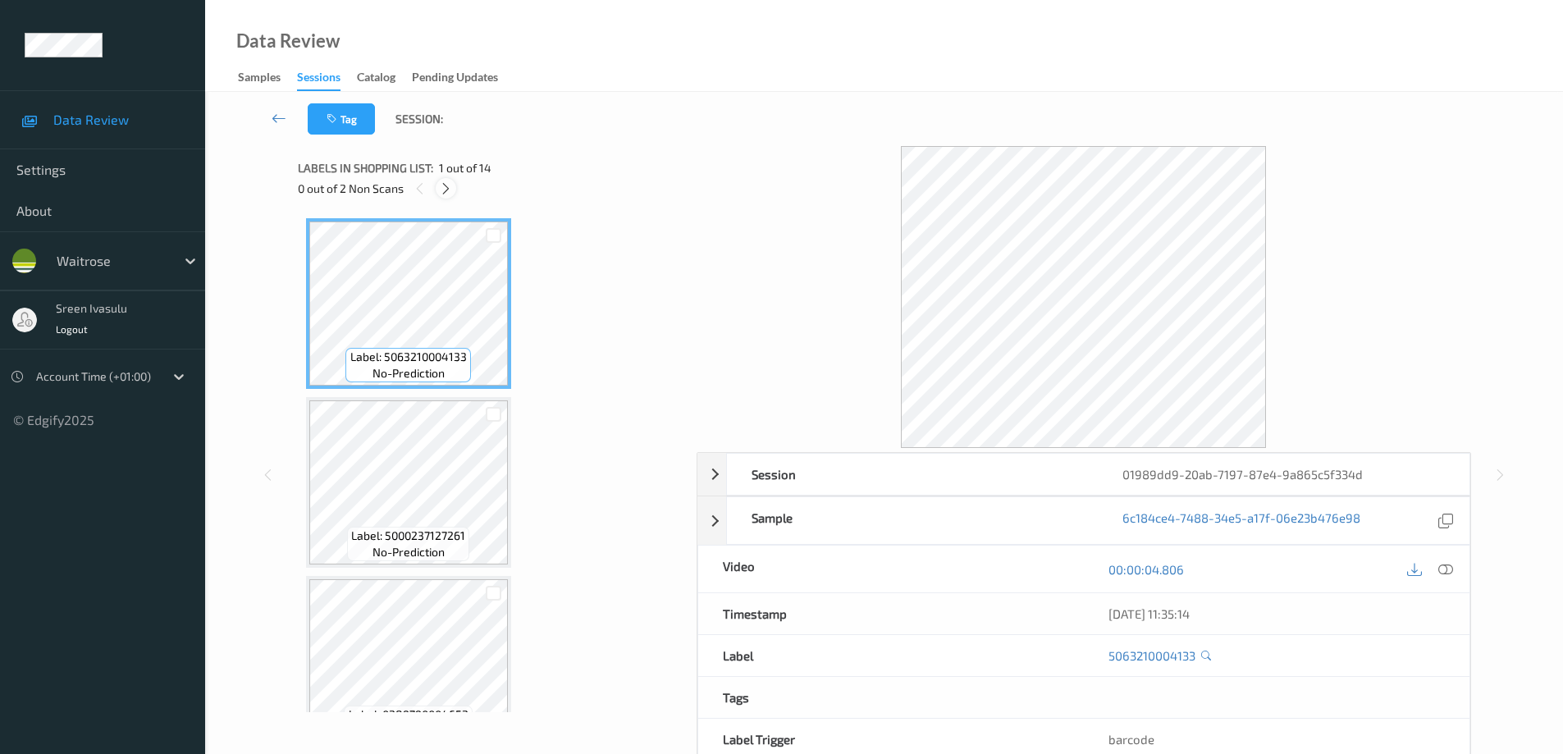
click at [446, 189] on icon at bounding box center [446, 188] width 14 height 15
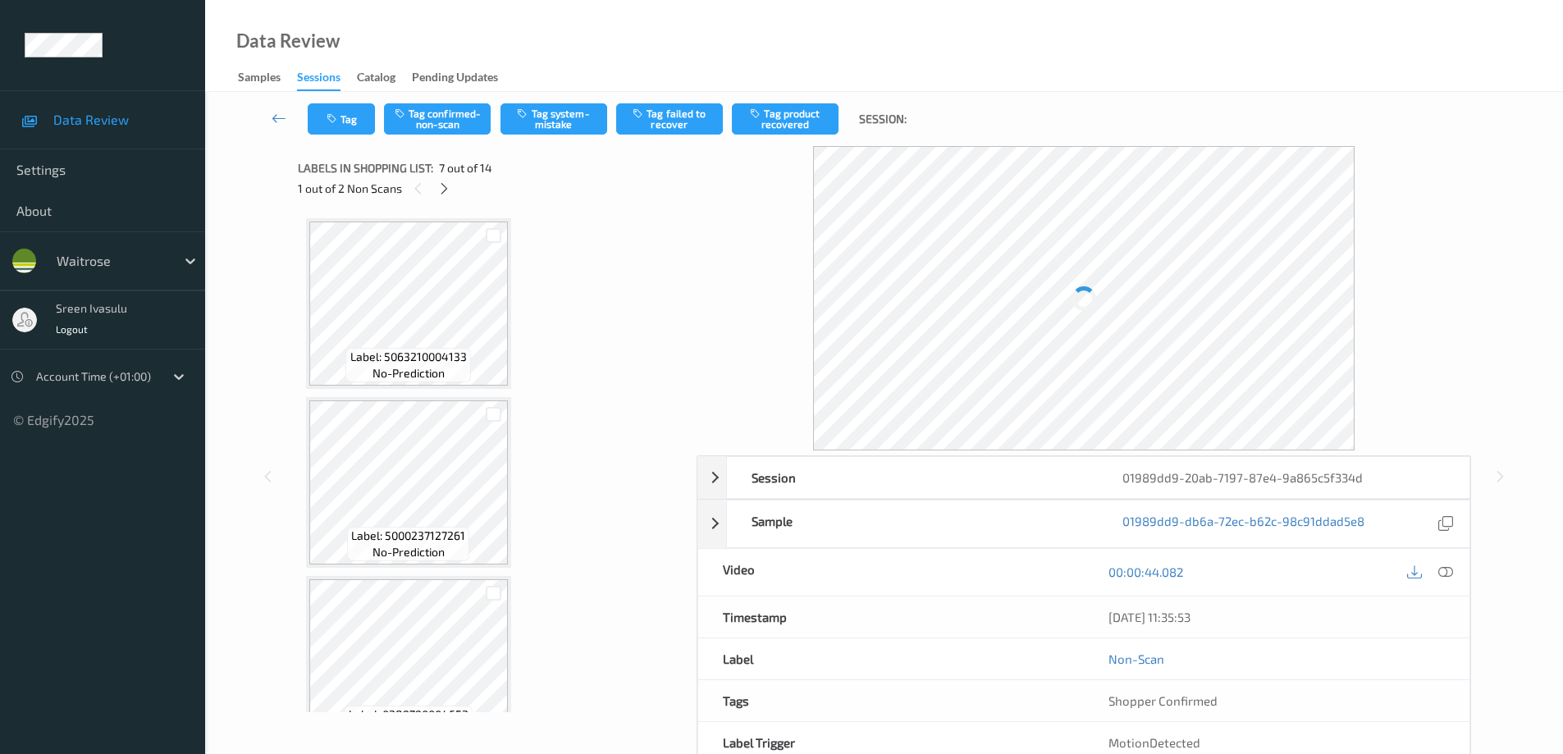
scroll to position [903, 0]
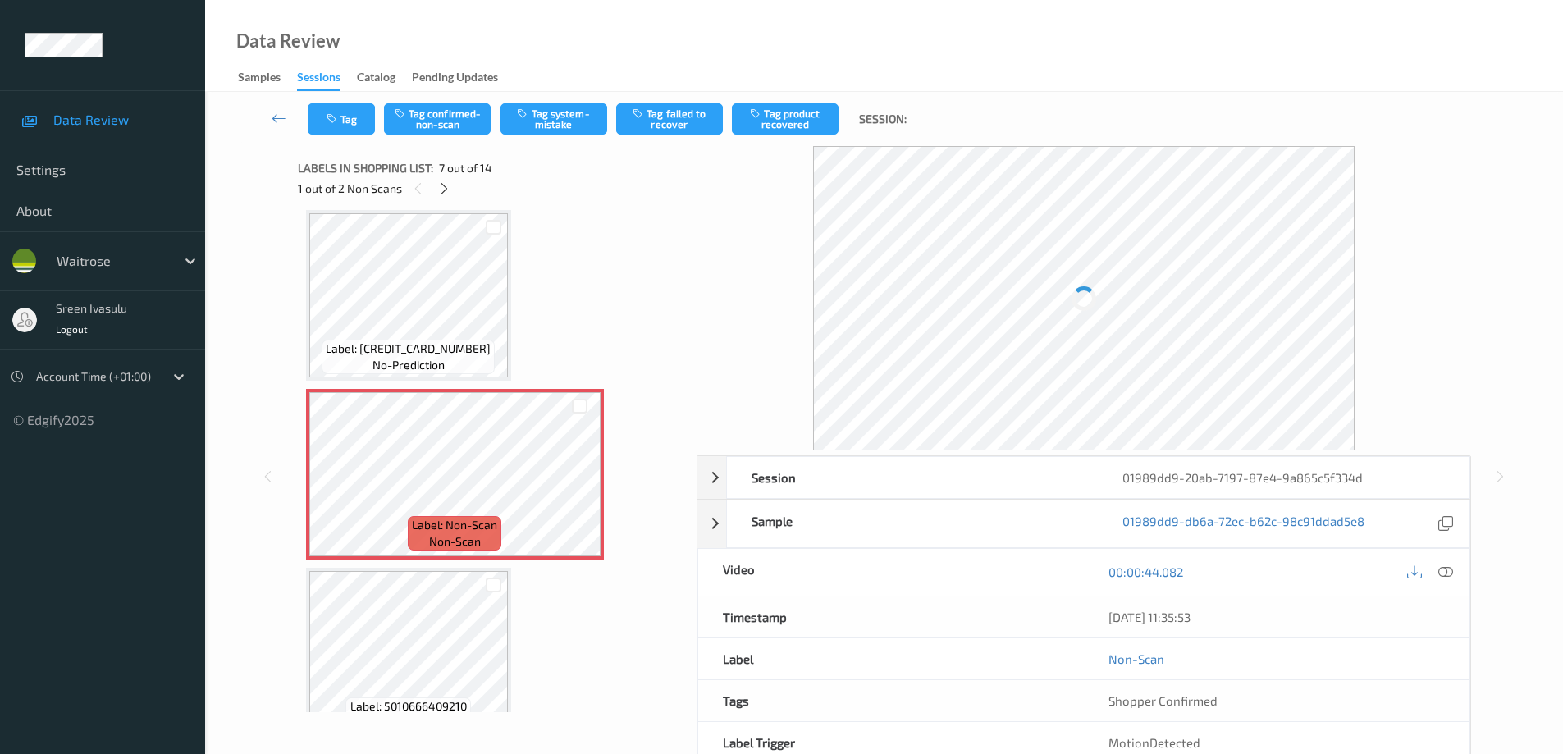
click at [1458, 560] on div "00:00:44.082" at bounding box center [1277, 572] width 386 height 47
click at [1448, 568] on icon at bounding box center [1445, 572] width 15 height 15
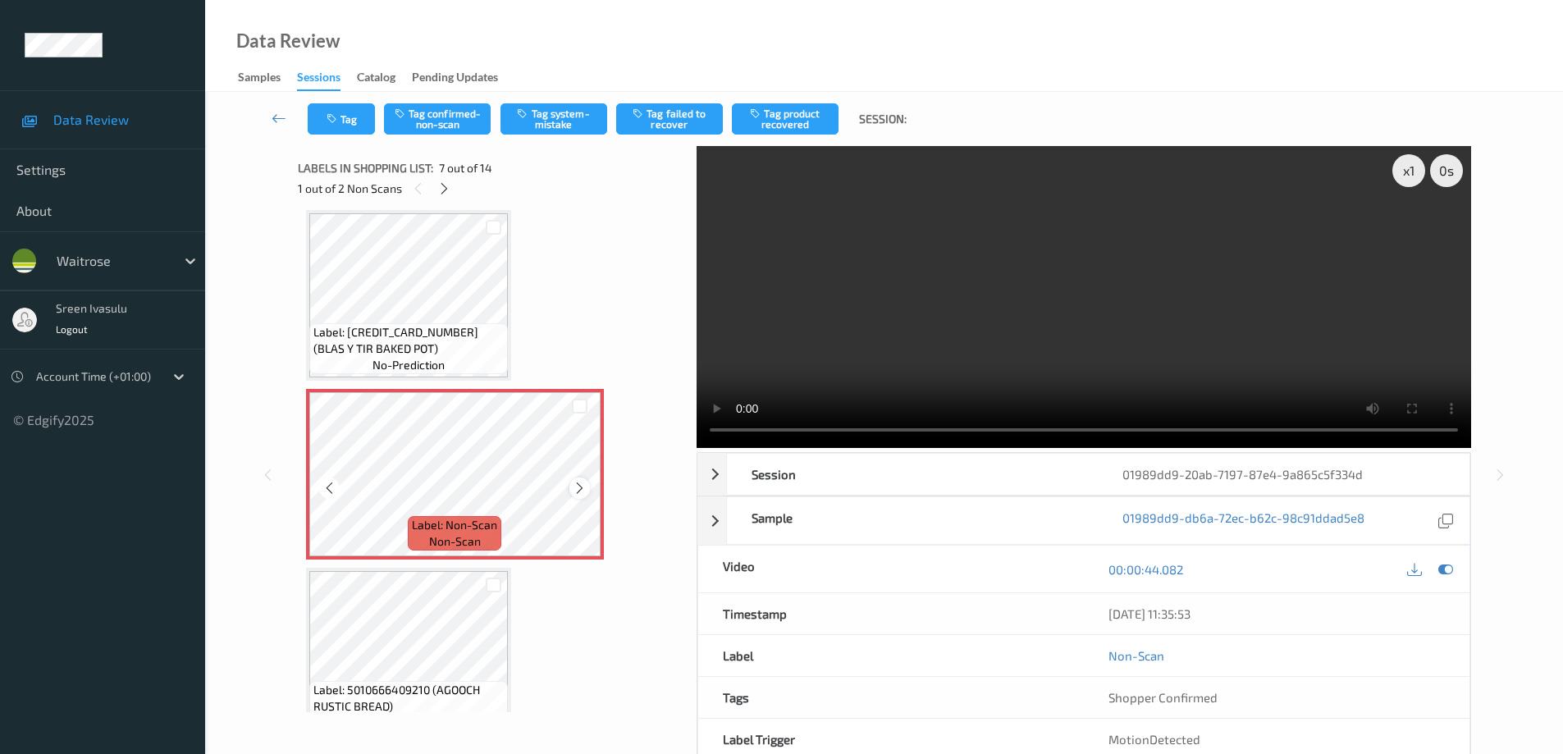
click at [583, 491] on icon at bounding box center [580, 488] width 14 height 15
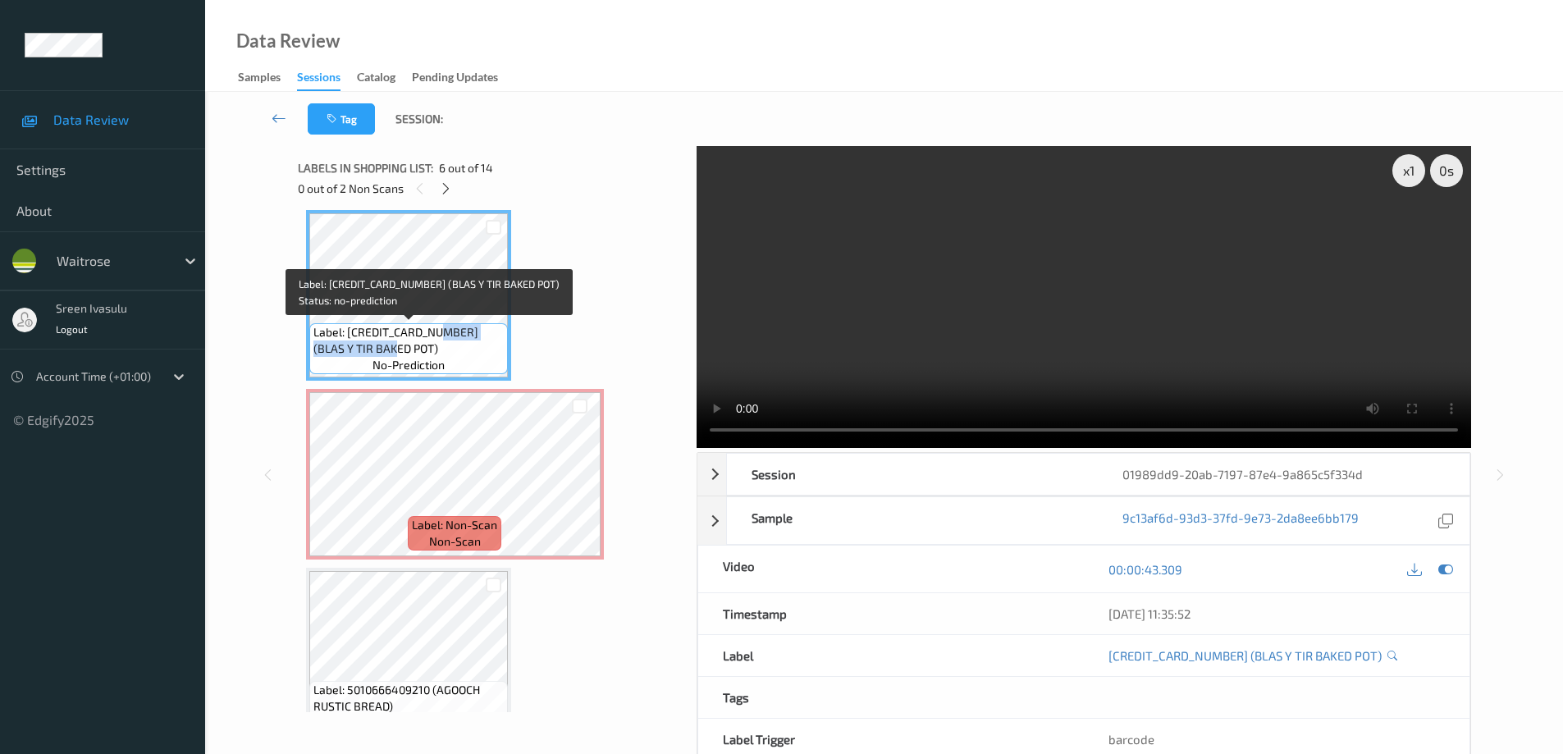
drag, startPoint x: 440, startPoint y: 330, endPoint x: 486, endPoint y: 343, distance: 47.8
click at [486, 343] on span "Label: 5060206802216 (BLAS Y TIR BAKED POT)" at bounding box center [408, 340] width 190 height 33
copy span "BLAS Y TIR BAKED POT)"
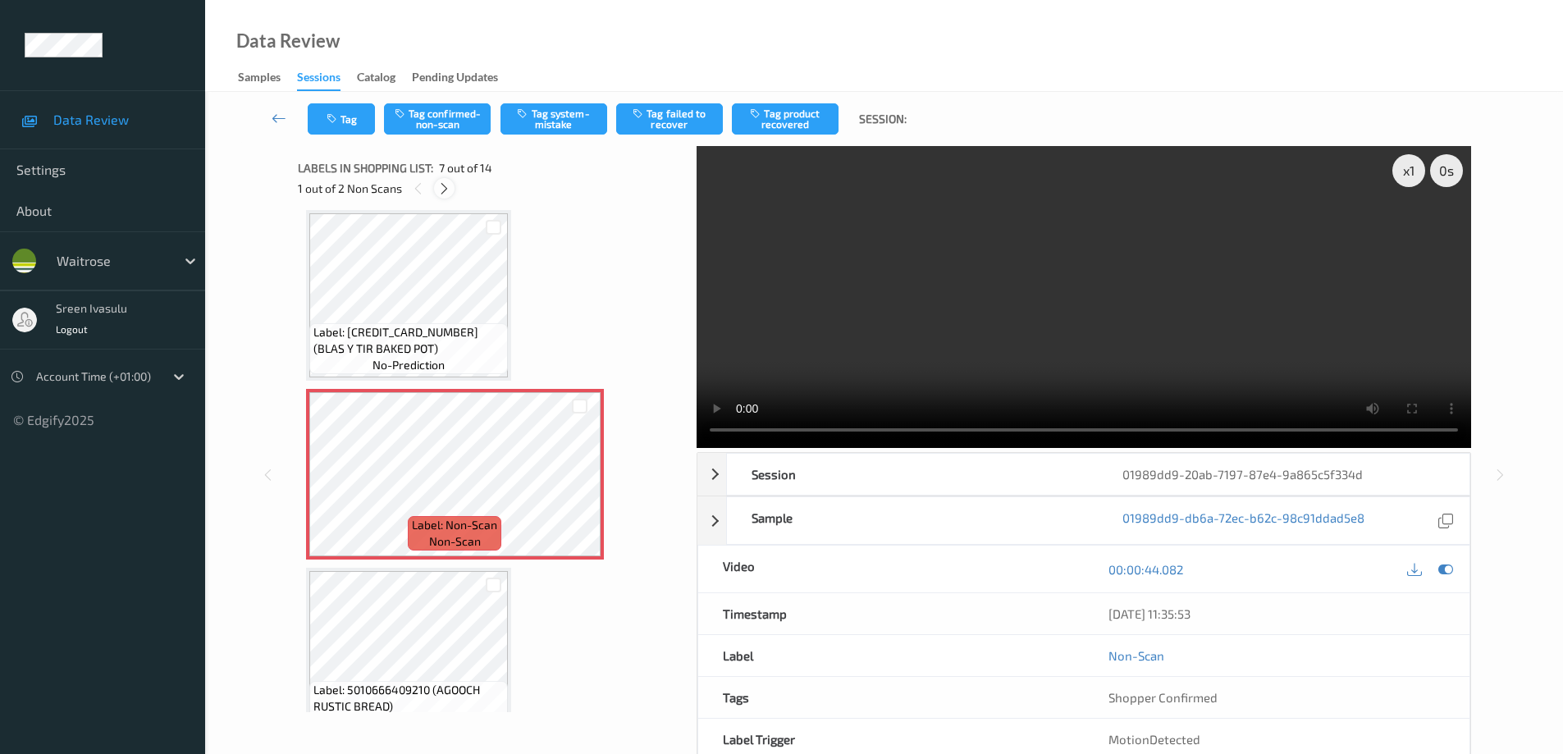
click at [448, 194] on icon at bounding box center [444, 188] width 14 height 15
click at [583, 486] on icon at bounding box center [580, 488] width 14 height 15
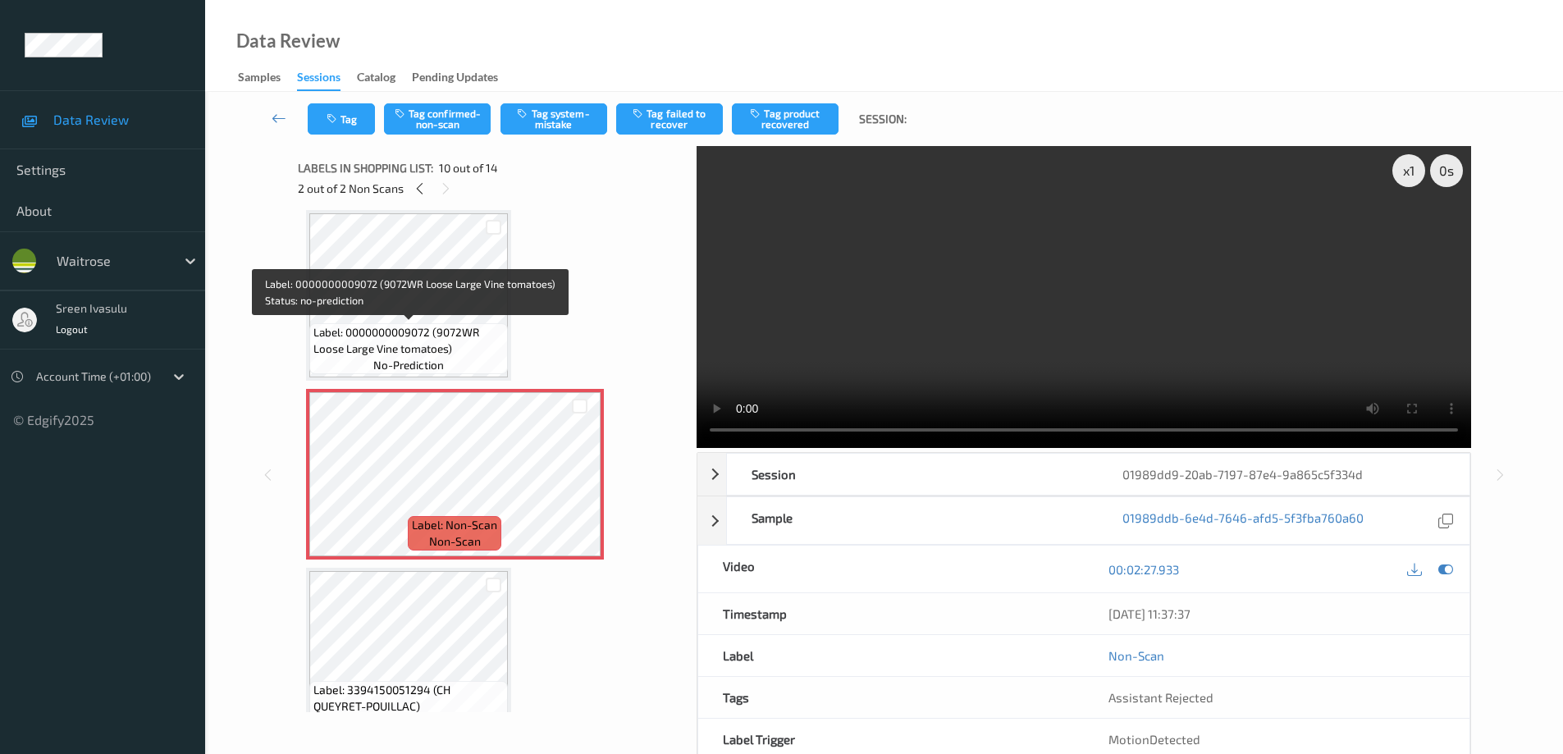
click at [414, 326] on span "Label: 0000000009072 (9072WR Loose Large Vine tomatoes)" at bounding box center [408, 340] width 190 height 33
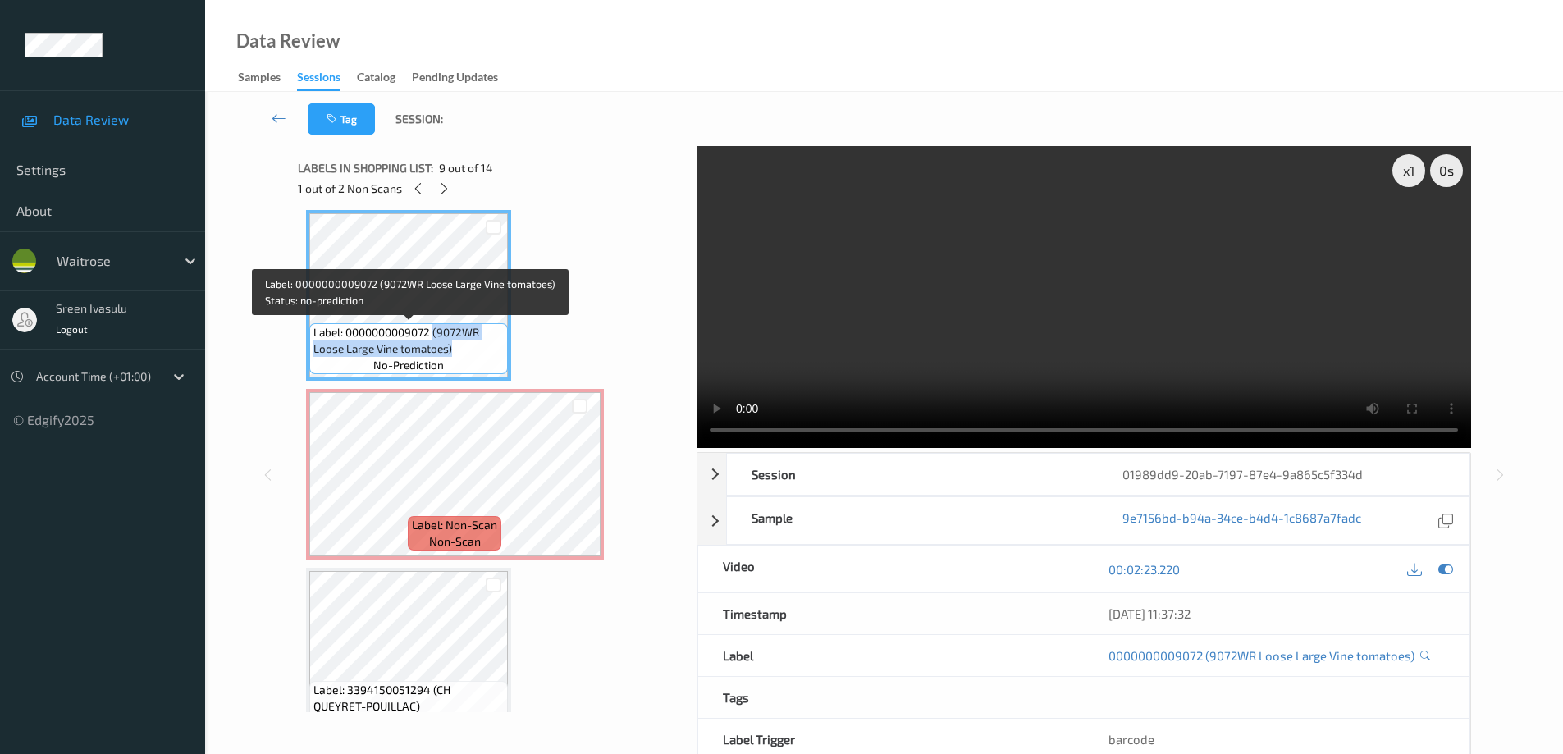
drag, startPoint x: 433, startPoint y: 337, endPoint x: 469, endPoint y: 349, distance: 37.1
click at [469, 349] on span "Label: 0000000009072 (9072WR Loose Large Vine tomatoes)" at bounding box center [408, 340] width 190 height 33
copy span "(9072WR Loose Large Vine tomatoes)"
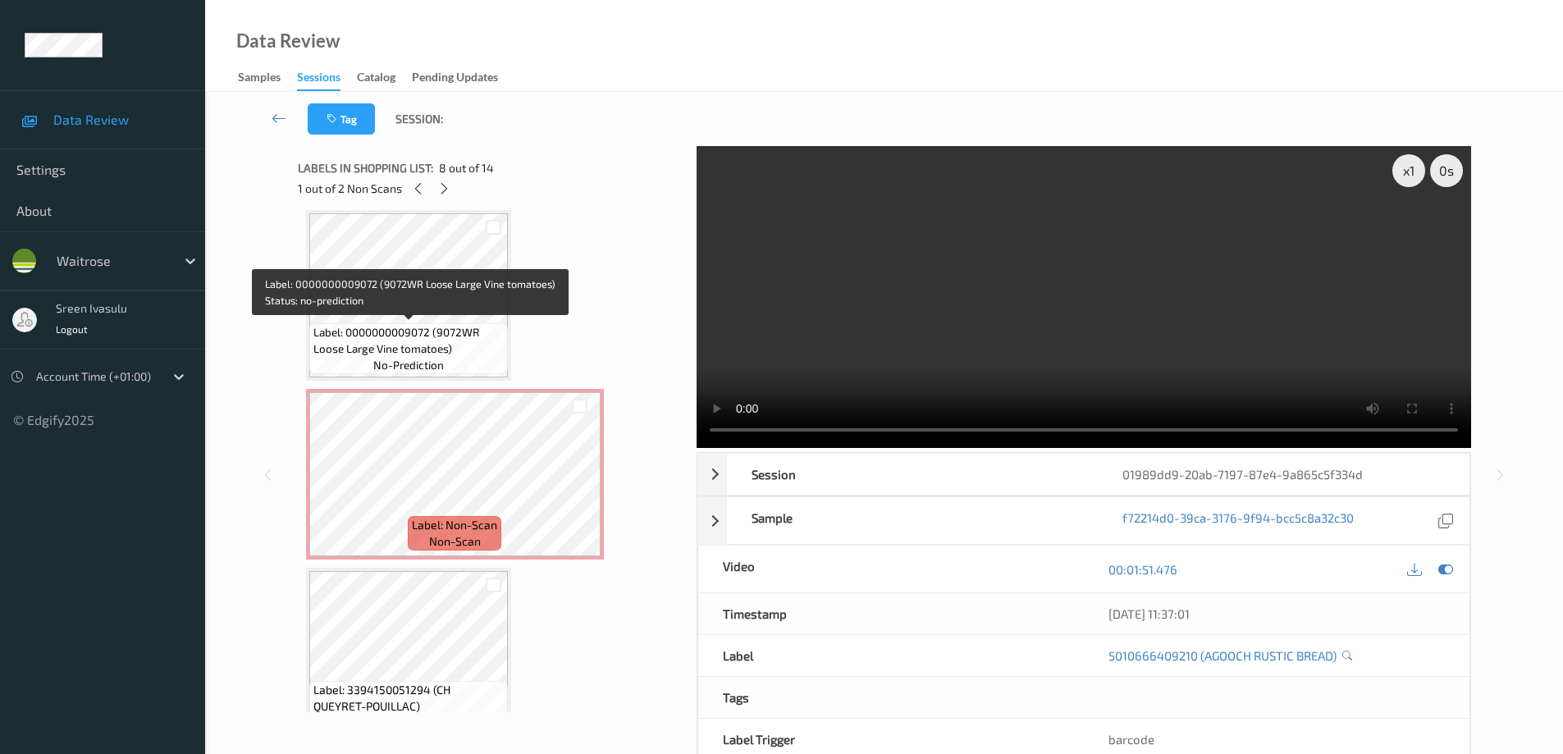
click at [400, 336] on span "Label: 0000000009072 (9072WR Loose Large Vine tomatoes)" at bounding box center [408, 340] width 190 height 33
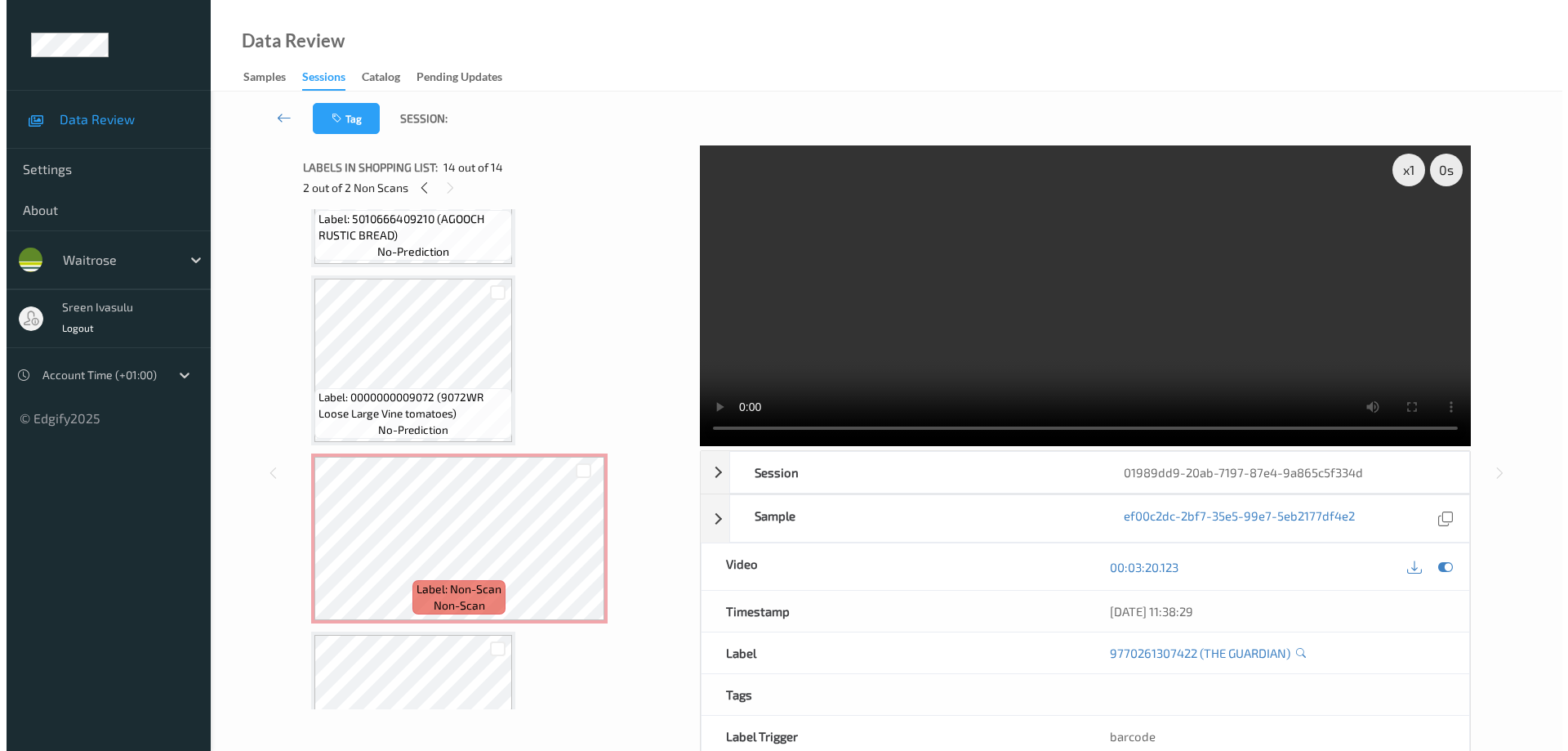
scroll to position [1349, 0]
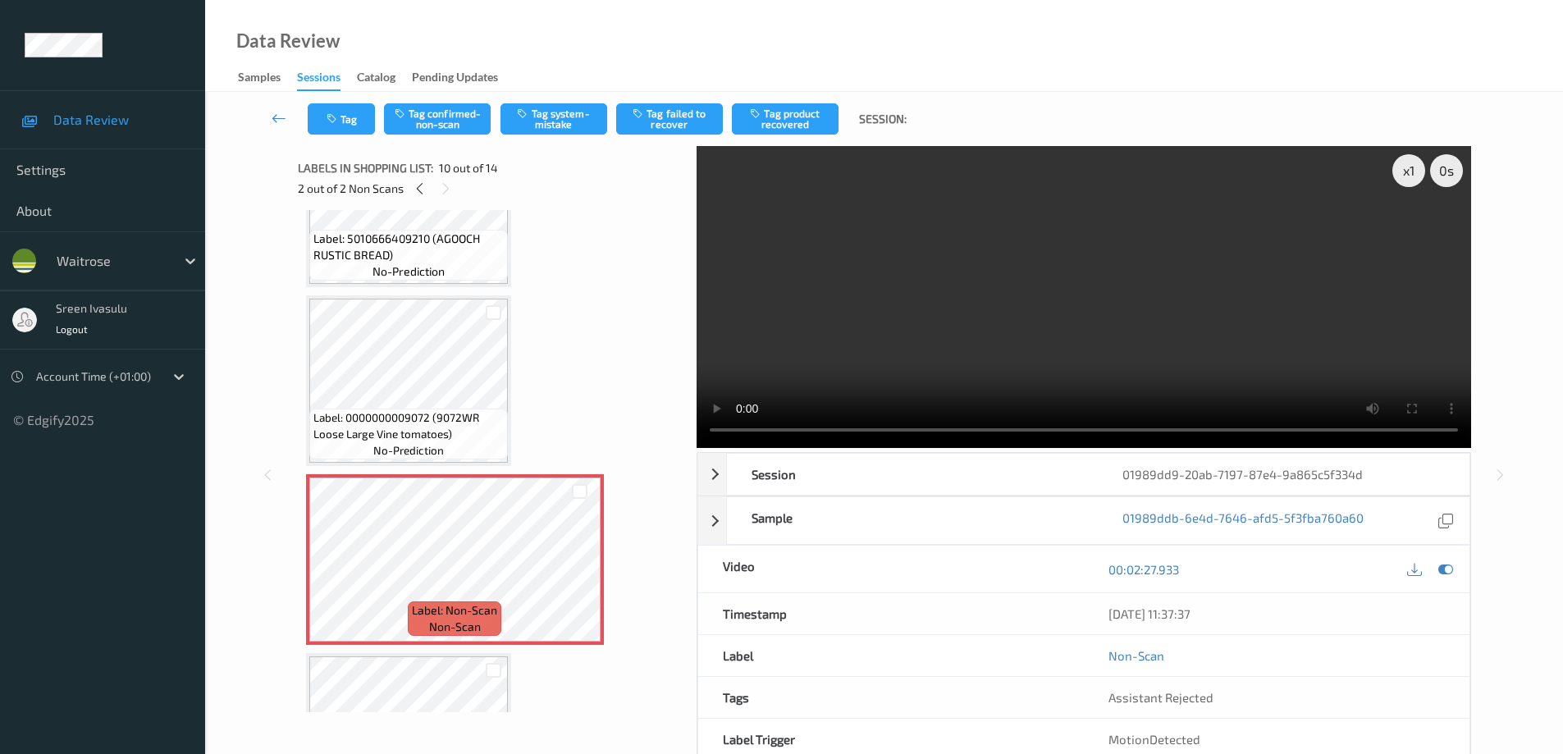
drag, startPoint x: 541, startPoint y: 121, endPoint x: 556, endPoint y: 186, distance: 67.5
click at [542, 120] on button "Tag system-mistake" at bounding box center [554, 118] width 107 height 31
click at [343, 124] on button "Tag" at bounding box center [341, 118] width 67 height 31
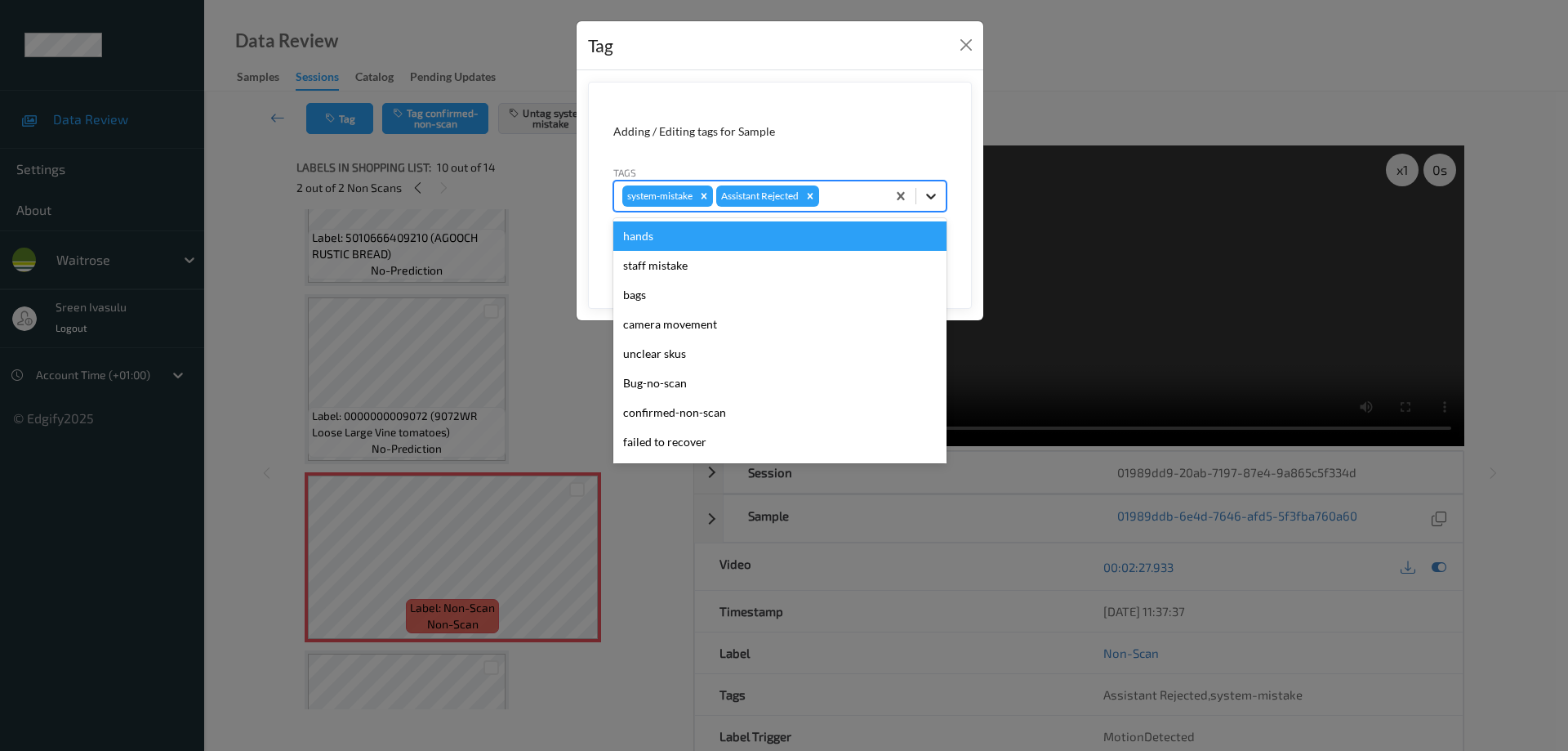
click at [932, 193] on icon at bounding box center [931, 196] width 16 height 16
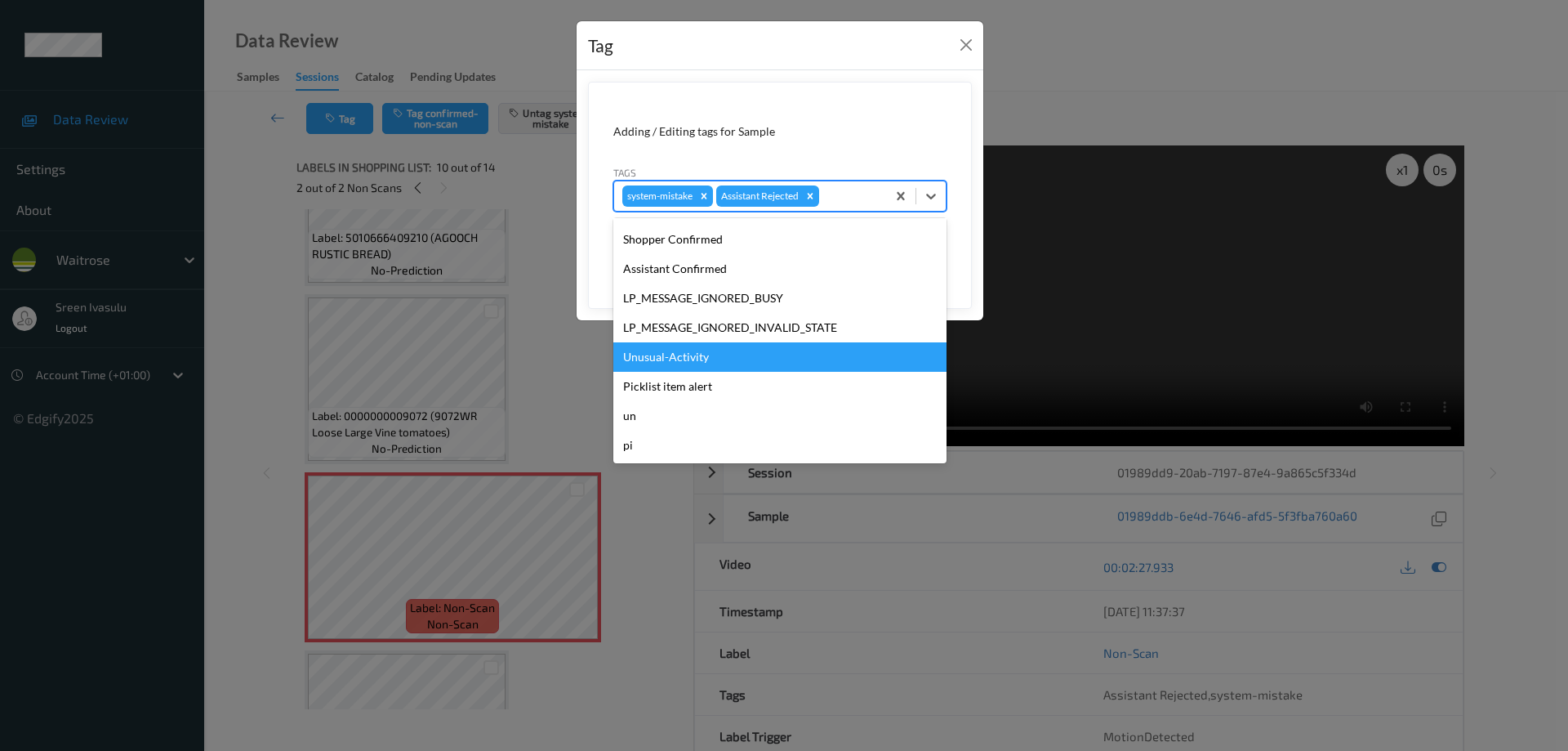
click at [676, 357] on div "Unusual-Activity" at bounding box center [780, 358] width 334 height 30
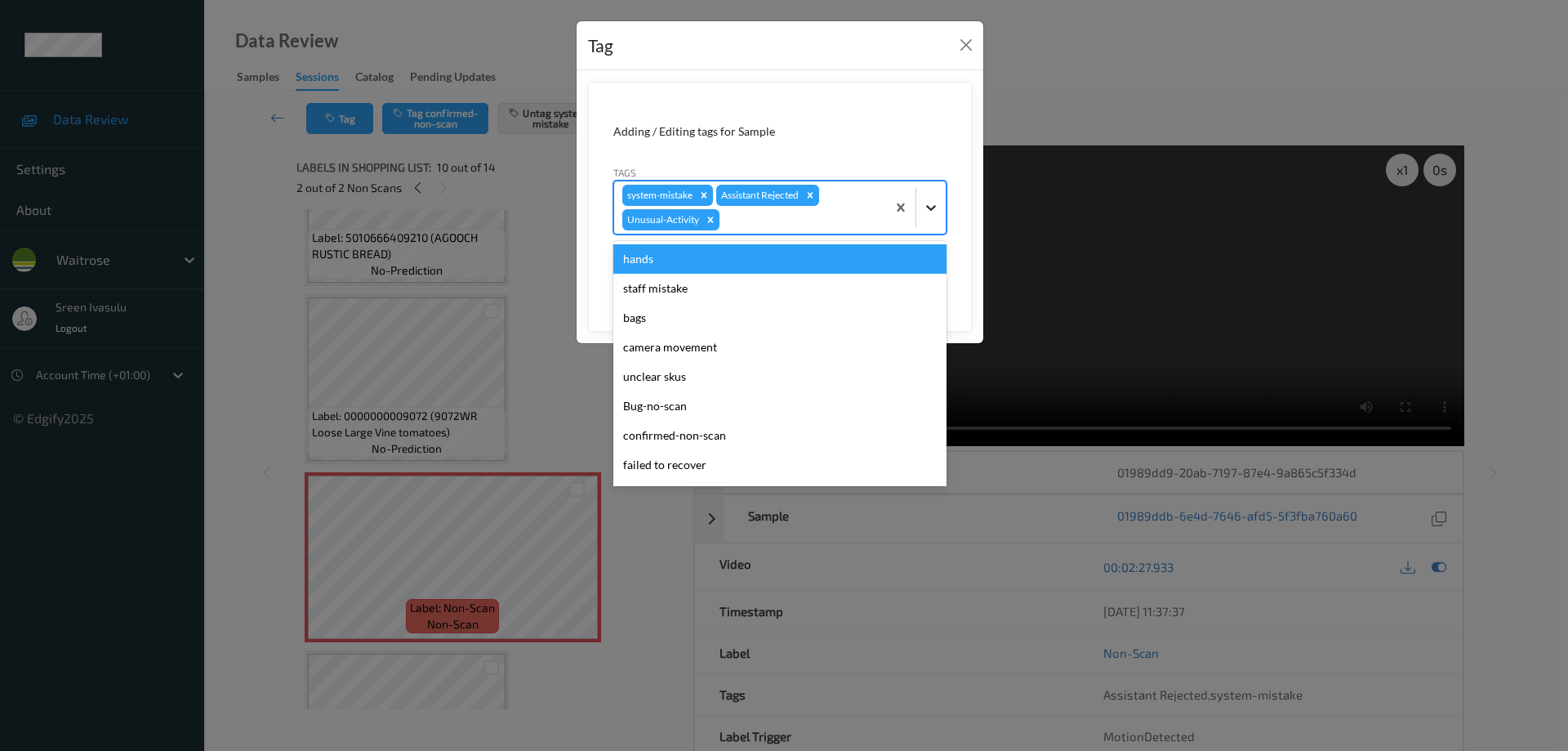
click at [931, 201] on icon at bounding box center [931, 207] width 16 height 16
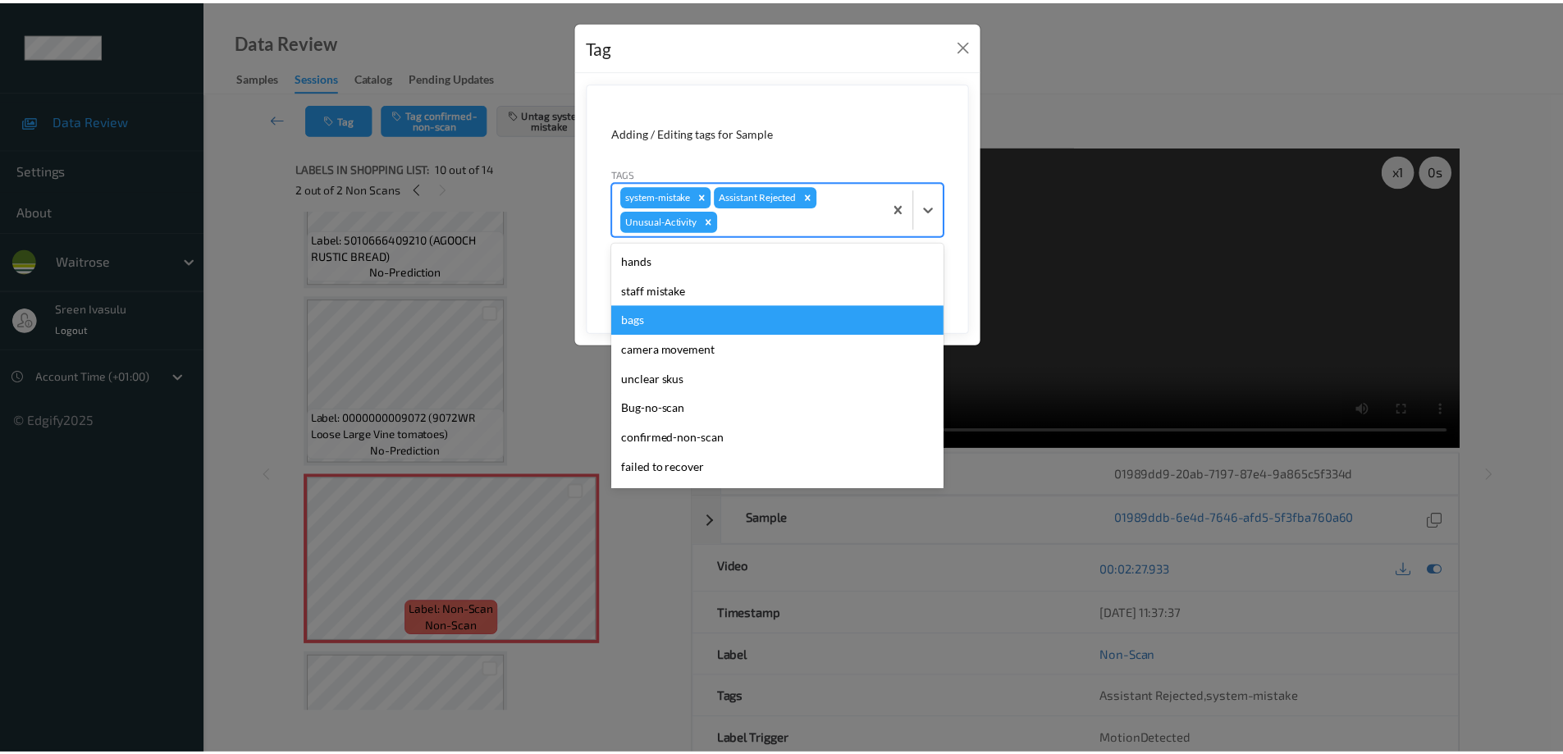
scroll to position [292, 0]
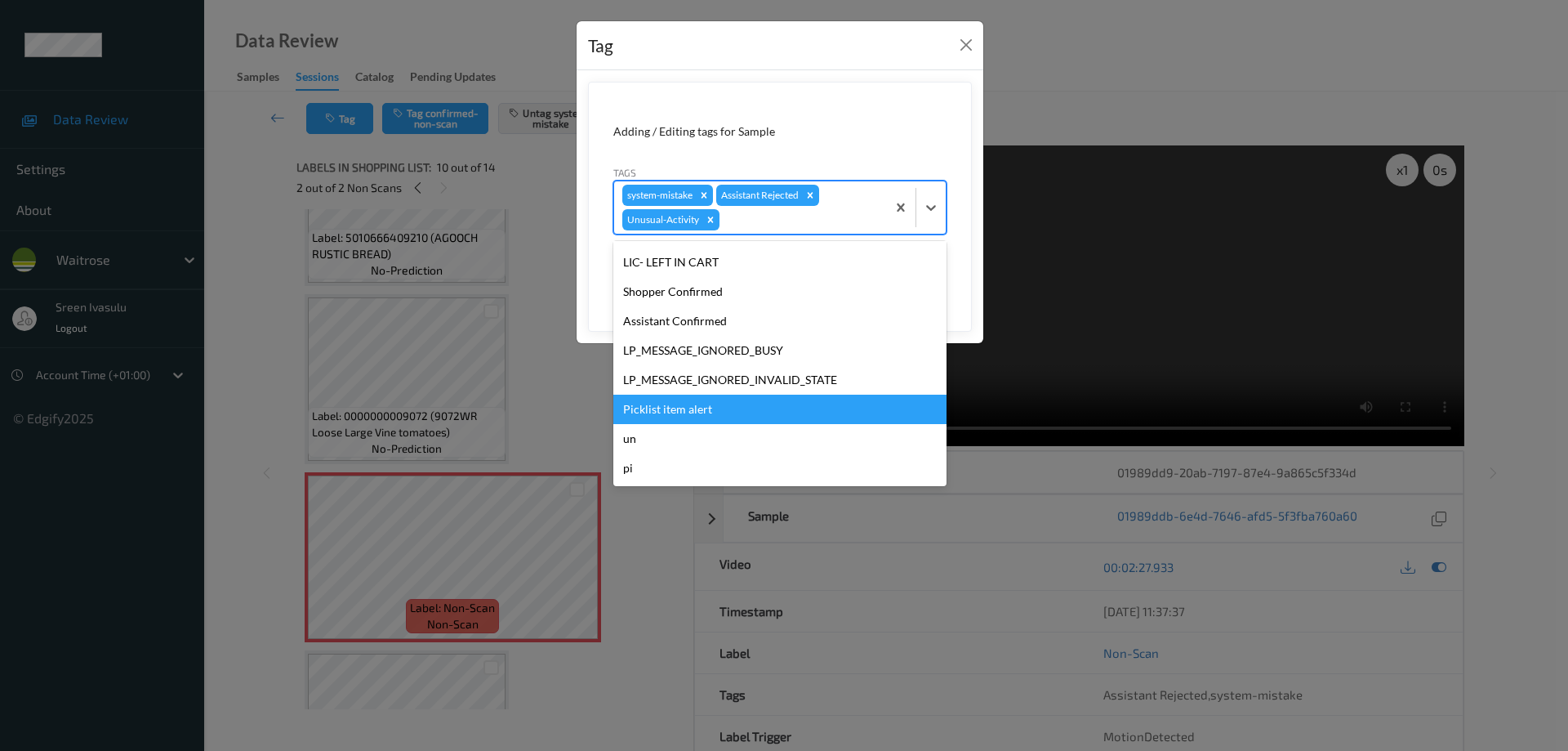
click at [698, 408] on div "Picklist item alert" at bounding box center [780, 409] width 334 height 30
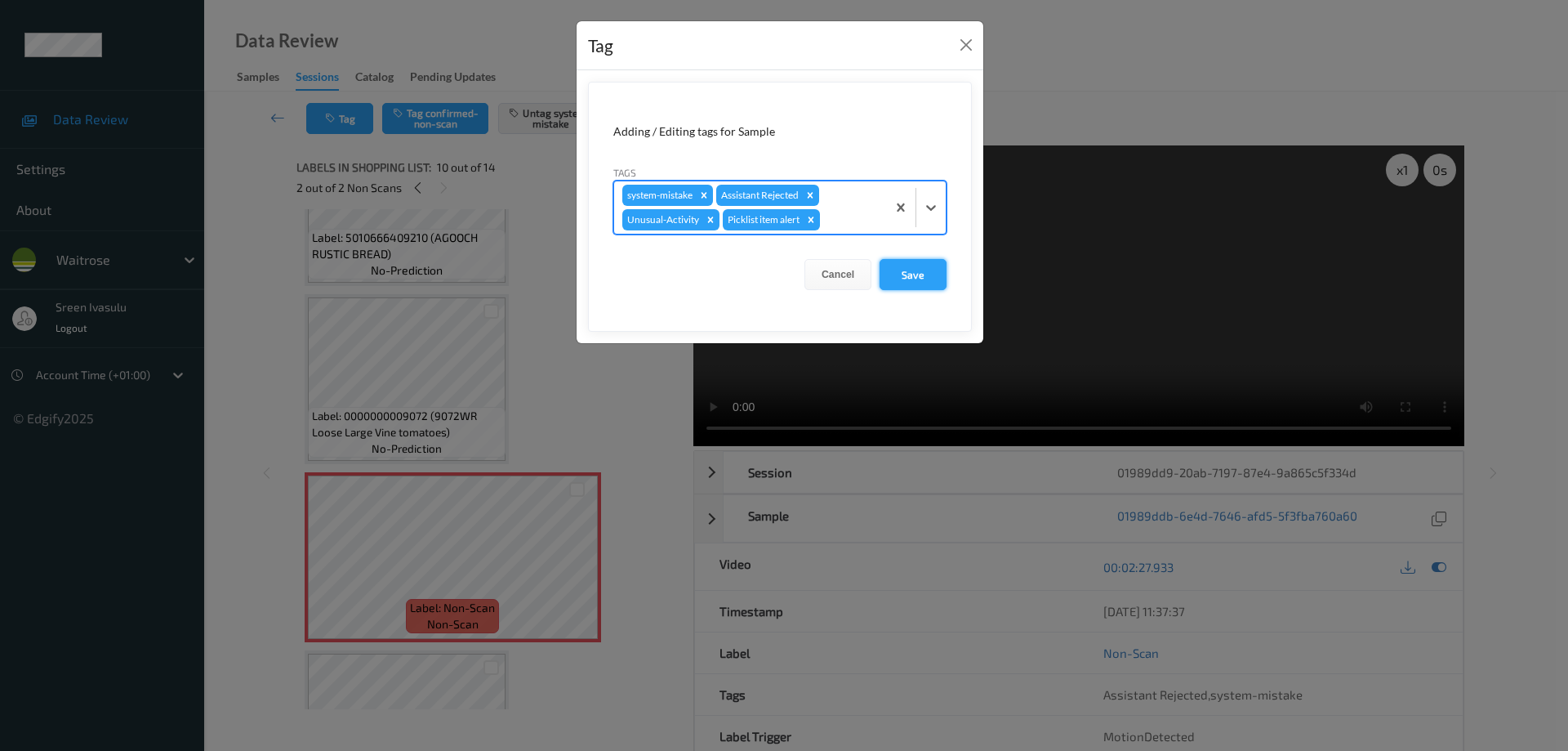
click at [931, 278] on button "Save" at bounding box center [913, 274] width 67 height 31
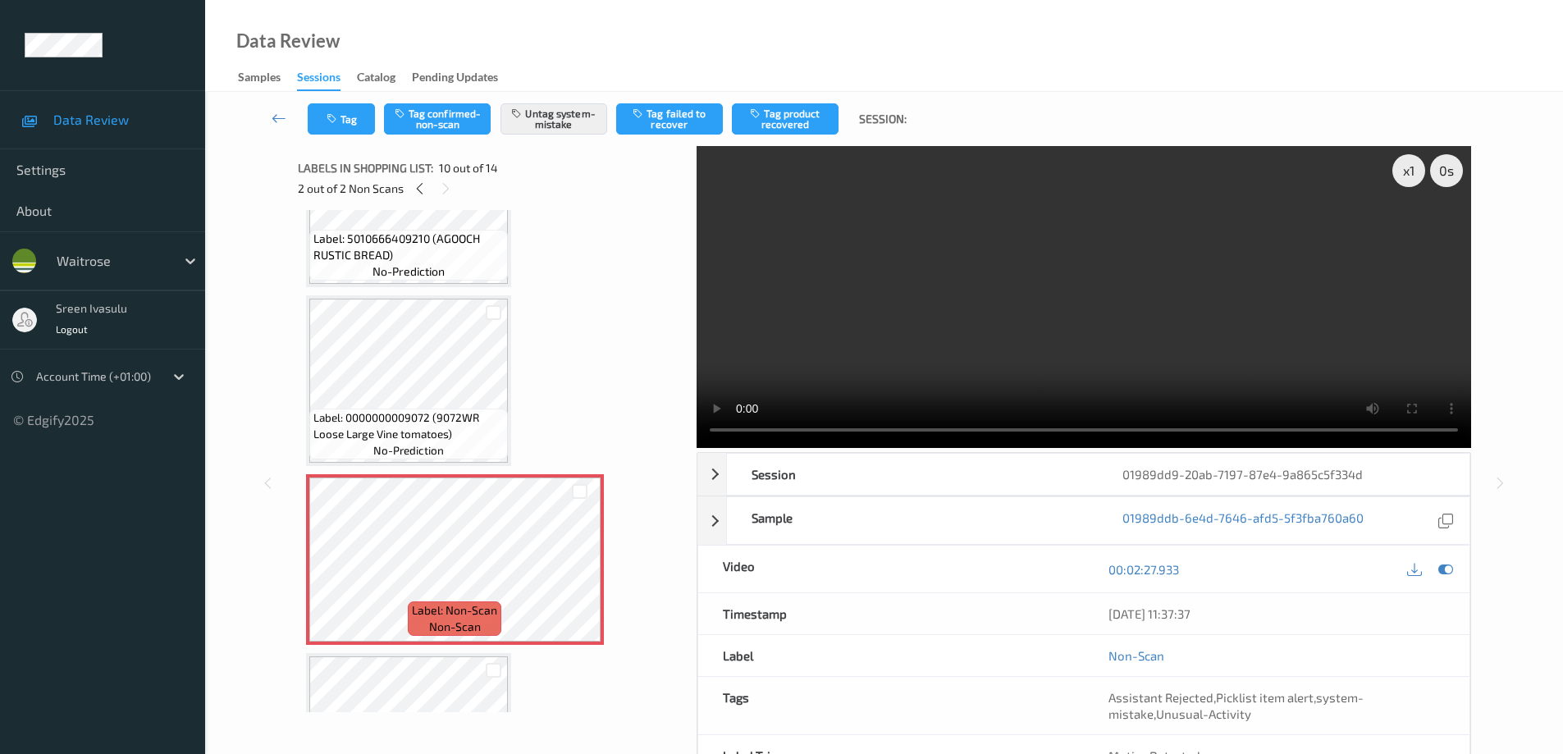
click at [416, 199] on div "2 out of 2 Non Scans" at bounding box center [491, 188] width 387 height 21
click at [416, 190] on icon at bounding box center [420, 188] width 14 height 15
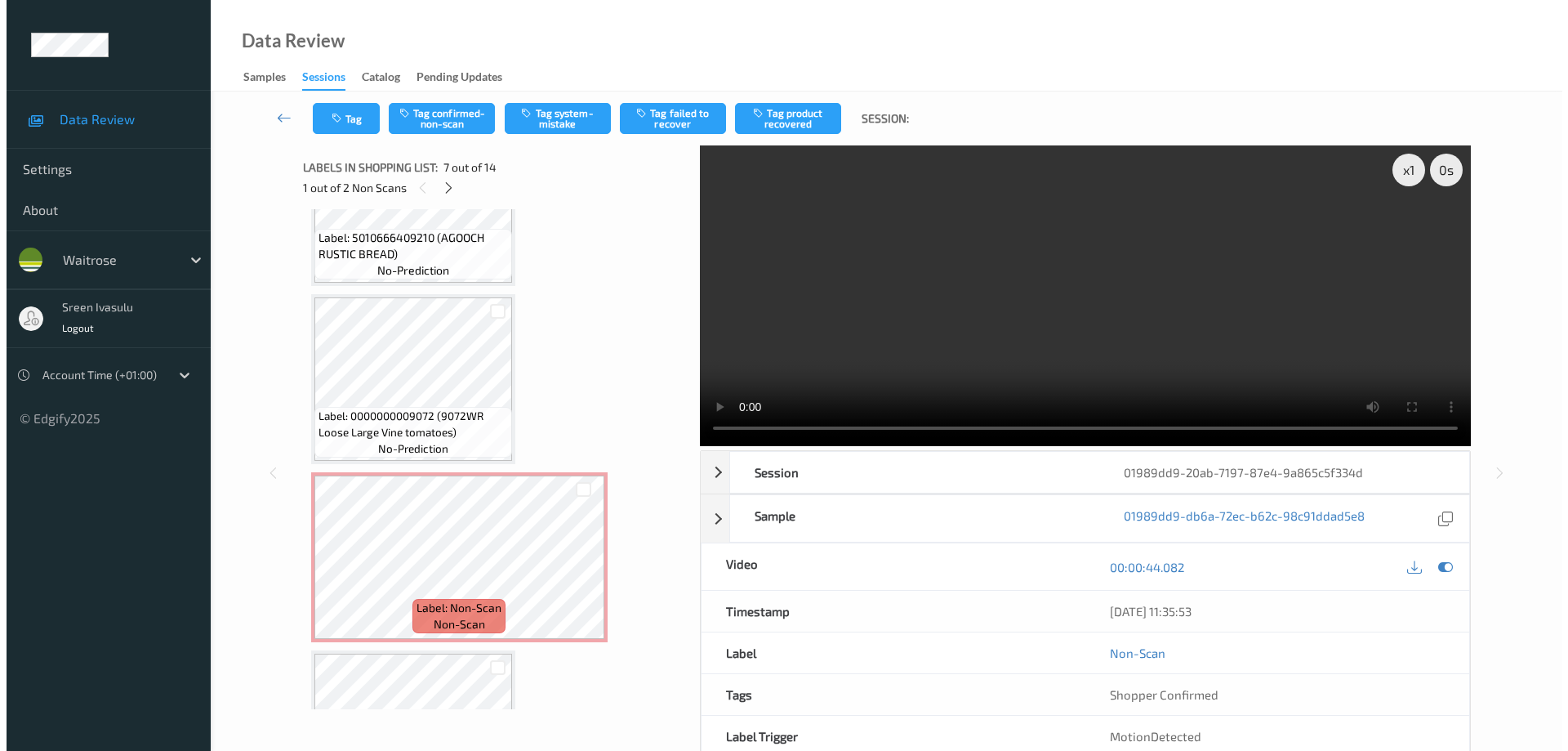
scroll to position [899, 0]
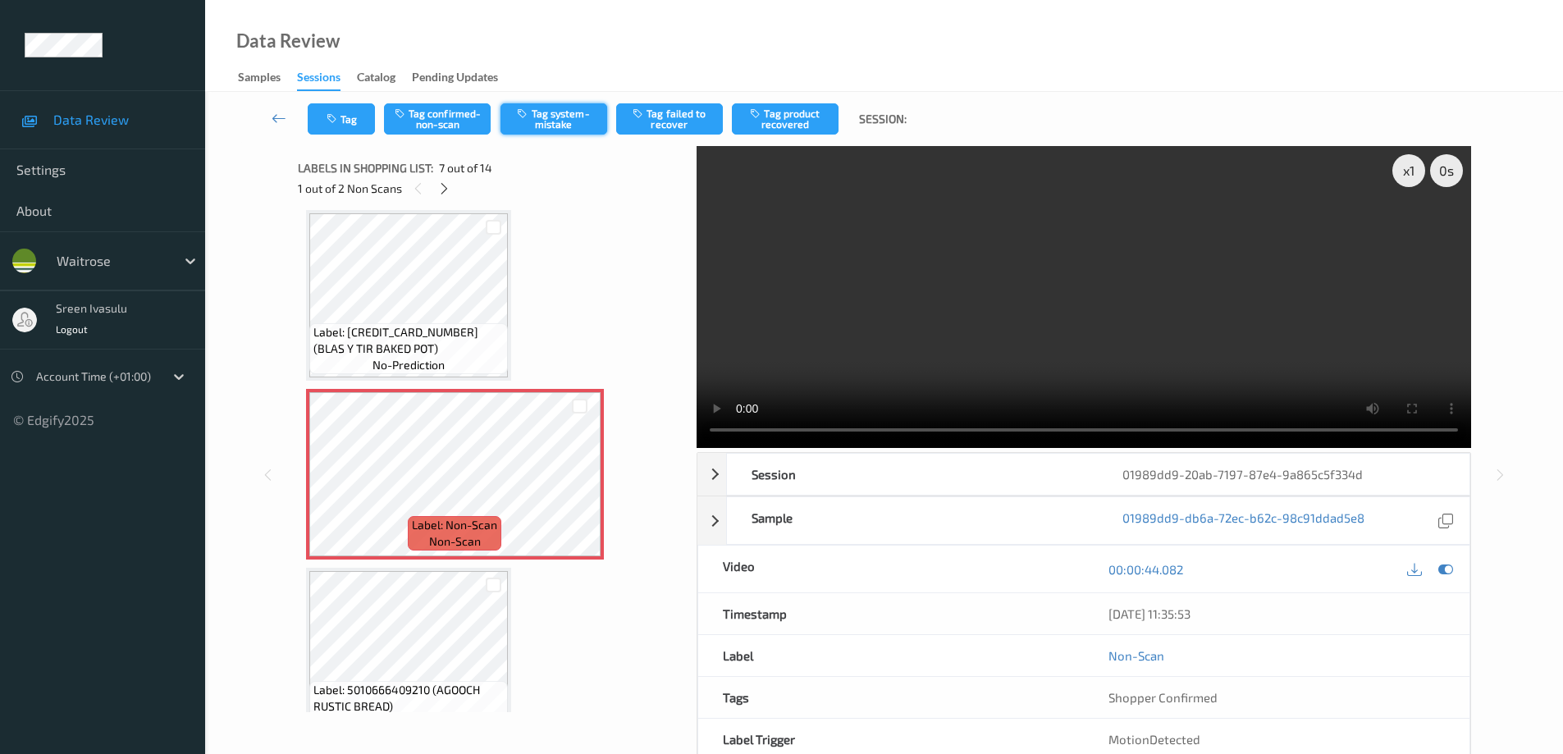
click at [518, 115] on icon "button" at bounding box center [524, 112] width 14 height 11
click at [352, 131] on button "Tag" at bounding box center [341, 118] width 67 height 31
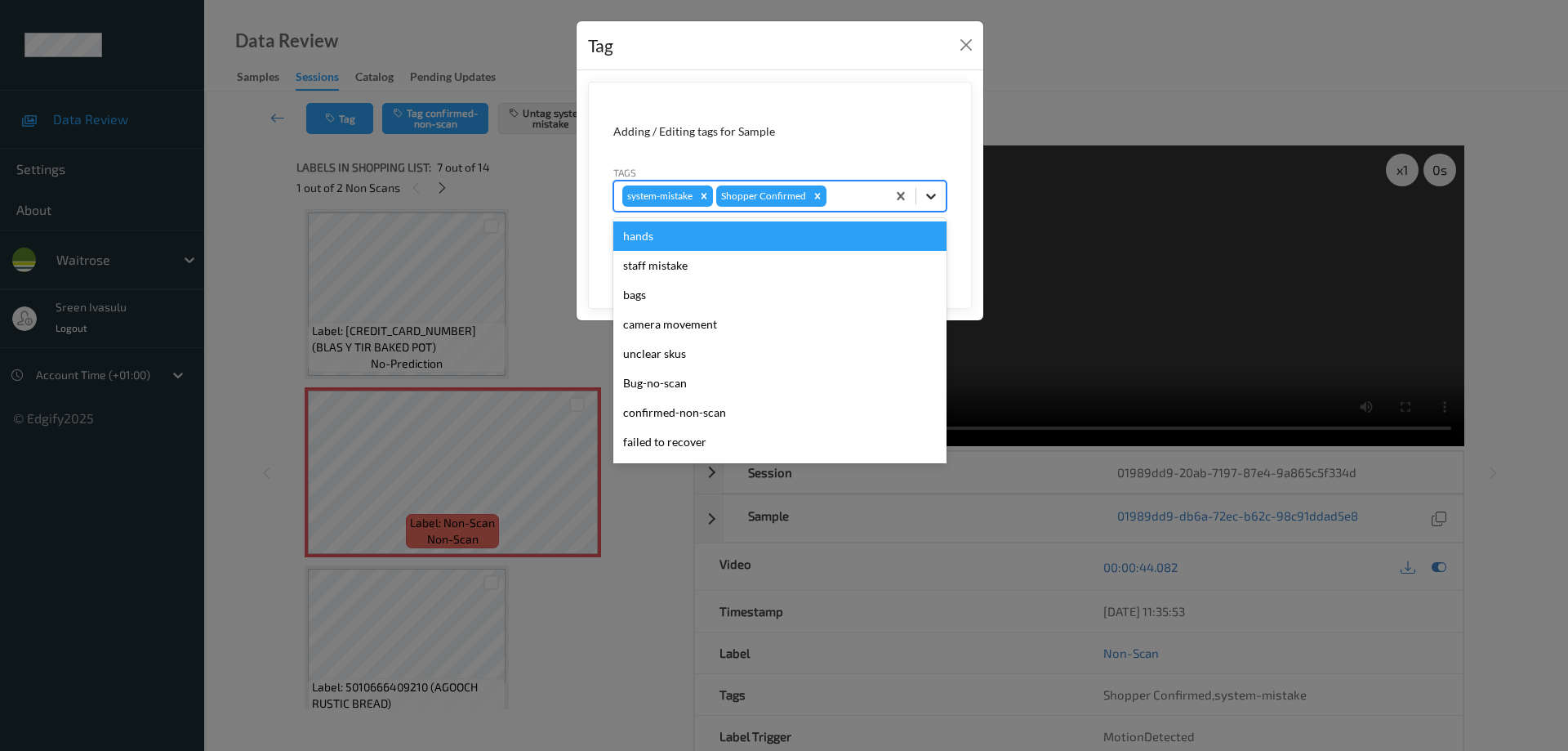
click at [927, 202] on icon at bounding box center [931, 196] width 16 height 16
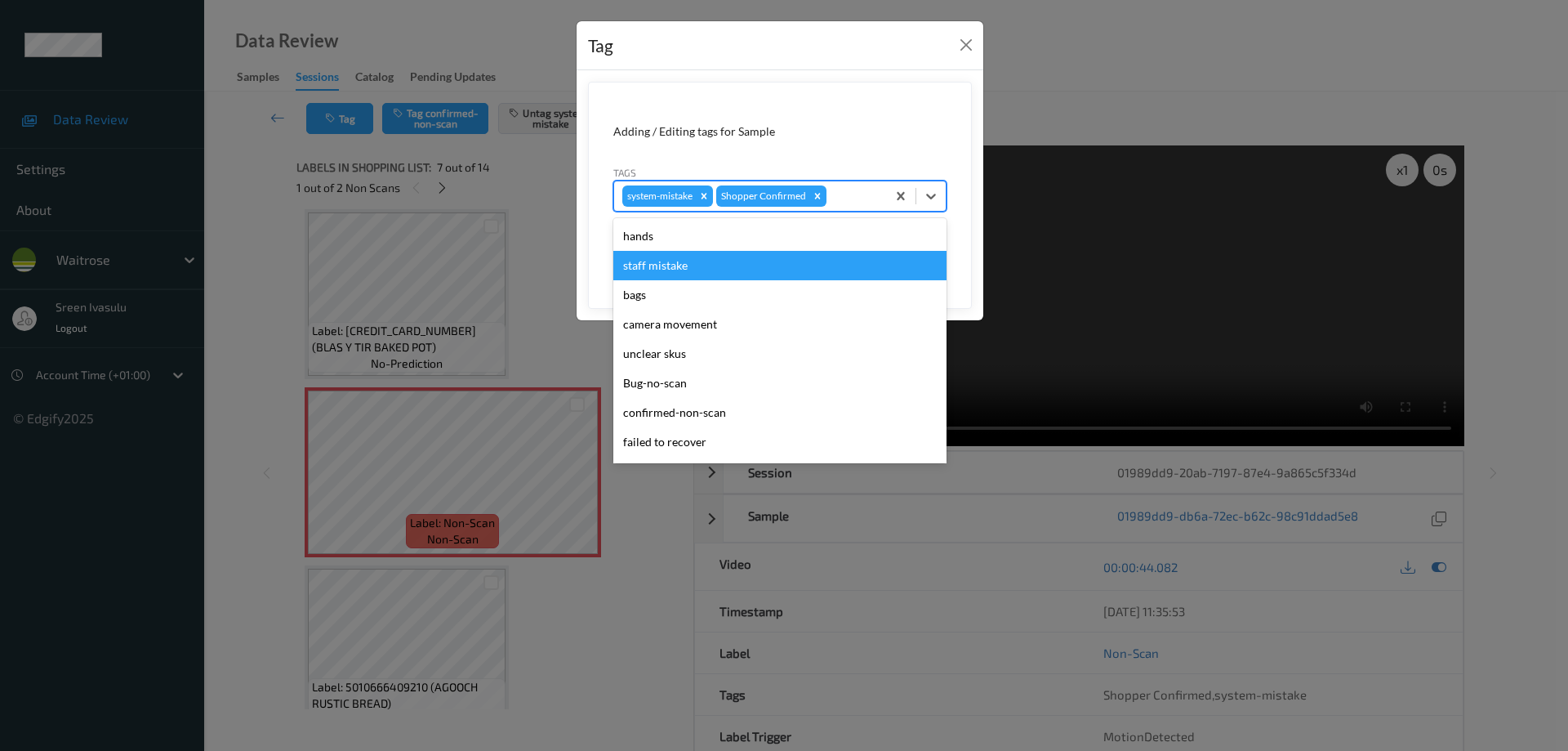
scroll to position [321, 0]
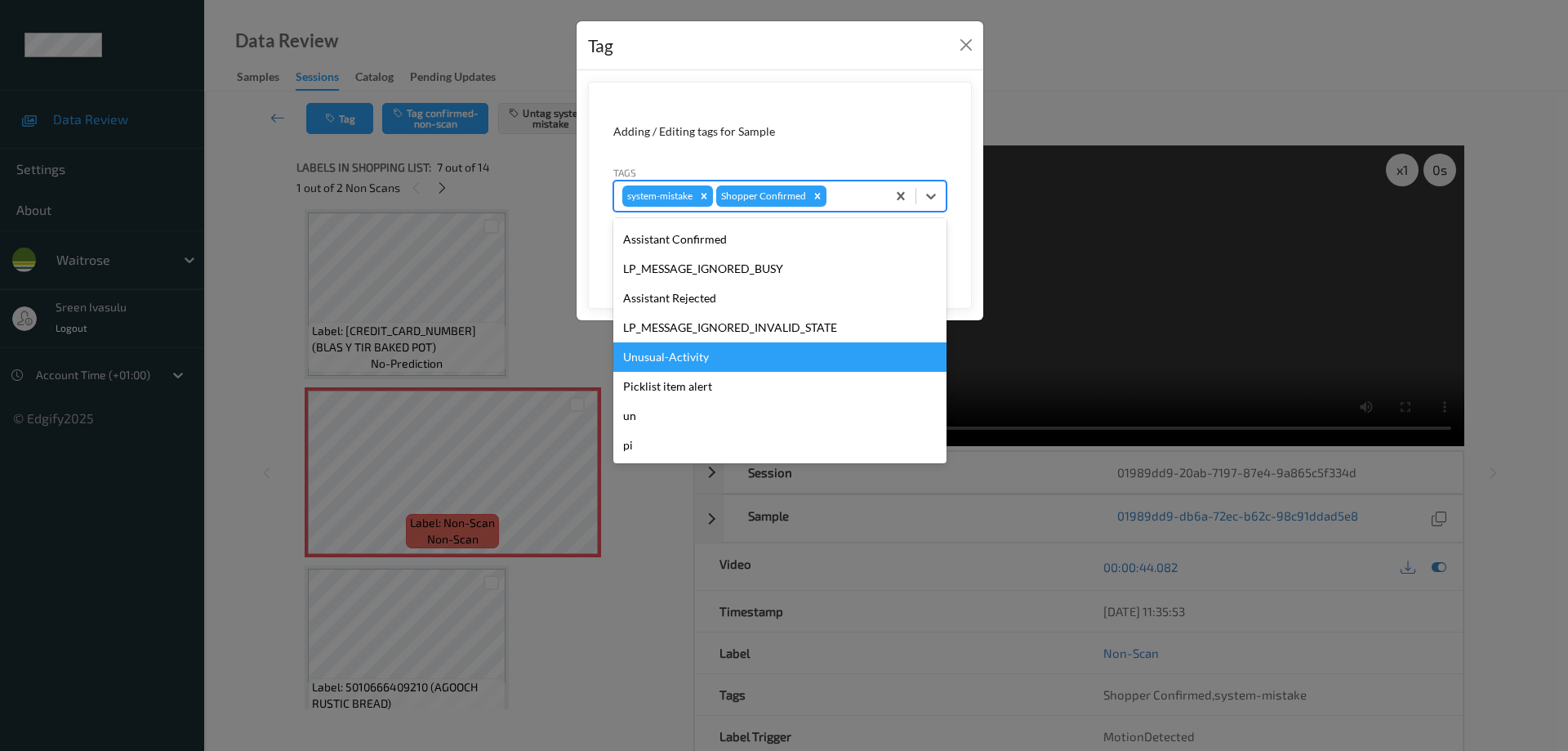
click at [682, 354] on div "Unusual-Activity" at bounding box center [780, 358] width 334 height 30
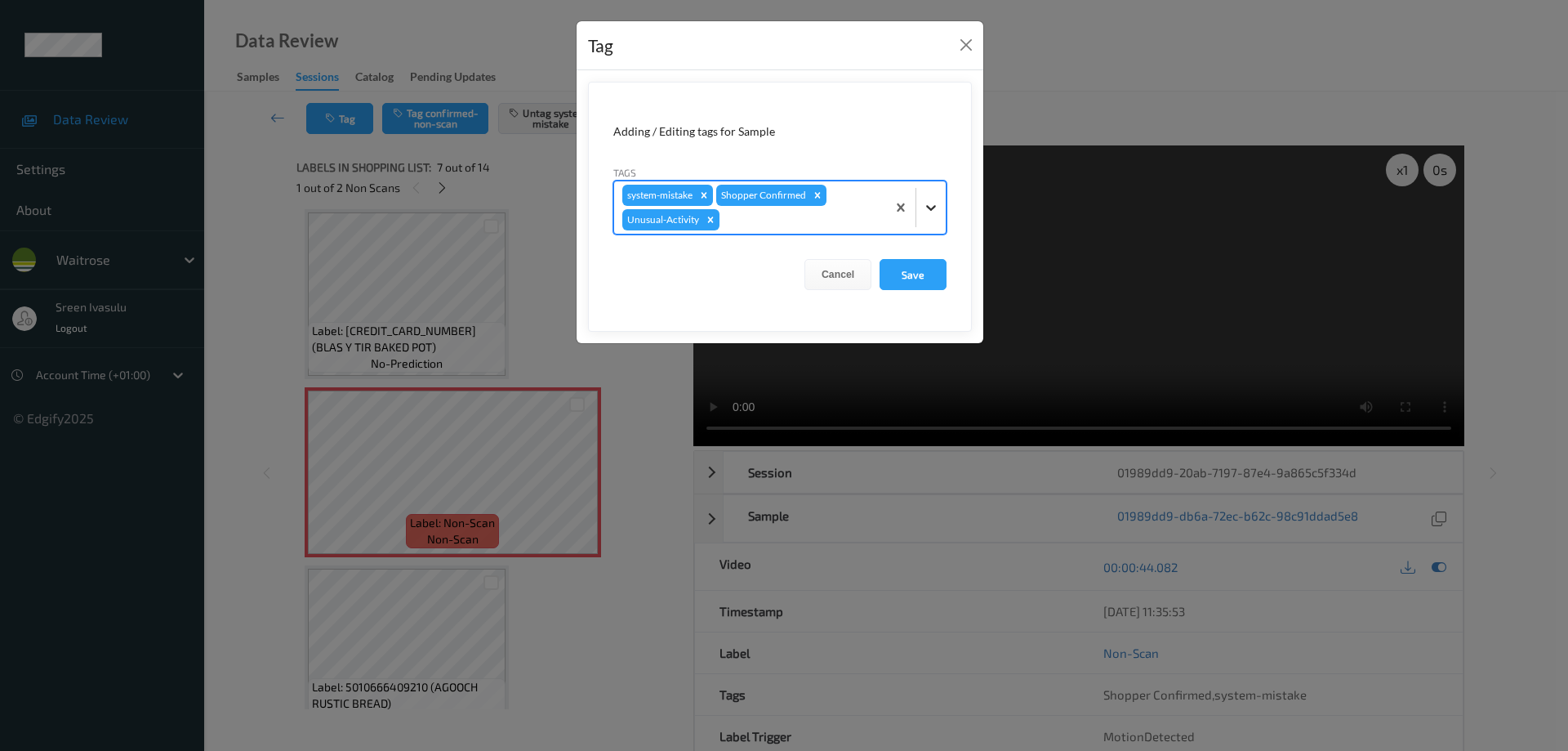
click at [920, 206] on div at bounding box center [932, 208] width 30 height 30
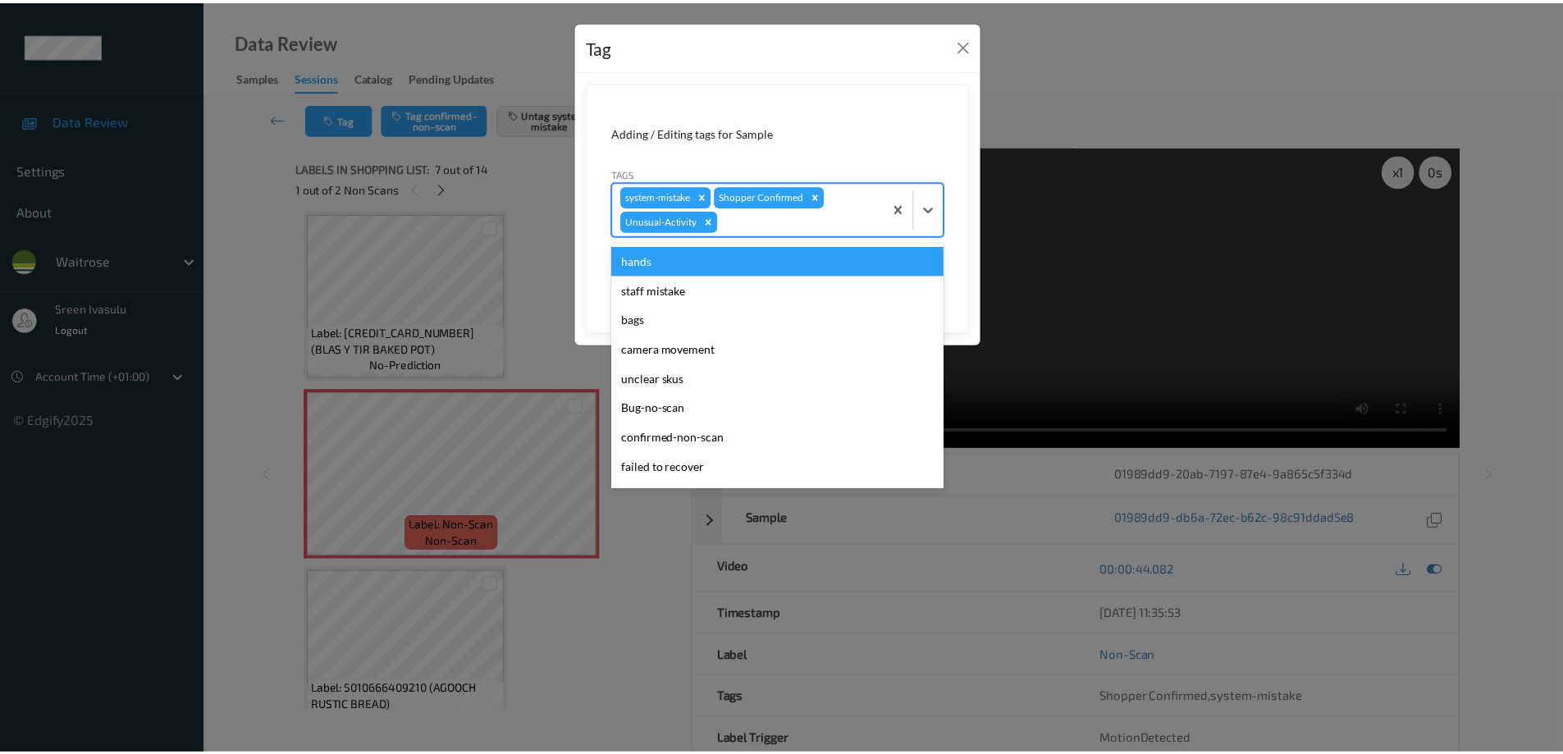
scroll to position [292, 0]
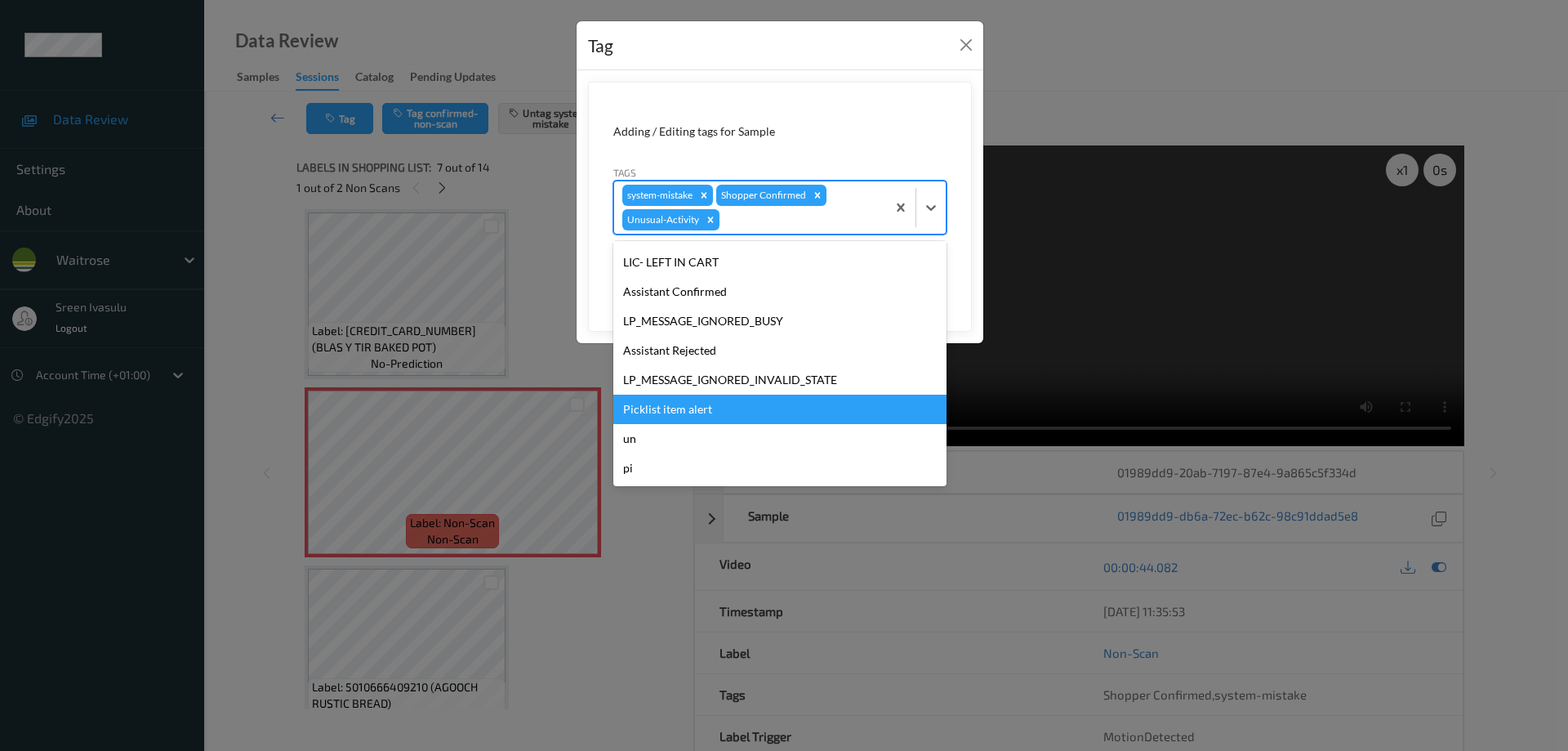
click at [729, 405] on div "Picklist item alert" at bounding box center [780, 409] width 334 height 30
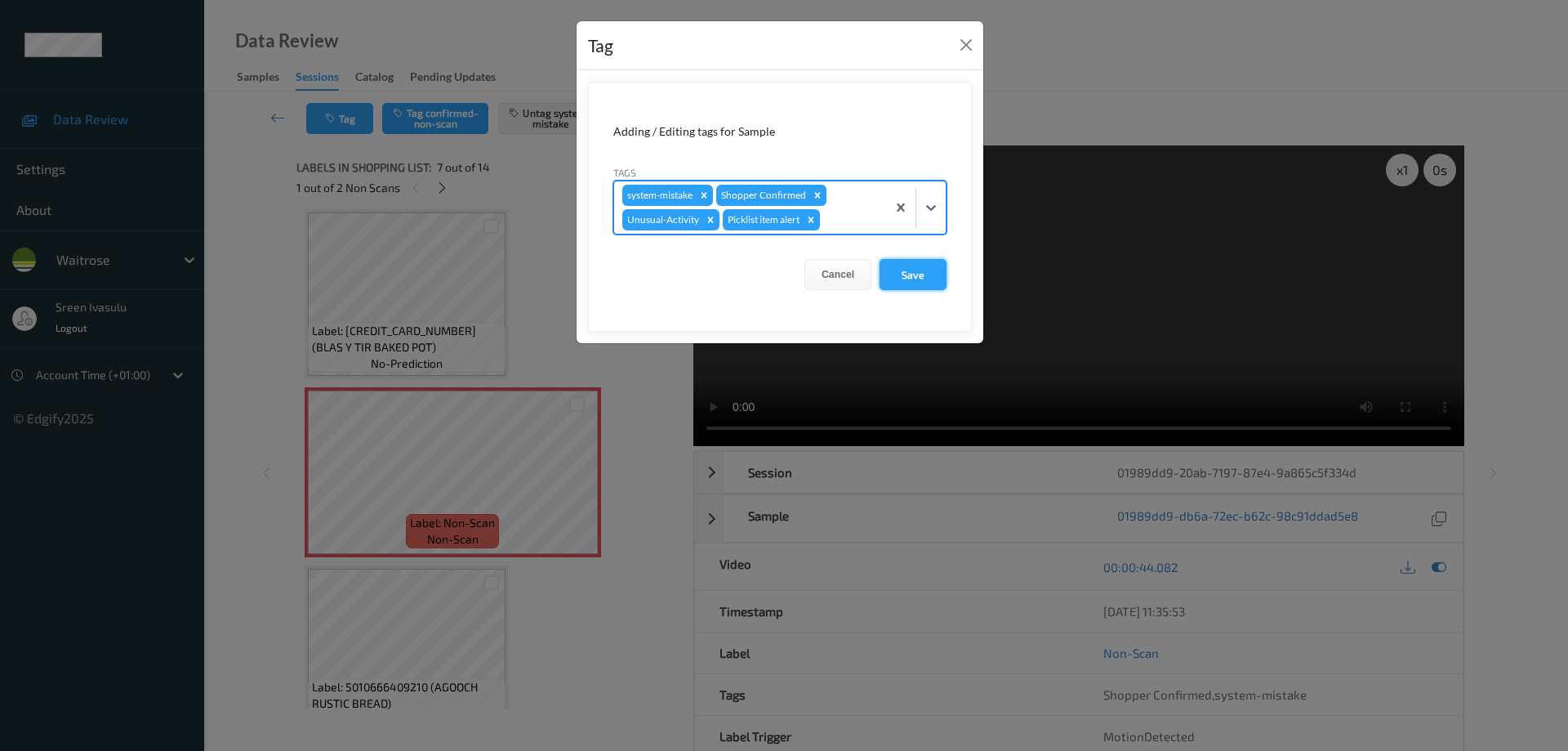
click at [916, 267] on button "Save" at bounding box center [913, 274] width 67 height 31
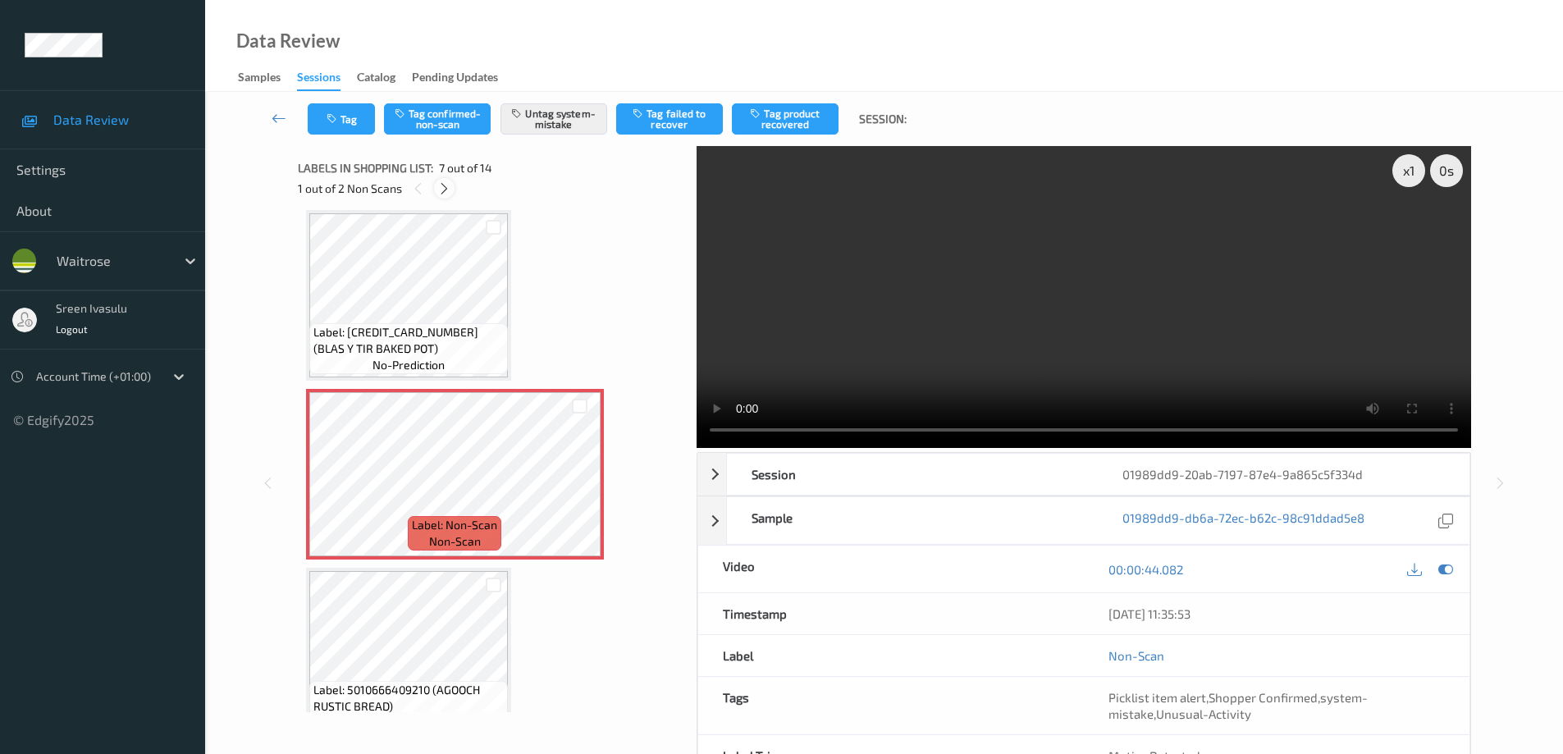
click at [447, 196] on div at bounding box center [444, 188] width 21 height 21
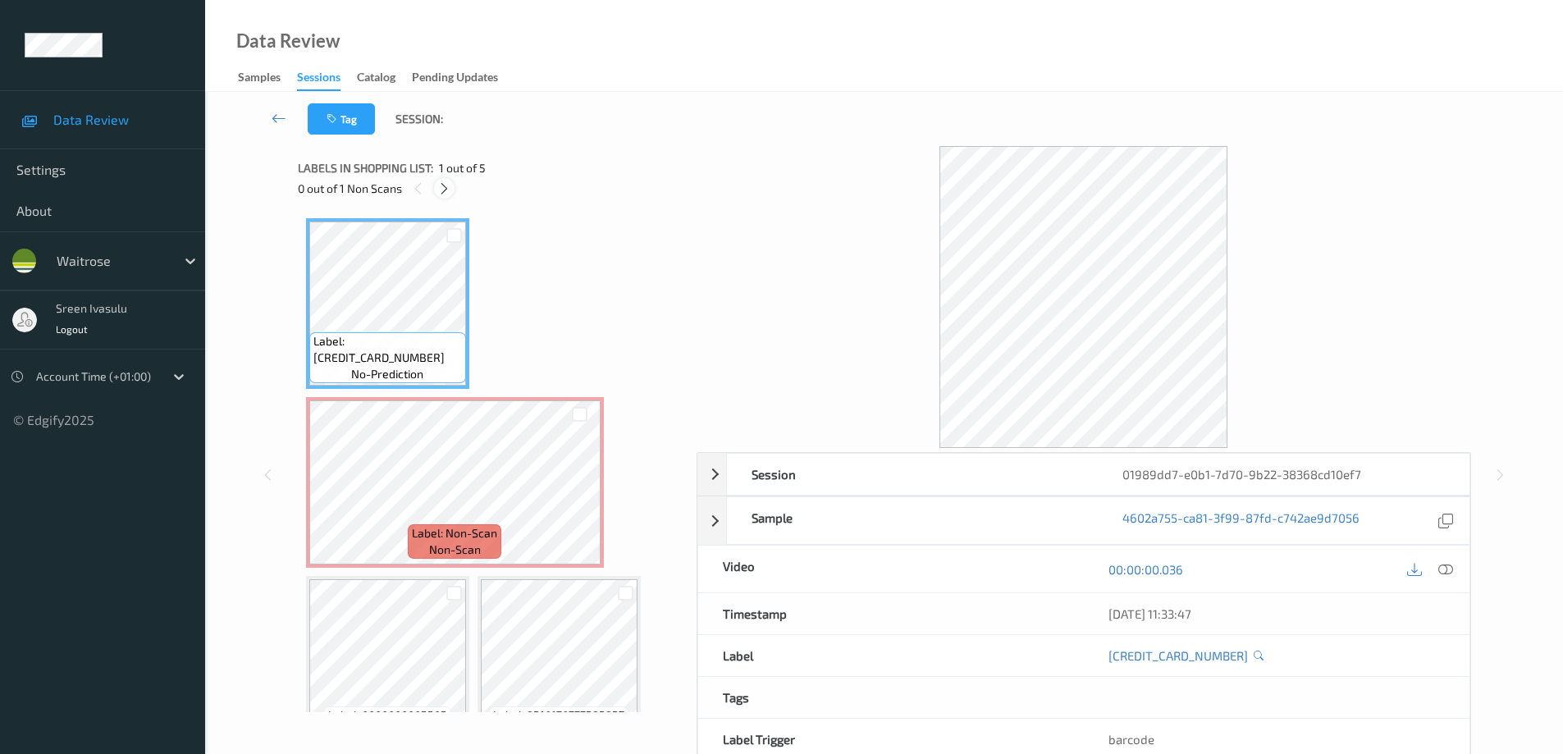
click at [446, 187] on icon at bounding box center [444, 188] width 14 height 15
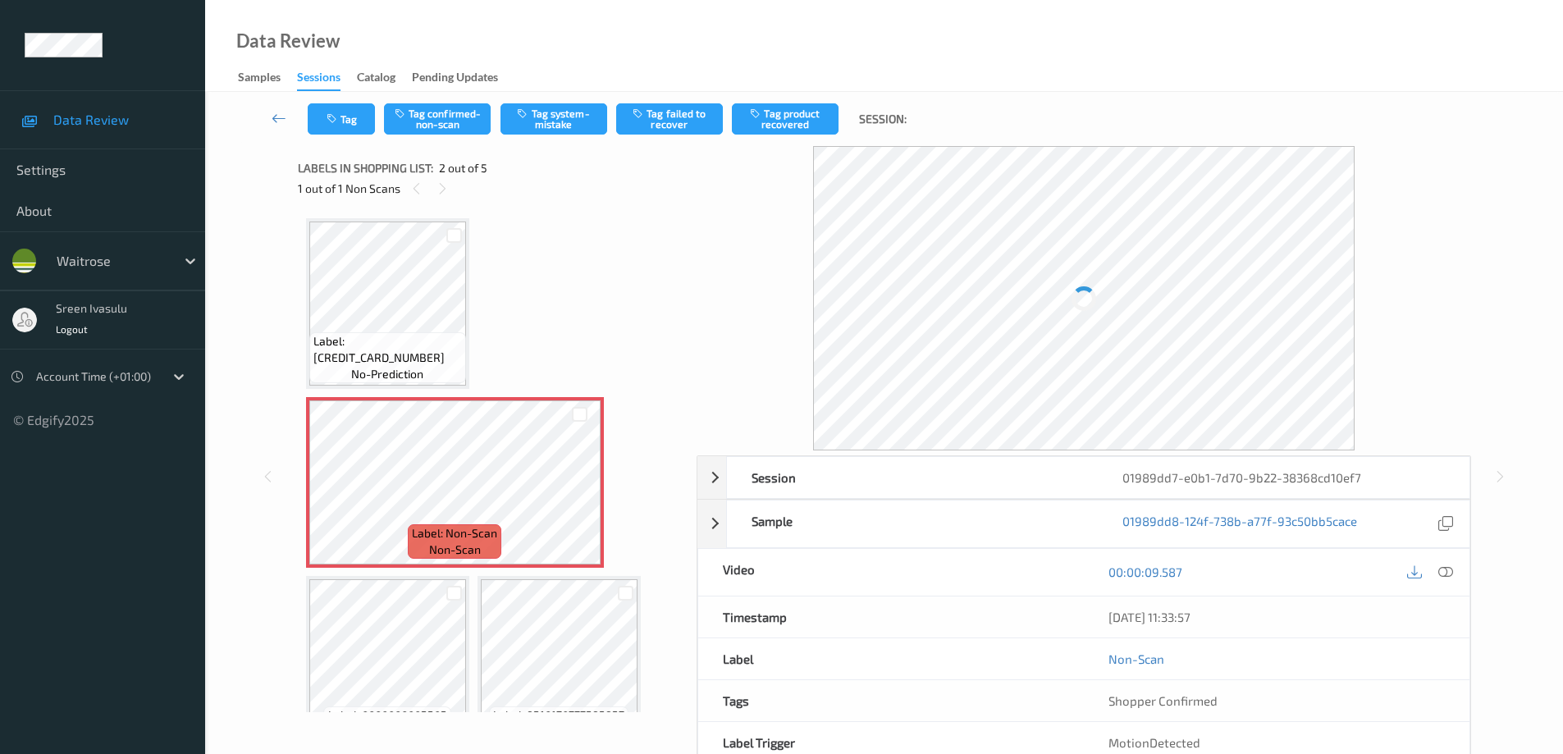
scroll to position [8, 0]
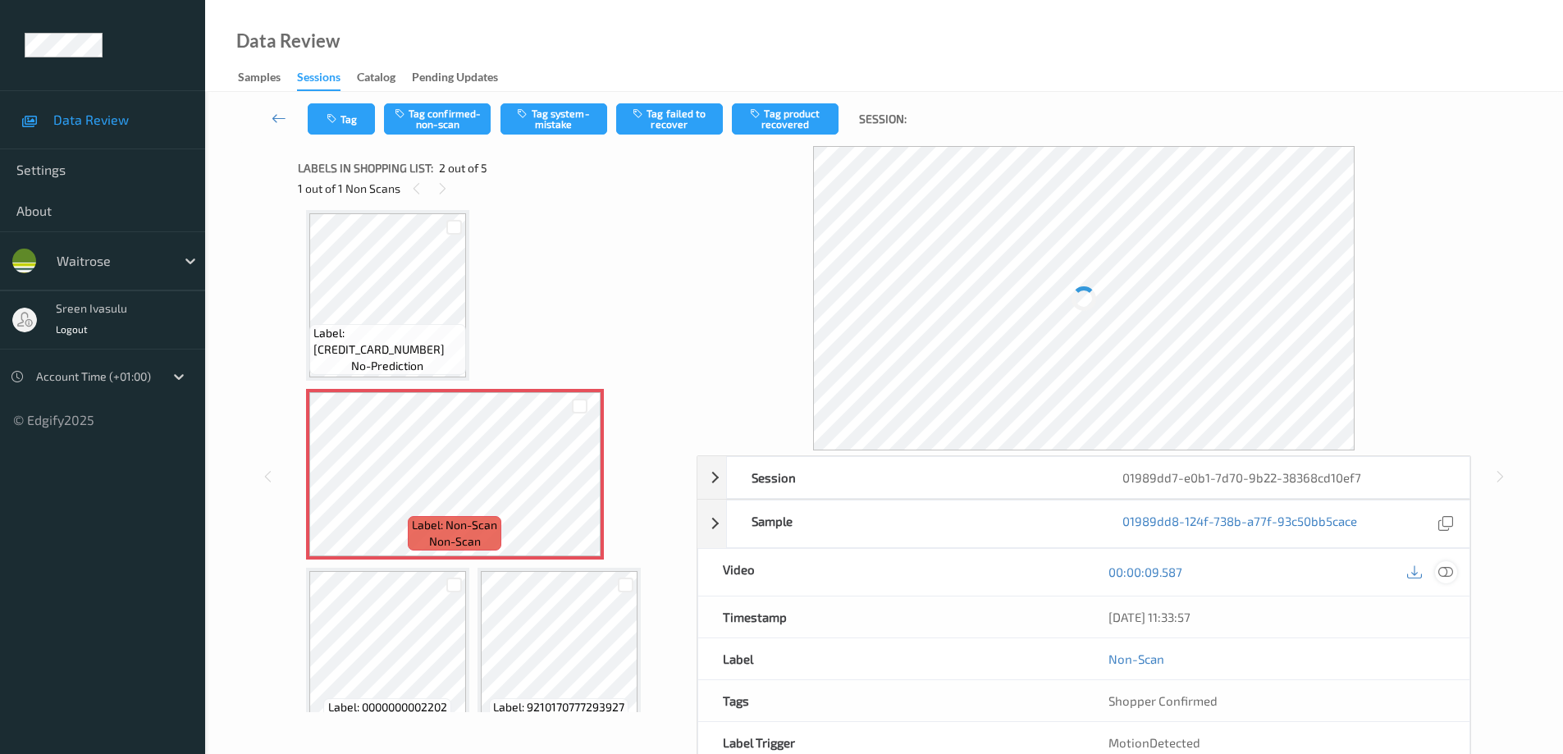
click at [1444, 576] on icon at bounding box center [1445, 572] width 15 height 15
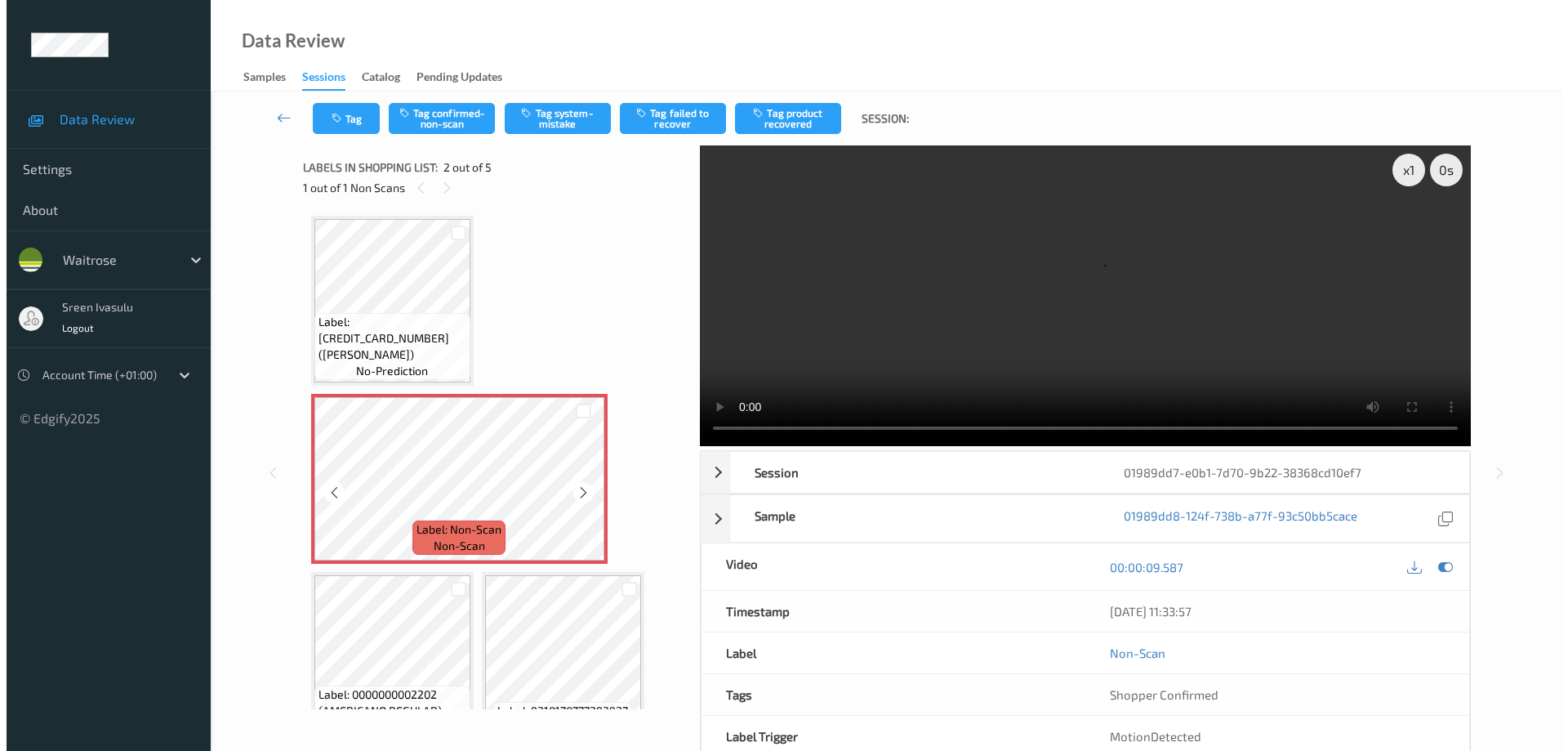
scroll to position [0, 0]
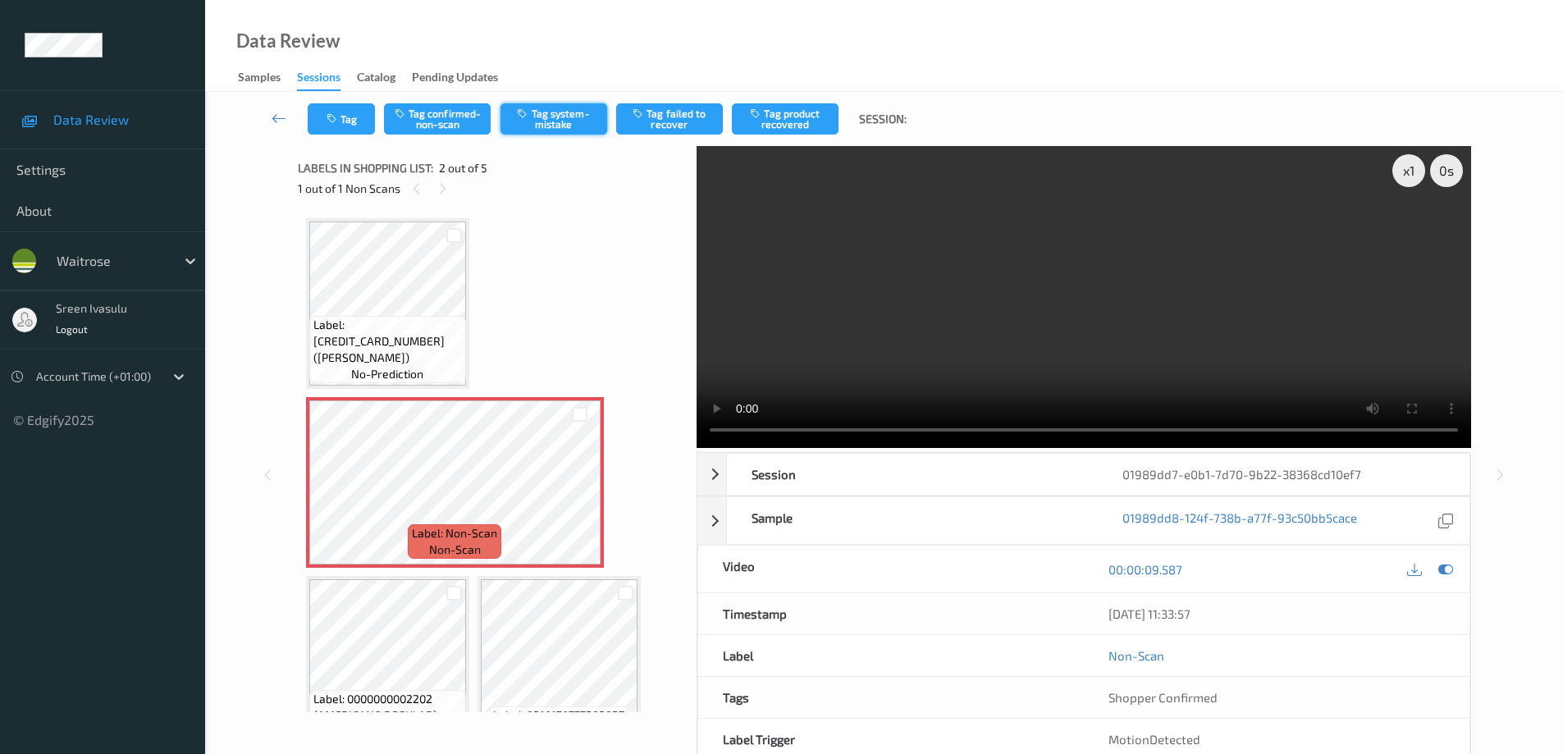
click at [569, 116] on button "Tag system-mistake" at bounding box center [554, 118] width 107 height 31
click at [345, 122] on button "Tag" at bounding box center [341, 118] width 67 height 31
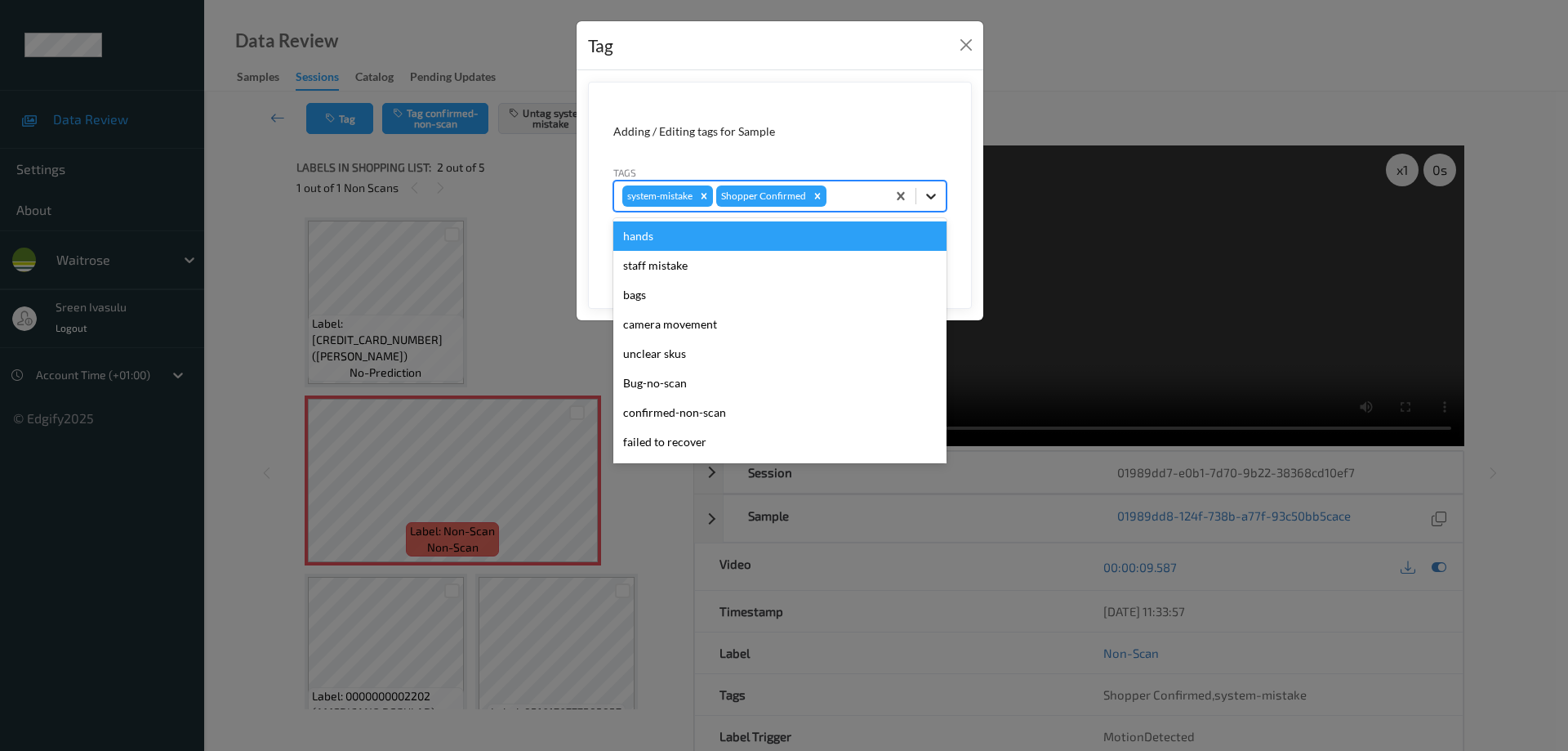
click at [927, 196] on icon at bounding box center [931, 196] width 16 height 16
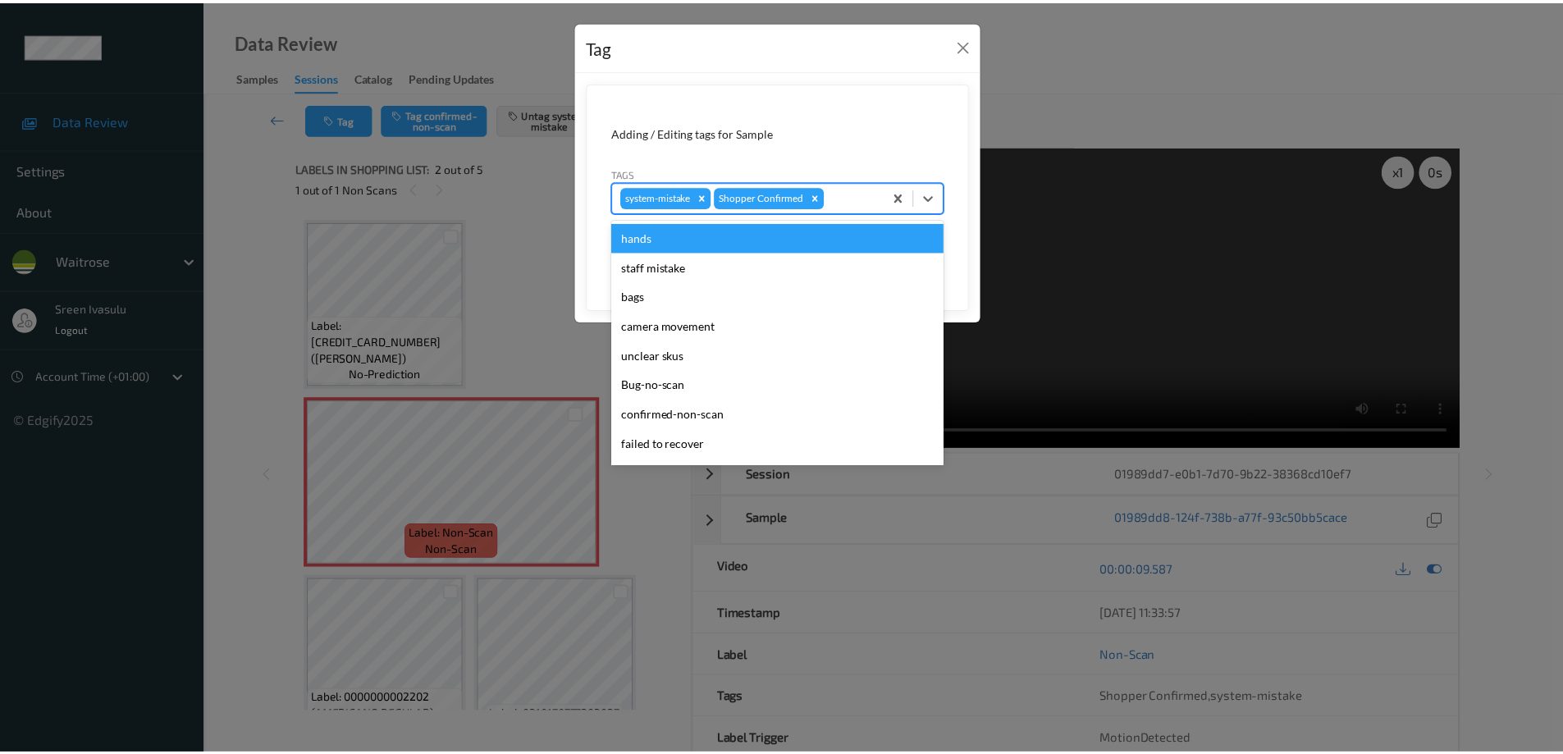
scroll to position [322, 0]
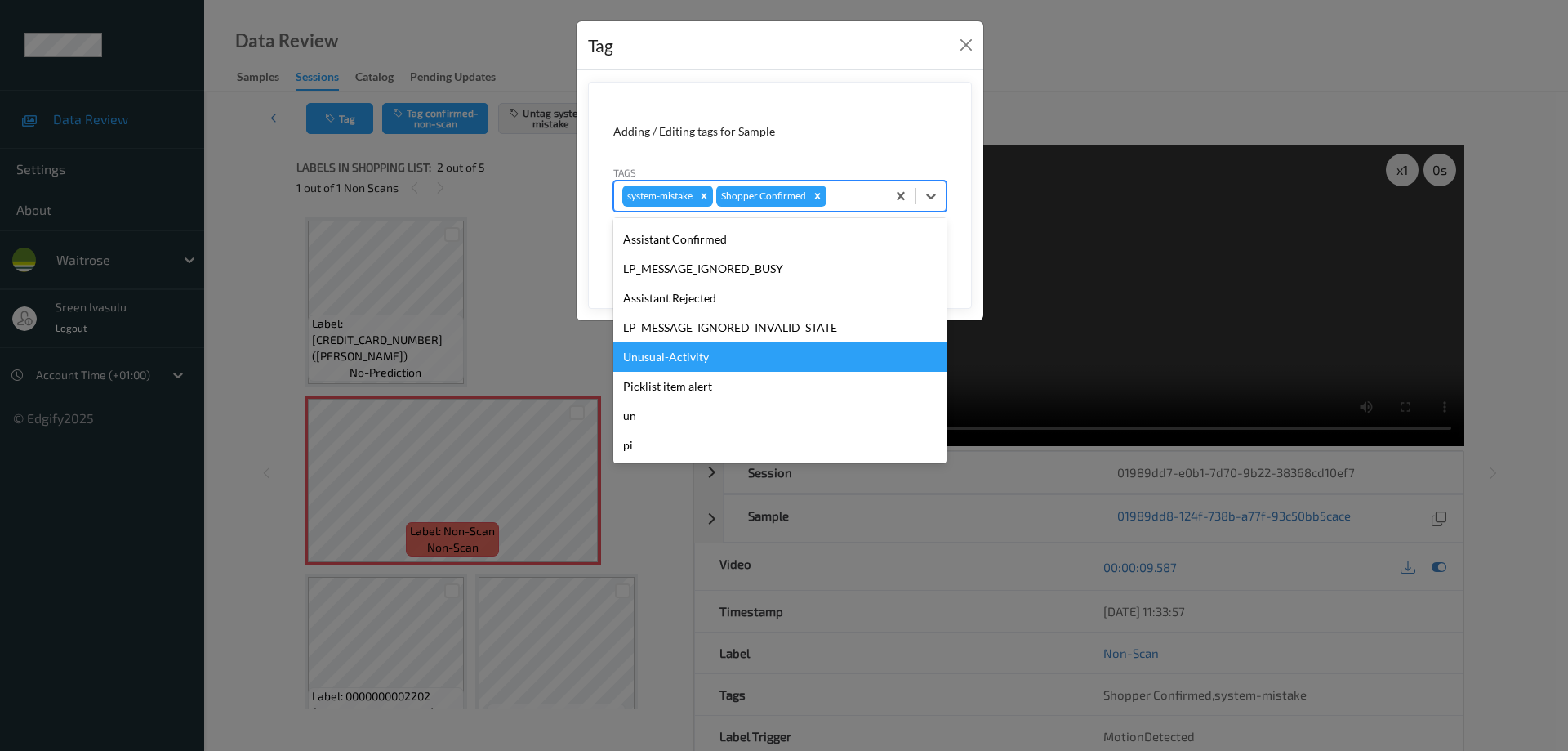
click at [677, 357] on div "Unusual-Activity" at bounding box center [780, 358] width 334 height 30
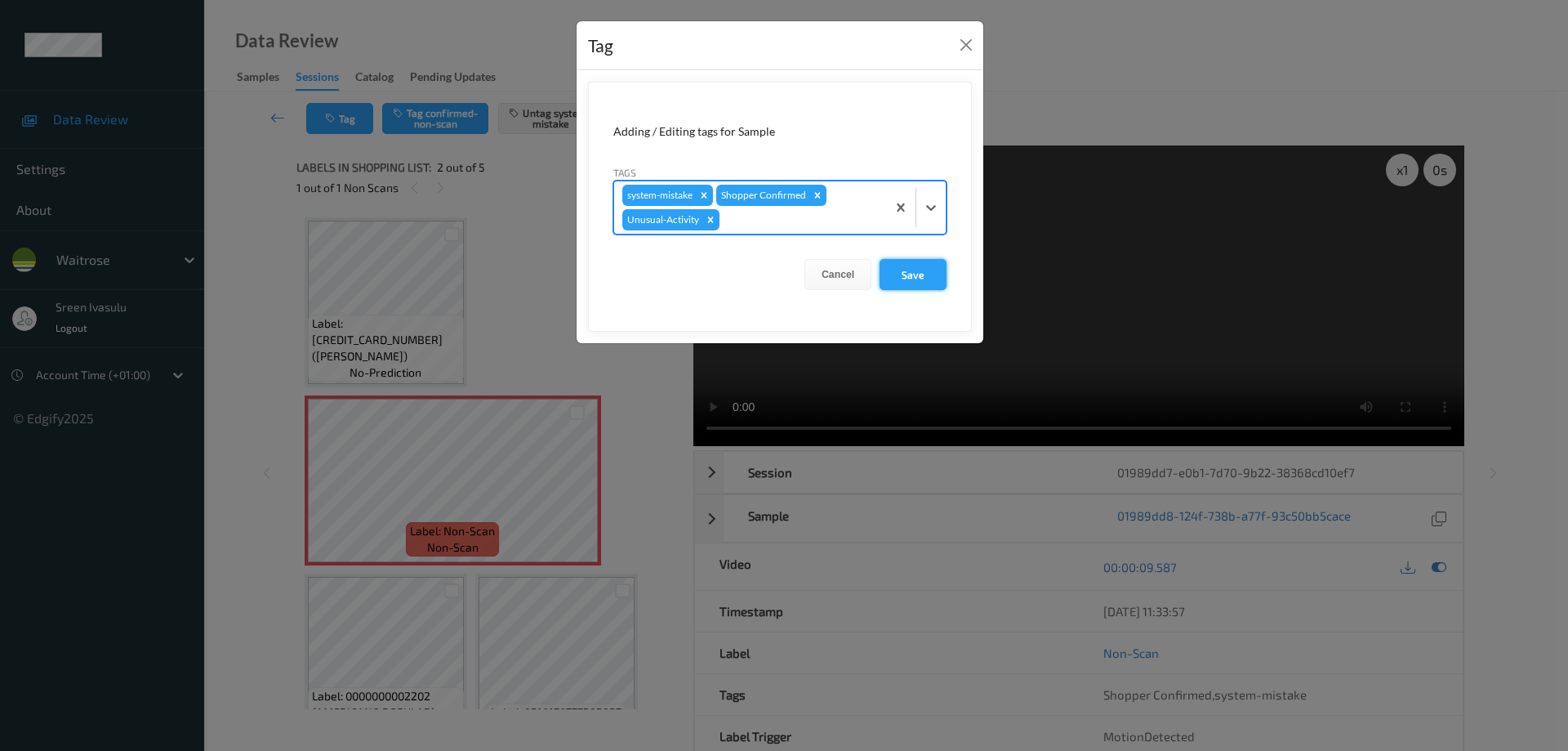
click at [902, 279] on button "Save" at bounding box center [913, 274] width 67 height 31
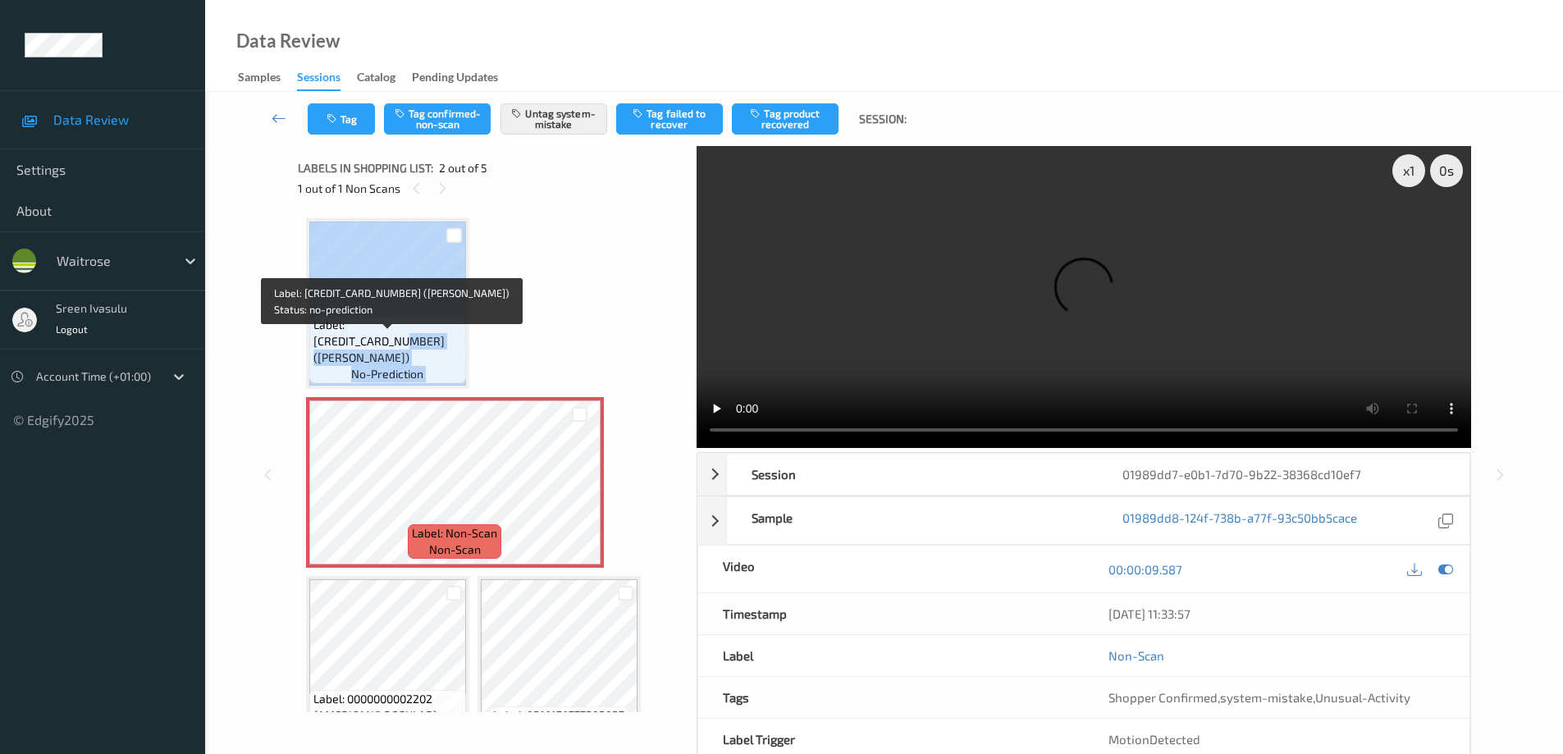
drag, startPoint x: 316, startPoint y: 362, endPoint x: 494, endPoint y: 361, distance: 178.1
click at [494, 361] on div "Label: [CREDIT_CARD_NUMBER] (BELAZU BELDI LEMONS) no-prediction Label: Non-Scan…" at bounding box center [491, 571] width 371 height 707
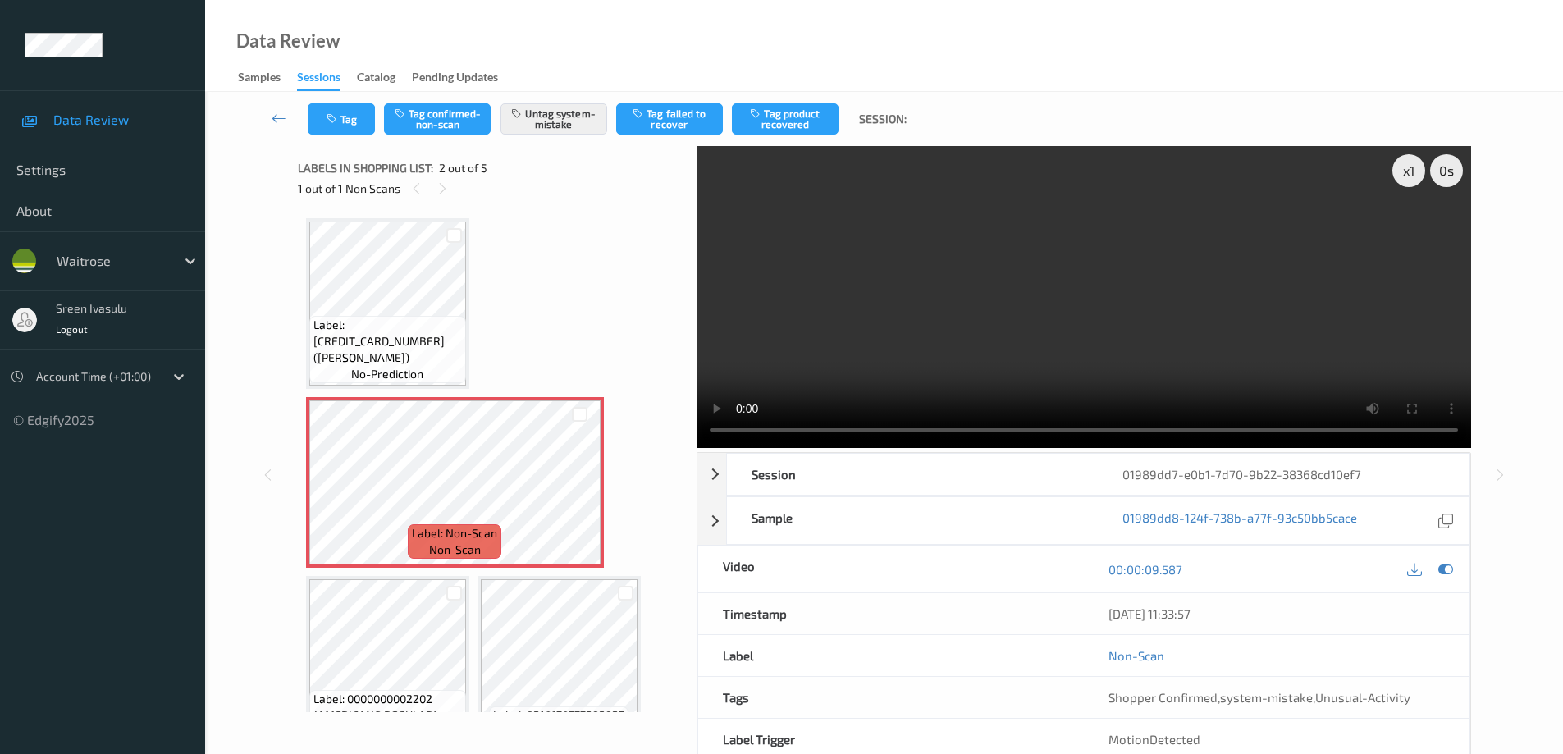
click at [578, 333] on div "Label: [CREDIT_CARD_NUMBER] (BELAZU BELDI LEMONS) no-prediction Label: Non-Scan…" at bounding box center [491, 571] width 371 height 707
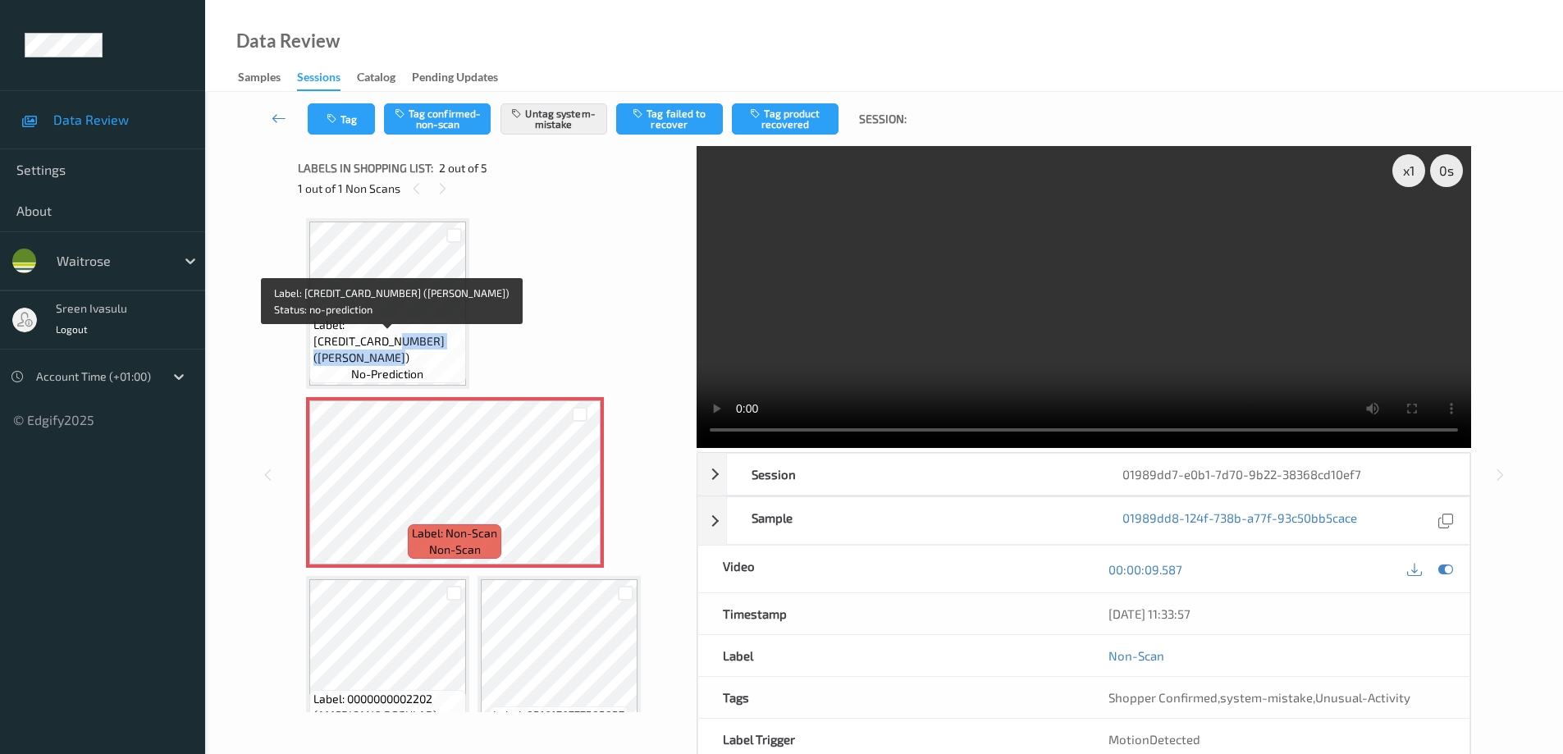
drag, startPoint x: 315, startPoint y: 359, endPoint x: 441, endPoint y: 354, distance: 126.5
click at [441, 354] on span "Label: [CREDIT_CARD_NUMBER] ([PERSON_NAME])" at bounding box center [387, 341] width 149 height 49
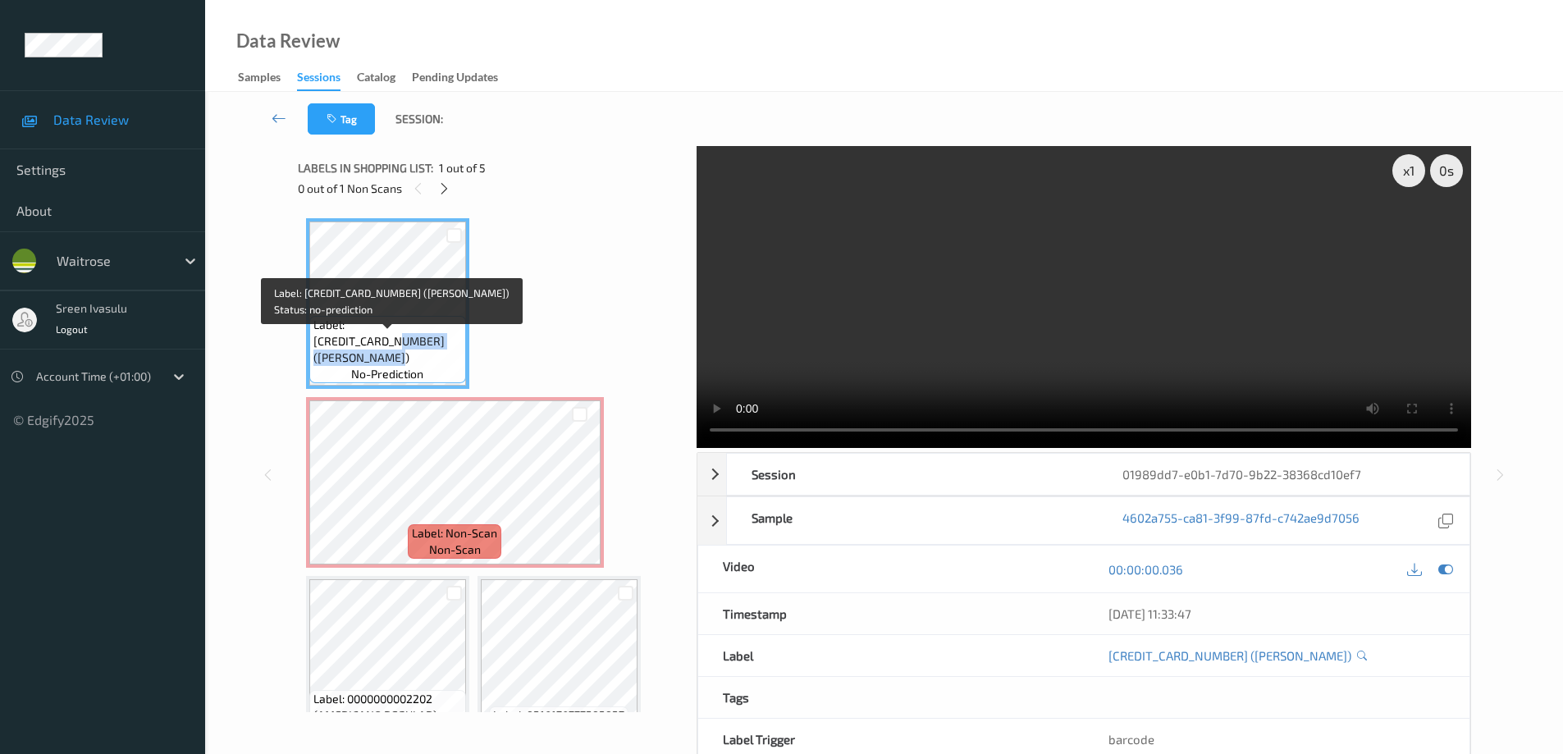
copy span "([PERSON_NAME])"
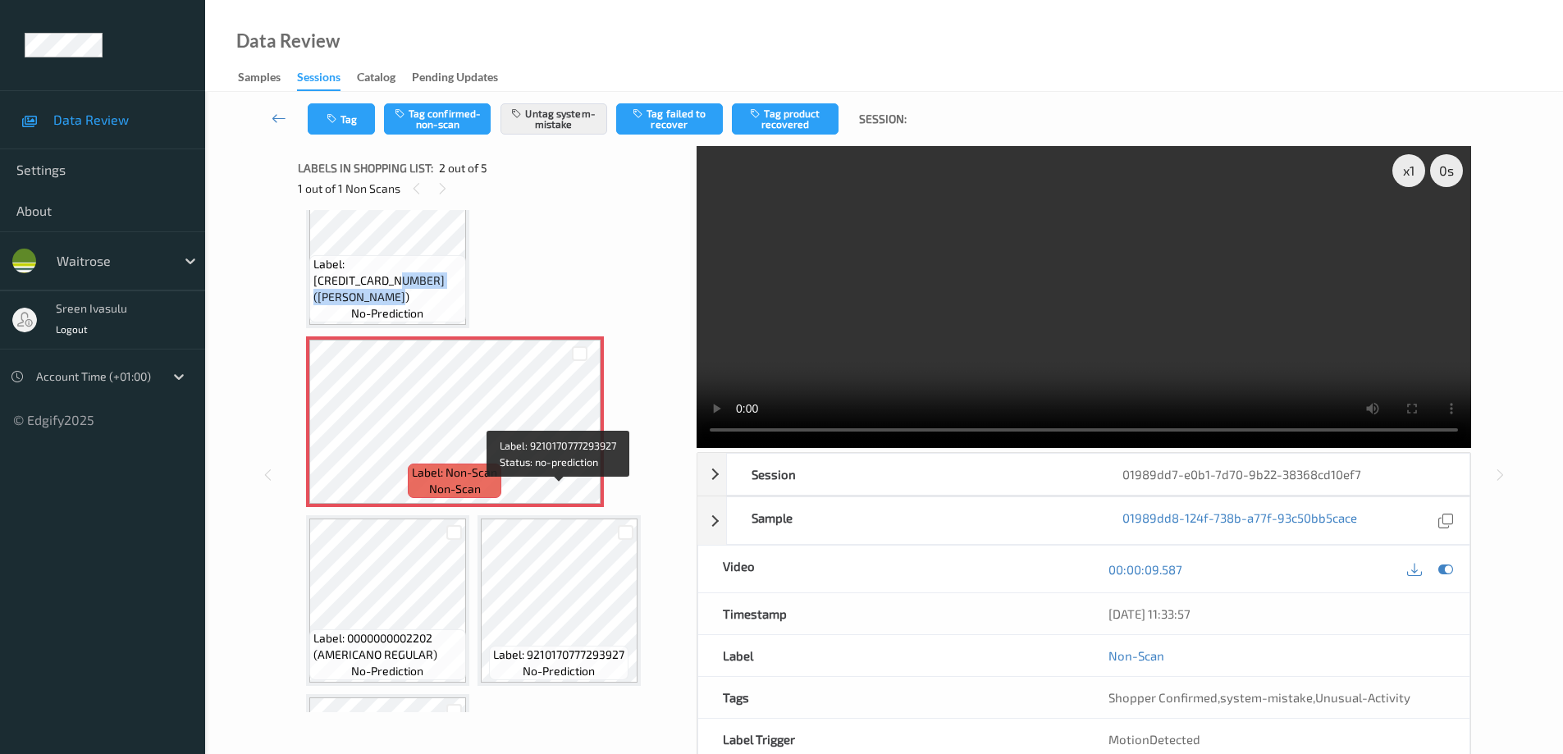
scroll to position [0, 0]
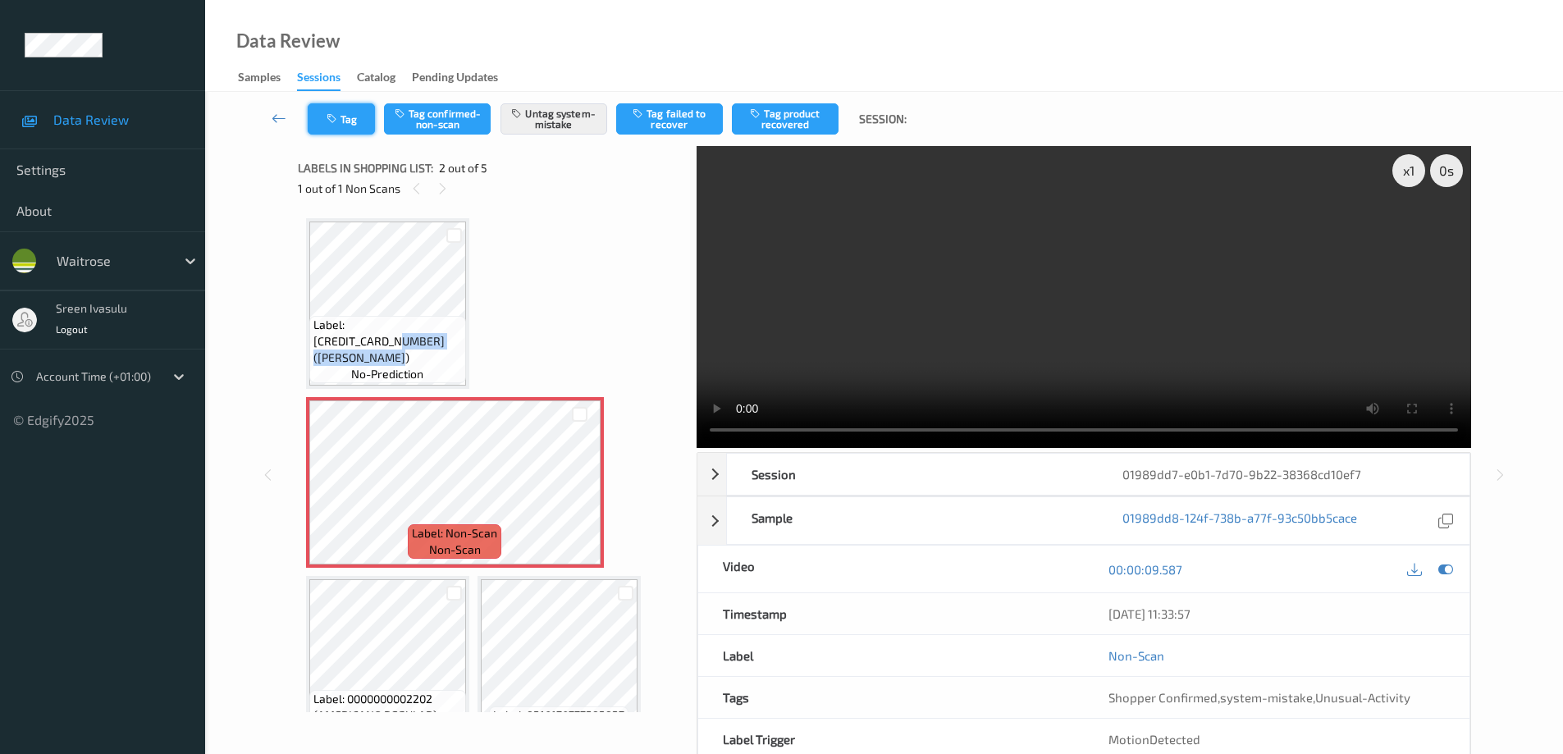
click at [346, 123] on button "Tag" at bounding box center [341, 118] width 67 height 31
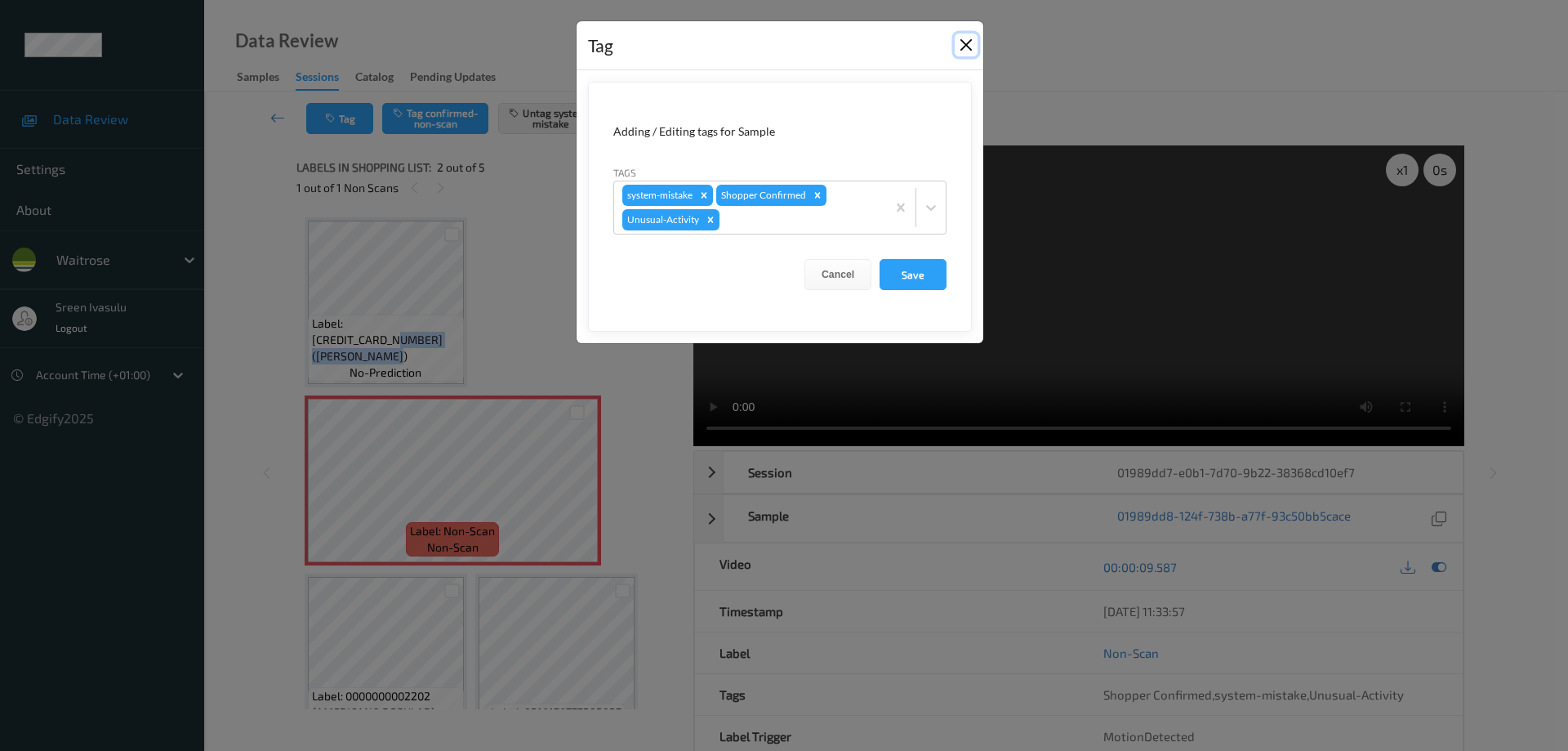
click at [956, 48] on button "Close" at bounding box center [966, 45] width 23 height 23
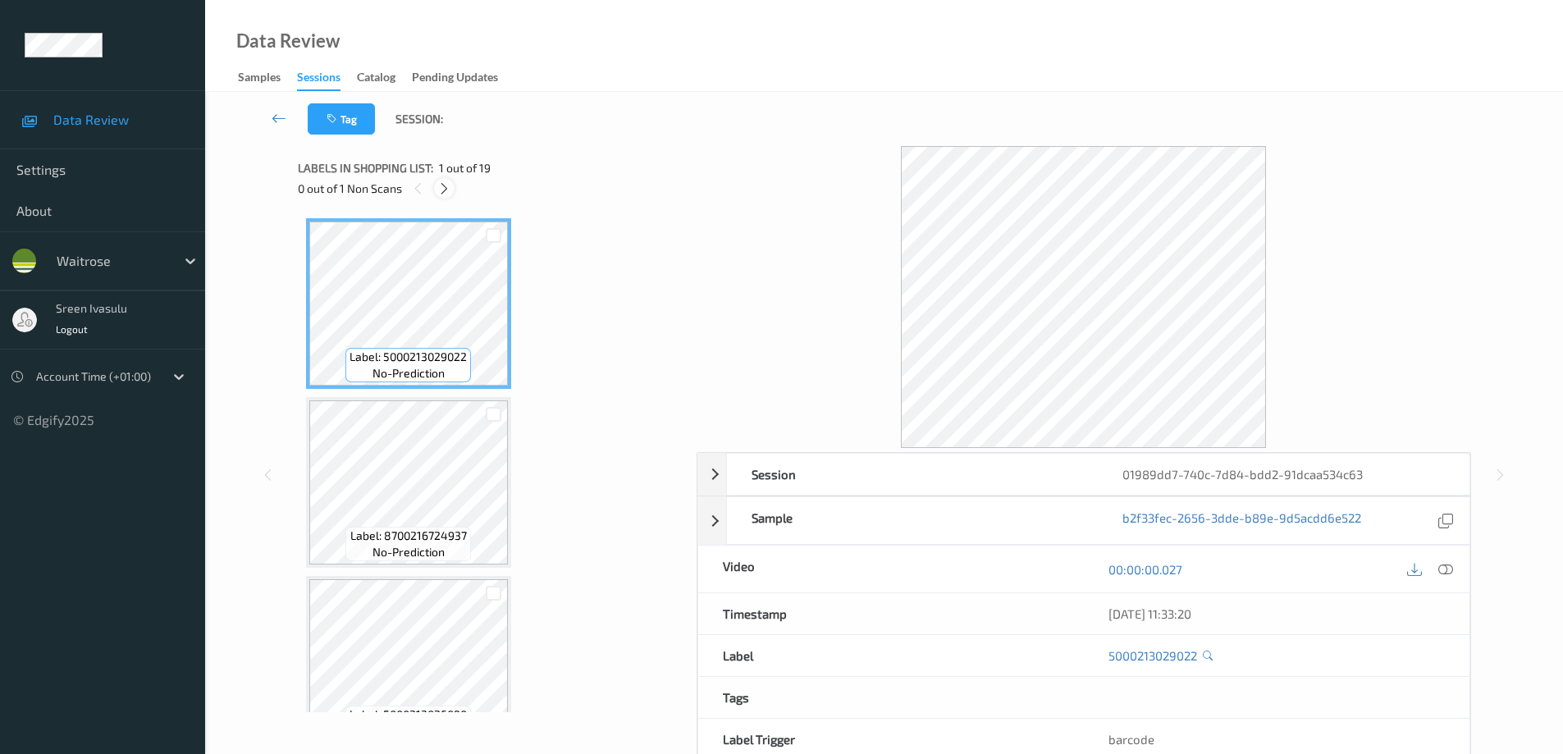
click at [438, 187] on icon at bounding box center [444, 188] width 14 height 15
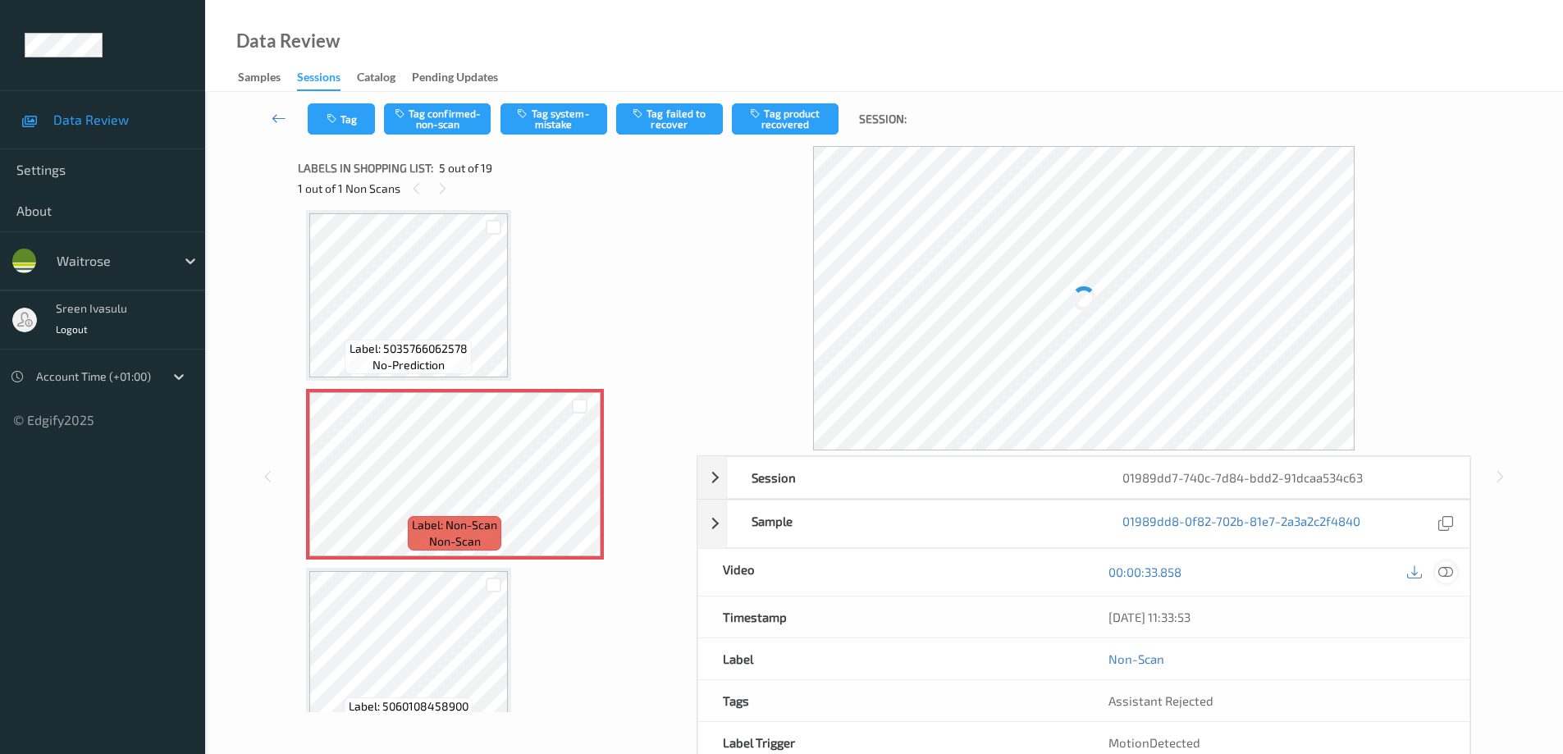
click at [1455, 576] on div at bounding box center [1446, 572] width 22 height 22
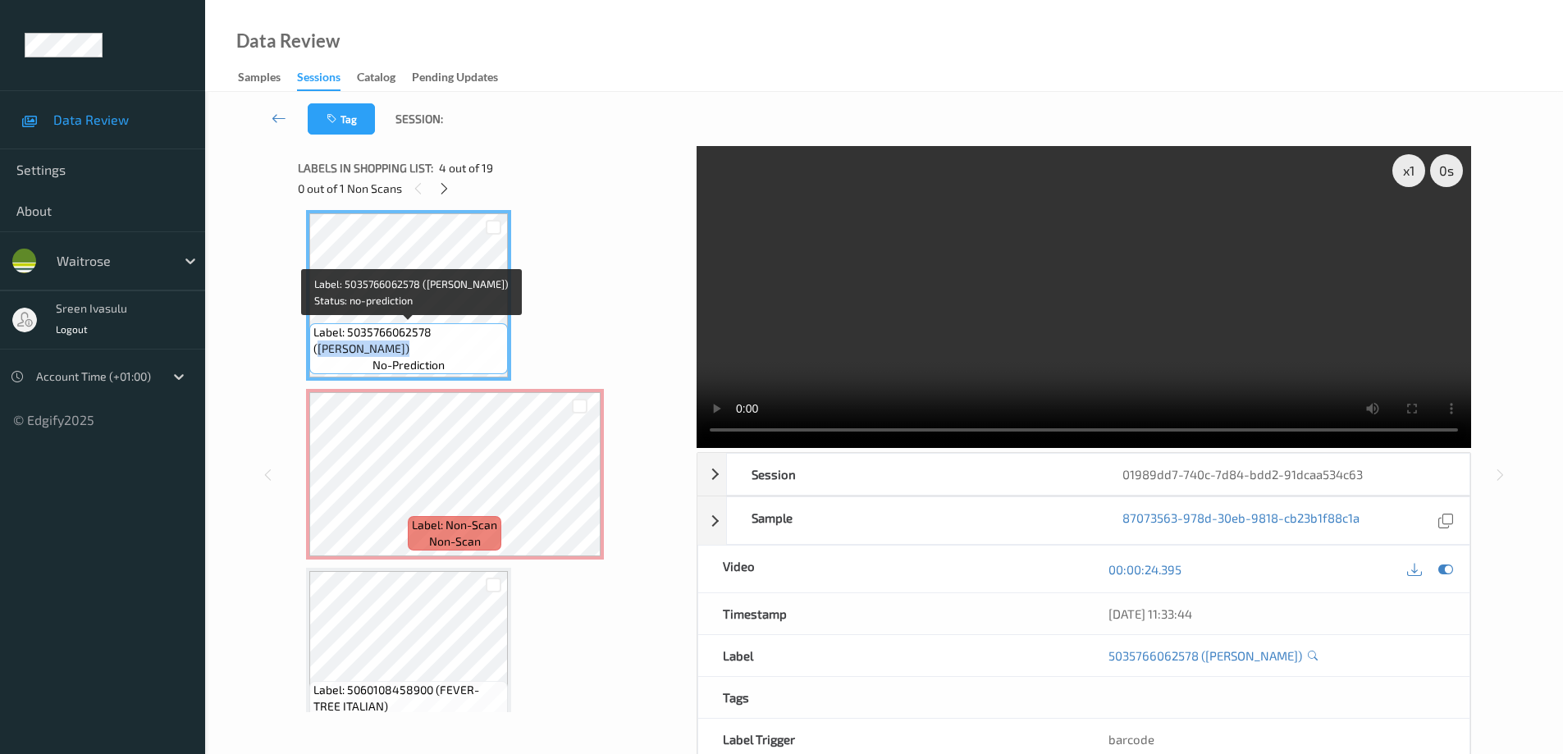
drag, startPoint x: 437, startPoint y: 332, endPoint x: 461, endPoint y: 363, distance: 38.6
click at [461, 363] on div "Label: 5035766062578 ([PERSON_NAME]) no-prediction" at bounding box center [408, 348] width 199 height 51
copy span "[PERSON_NAME])"
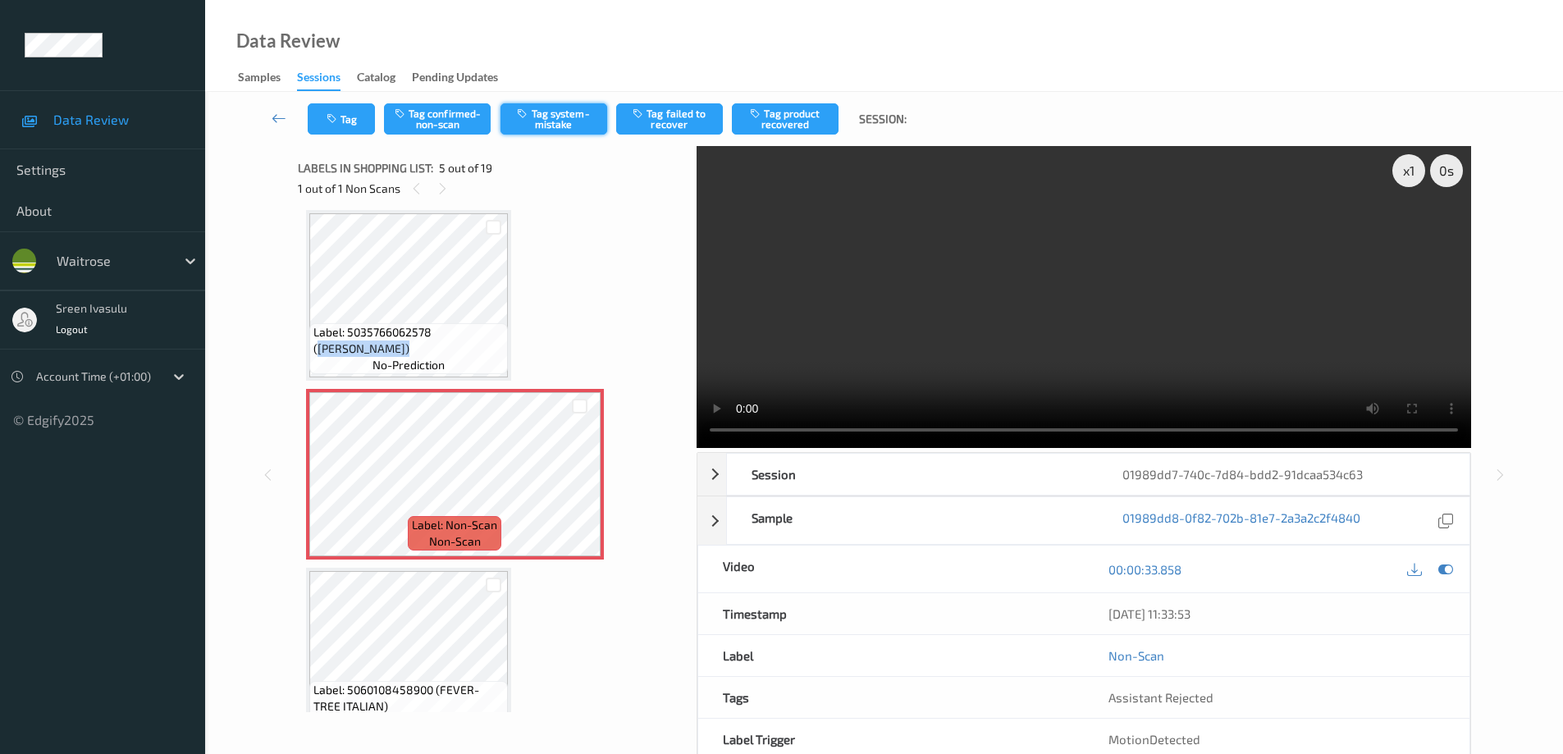
click at [574, 110] on button "Tag system-mistake" at bounding box center [554, 118] width 107 height 31
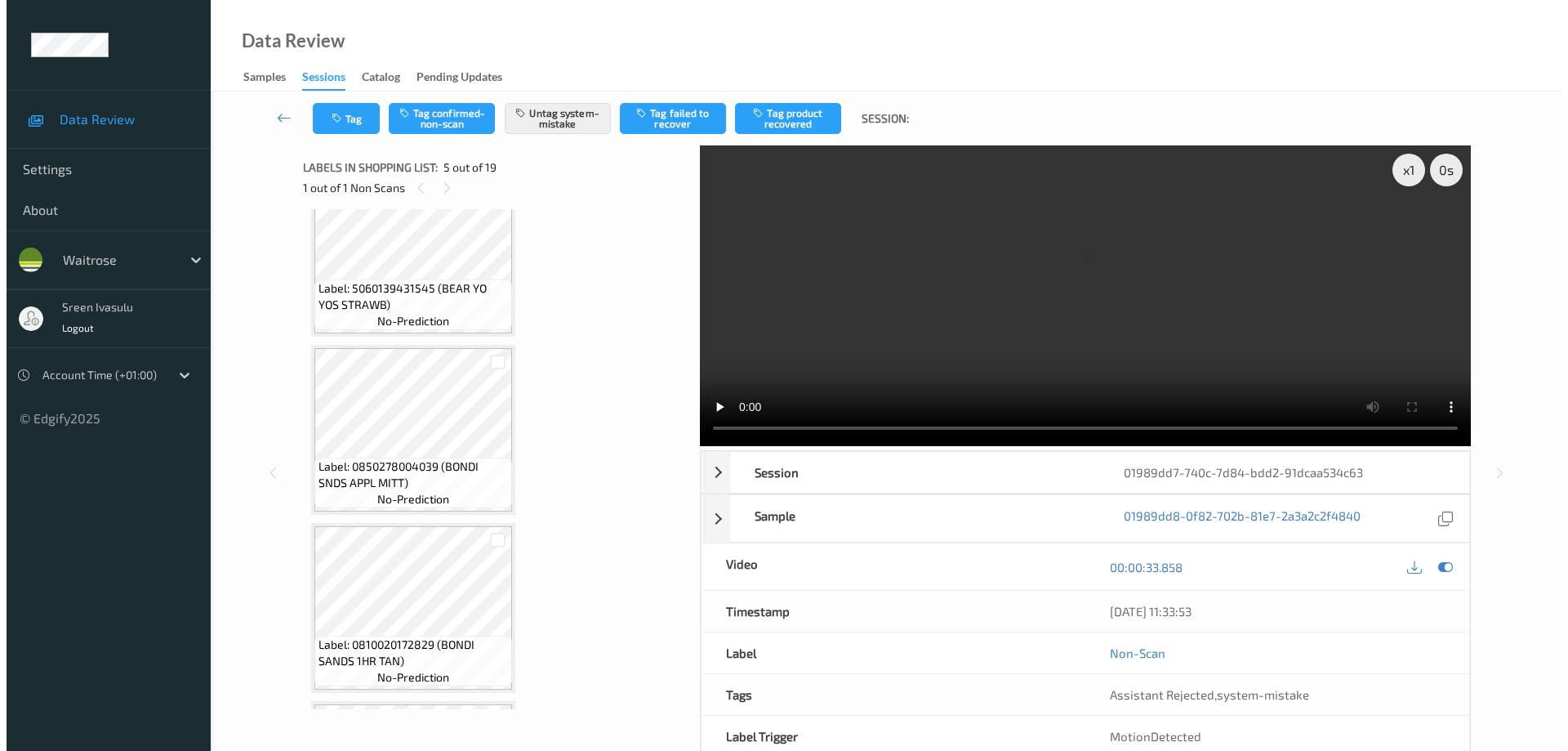
scroll to position [1196, 0]
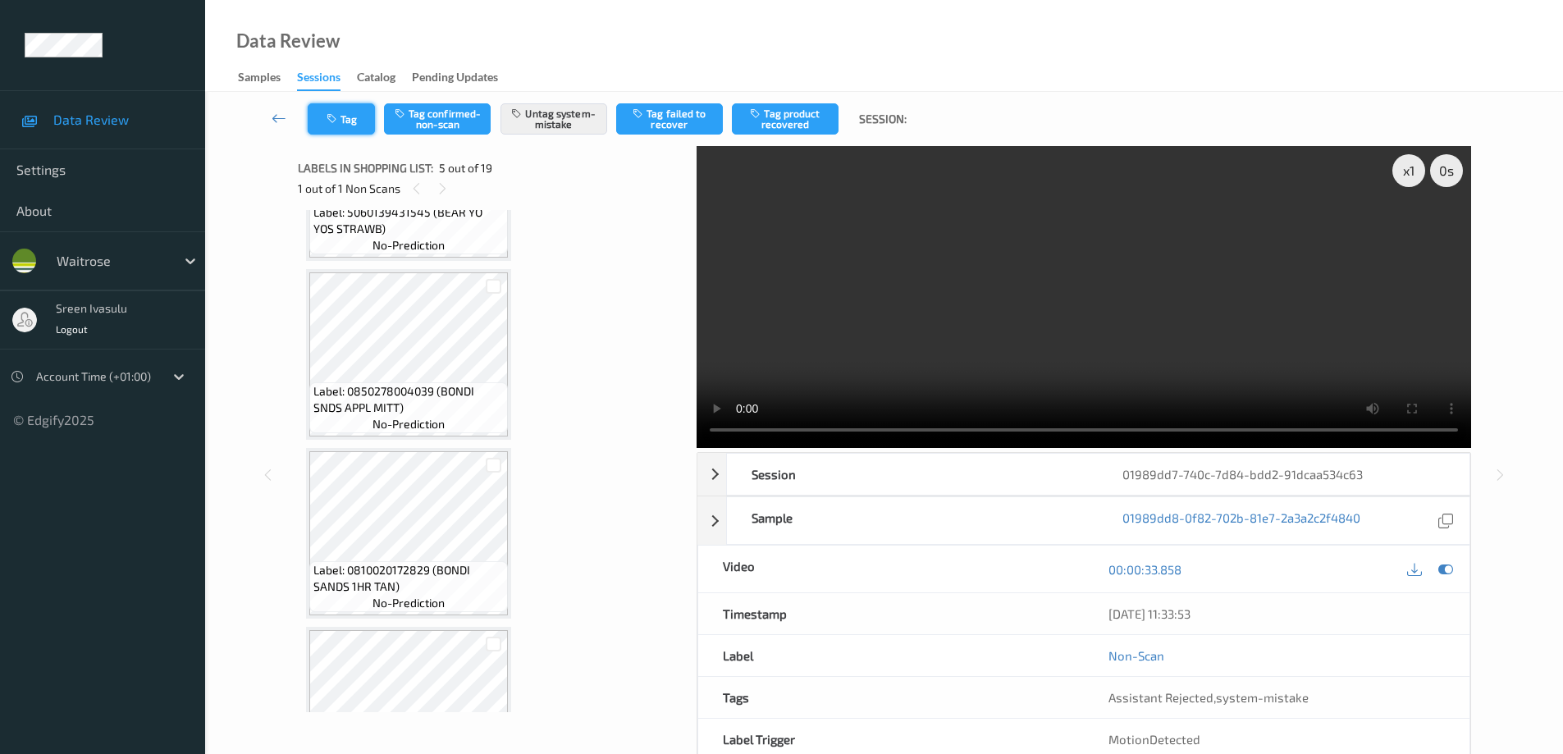
click at [352, 131] on button "Tag" at bounding box center [341, 118] width 67 height 31
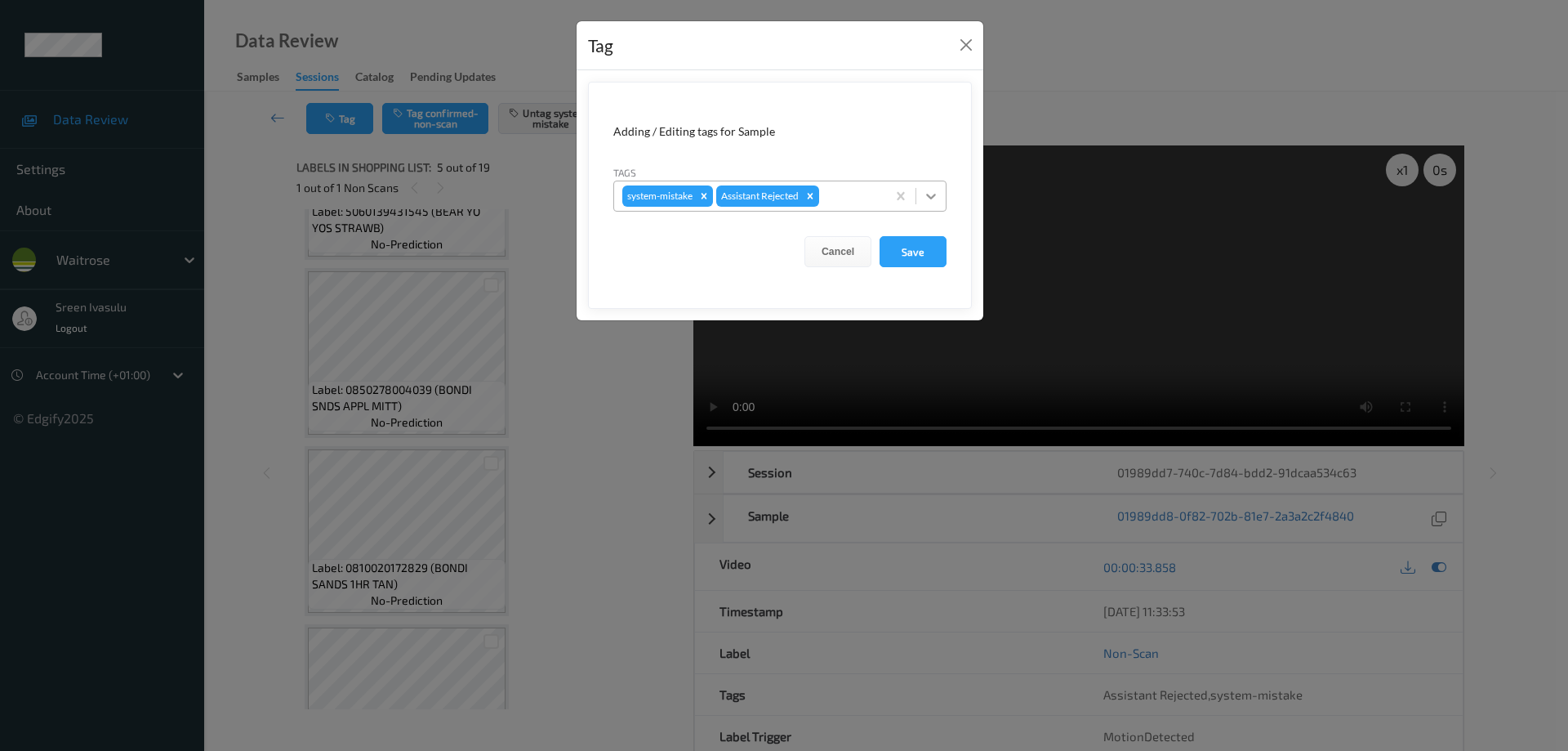
click at [930, 194] on icon at bounding box center [931, 196] width 16 height 16
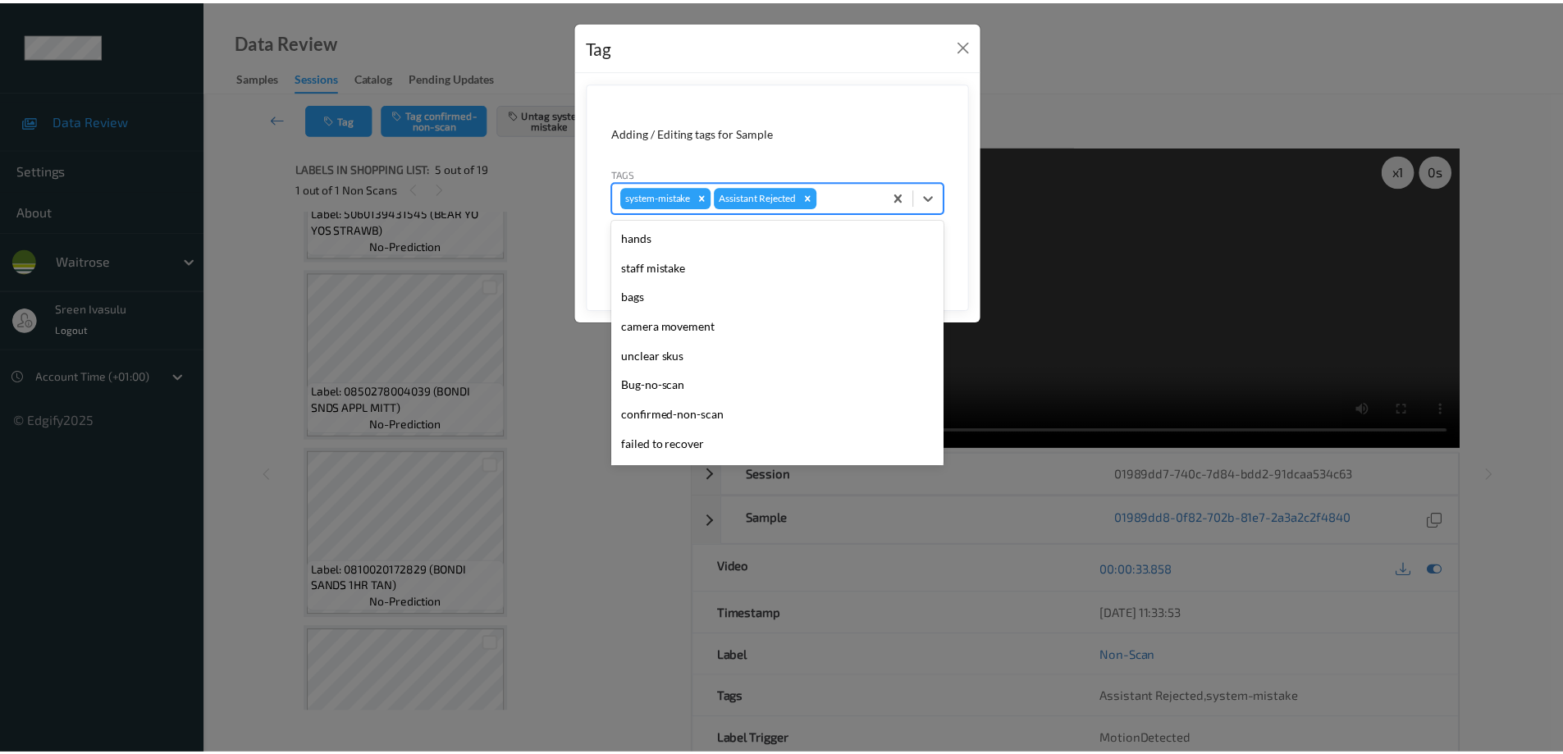
scroll to position [322, 0]
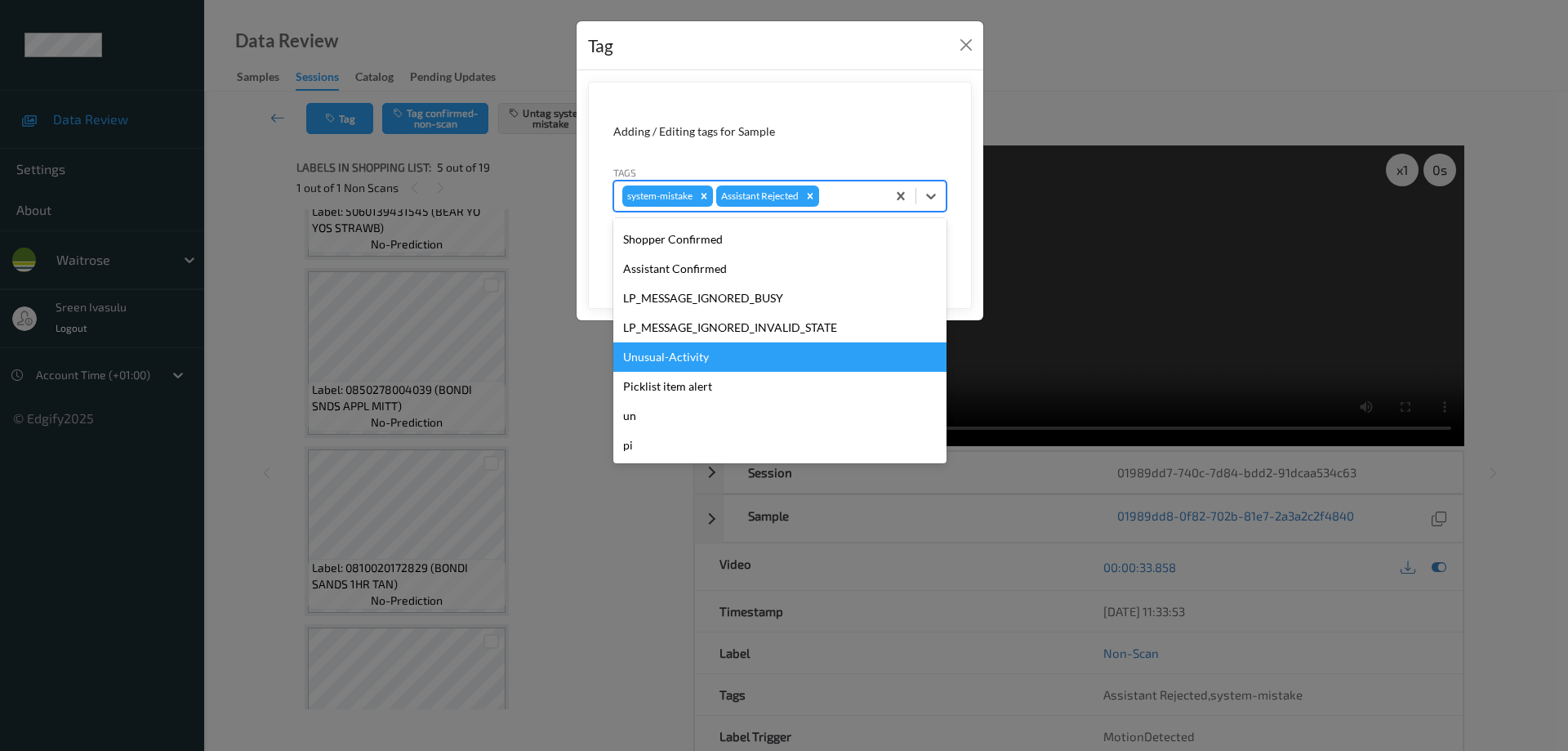
click at [658, 363] on div "Unusual-Activity" at bounding box center [780, 358] width 334 height 30
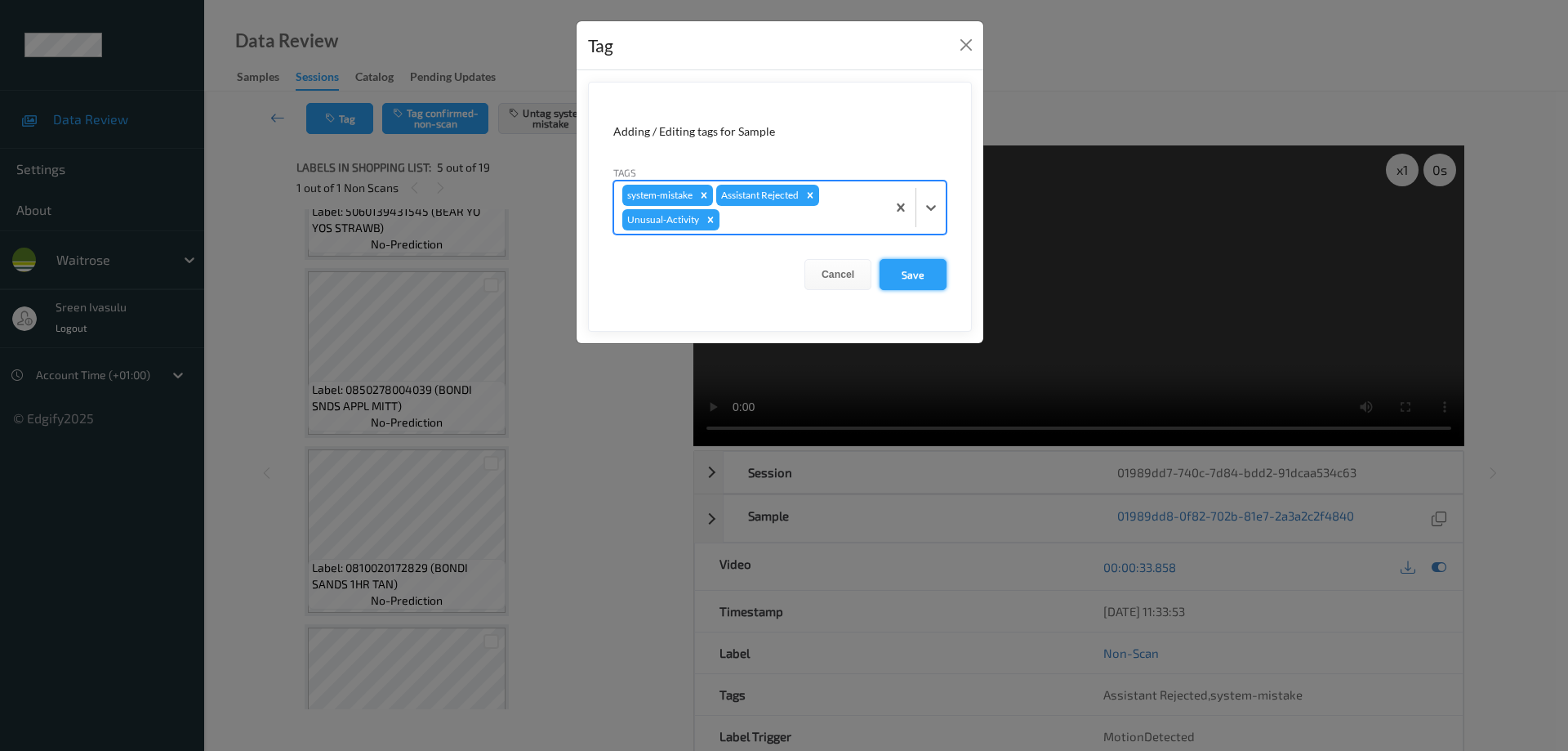
click at [899, 274] on button "Save" at bounding box center [913, 274] width 67 height 31
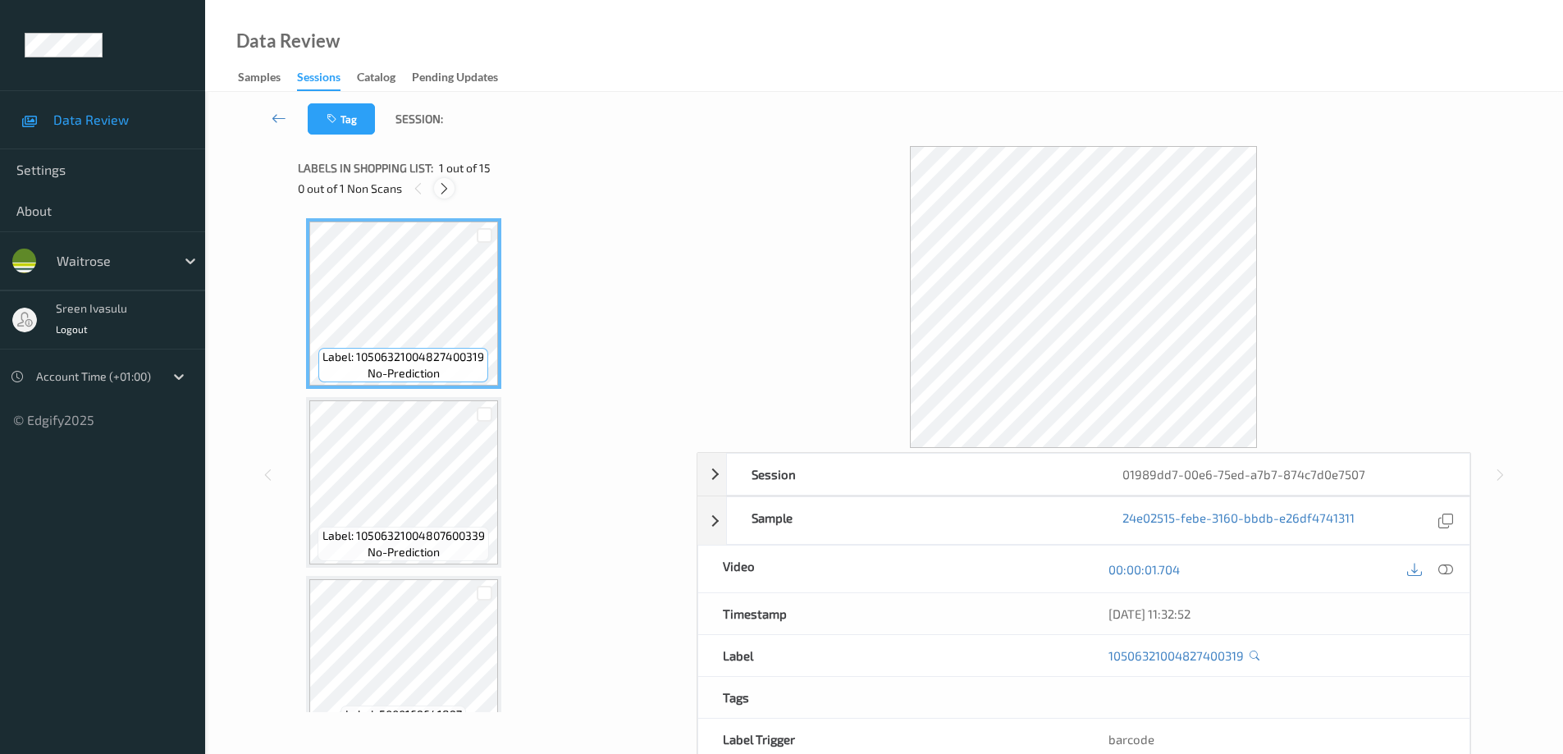
click at [437, 185] on div at bounding box center [444, 188] width 21 height 21
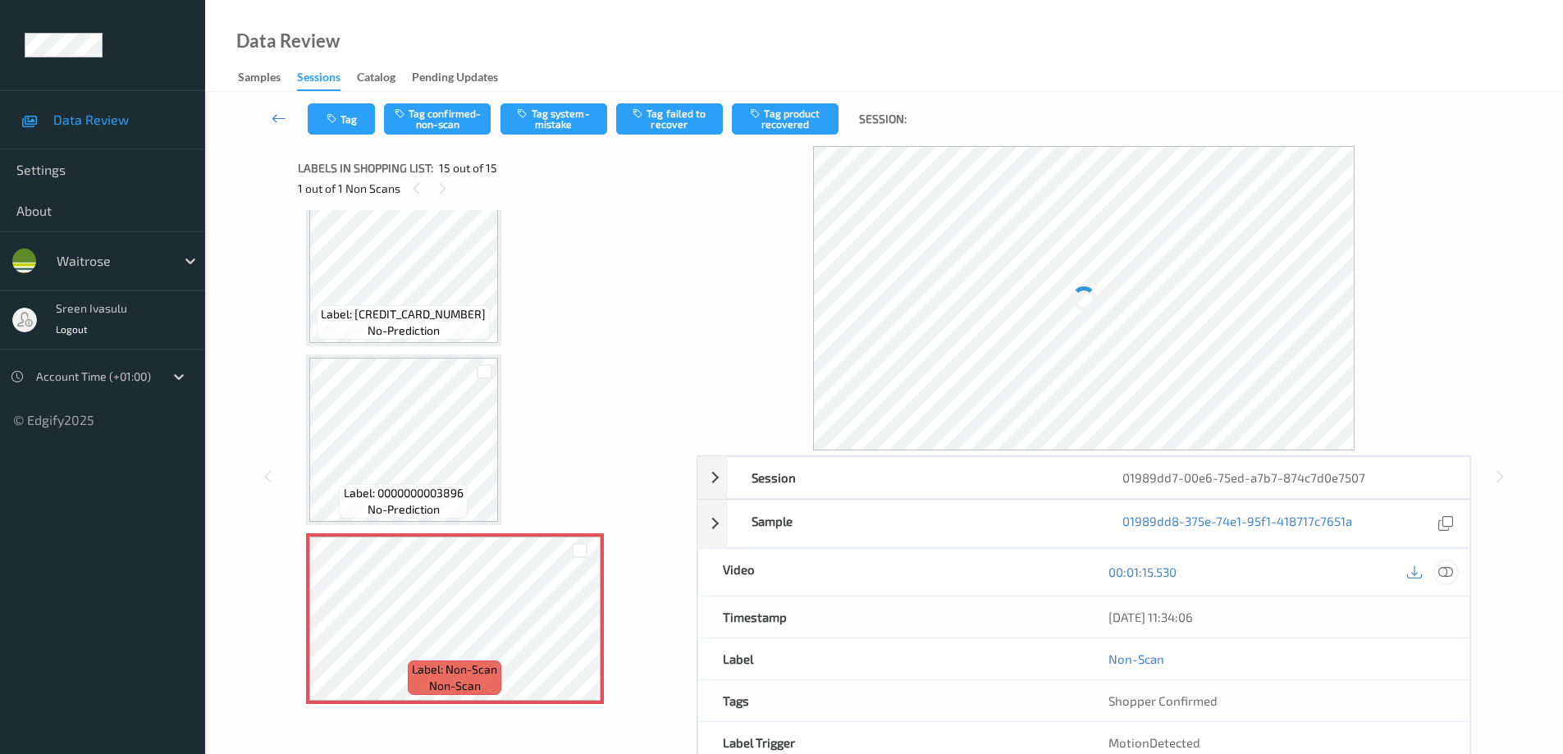
click at [1452, 568] on icon at bounding box center [1445, 572] width 15 height 15
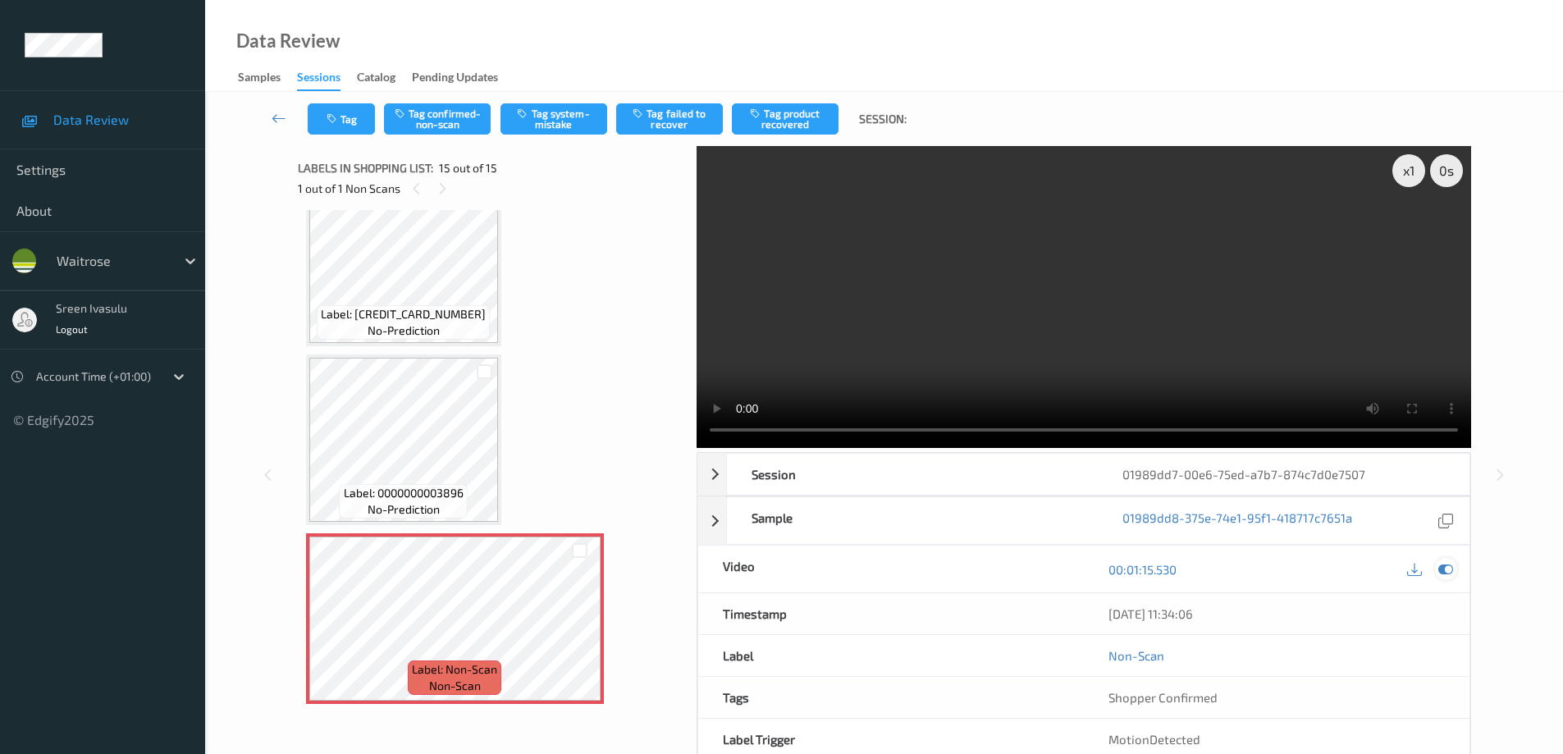
click at [1444, 574] on icon at bounding box center [1445, 569] width 15 height 15
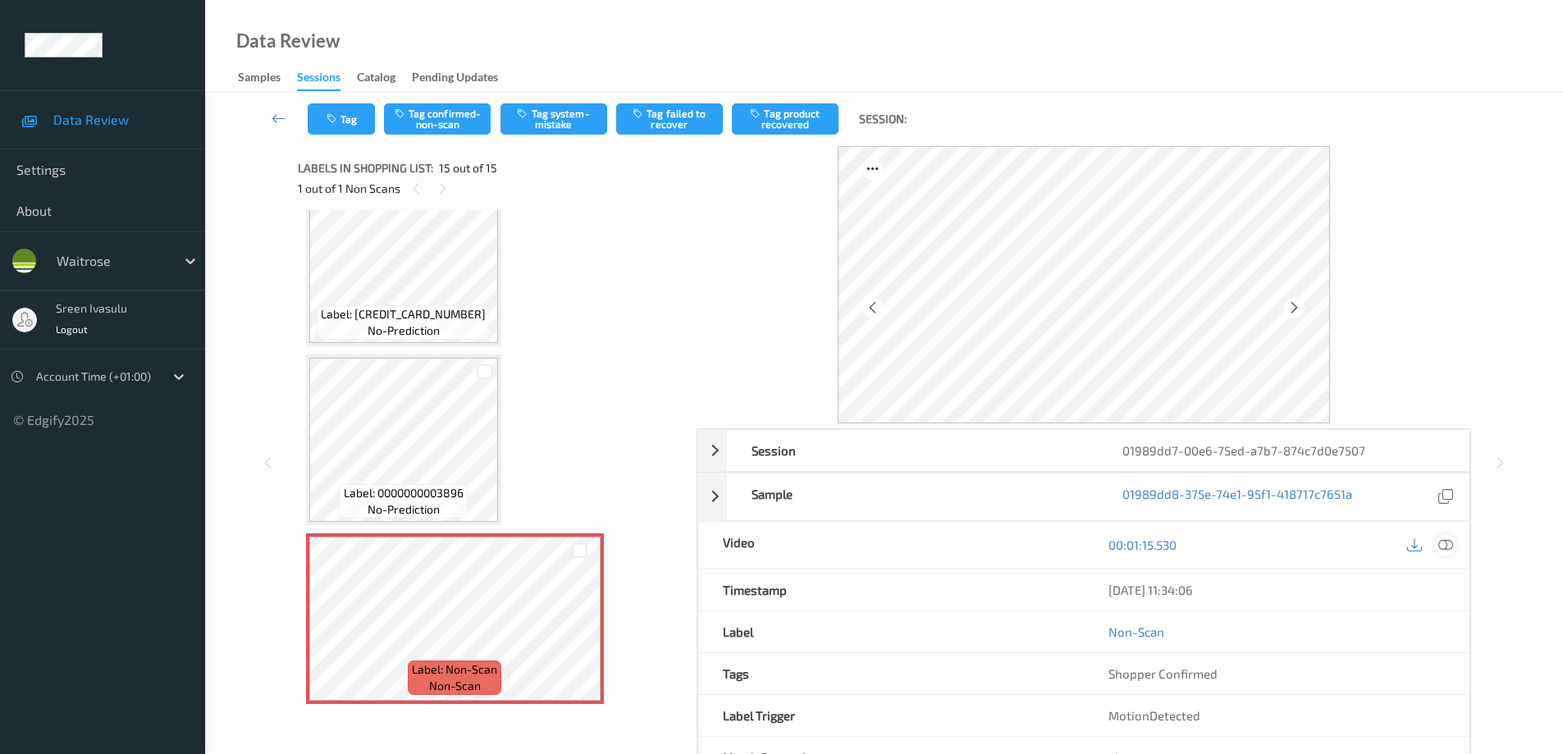
click at [1437, 548] on div at bounding box center [1446, 545] width 22 height 22
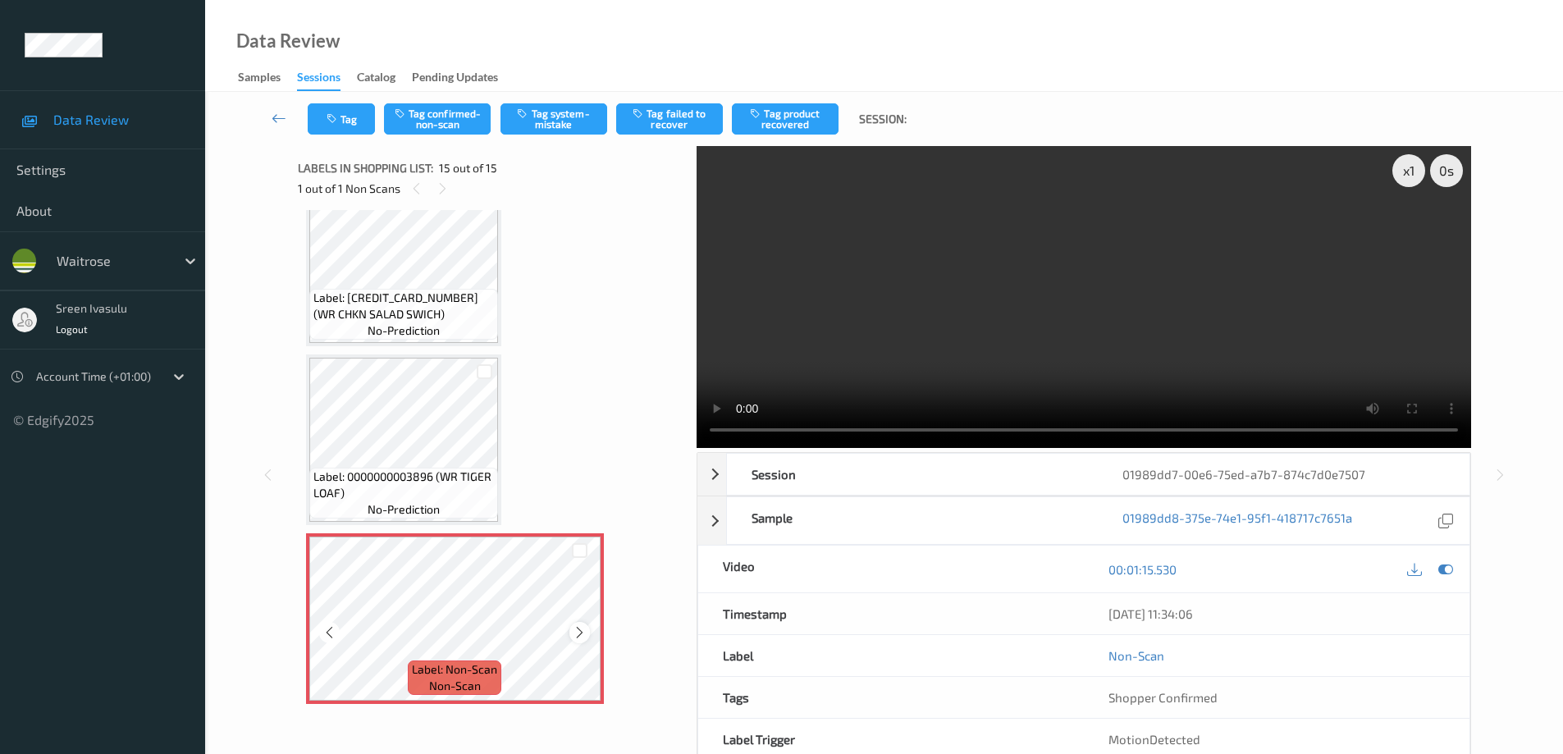
click at [579, 629] on icon at bounding box center [580, 632] width 14 height 15
click at [460, 469] on span "Label: 0000000003896 (WR TIGER LOAF)" at bounding box center [403, 485] width 181 height 33
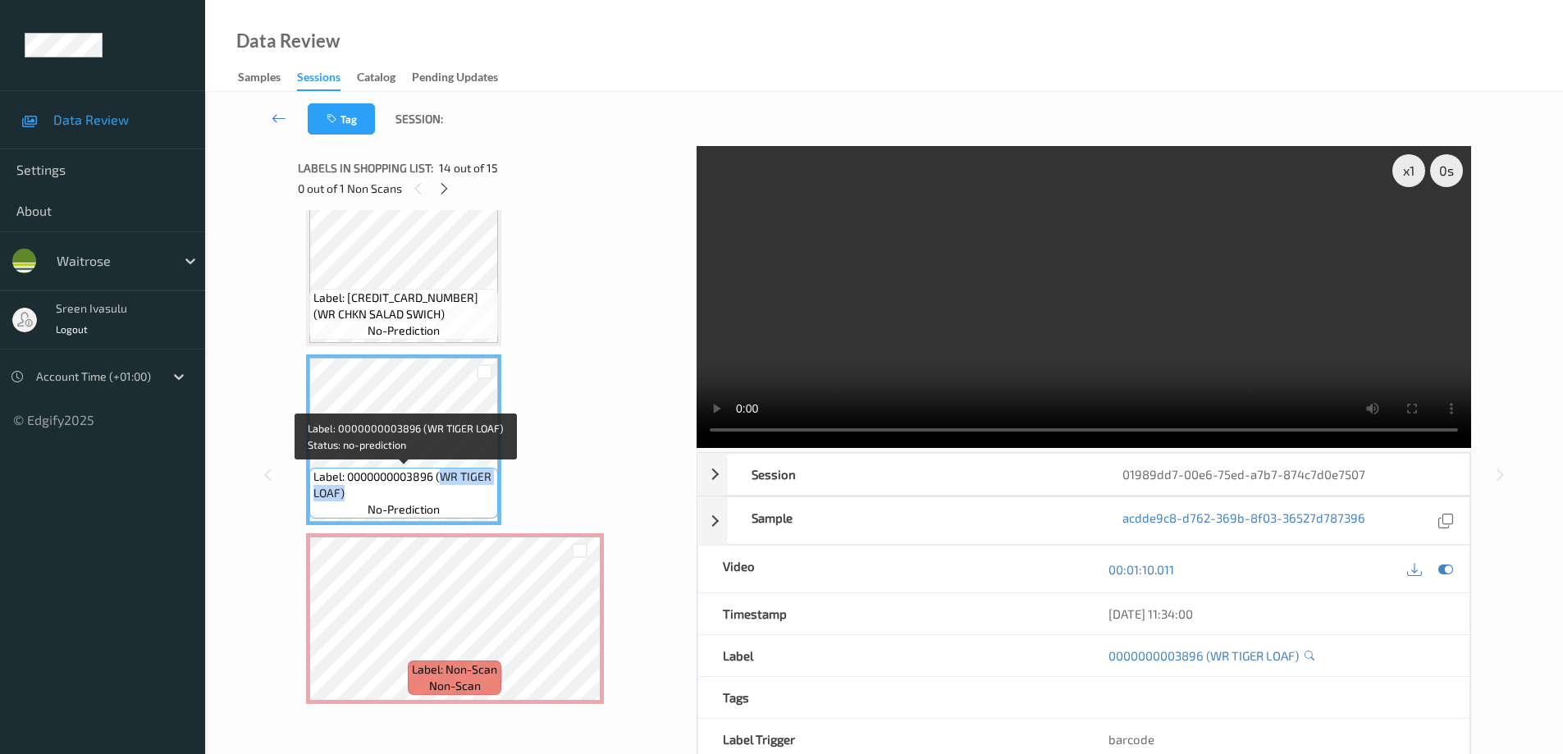
drag, startPoint x: 441, startPoint y: 473, endPoint x: 455, endPoint y: 485, distance: 19.2
click at [455, 485] on span "Label: 0000000003896 (WR TIGER LOAF)" at bounding box center [403, 485] width 181 height 33
copy span "WR TIGER LOAF)"
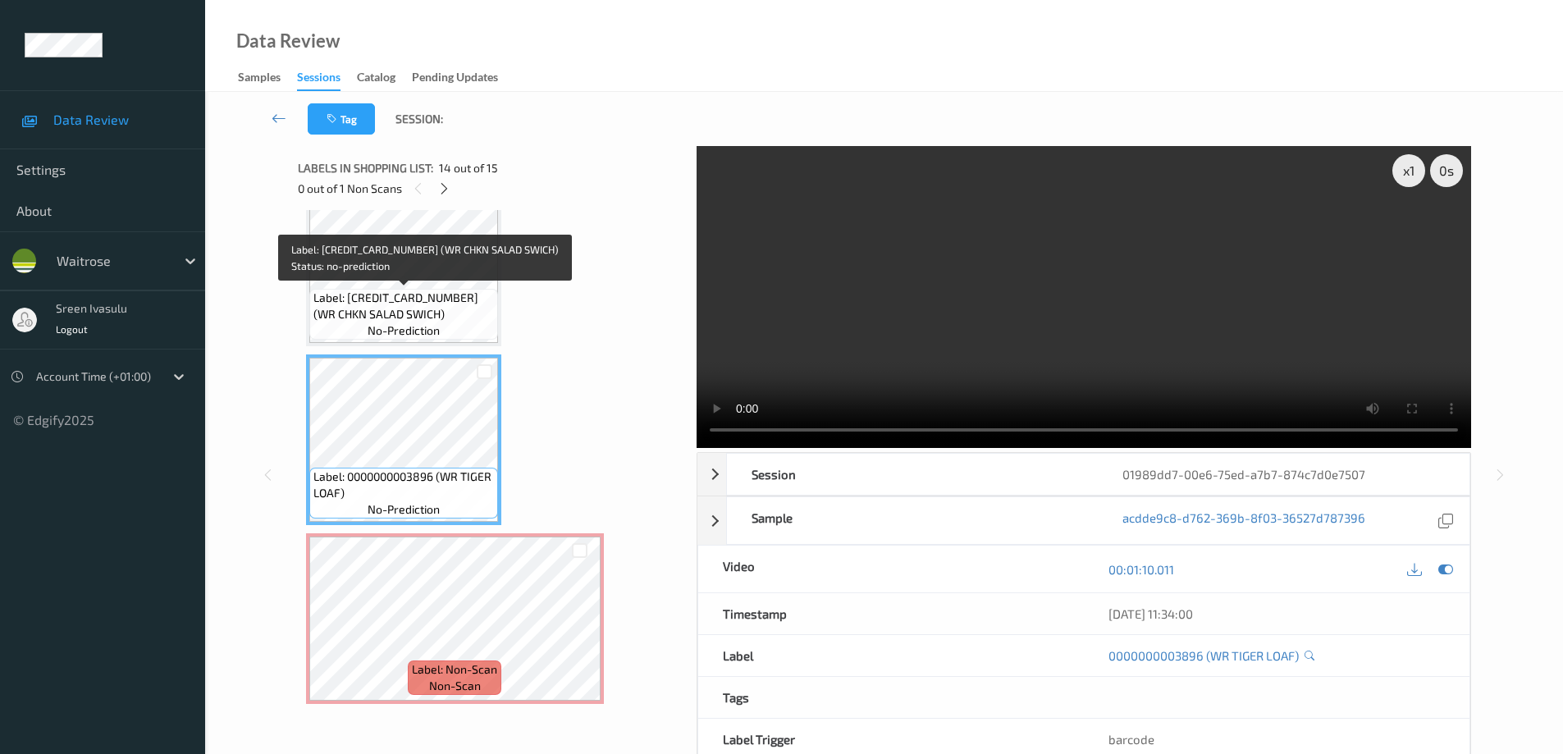
click at [441, 300] on span "Label: 5000169662991 (WR CHKN SALAD SWICH)" at bounding box center [403, 306] width 181 height 33
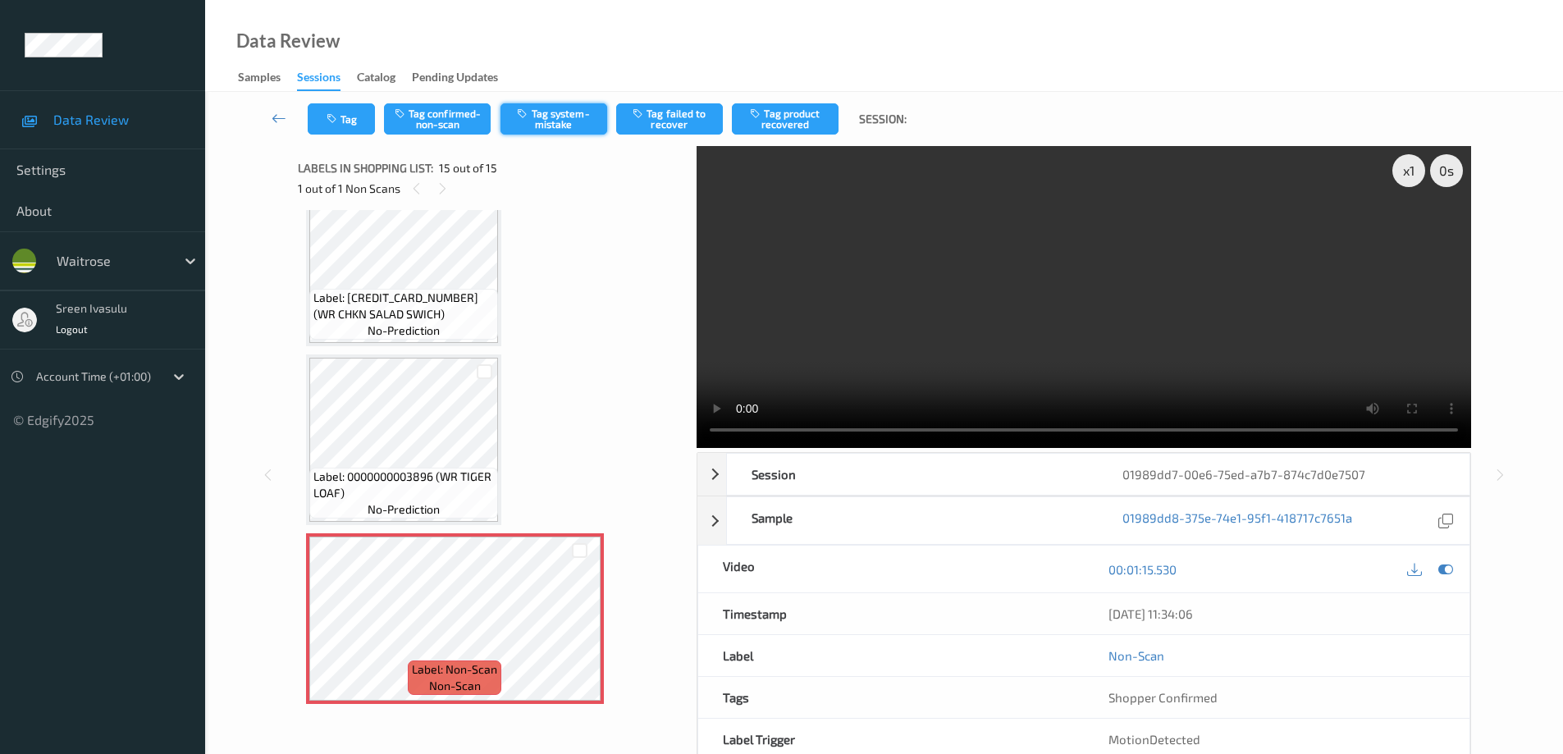
click at [560, 118] on button "Tag system-mistake" at bounding box center [554, 118] width 107 height 31
click at [358, 117] on button "Tag" at bounding box center [341, 118] width 67 height 31
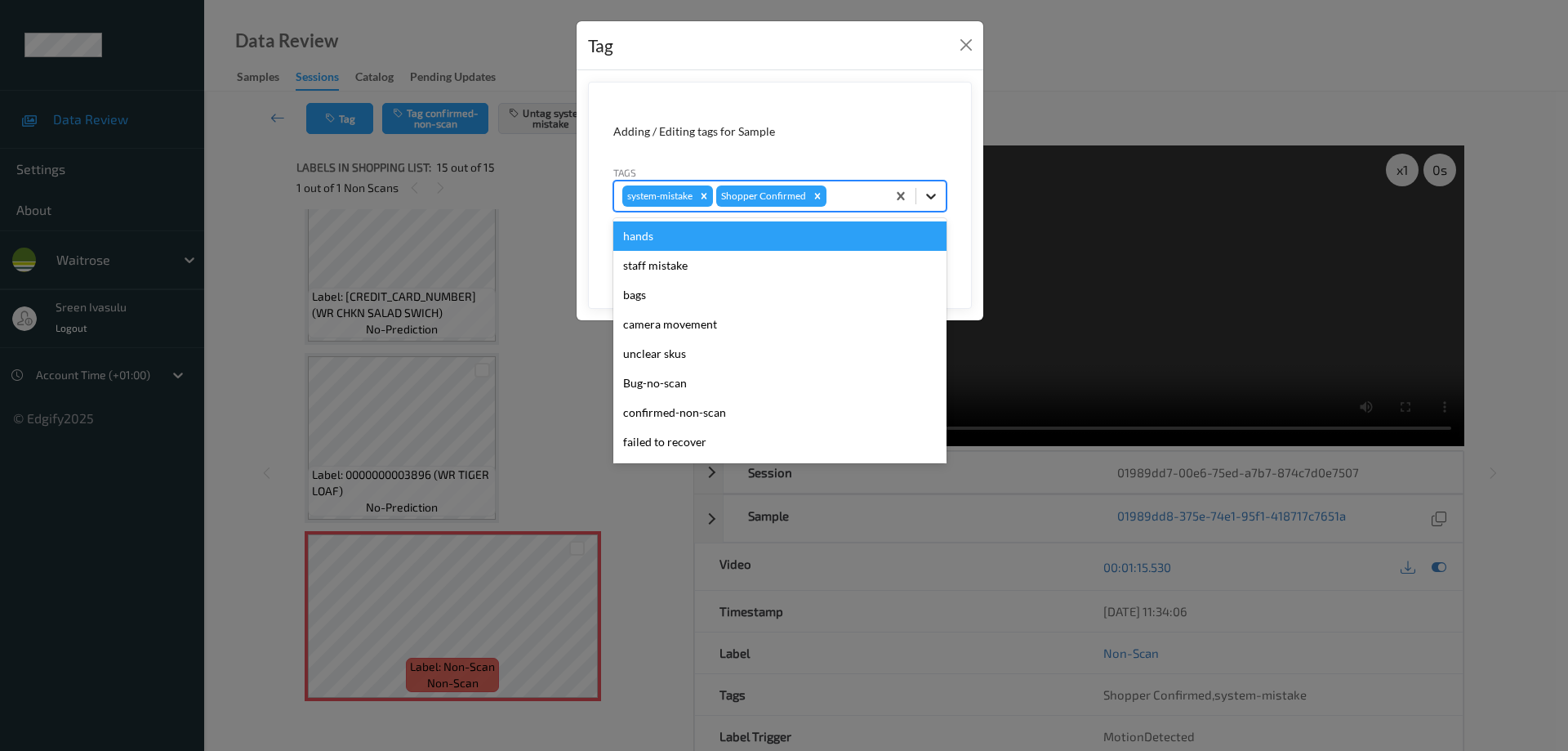
click at [928, 195] on icon at bounding box center [932, 196] width 10 height 6
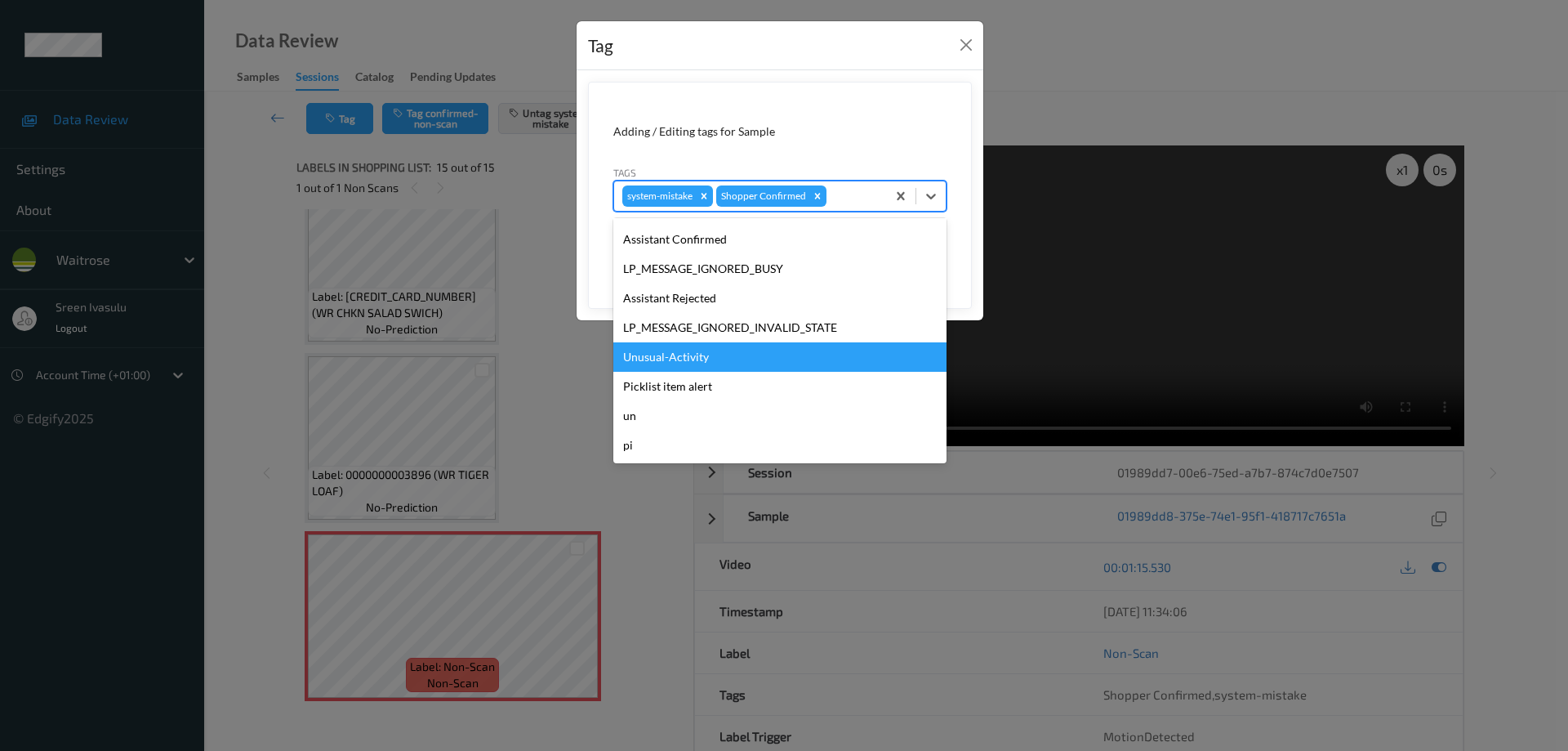
click at [697, 358] on div "Unusual-Activity" at bounding box center [780, 358] width 334 height 30
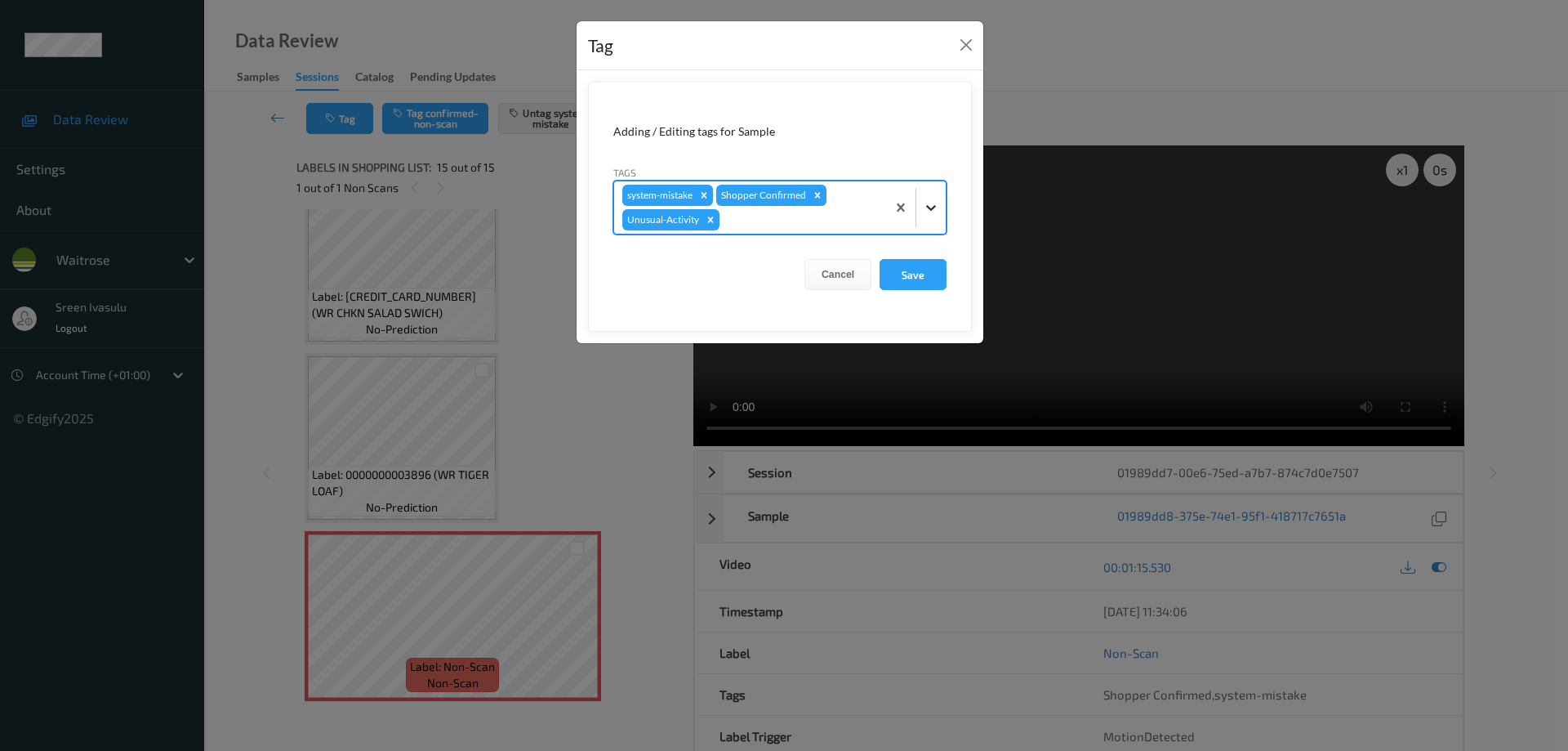
click at [935, 202] on icon at bounding box center [931, 207] width 16 height 16
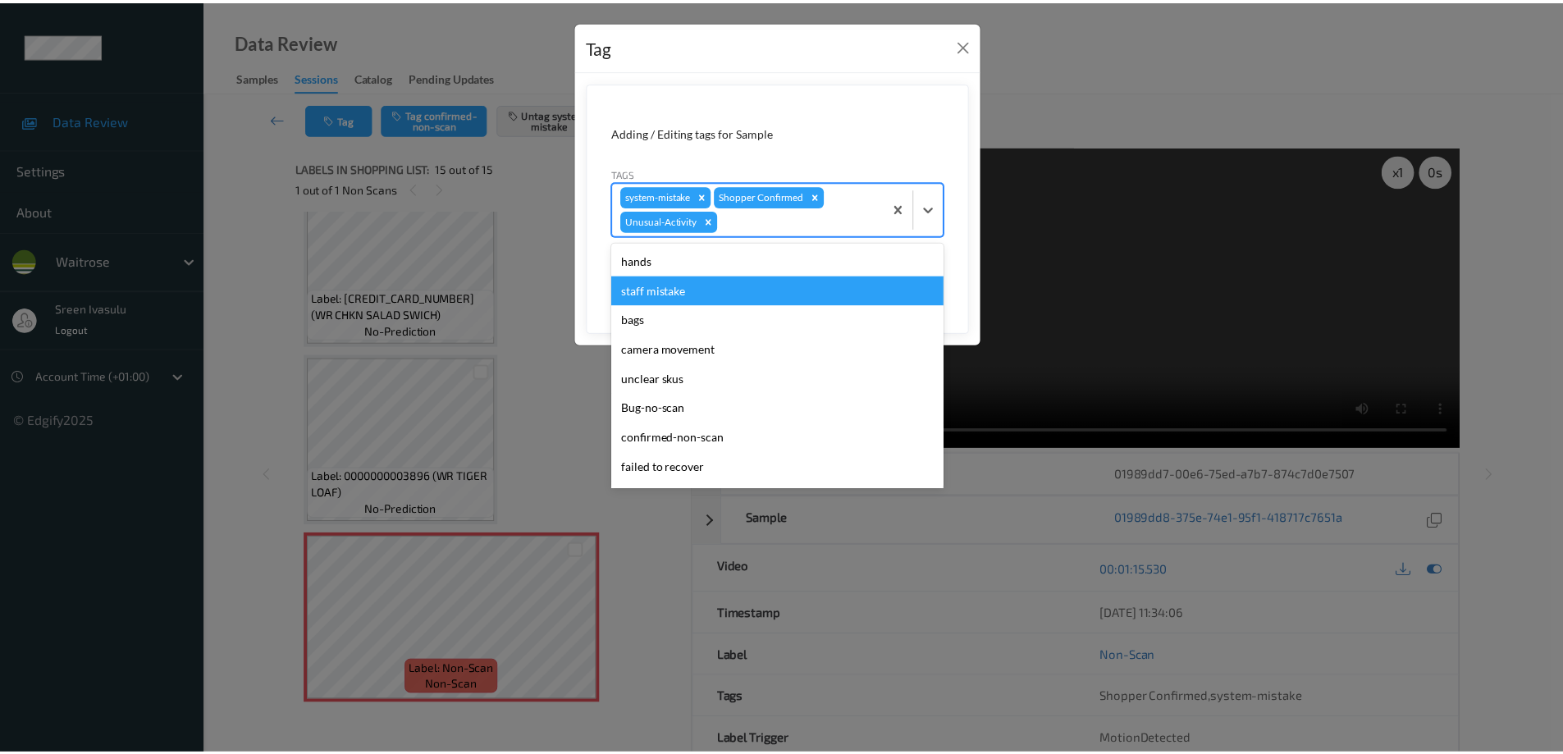
scroll to position [292, 0]
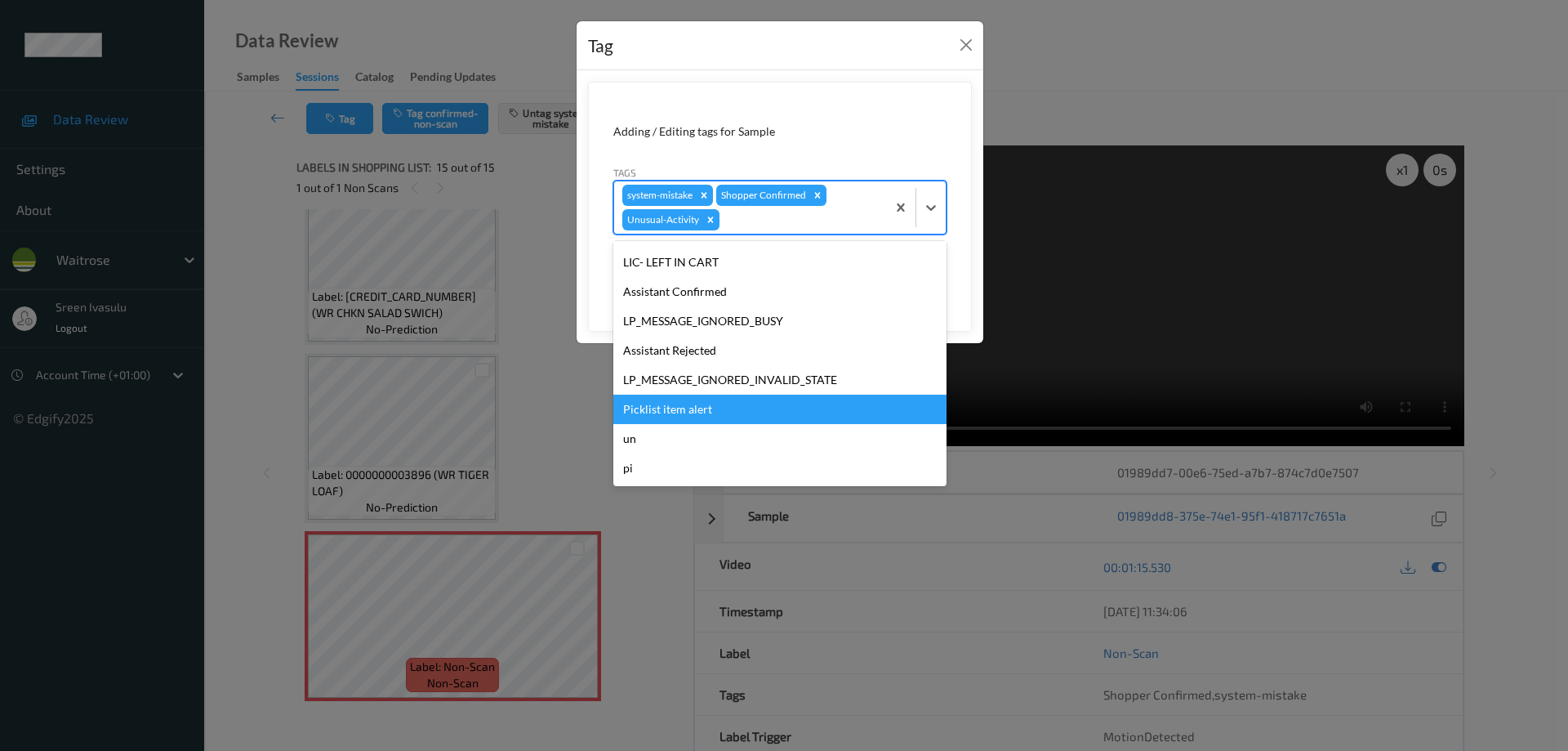
click at [690, 406] on div "Picklist item alert" at bounding box center [780, 409] width 334 height 30
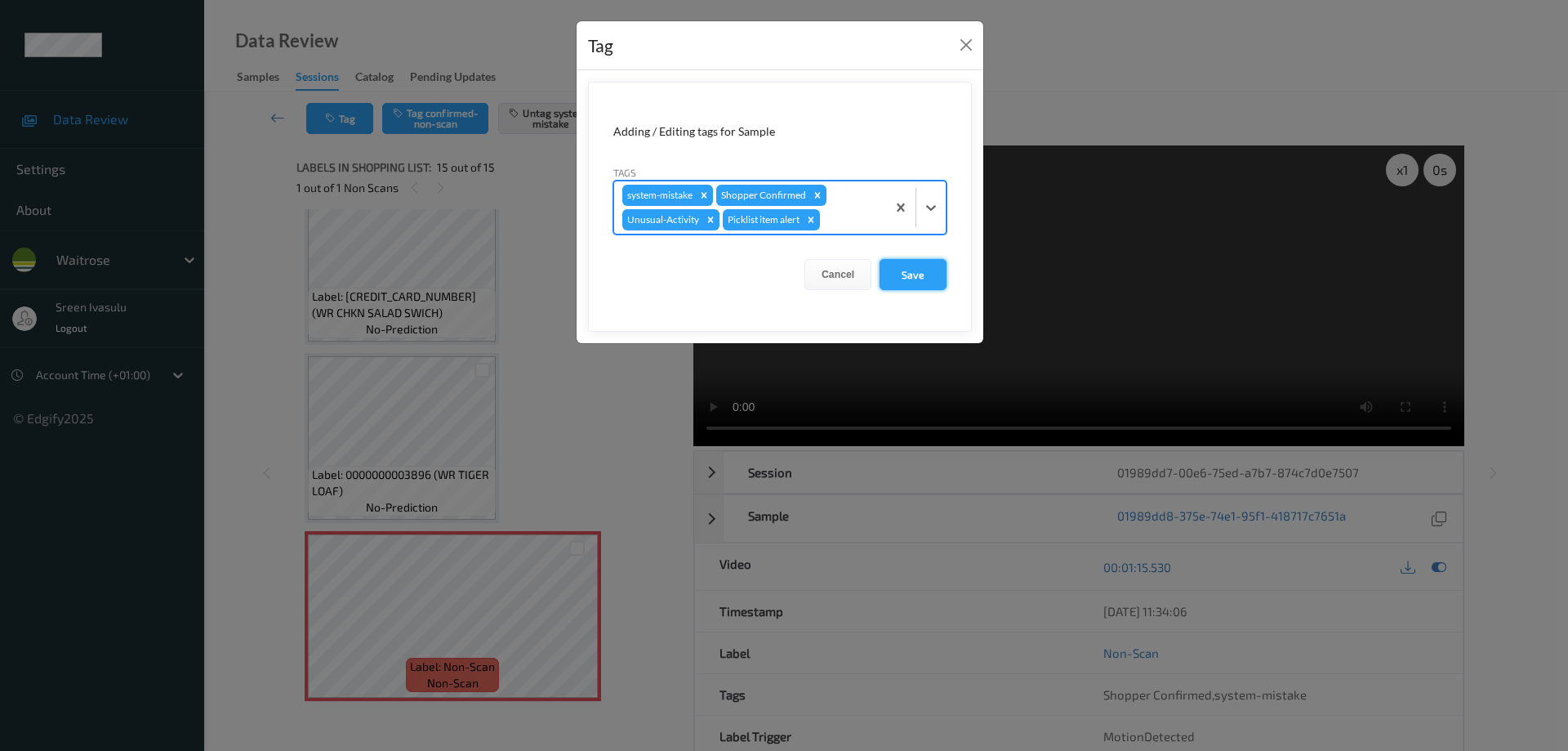
click at [918, 280] on button "Save" at bounding box center [913, 274] width 67 height 31
click at [918, 276] on button "Save" at bounding box center [913, 274] width 67 height 31
click at [920, 271] on button "Save" at bounding box center [913, 274] width 67 height 31
click at [907, 279] on button "Save" at bounding box center [913, 274] width 67 height 31
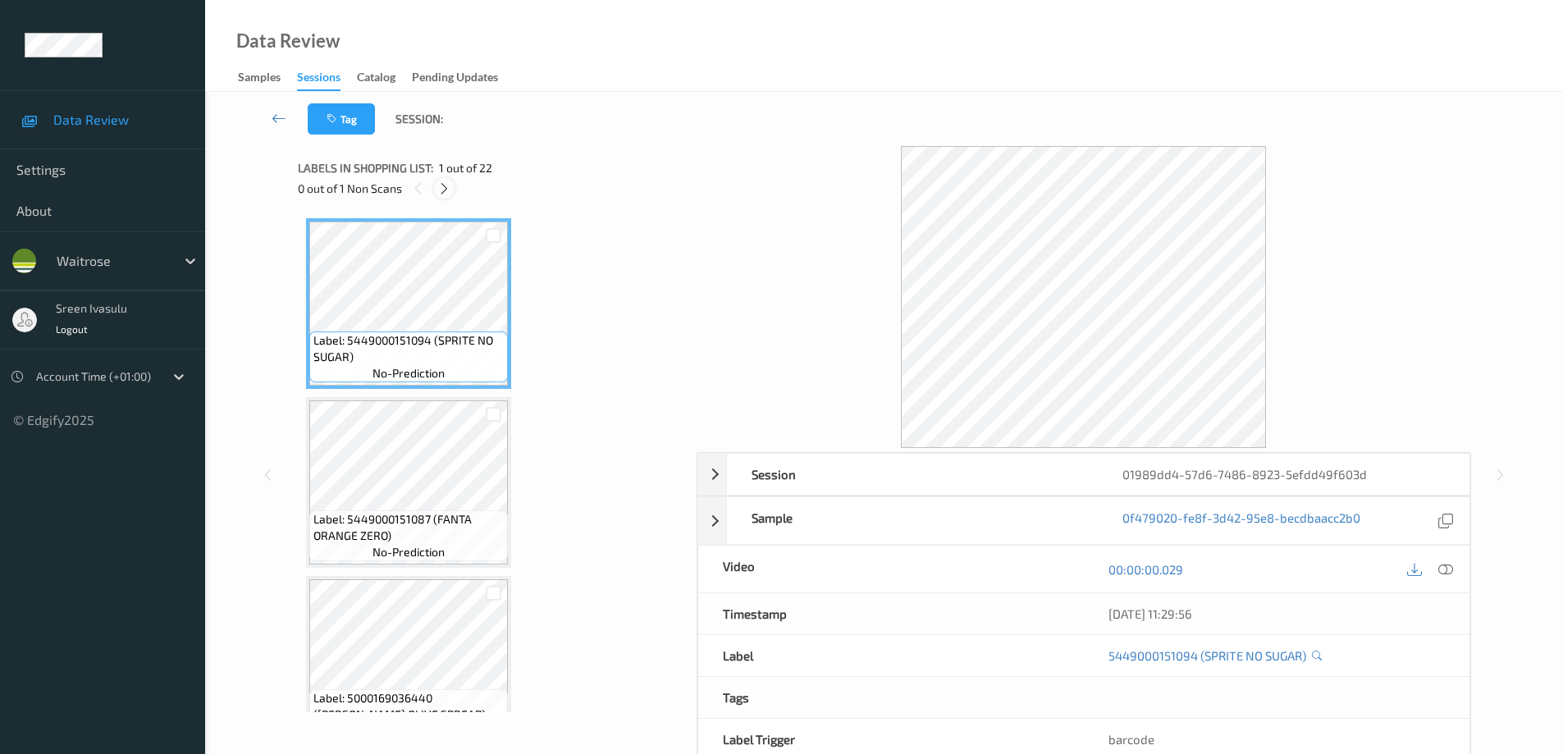
click at [444, 194] on icon at bounding box center [444, 188] width 14 height 15
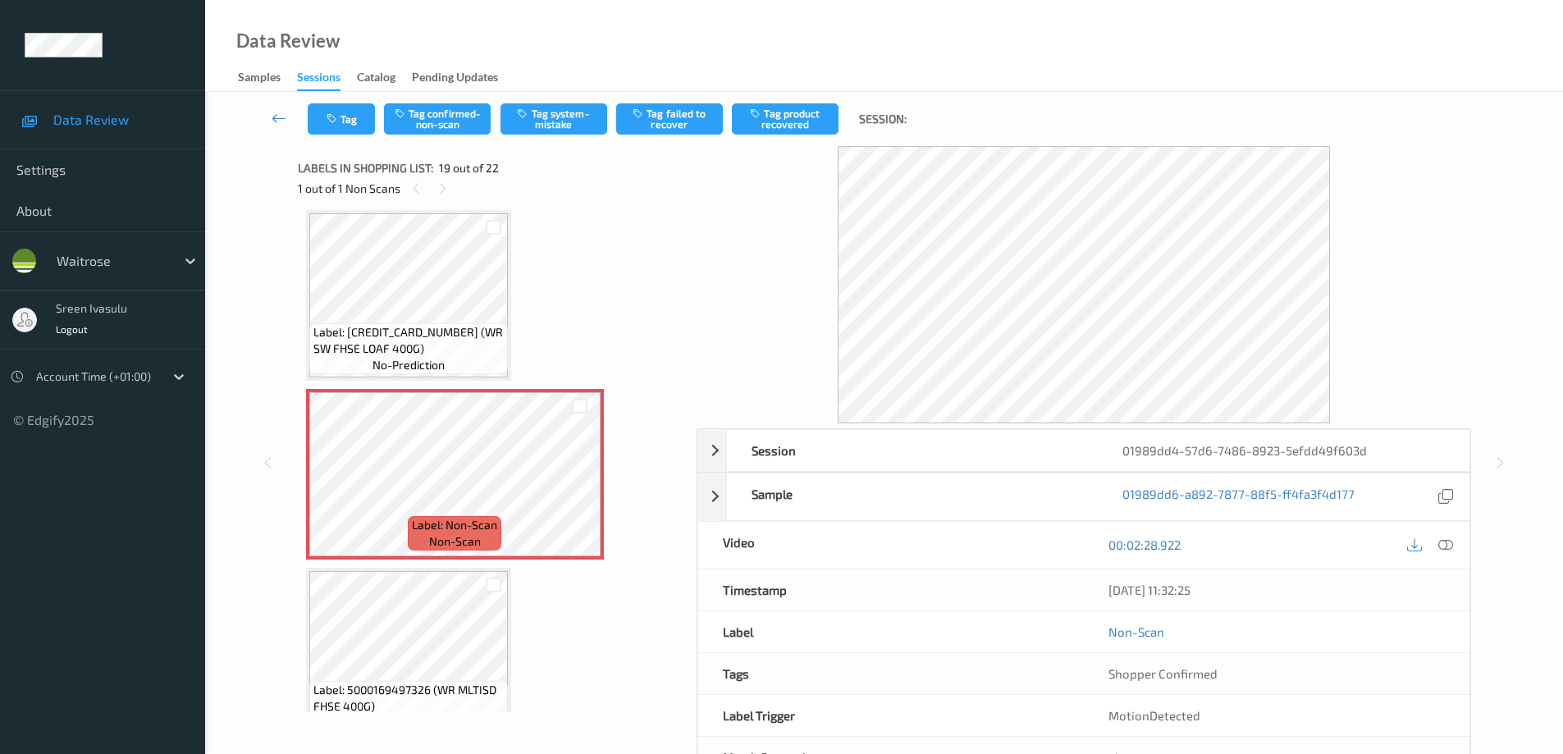
click at [1441, 574] on div "[DATE] 11:32:25" at bounding box center [1277, 589] width 386 height 41
click at [1451, 542] on icon at bounding box center [1445, 544] width 15 height 15
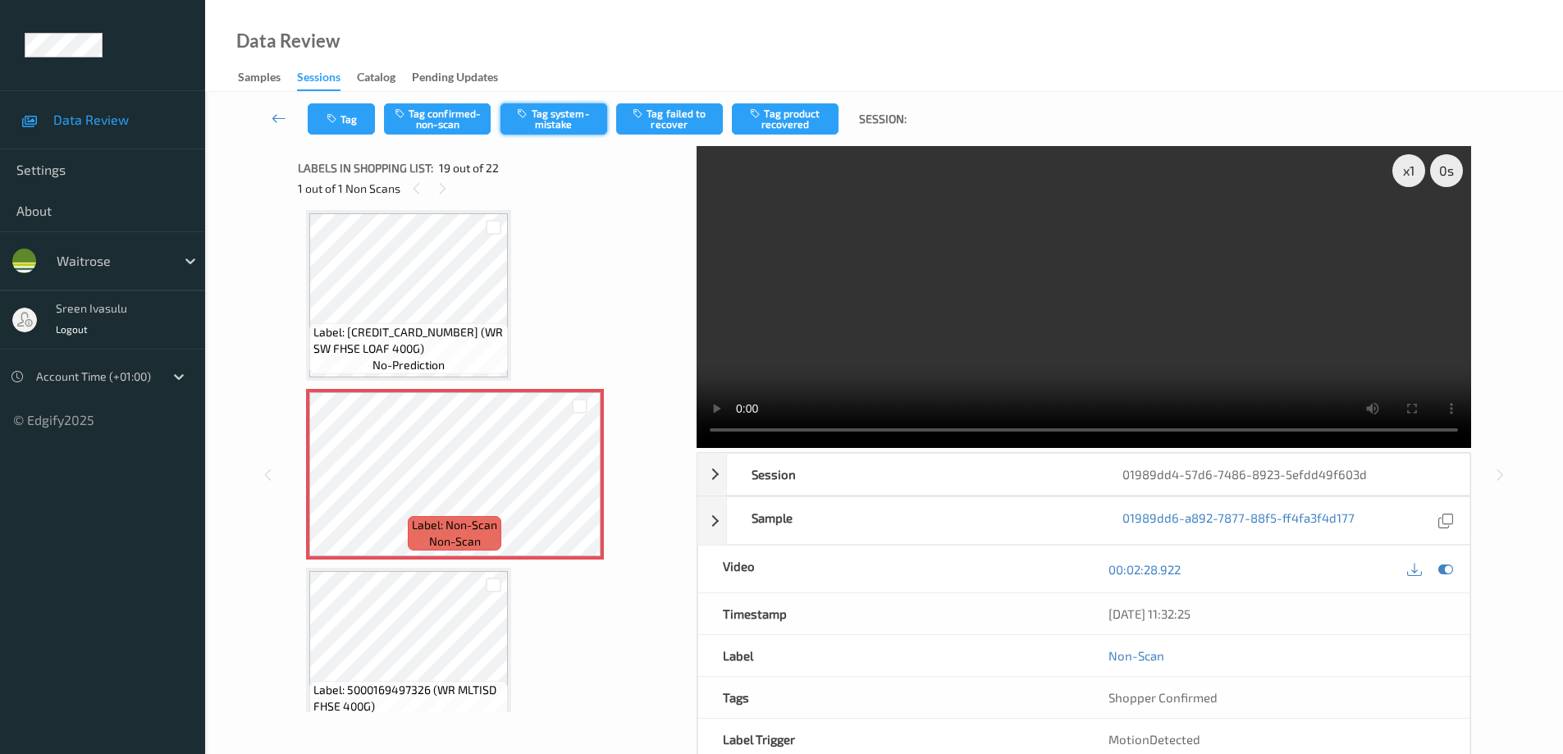
click at [575, 107] on button "Tag system-mistake" at bounding box center [554, 118] width 107 height 31
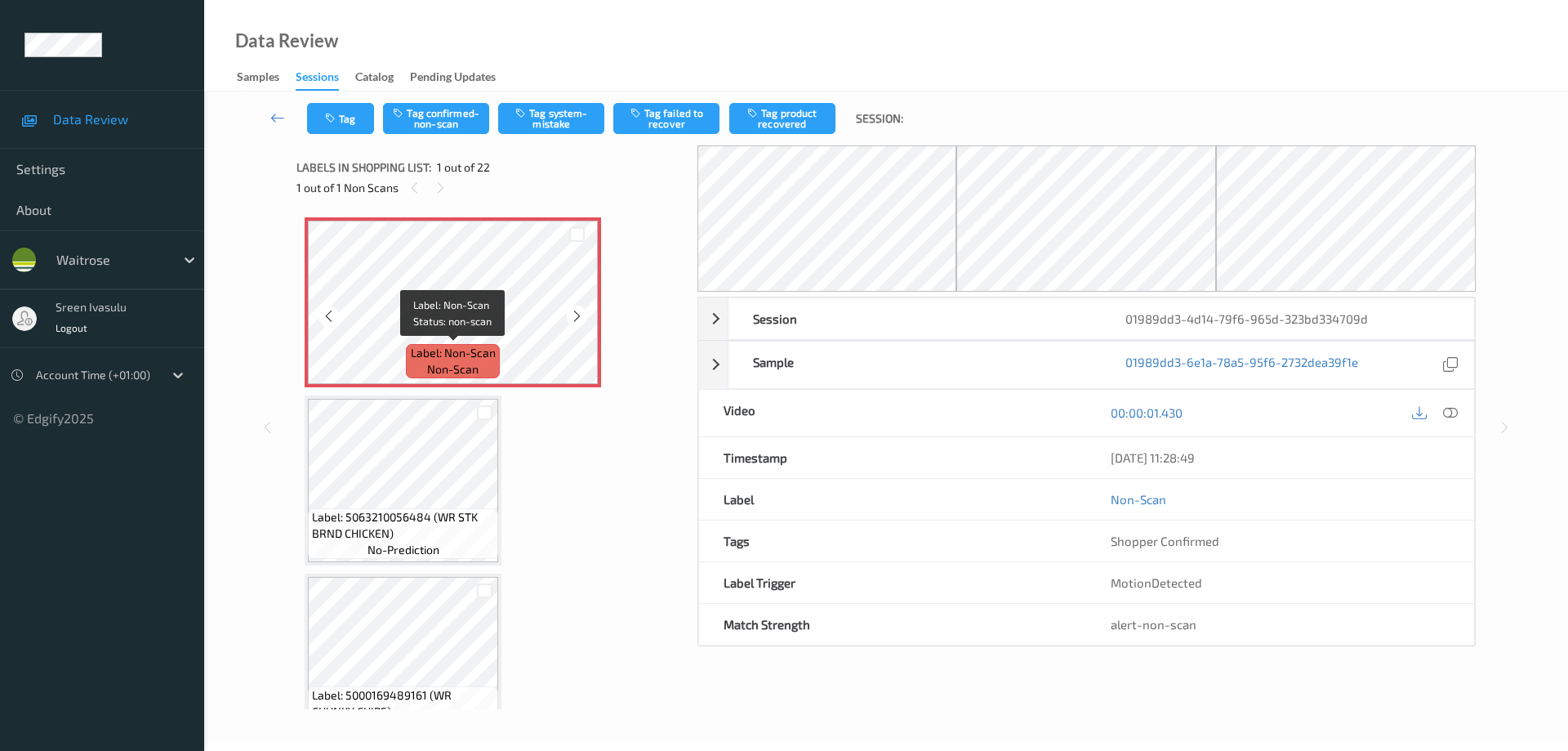
click at [450, 348] on span "Label: Non-Scan" at bounding box center [453, 353] width 85 height 16
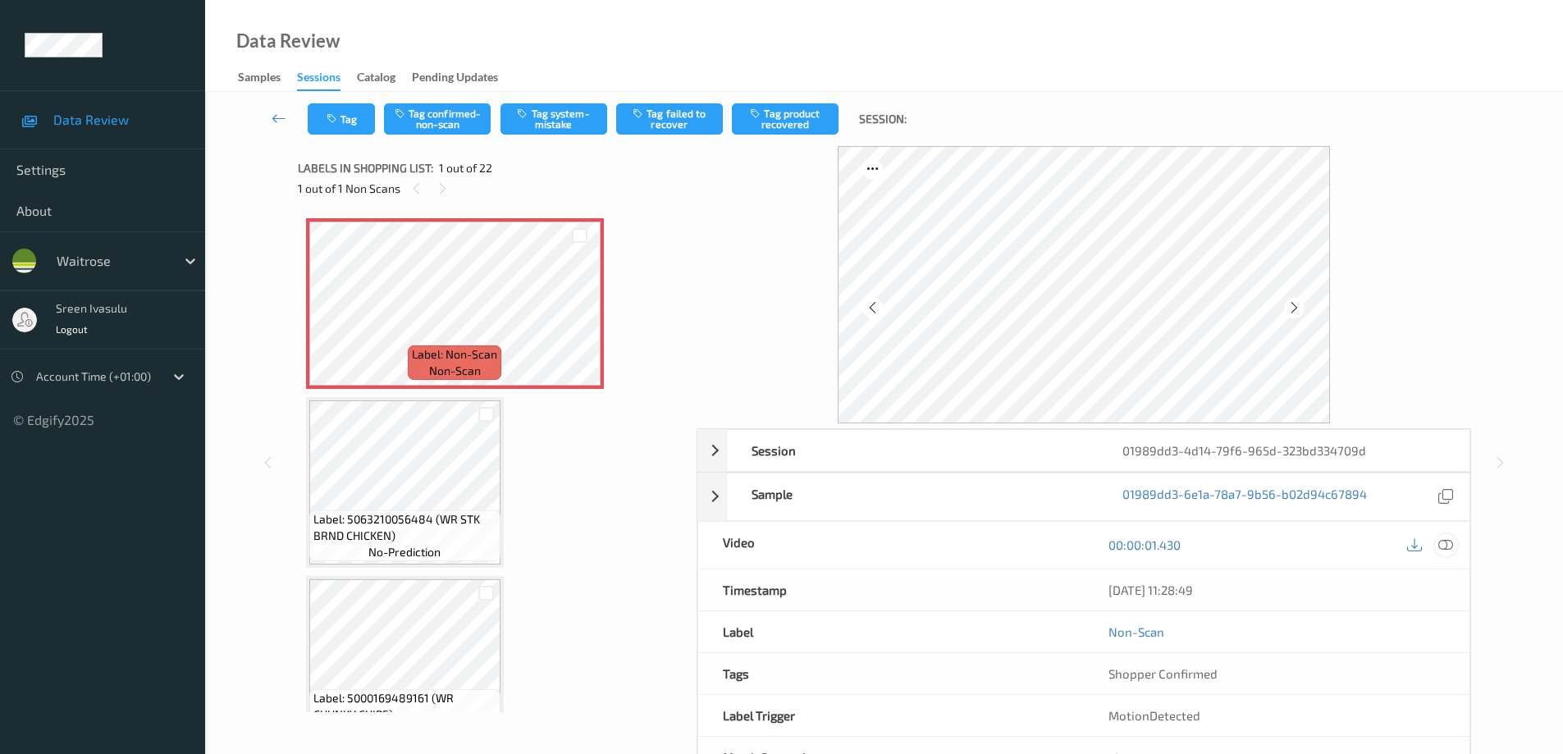
click at [1442, 540] on icon at bounding box center [1445, 544] width 15 height 15
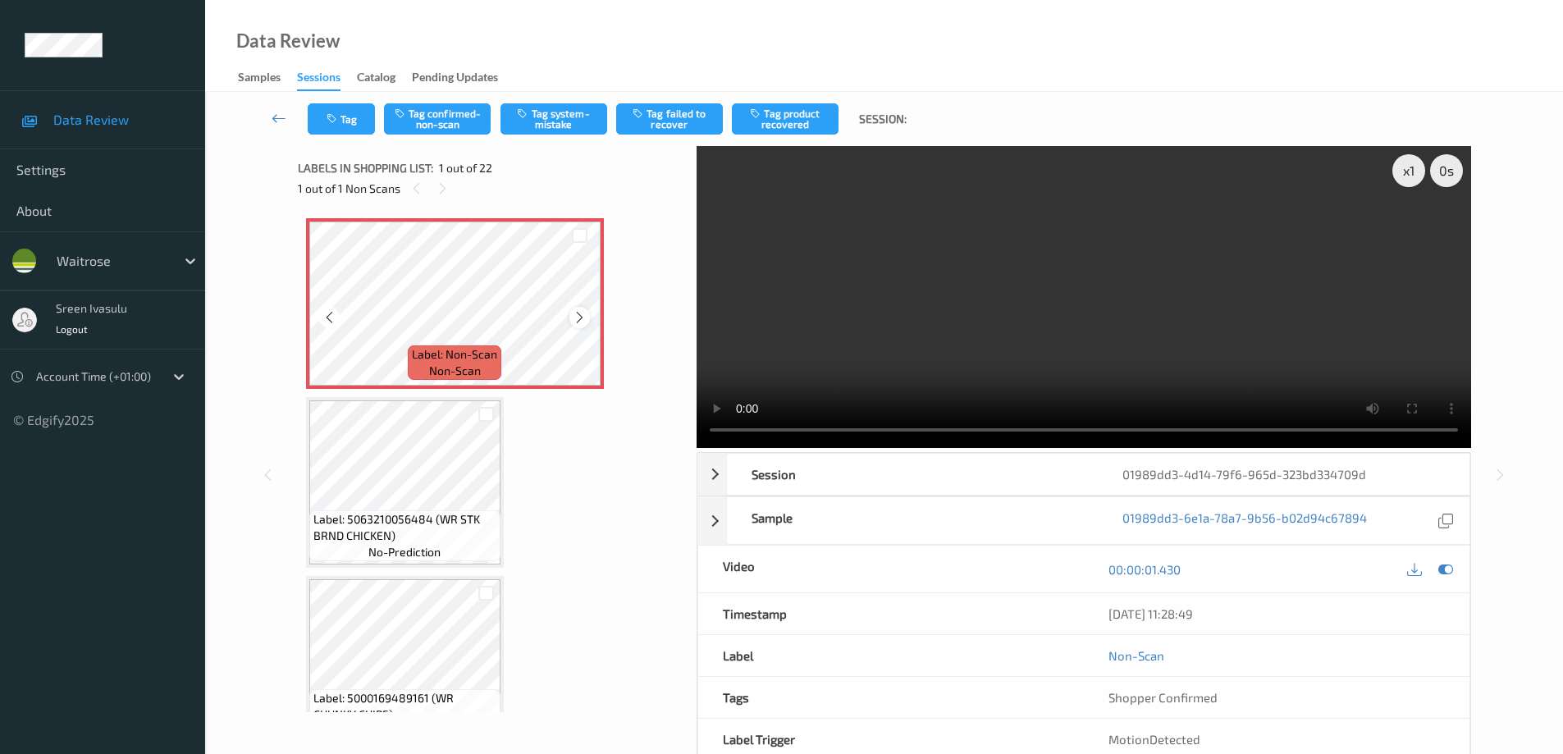
click at [573, 314] on icon at bounding box center [580, 317] width 14 height 15
click at [530, 121] on button "Tag system-mistake" at bounding box center [554, 118] width 107 height 31
drag, startPoint x: 446, startPoint y: 374, endPoint x: 455, endPoint y: 373, distance: 9.1
click at [446, 374] on span "non-scan" at bounding box center [455, 371] width 52 height 16
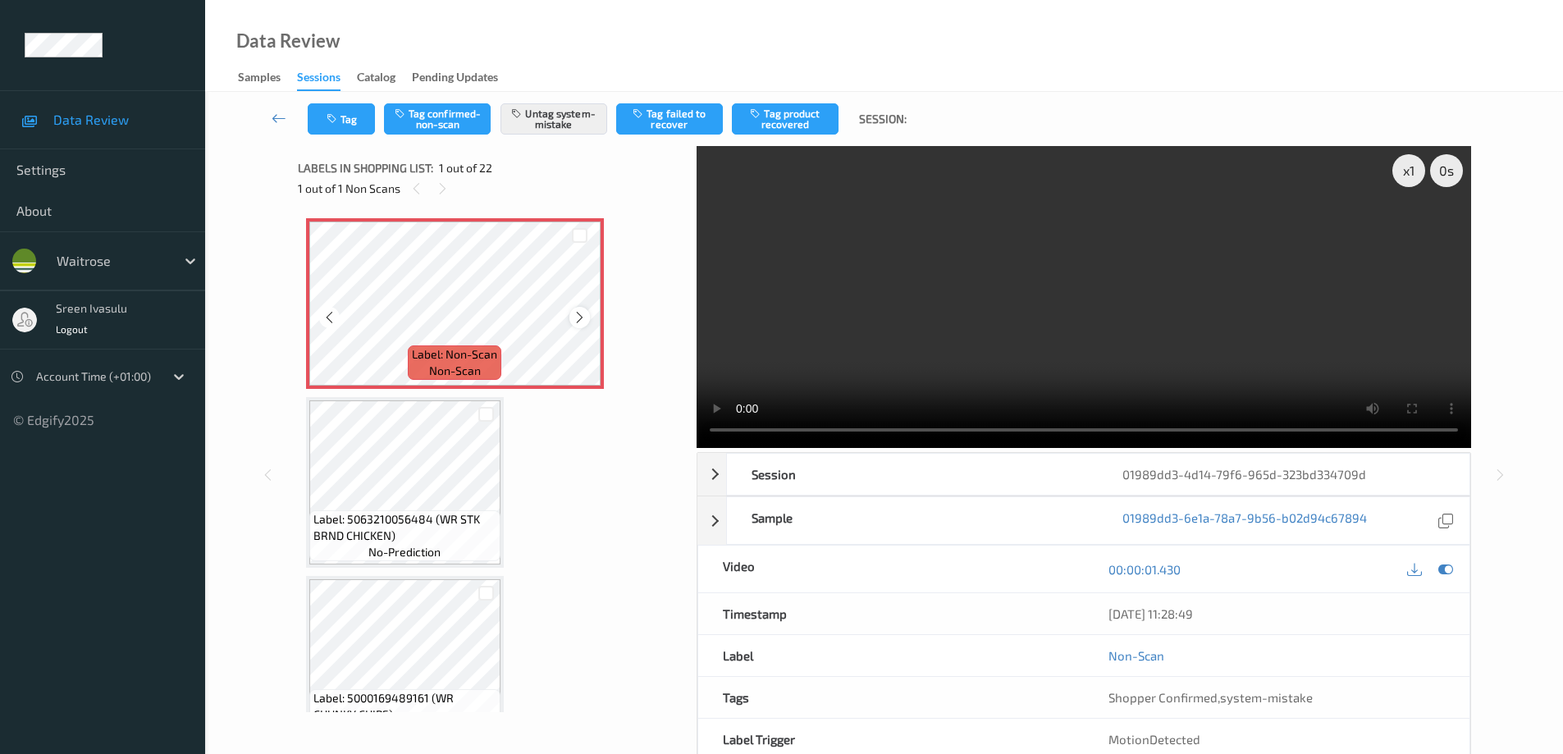
click at [578, 318] on icon at bounding box center [580, 317] width 14 height 15
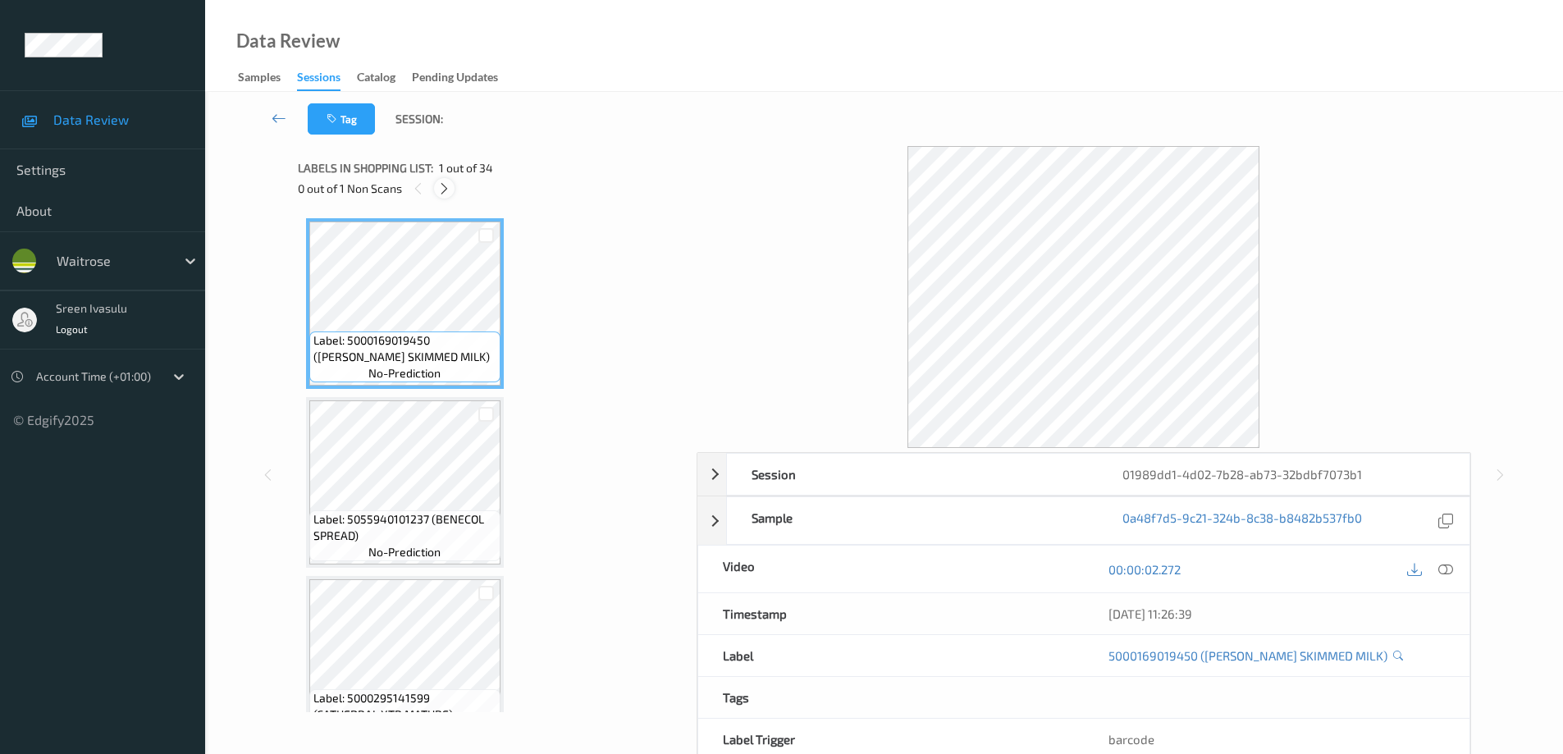
click at [441, 190] on icon at bounding box center [444, 188] width 14 height 15
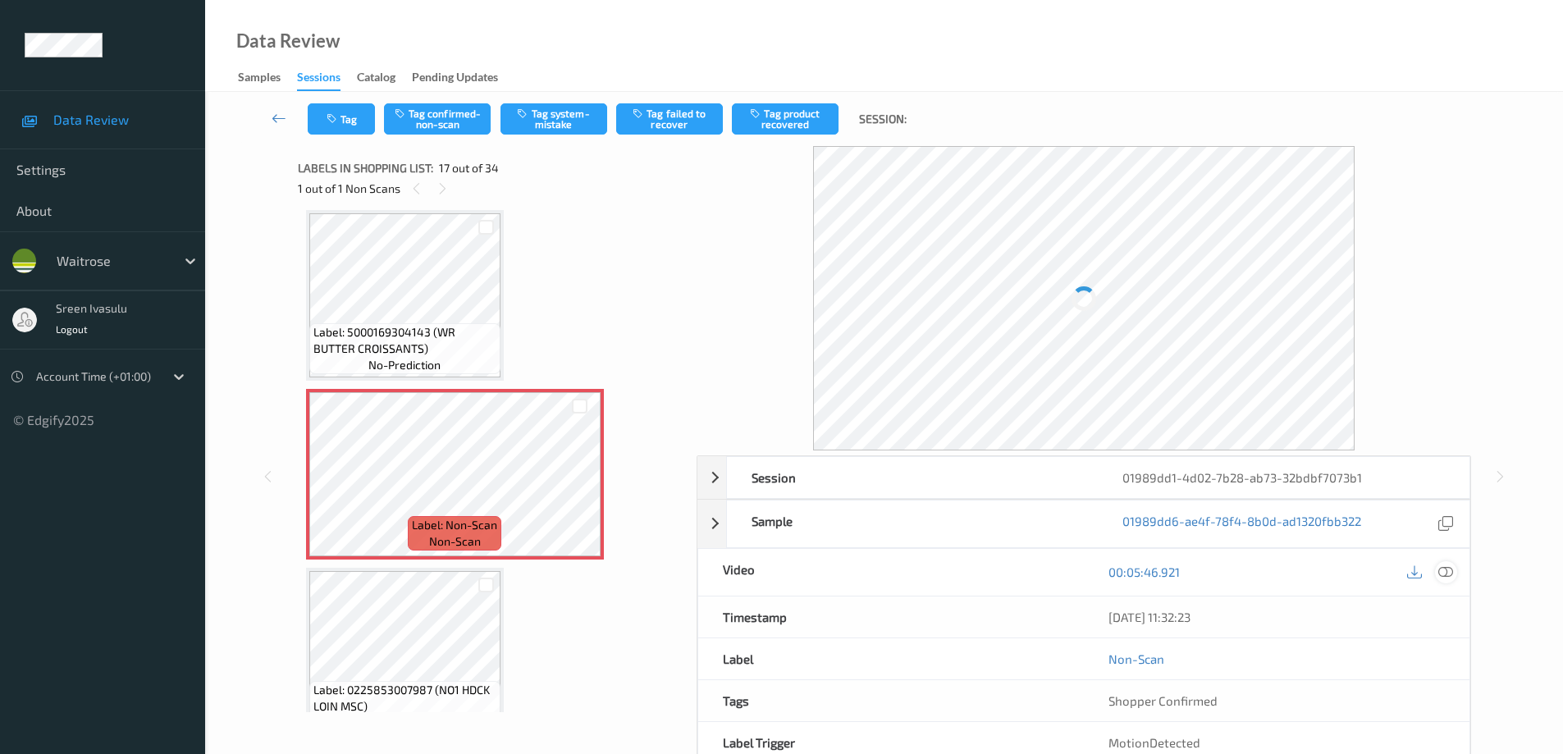
click at [1449, 569] on icon at bounding box center [1445, 572] width 15 height 15
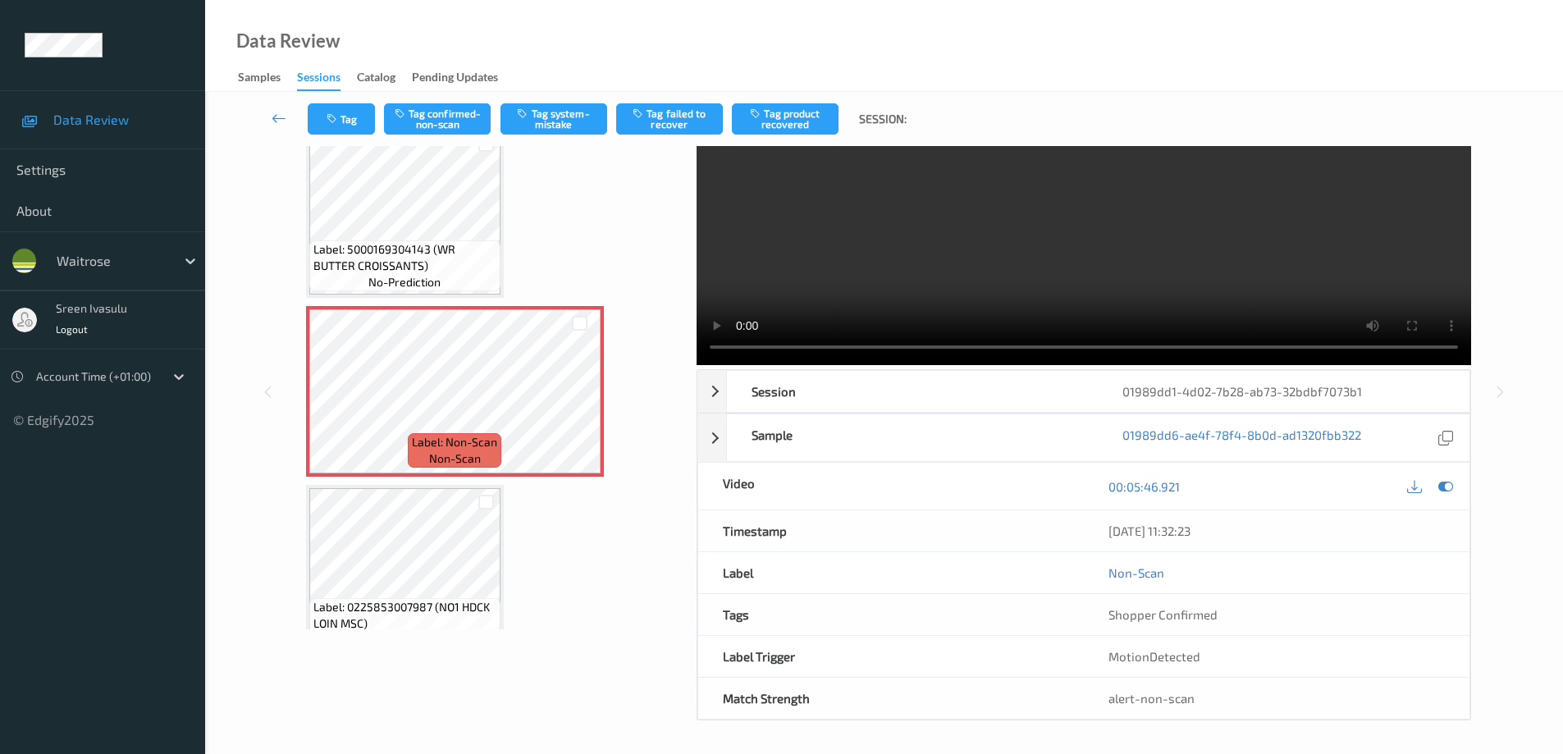
scroll to position [0, 0]
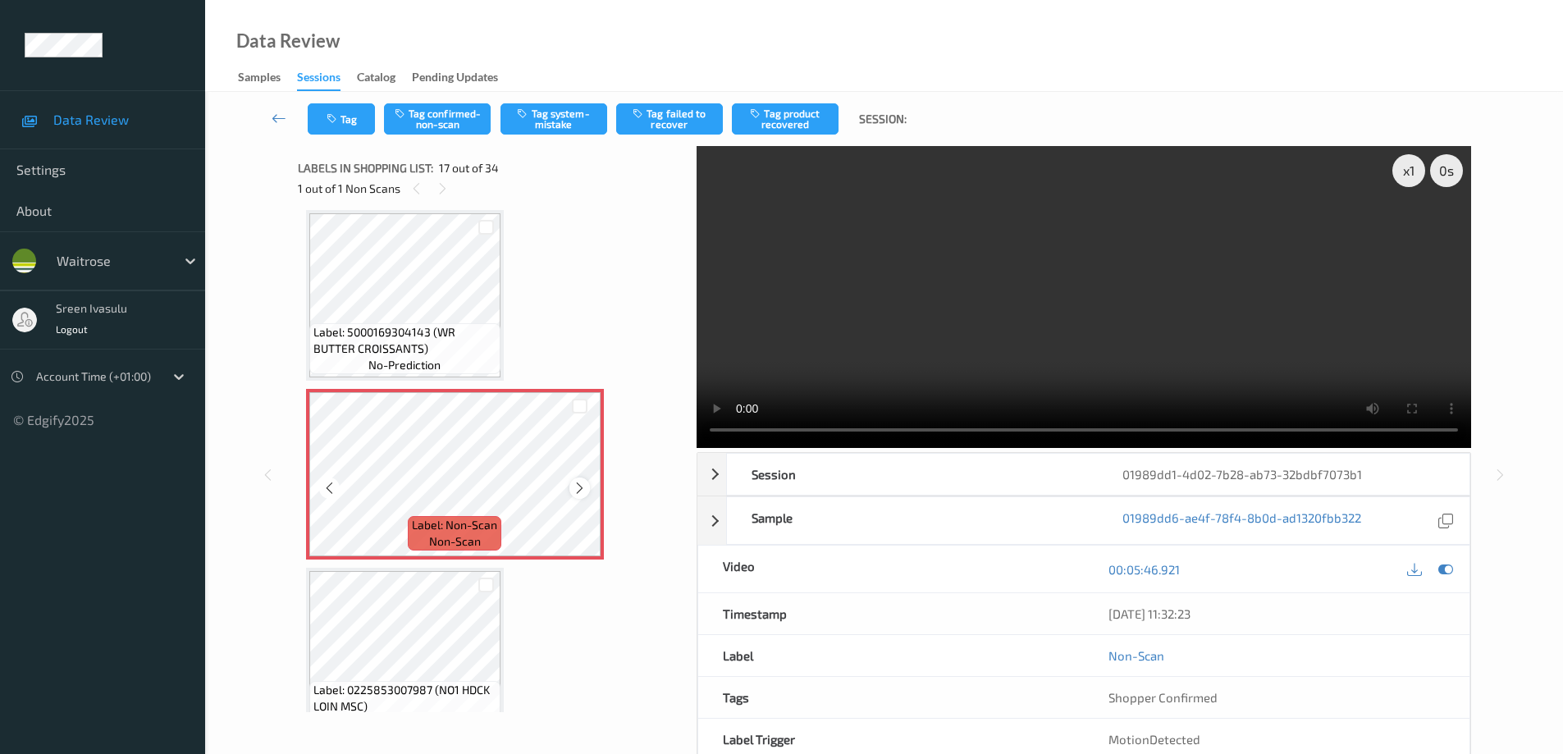
click at [580, 490] on icon at bounding box center [580, 488] width 14 height 15
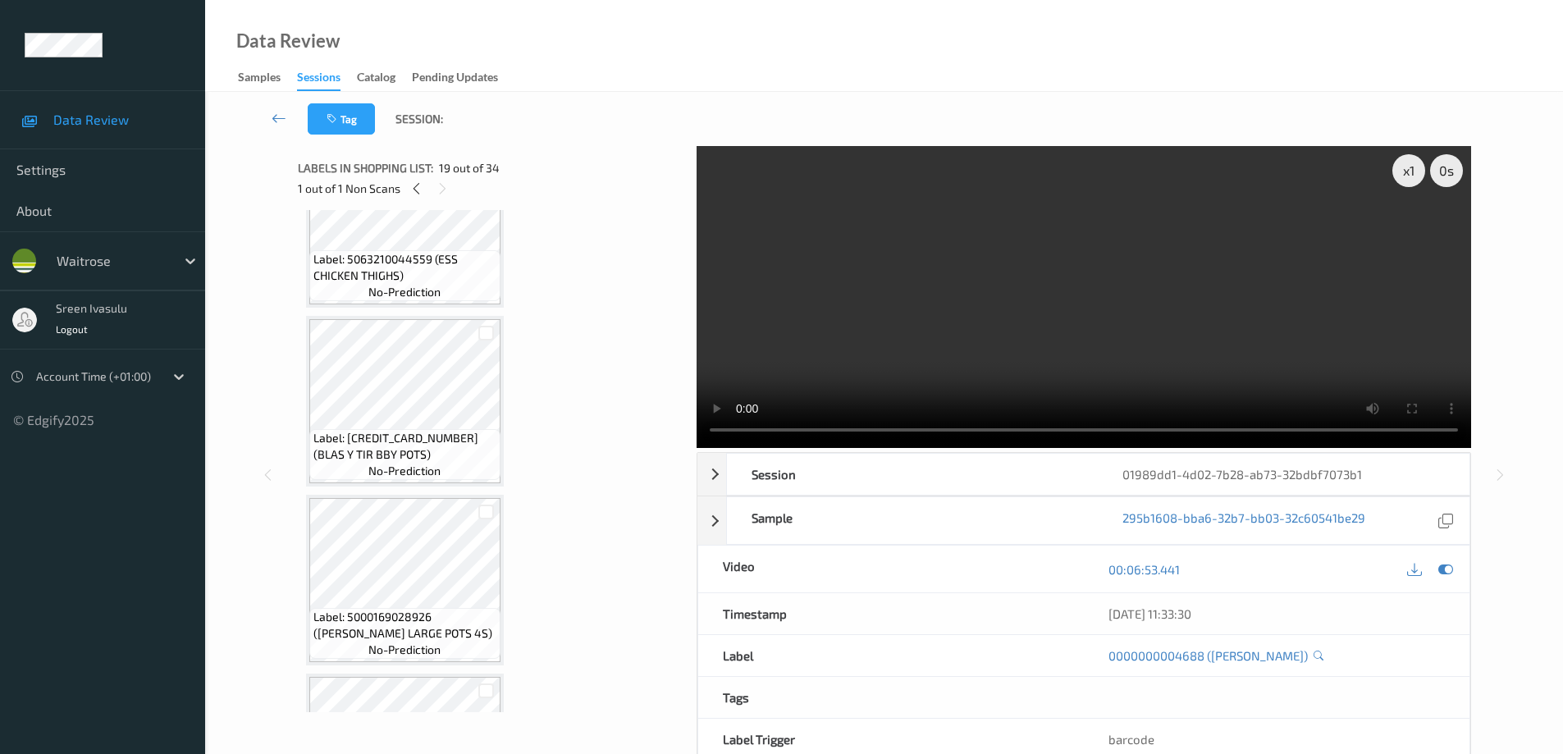
scroll to position [3676, 0]
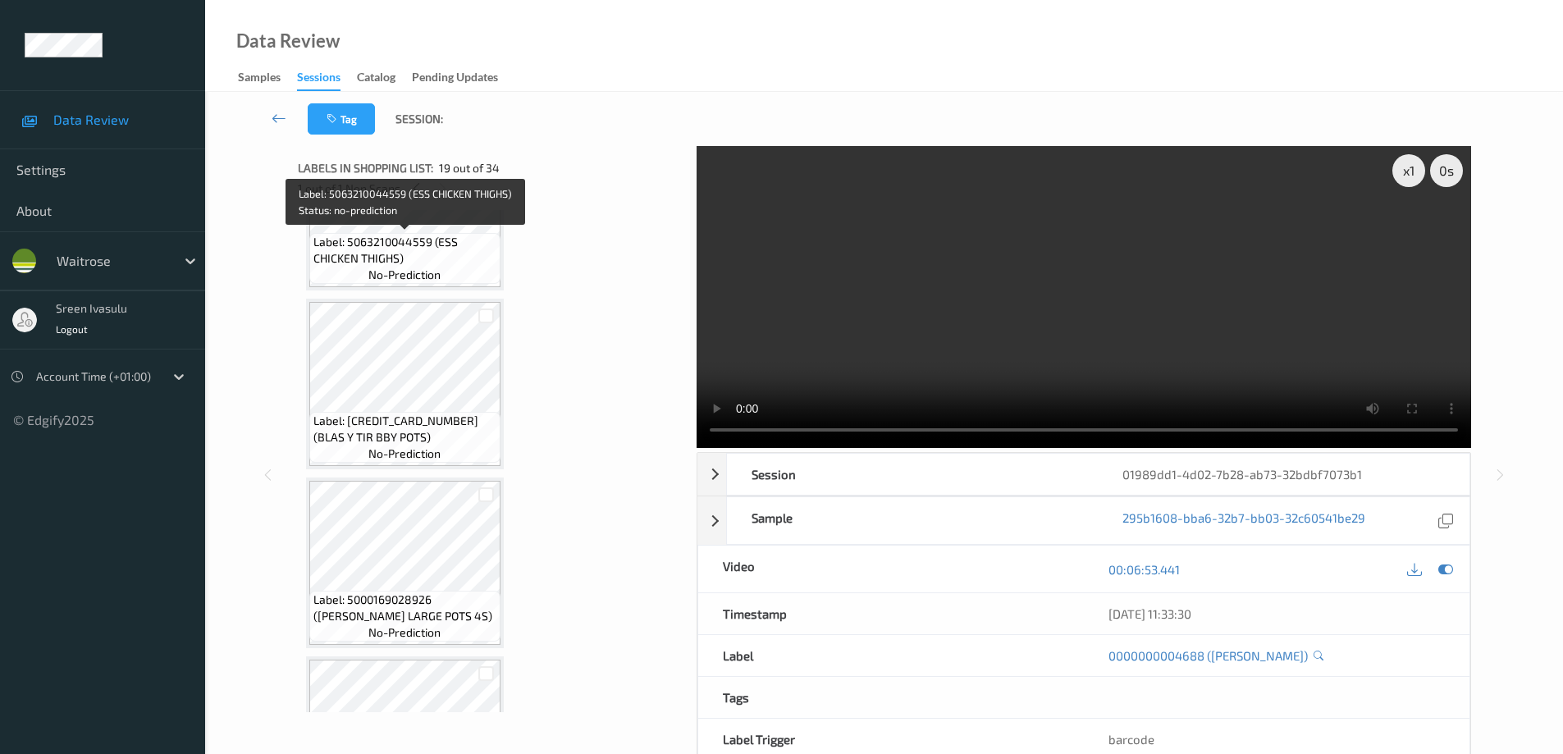
click at [439, 258] on span "Label: 5063210044559 (ESS CHICKEN THIGHS)" at bounding box center [404, 250] width 183 height 33
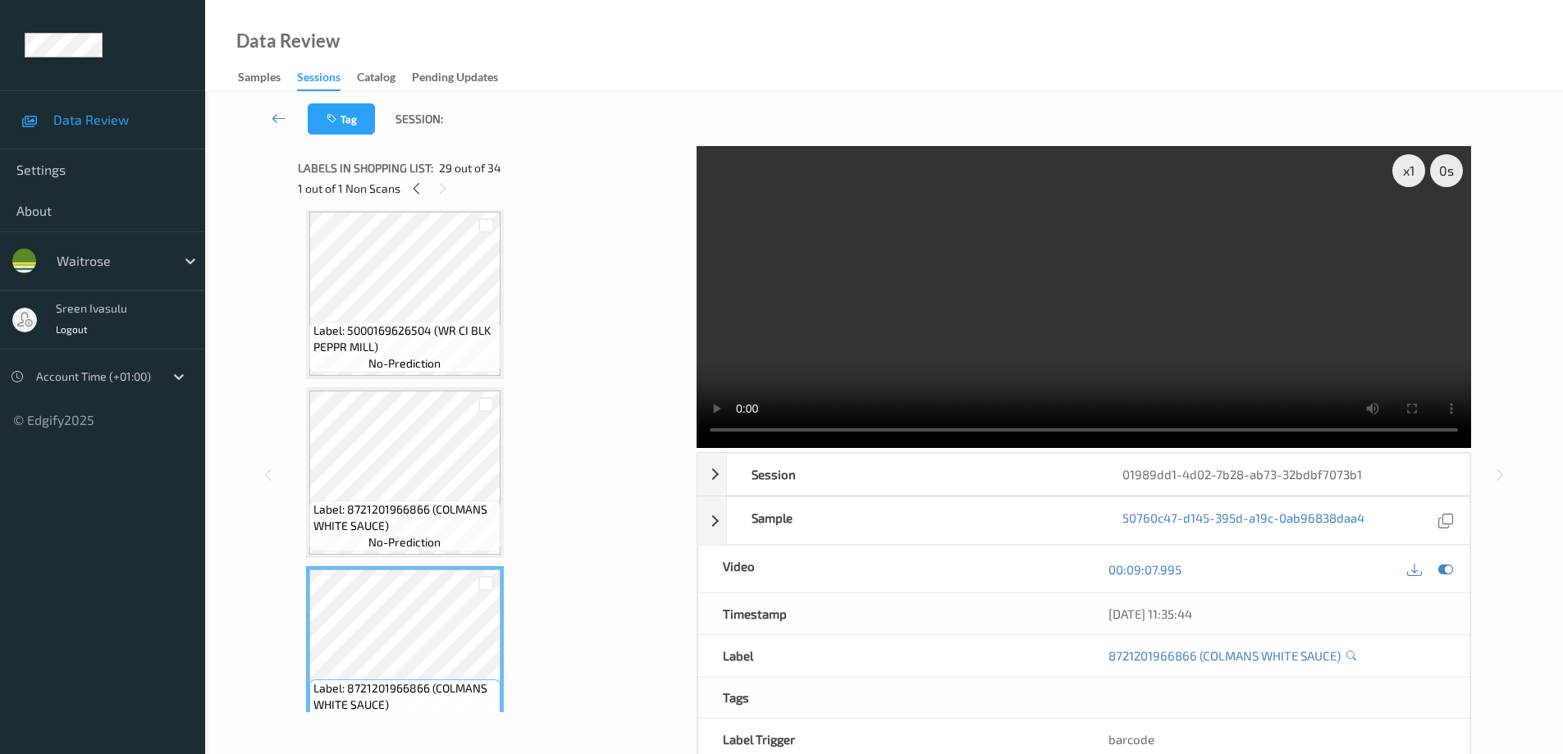
scroll to position [5317, 0]
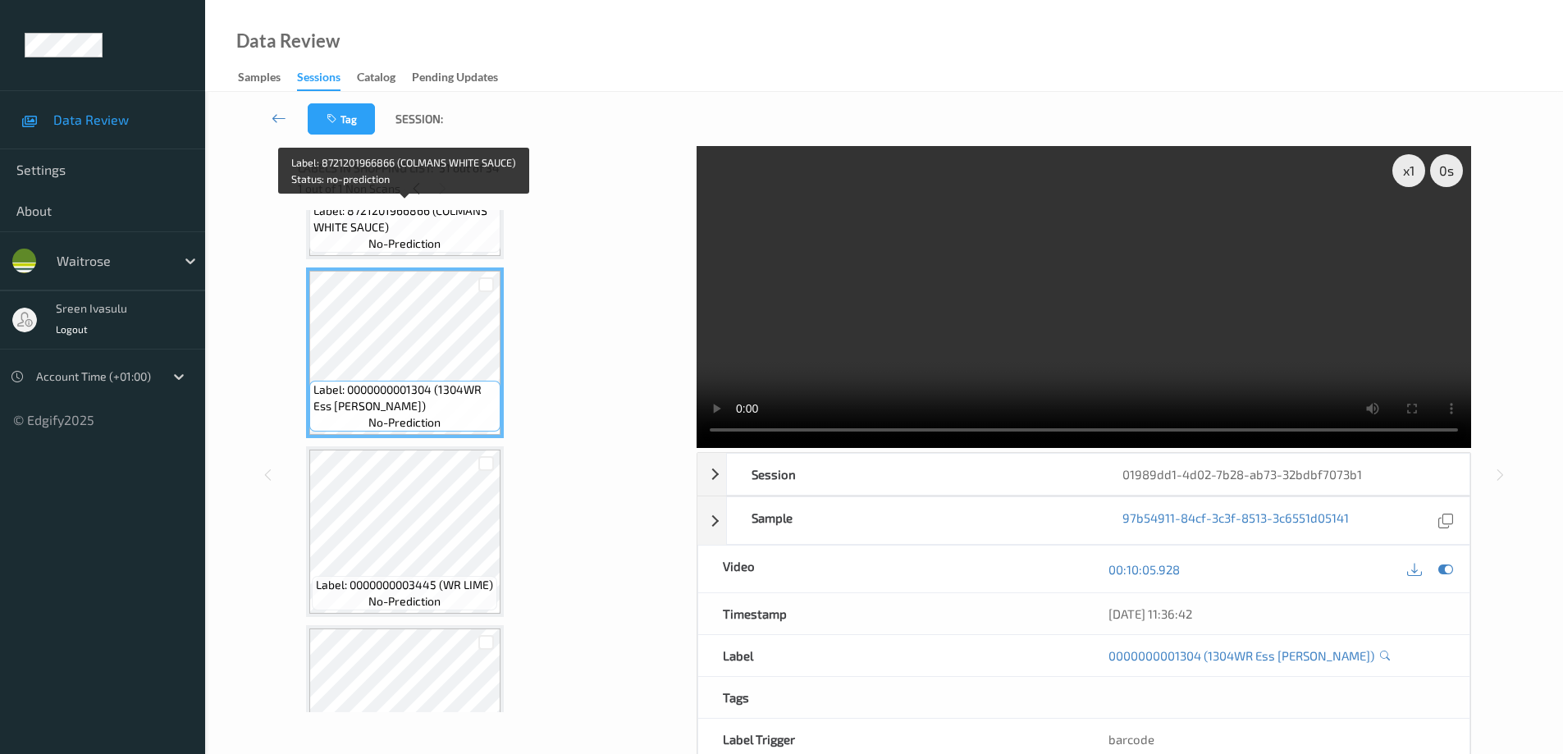
click at [430, 229] on span "Label: 8721201966866 (COLMANS WHITE SAUCE)" at bounding box center [404, 219] width 183 height 33
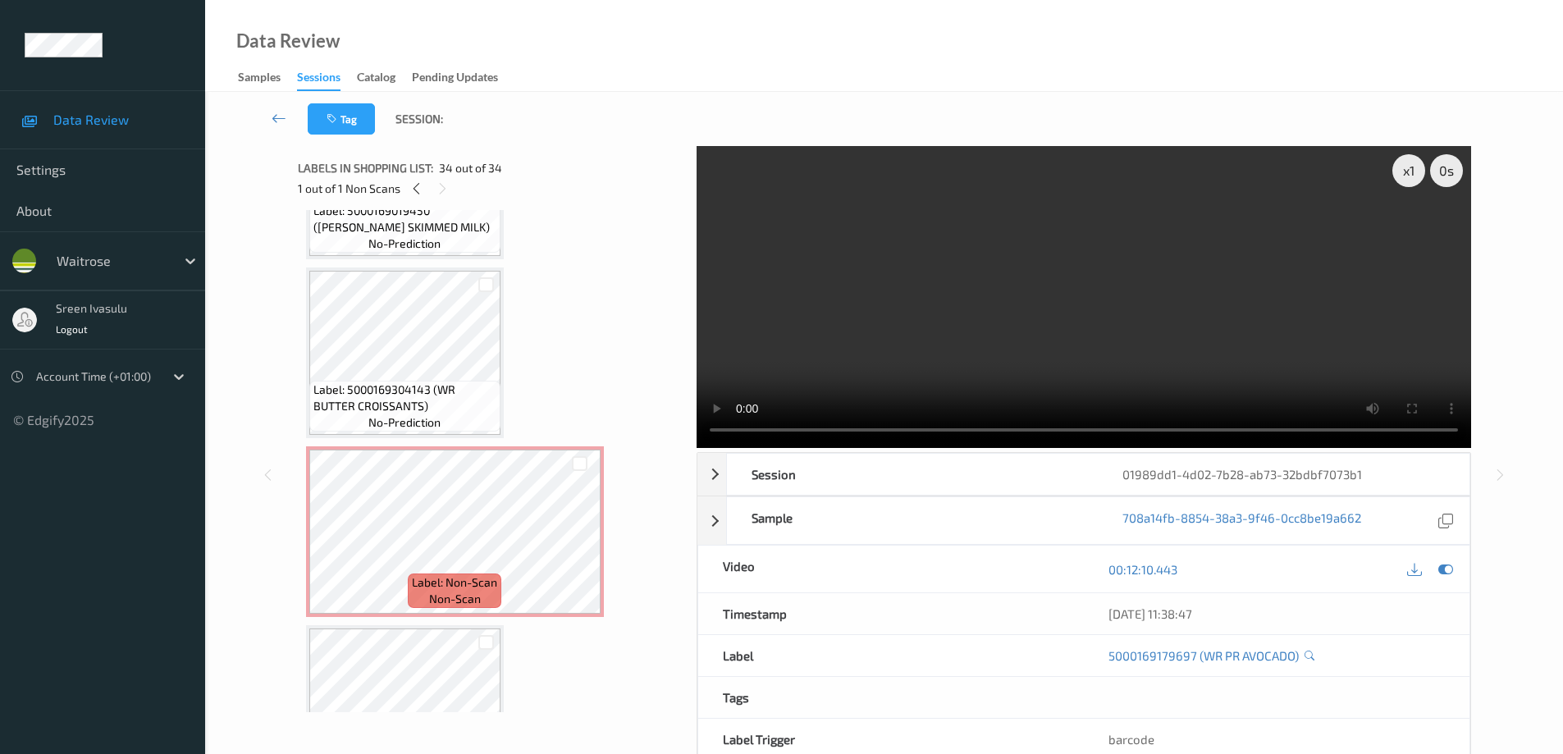
scroll to position [2306, 0]
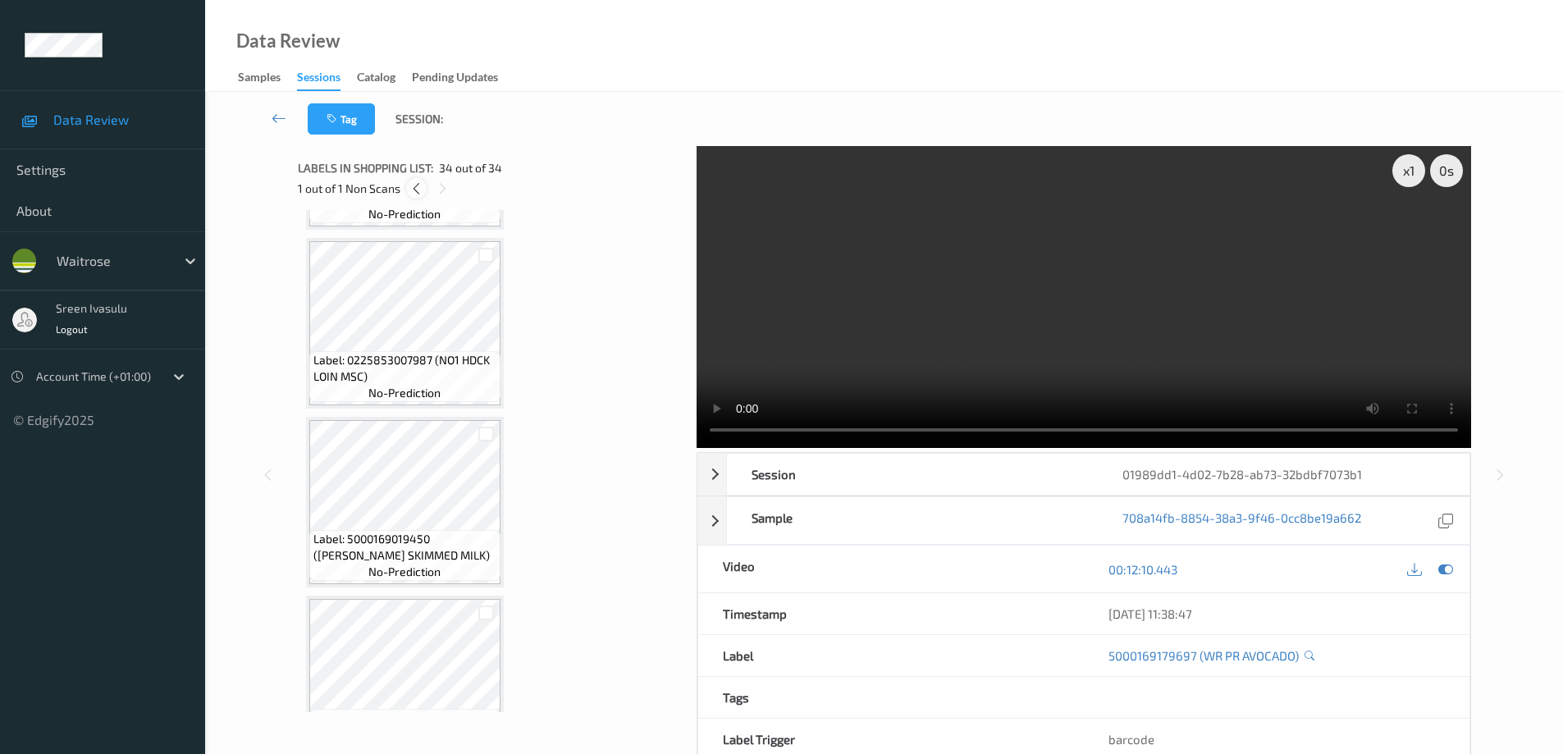
click at [420, 189] on icon at bounding box center [416, 188] width 14 height 15
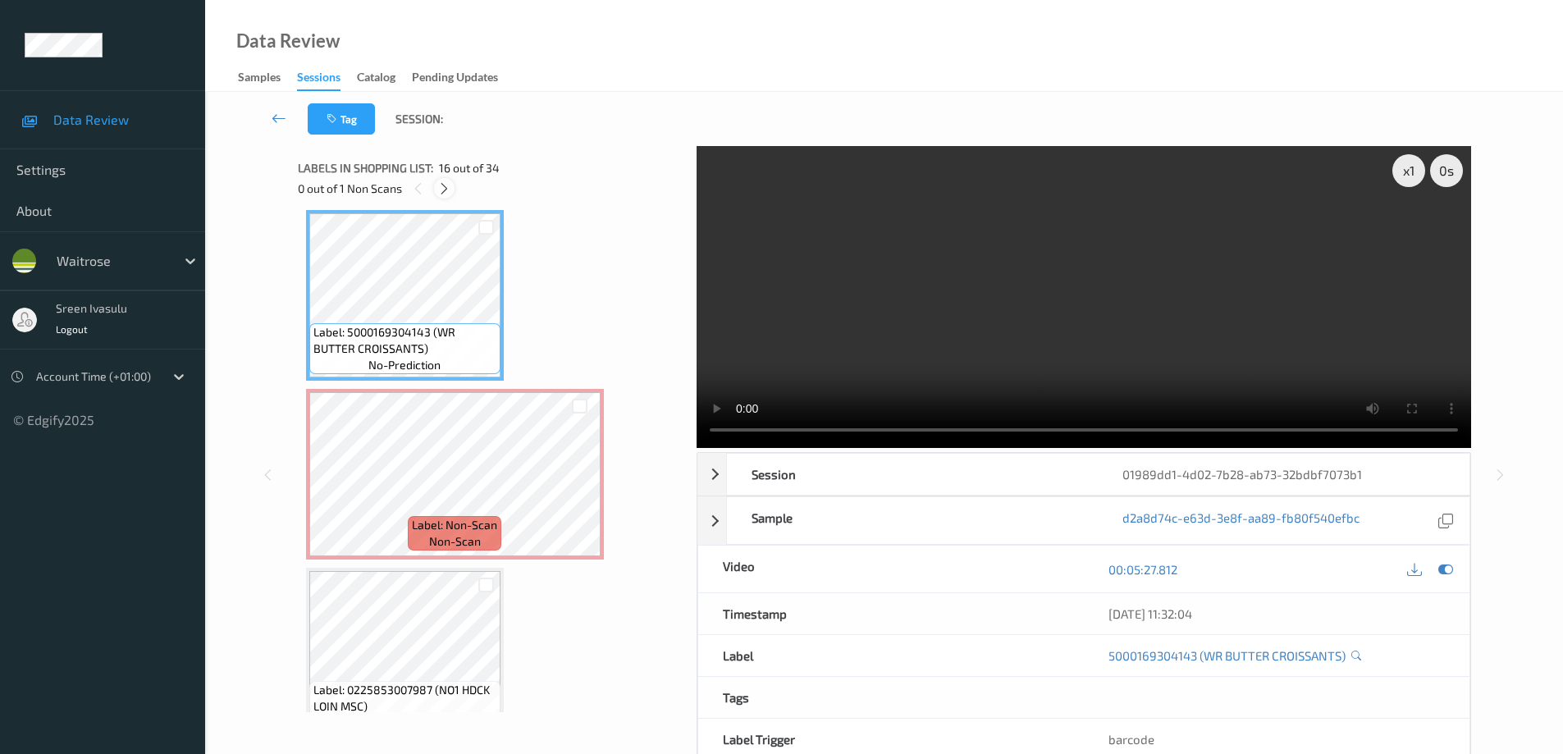
click at [447, 187] on icon at bounding box center [444, 188] width 14 height 15
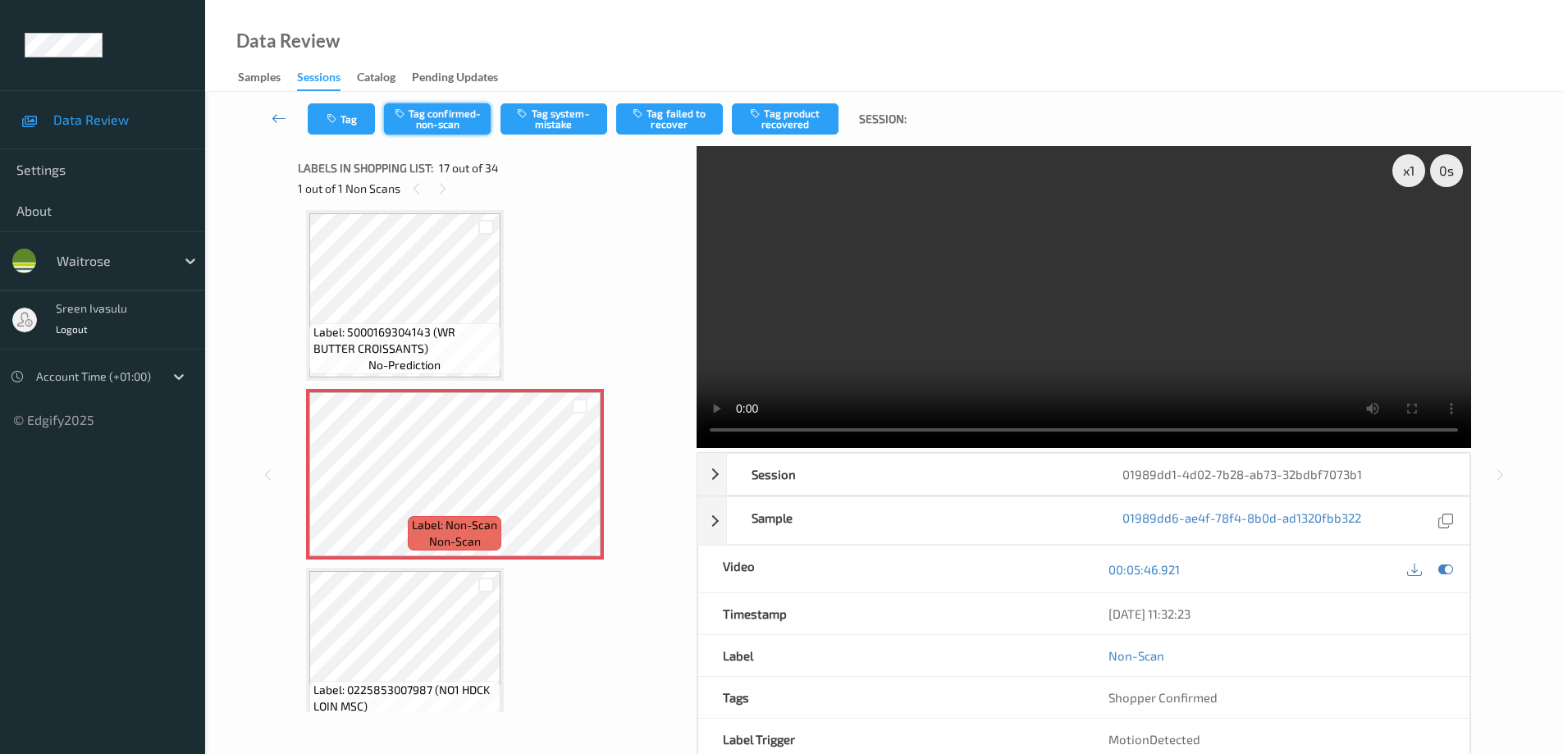
click at [464, 118] on button "Tag confirmed-non-scan" at bounding box center [437, 118] width 107 height 31
click at [669, 113] on button "Tag failed to recover" at bounding box center [669, 118] width 107 height 31
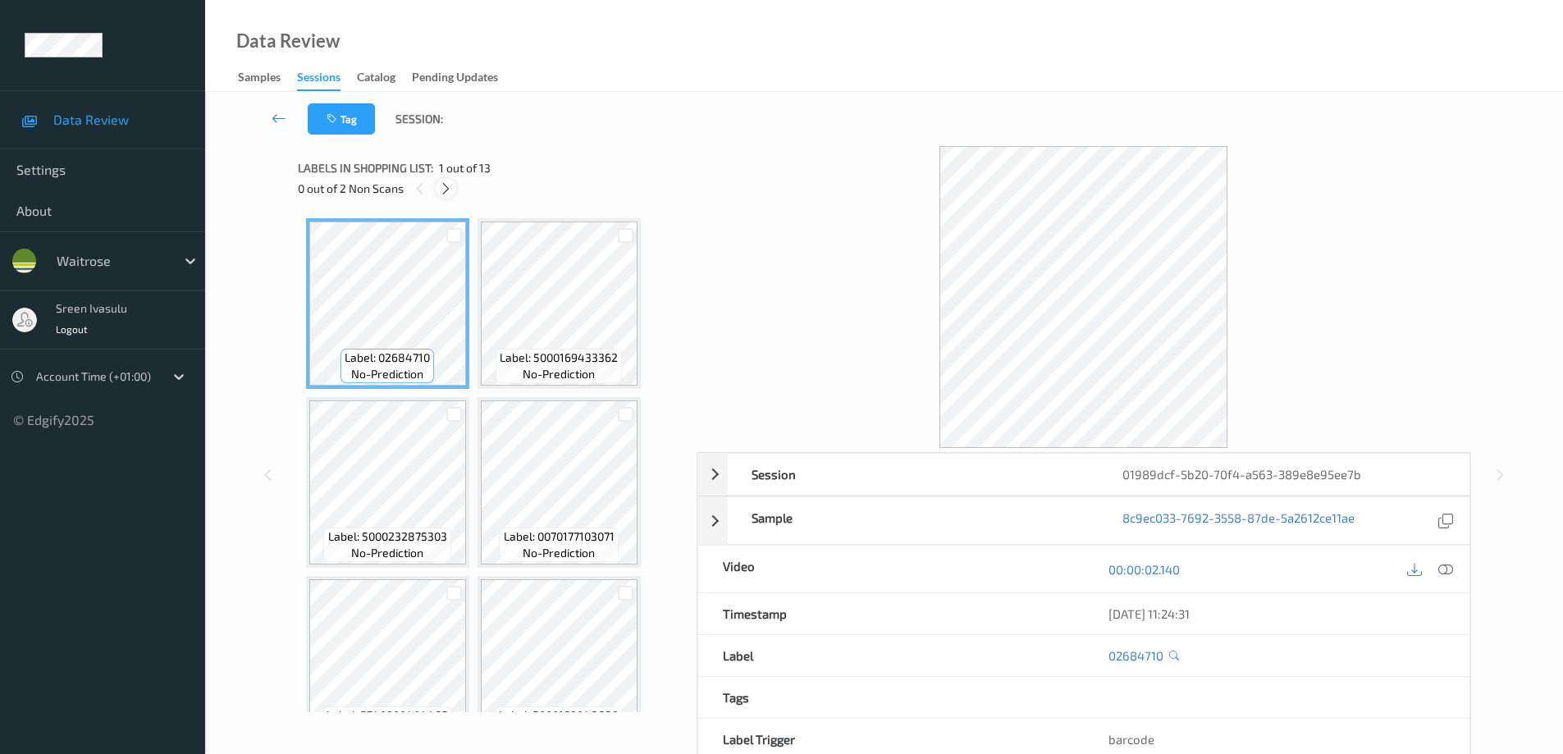
click at [447, 188] on icon at bounding box center [446, 188] width 14 height 15
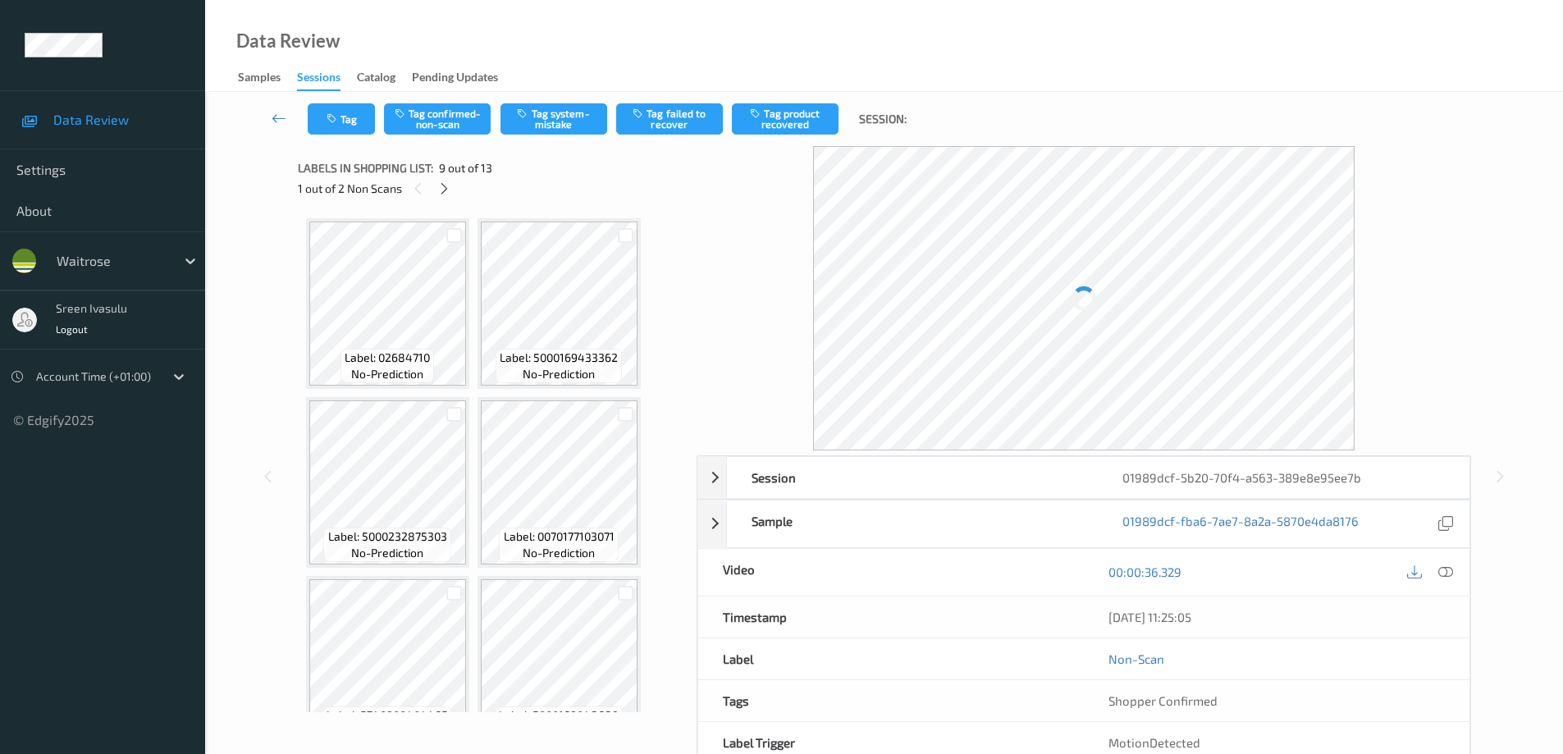
scroll to position [545, 0]
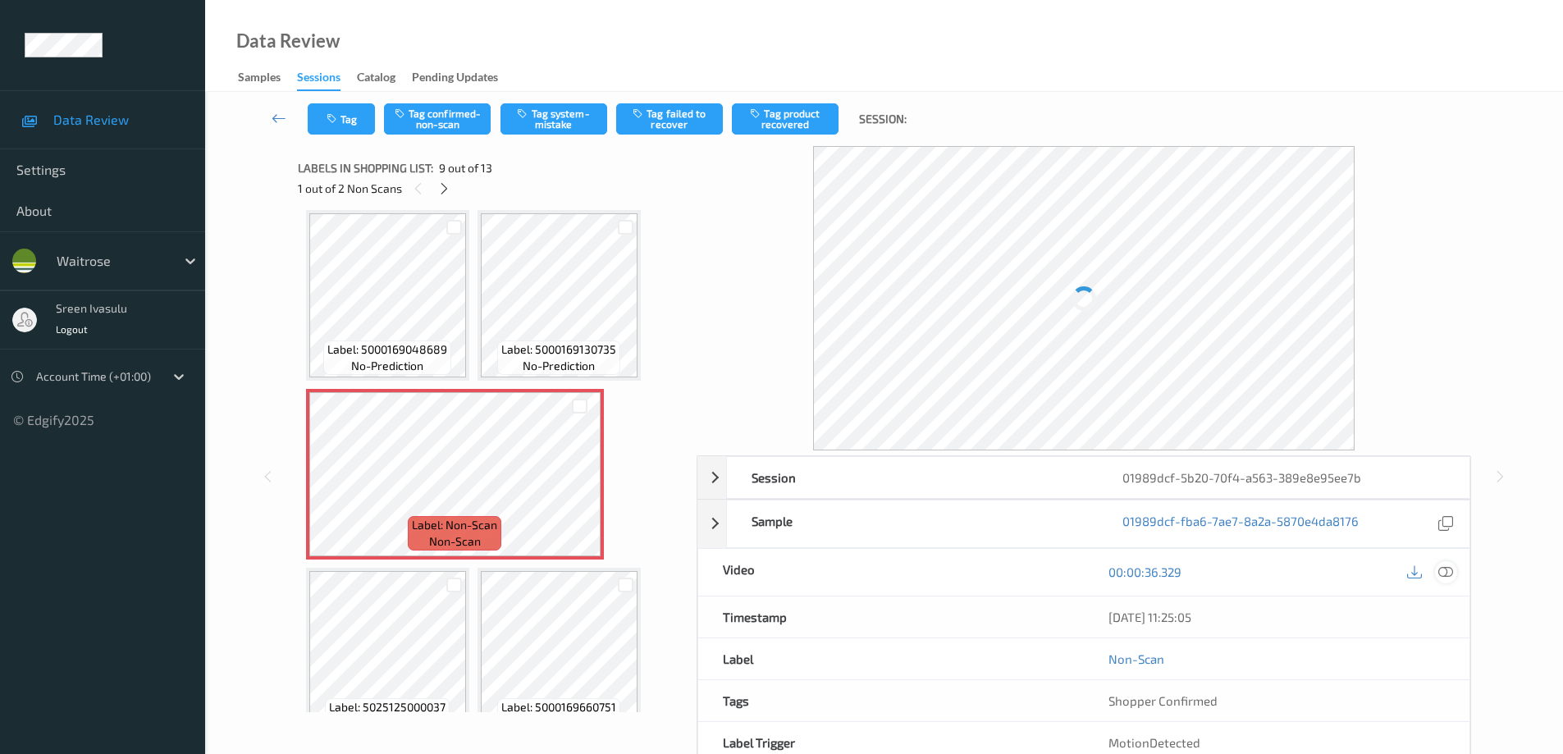
click at [1444, 567] on icon at bounding box center [1445, 572] width 15 height 15
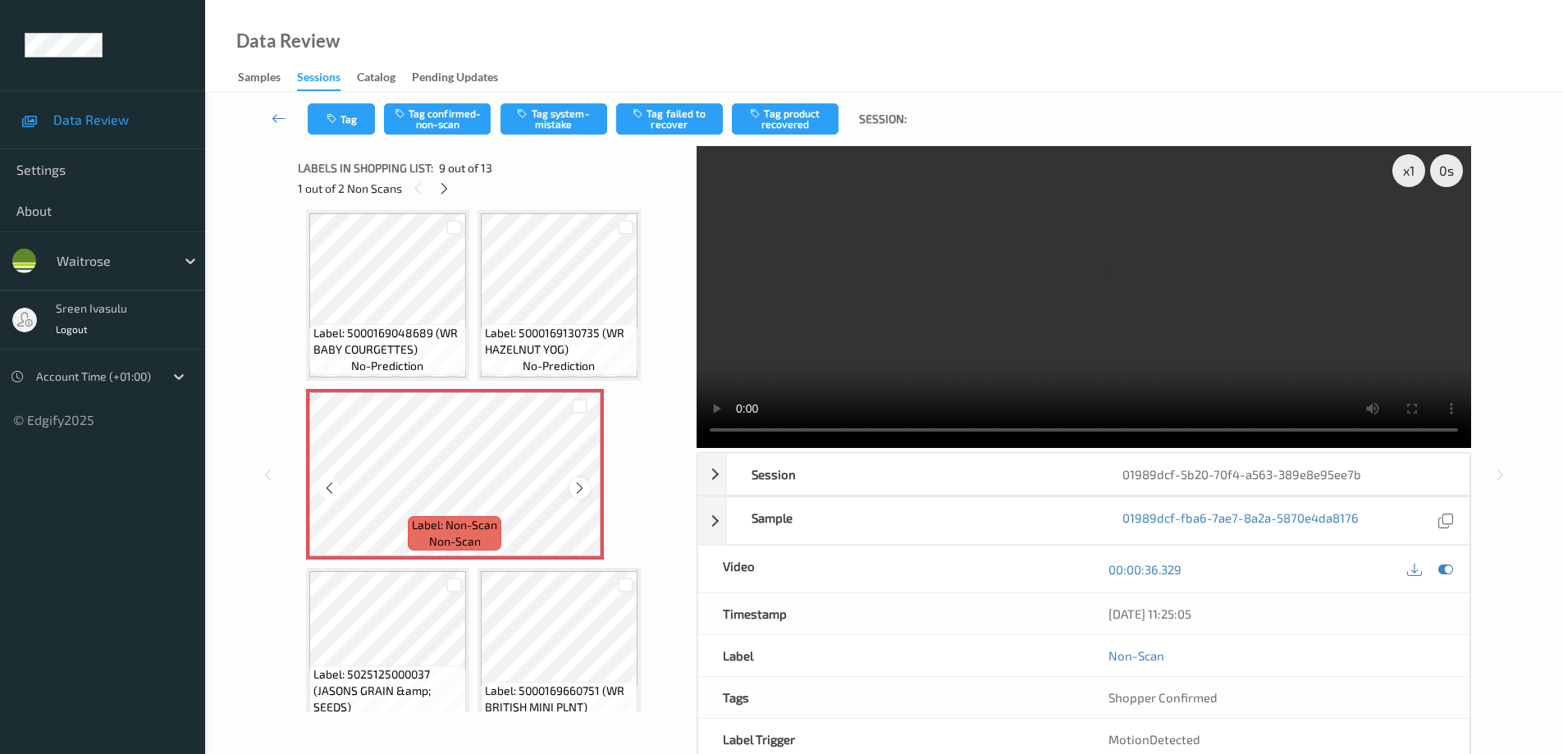
click at [576, 492] on icon at bounding box center [580, 488] width 14 height 15
click at [573, 486] on icon at bounding box center [580, 488] width 14 height 15
click at [583, 327] on span "Label: 5000169130735 (WR HAZELNUT YOG)" at bounding box center [559, 341] width 149 height 33
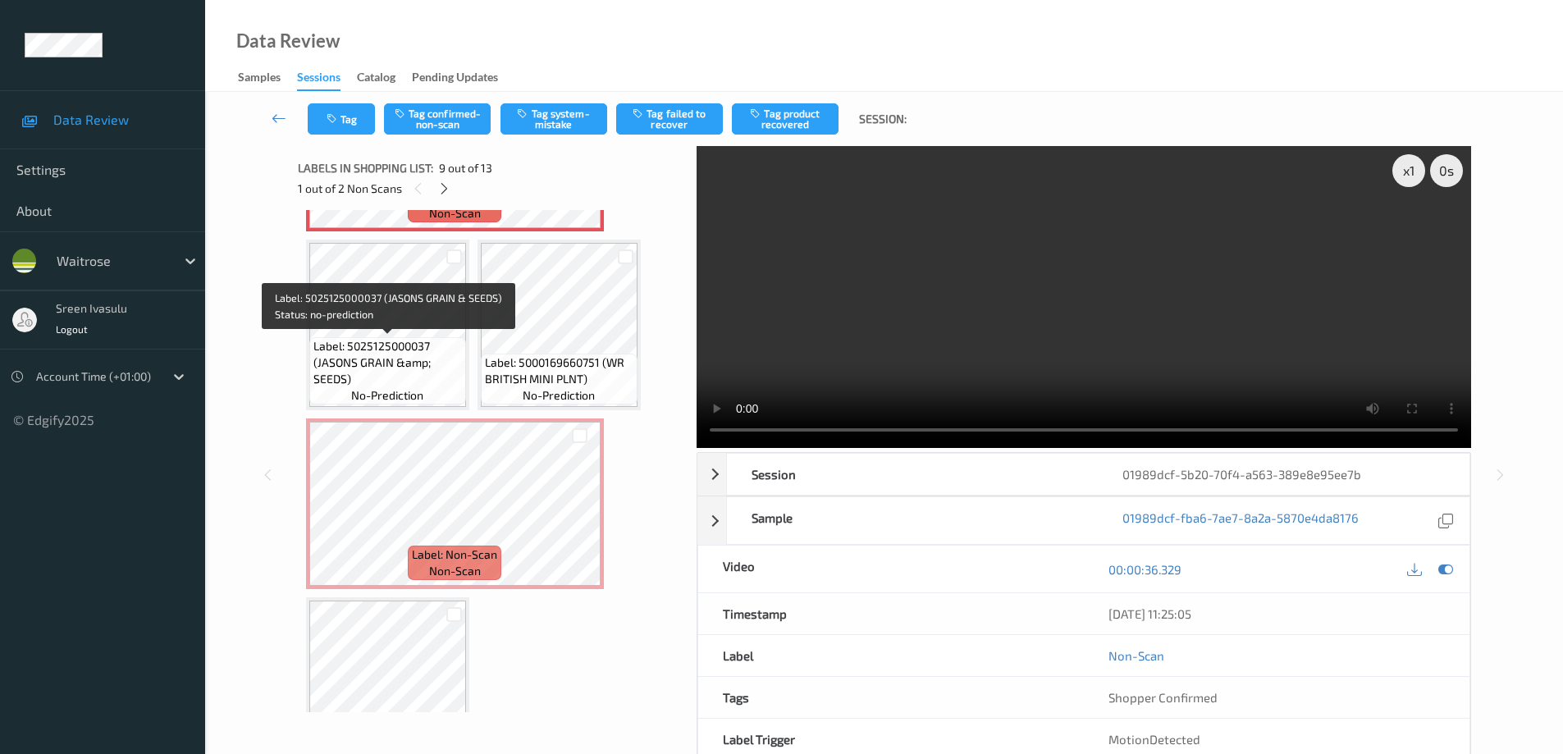
click at [409, 340] on span "Label: 5025125000037 (JASONS GRAIN &amp; SEEDS)" at bounding box center [387, 362] width 149 height 49
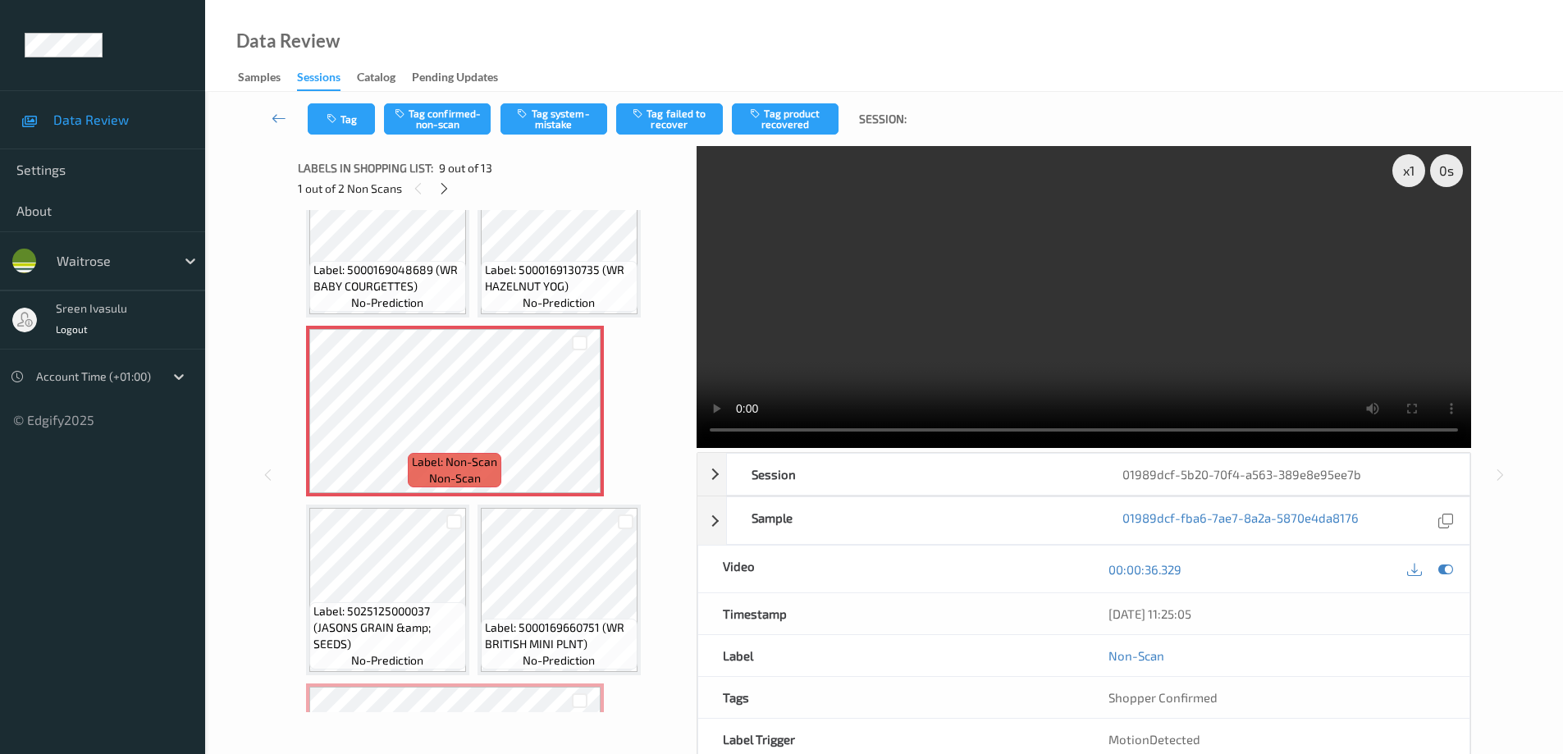
scroll to position [609, 0]
click at [446, 118] on button "Tag confirmed-non-scan" at bounding box center [437, 118] width 107 height 31
click at [666, 123] on button "Tag failed to recover" at bounding box center [669, 118] width 107 height 31
click at [447, 190] on icon at bounding box center [444, 188] width 14 height 15
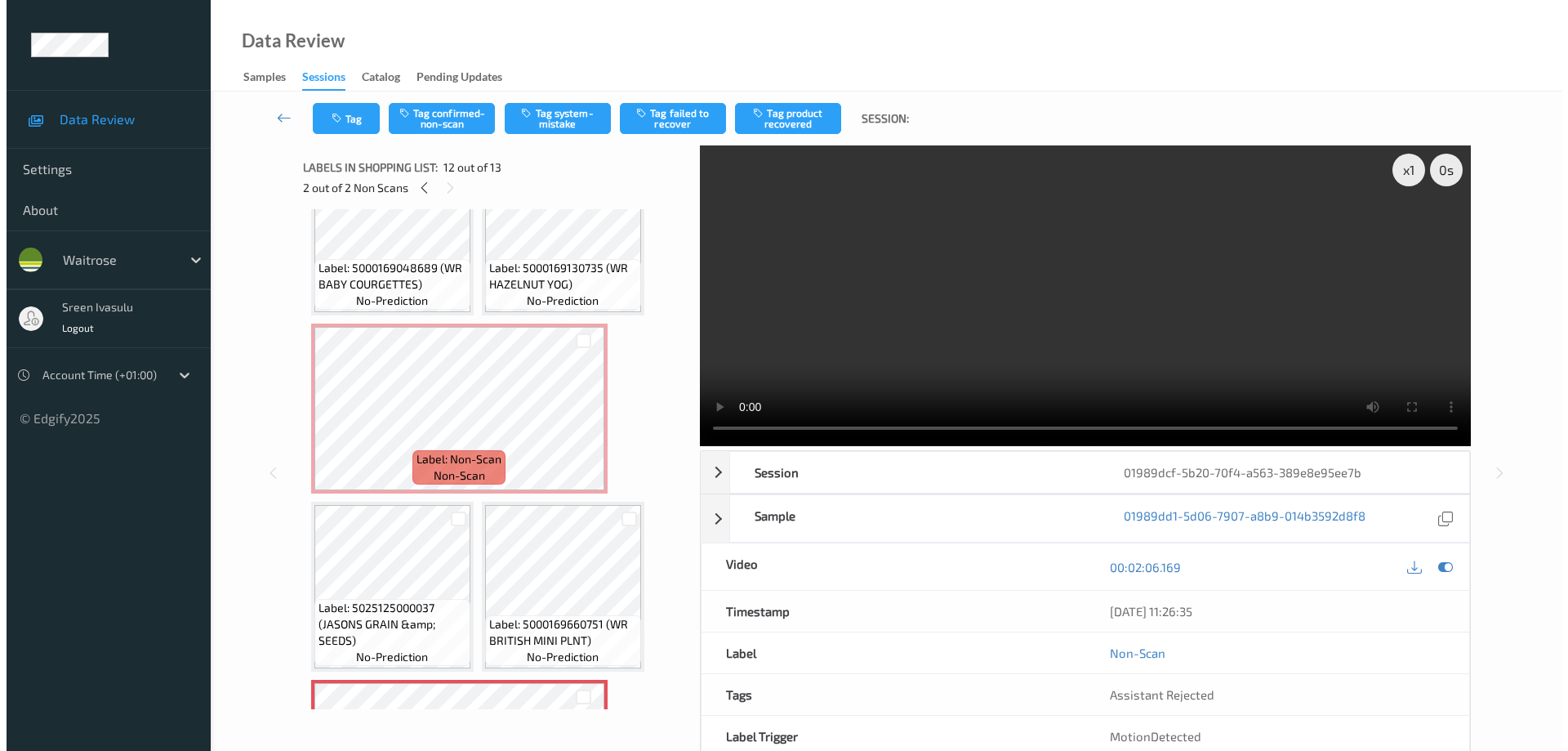
scroll to position [899, 0]
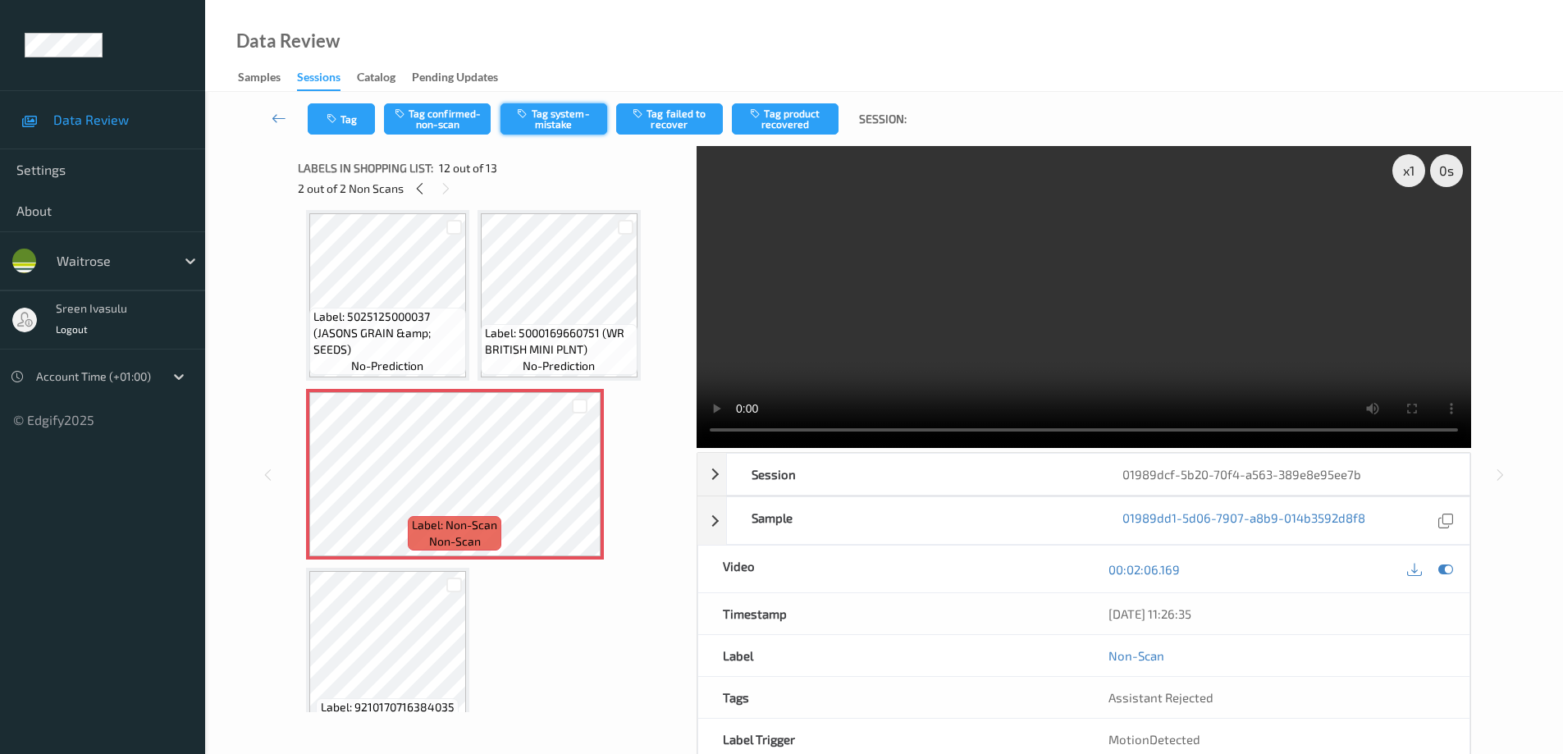
click at [574, 120] on button "Tag system-mistake" at bounding box center [554, 118] width 107 height 31
click at [352, 112] on button "Tag" at bounding box center [341, 118] width 67 height 31
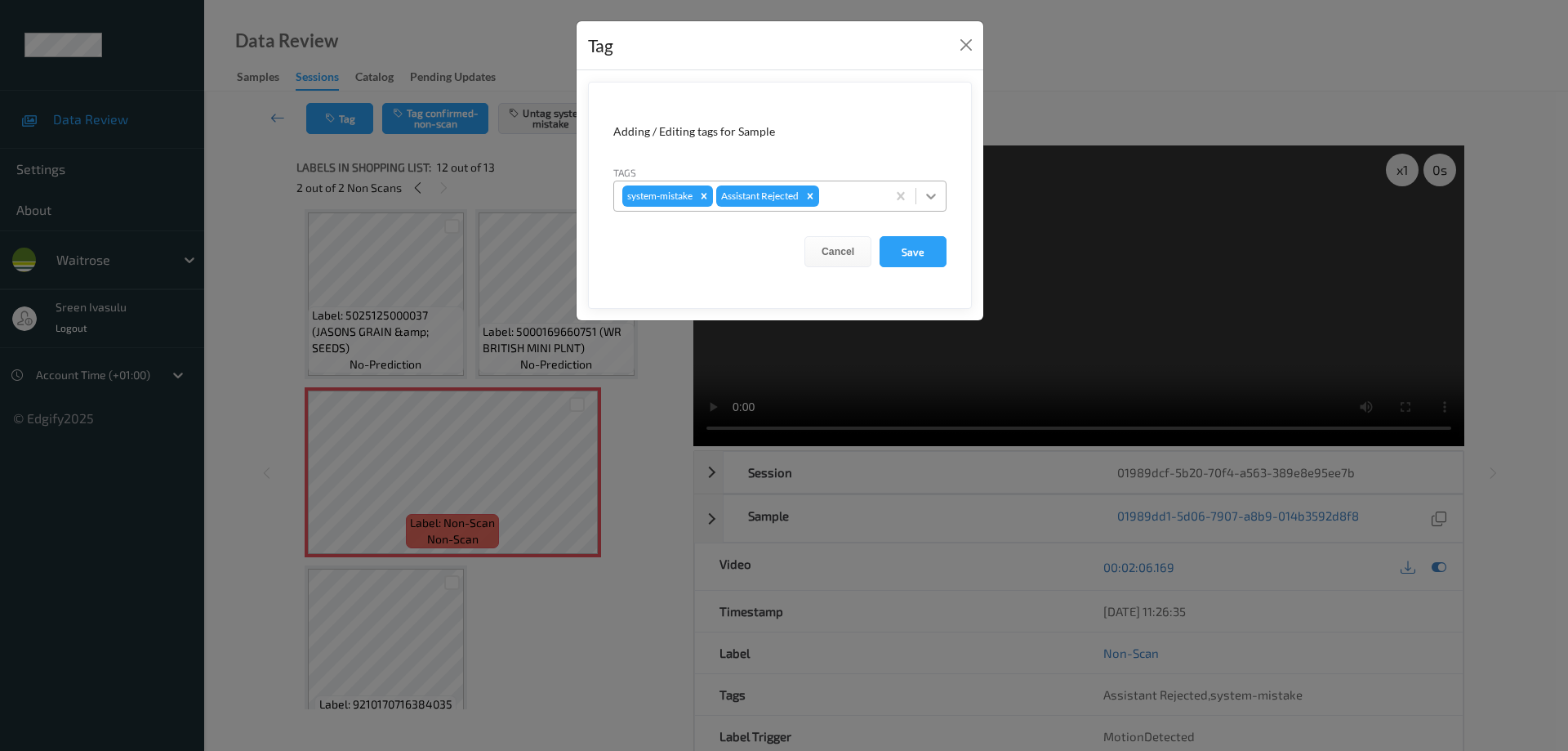
click at [943, 204] on div at bounding box center [932, 196] width 30 height 30
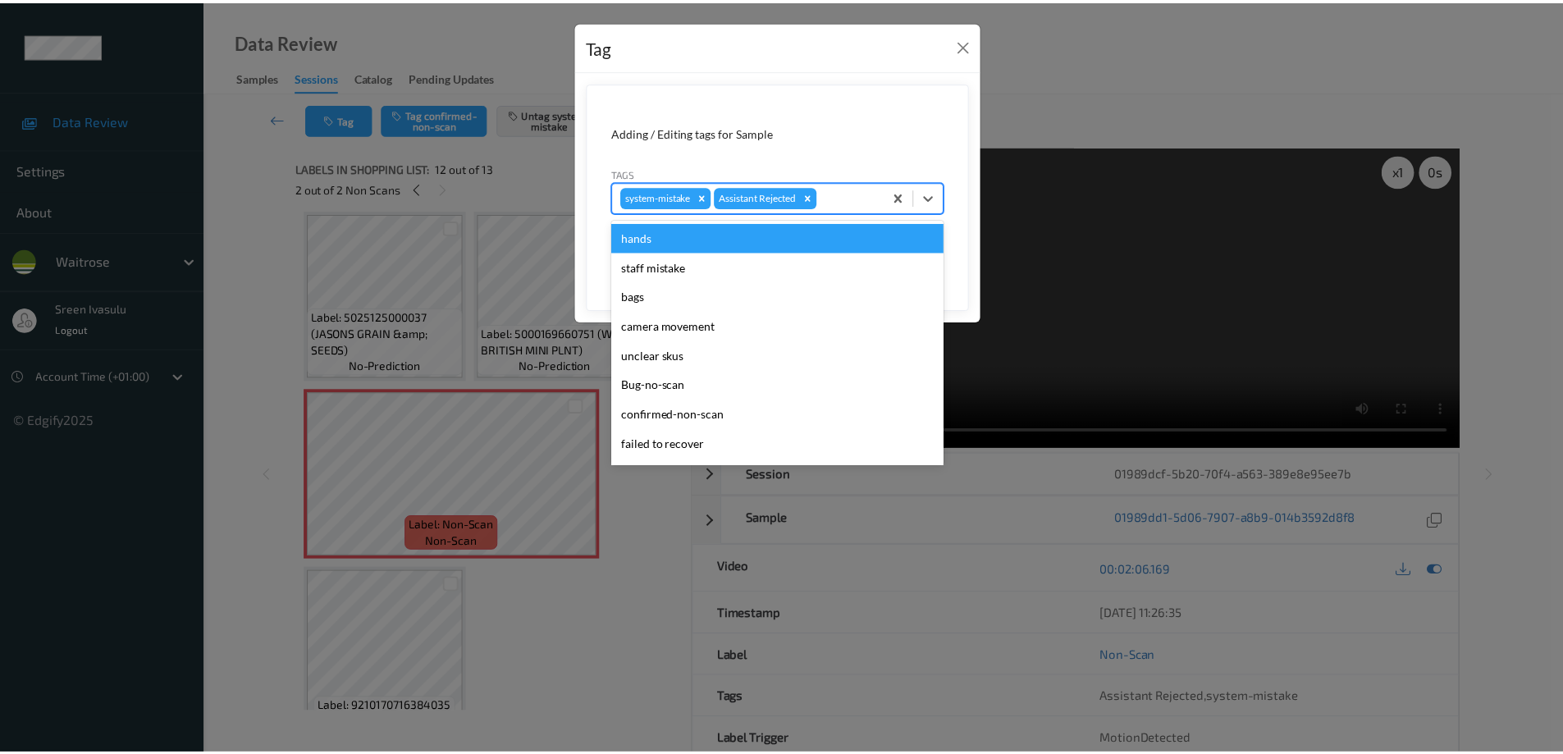
scroll to position [322, 0]
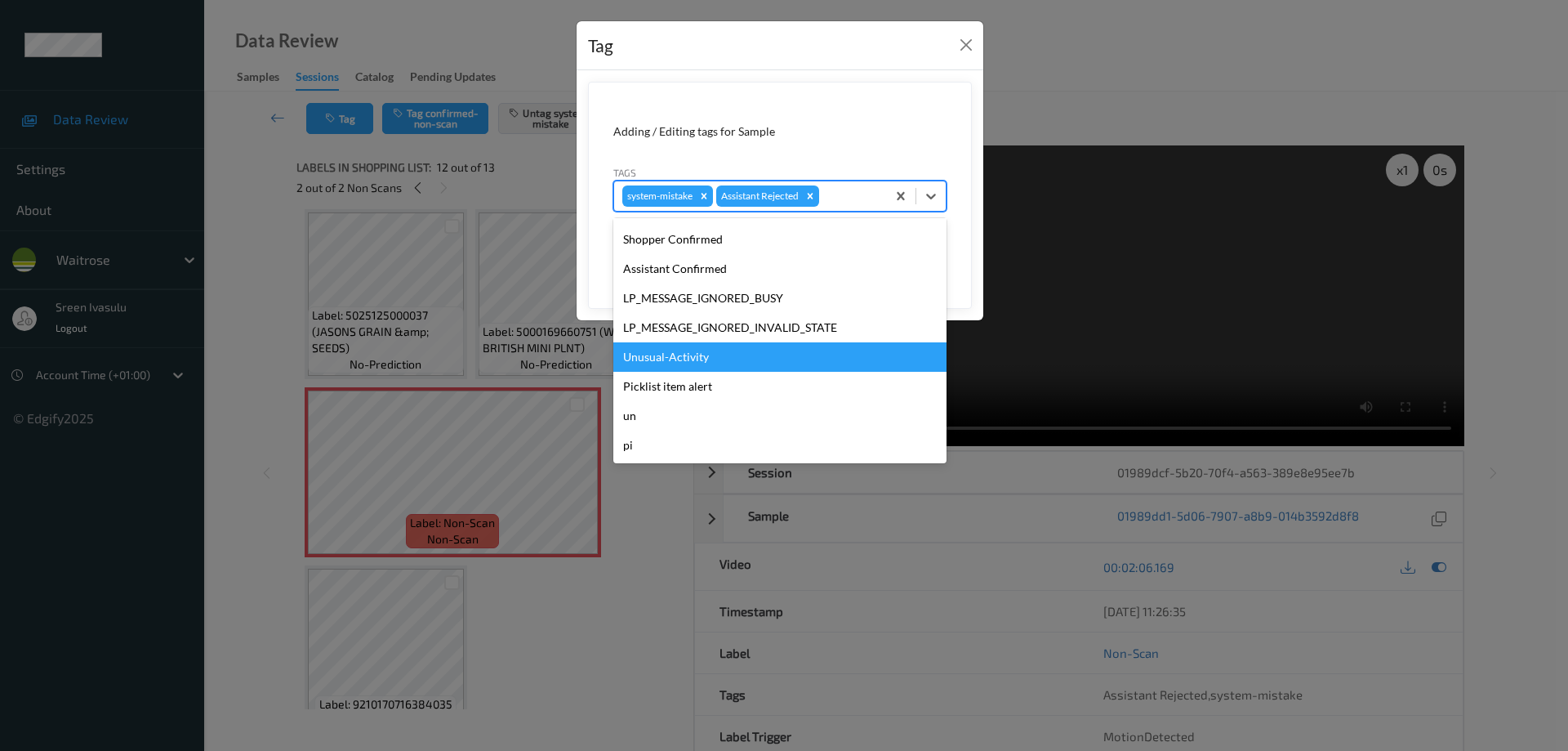
click at [729, 359] on div "Unusual-Activity" at bounding box center [780, 358] width 334 height 30
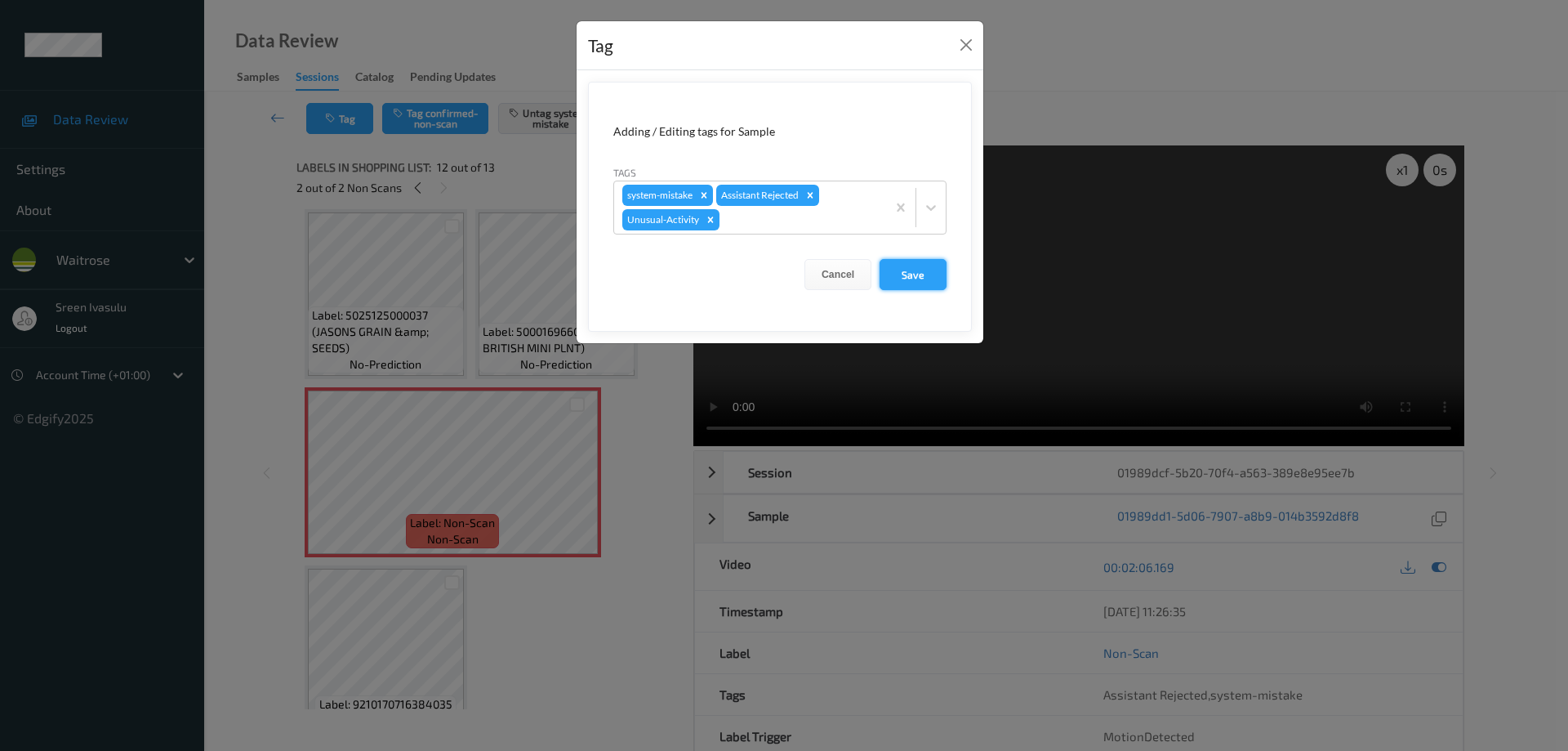
click at [907, 275] on button "Save" at bounding box center [913, 274] width 67 height 31
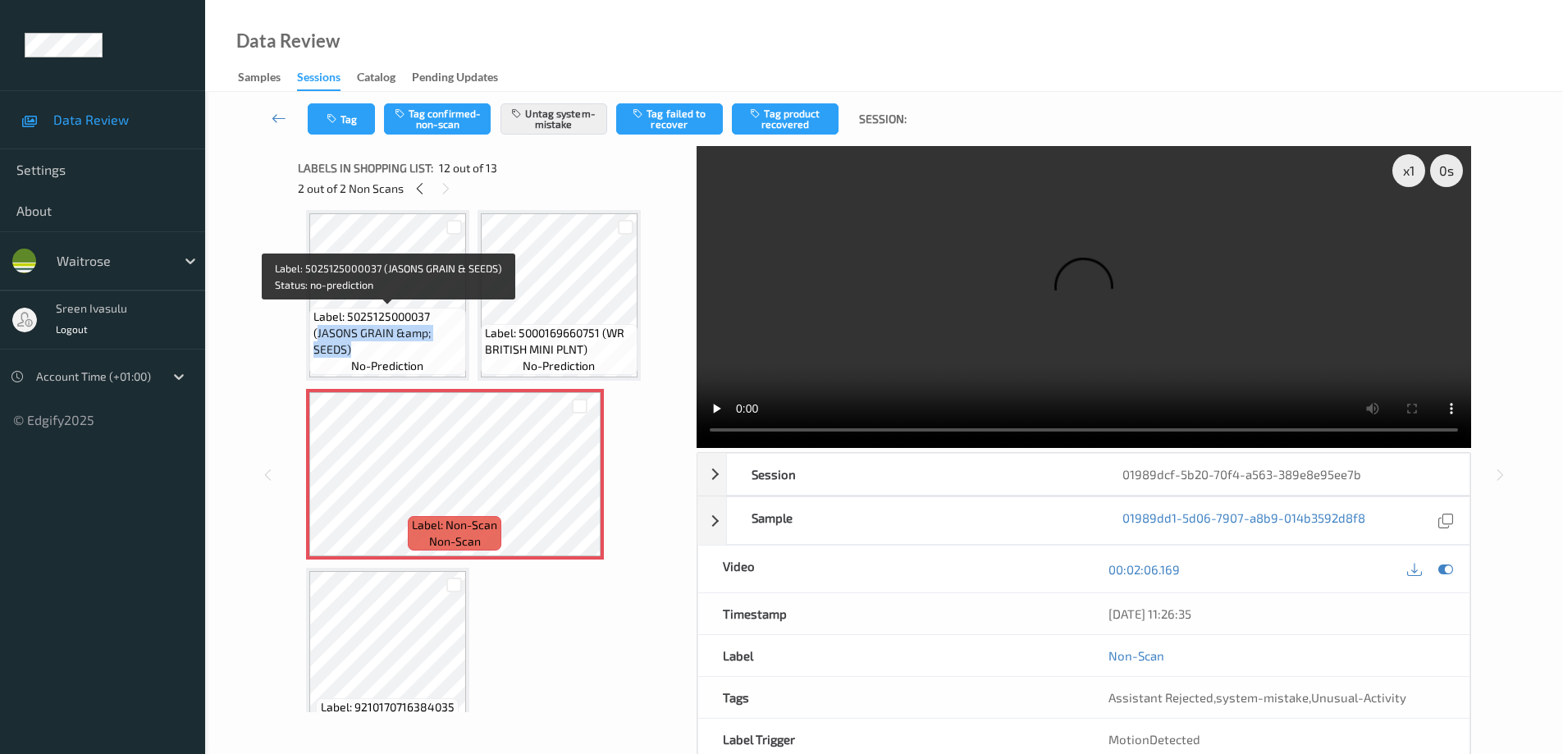
drag, startPoint x: 316, startPoint y: 333, endPoint x: 365, endPoint y: 349, distance: 51.6
click at [365, 349] on span "Label: 5025125000037 (JASONS GRAIN &amp; SEEDS)" at bounding box center [387, 333] width 149 height 49
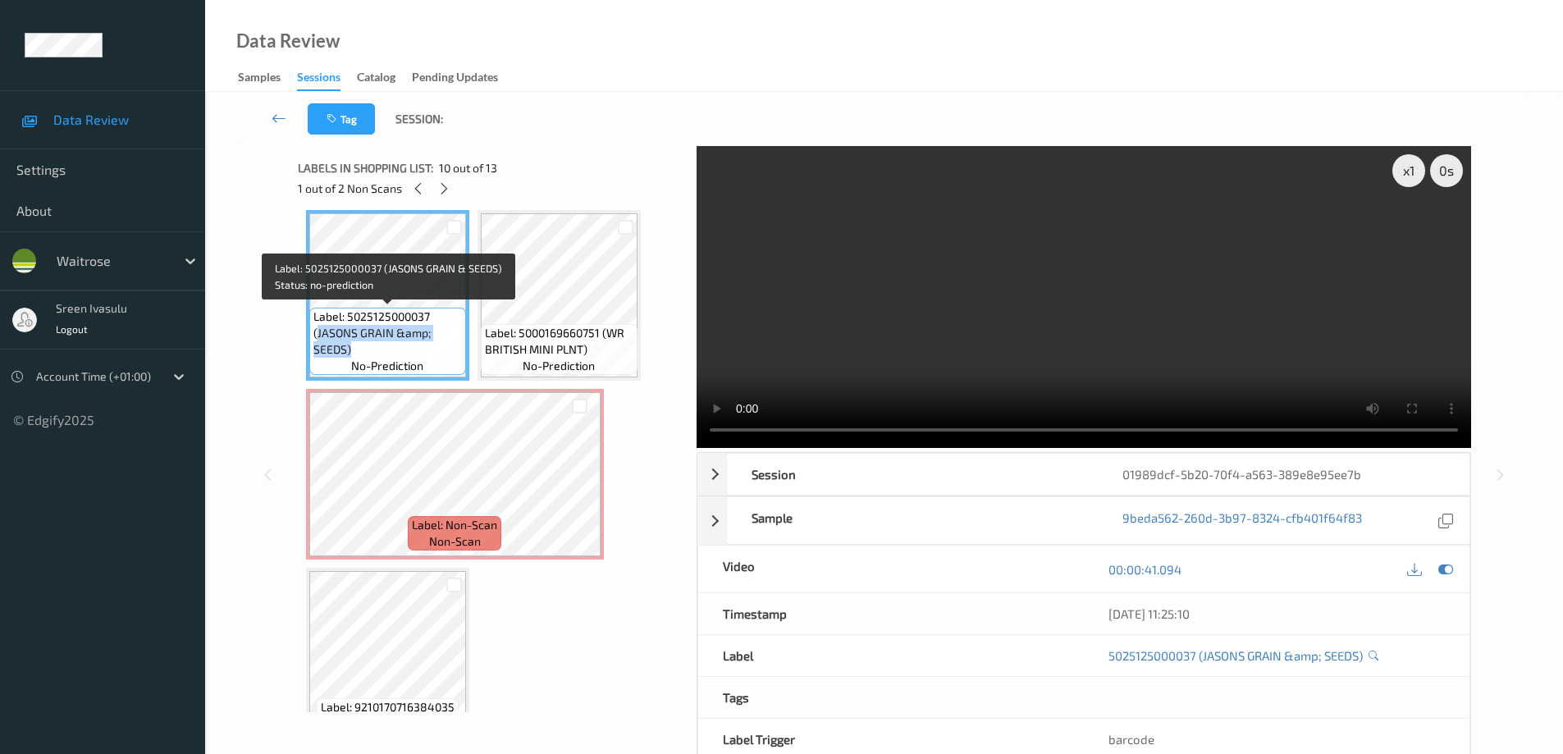
copy span "[PERSON_NAME] GRAIN &amp; SEEDS)"
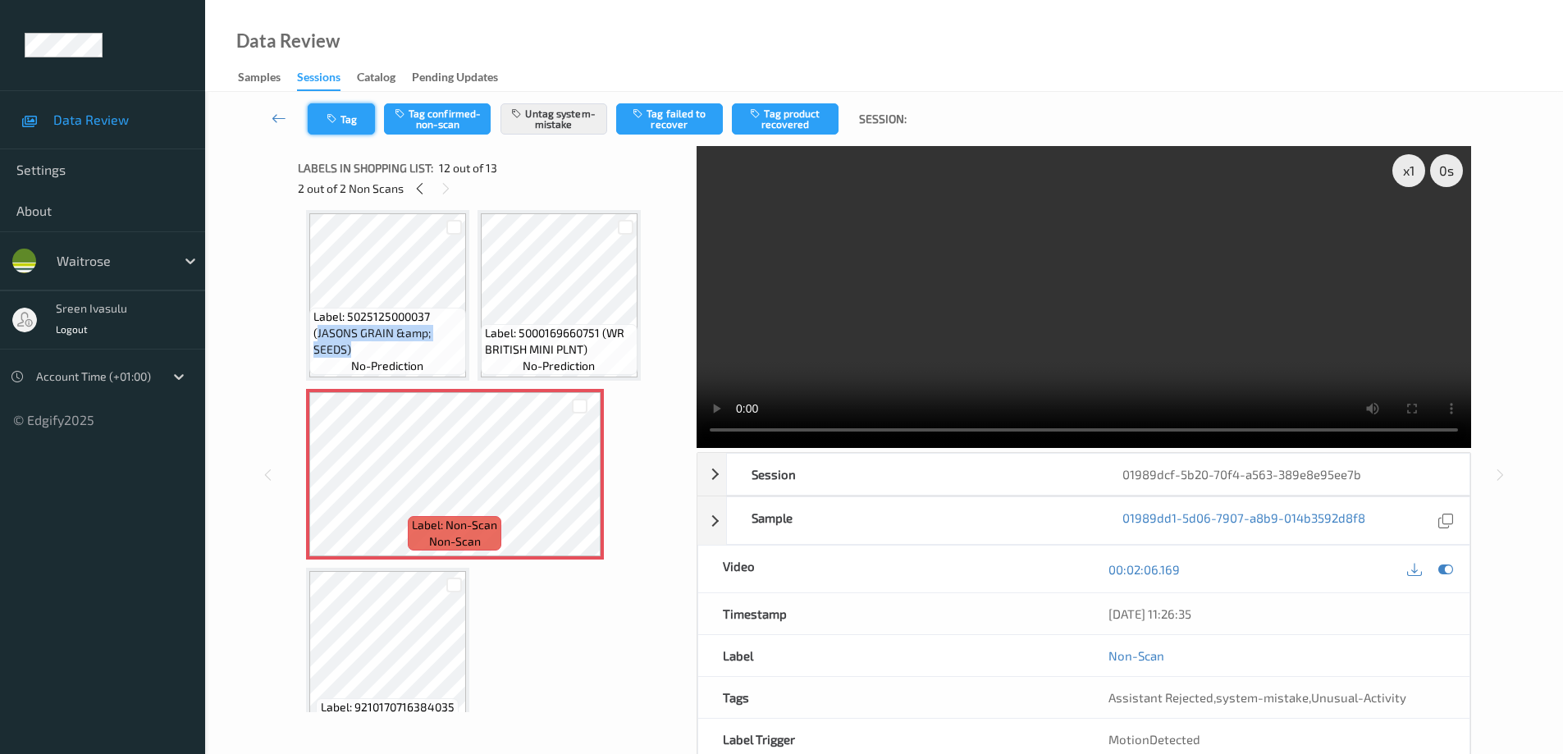
click at [346, 121] on button "Tag" at bounding box center [341, 118] width 67 height 31
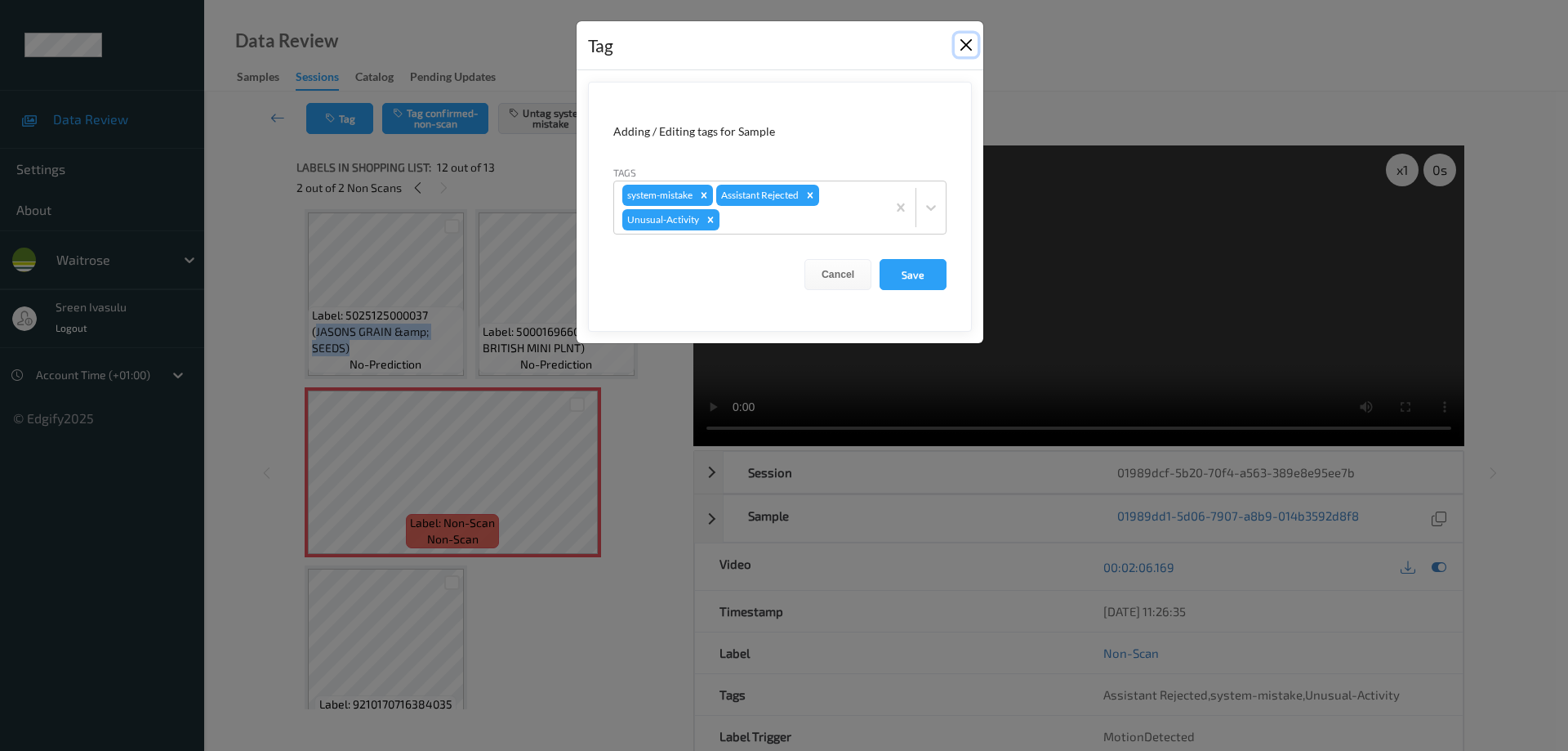
click at [963, 44] on button "Close" at bounding box center [966, 45] width 23 height 23
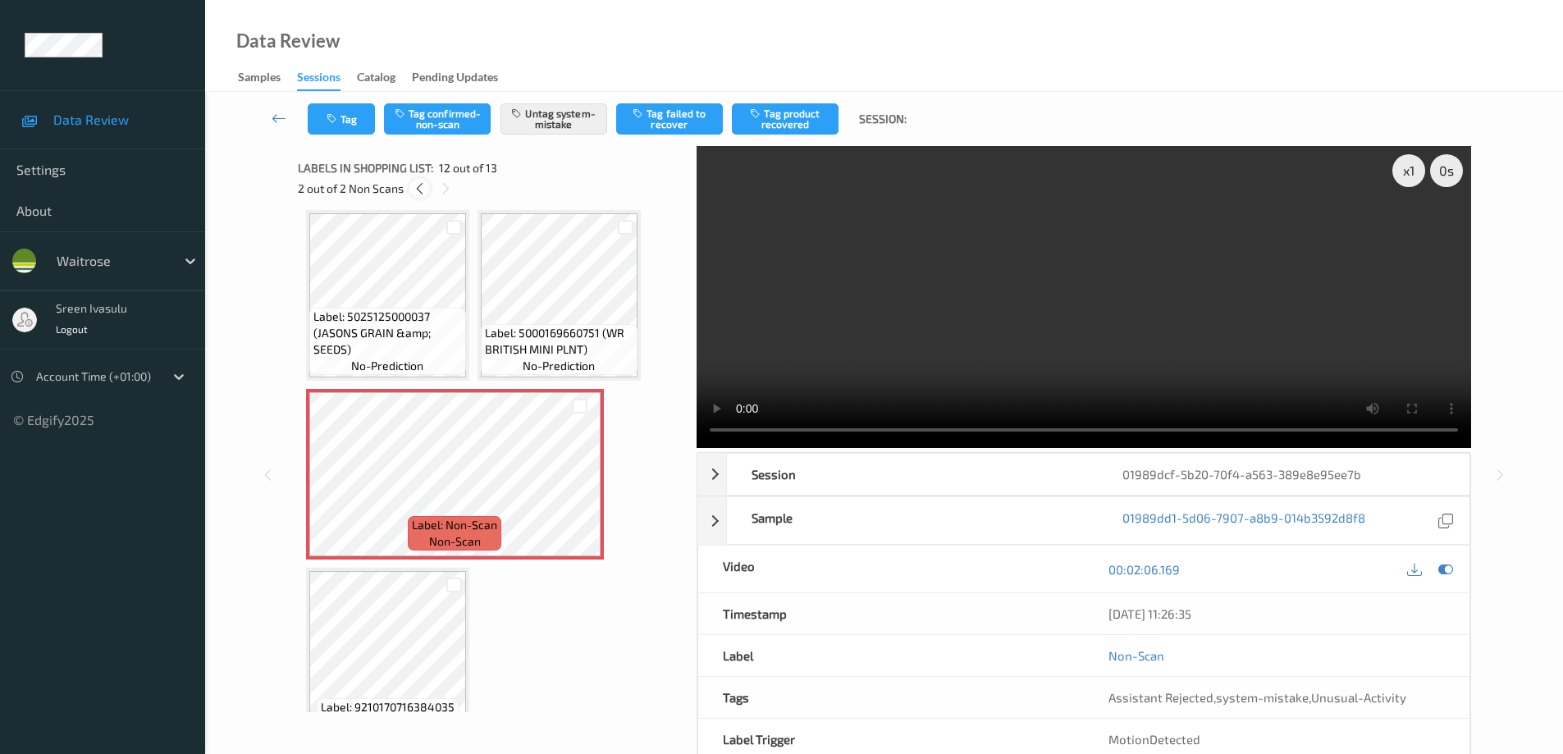
click at [418, 194] on icon at bounding box center [420, 188] width 14 height 15
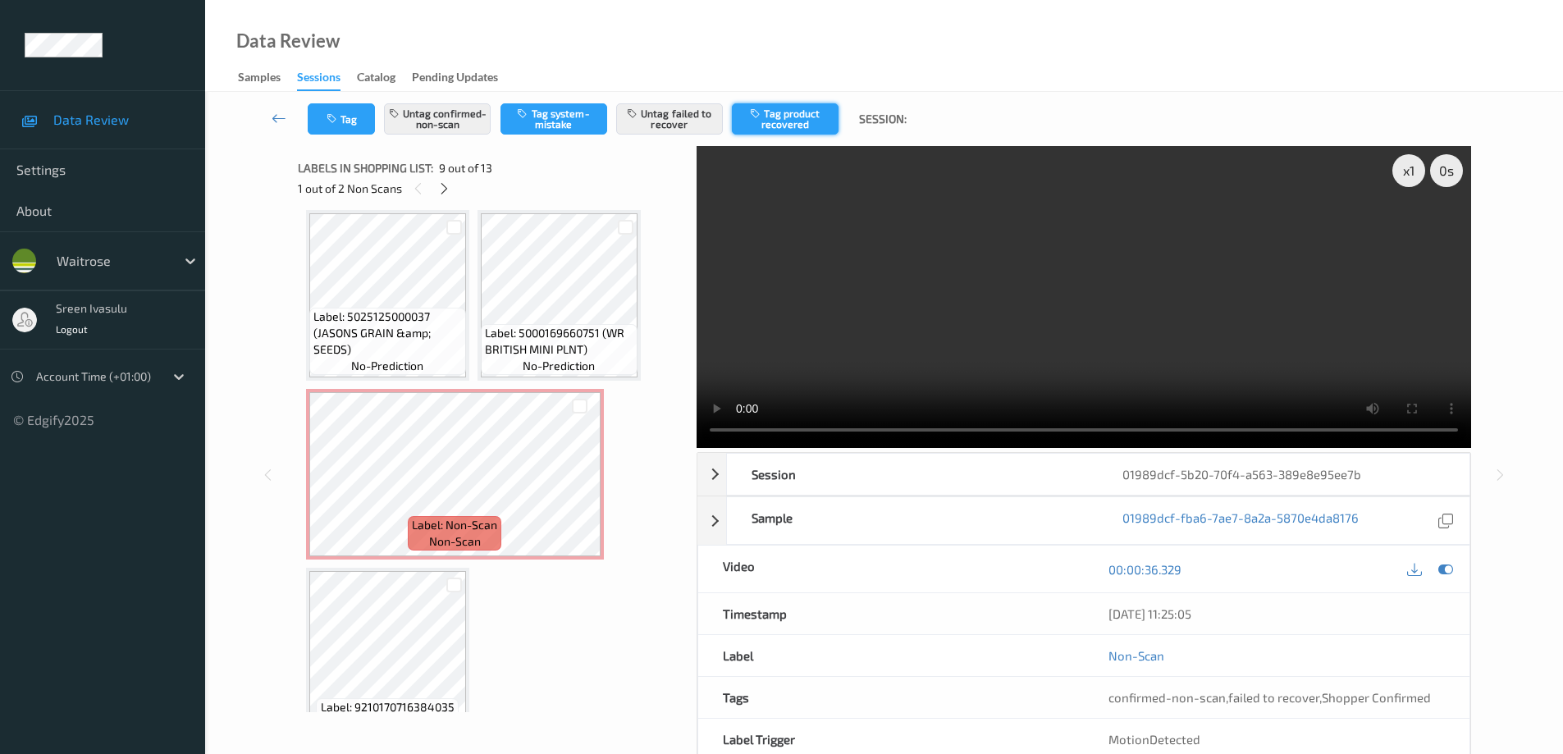
scroll to position [545, 0]
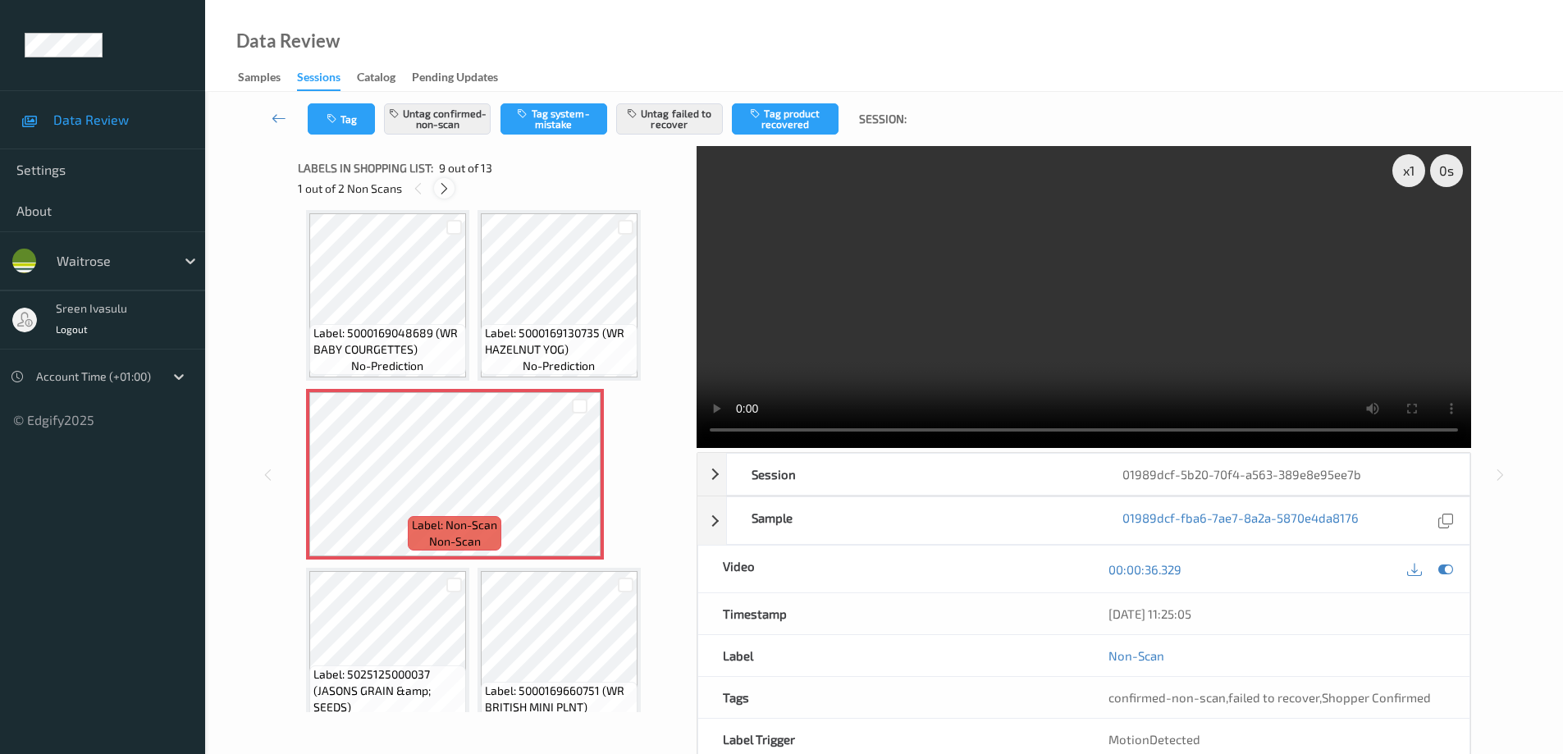
click at [447, 193] on icon at bounding box center [444, 188] width 14 height 15
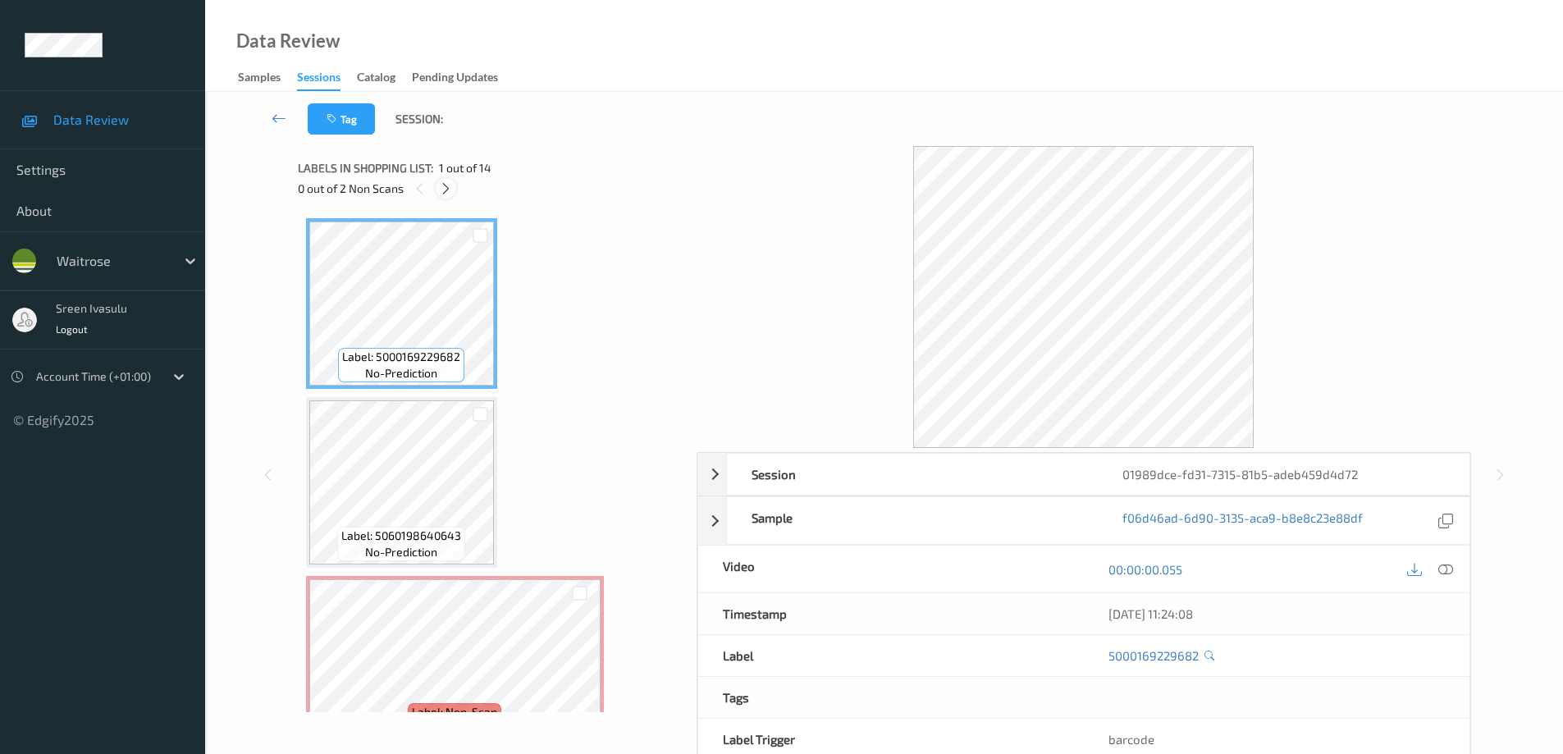
click at [447, 190] on icon at bounding box center [446, 188] width 14 height 15
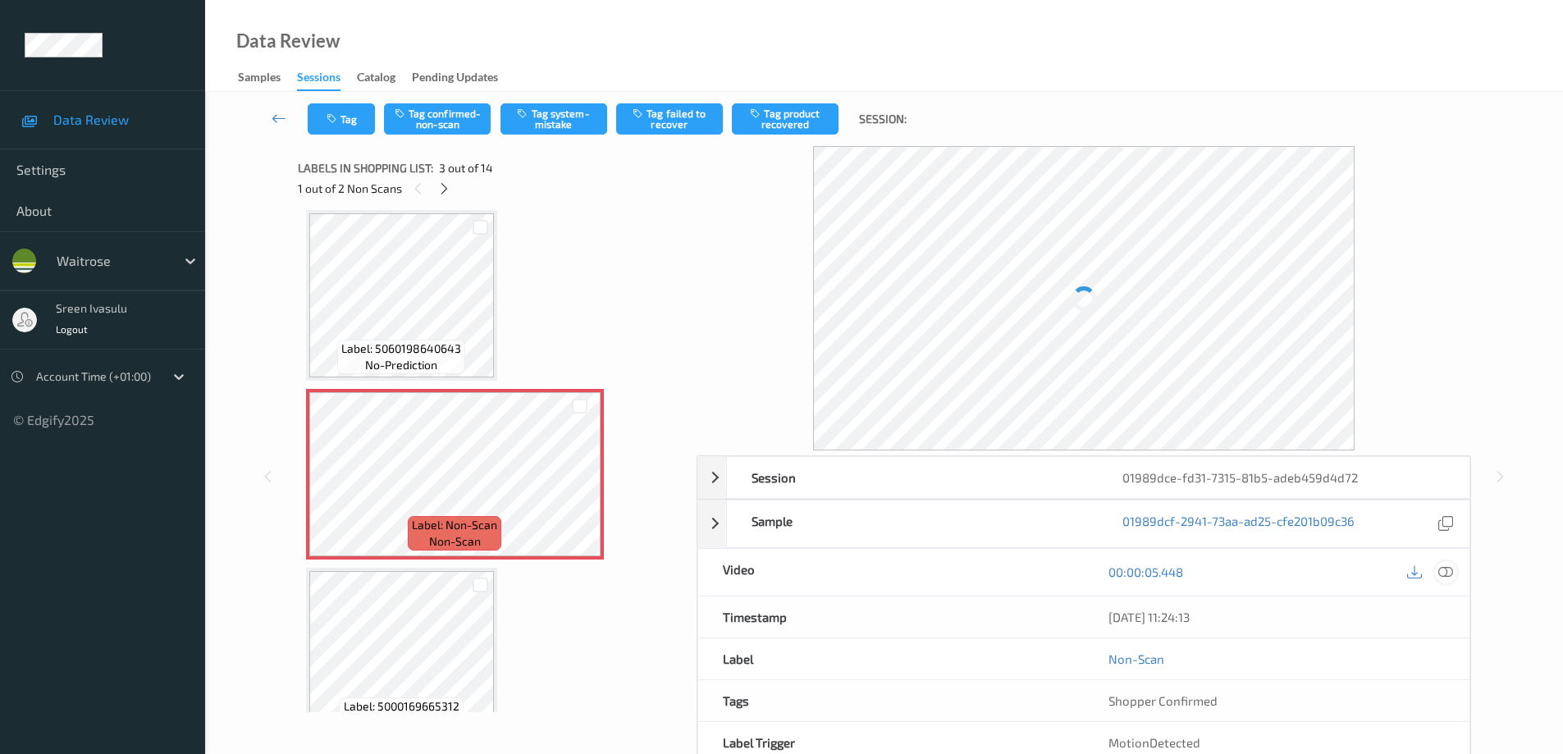
click at [1447, 568] on icon at bounding box center [1445, 572] width 15 height 15
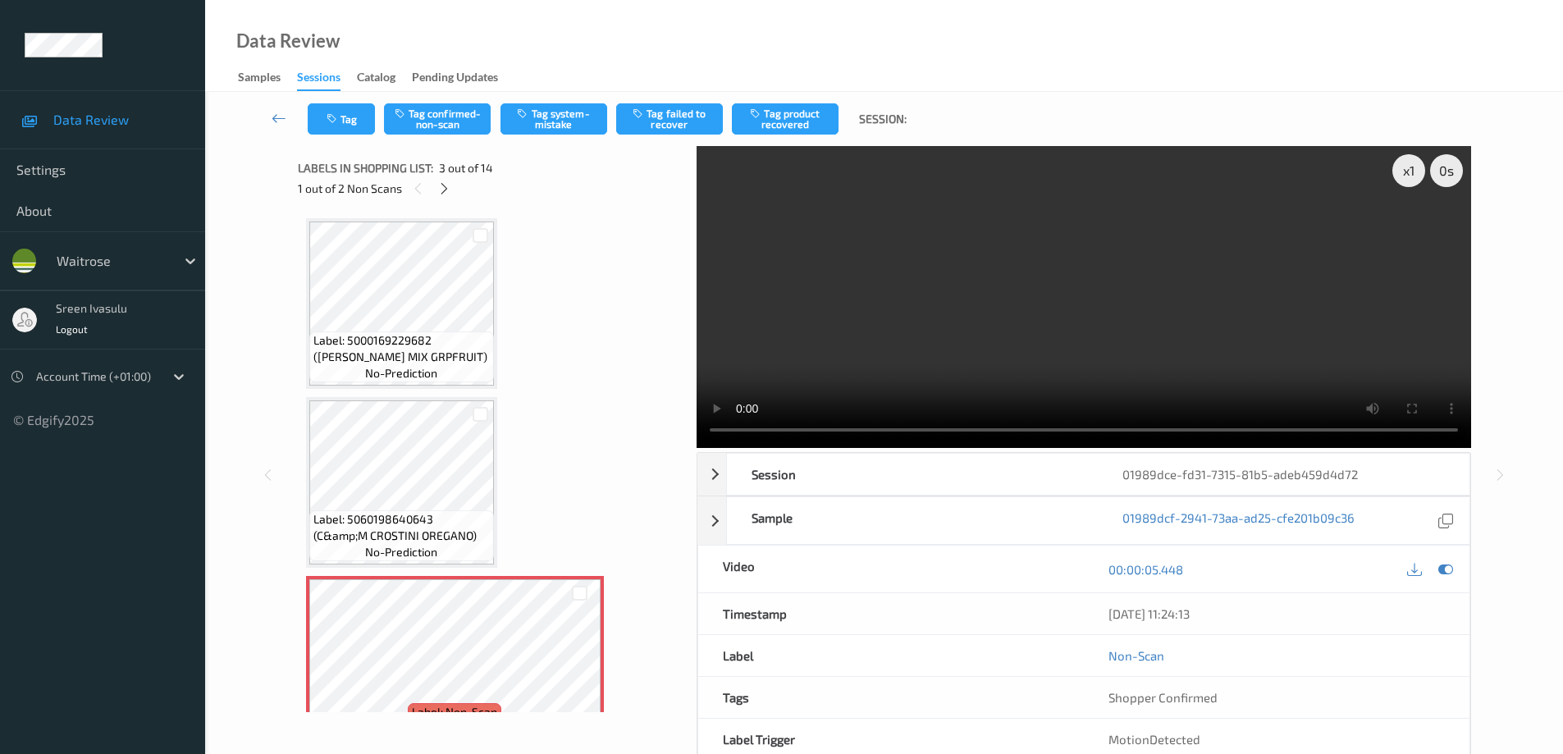
scroll to position [328, 0]
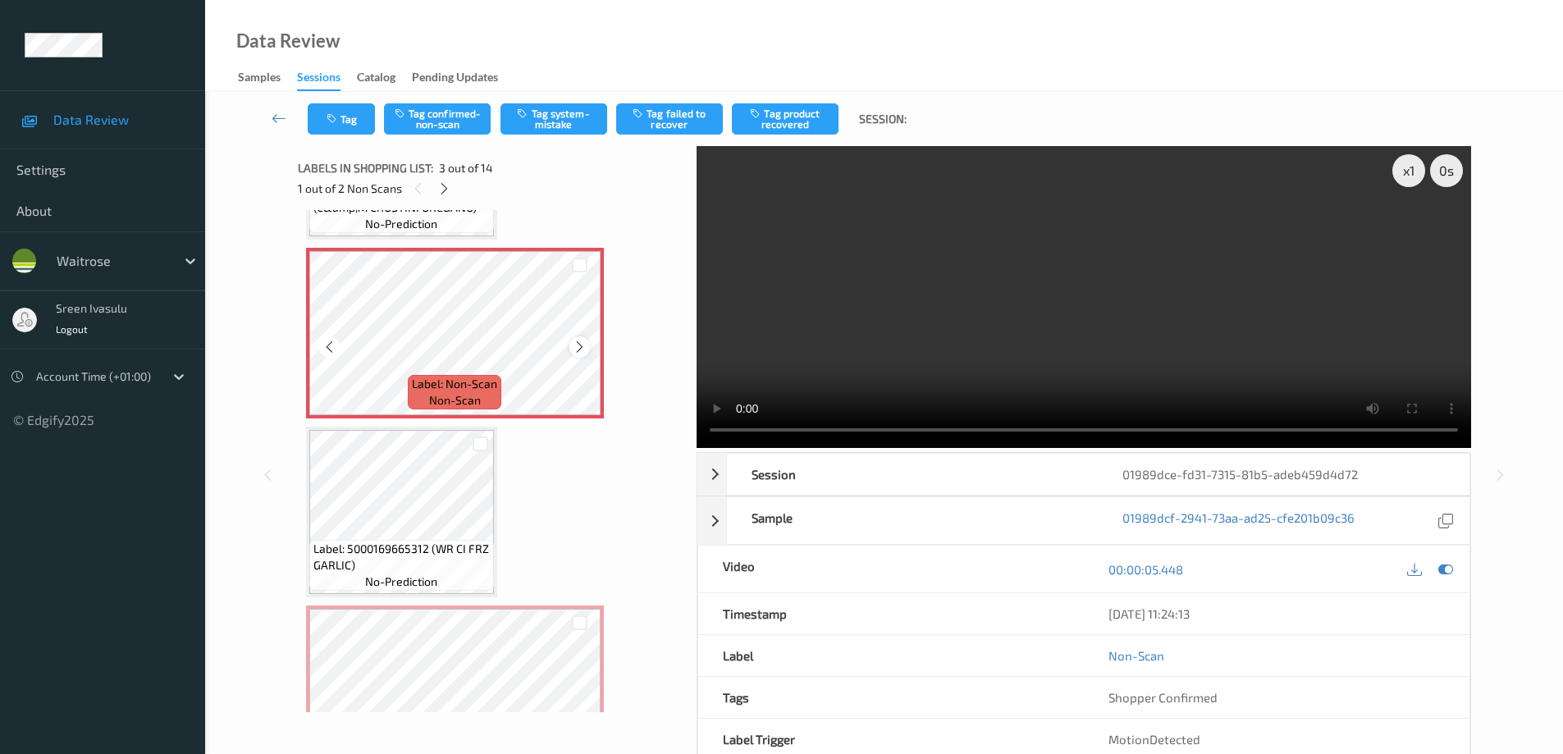
click at [583, 353] on icon at bounding box center [580, 347] width 14 height 15
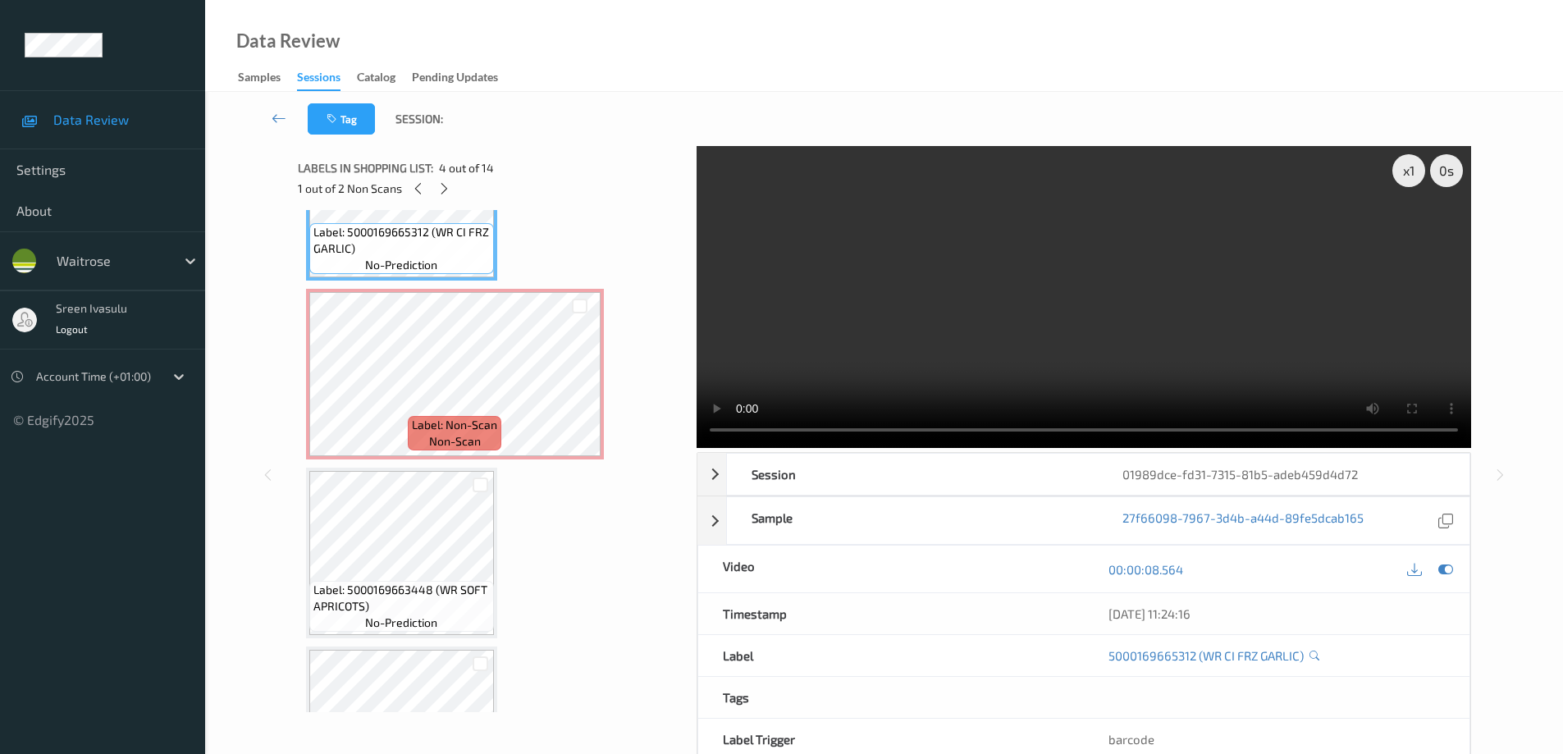
scroll to position [656, 0]
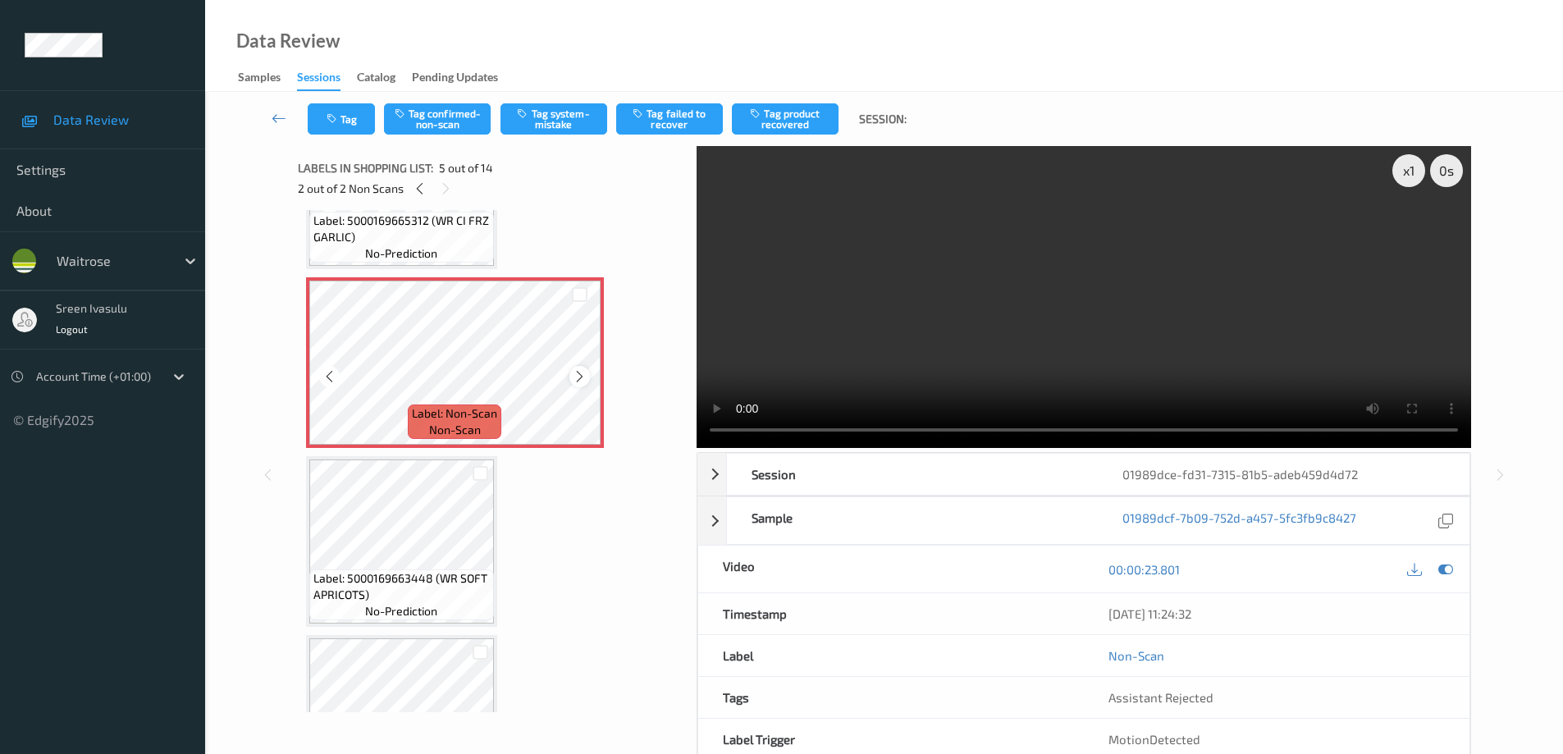
click at [574, 373] on icon at bounding box center [580, 376] width 14 height 15
click at [354, 606] on div "Label: 5000169663448 (WR SOFT APRICOTS) no-prediction" at bounding box center [401, 594] width 185 height 51
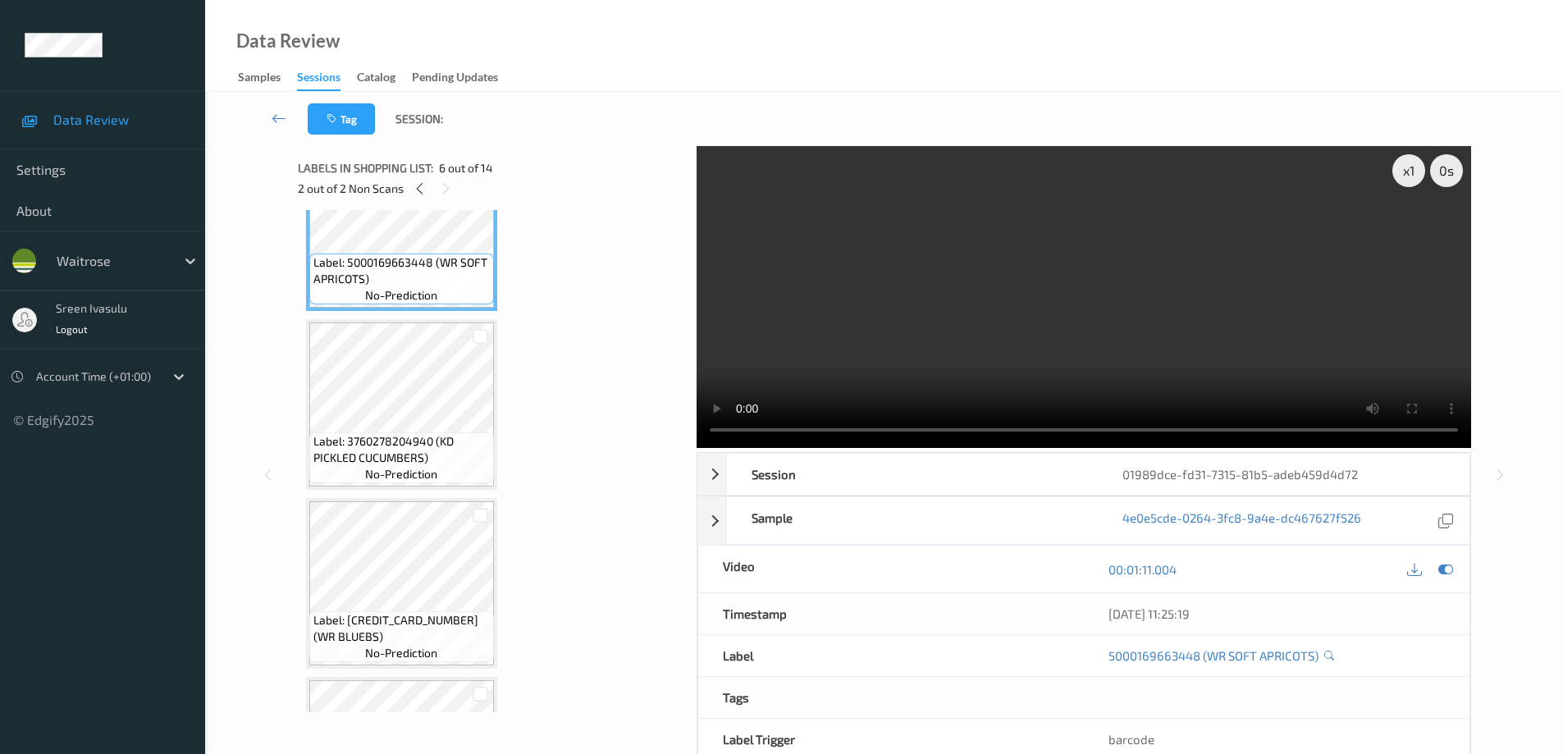
scroll to position [985, 0]
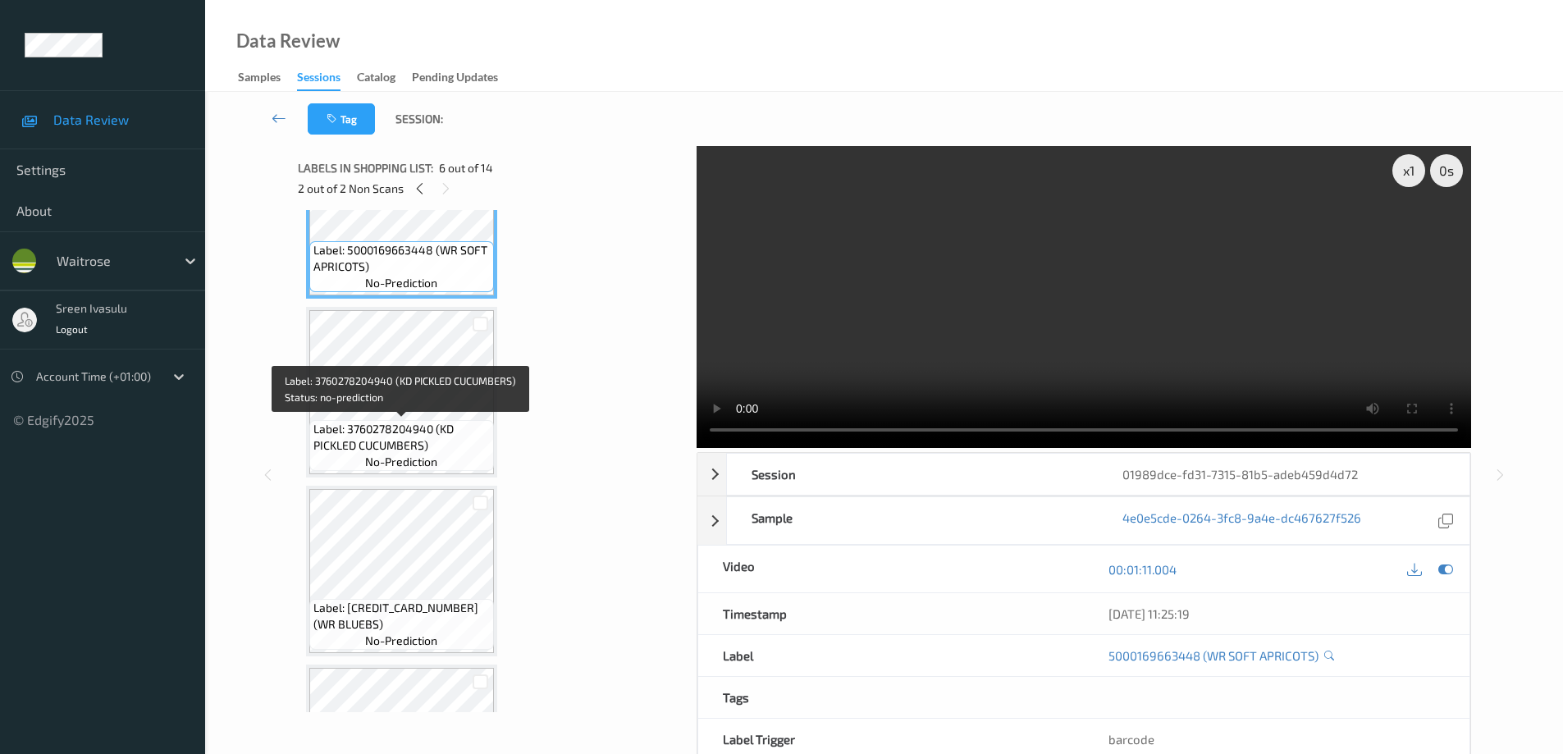
click at [437, 423] on span "Label: 3760278204940 (KD PICKLED CUCUMBERS)" at bounding box center [401, 437] width 176 height 33
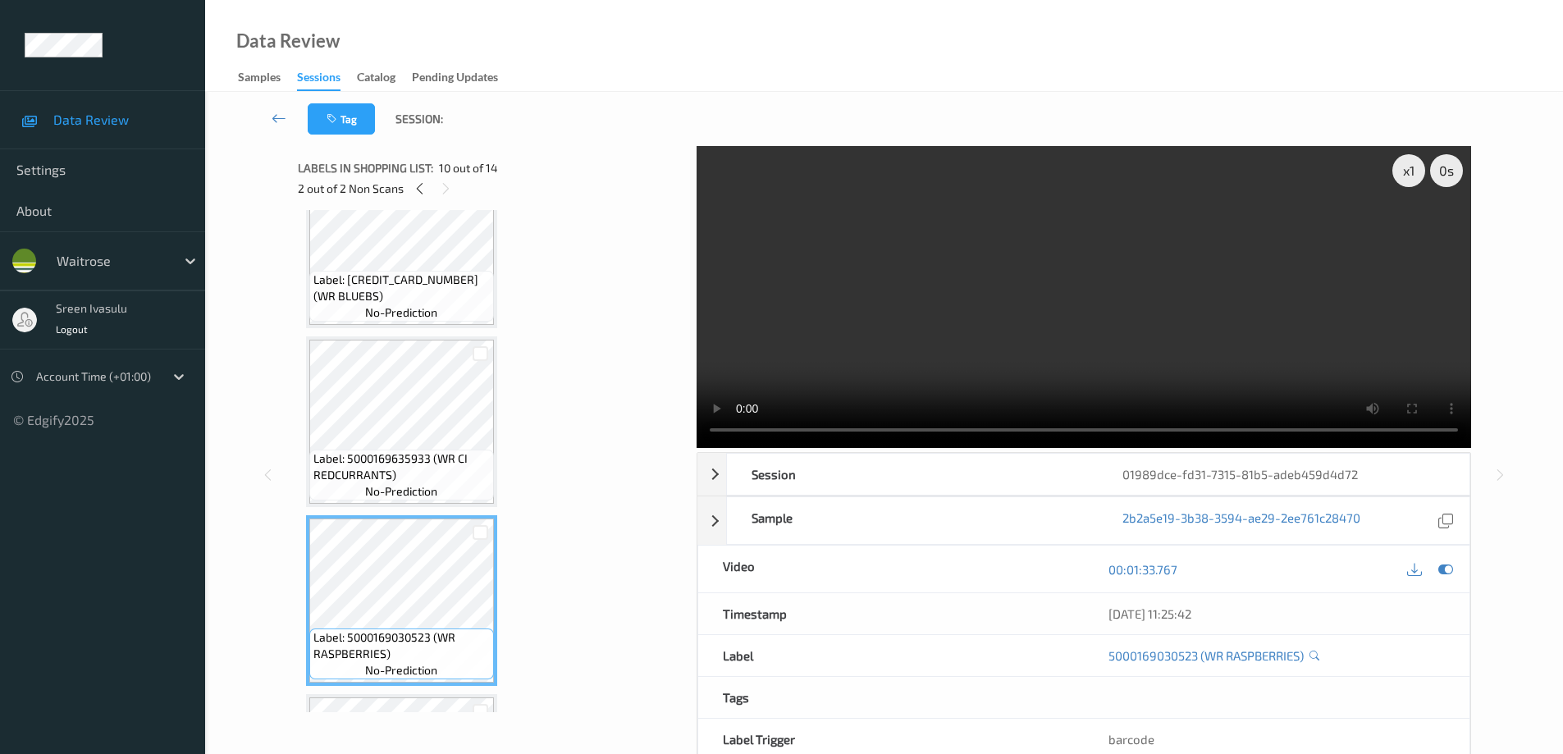
scroll to position [1969, 0]
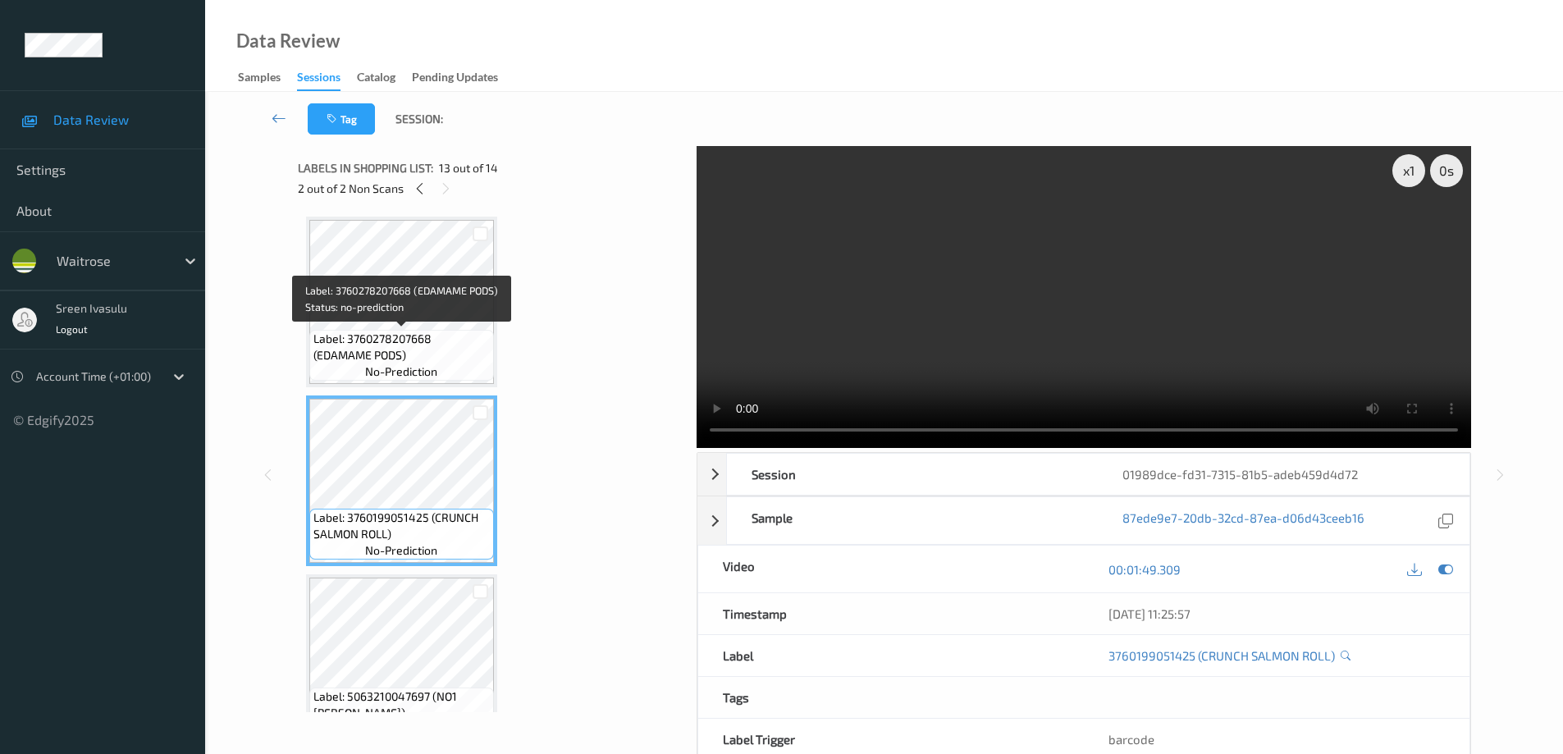
click at [425, 335] on span "Label: 3760278207668 (EDAMAME PODS)" at bounding box center [401, 347] width 176 height 33
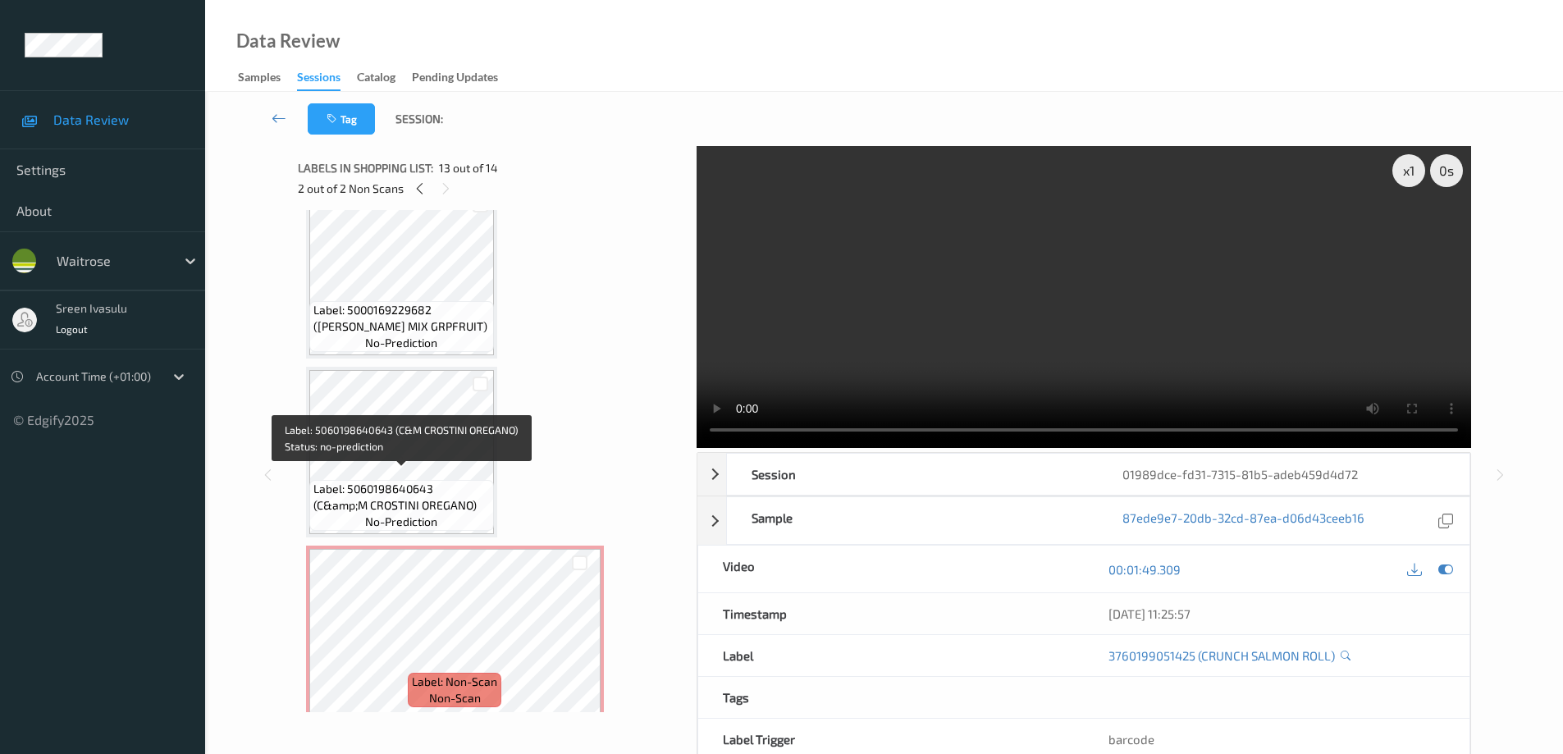
scroll to position [0, 0]
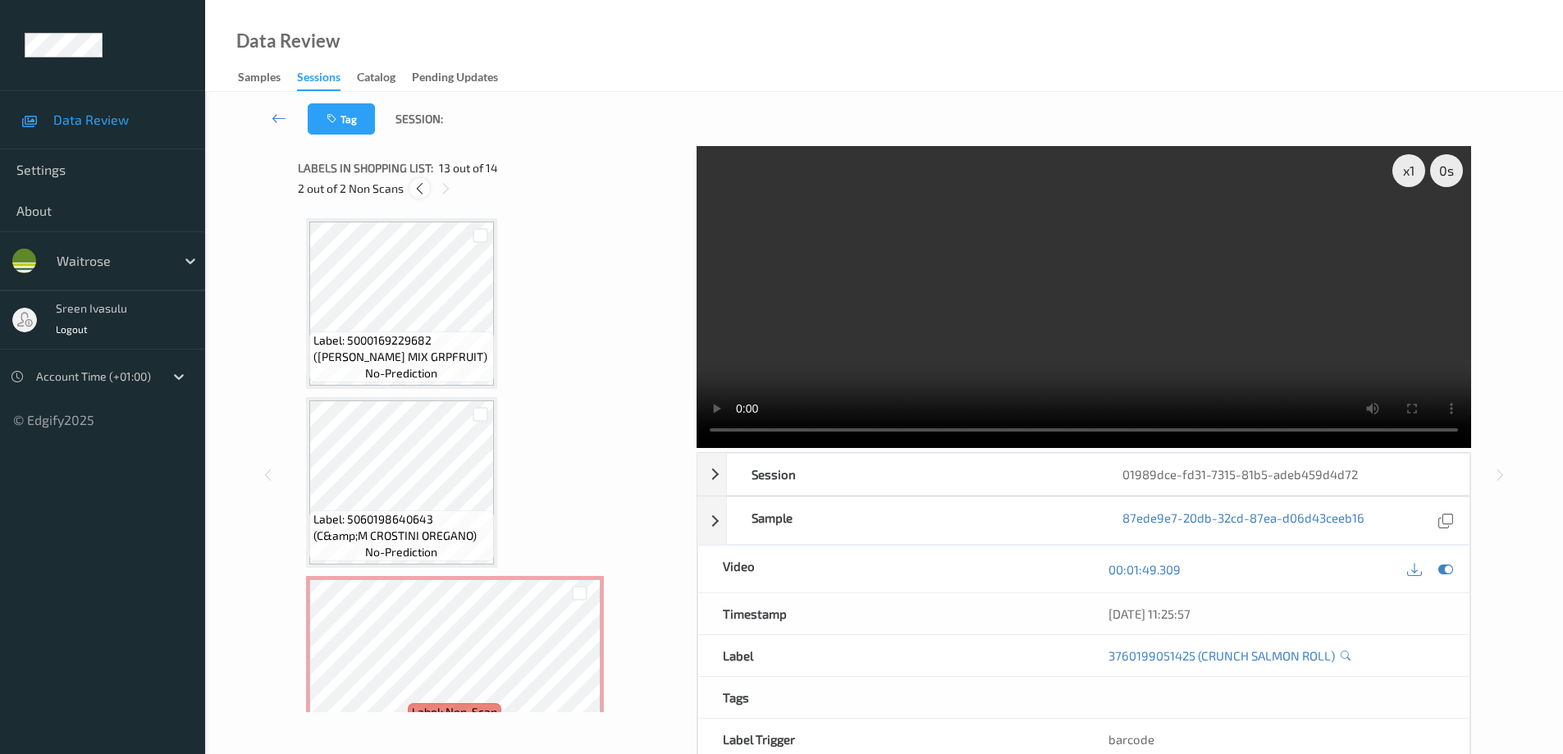
click at [414, 182] on icon at bounding box center [420, 188] width 14 height 15
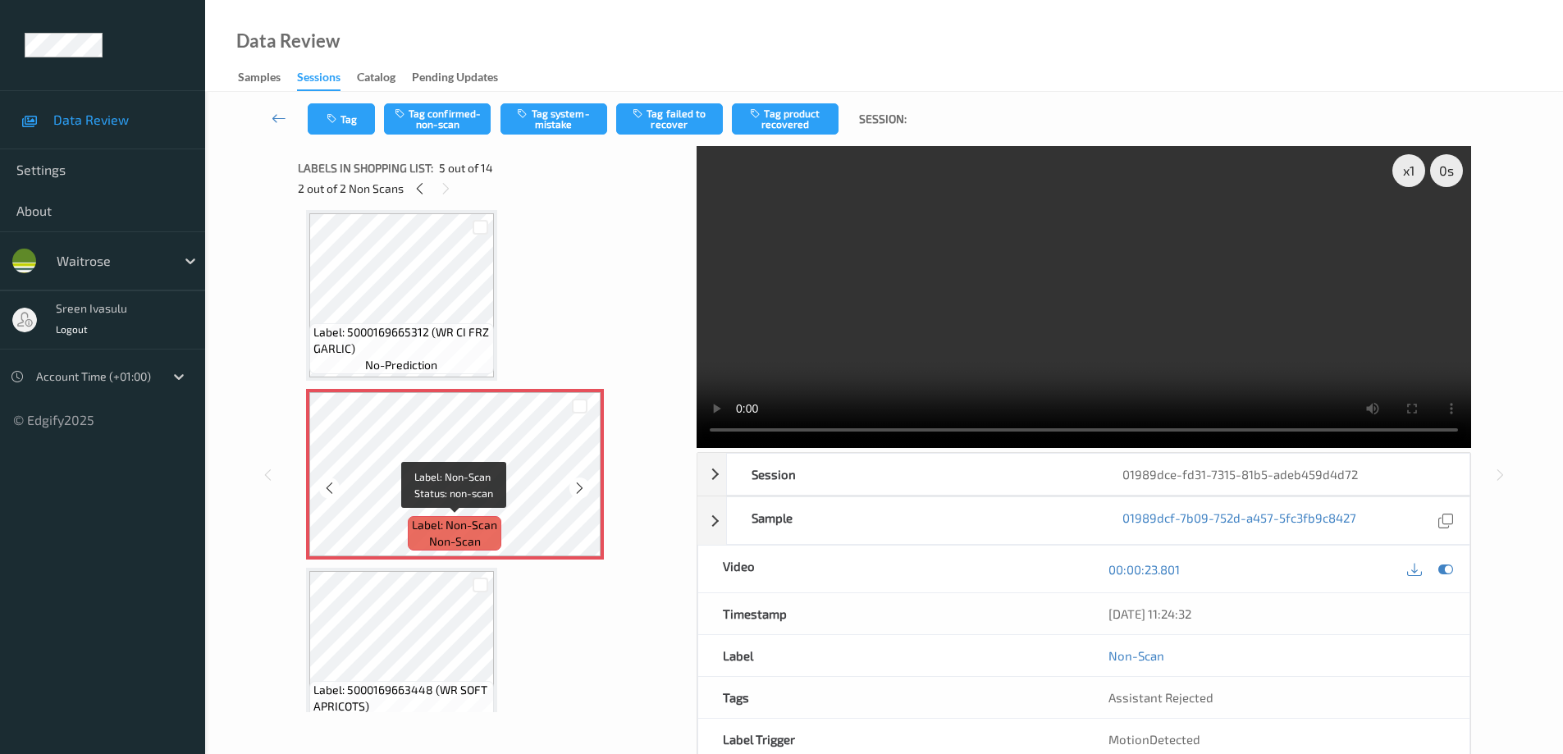
click at [476, 527] on span "Label: Non-Scan" at bounding box center [454, 525] width 85 height 16
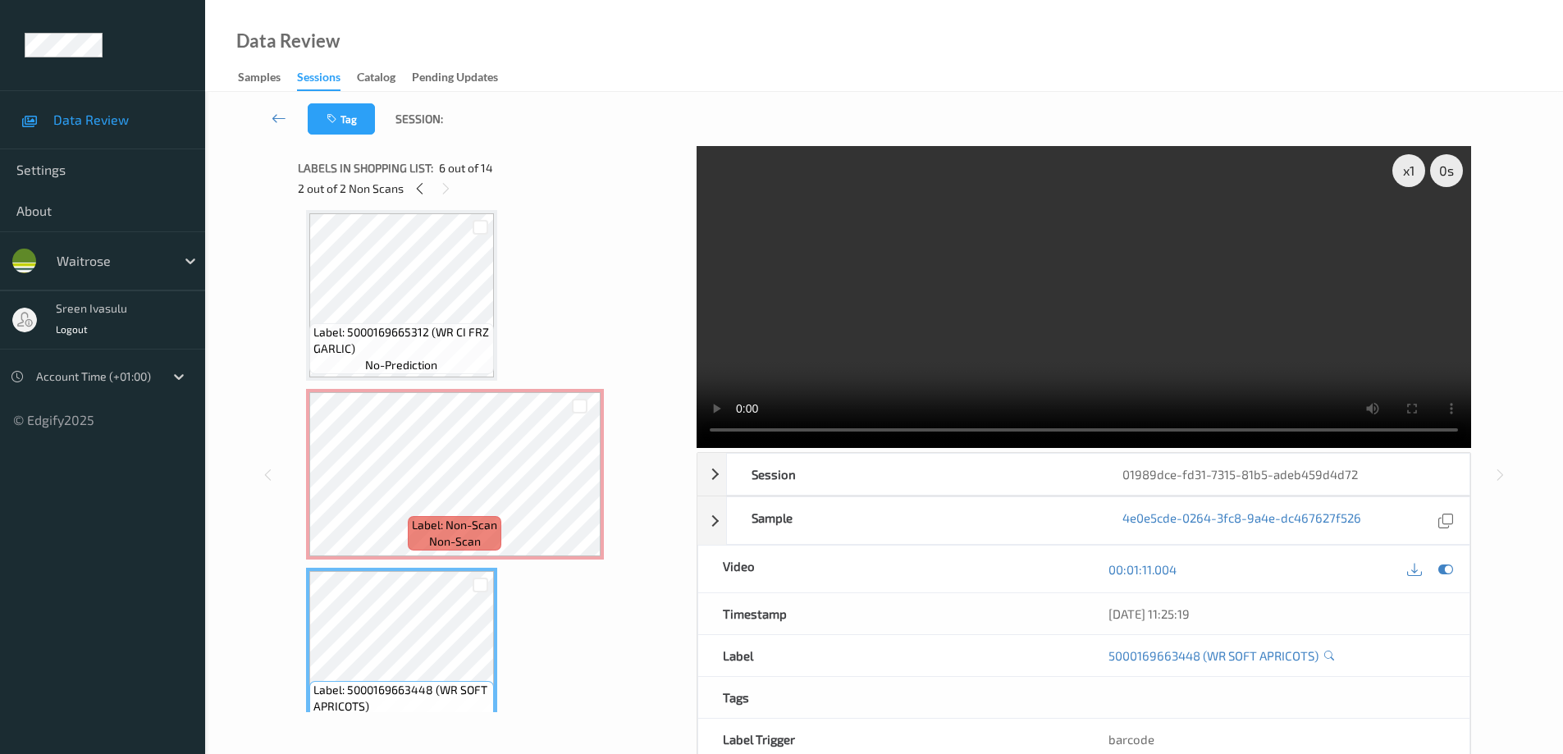
scroll to position [873, 0]
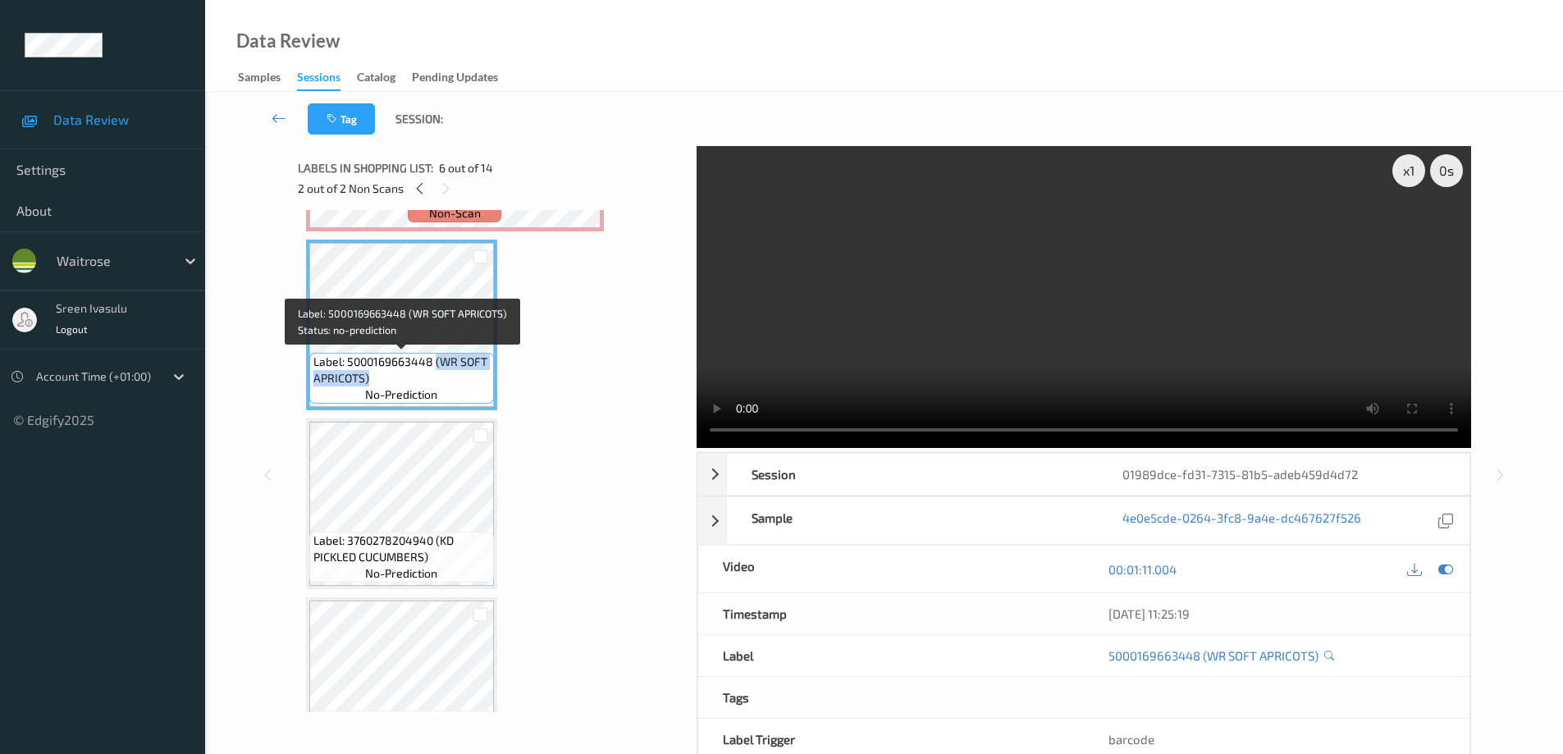
drag, startPoint x: 437, startPoint y: 362, endPoint x: 455, endPoint y: 388, distance: 31.9
click at [455, 388] on div "Label: 5000169663448 (WR SOFT APRICOTS) no-prediction" at bounding box center [401, 378] width 185 height 51
copy span "(WR SOFT APRICOTS)"
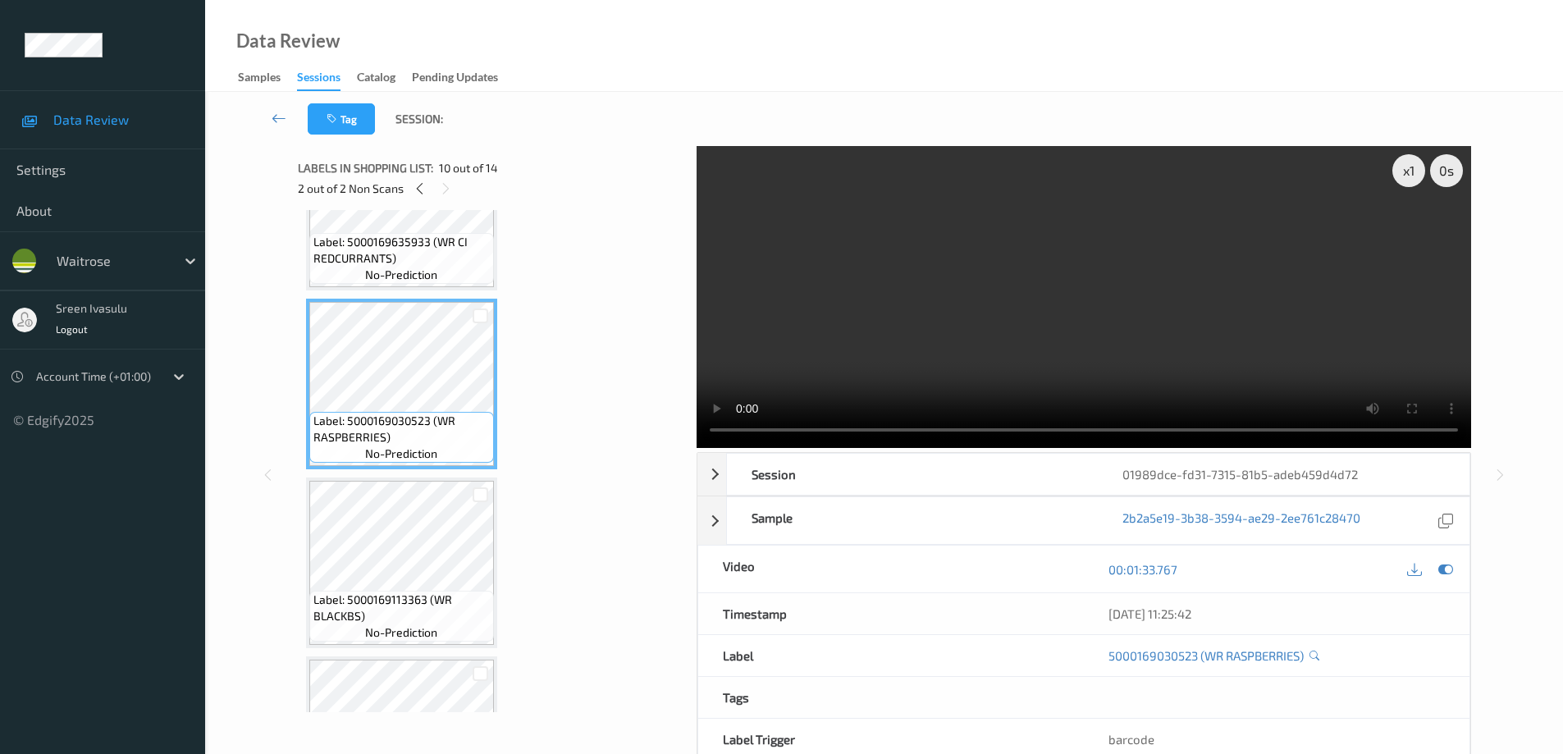
scroll to position [2010, 0]
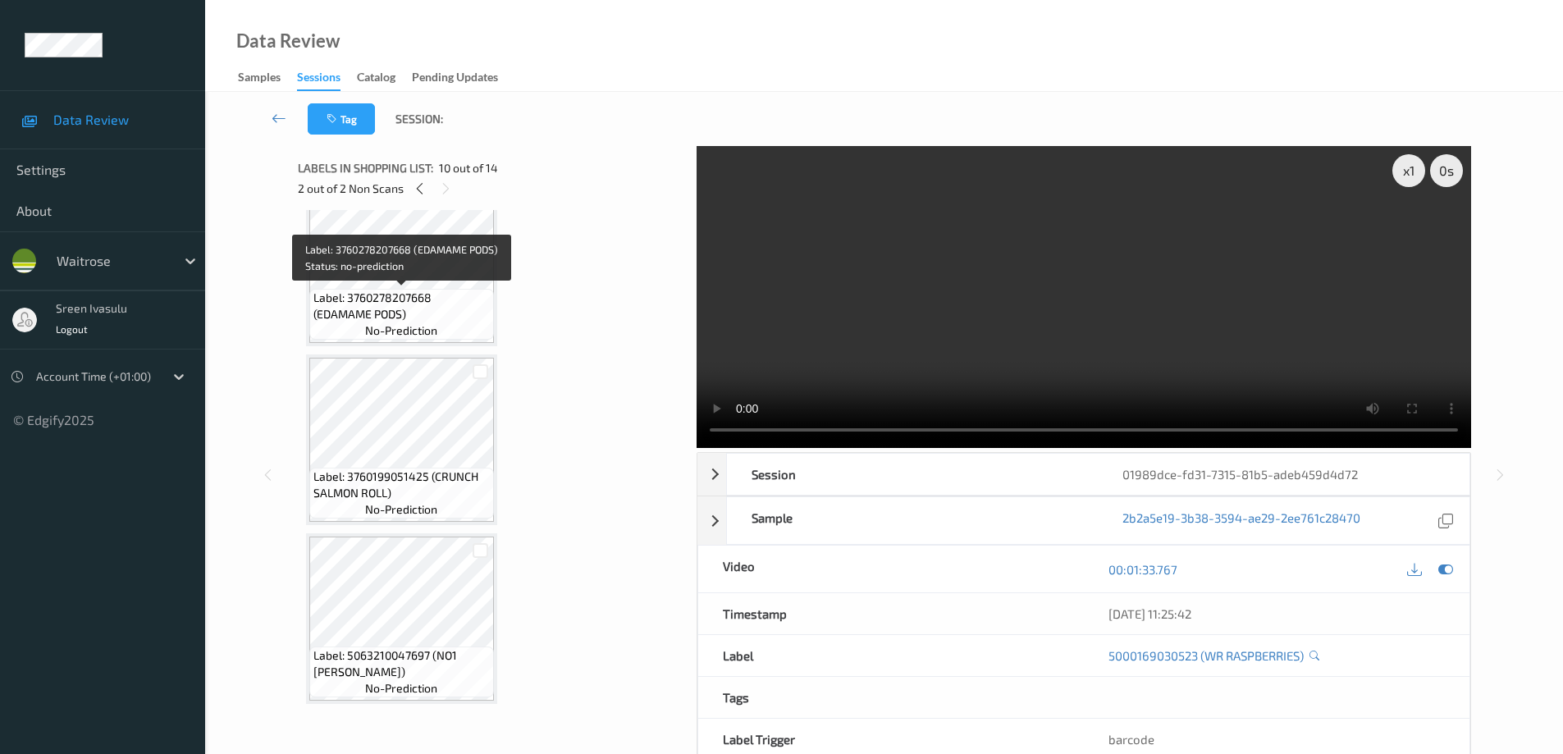
click at [432, 297] on span "Label: 3760278207668 (EDAMAME PODS)" at bounding box center [401, 306] width 176 height 33
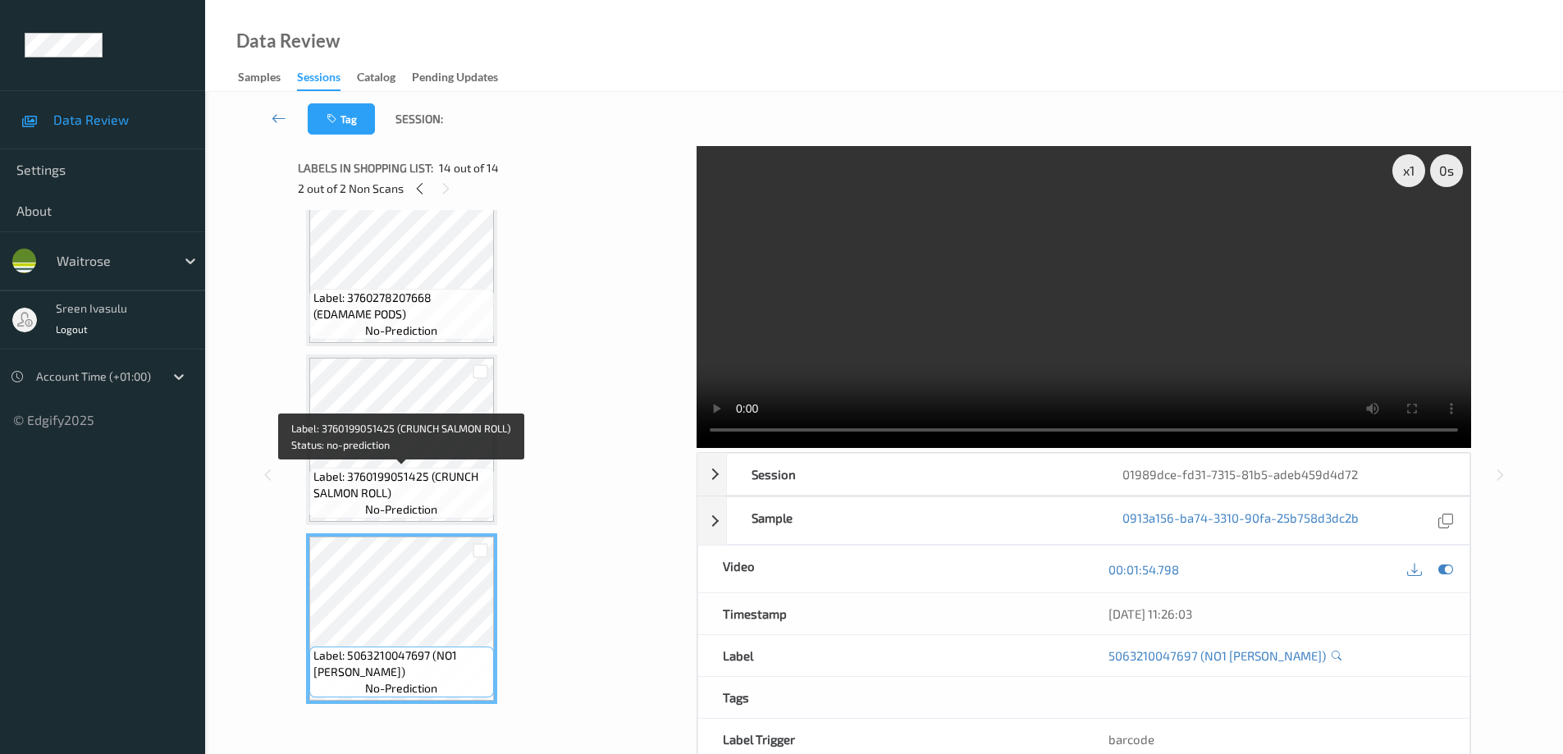
click at [400, 478] on span "Label: 3760199051425 (CRUNCH SALMON ROLL)" at bounding box center [401, 485] width 176 height 33
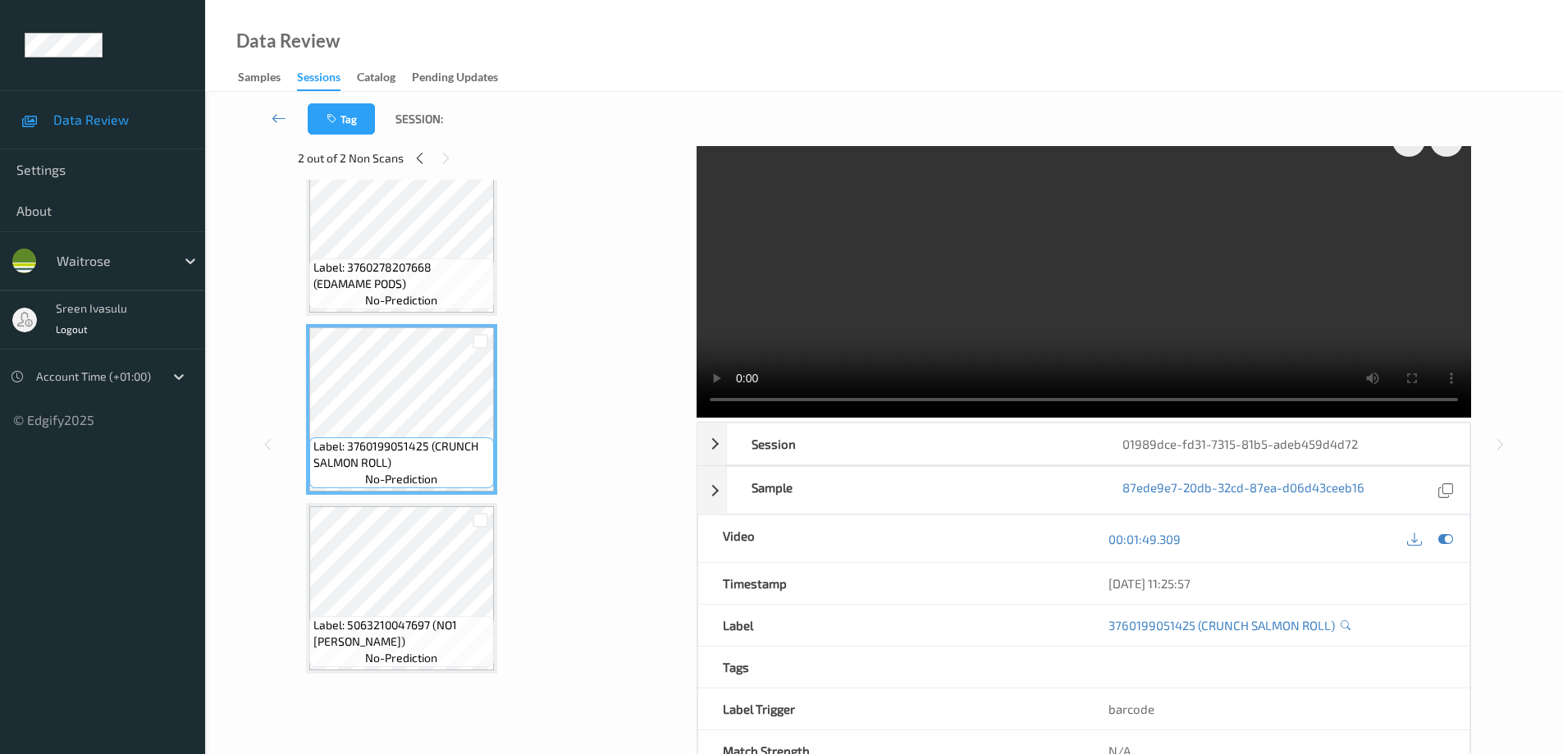
scroll to position [83, 0]
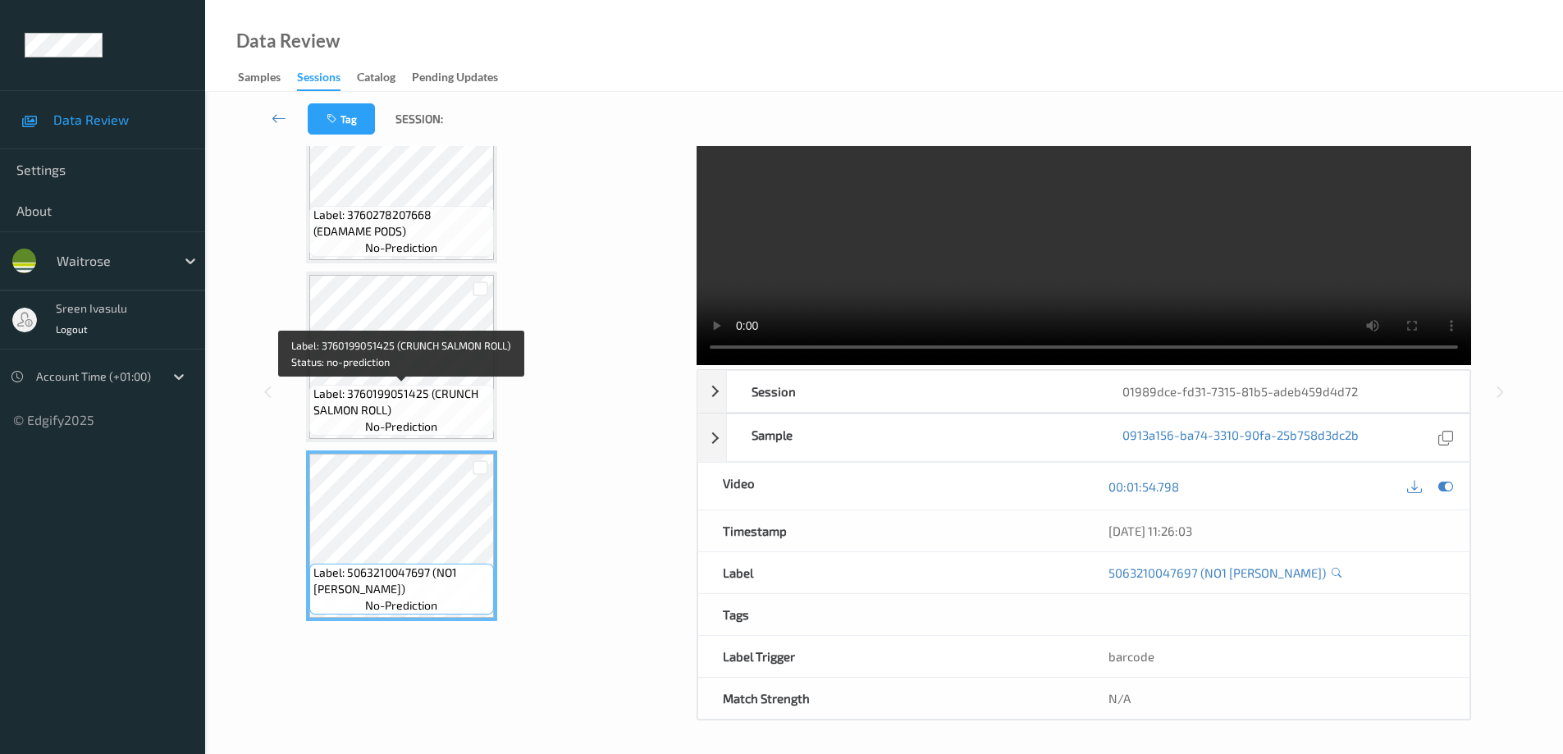
click at [379, 391] on span "Label: 3760199051425 (CRUNCH SALMON ROLL)" at bounding box center [401, 402] width 176 height 33
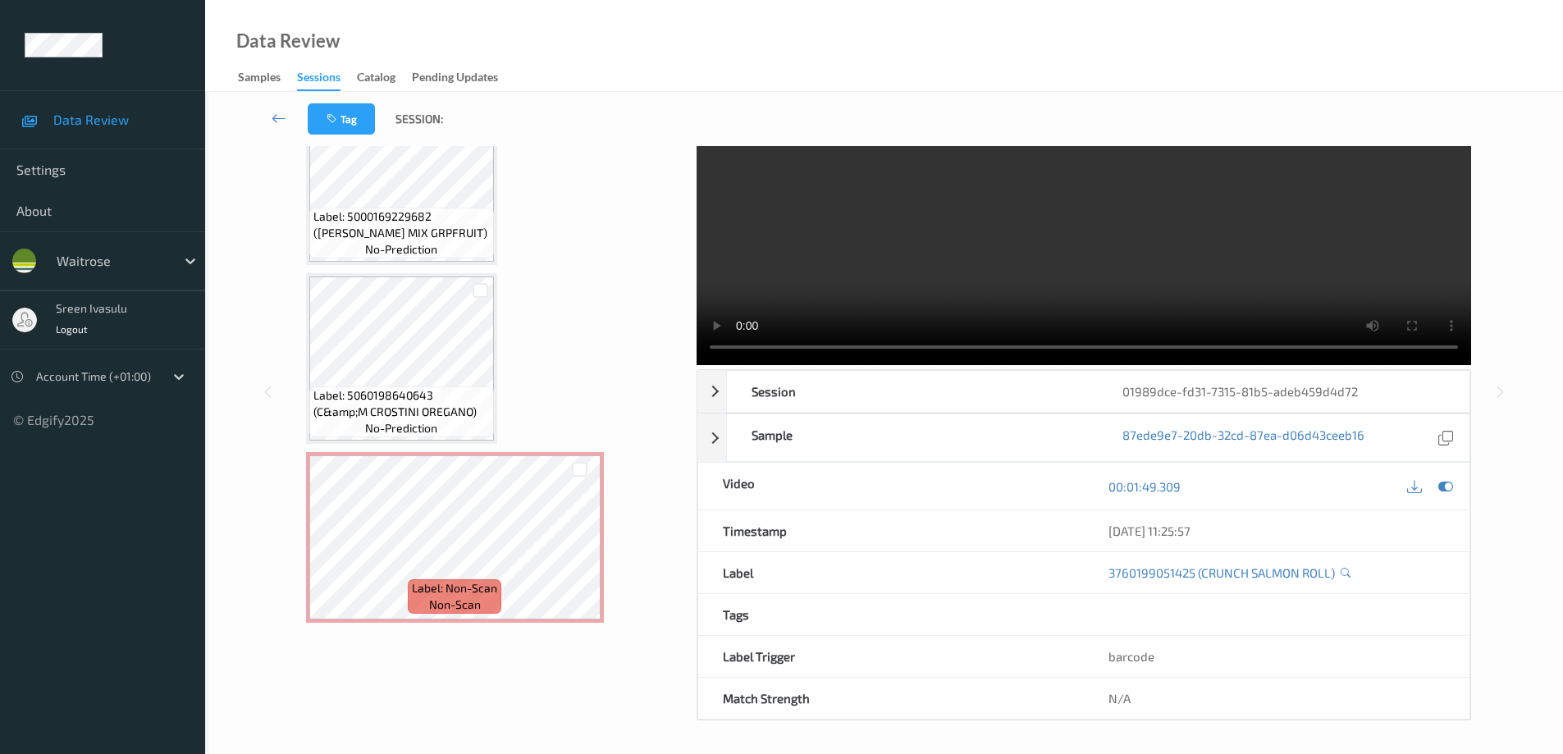
scroll to position [0, 0]
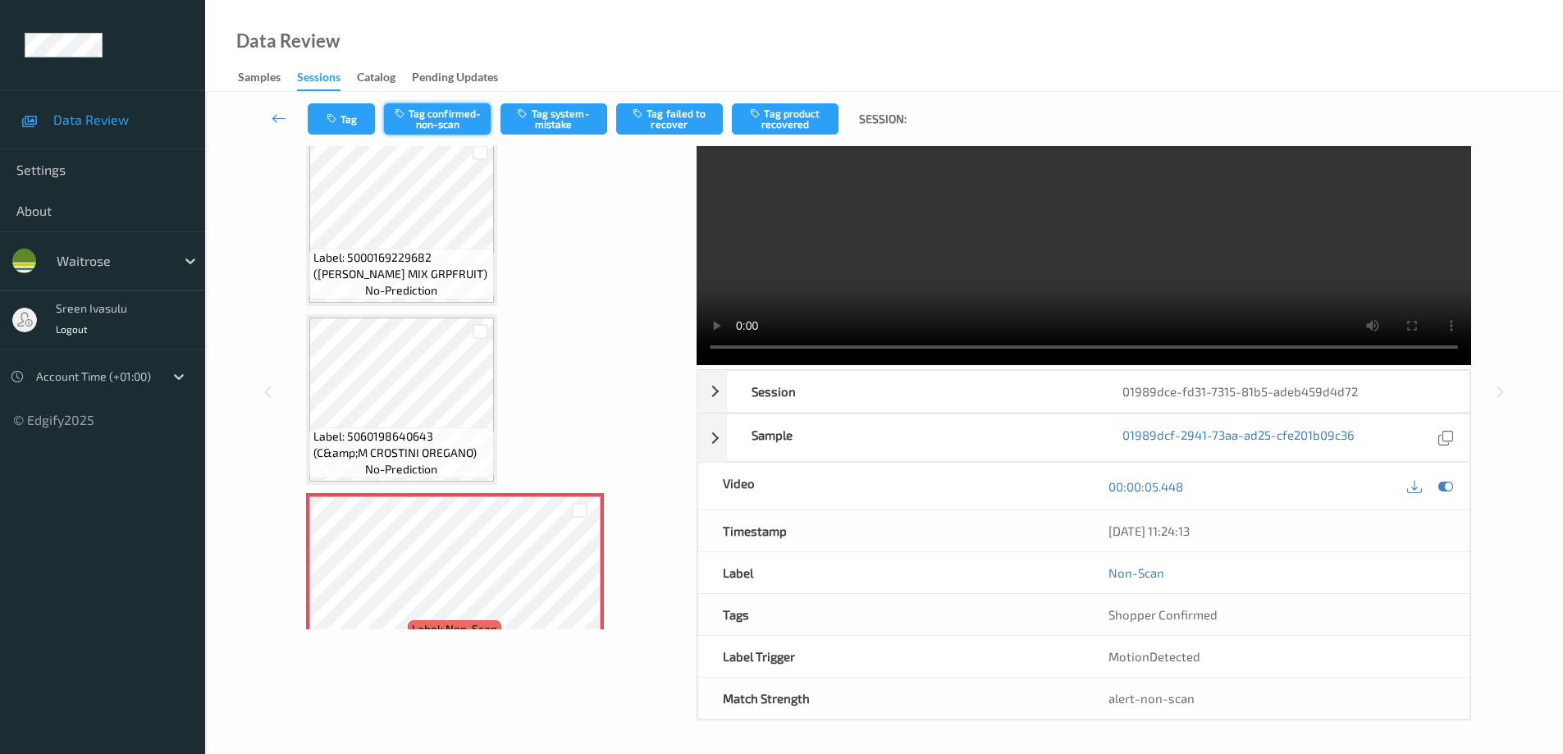
click at [450, 123] on button "Tag confirmed-non-scan" at bounding box center [437, 118] width 107 height 31
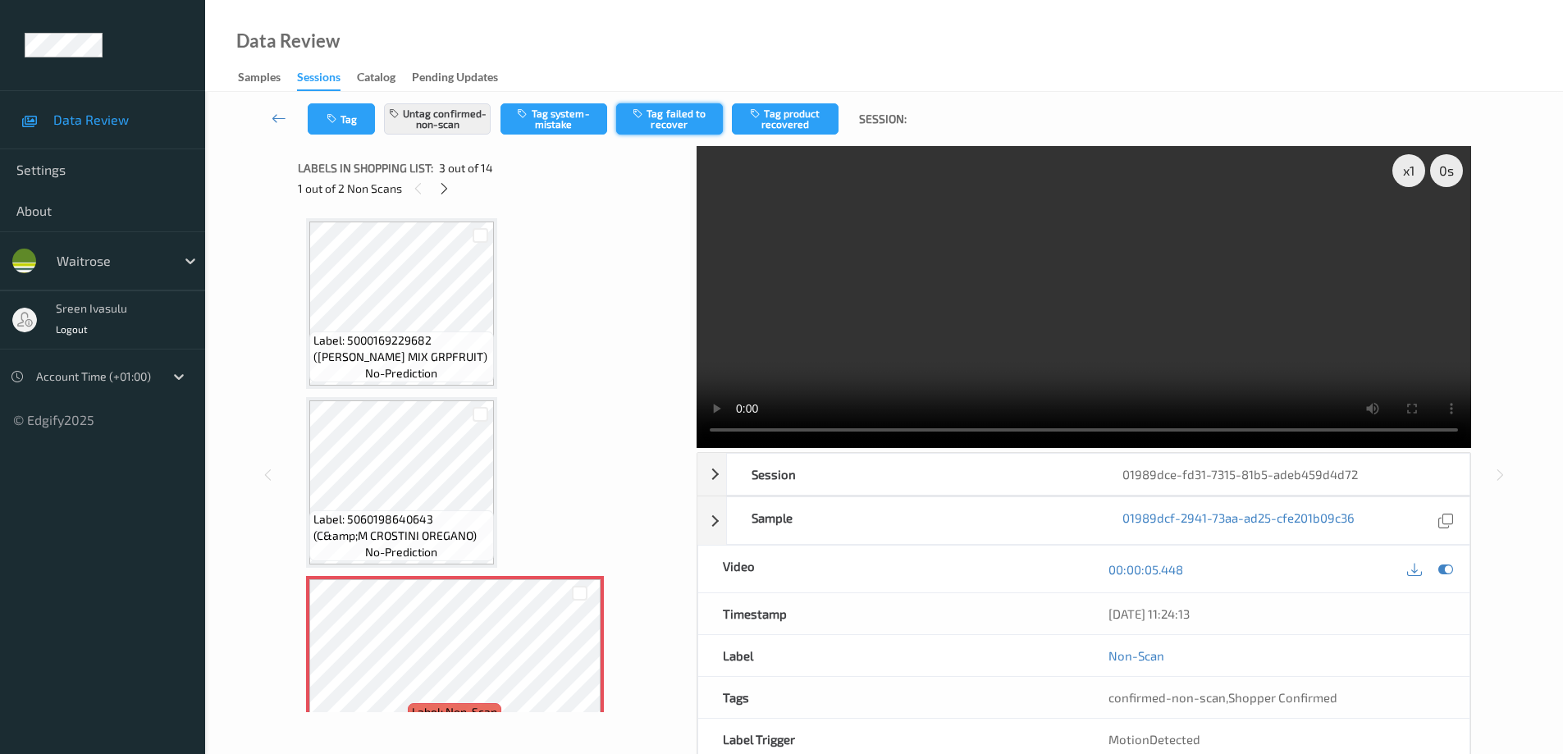
click at [672, 118] on button "Tag failed to recover" at bounding box center [669, 118] width 107 height 31
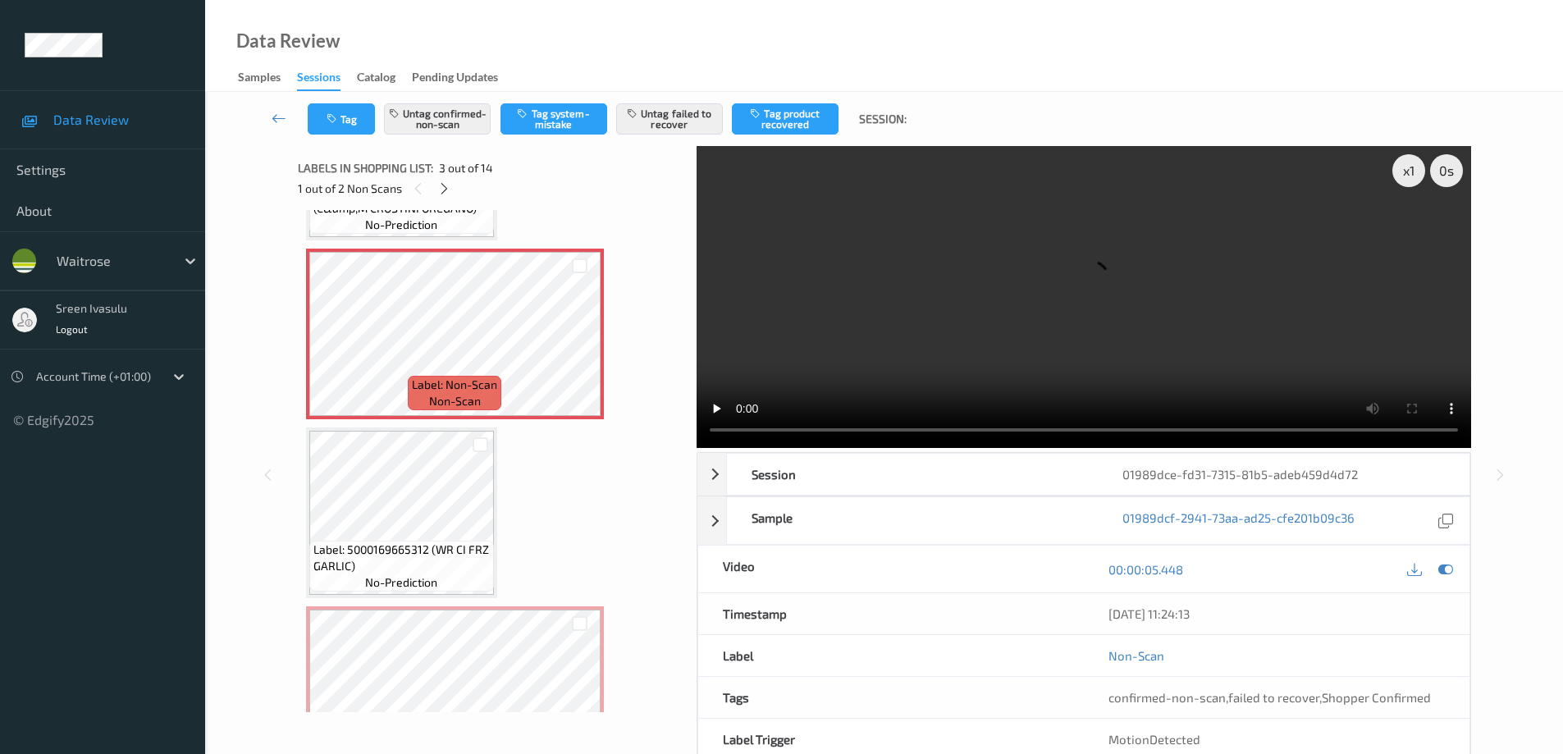
scroll to position [328, 0]
click at [579, 344] on icon at bounding box center [580, 347] width 14 height 15
click at [576, 345] on icon at bounding box center [580, 347] width 14 height 15
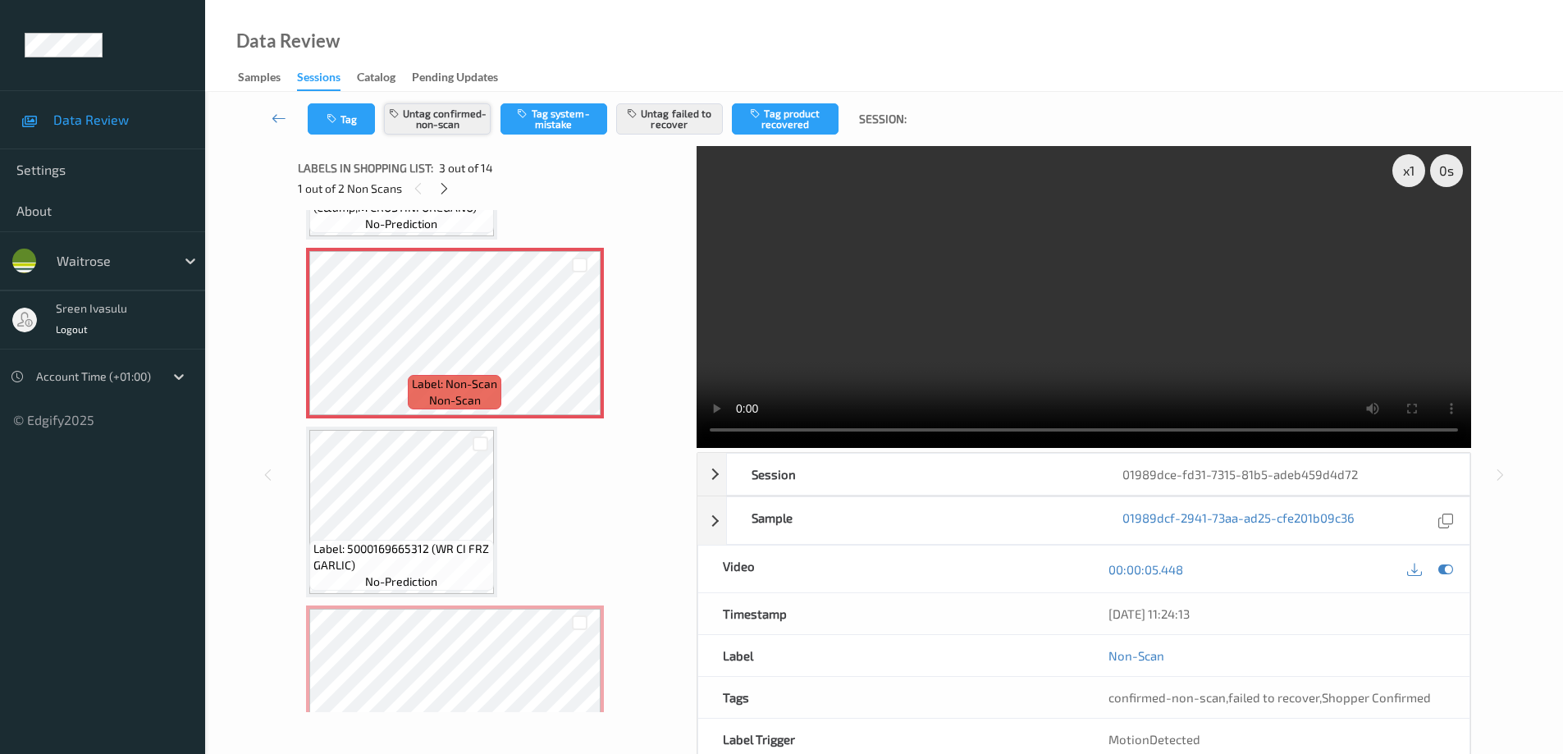
click at [465, 128] on button "Untag confirmed-non-scan" at bounding box center [437, 118] width 107 height 31
click at [682, 119] on button "Untag failed to recover" at bounding box center [669, 118] width 107 height 31
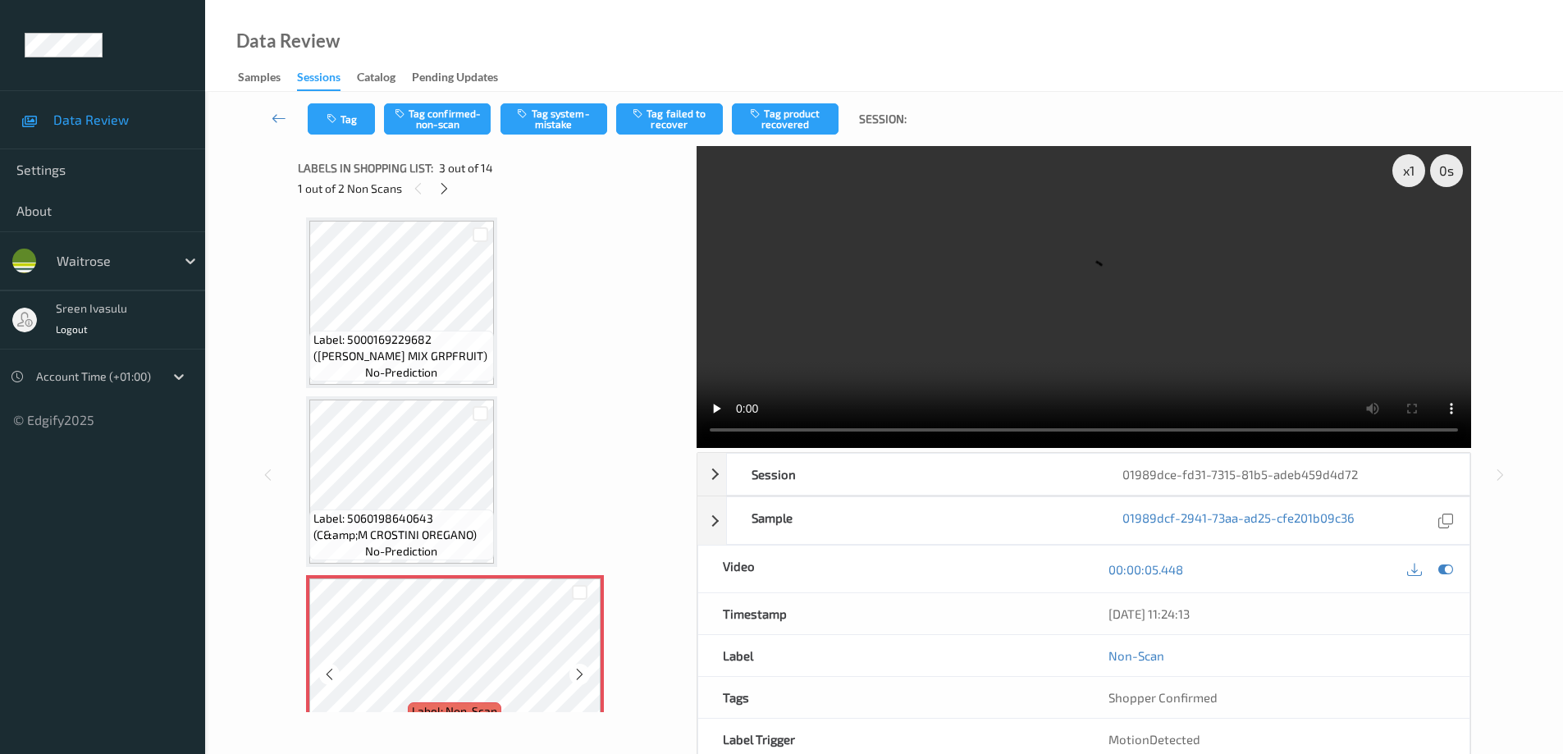
scroll to position [0, 0]
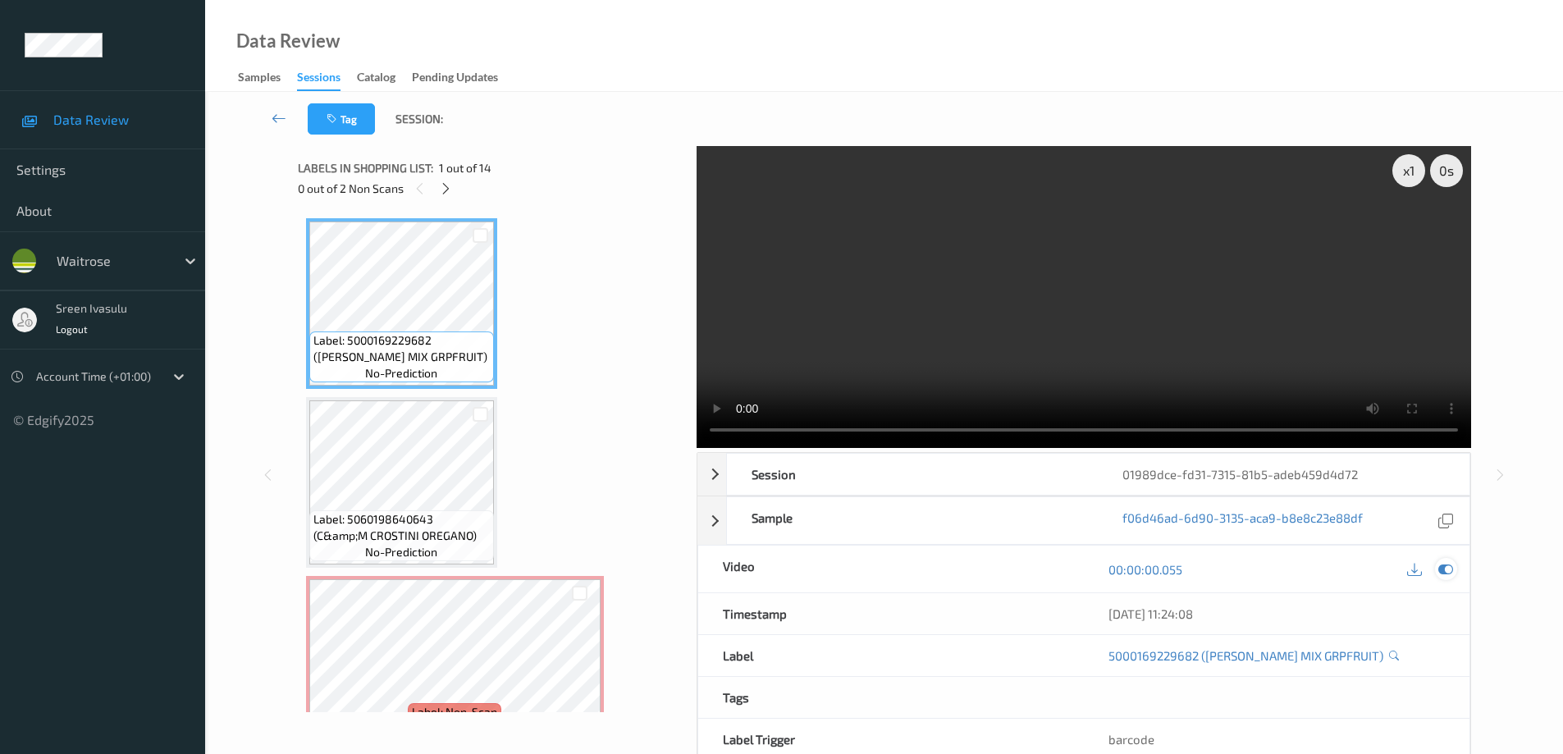
click at [1442, 568] on icon at bounding box center [1445, 569] width 15 height 15
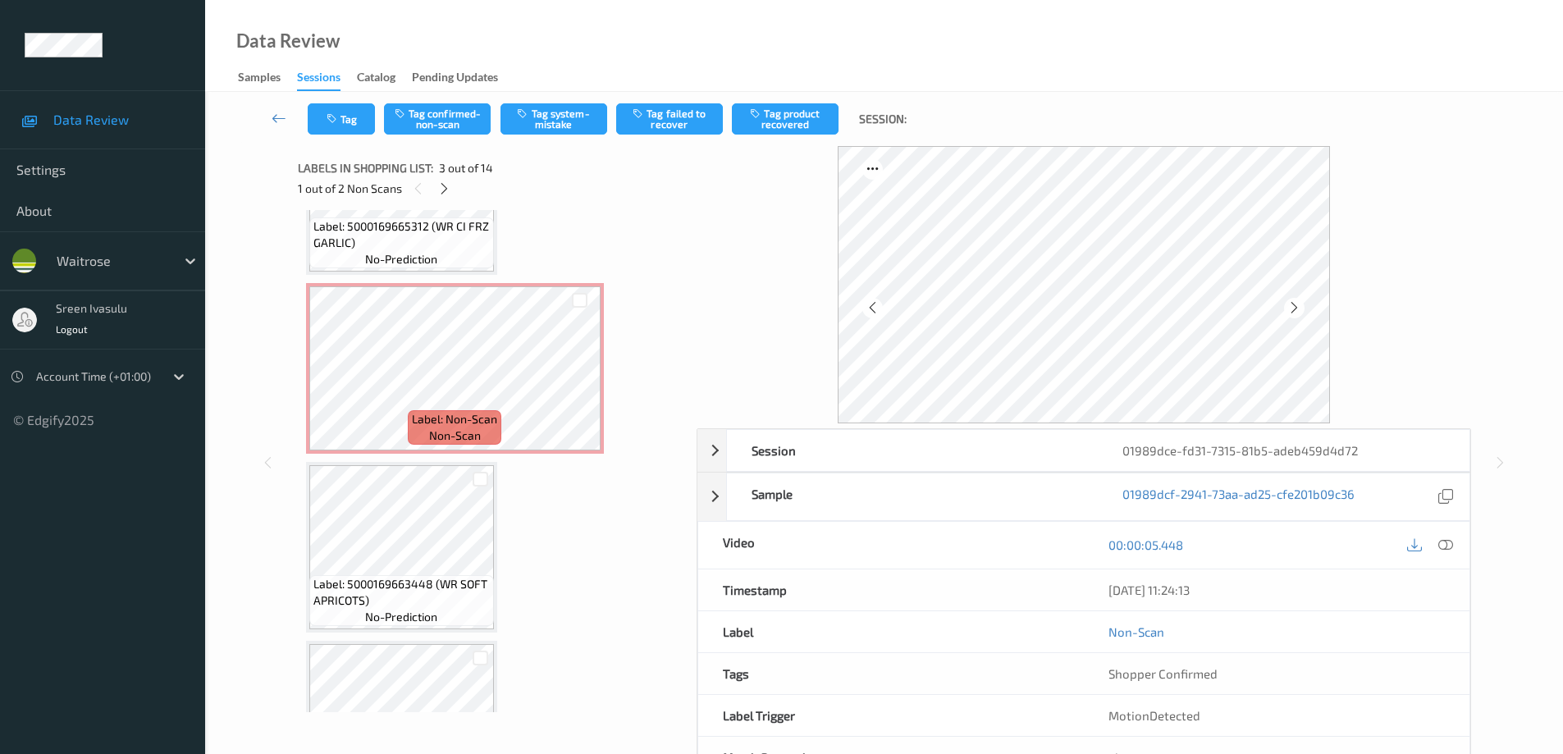
scroll to position [656, 0]
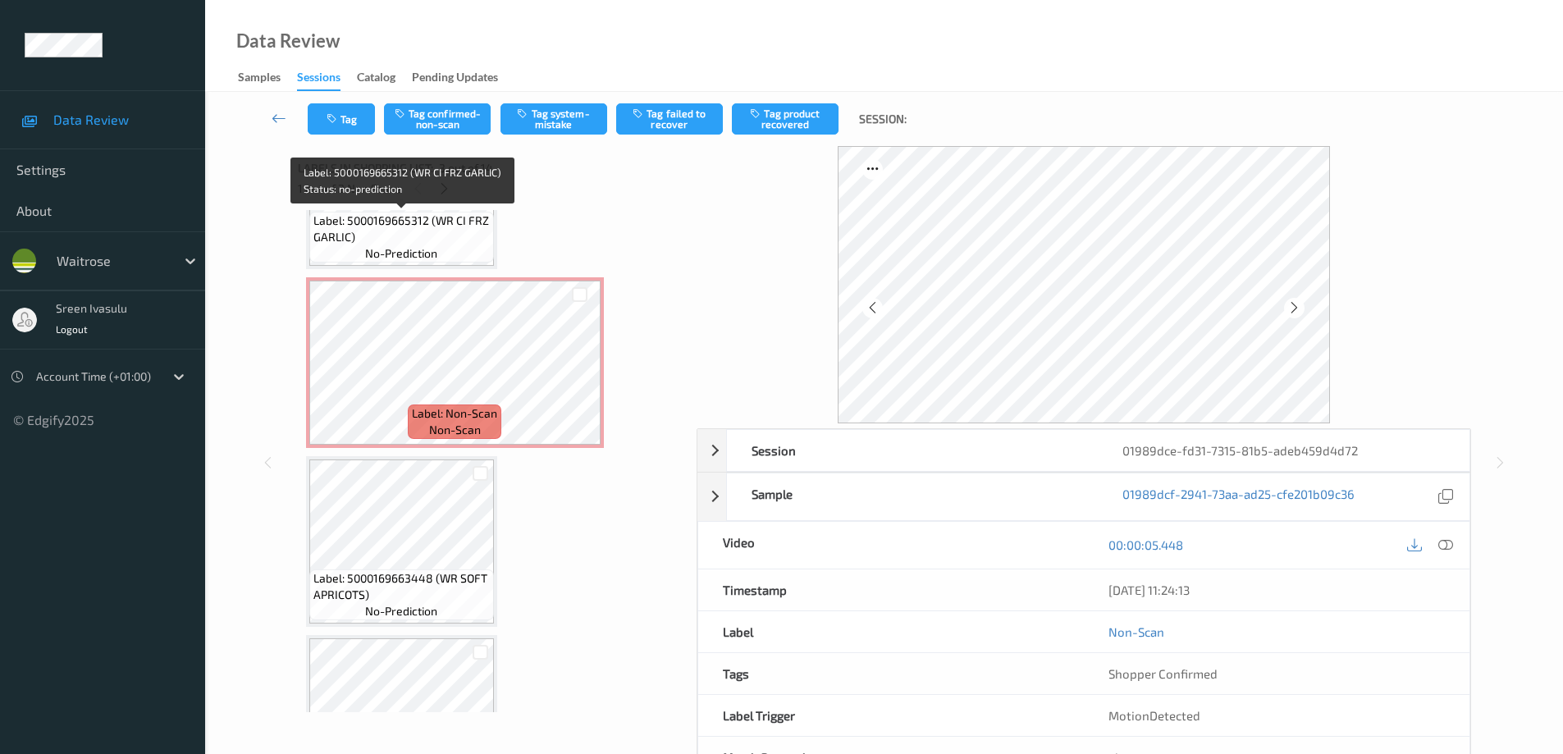
click at [431, 235] on span "Label: 5000169665312 (WR CI FRZ GARLIC)" at bounding box center [401, 229] width 176 height 33
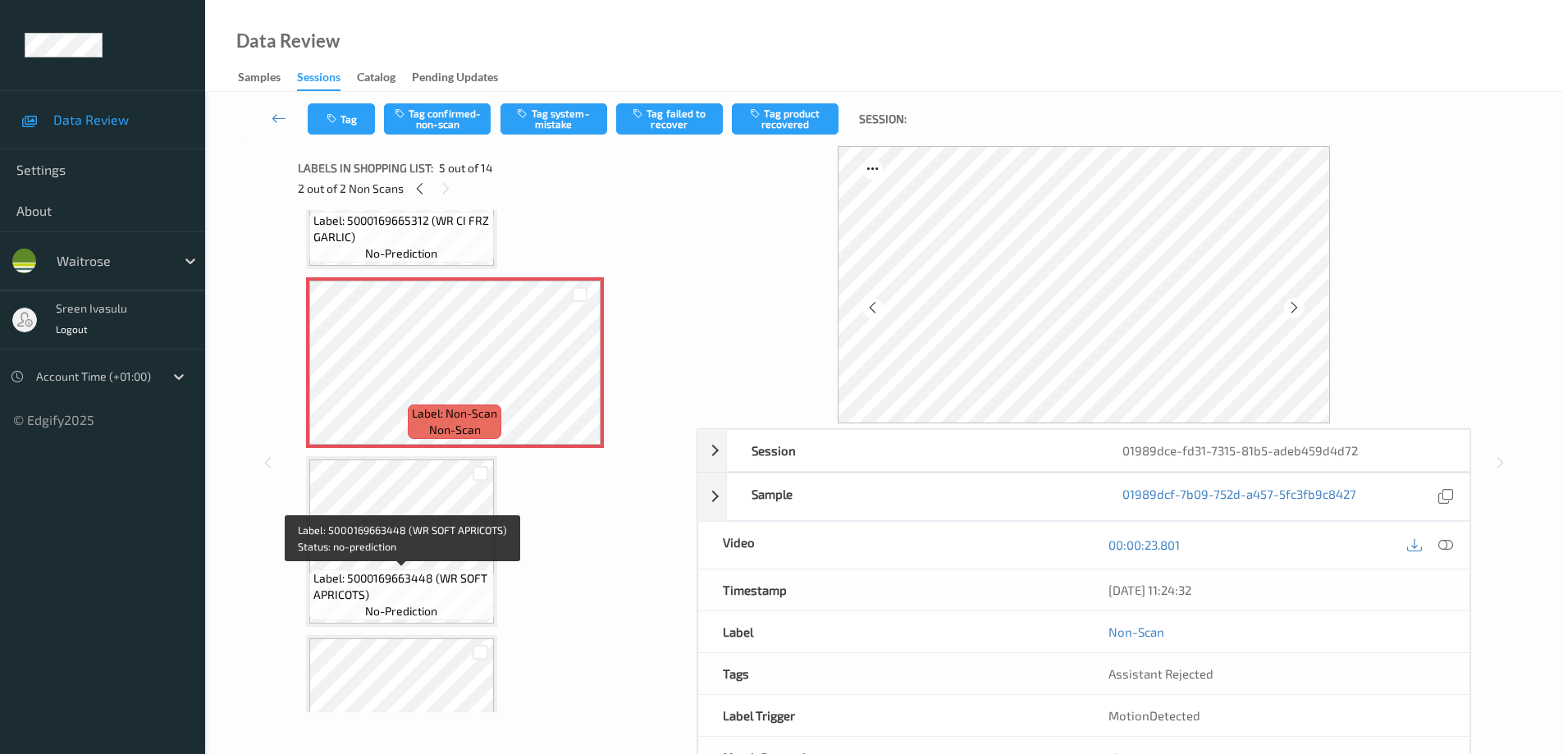
click at [443, 579] on span "Label: 5000169663448 (WR SOFT APRICOTS)" at bounding box center [401, 586] width 176 height 33
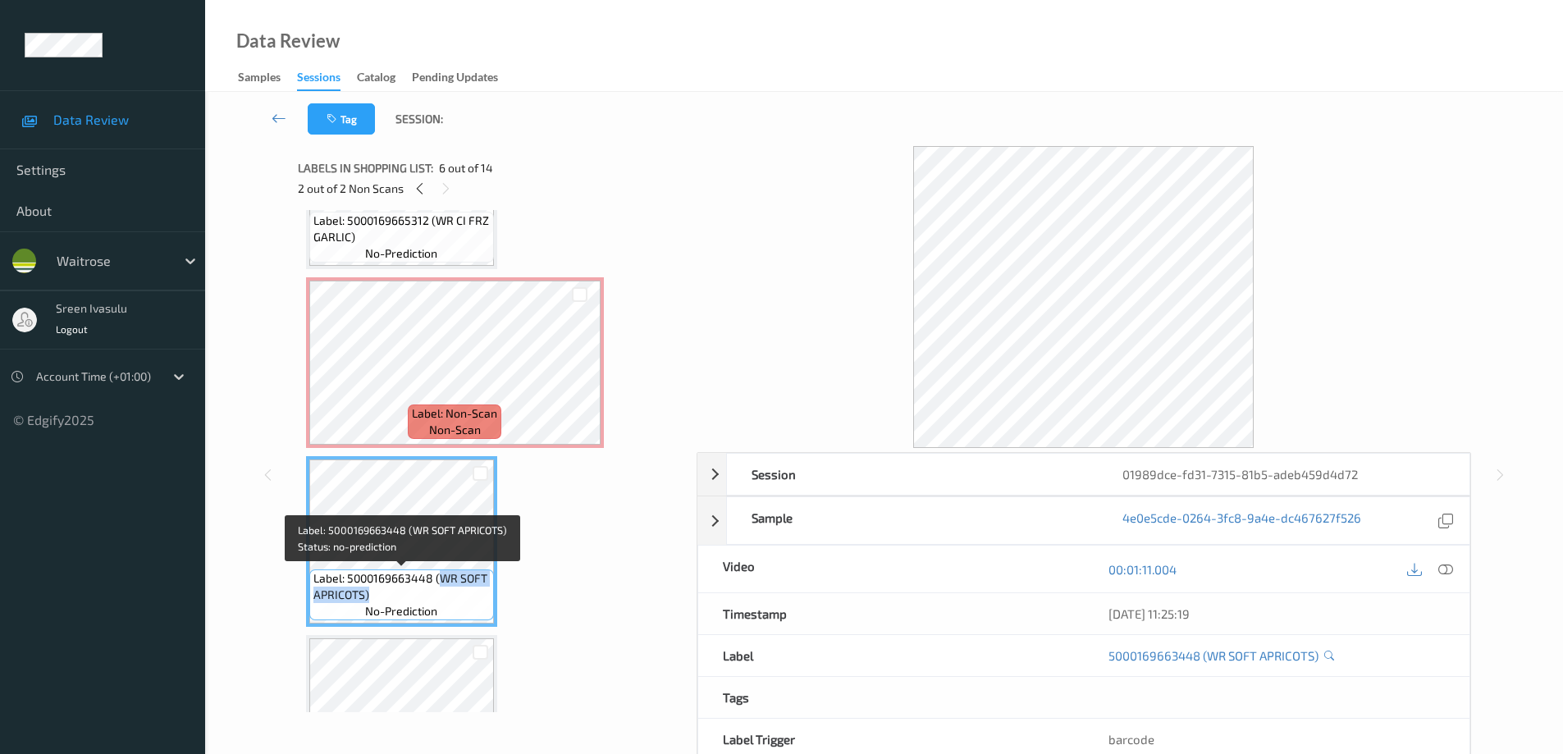
drag, startPoint x: 440, startPoint y: 578, endPoint x: 461, endPoint y: 596, distance: 27.4
click at [461, 596] on span "Label: 5000169663448 (WR SOFT APRICOTS)" at bounding box center [401, 586] width 176 height 33
copy span "WR SOFT APRICOTS)"
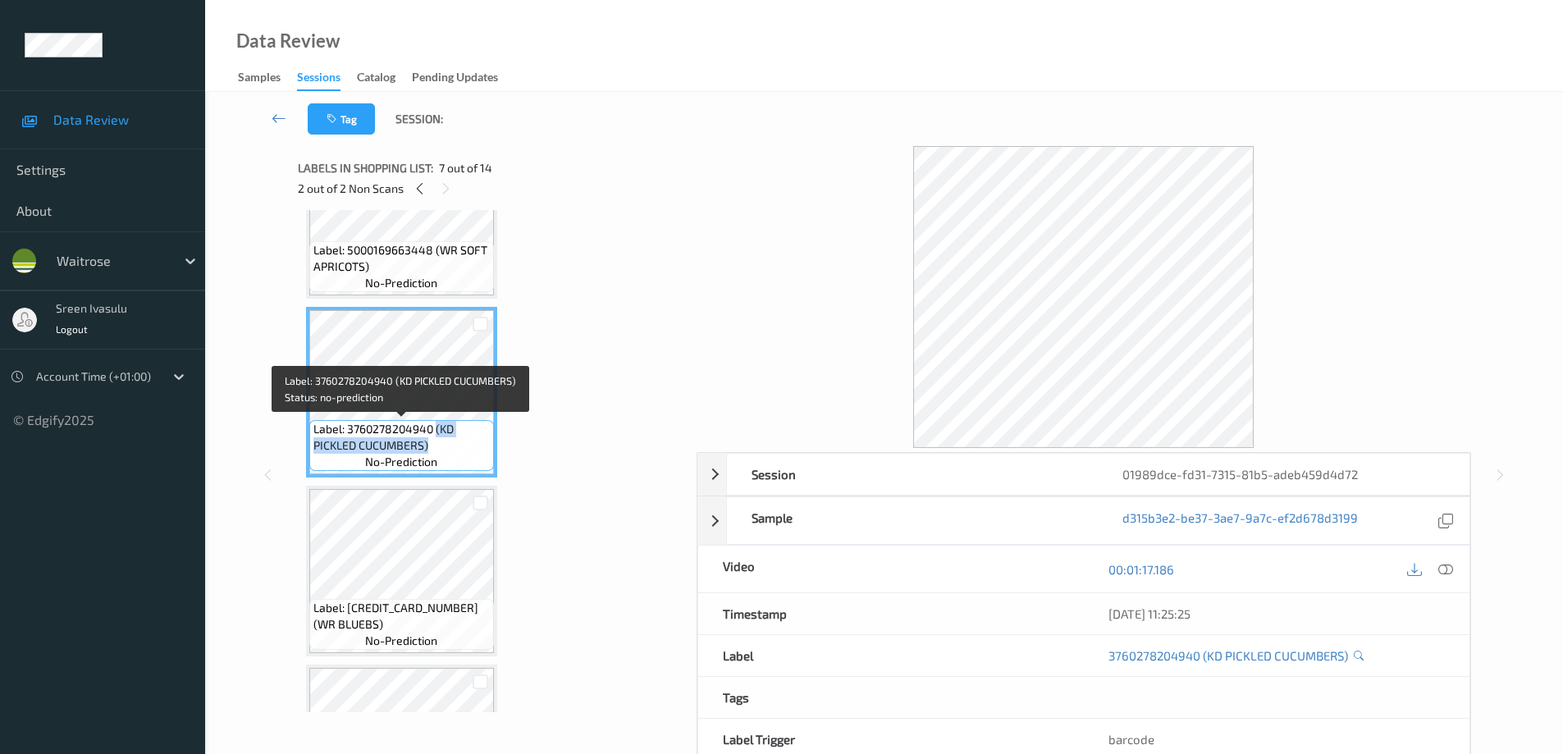
drag, startPoint x: 435, startPoint y: 428, endPoint x: 456, endPoint y: 447, distance: 29.0
click at [456, 447] on span "Label: 3760278204940 (KD PICKLED CUCUMBERS)" at bounding box center [401, 437] width 176 height 33
copy span "(KD PICKLED CUCUMBERS)"
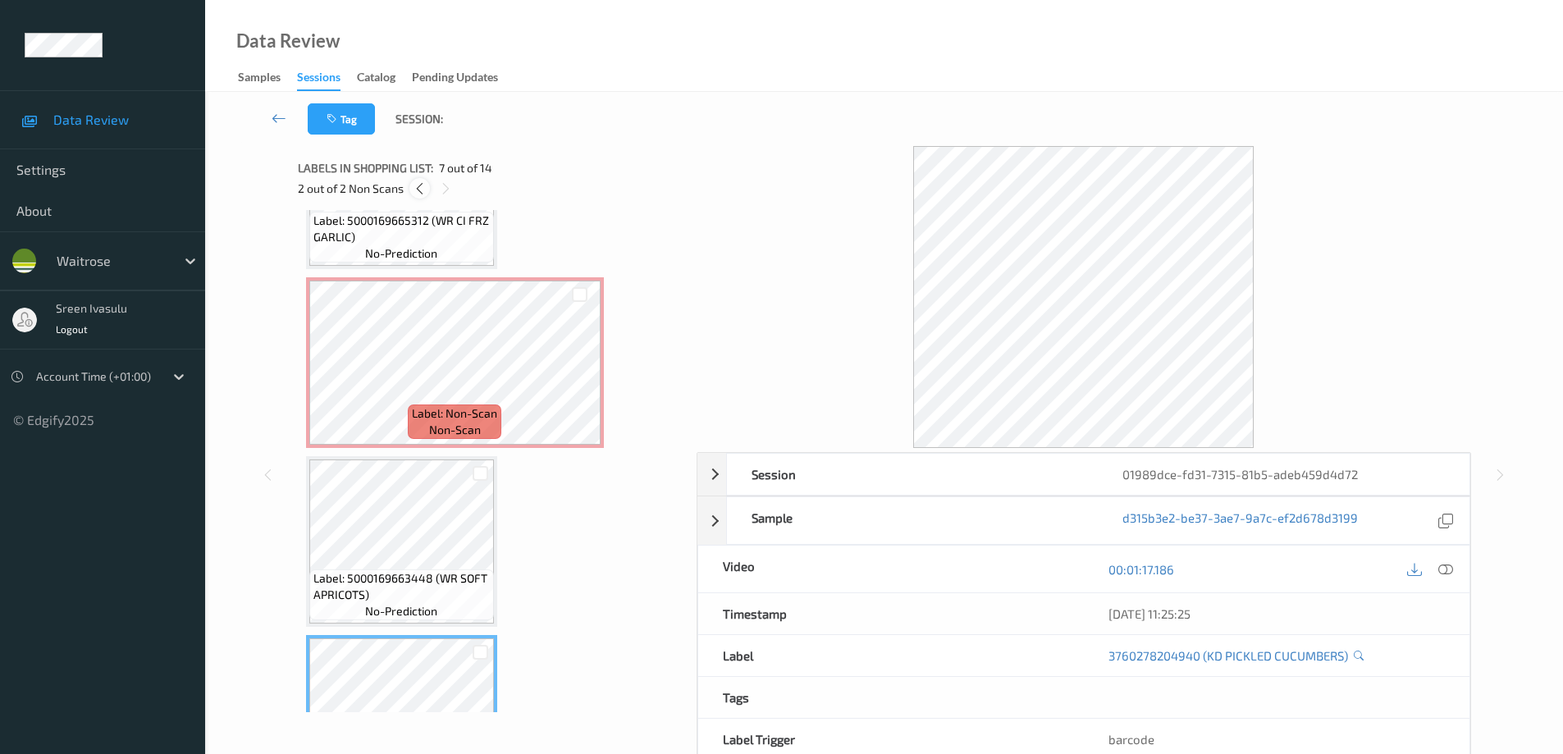
click at [416, 189] on icon at bounding box center [420, 188] width 14 height 15
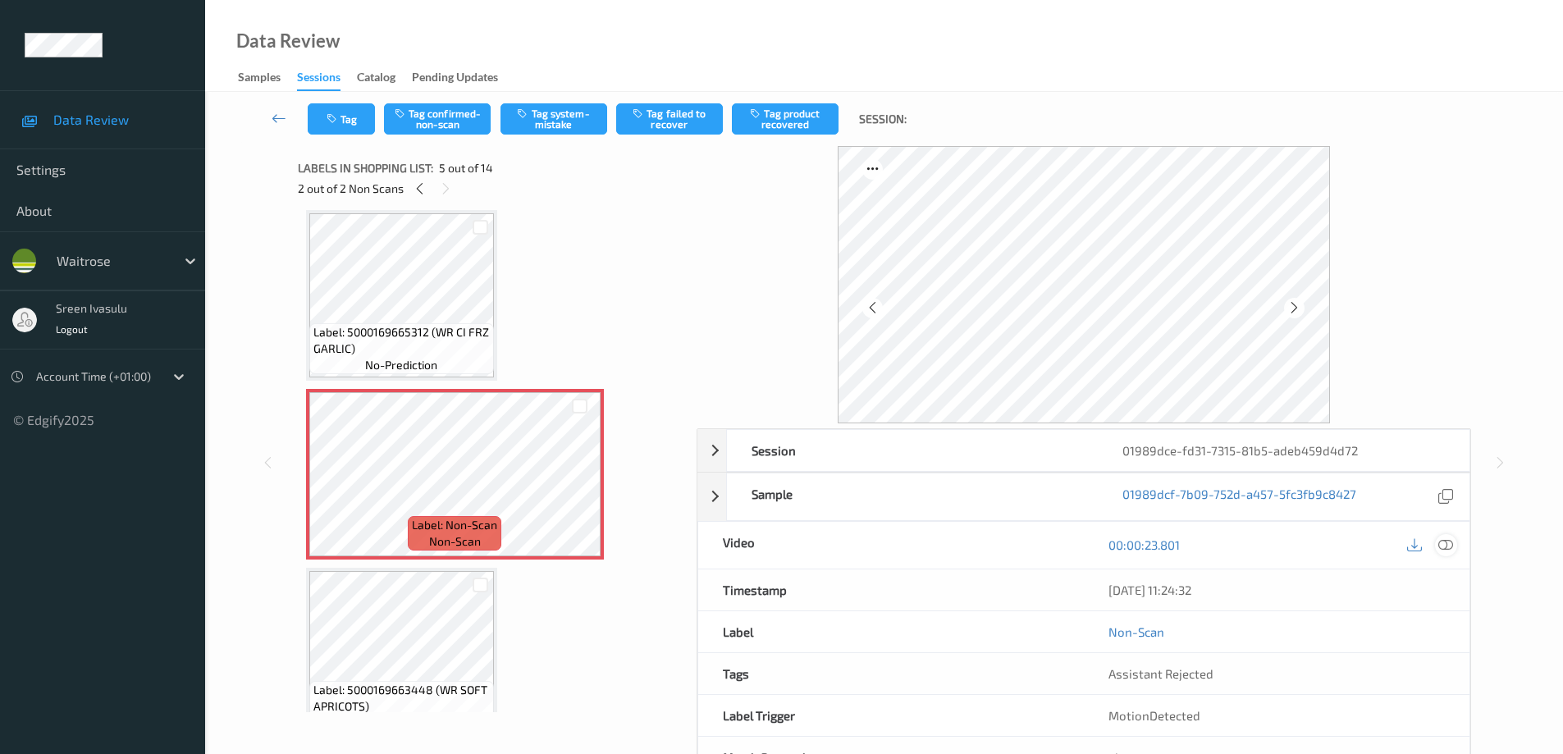
click at [1444, 545] on icon at bounding box center [1445, 544] width 15 height 15
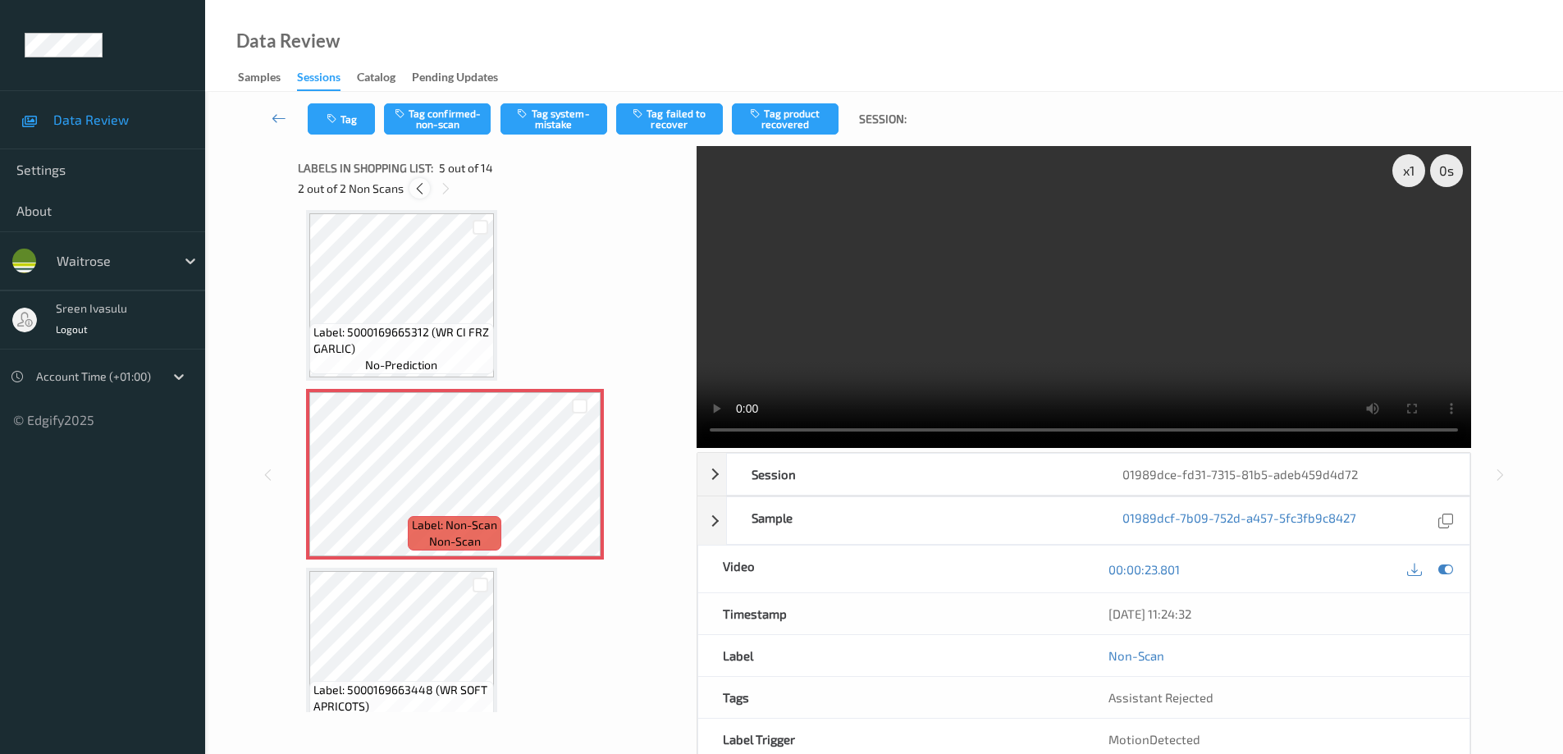
click at [418, 190] on icon at bounding box center [420, 188] width 14 height 15
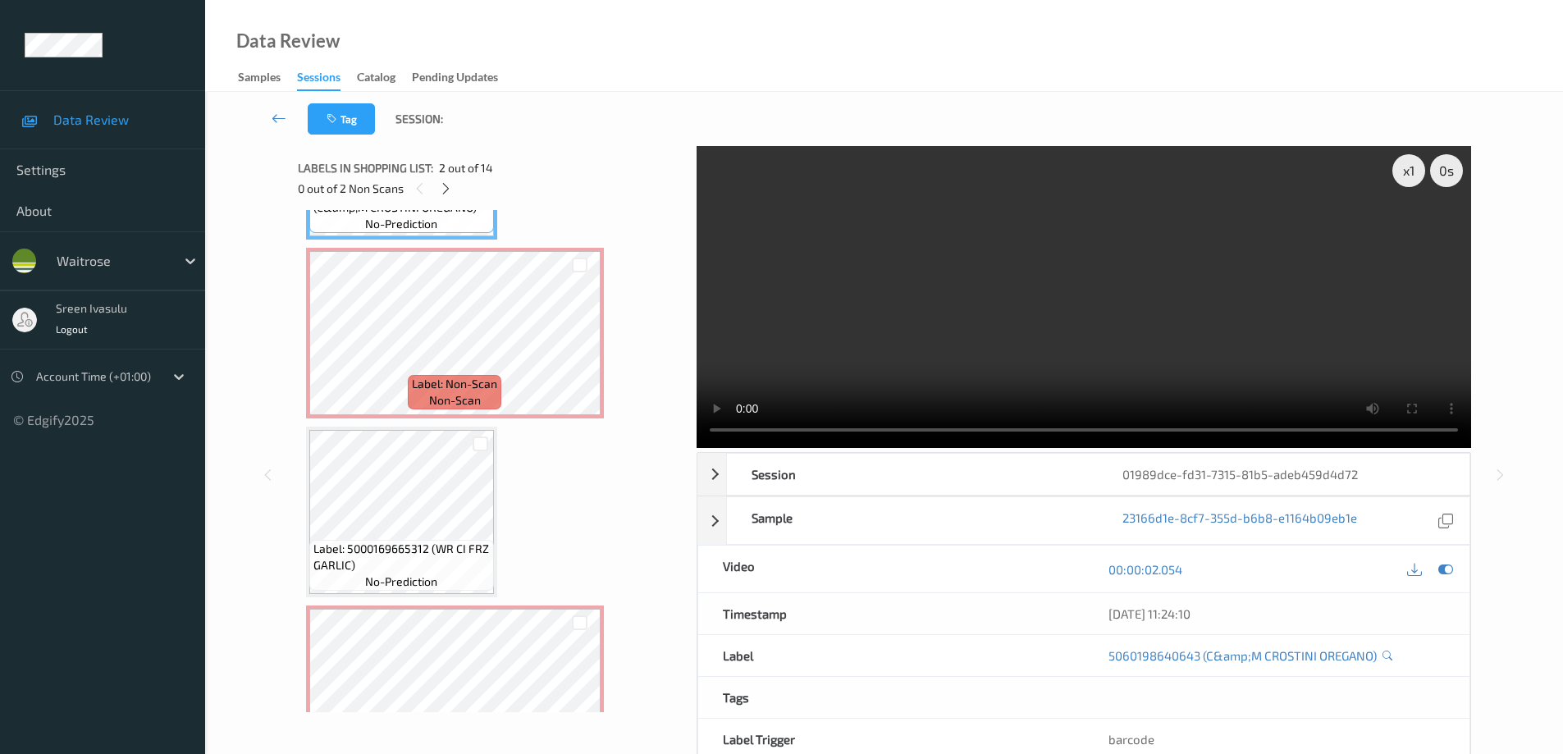
scroll to position [0, 0]
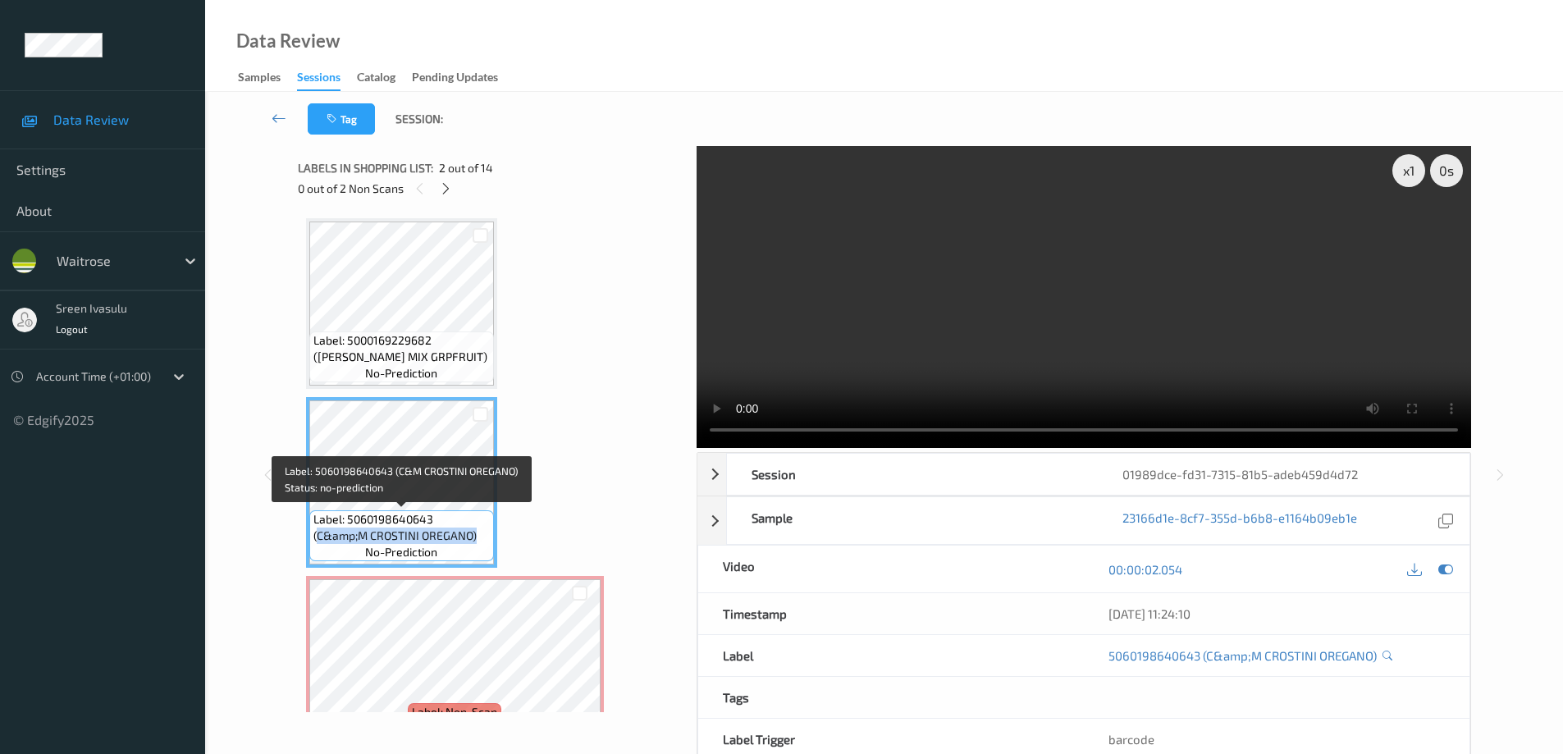
drag, startPoint x: 318, startPoint y: 540, endPoint x: 475, endPoint y: 540, distance: 157.5
click at [475, 540] on span "Label: 5060198640643 (C&amp;M CROSTINI OREGANO)" at bounding box center [401, 527] width 176 height 33
copy span "C&amp;M CROSTINI OREGANO)"
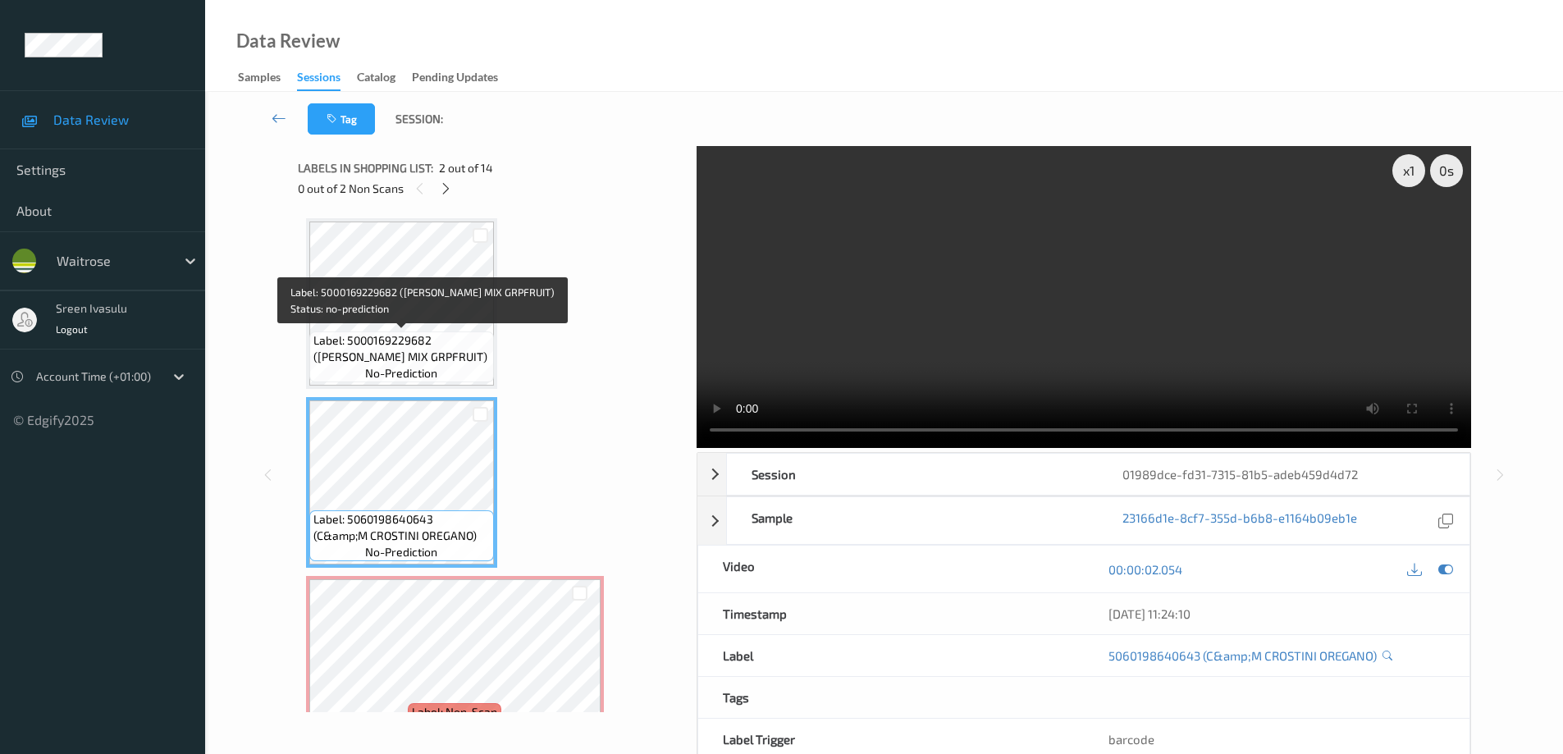
click at [450, 332] on span "Label: 5000169229682 (WR ESS MIX GRPFRUIT)" at bounding box center [401, 348] width 176 height 33
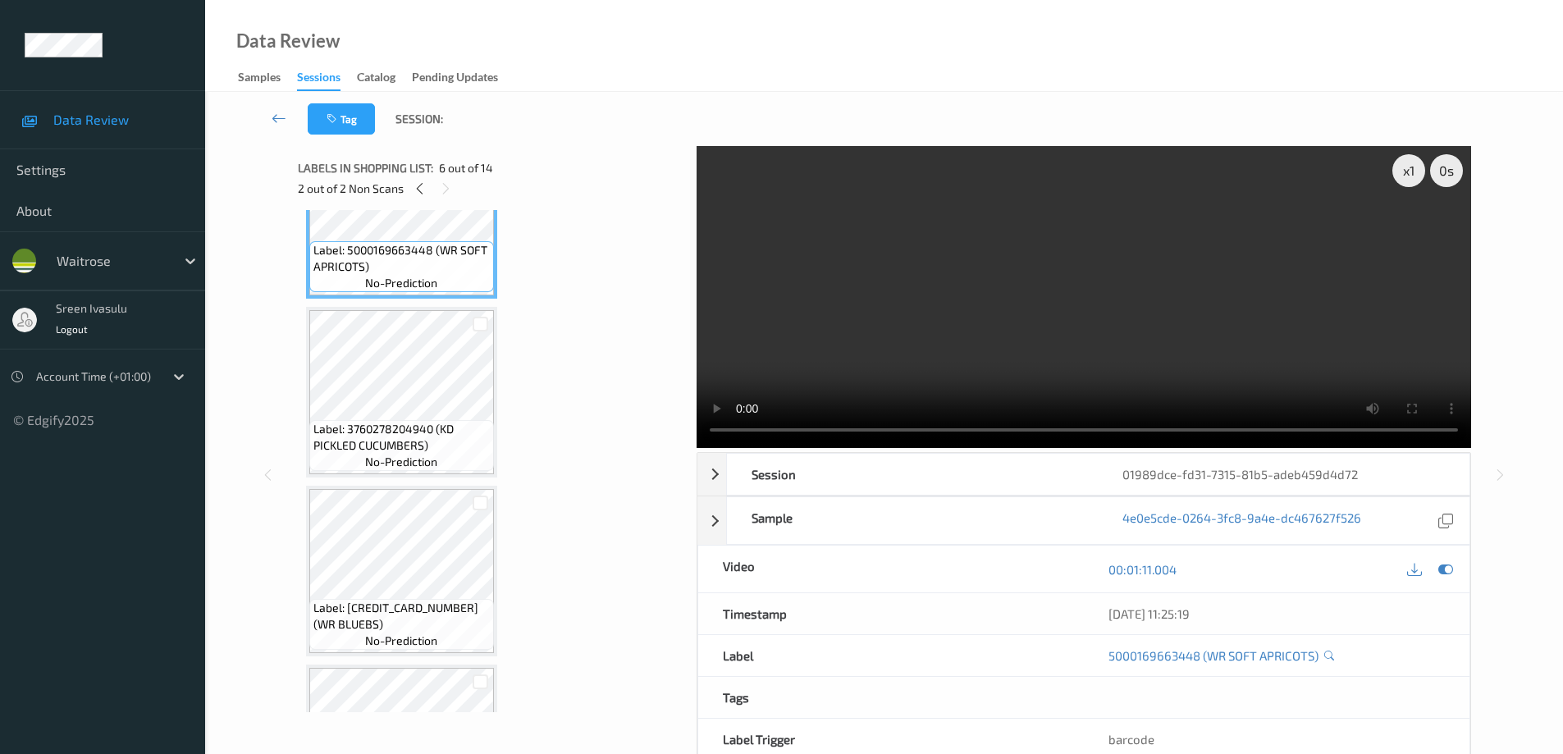
scroll to position [656, 0]
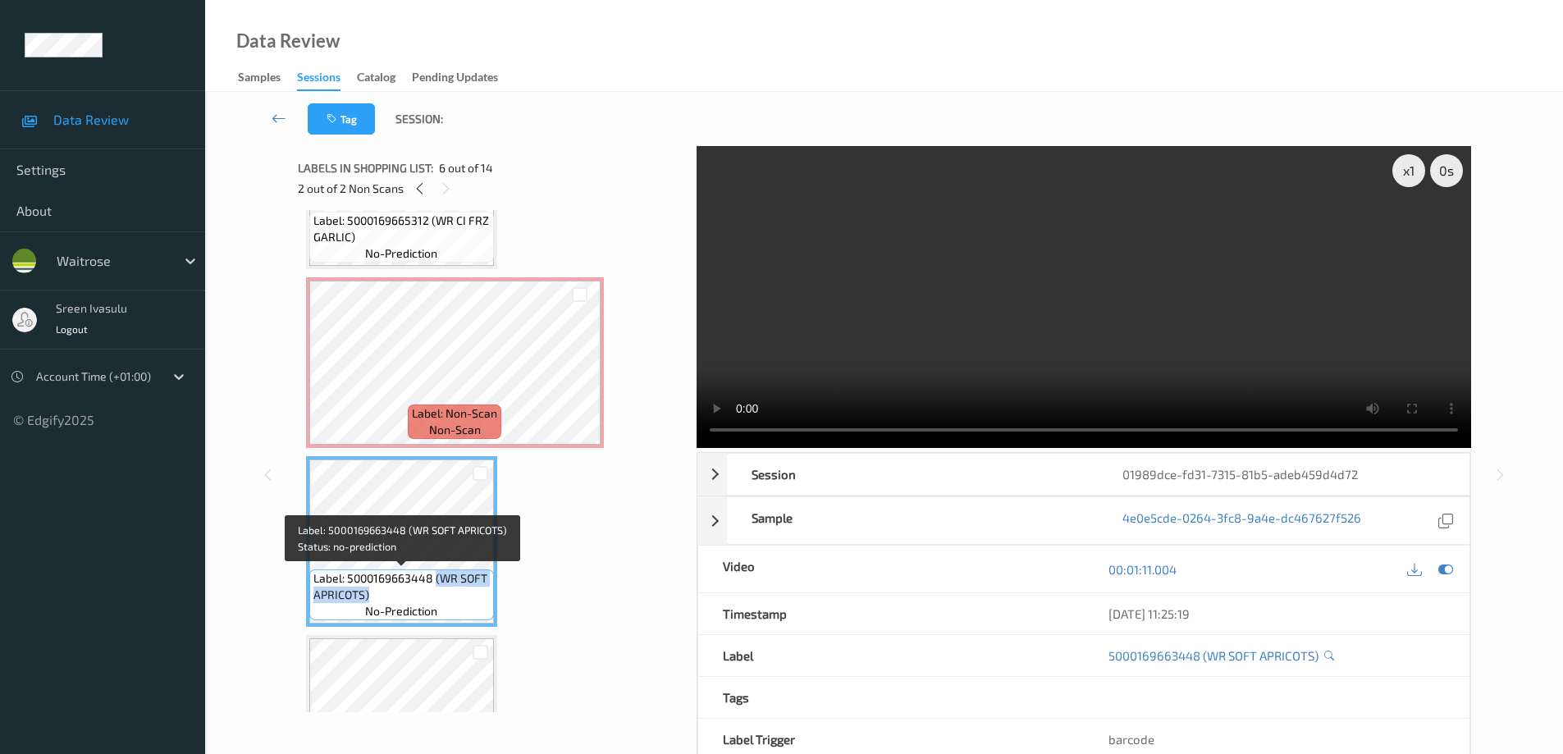
drag, startPoint x: 458, startPoint y: 587, endPoint x: 470, endPoint y: 595, distance: 14.8
click at [470, 595] on span "Label: 5000169663448 (WR SOFT APRICOTS)" at bounding box center [401, 586] width 176 height 33
copy span "(WR SOFT APRICOTS)"
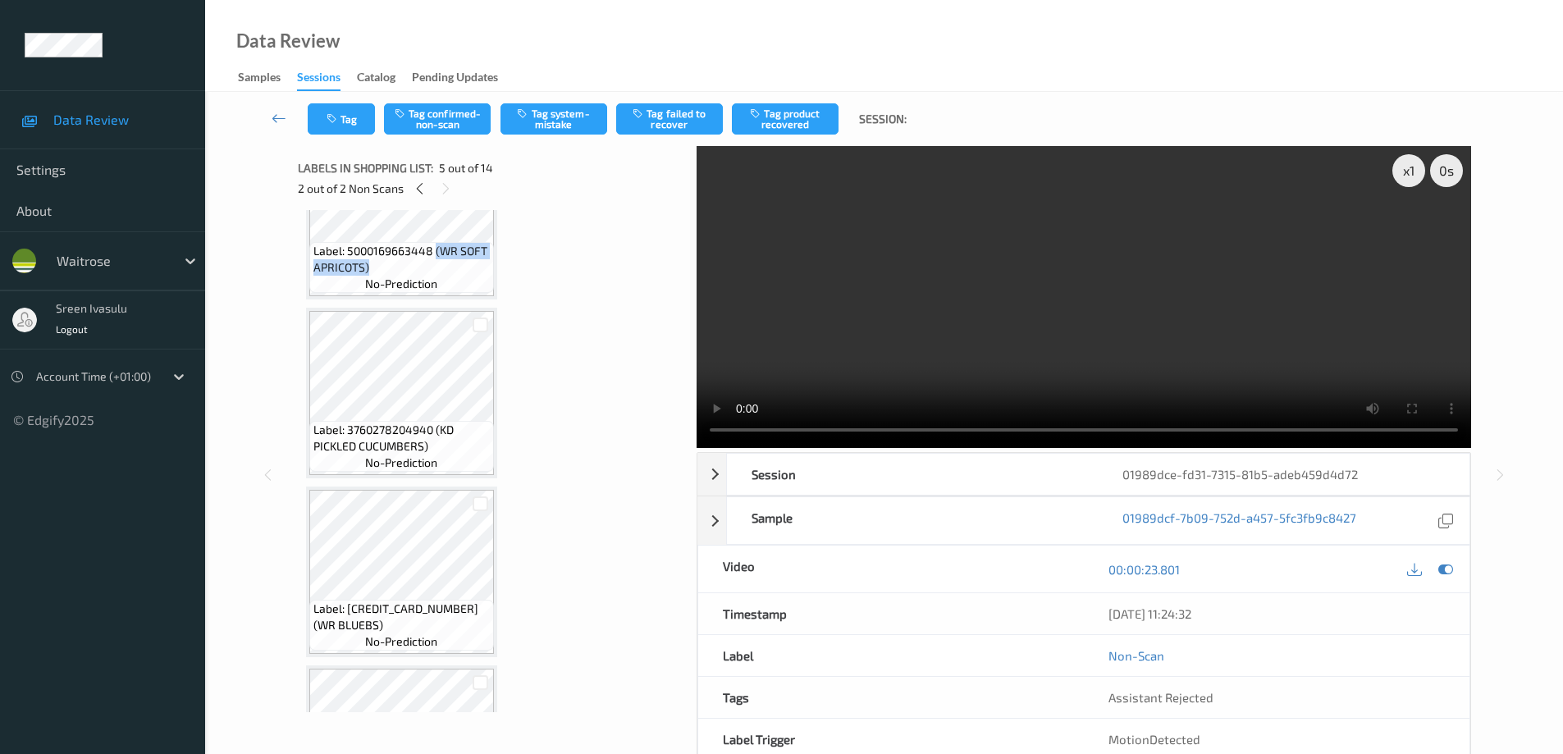
scroll to position [985, 0]
click at [429, 266] on span "Label: 5000169663448 (WR SOFT APRICOTS)" at bounding box center [401, 258] width 176 height 33
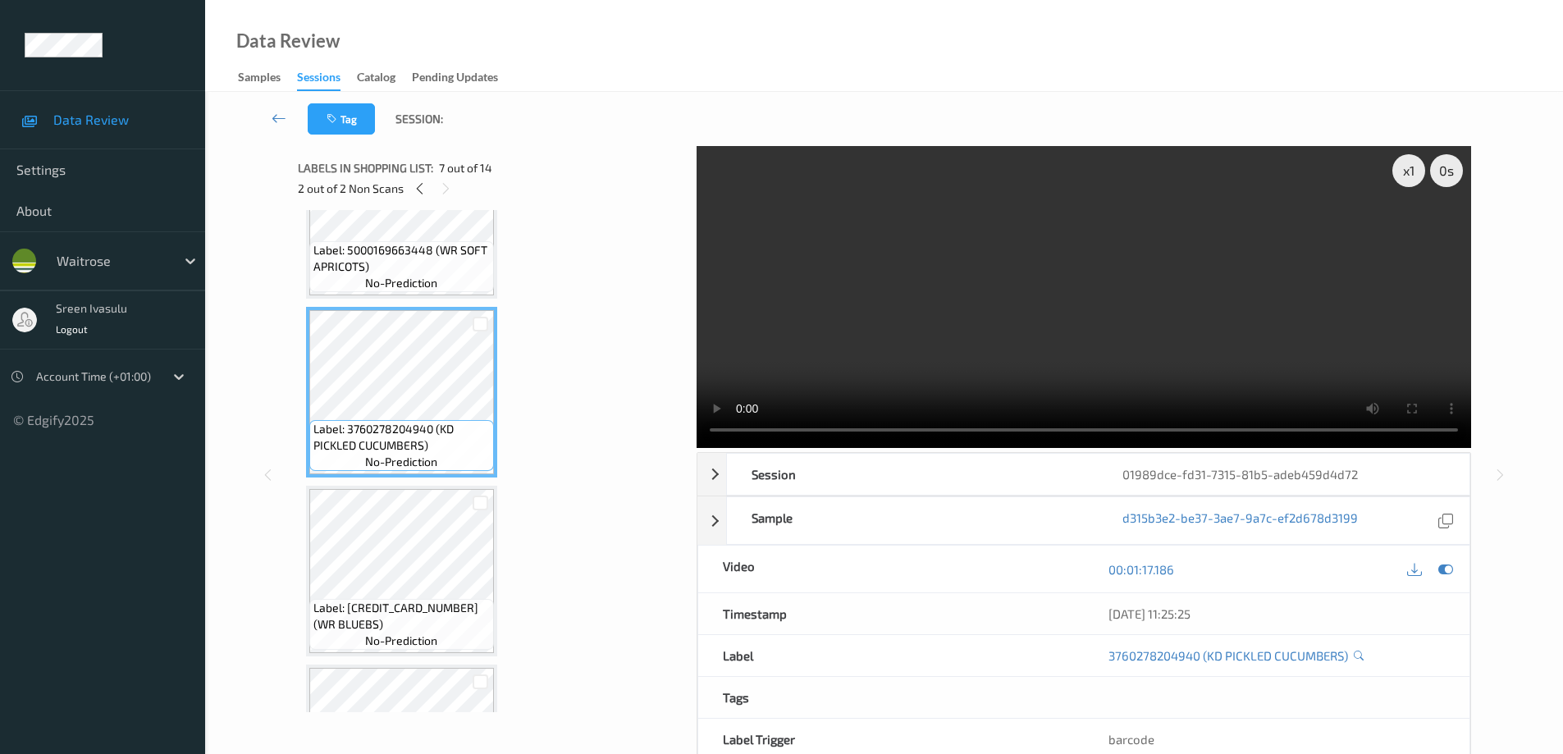
scroll to position [1313, 0]
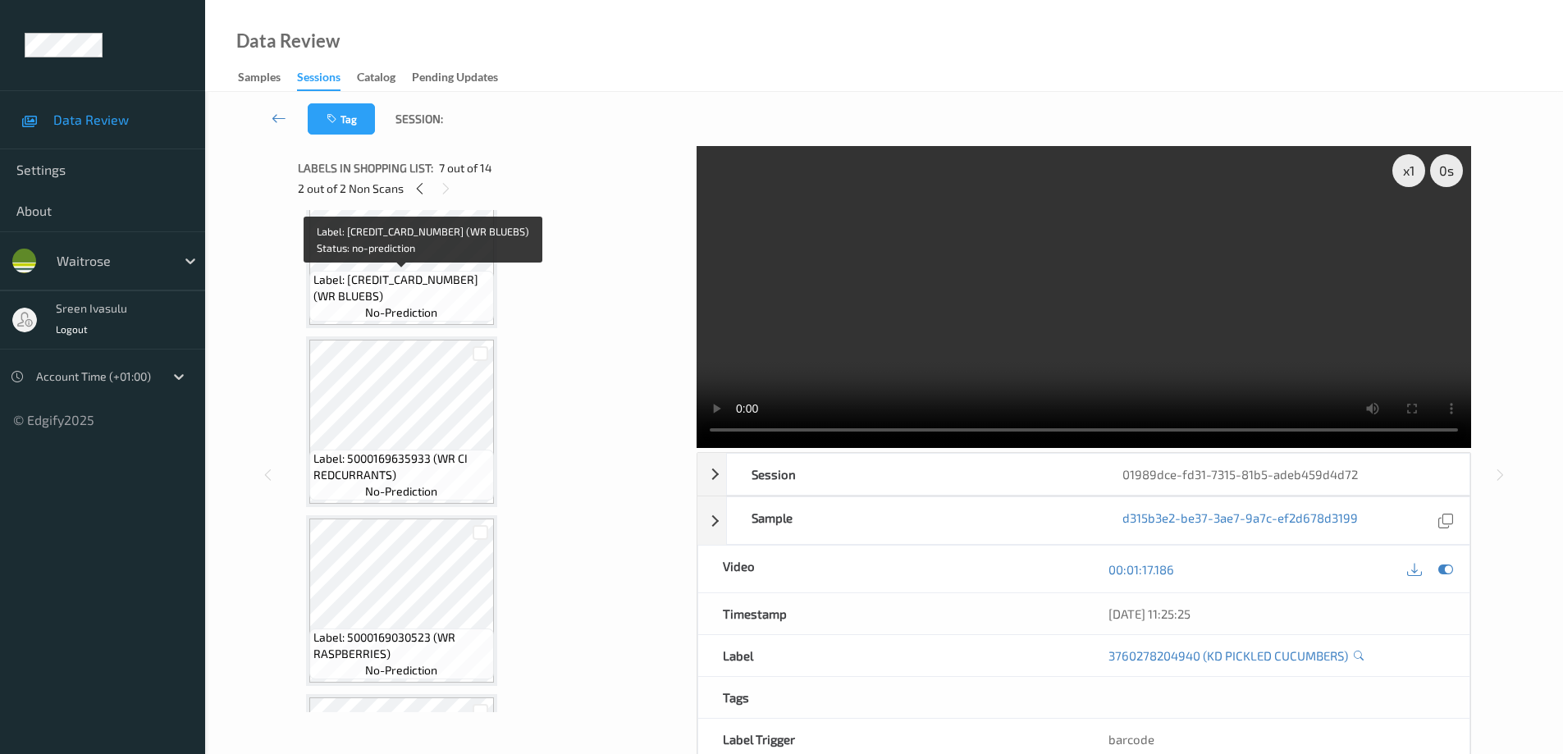
click at [424, 286] on span "Label: 5000169292419 (WR BLUEBS)" at bounding box center [401, 288] width 176 height 33
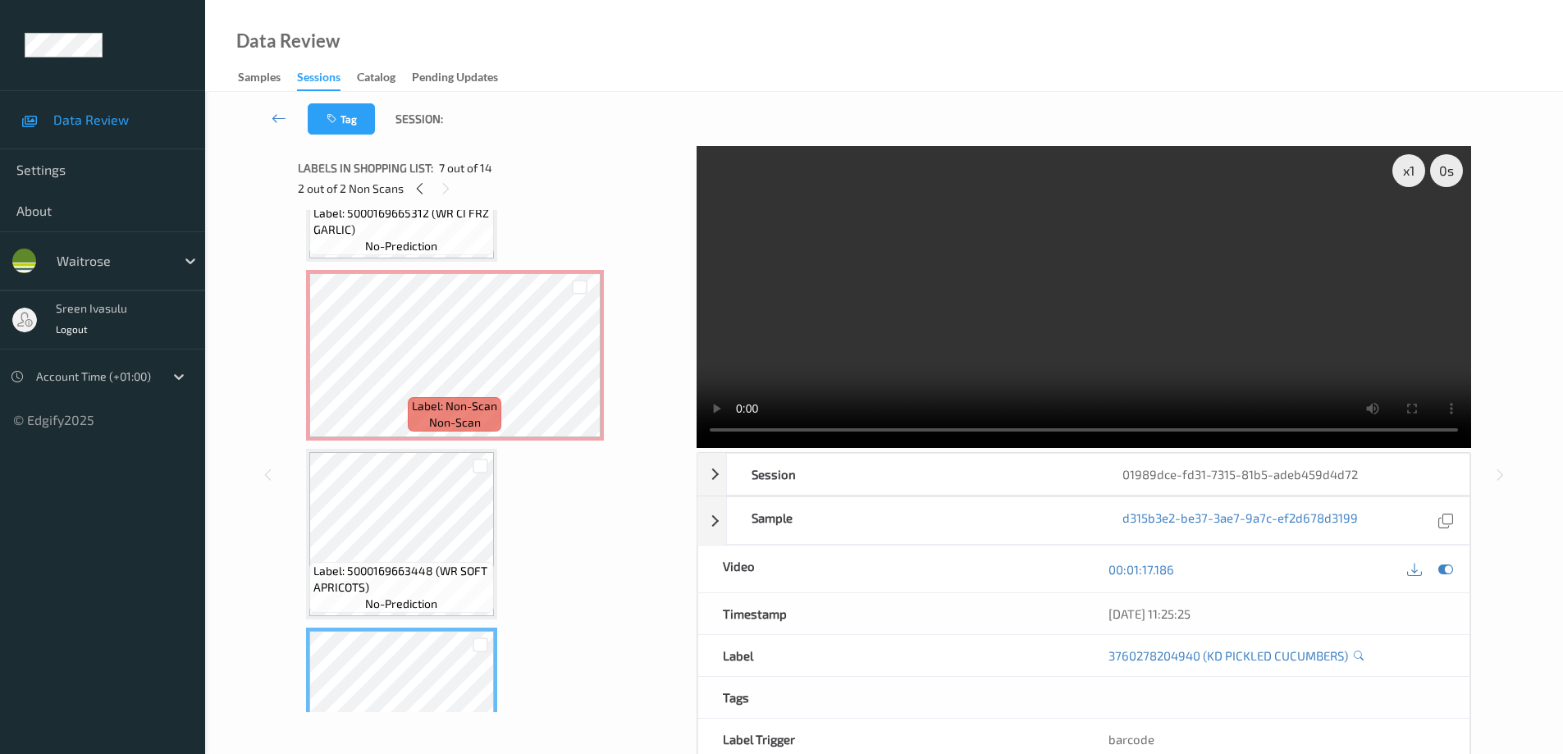
scroll to position [656, 0]
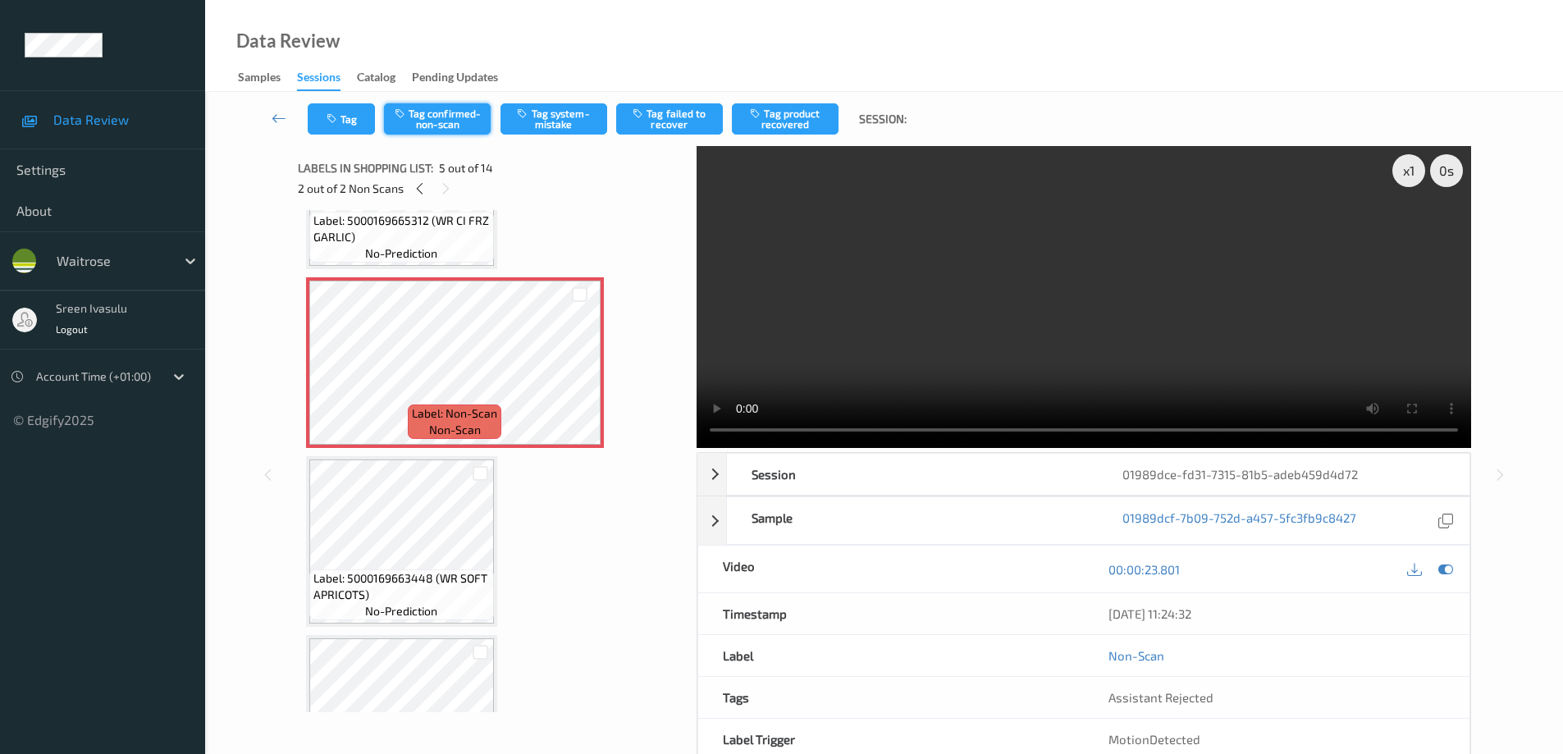
click at [447, 111] on button "Tag confirmed-non-scan" at bounding box center [437, 118] width 107 height 31
click at [417, 191] on icon at bounding box center [420, 188] width 14 height 15
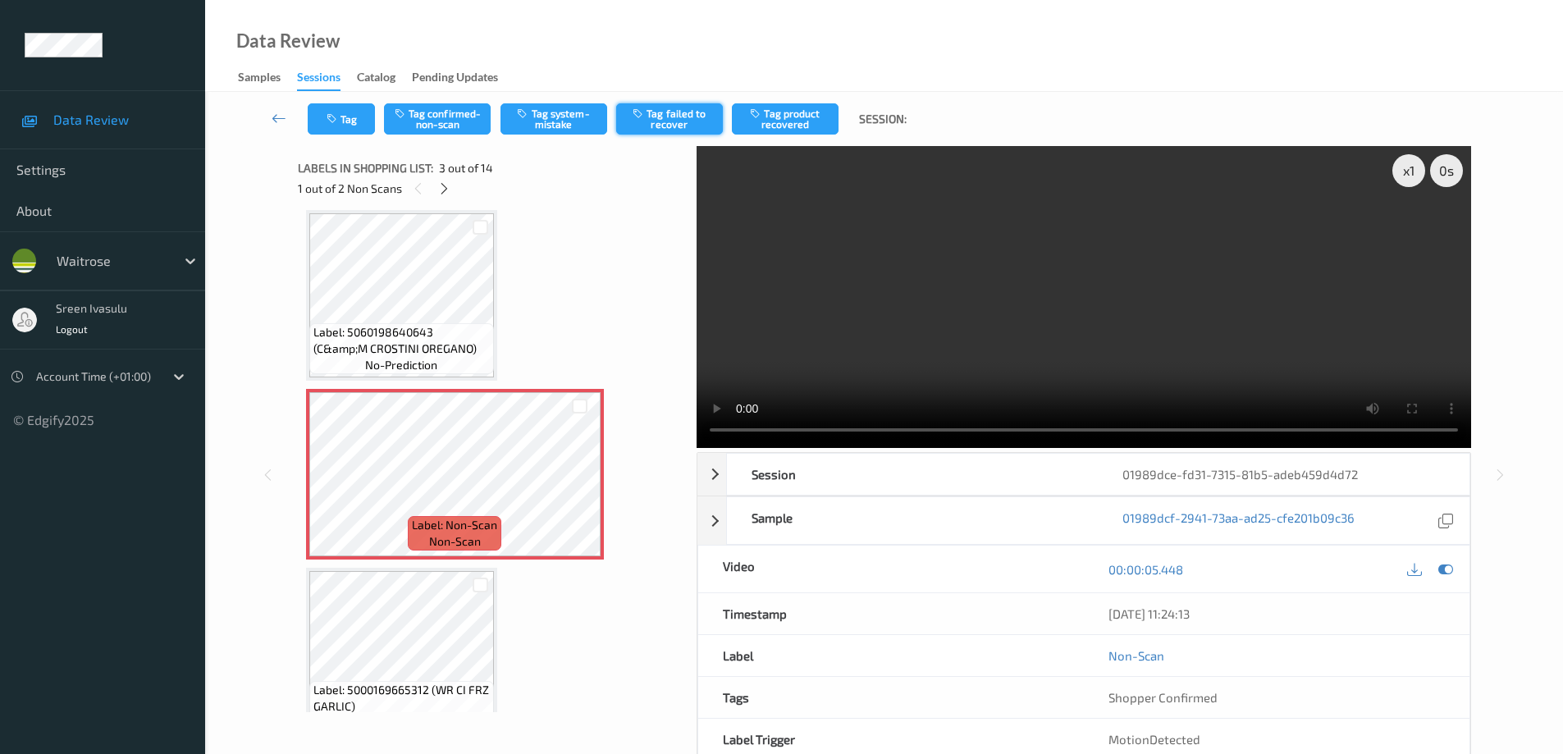
click at [685, 115] on button "Tag failed to recover" at bounding box center [669, 118] width 107 height 31
click at [428, 121] on button "Tag confirmed-non-scan" at bounding box center [437, 118] width 107 height 31
click at [446, 185] on icon at bounding box center [444, 188] width 14 height 15
click at [677, 118] on button "Tag failed to recover" at bounding box center [669, 118] width 107 height 31
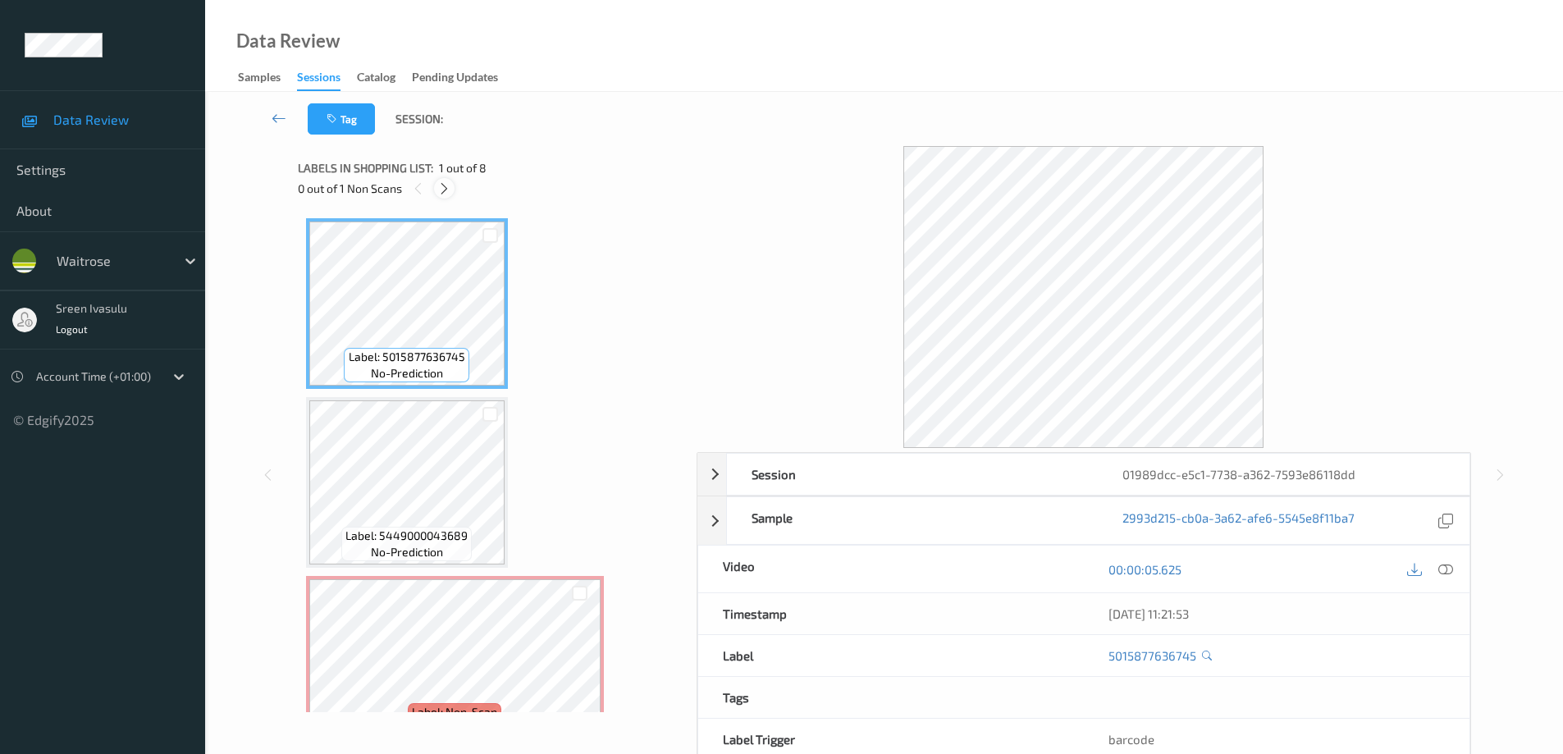
click at [445, 195] on icon at bounding box center [444, 188] width 14 height 15
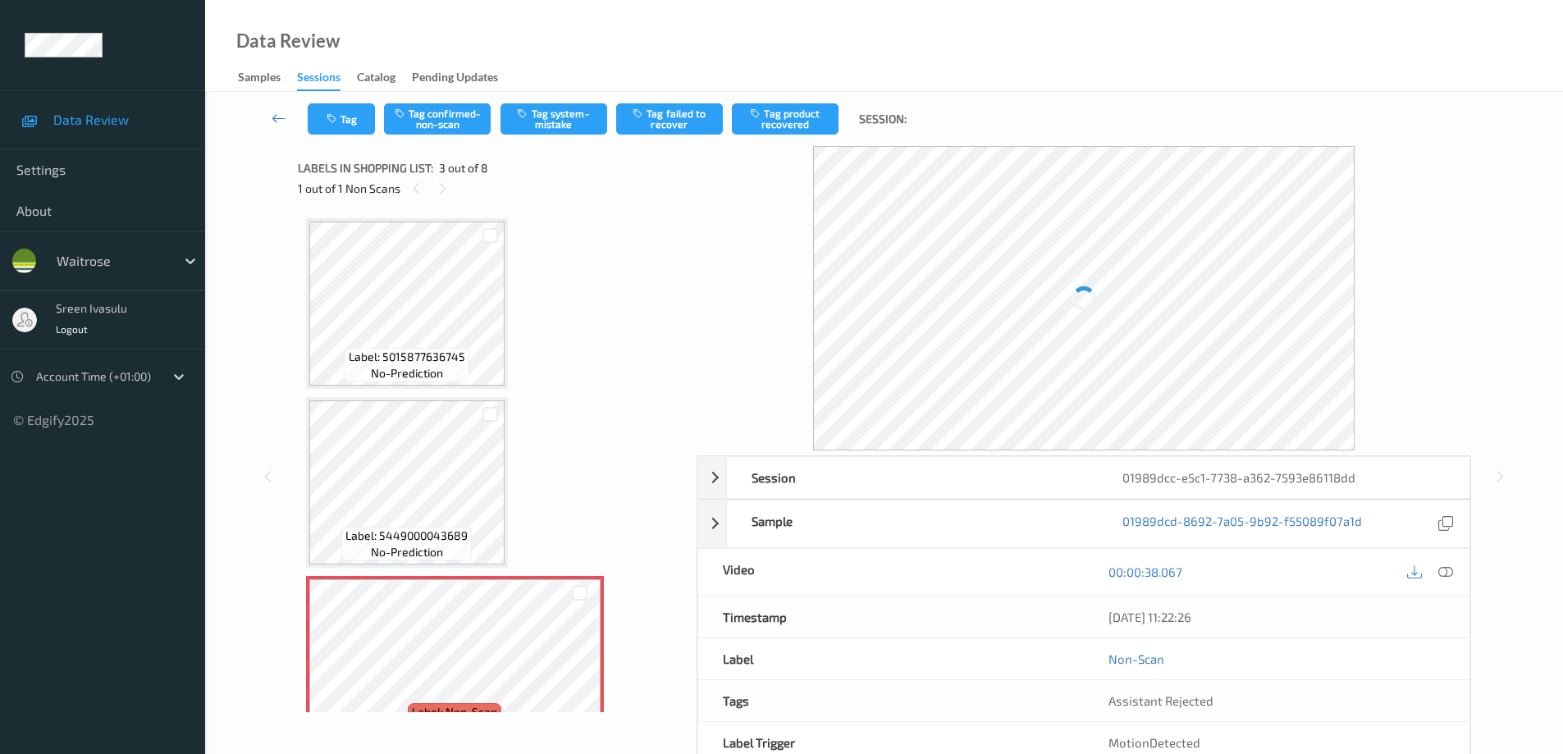
scroll to position [187, 0]
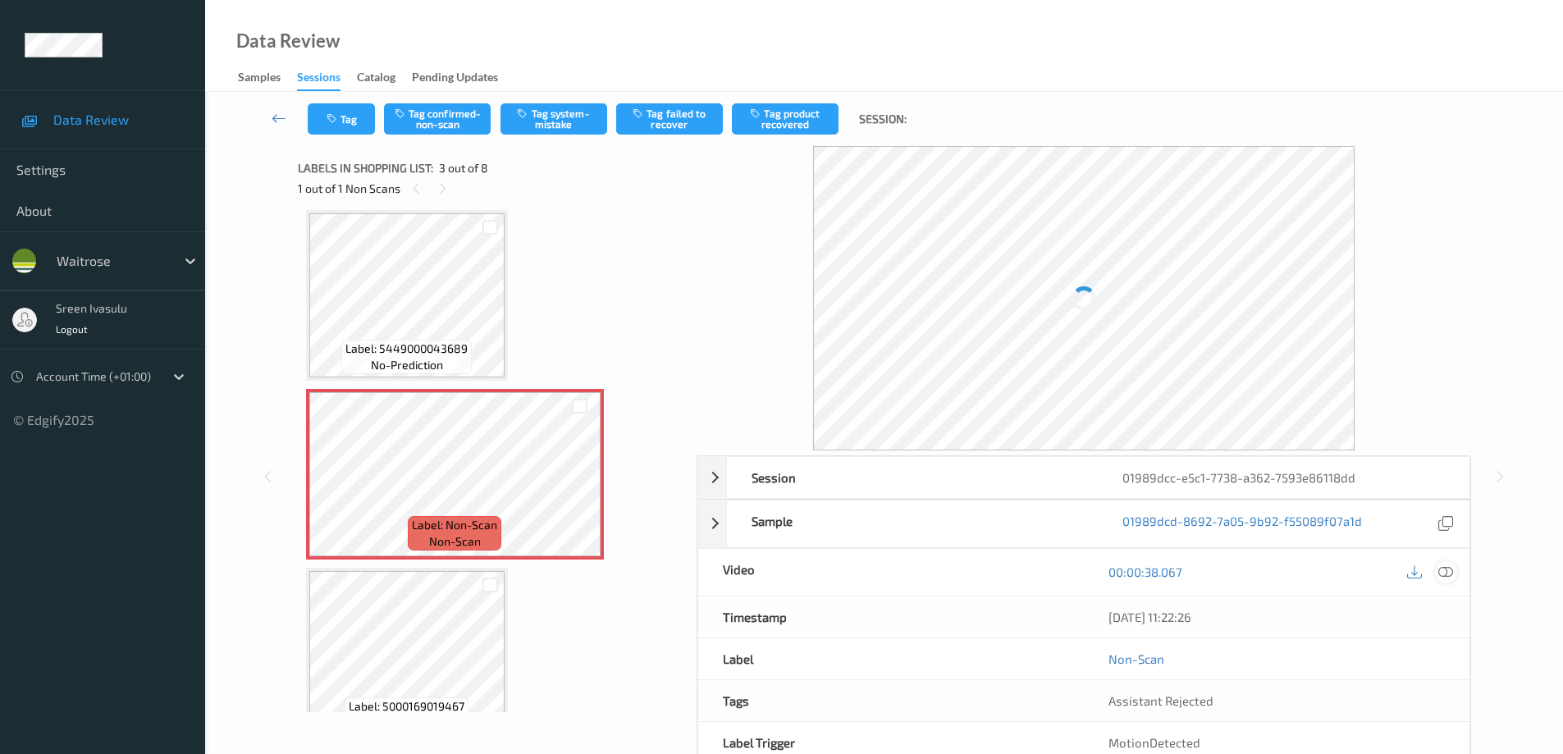
click at [1445, 567] on icon at bounding box center [1445, 572] width 15 height 15
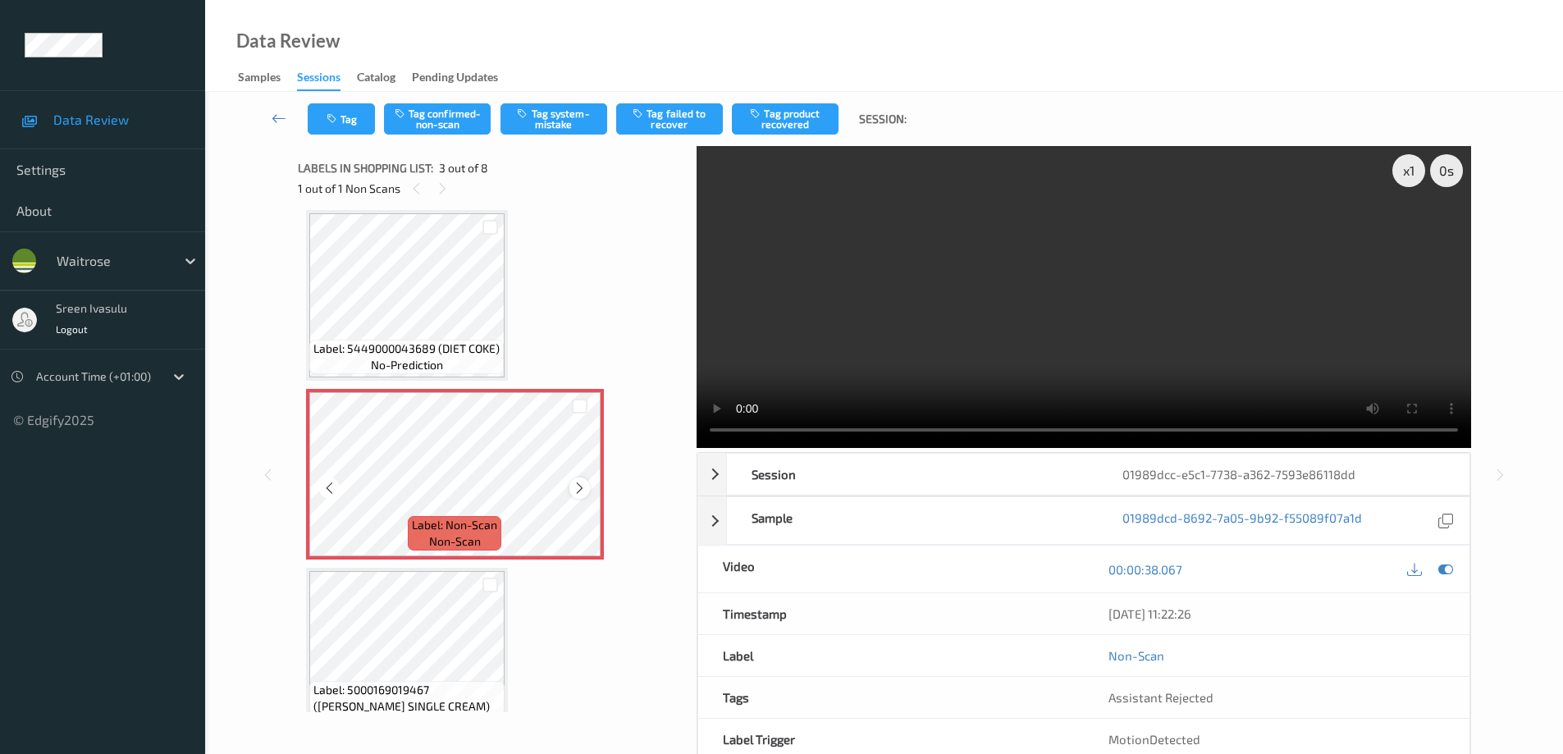
click at [583, 483] on icon at bounding box center [580, 488] width 14 height 15
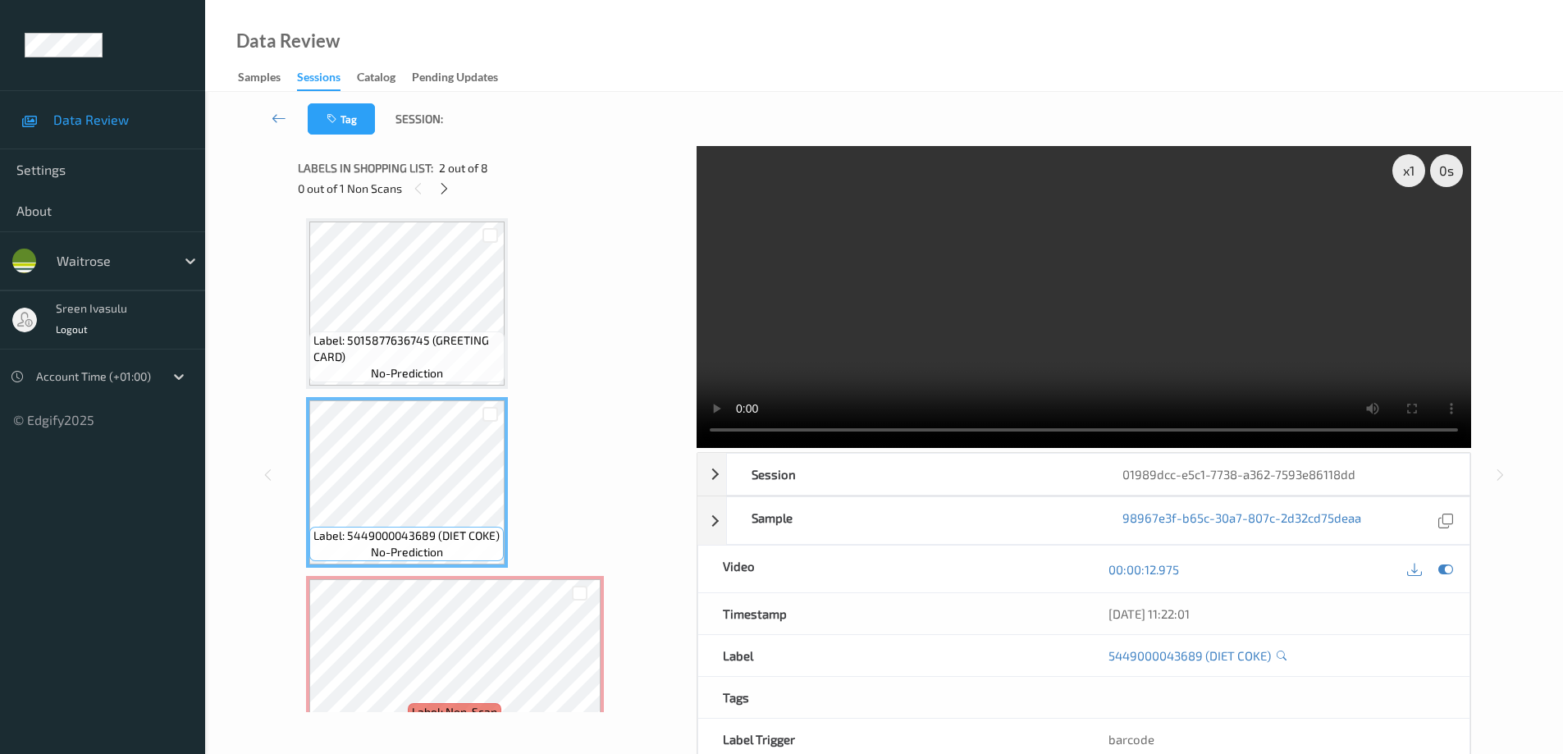
scroll to position [328, 0]
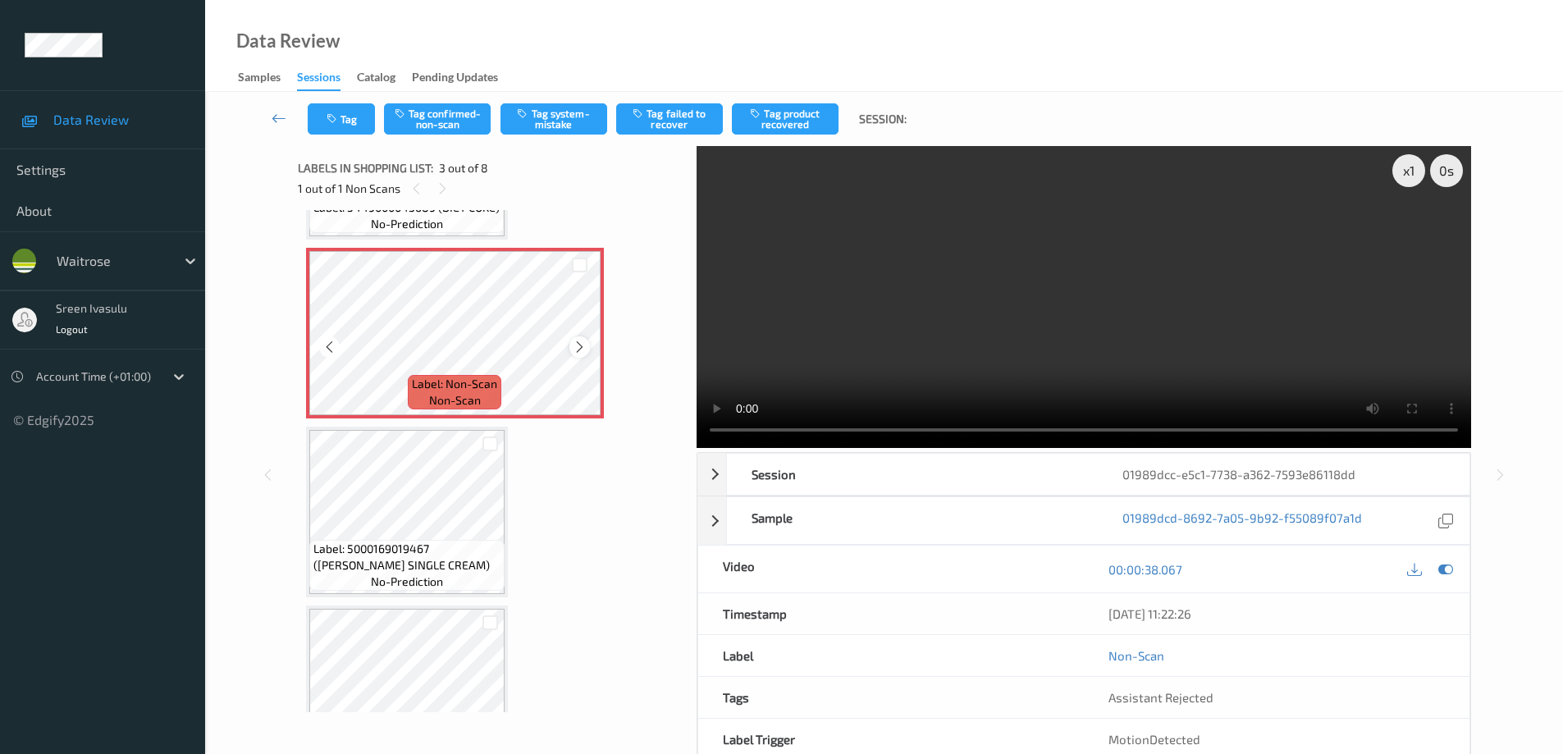
click at [578, 346] on icon at bounding box center [580, 347] width 14 height 15
click at [570, 124] on button "Tag system-mistake" at bounding box center [554, 118] width 107 height 31
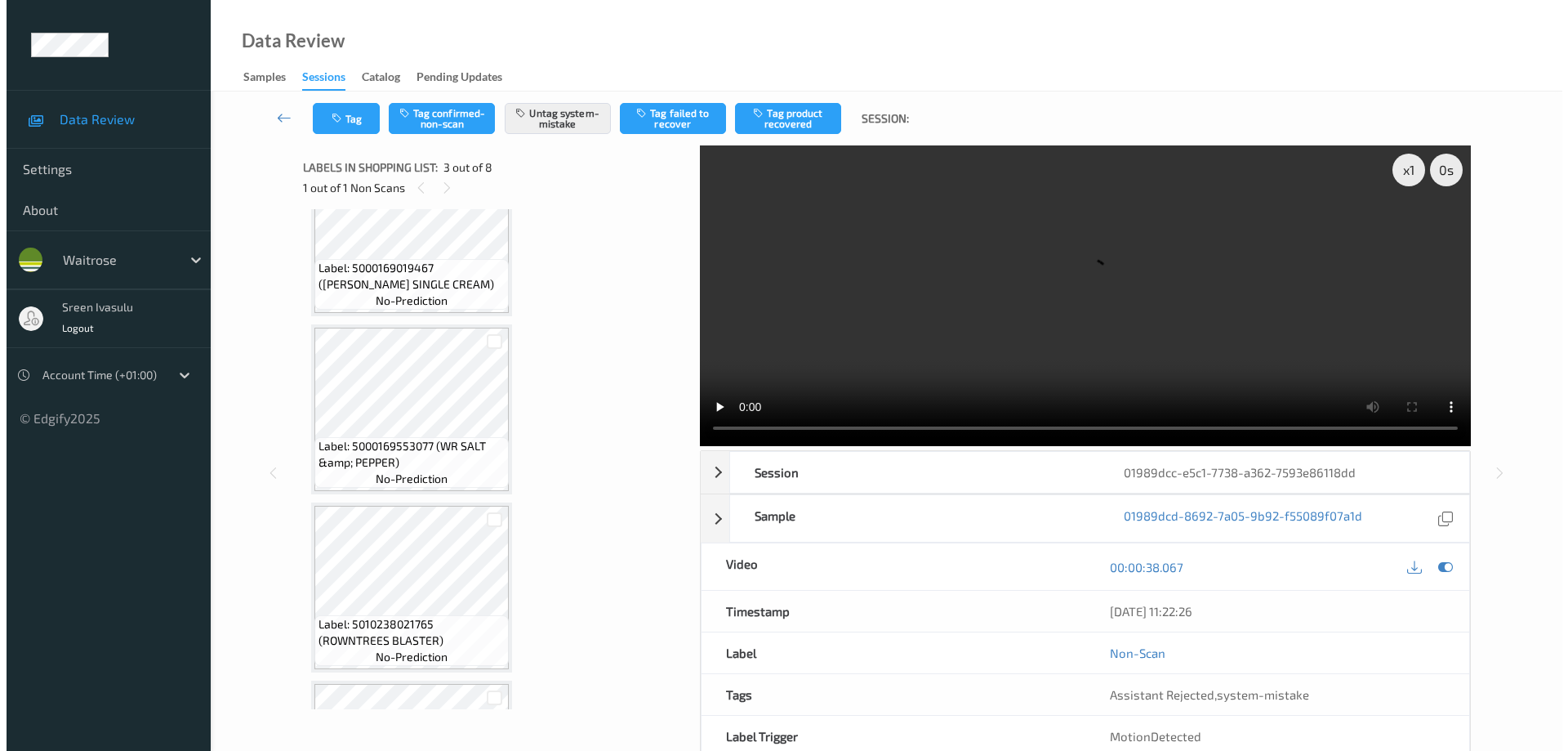
scroll to position [607, 0]
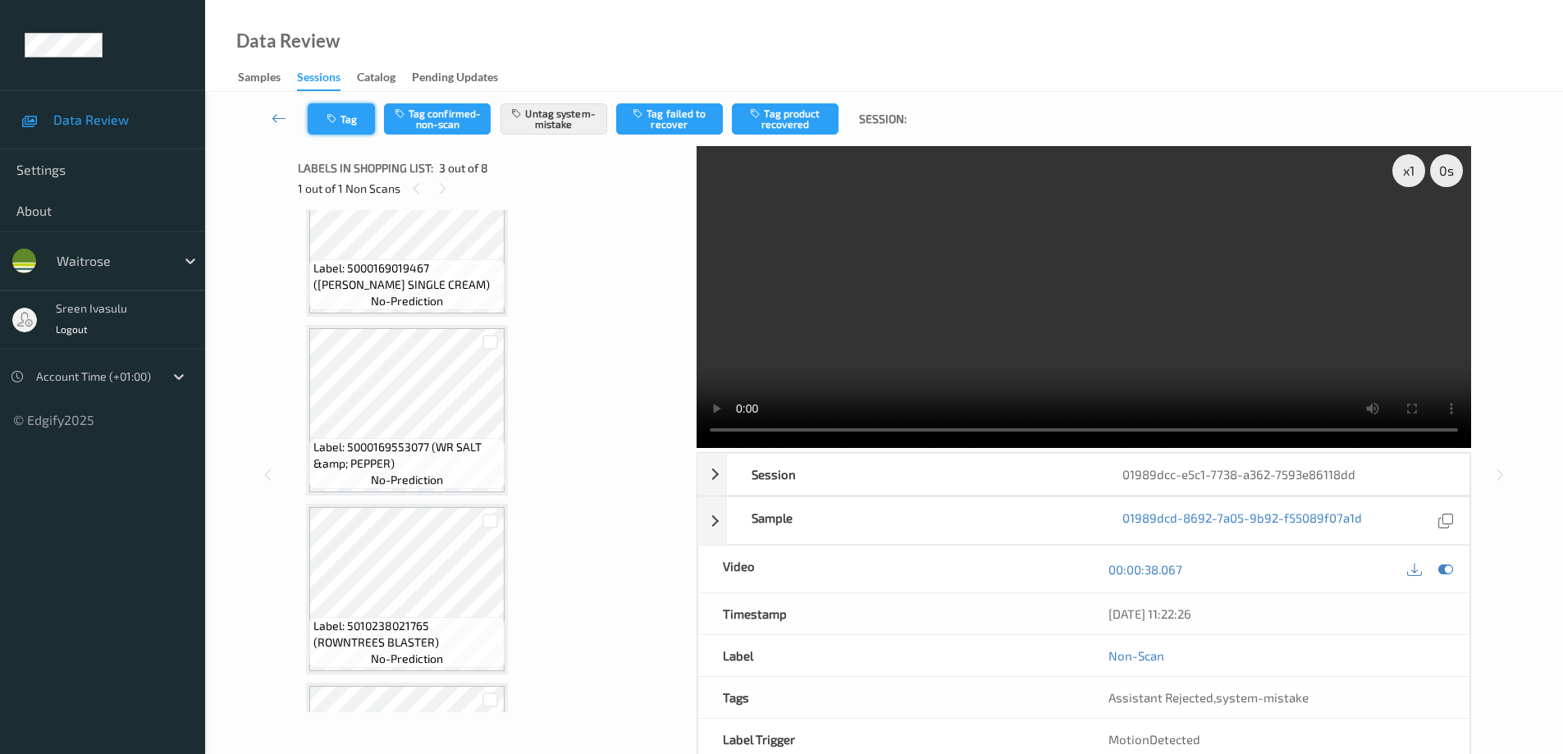
click at [365, 120] on button "Tag" at bounding box center [341, 118] width 67 height 31
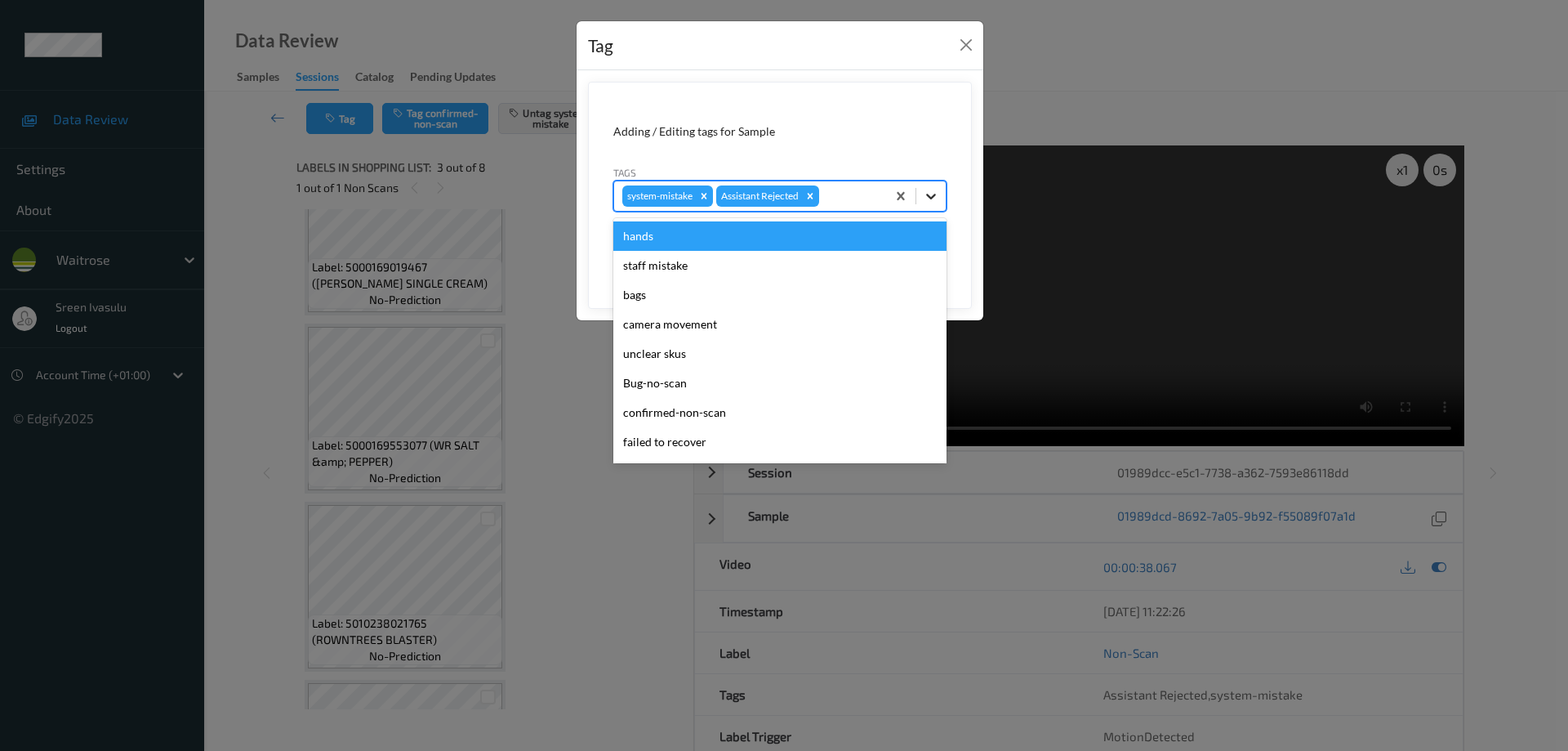
click at [934, 202] on icon at bounding box center [931, 196] width 16 height 16
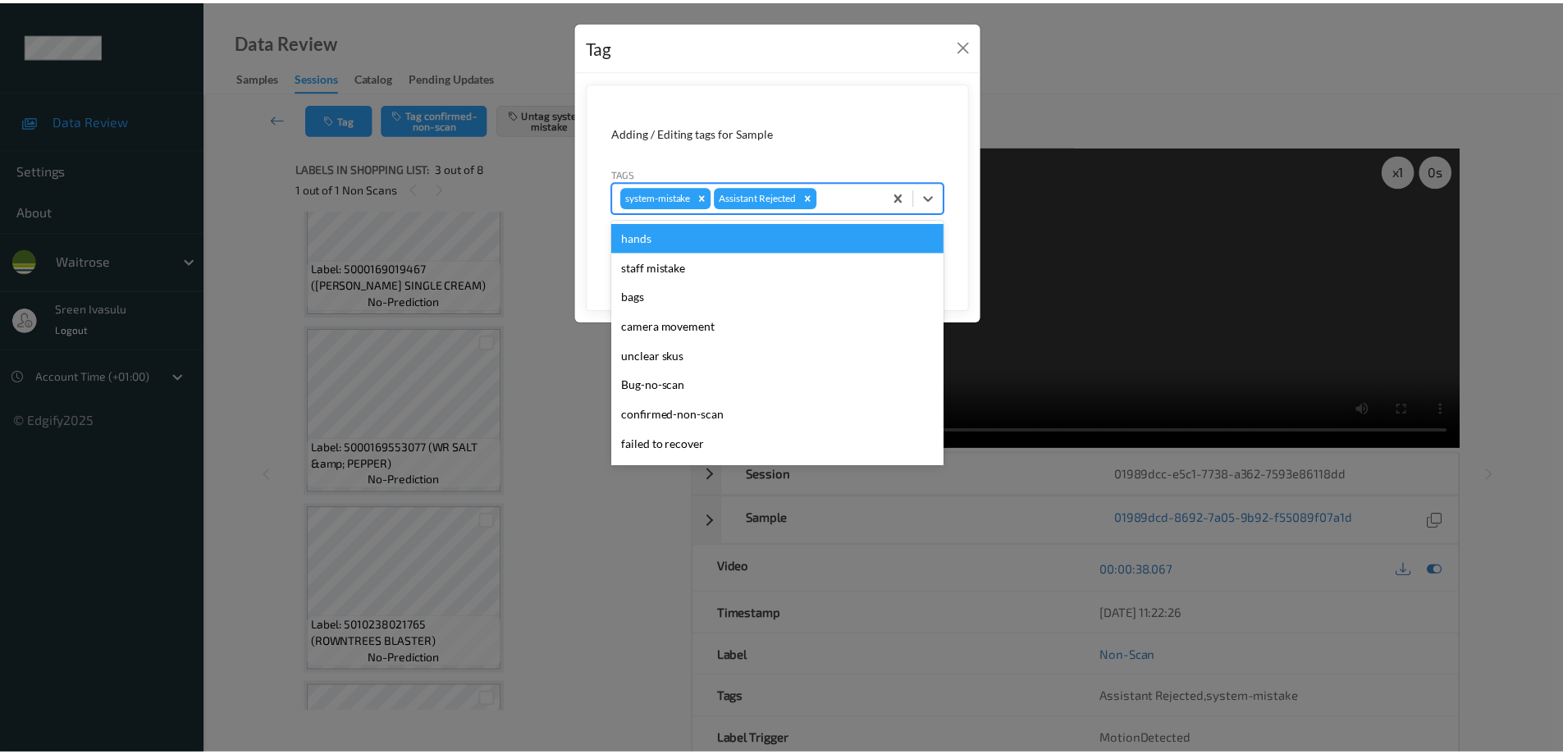
scroll to position [322, 0]
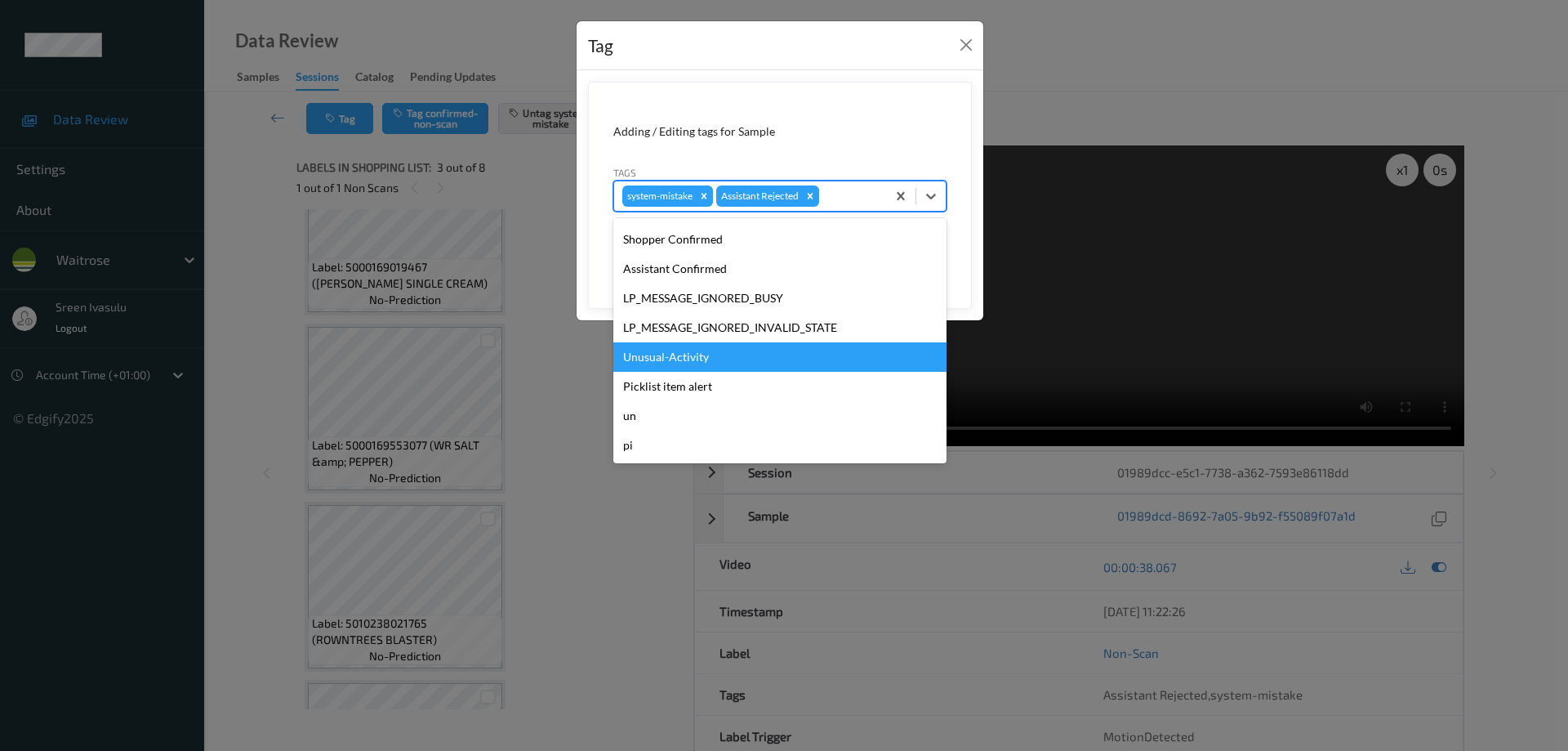
click at [668, 355] on div "Unusual-Activity" at bounding box center [780, 358] width 334 height 30
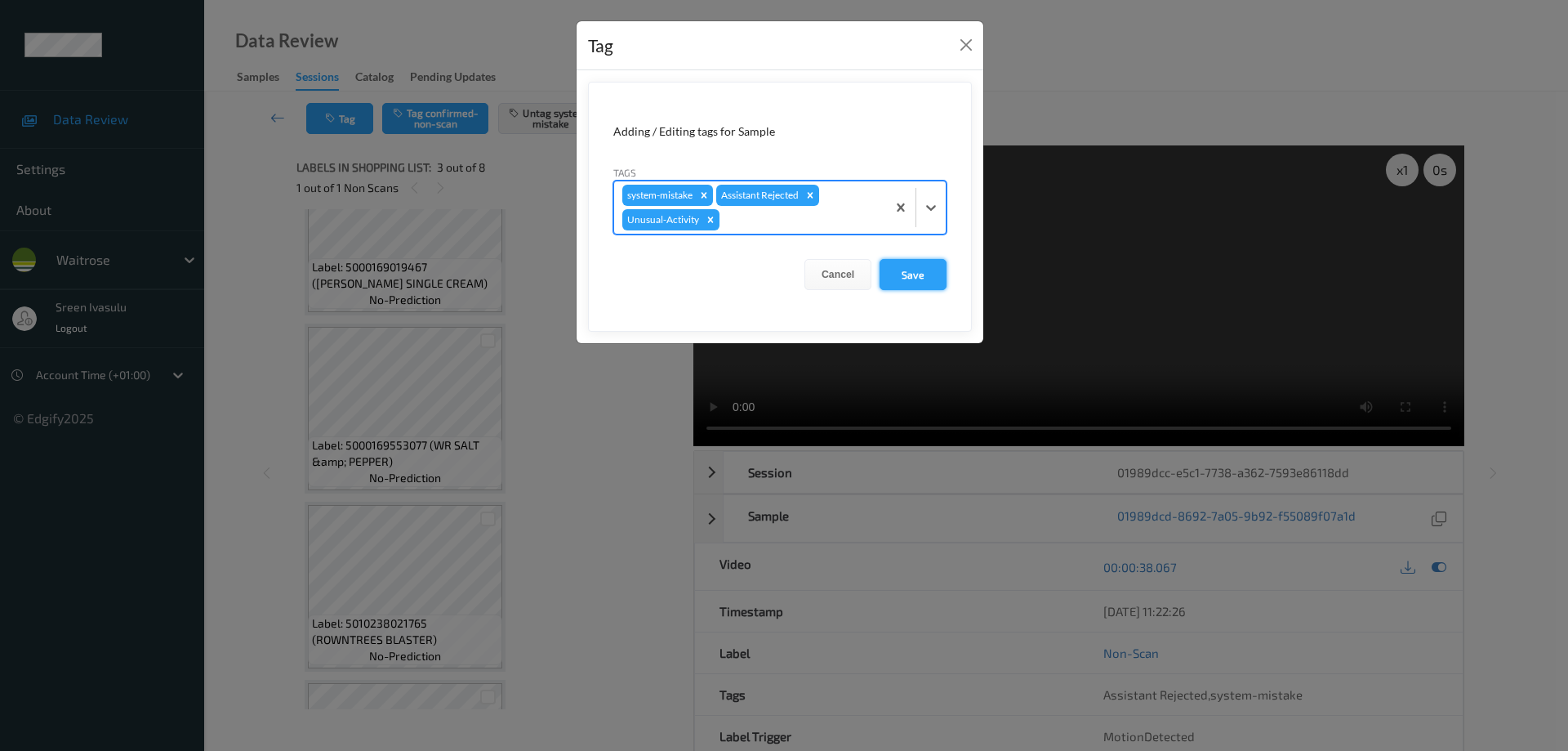
click at [929, 268] on button "Save" at bounding box center [913, 274] width 67 height 31
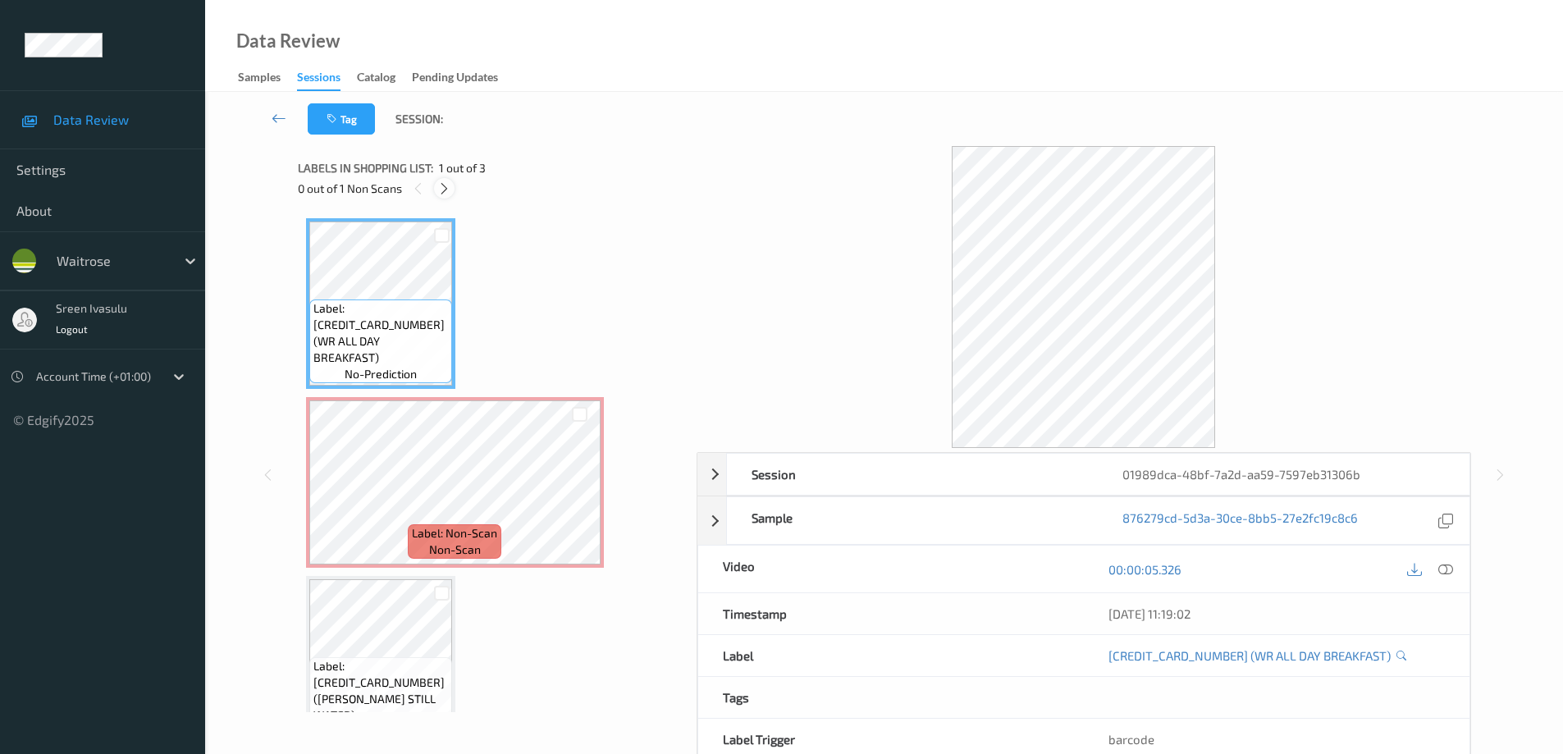
click at [449, 190] on icon at bounding box center [444, 188] width 14 height 15
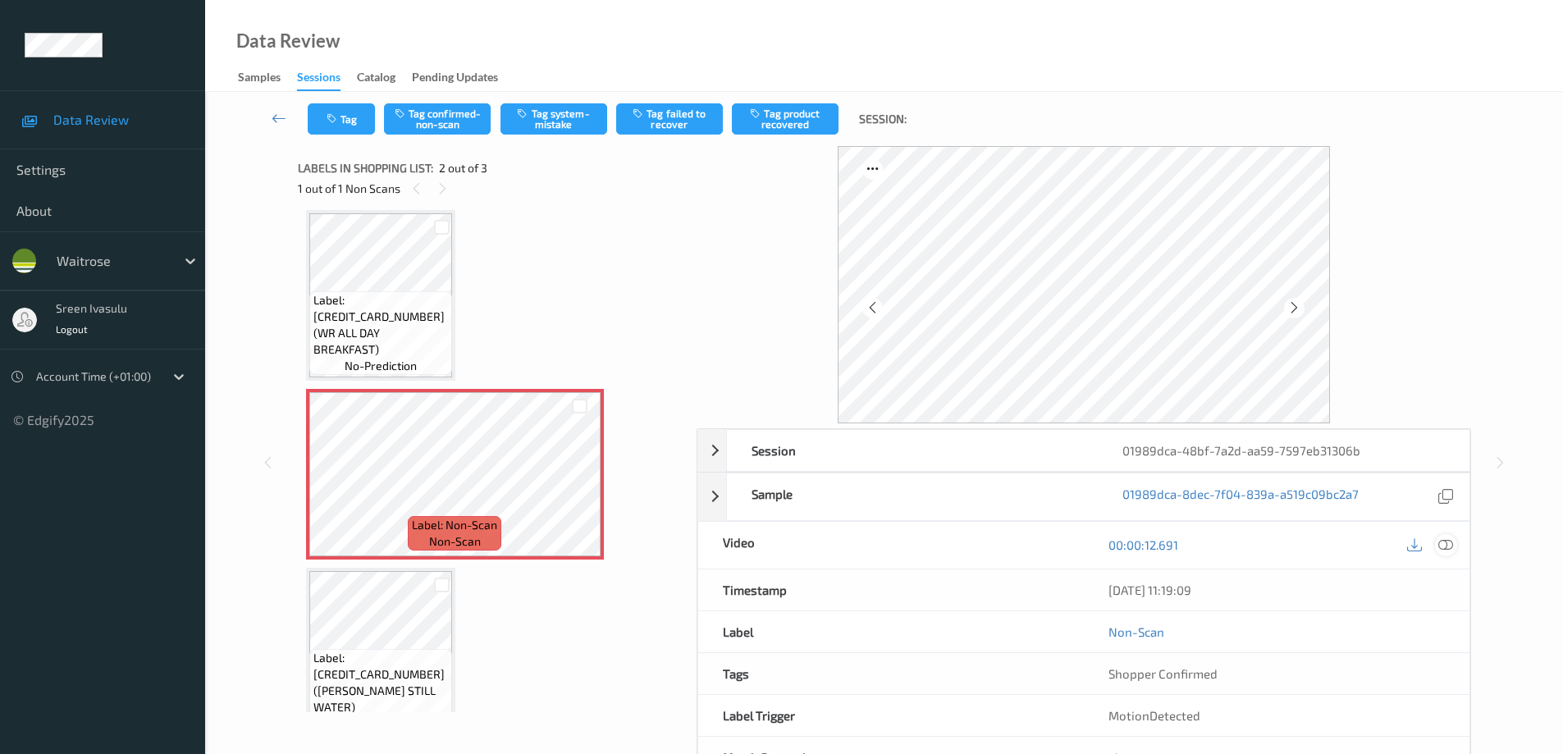
click at [1454, 546] on div at bounding box center [1446, 545] width 22 height 22
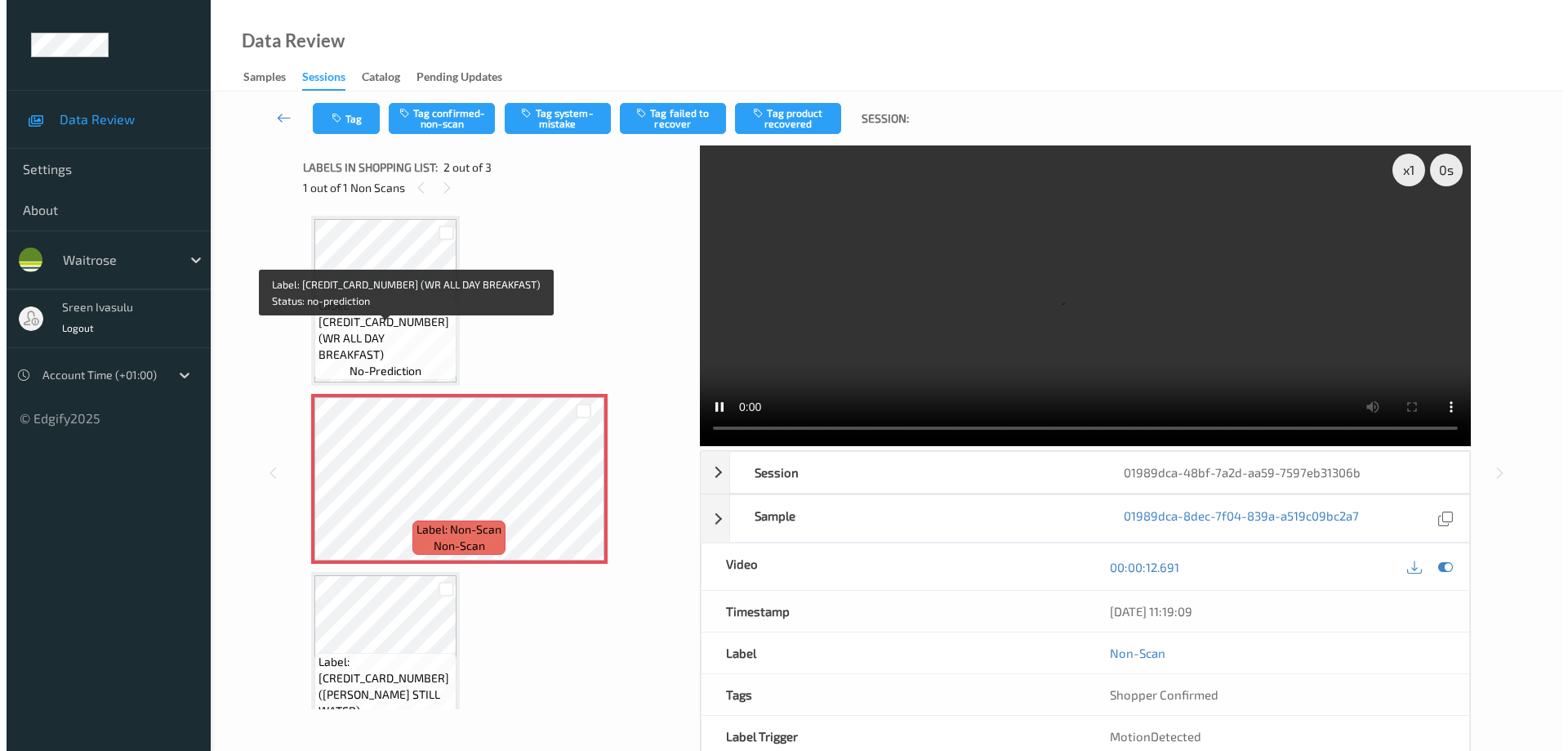
scroll to position [0, 0]
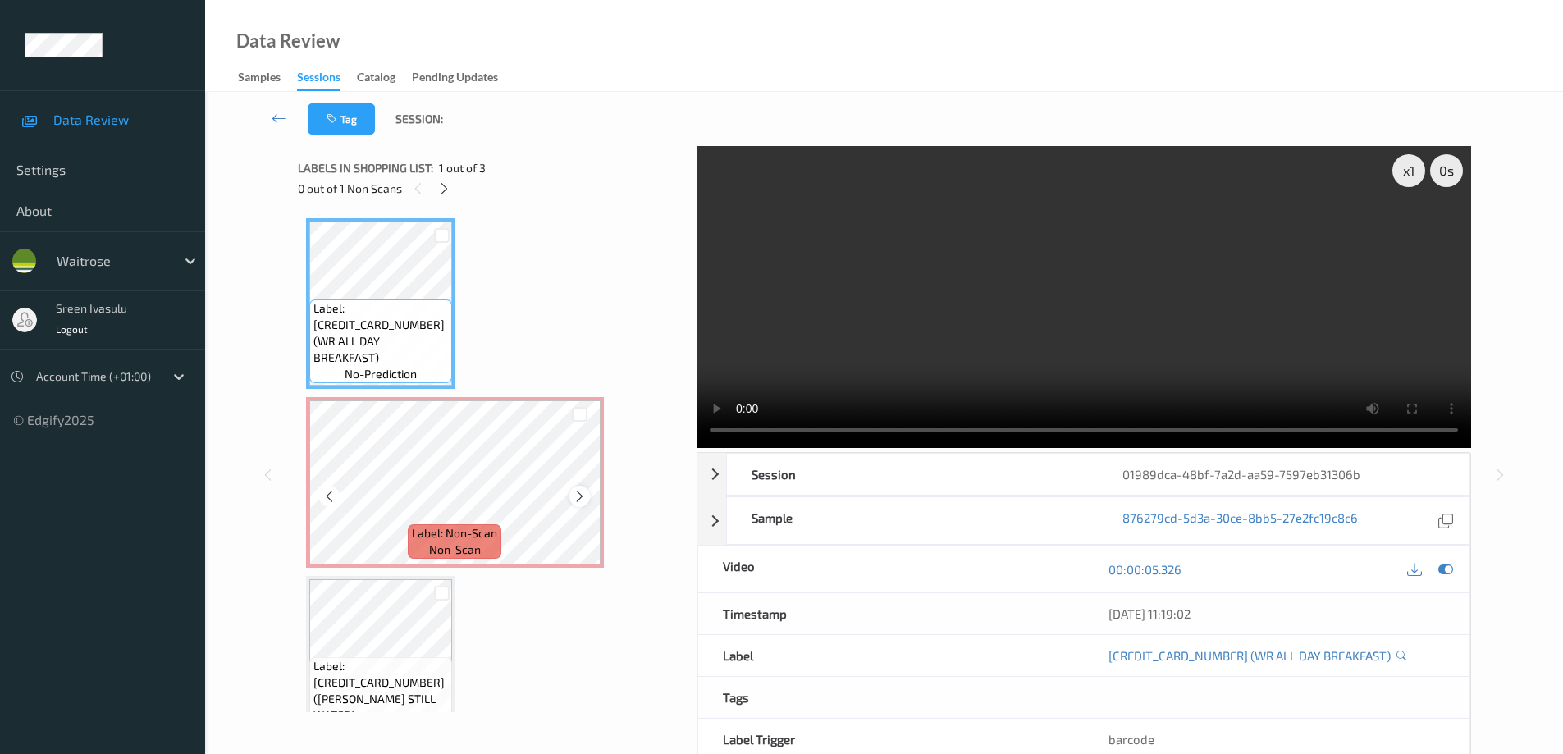
click at [577, 494] on icon at bounding box center [580, 496] width 14 height 15
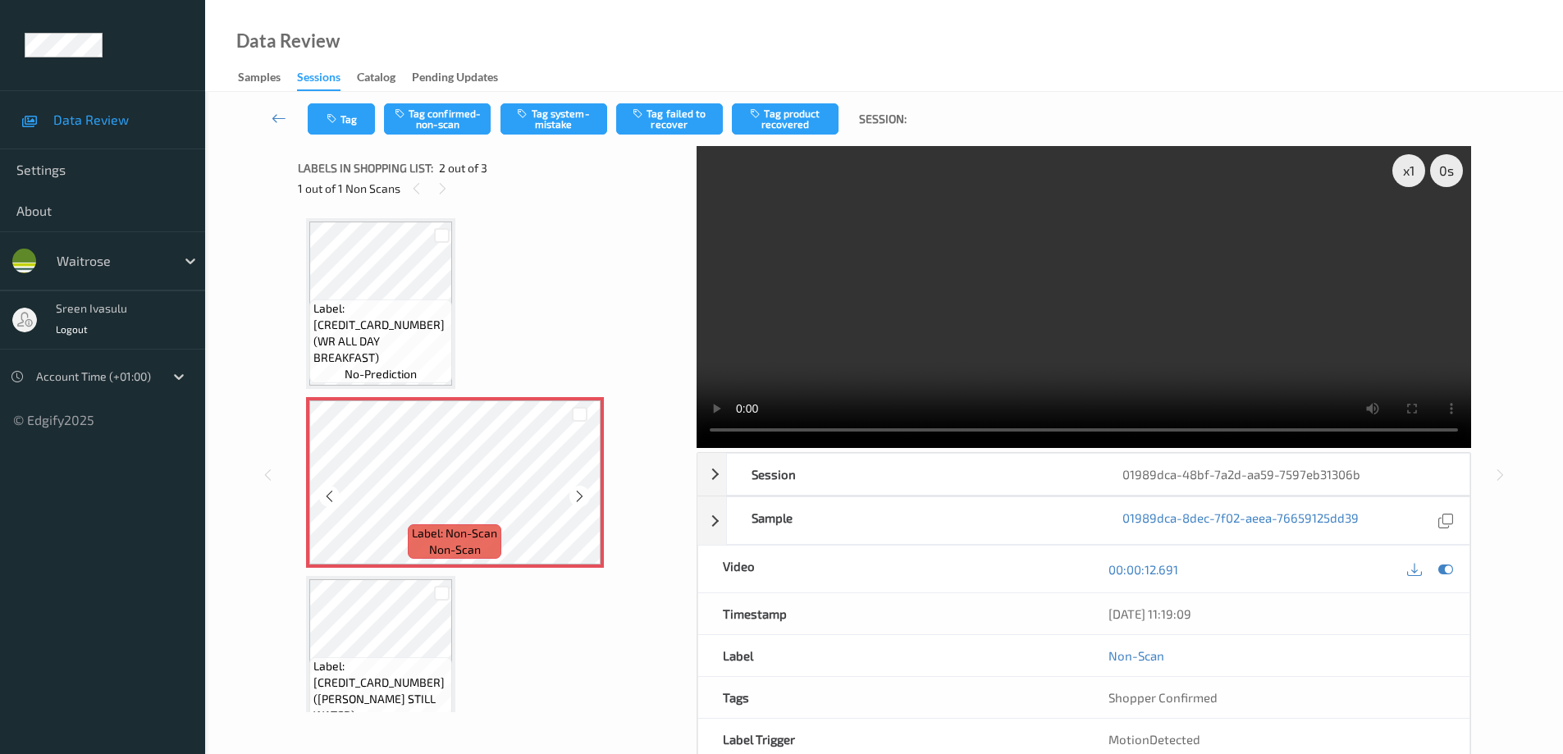
click at [577, 494] on icon at bounding box center [580, 496] width 14 height 15
click at [583, 495] on icon at bounding box center [580, 496] width 14 height 15
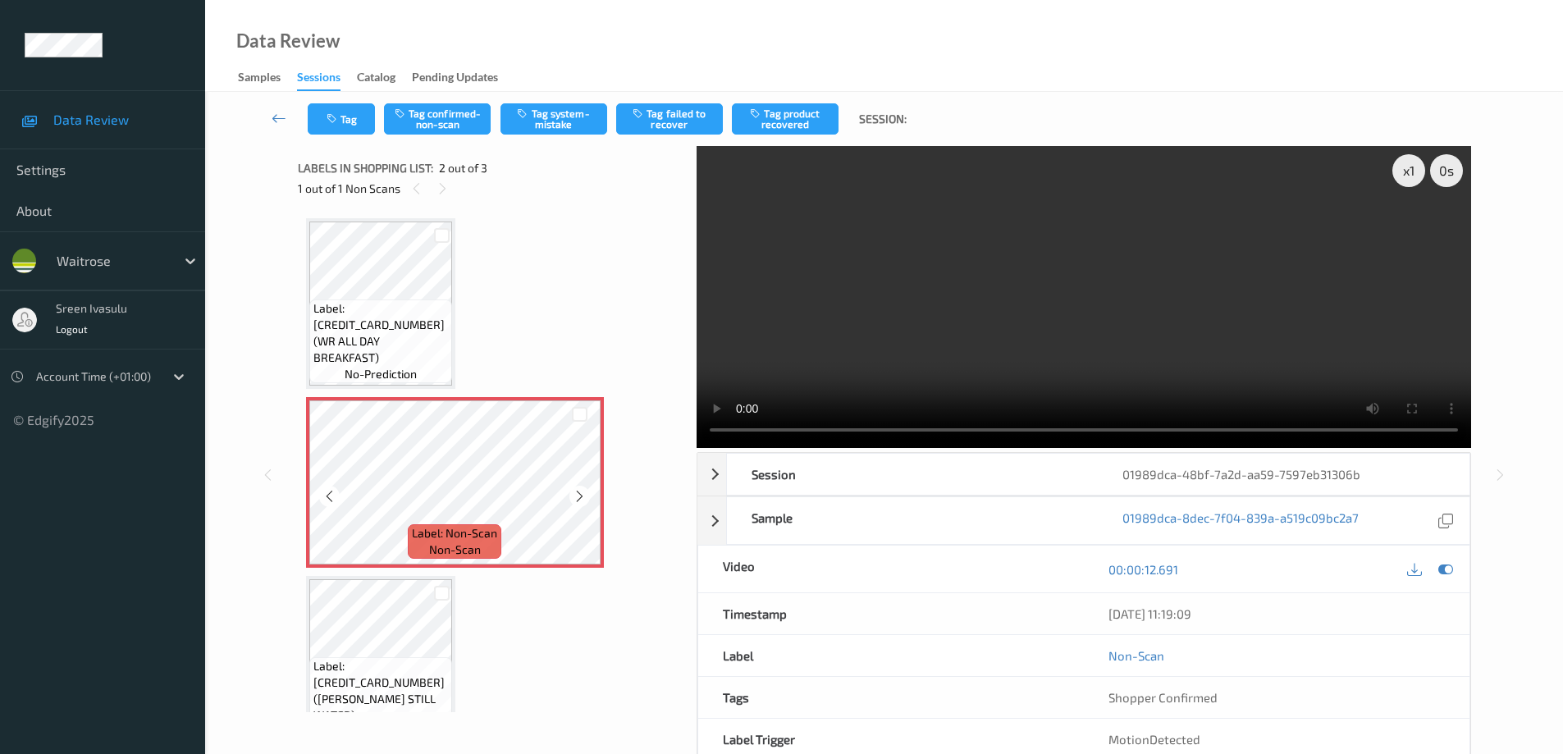
click at [583, 495] on icon at bounding box center [580, 496] width 14 height 15
click at [563, 124] on button "Tag system-mistake" at bounding box center [554, 118] width 107 height 31
click at [353, 129] on button "Tag" at bounding box center [341, 118] width 67 height 31
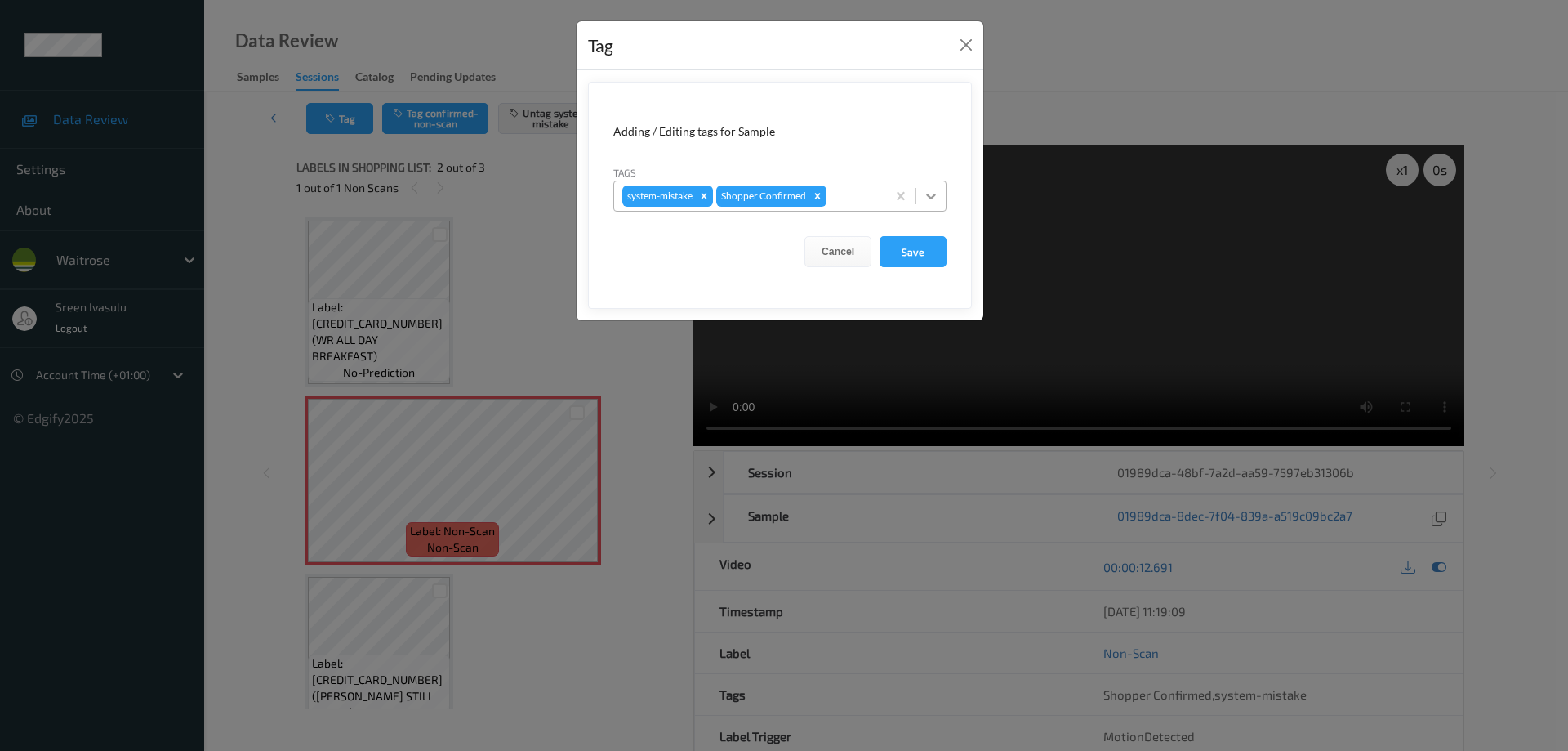
click at [935, 202] on icon at bounding box center [931, 196] width 16 height 16
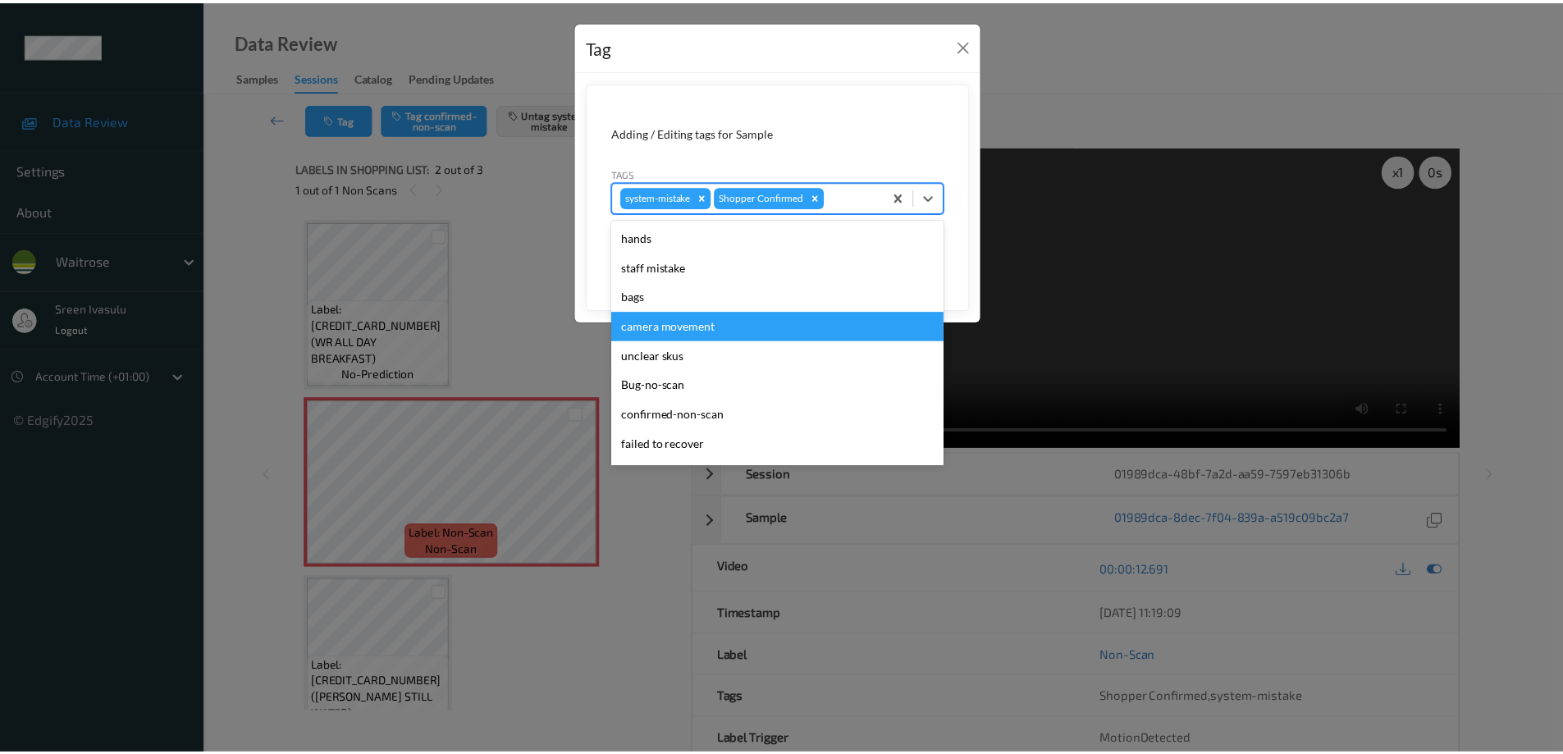
scroll to position [322, 0]
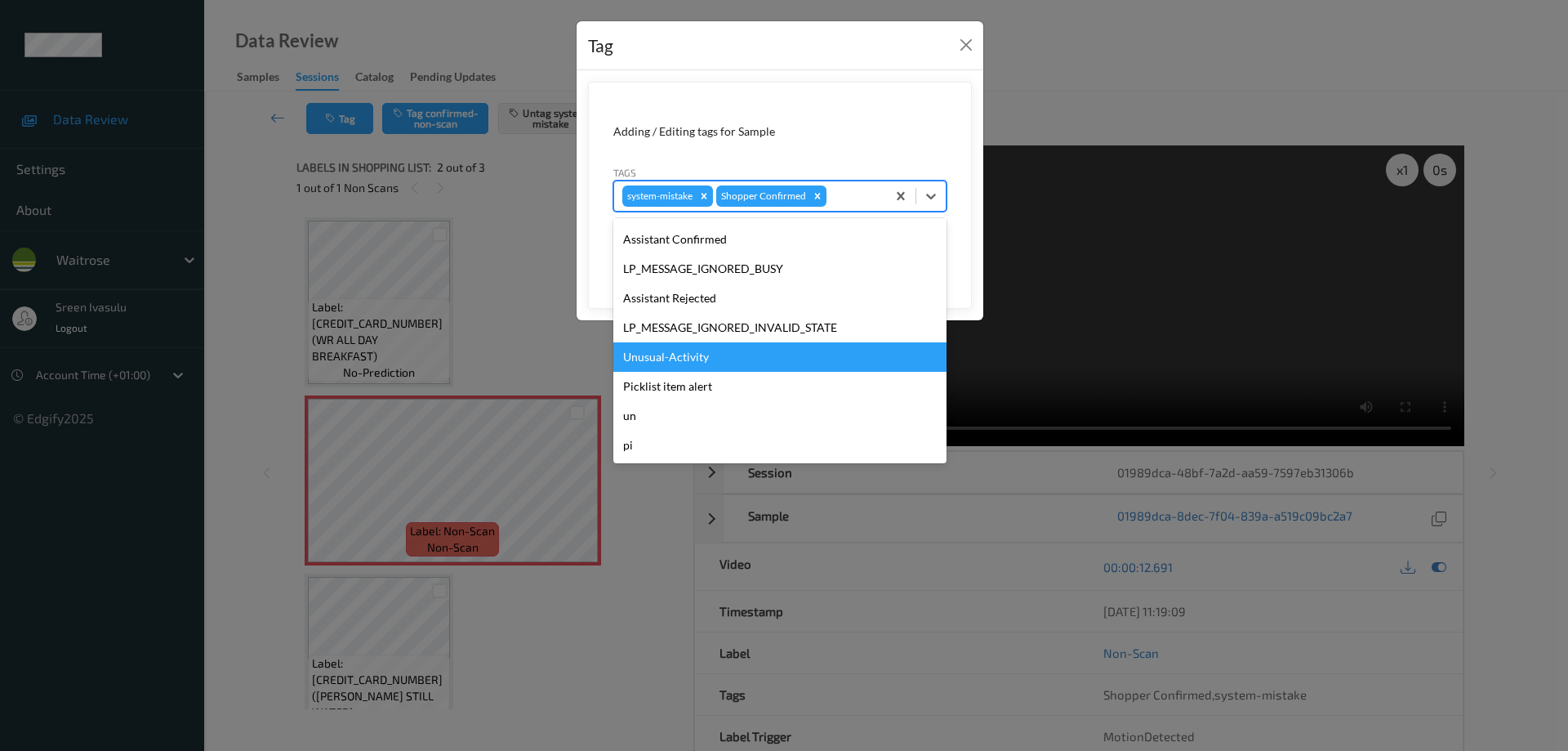
click at [724, 372] on div "Unusual-Activity" at bounding box center [780, 358] width 334 height 30
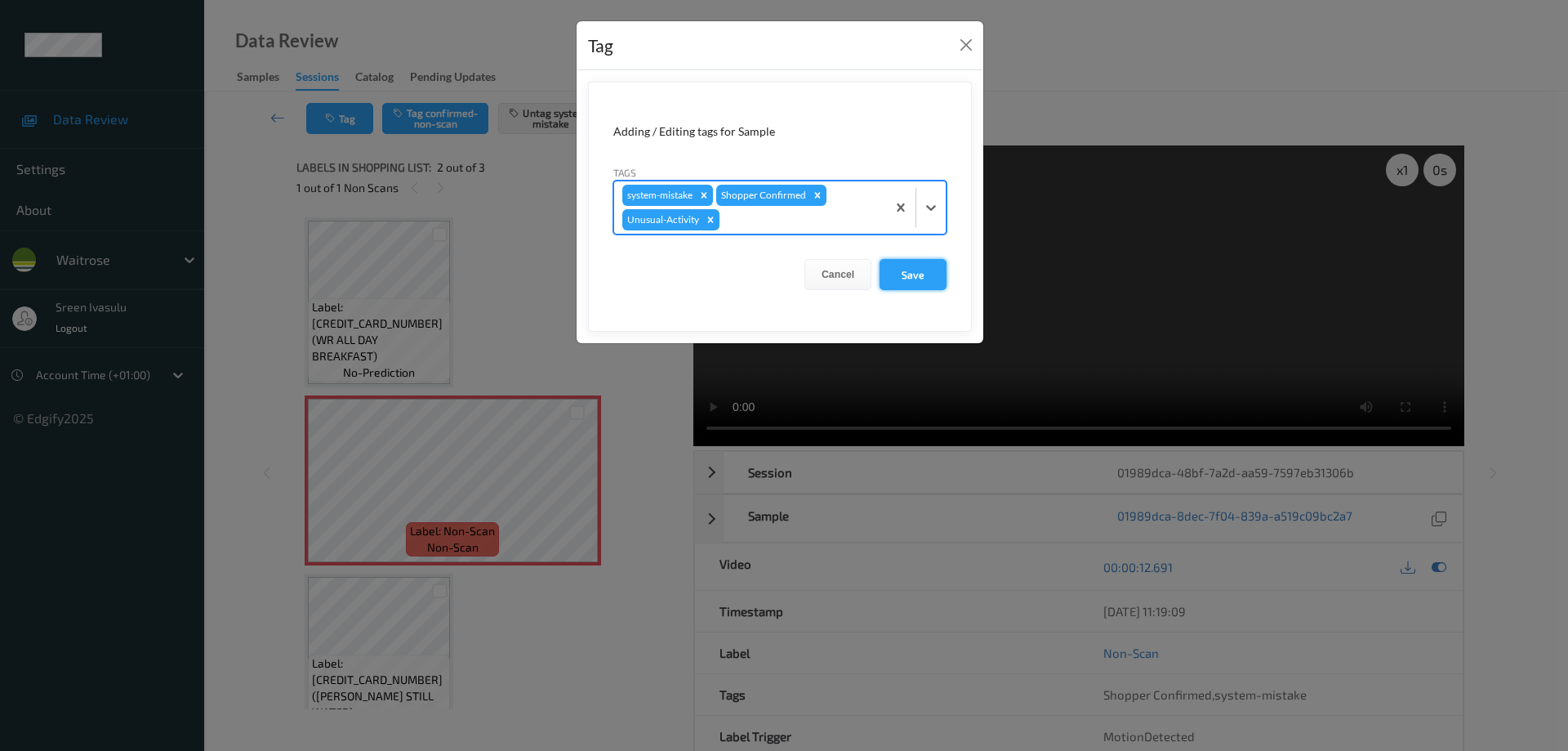
click at [921, 276] on button "Save" at bounding box center [913, 274] width 67 height 31
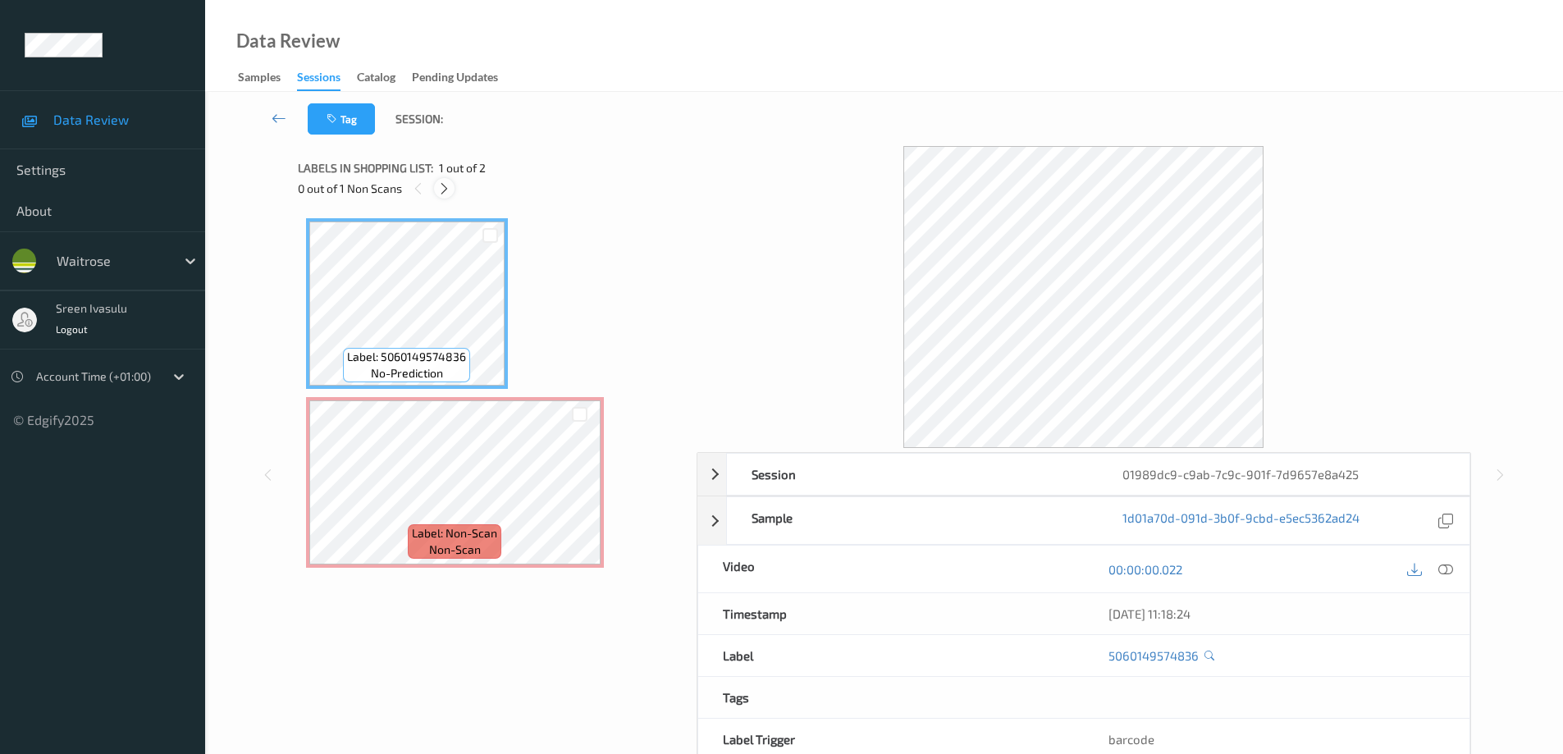
drag, startPoint x: 441, startPoint y: 185, endPoint x: 782, endPoint y: 325, distance: 368.8
click at [440, 186] on icon at bounding box center [444, 188] width 14 height 15
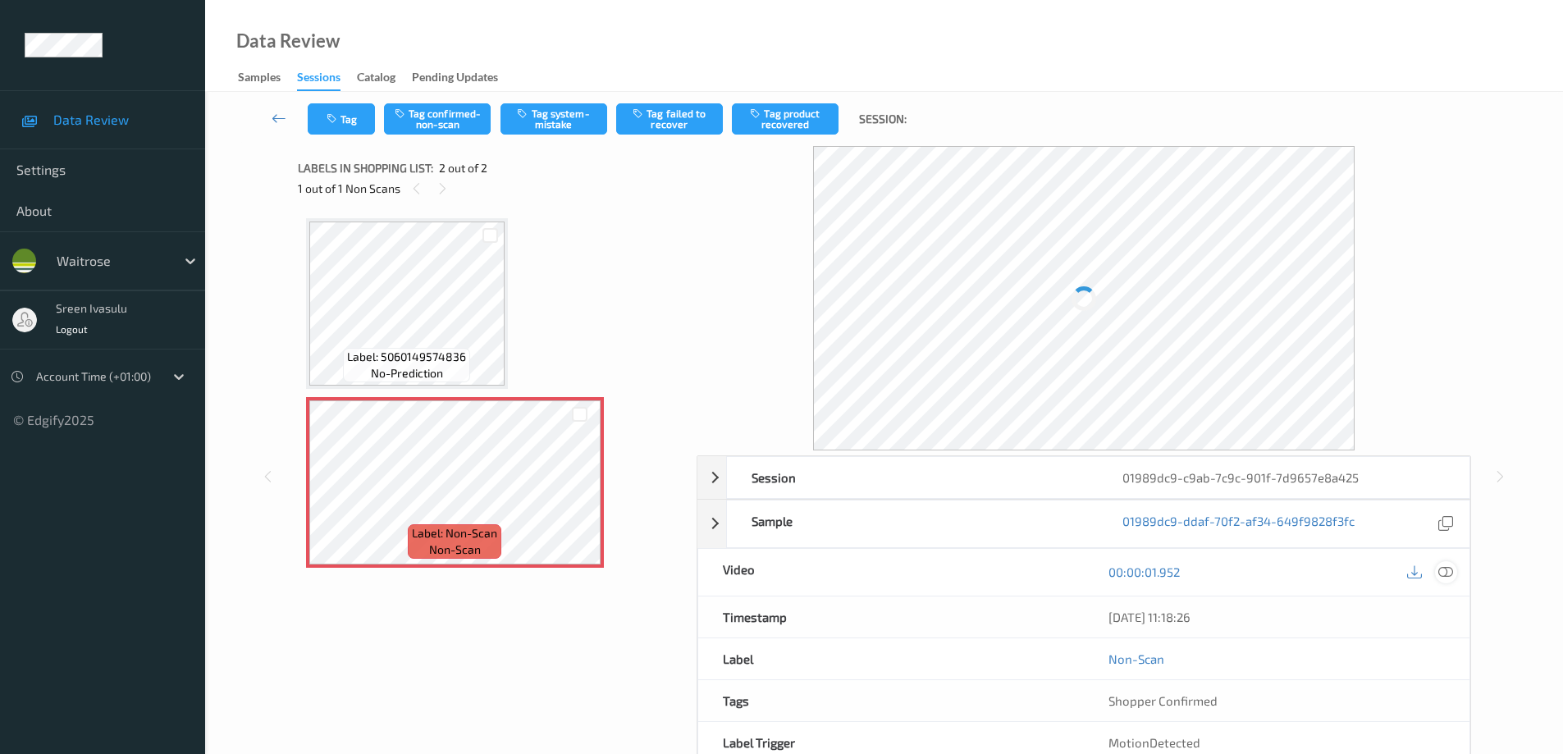
click at [1442, 568] on icon at bounding box center [1445, 572] width 15 height 15
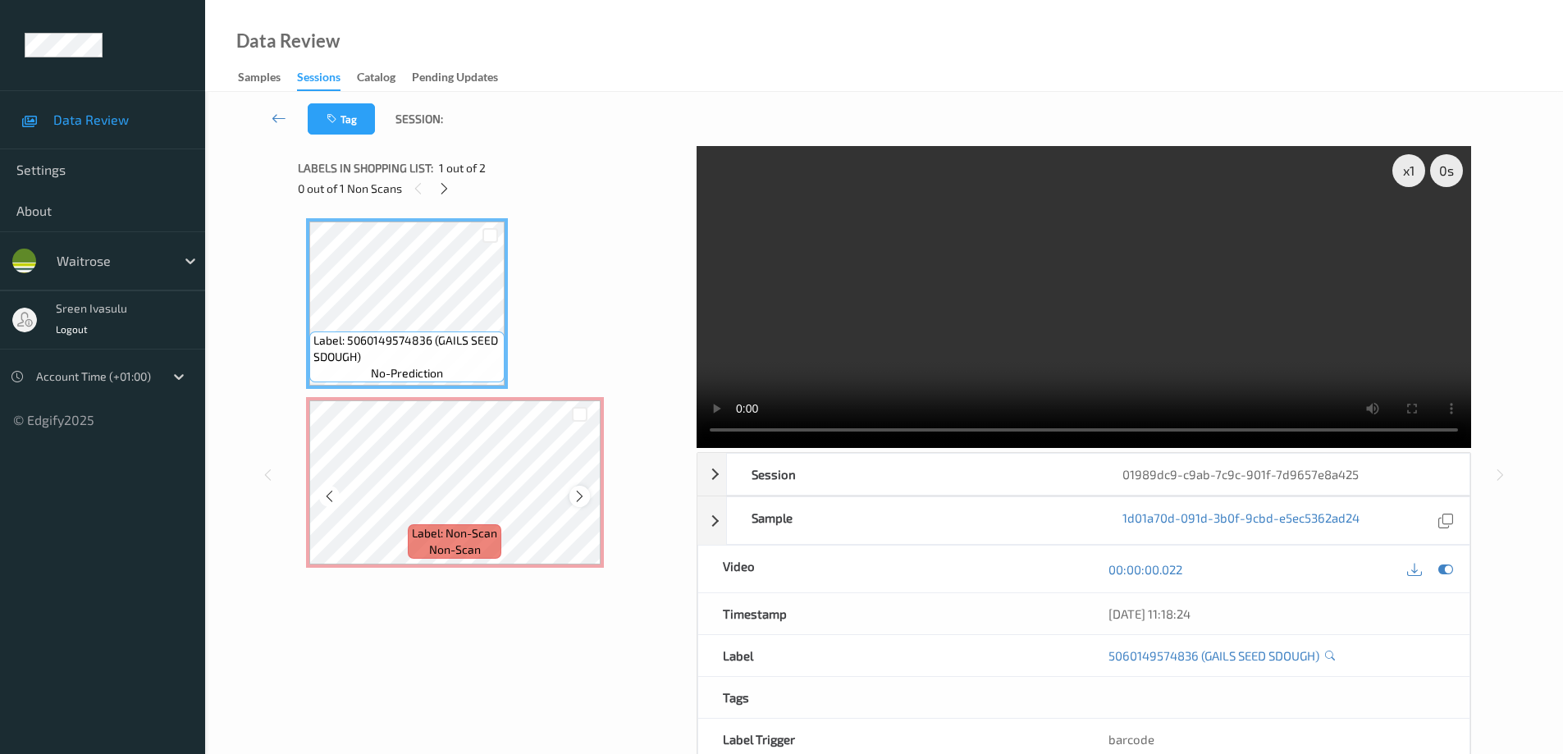
click at [571, 496] on div at bounding box center [579, 496] width 21 height 21
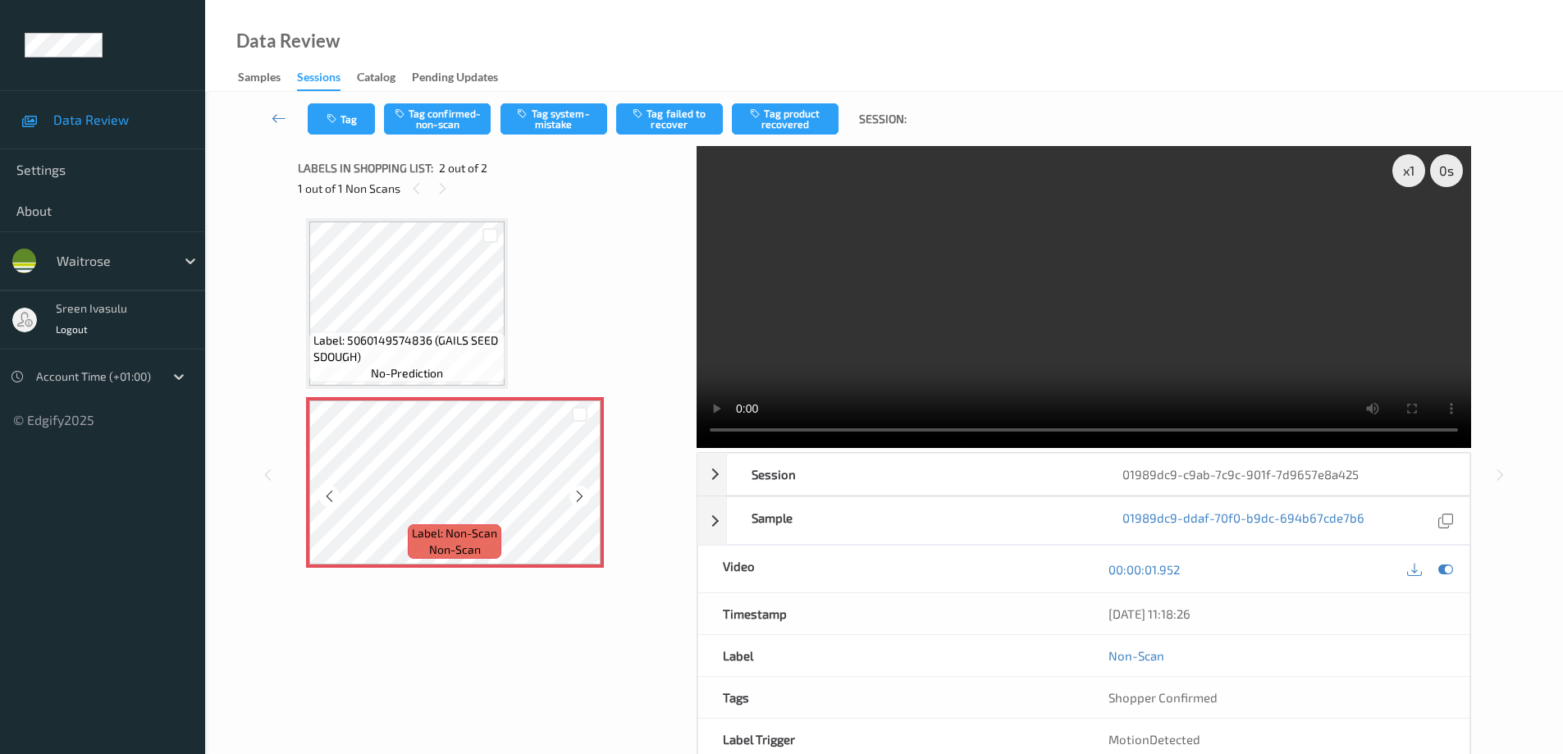
click at [571, 496] on div at bounding box center [579, 496] width 21 height 21
click at [539, 117] on button "Tag system-mistake" at bounding box center [554, 118] width 107 height 31
click at [354, 128] on button "Tag" at bounding box center [341, 118] width 67 height 31
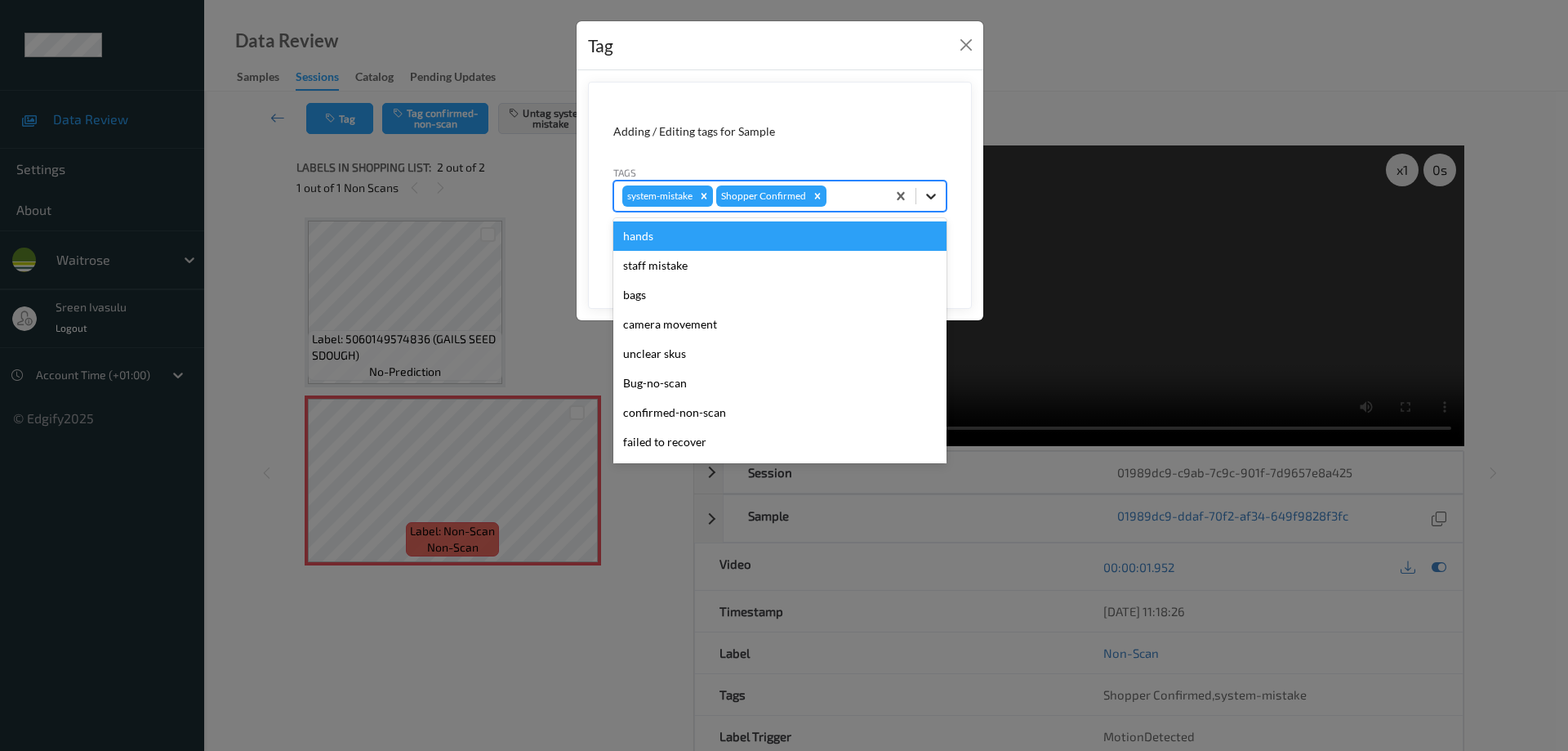
click at [936, 197] on icon at bounding box center [931, 196] width 16 height 16
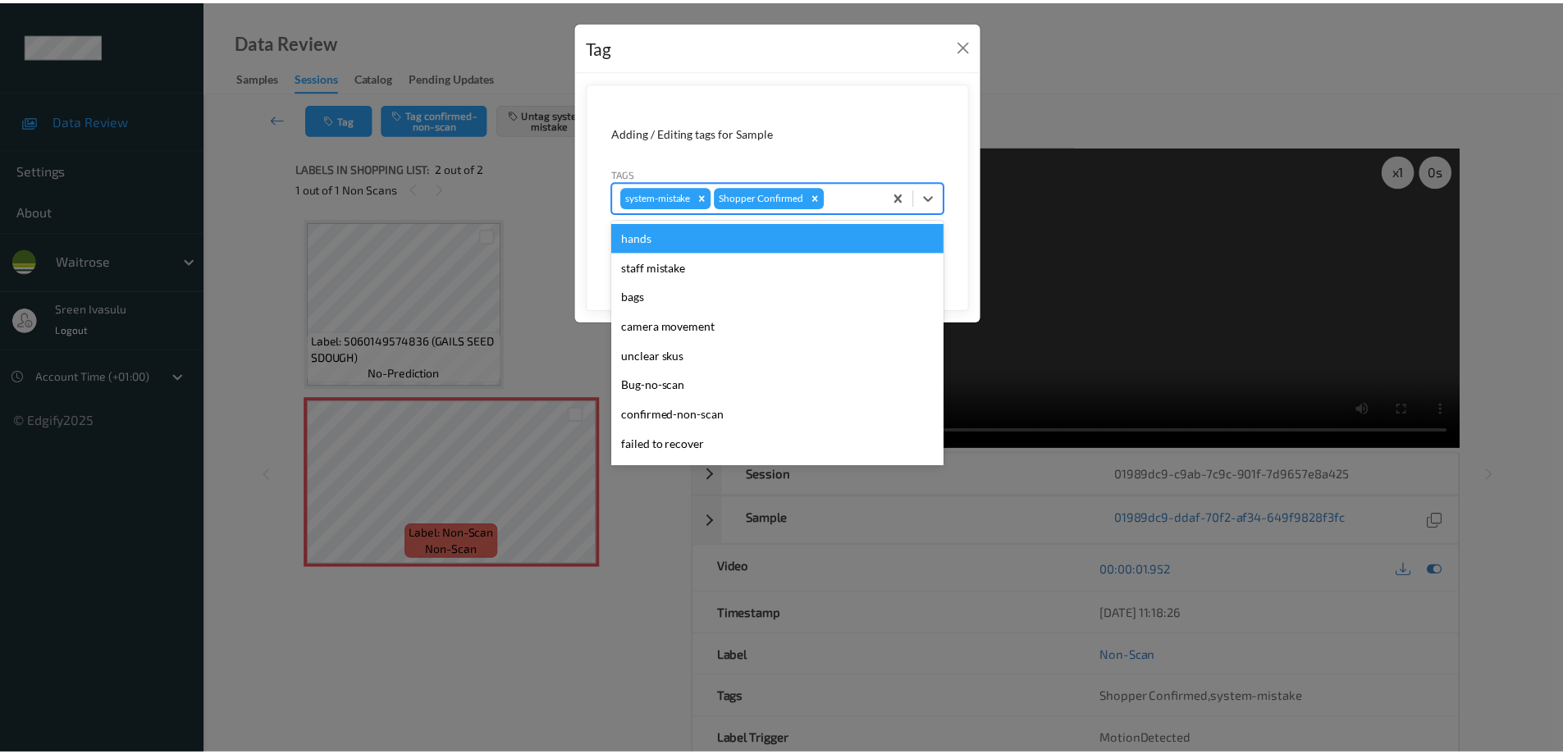
scroll to position [322, 0]
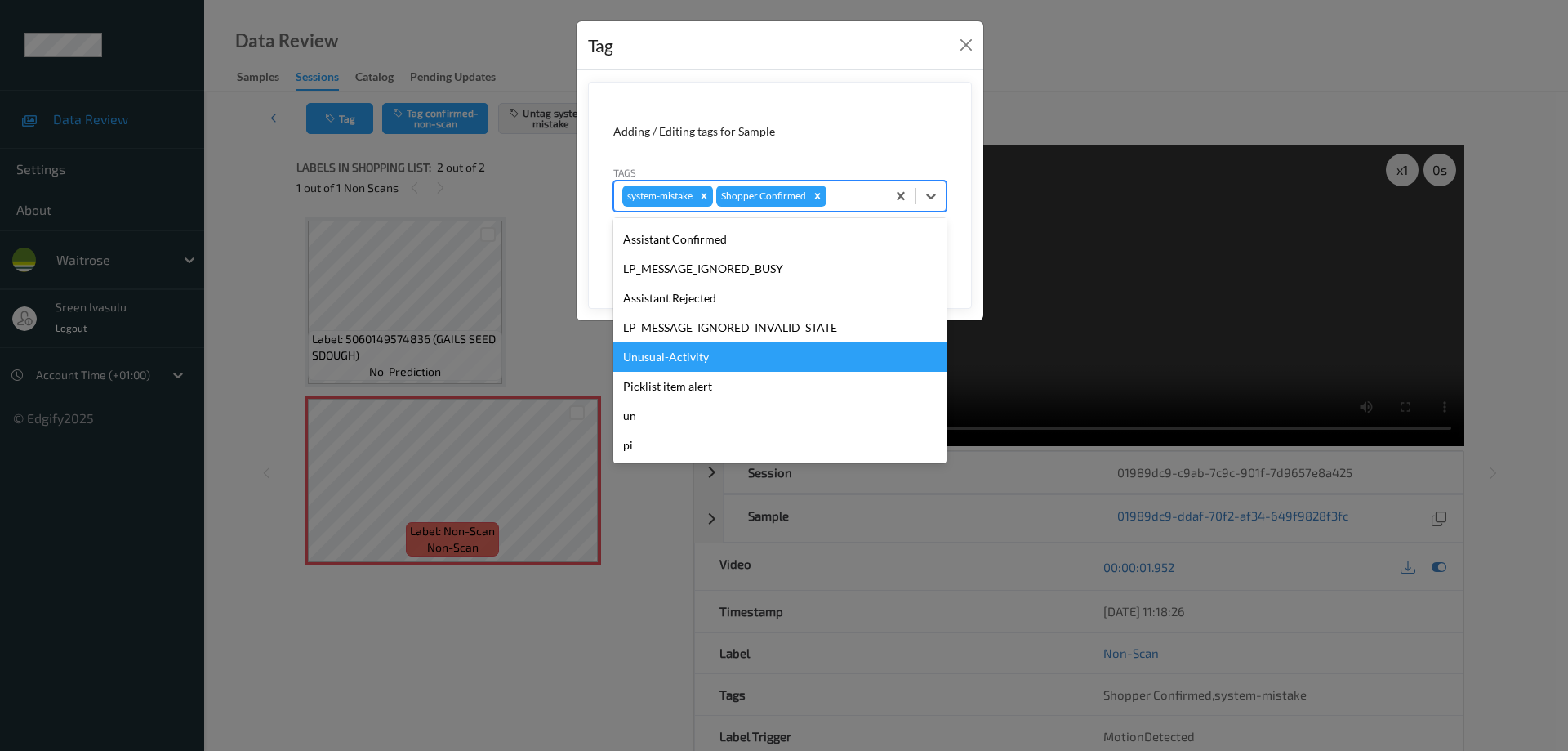
click at [699, 370] on div "Unusual-Activity" at bounding box center [780, 358] width 334 height 30
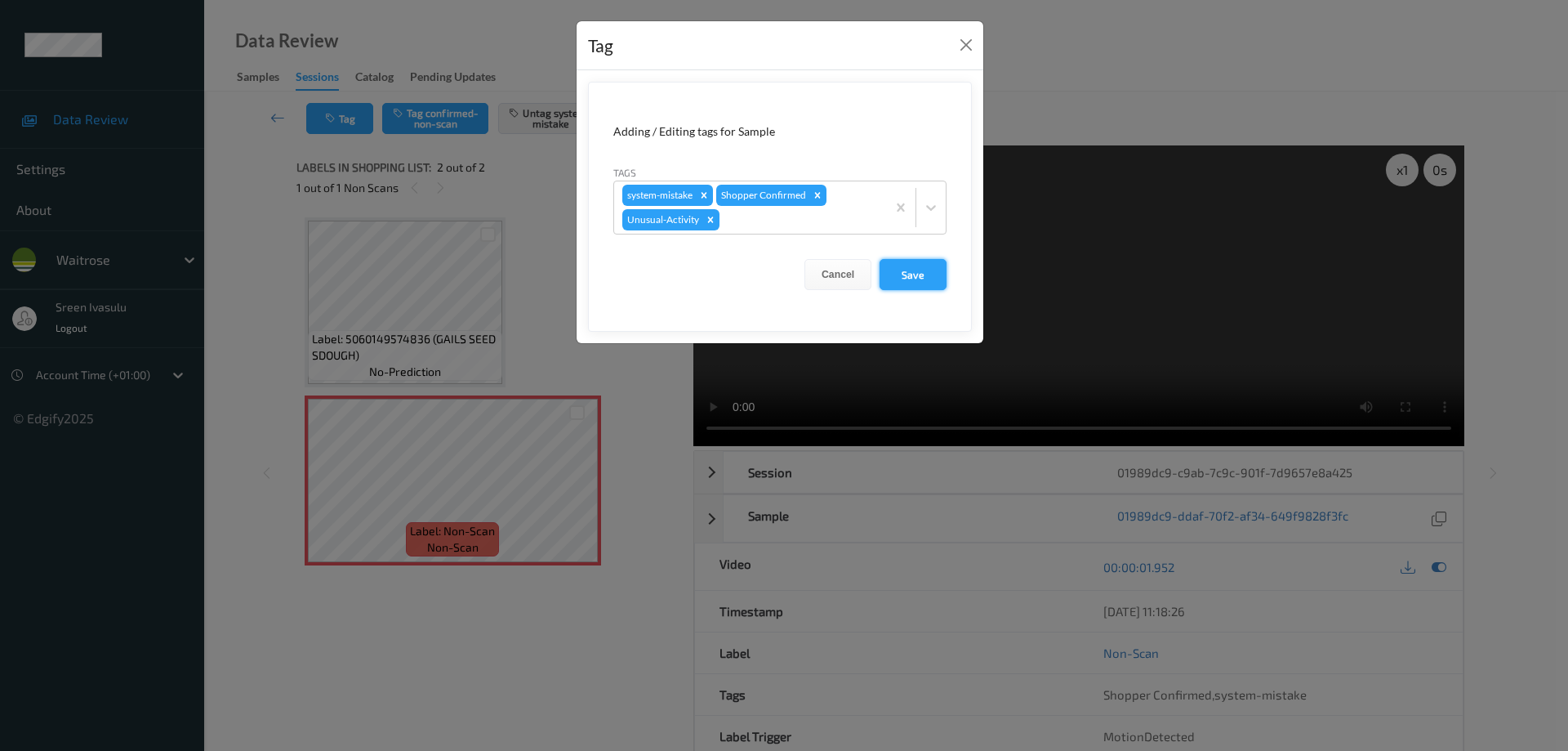
click at [937, 281] on button "Save" at bounding box center [913, 274] width 67 height 31
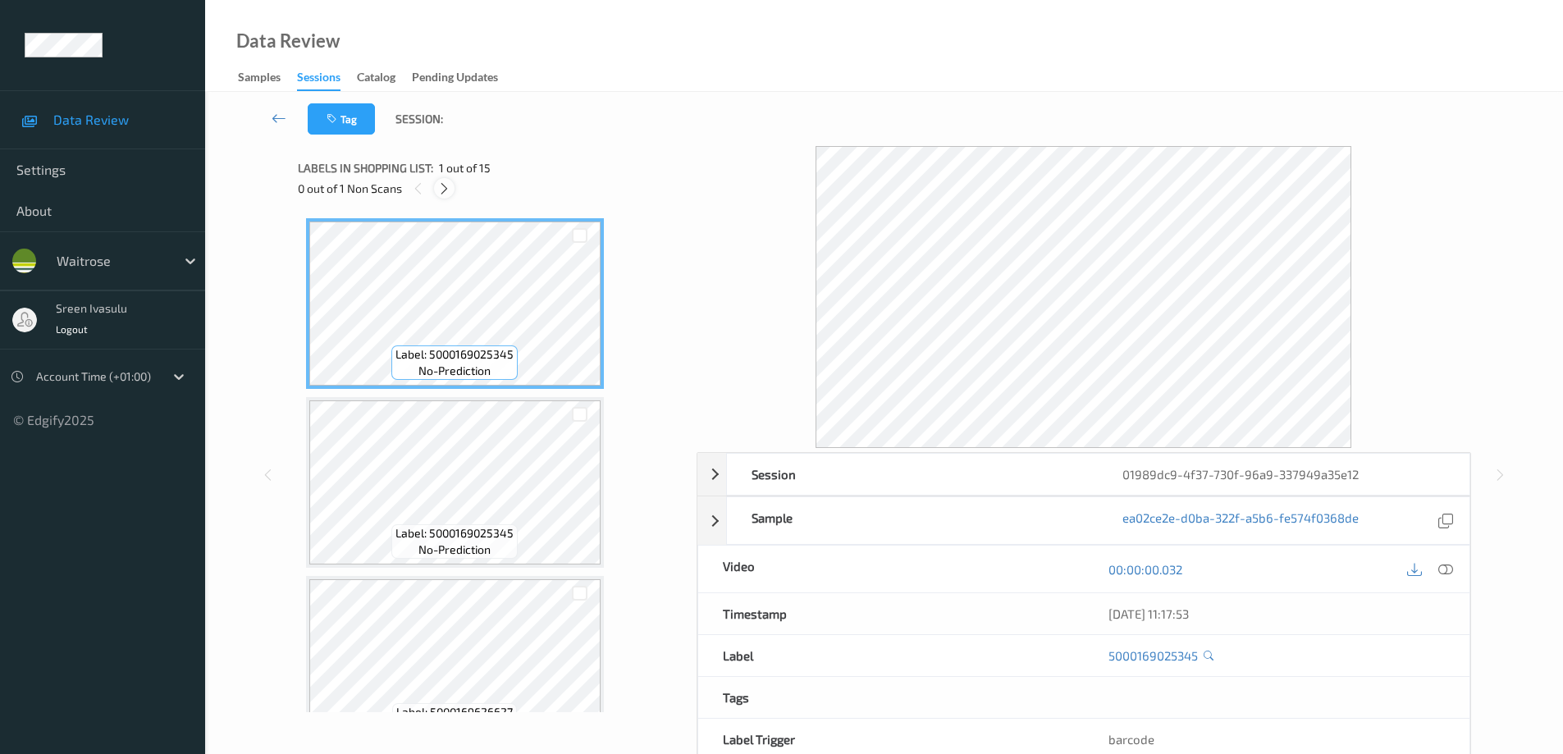
click at [442, 188] on icon at bounding box center [444, 188] width 14 height 15
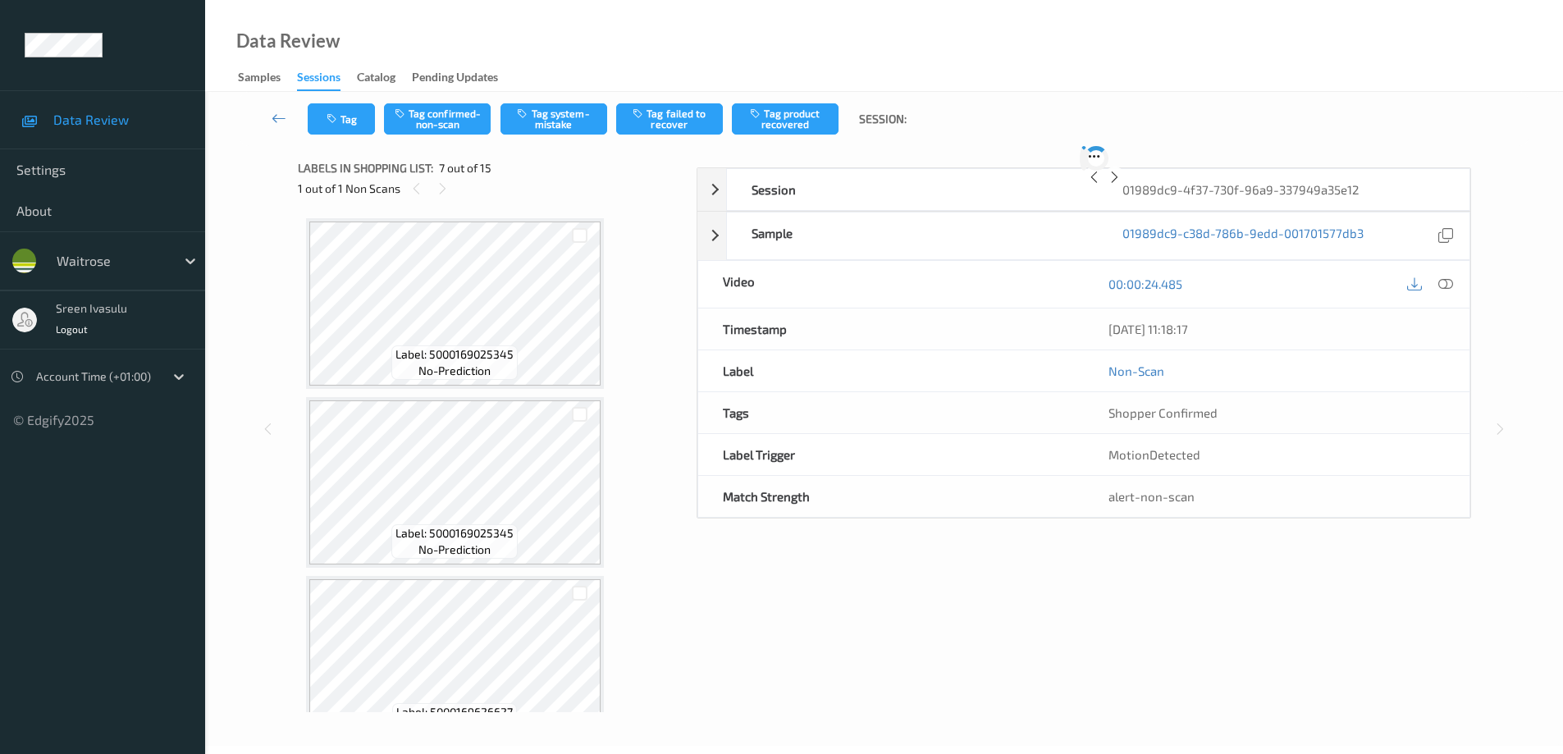
scroll to position [903, 0]
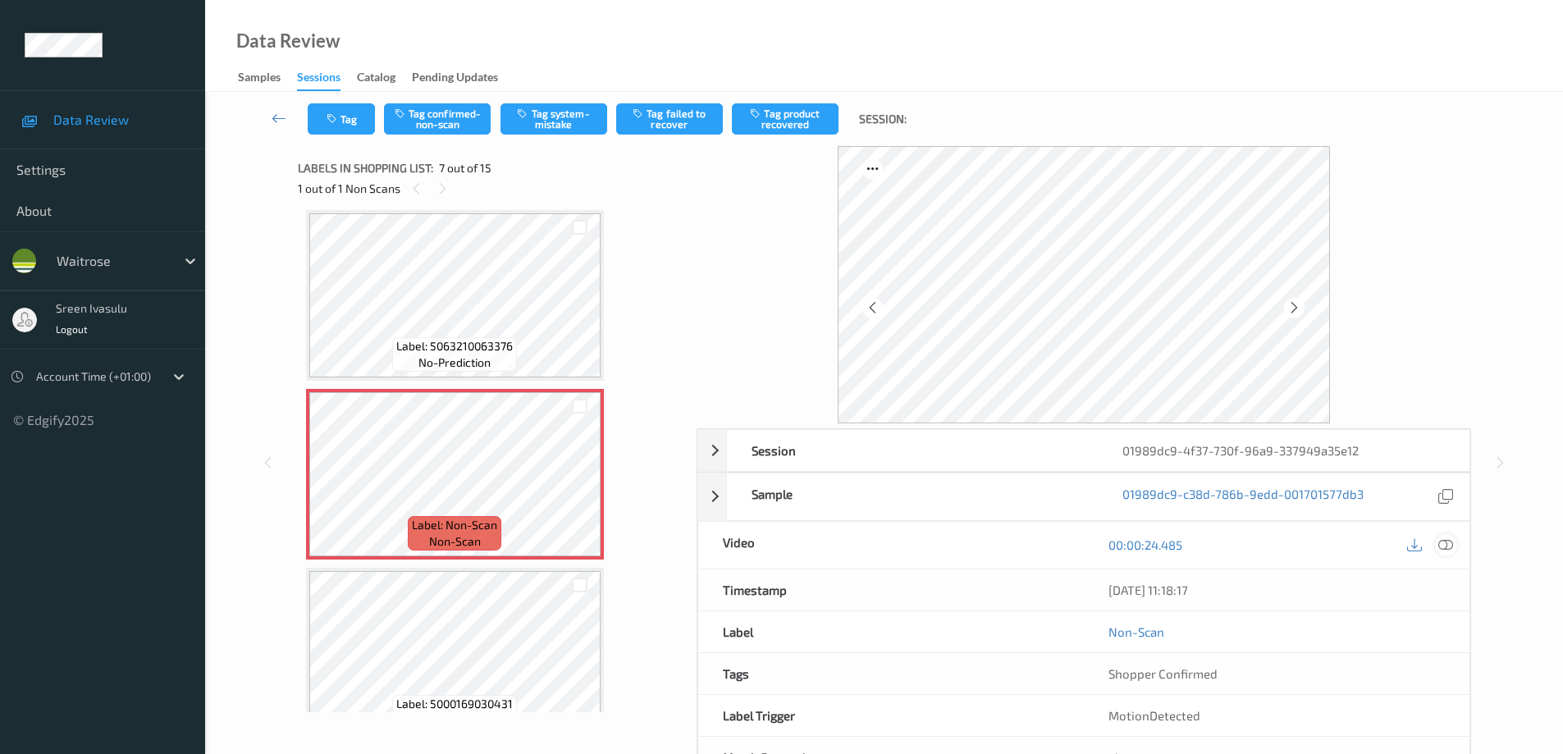
click at [1451, 550] on icon at bounding box center [1445, 544] width 15 height 15
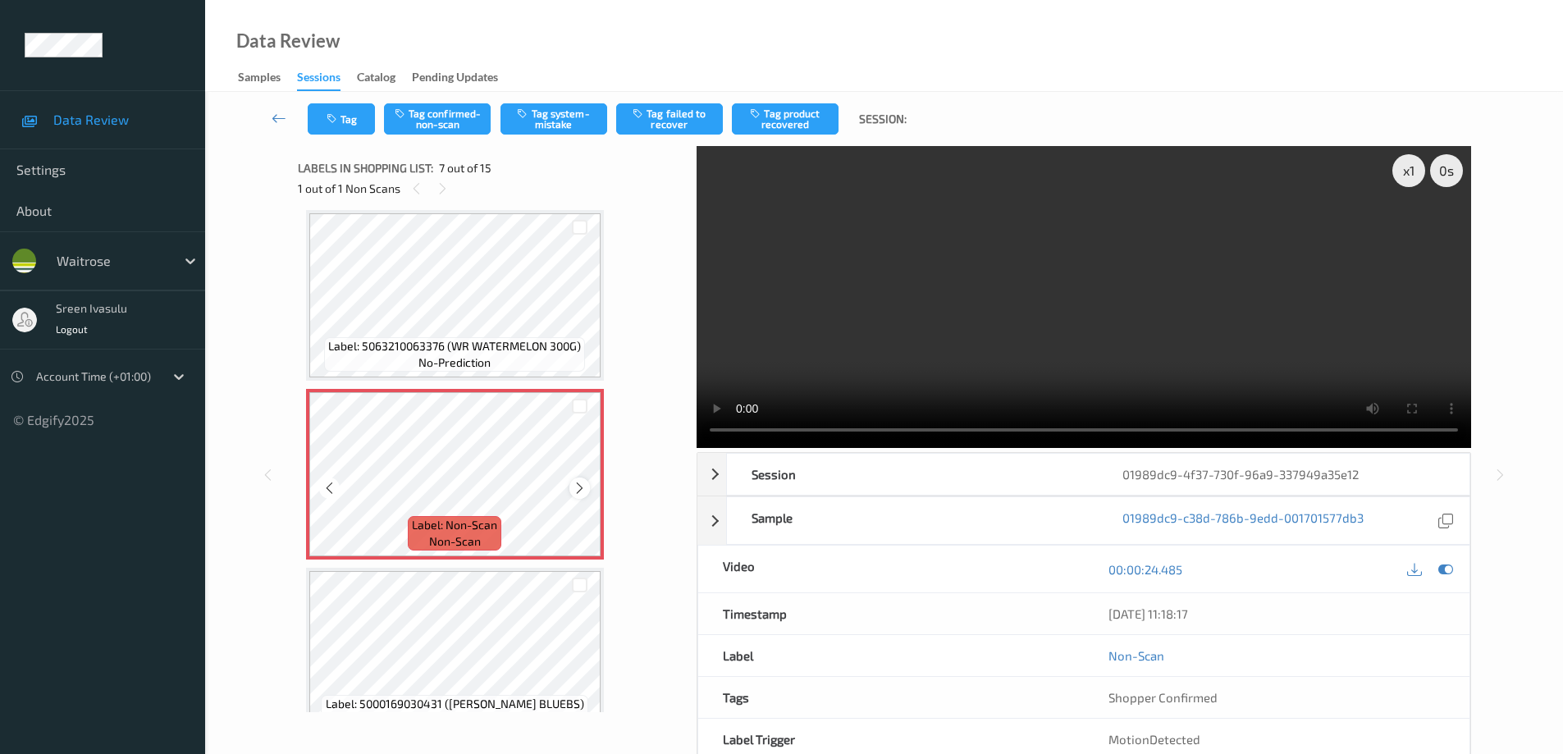
click at [579, 486] on icon at bounding box center [580, 488] width 14 height 15
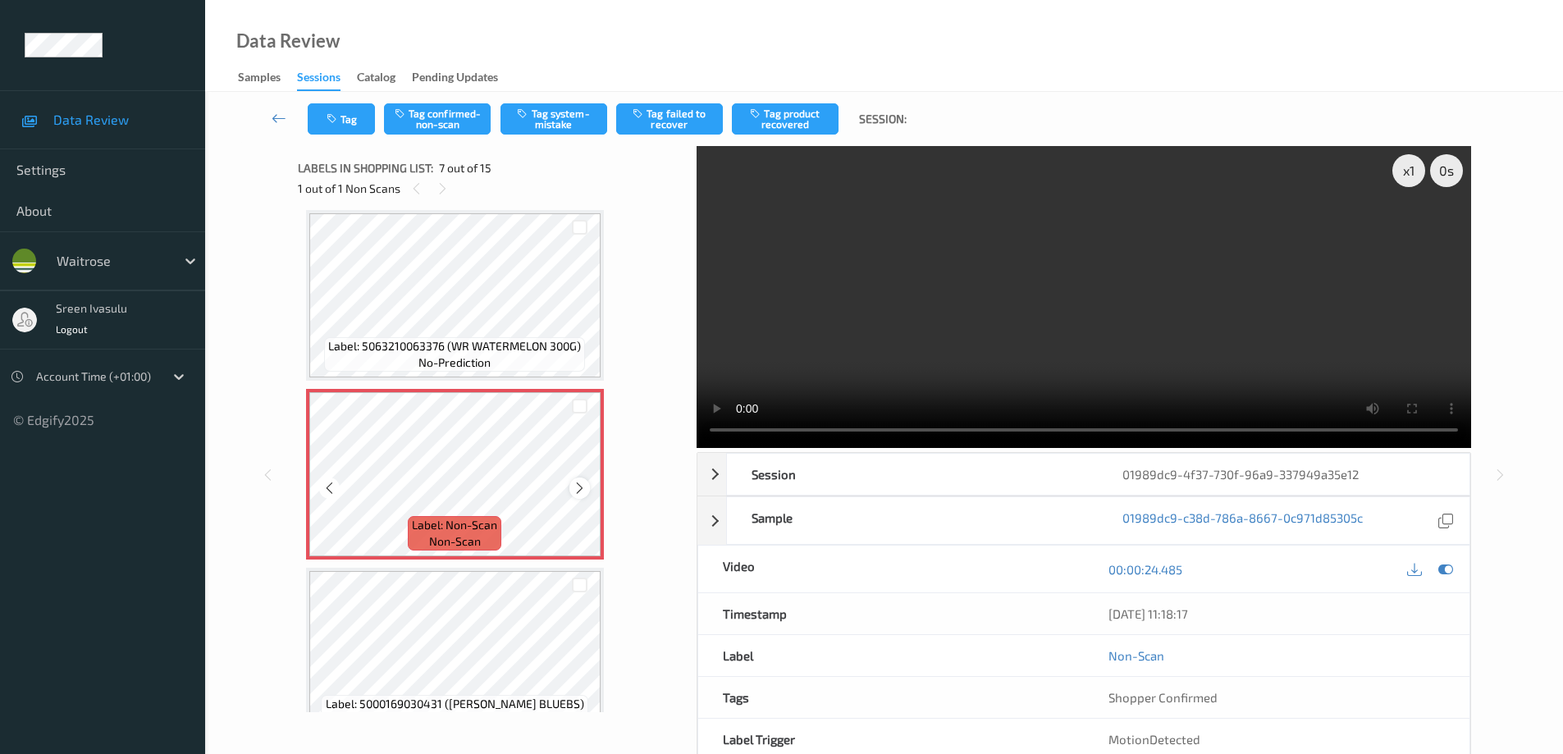
click at [578, 490] on icon at bounding box center [580, 488] width 14 height 15
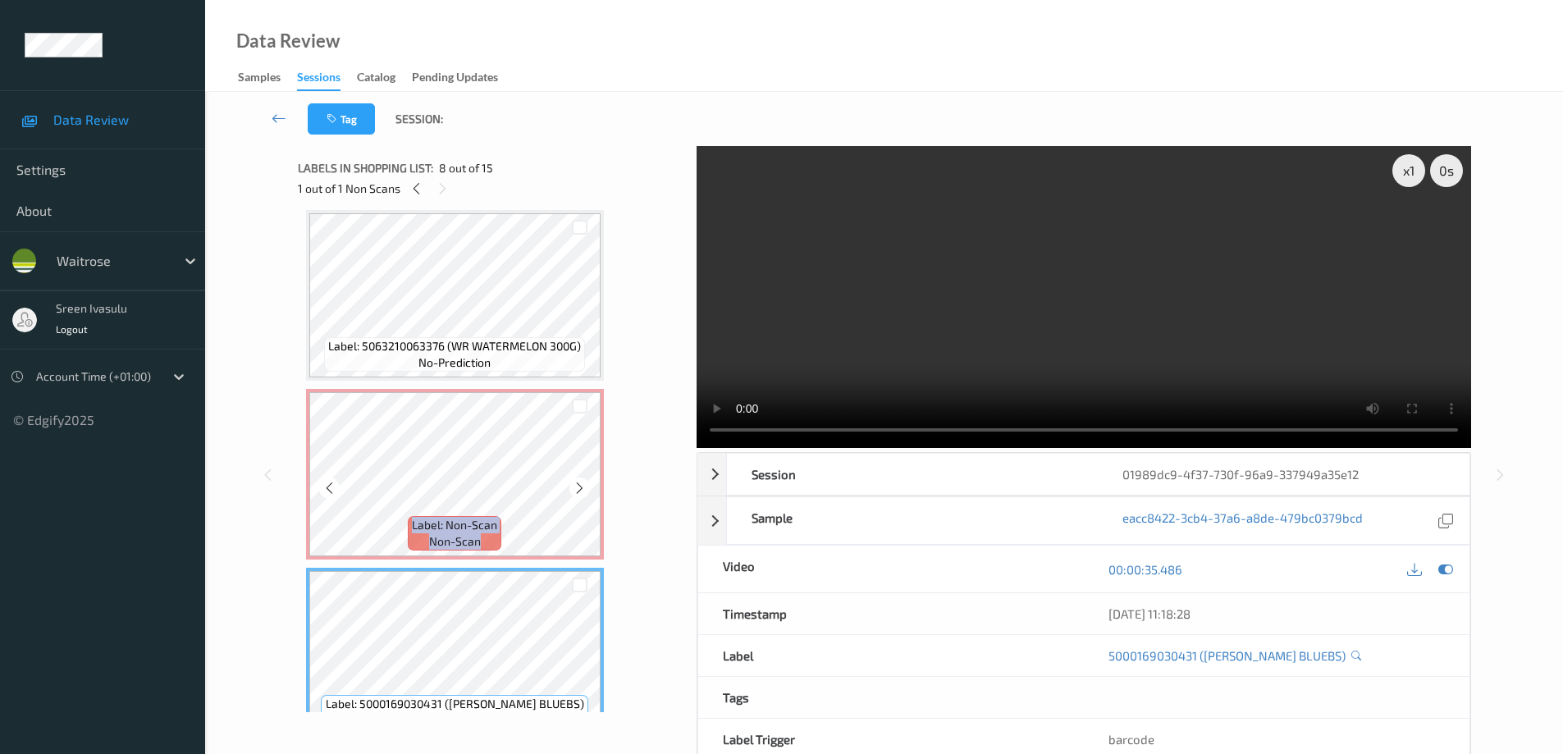
scroll to position [1231, 0]
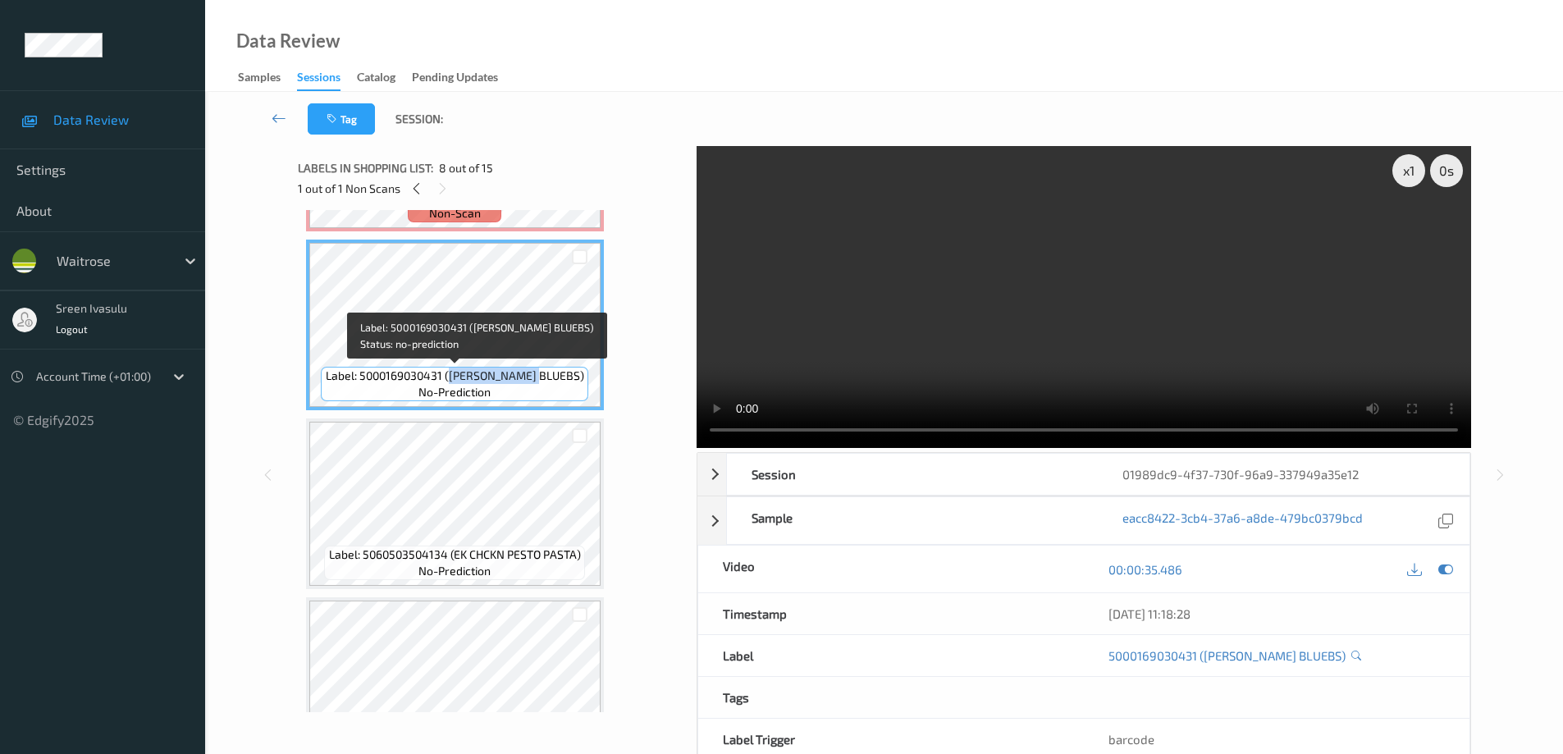
drag, startPoint x: 522, startPoint y: 381, endPoint x: 559, endPoint y: 386, distance: 37.4
click at [559, 386] on div "Label: 5000169030431 (WR ESS BLUEBS) no-prediction" at bounding box center [454, 384] width 267 height 34
copy span "WR ESS BLUEBS)"
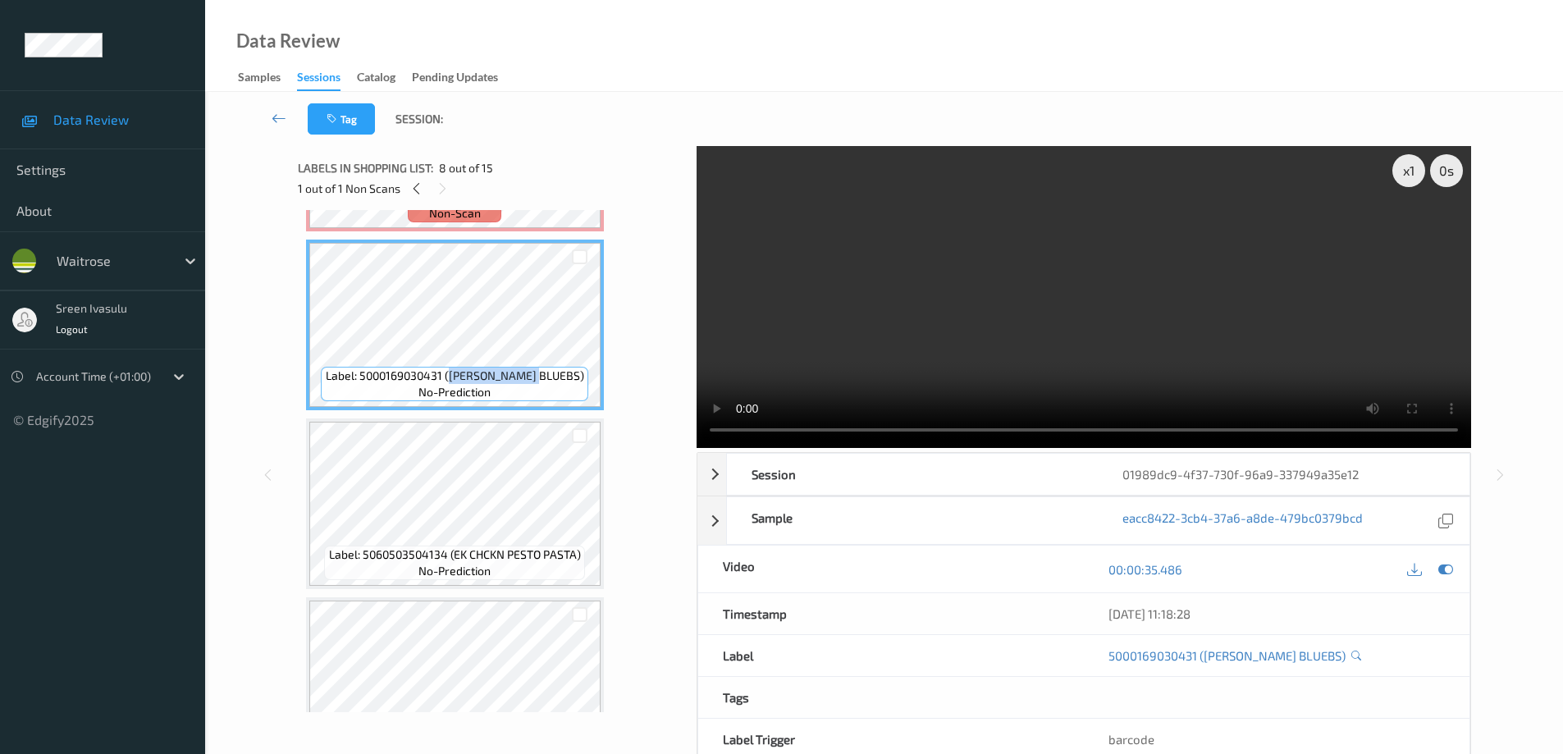
scroll to position [903, 0]
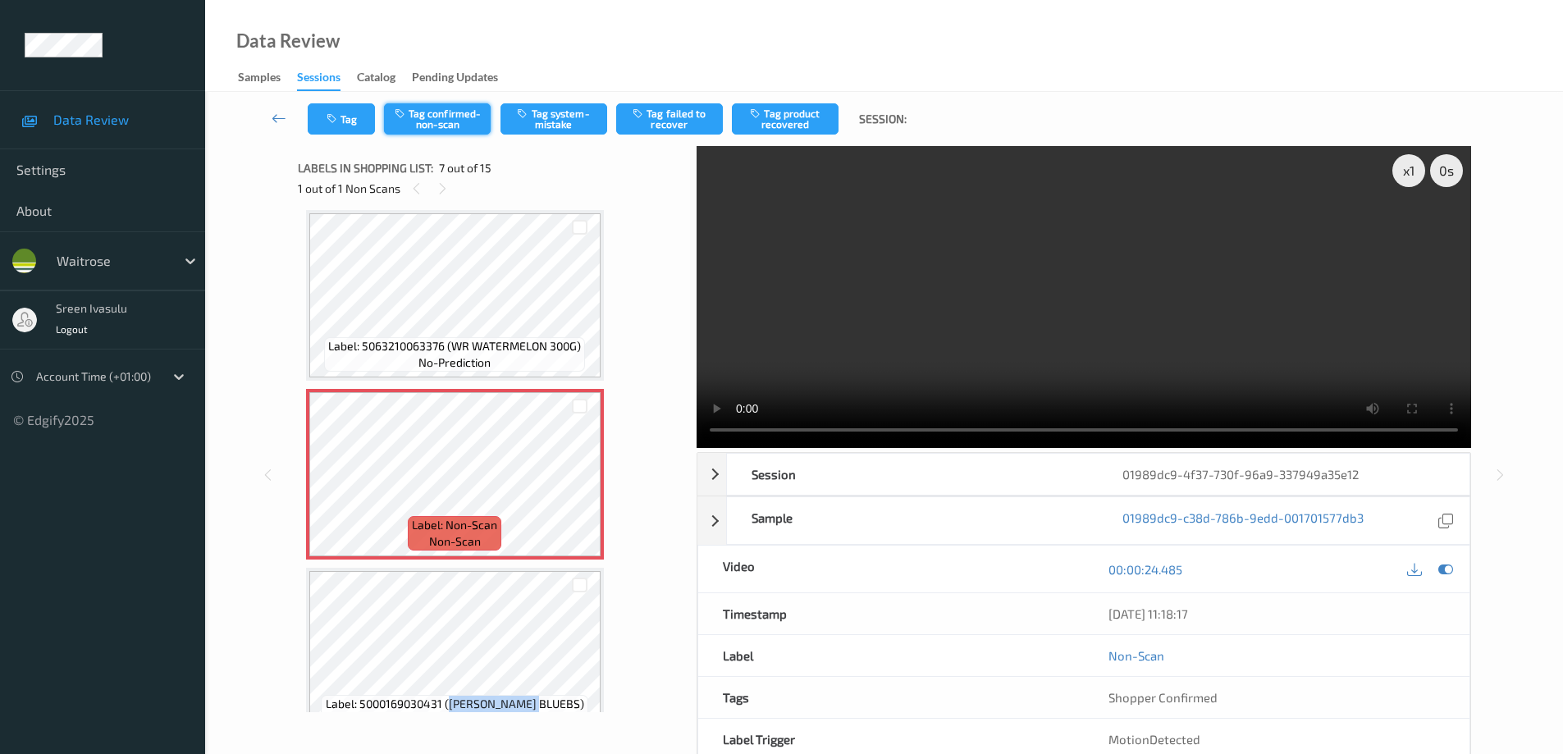
click at [456, 117] on button "Tag confirmed-non-scan" at bounding box center [437, 118] width 107 height 31
click at [446, 115] on button "Tag confirmed-non-scan" at bounding box center [437, 118] width 107 height 31
click at [1443, 569] on icon at bounding box center [1445, 569] width 15 height 15
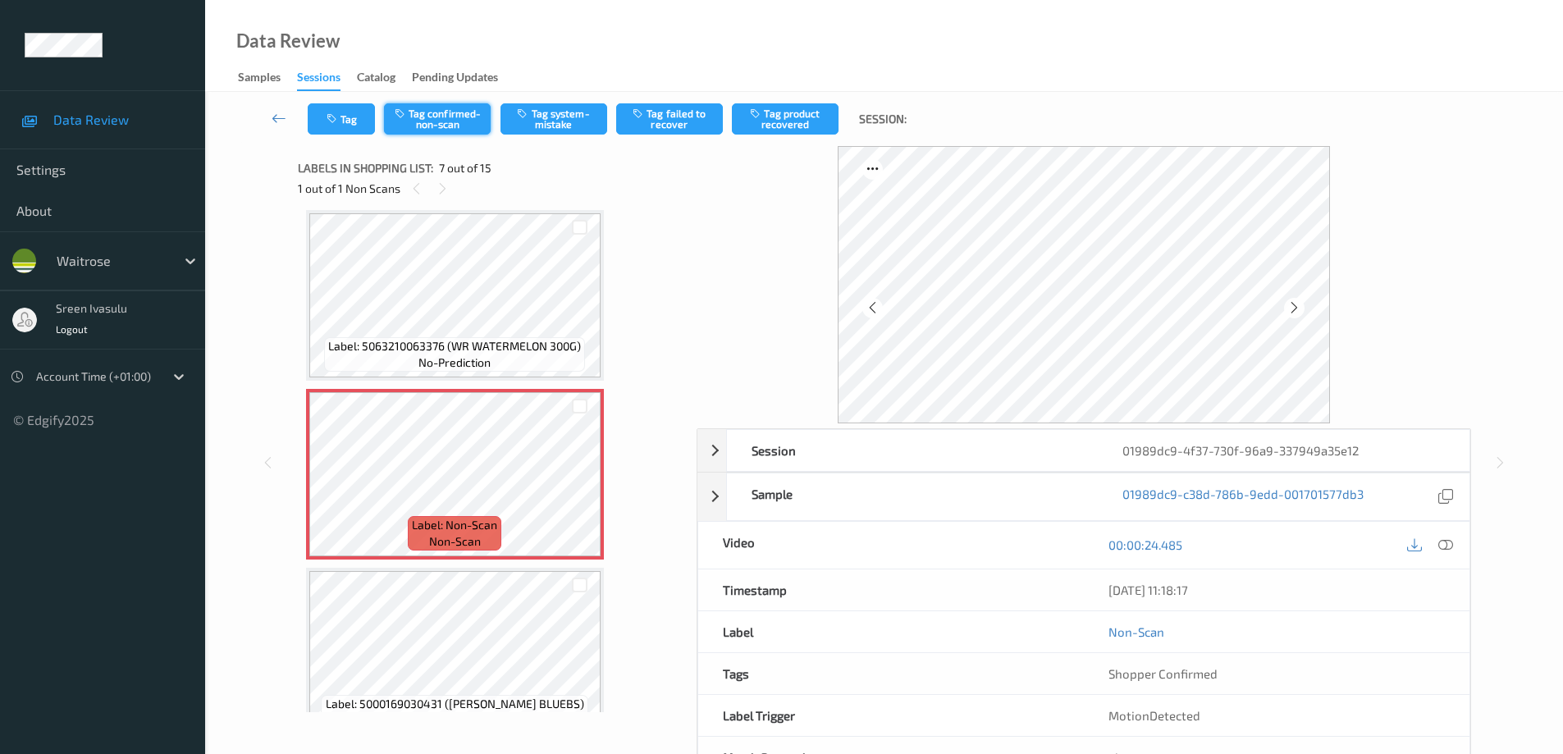
click at [460, 122] on button "Tag confirmed-non-scan" at bounding box center [437, 118] width 107 height 31
click at [451, 110] on button "Tag confirmed-non-scan" at bounding box center [437, 118] width 107 height 31
click at [428, 116] on button "Tag confirmed-non-scan" at bounding box center [437, 118] width 107 height 31
click at [455, 116] on button "Tag confirmed-non-scan" at bounding box center [437, 118] width 107 height 31
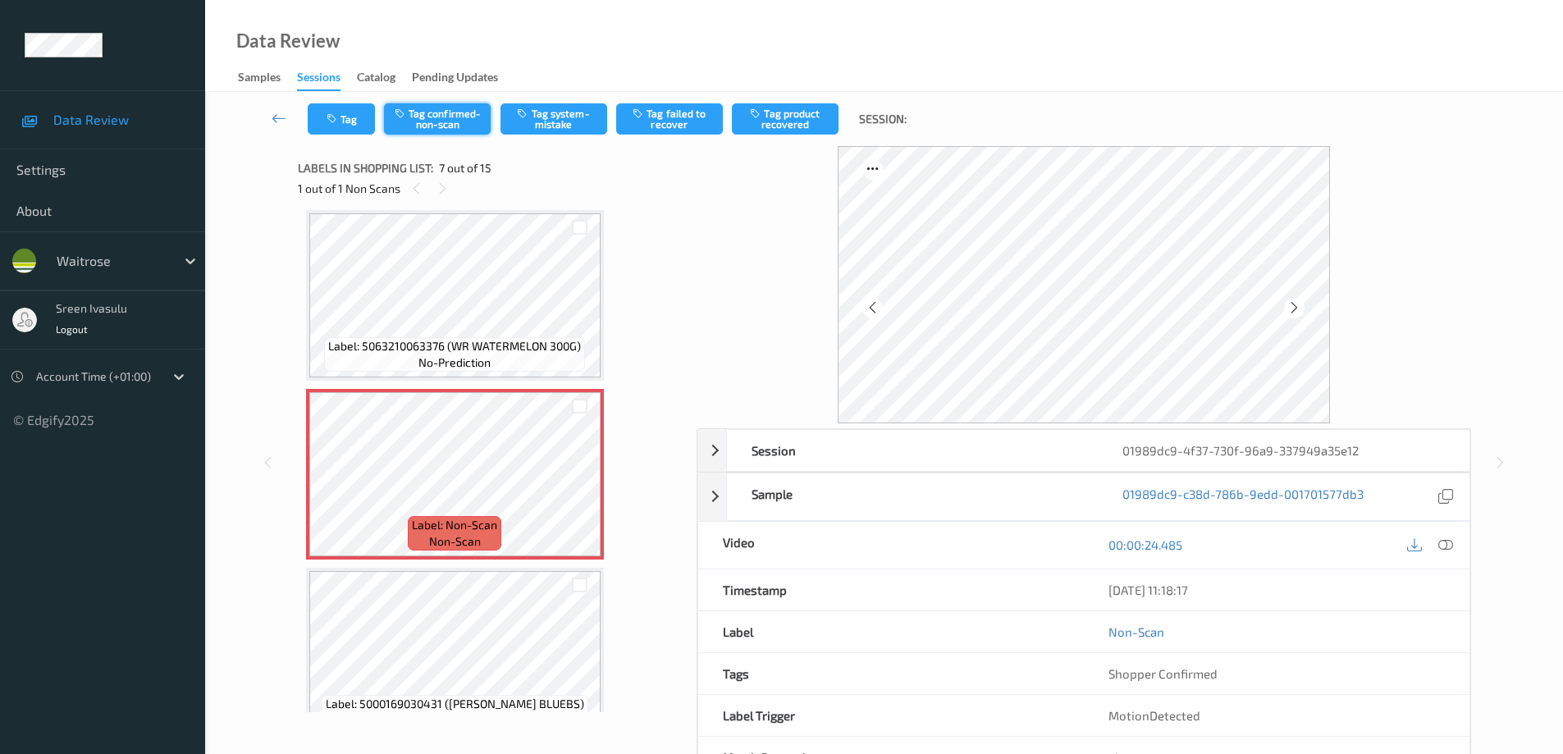
click at [455, 116] on button "Tag confirmed-non-scan" at bounding box center [437, 118] width 107 height 31
click at [436, 111] on button "Tag confirmed-non-scan" at bounding box center [437, 118] width 107 height 31
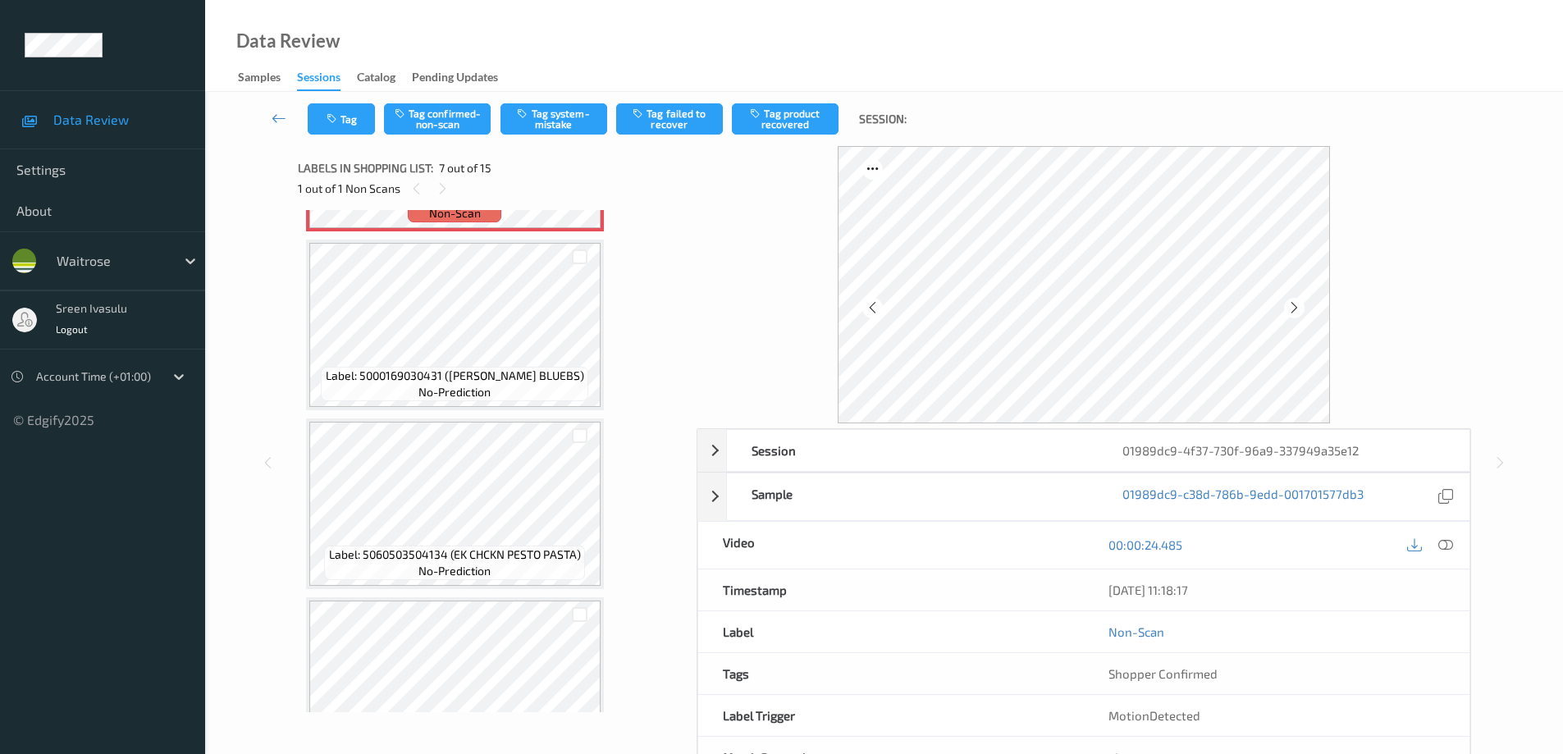
scroll to position [1231, 0]
click at [460, 120] on button "Tag confirmed-non-scan" at bounding box center [437, 118] width 107 height 31
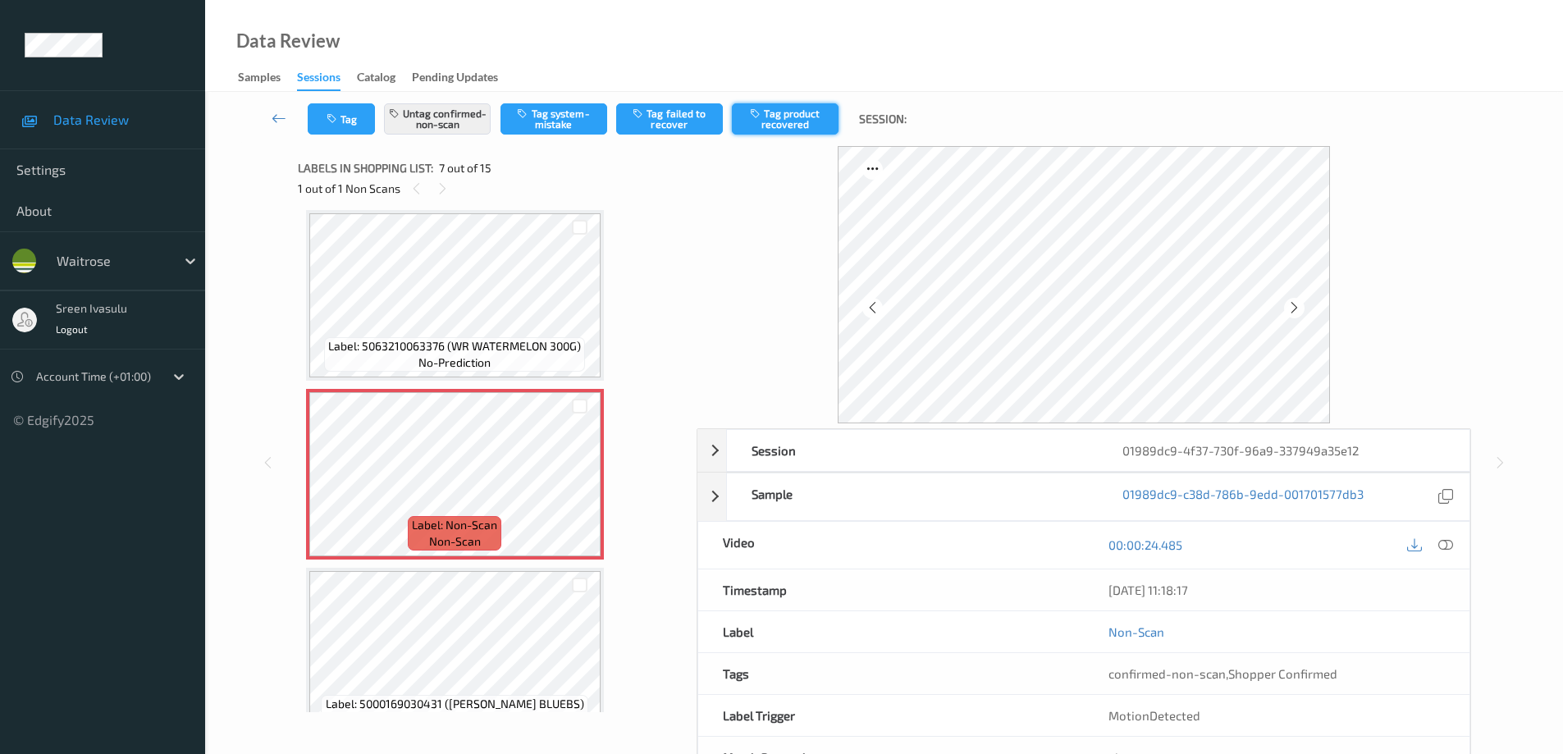
click at [786, 111] on button "Tag product recovered" at bounding box center [785, 118] width 107 height 31
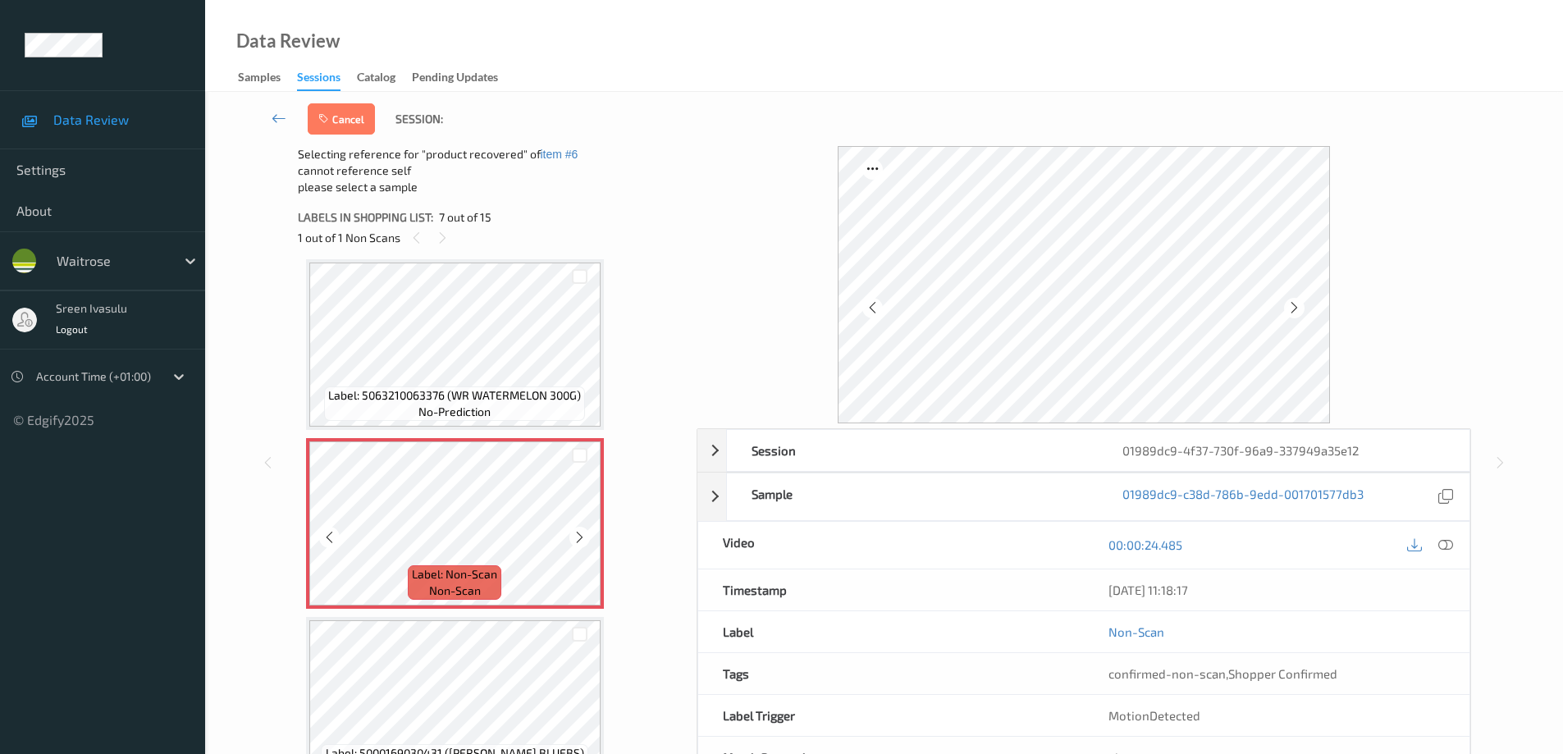
scroll to position [1231, 0]
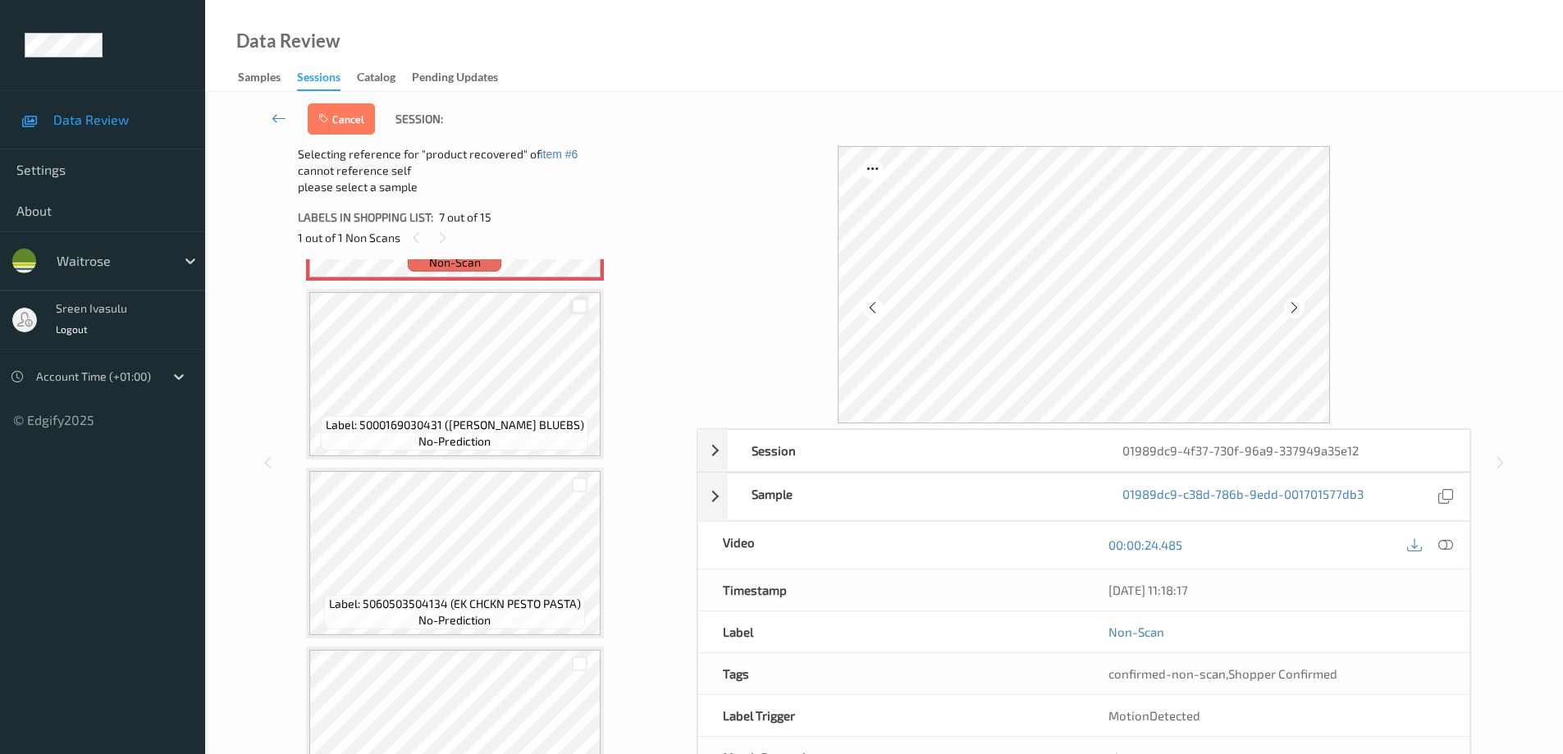
click at [582, 303] on div at bounding box center [580, 307] width 16 height 16
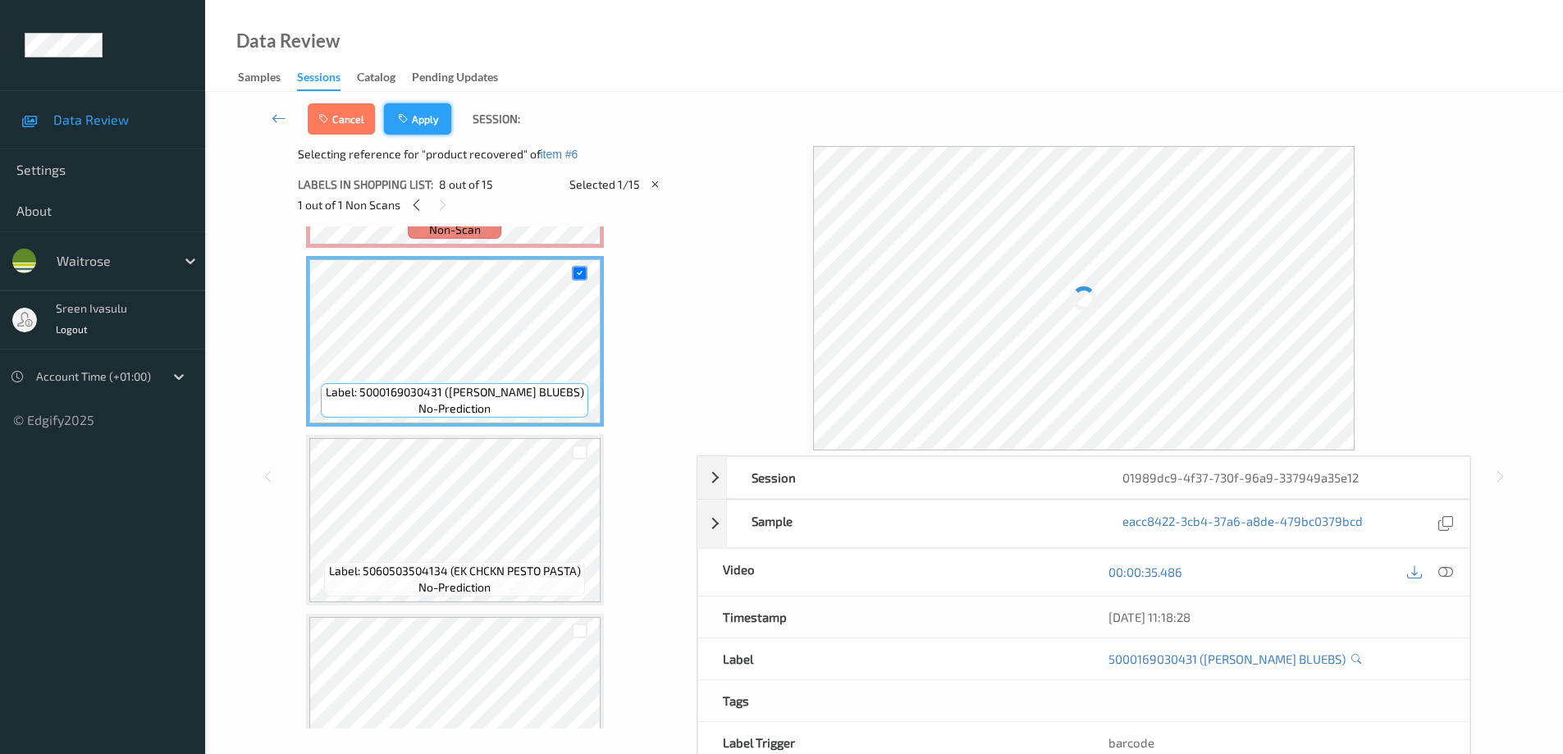
click at [432, 120] on button "Apply" at bounding box center [417, 118] width 67 height 31
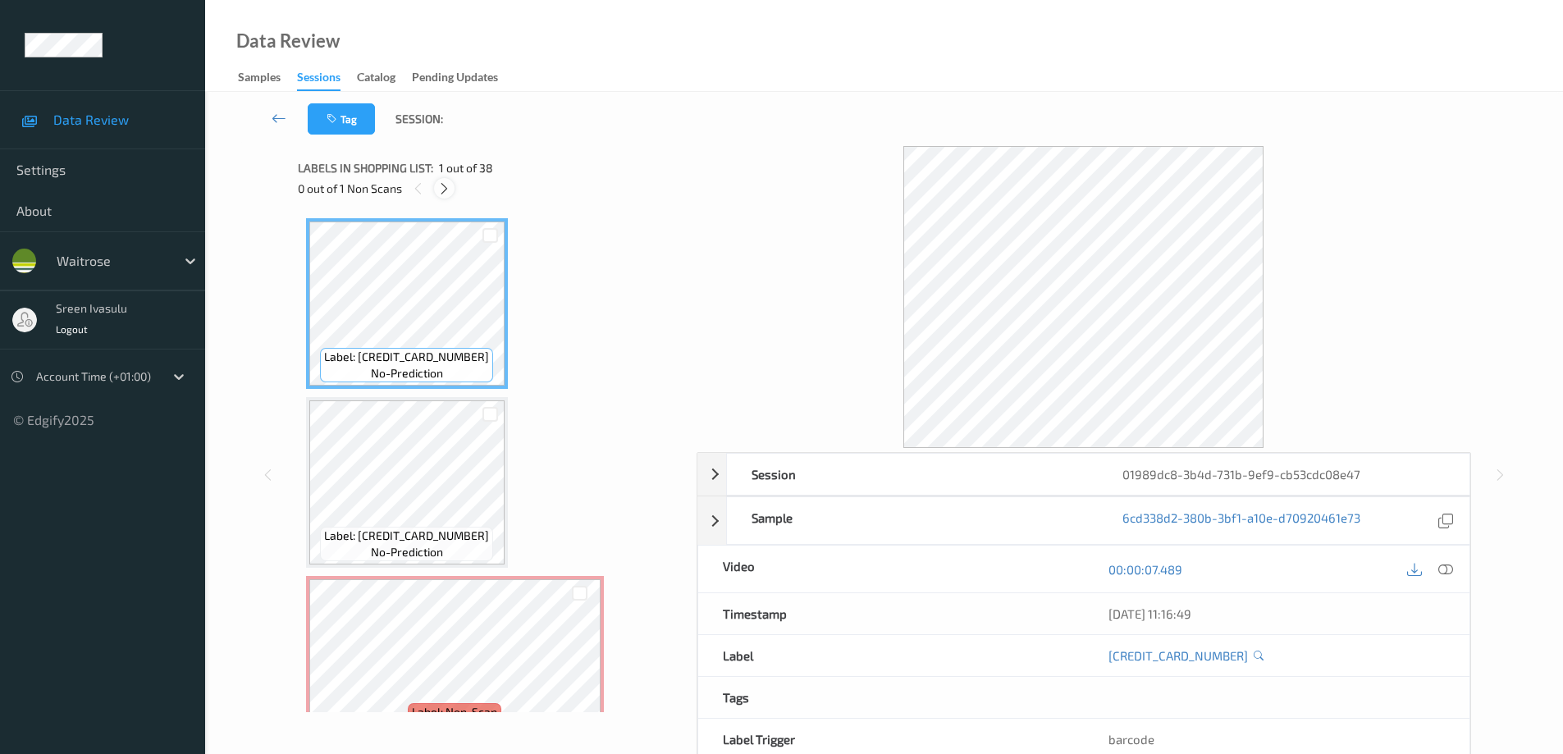
click at [438, 191] on icon at bounding box center [444, 188] width 14 height 15
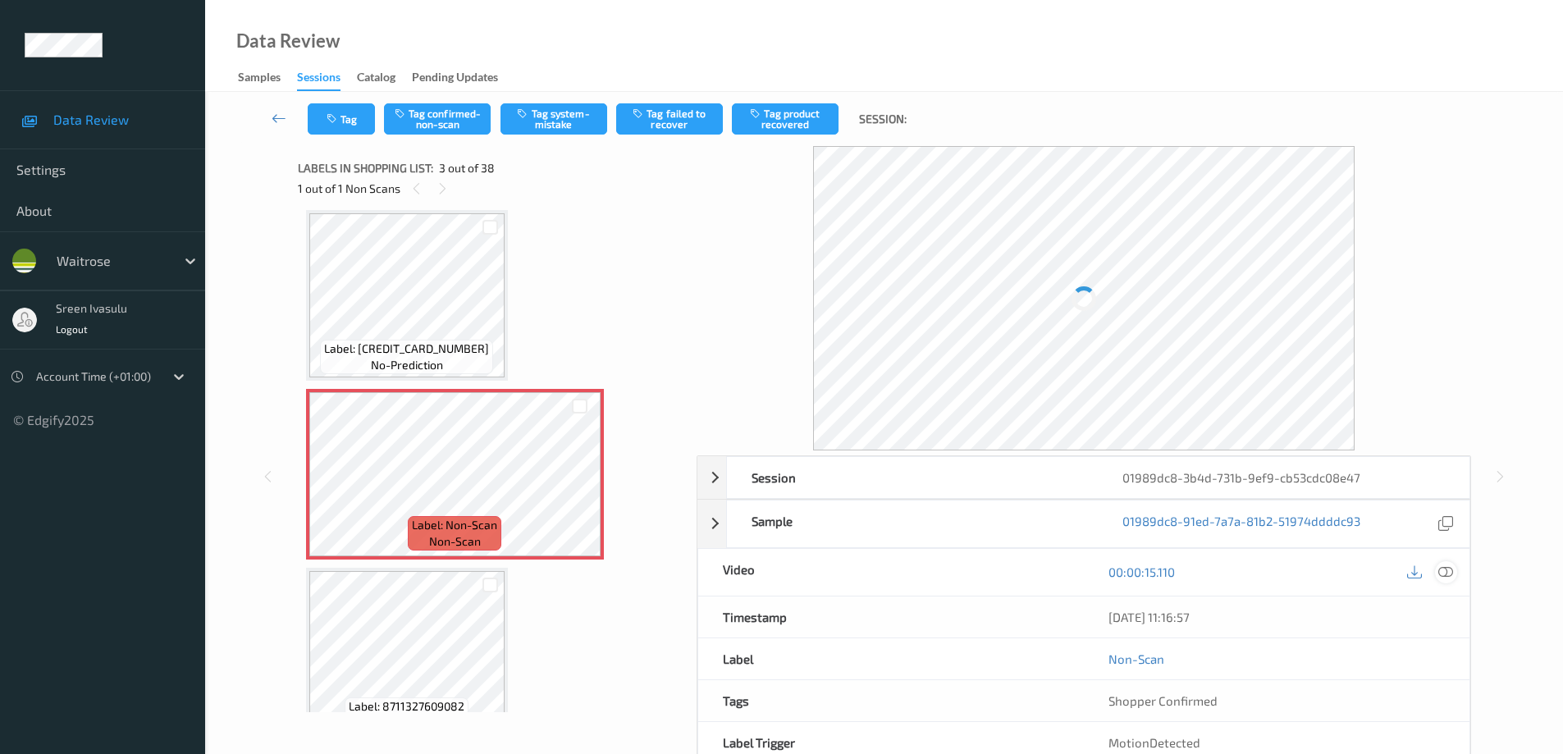
click at [1455, 569] on div at bounding box center [1446, 572] width 22 height 22
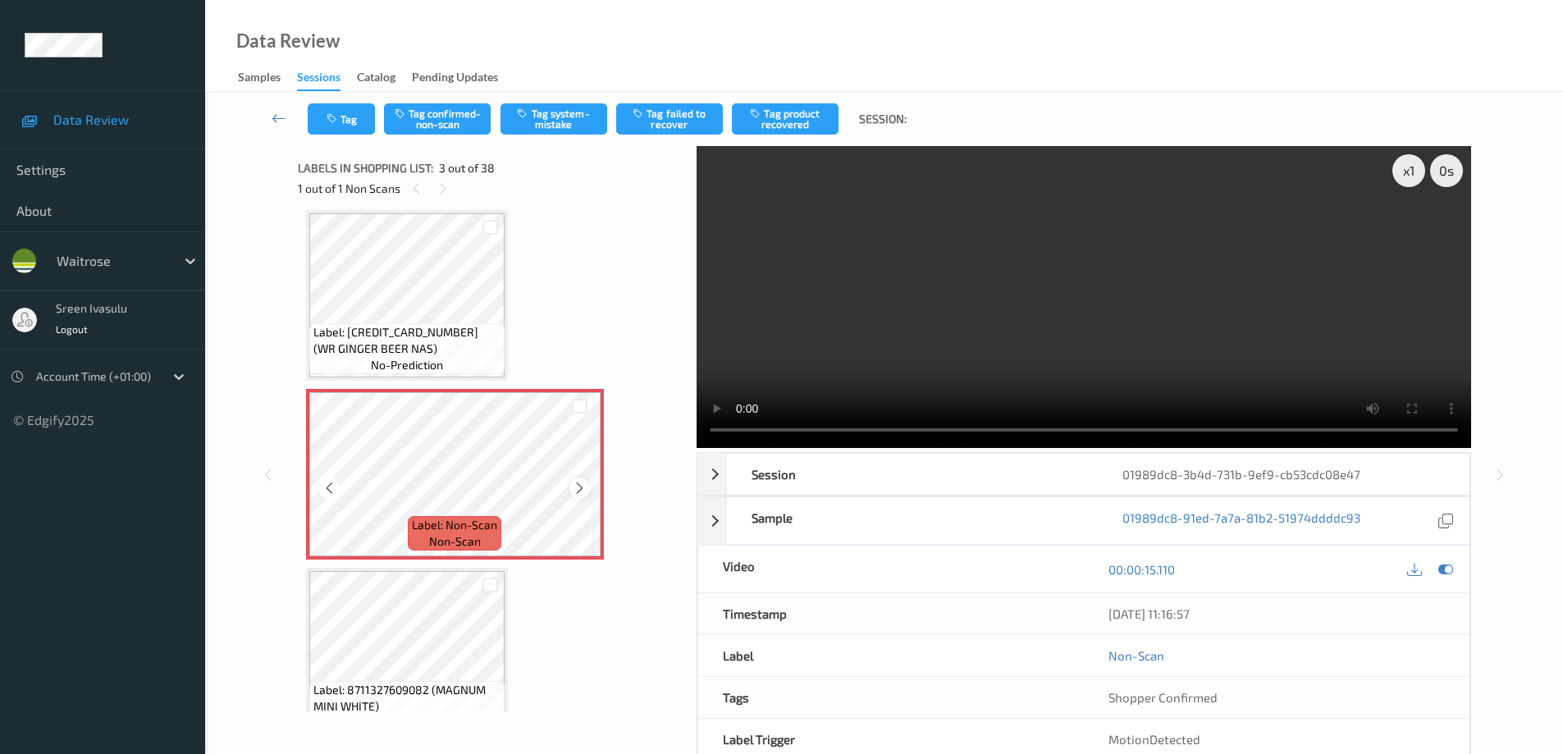
click at [582, 489] on icon at bounding box center [580, 488] width 14 height 15
click at [581, 488] on icon at bounding box center [580, 488] width 14 height 15
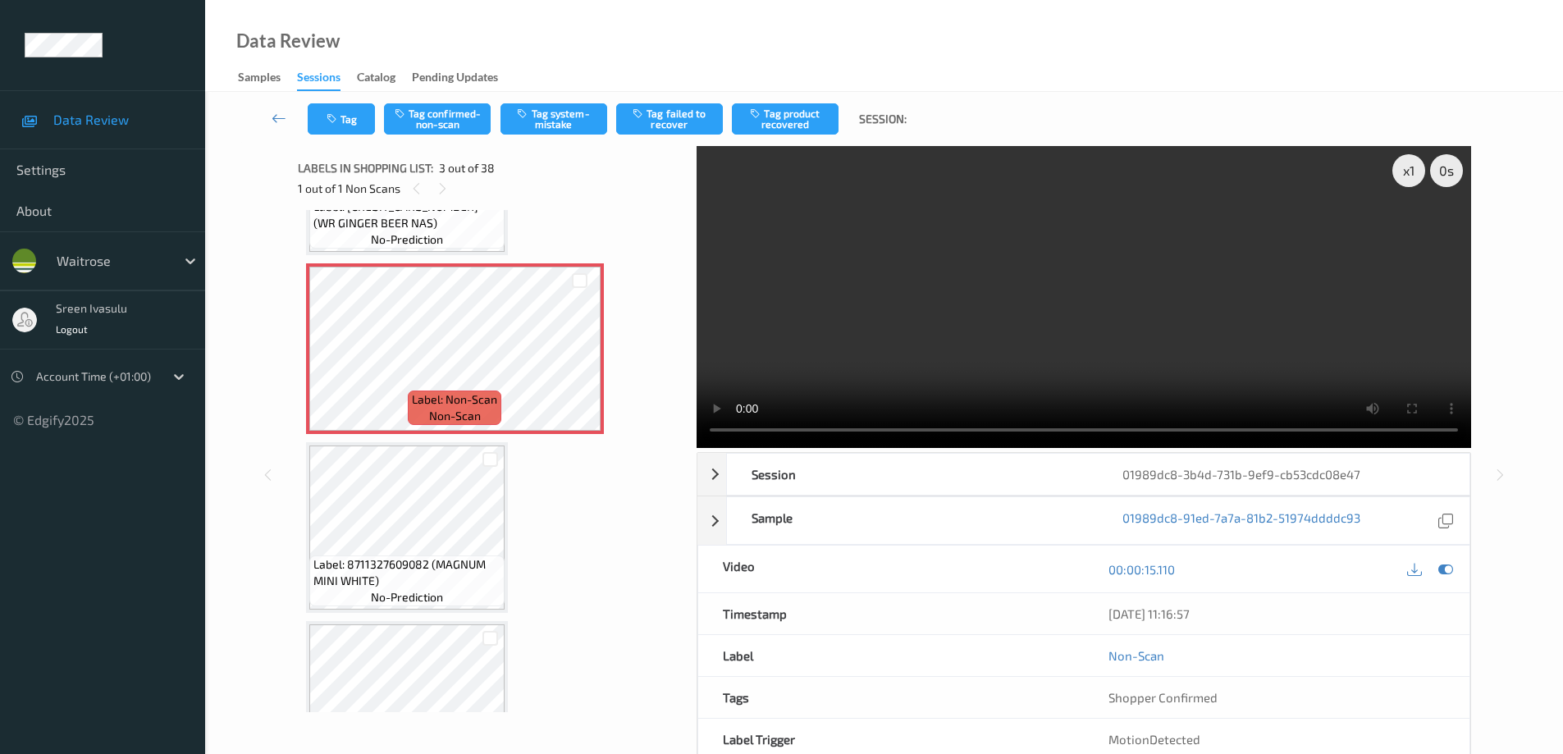
scroll to position [328, 0]
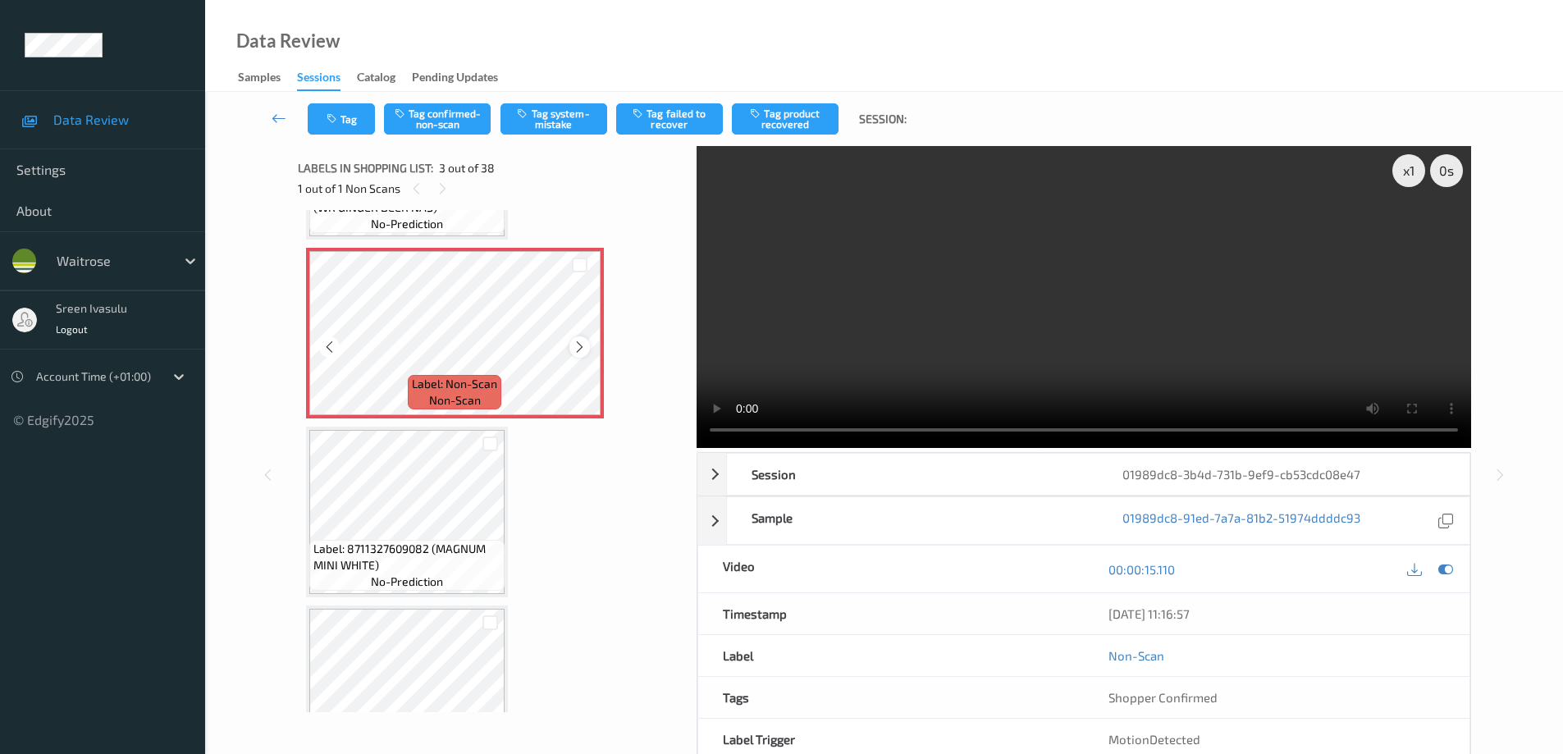
click at [576, 345] on icon at bounding box center [580, 347] width 14 height 15
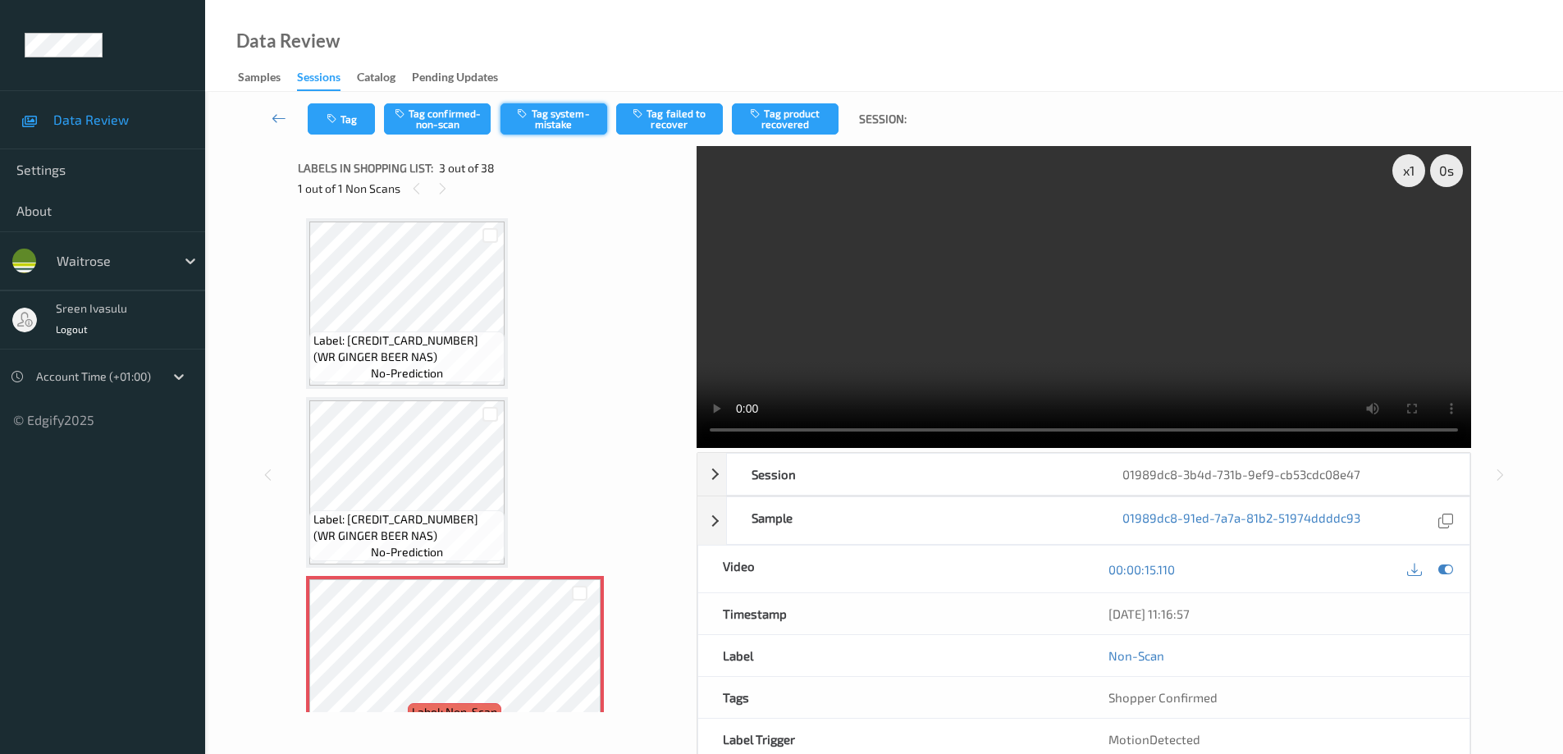
click at [548, 117] on button "Tag system-mistake" at bounding box center [554, 118] width 107 height 31
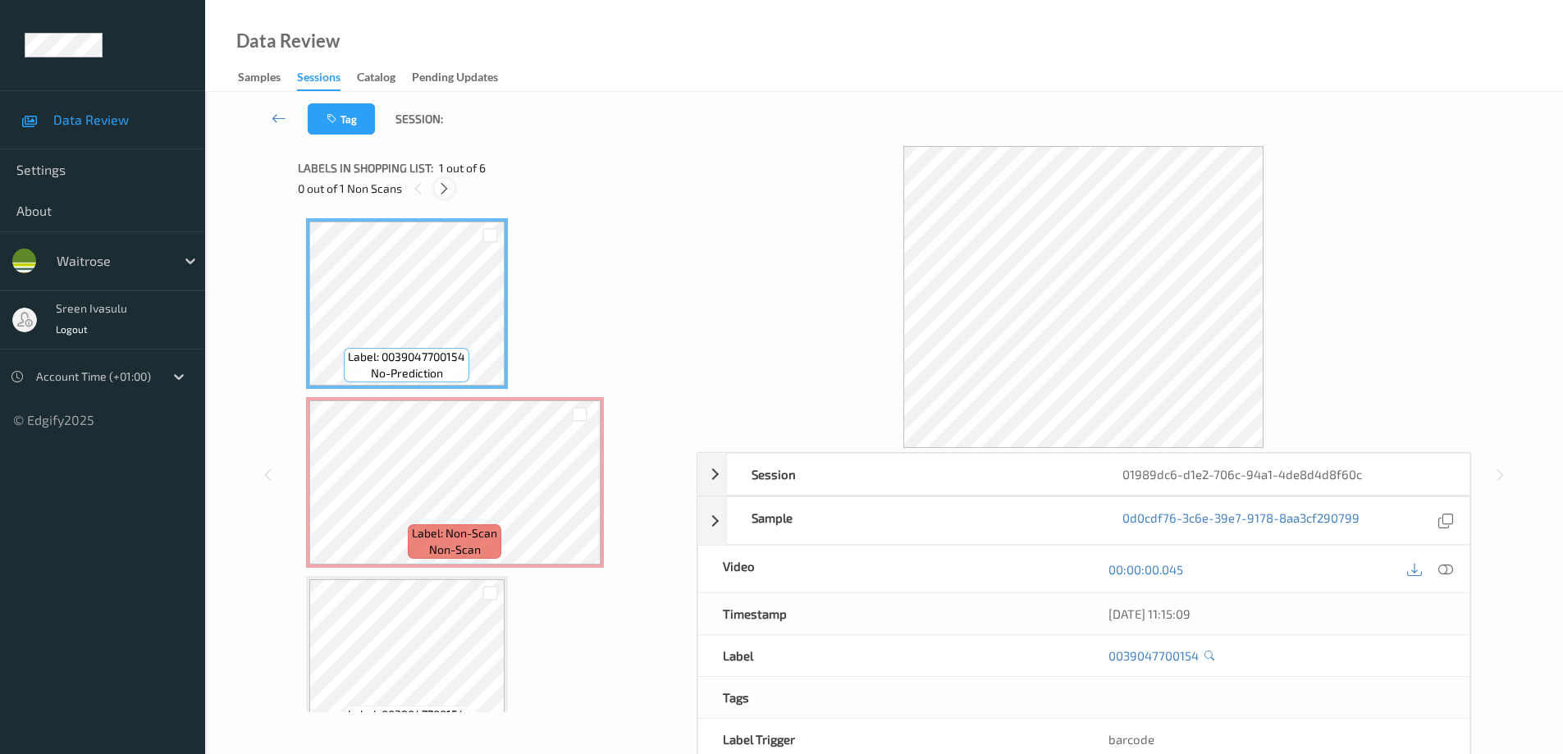
click at [439, 190] on icon at bounding box center [444, 188] width 14 height 15
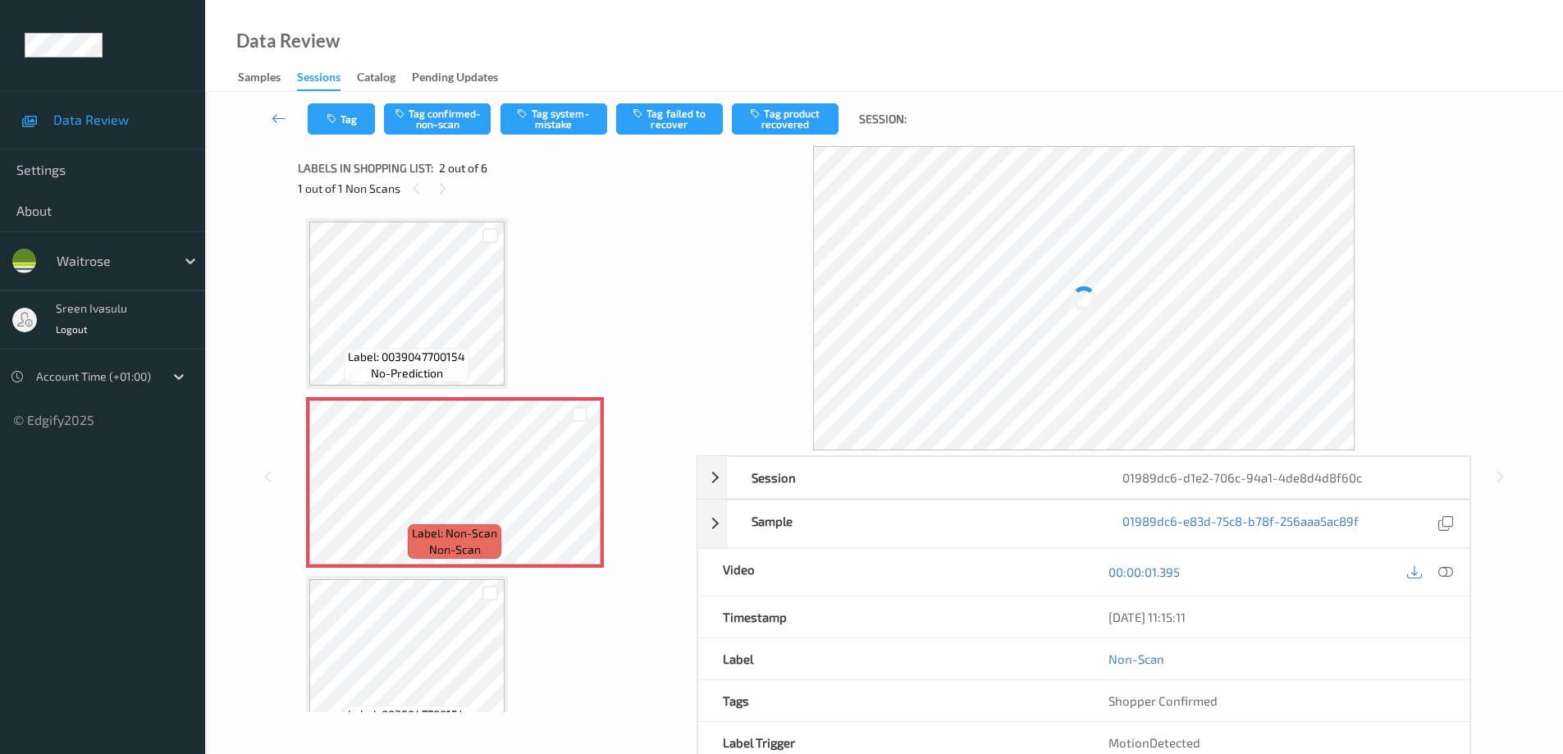
scroll to position [8, 0]
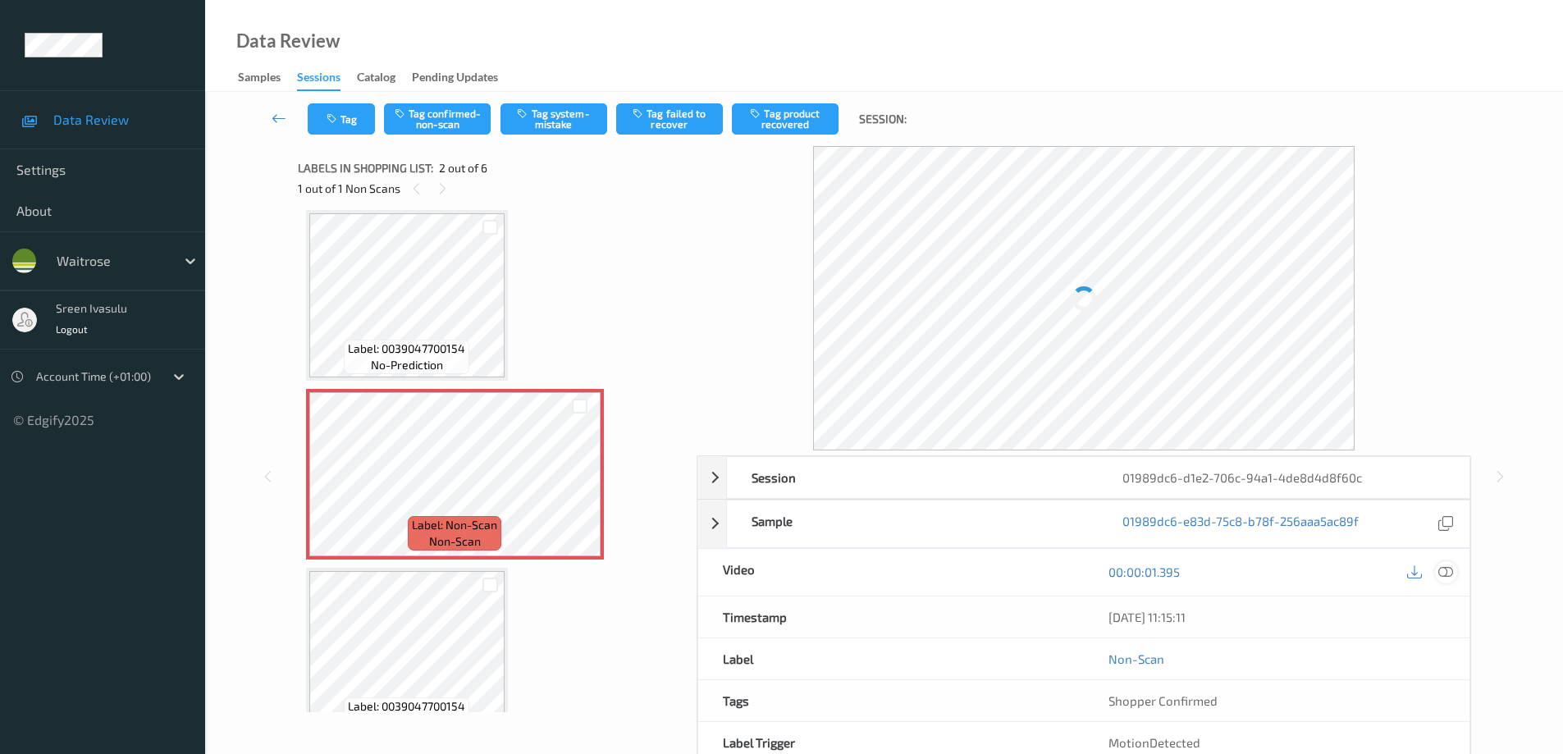
click at [1449, 571] on icon at bounding box center [1445, 572] width 15 height 15
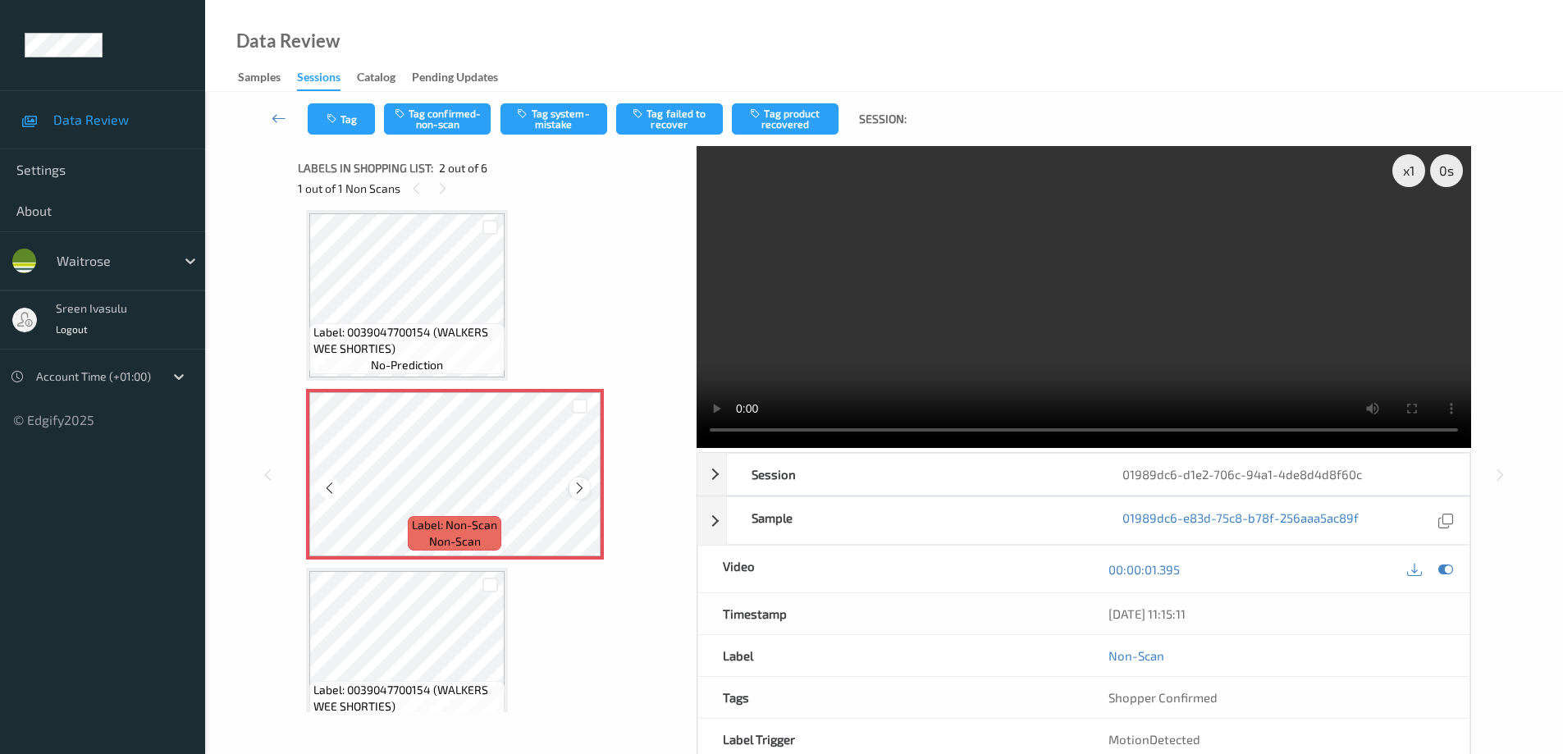
click at [586, 492] on icon at bounding box center [580, 488] width 14 height 15
click at [586, 493] on icon at bounding box center [580, 488] width 14 height 15
click at [581, 492] on icon at bounding box center [580, 488] width 14 height 15
click at [538, 125] on button "Tag system-mistake" at bounding box center [554, 118] width 107 height 31
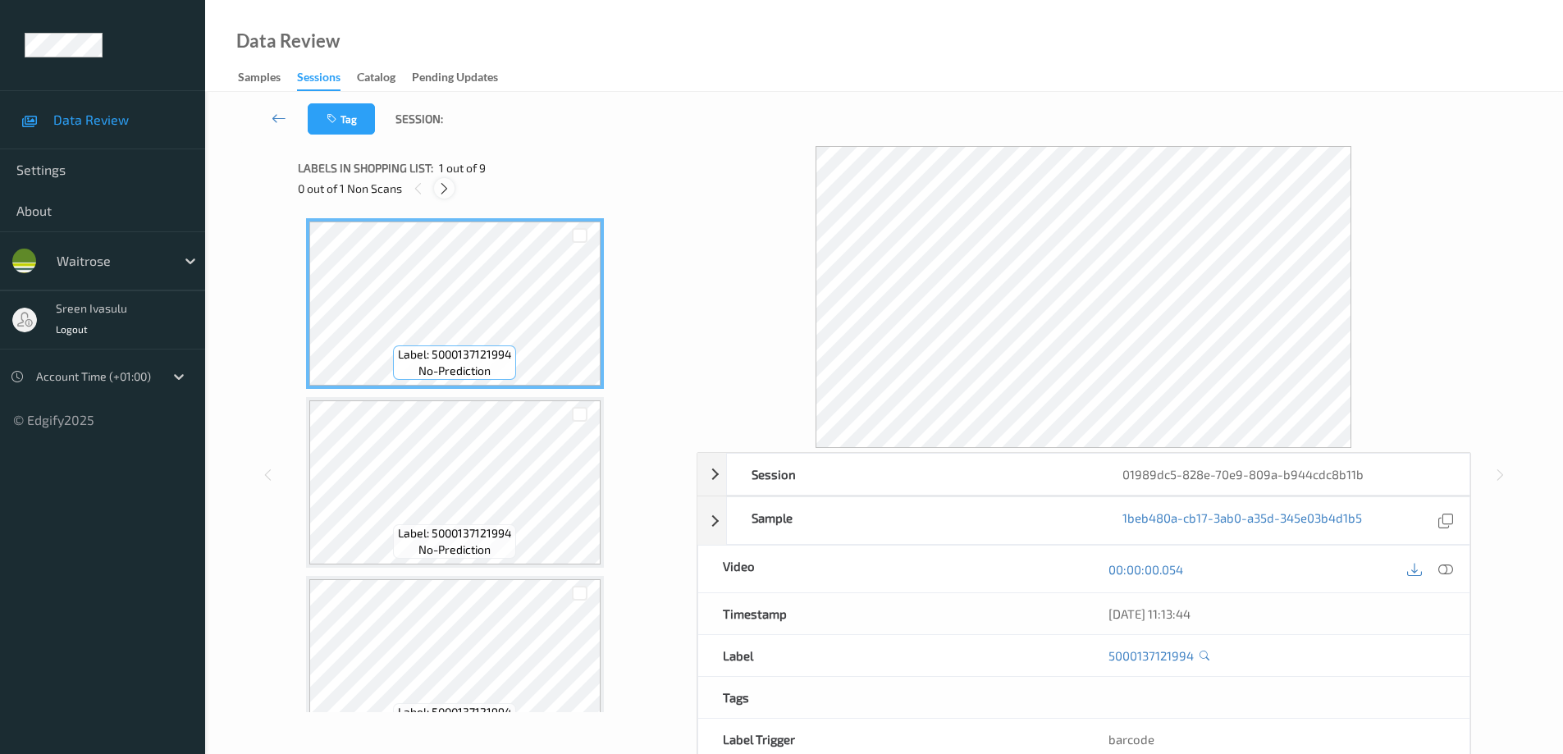
click at [447, 191] on icon at bounding box center [444, 188] width 14 height 15
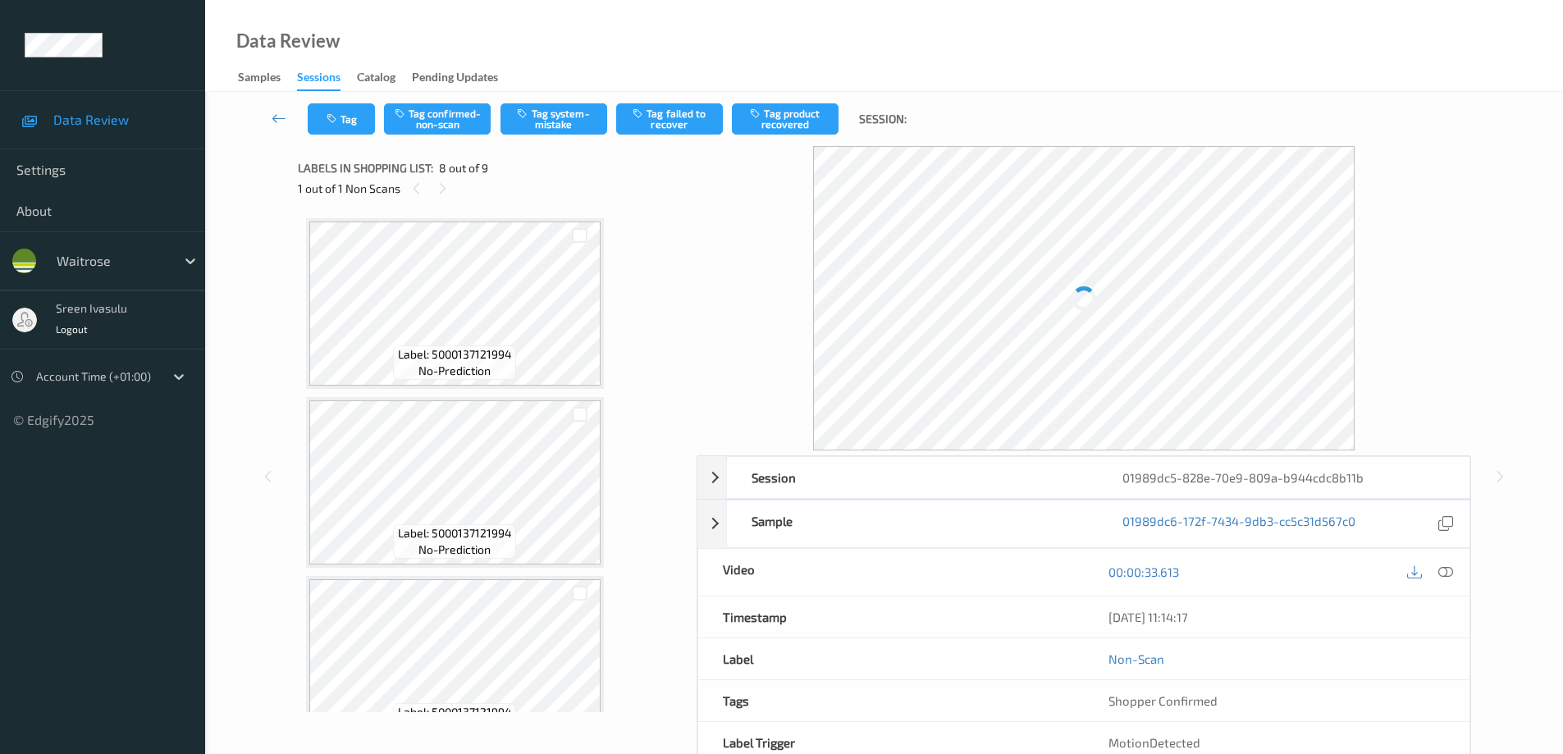
scroll to position [1081, 0]
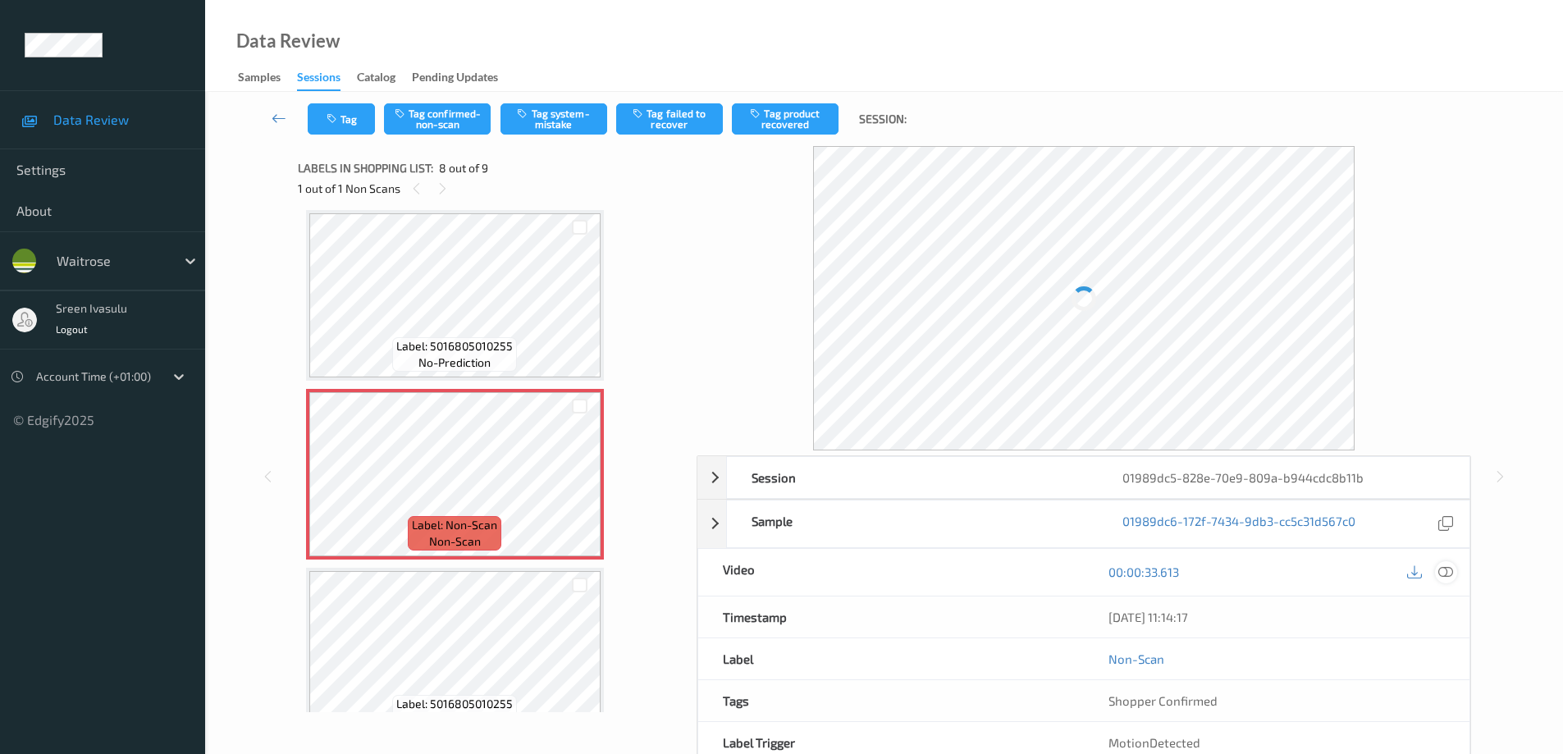
click at [1453, 575] on div at bounding box center [1446, 572] width 22 height 22
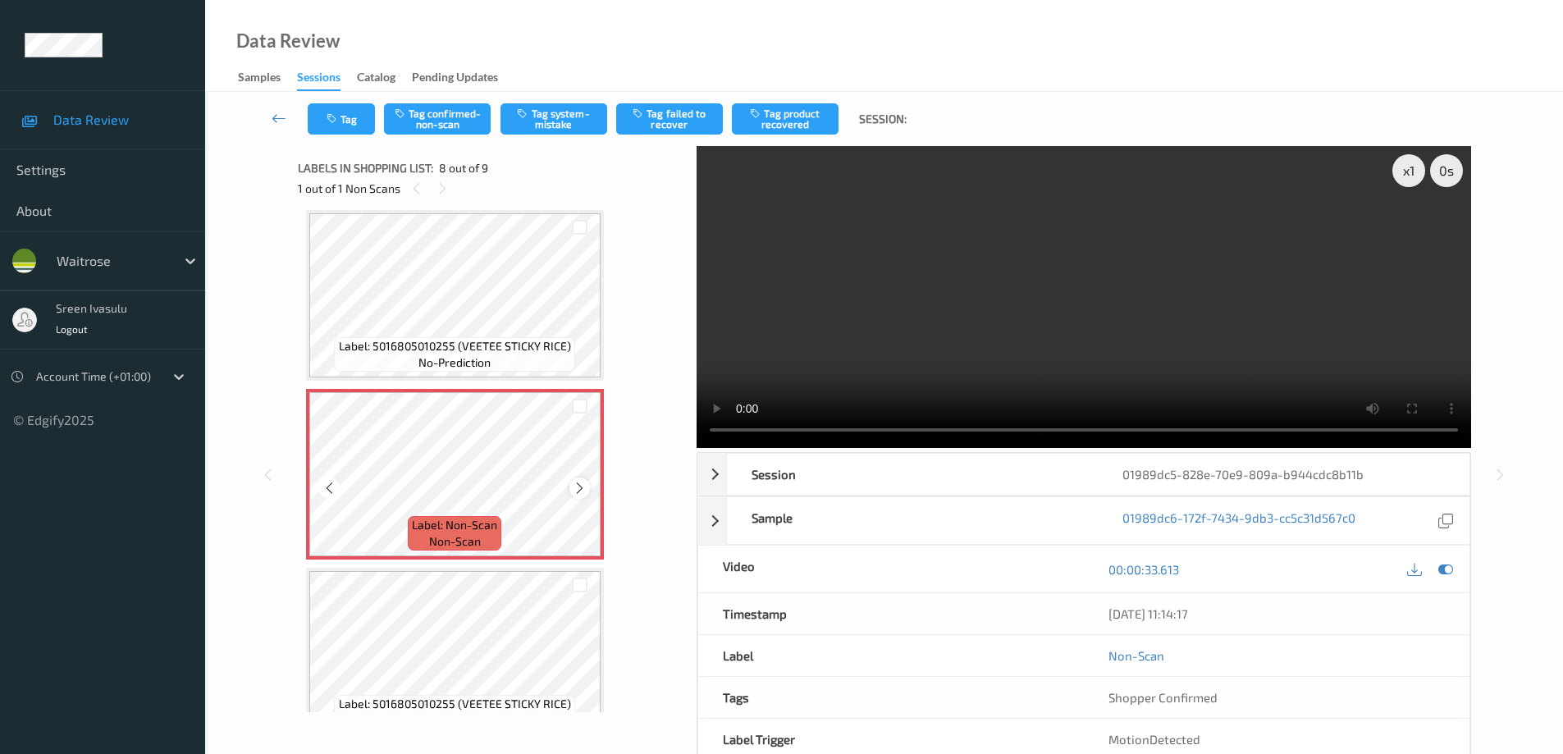
click at [578, 479] on div at bounding box center [579, 488] width 21 height 21
click at [579, 489] on icon at bounding box center [580, 488] width 14 height 15
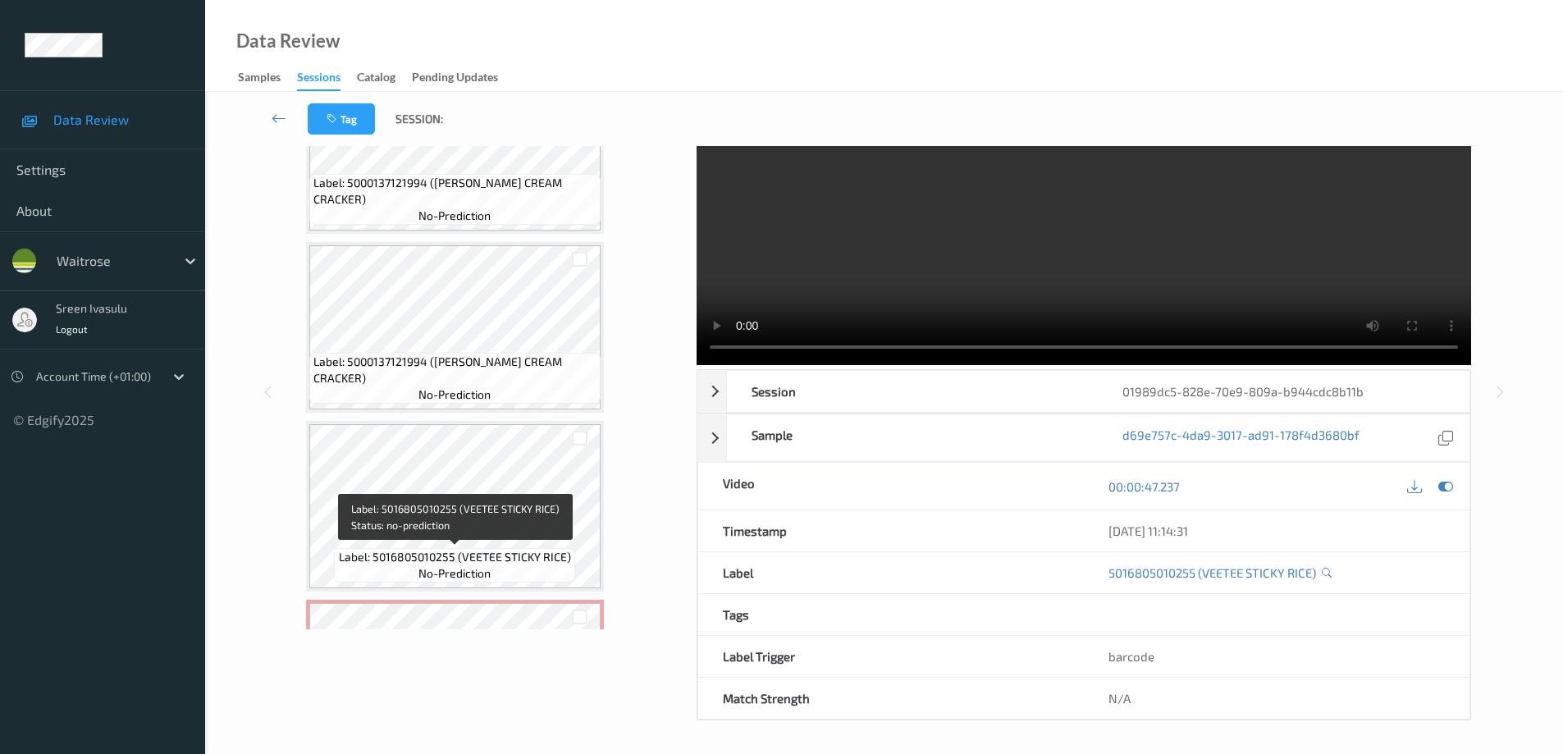
scroll to position [1116, 0]
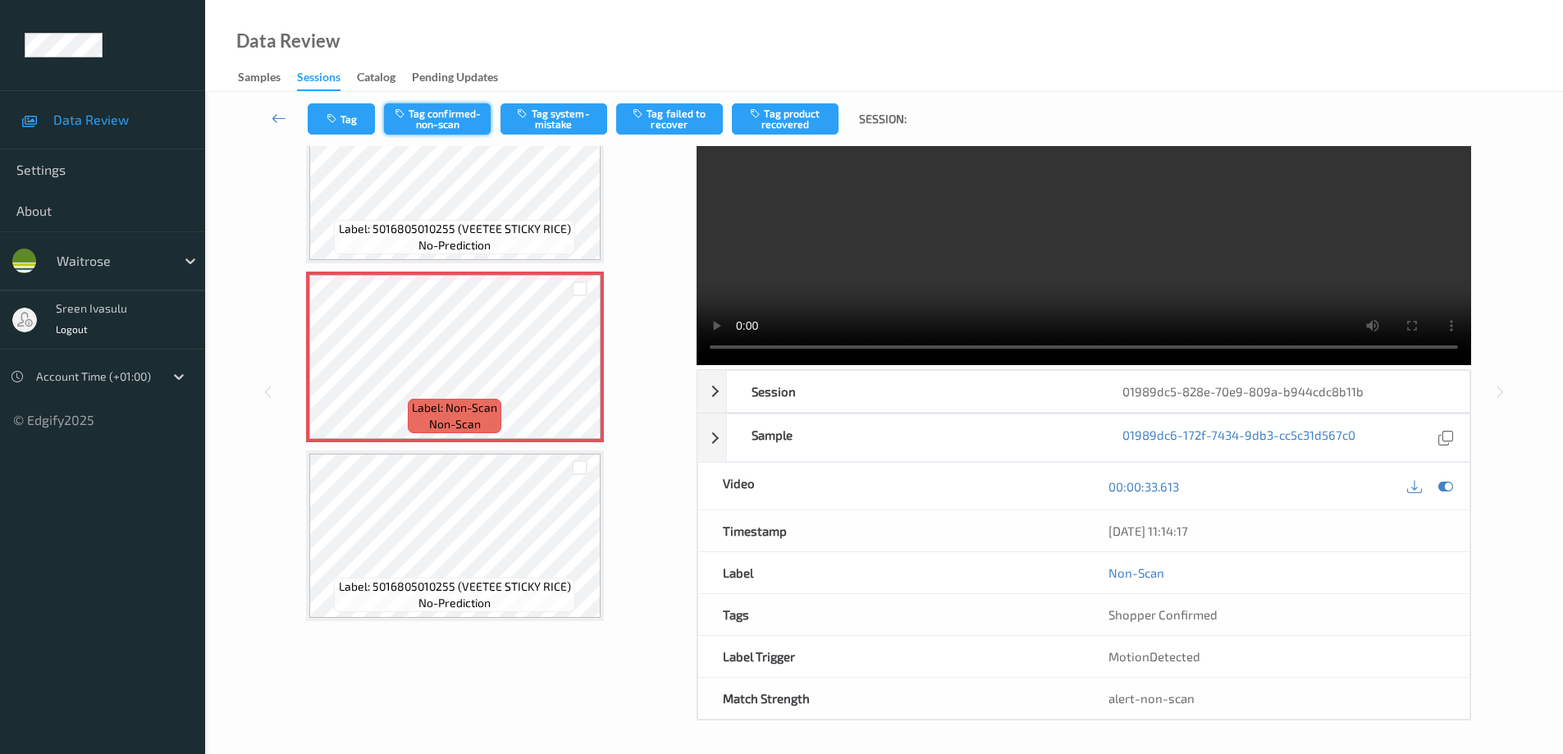
click at [429, 106] on button "Tag confirmed-non-scan" at bounding box center [437, 118] width 107 height 31
click at [803, 117] on button "Tag product recovered" at bounding box center [785, 118] width 107 height 31
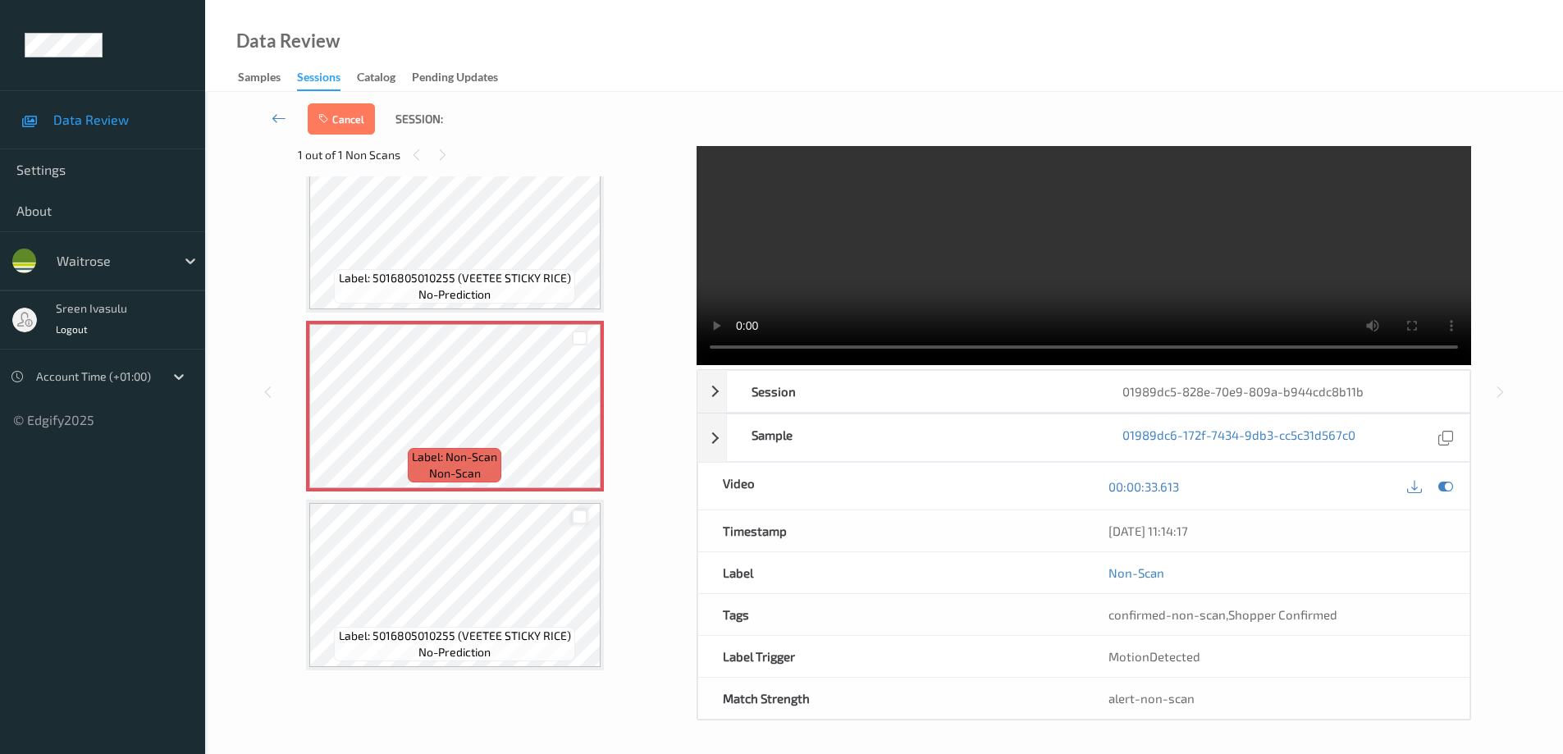
click at [584, 517] on div at bounding box center [580, 518] width 16 height 16
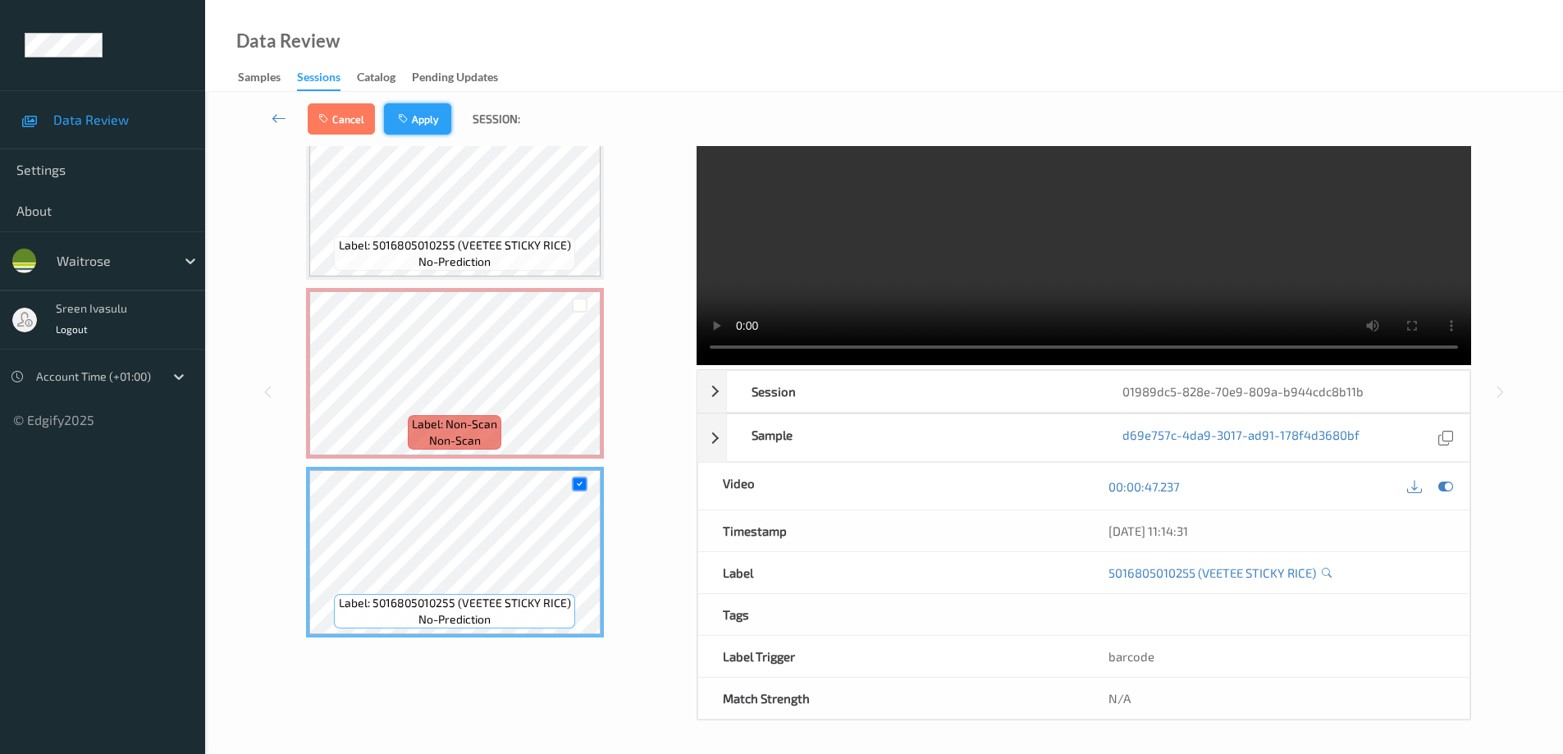
click at [410, 104] on button "Apply" at bounding box center [417, 118] width 67 height 31
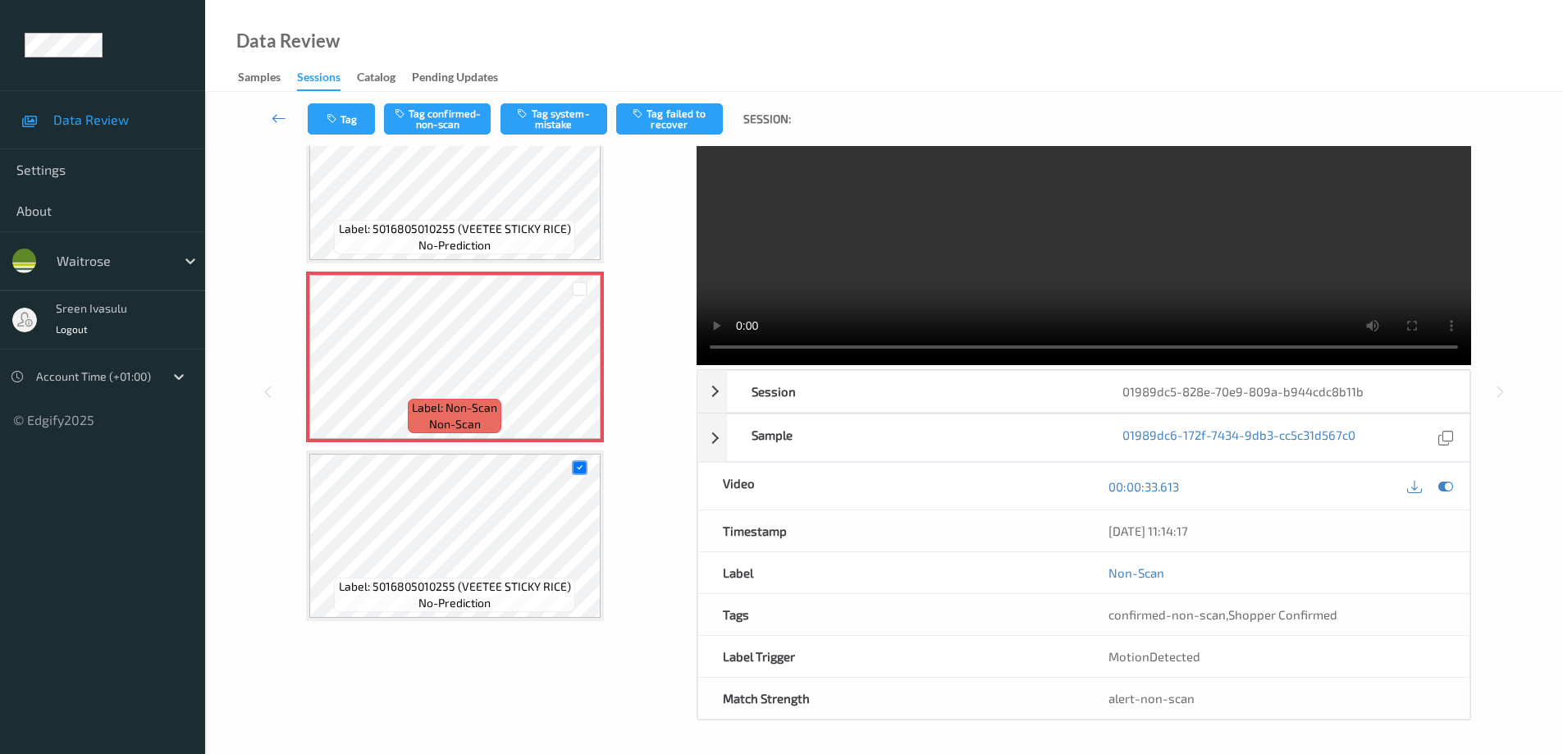
scroll to position [1081, 0]
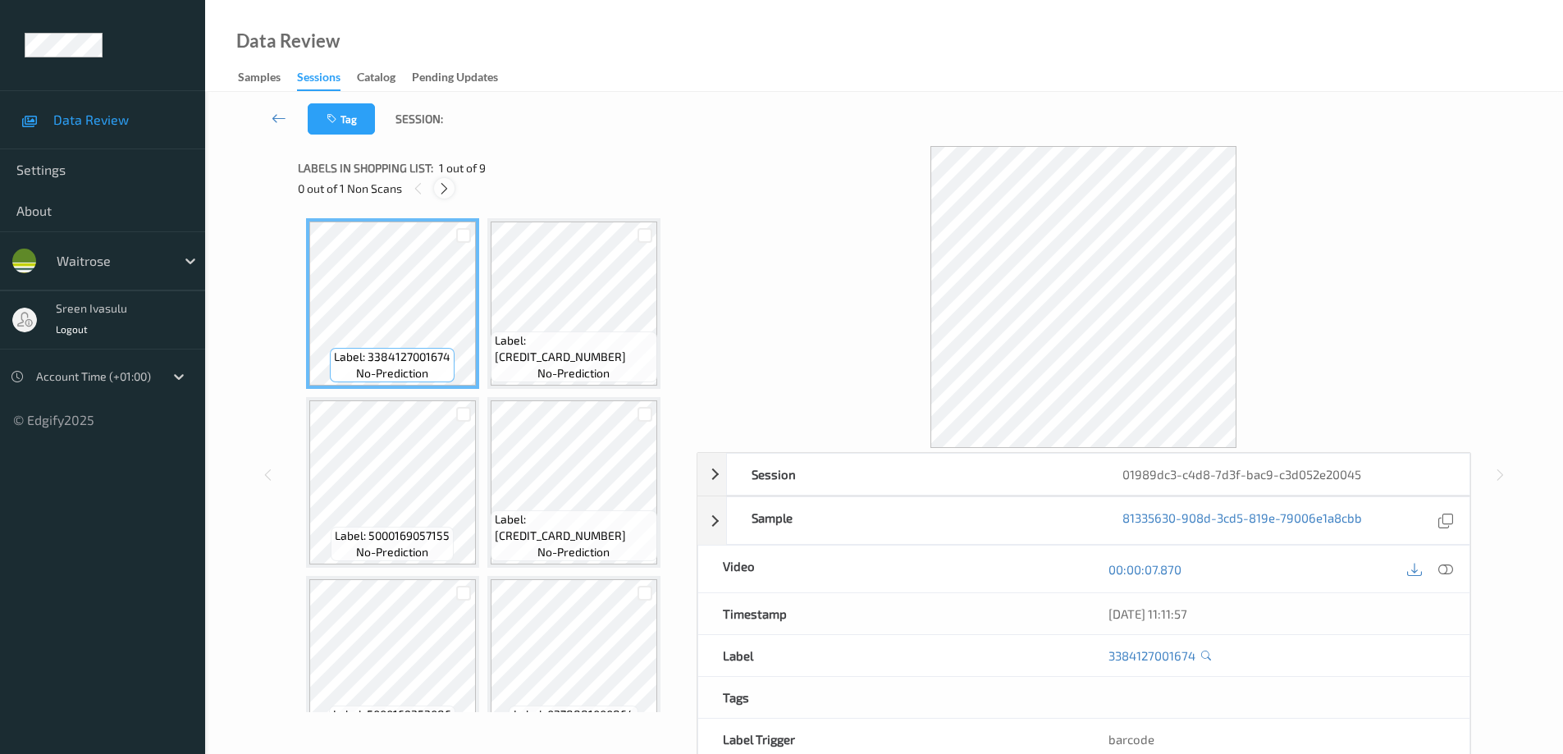
click at [446, 185] on icon at bounding box center [444, 188] width 14 height 15
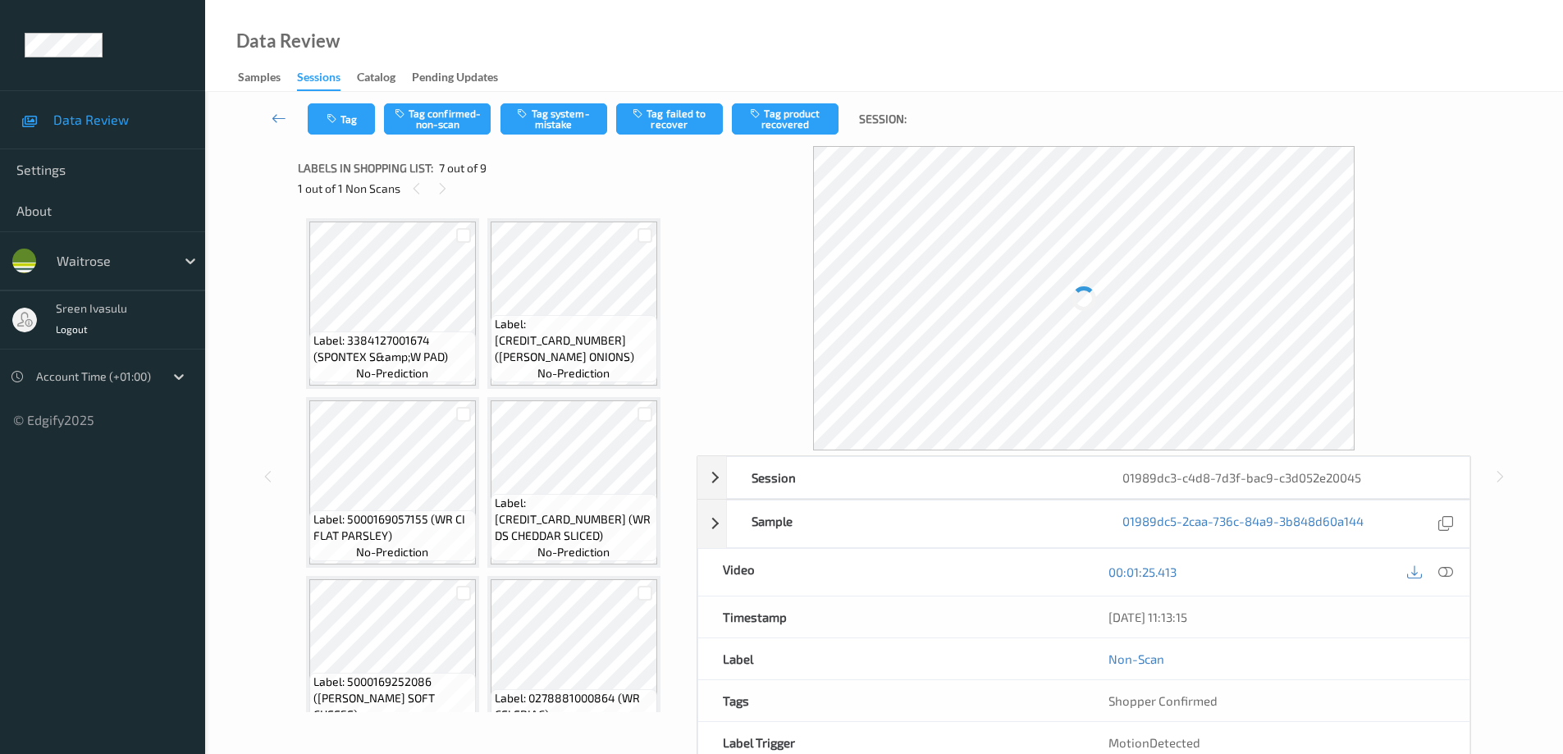
scroll to position [366, 0]
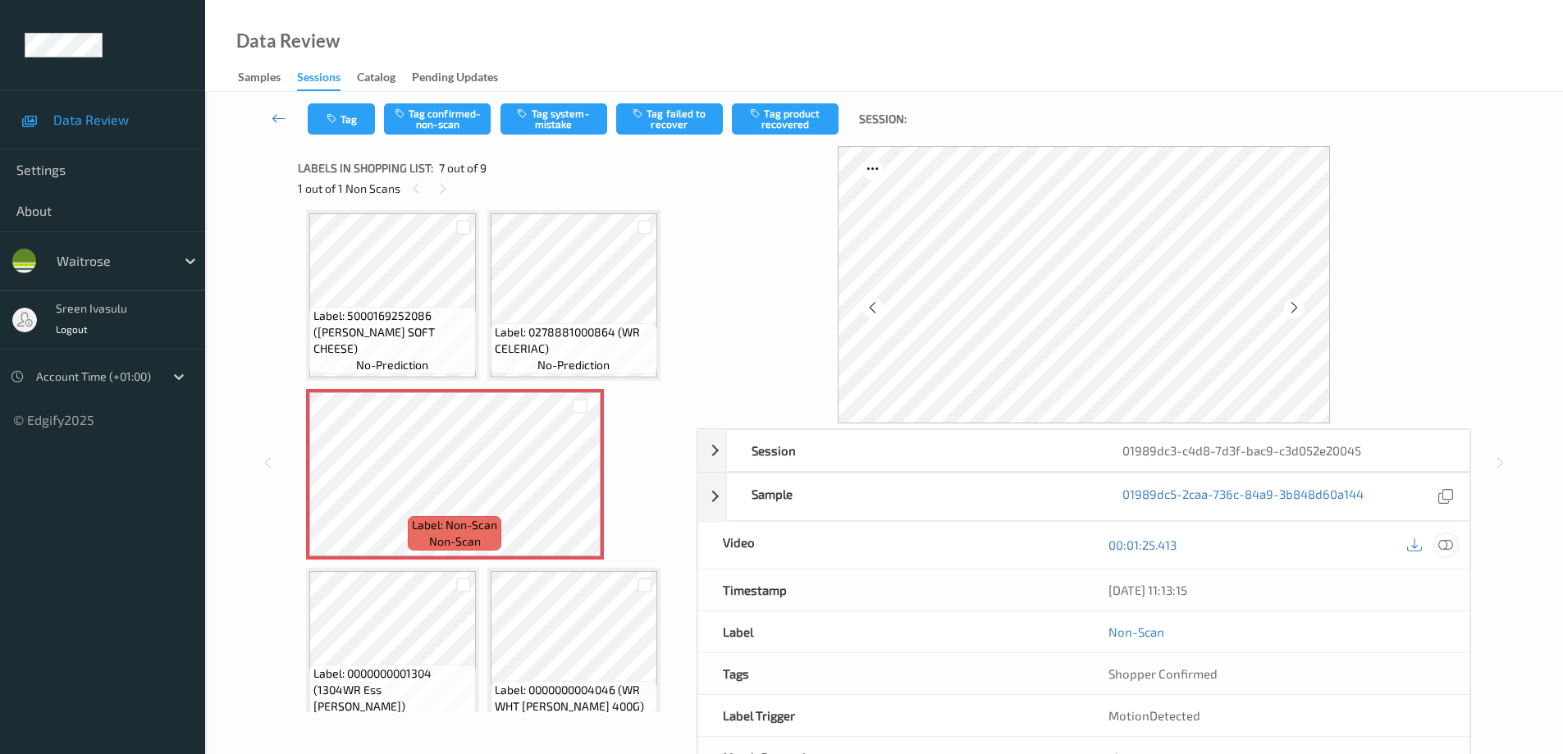
click at [1455, 542] on div at bounding box center [1446, 545] width 22 height 22
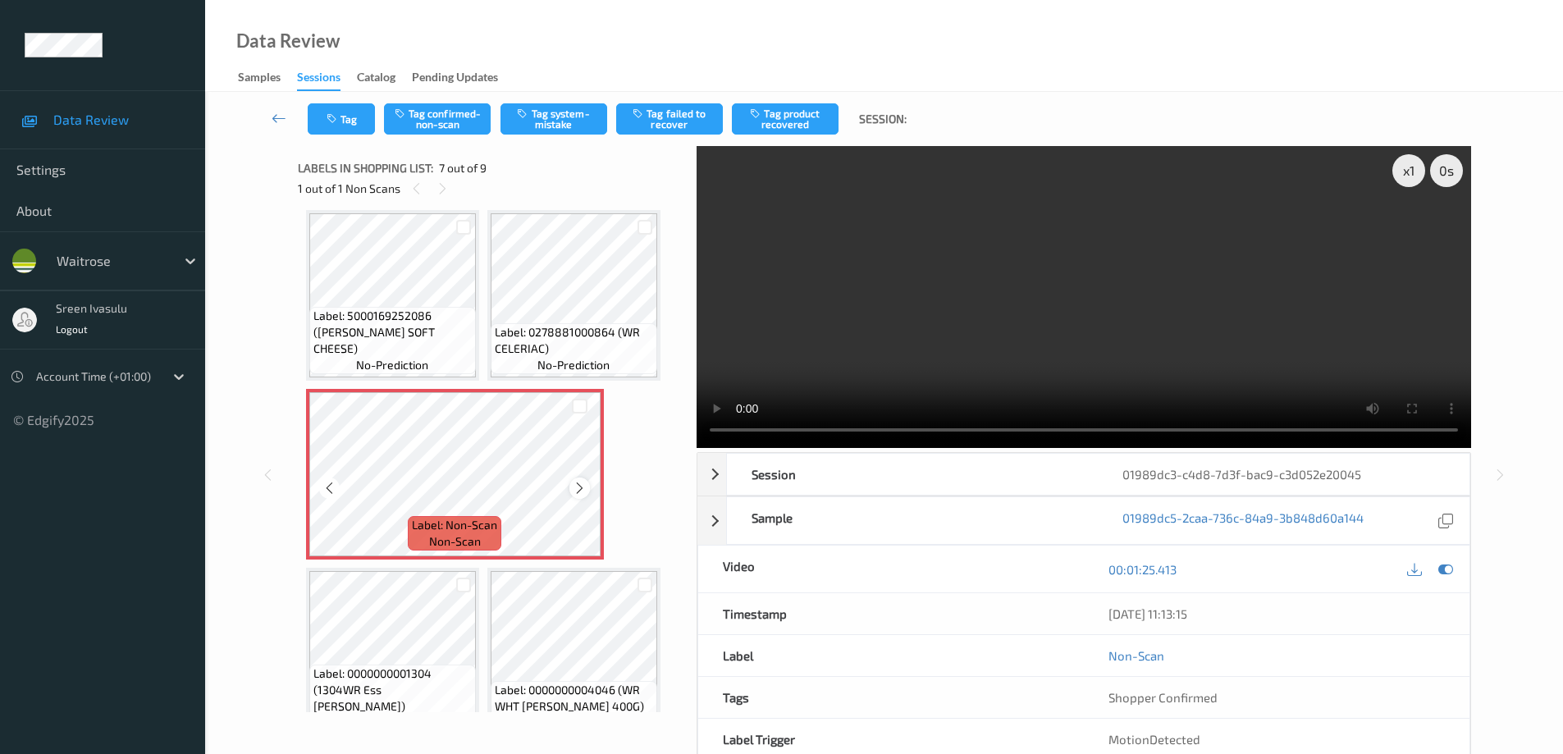
click at [575, 483] on icon at bounding box center [580, 488] width 14 height 15
click at [573, 491] on icon at bounding box center [580, 488] width 14 height 15
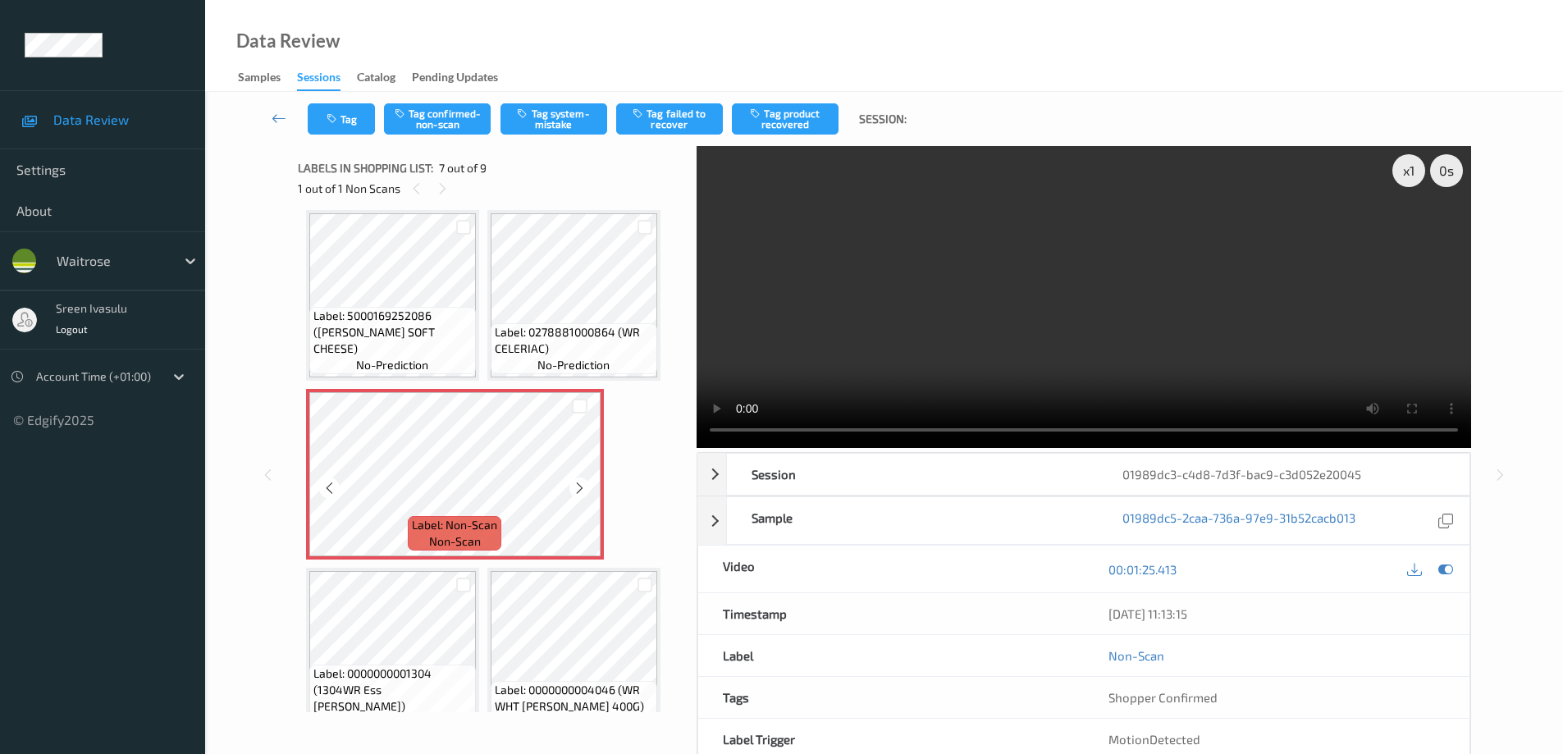
click at [573, 491] on icon at bounding box center [580, 488] width 14 height 15
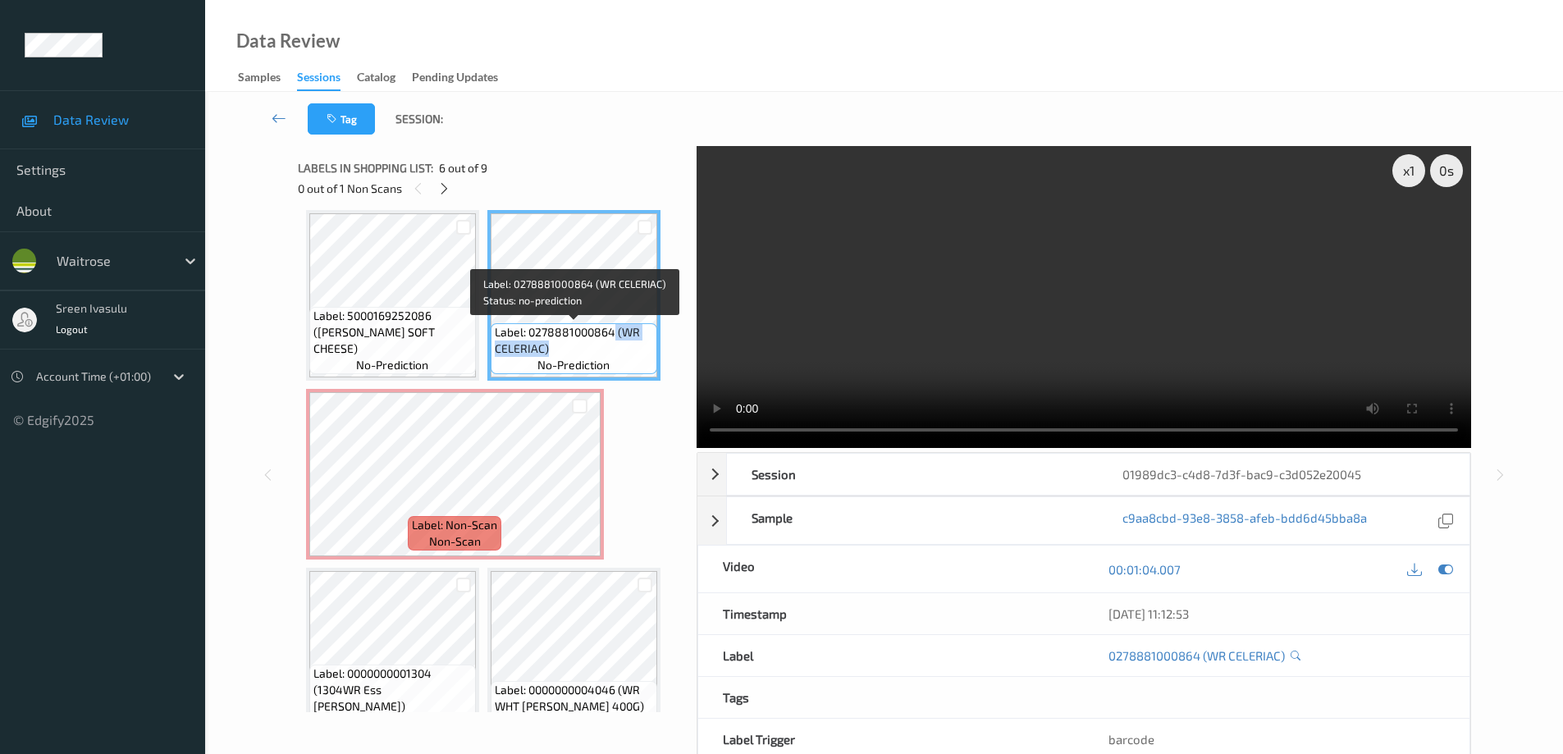
click at [624, 343] on span "Label: 0278881000864 (WR CELERIAC)" at bounding box center [574, 340] width 158 height 33
copy span "(WR CELERIAC)"
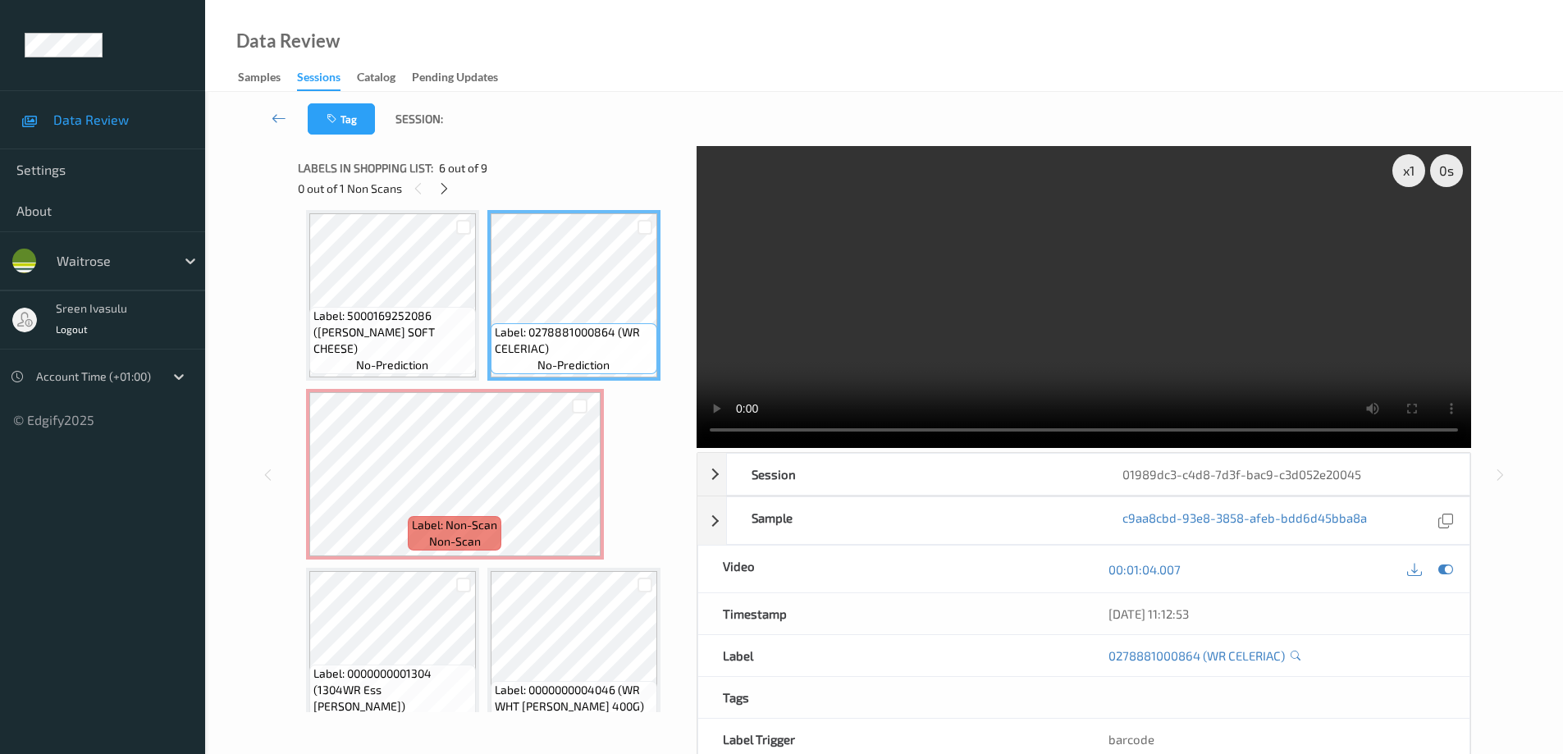
click at [387, 323] on div "Label: 5000169252086 ([PERSON_NAME] SOFT CHEESE) no-prediction" at bounding box center [392, 340] width 167 height 67
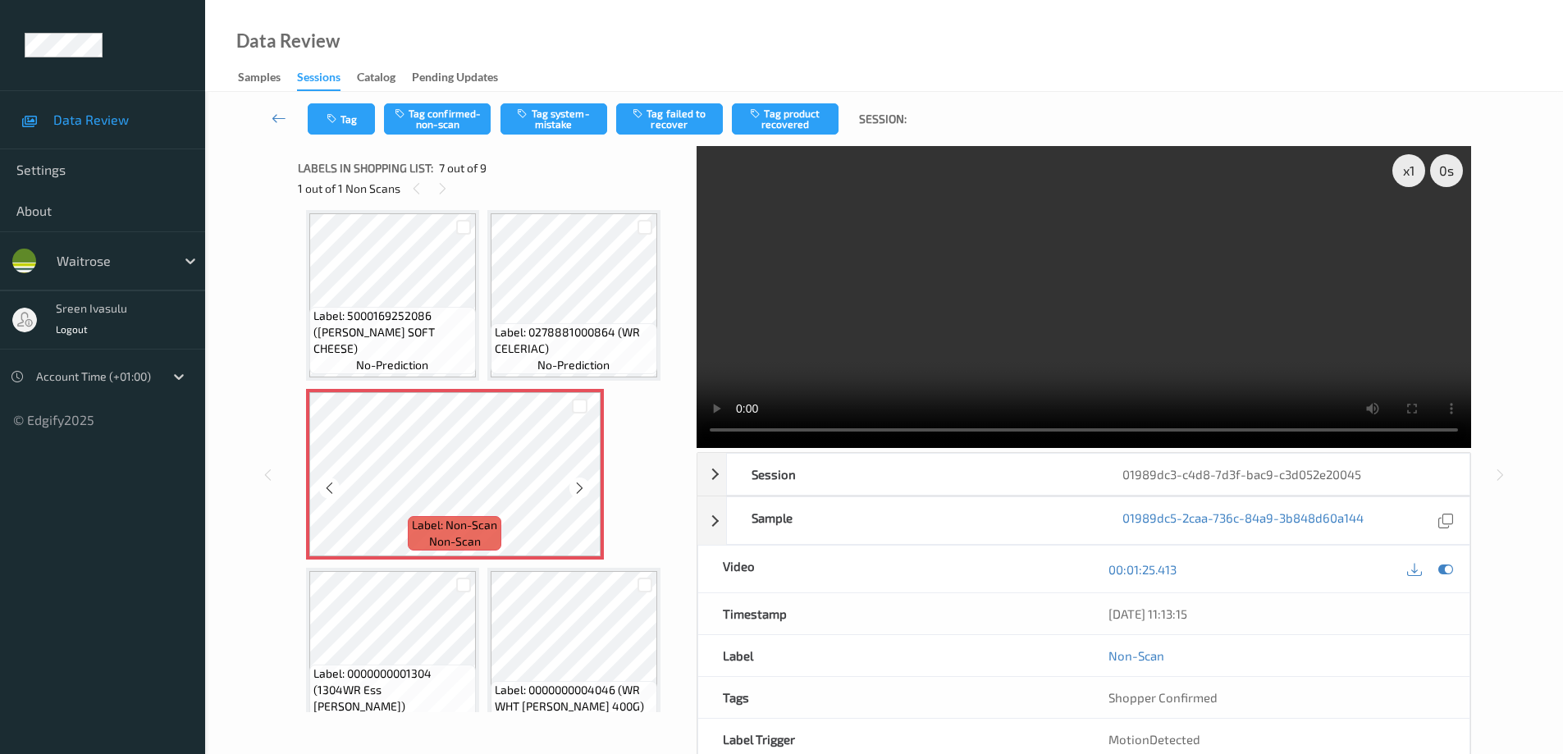
scroll to position [400, 0]
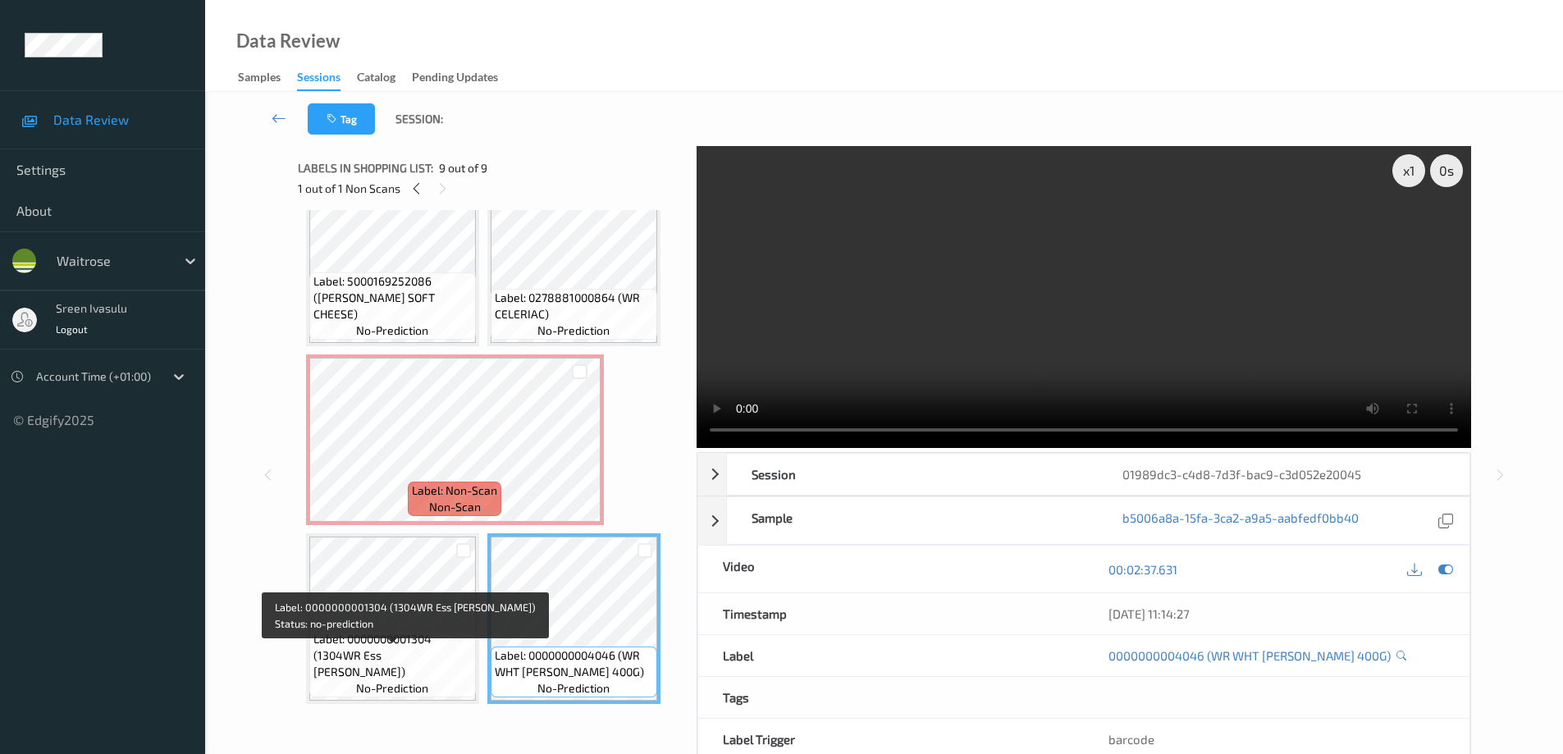
click at [402, 663] on span "Label: 0000000001304 (1304WR Ess [PERSON_NAME])" at bounding box center [392, 655] width 158 height 49
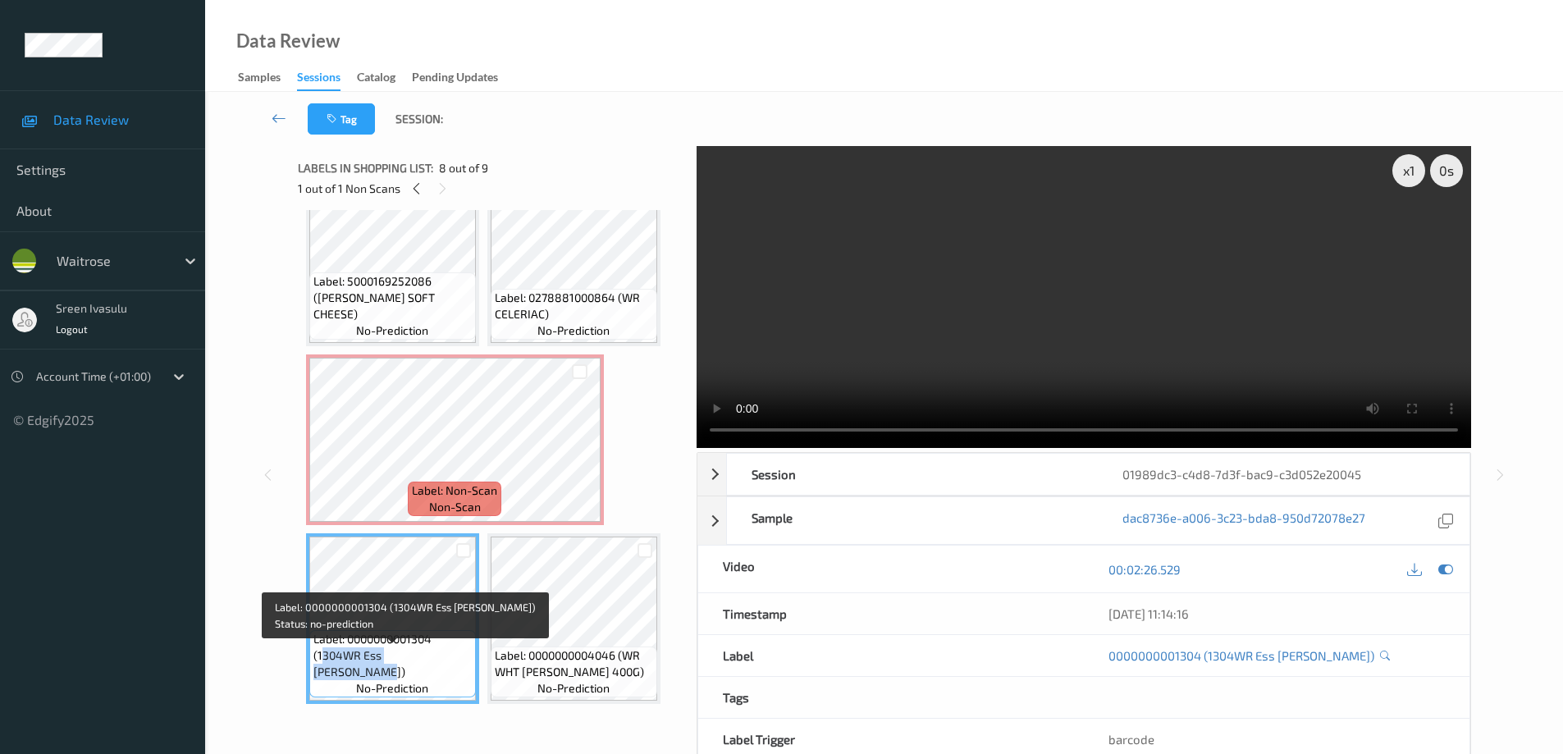
drag, startPoint x: 320, startPoint y: 678, endPoint x: 452, endPoint y: 678, distance: 132.1
click at [452, 678] on span "Label: 0000000001304 (1304WR Ess Loose Leeks)" at bounding box center [392, 655] width 158 height 49
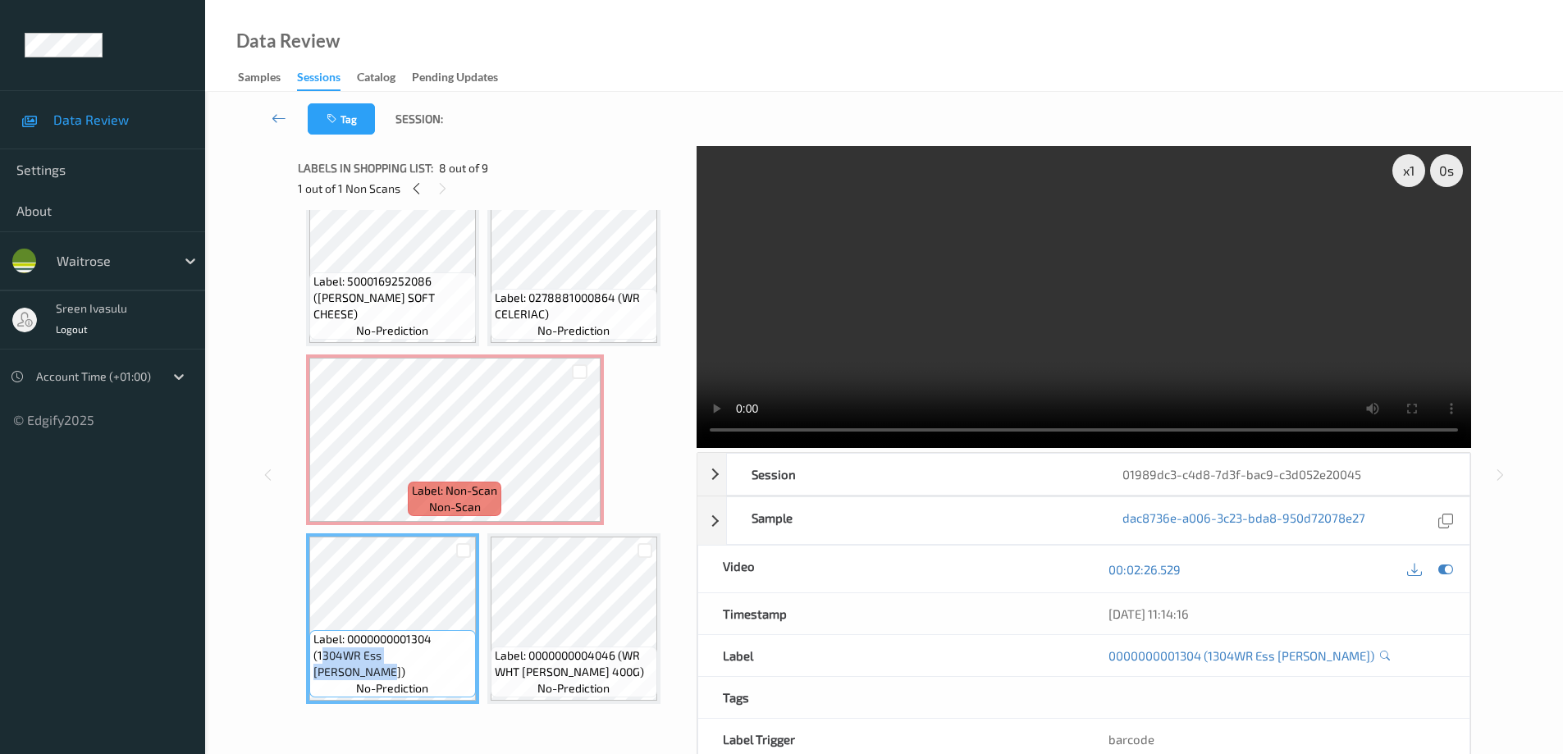
copy span "304WR Ess Loose Leeks)"
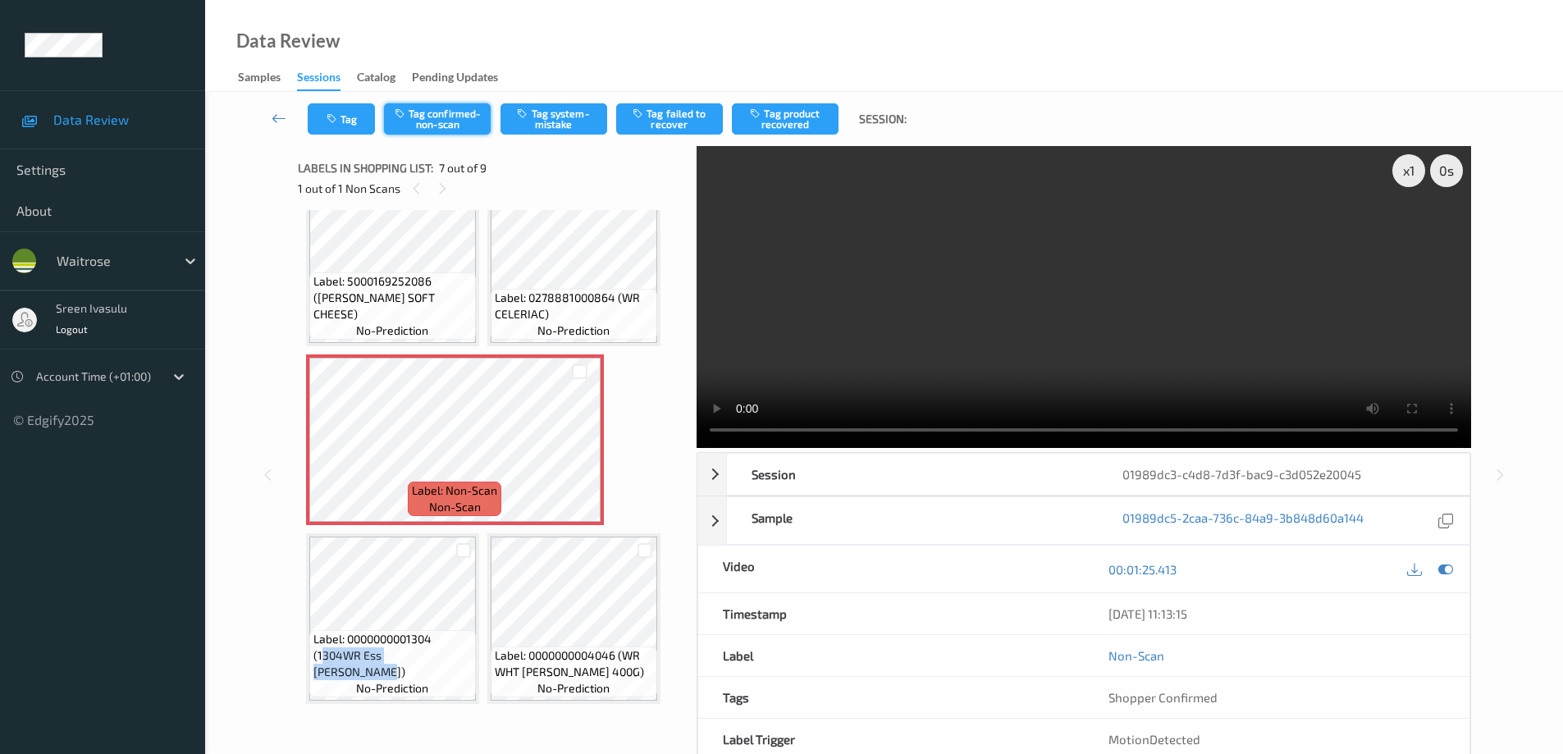
click at [429, 107] on button "Tag confirmed-non-scan" at bounding box center [437, 118] width 107 height 31
click at [806, 121] on button "Tag product recovered" at bounding box center [785, 118] width 107 height 31
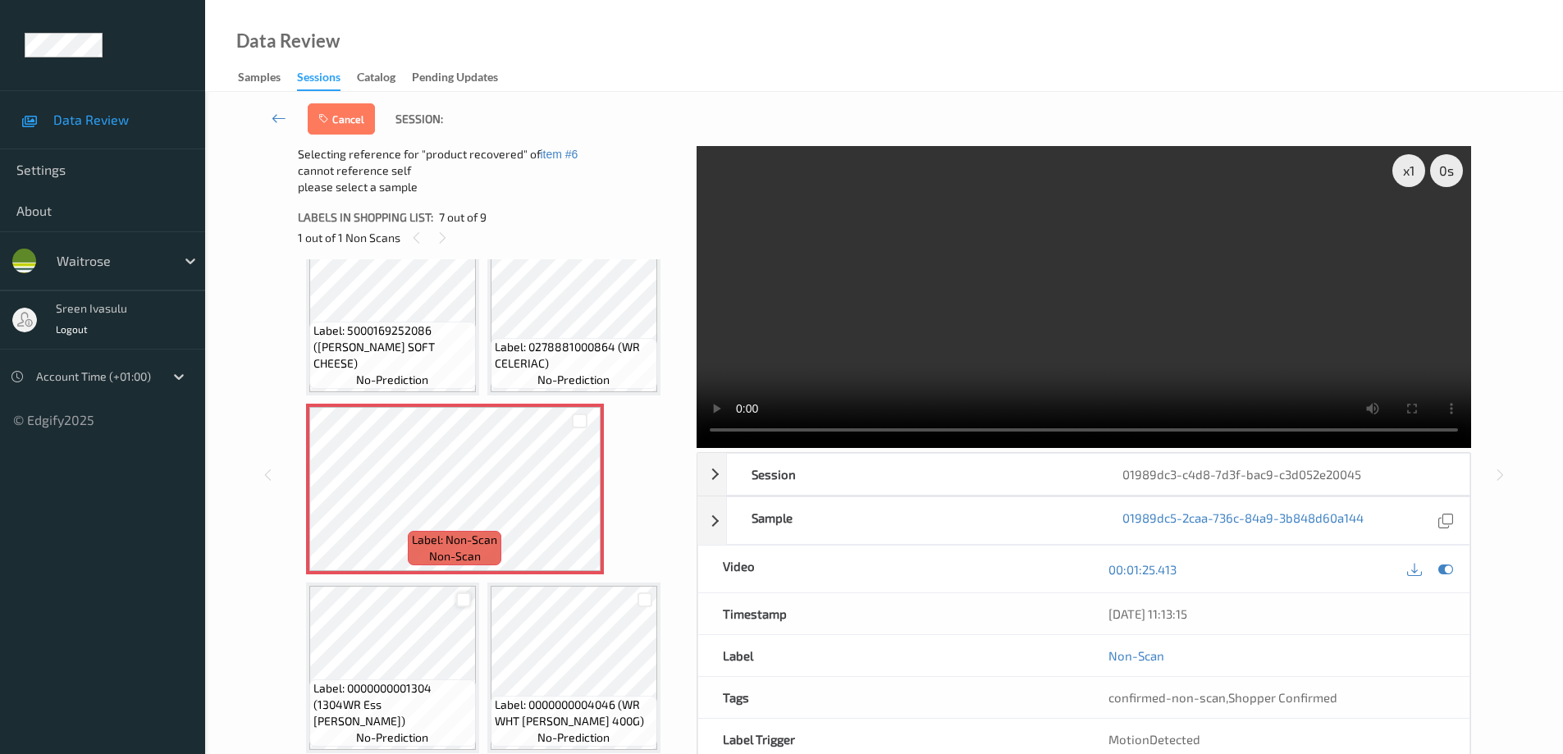
click at [463, 607] on div at bounding box center [464, 600] width 16 height 16
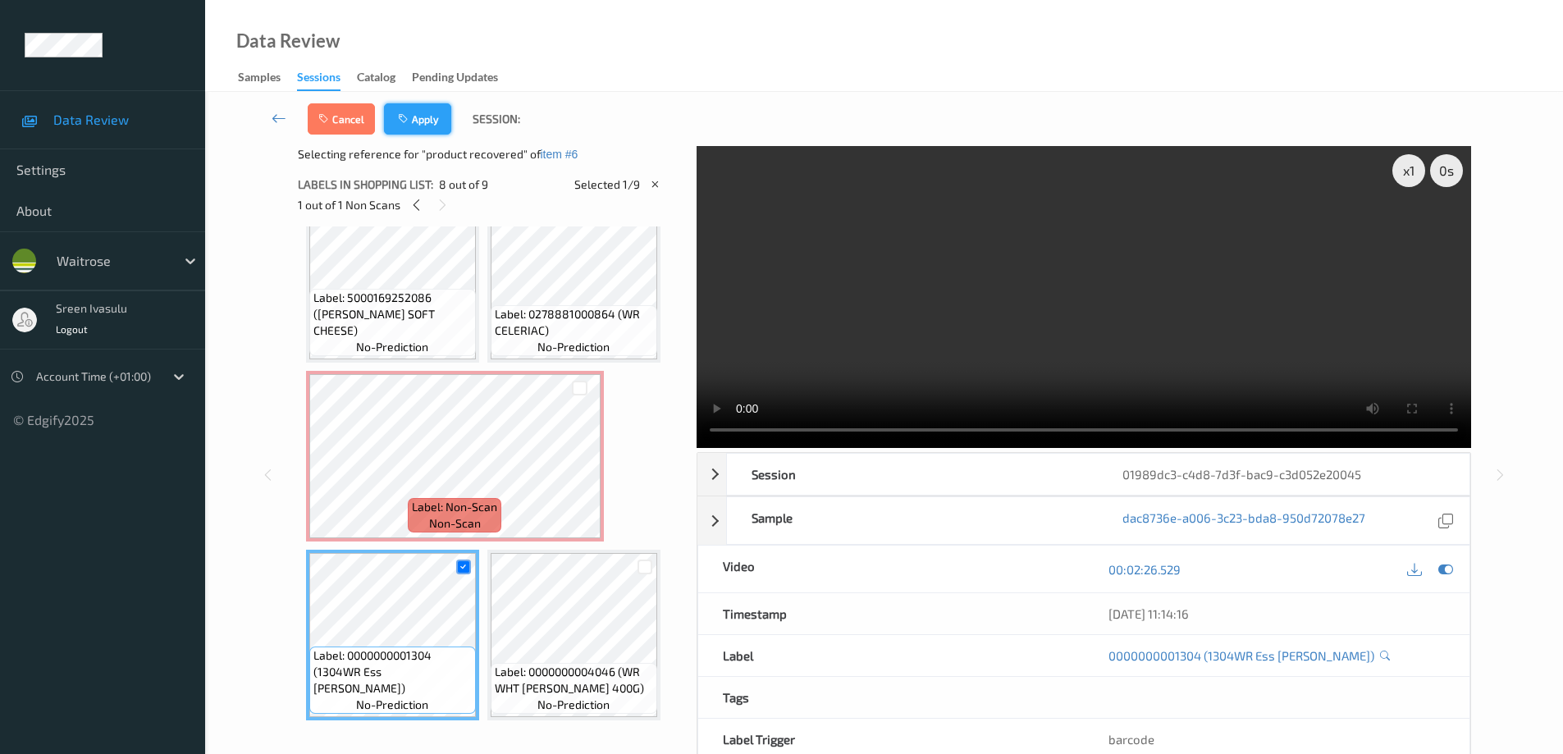
click at [433, 117] on button "Apply" at bounding box center [417, 118] width 67 height 31
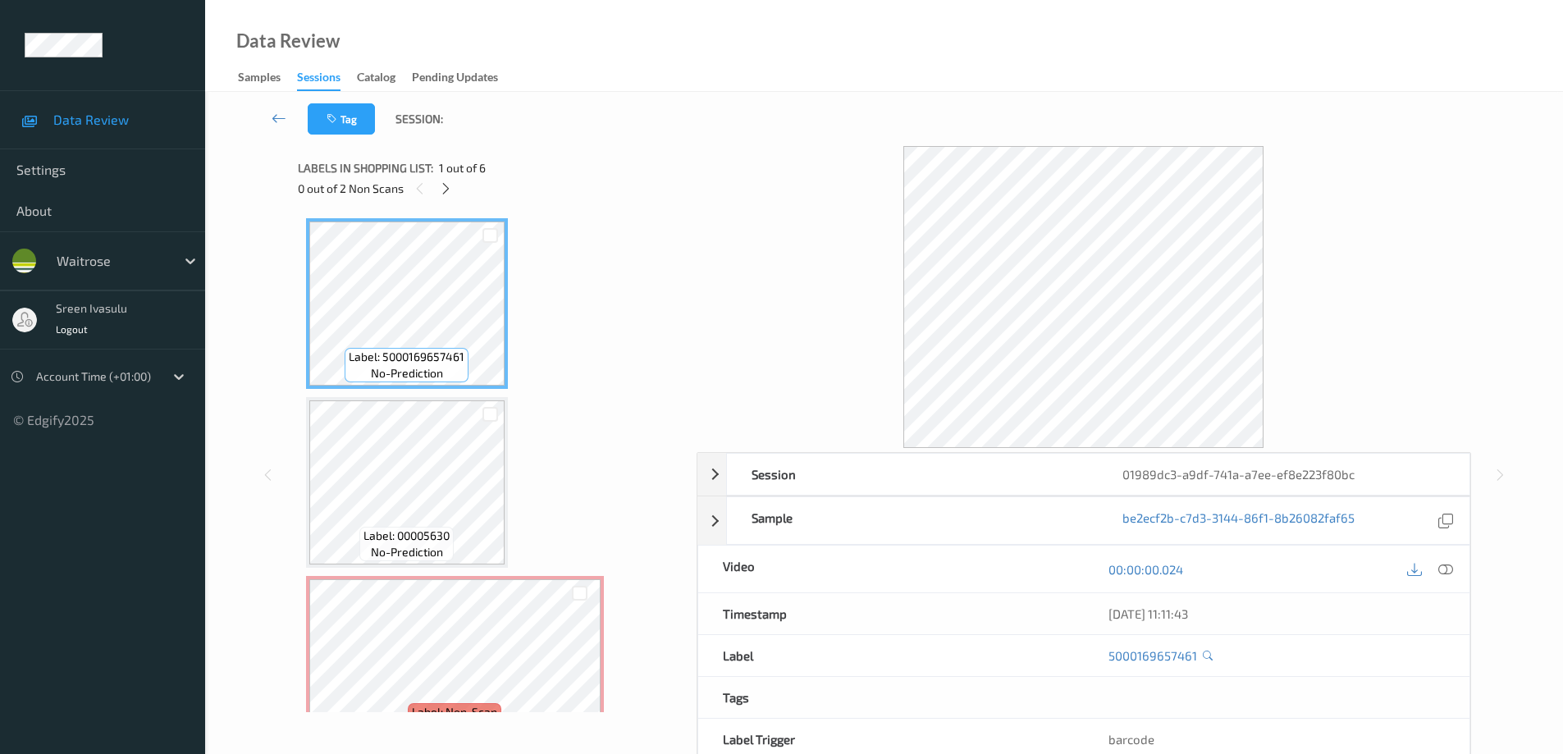
click at [439, 198] on div "0 out of 2 Non Scans" at bounding box center [491, 188] width 387 height 21
click at [444, 189] on icon at bounding box center [446, 188] width 14 height 15
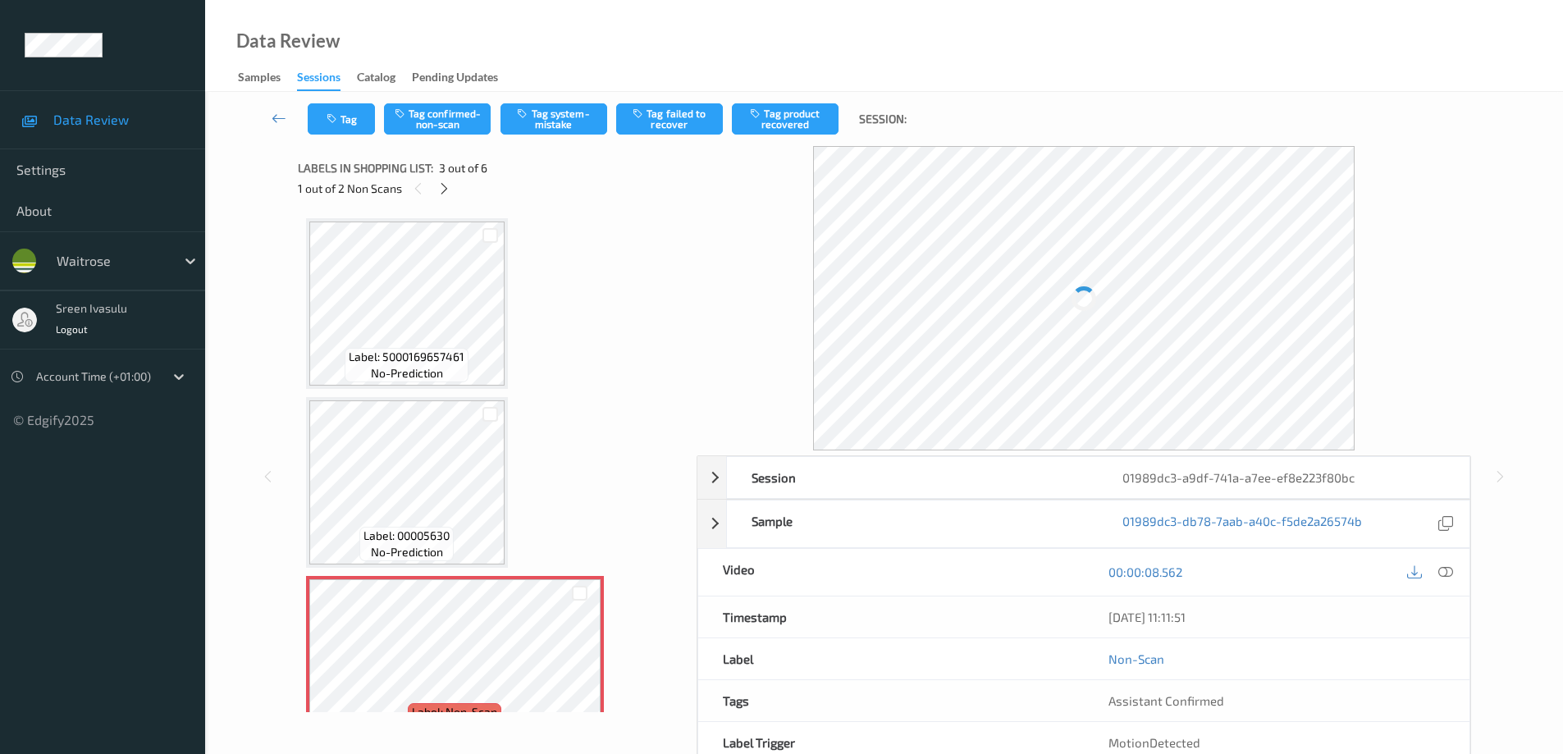
scroll to position [187, 0]
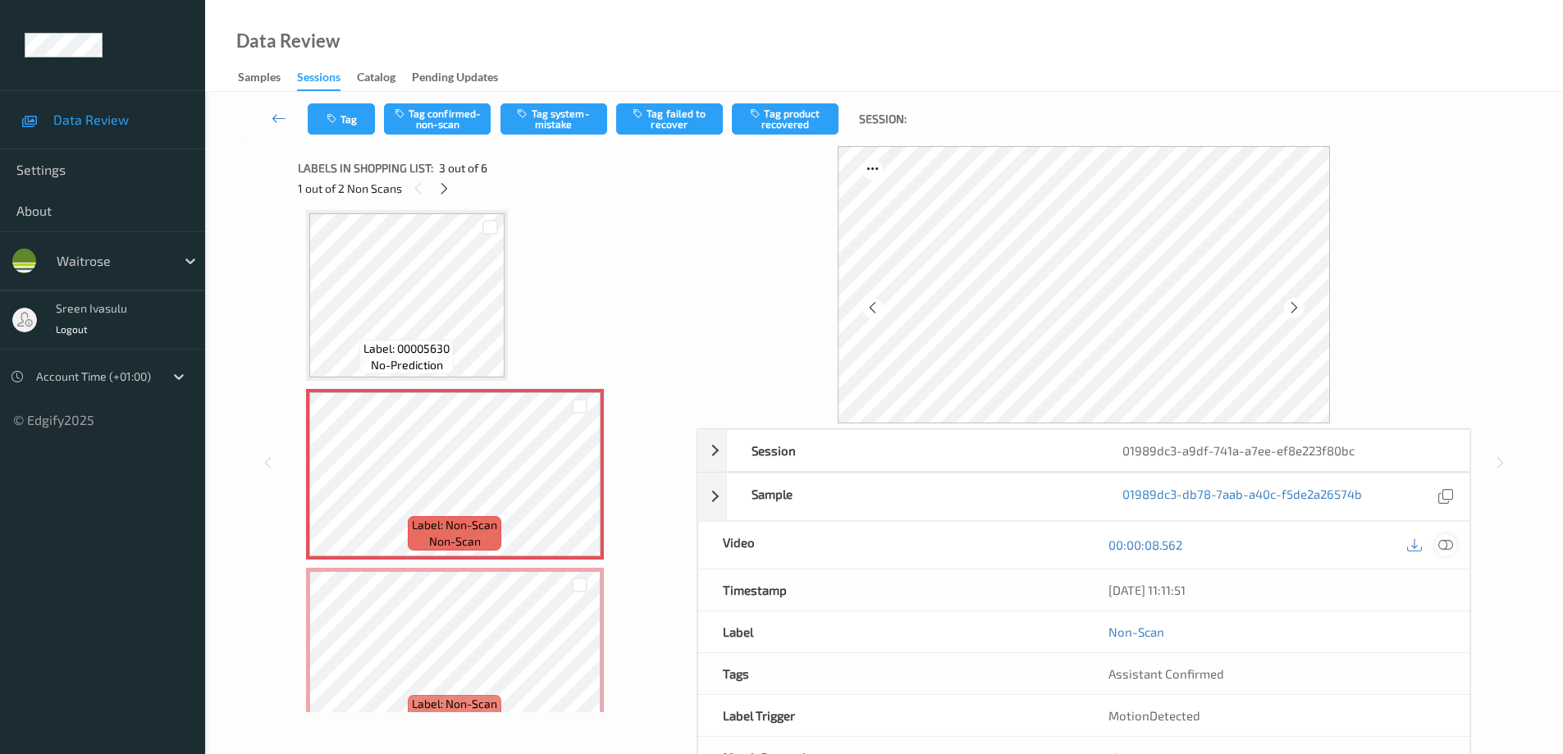
click at [1452, 543] on icon at bounding box center [1445, 544] width 15 height 15
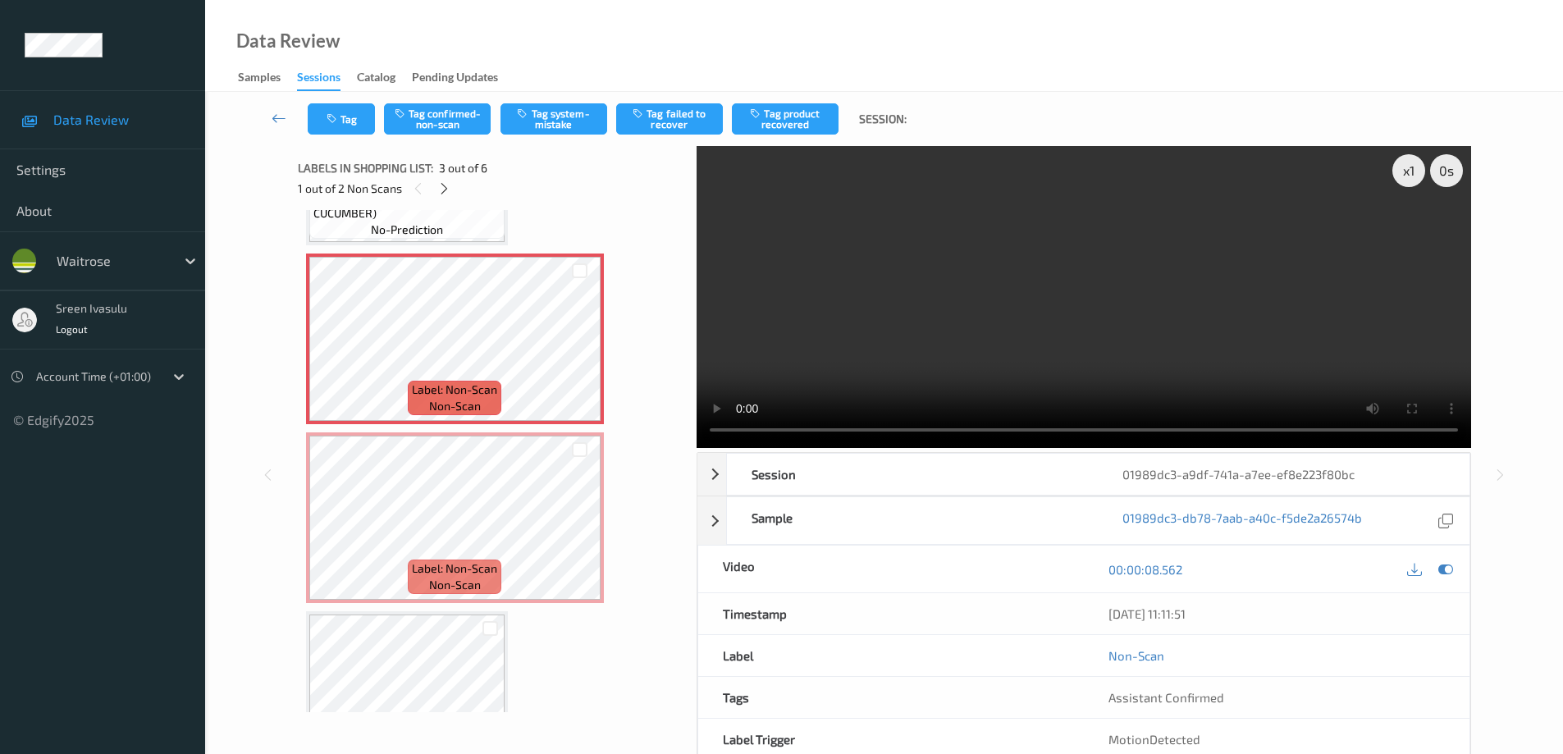
scroll to position [328, 0]
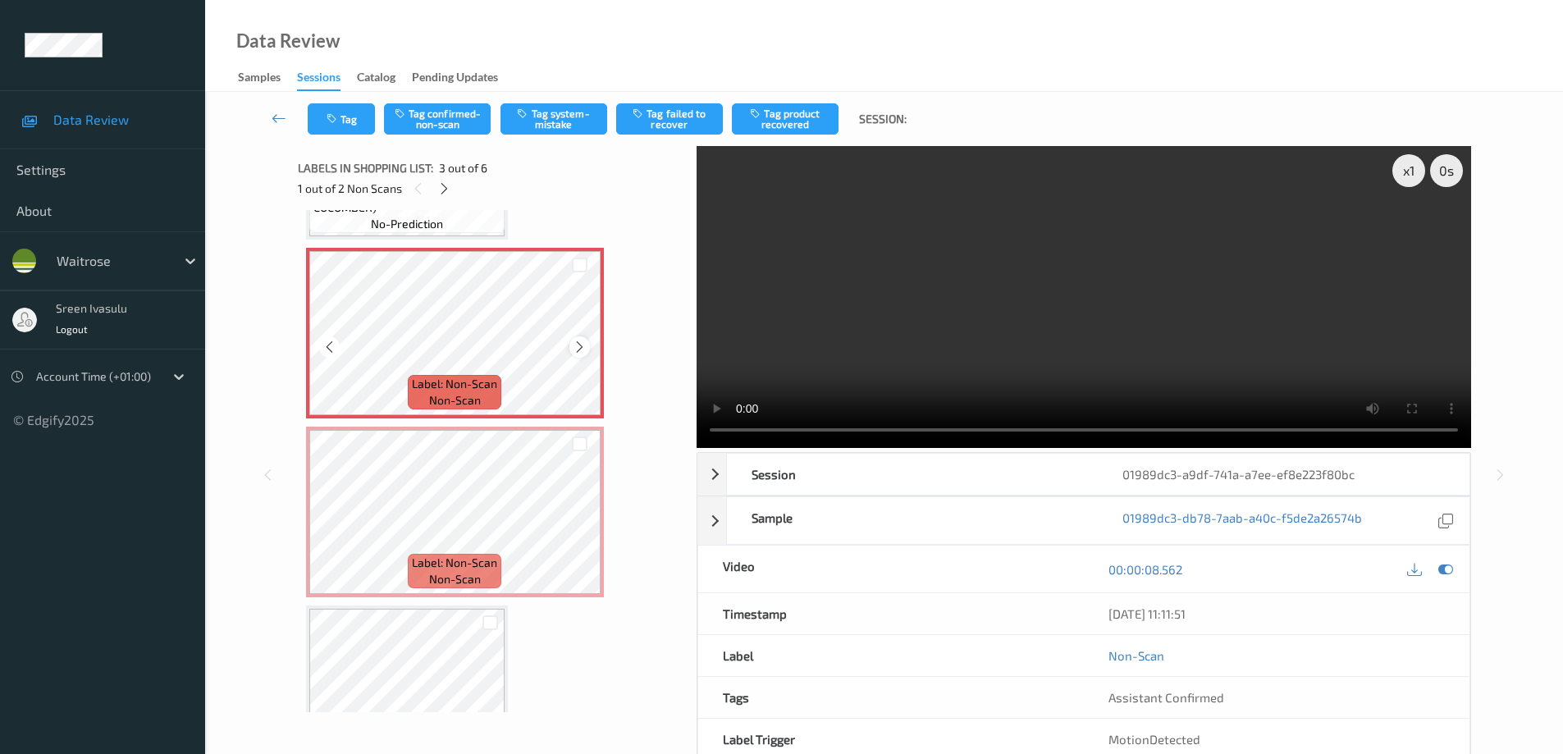
click at [574, 353] on icon at bounding box center [580, 347] width 14 height 15
click at [577, 353] on icon at bounding box center [580, 347] width 14 height 15
click at [570, 122] on button "Tag system-mistake" at bounding box center [554, 118] width 107 height 31
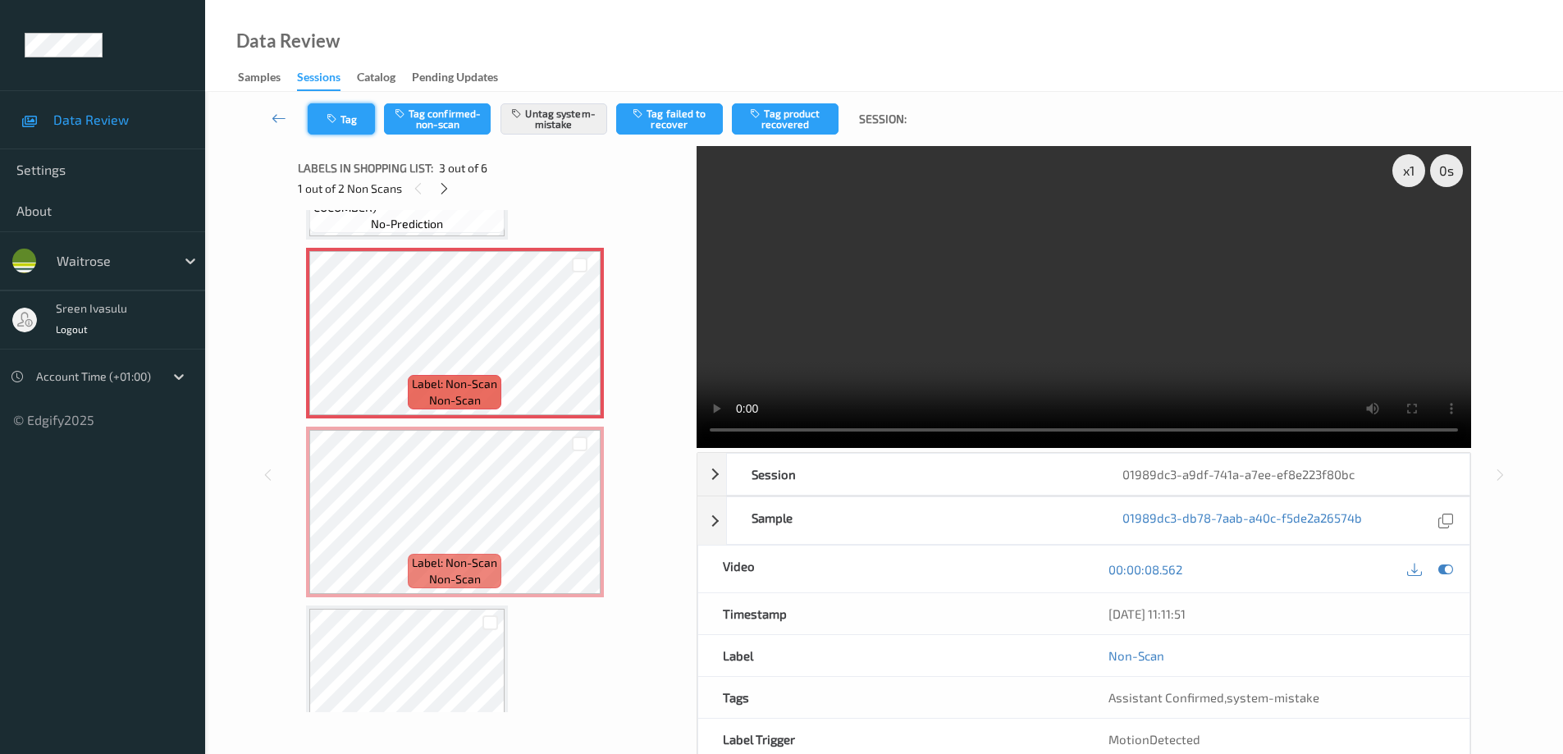
click at [352, 120] on button "Tag" at bounding box center [341, 118] width 67 height 31
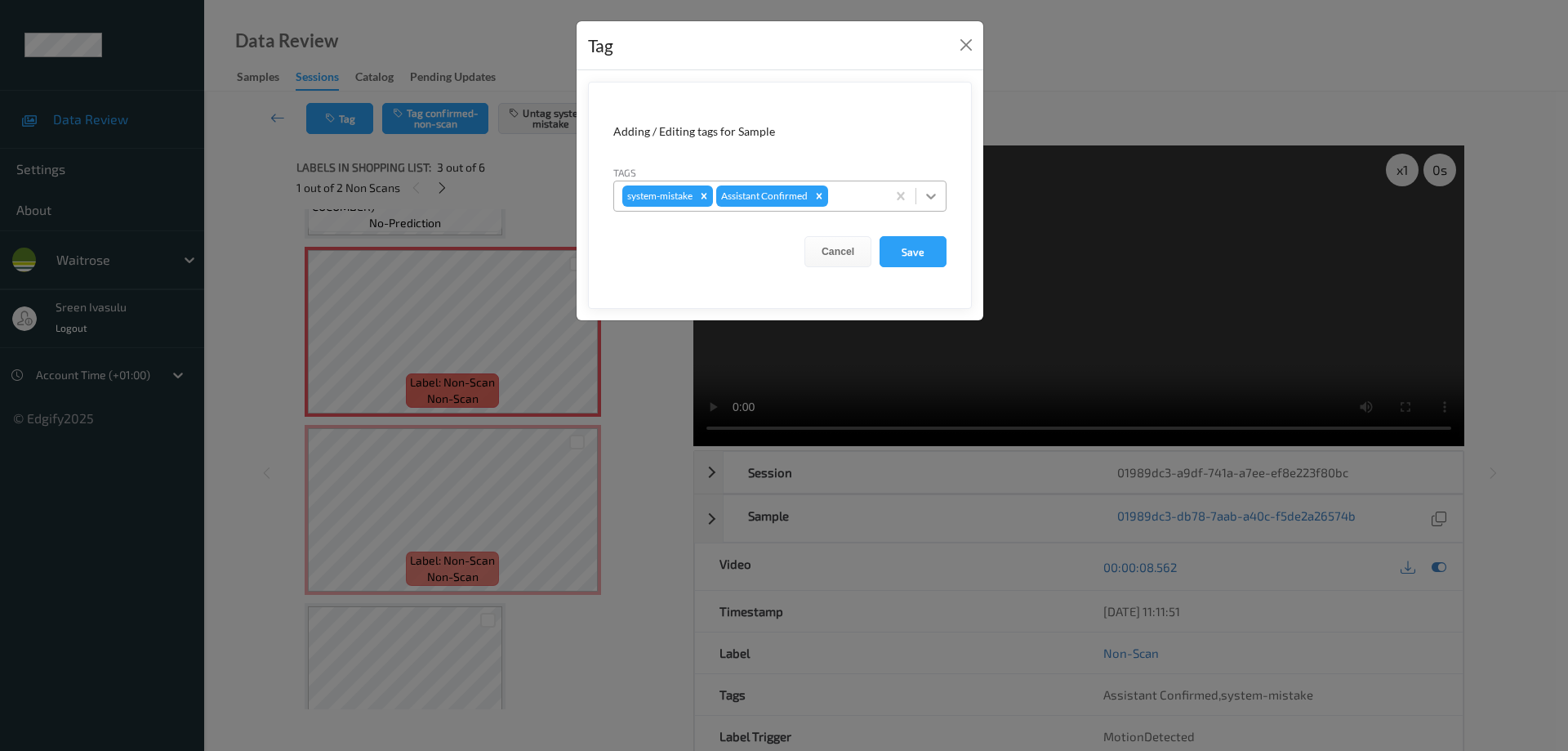
click at [936, 193] on icon at bounding box center [931, 196] width 16 height 16
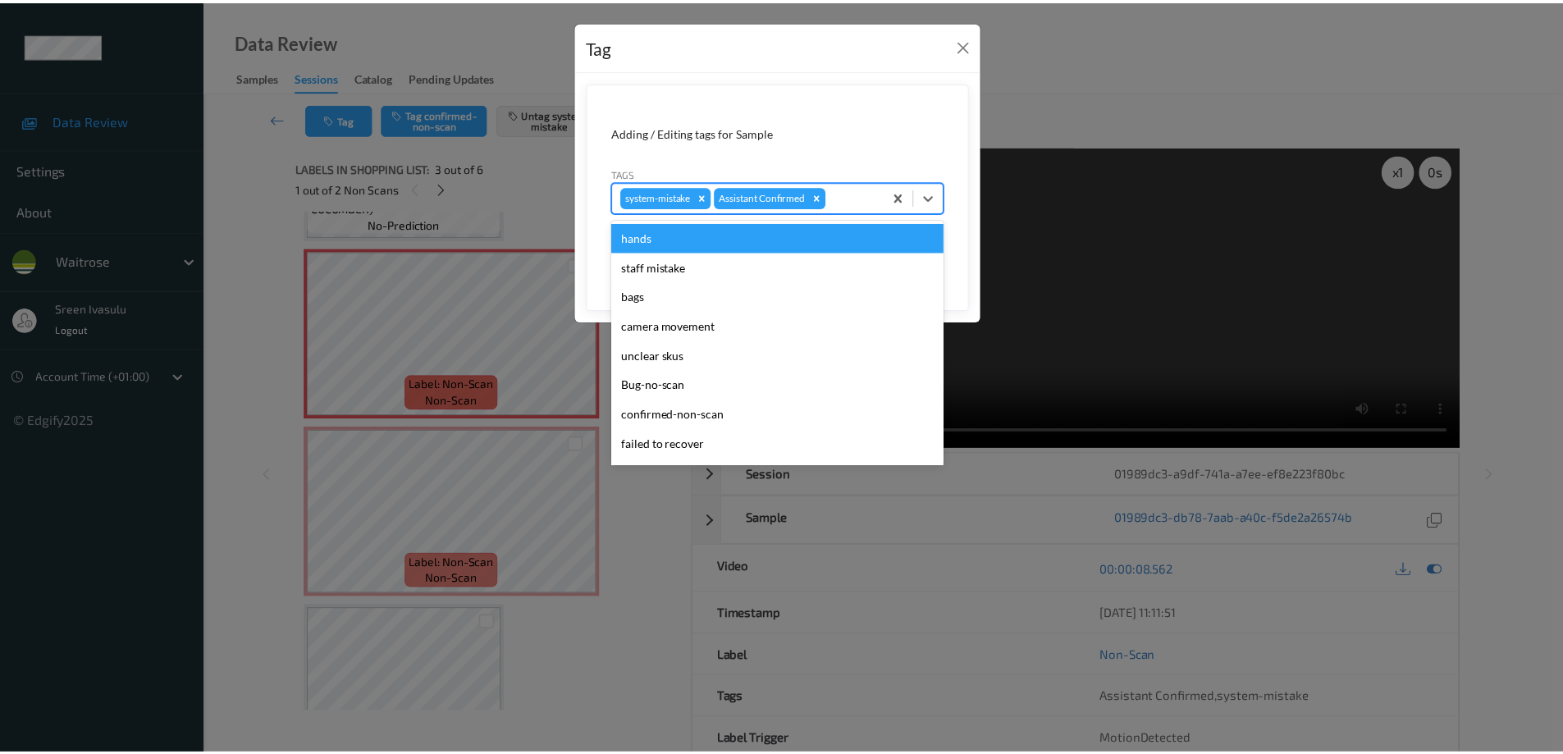
scroll to position [322, 0]
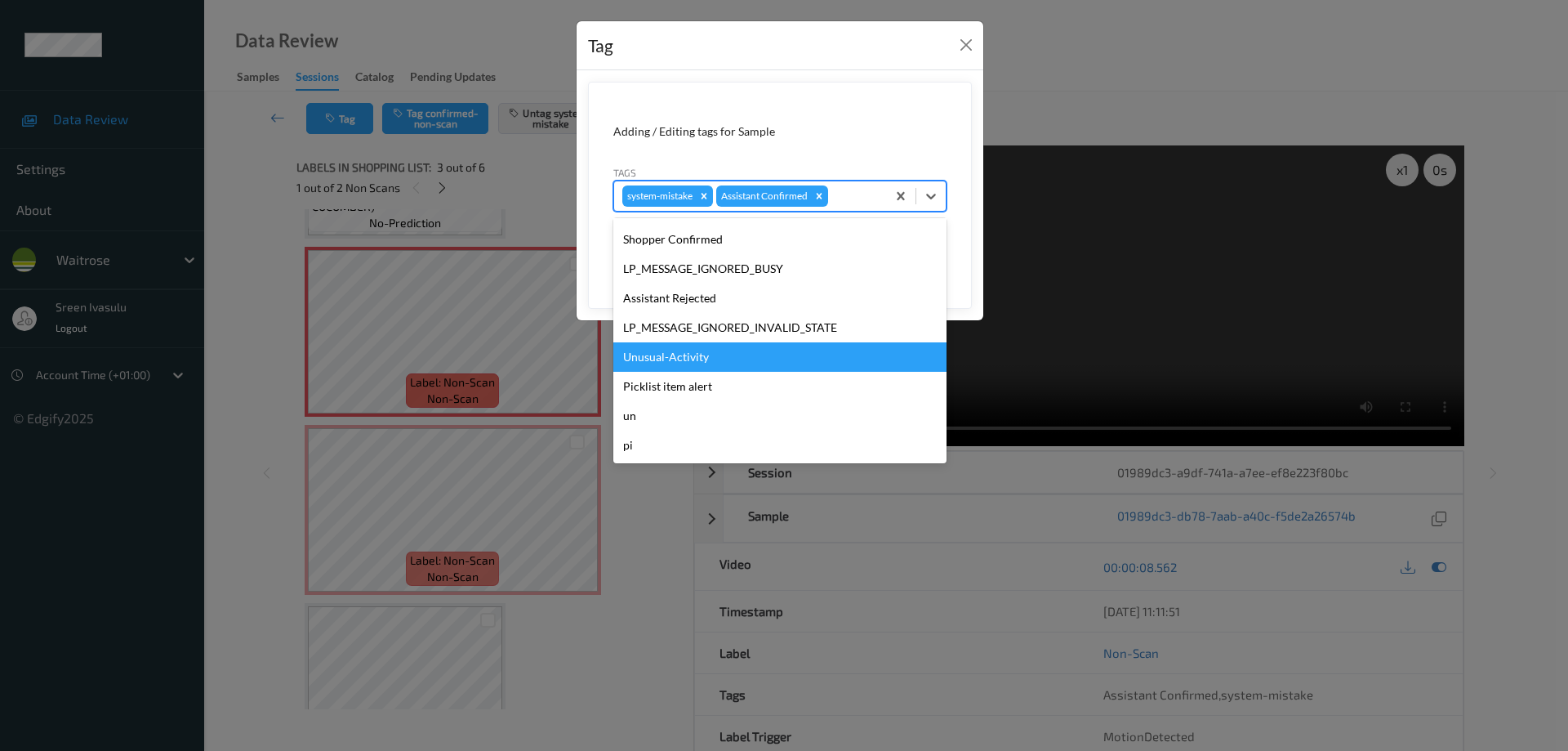
click at [659, 353] on div "Unusual-Activity" at bounding box center [780, 358] width 334 height 30
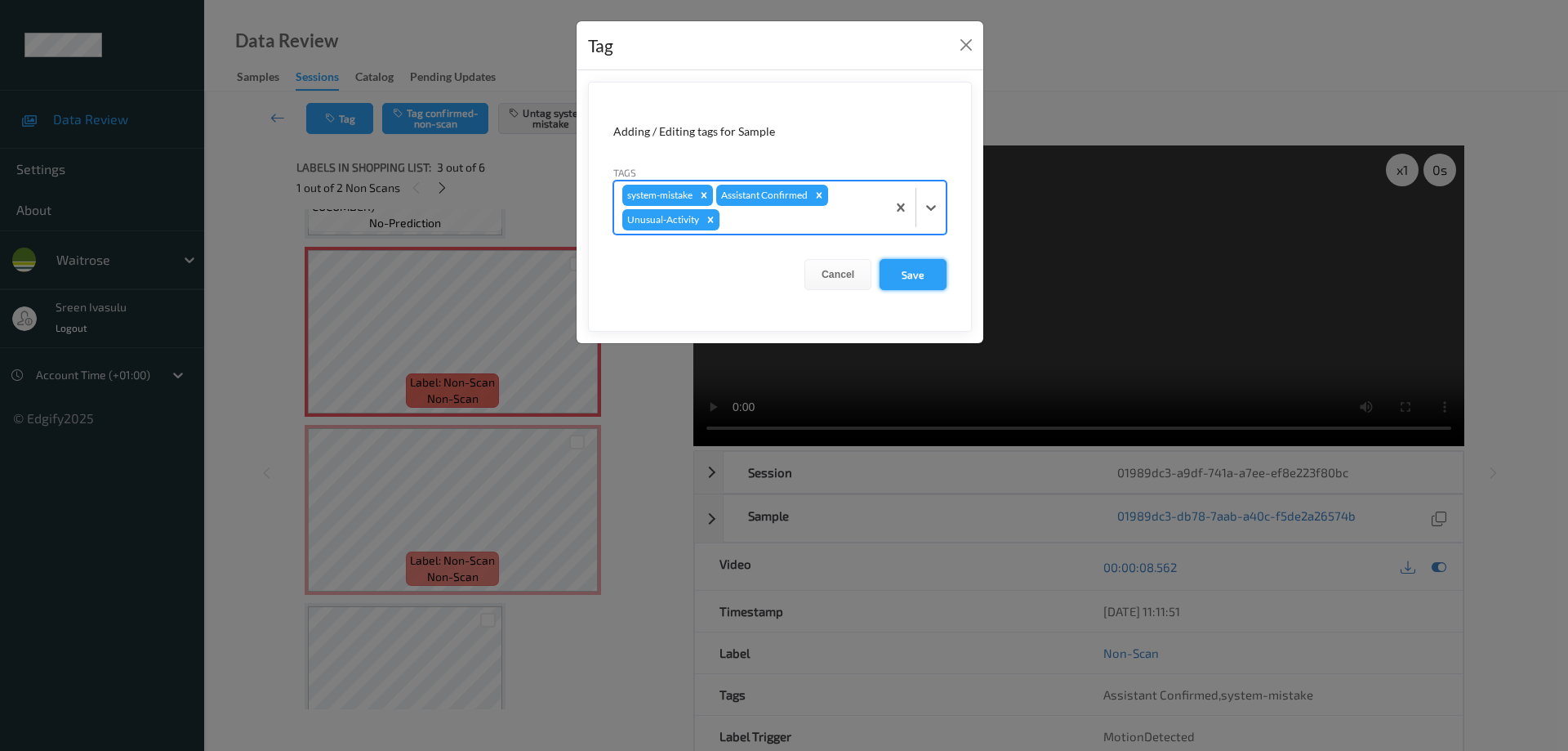
click at [918, 279] on button "Save" at bounding box center [913, 274] width 67 height 31
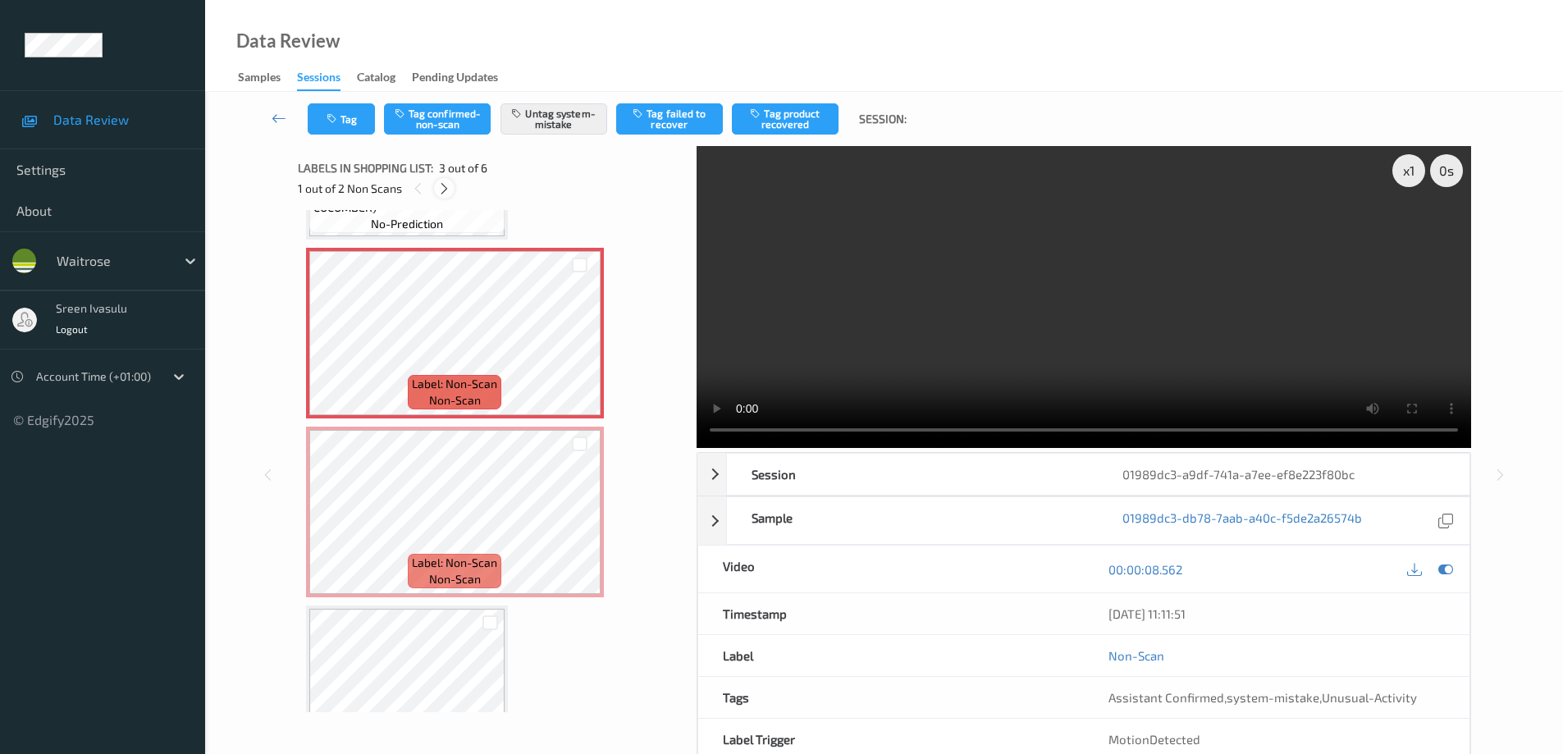
click at [447, 193] on icon at bounding box center [444, 188] width 14 height 15
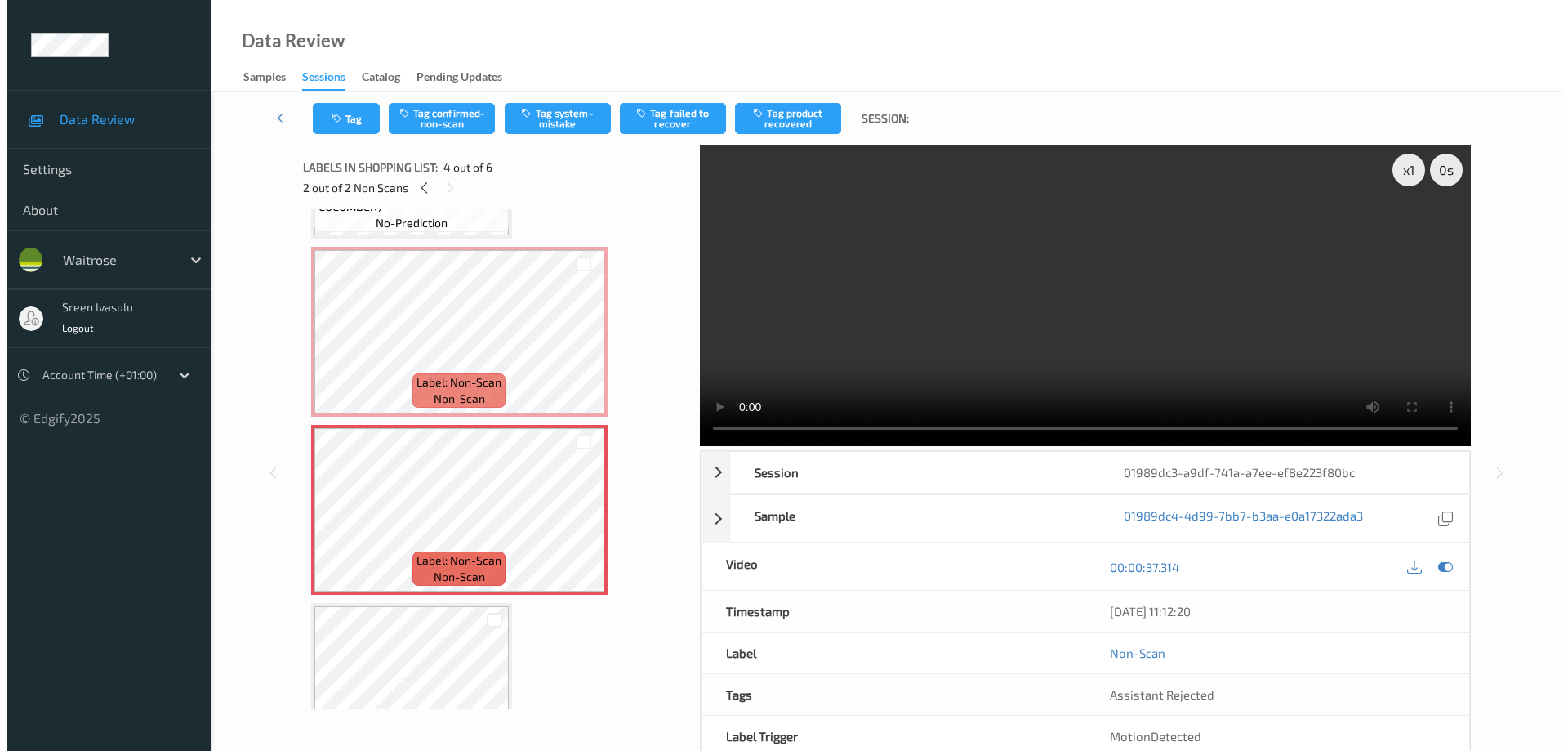
scroll to position [365, 0]
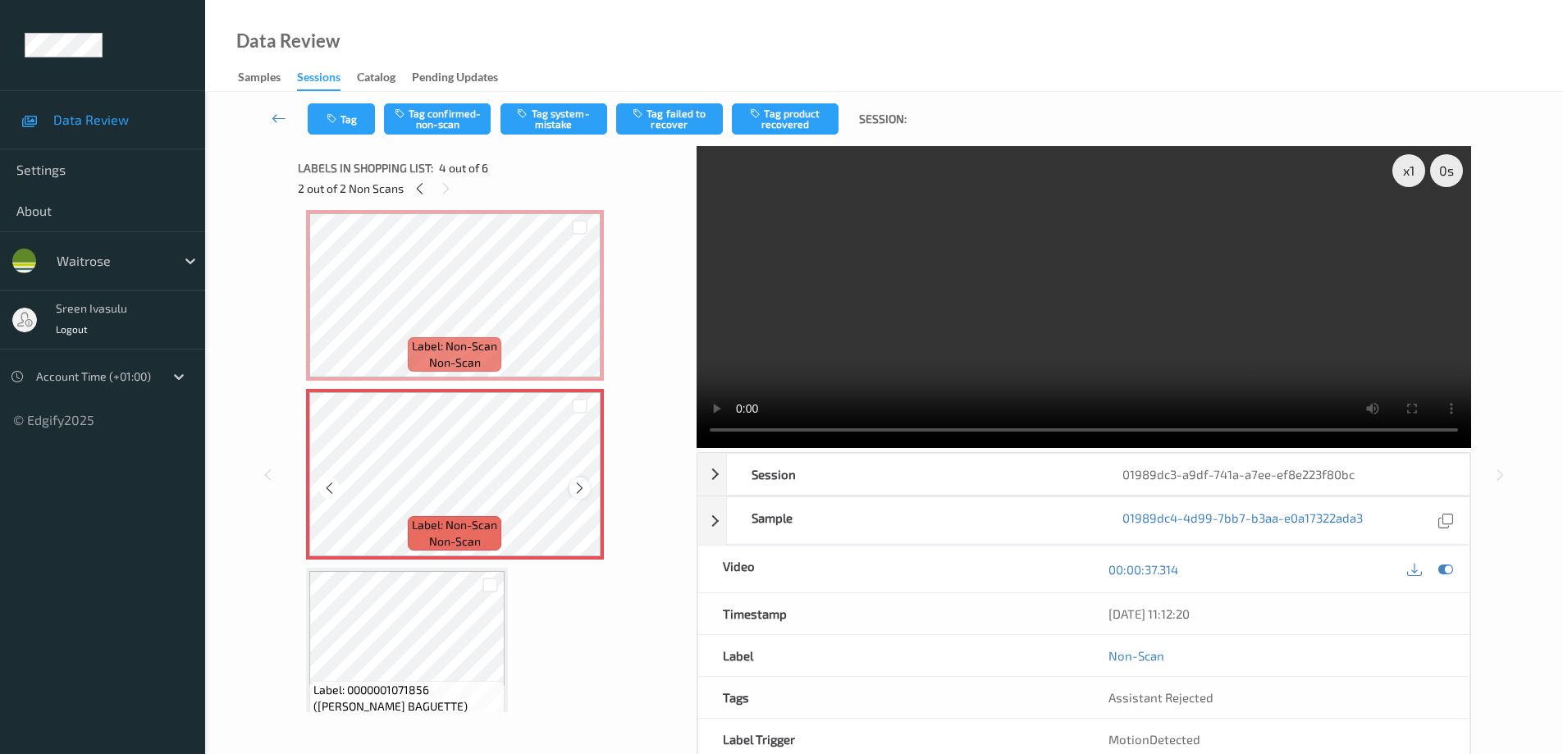
click at [574, 482] on icon at bounding box center [580, 488] width 14 height 15
click at [540, 128] on button "Tag system-mistake" at bounding box center [554, 118] width 107 height 31
click at [339, 126] on button "Tag" at bounding box center [341, 118] width 67 height 31
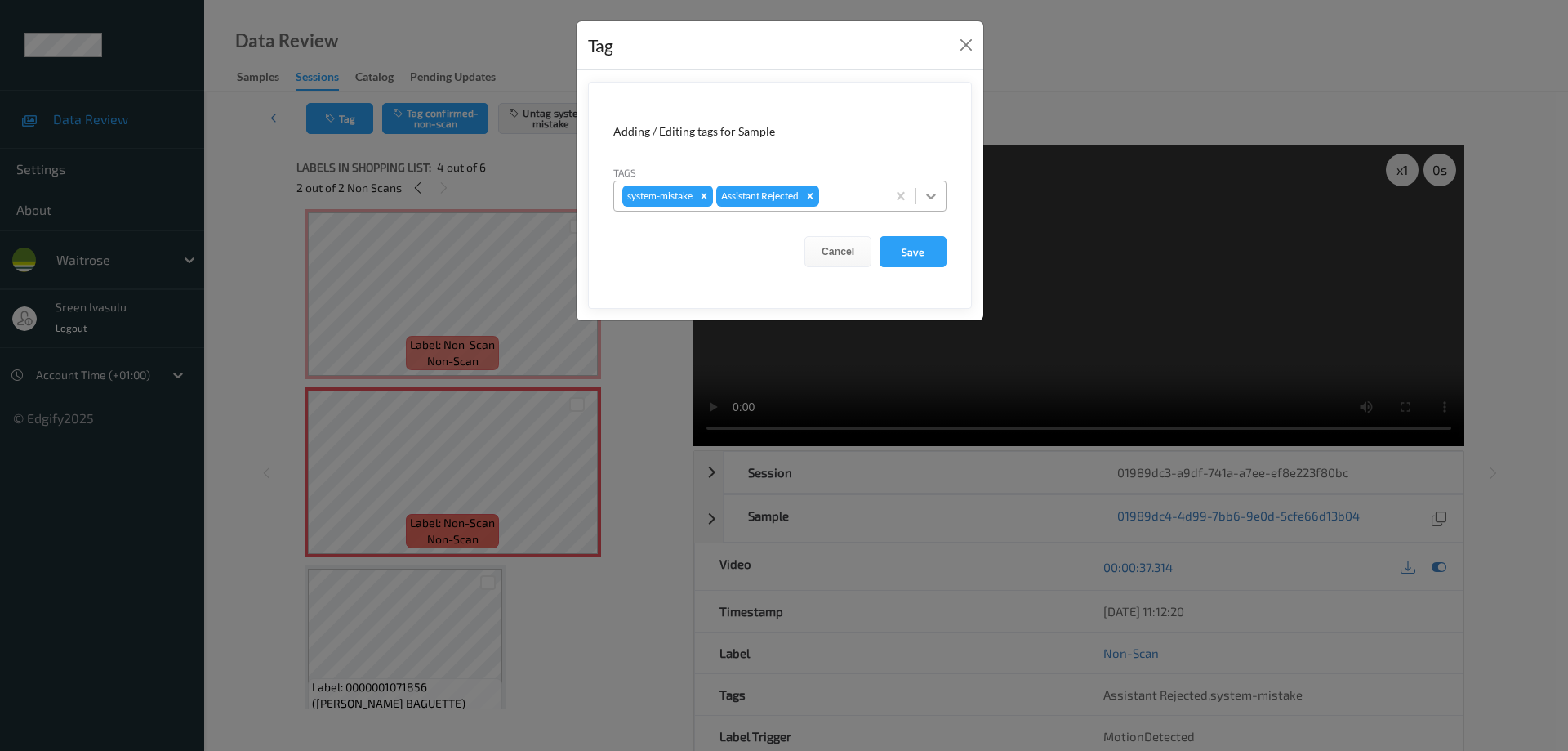
click at [933, 194] on icon at bounding box center [931, 196] width 16 height 16
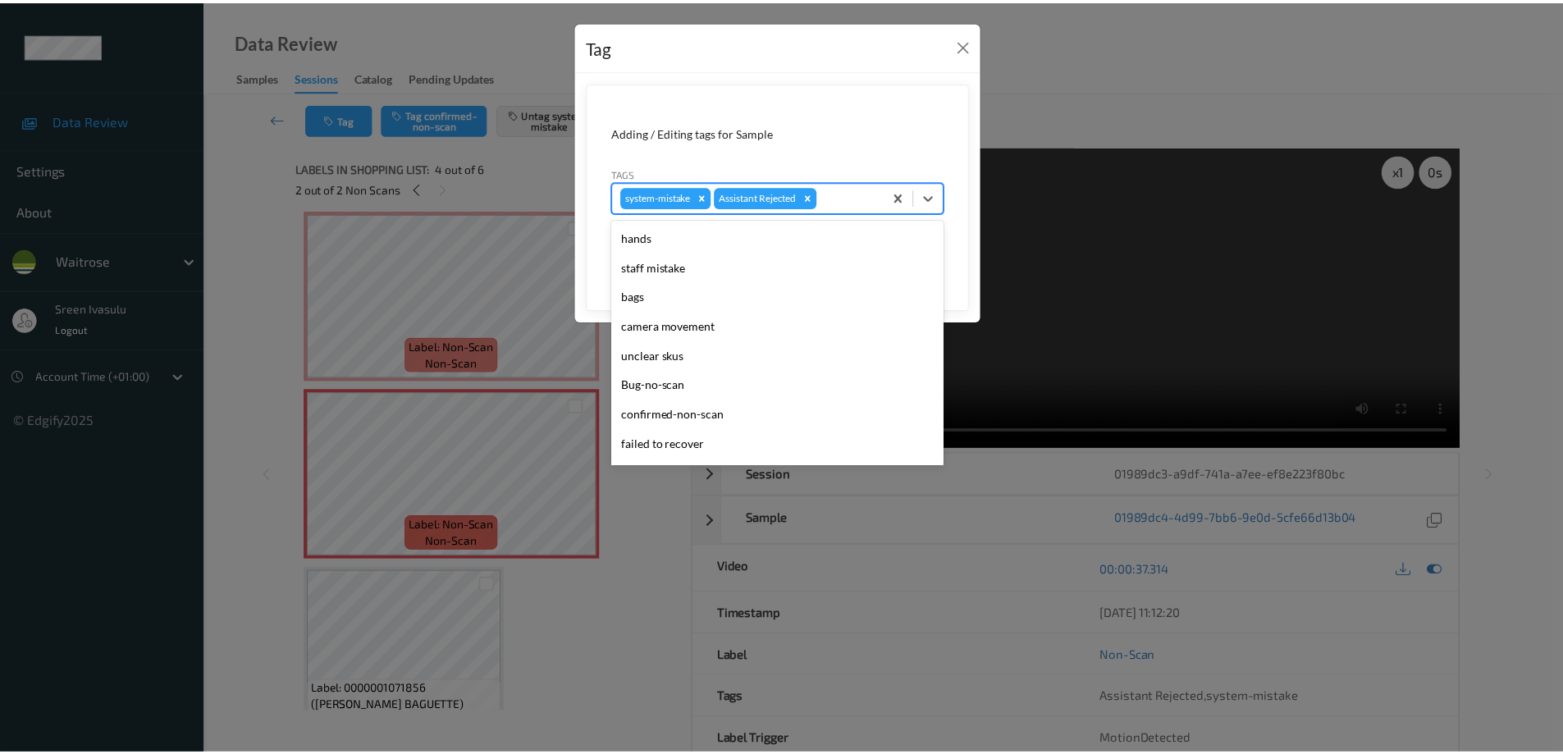
scroll to position [322, 0]
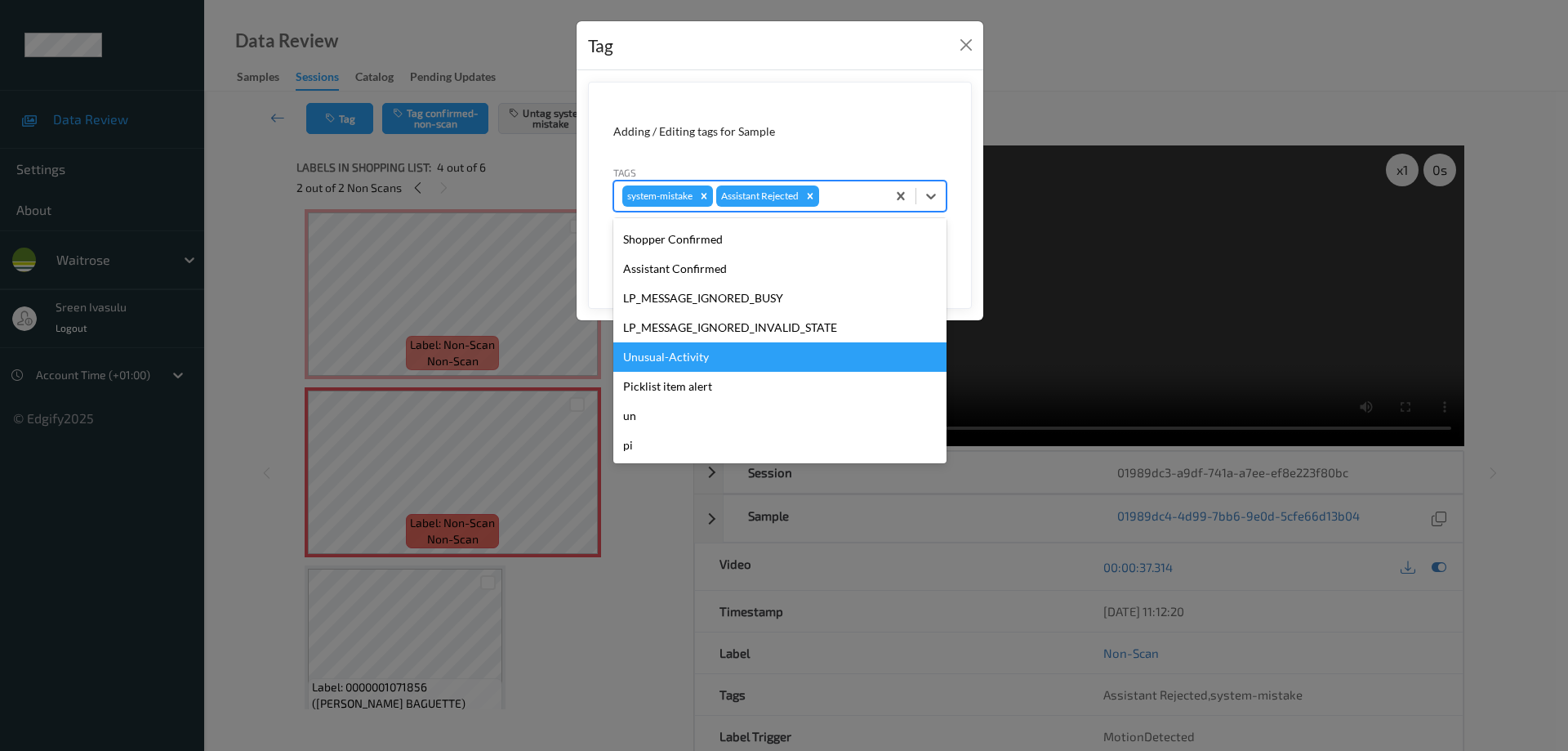
click at [649, 355] on div "Unusual-Activity" at bounding box center [780, 358] width 334 height 30
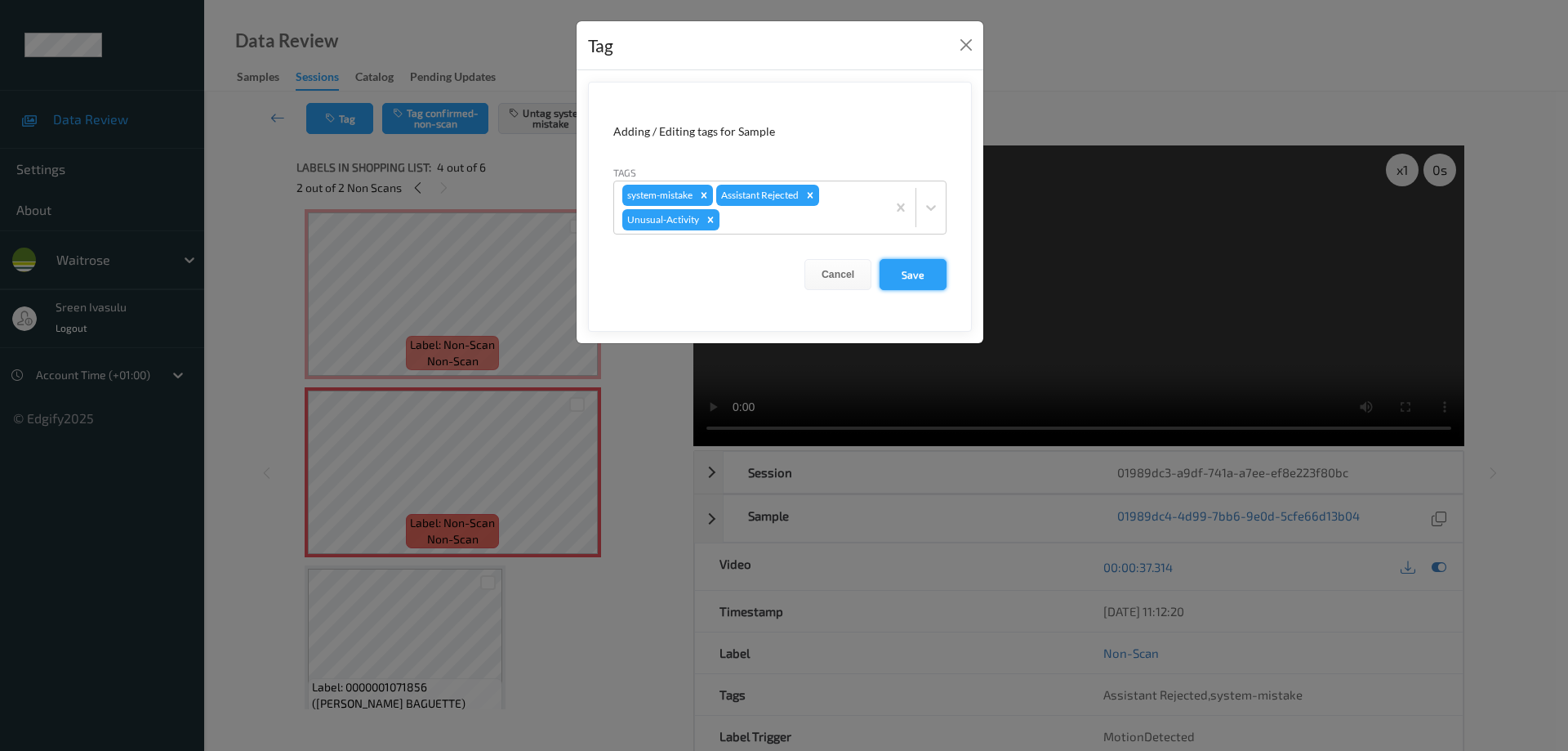
click at [897, 276] on button "Save" at bounding box center [913, 274] width 67 height 31
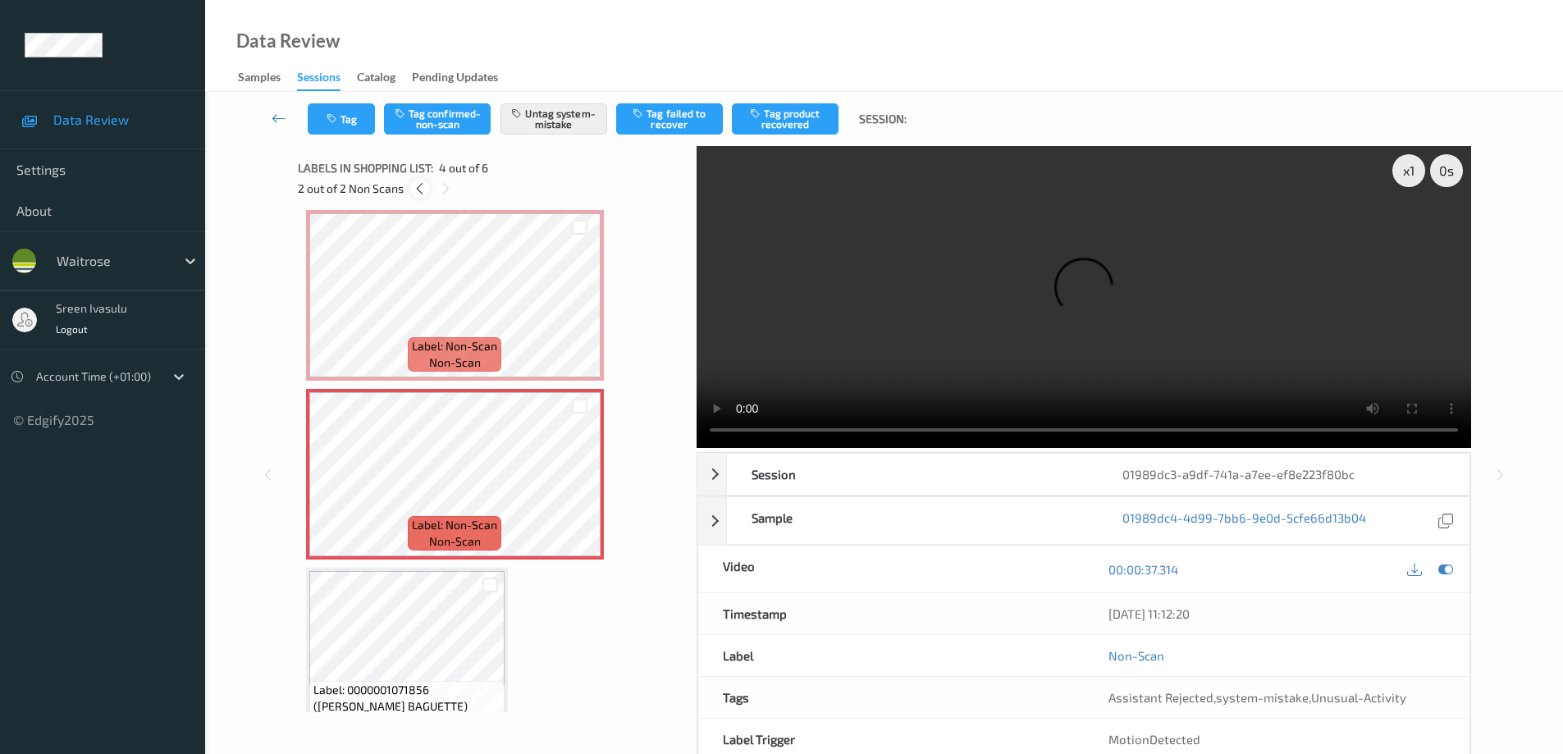
click at [418, 192] on icon at bounding box center [420, 188] width 14 height 15
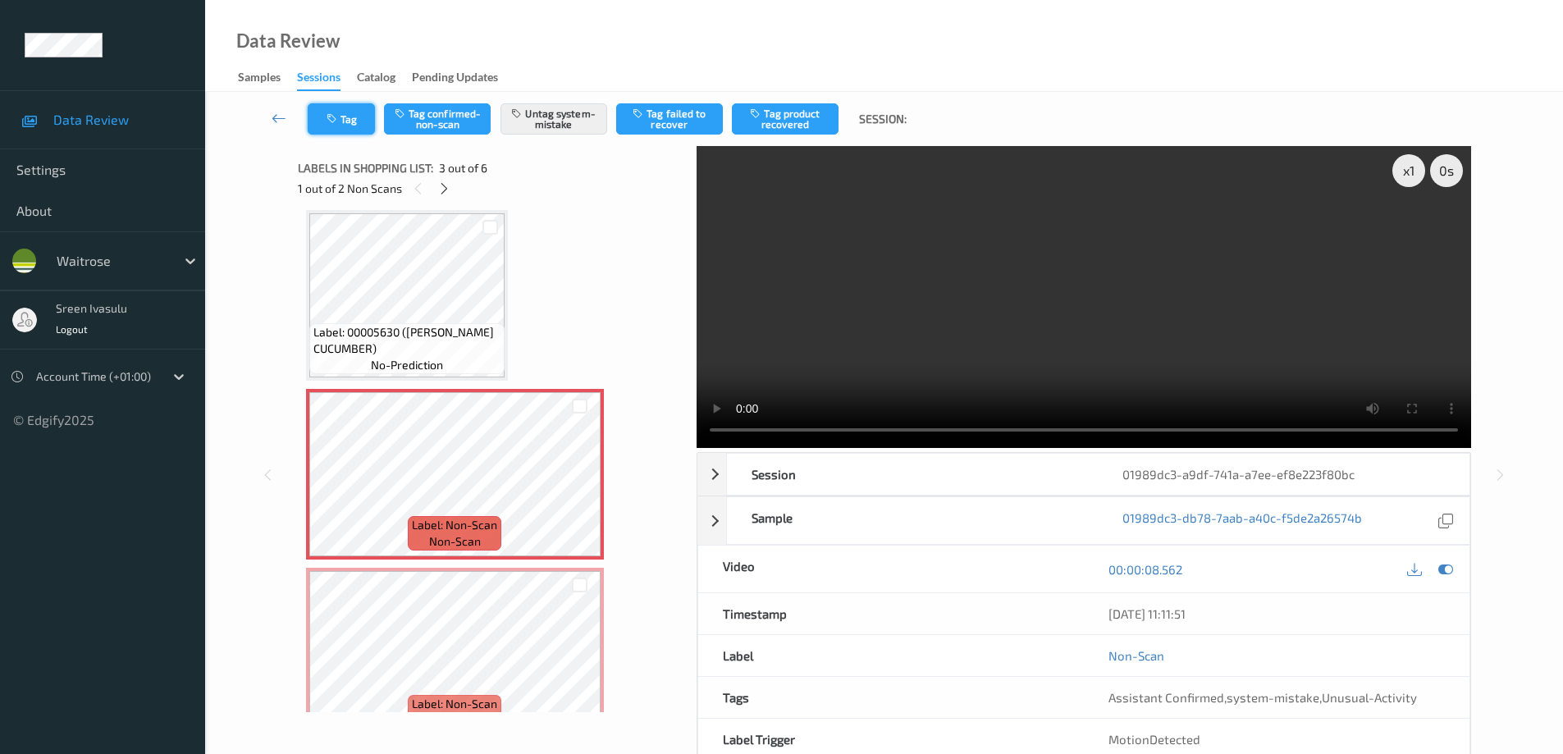
click at [348, 118] on button "Tag" at bounding box center [341, 118] width 67 height 31
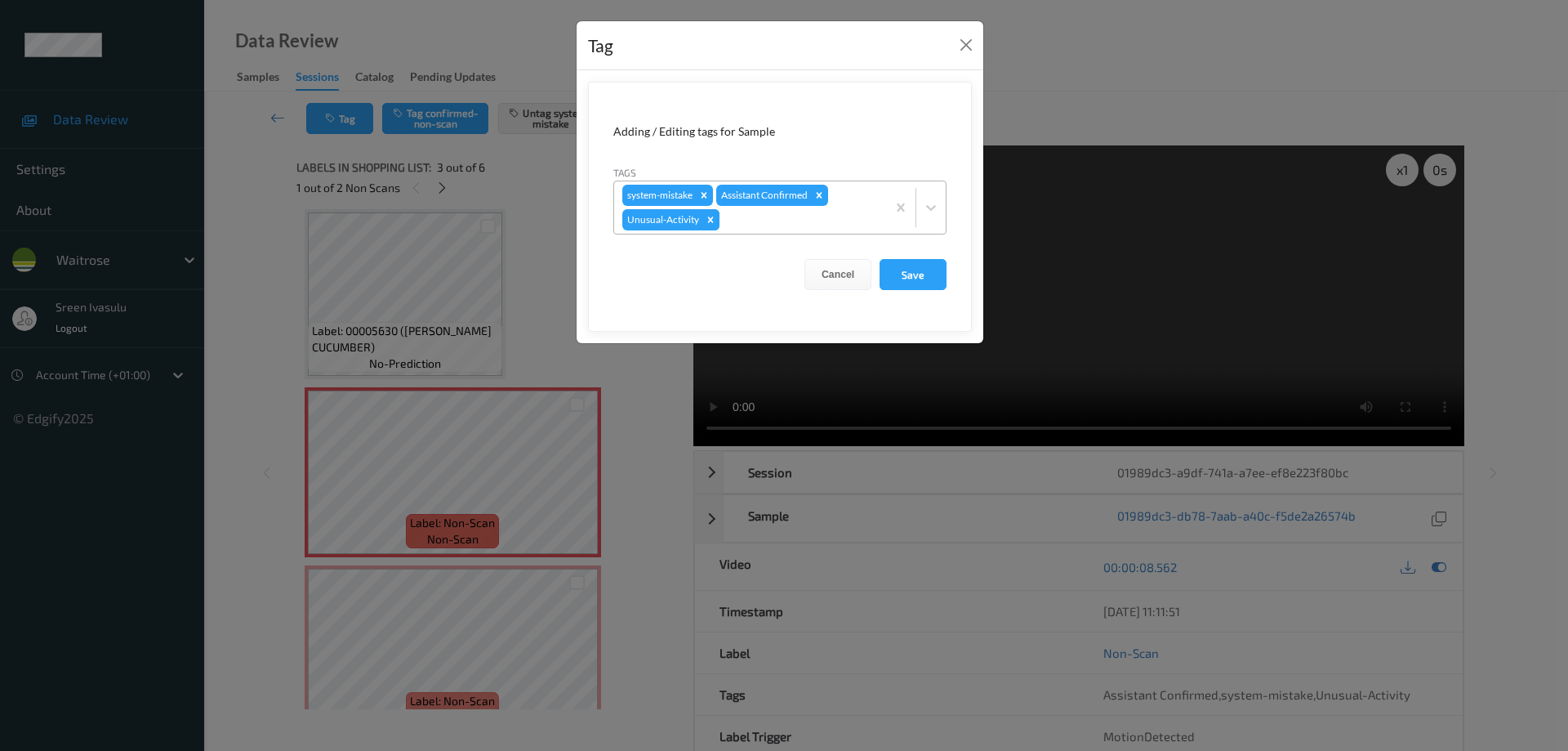
click at [713, 219] on icon "Remove Unusual-Activity" at bounding box center [710, 219] width 11 height 11
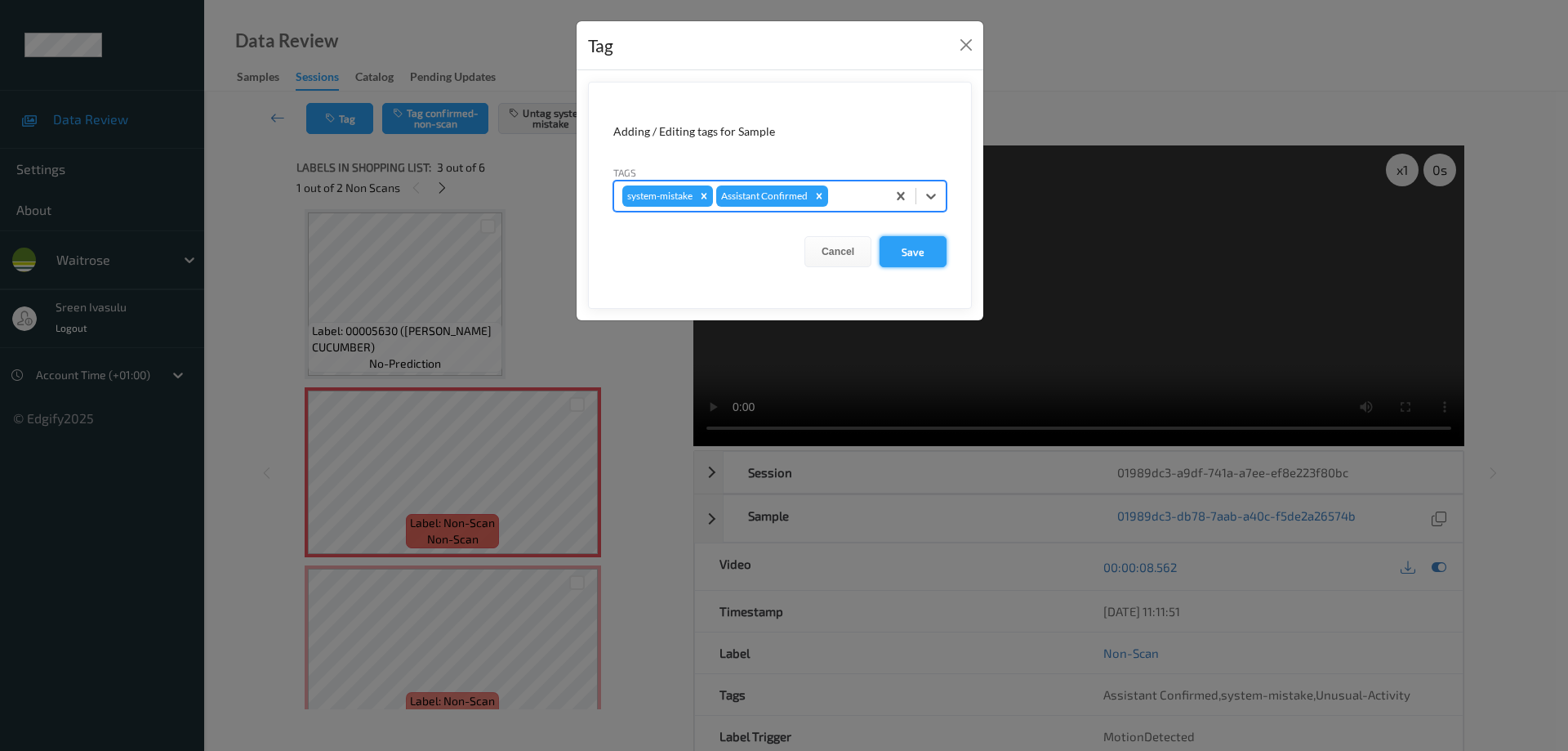
click at [927, 245] on button "Save" at bounding box center [913, 251] width 67 height 31
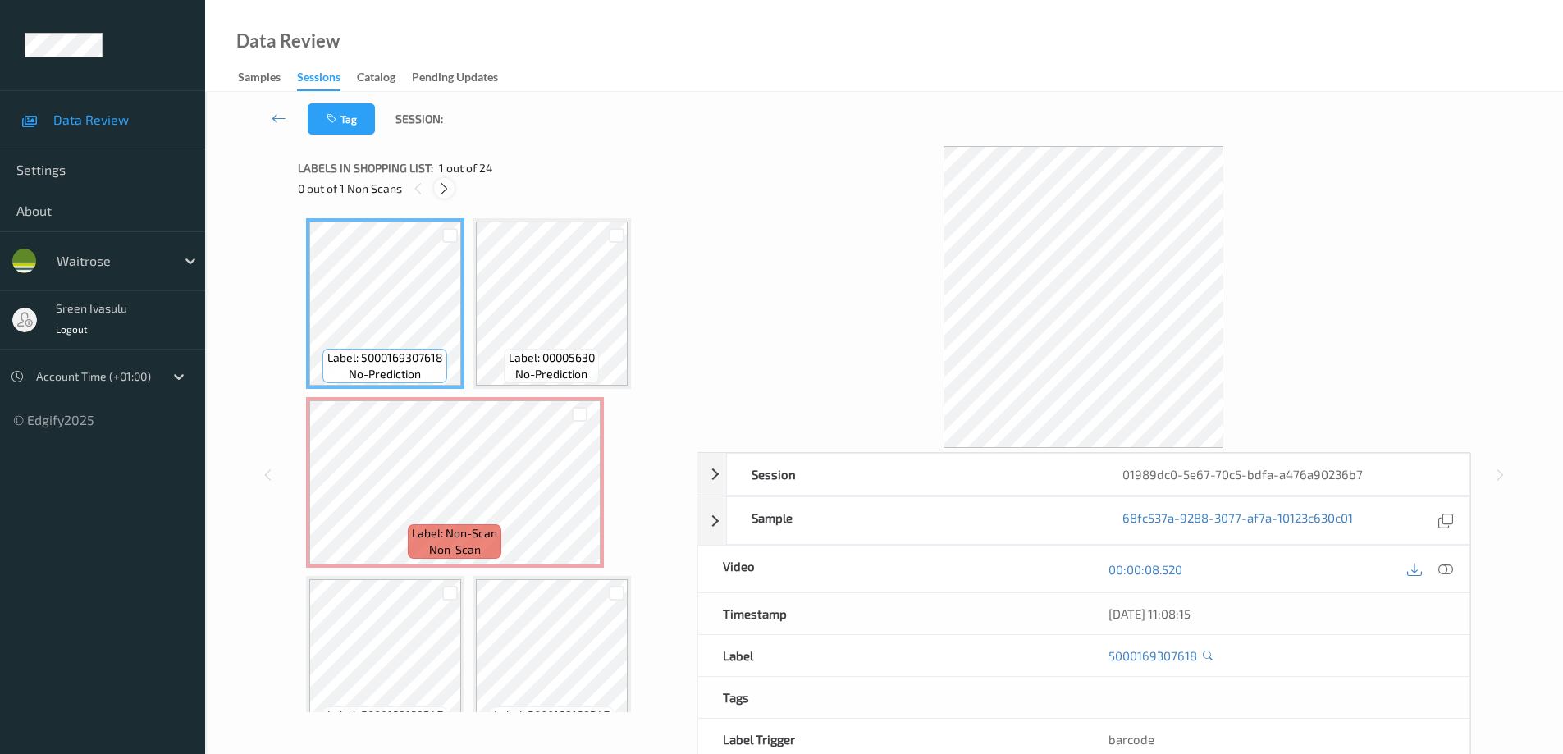
click at [450, 190] on icon at bounding box center [444, 188] width 14 height 15
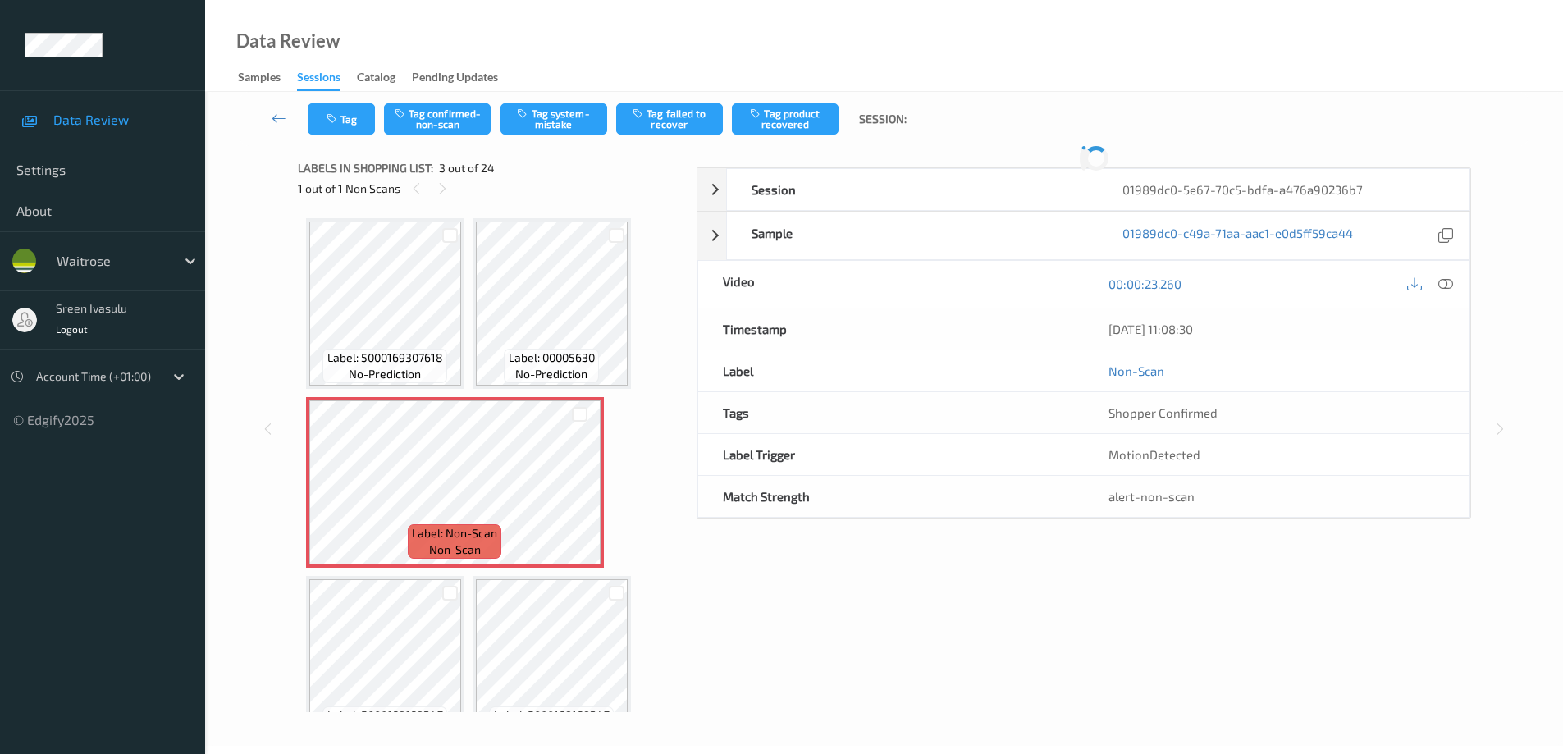
scroll to position [8, 0]
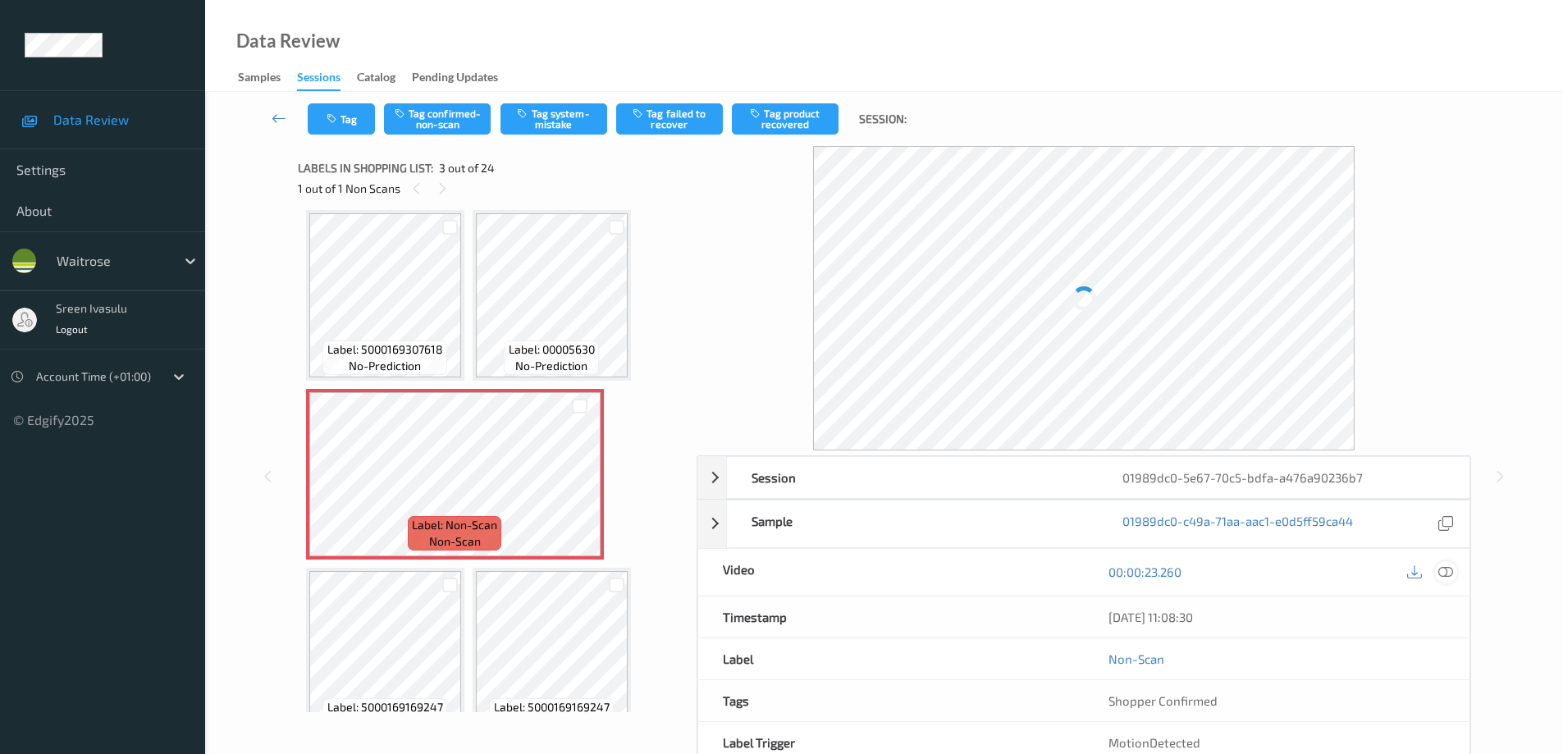
click at [1447, 569] on icon at bounding box center [1445, 572] width 15 height 15
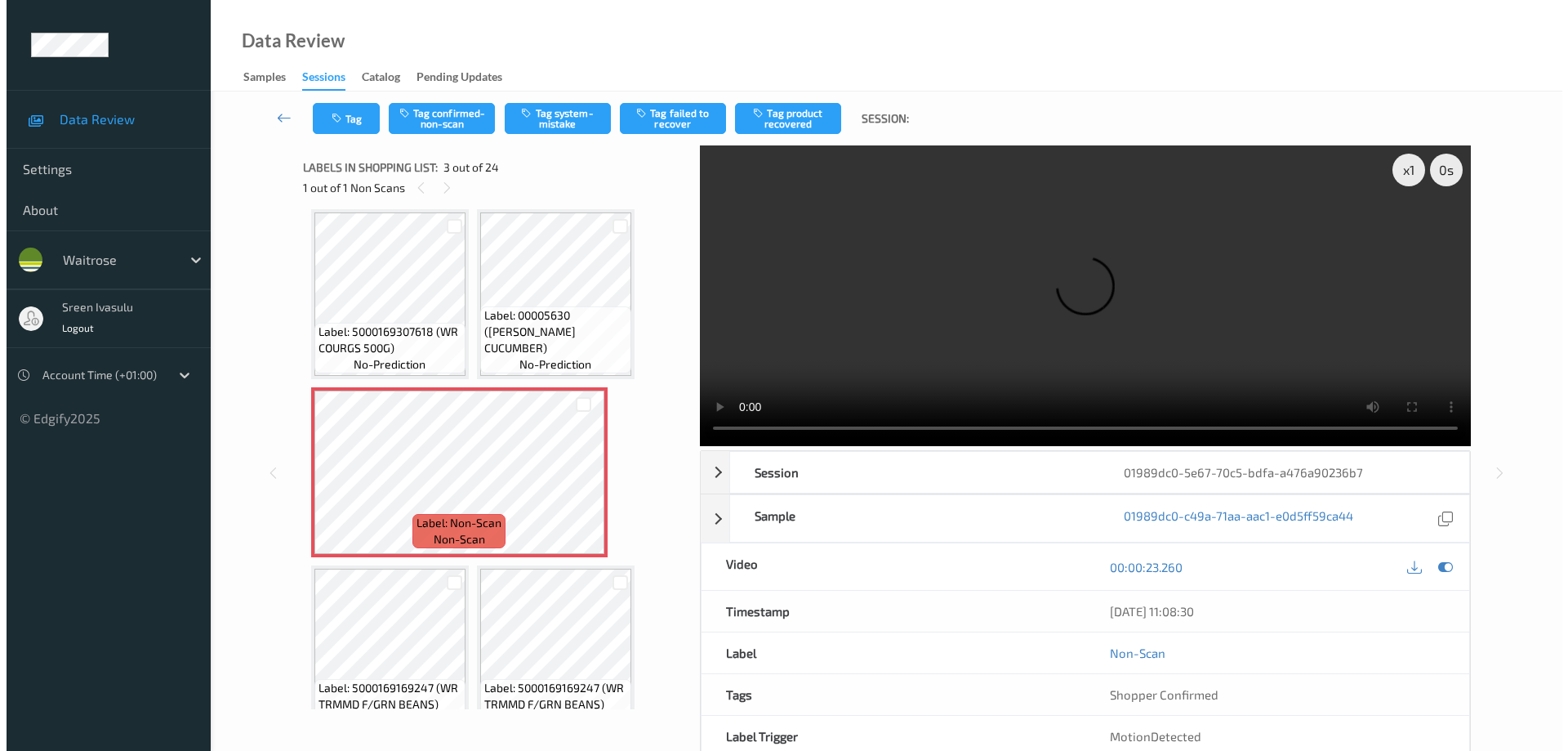
scroll to position [0, 0]
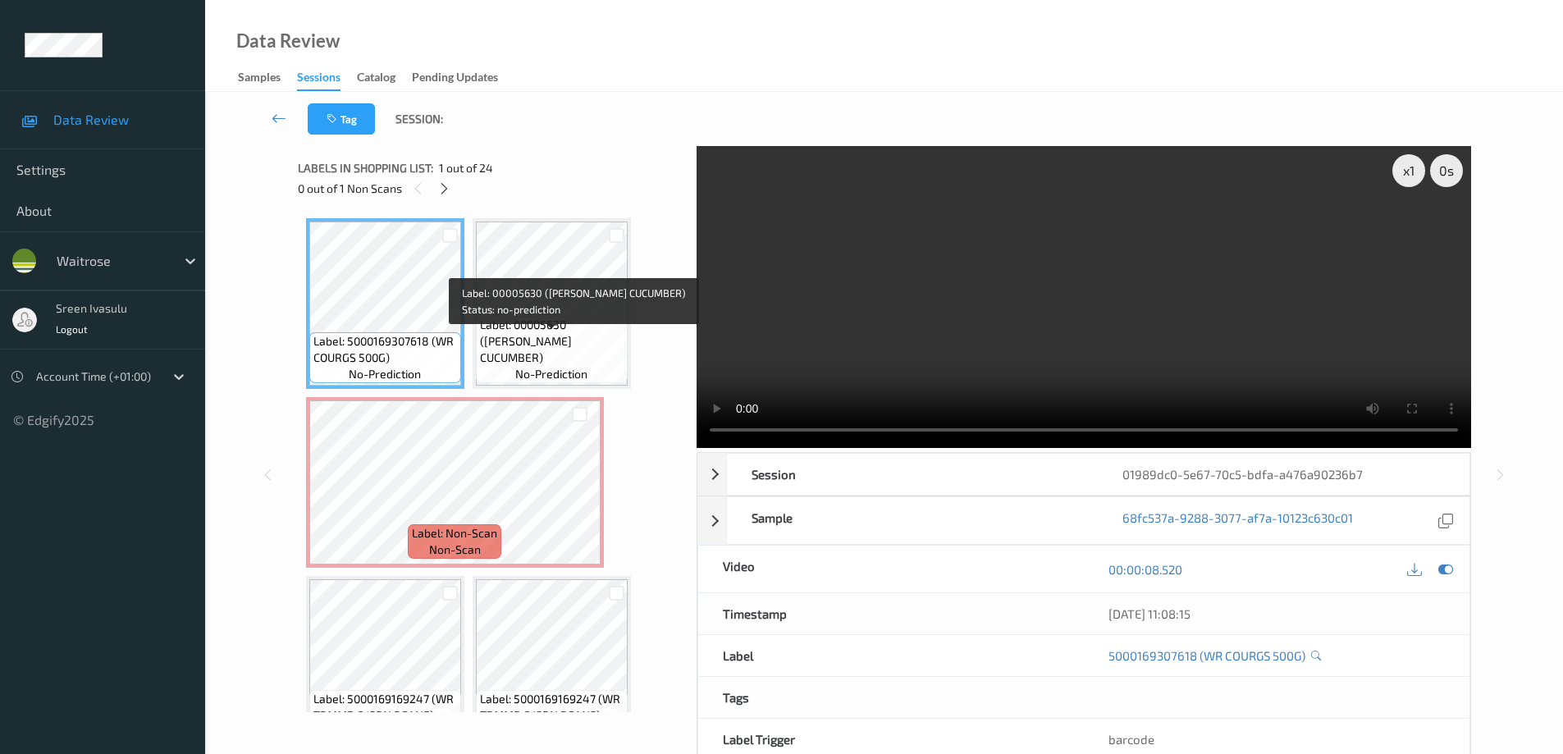
click at [580, 338] on span "Label: 00005630 ([PERSON_NAME] CUCUMBER)" at bounding box center [552, 341] width 144 height 49
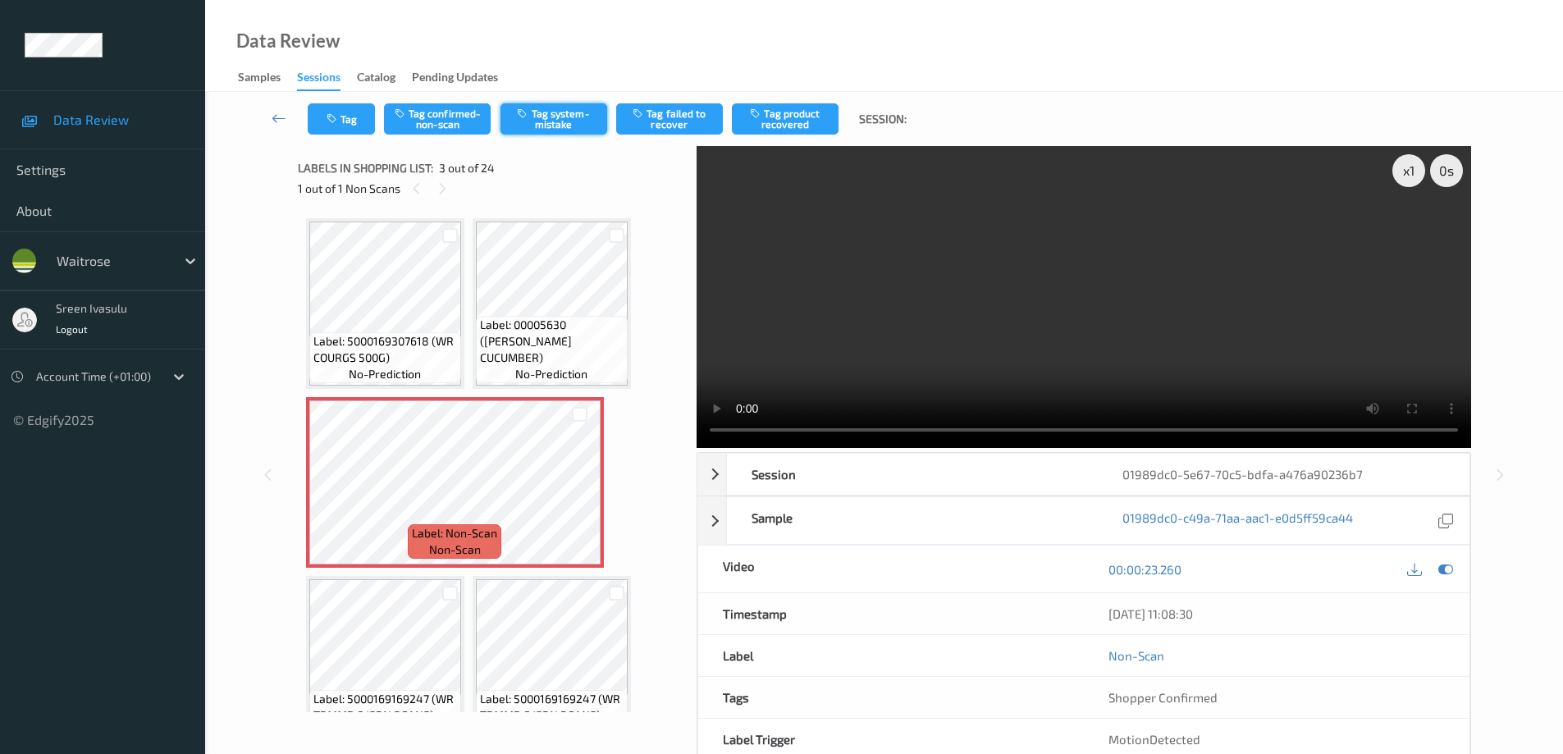
click at [546, 121] on button "Tag system-mistake" at bounding box center [554, 118] width 107 height 31
click at [355, 121] on button "Tag" at bounding box center [341, 118] width 67 height 31
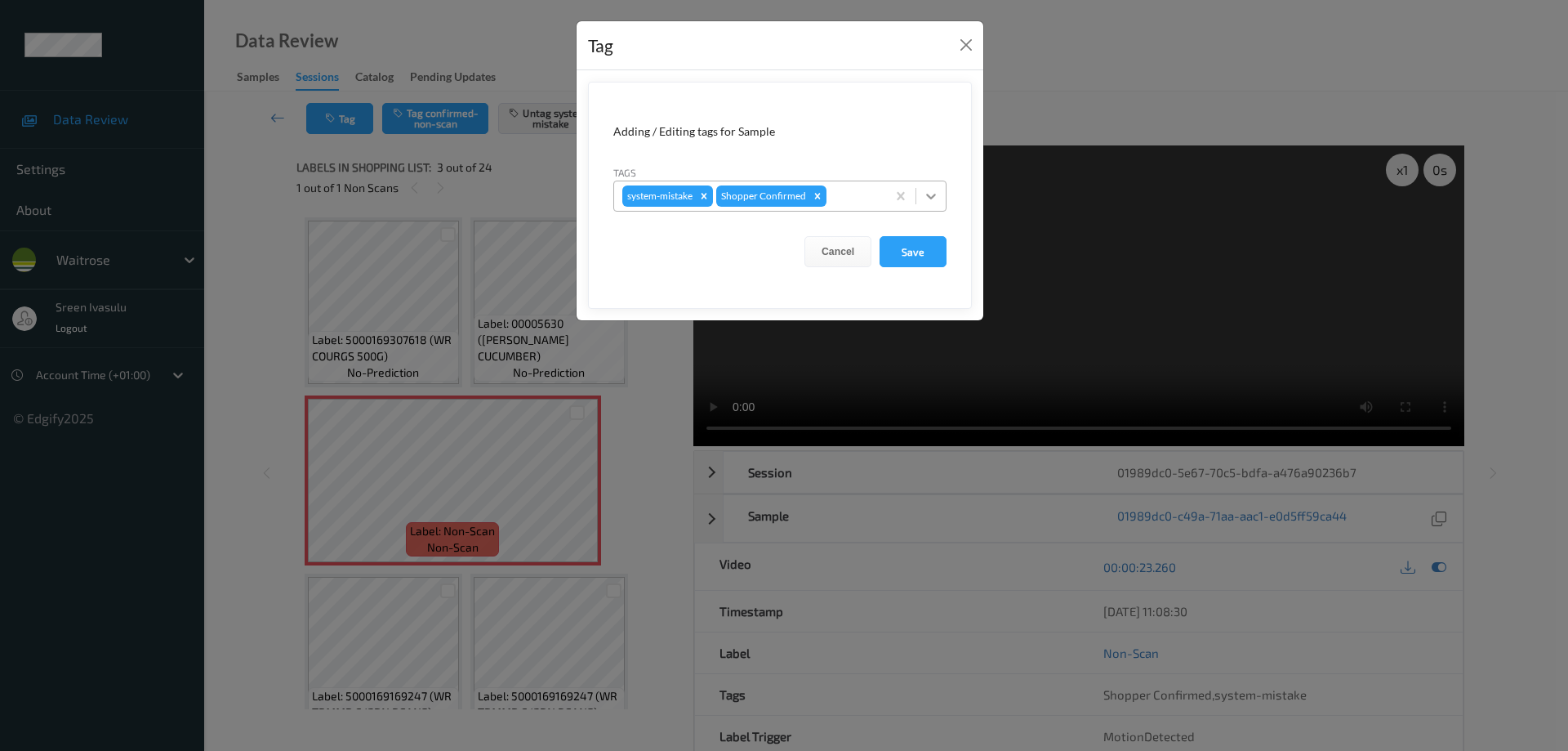
click at [937, 199] on icon at bounding box center [931, 196] width 16 height 16
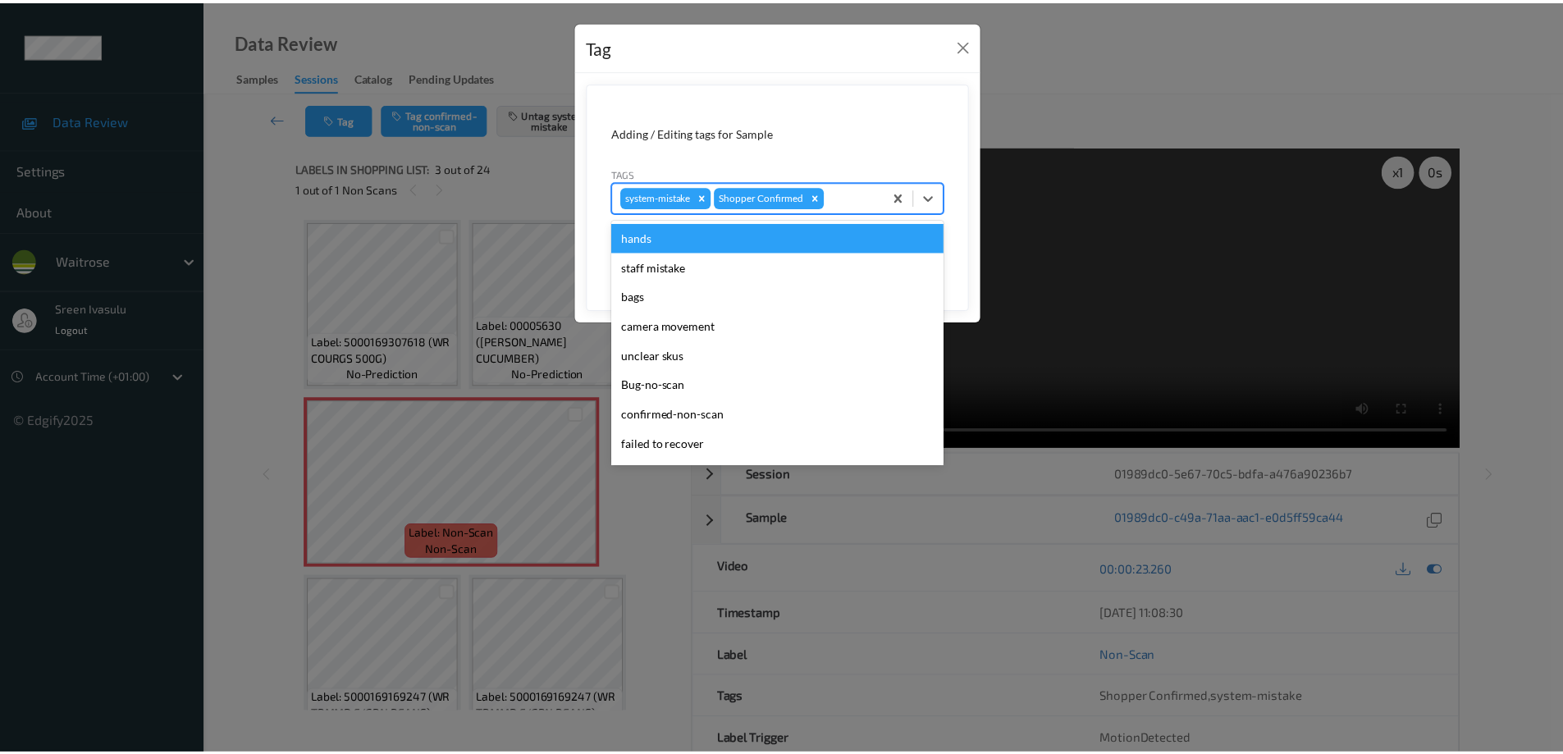
scroll to position [322, 0]
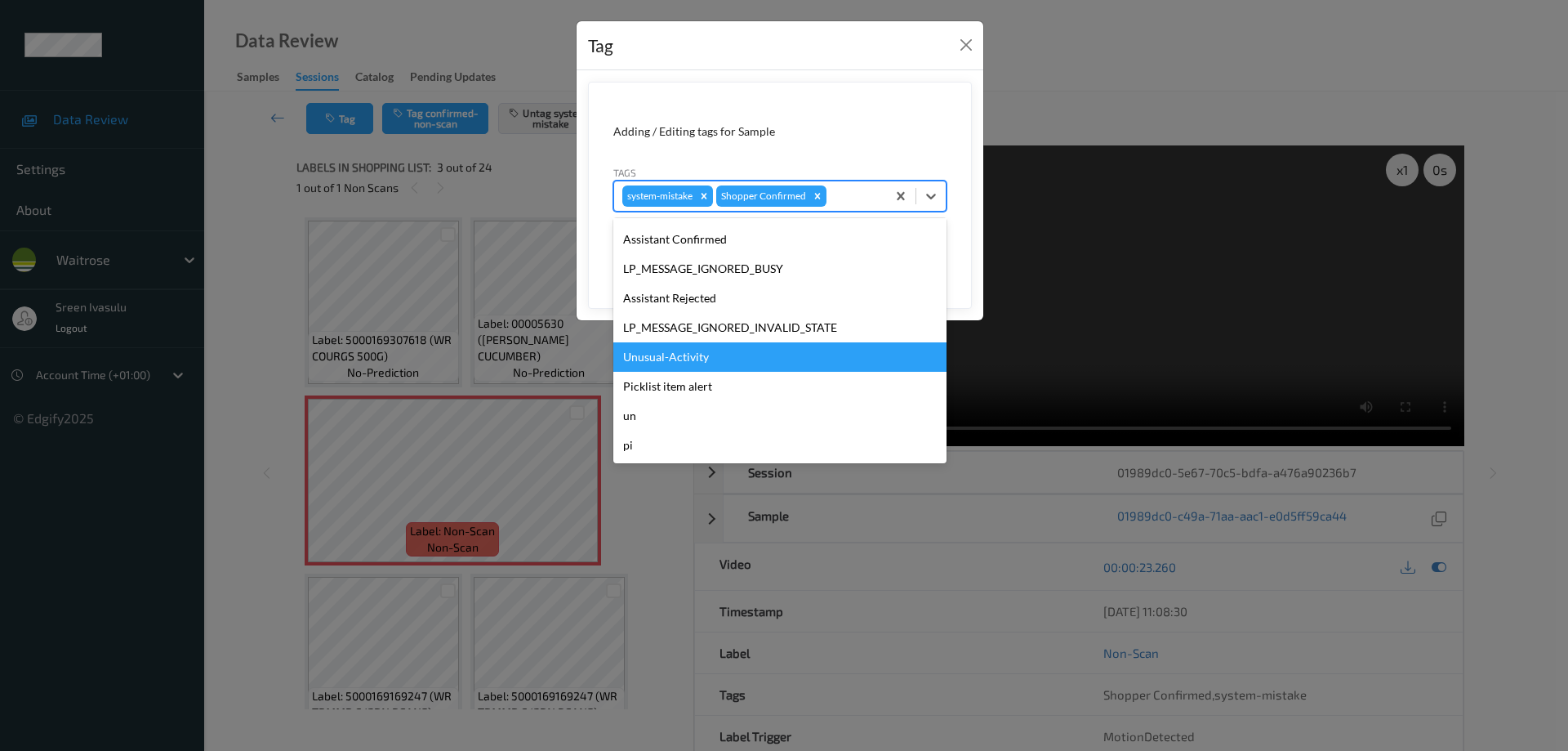
click at [680, 367] on div "Unusual-Activity" at bounding box center [780, 358] width 334 height 30
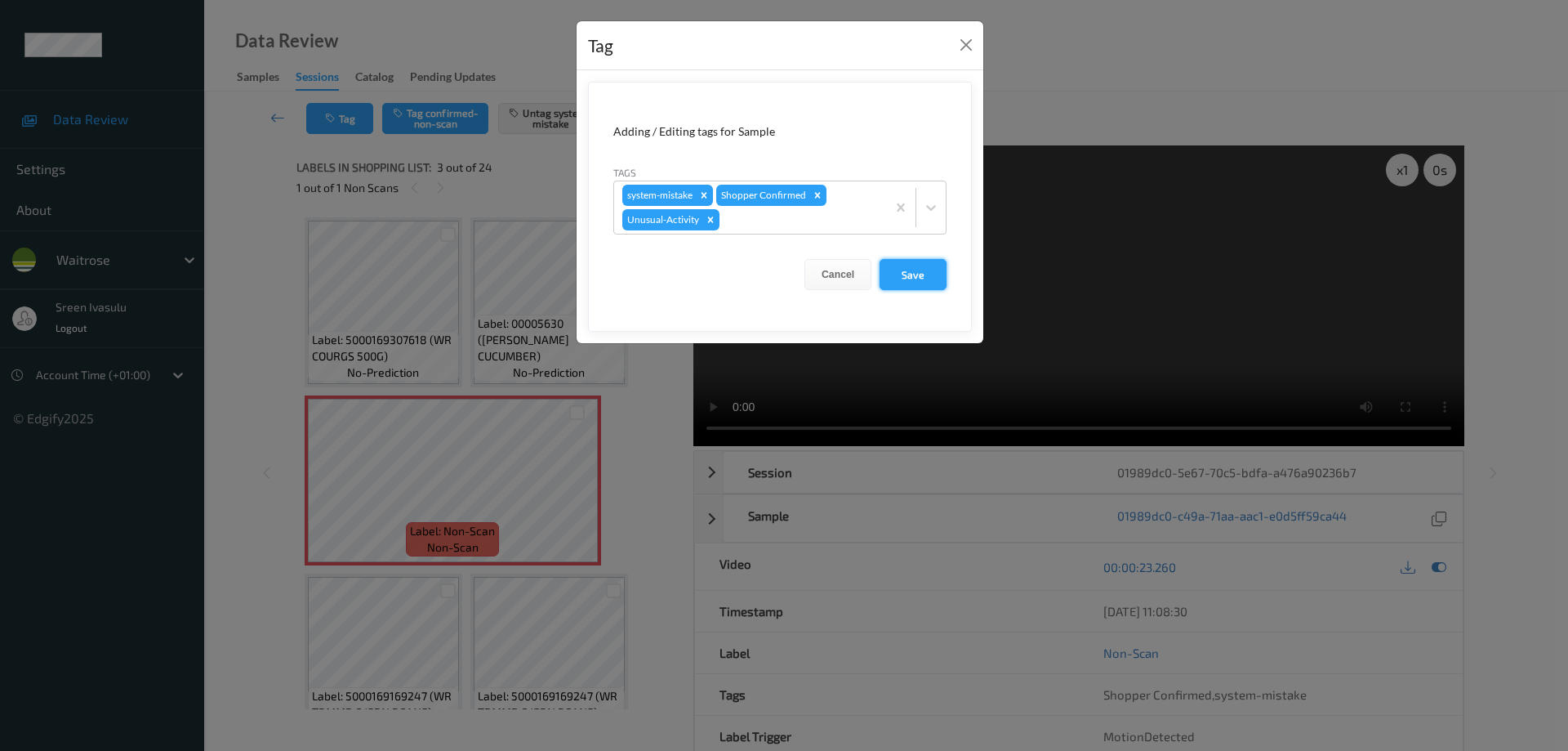
click at [901, 274] on button "Save" at bounding box center [913, 274] width 67 height 31
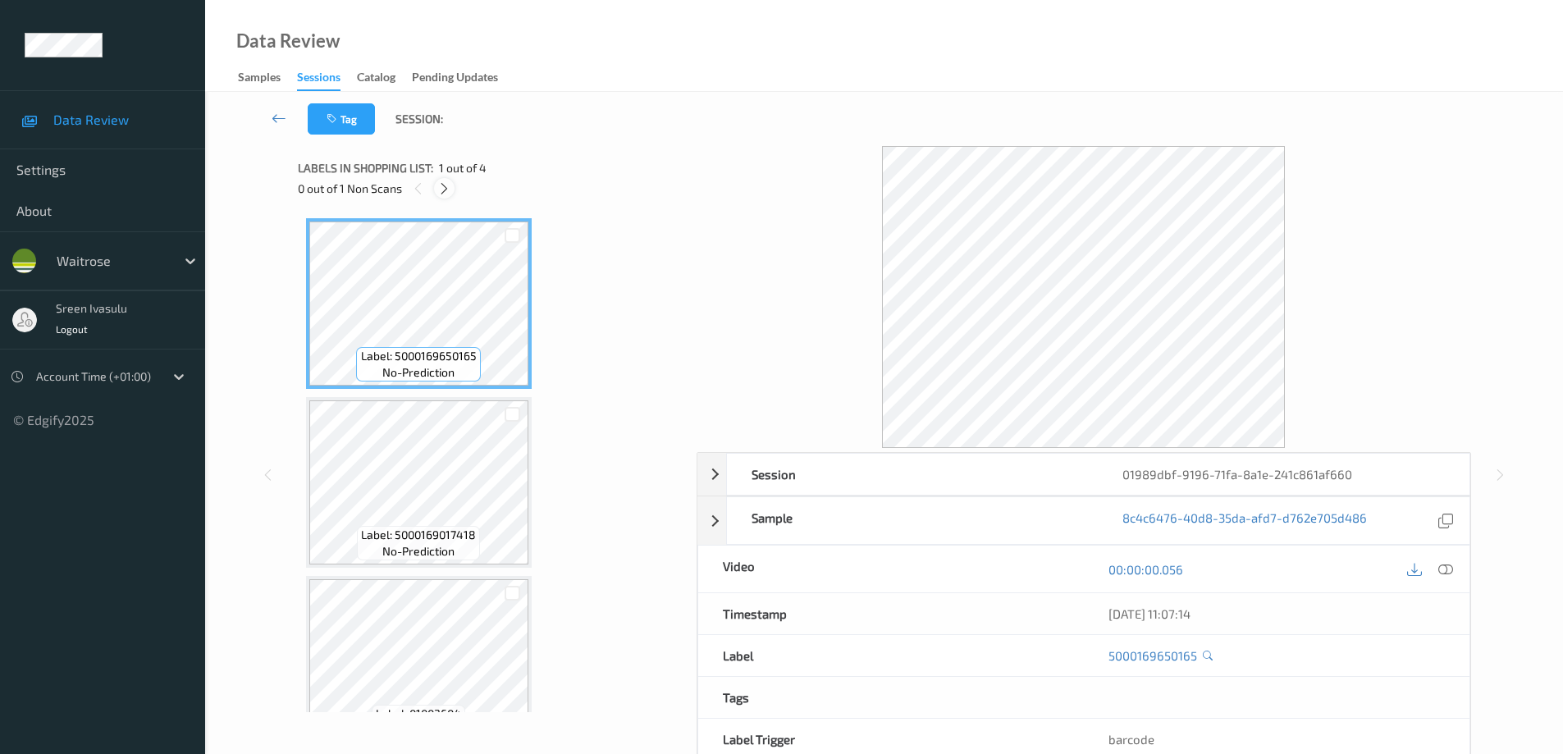
click at [446, 194] on icon at bounding box center [444, 188] width 14 height 15
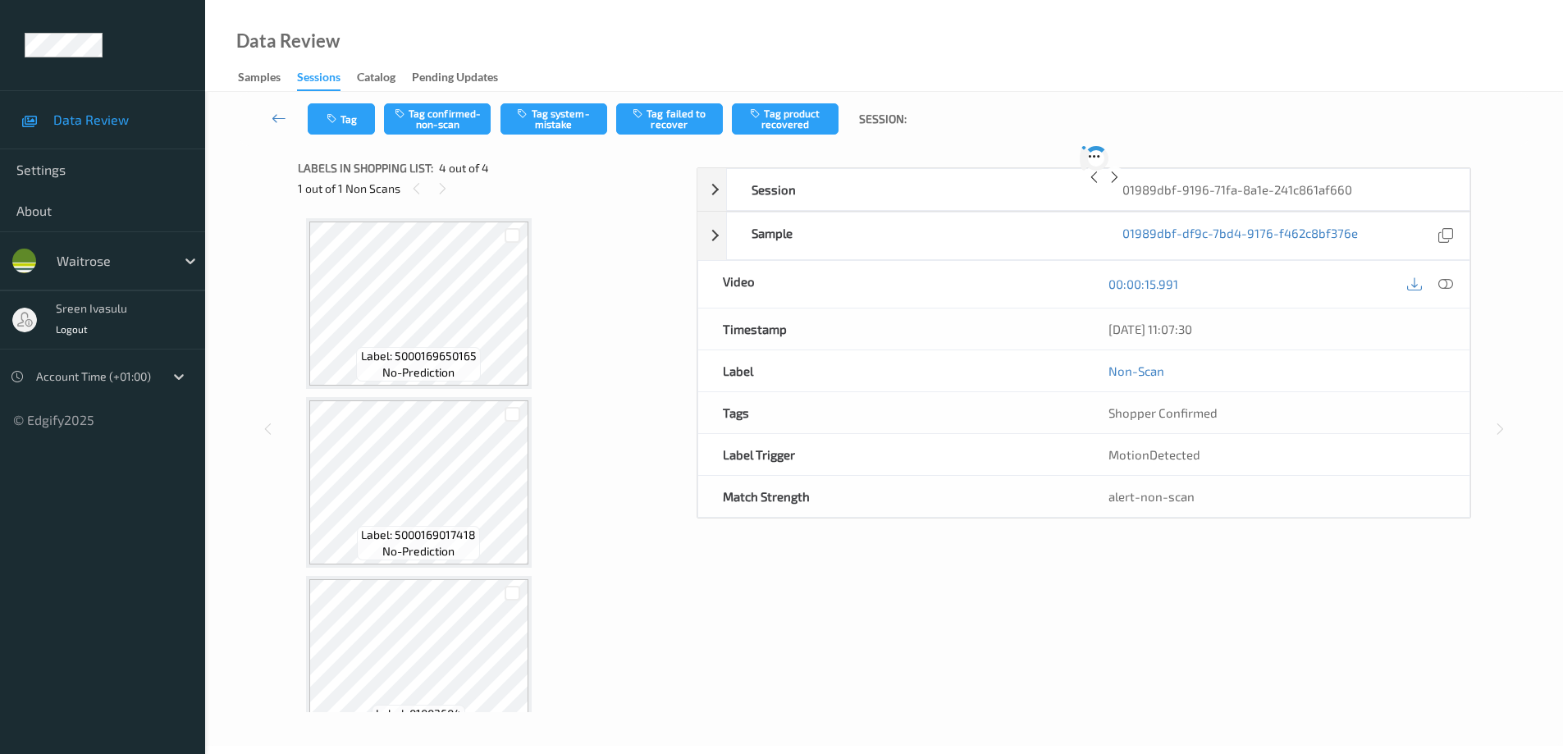
scroll to position [222, 0]
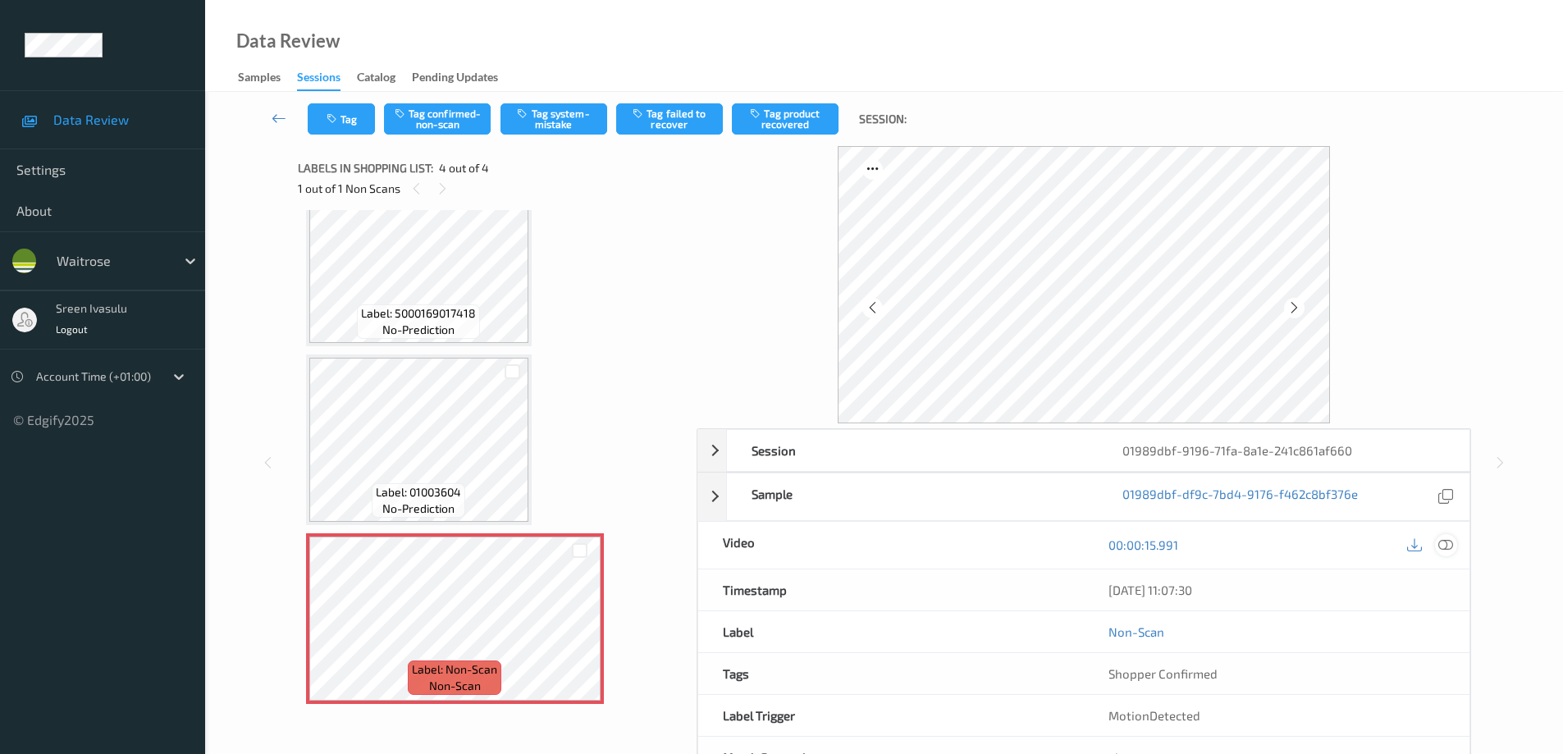
click at [1447, 542] on icon at bounding box center [1445, 544] width 15 height 15
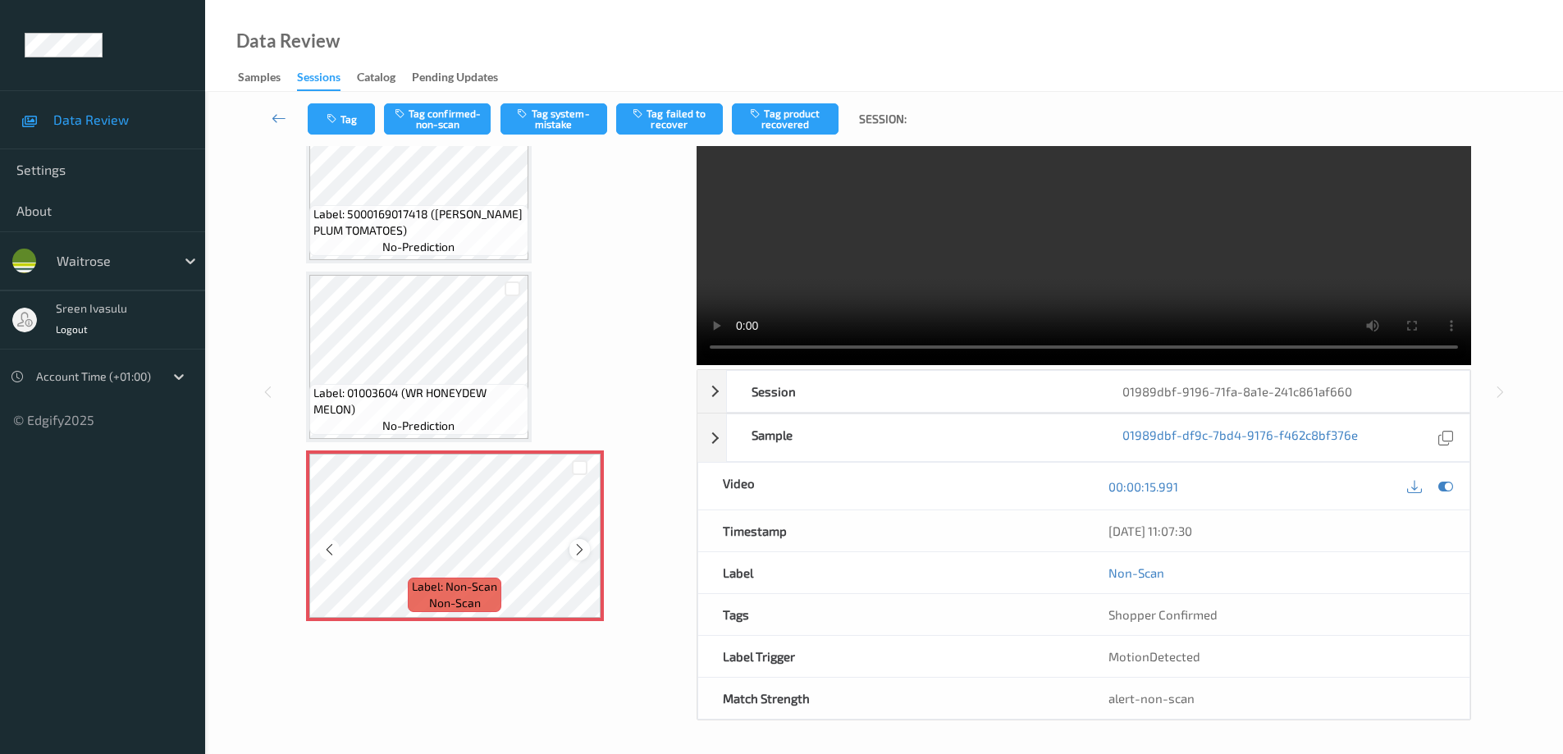
click at [585, 557] on div at bounding box center [579, 549] width 21 height 21
click at [583, 555] on icon at bounding box center [580, 549] width 14 height 15
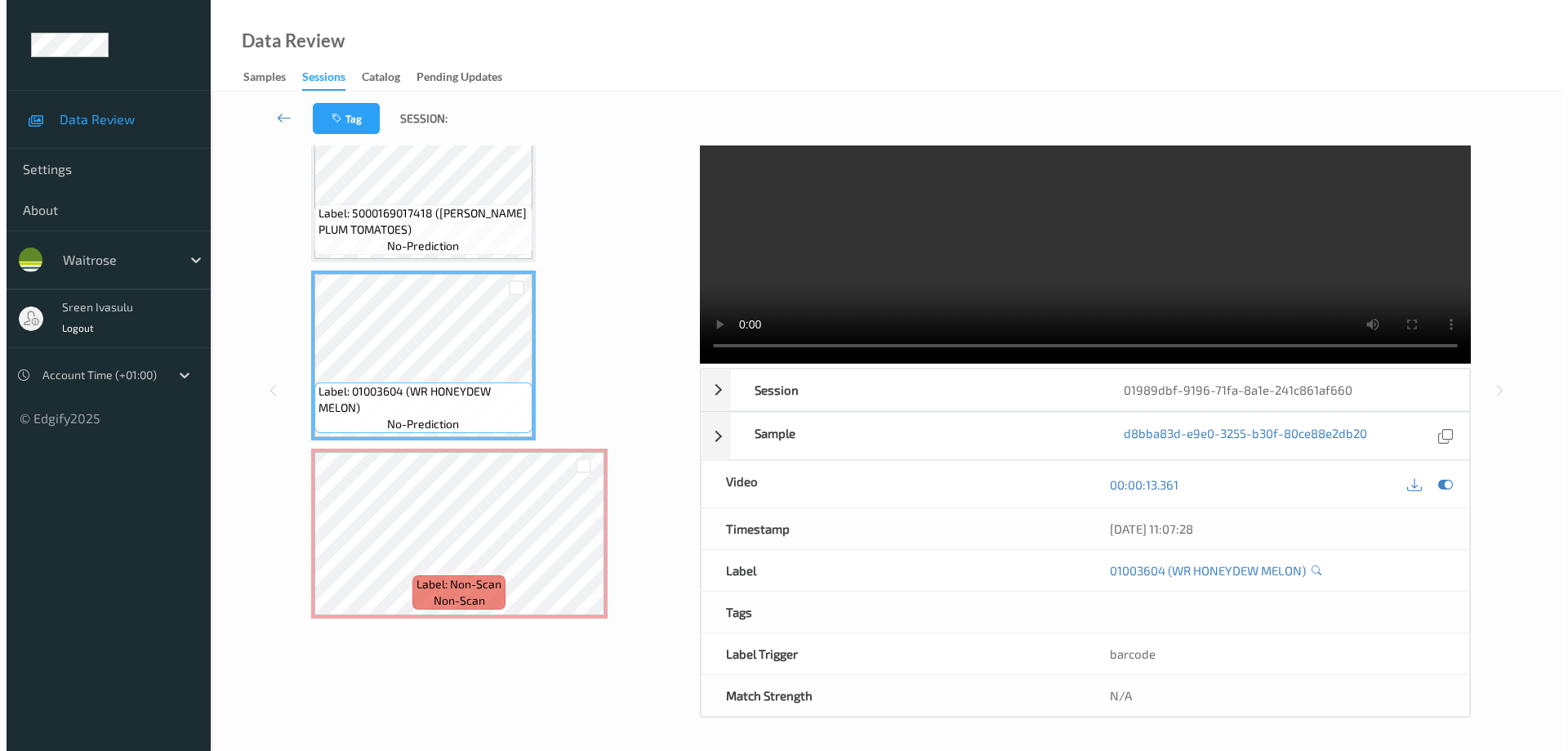
scroll to position [0, 0]
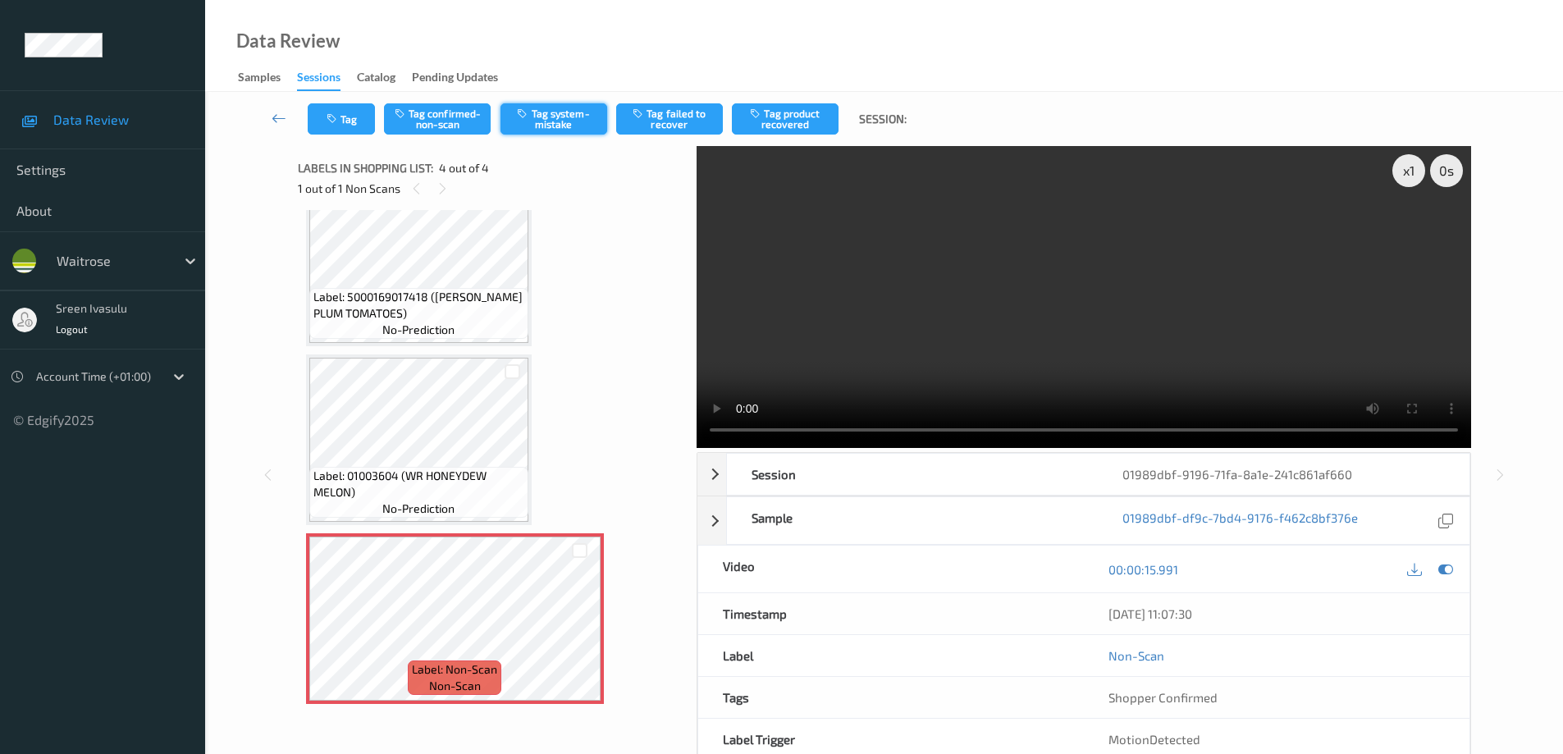
click at [545, 125] on button "Tag system-mistake" at bounding box center [554, 118] width 107 height 31
click at [569, 121] on button "Tag system-mistake" at bounding box center [554, 118] width 107 height 31
click at [346, 116] on button "Tag" at bounding box center [341, 118] width 67 height 31
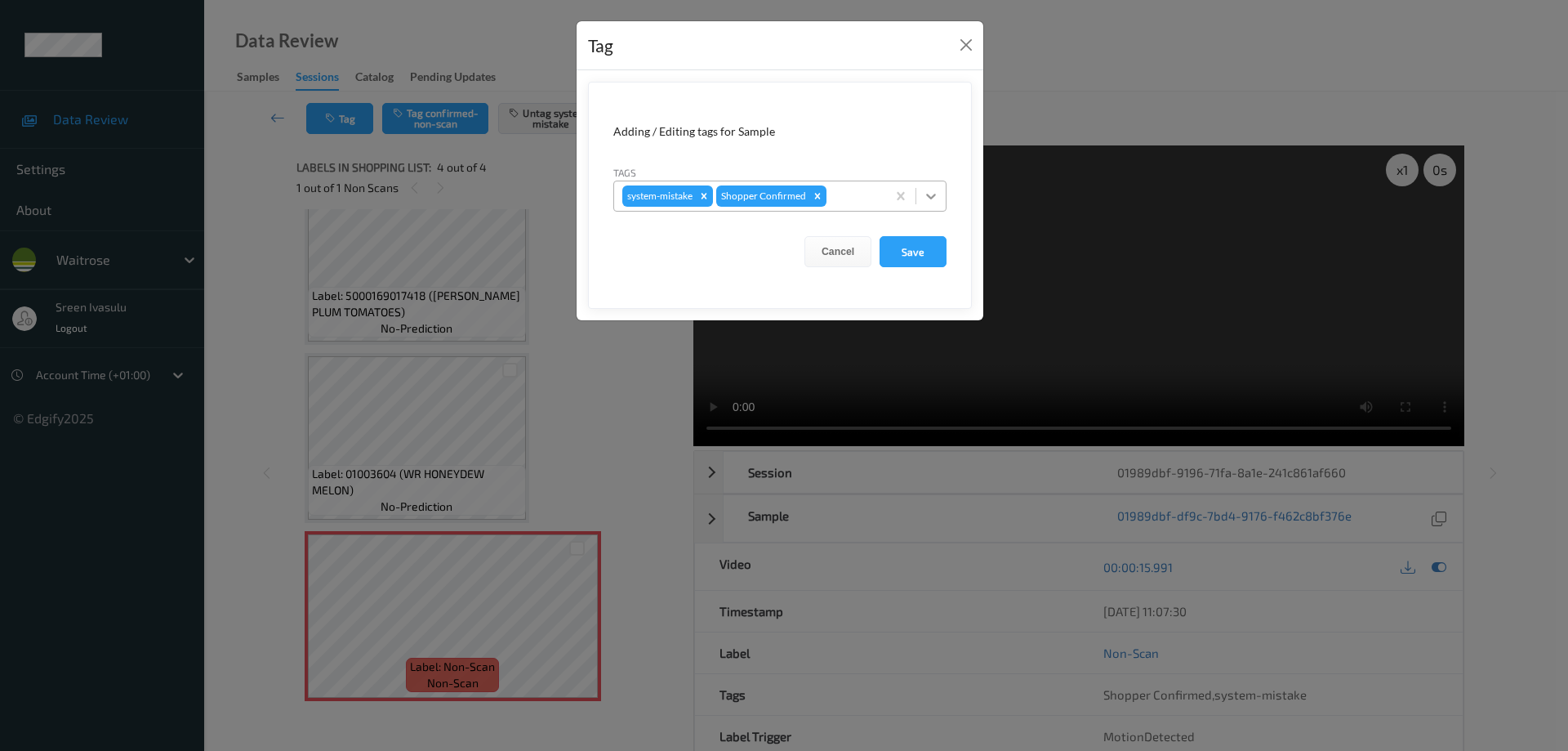
click at [928, 195] on icon at bounding box center [932, 196] width 10 height 6
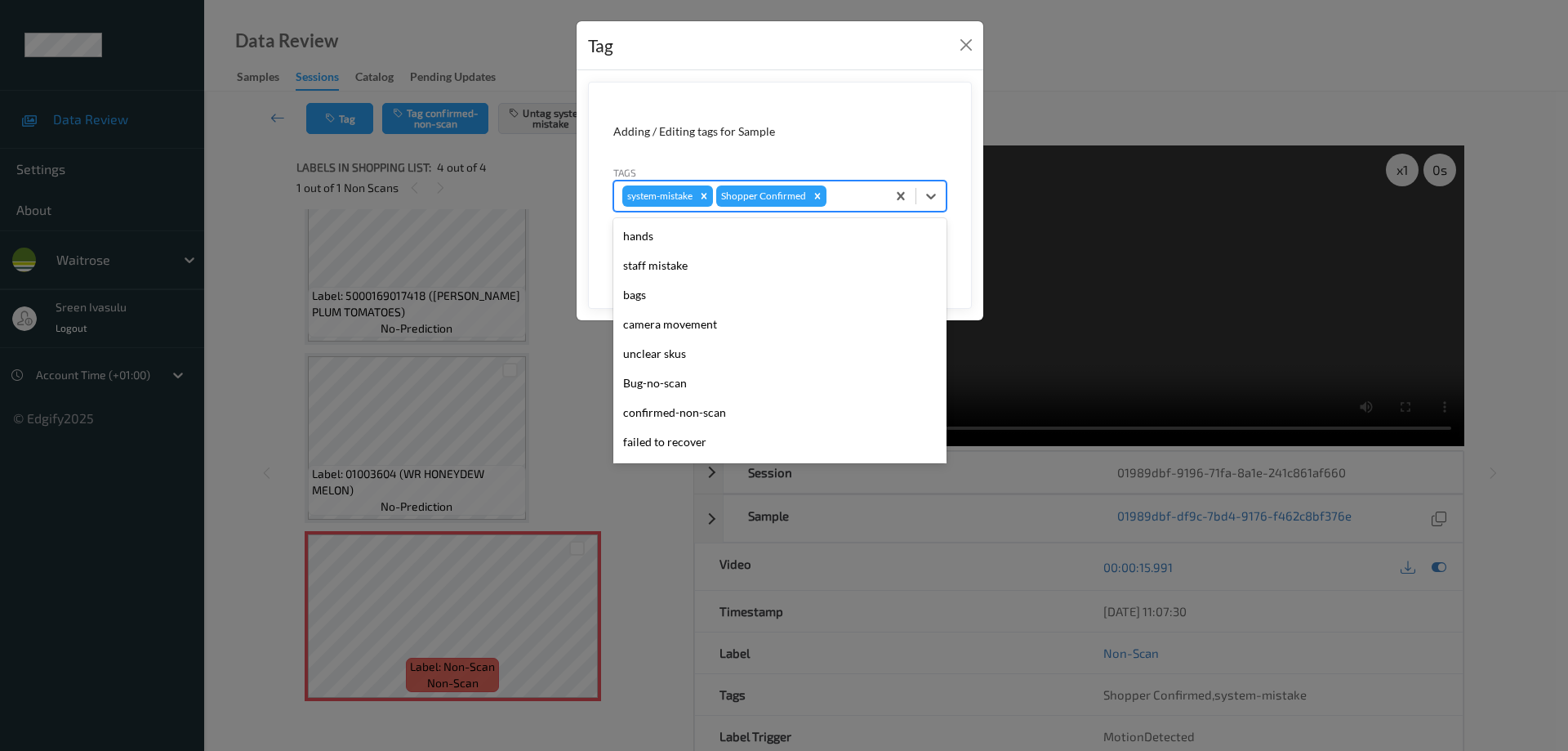
scroll to position [321, 0]
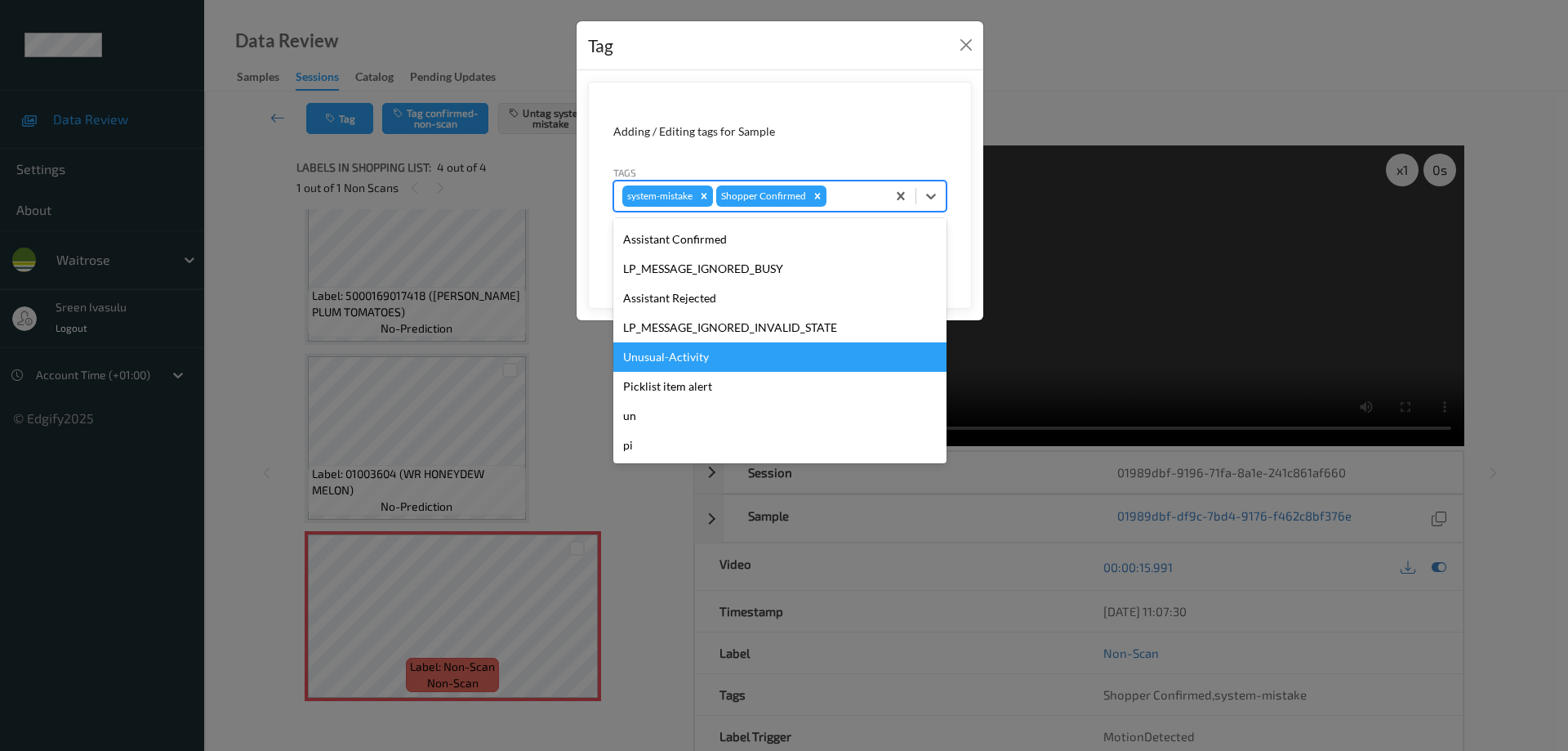
click at [720, 352] on div "Unusual-Activity" at bounding box center [780, 358] width 334 height 30
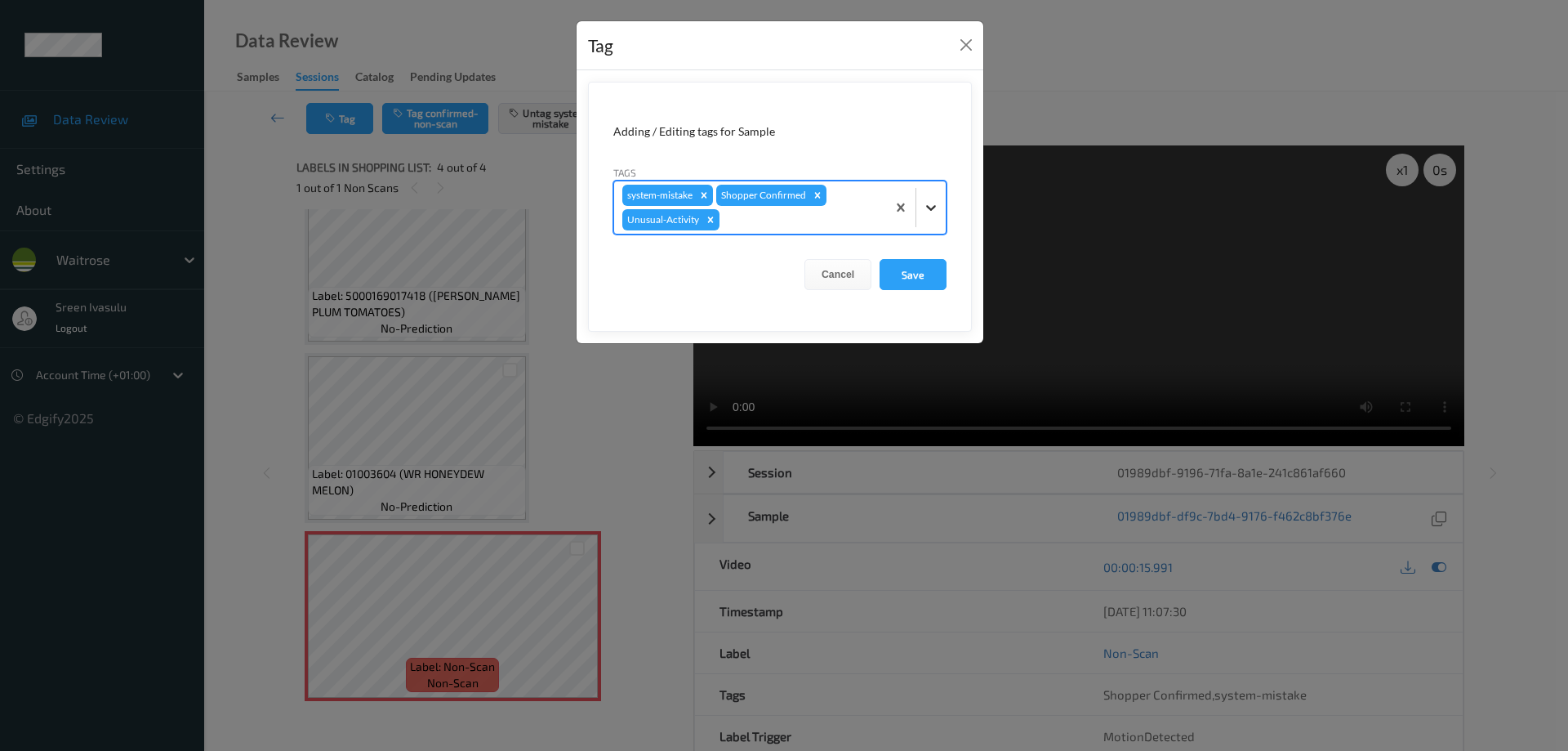
click at [933, 203] on icon at bounding box center [931, 207] width 16 height 16
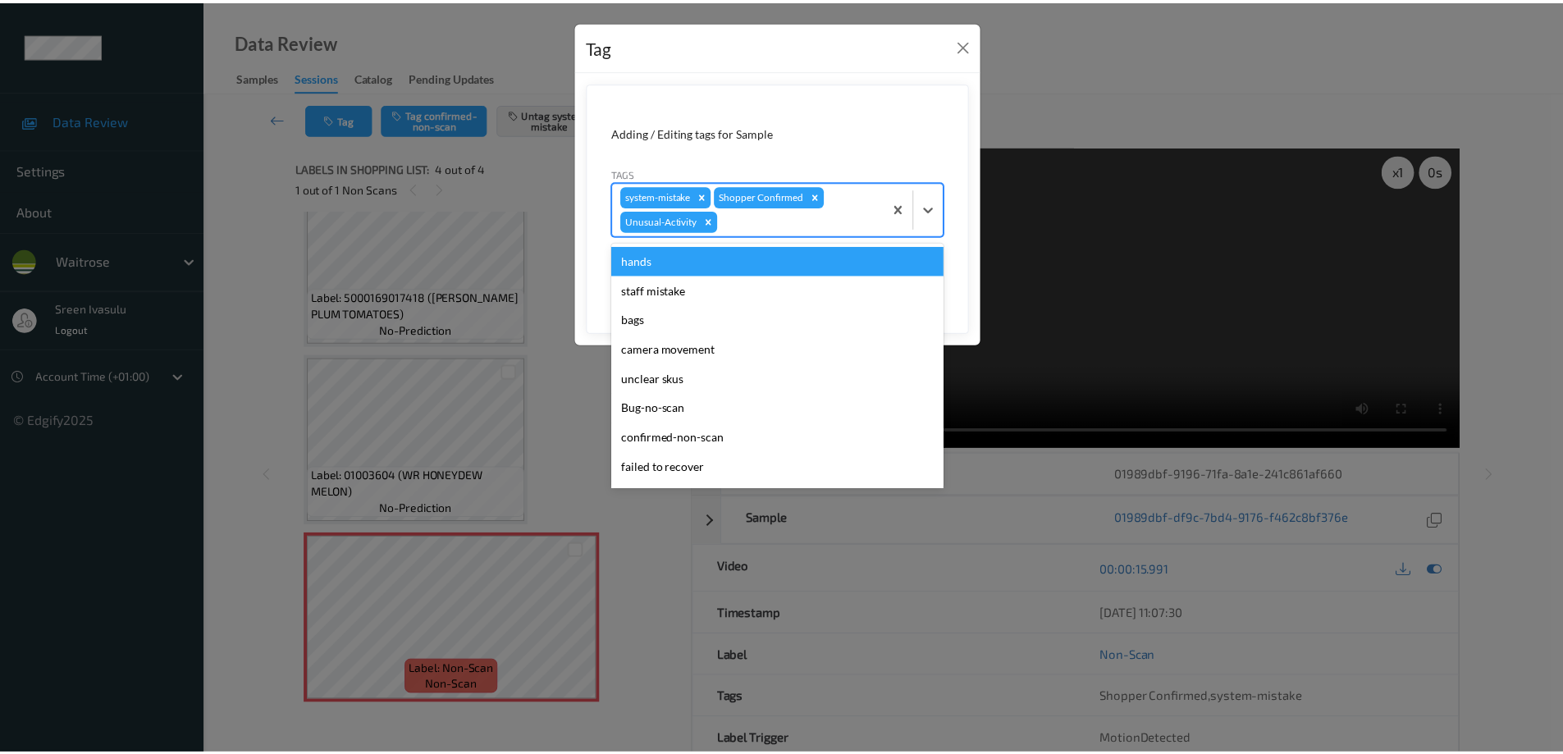
scroll to position [292, 0]
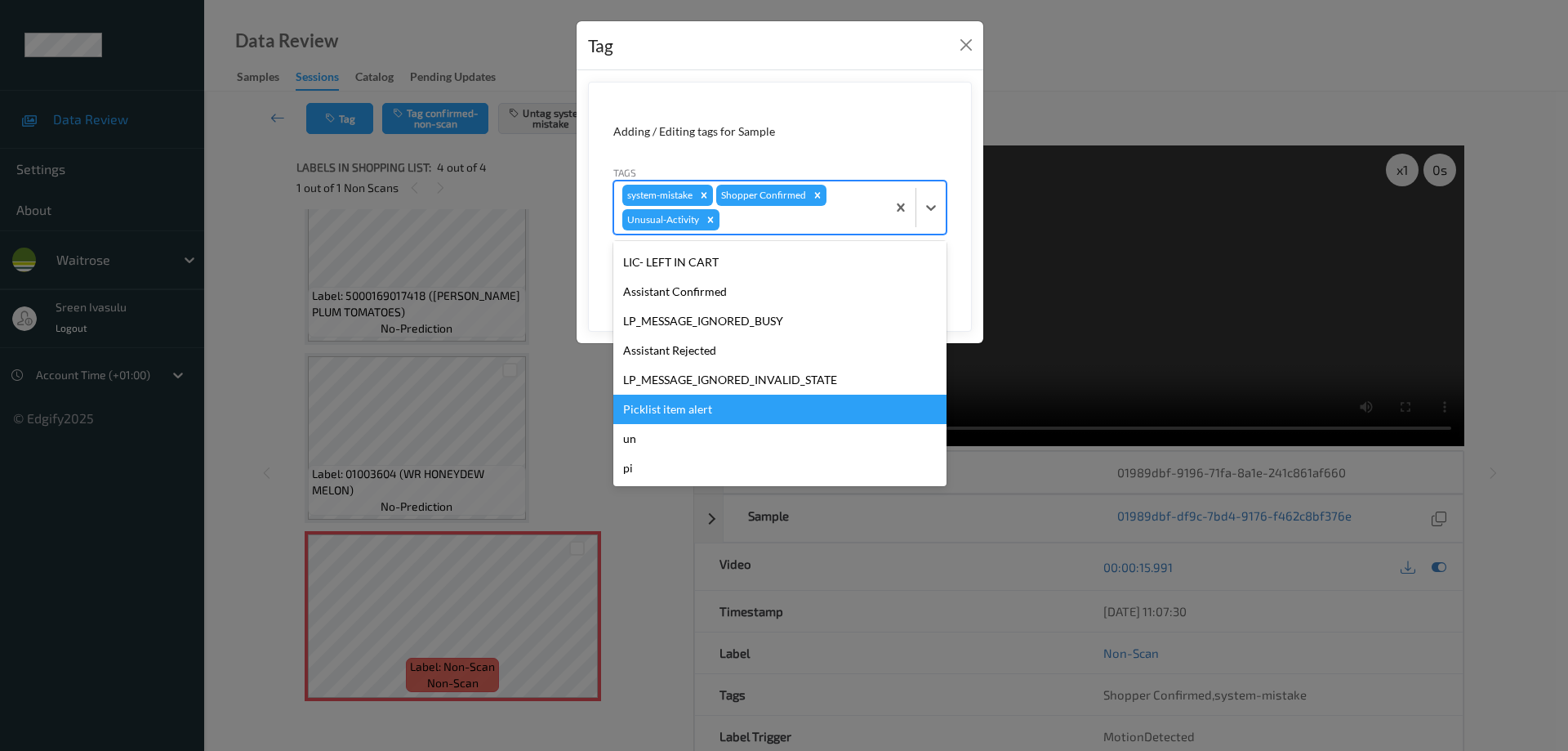
drag, startPoint x: 732, startPoint y: 405, endPoint x: 776, endPoint y: 385, distance: 48.3
click at [732, 406] on div "Picklist item alert" at bounding box center [780, 409] width 334 height 30
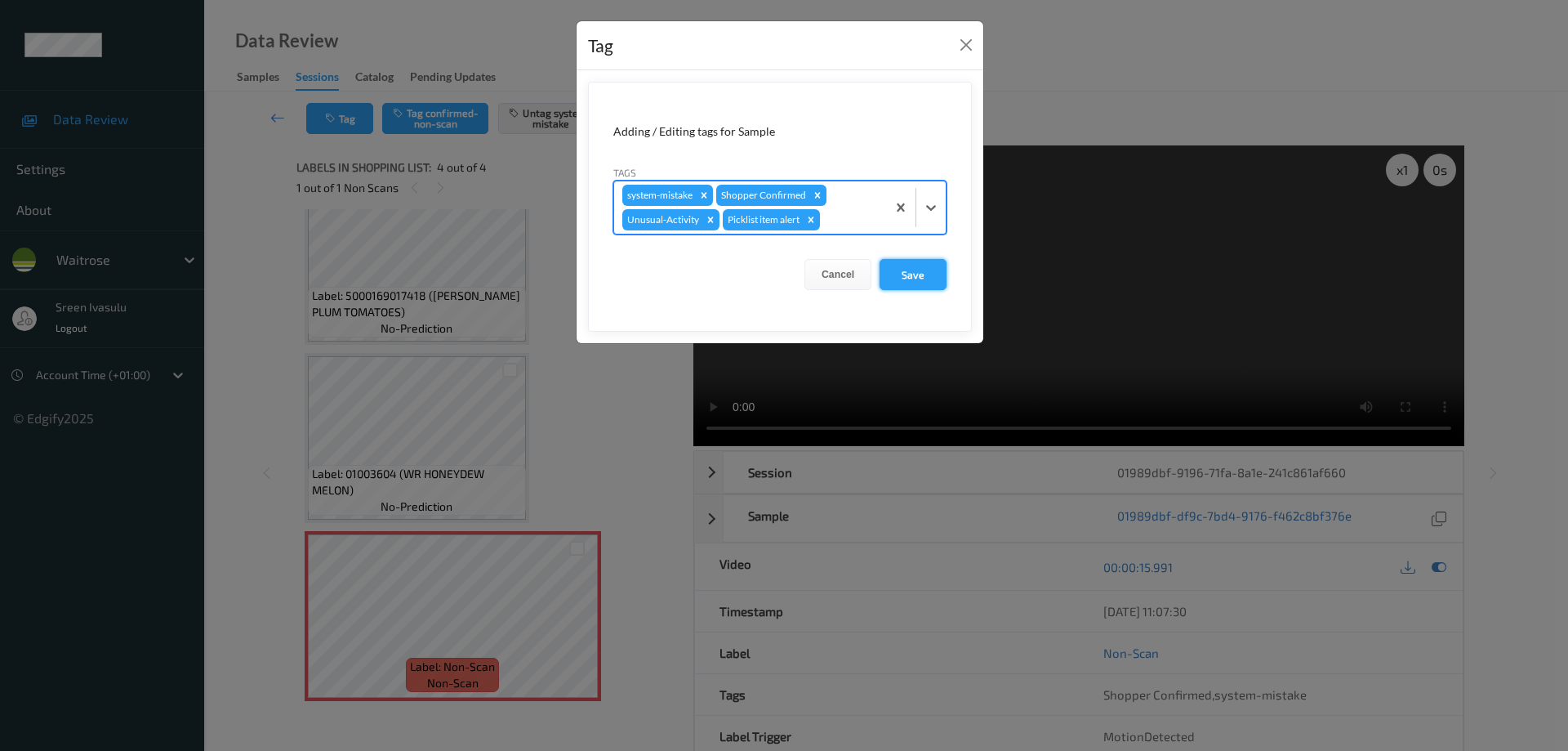
click at [902, 269] on button "Save" at bounding box center [913, 274] width 67 height 31
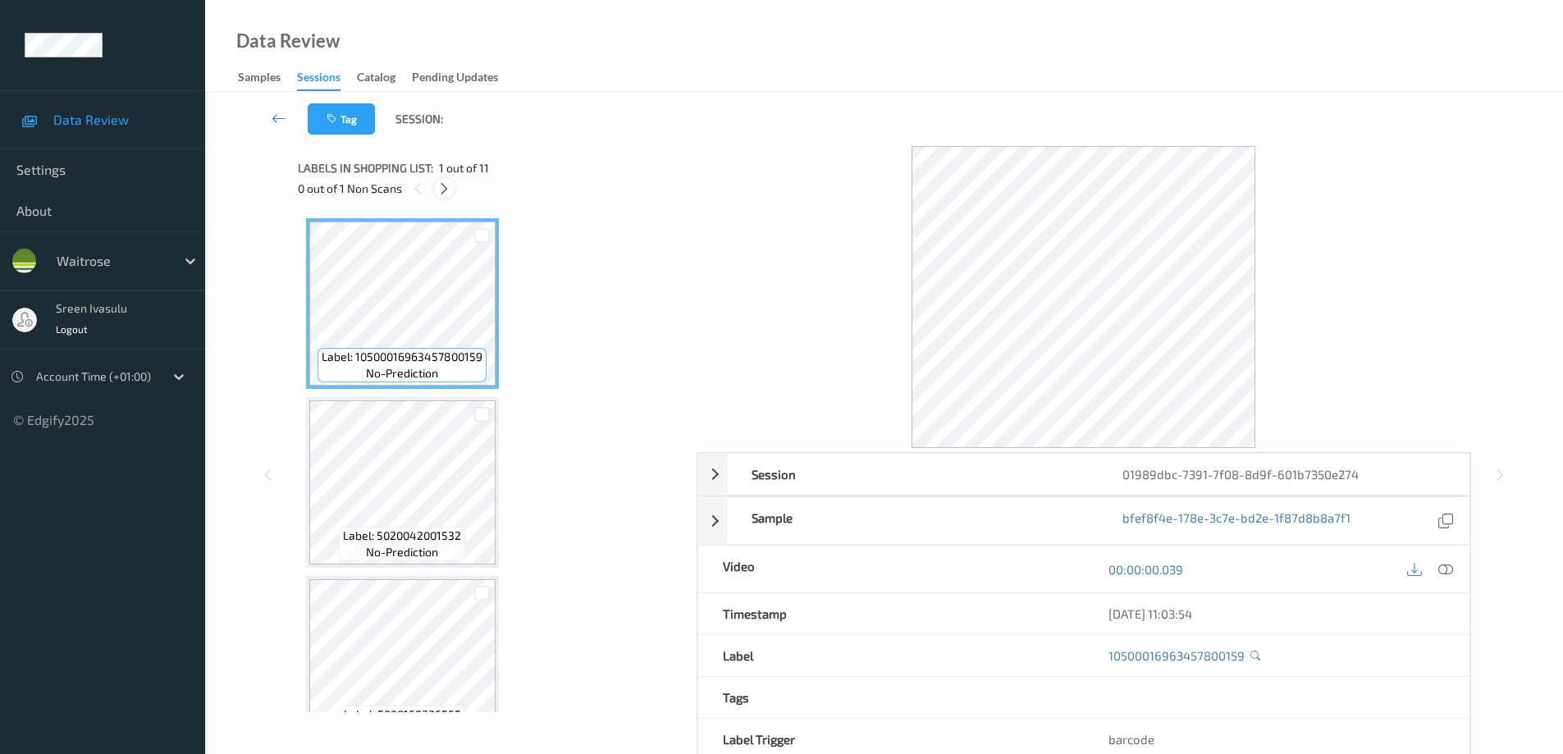
click at [444, 185] on icon at bounding box center [444, 188] width 14 height 15
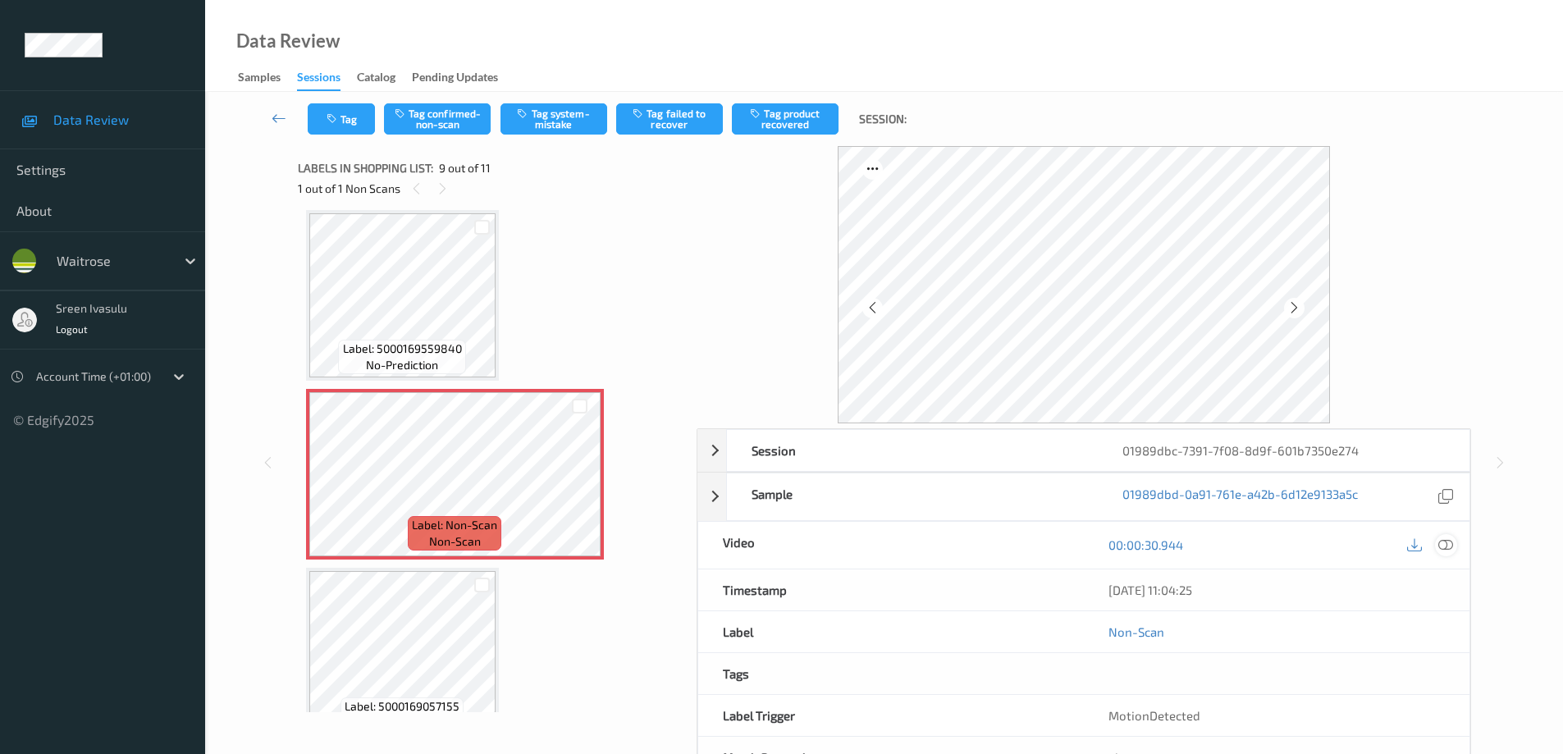
click at [1453, 543] on div at bounding box center [1446, 545] width 22 height 22
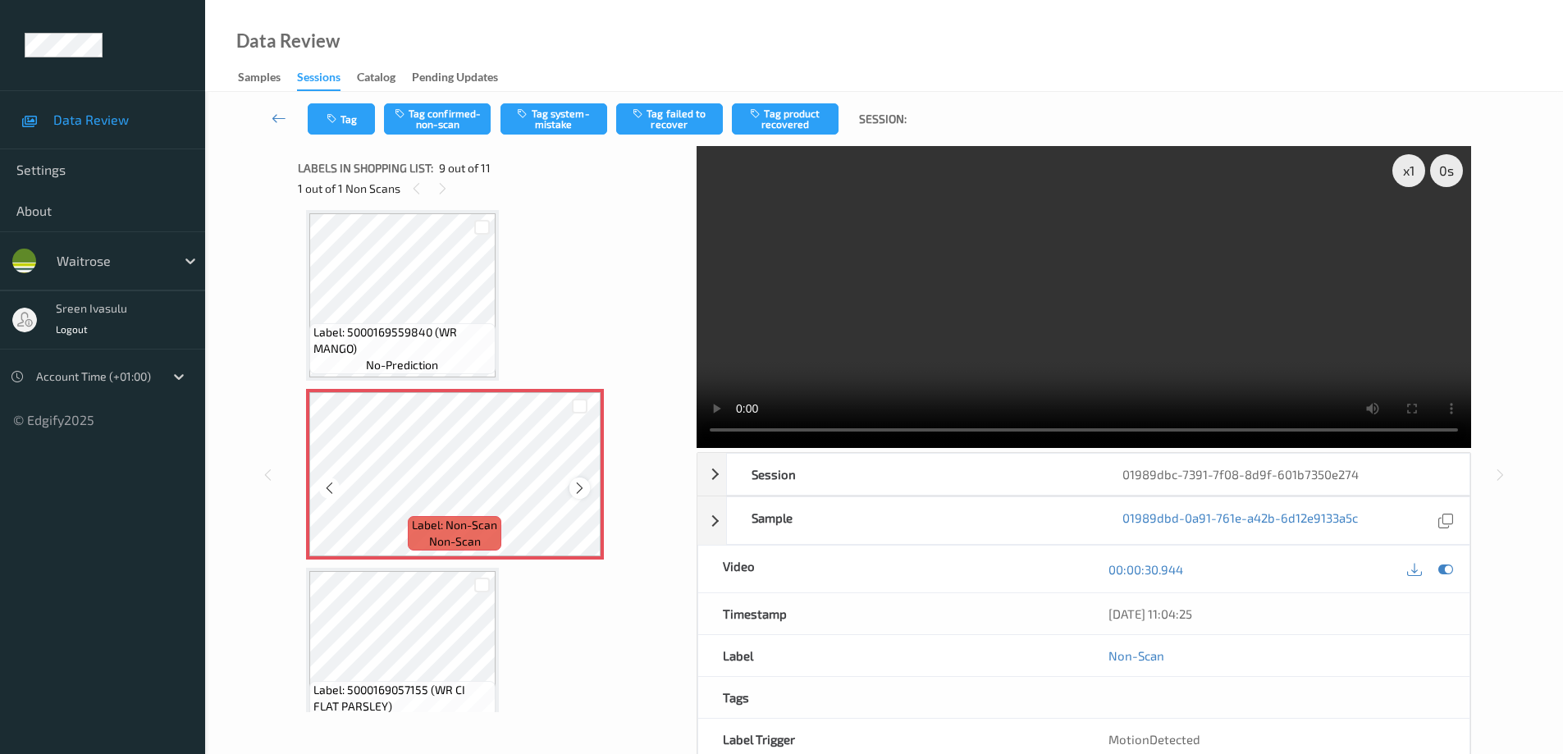
click at [583, 492] on icon at bounding box center [580, 488] width 14 height 15
click at [580, 487] on icon at bounding box center [580, 488] width 14 height 15
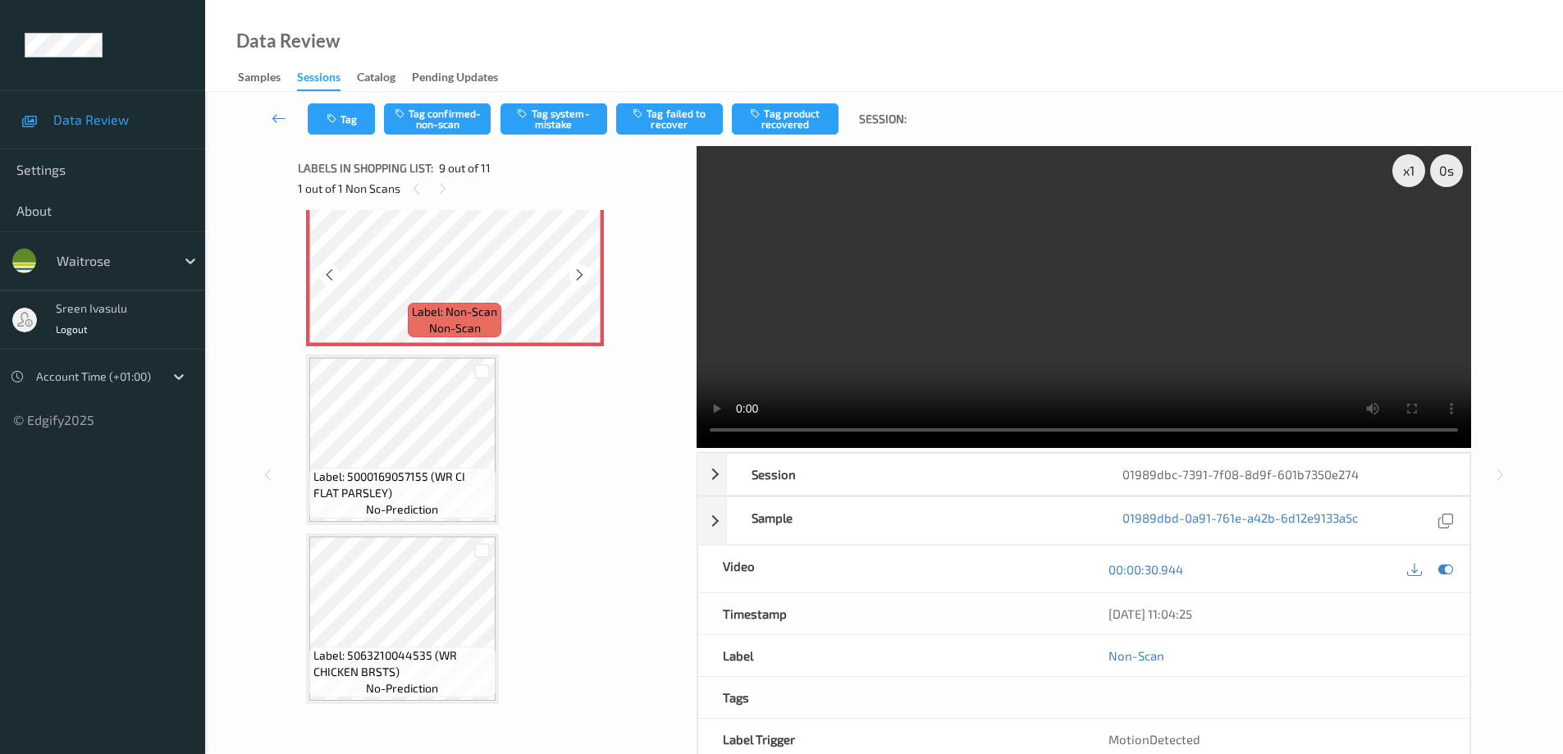
scroll to position [1145, 0]
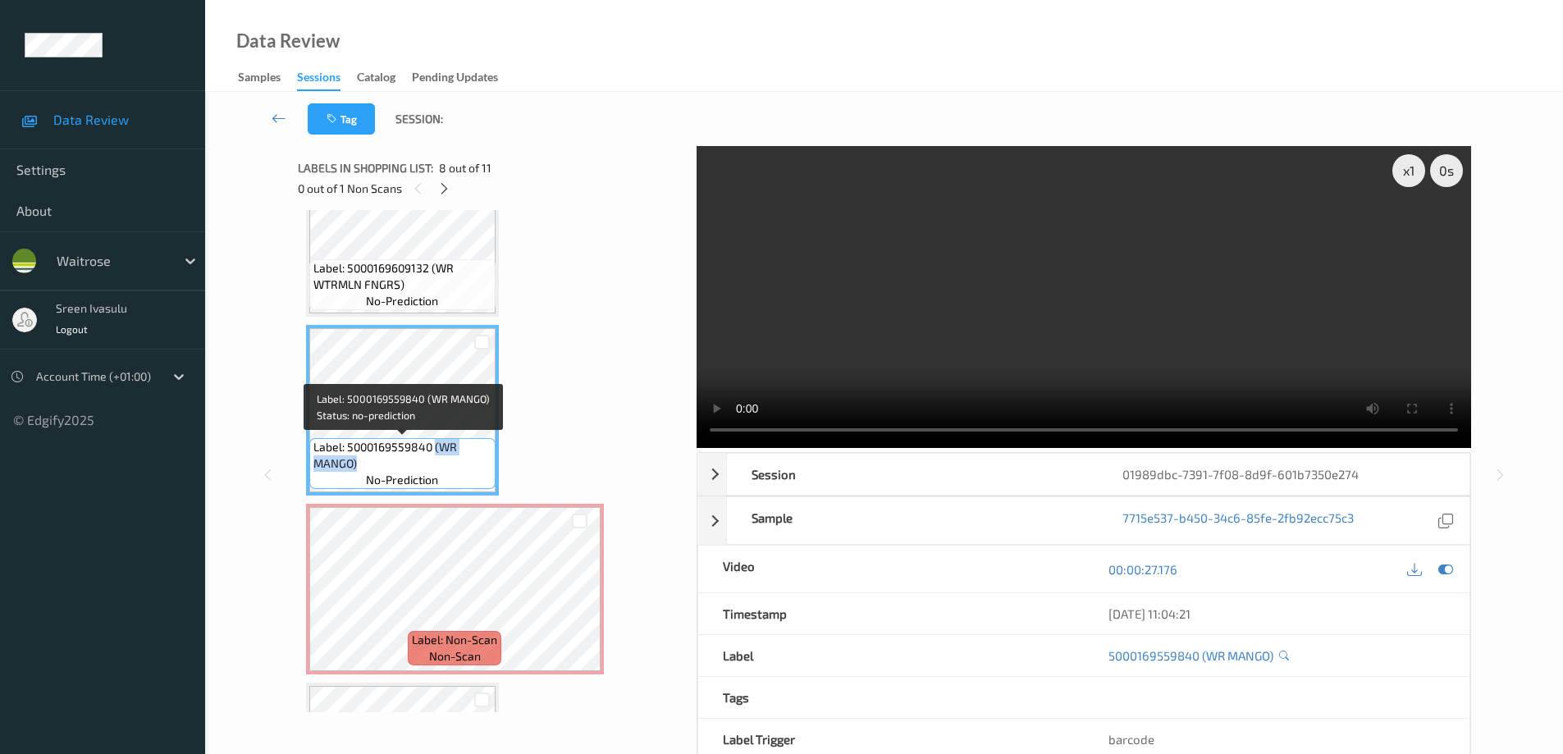
drag, startPoint x: 435, startPoint y: 450, endPoint x: 468, endPoint y: 481, distance: 45.3
click at [468, 481] on div "Label: 5000169559840 (WR MANGO) no-prediction" at bounding box center [402, 463] width 186 height 51
copy span "(WR MANGO)"
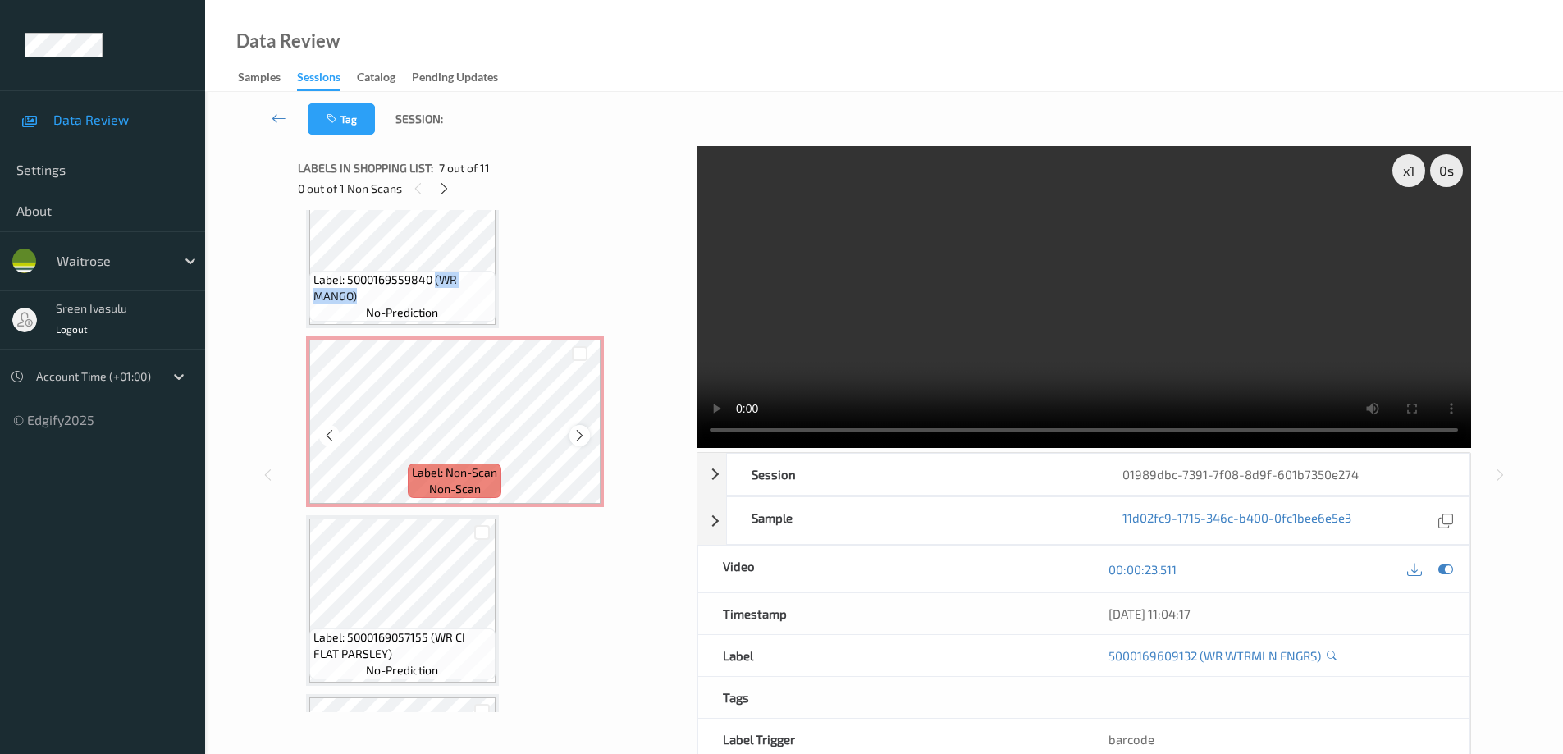
scroll to position [985, 0]
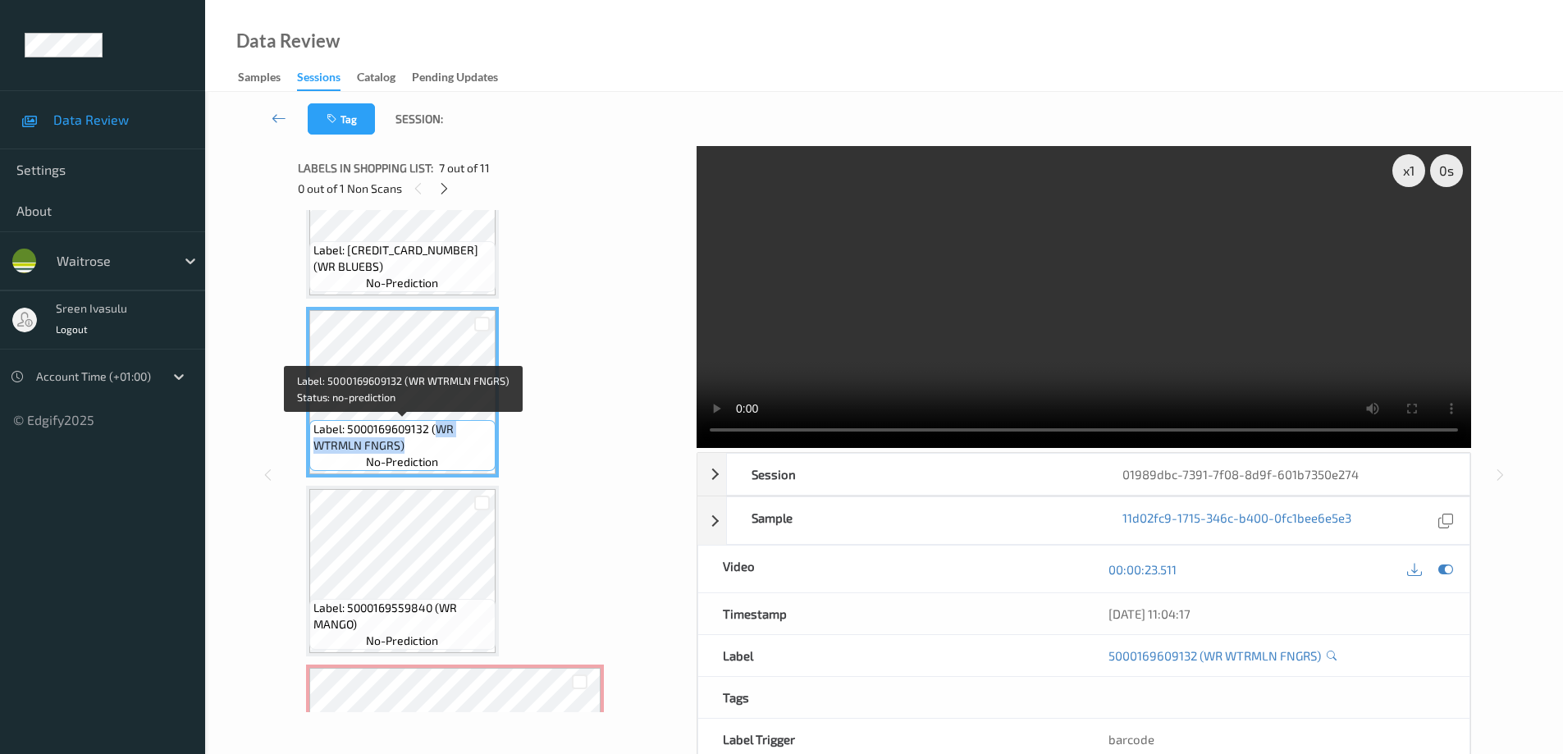
drag, startPoint x: 434, startPoint y: 429, endPoint x: 441, endPoint y: 437, distance: 10.5
click at [441, 437] on span "Label: 5000169609132 (WR WTRMLN FNGRS)" at bounding box center [402, 437] width 178 height 33
copy span "WR WTRMLN FNGRS)"
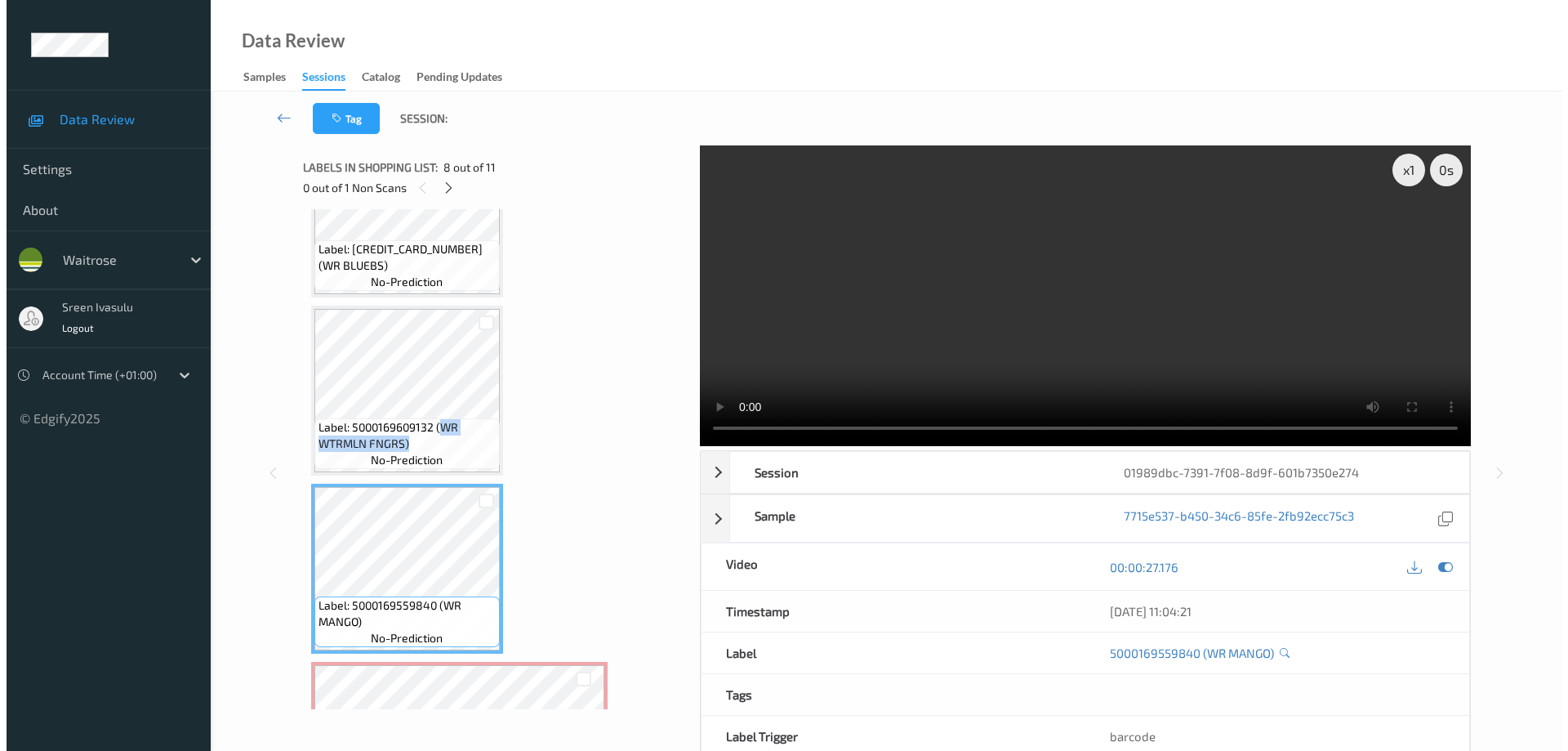
scroll to position [1308, 0]
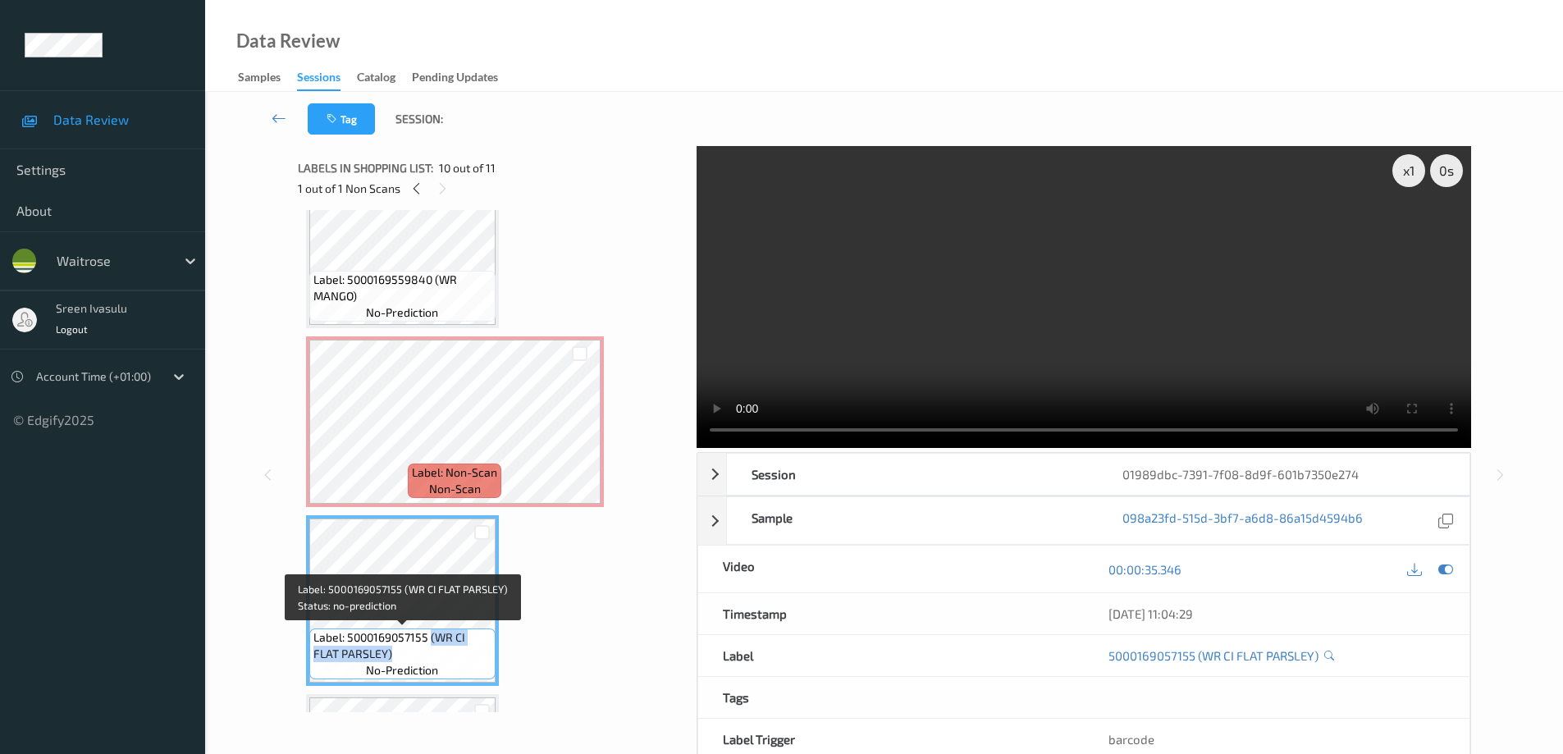
drag, startPoint x: 429, startPoint y: 640, endPoint x: 450, endPoint y: 652, distance: 24.2
click at [450, 652] on span "Label: 5000169057155 (WR CI FLAT PARSLEY)" at bounding box center [402, 645] width 178 height 33
copy span "(WR CI FLAT PARSLEY)"
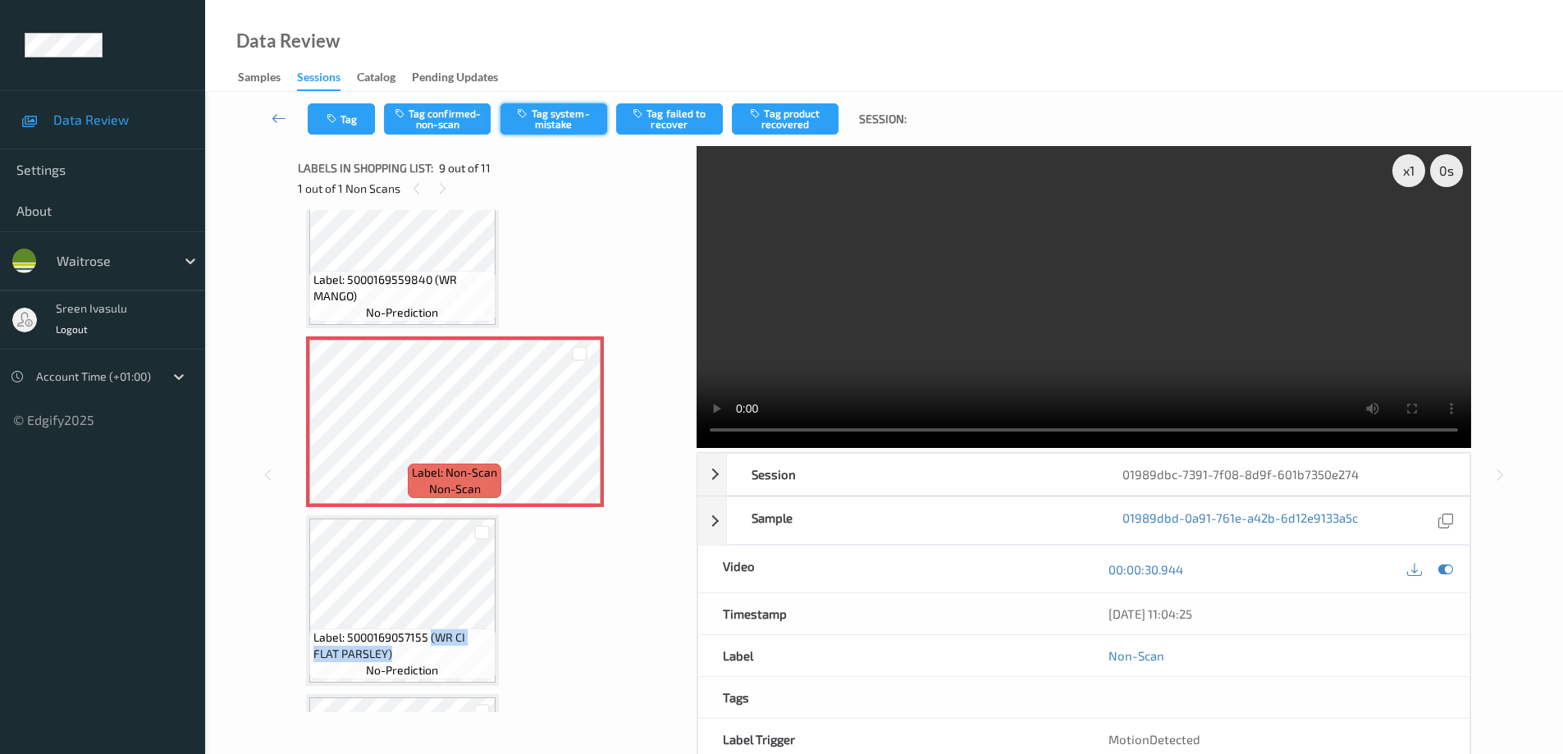
click at [576, 130] on button "Tag system-mistake" at bounding box center [554, 118] width 107 height 31
click at [584, 130] on button "Tag system-mistake" at bounding box center [554, 118] width 107 height 31
click at [351, 136] on div "Tag Tag confirmed-non-scan Untag system-mistake Tag failed to recover Tag produ…" at bounding box center [884, 119] width 1291 height 54
click at [351, 132] on button "Tag" at bounding box center [341, 118] width 67 height 31
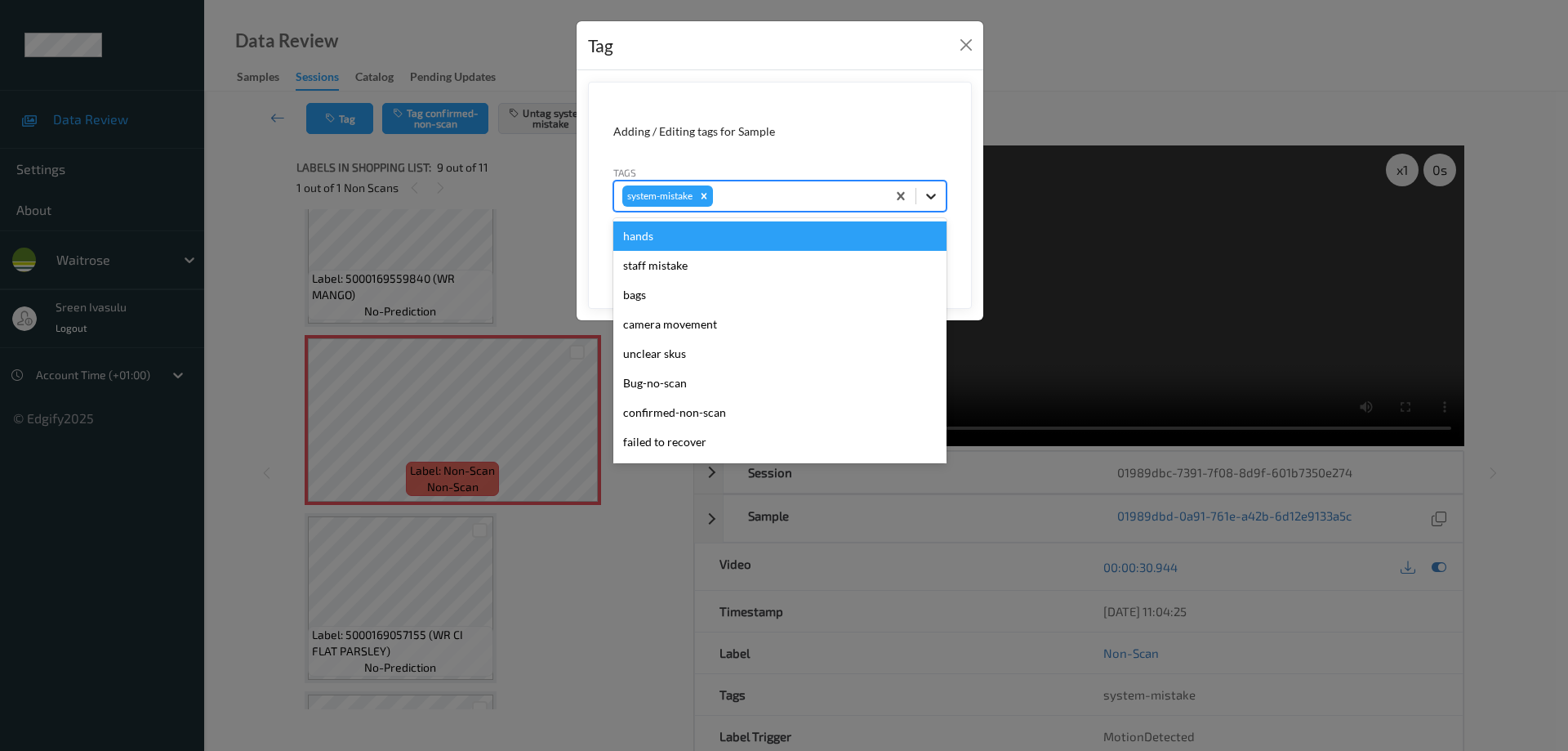
click at [939, 198] on icon at bounding box center [931, 196] width 16 height 16
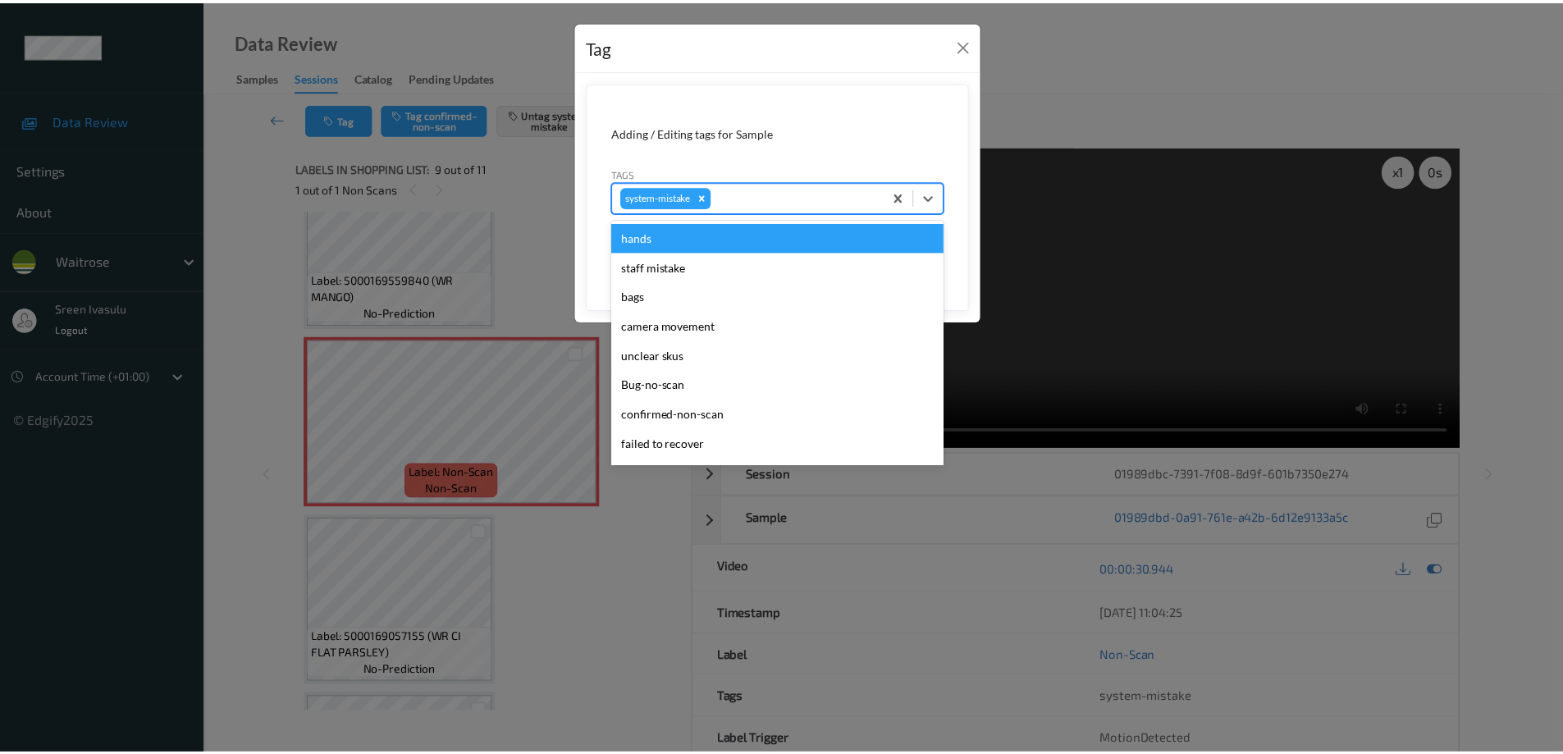
scroll to position [328, 0]
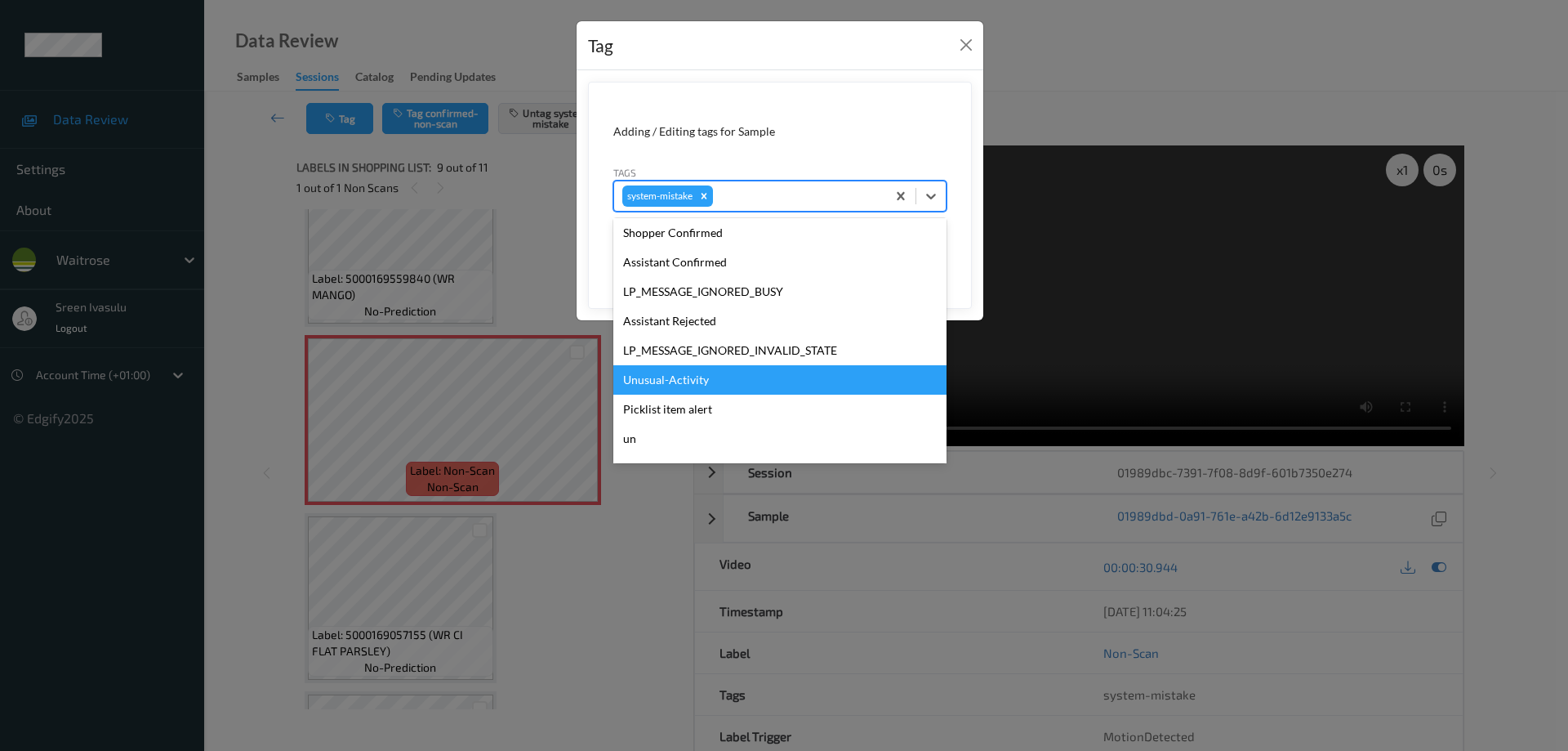
click at [681, 378] on div "Unusual-Activity" at bounding box center [780, 380] width 334 height 30
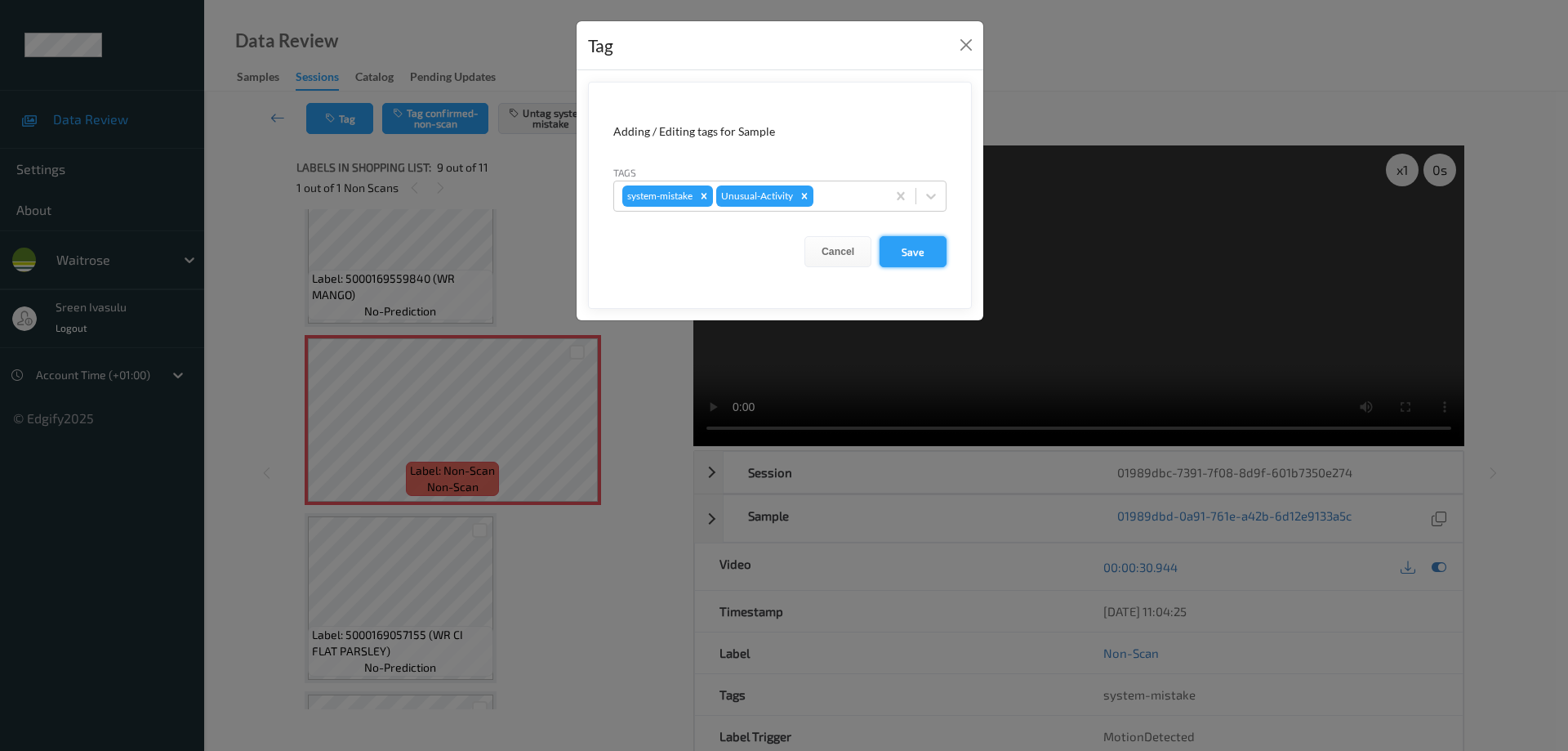
click at [930, 248] on button "Save" at bounding box center [913, 251] width 67 height 31
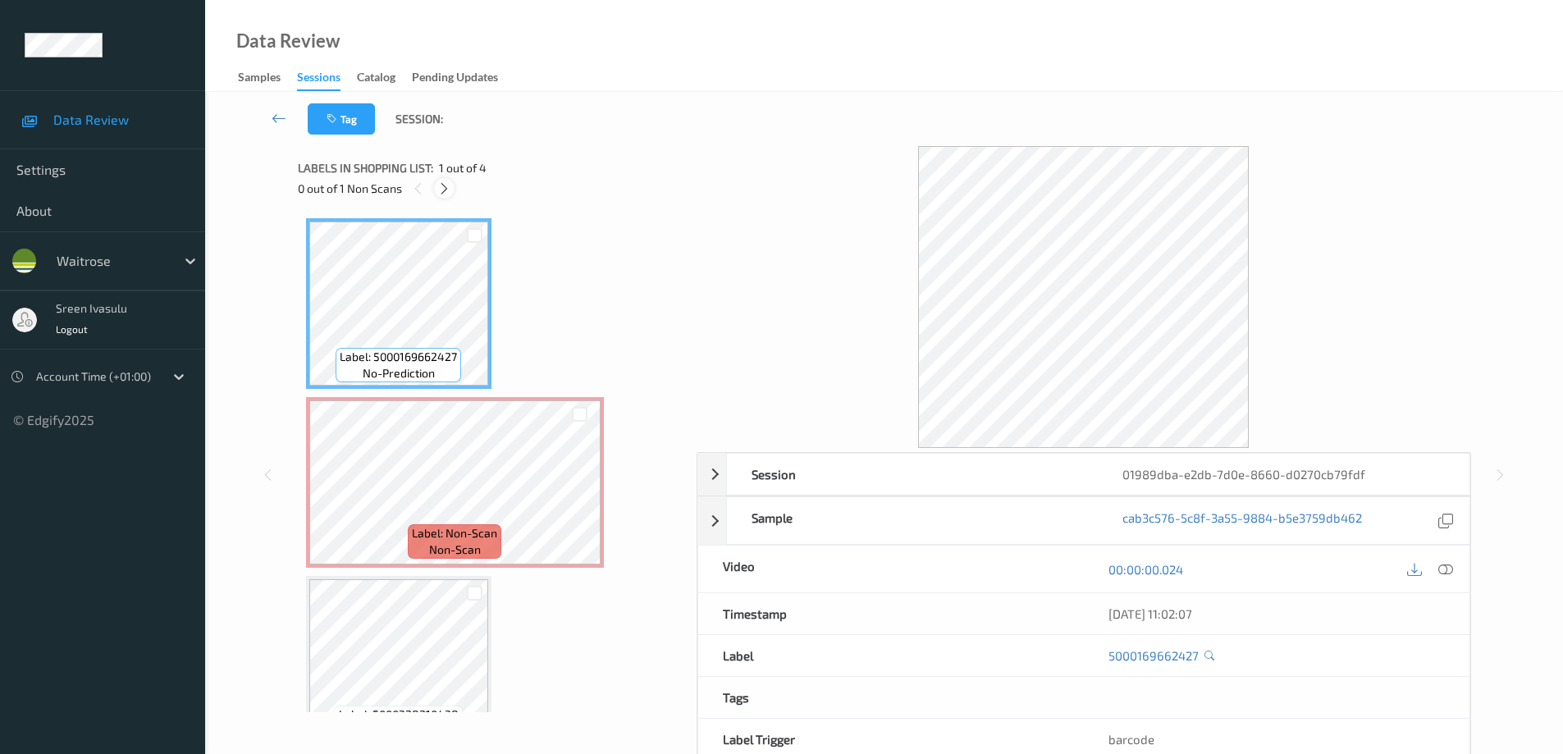
click at [451, 191] on icon at bounding box center [444, 188] width 14 height 15
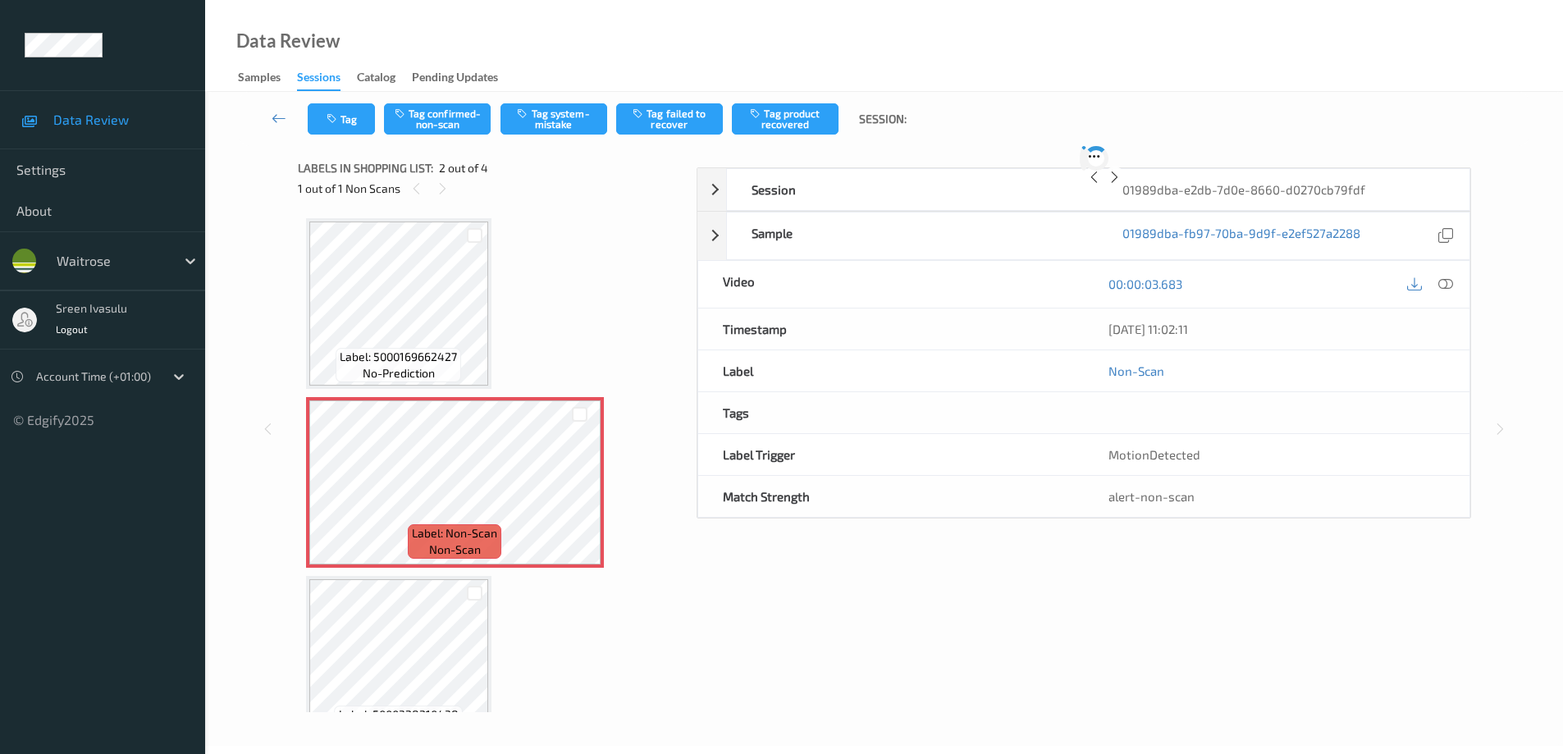
scroll to position [8, 0]
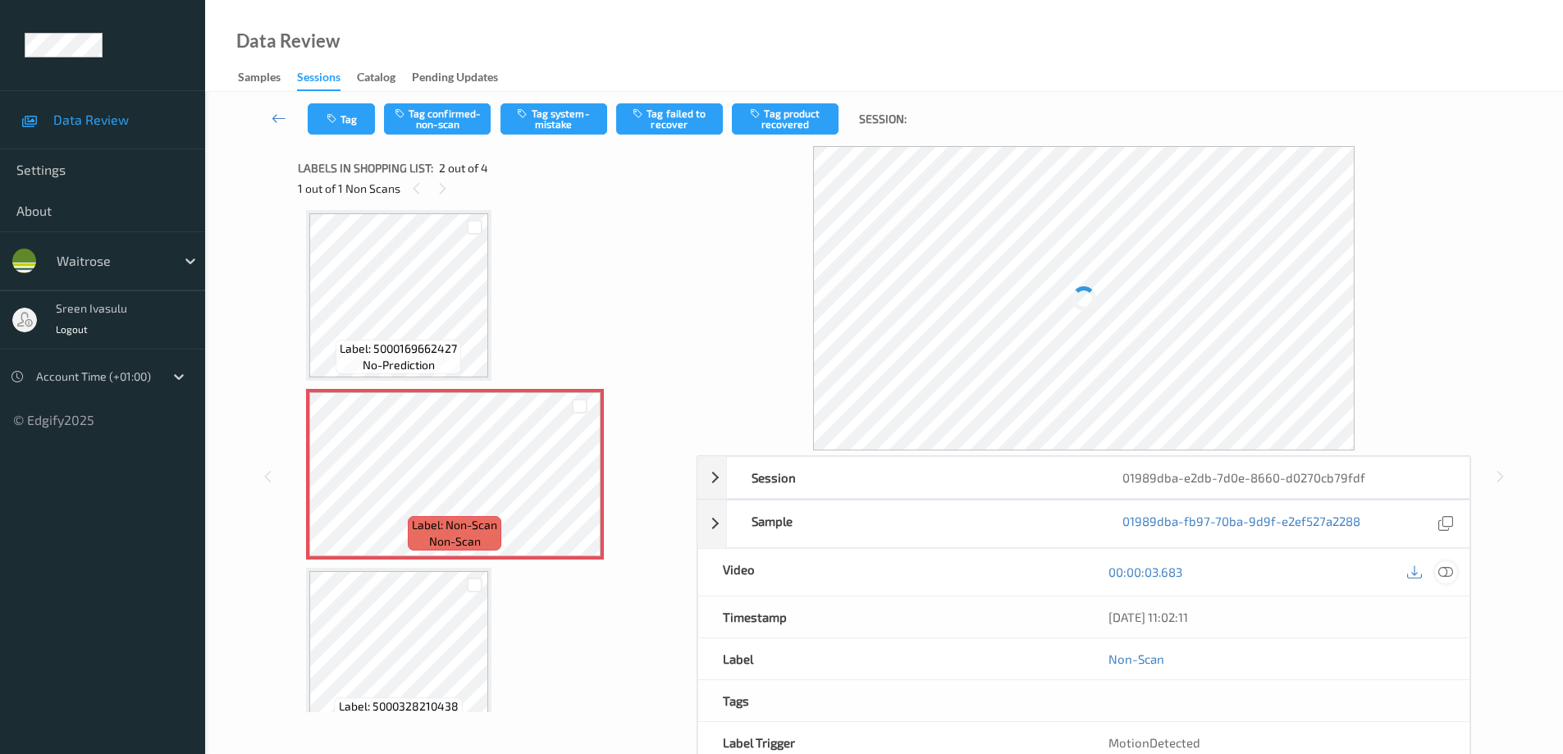
click at [1446, 574] on icon at bounding box center [1445, 572] width 15 height 15
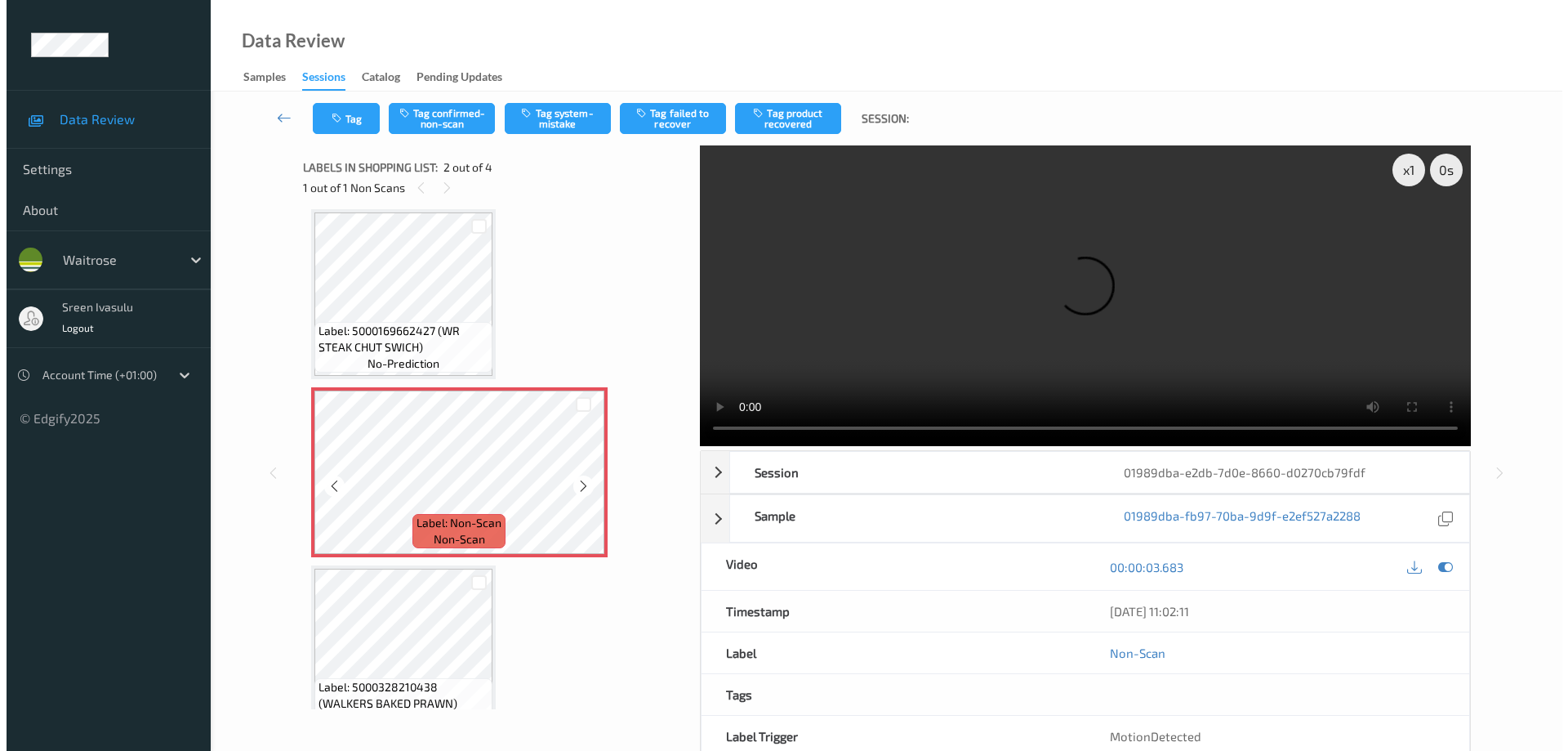
scroll to position [0, 0]
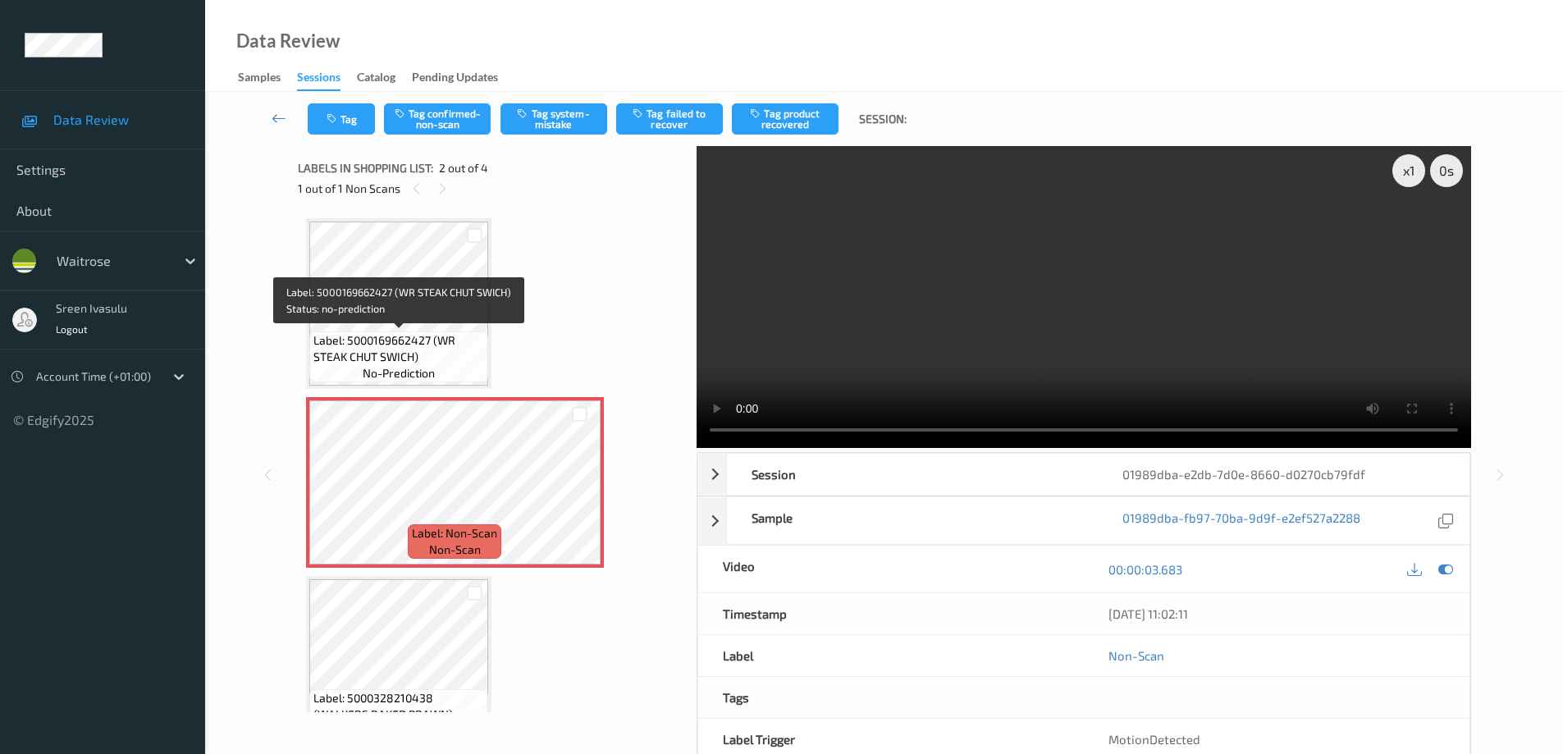
click at [434, 341] on span "Label: 5000169662427 (WR STEAK CHUT SWICH)" at bounding box center [398, 348] width 171 height 33
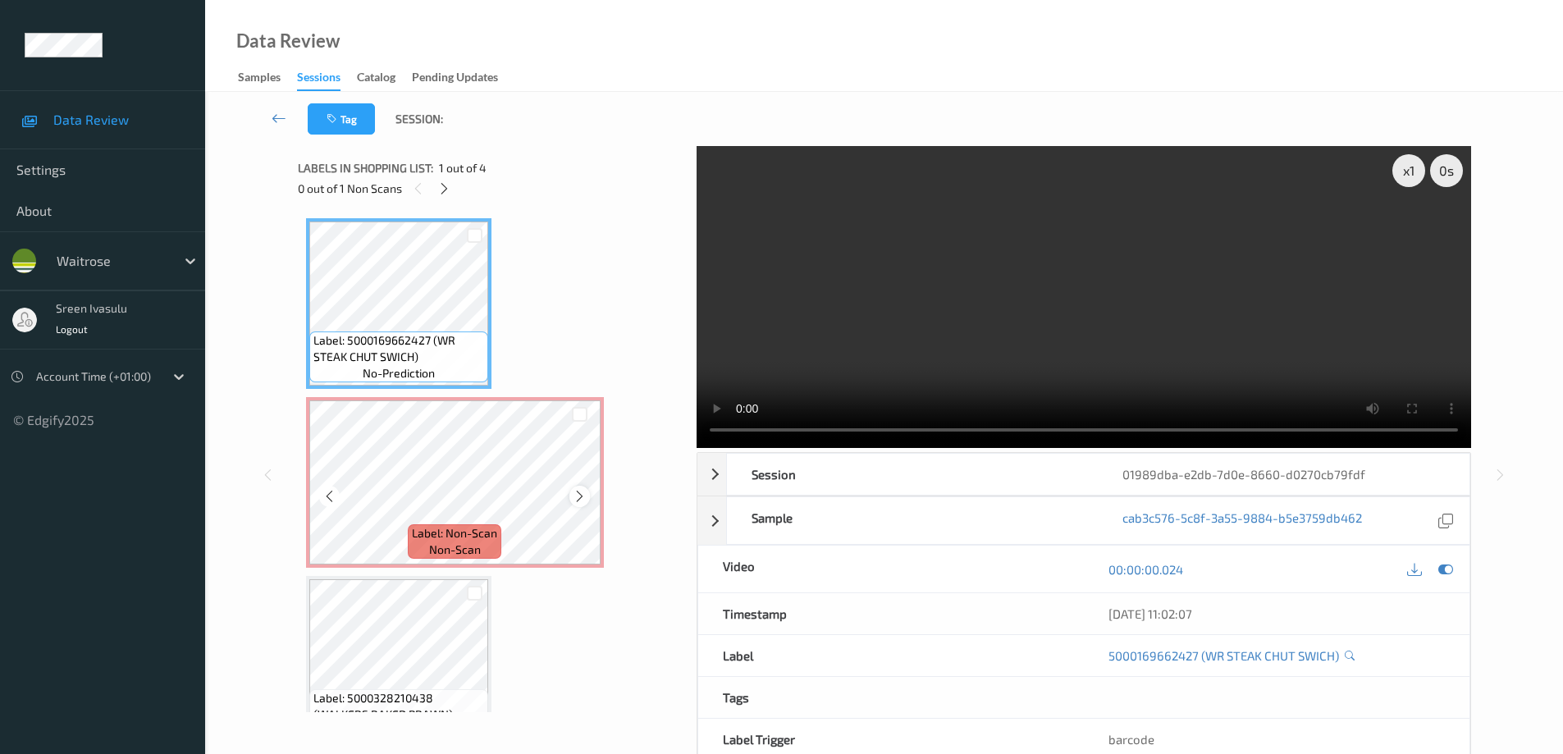
click at [578, 496] on icon at bounding box center [580, 496] width 14 height 15
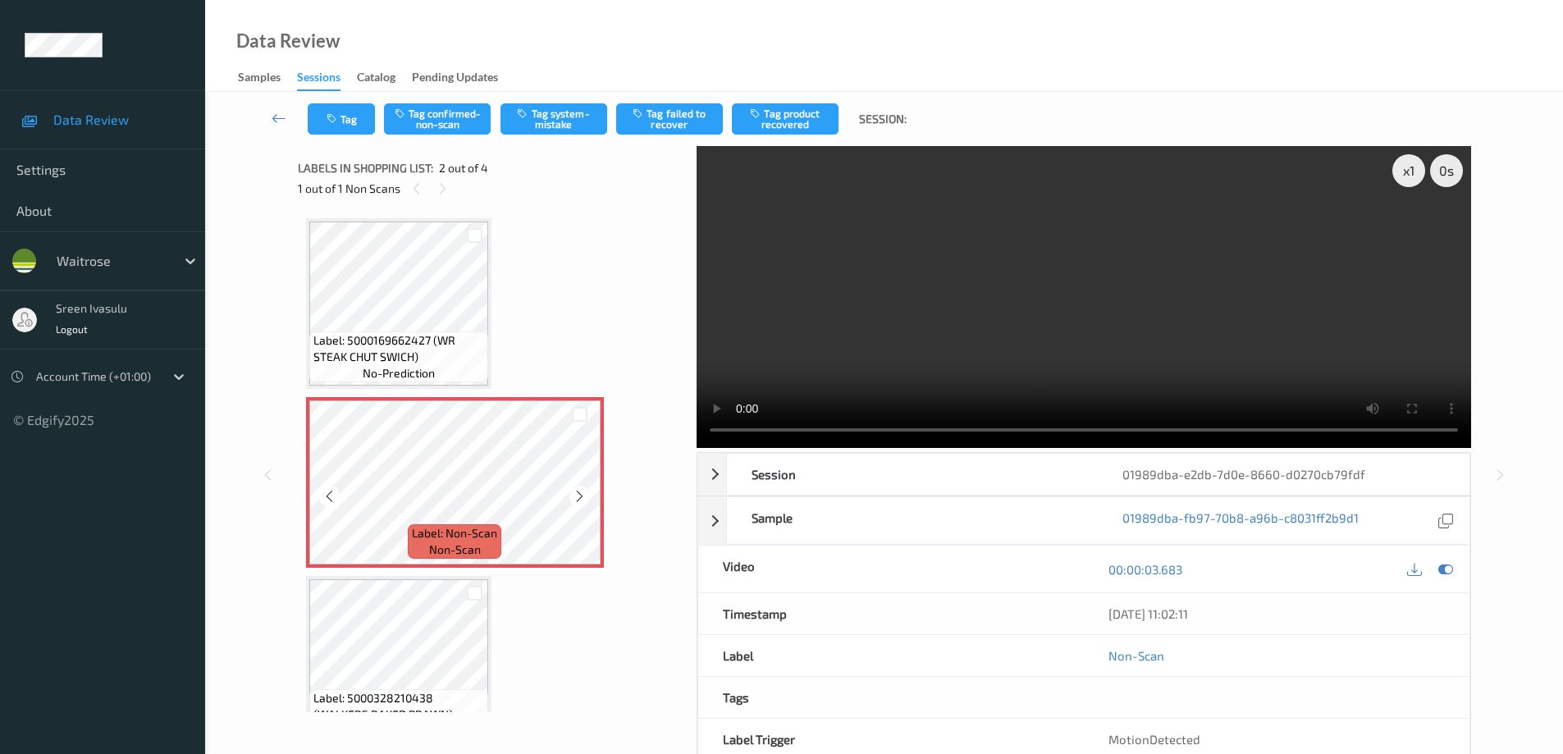
click at [578, 496] on icon at bounding box center [580, 496] width 14 height 15
click at [564, 127] on button "Tag system-mistake" at bounding box center [554, 118] width 107 height 31
click at [346, 117] on button "Tag" at bounding box center [341, 118] width 67 height 31
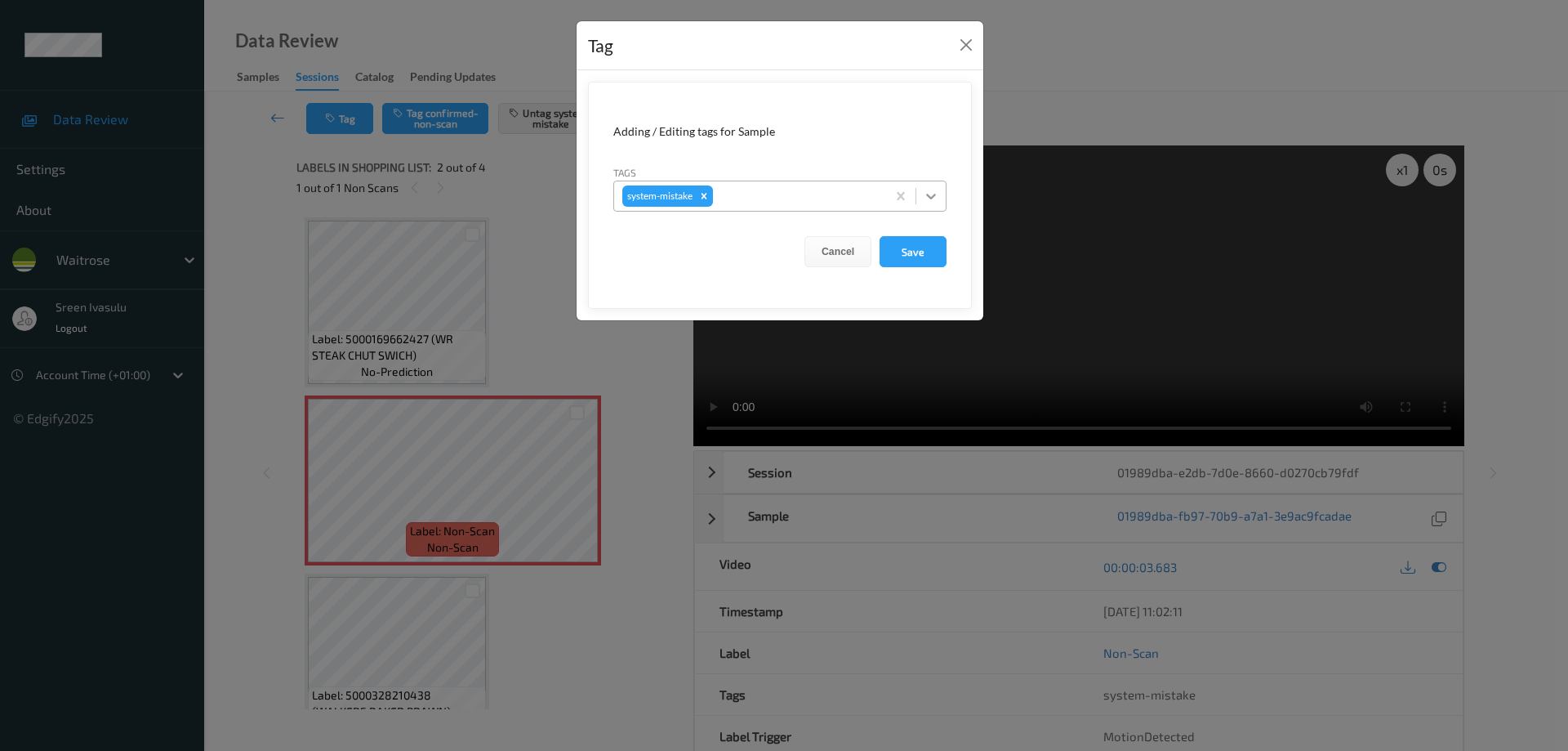
click at [940, 197] on div at bounding box center [932, 196] width 30 height 30
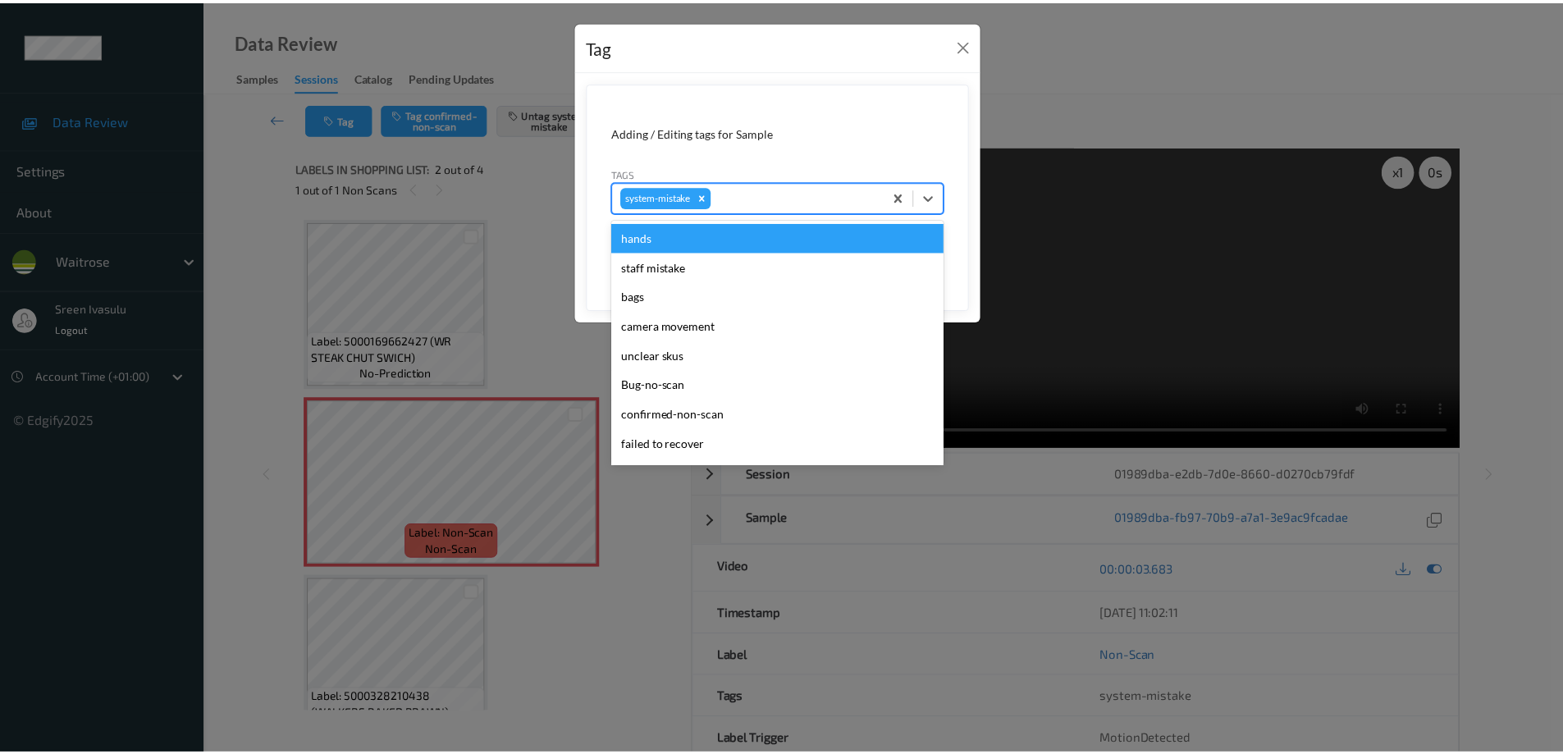
scroll to position [328, 0]
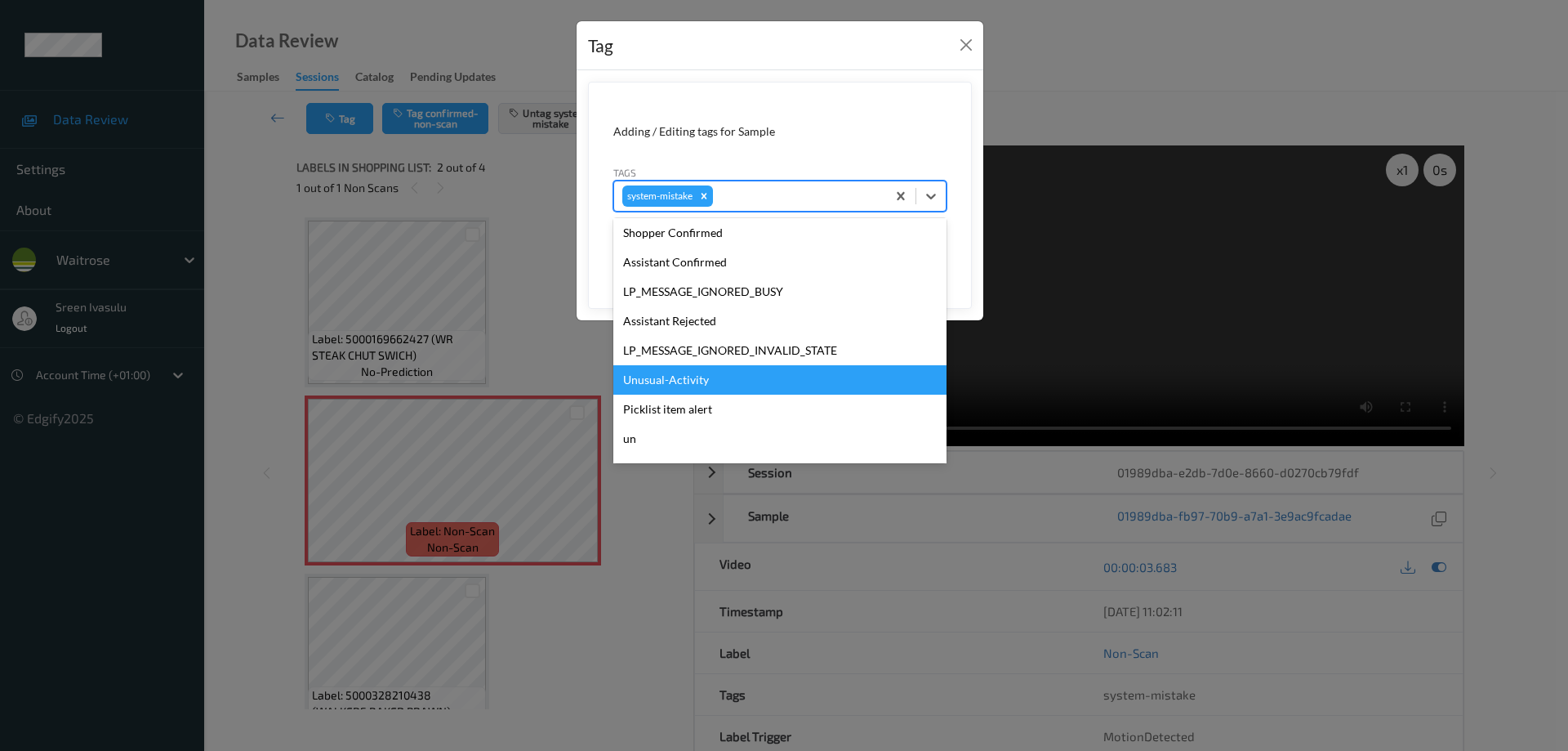
click at [688, 377] on div "Unusual-Activity" at bounding box center [780, 380] width 334 height 30
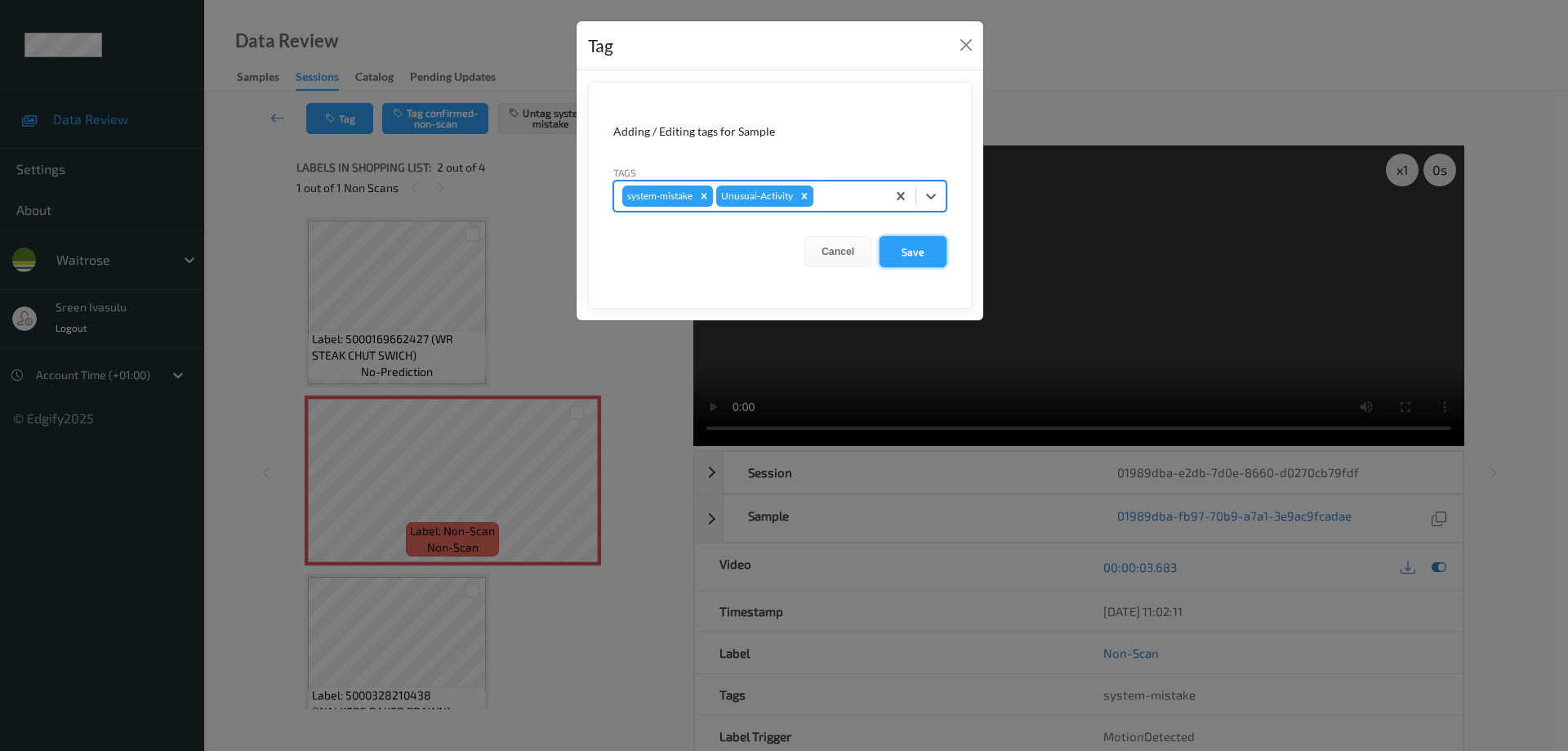
click at [902, 257] on button "Save" at bounding box center [913, 251] width 67 height 31
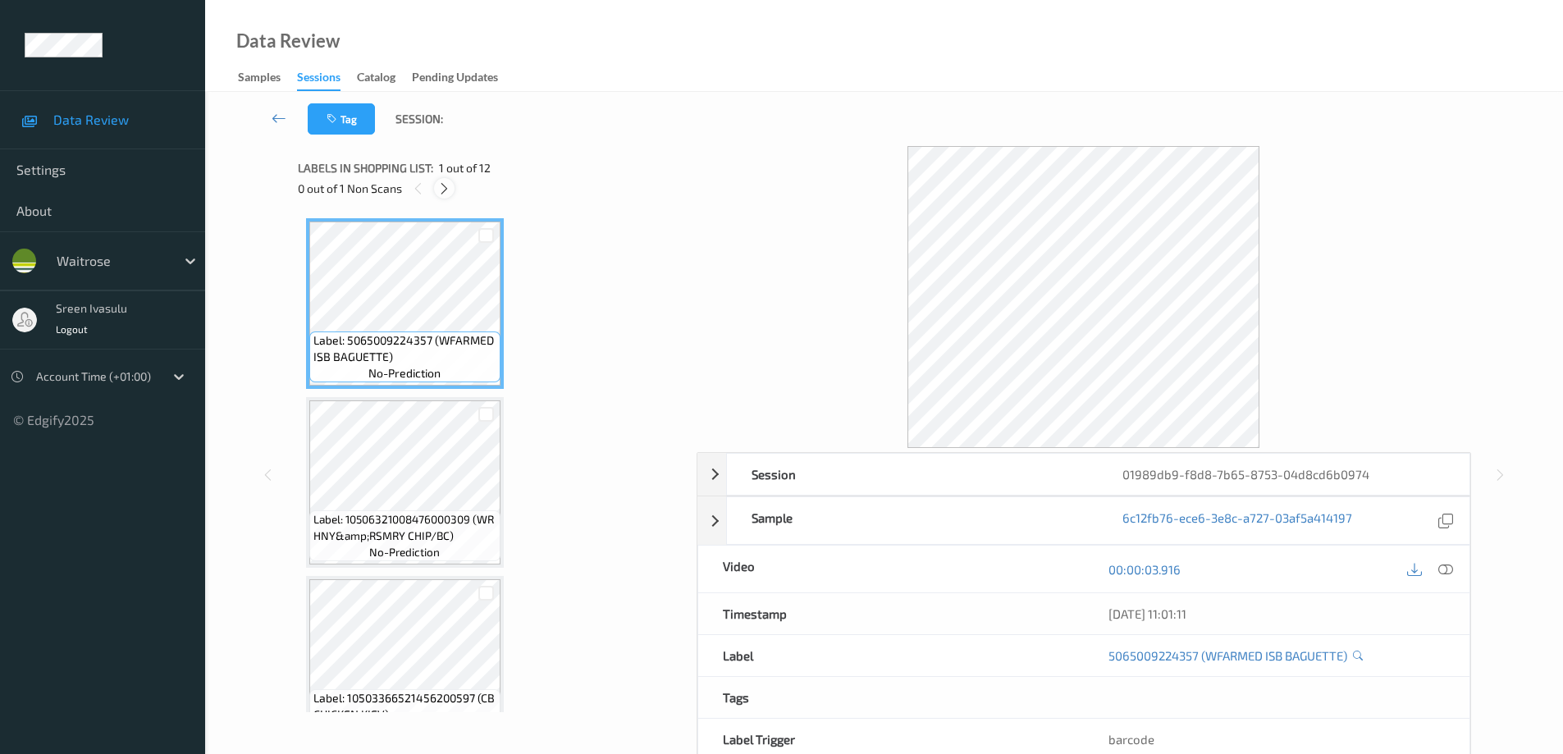
click at [441, 185] on icon at bounding box center [444, 188] width 14 height 15
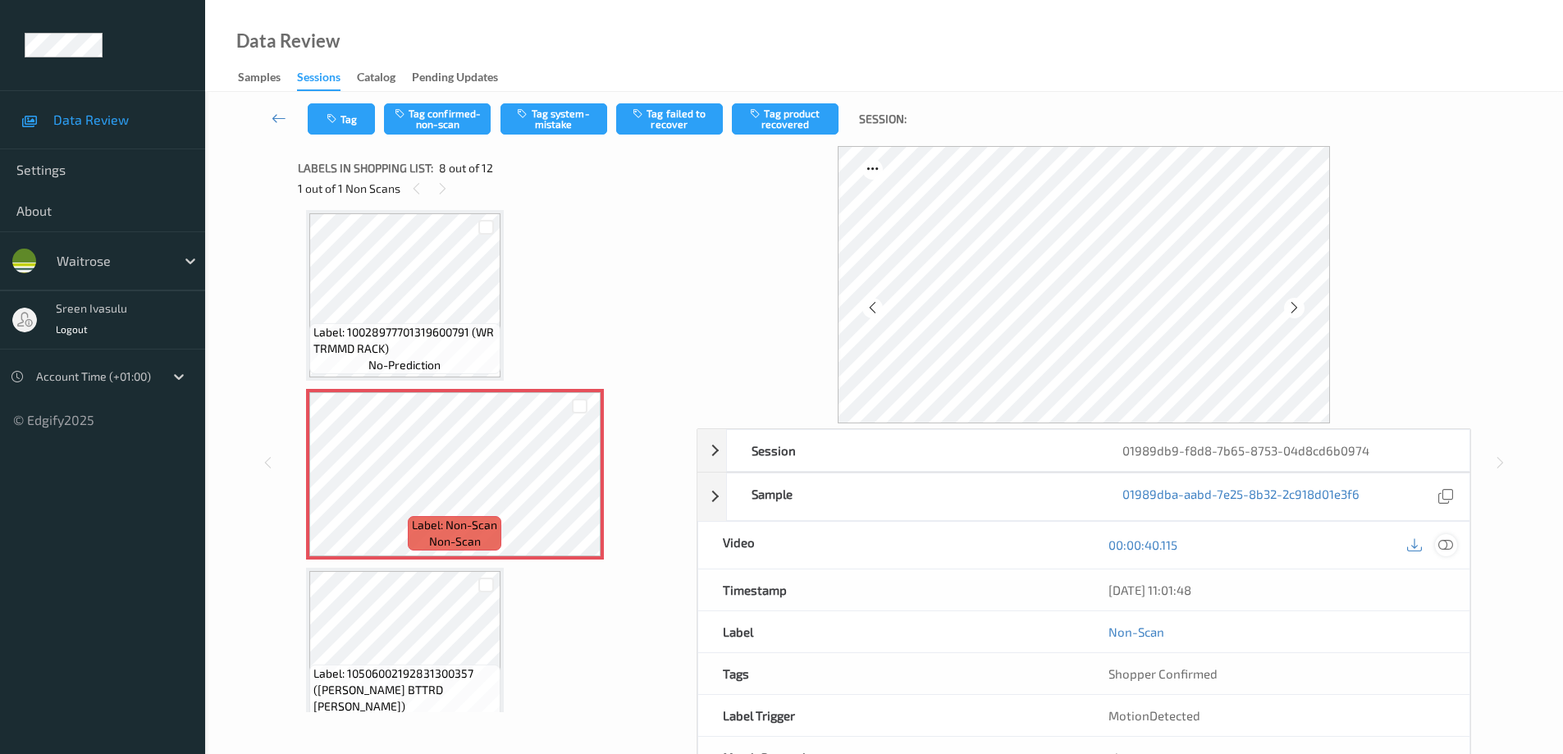
click at [1442, 542] on icon at bounding box center [1445, 544] width 15 height 15
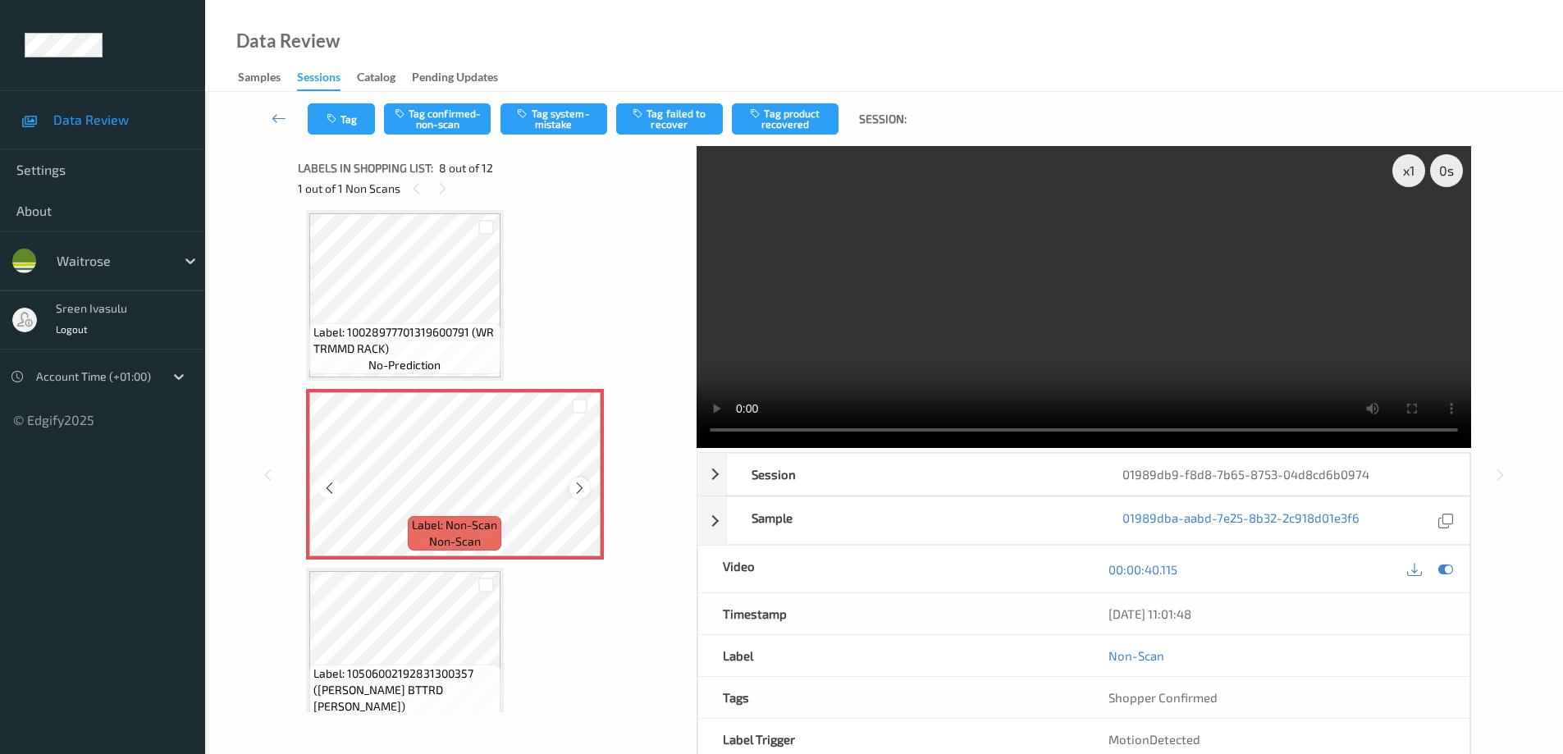
click at [579, 482] on icon at bounding box center [580, 488] width 14 height 15
click at [574, 485] on icon at bounding box center [580, 488] width 14 height 15
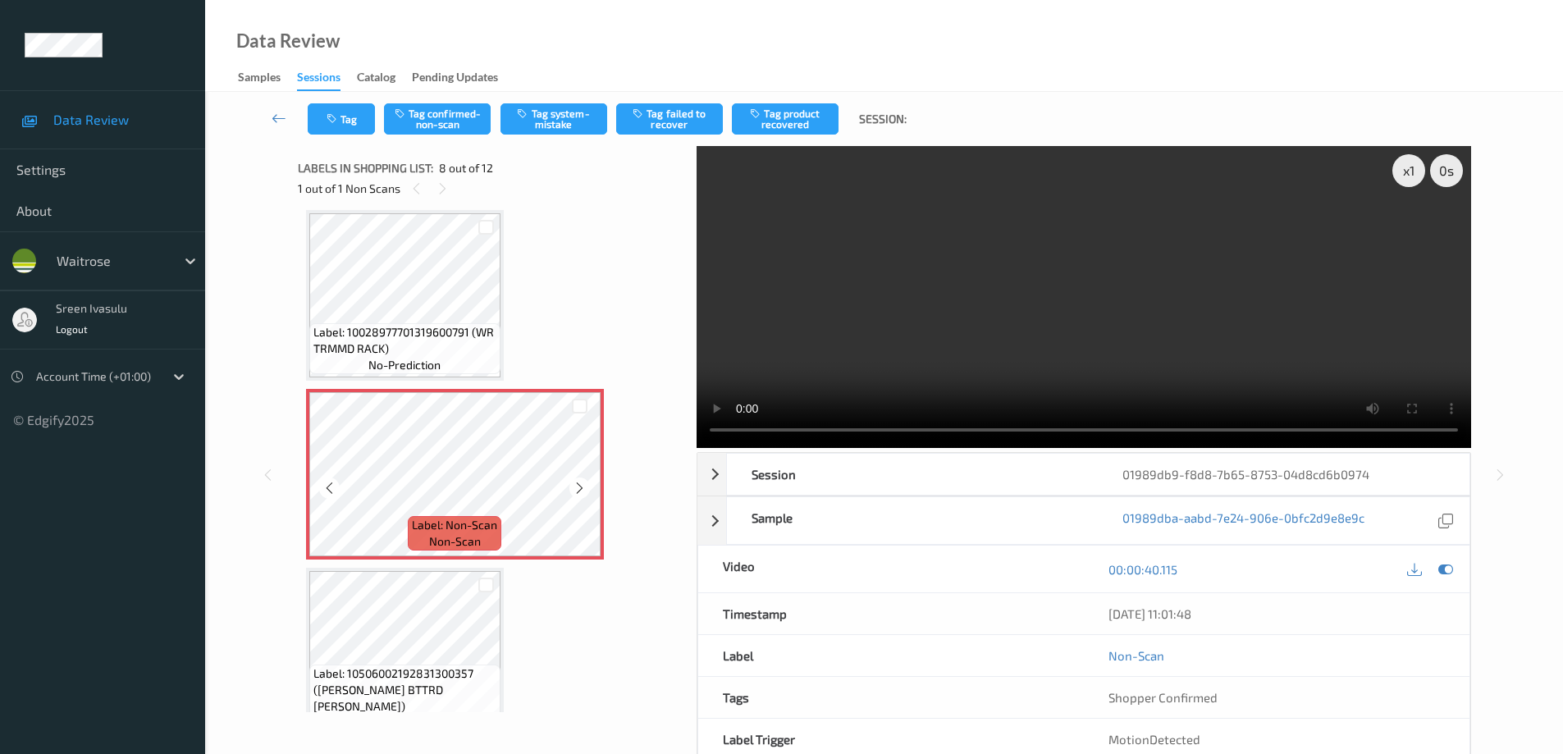
click at [574, 485] on icon at bounding box center [580, 488] width 14 height 15
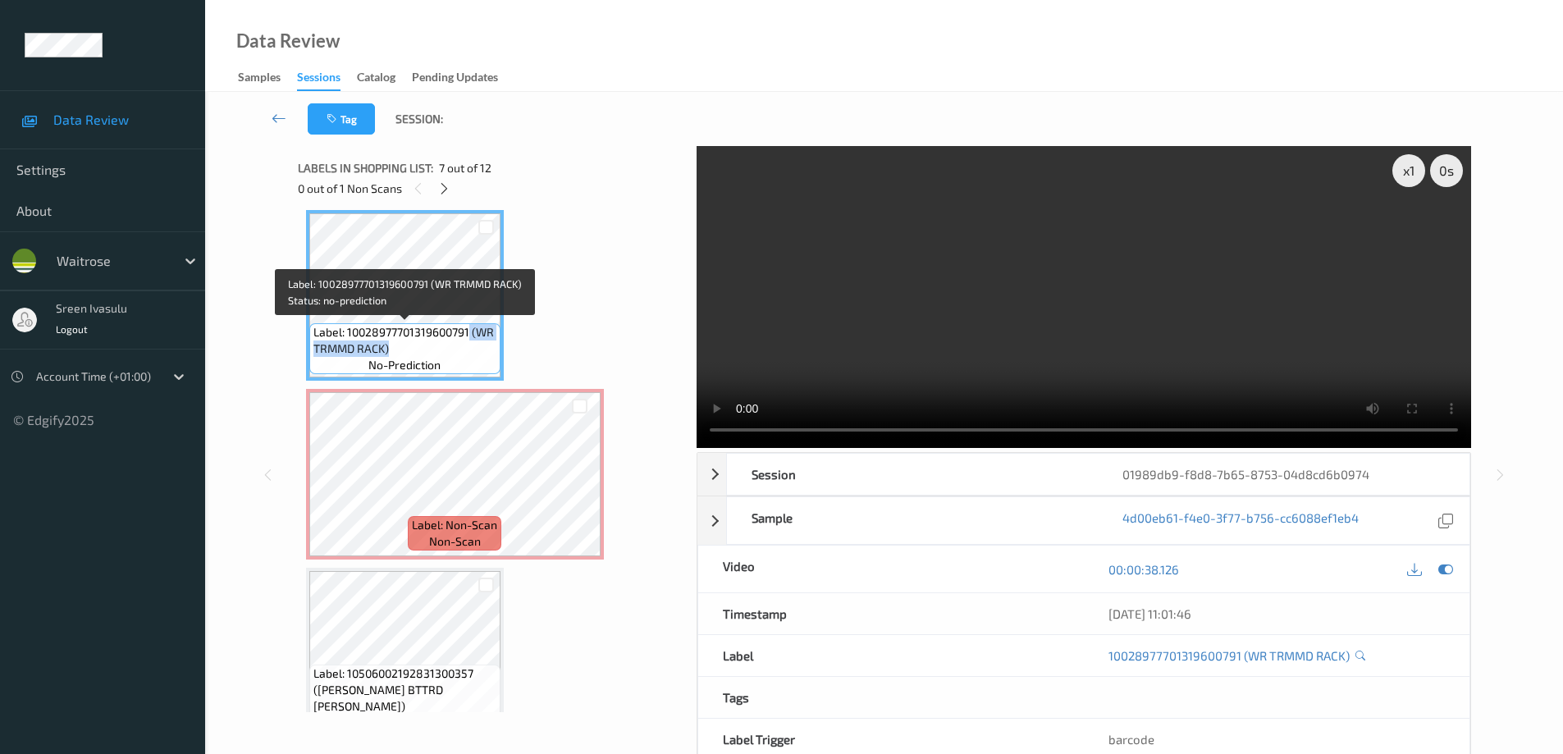
drag, startPoint x: 470, startPoint y: 332, endPoint x: 480, endPoint y: 346, distance: 17.1
click at [480, 346] on span "Label: 10028977701319600791 (WR TRMMD RACK)" at bounding box center [404, 340] width 183 height 33
copy span "(WR TRMMD RACK)"
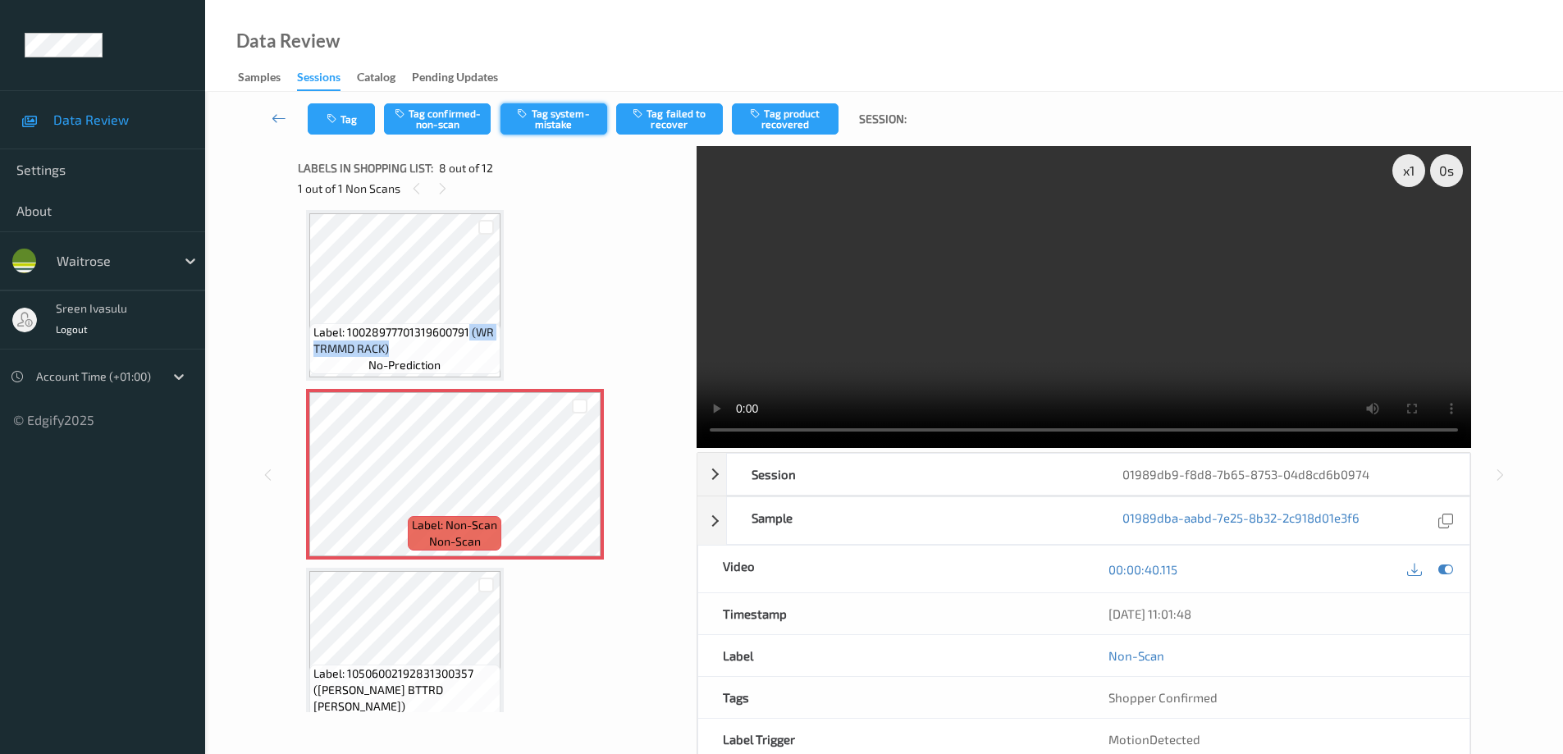
click at [582, 122] on button "Tag system-mistake" at bounding box center [554, 118] width 107 height 31
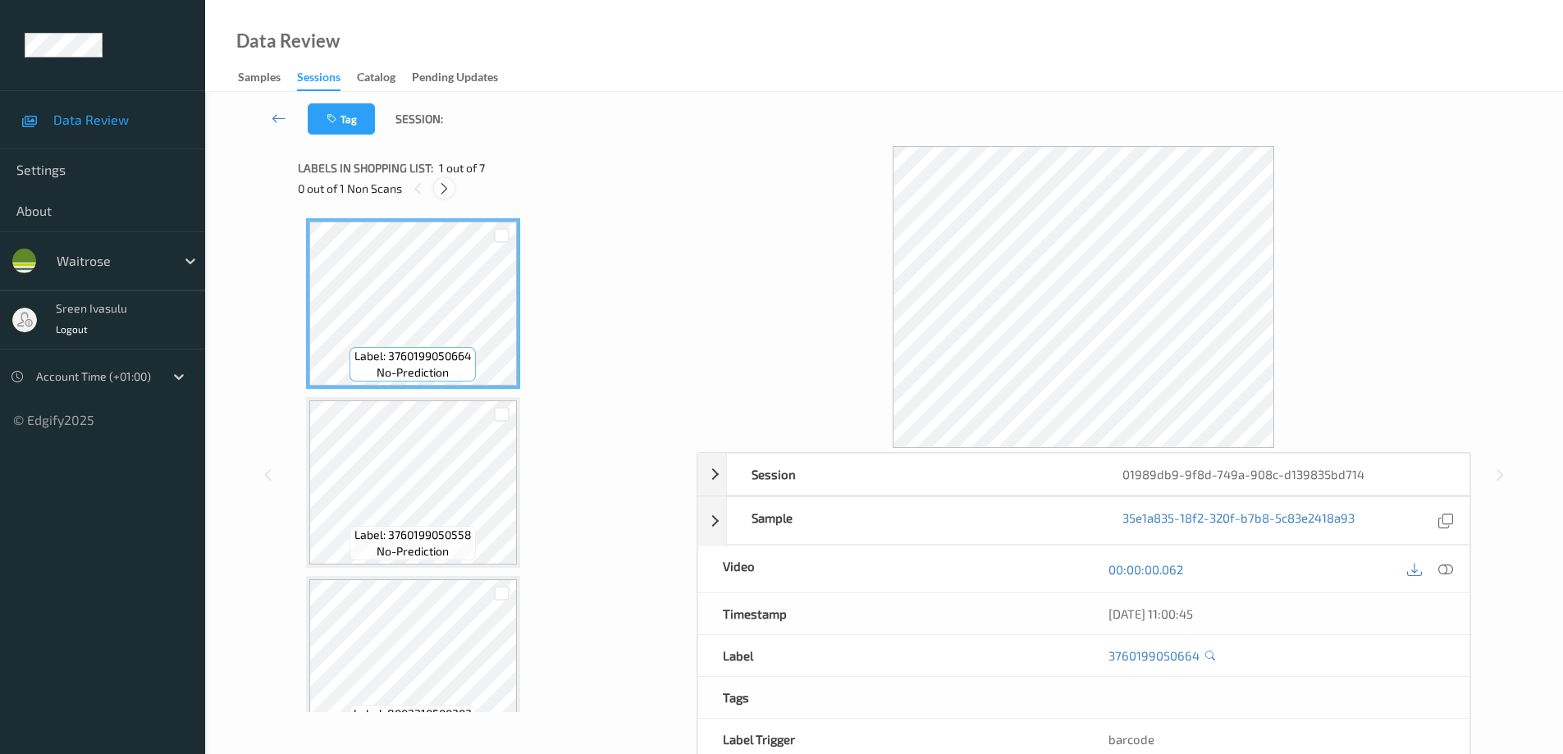
click at [446, 190] on icon at bounding box center [444, 188] width 14 height 15
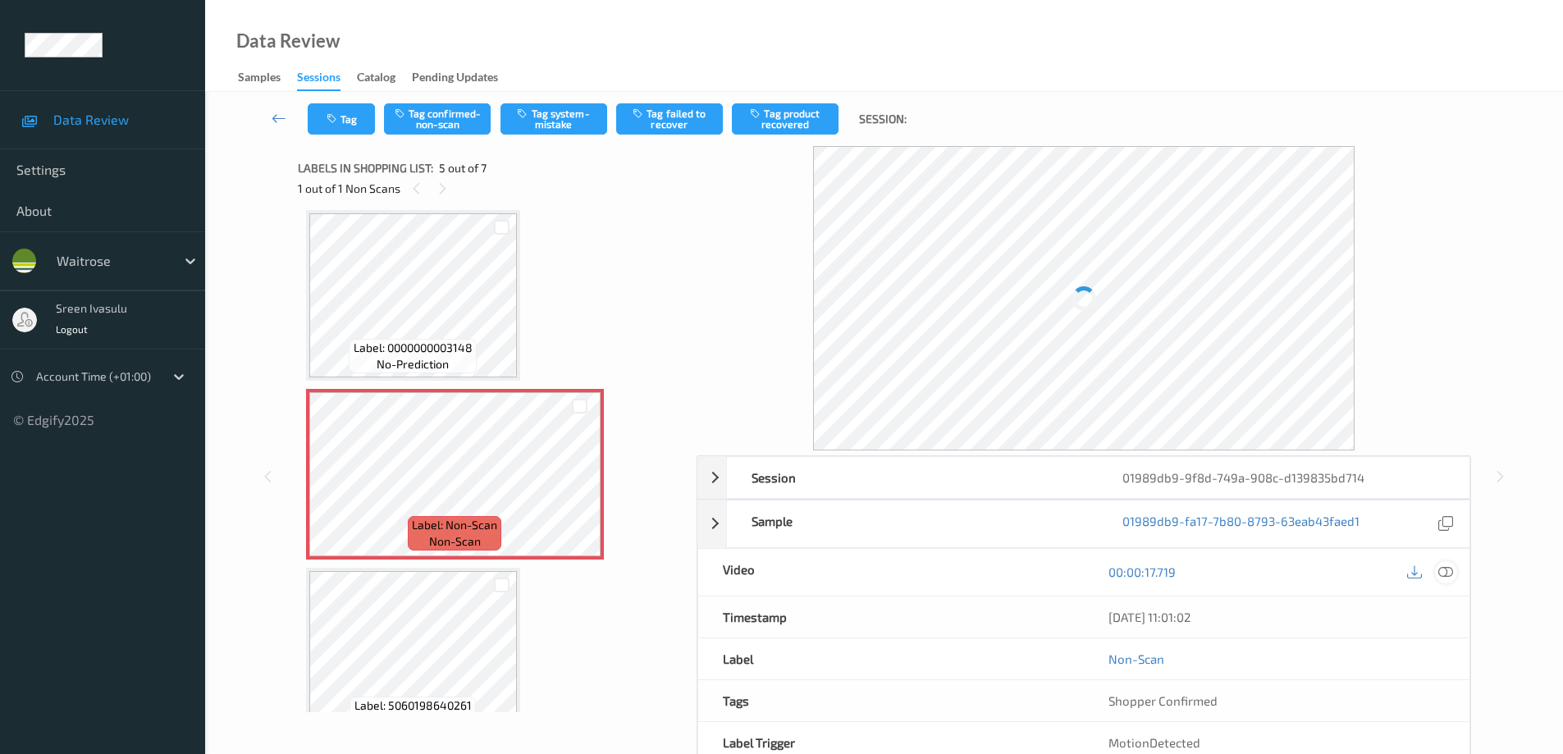
click at [1442, 574] on icon at bounding box center [1445, 572] width 15 height 15
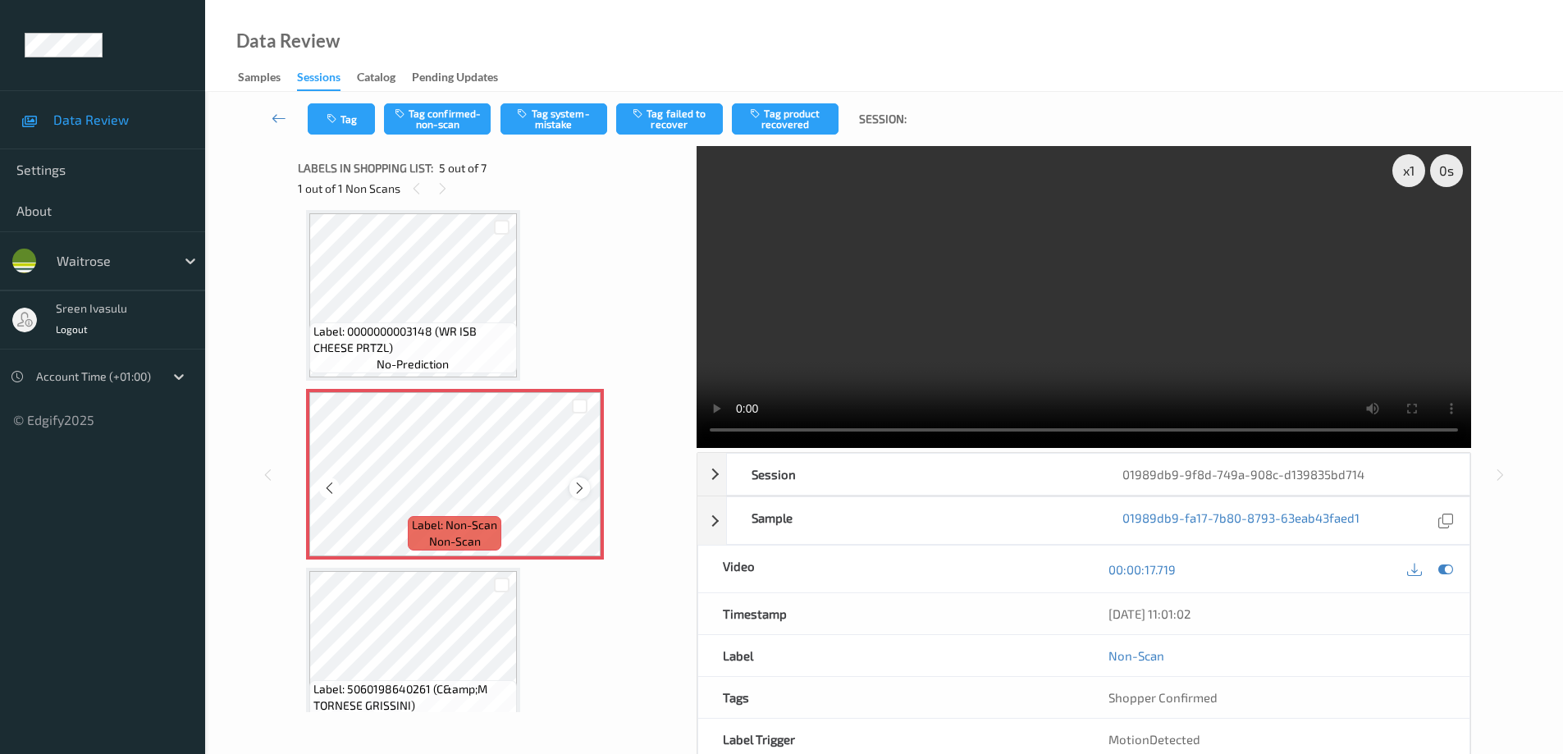
click at [580, 490] on icon at bounding box center [580, 488] width 14 height 15
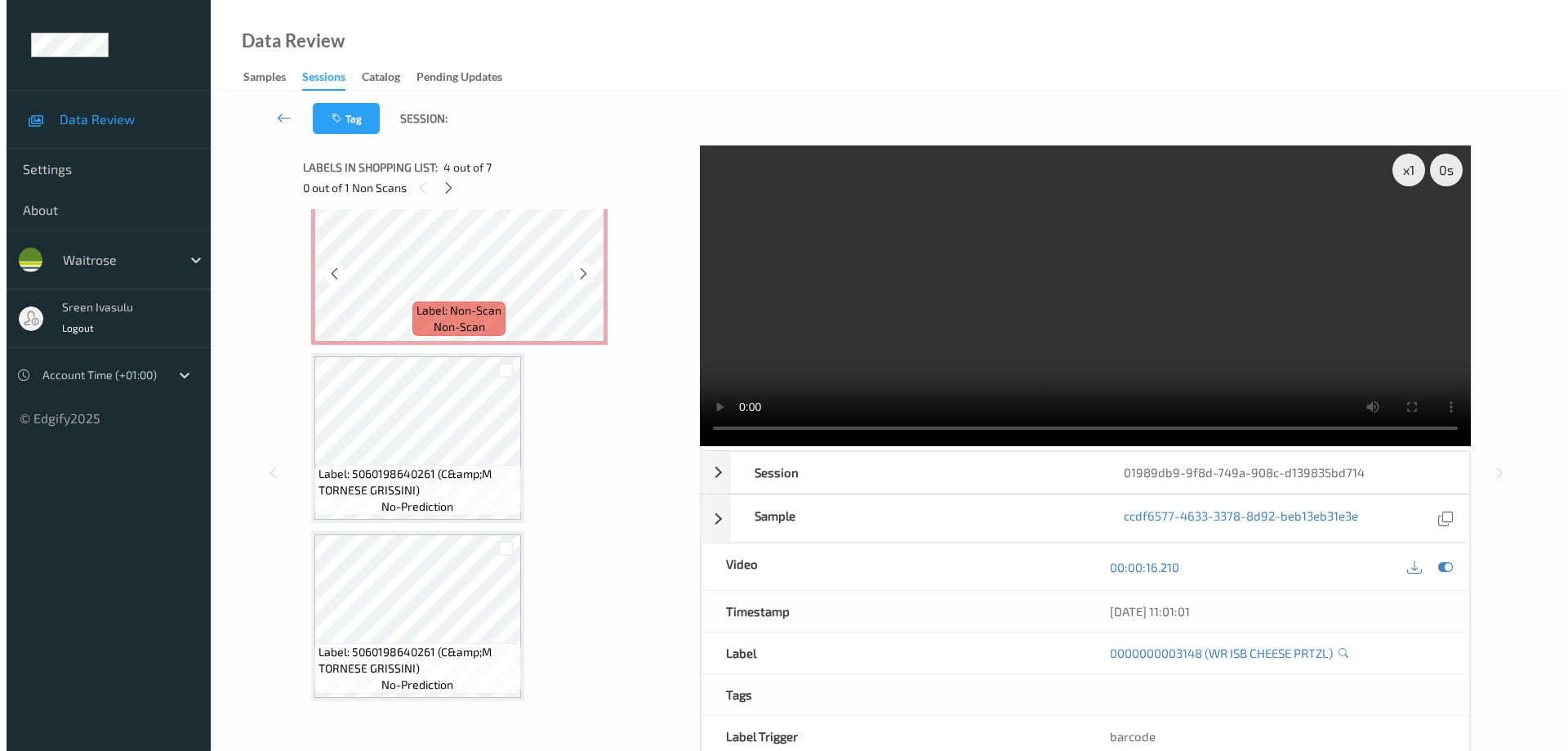
scroll to position [428, 0]
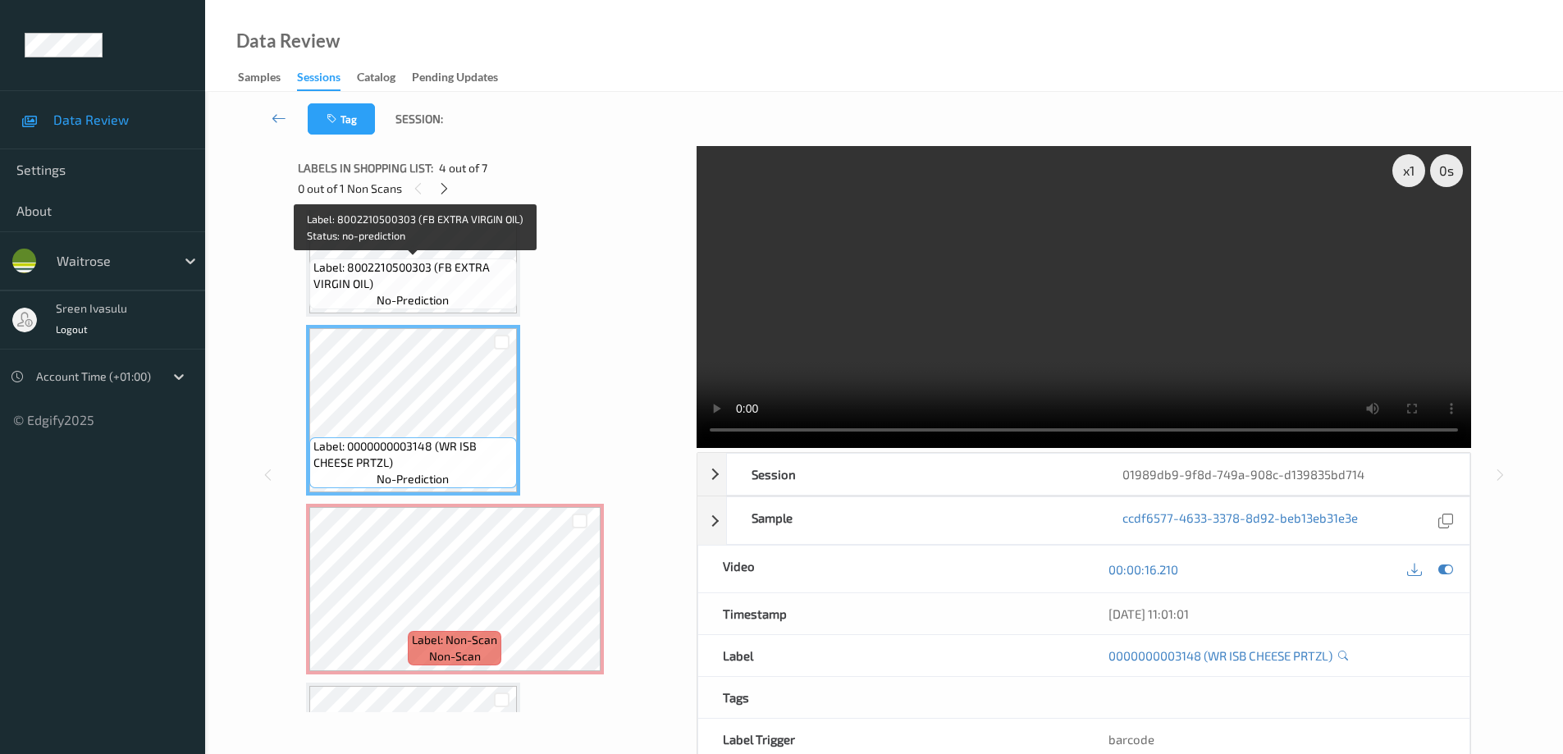
click at [454, 261] on span "Label: 8002210500303 (FB EXTRA VIRGIN OIL)" at bounding box center [412, 275] width 199 height 33
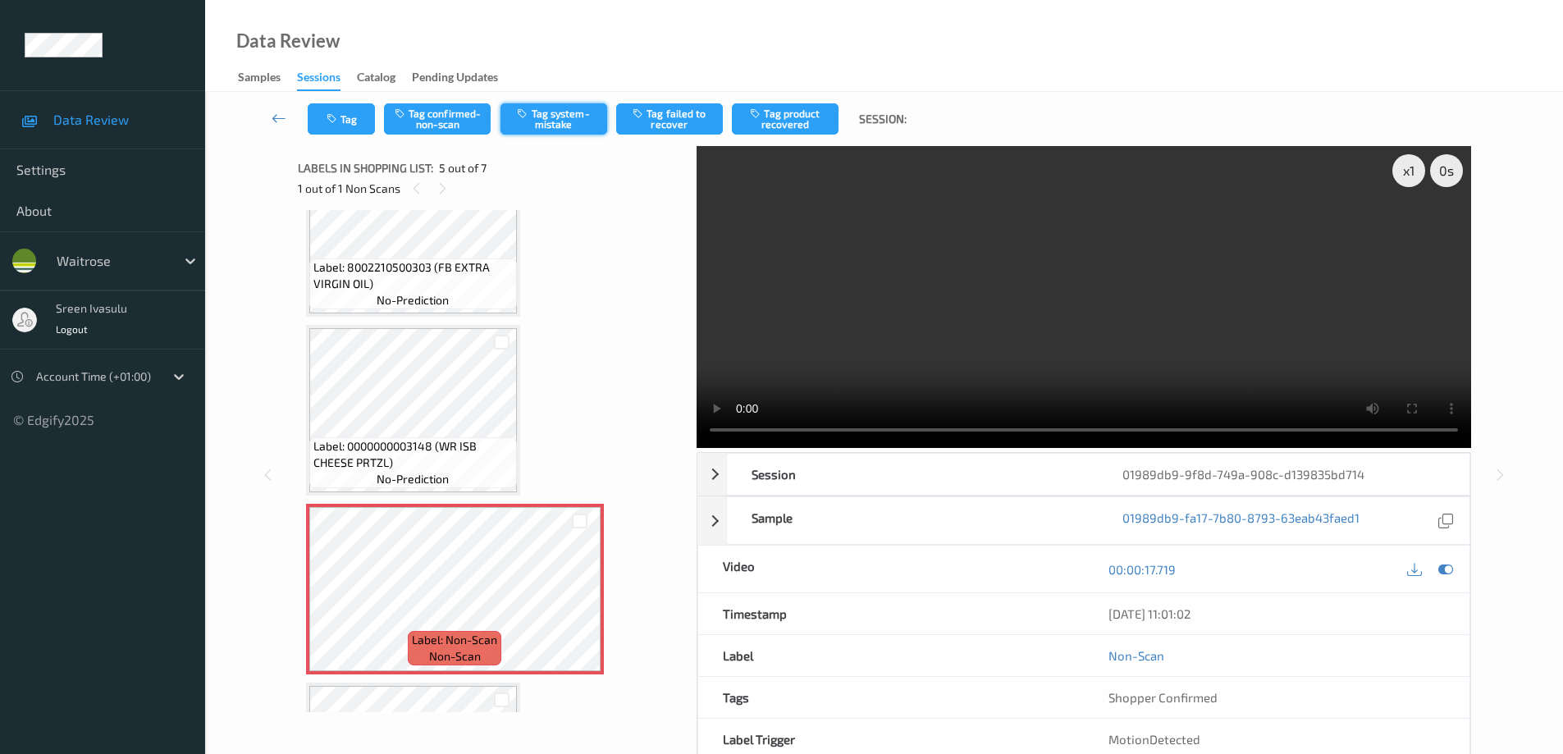
click at [544, 113] on button "Tag system-mistake" at bounding box center [554, 118] width 107 height 31
click at [344, 130] on button "Tag" at bounding box center [341, 118] width 67 height 31
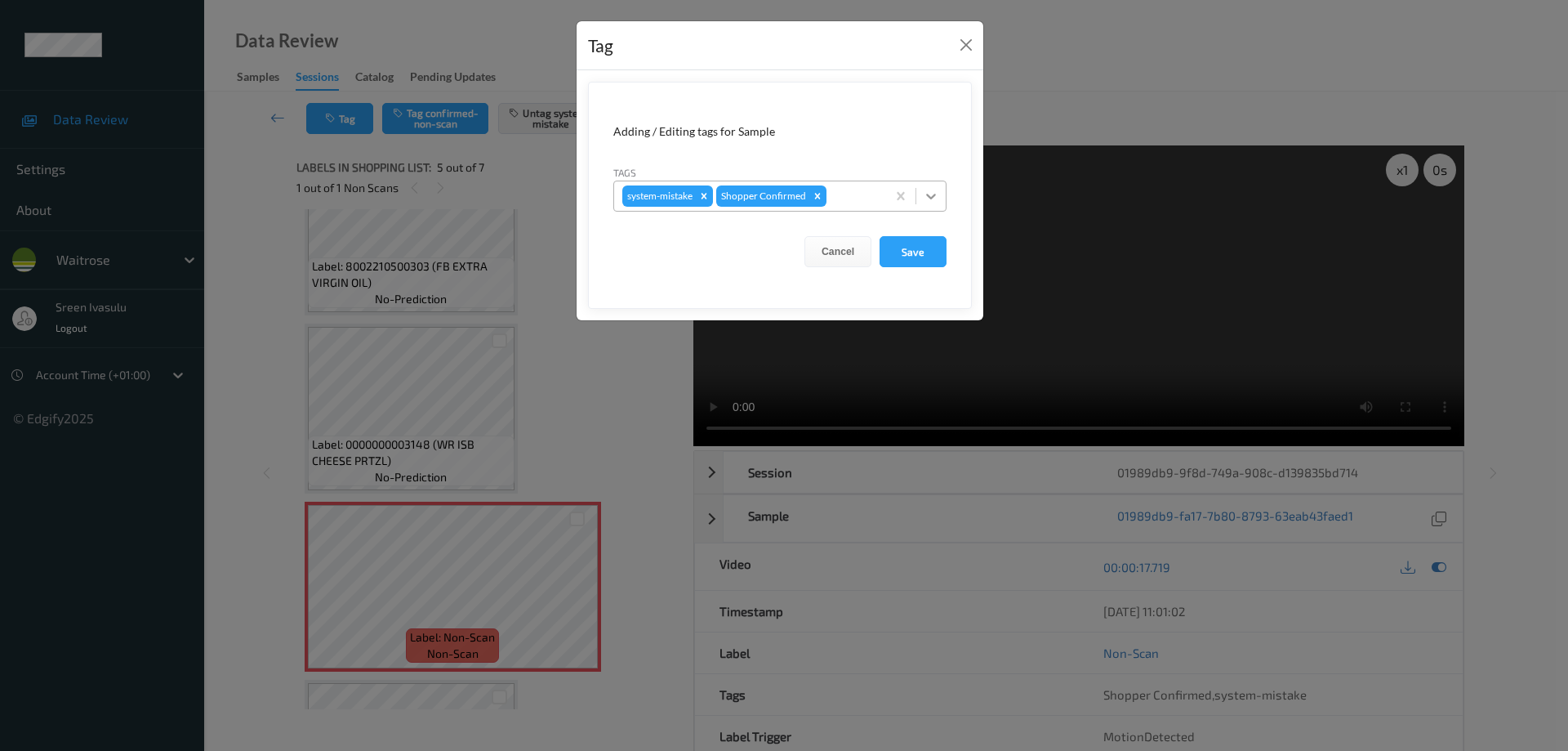
click at [929, 193] on icon at bounding box center [931, 196] width 16 height 16
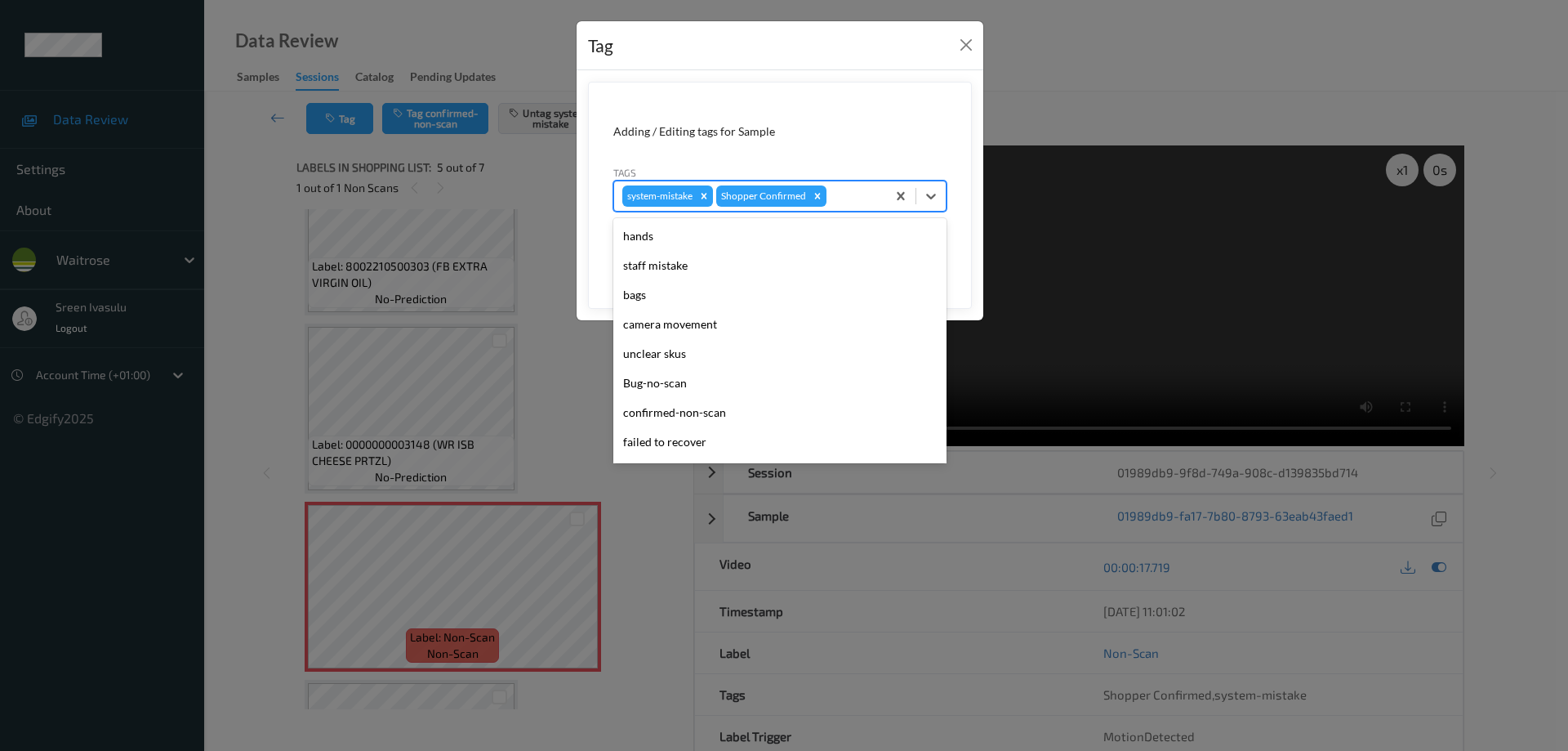
scroll to position [321, 0]
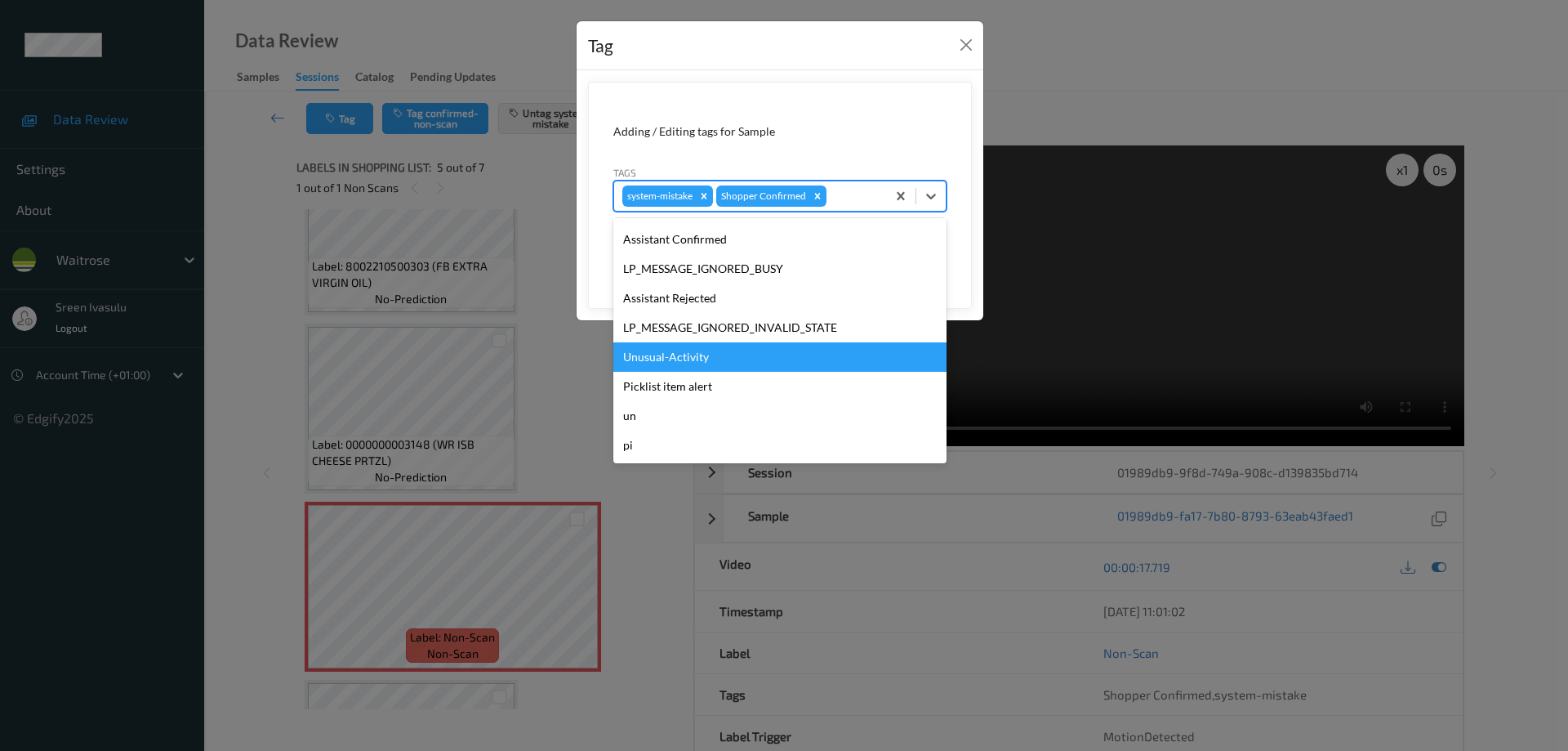
click at [671, 349] on div "Unusual-Activity" at bounding box center [780, 358] width 334 height 30
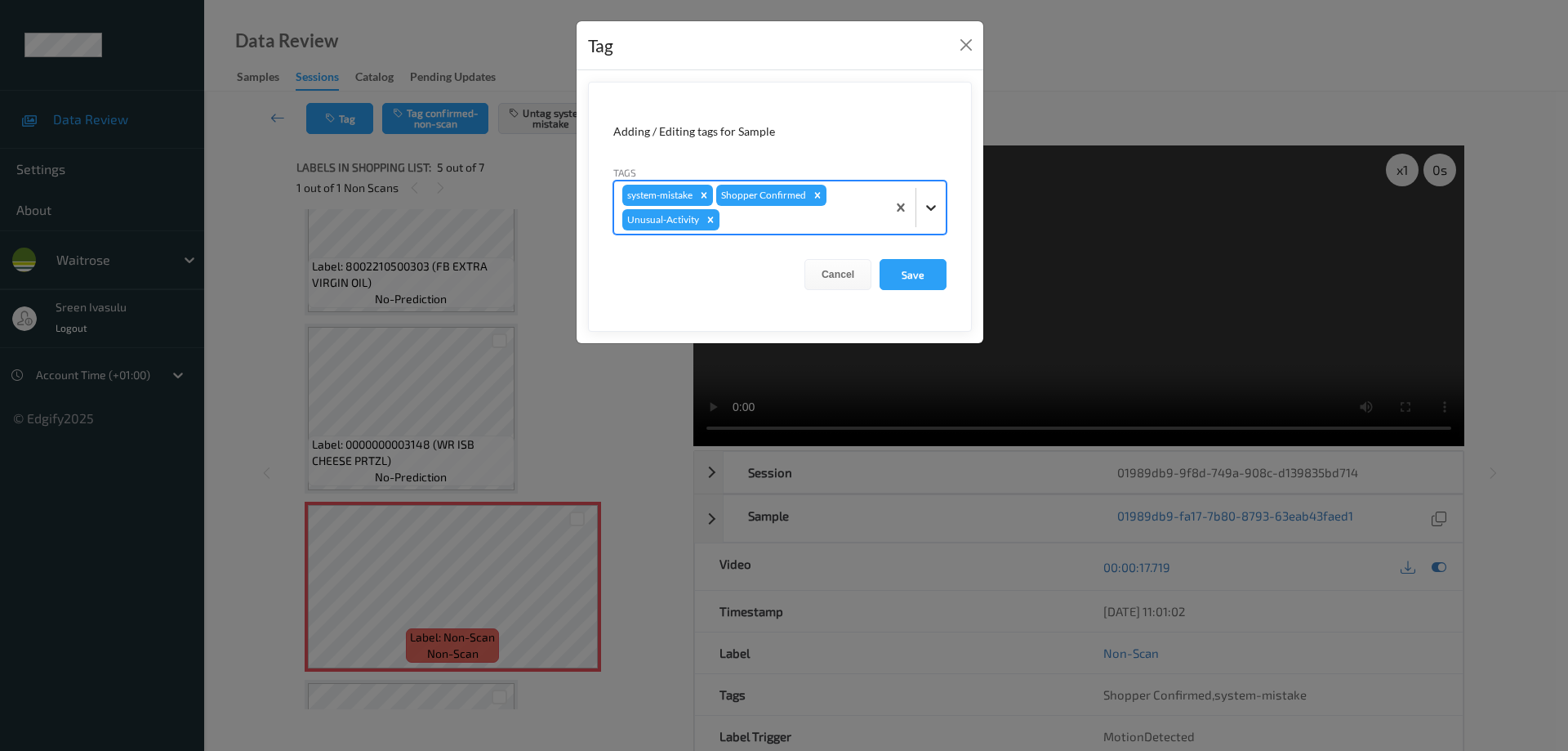
click at [936, 199] on icon at bounding box center [931, 207] width 16 height 16
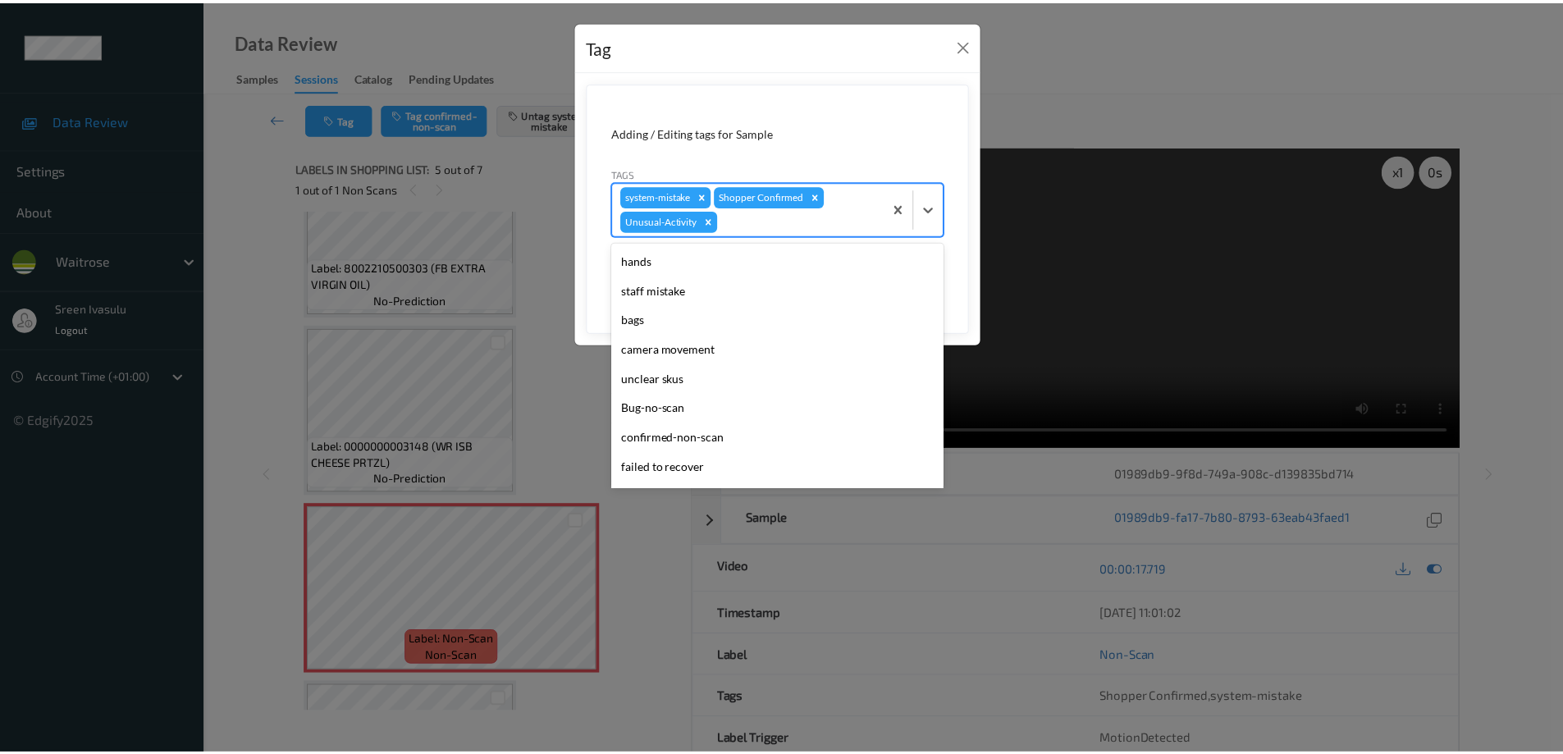
scroll to position [292, 0]
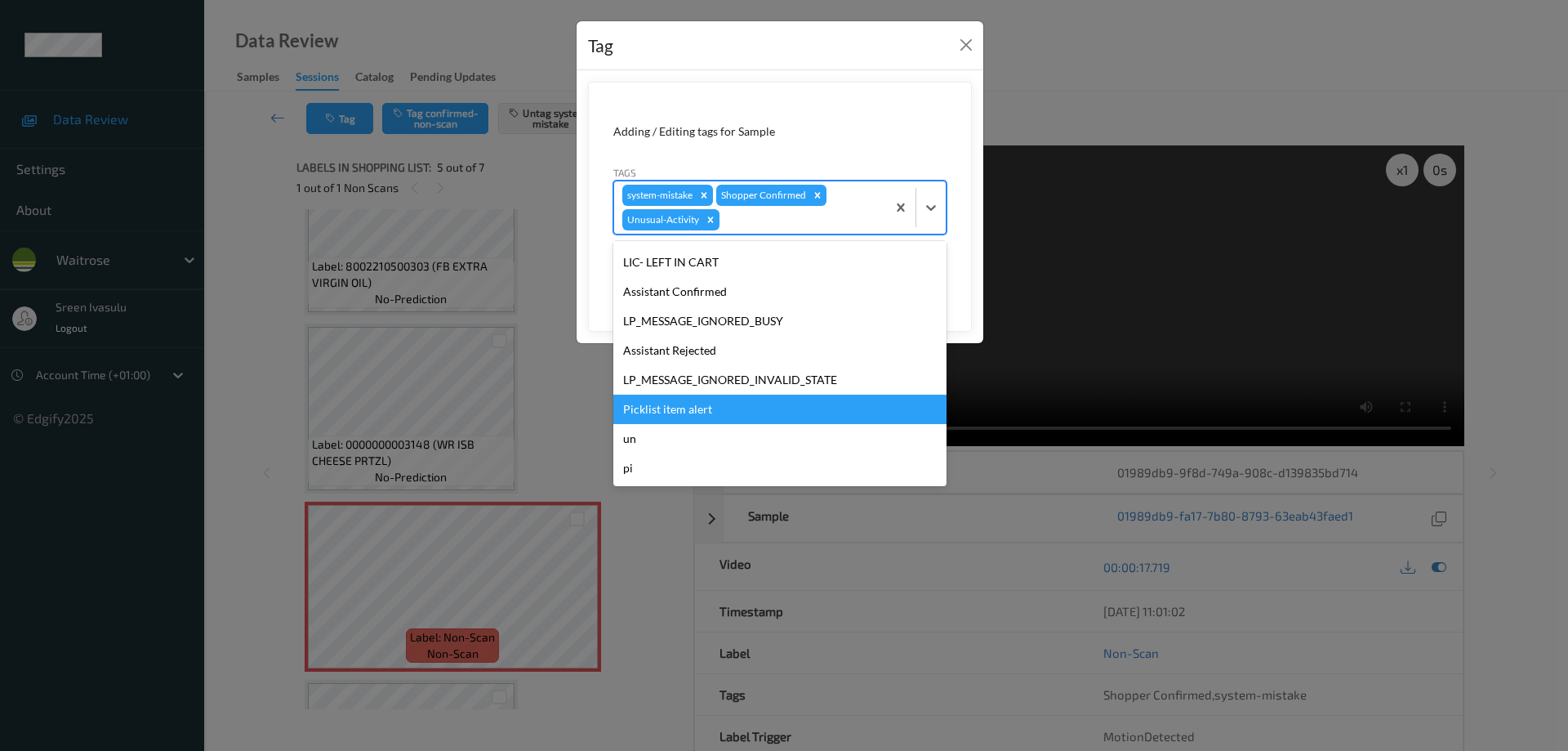
click at [658, 399] on div "Picklist item alert" at bounding box center [780, 409] width 334 height 30
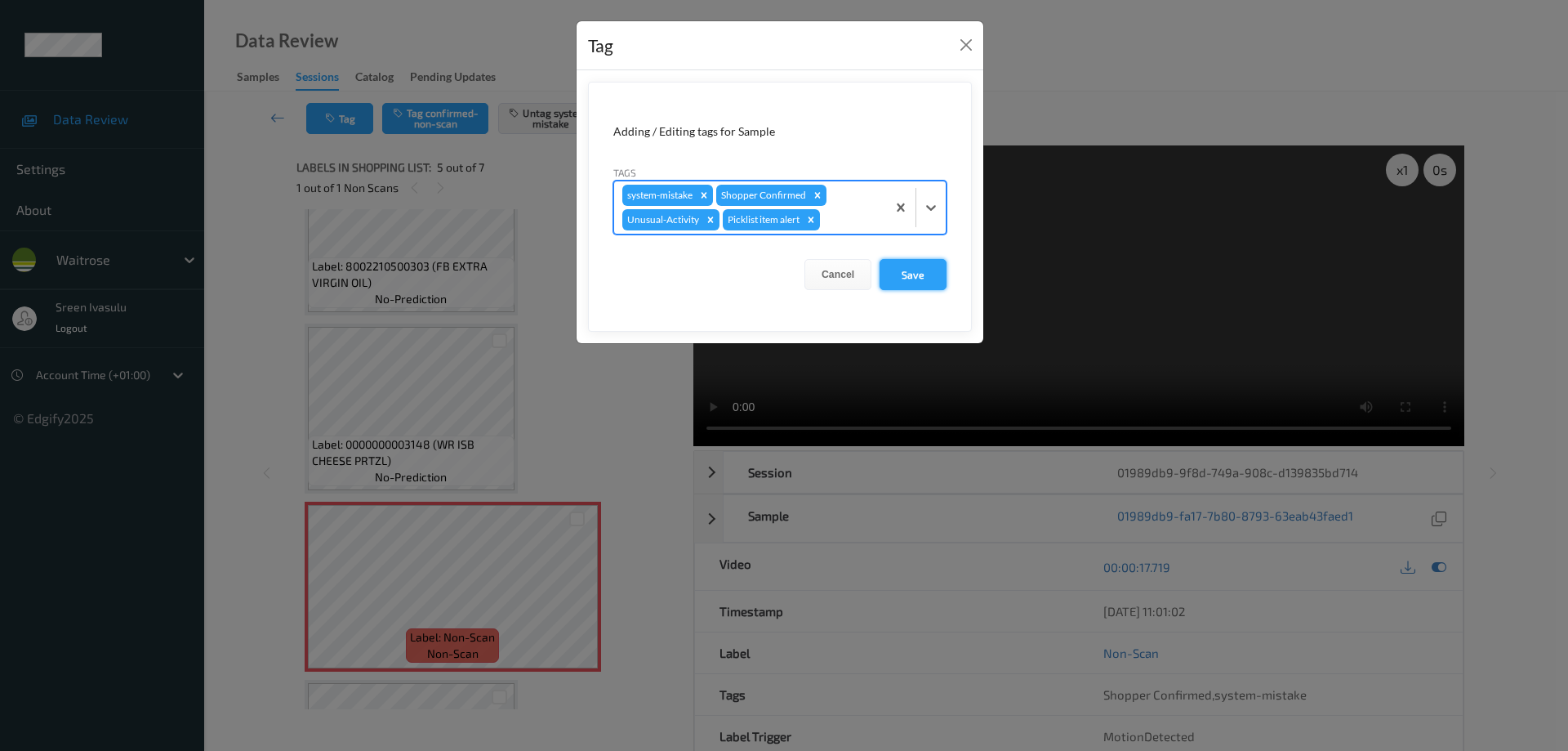
click at [903, 271] on button "Save" at bounding box center [913, 274] width 67 height 31
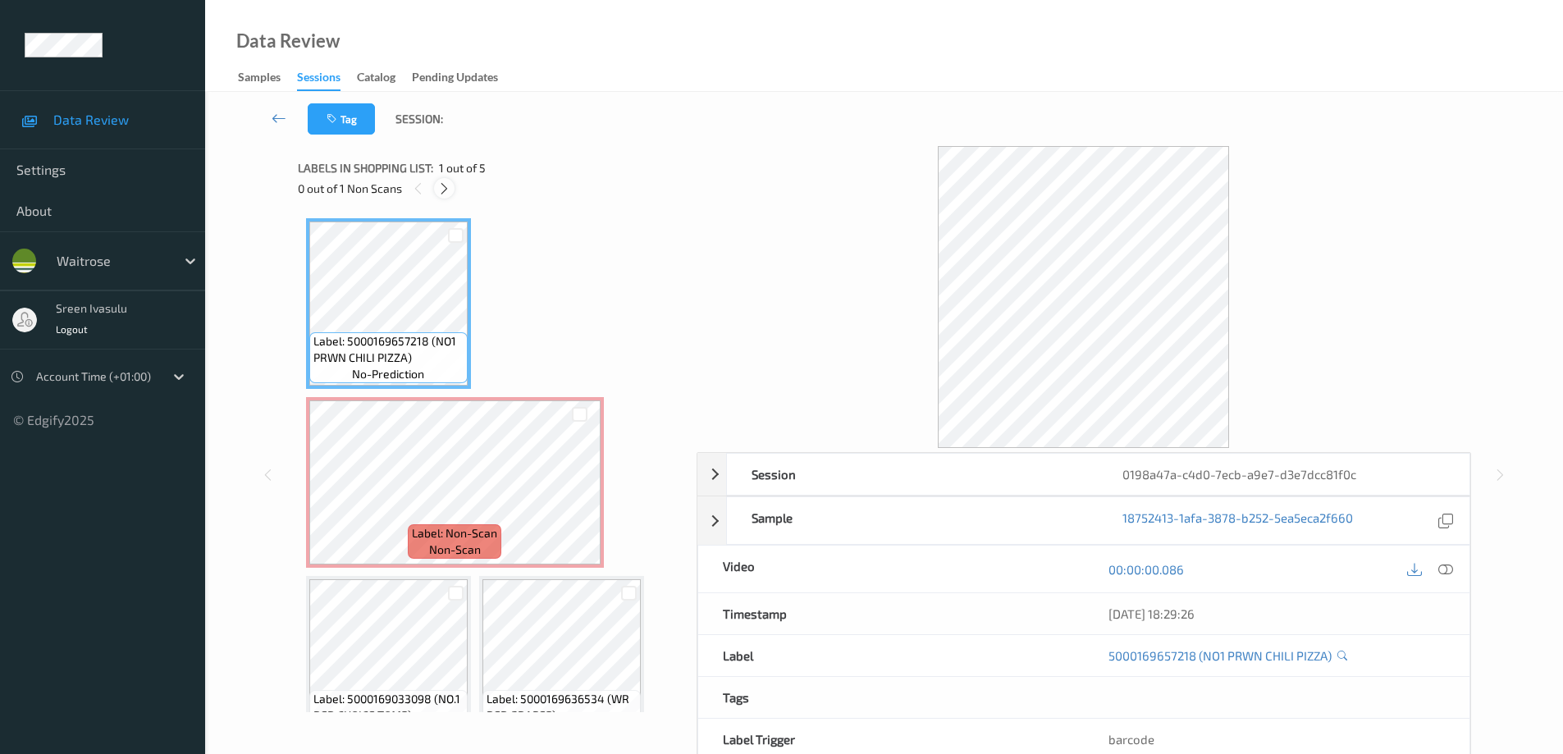
click at [437, 183] on div at bounding box center [444, 188] width 21 height 21
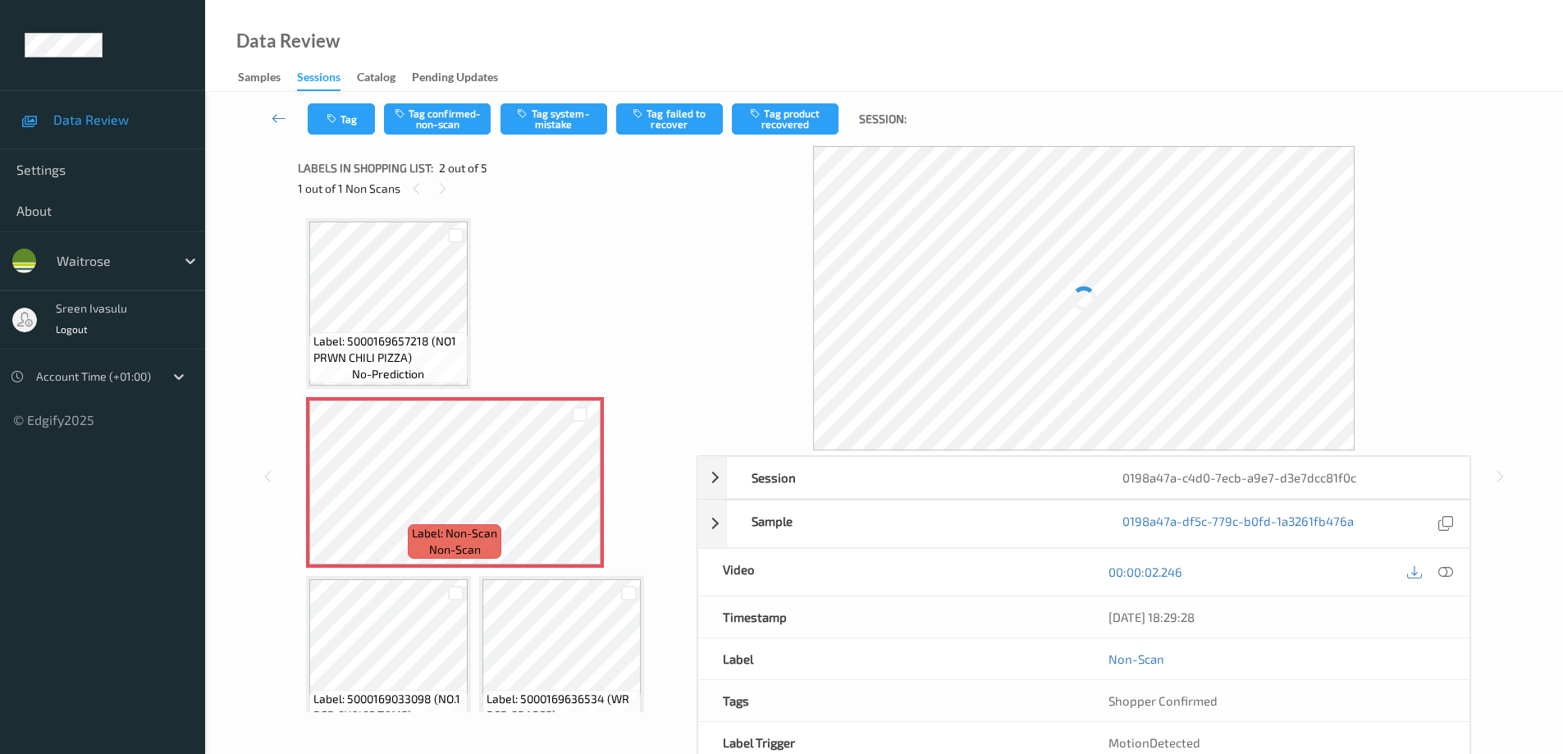
scroll to position [8, 0]
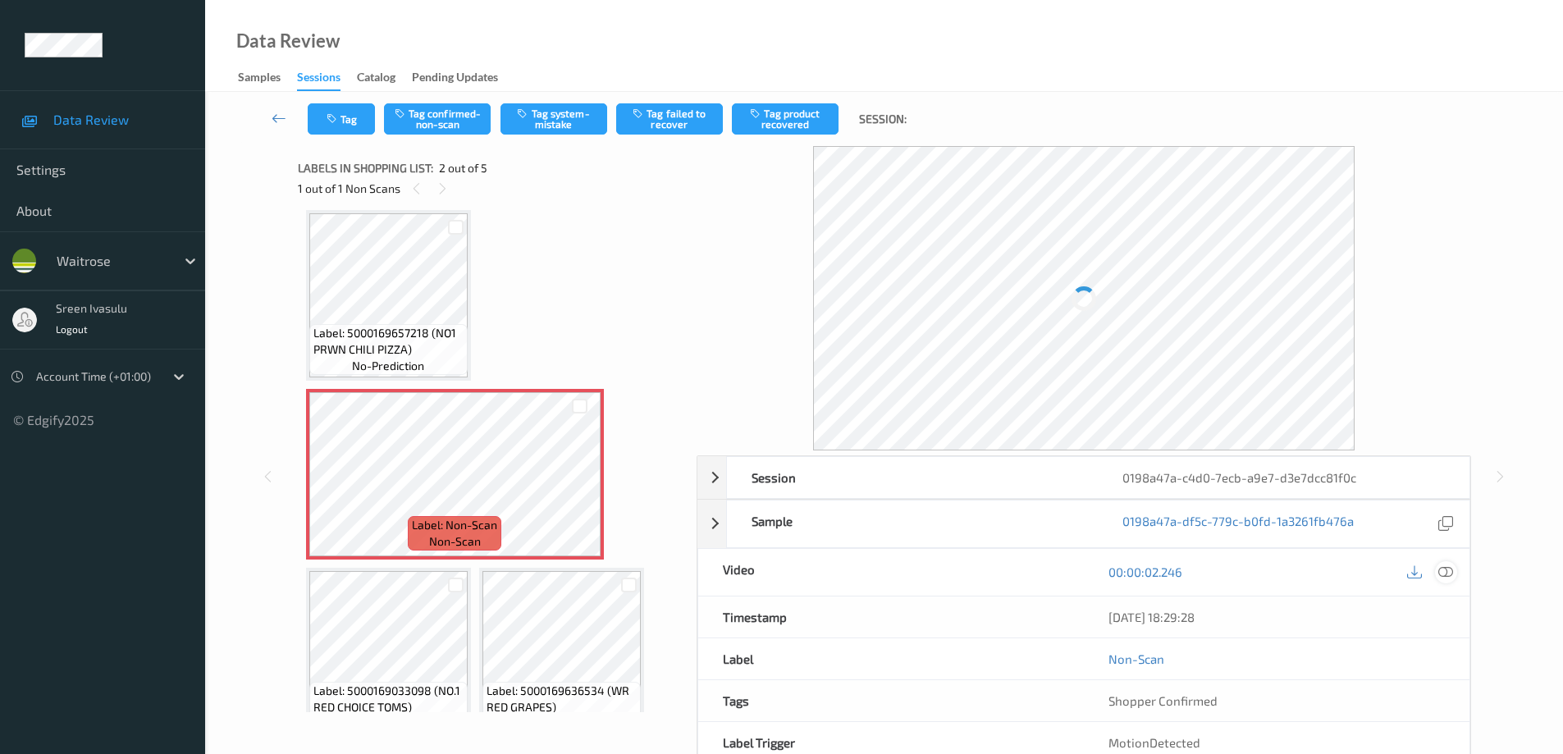
click at [1446, 574] on icon at bounding box center [1445, 572] width 15 height 15
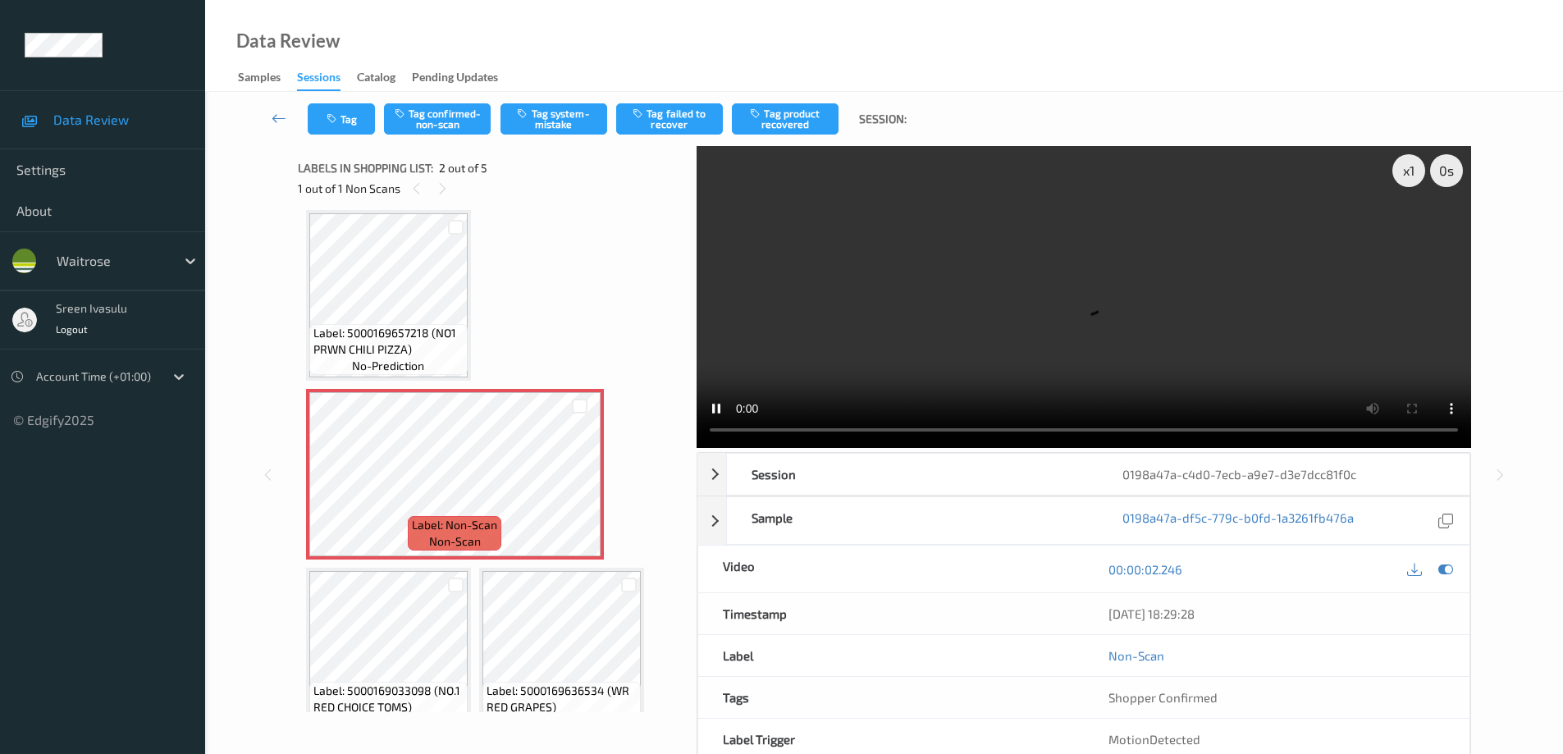
scroll to position [0, 0]
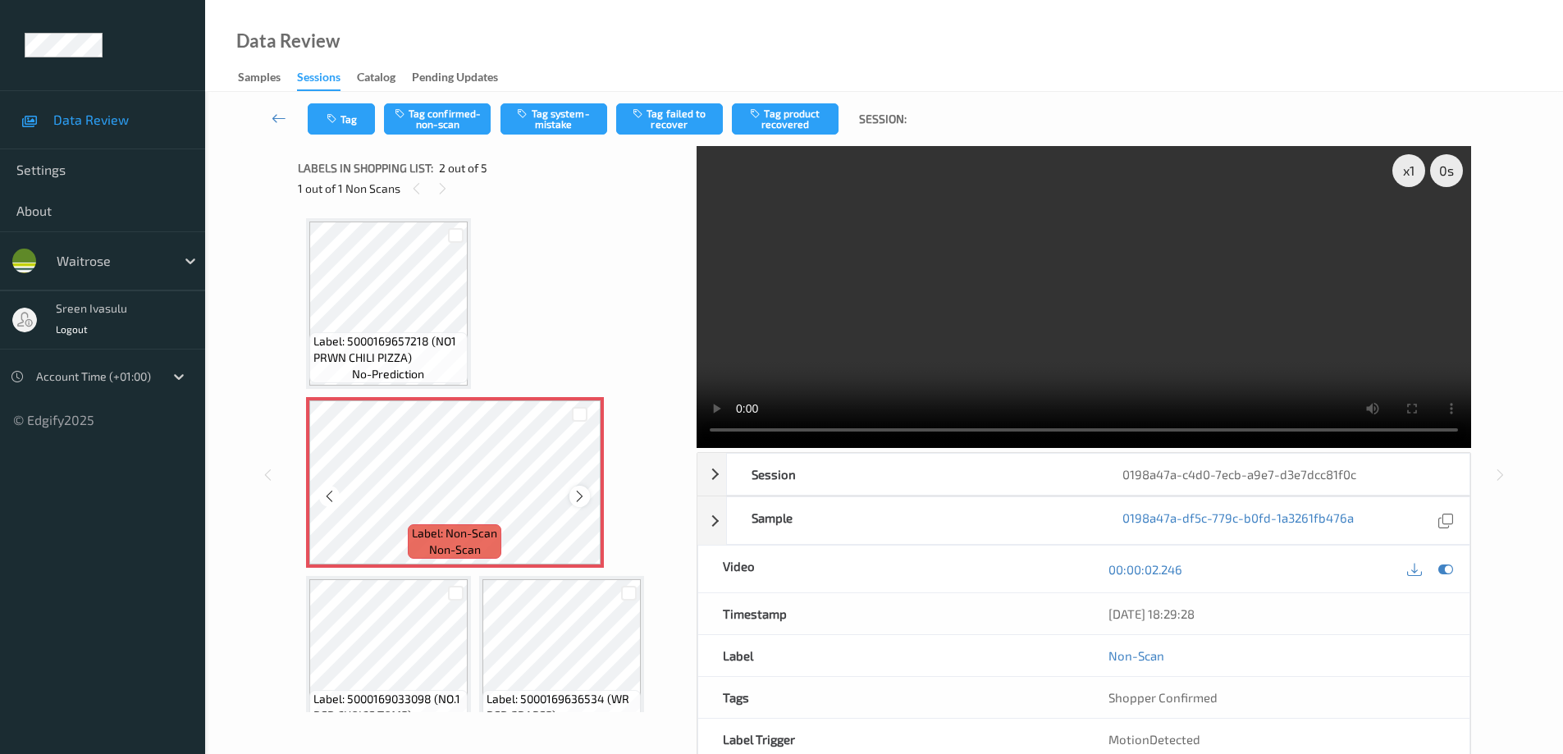
click at [580, 496] on icon at bounding box center [580, 496] width 14 height 15
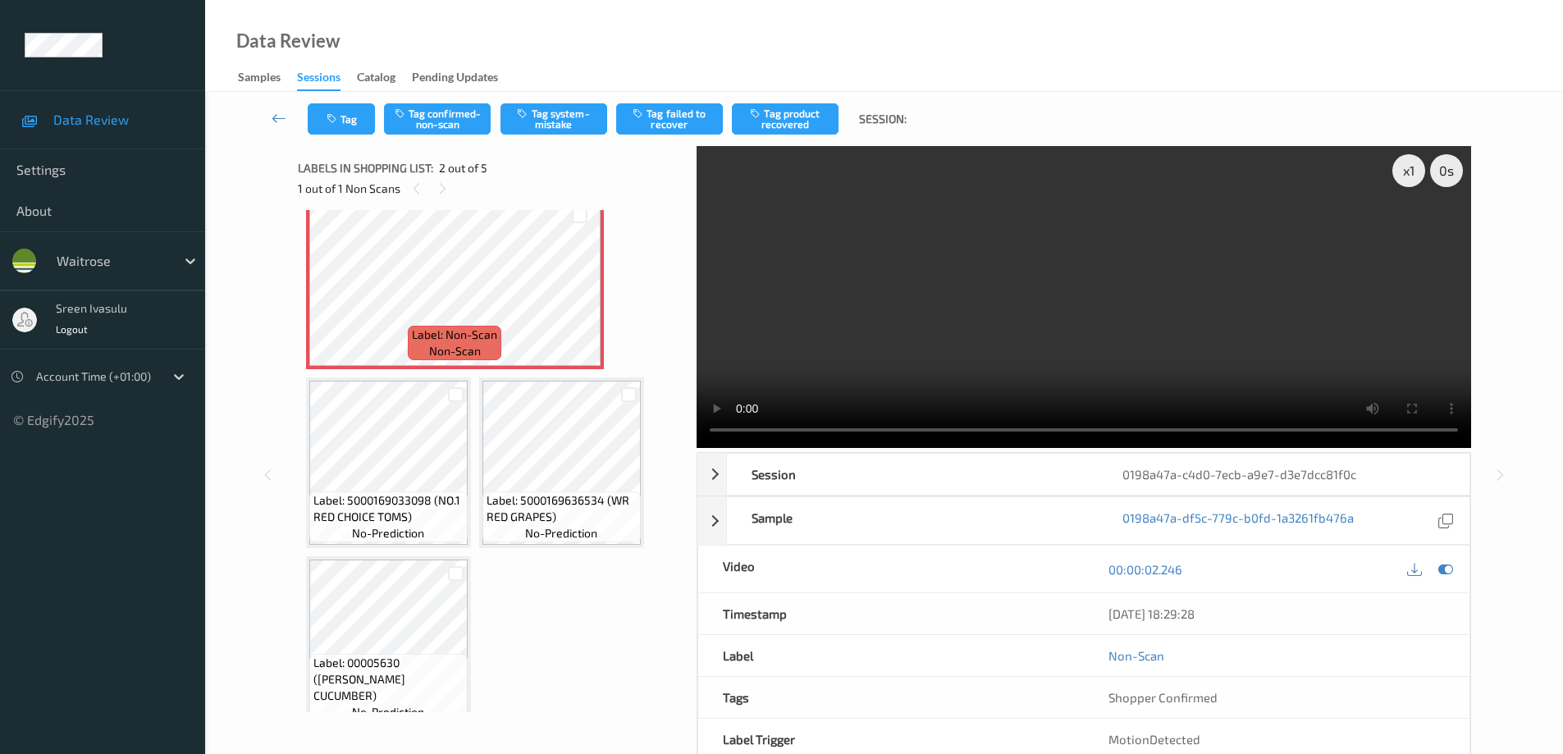
scroll to position [222, 0]
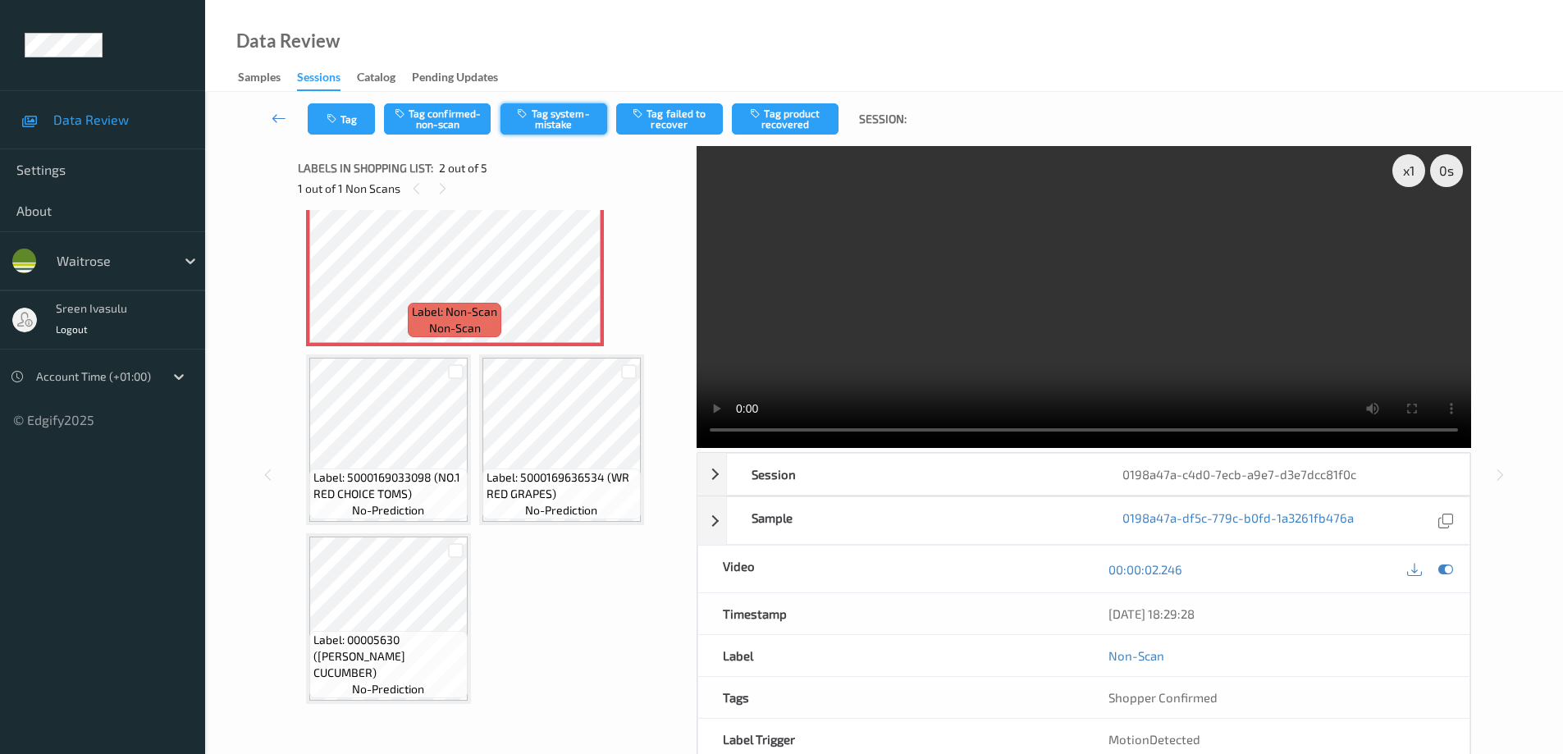
click at [560, 106] on button "Tag system-mistake" at bounding box center [554, 118] width 107 height 31
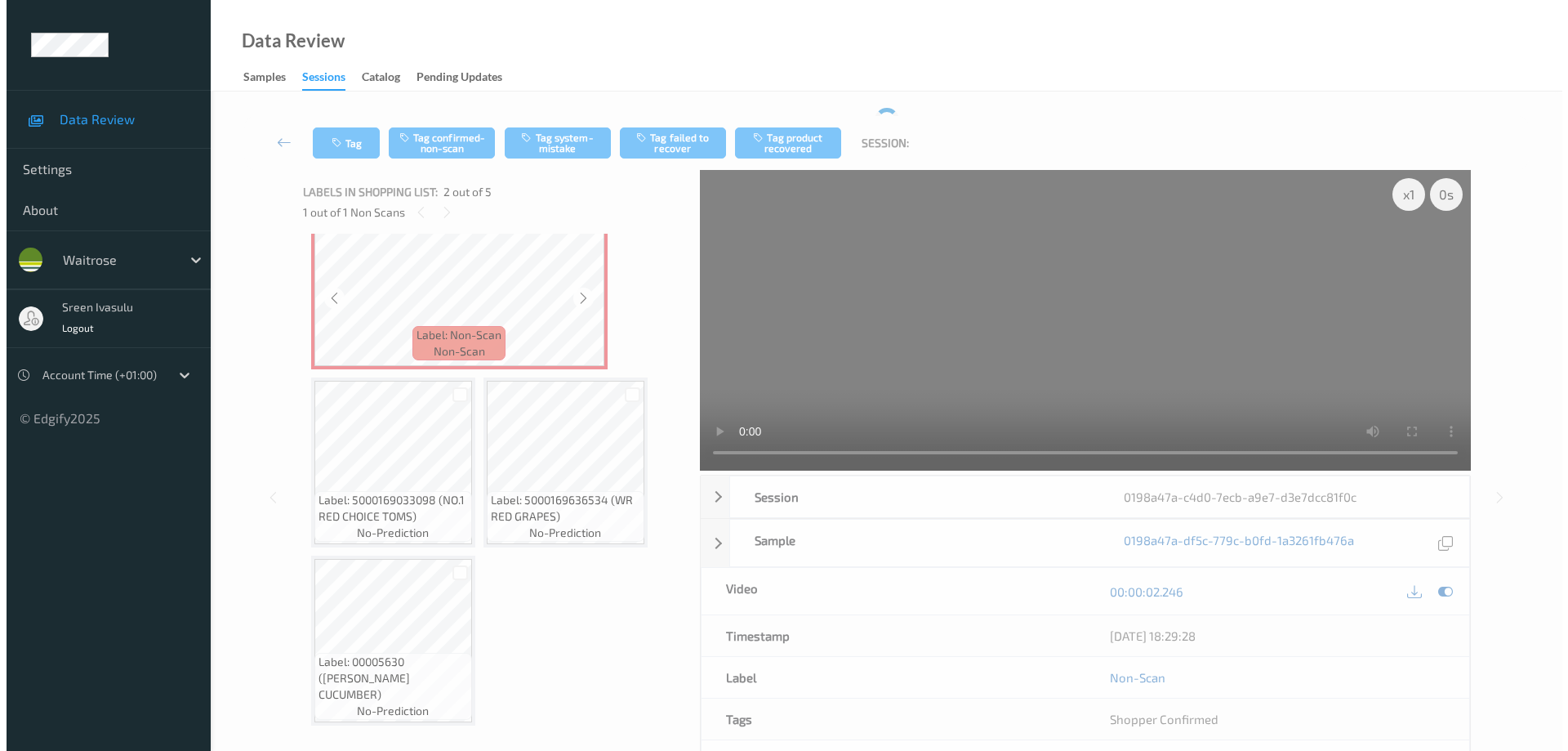
scroll to position [0, 0]
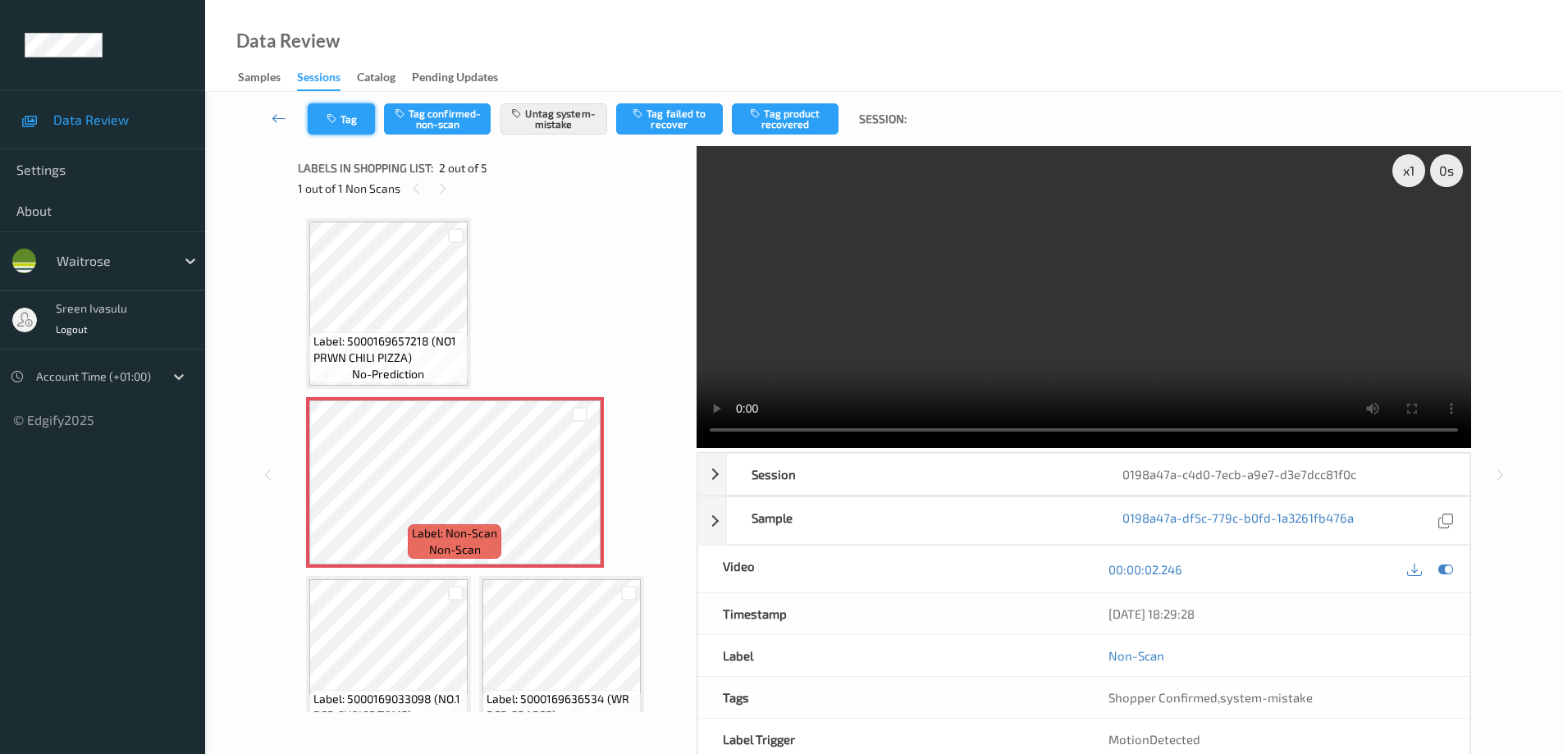
click at [351, 126] on button "Tag" at bounding box center [341, 118] width 67 height 31
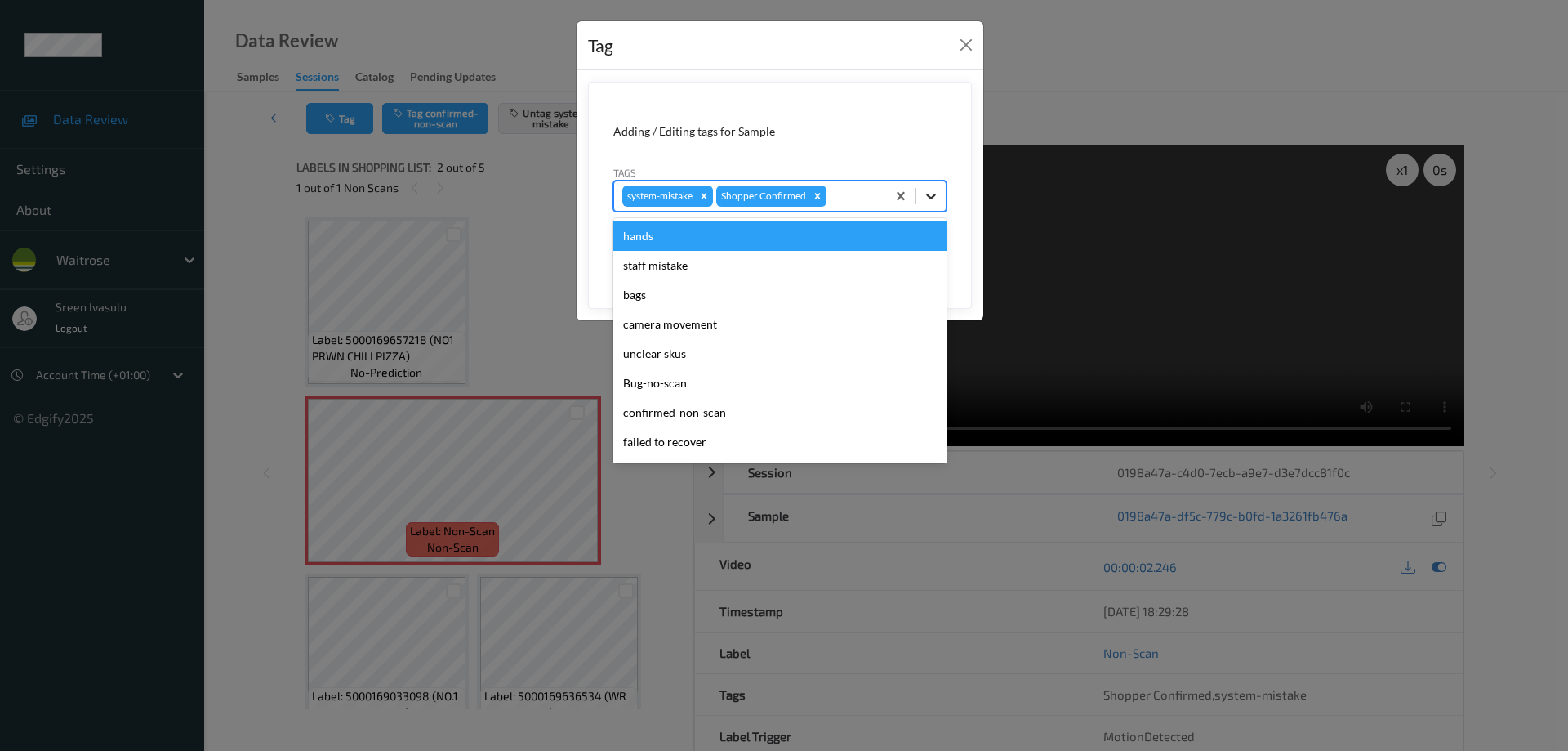
click at [930, 205] on div at bounding box center [932, 196] width 30 height 30
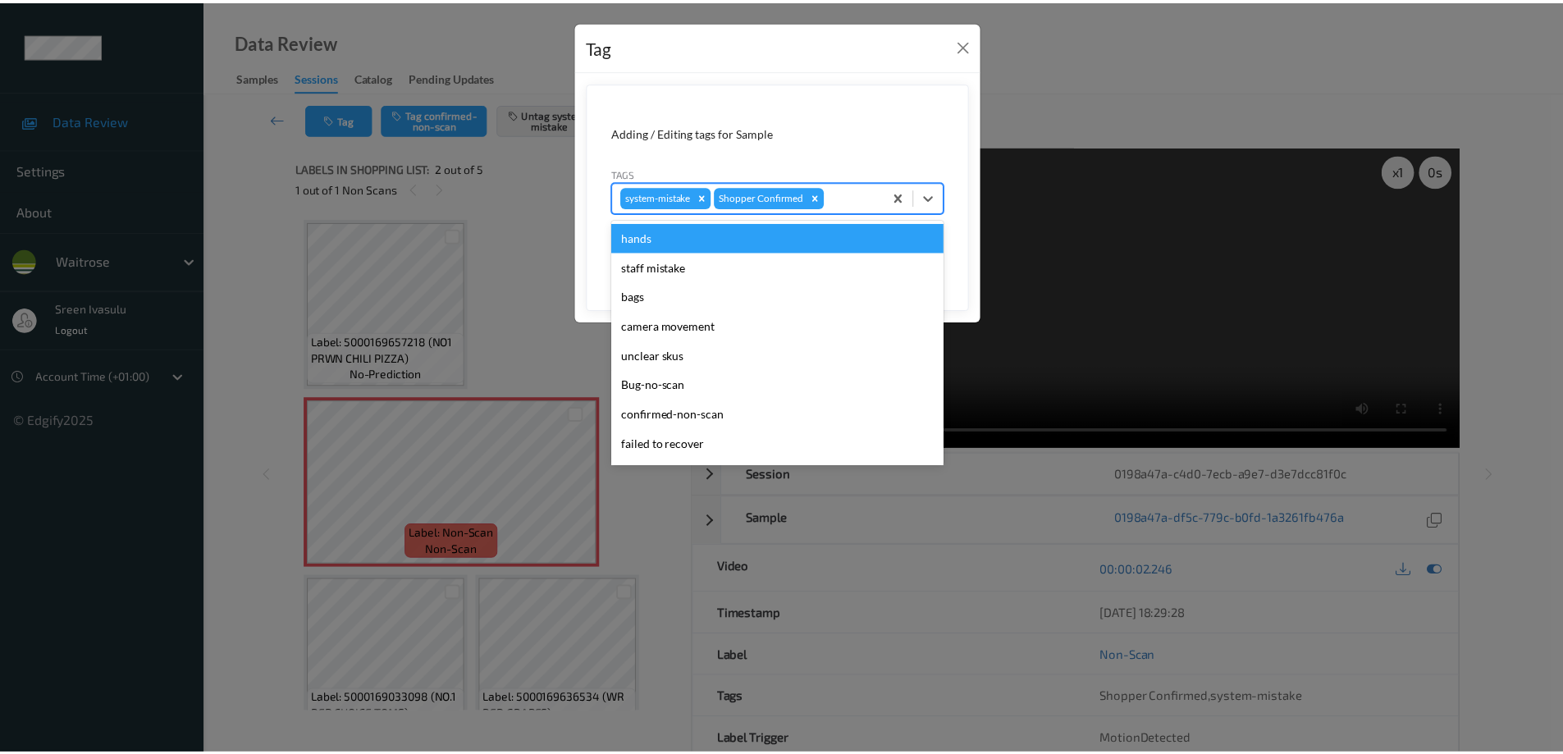
scroll to position [322, 0]
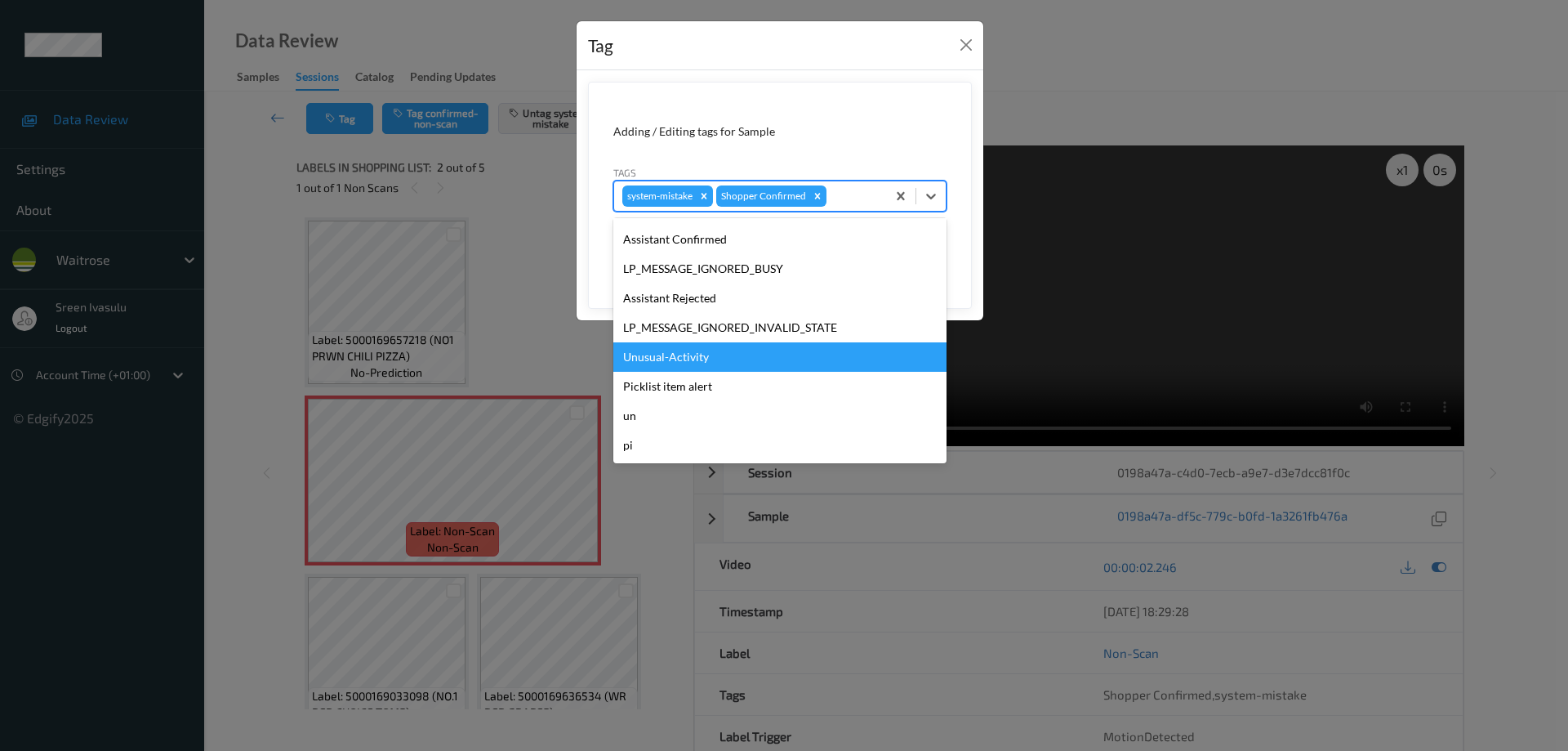
click at [694, 347] on div "Unusual-Activity" at bounding box center [780, 358] width 334 height 30
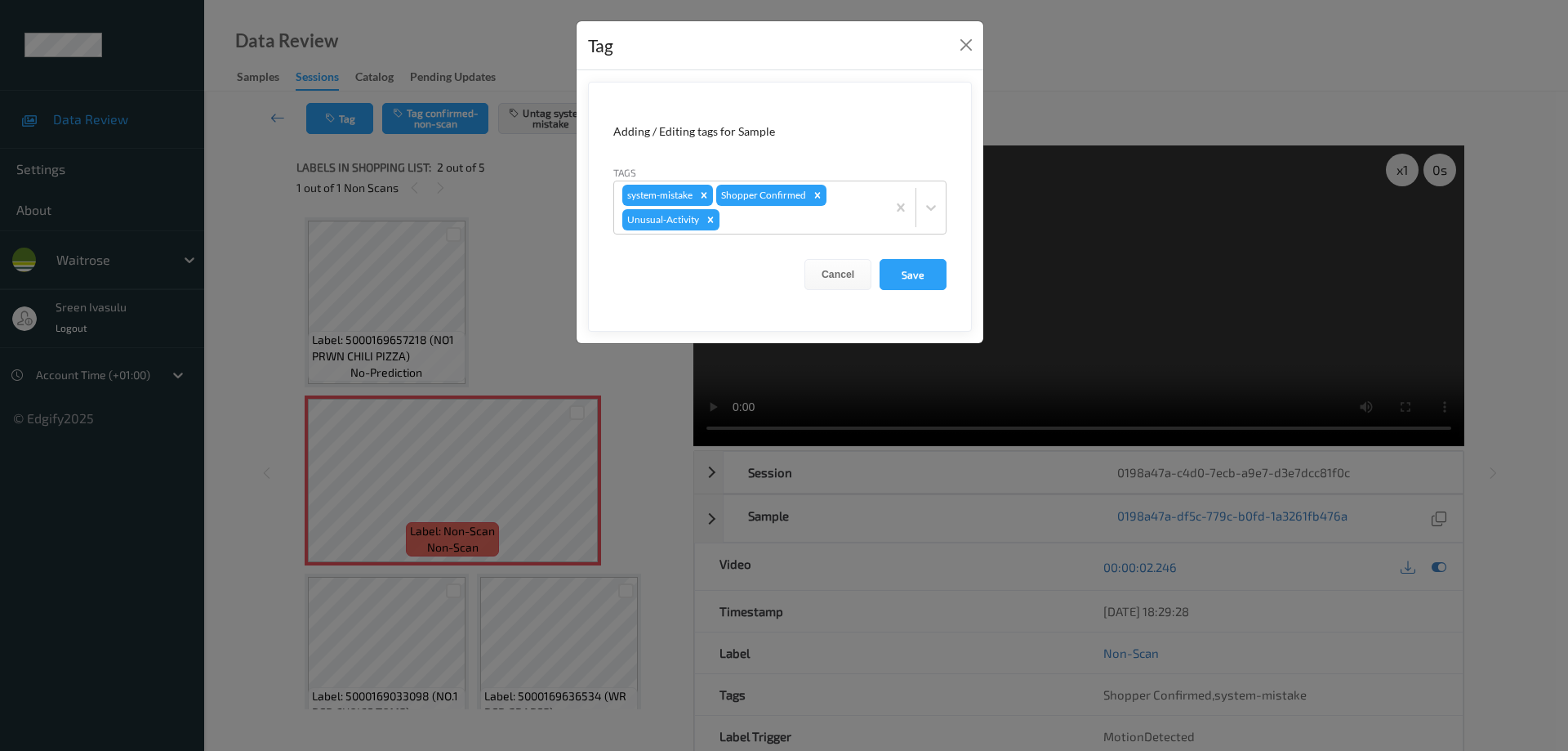
click at [877, 269] on div "Cancel Save" at bounding box center [780, 274] width 334 height 31
click at [897, 275] on button "Save" at bounding box center [913, 274] width 67 height 31
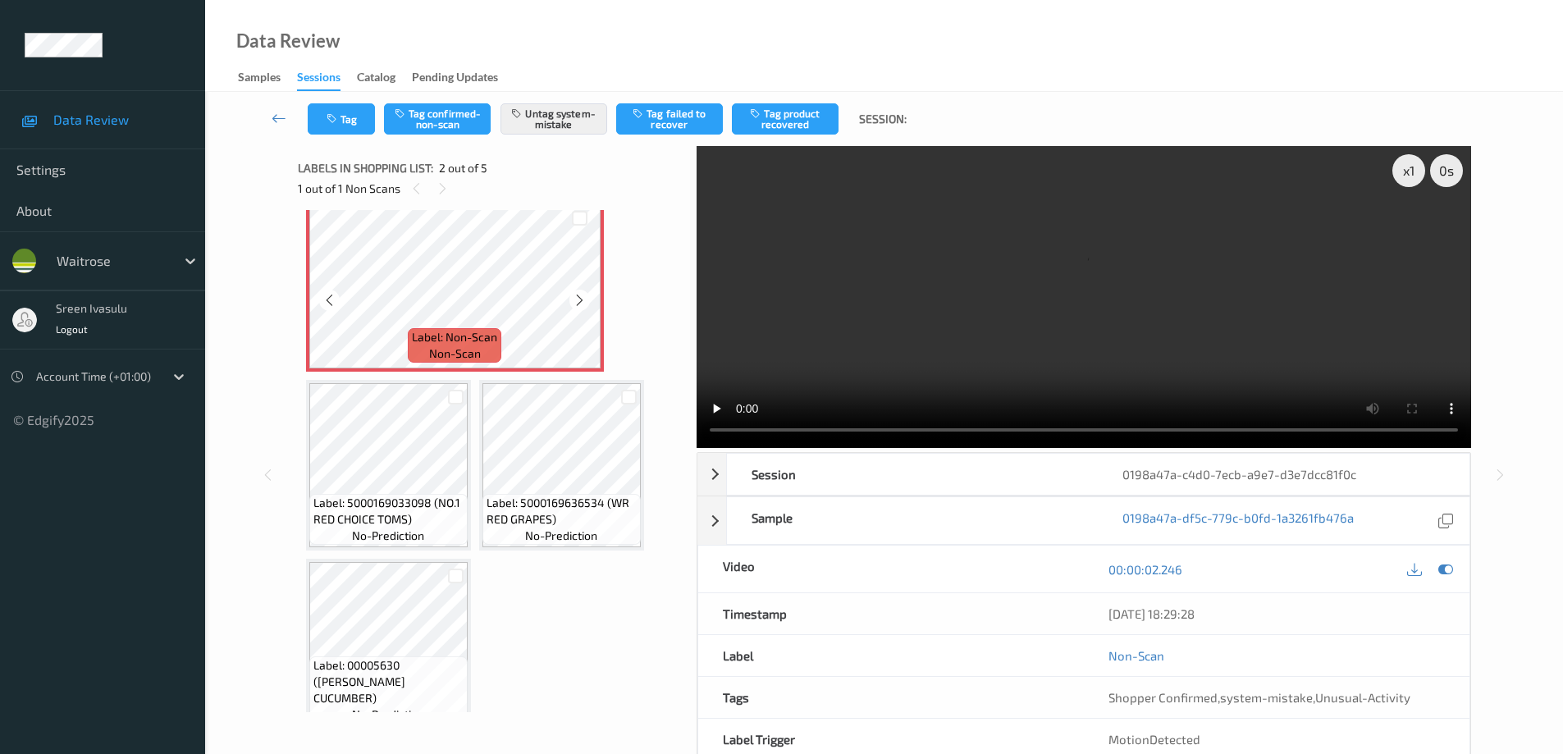
scroll to position [222, 0]
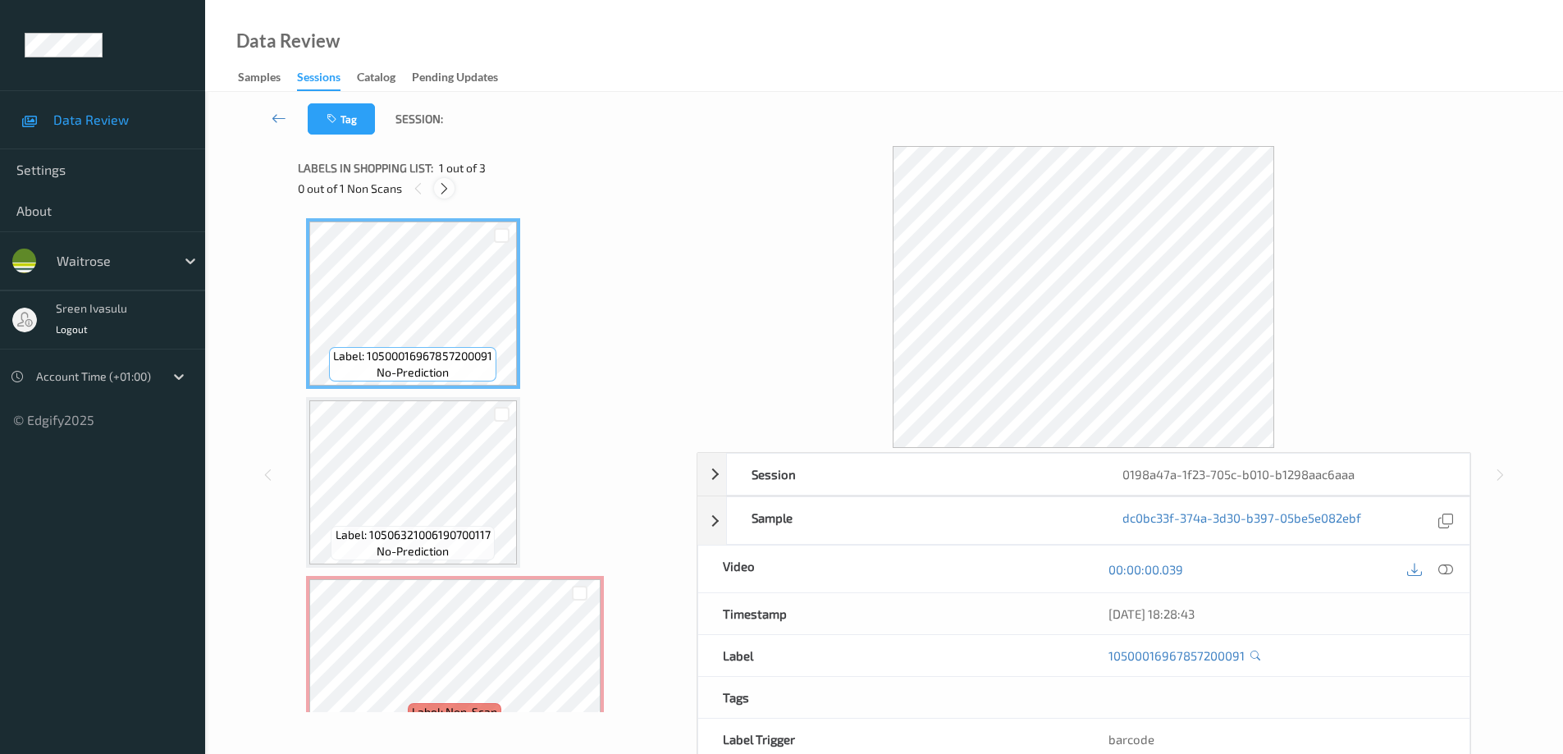
click at [447, 190] on icon at bounding box center [444, 188] width 14 height 15
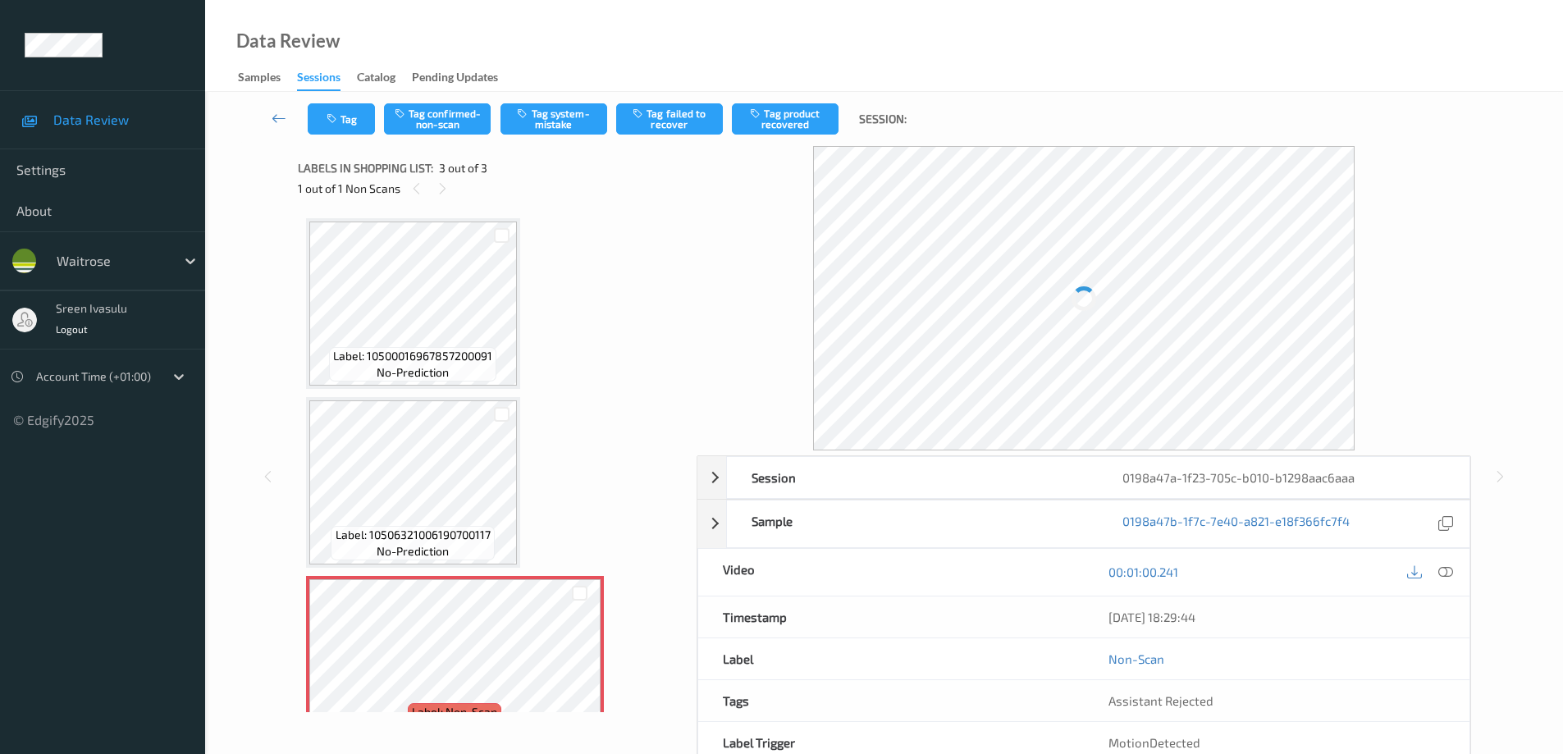
scroll to position [43, 0]
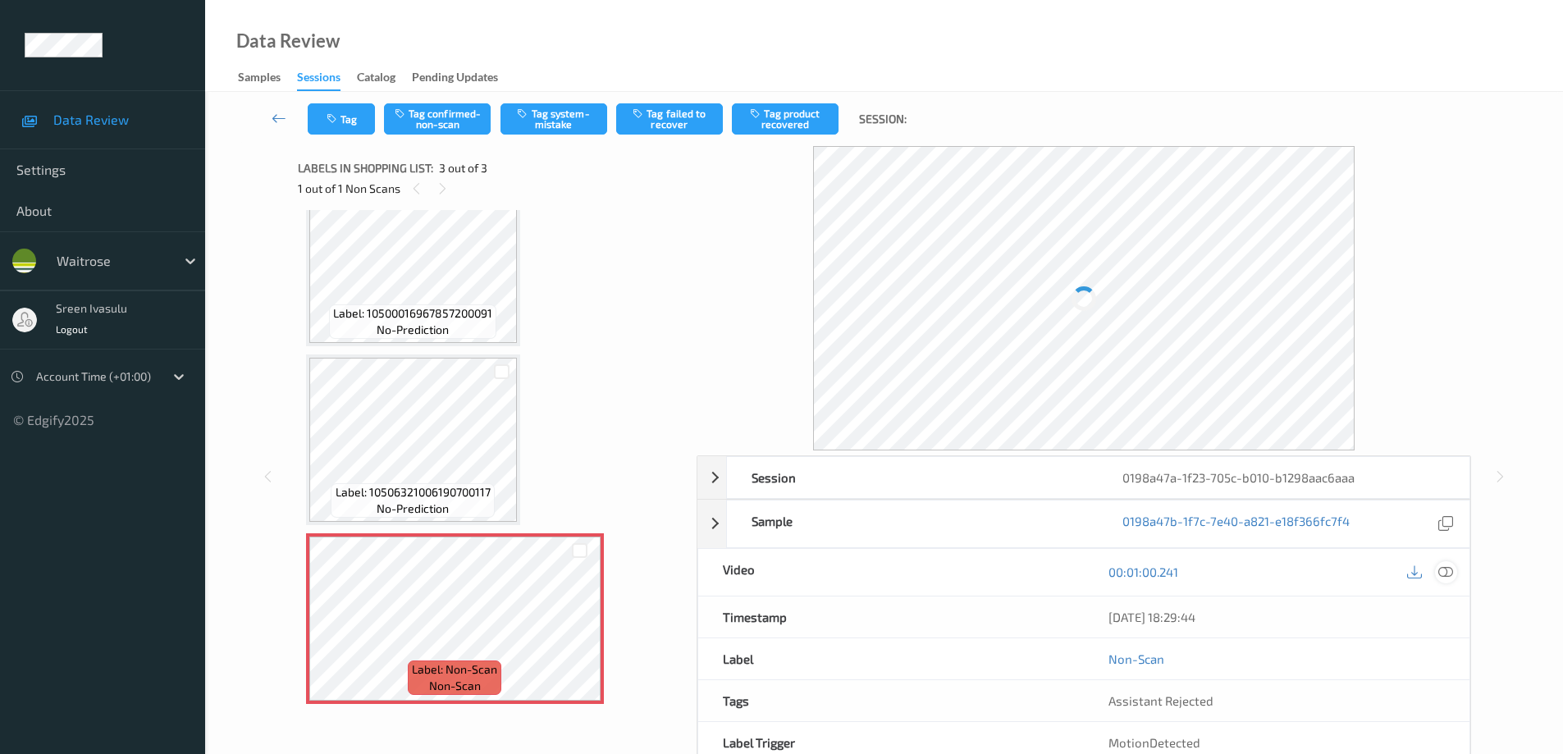
click at [1448, 562] on div at bounding box center [1446, 572] width 22 height 22
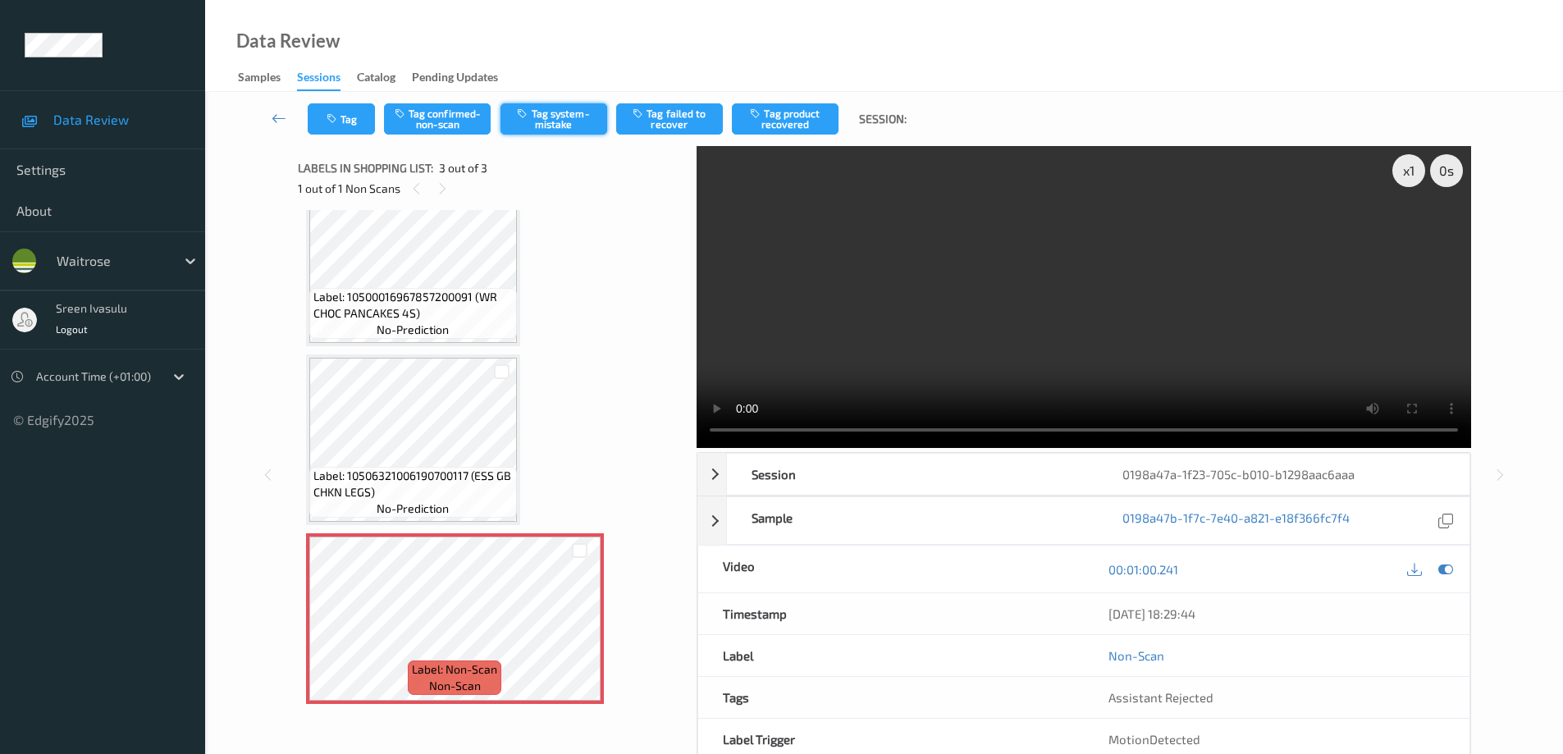
click at [567, 121] on button "Tag system-mistake" at bounding box center [554, 118] width 107 height 31
click at [361, 139] on div "Tag Tag confirmed-non-scan Untag system-mistake Tag failed to recover Tag produ…" at bounding box center [884, 119] width 1291 height 54
click at [361, 124] on button "Tag" at bounding box center [341, 118] width 67 height 31
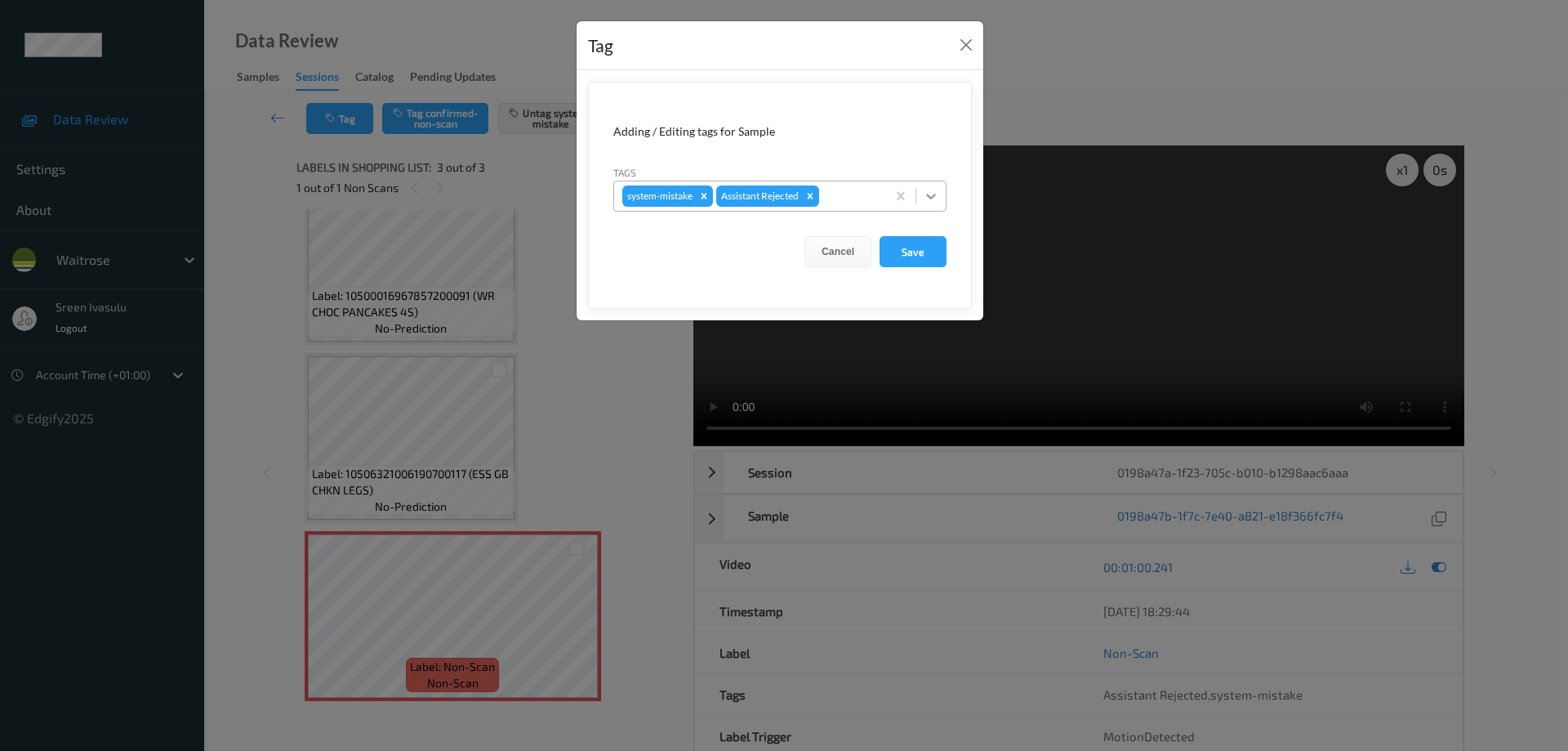
click at [931, 198] on icon at bounding box center [932, 196] width 10 height 6
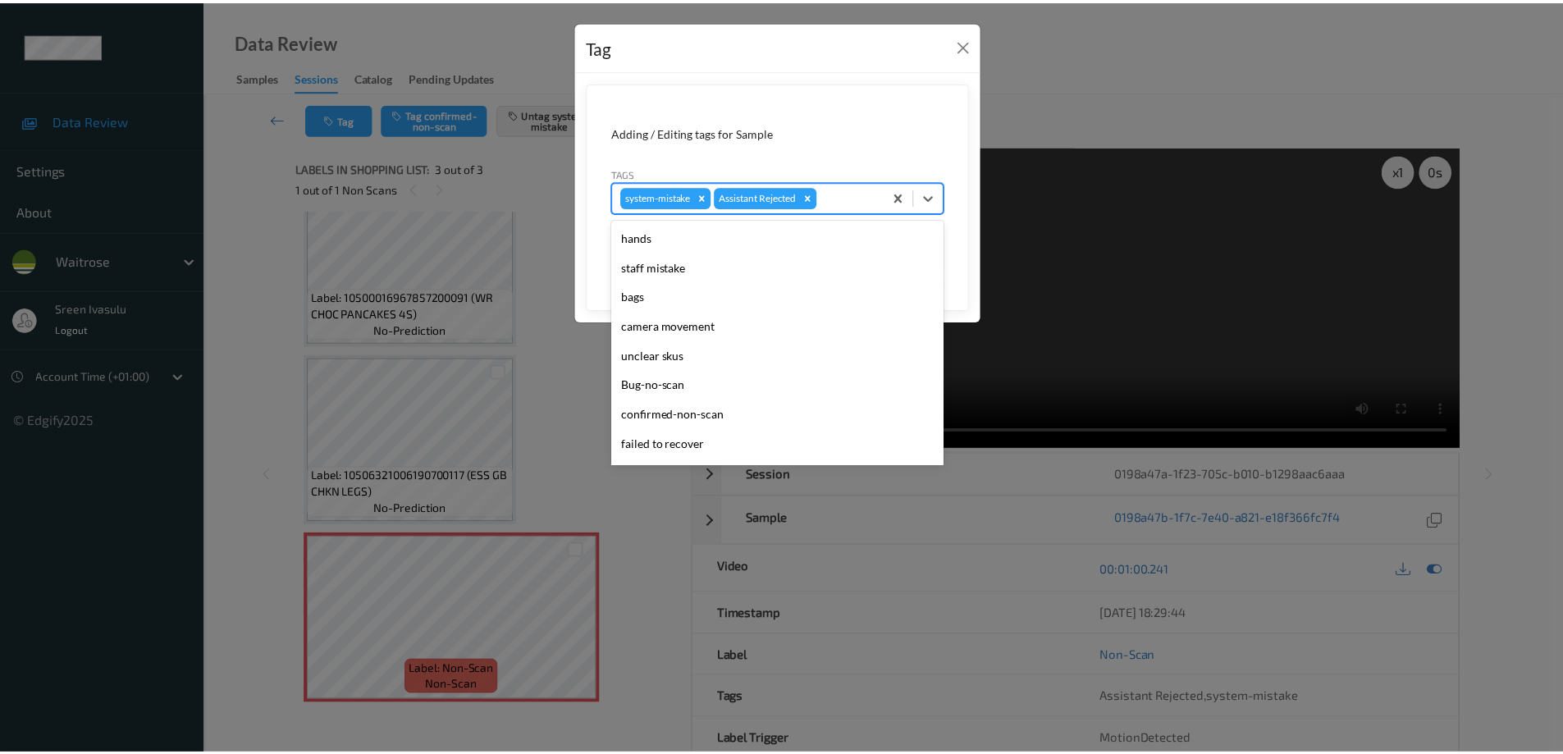
scroll to position [322, 0]
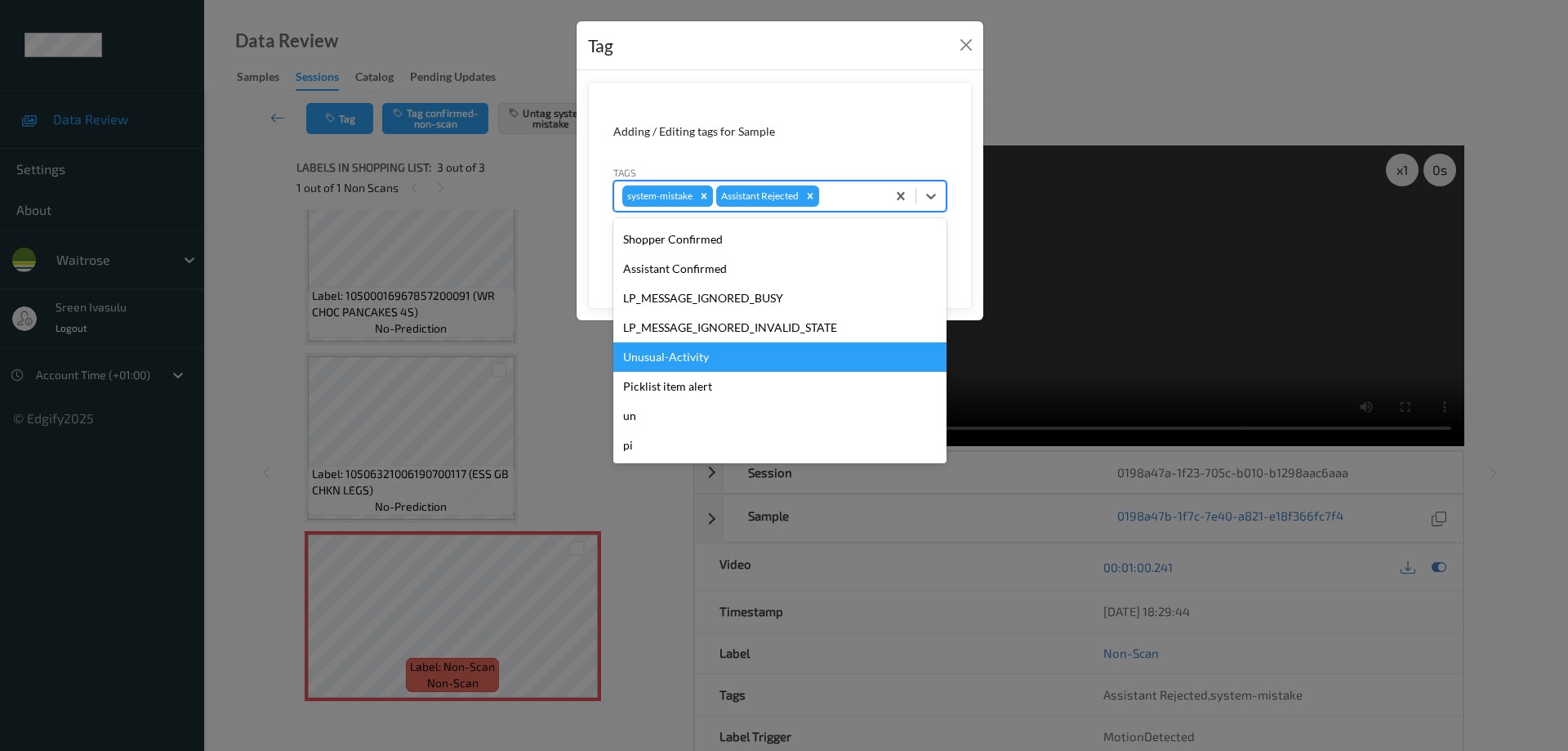
click at [685, 361] on div "Unusual-Activity" at bounding box center [780, 358] width 334 height 30
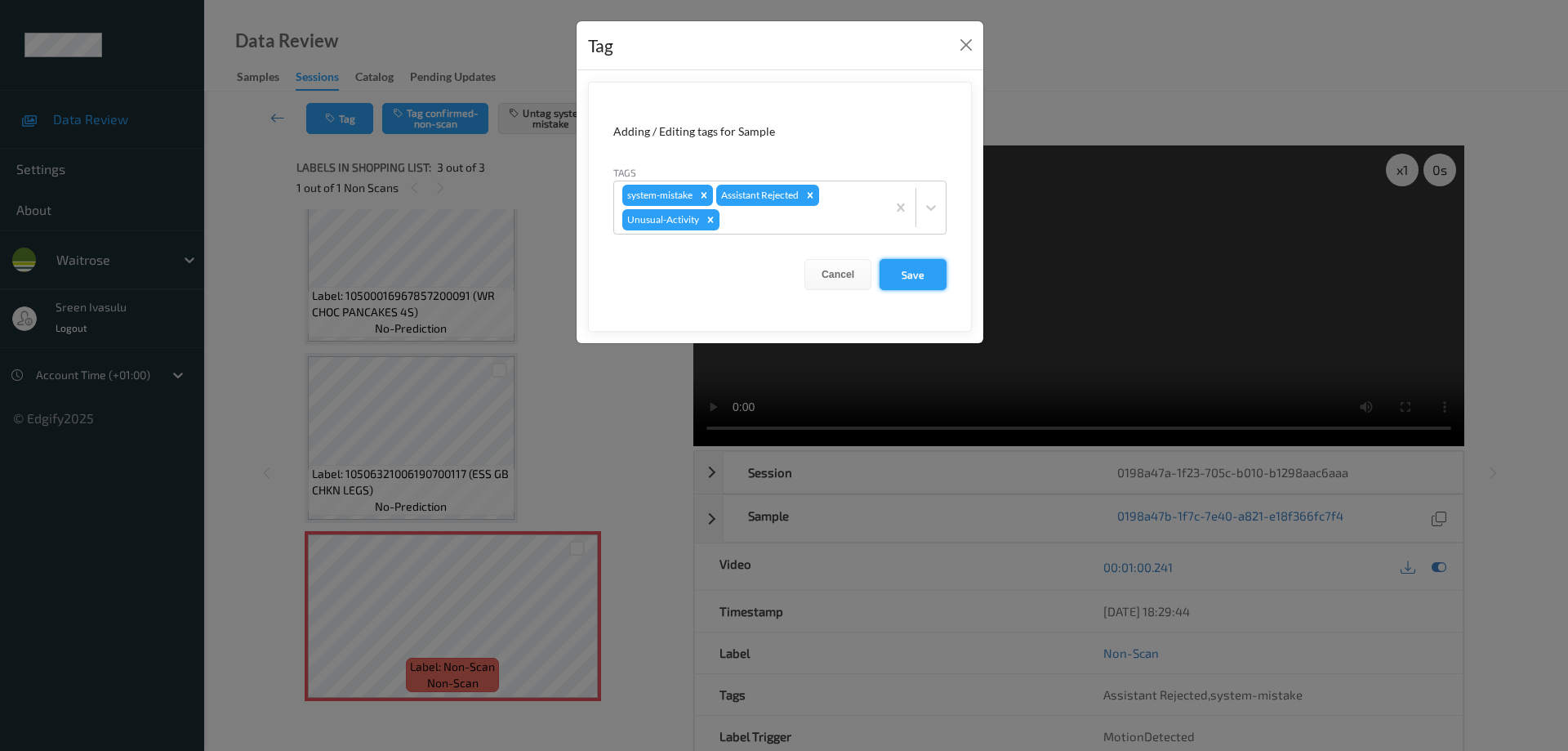
click at [891, 273] on button "Save" at bounding box center [913, 274] width 67 height 31
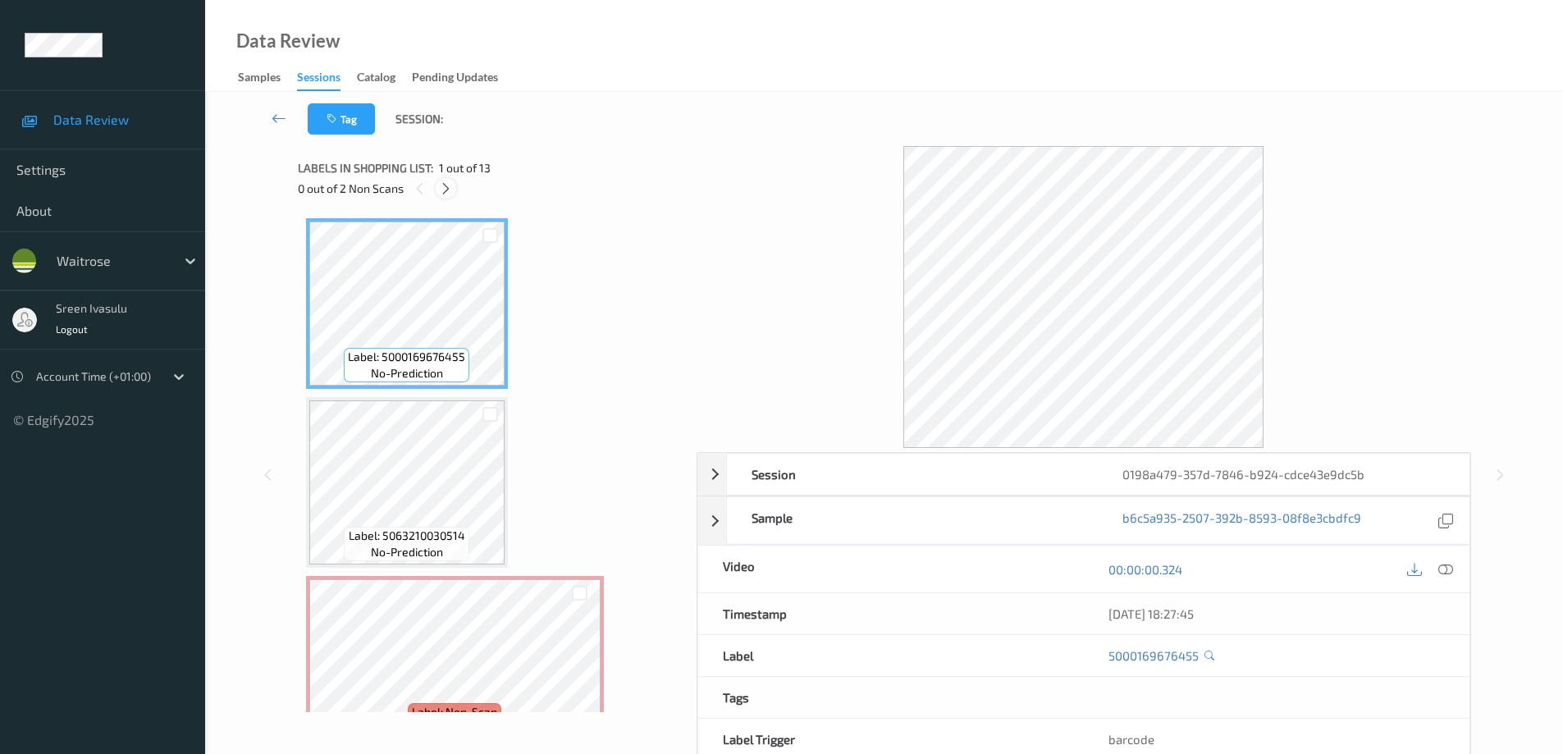
click at [446, 187] on icon at bounding box center [446, 188] width 14 height 15
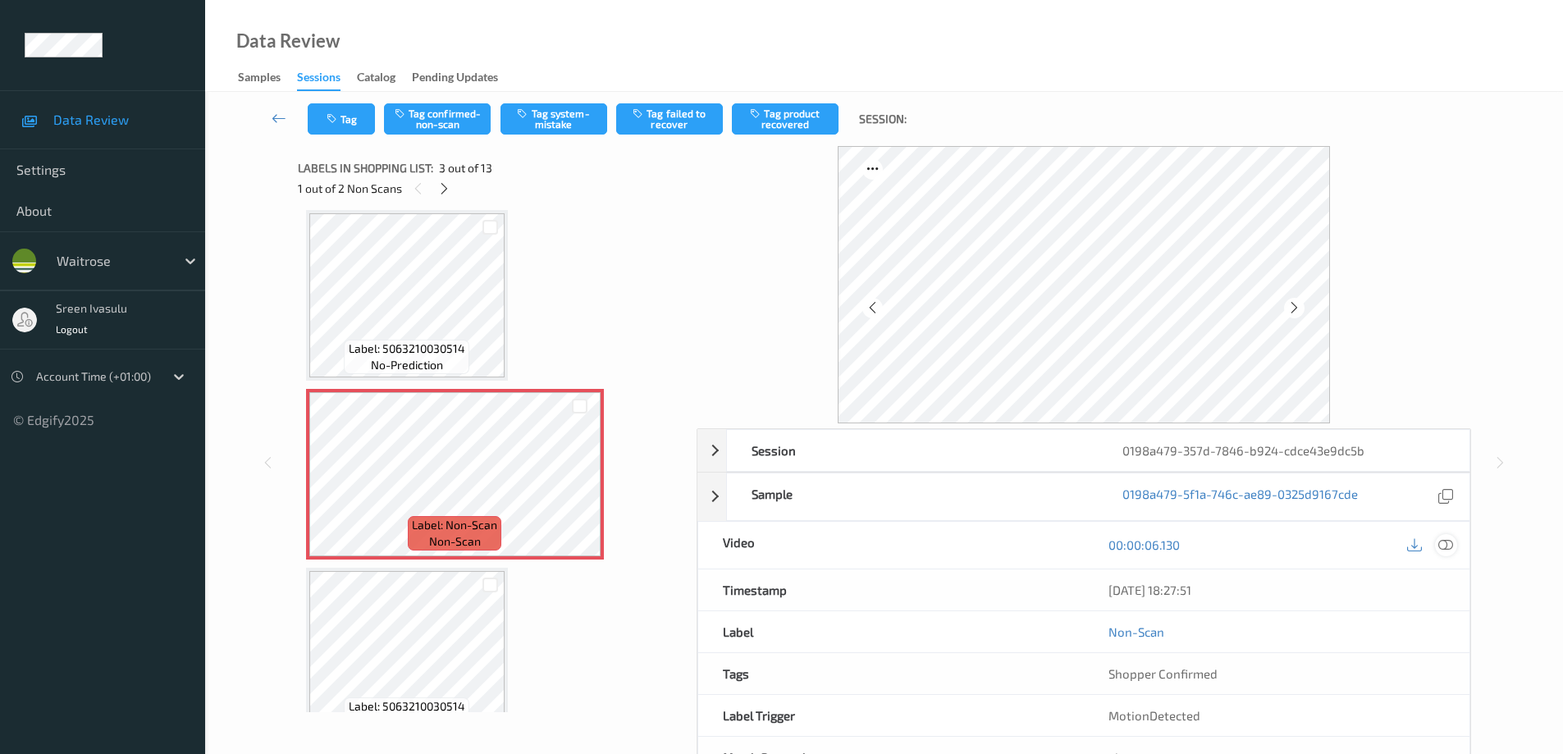
click at [1447, 542] on icon at bounding box center [1445, 544] width 15 height 15
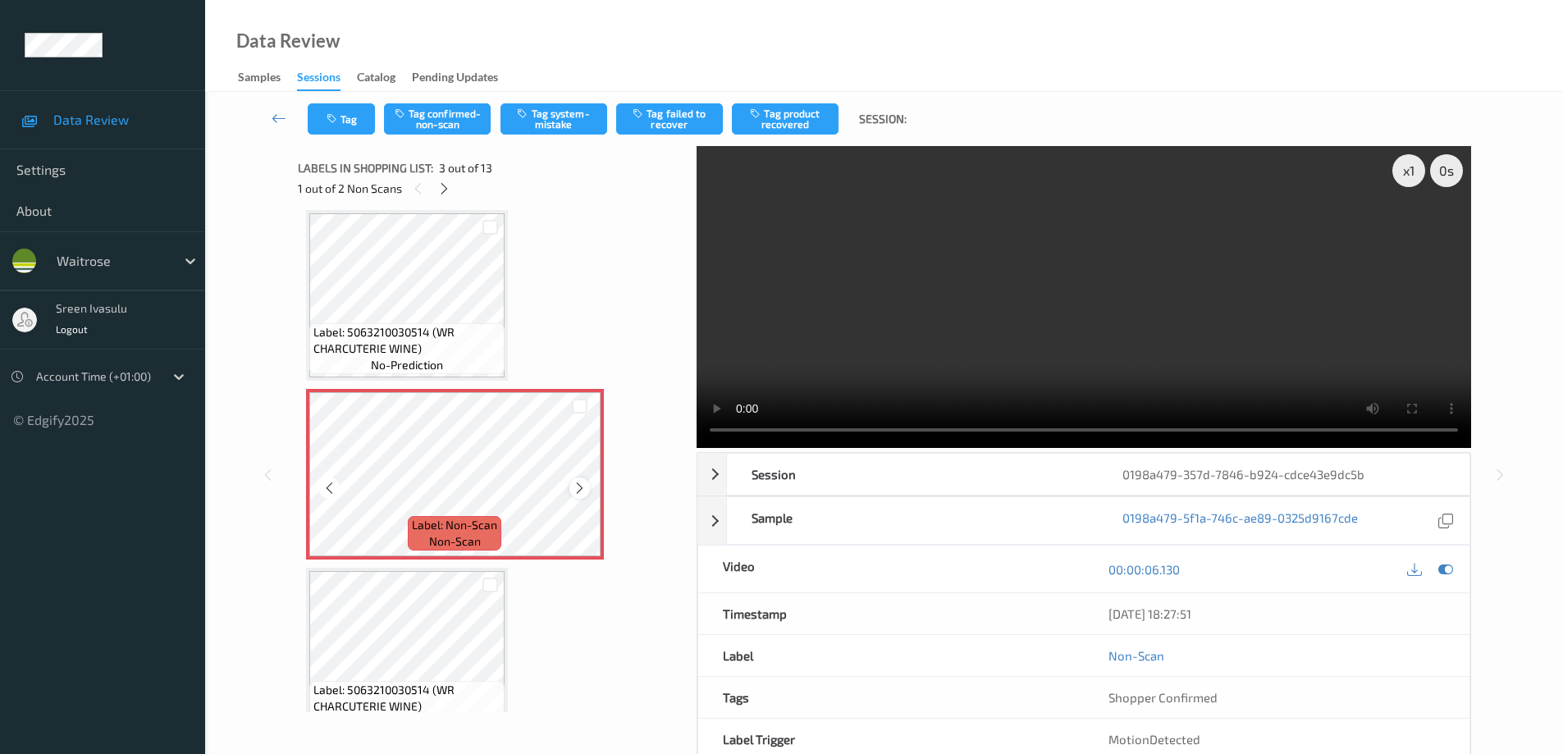
click at [581, 488] on icon at bounding box center [580, 488] width 14 height 15
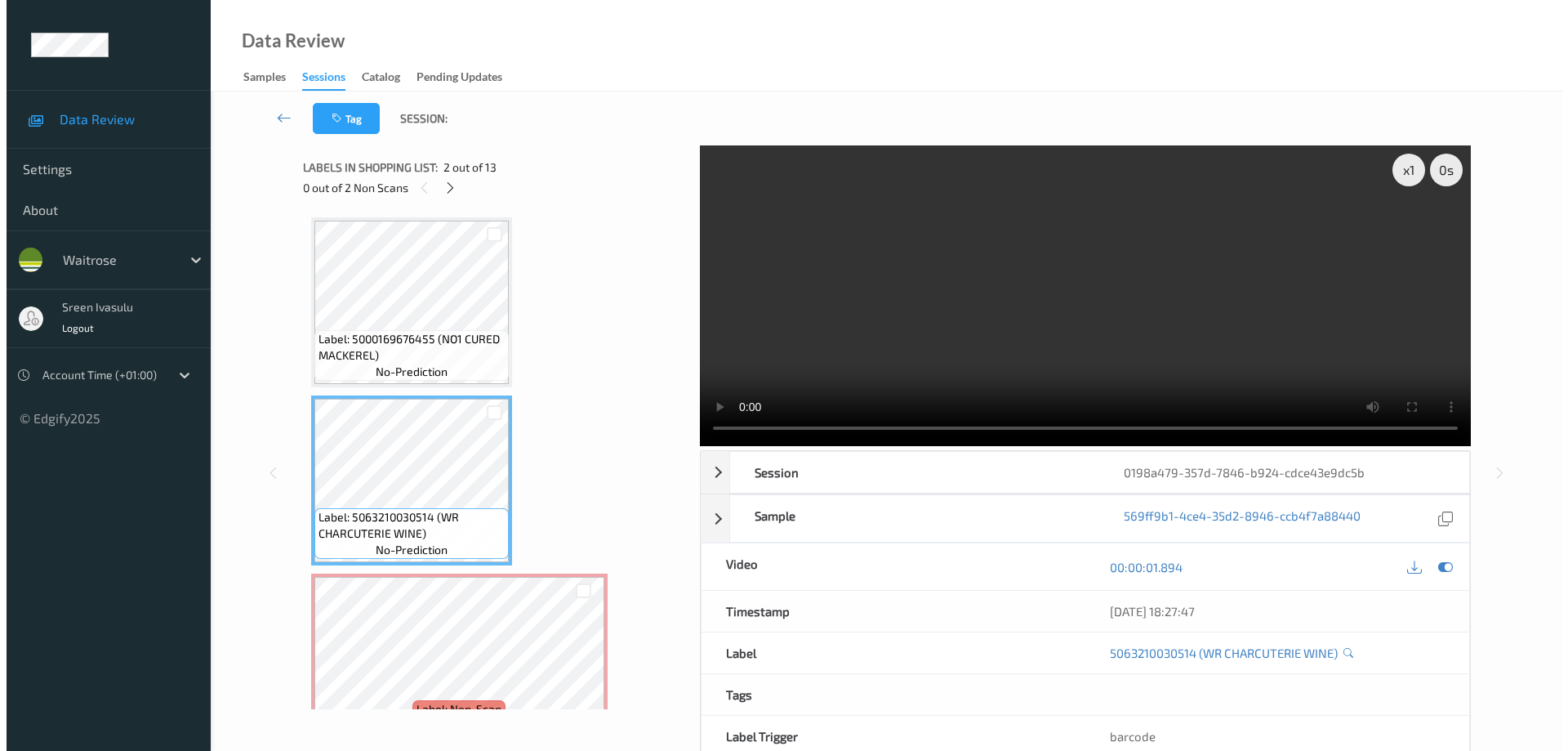
scroll to position [327, 0]
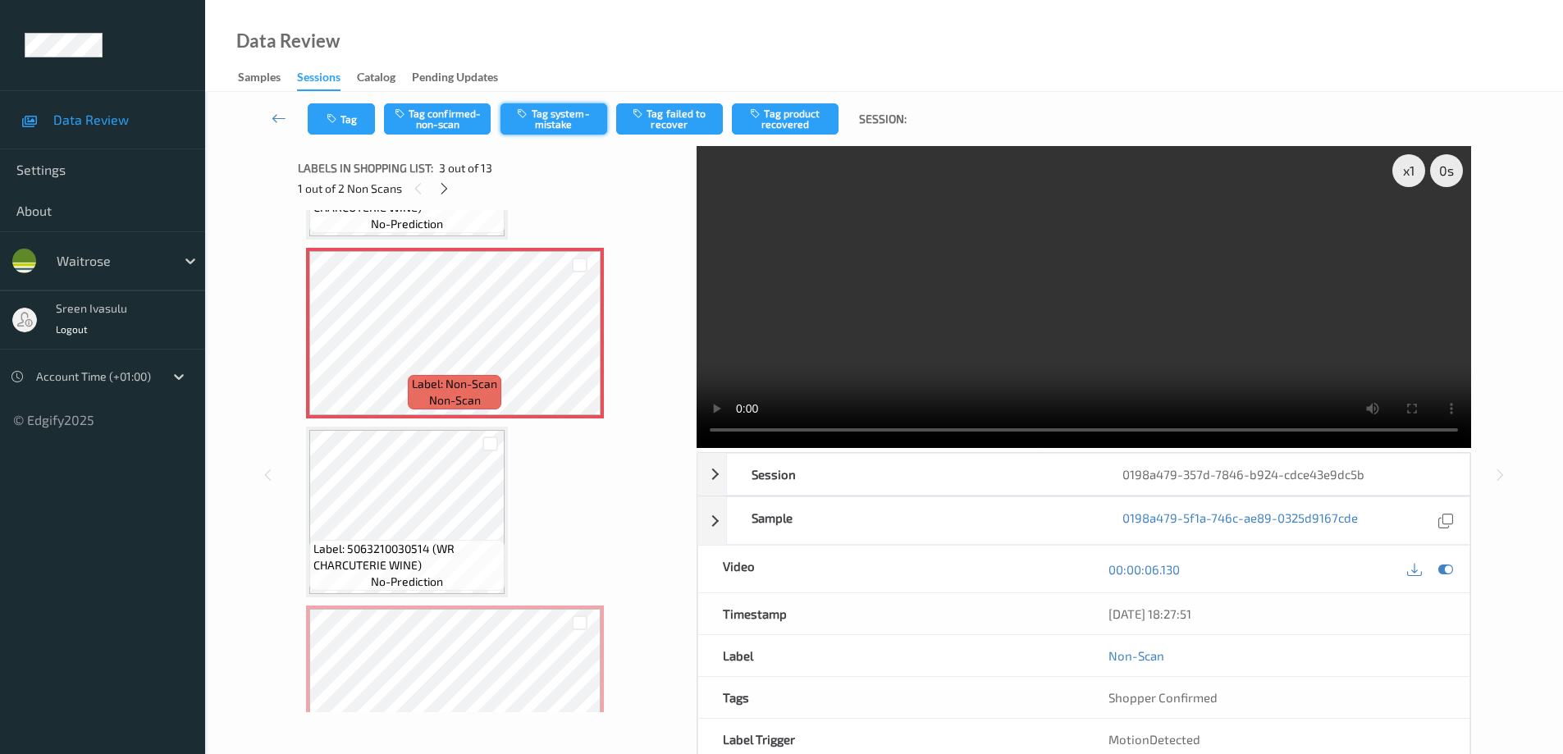
click at [569, 114] on button "Tag system-mistake" at bounding box center [554, 118] width 107 height 31
click at [343, 121] on button "Tag" at bounding box center [341, 118] width 67 height 31
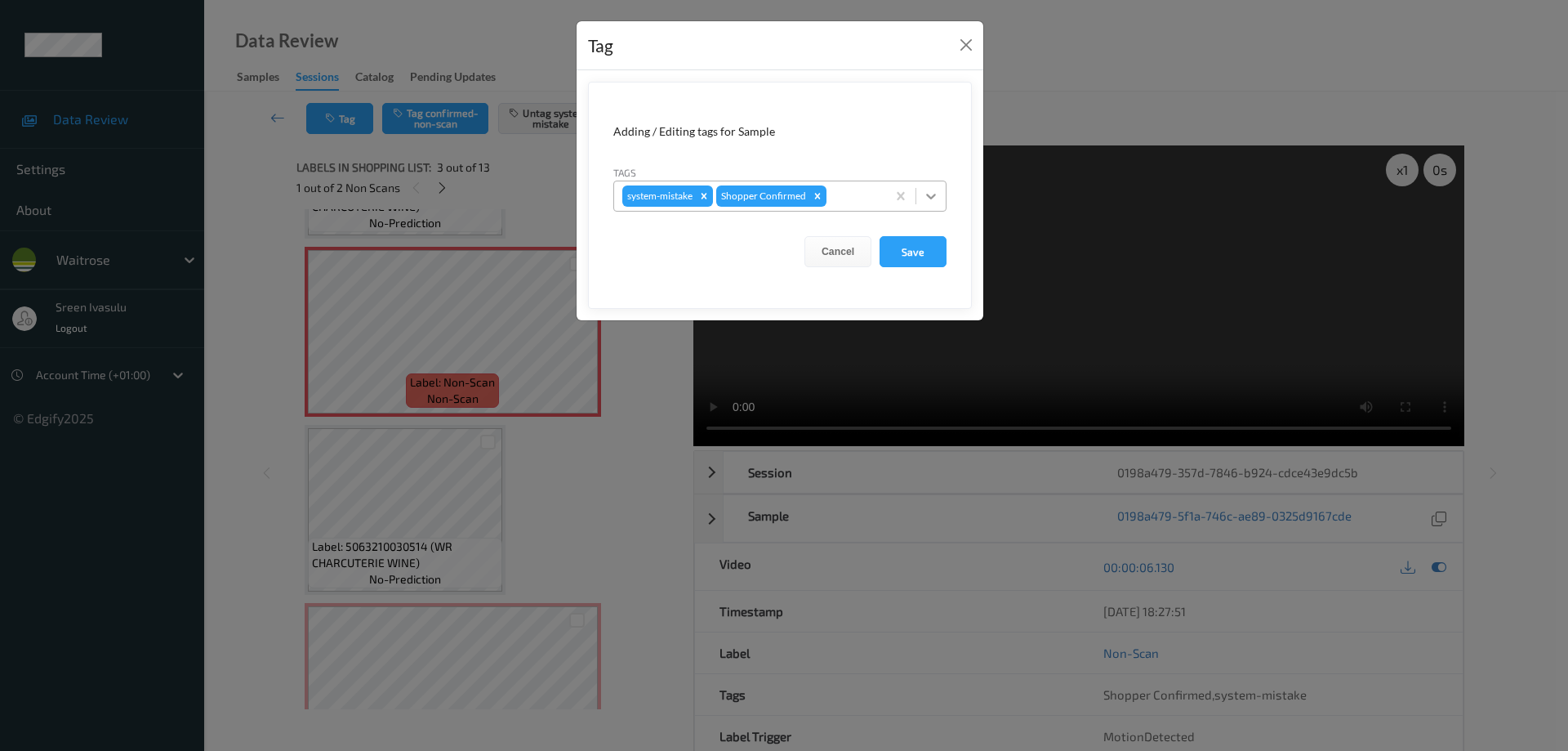
click at [938, 189] on icon at bounding box center [931, 196] width 16 height 16
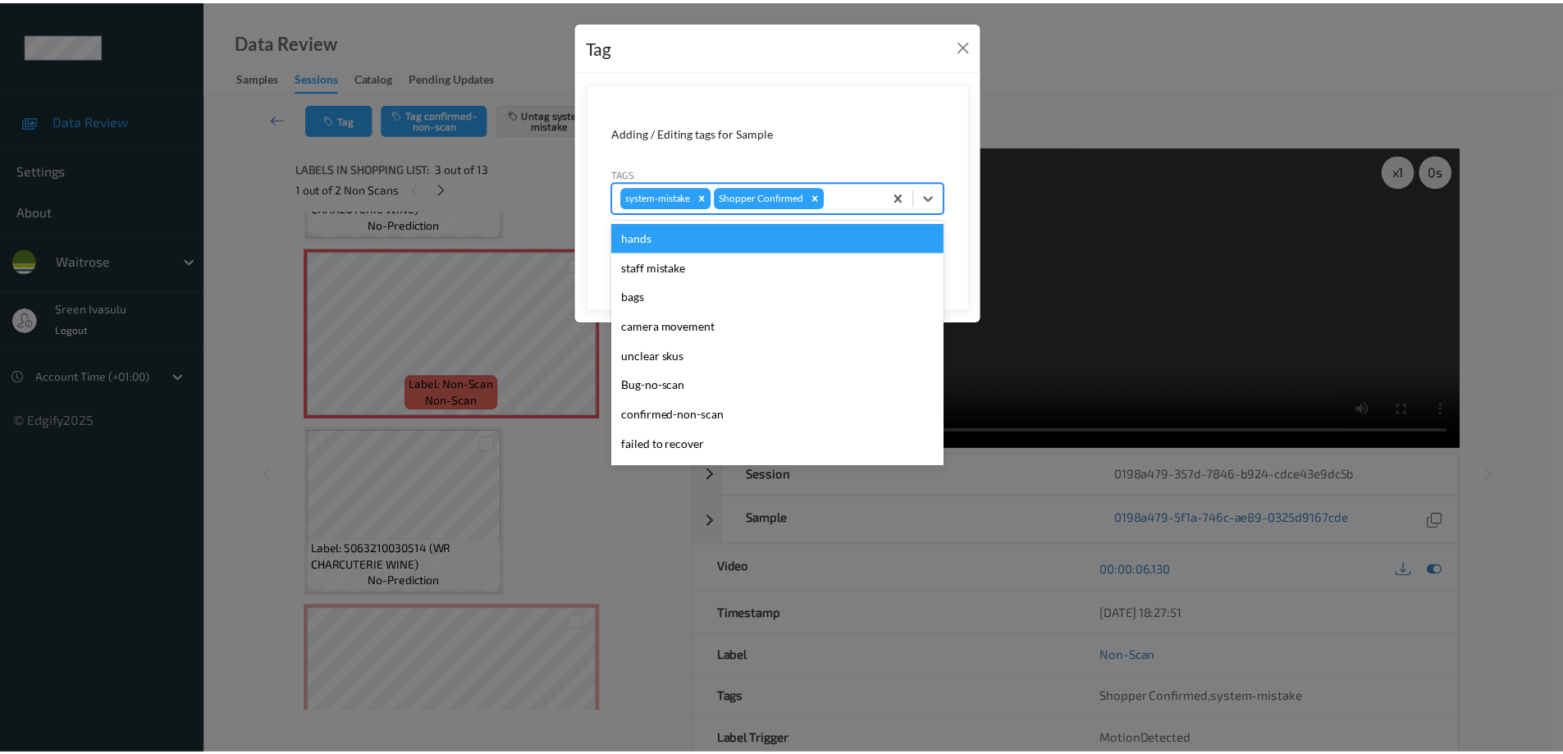
scroll to position [322, 0]
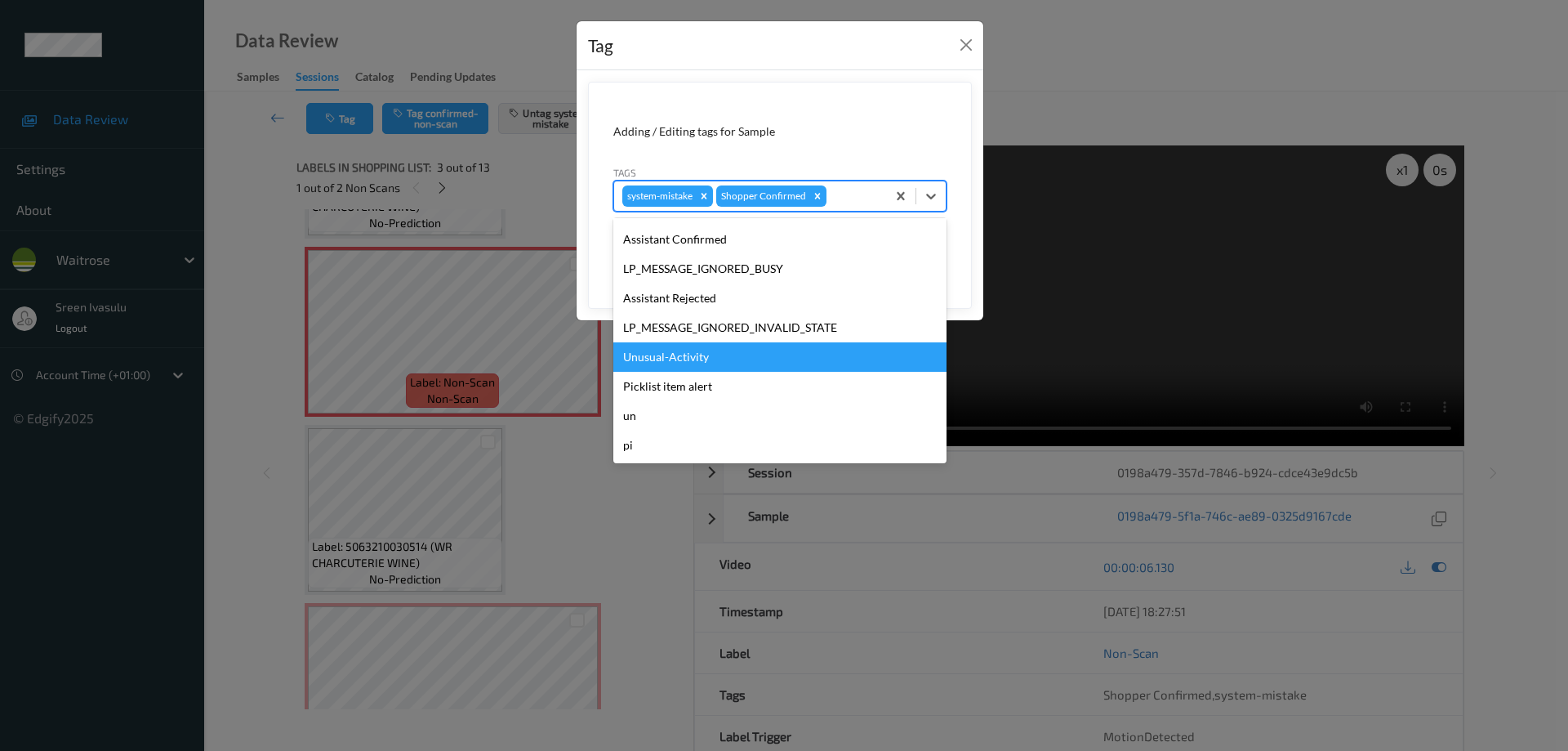
click at [681, 353] on div "Unusual-Activity" at bounding box center [780, 358] width 334 height 30
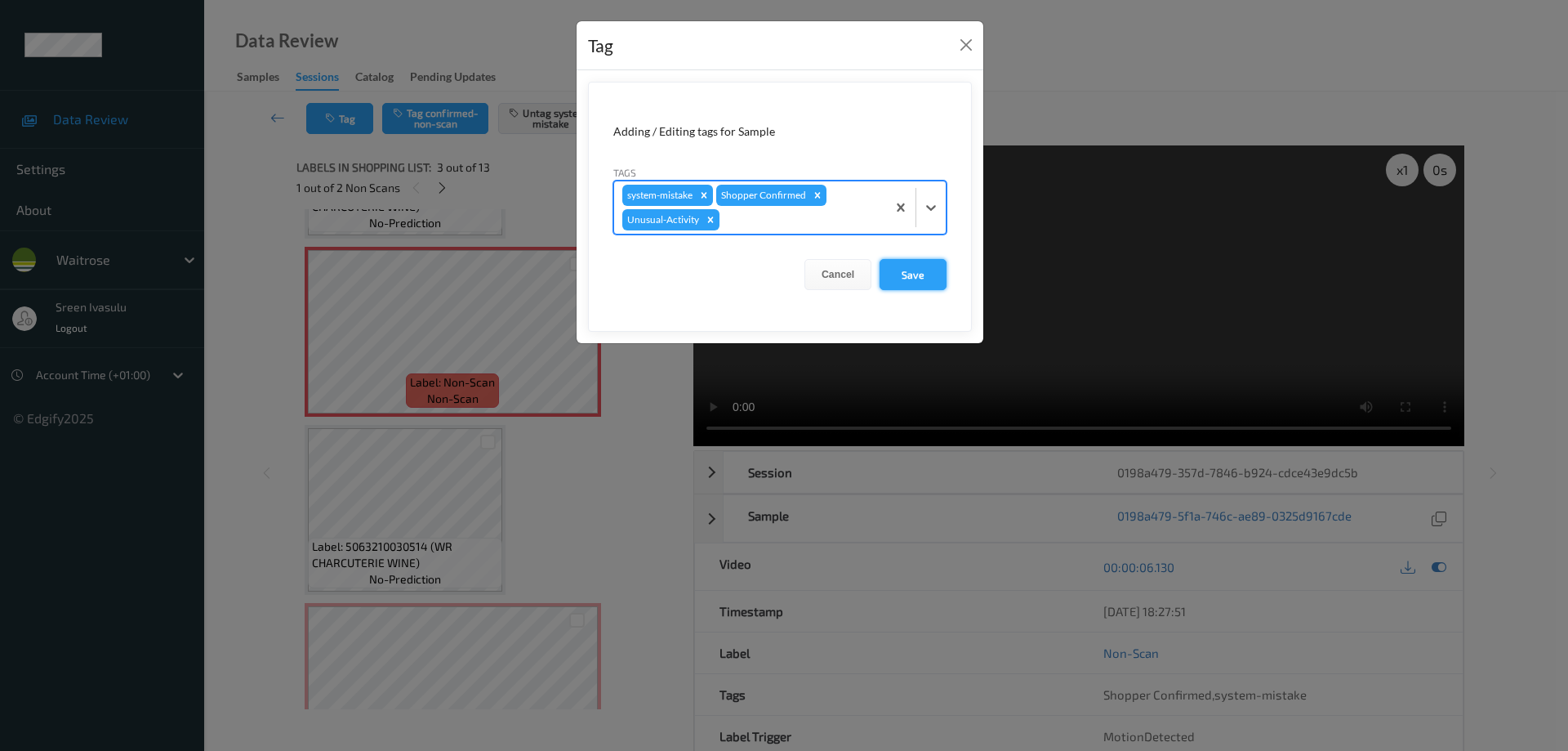
click at [902, 279] on button "Save" at bounding box center [913, 274] width 67 height 31
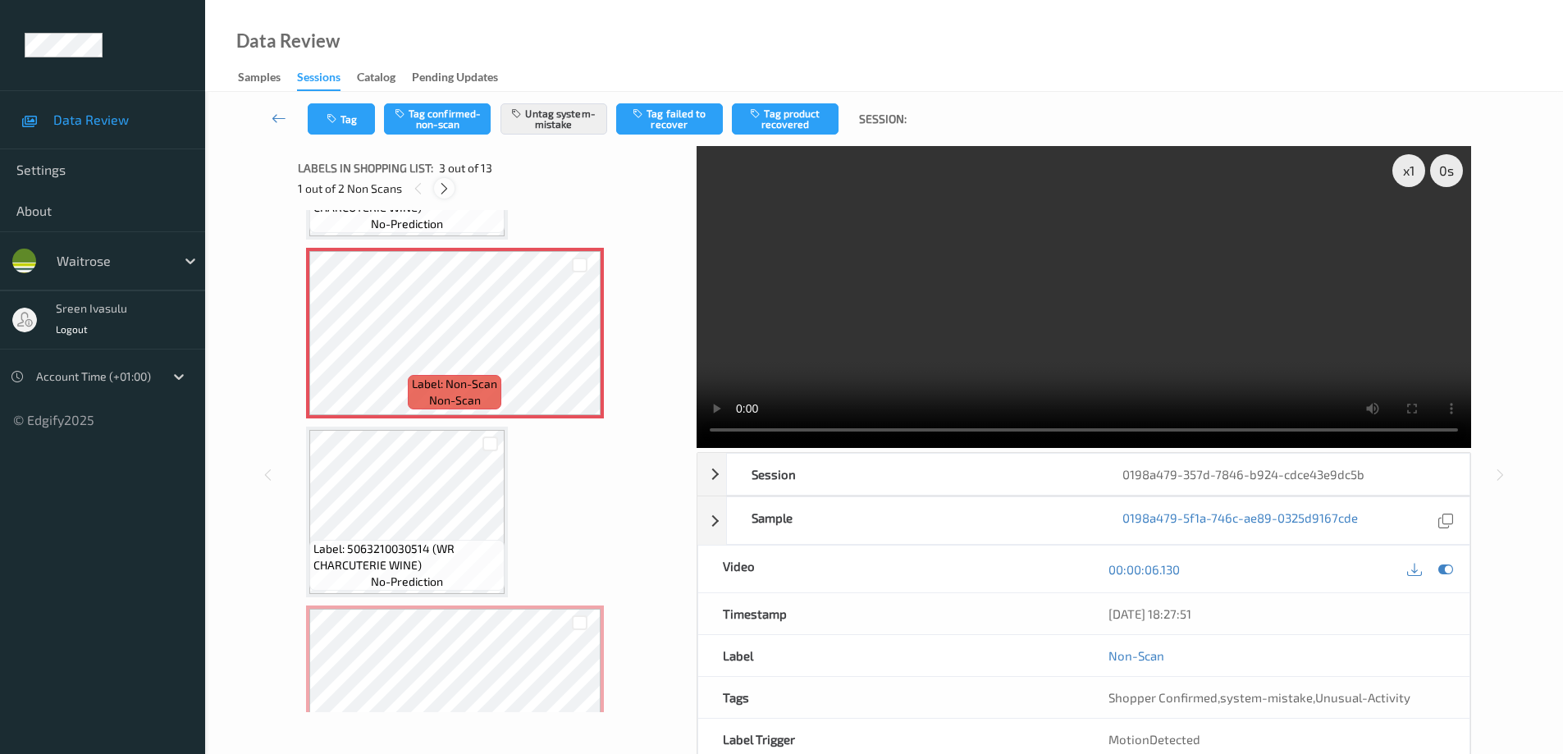
click at [436, 188] on div at bounding box center [444, 188] width 21 height 21
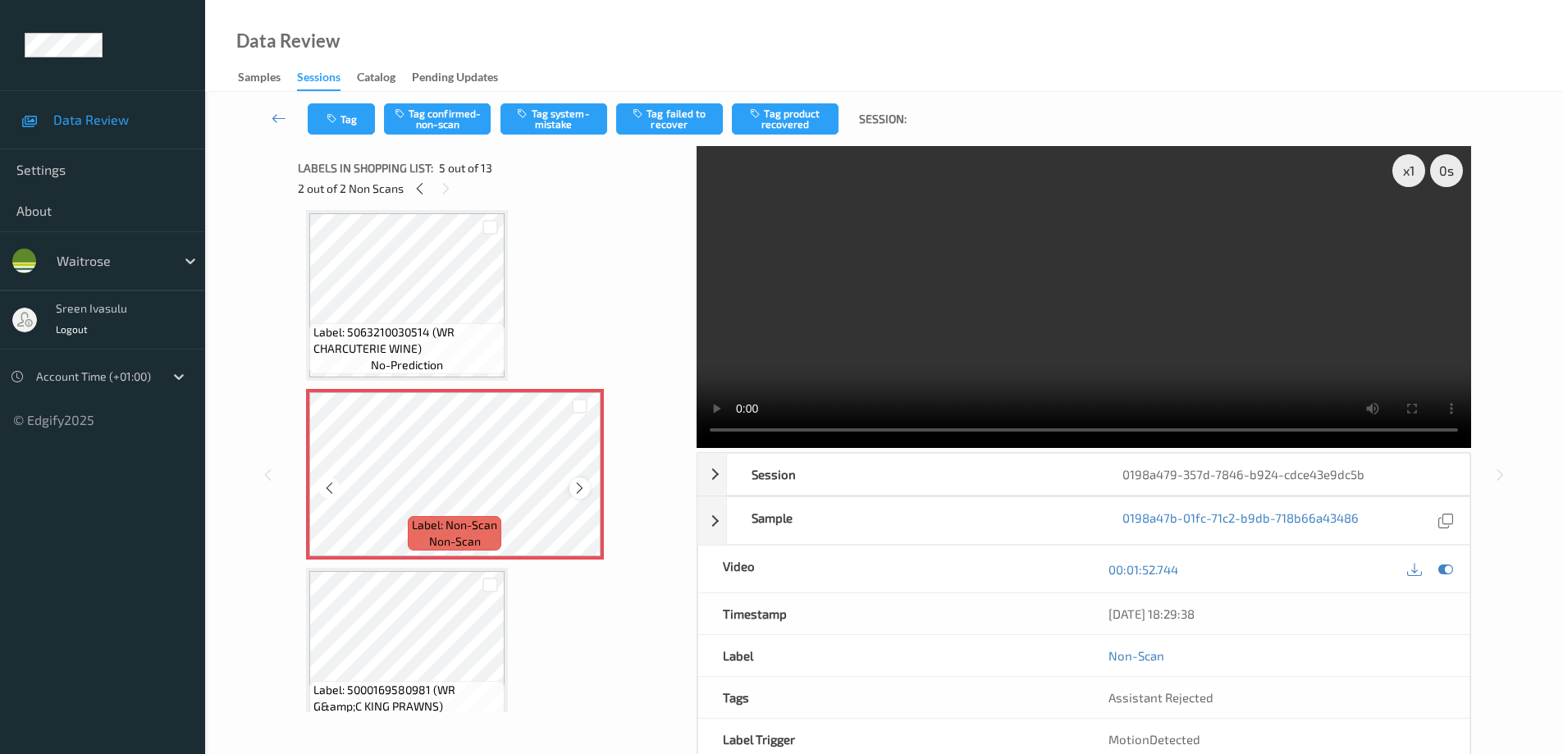
click at [570, 491] on div at bounding box center [579, 488] width 21 height 21
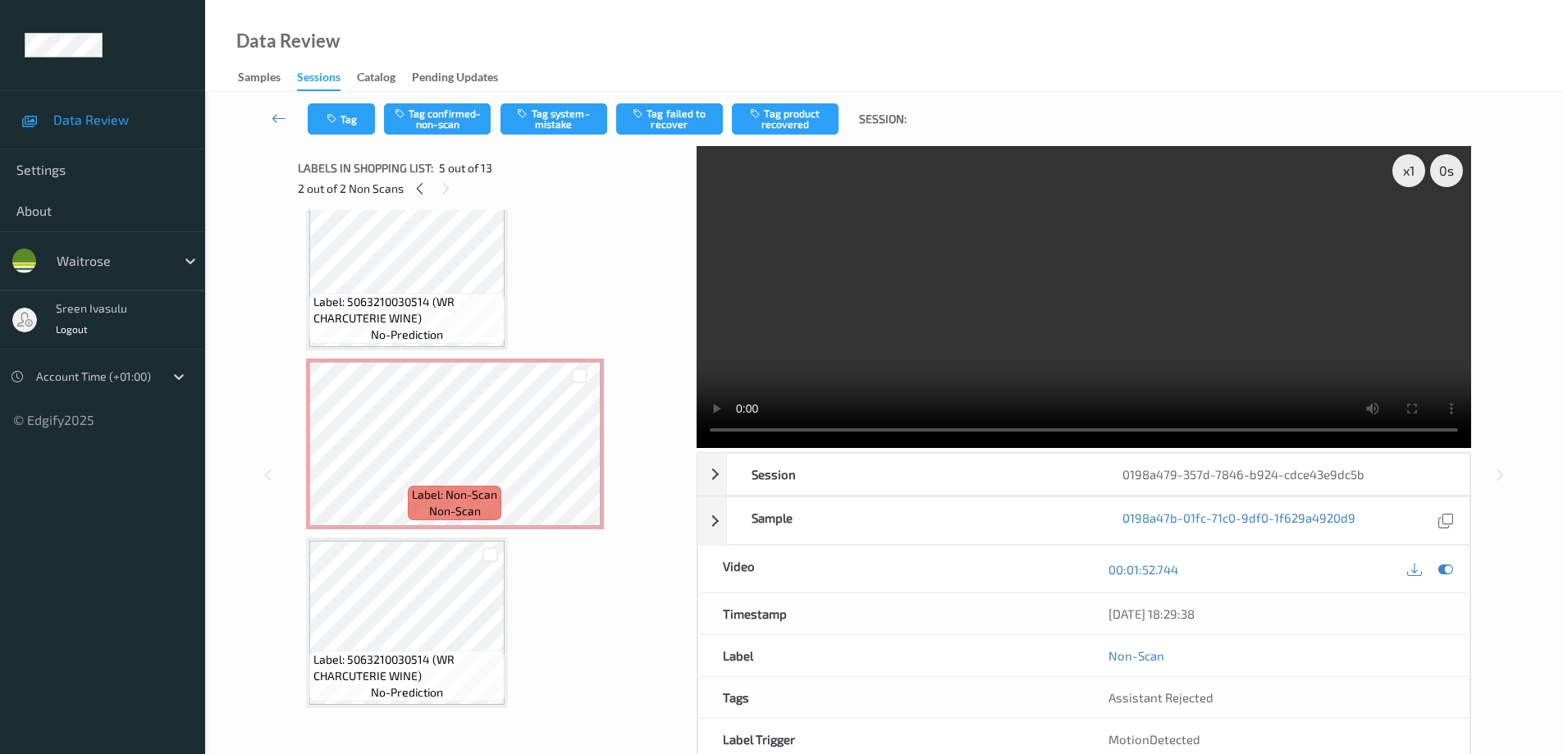
scroll to position [217, 0]
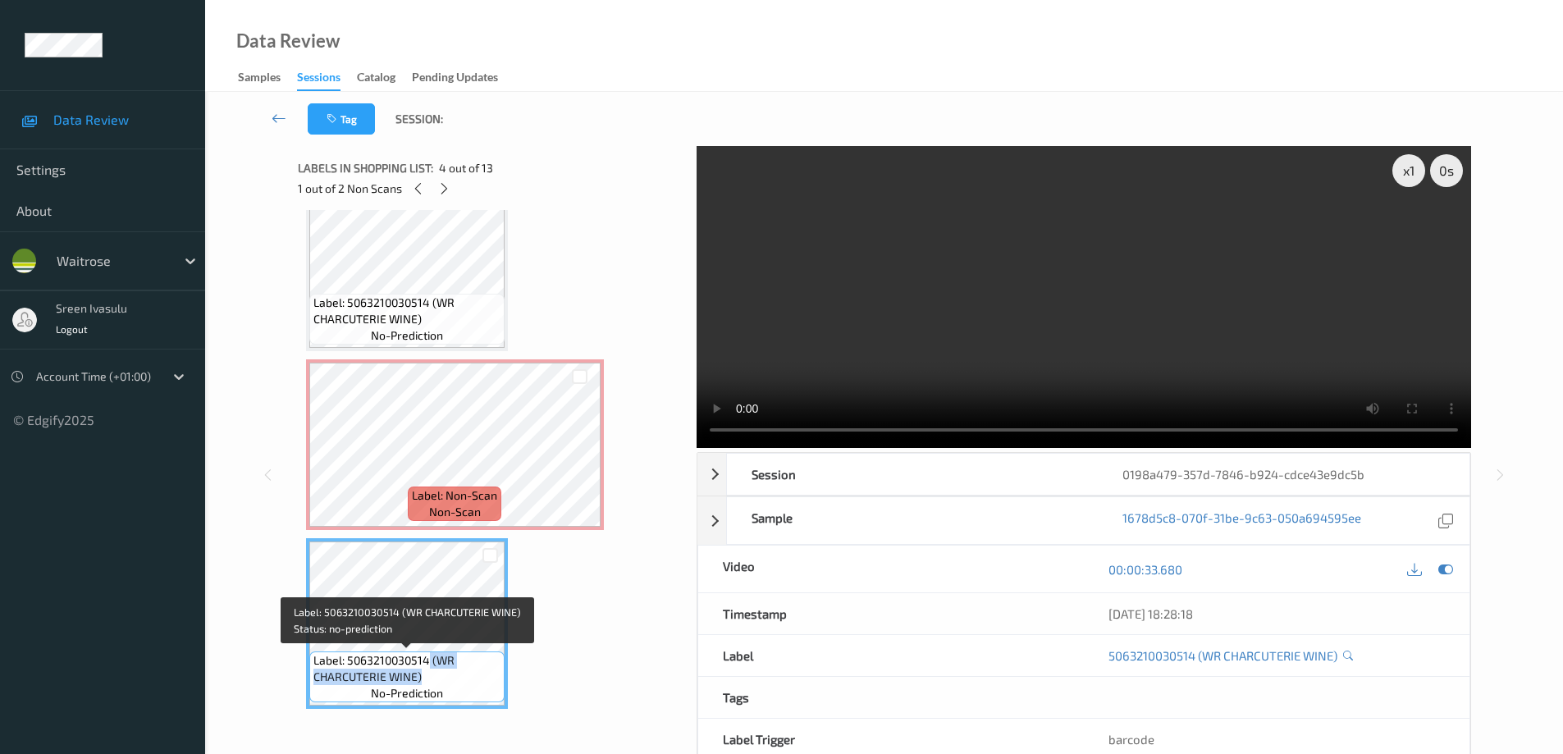
drag, startPoint x: 430, startPoint y: 660, endPoint x: 448, endPoint y: 674, distance: 22.8
click at [448, 674] on span "Label: 5063210030514 (WR CHARCUTERIE WINE)" at bounding box center [406, 668] width 187 height 33
copy span "(WR CHARCUTERIE WINE)"
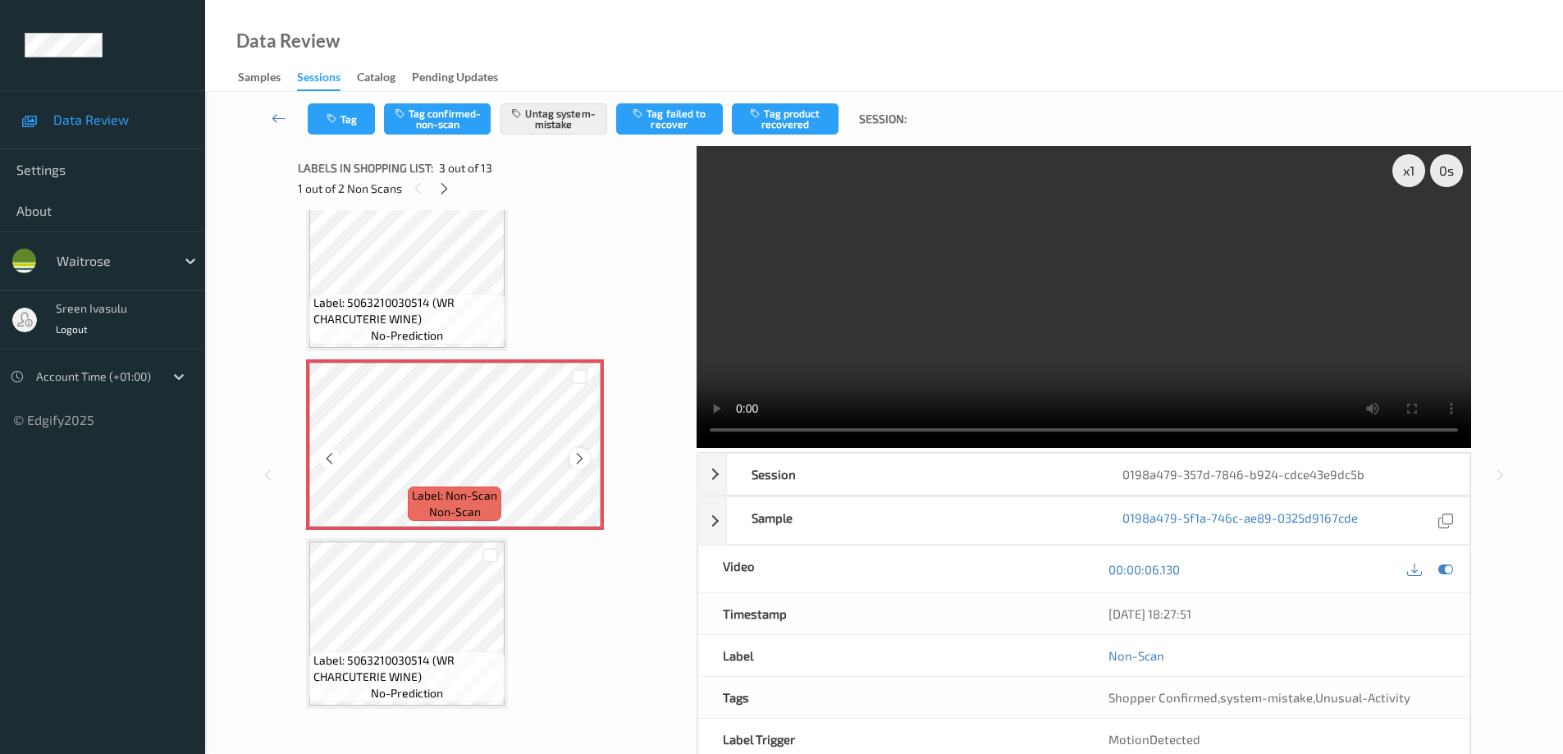
click at [578, 456] on icon at bounding box center [580, 458] width 14 height 15
click at [441, 188] on icon at bounding box center [444, 188] width 14 height 15
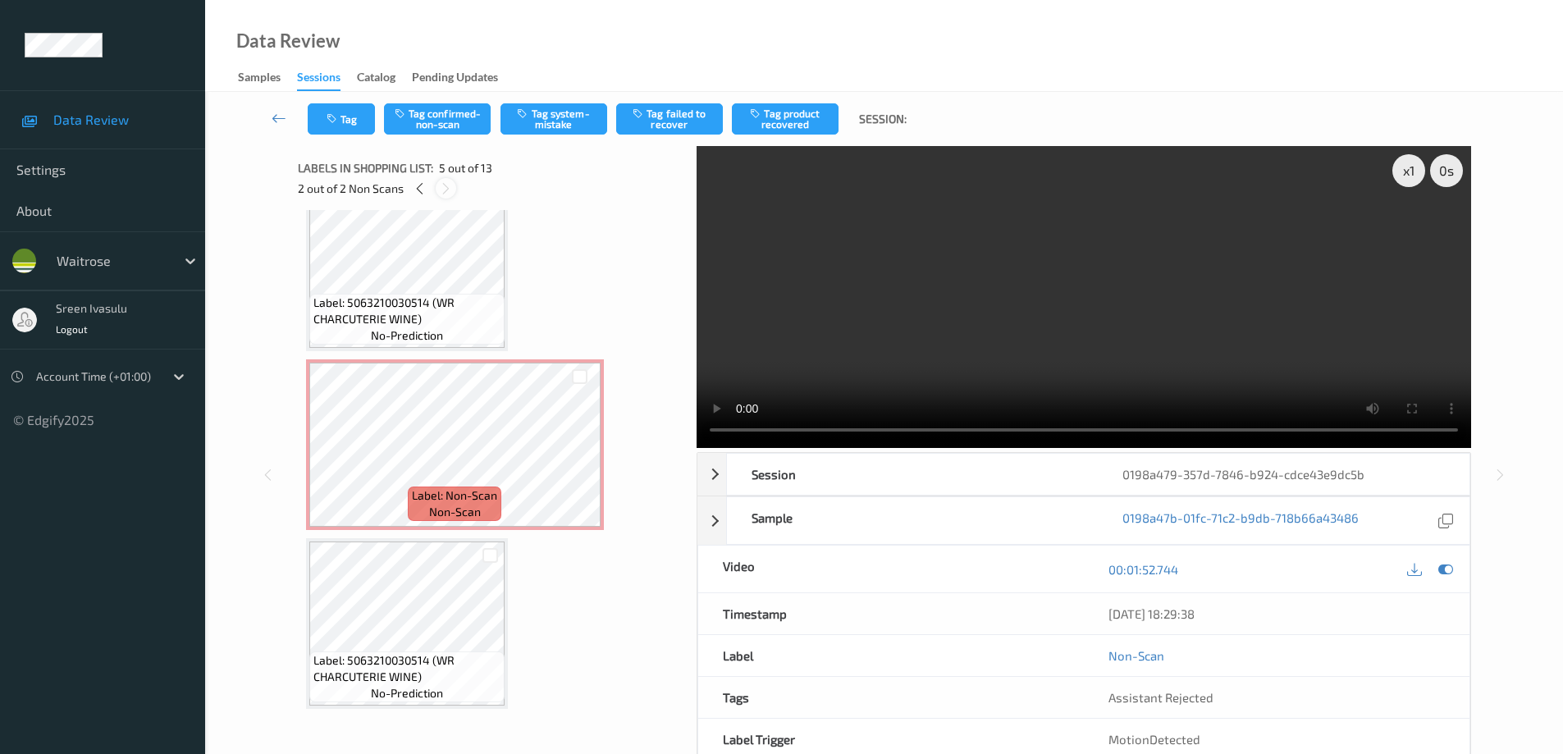
scroll to position [545, 0]
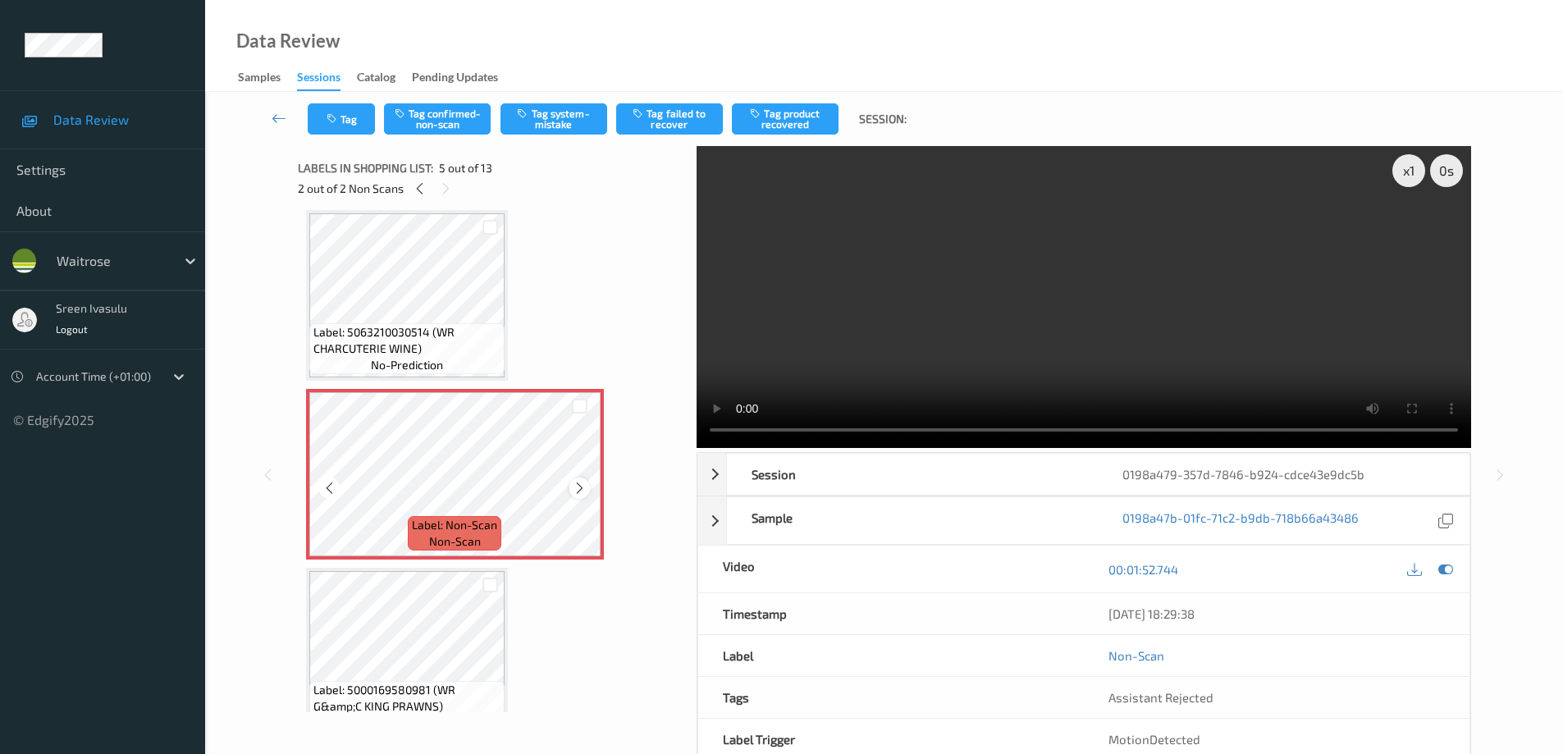
click at [580, 487] on icon at bounding box center [580, 488] width 14 height 15
click at [579, 487] on icon at bounding box center [580, 488] width 14 height 15
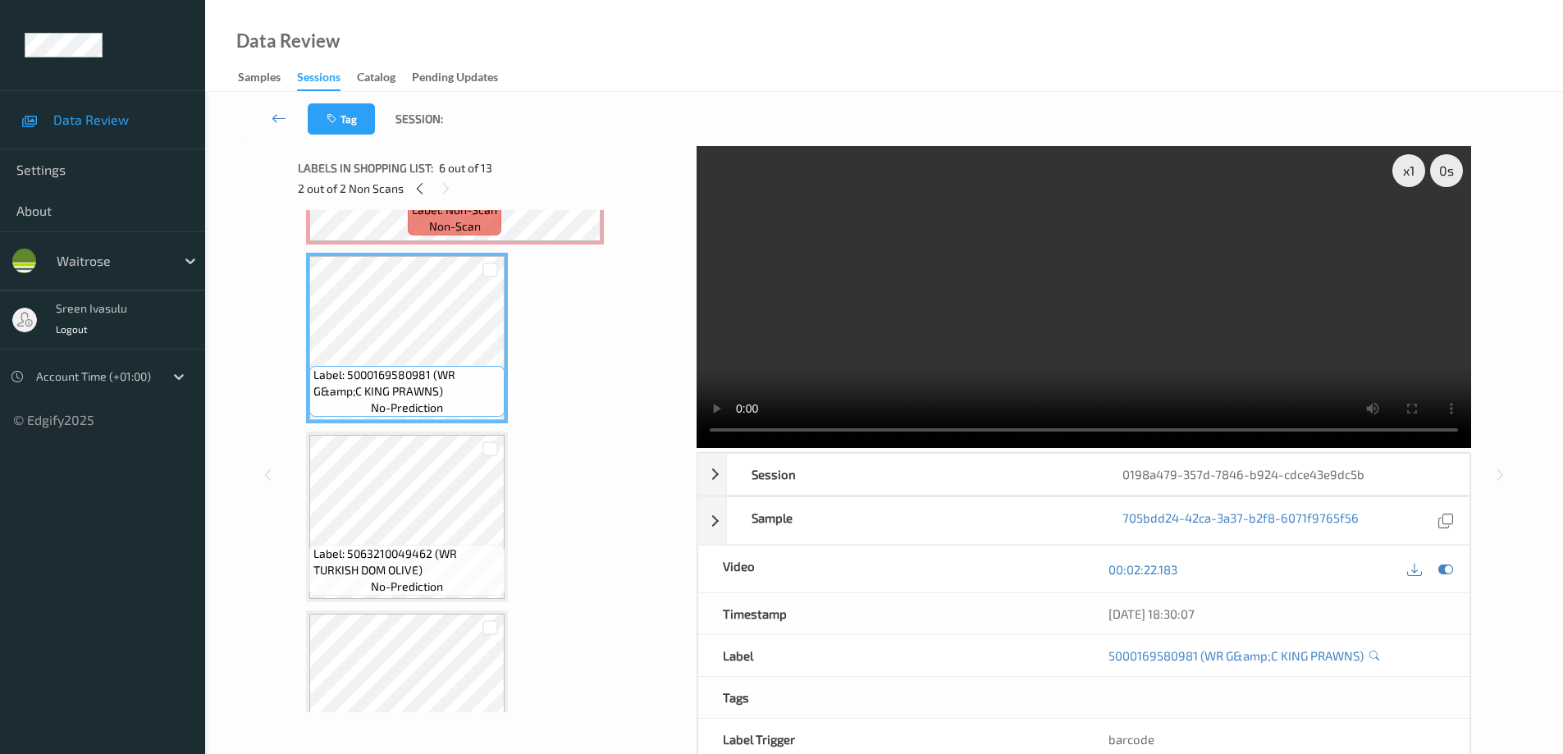
scroll to position [873, 0]
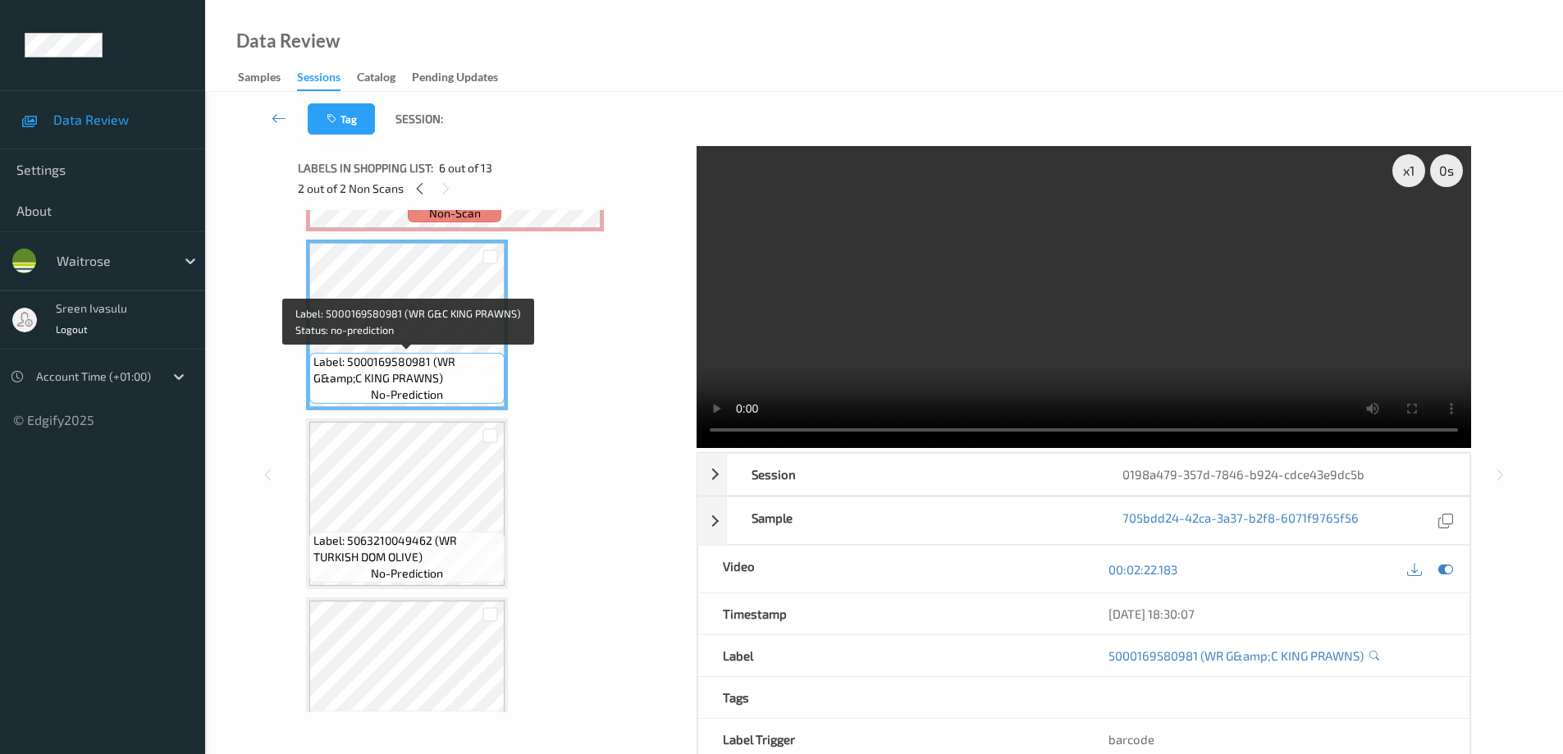
click at [446, 354] on span "Label: 5000169580981 (WR G&amp;C KING PRAWNS)" at bounding box center [406, 370] width 187 height 33
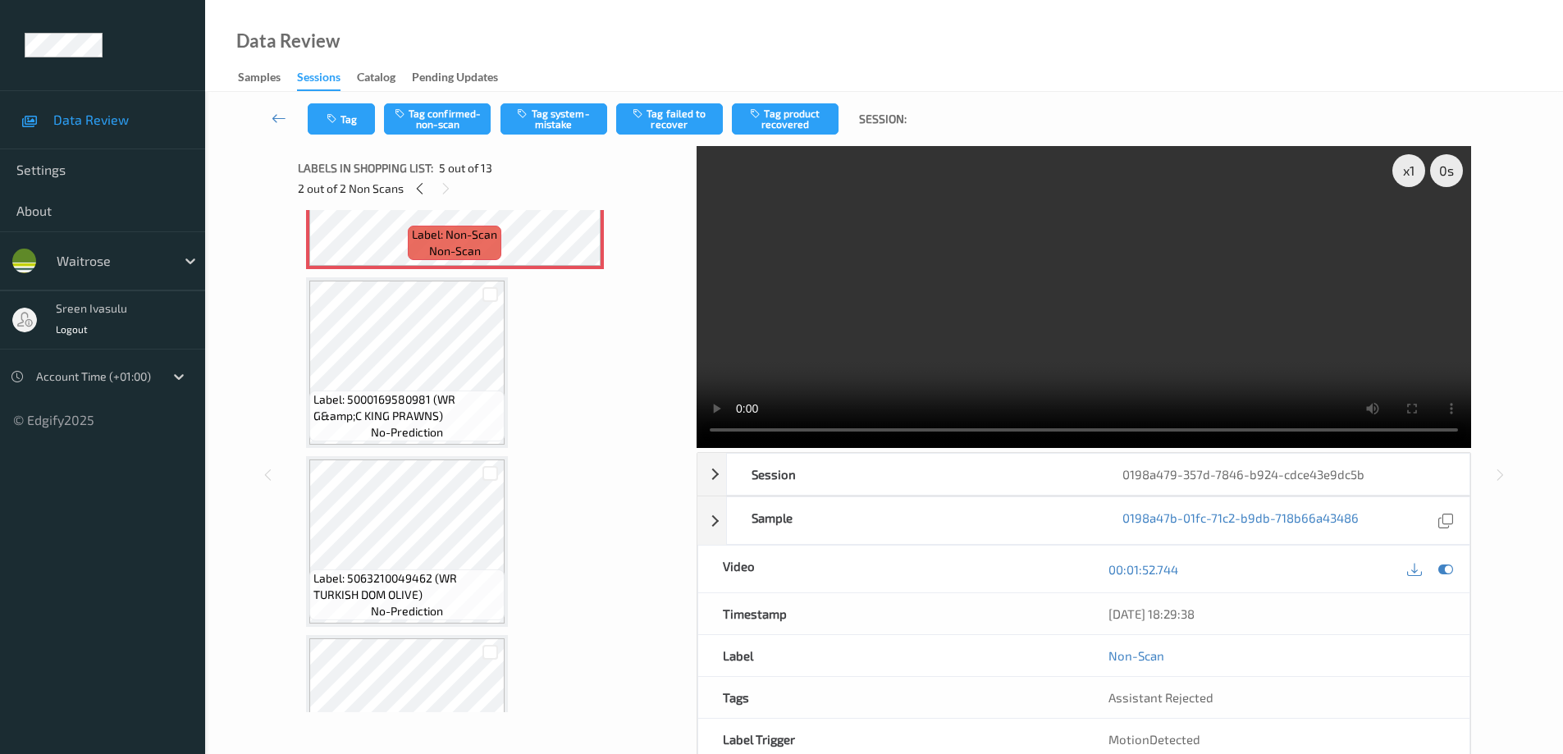
scroll to position [847, 0]
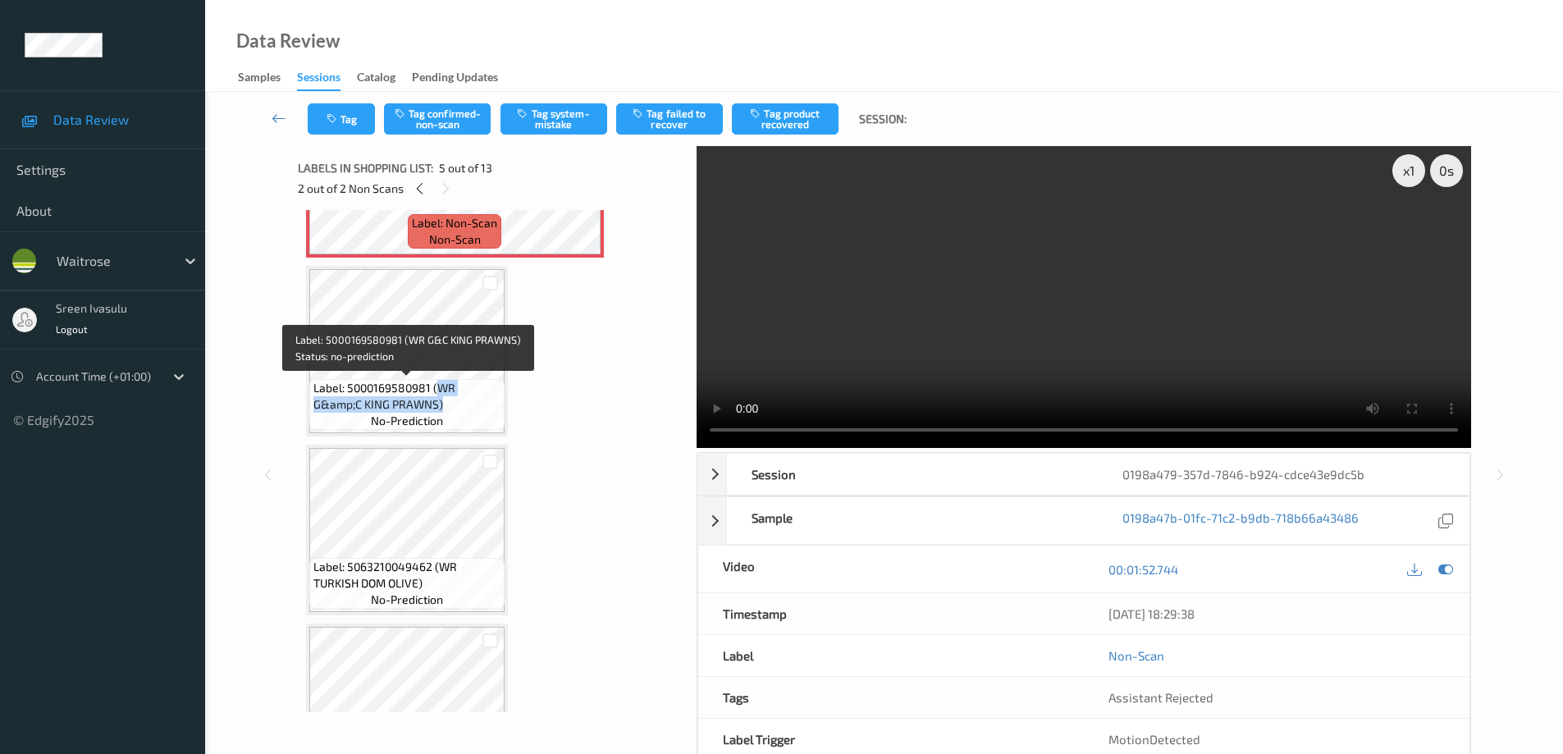
drag, startPoint x: 437, startPoint y: 387, endPoint x: 469, endPoint y: 405, distance: 36.7
click at [469, 405] on span "Label: 5000169580981 (WR G&amp;C KING PRAWNS)" at bounding box center [406, 396] width 187 height 33
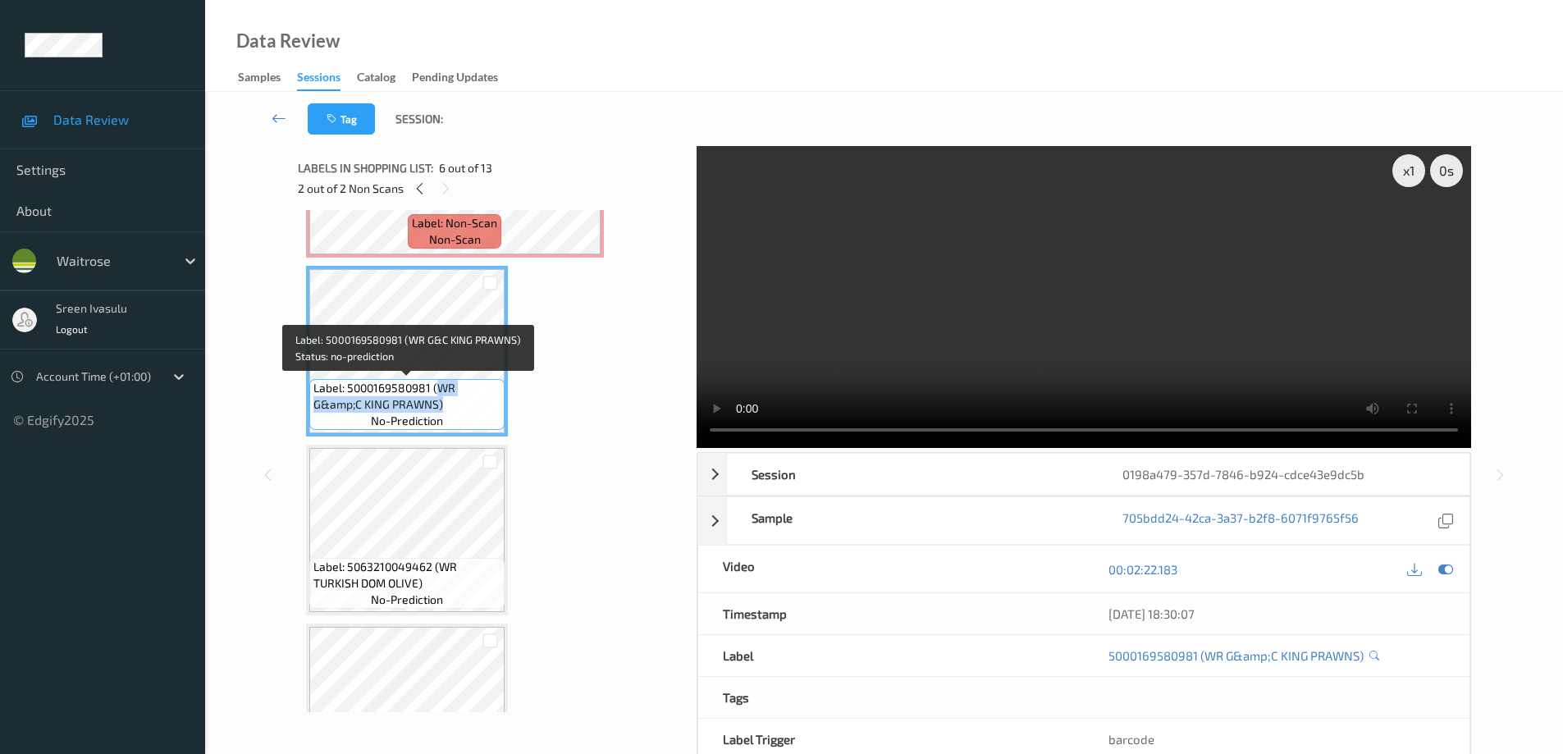
copy span "WR G&amp;C KING PRAWNS)"
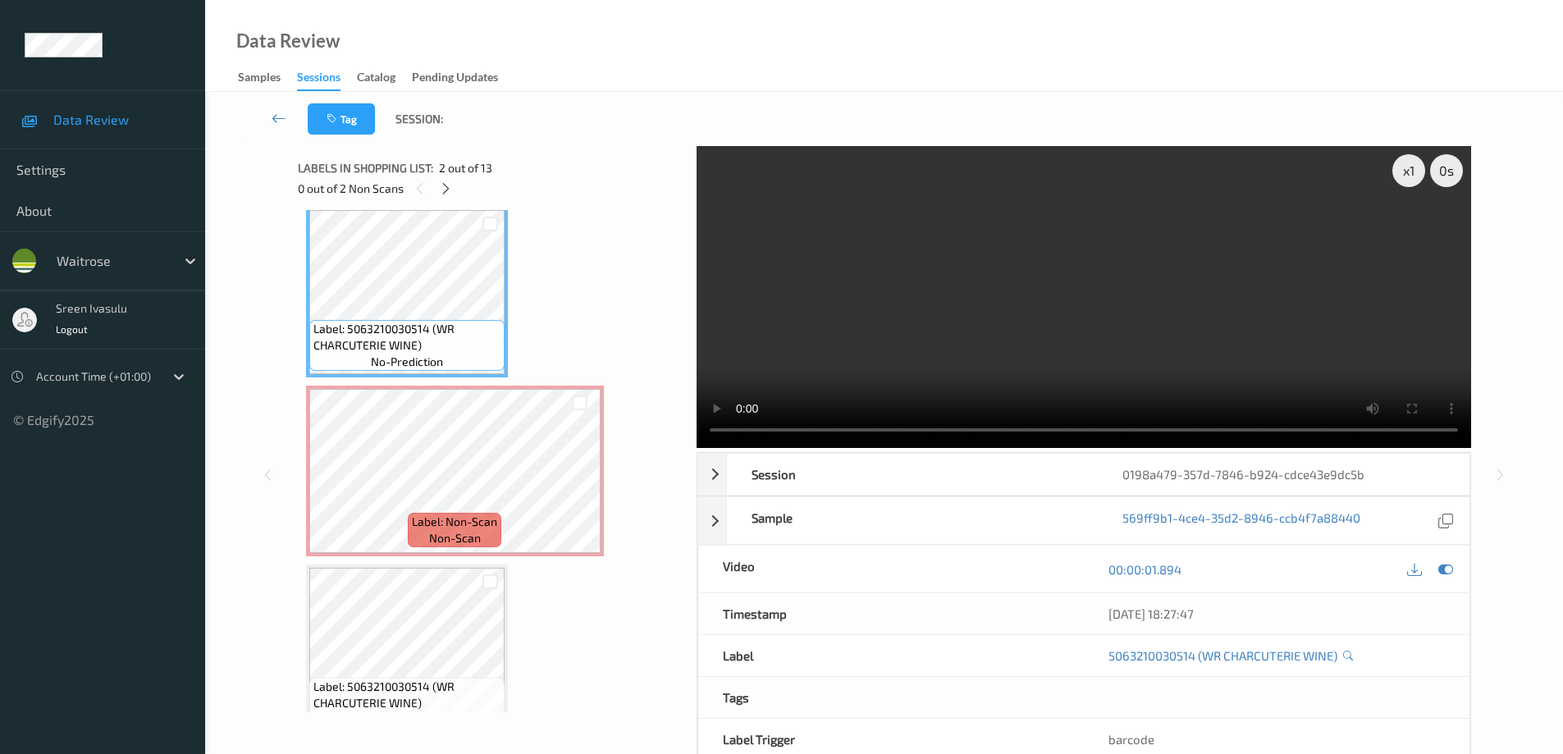
scroll to position [0, 0]
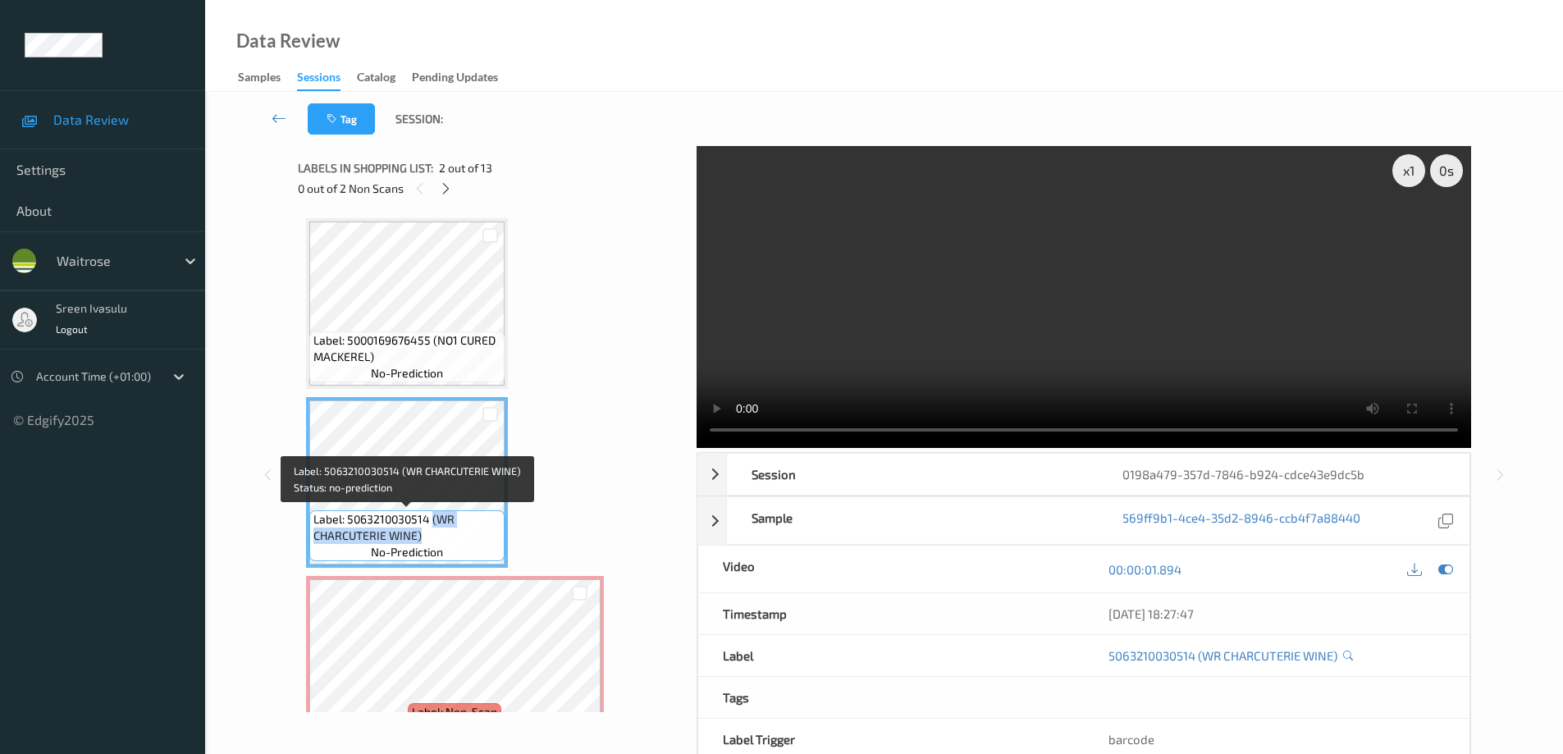
drag, startPoint x: 431, startPoint y: 517, endPoint x: 456, endPoint y: 534, distance: 30.7
click at [456, 534] on span "Label: 5063210030514 (WR CHARCUTERIE WINE)" at bounding box center [406, 527] width 187 height 33
copy span "(WR CHARCUTERIE WINE)"
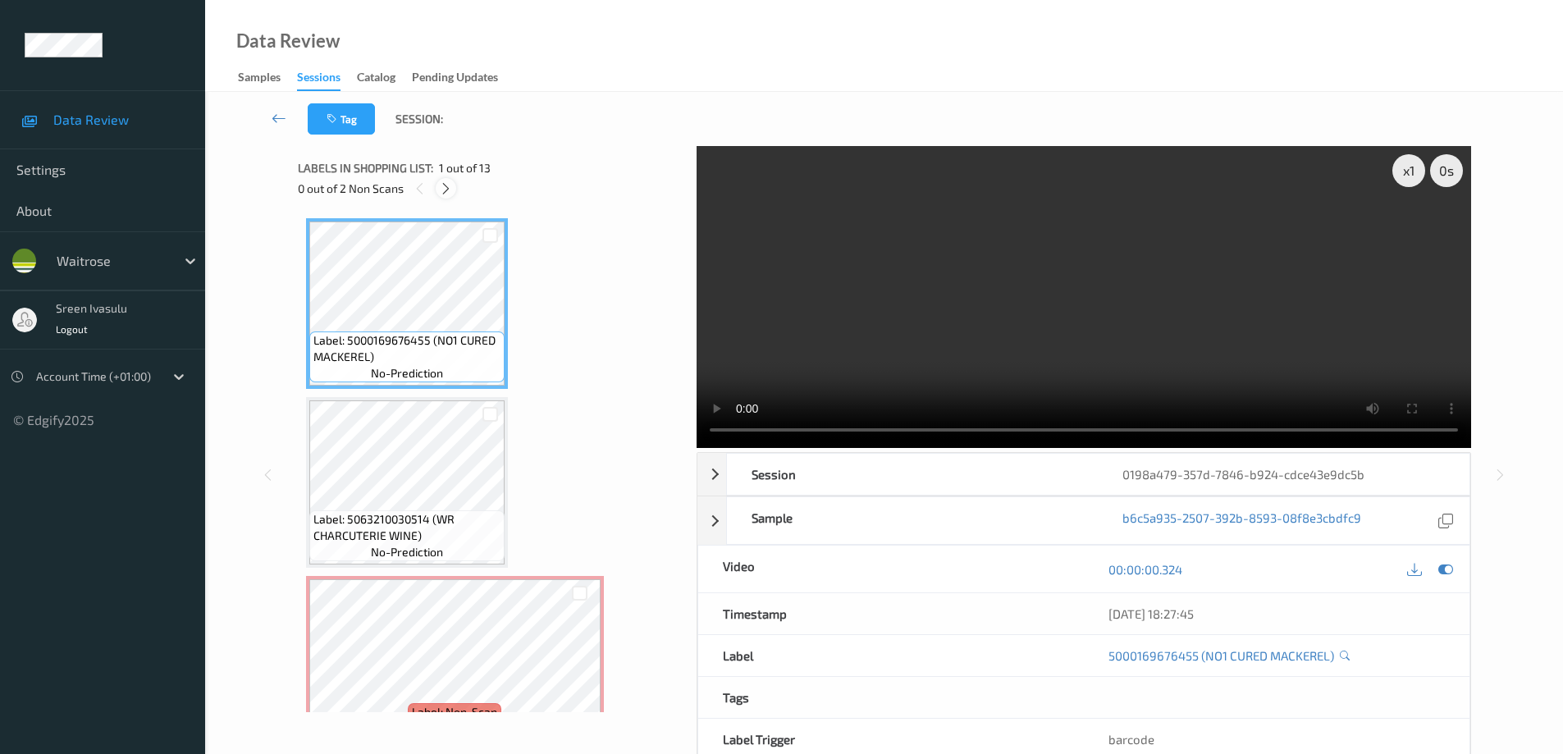
click at [442, 197] on div at bounding box center [446, 188] width 21 height 21
click at [451, 190] on icon at bounding box center [446, 188] width 14 height 15
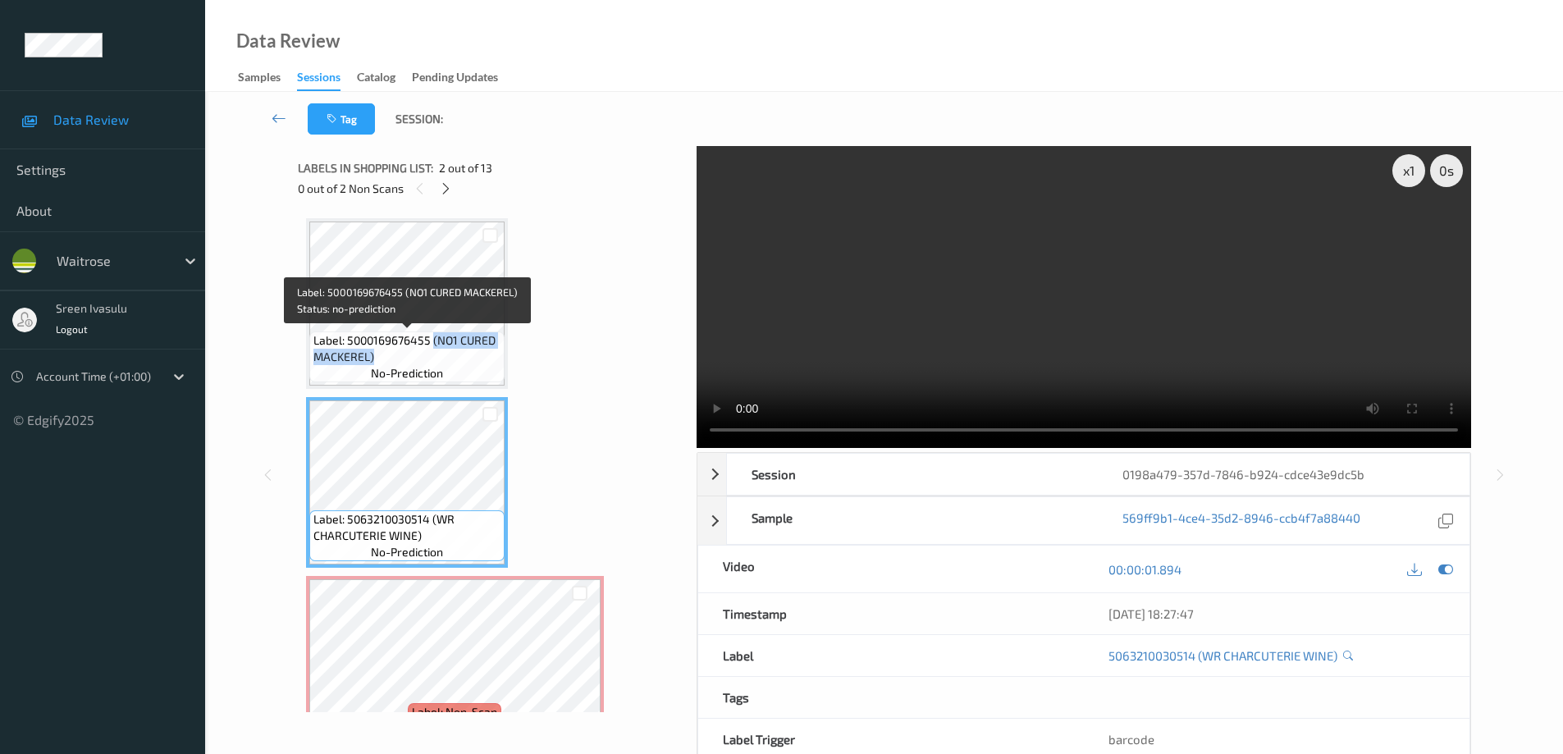
drag, startPoint x: 433, startPoint y: 342, endPoint x: 456, endPoint y: 355, distance: 26.5
click at [456, 355] on span "Label: 5000169676455 (NO1 CURED MACKEREL)" at bounding box center [406, 348] width 187 height 33
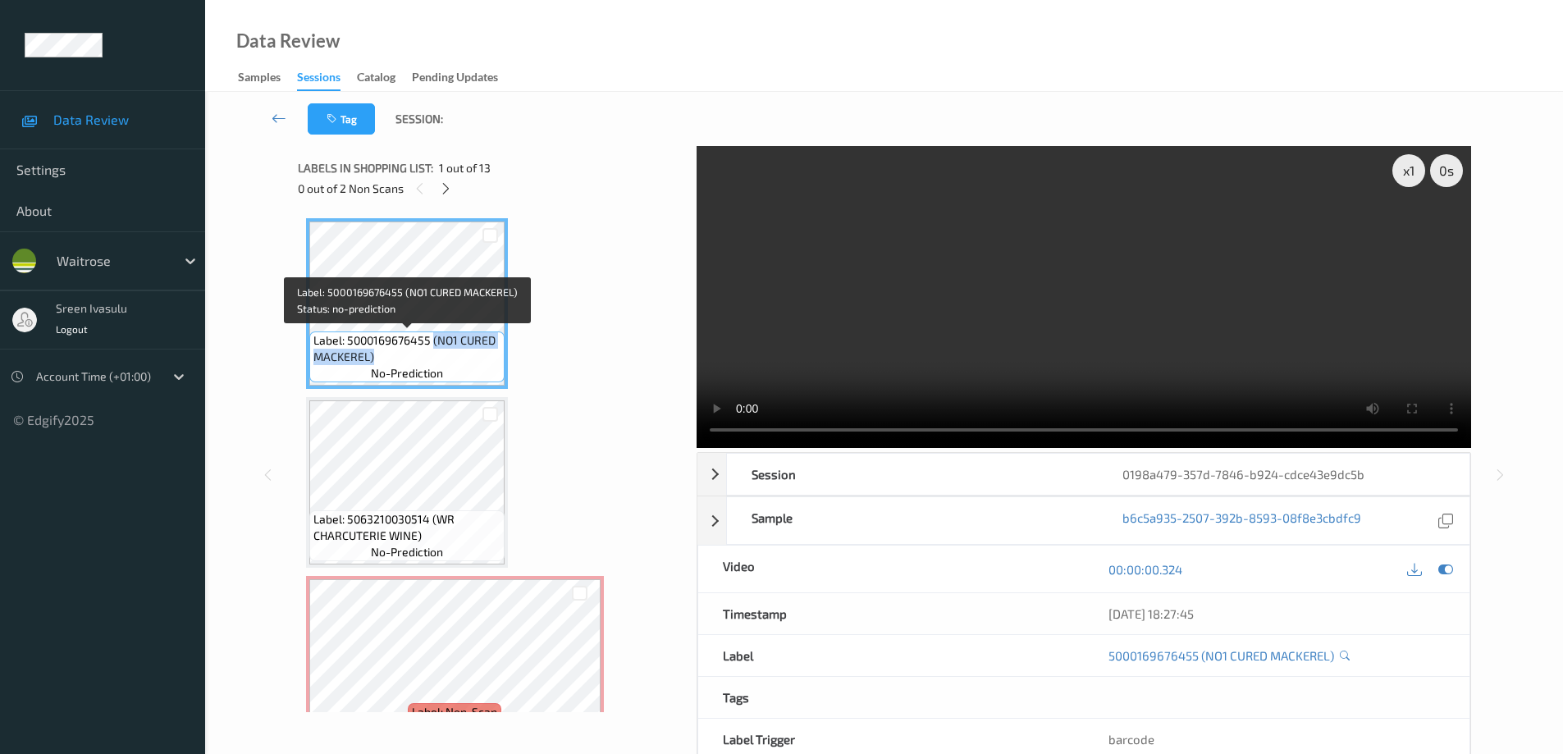
copy span "(NO1 CURED MACKEREL)"
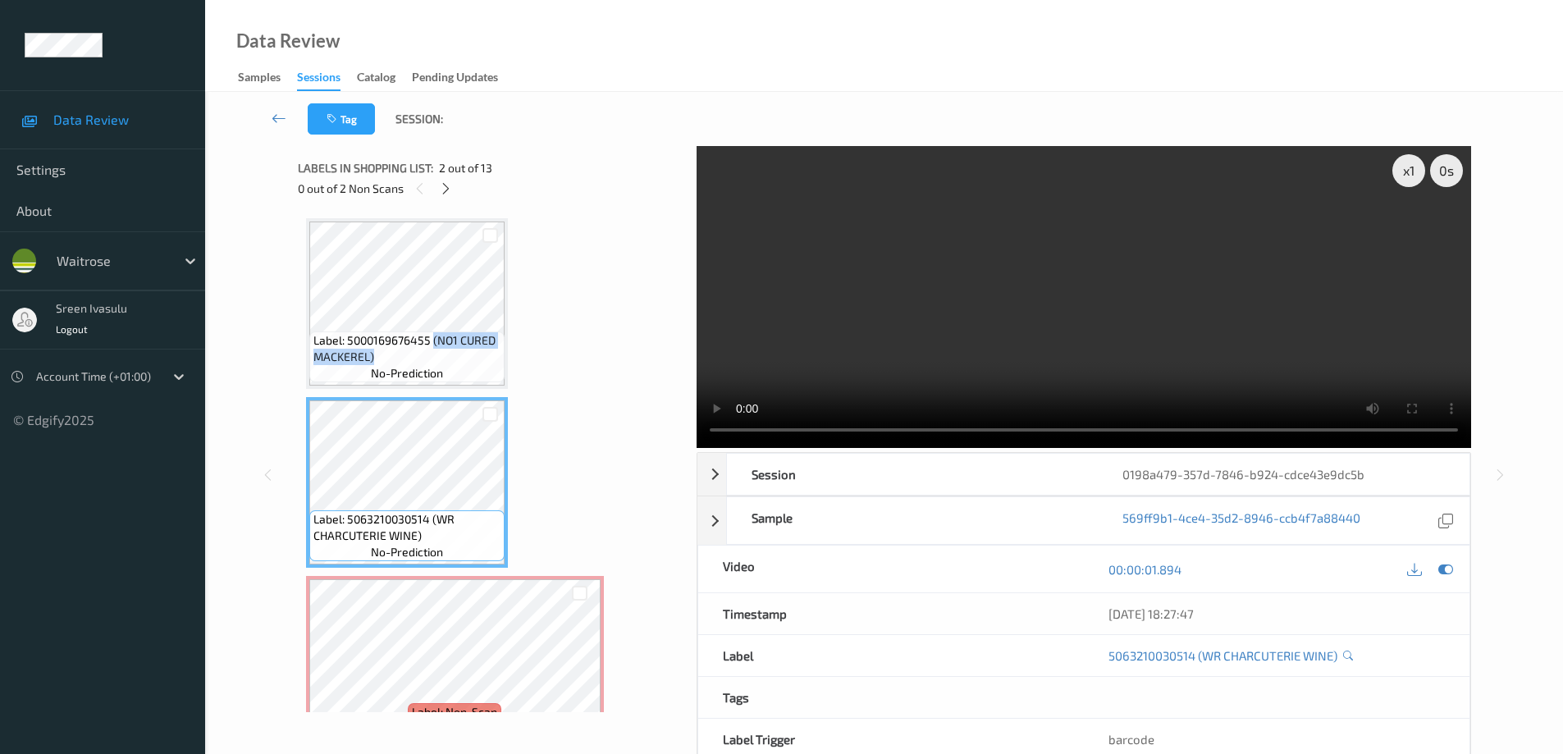
scroll to position [328, 0]
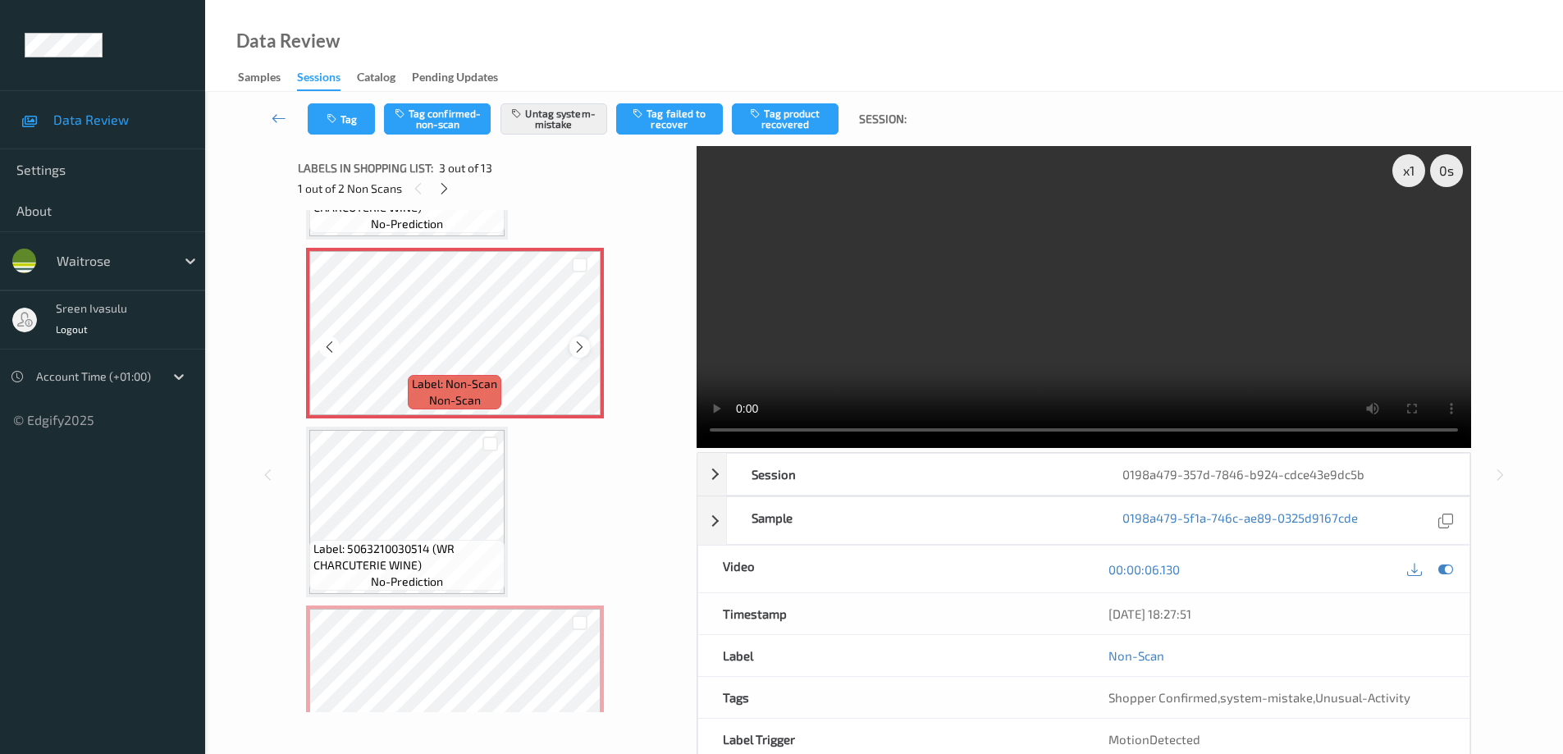
click at [578, 343] on icon at bounding box center [580, 347] width 14 height 15
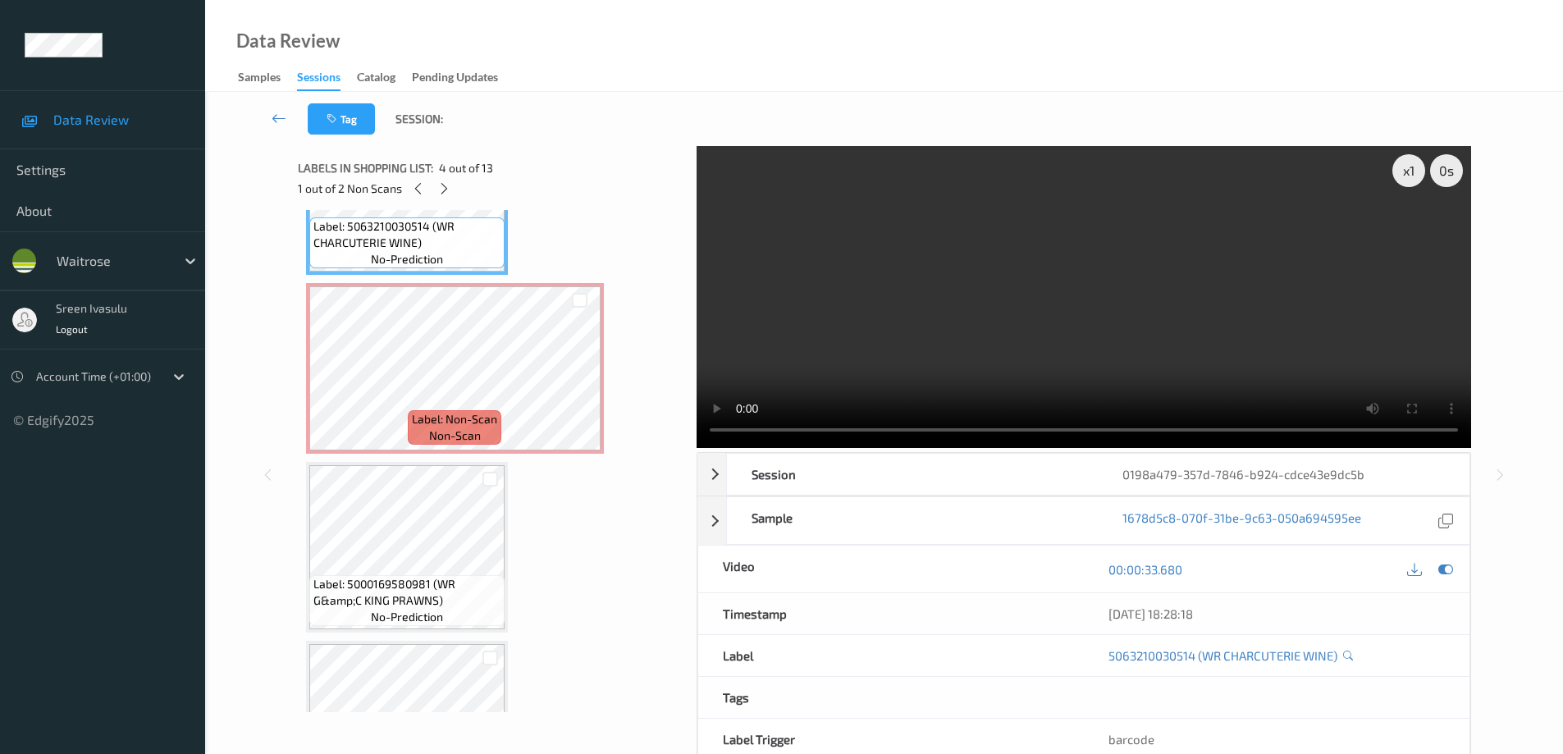
scroll to position [656, 0]
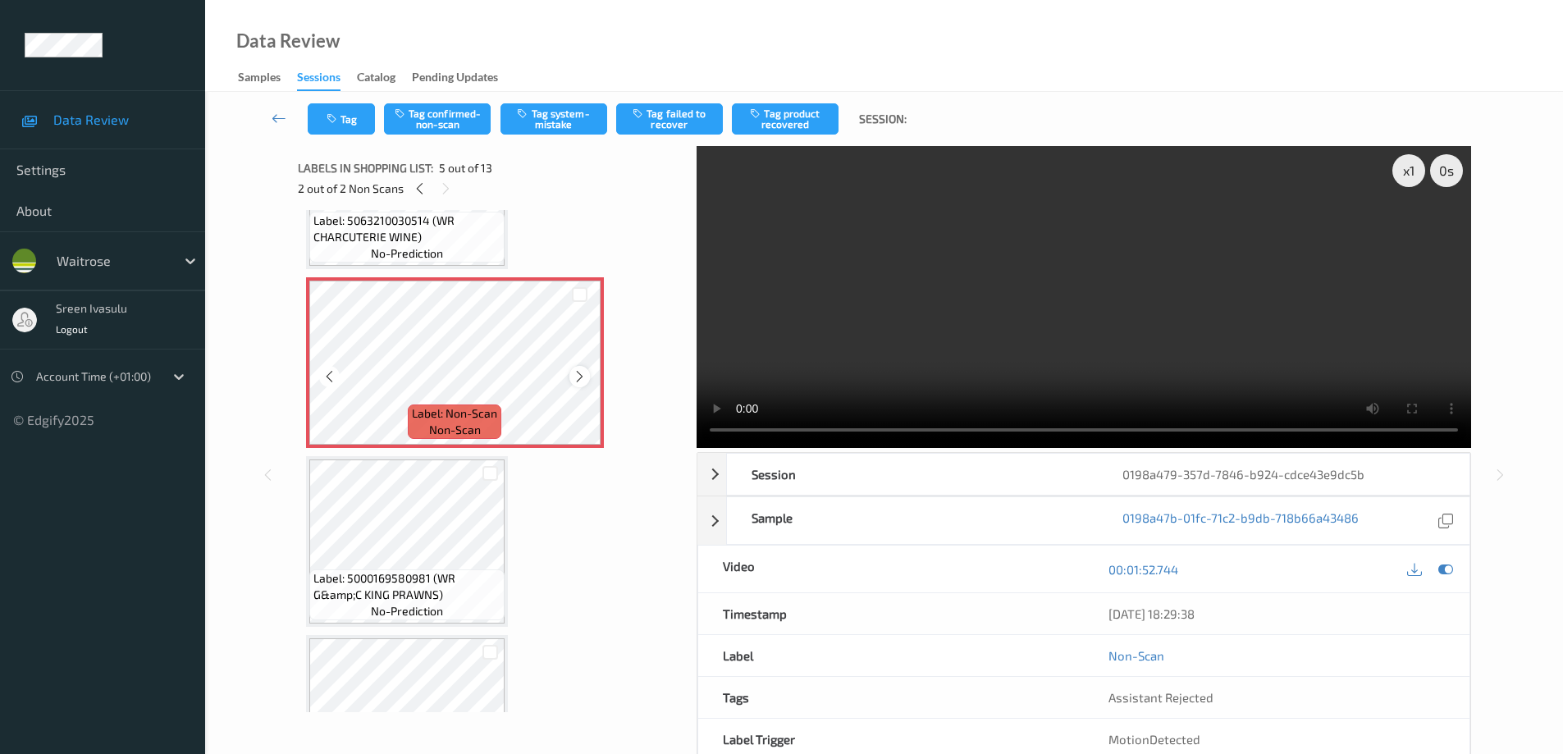
click at [583, 382] on icon at bounding box center [580, 376] width 14 height 15
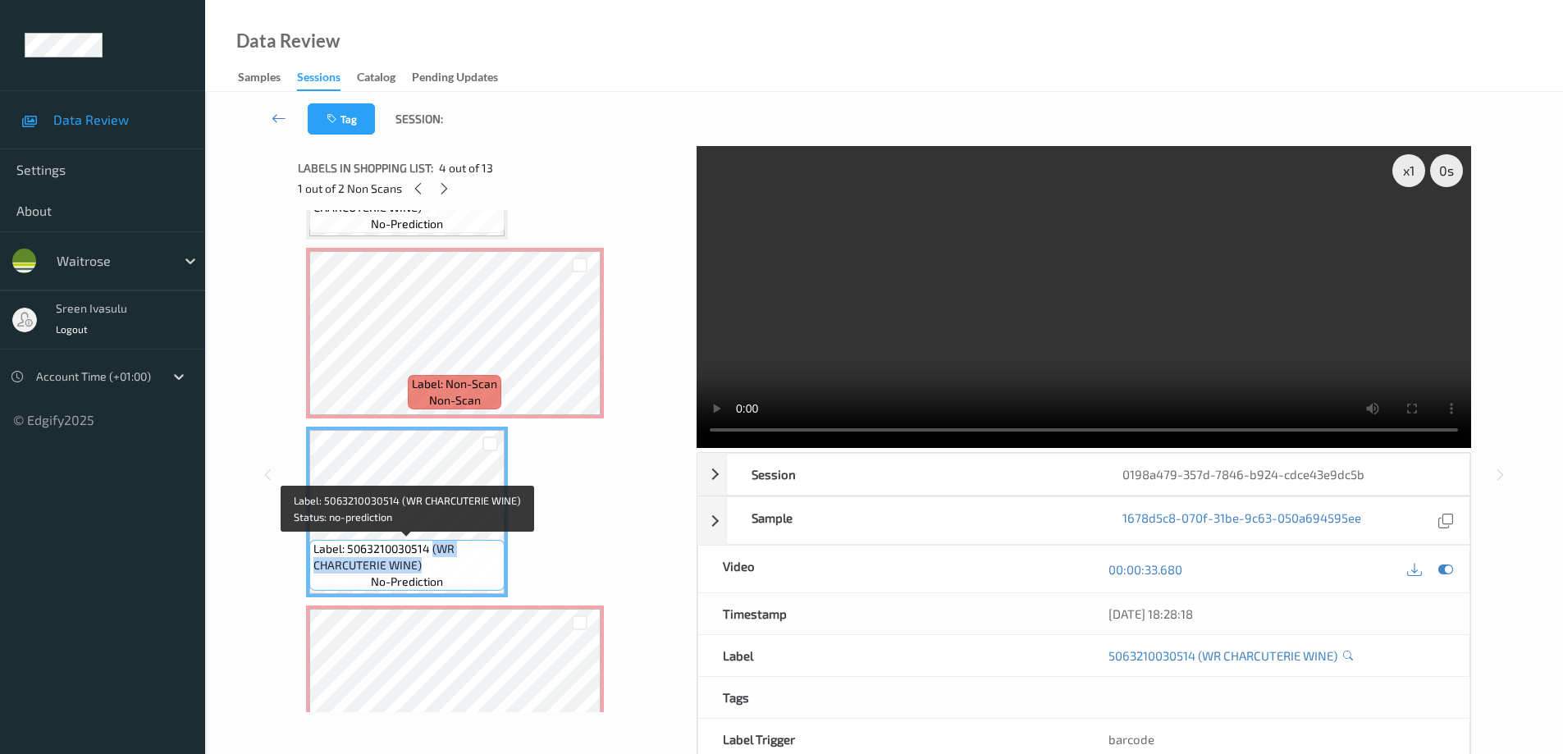
drag, startPoint x: 431, startPoint y: 548, endPoint x: 446, endPoint y: 564, distance: 21.5
click at [446, 564] on span "Label: 5063210030514 (WR CHARCUTERIE WINE)" at bounding box center [406, 557] width 187 height 33
copy span "(WR CHARCUTERIE WINE)"
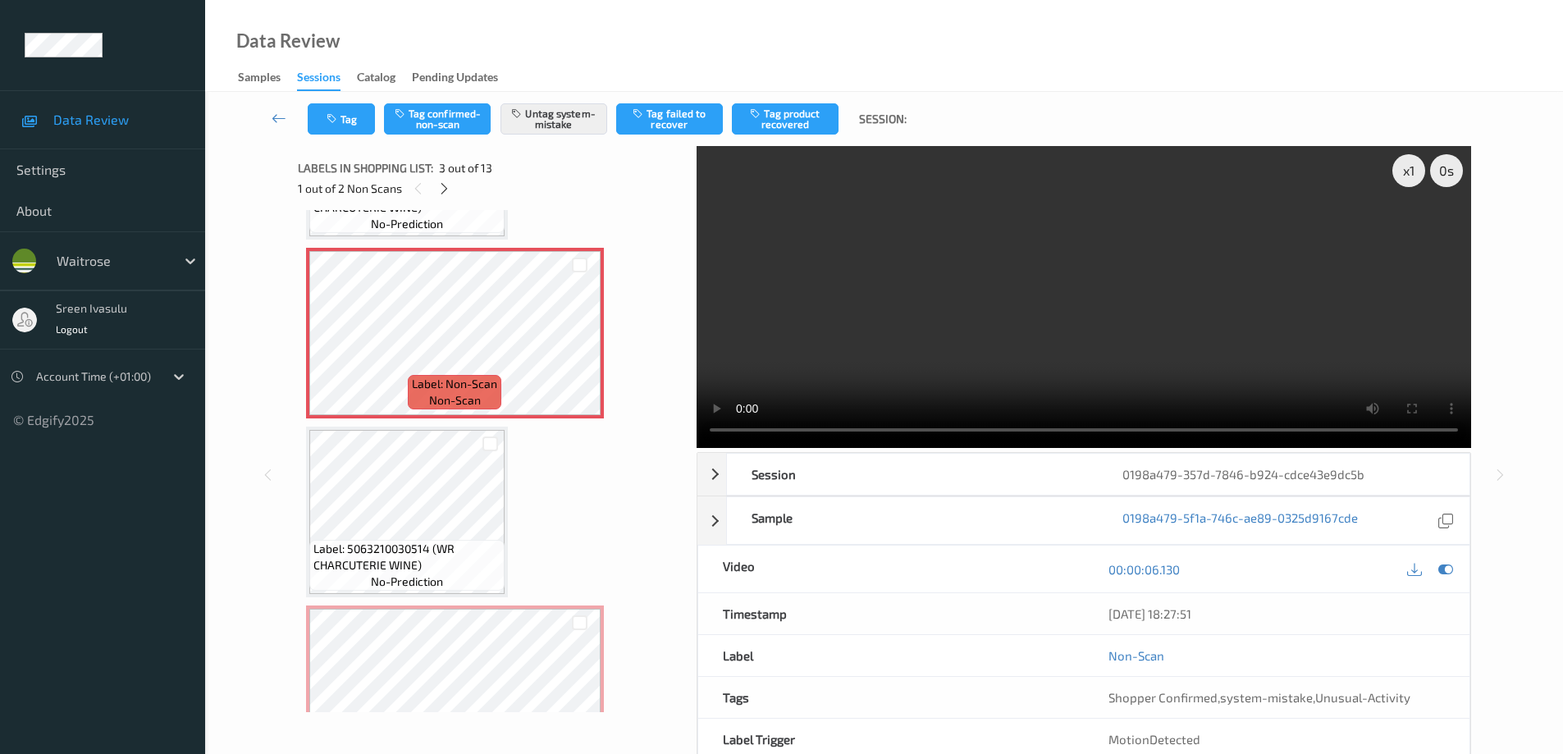
click at [351, 135] on div "Tag Tag confirmed-non-scan Untag system-mistake Tag failed to recover Tag produ…" at bounding box center [884, 119] width 1291 height 54
click at [349, 128] on button "Tag" at bounding box center [341, 118] width 67 height 31
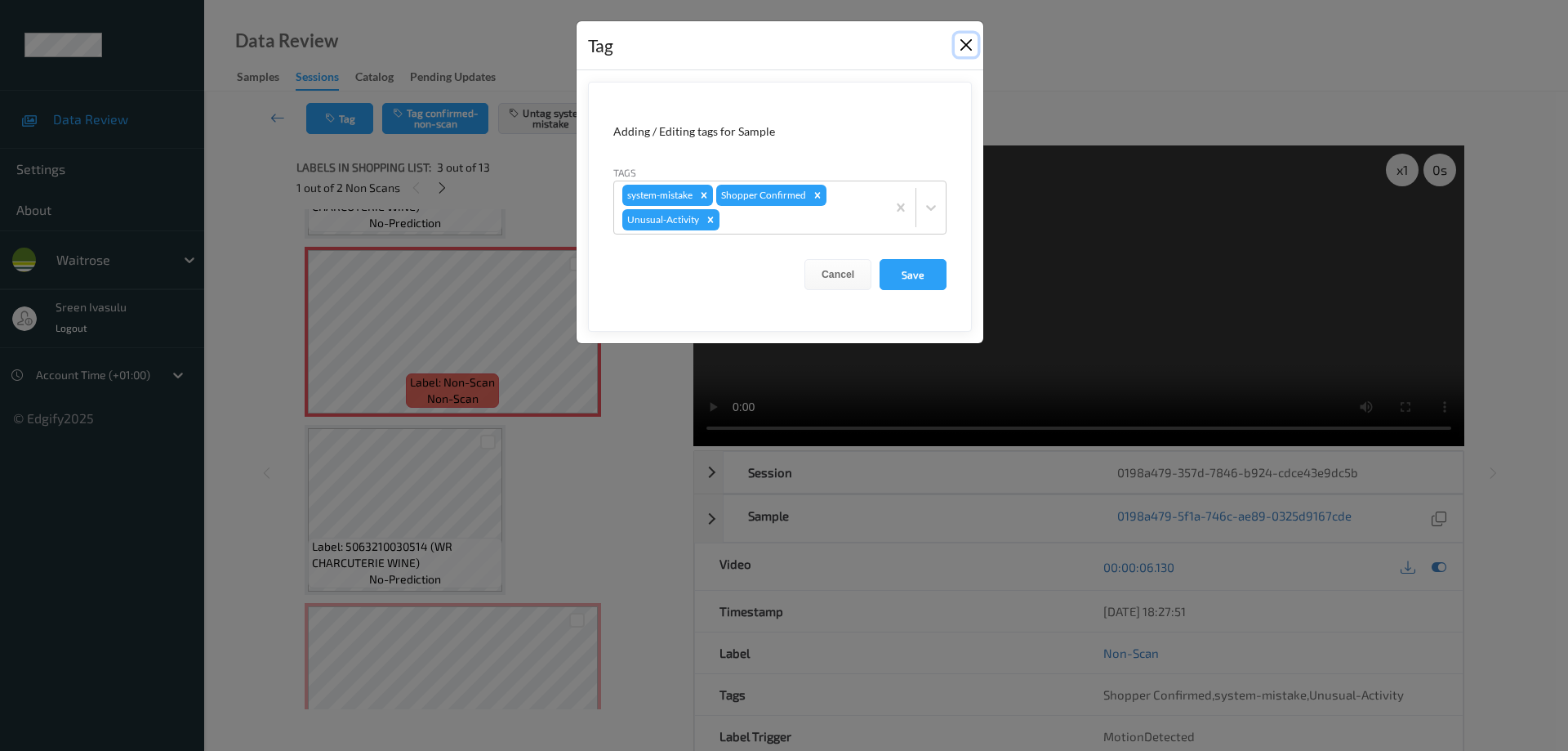
click at [962, 50] on button "Close" at bounding box center [966, 45] width 23 height 23
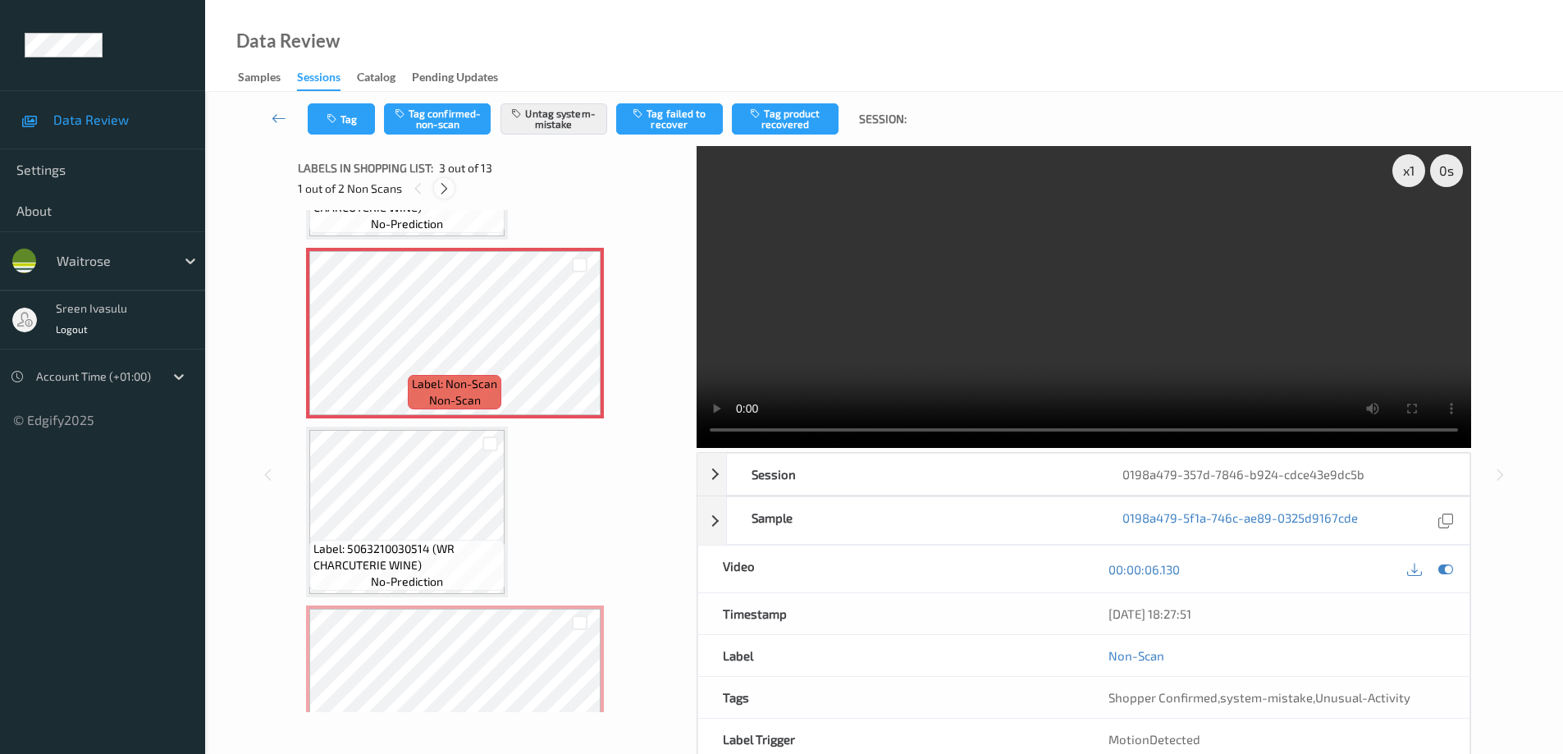
click at [447, 187] on icon at bounding box center [444, 188] width 14 height 15
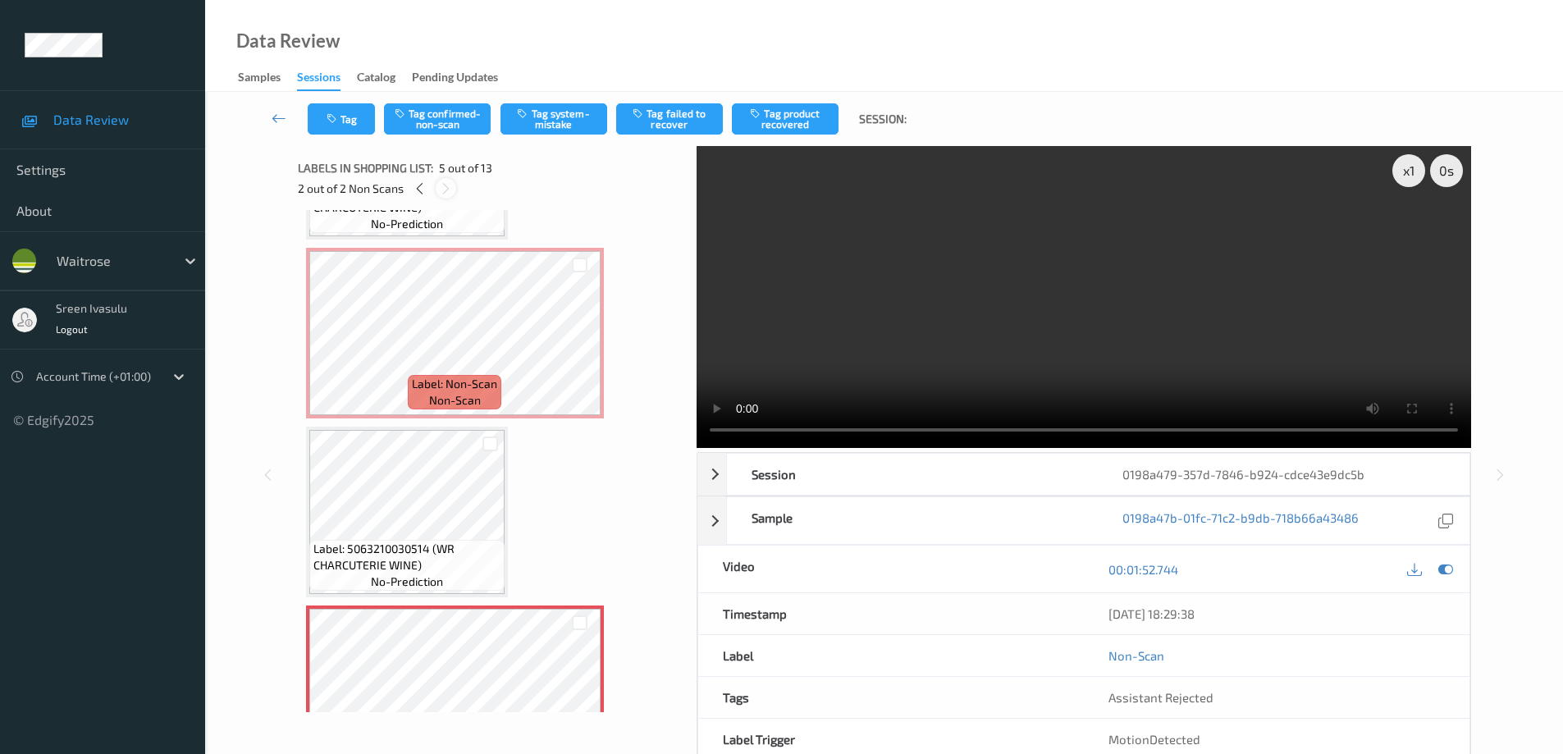
scroll to position [545, 0]
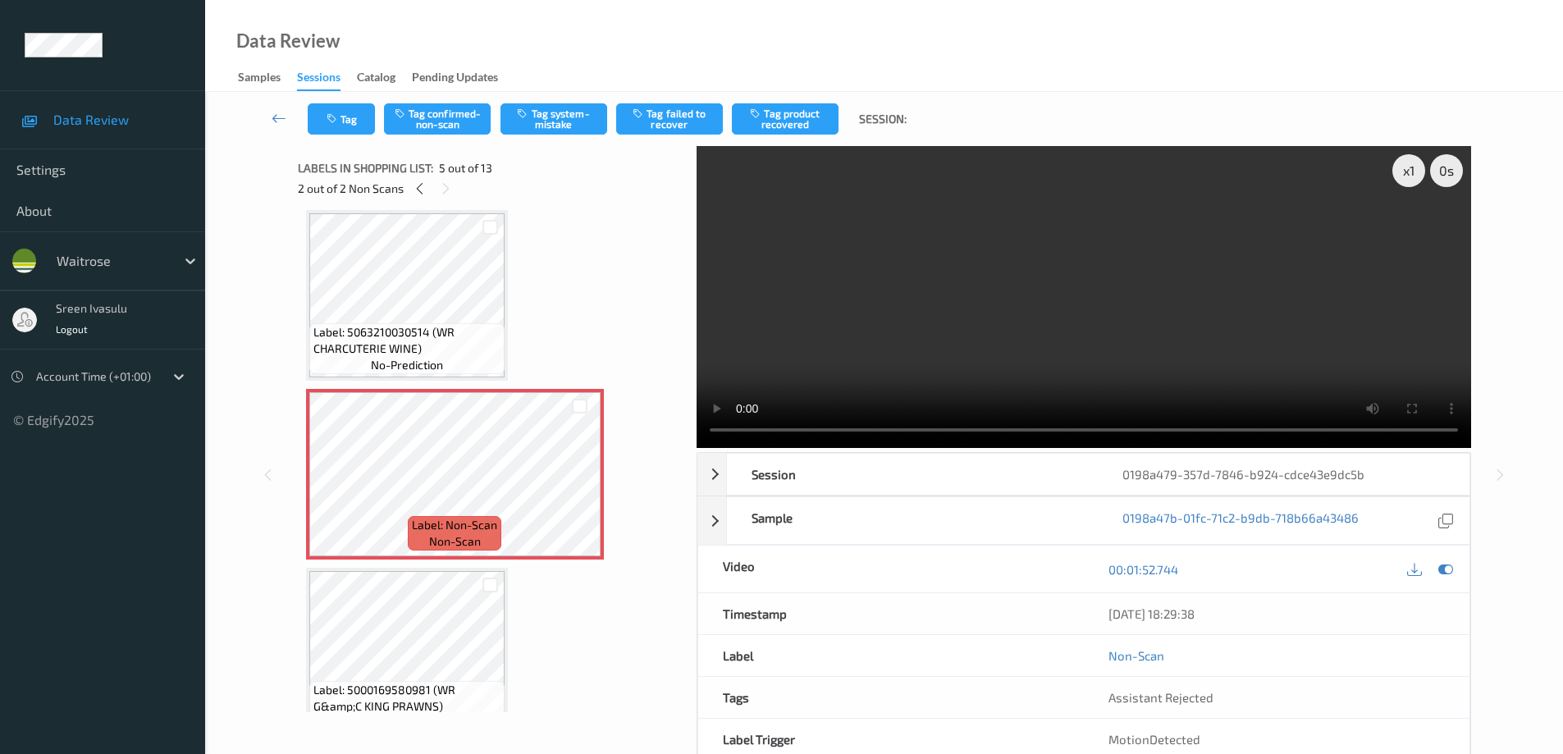
drag, startPoint x: 565, startPoint y: 116, endPoint x: 568, endPoint y: 180, distance: 64.1
click at [569, 179] on div "Tag Tag confirmed-non-scan Tag system-mistake Tag failed to recover Tag product…" at bounding box center [884, 447] width 1291 height 711
click at [456, 112] on button "Tag confirmed-non-scan" at bounding box center [437, 118] width 107 height 31
click at [658, 131] on button "Tag failed to recover" at bounding box center [669, 118] width 107 height 31
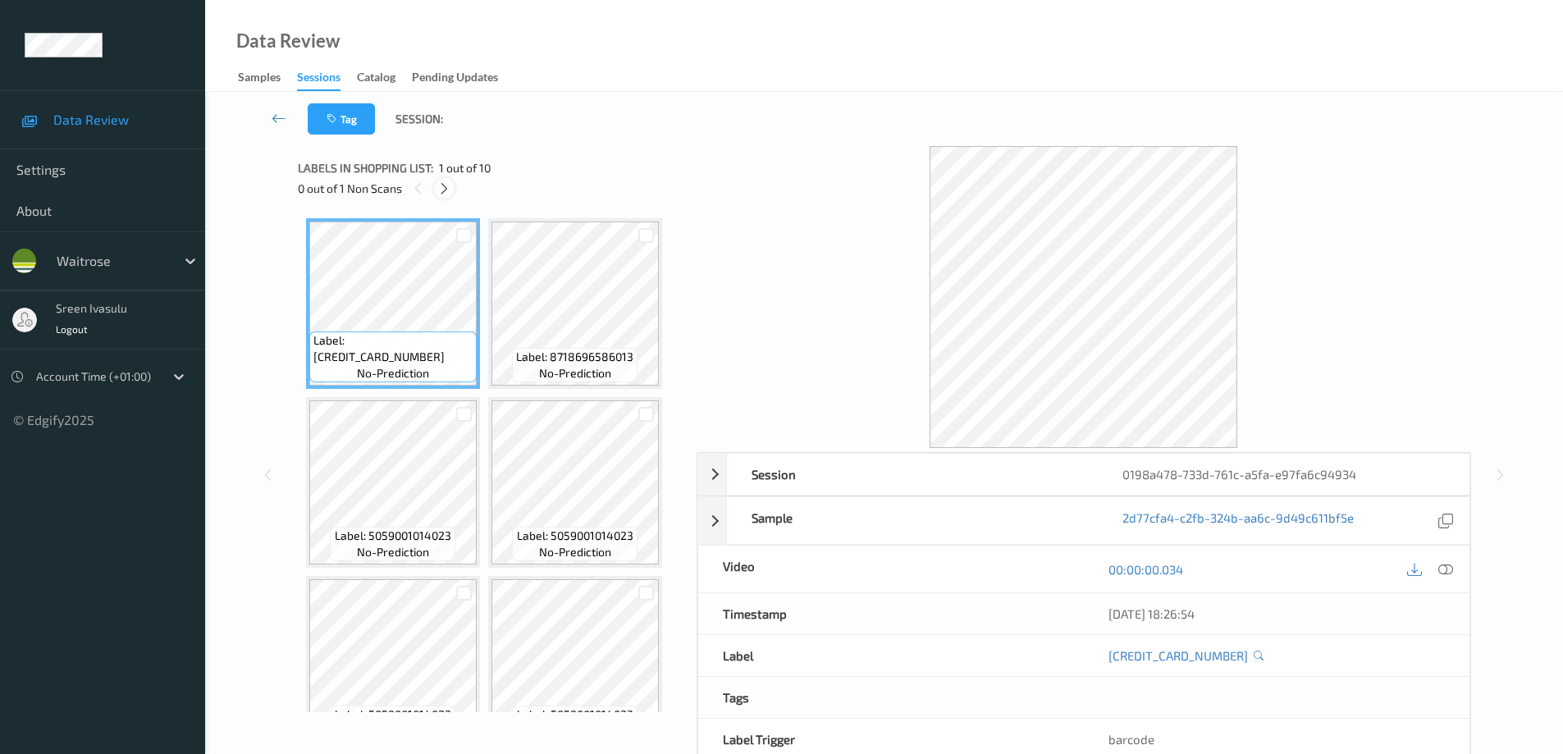
click at [450, 183] on icon at bounding box center [444, 188] width 14 height 15
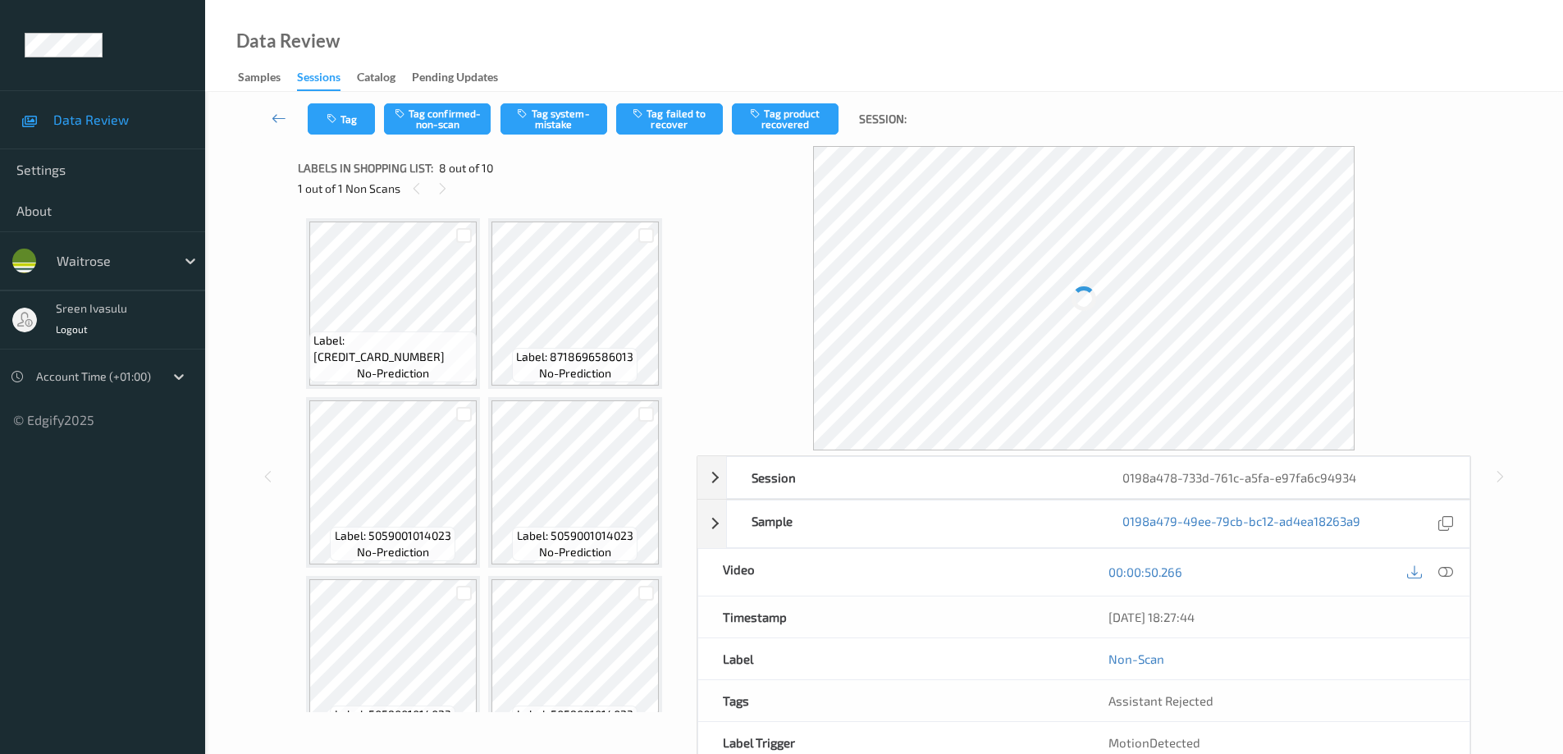
scroll to position [545, 0]
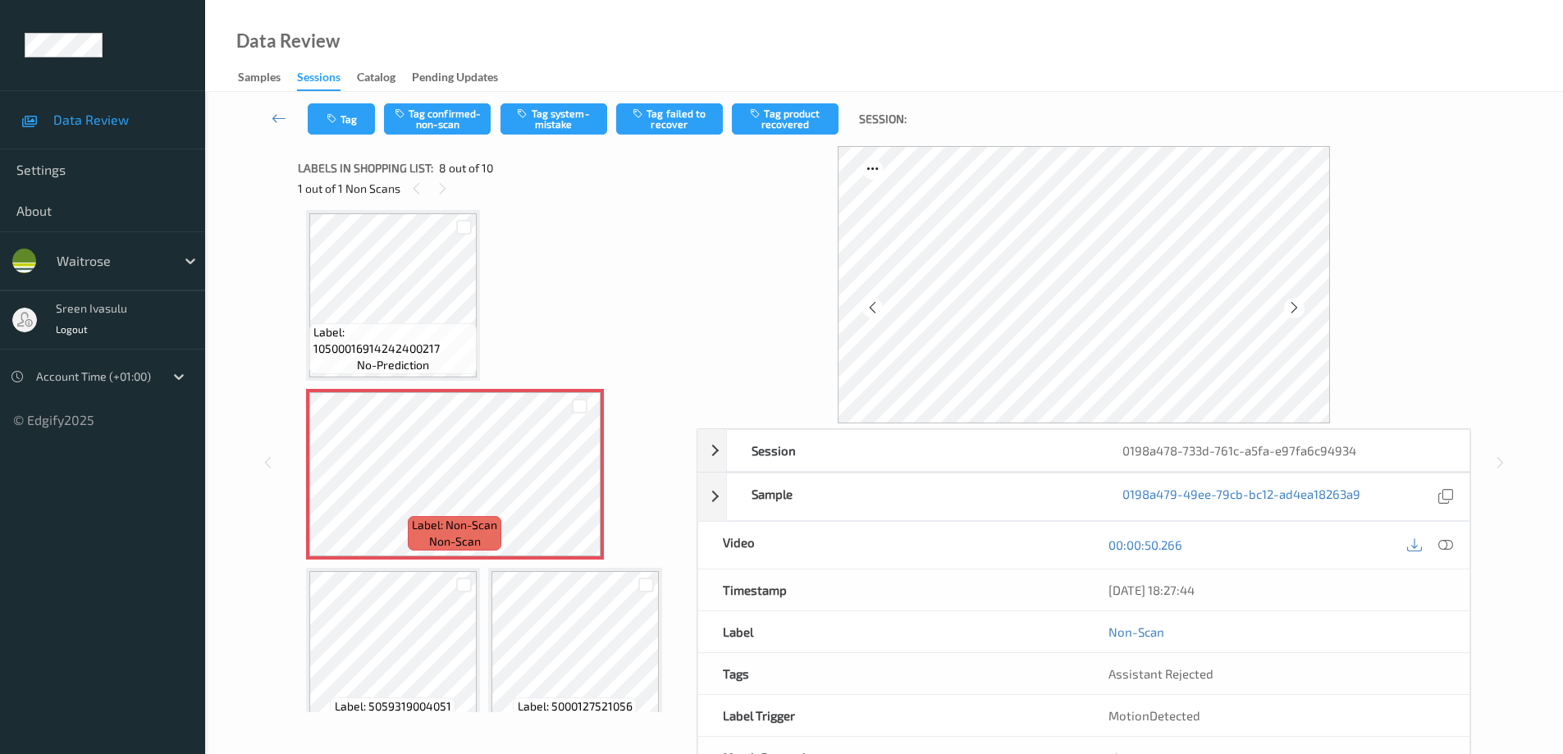
click at [1447, 564] on div "00:00:50.266" at bounding box center [1277, 545] width 386 height 47
click at [1447, 550] on icon at bounding box center [1445, 544] width 15 height 15
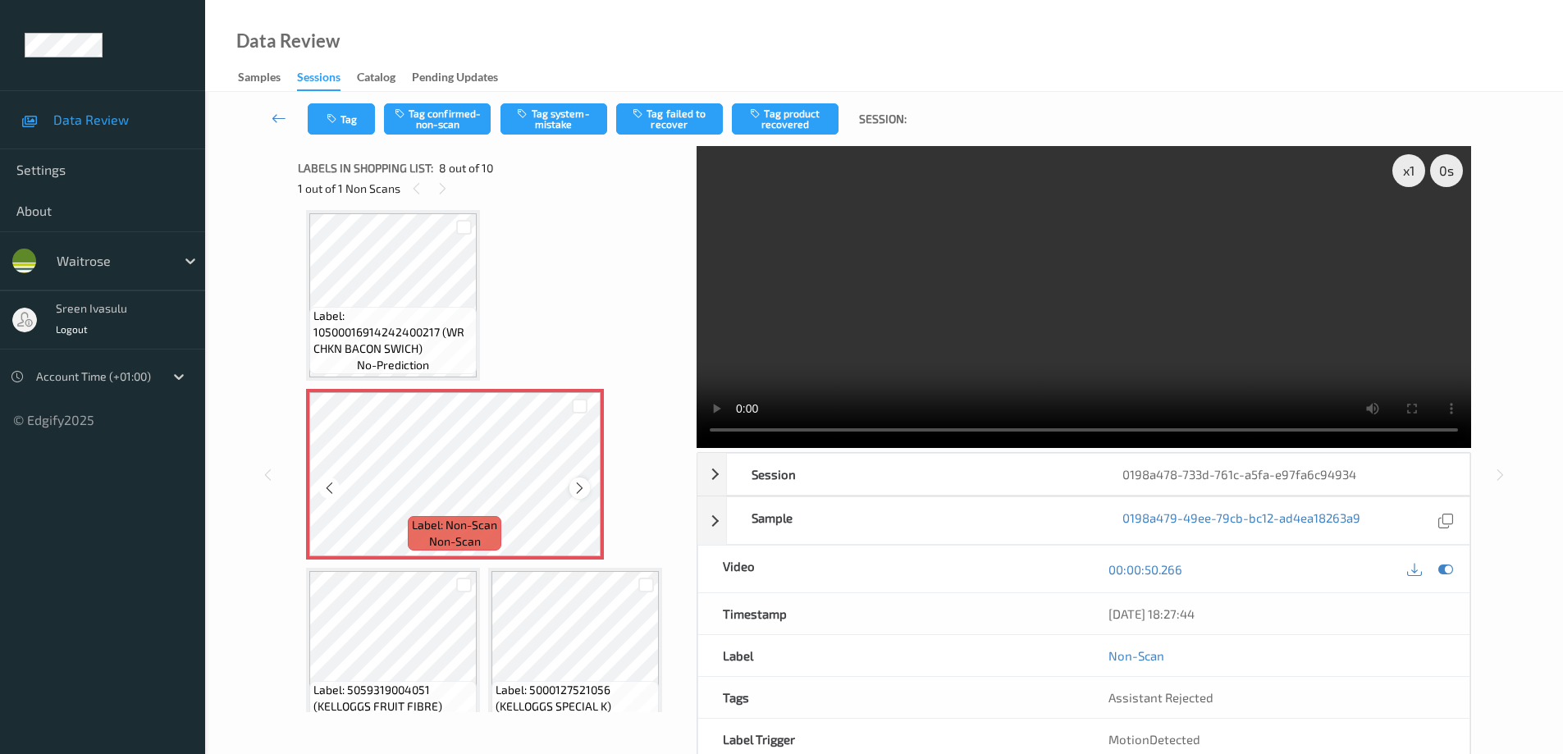
click at [580, 496] on div at bounding box center [579, 488] width 21 height 21
click at [578, 490] on icon at bounding box center [580, 488] width 14 height 15
click at [577, 483] on icon at bounding box center [580, 488] width 14 height 15
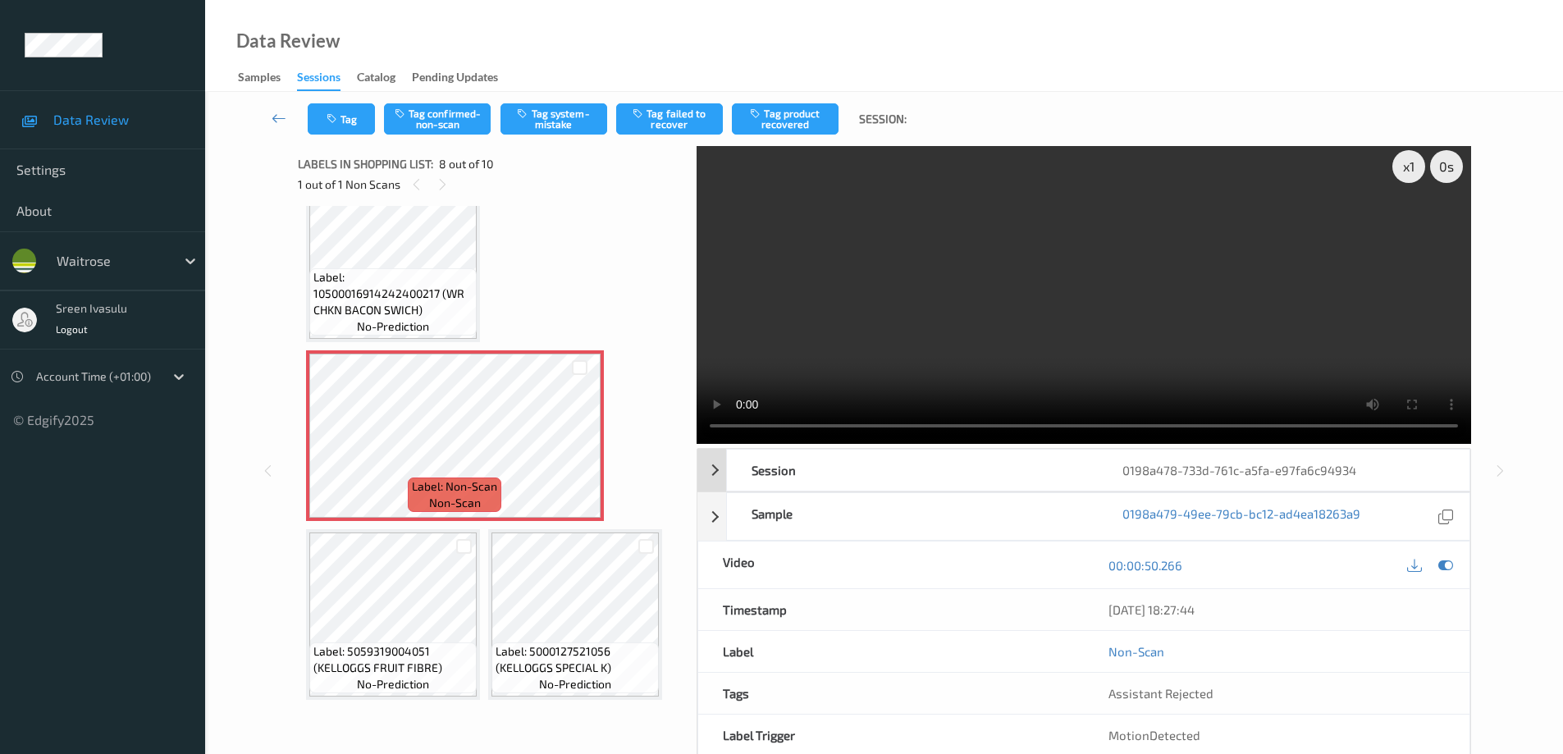
scroll to position [0, 0]
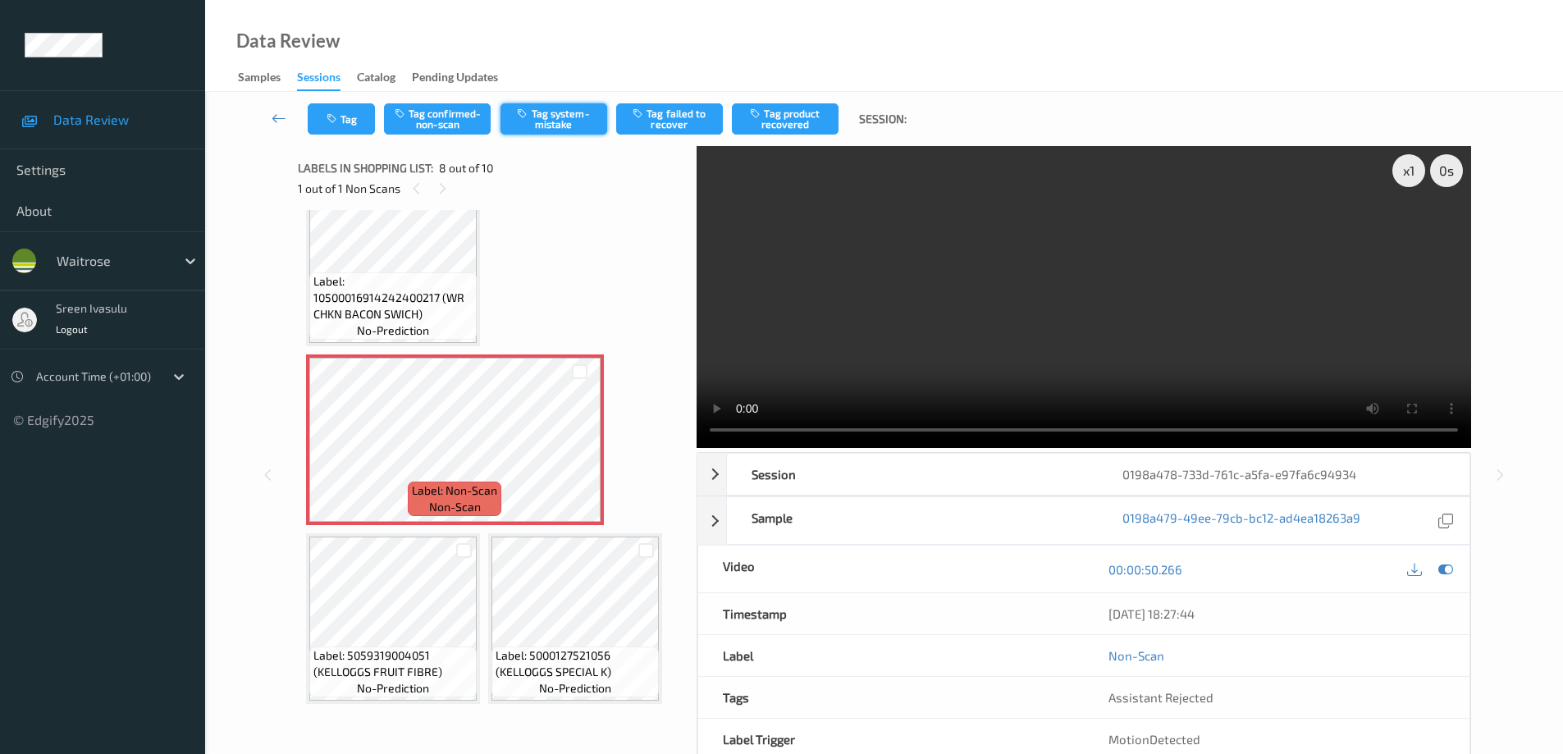
click at [555, 115] on button "Tag system-mistake" at bounding box center [554, 118] width 107 height 31
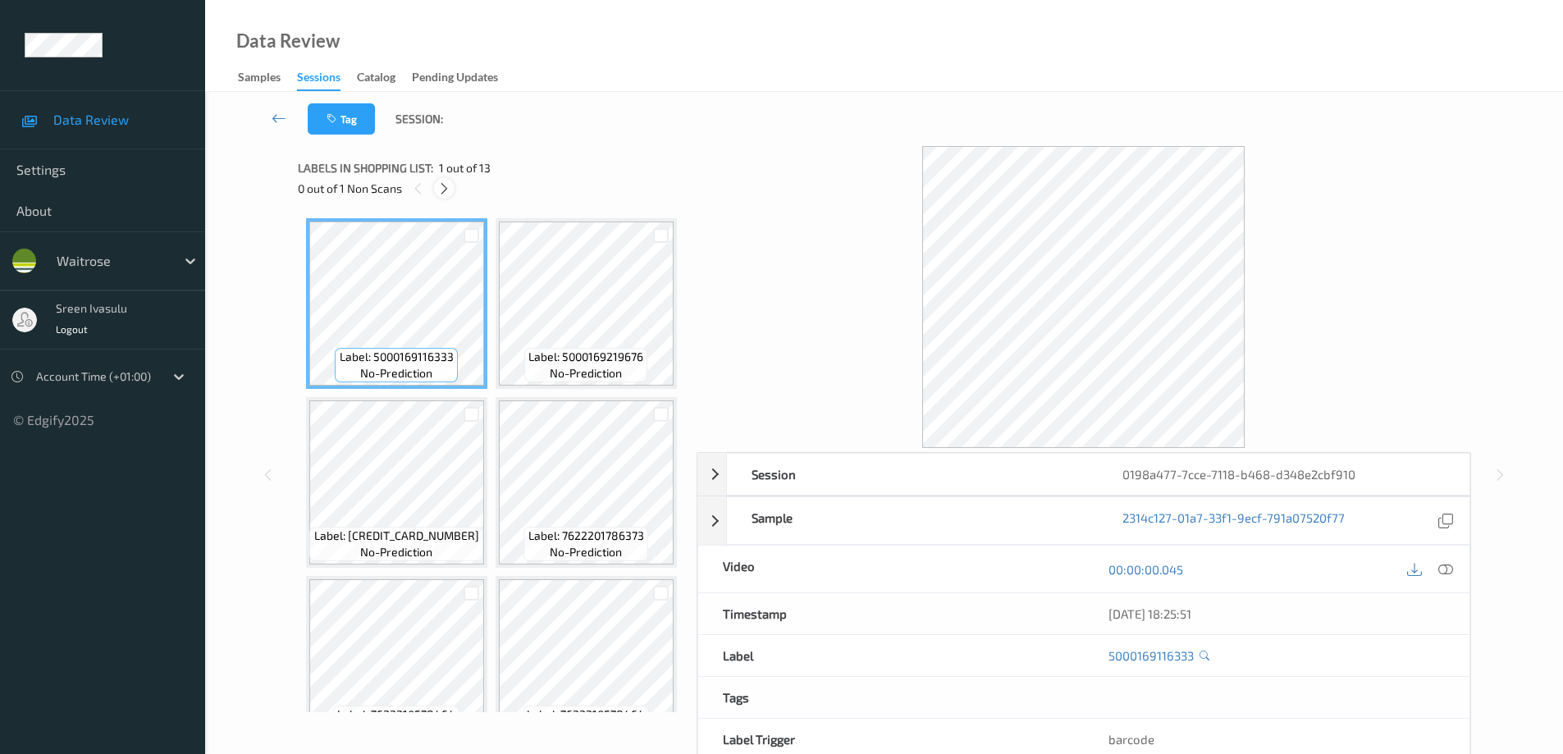
click at [435, 194] on div "0 out of 1 Non Scans" at bounding box center [491, 188] width 387 height 21
click at [439, 191] on icon at bounding box center [444, 188] width 14 height 15
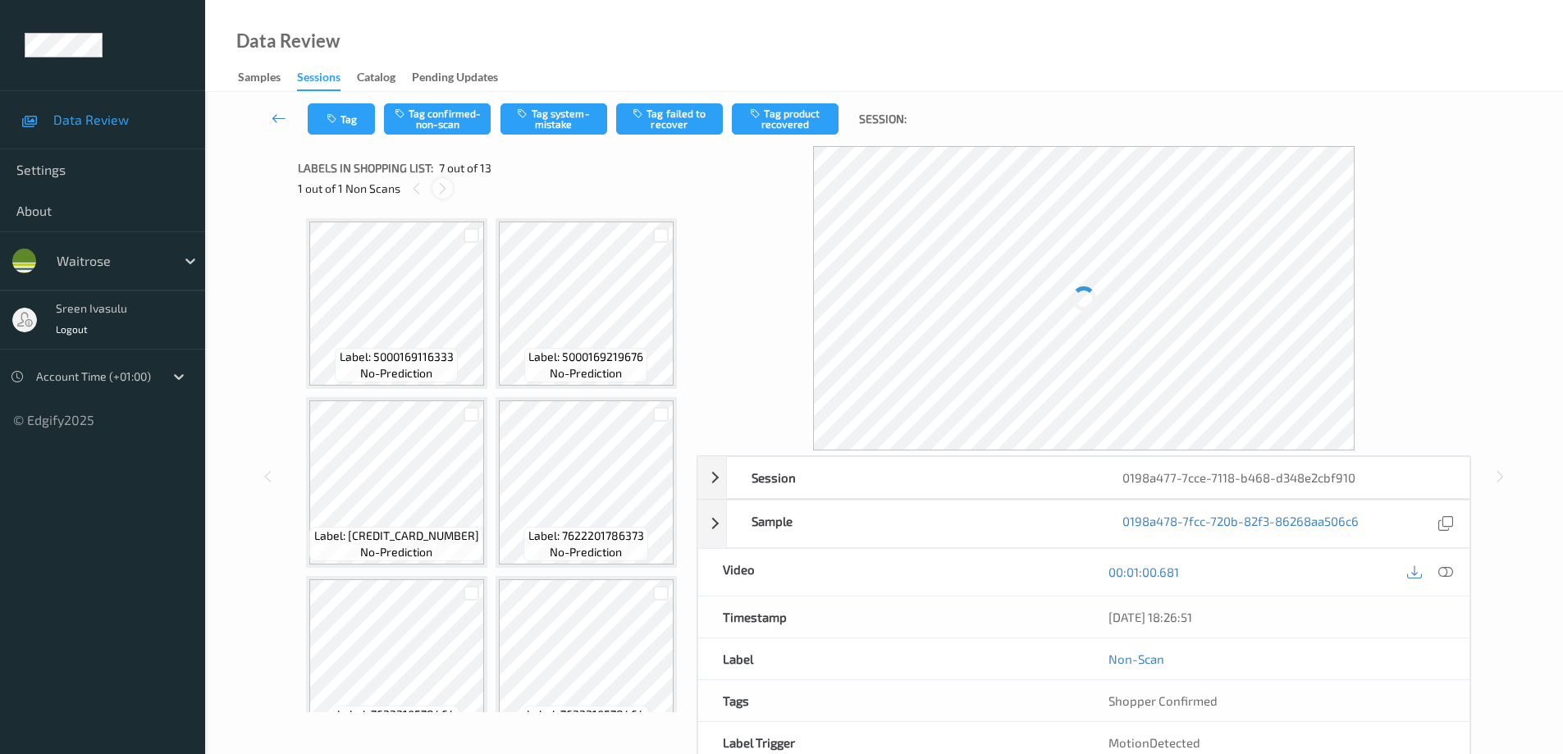
scroll to position [903, 0]
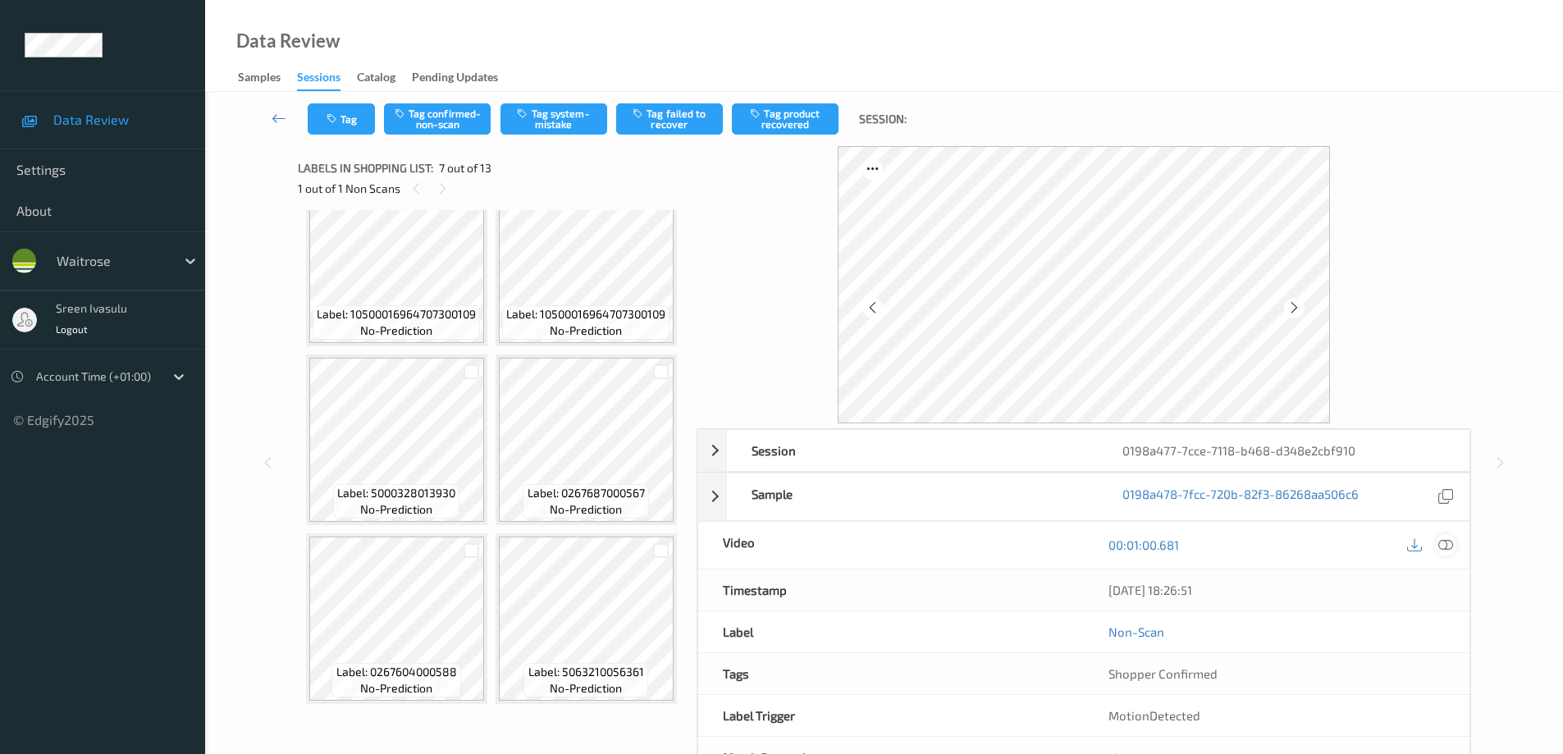
click at [1442, 546] on icon at bounding box center [1445, 544] width 15 height 15
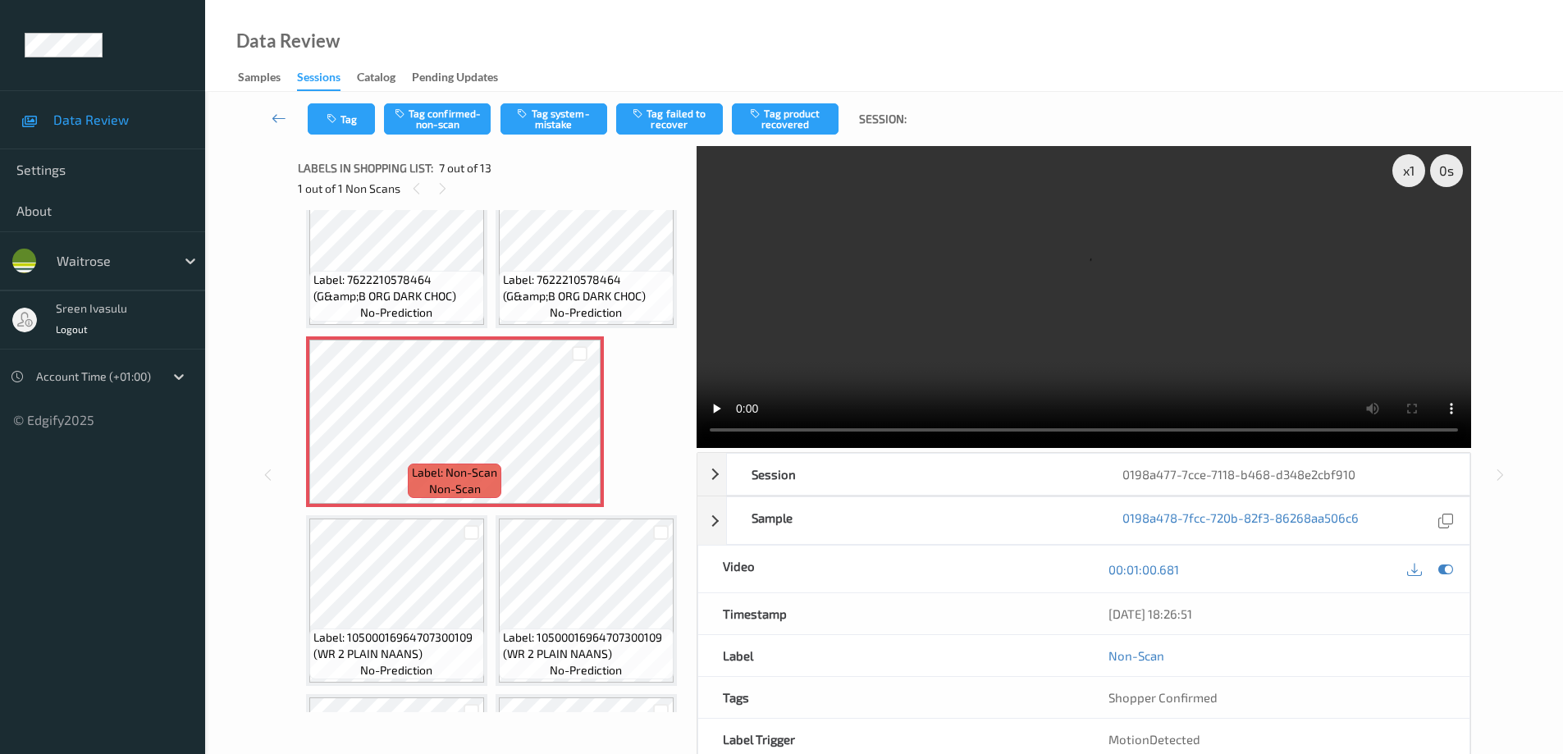
scroll to position [246, 0]
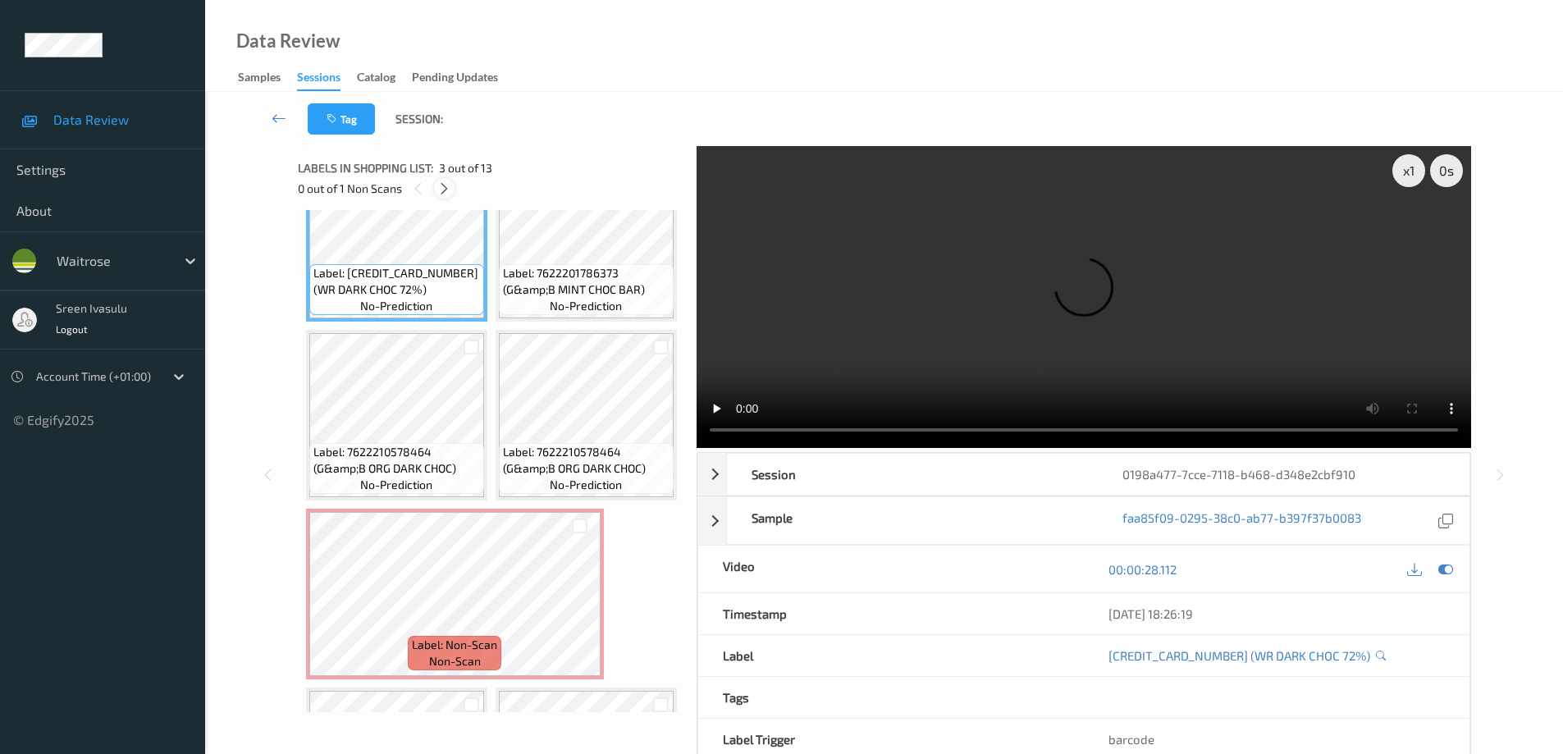
click at [445, 186] on icon at bounding box center [444, 188] width 14 height 15
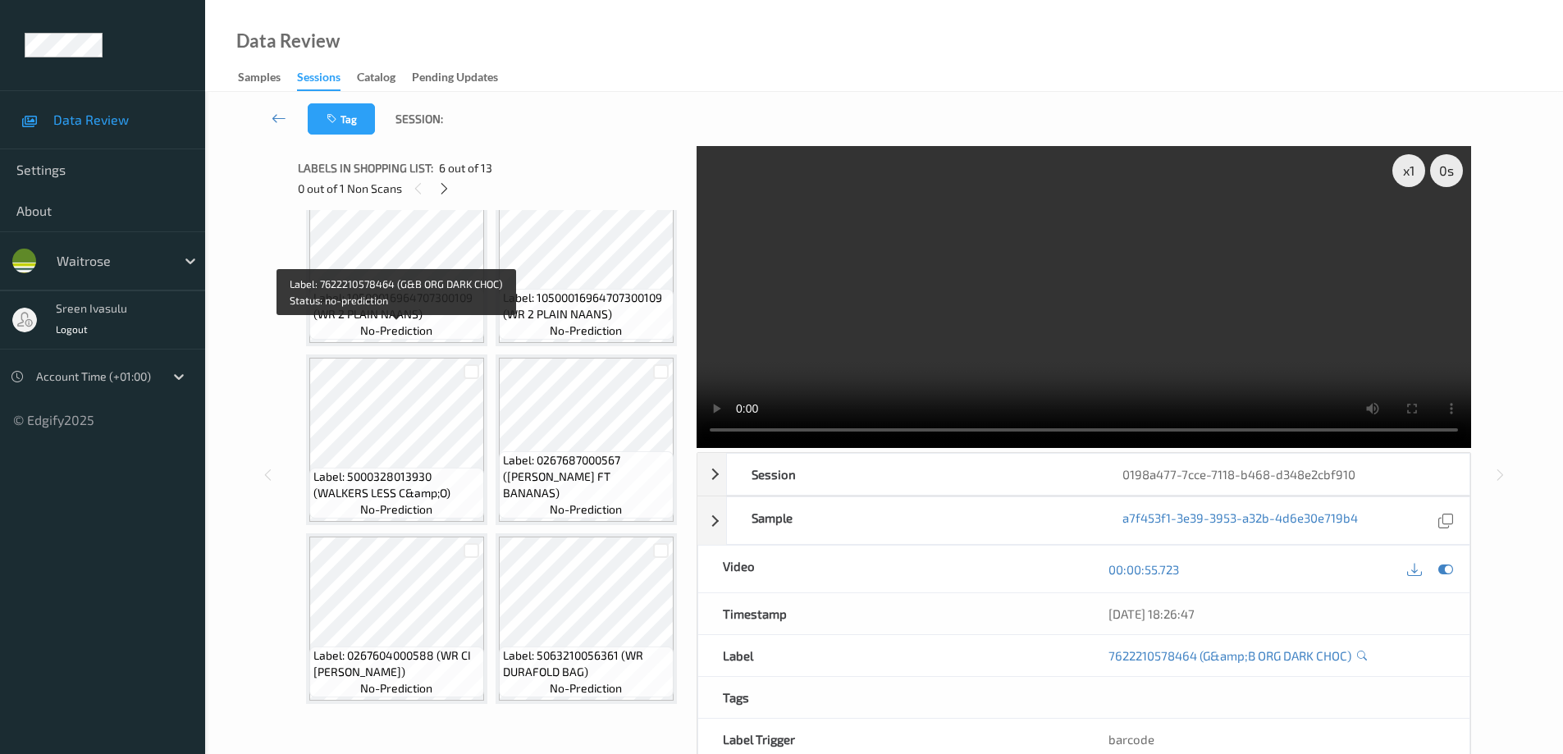
drag, startPoint x: 322, startPoint y: 348, endPoint x: 478, endPoint y: 345, distance: 155.9
copy span "&amp;B ORG DARK CHOC)"
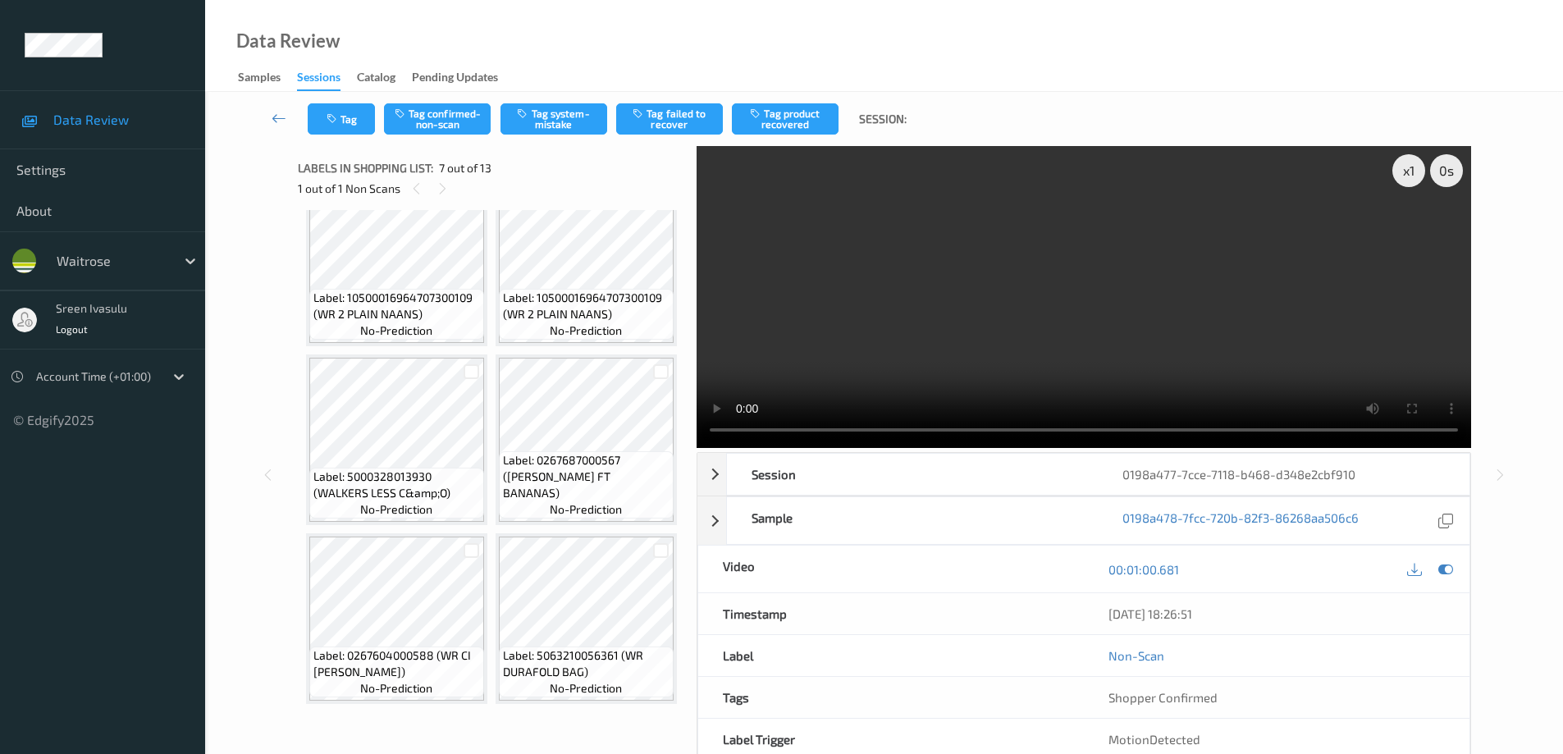
click at [583, 103] on icon at bounding box center [580, 96] width 14 height 15
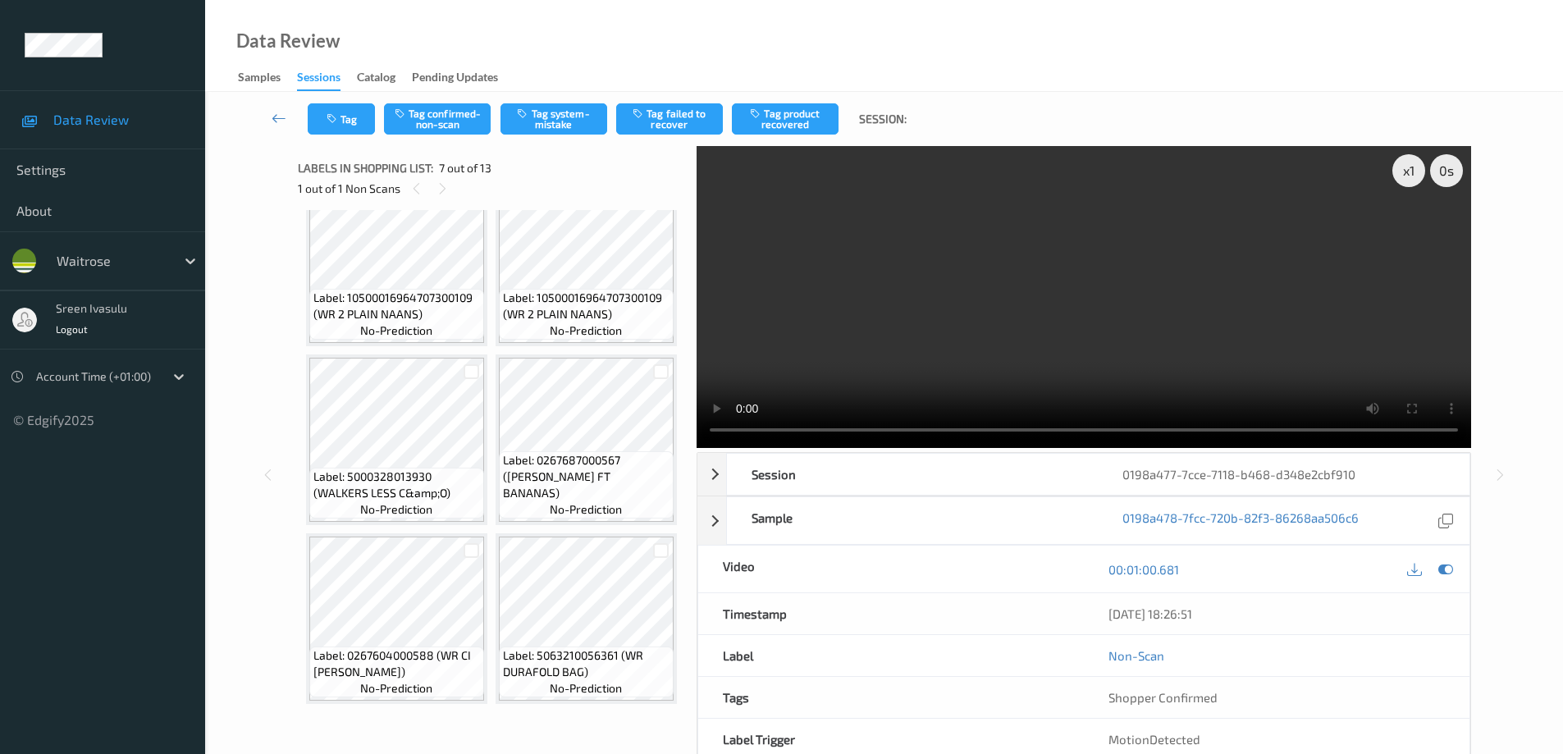
click at [578, 103] on icon at bounding box center [580, 96] width 14 height 15
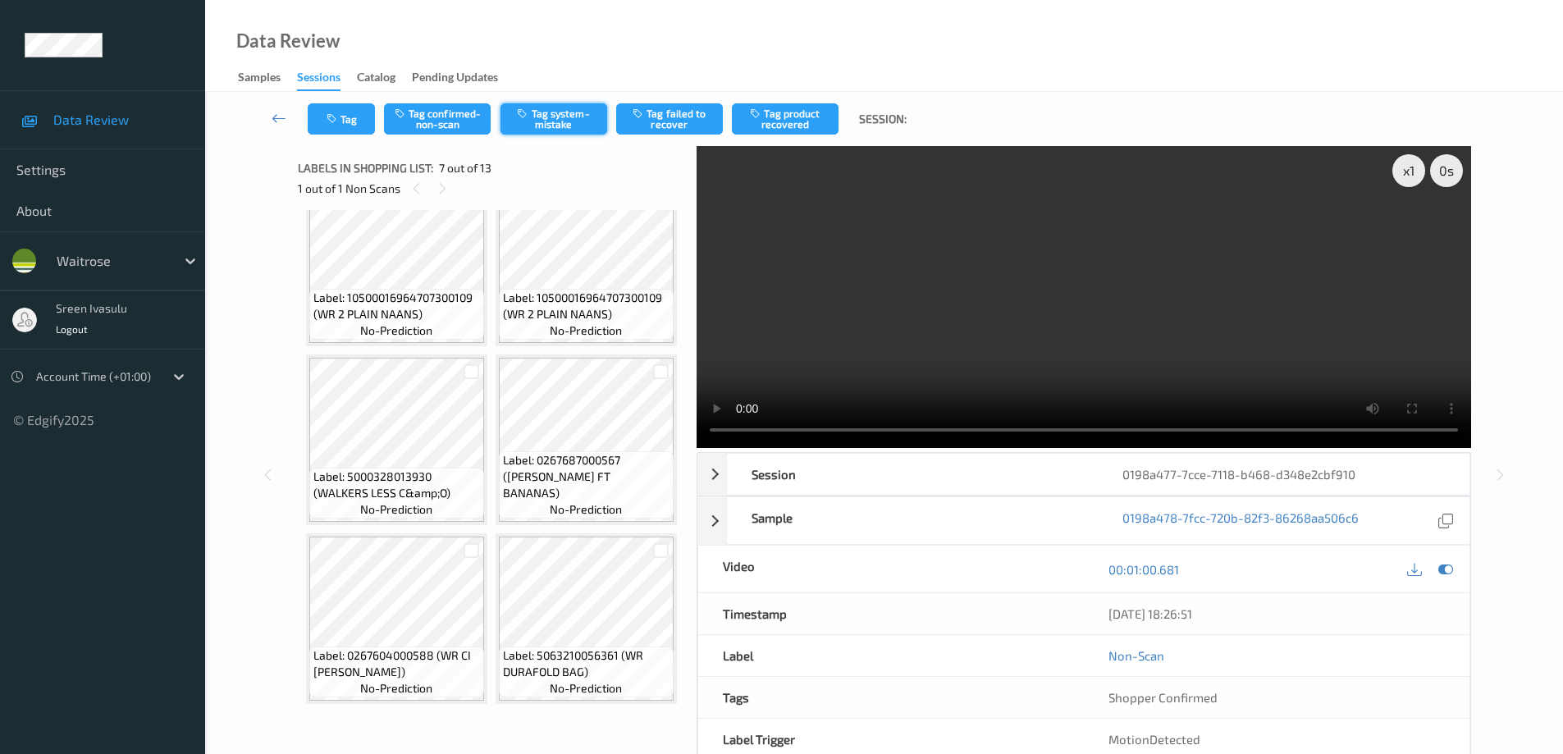
click at [560, 119] on button "Tag system-mistake" at bounding box center [554, 118] width 107 height 31
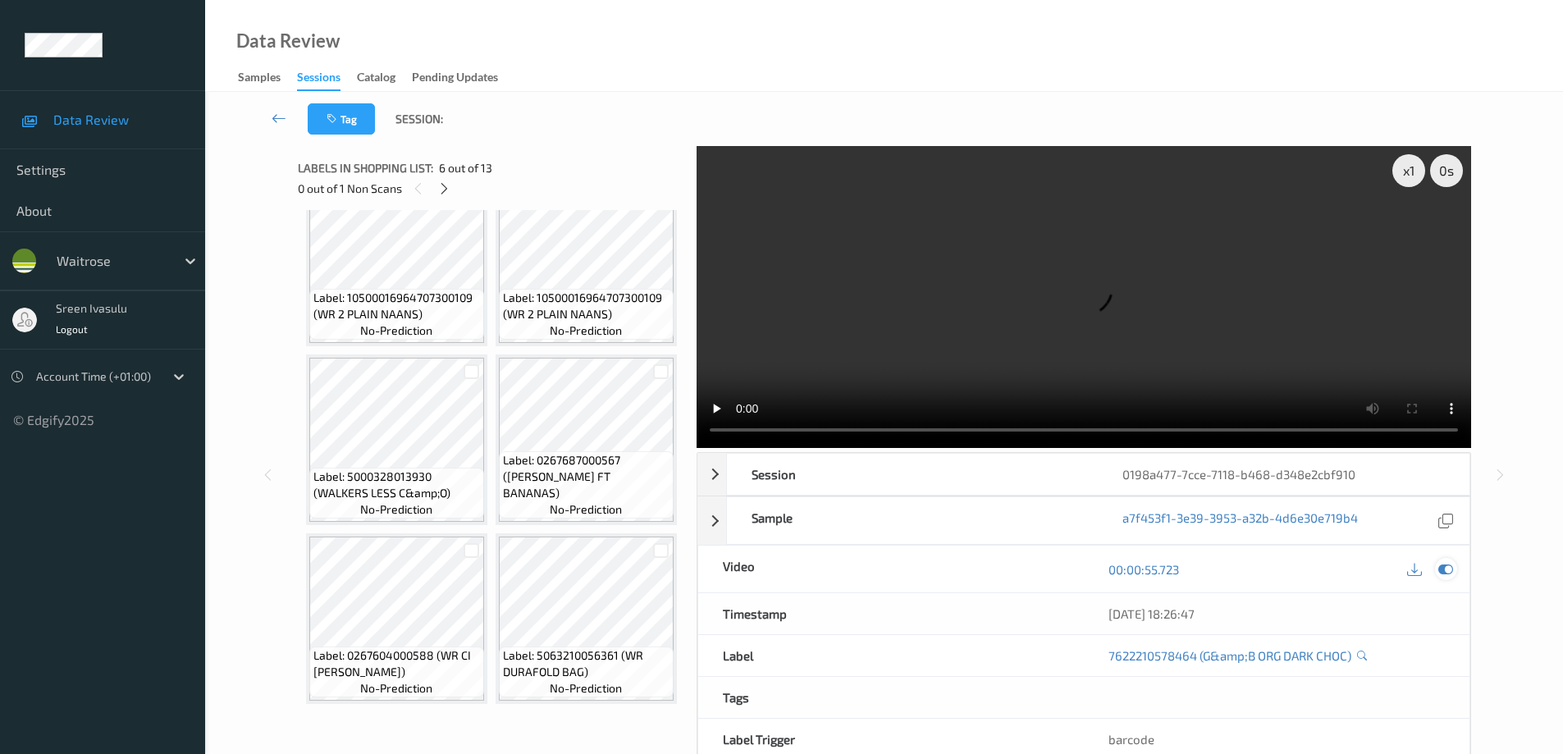
click at [1447, 575] on icon at bounding box center [1445, 569] width 15 height 15
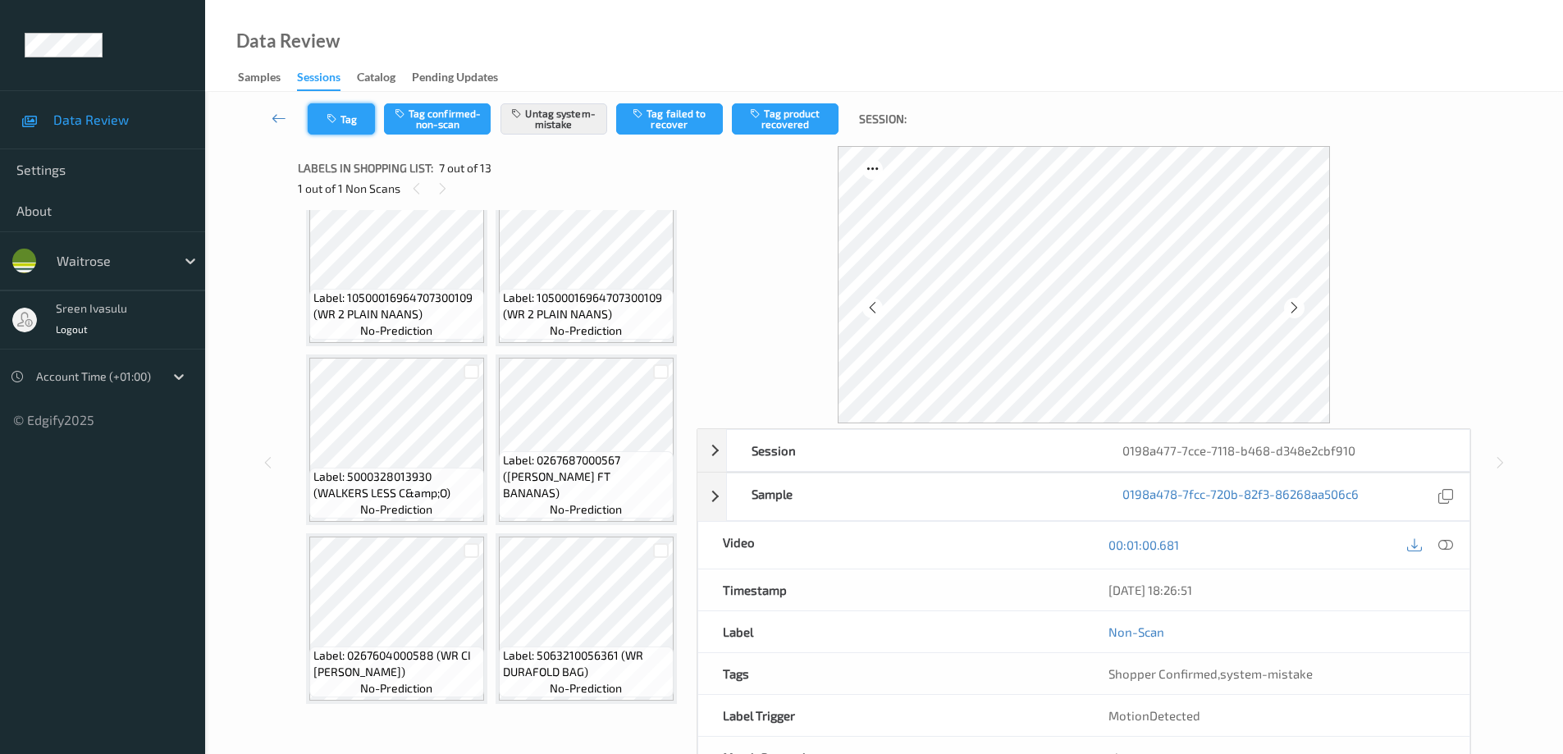
click at [364, 124] on button "Tag" at bounding box center [341, 118] width 67 height 31
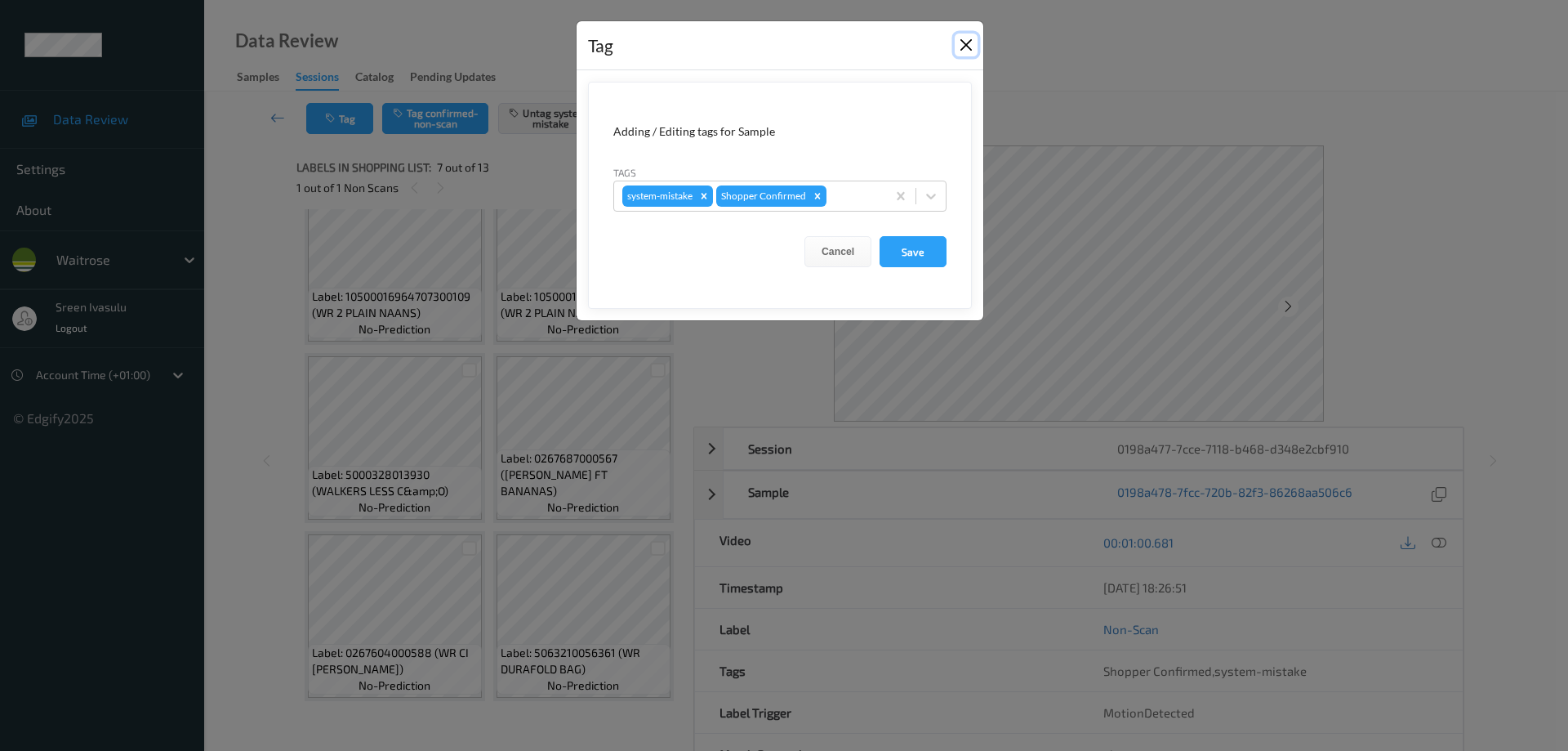
click at [961, 44] on button "Close" at bounding box center [966, 45] width 23 height 23
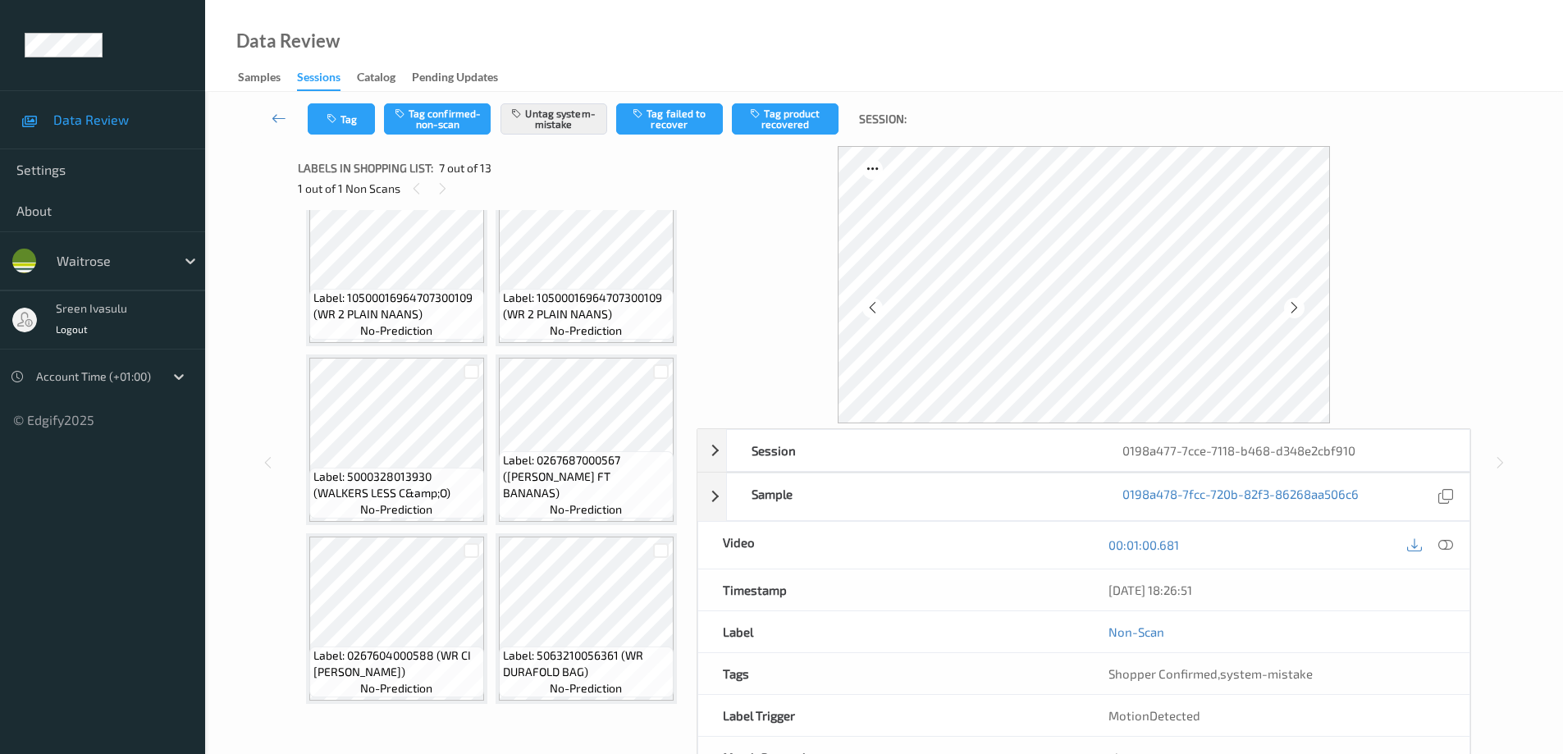
click at [1460, 548] on div "00:01:00.681" at bounding box center [1277, 545] width 386 height 47
click at [1452, 547] on icon at bounding box center [1445, 544] width 15 height 15
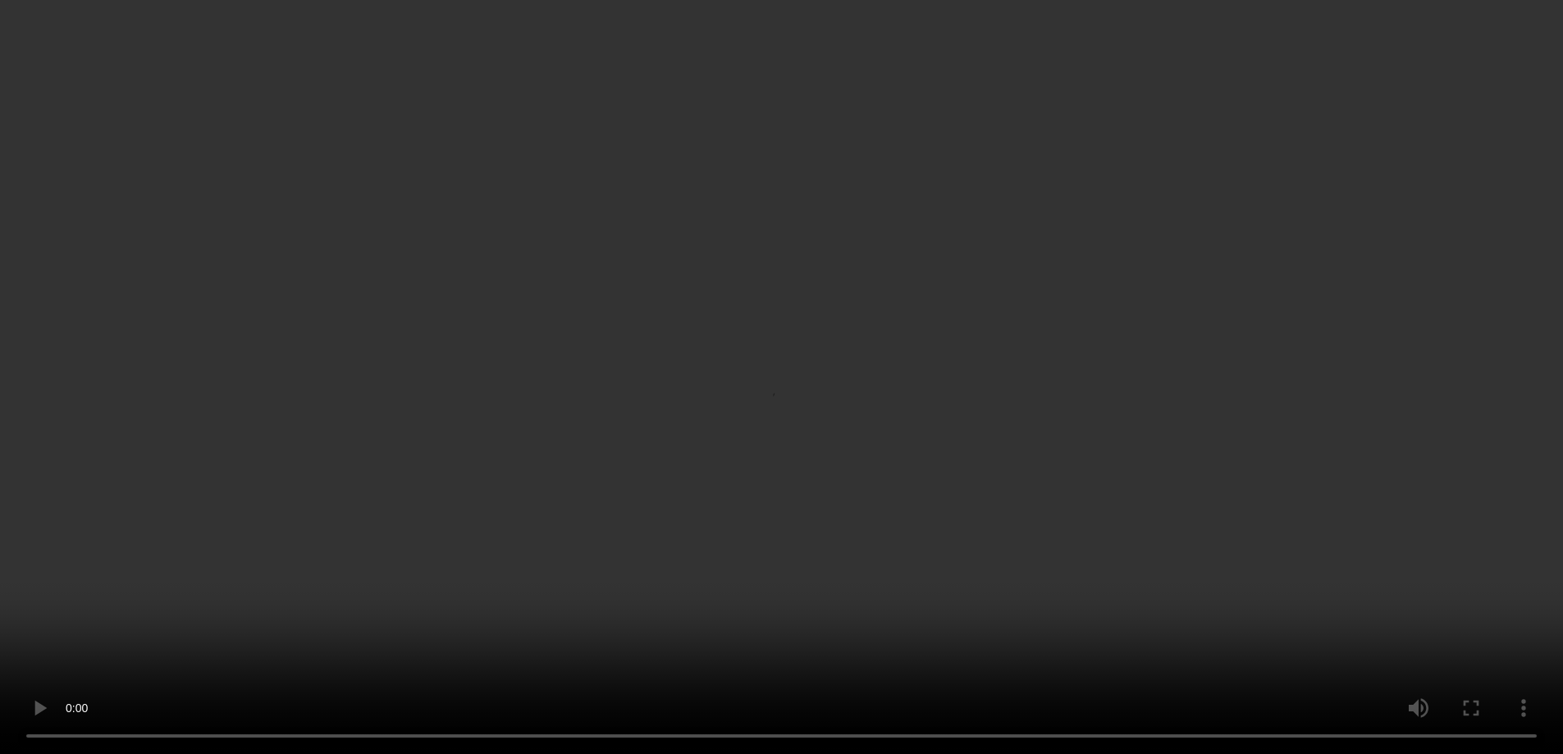
scroll to position [1231, 0]
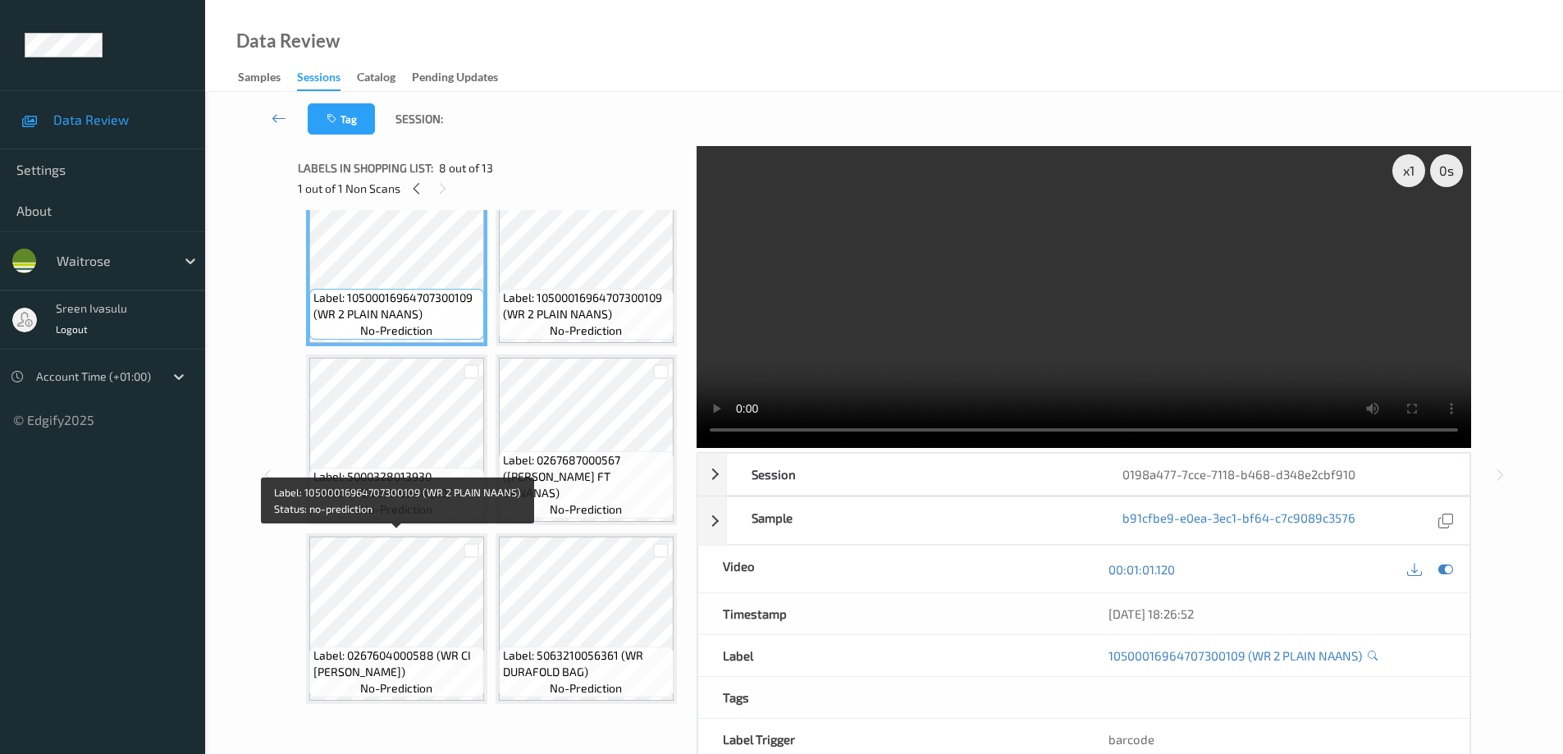
click at [503, 322] on span "Label: 10500016964707300109 (WR 2 PLAIN NAANS)" at bounding box center [586, 306] width 167 height 33
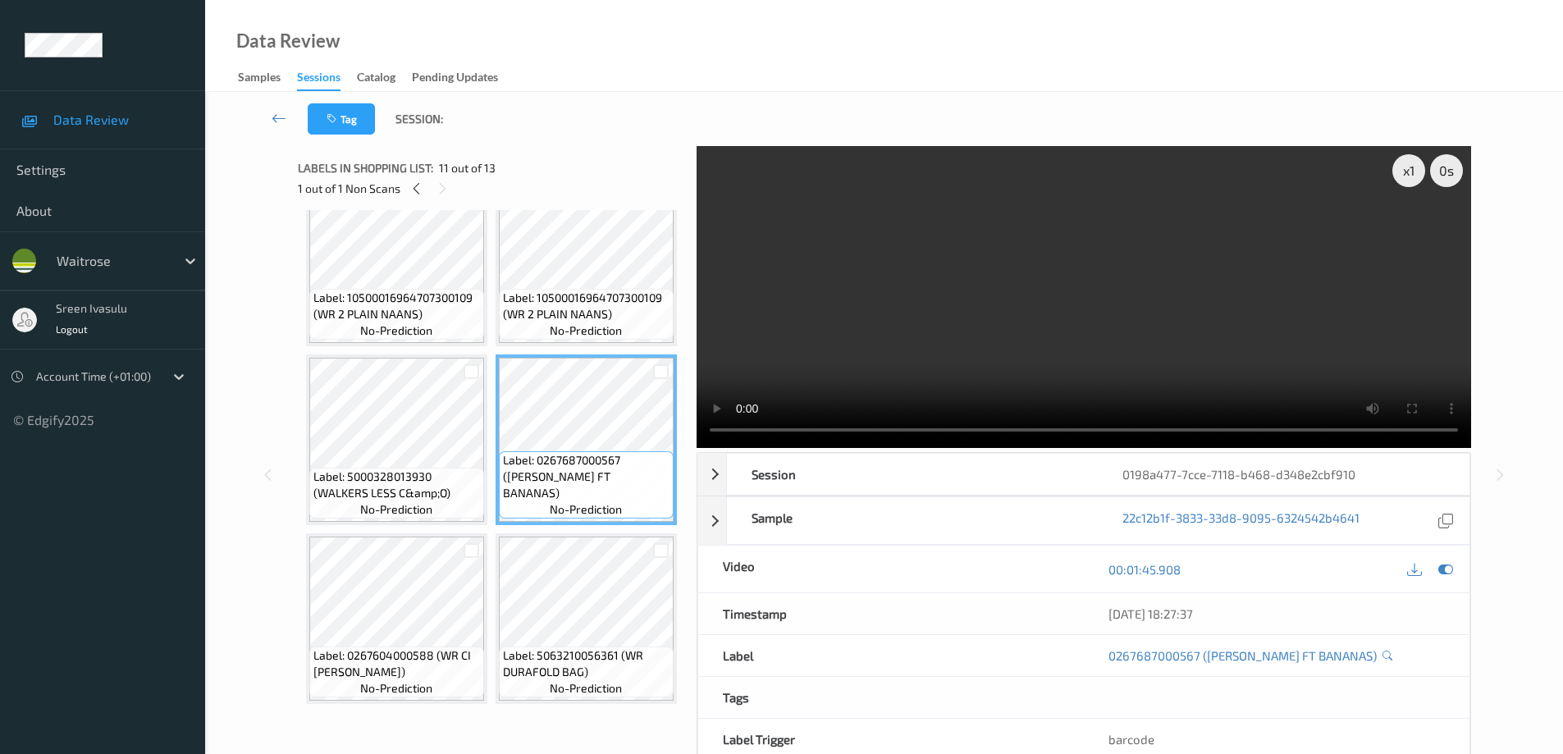
scroll to position [903, 0]
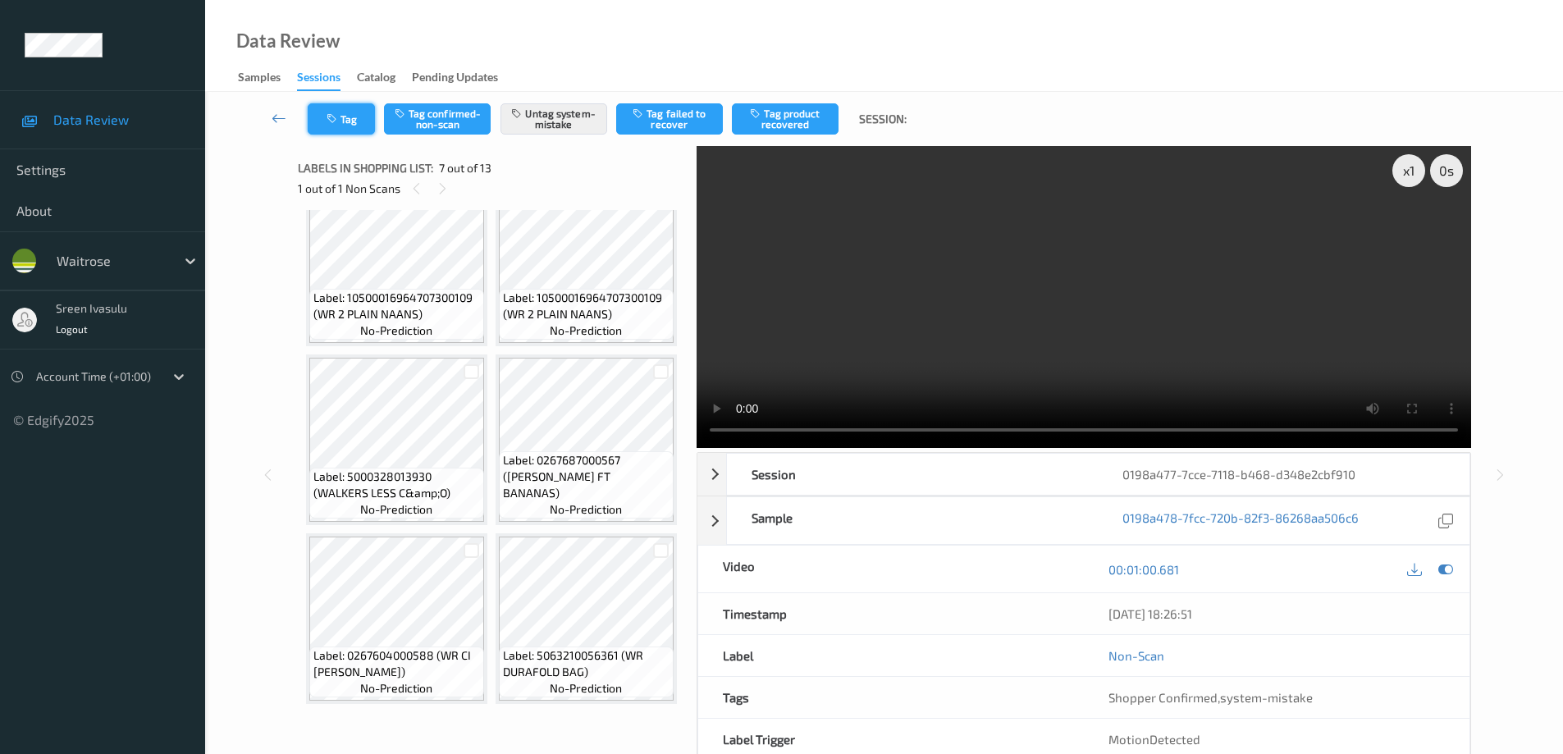
click at [309, 116] on button "Tag" at bounding box center [341, 118] width 67 height 31
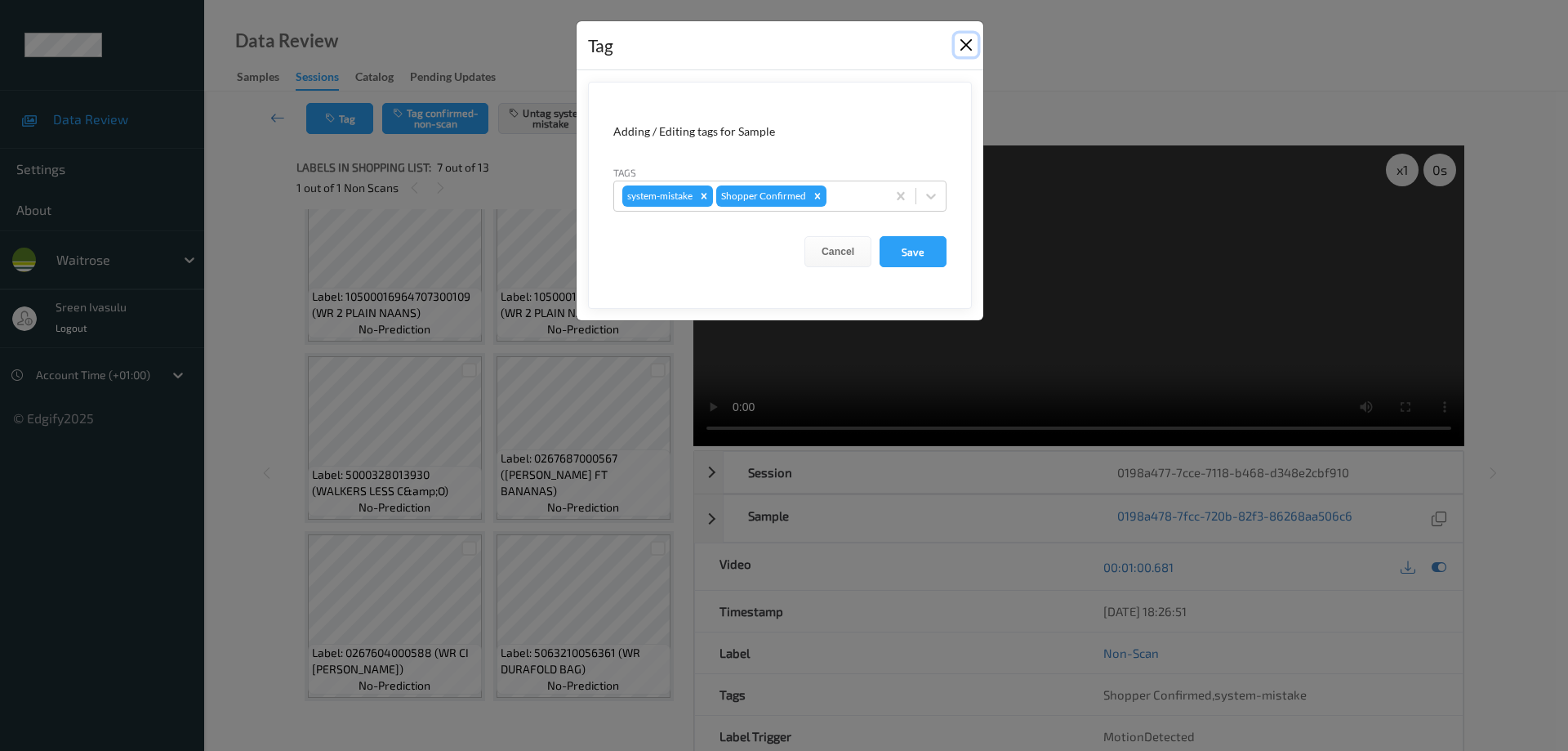
click at [964, 37] on button "Close" at bounding box center [966, 45] width 23 height 23
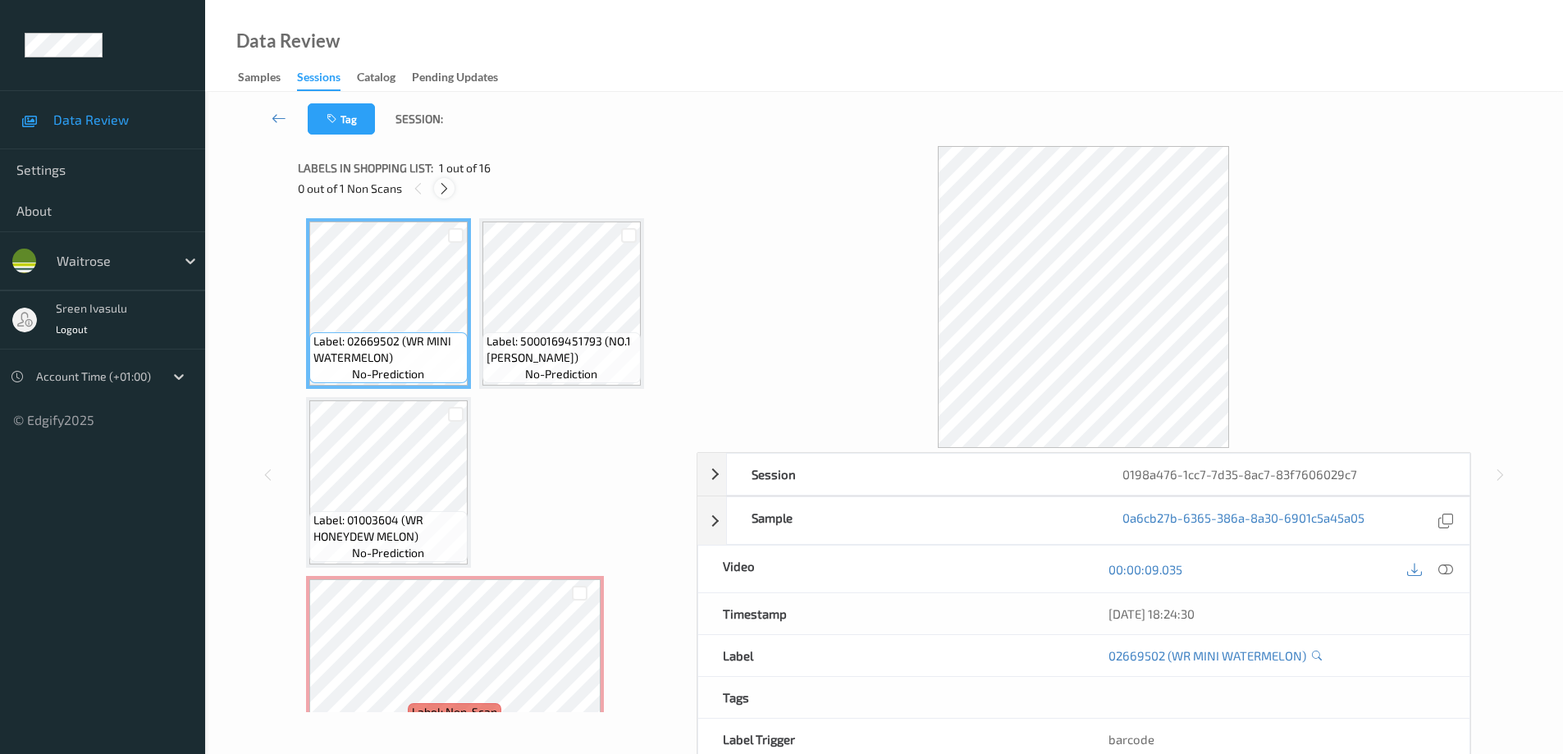
click at [448, 193] on icon at bounding box center [444, 188] width 14 height 15
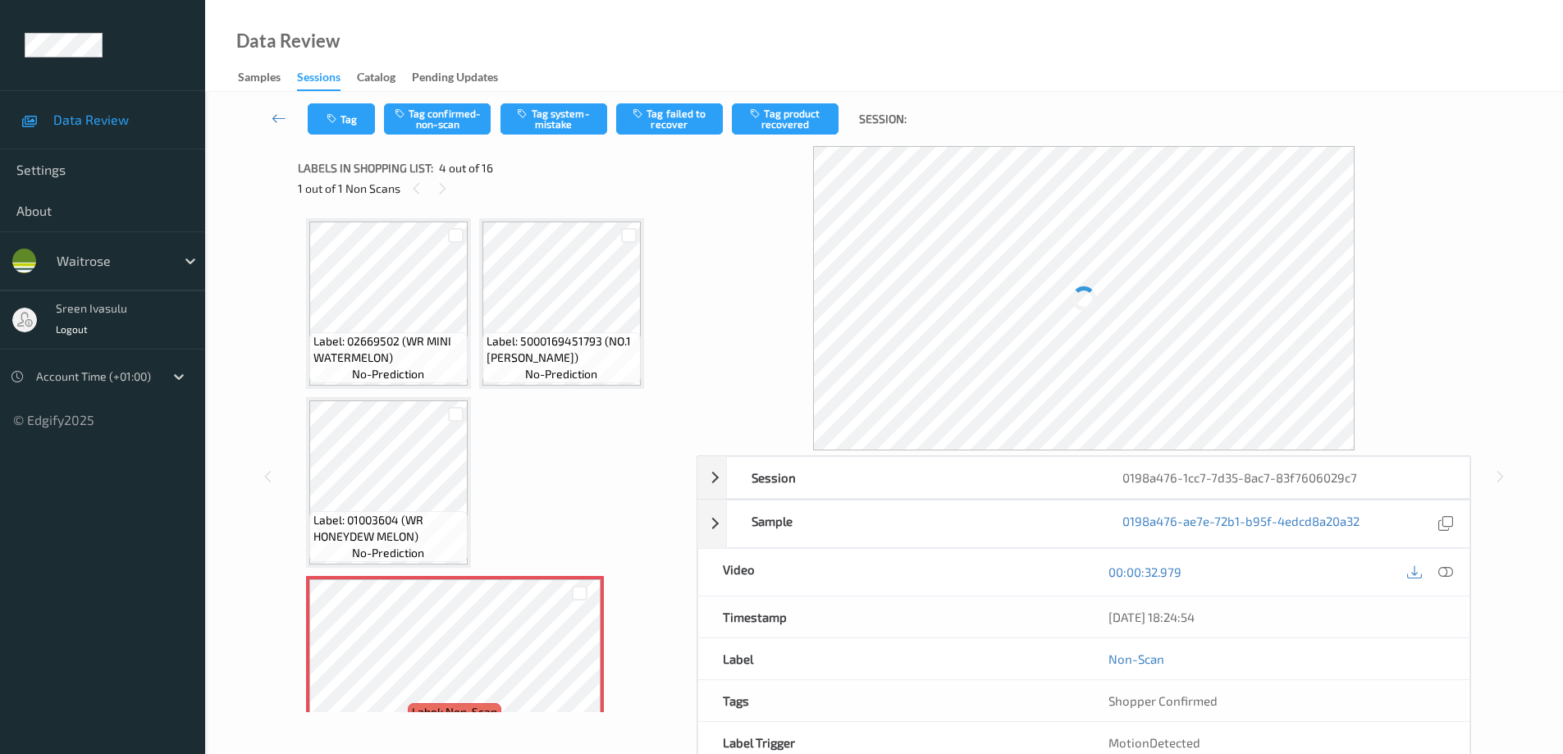
scroll to position [187, 0]
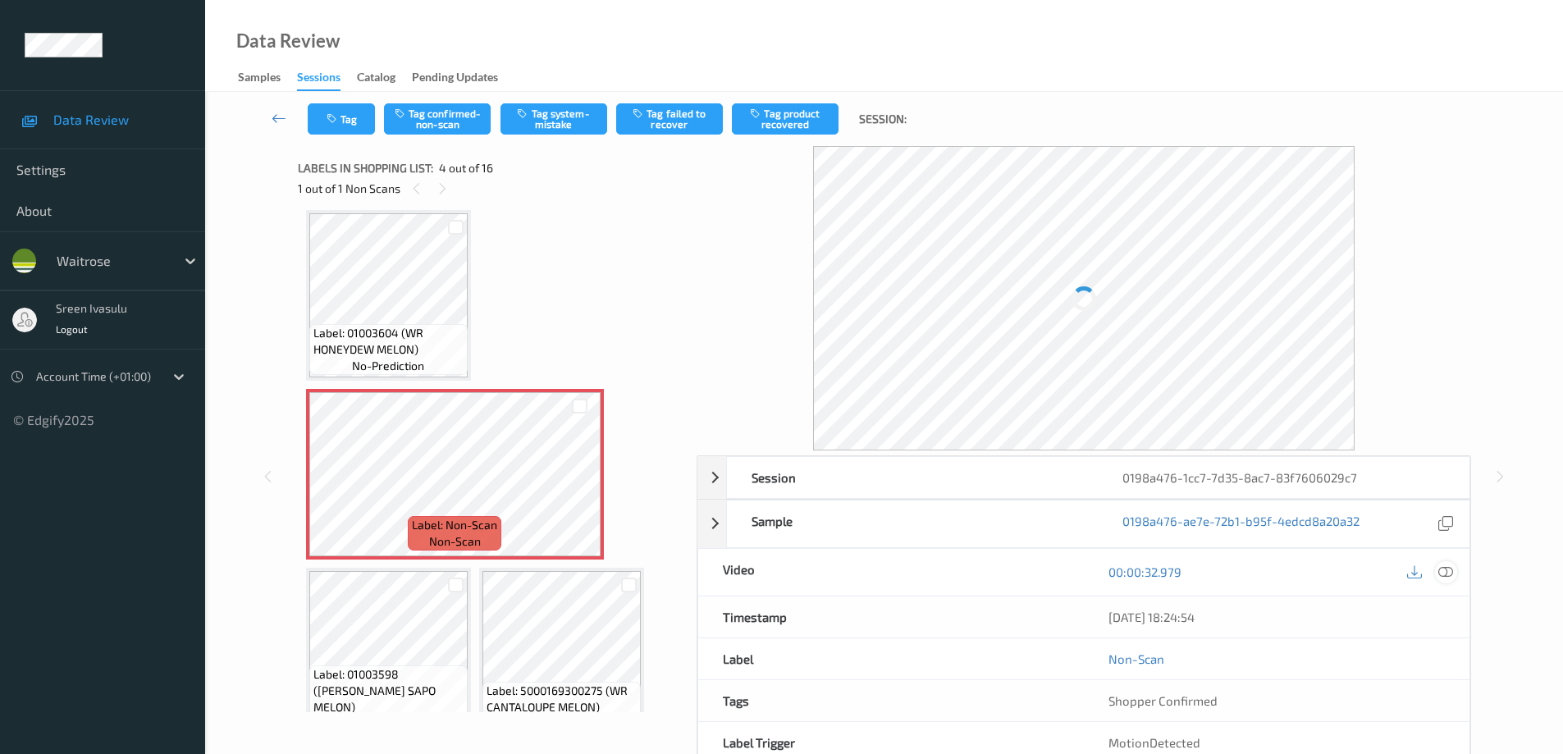
click at [1449, 570] on icon at bounding box center [1445, 572] width 15 height 15
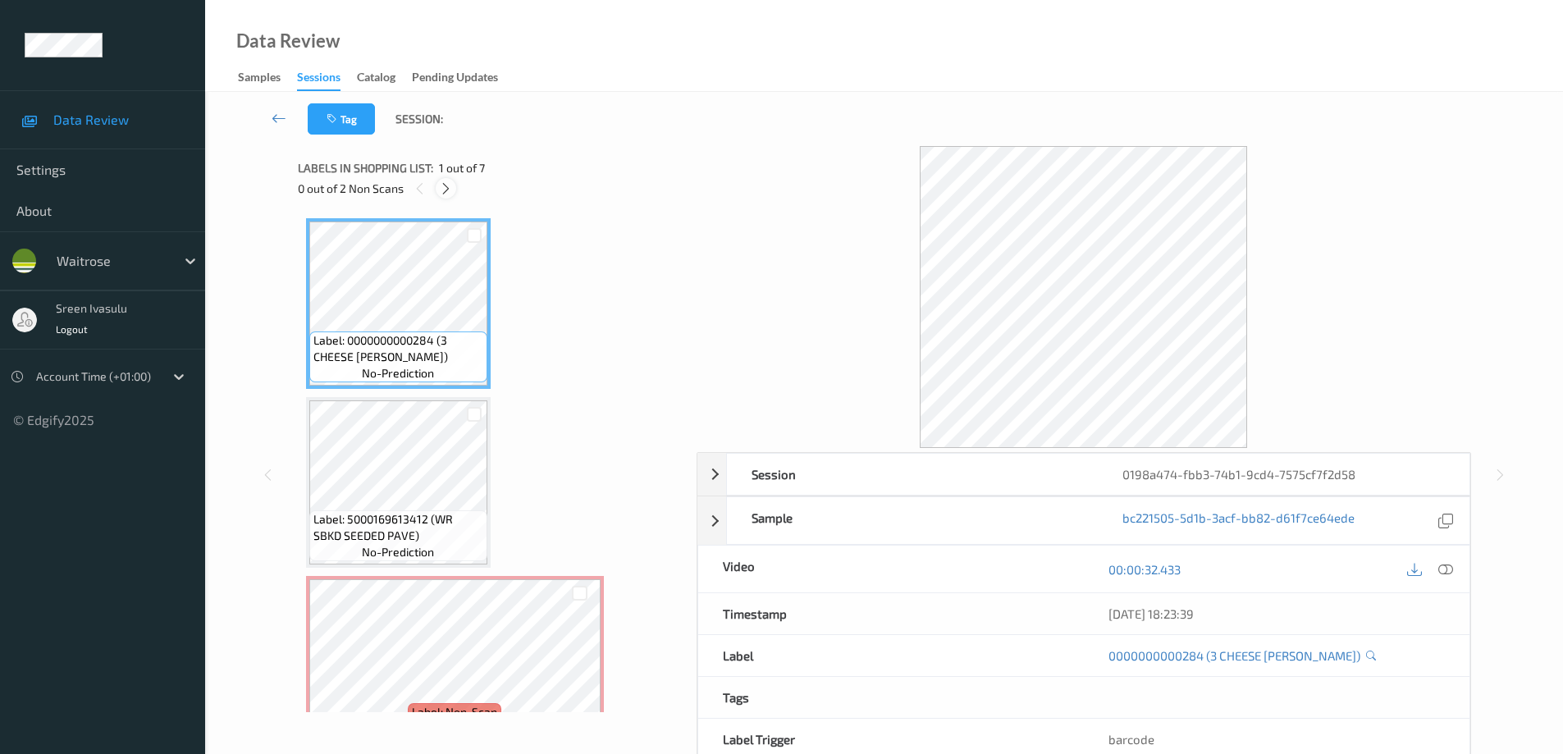
click at [455, 192] on div at bounding box center [446, 188] width 21 height 21
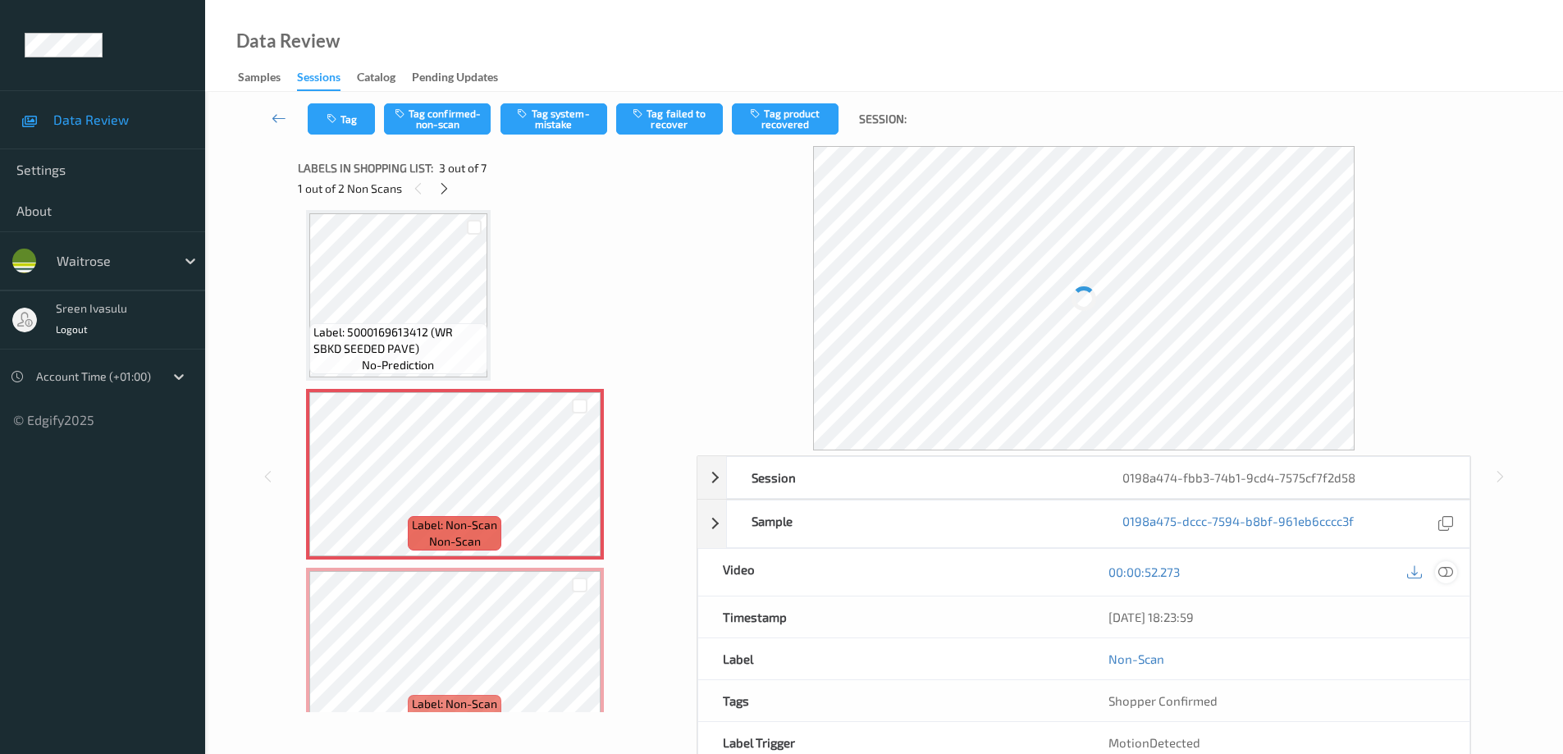
click at [1447, 568] on icon at bounding box center [1445, 572] width 15 height 15
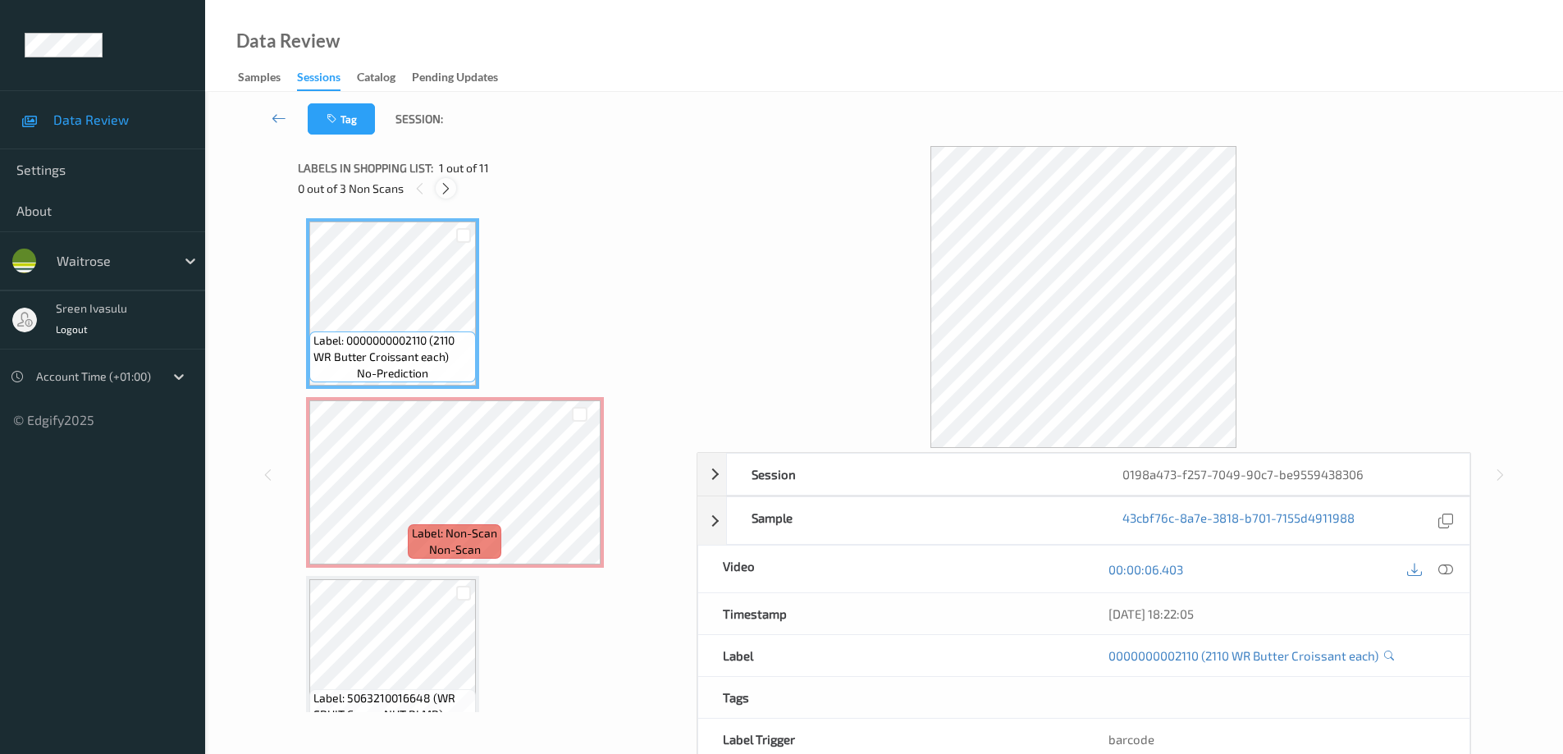
click at [443, 190] on icon at bounding box center [446, 188] width 14 height 15
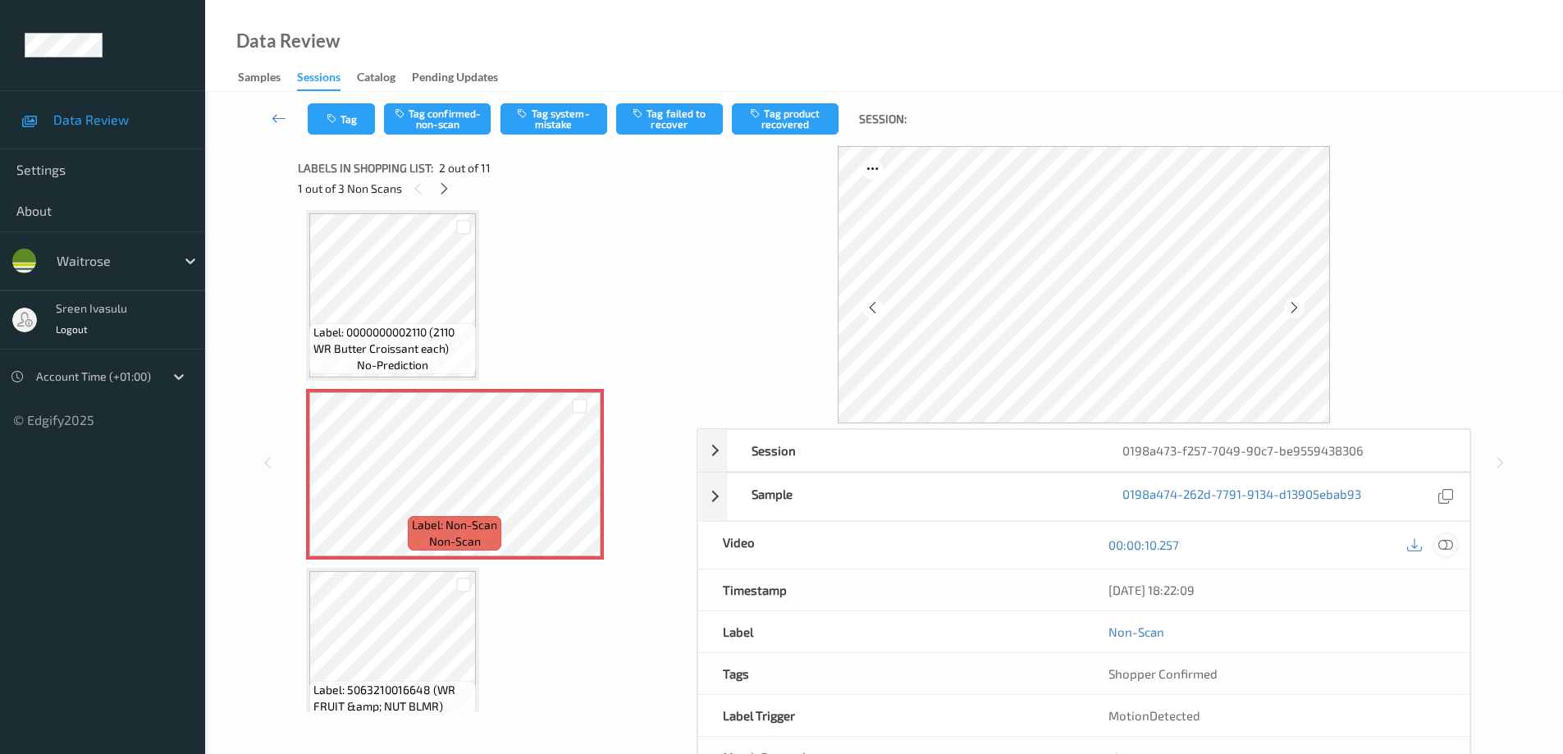
click at [1440, 545] on icon at bounding box center [1445, 544] width 15 height 15
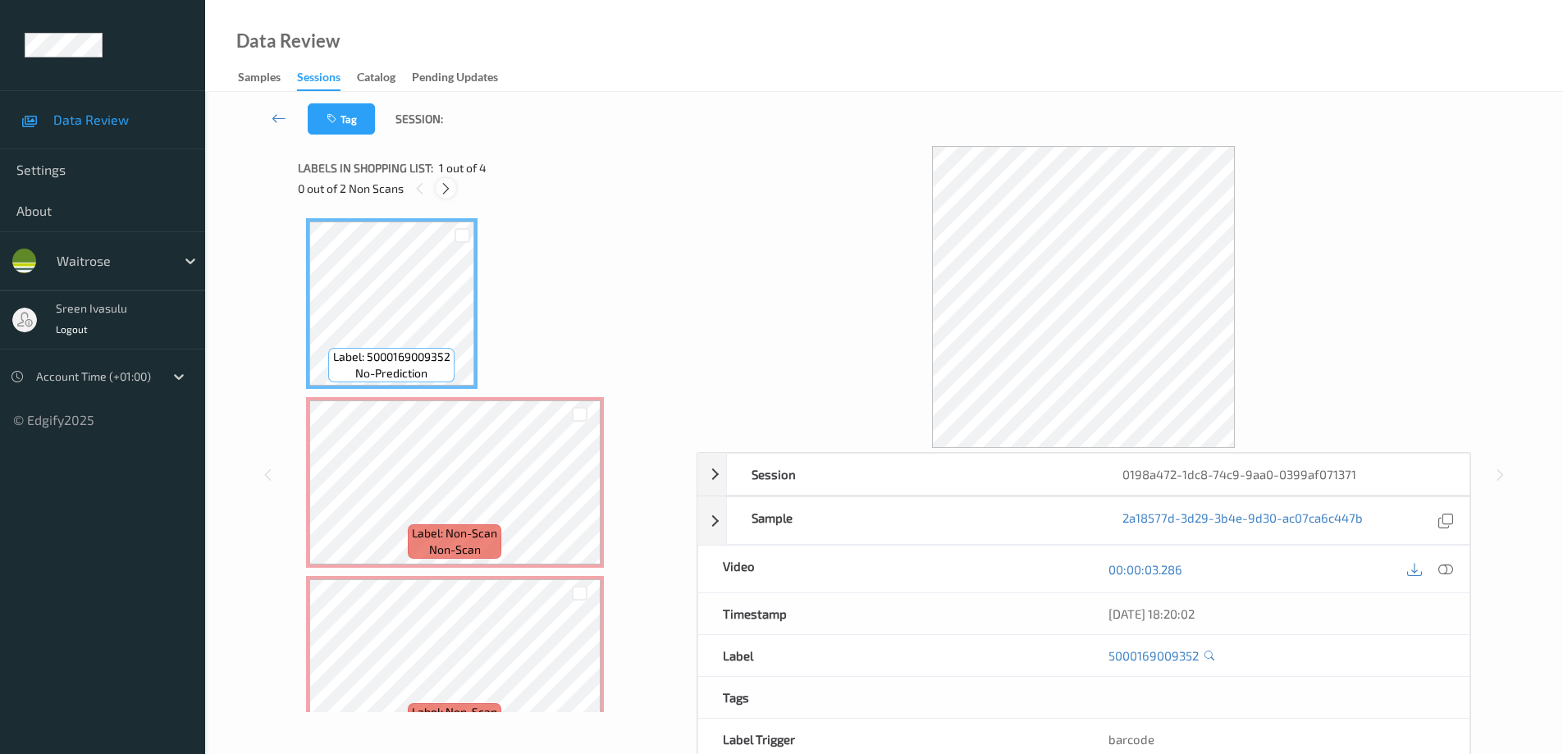
click at [441, 184] on icon at bounding box center [446, 188] width 14 height 15
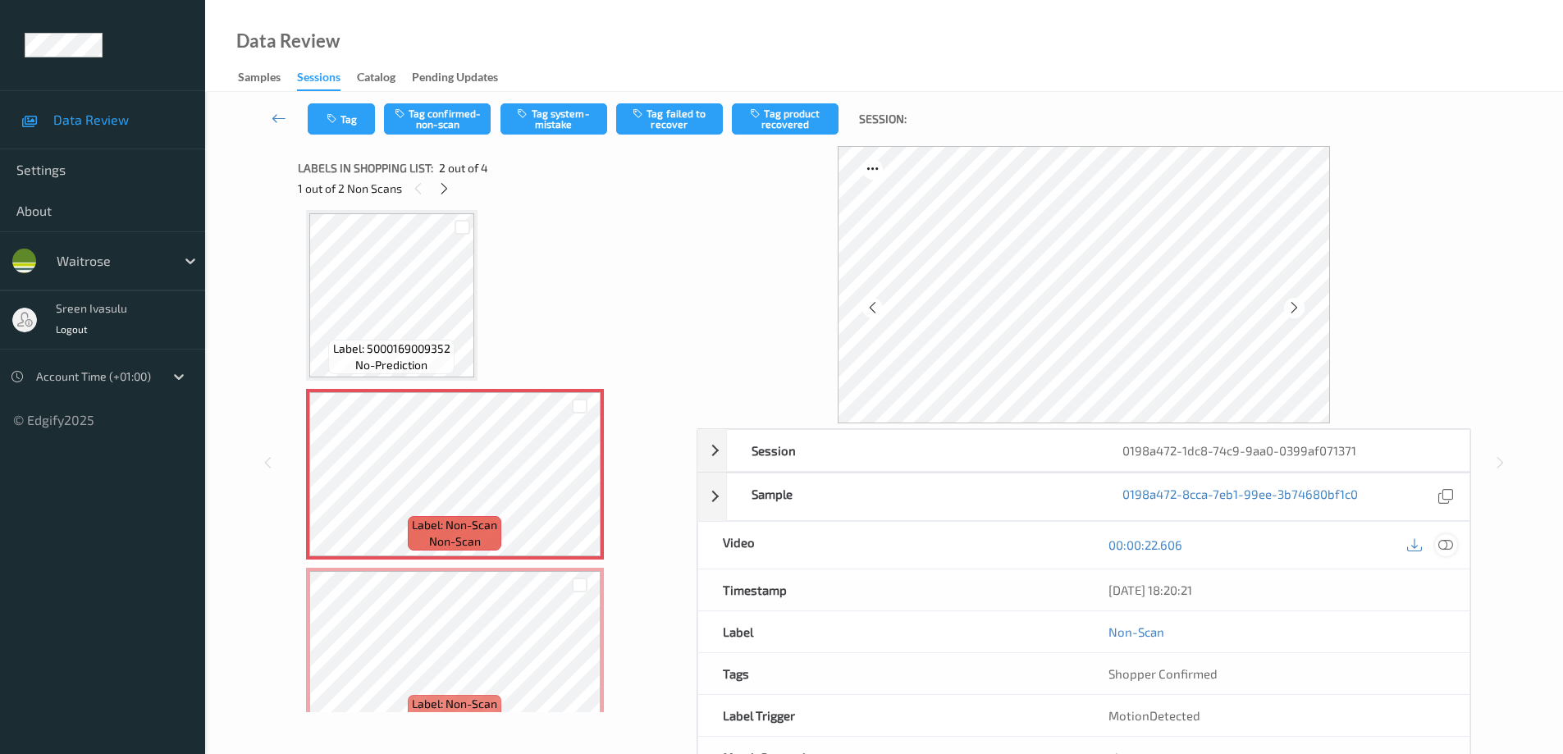
click at [1447, 545] on icon at bounding box center [1445, 544] width 15 height 15
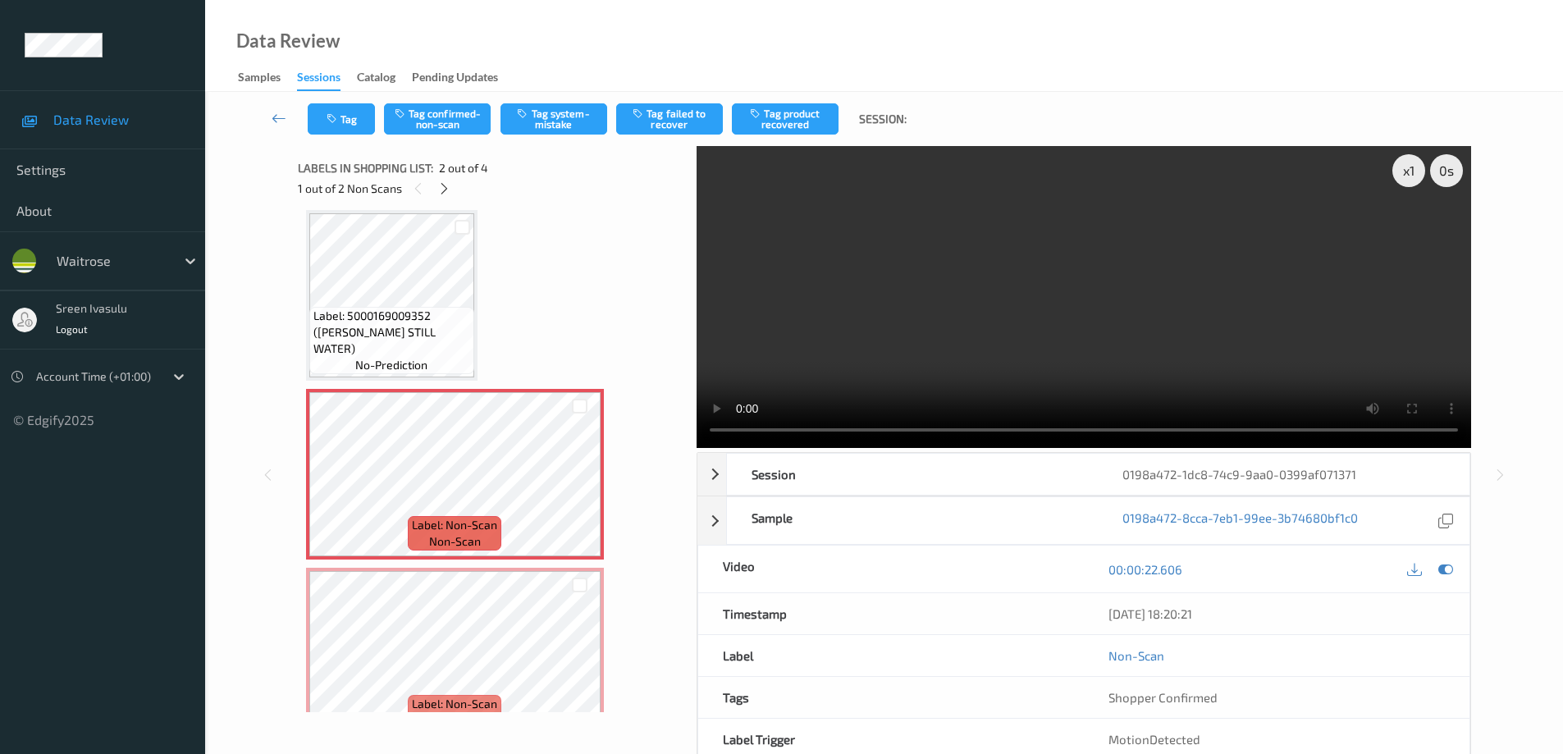
scroll to position [0, 0]
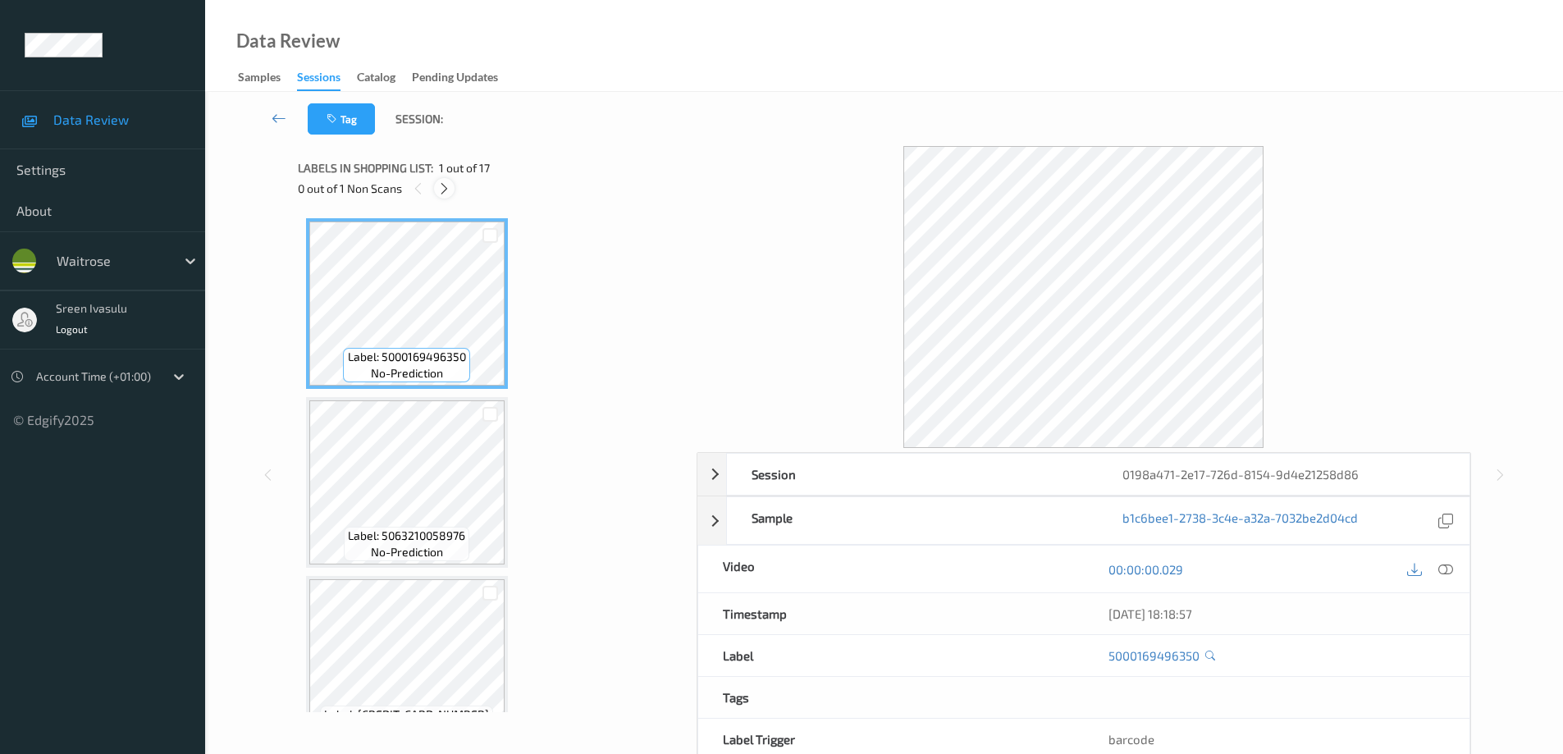
click at [446, 190] on icon at bounding box center [444, 188] width 14 height 15
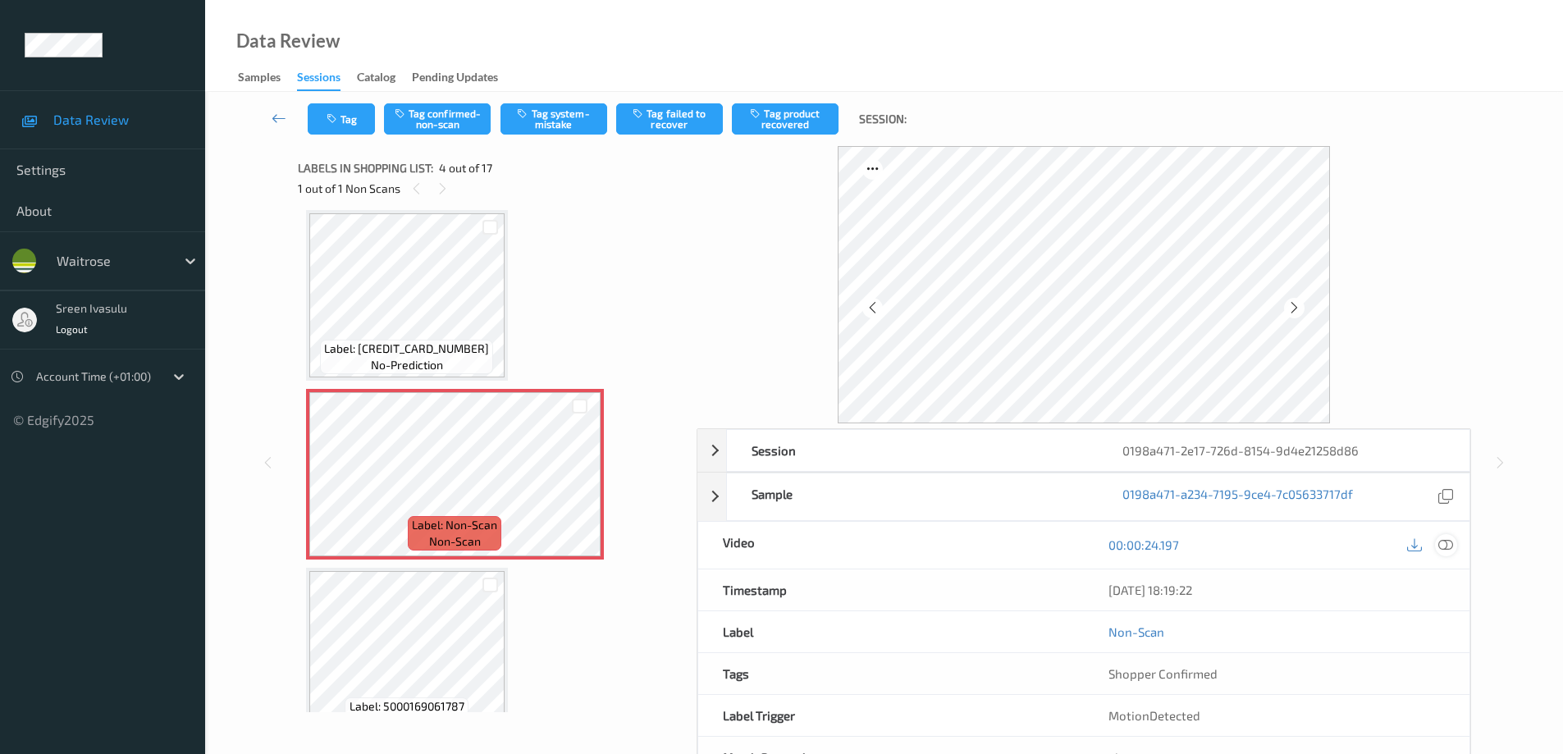
click at [1443, 545] on icon at bounding box center [1445, 544] width 15 height 15
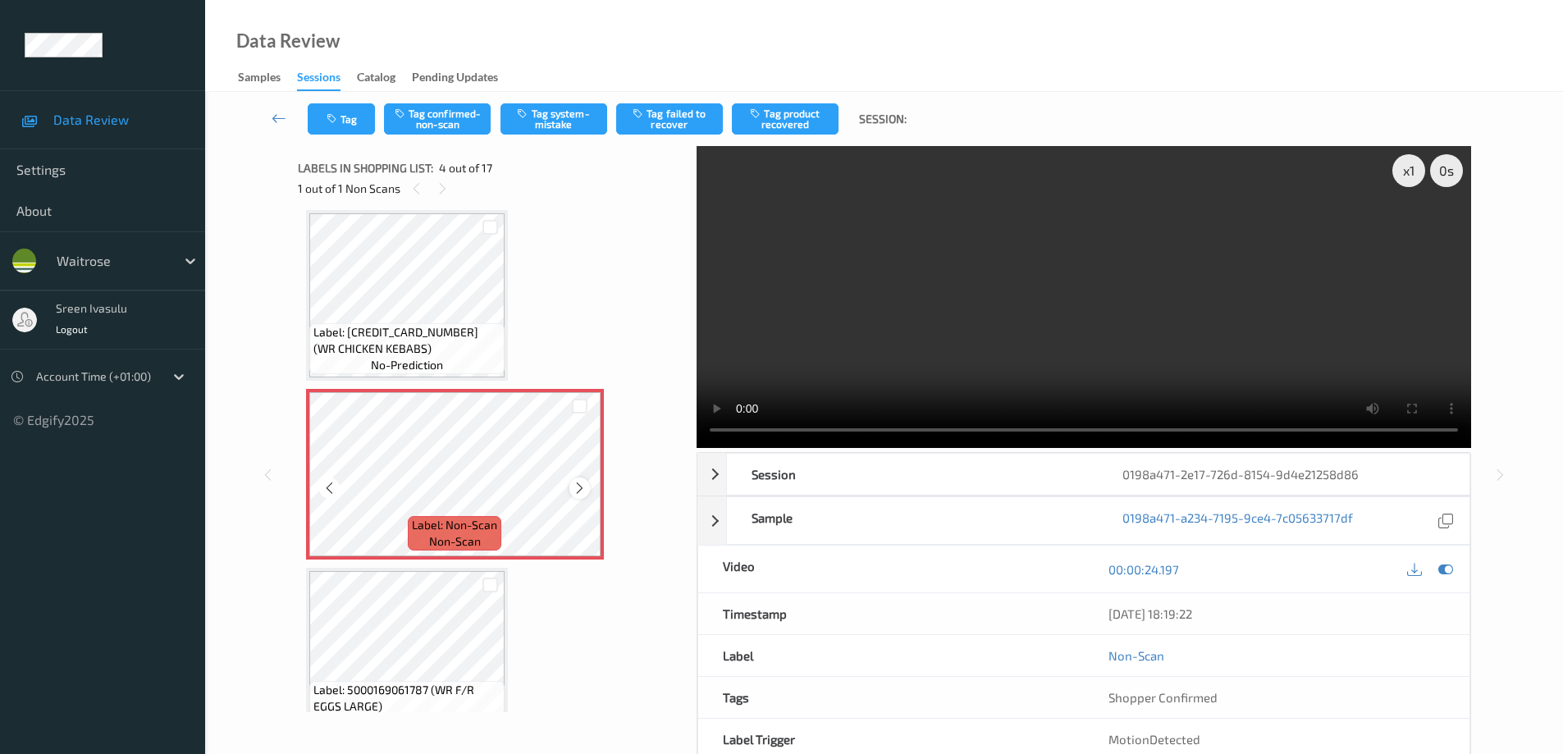
click at [577, 490] on icon at bounding box center [580, 488] width 14 height 15
click at [450, 119] on button "Tag confirmed-non-scan" at bounding box center [437, 118] width 107 height 31
click at [789, 124] on button "Tag product recovered" at bounding box center [785, 118] width 107 height 31
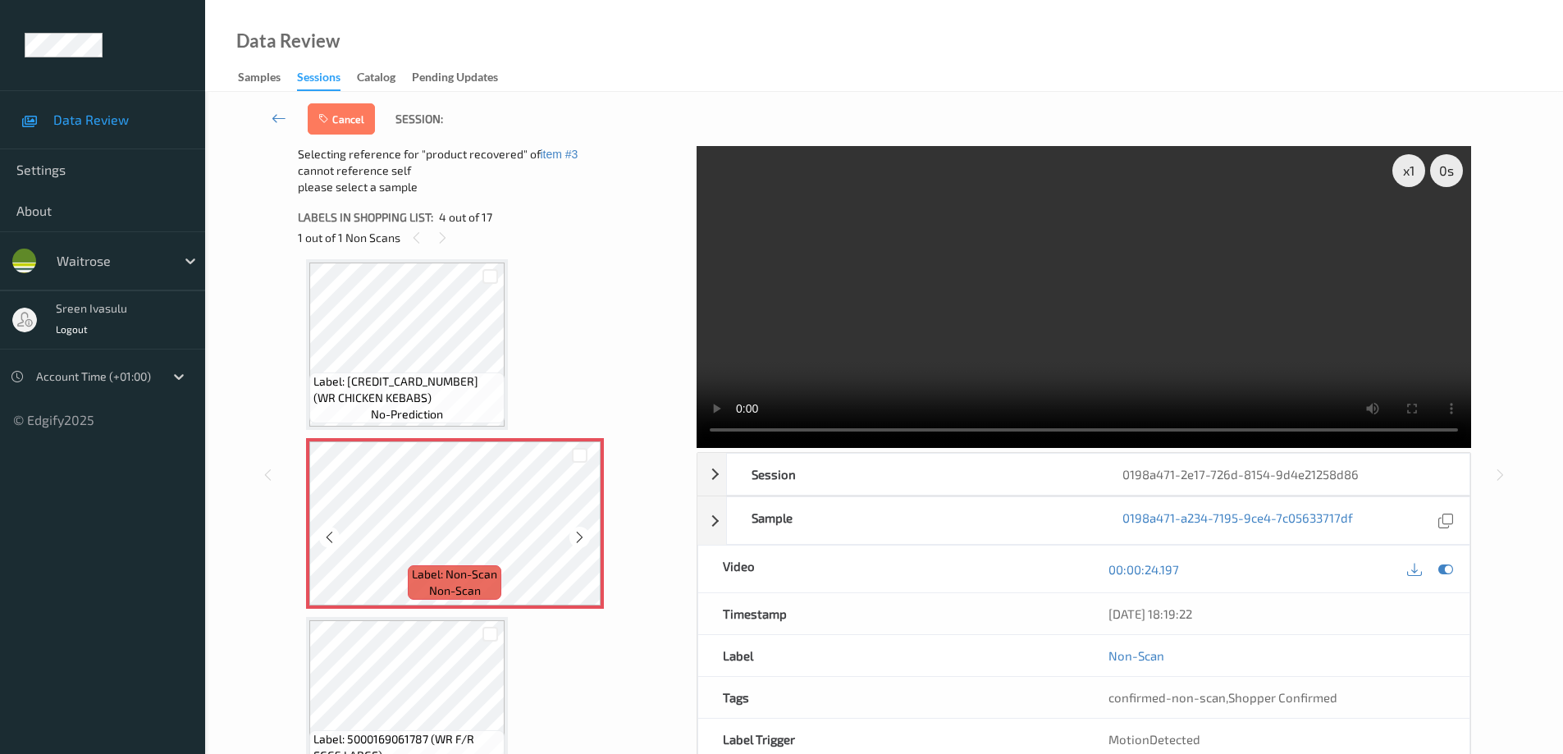
scroll to position [694, 0]
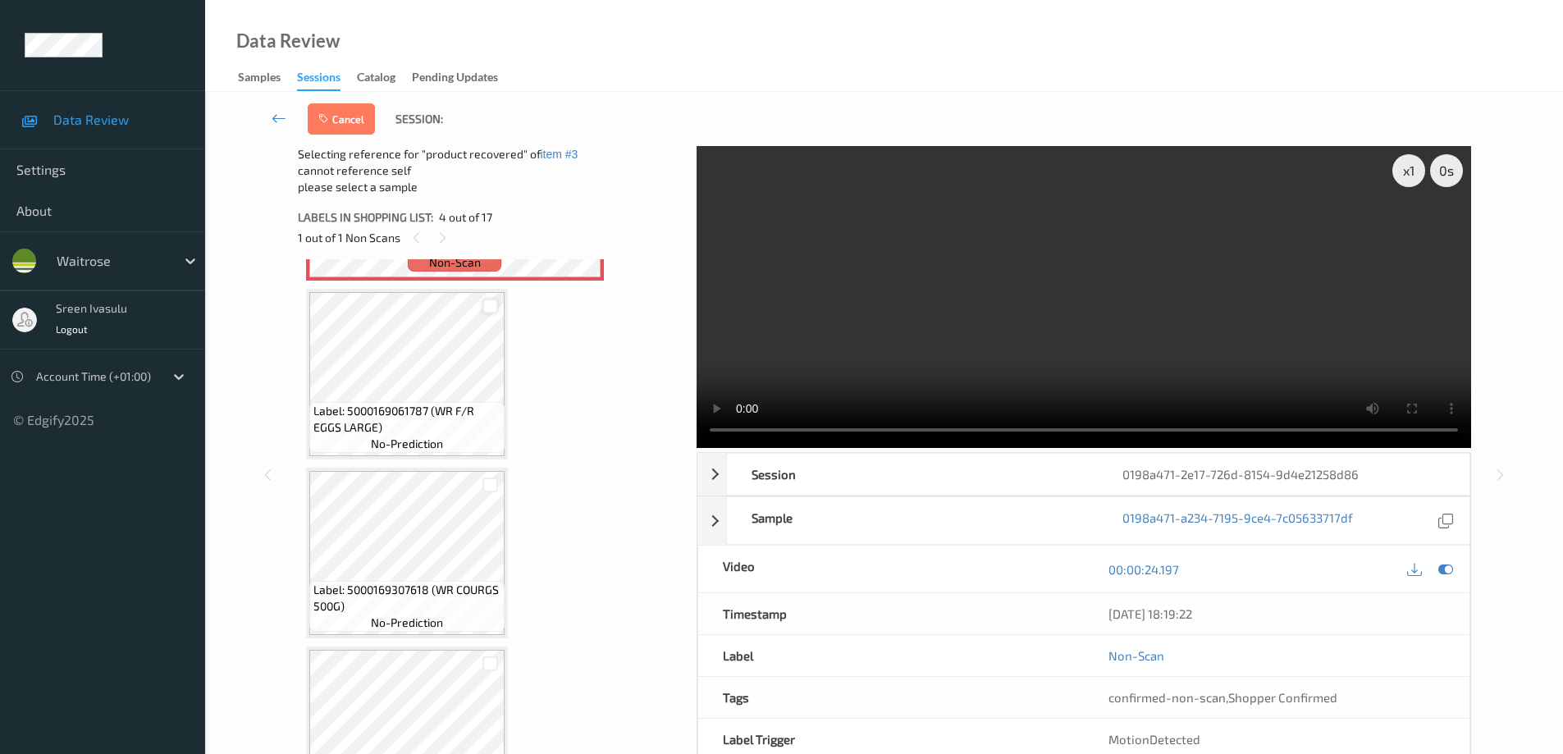
click at [492, 305] on div at bounding box center [490, 307] width 16 height 16
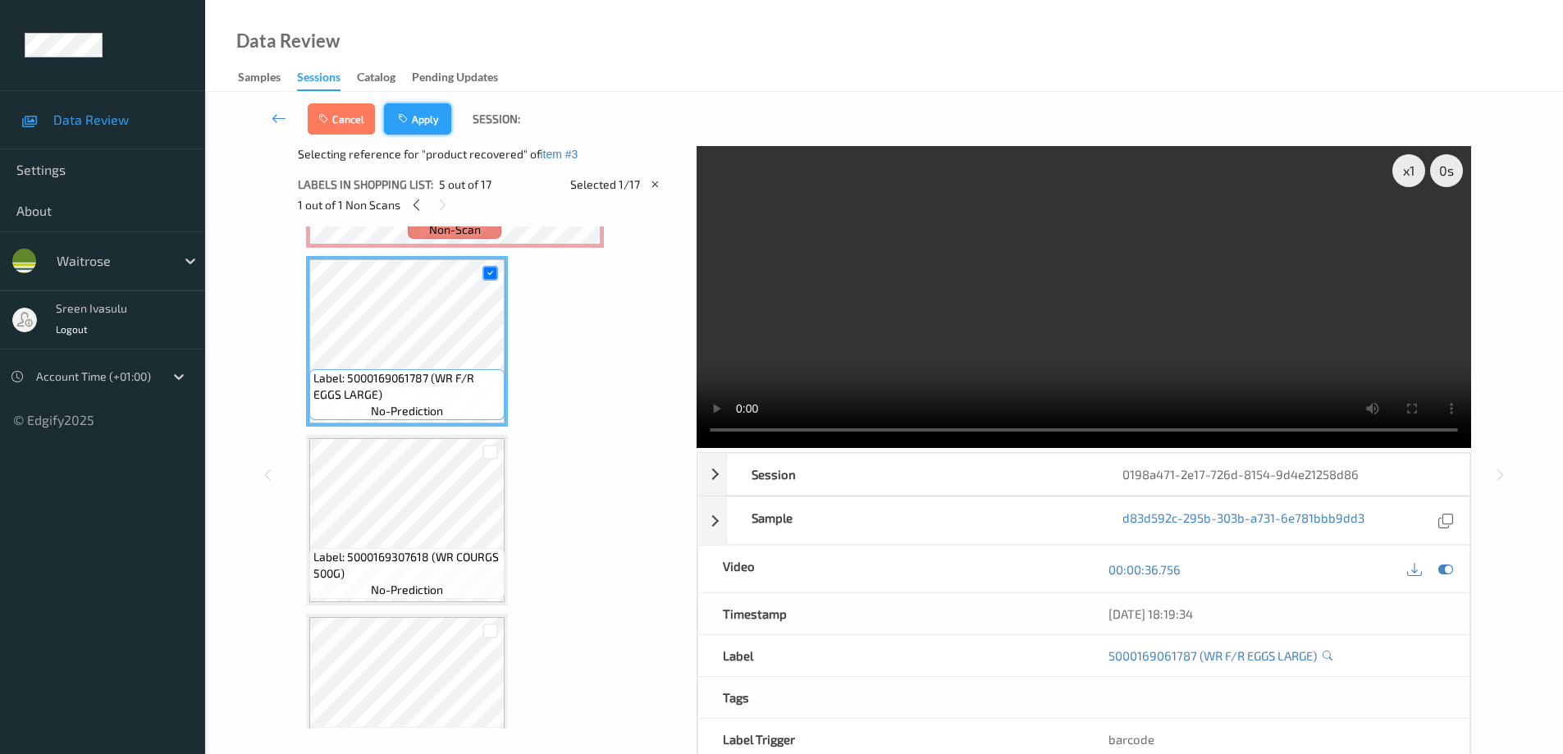
click at [417, 118] on button "Apply" at bounding box center [417, 118] width 67 height 31
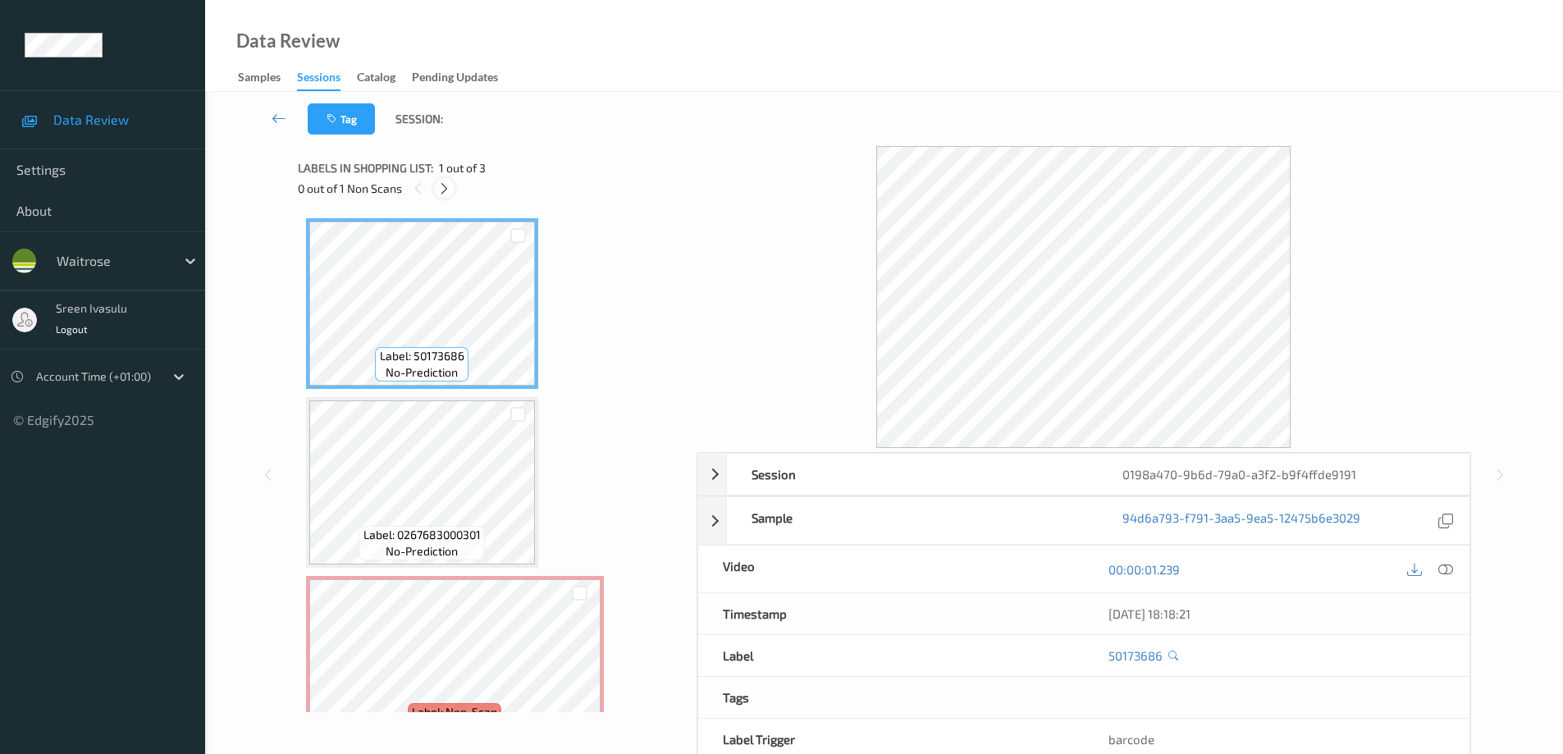
click at [437, 192] on div at bounding box center [444, 188] width 21 height 21
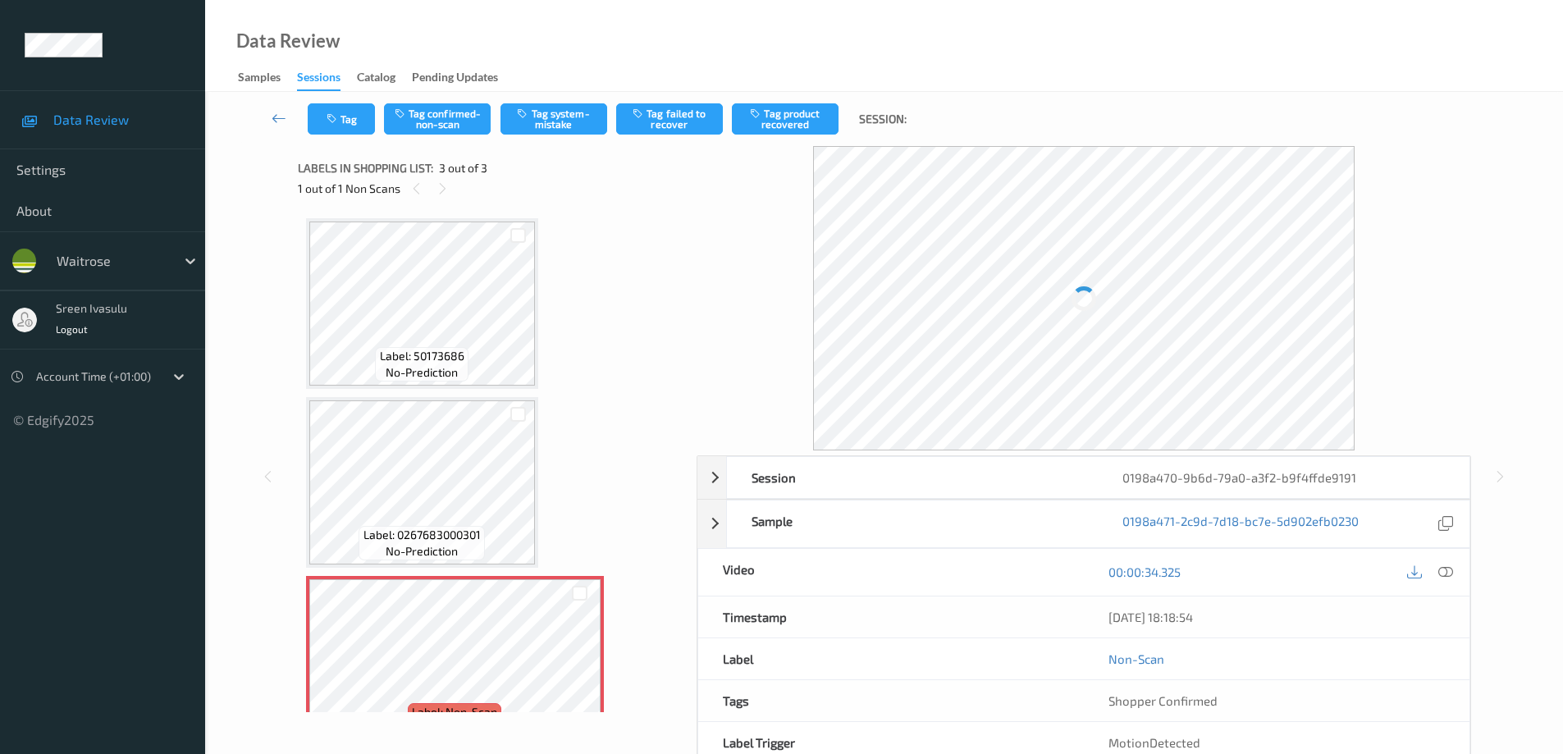
scroll to position [43, 0]
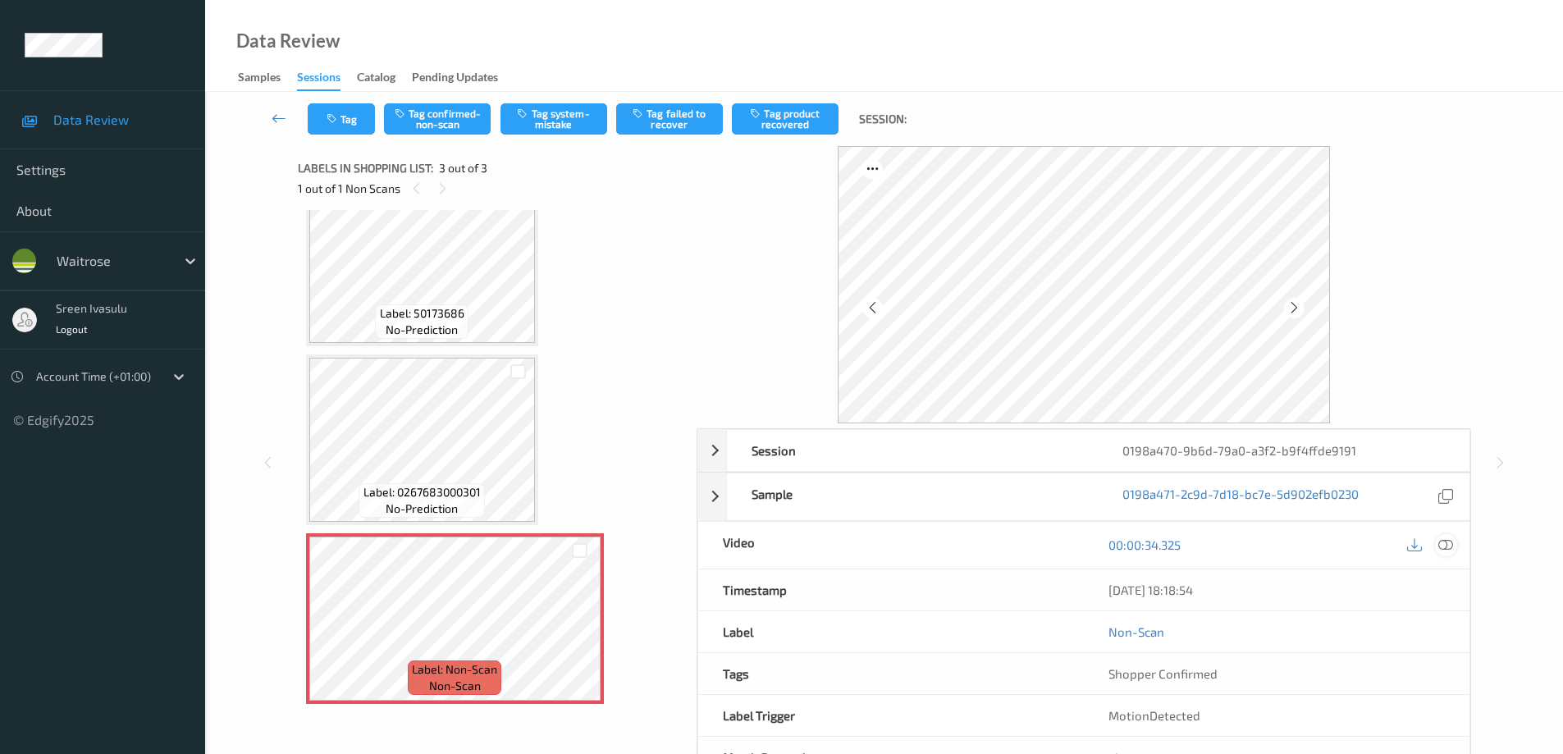
click at [1444, 547] on icon at bounding box center [1445, 544] width 15 height 15
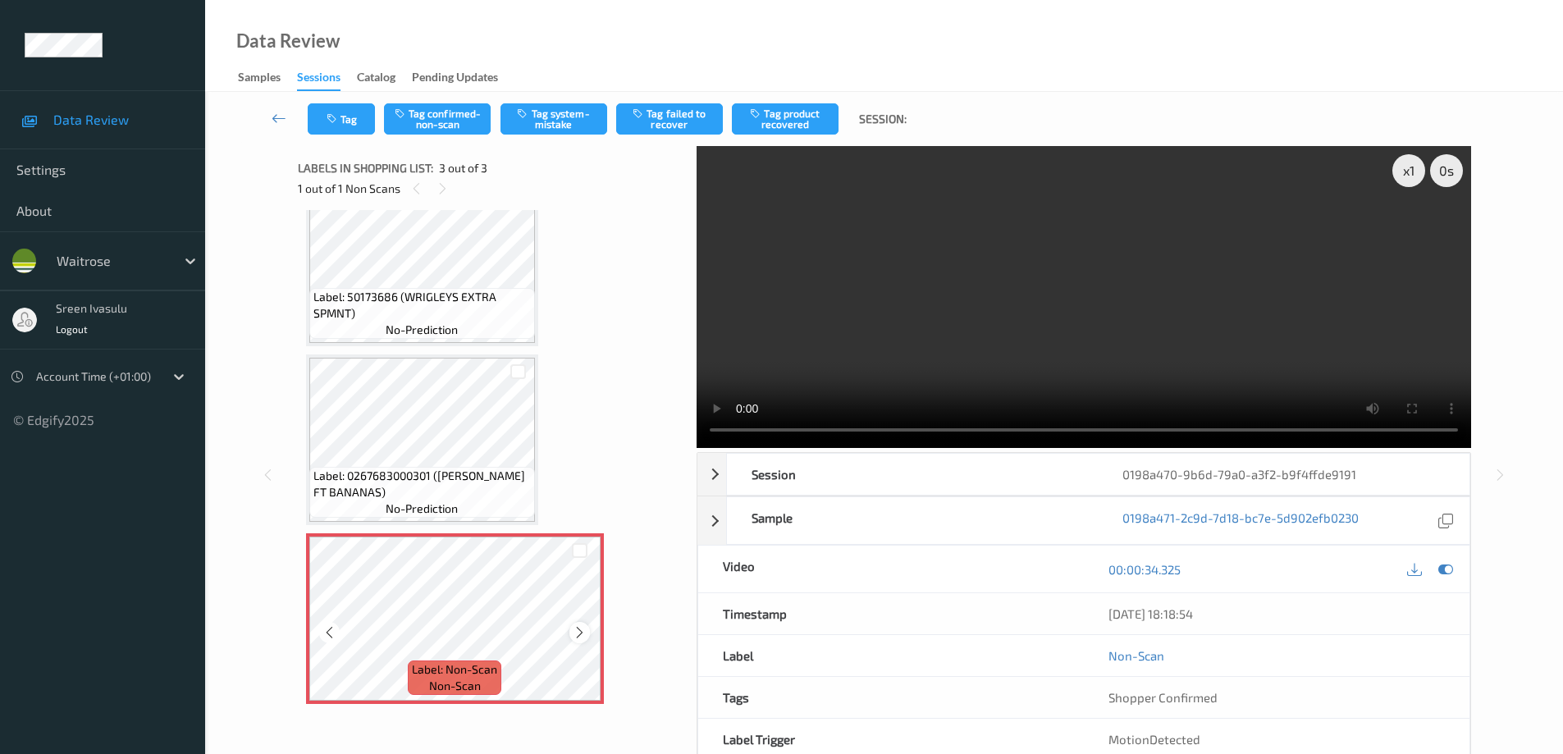
click at [581, 629] on icon at bounding box center [580, 632] width 14 height 15
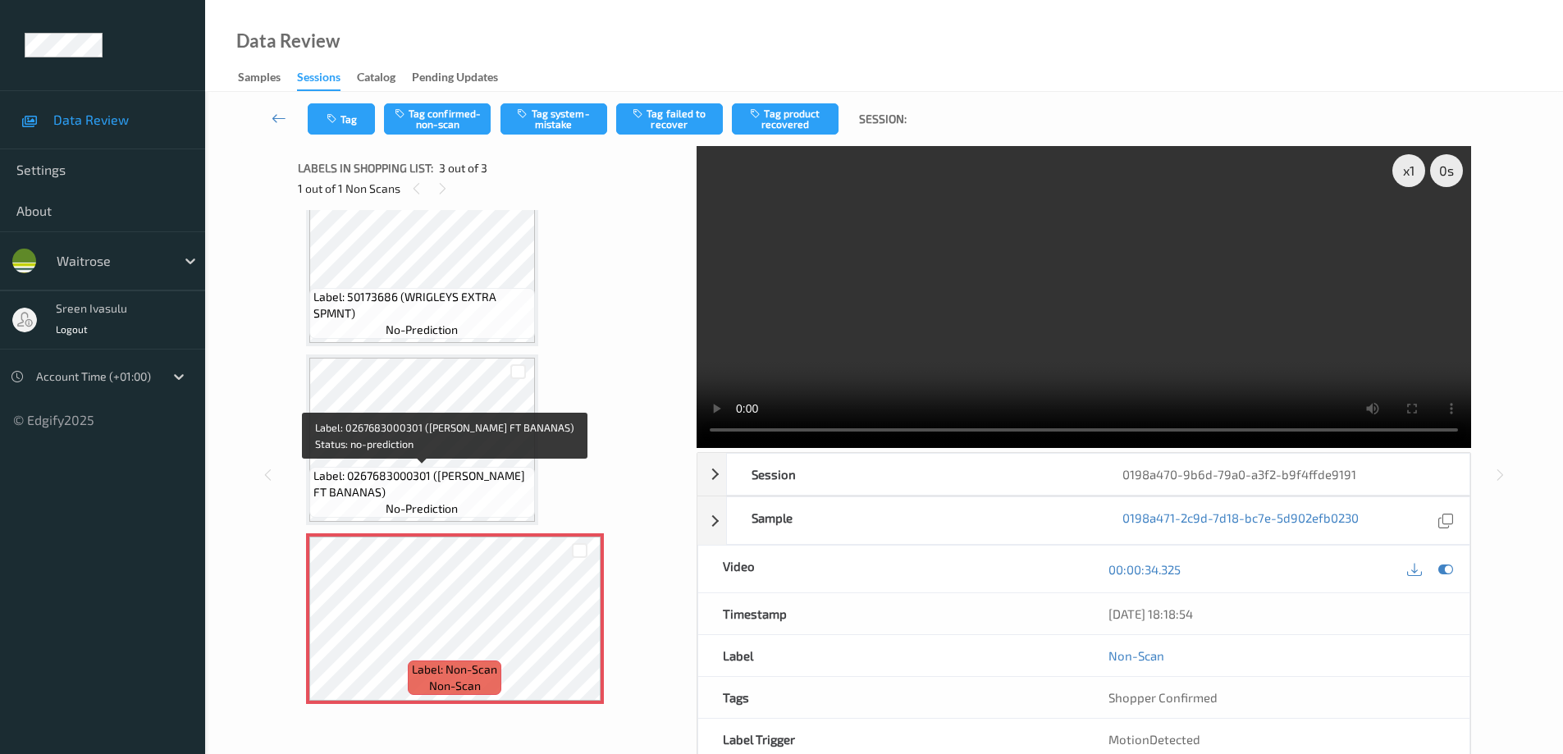
click at [467, 473] on span "Label: 0267683000301 ([PERSON_NAME] FT BANANAS)" at bounding box center [421, 484] width 217 height 33
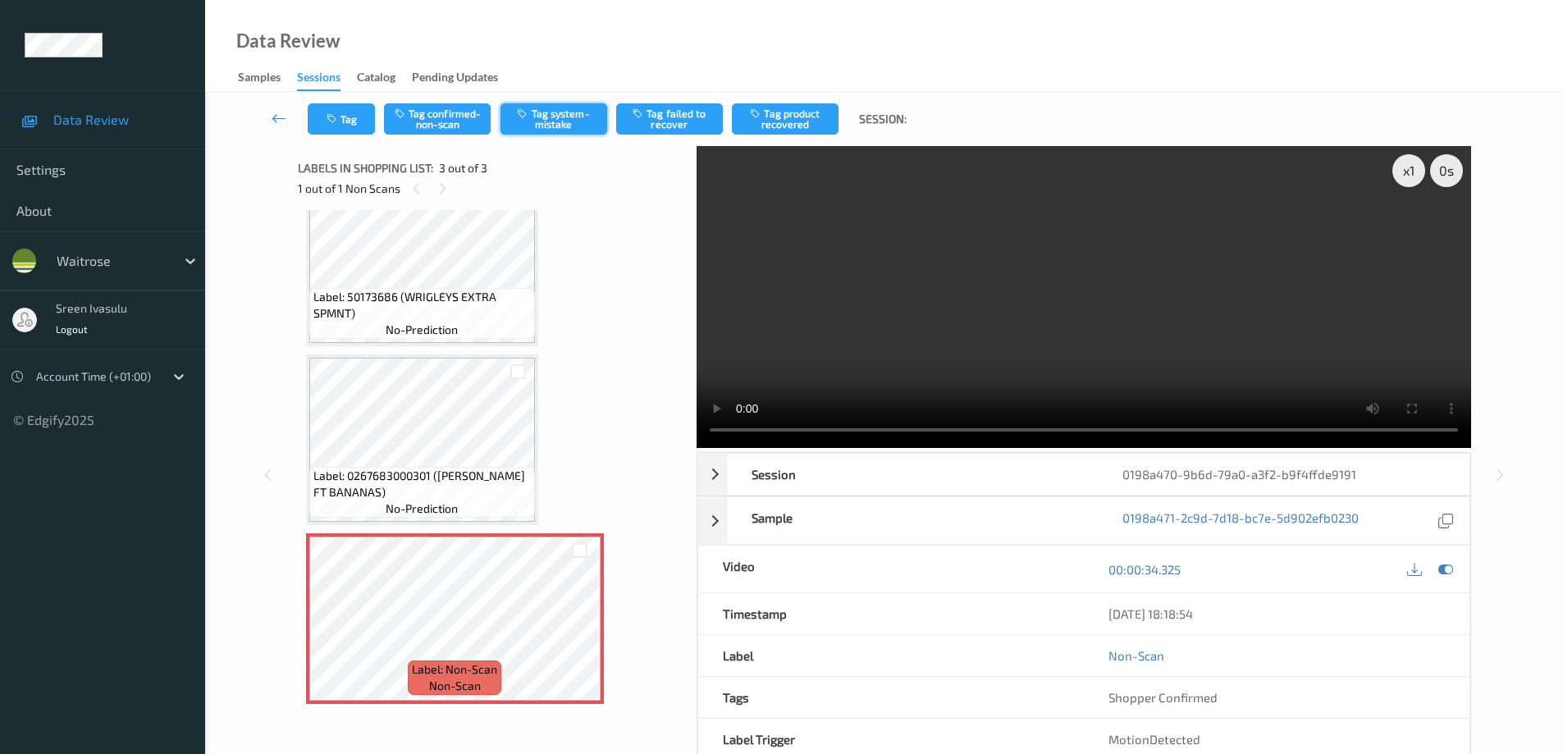
click at [569, 121] on button "Tag system-mistake" at bounding box center [554, 118] width 107 height 31
click at [344, 130] on button "Tag" at bounding box center [341, 118] width 67 height 31
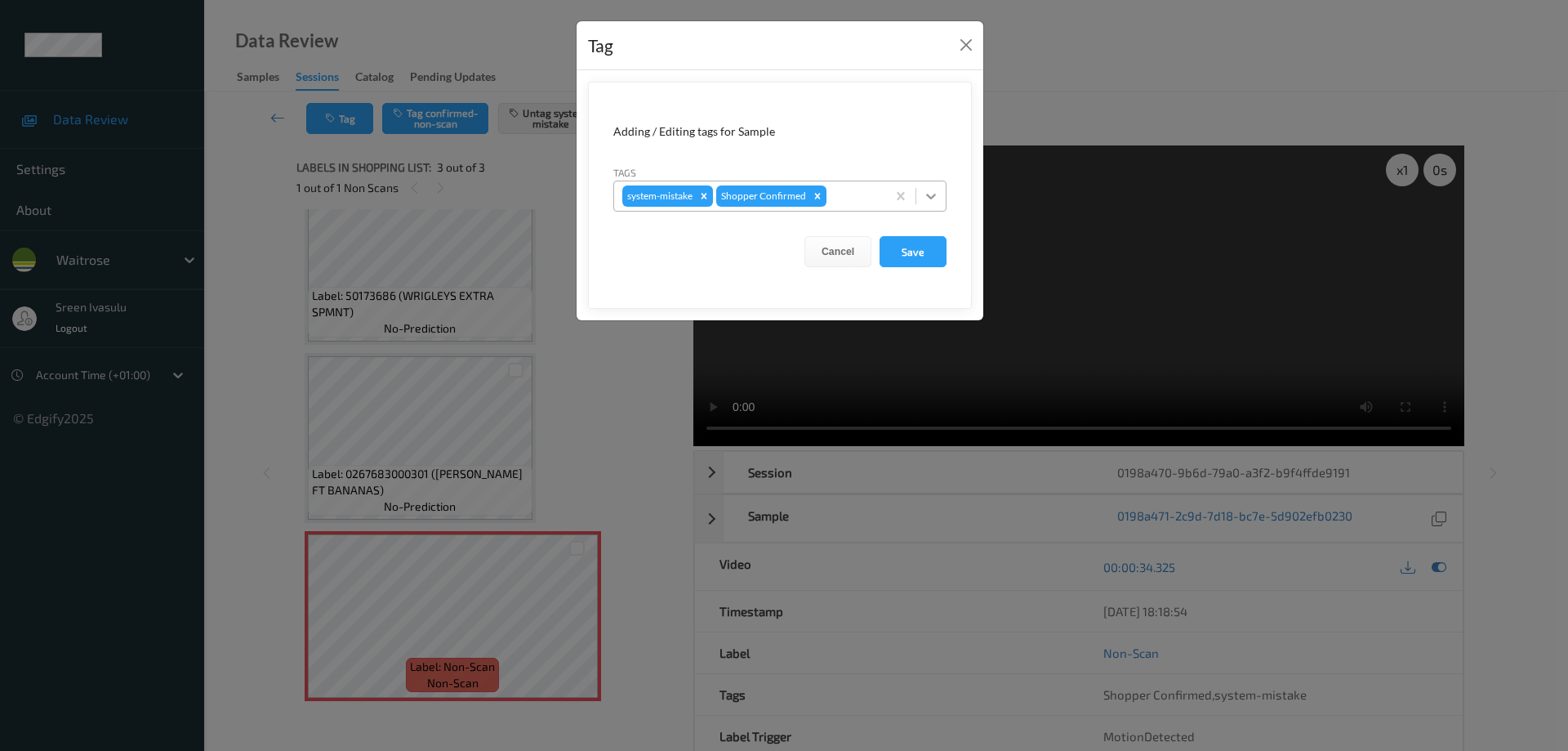
click at [935, 191] on icon at bounding box center [931, 196] width 16 height 16
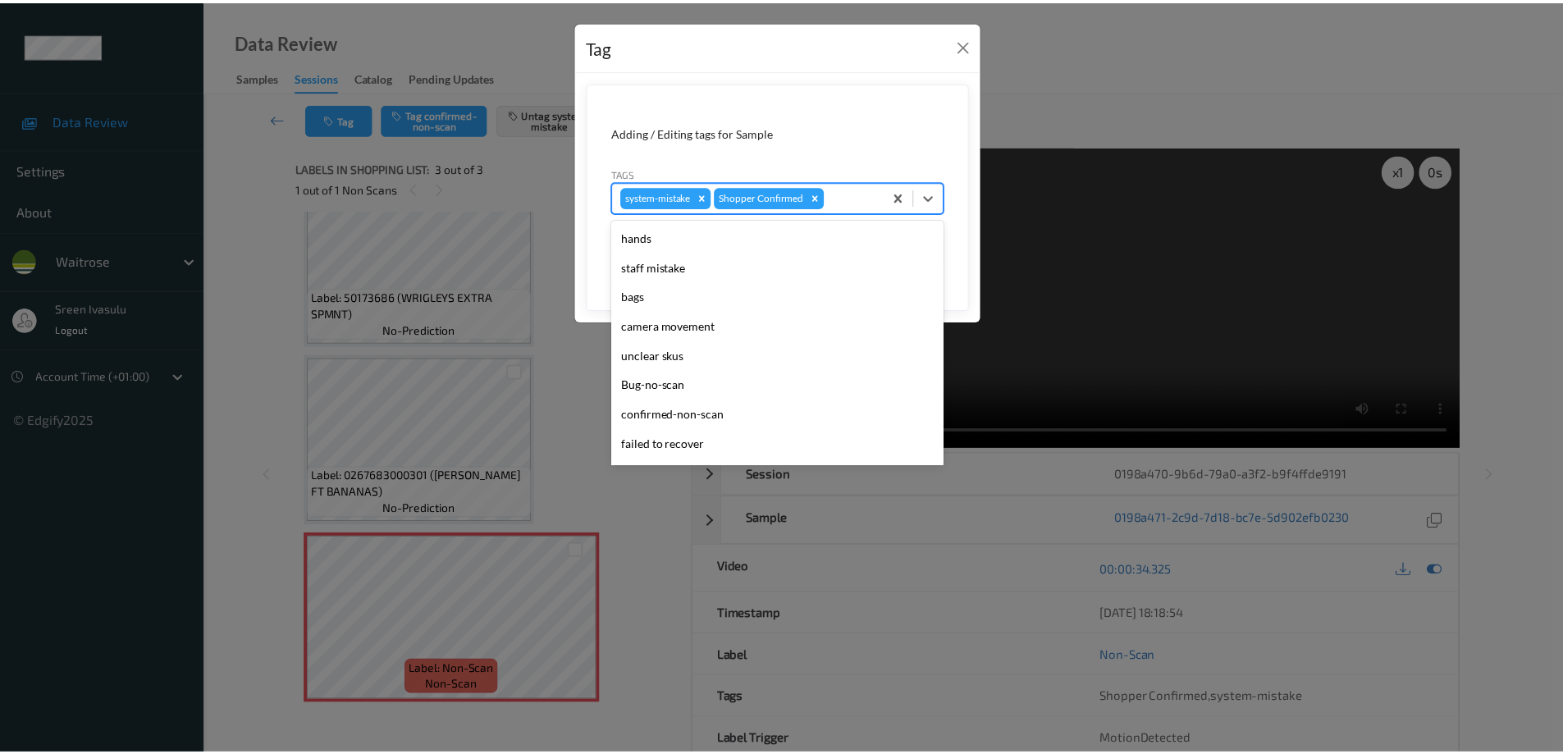
scroll to position [322, 0]
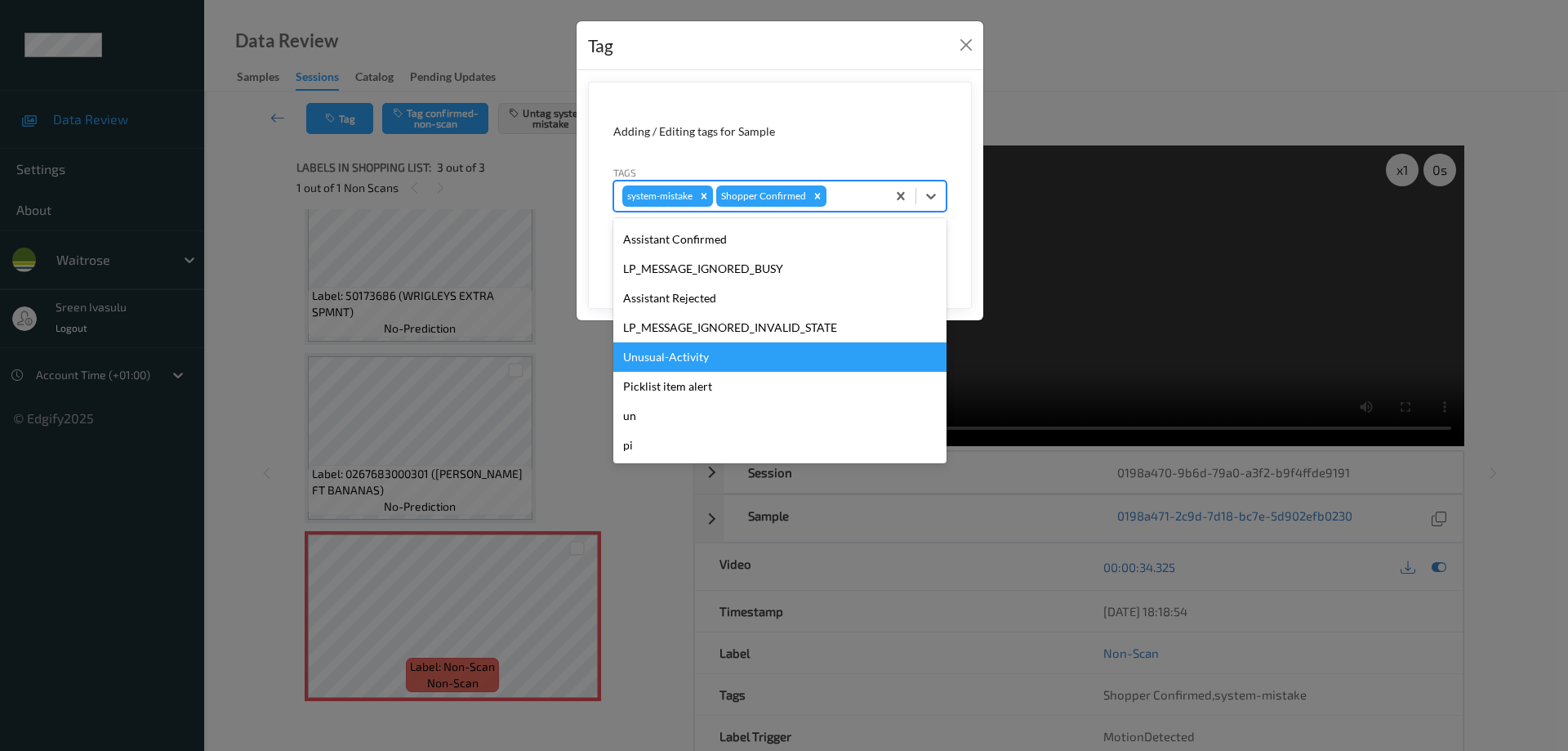
click at [709, 354] on div "Unusual-Activity" at bounding box center [780, 358] width 334 height 30
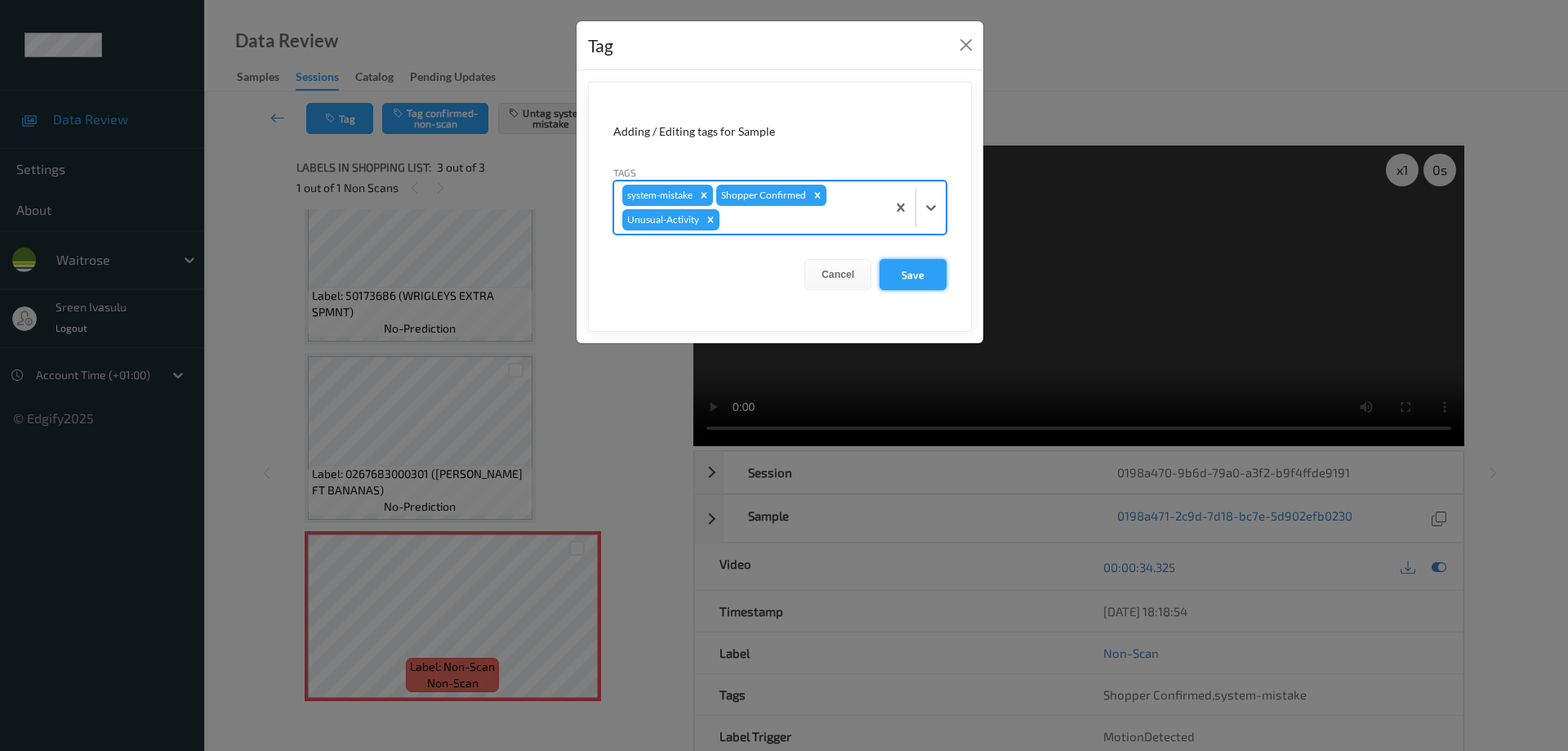
click at [924, 285] on button "Save" at bounding box center [913, 274] width 67 height 31
